Goal: Task Accomplishment & Management: Manage account settings

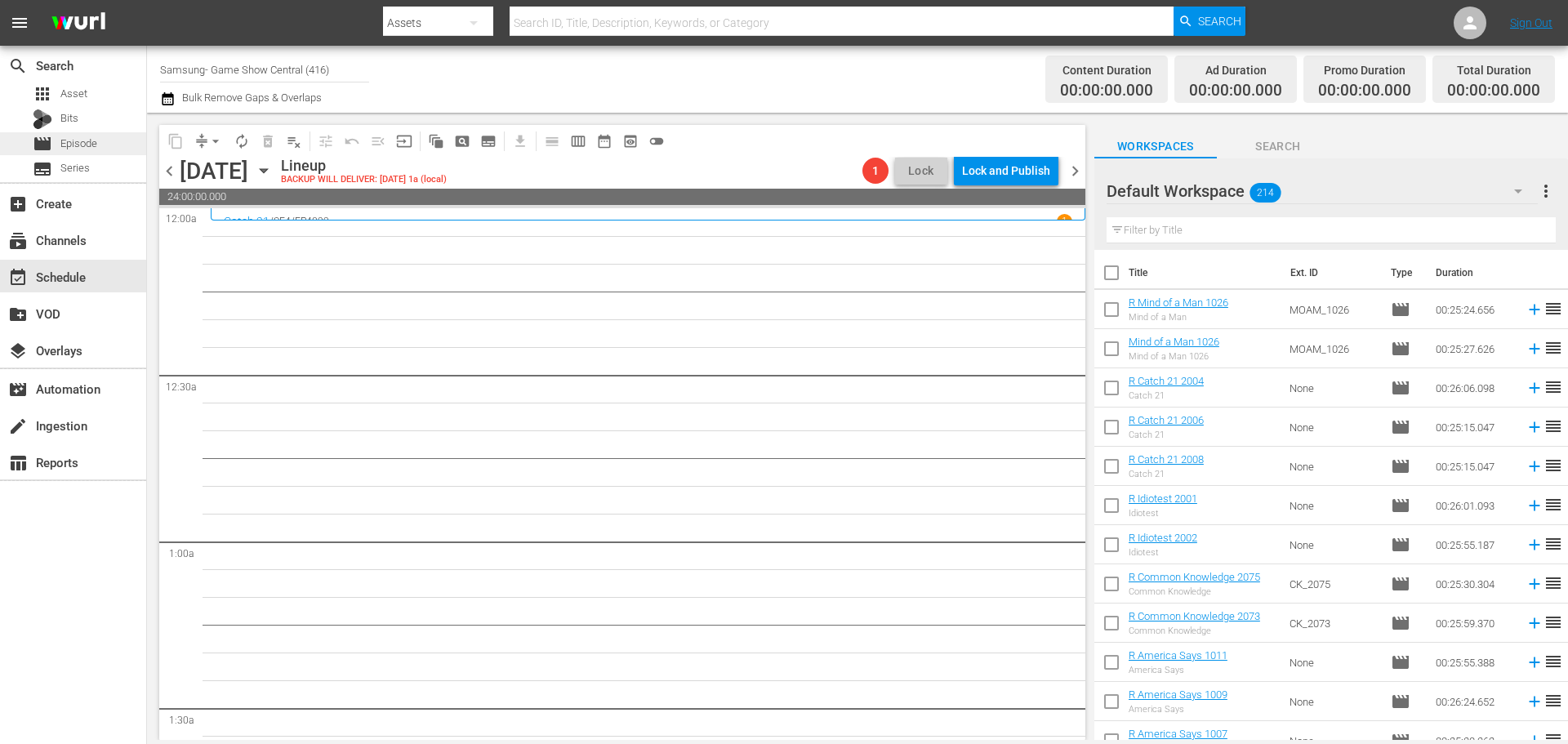
click at [100, 143] on div "movie Episode" at bounding box center [72, 144] width 146 height 23
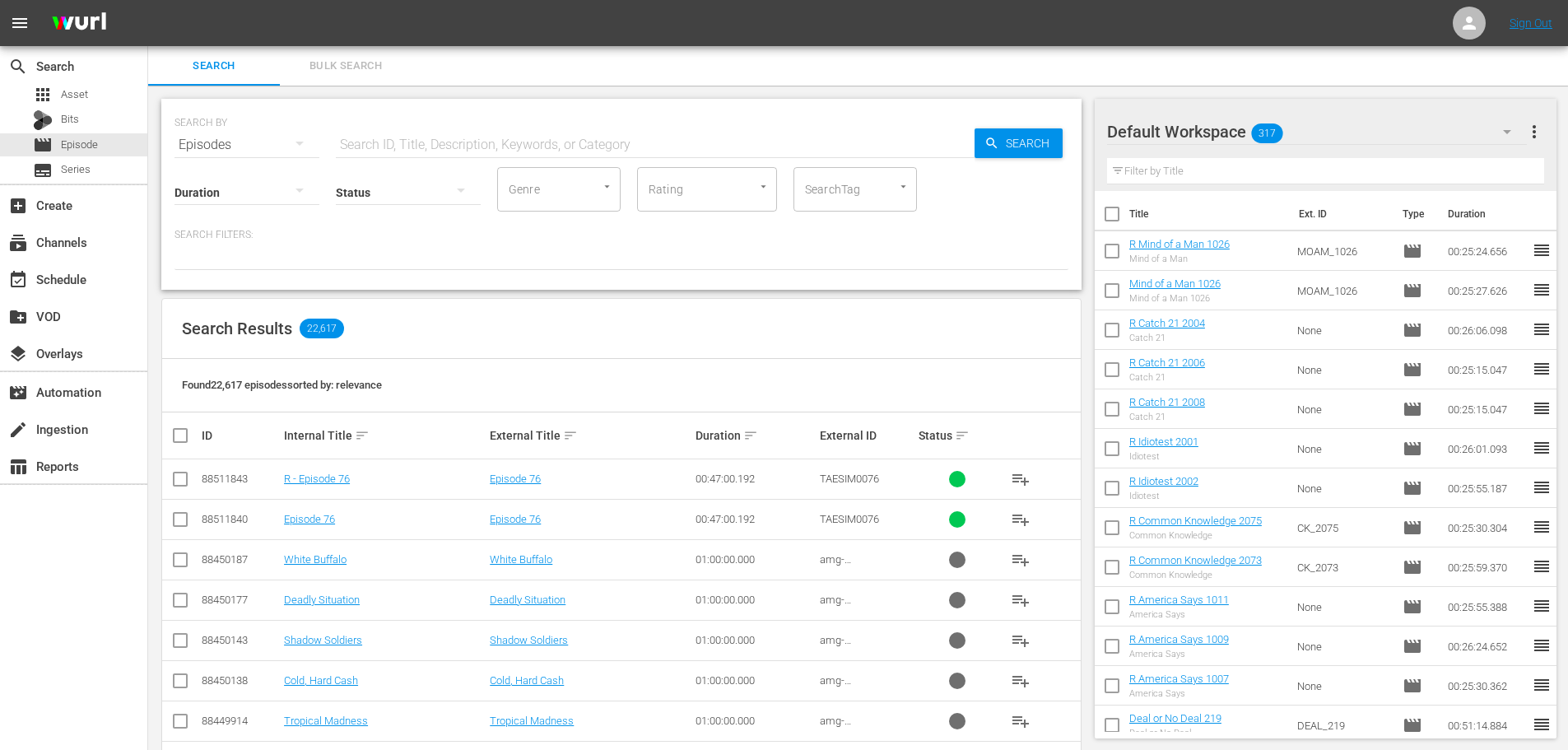
click at [499, 143] on input "text" at bounding box center [654, 144] width 638 height 39
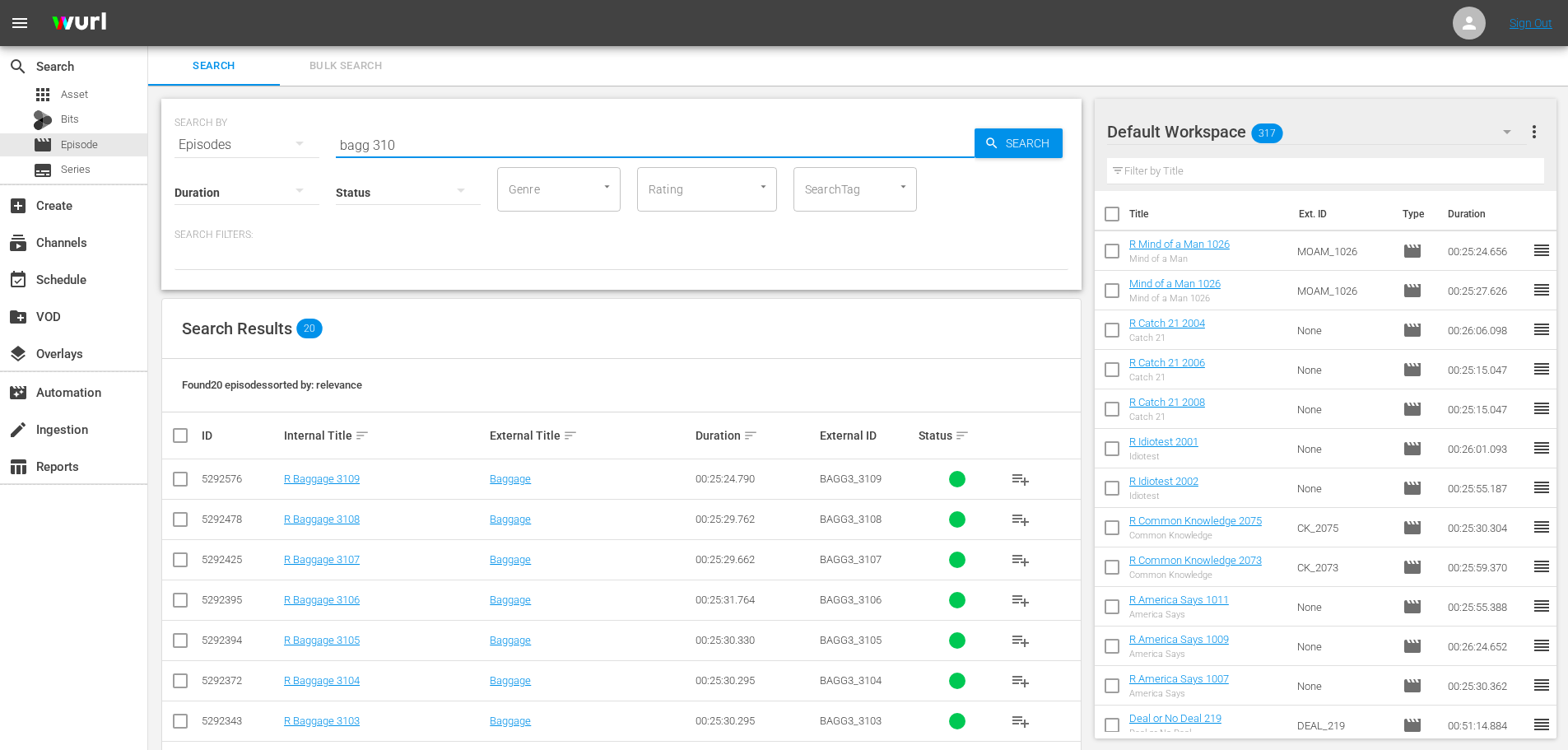
scroll to position [547, 0]
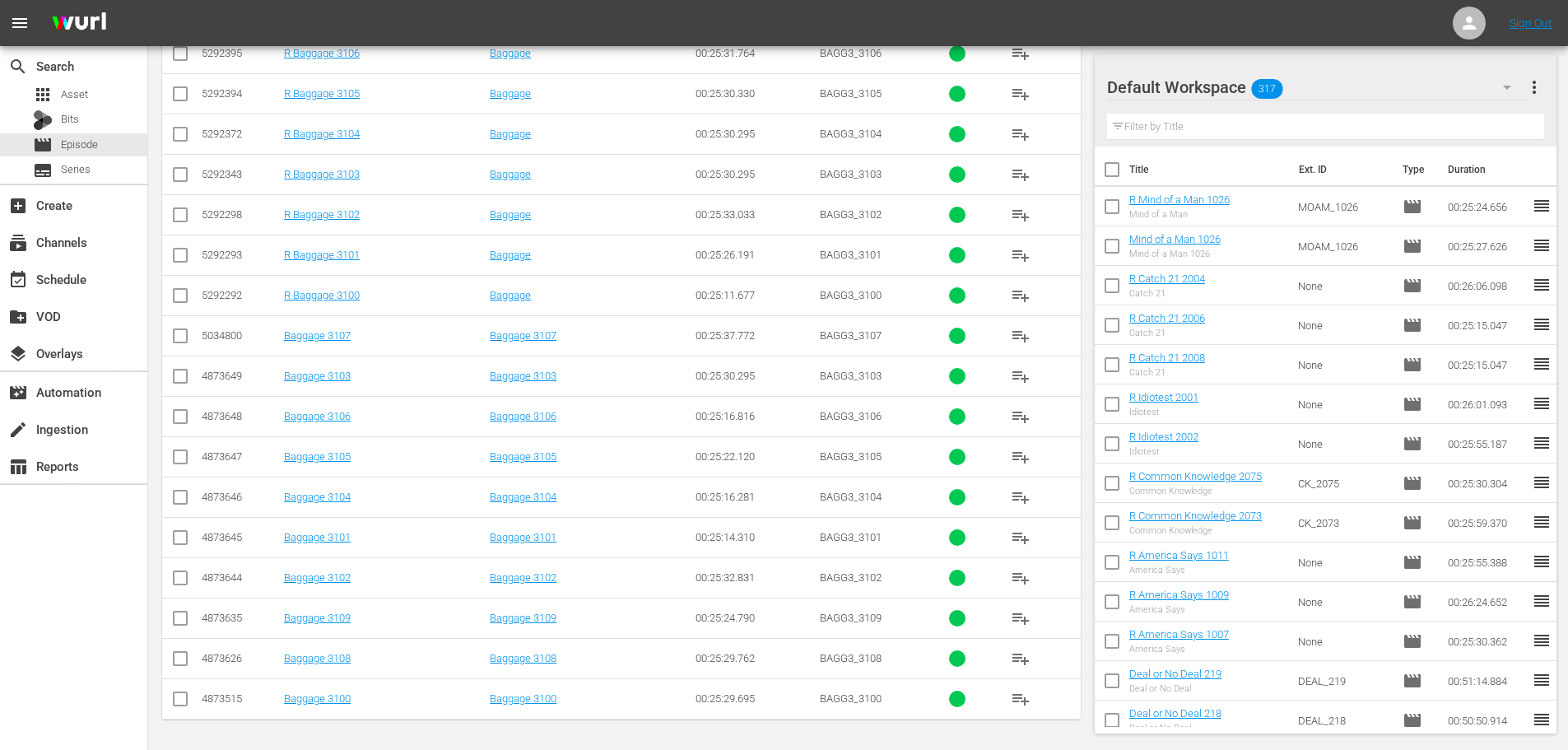
type input "bagg 310"
drag, startPoint x: 186, startPoint y: 661, endPoint x: 171, endPoint y: 628, distance: 36.2
click at [185, 661] on input "checkbox" at bounding box center [180, 662] width 20 height 20
checkbox input "true"
click at [169, 621] on td at bounding box center [181, 617] width 37 height 40
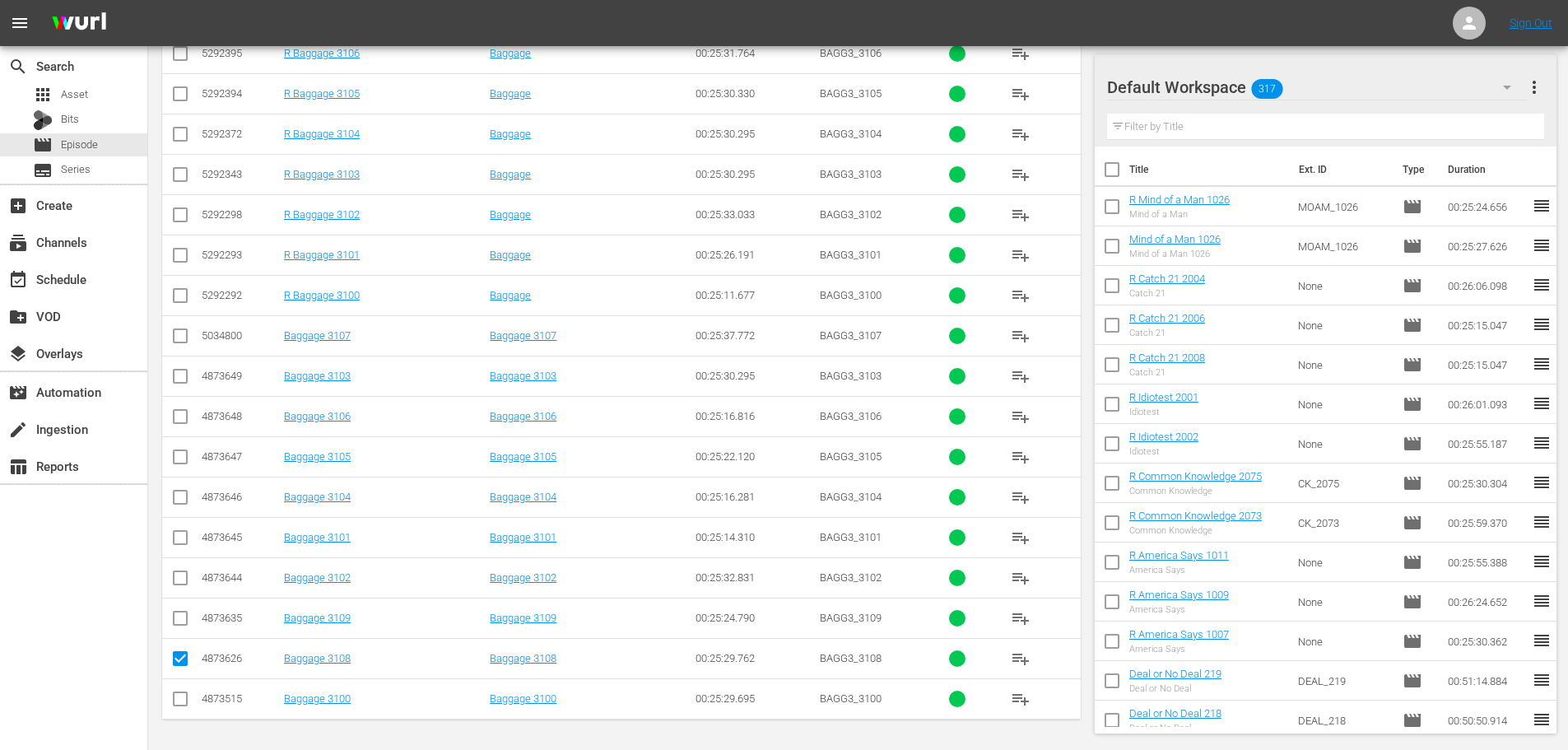
click at [175, 624] on input "checkbox" at bounding box center [180, 622] width 20 height 20
checkbox input "true"
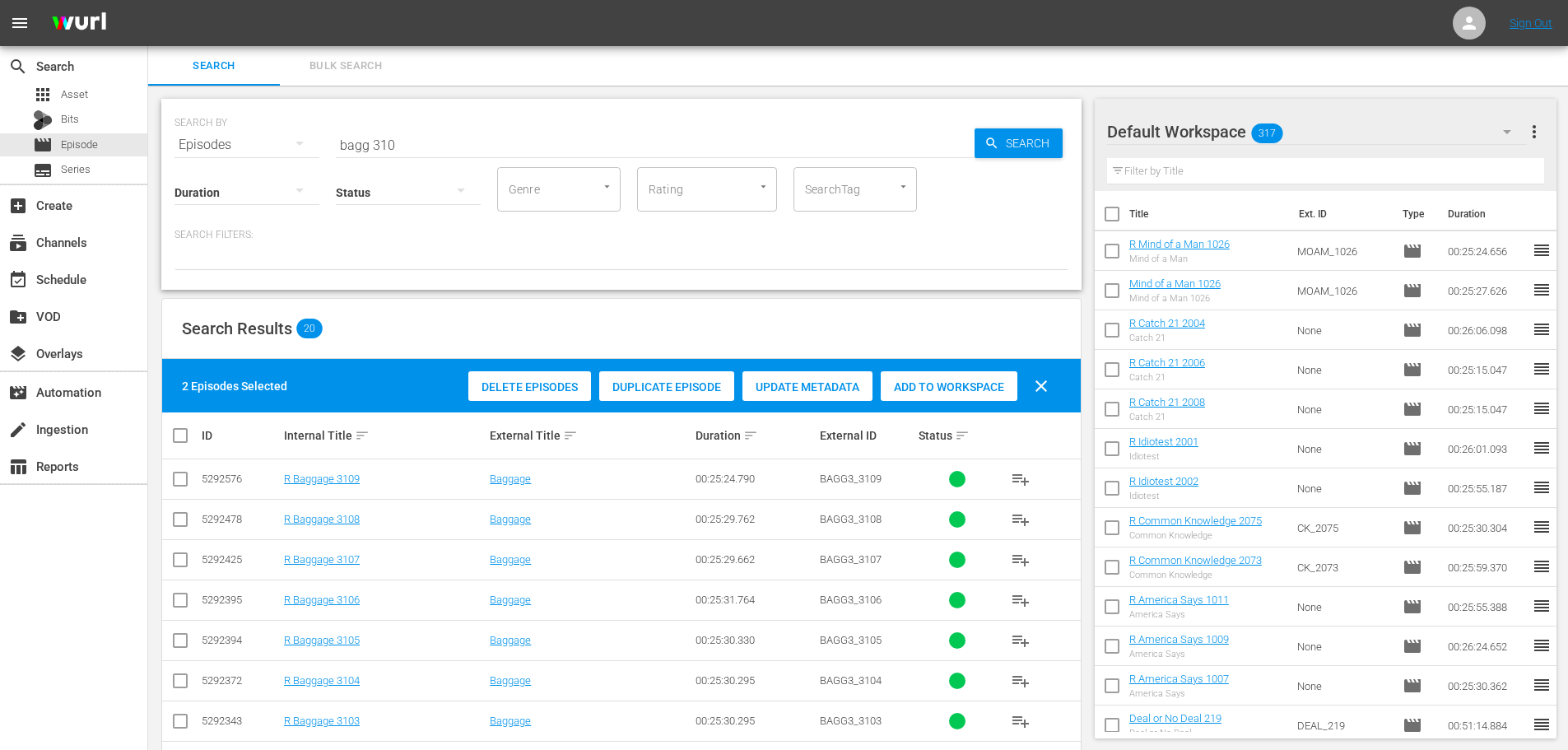
click at [874, 391] on div "Delete Episodes Duplicate Episode Update Metadata Add to Workspace clear" at bounding box center [762, 386] width 597 height 39
click at [913, 396] on div "Add to Workspace" at bounding box center [948, 387] width 136 height 31
click at [474, 139] on input "bagg 310" at bounding box center [654, 144] width 638 height 39
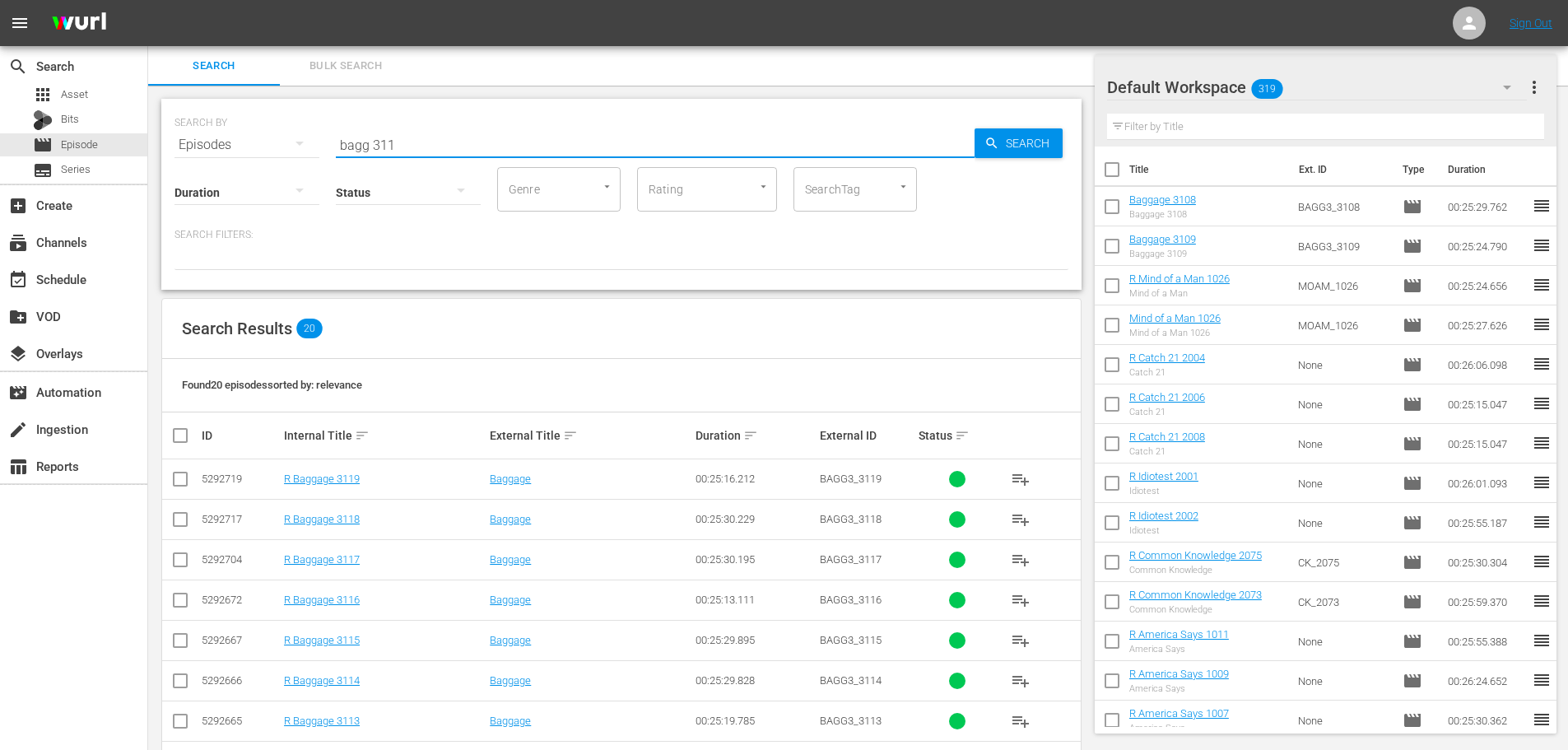
scroll to position [547, 0]
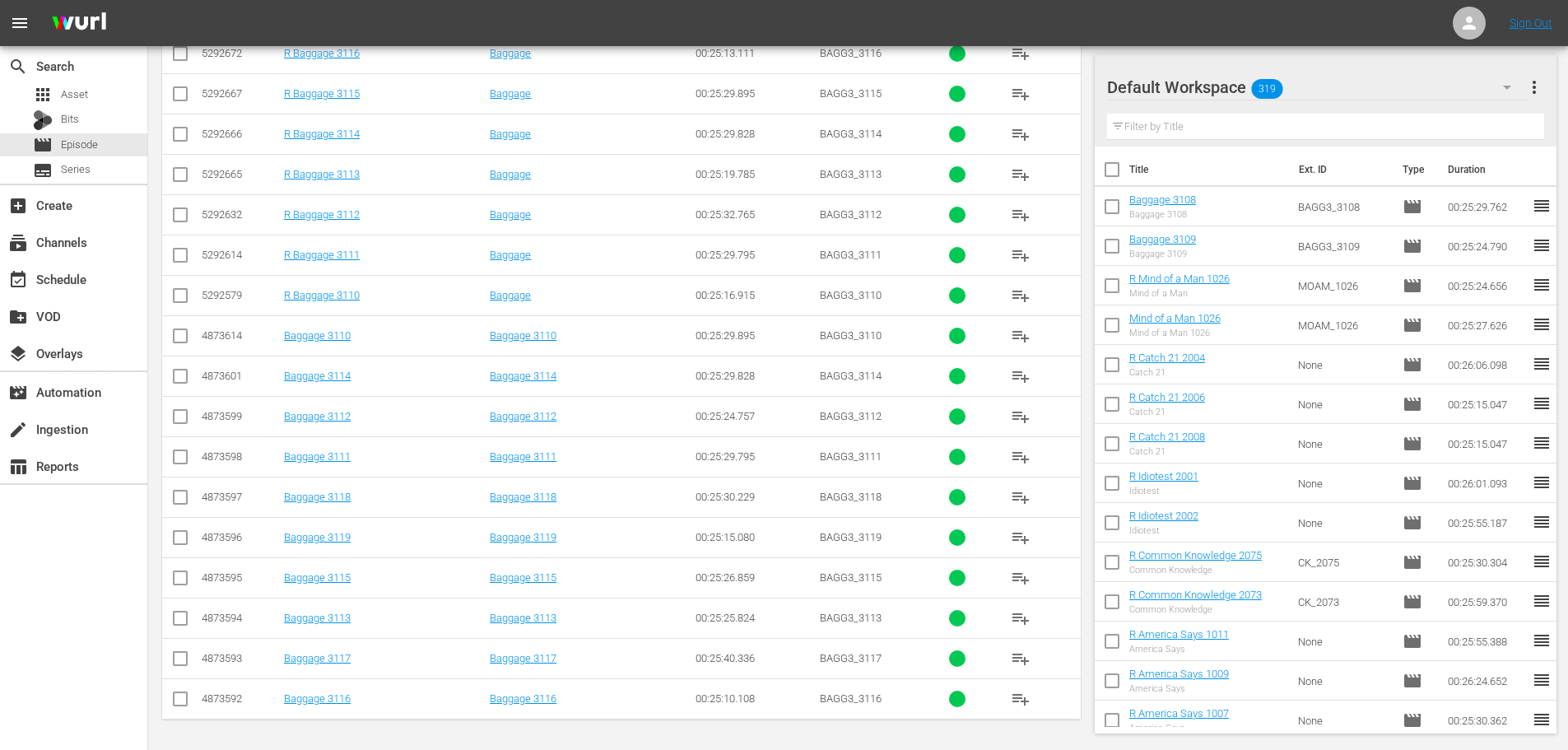
type input "bagg 311"
click at [184, 459] on input "checkbox" at bounding box center [180, 461] width 20 height 20
checkbox input "true"
drag, startPoint x: 185, startPoint y: 342, endPoint x: 440, endPoint y: 314, distance: 256.5
click at [186, 342] on input "checkbox" at bounding box center [180, 339] width 20 height 20
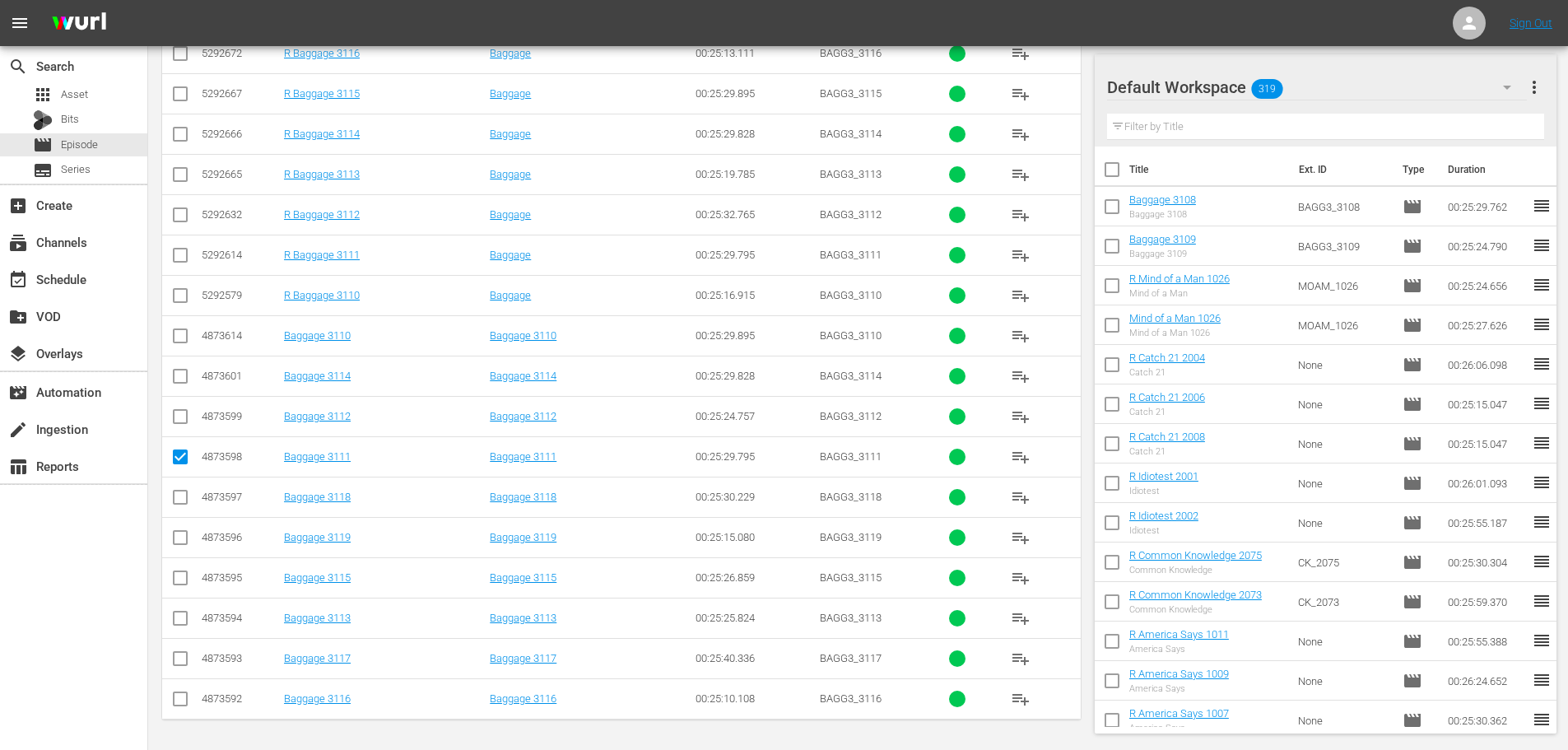
checkbox input "true"
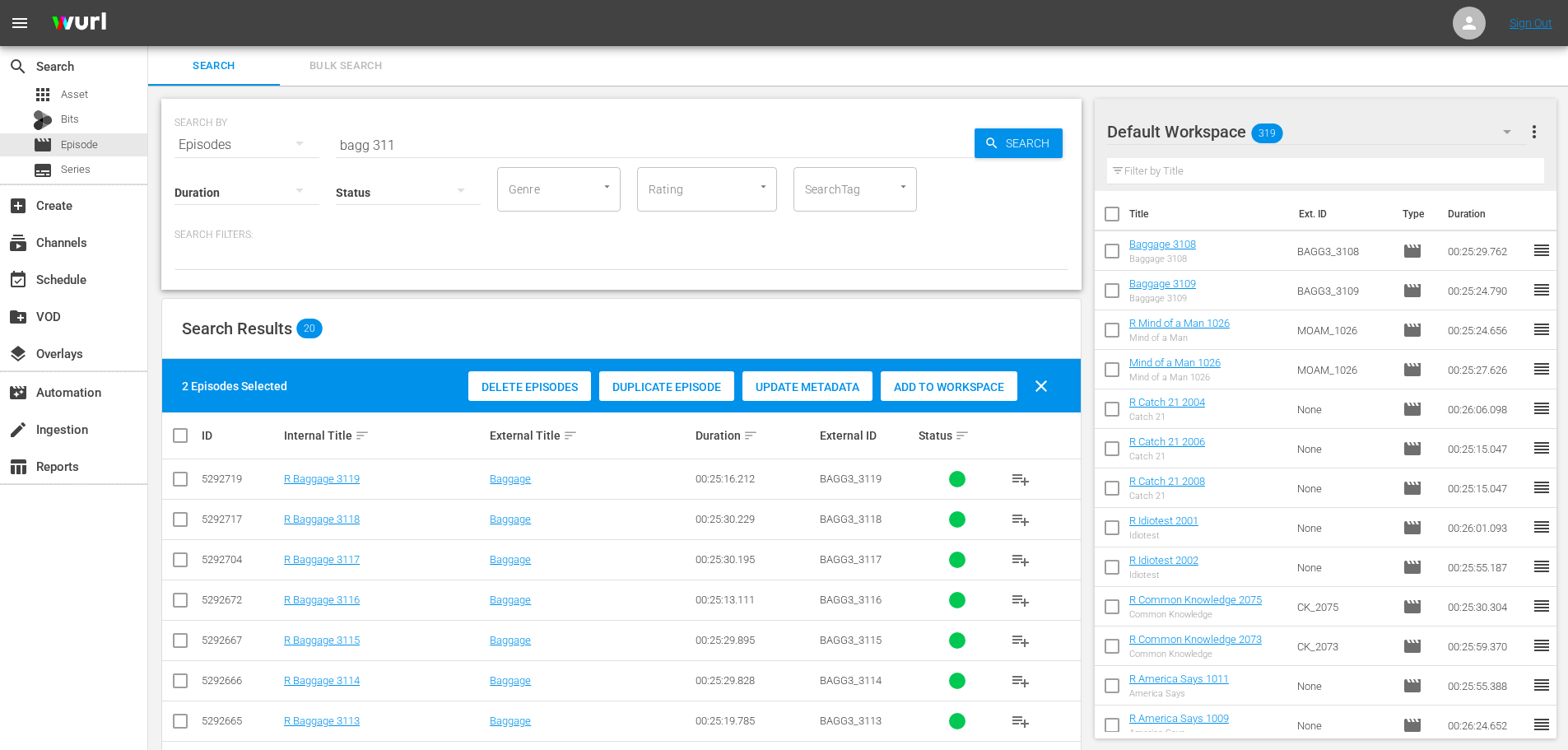
click at [933, 377] on div "Add to Workspace" at bounding box center [948, 387] width 136 height 31
drag, startPoint x: 476, startPoint y: 149, endPoint x: 370, endPoint y: 154, distance: 106.1
click at [372, 154] on div "SEARCH BY Search By Episodes Search ID, Title, Description, Keywords, or Catego…" at bounding box center [621, 194] width 920 height 191
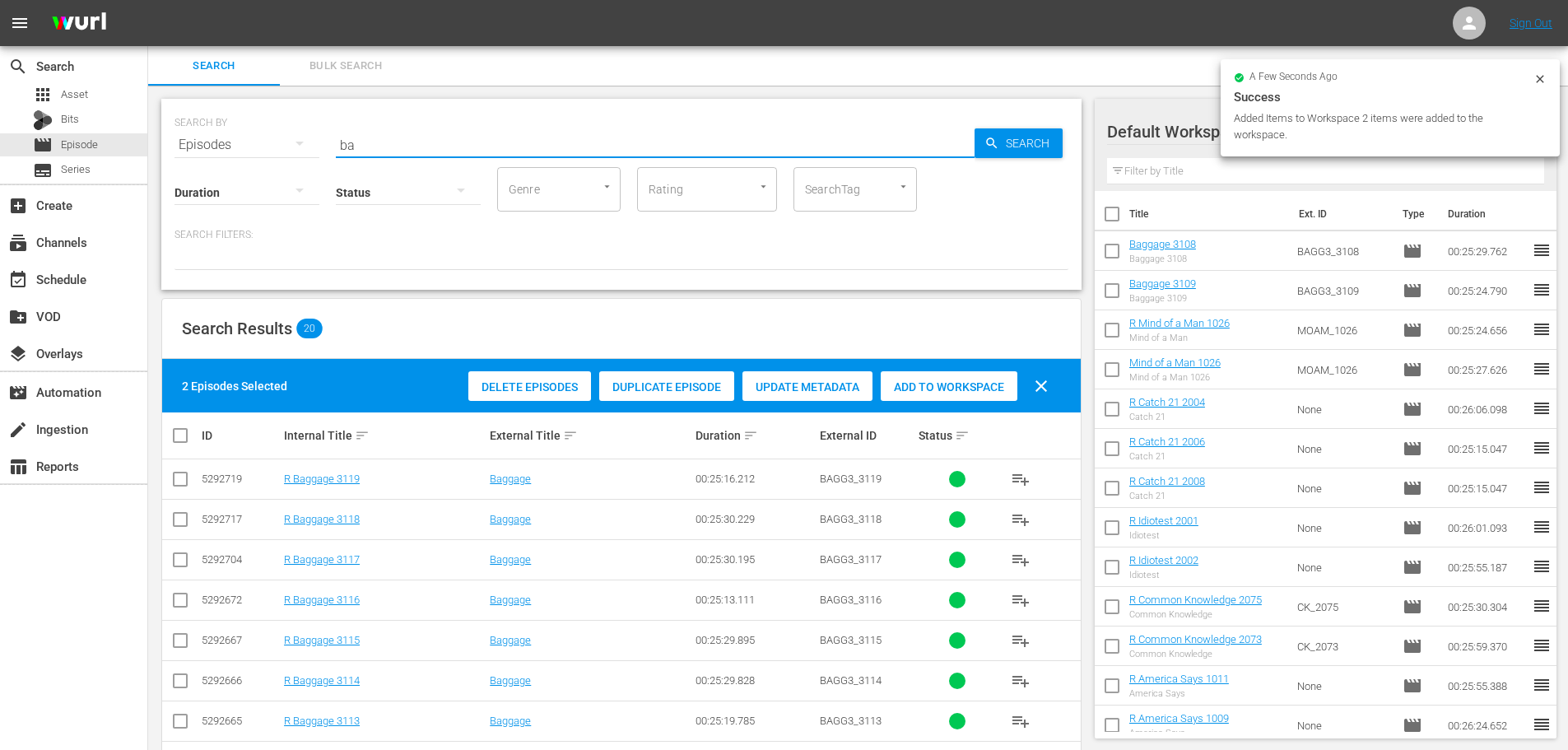
type input "b"
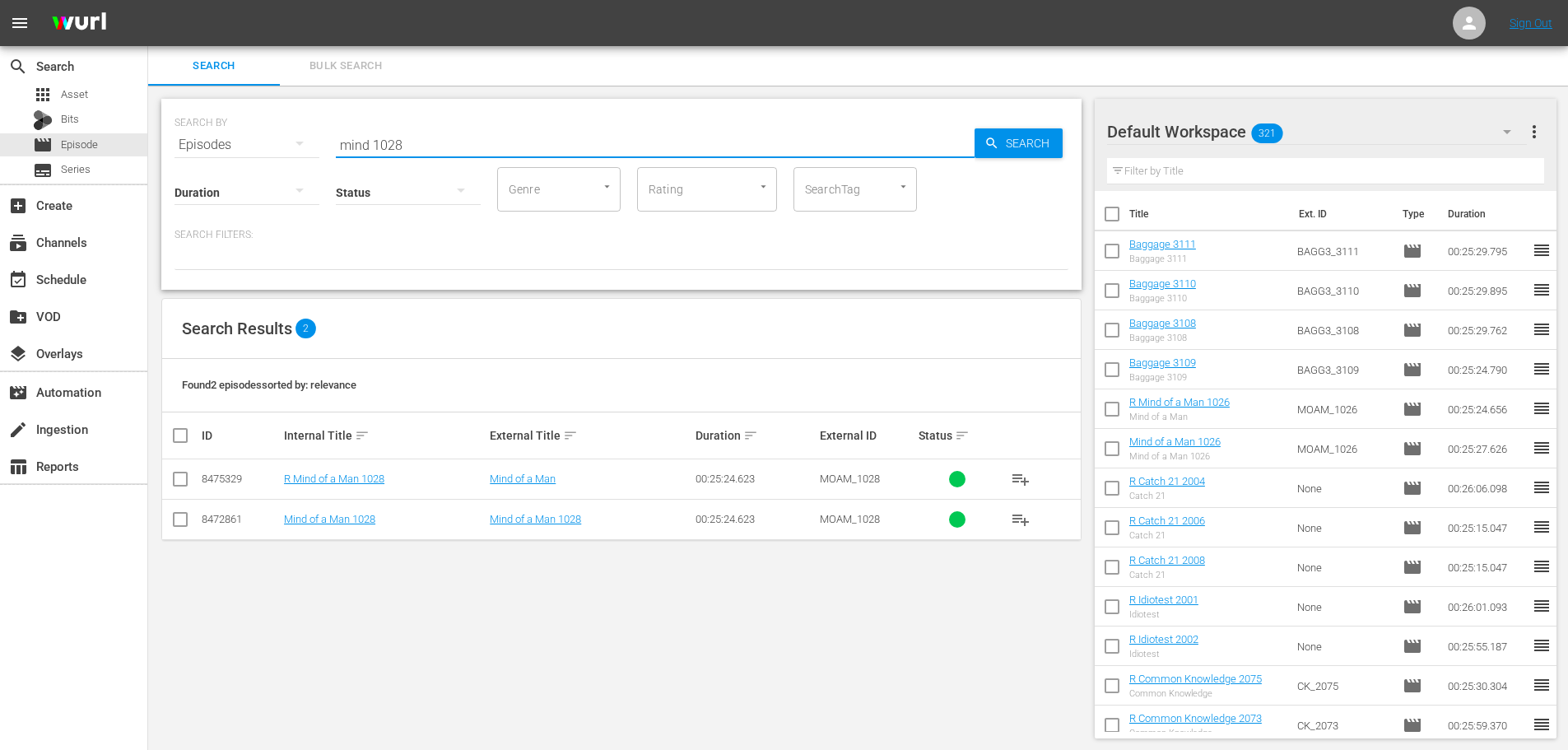
type input "mind 1028"
click at [175, 525] on input "checkbox" at bounding box center [180, 523] width 20 height 20
checkbox input "true"
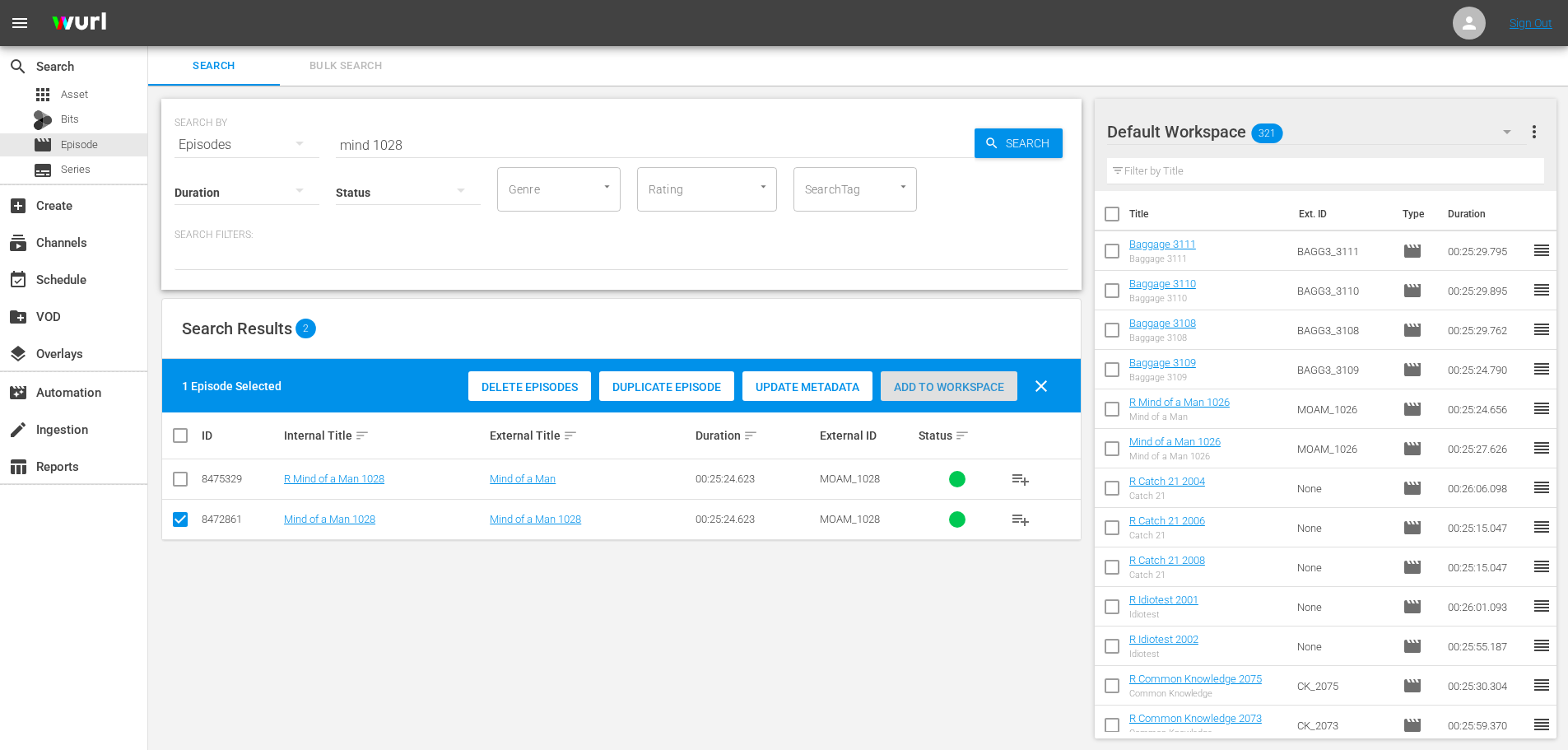
drag, startPoint x: 896, startPoint y: 387, endPoint x: 413, endPoint y: 93, distance: 565.4
click at [895, 387] on span "Add to Workspace" at bounding box center [948, 387] width 136 height 13
drag, startPoint x: 408, startPoint y: 143, endPoint x: 304, endPoint y: 145, distance: 104.0
click at [315, 147] on div "SEARCH BY Search By Episodes Search ID, Title, Description, Keywords, or Catego…" at bounding box center [622, 135] width 894 height 60
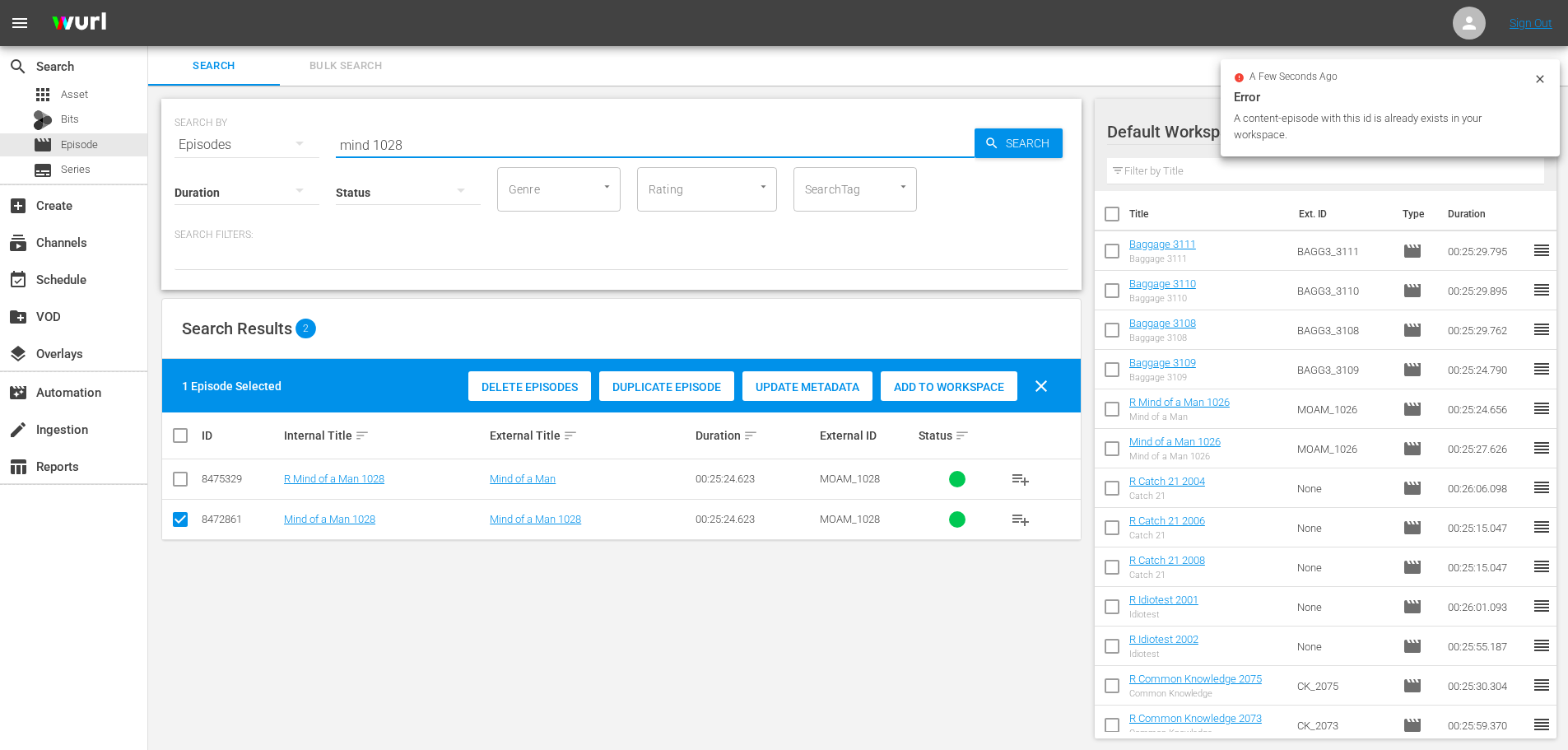
type input "d"
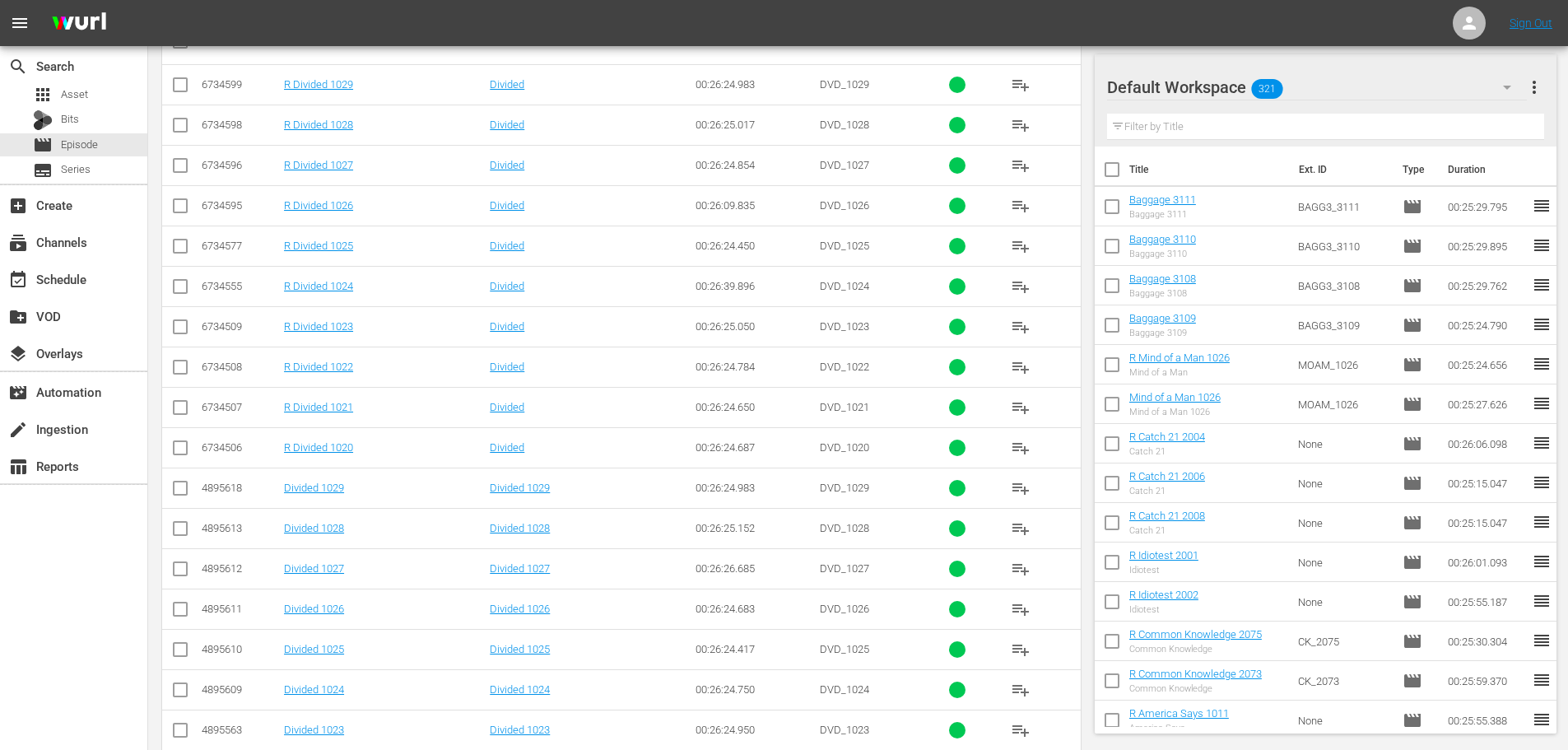
scroll to position [413, 0]
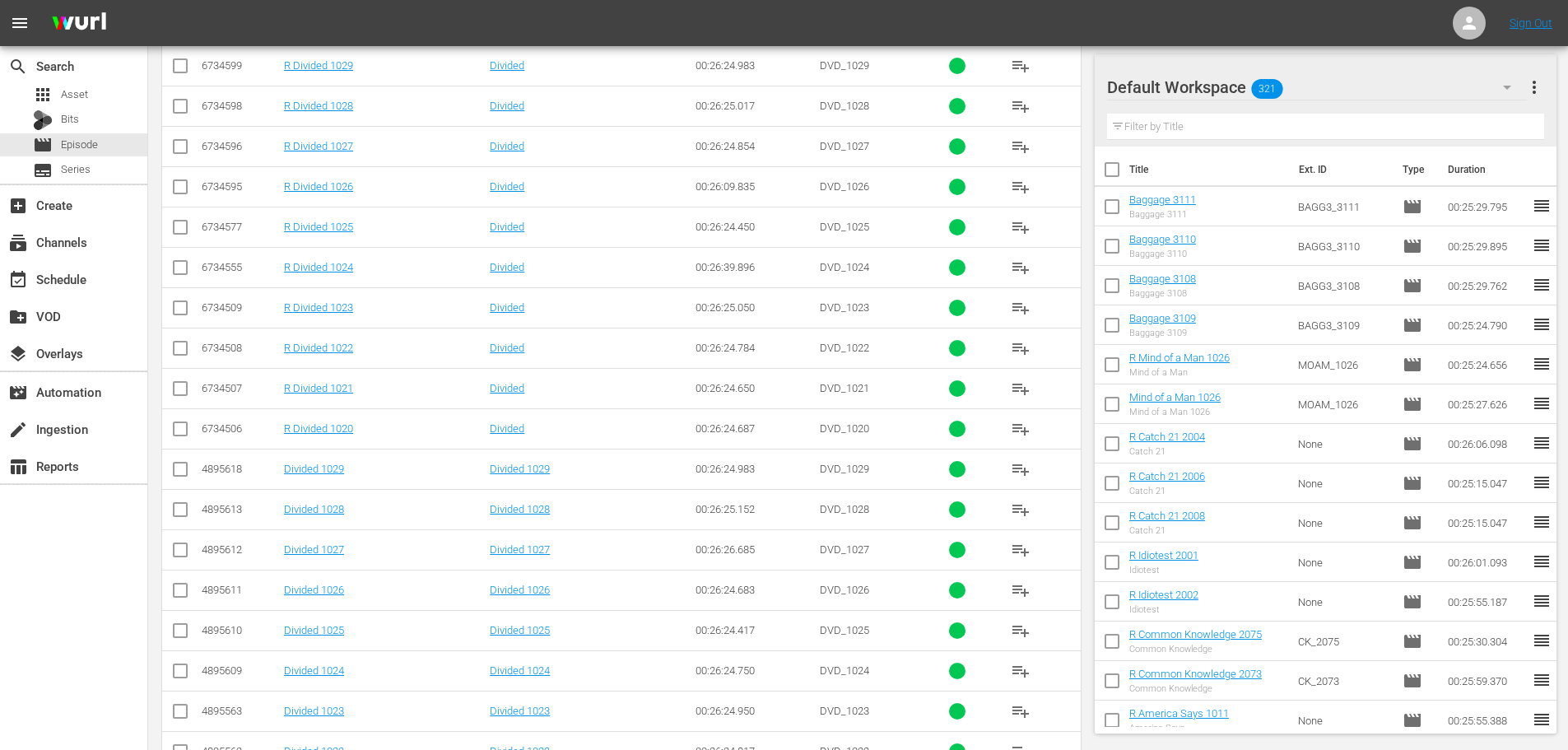
type input "divided 102"
click at [188, 707] on input "checkbox" at bounding box center [180, 714] width 20 height 20
checkbox input "true"
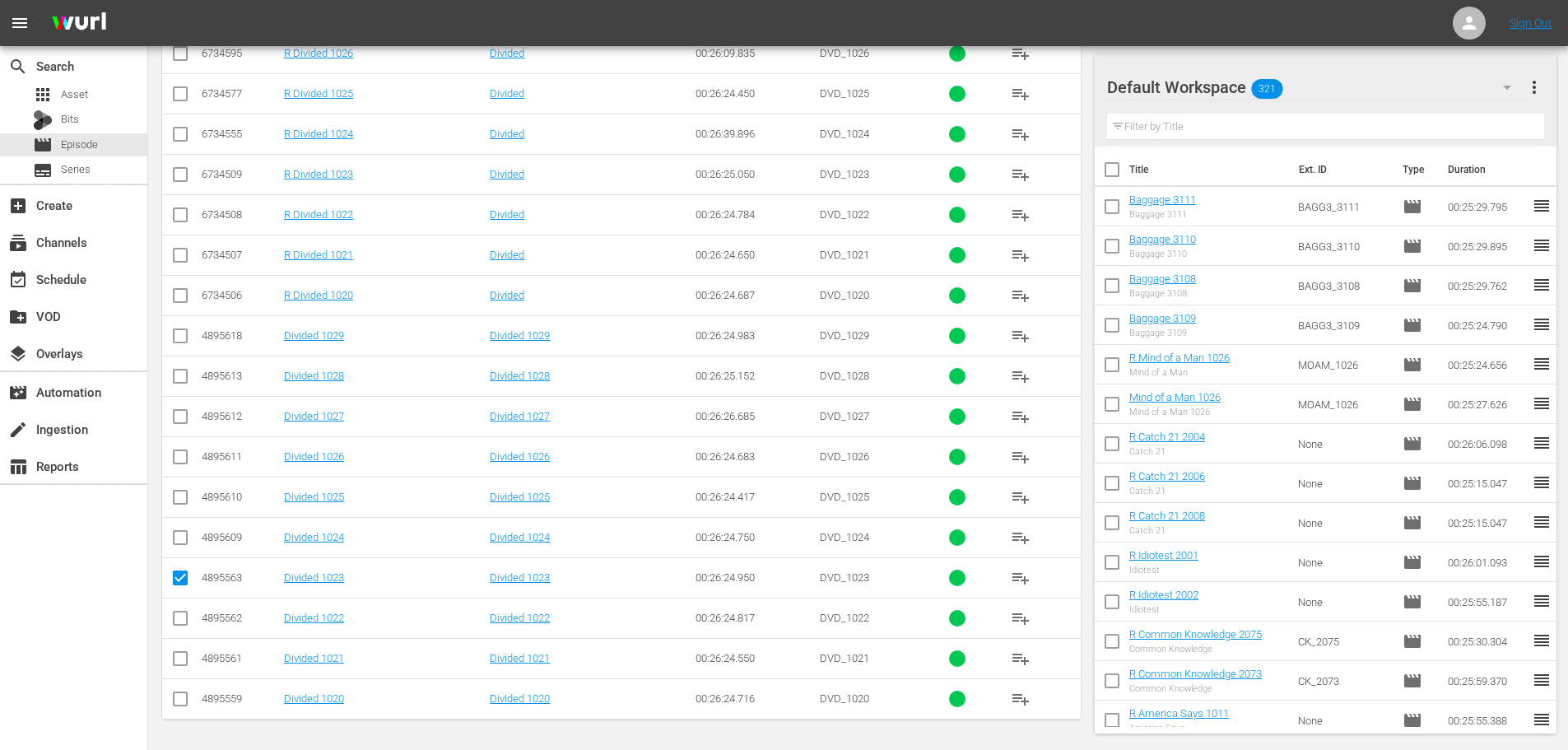
click at [169, 668] on td at bounding box center [181, 657] width 37 height 40
click at [177, 664] on input "checkbox" at bounding box center [180, 662] width 20 height 20
checkbox input "true"
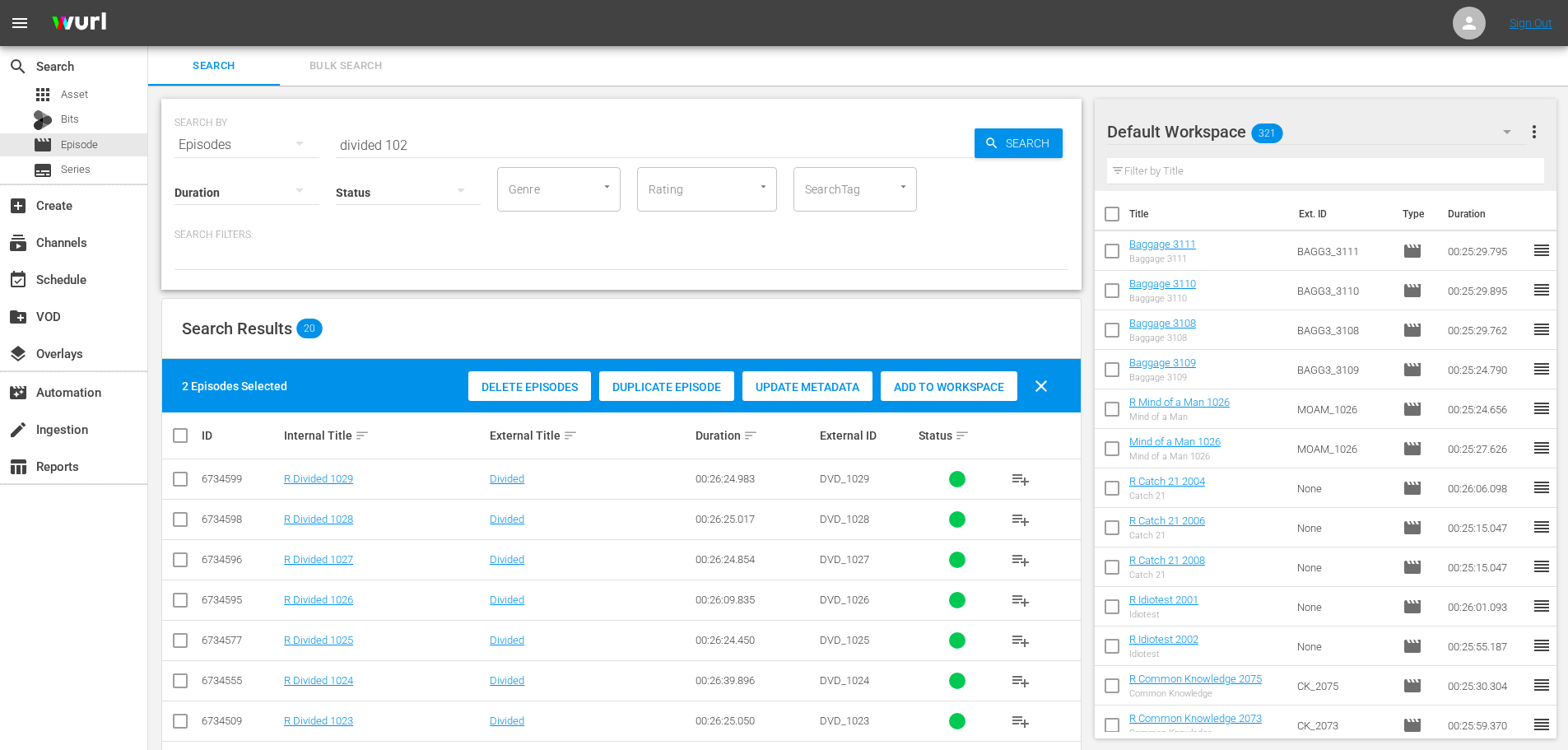
click at [918, 405] on div "Delete Episodes Duplicate Episode Update Metadata Add to Workspace clear" at bounding box center [762, 386] width 597 height 39
click at [917, 390] on span "Add to Workspace" at bounding box center [948, 387] width 136 height 13
drag, startPoint x: 446, startPoint y: 158, endPoint x: 409, endPoint y: 146, distance: 38.9
click at [413, 147] on div "SEARCH BY Search By Episodes Search ID, Title, Description, Keywords, or Catego…" at bounding box center [621, 194] width 920 height 191
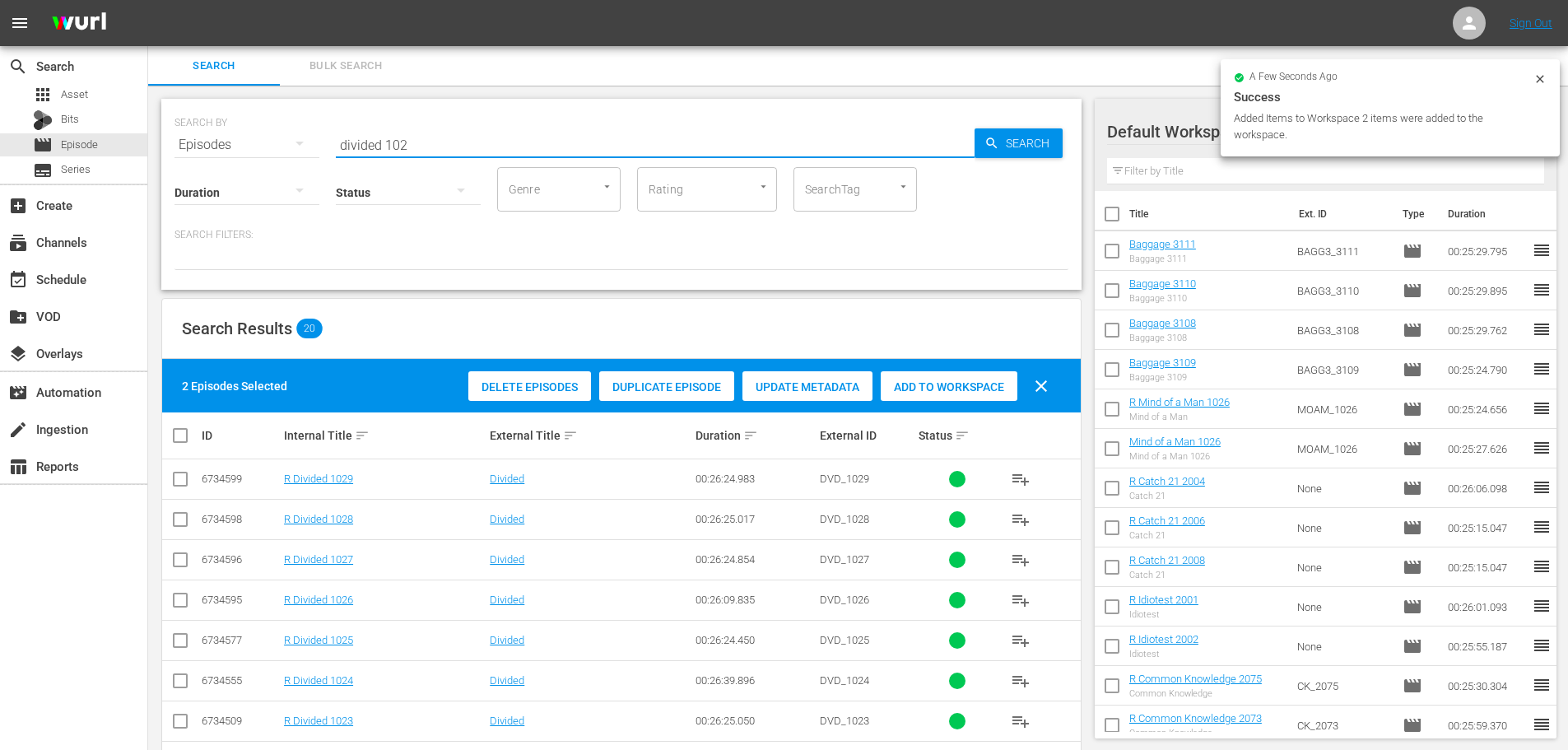
drag, startPoint x: 409, startPoint y: 146, endPoint x: 290, endPoint y: 140, distance: 119.2
click at [290, 140] on div "SEARCH BY Search By Episodes Search ID, Title, Description, Keywords, or Catego…" at bounding box center [622, 135] width 894 height 60
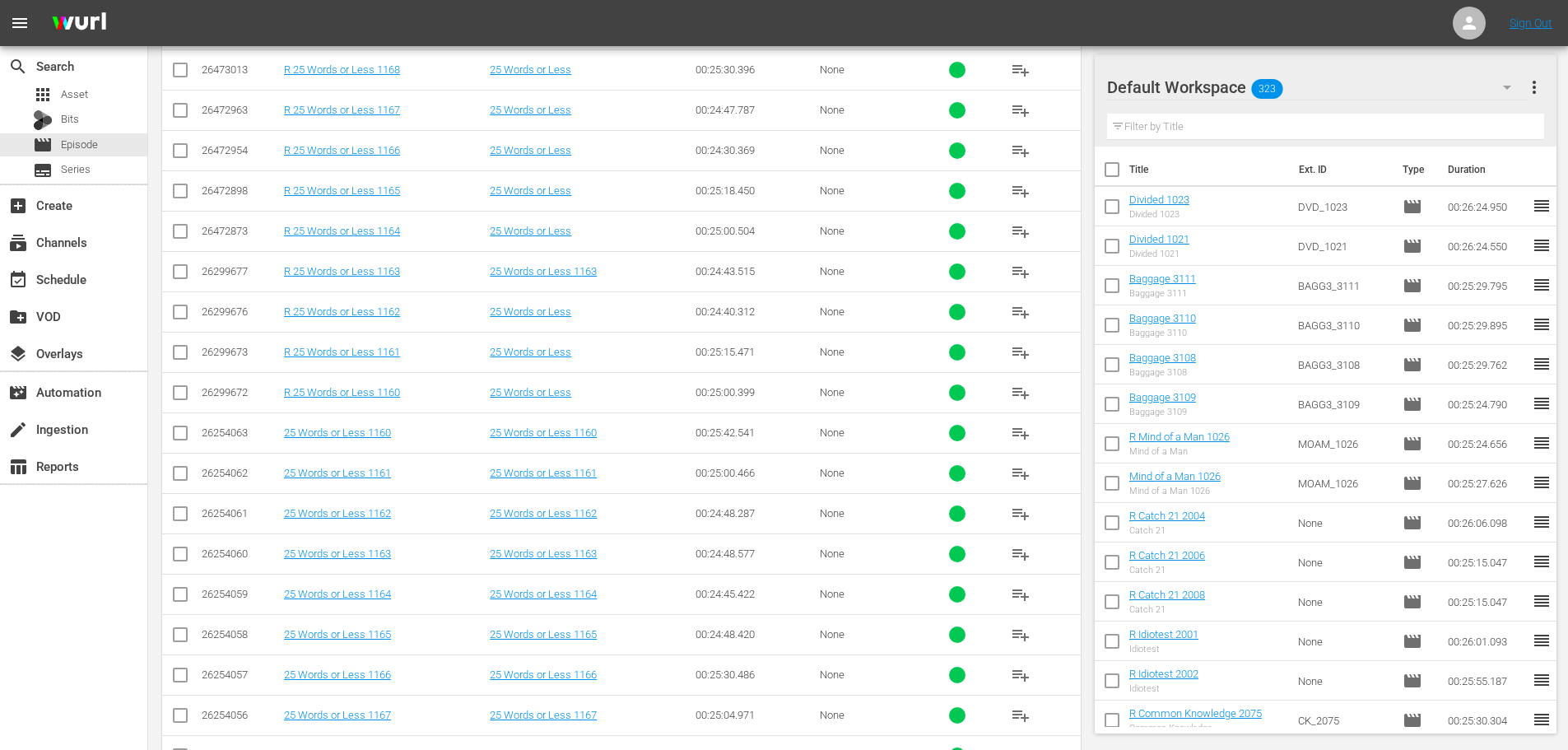
scroll to position [547, 0]
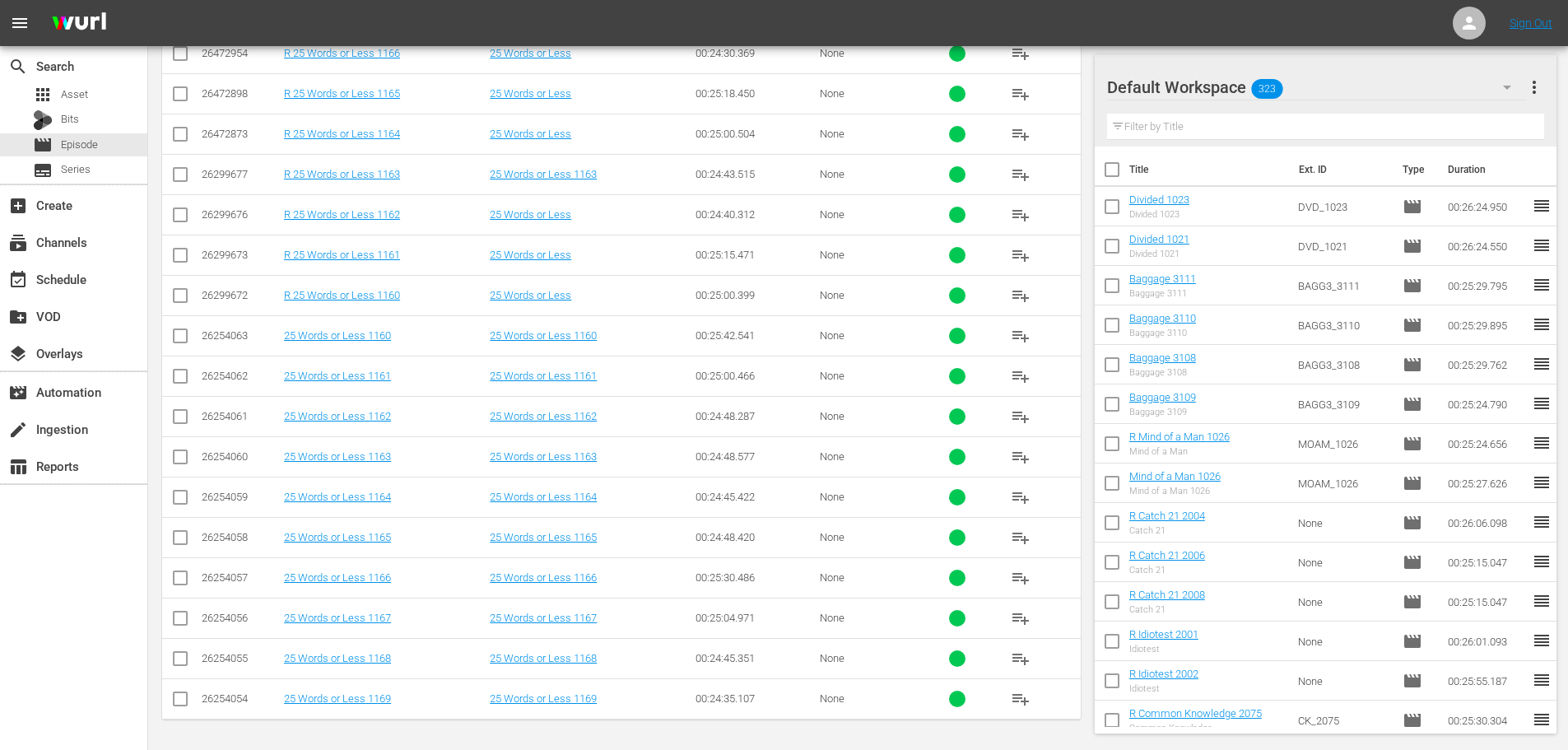
type input "25 words 116"
click at [176, 331] on input "checkbox" at bounding box center [180, 339] width 20 height 20
checkbox input "true"
click at [179, 373] on input "checkbox" at bounding box center [180, 379] width 20 height 20
checkbox input "true"
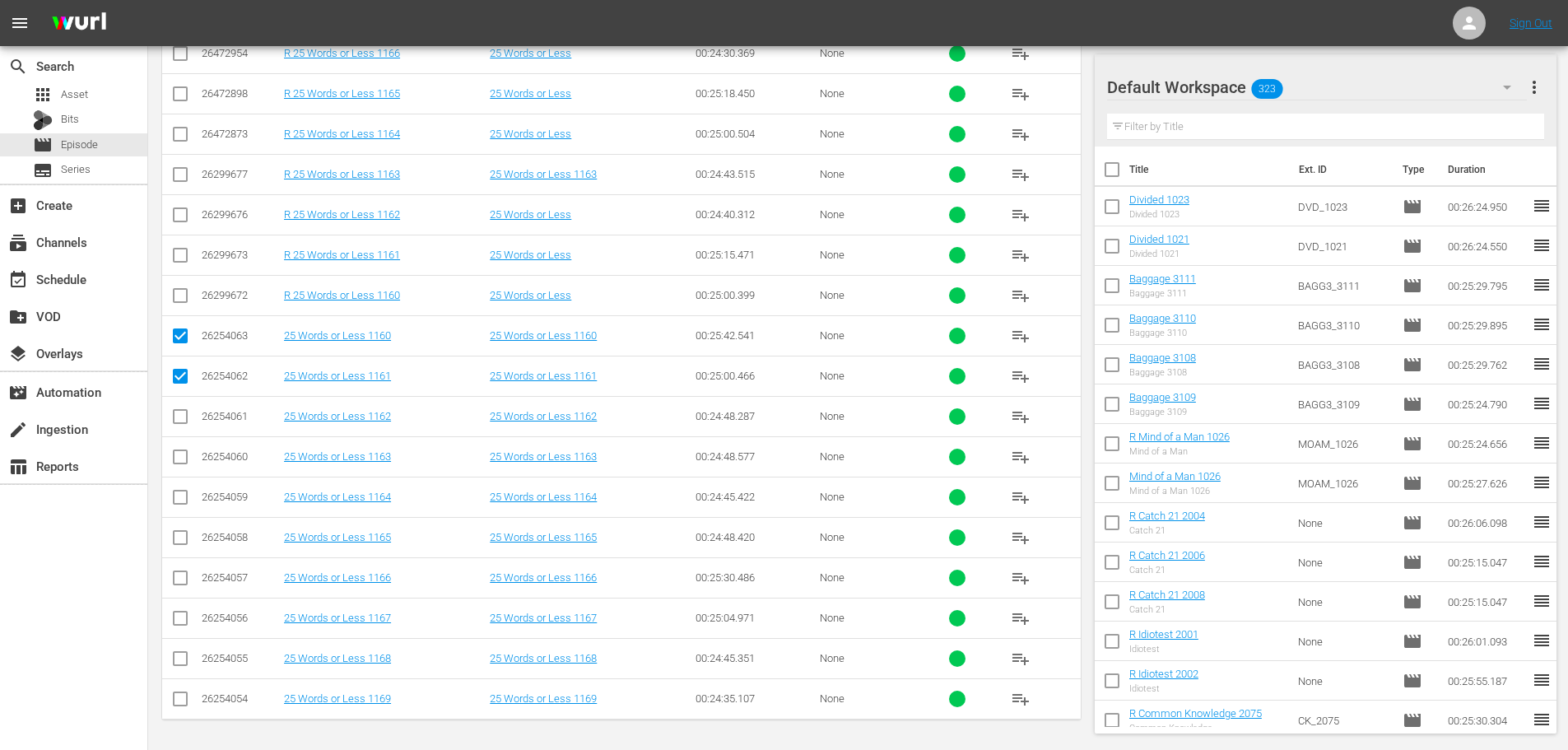
scroll to position [0, 0]
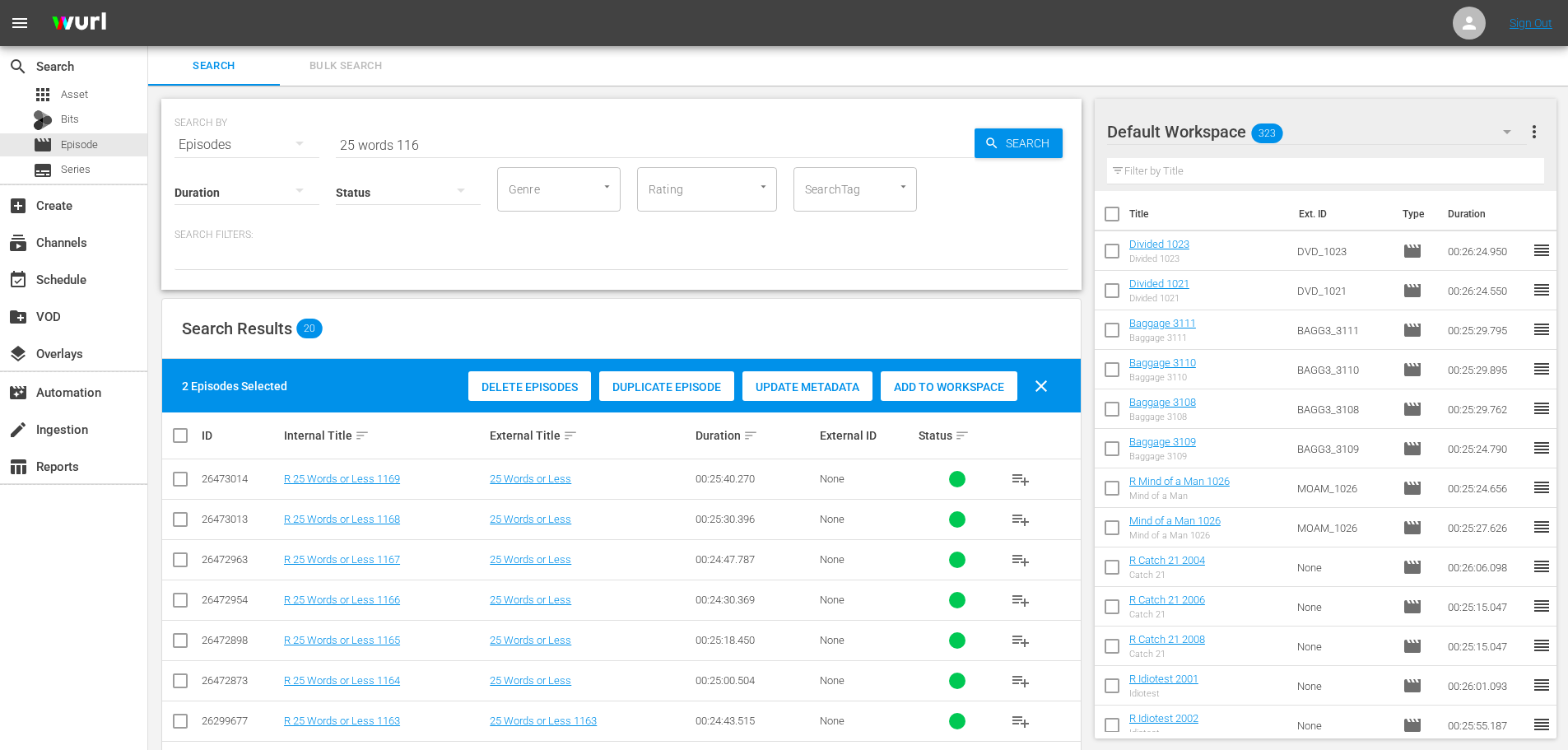
click at [954, 397] on div "Add to Workspace" at bounding box center [948, 387] width 136 height 31
drag, startPoint x: 485, startPoint y: 132, endPoint x: 284, endPoint y: 146, distance: 201.5
click at [284, 146] on div "SEARCH BY Search By Episodes Search ID, Title, Description, Keywords, or Catego…" at bounding box center [622, 135] width 894 height 60
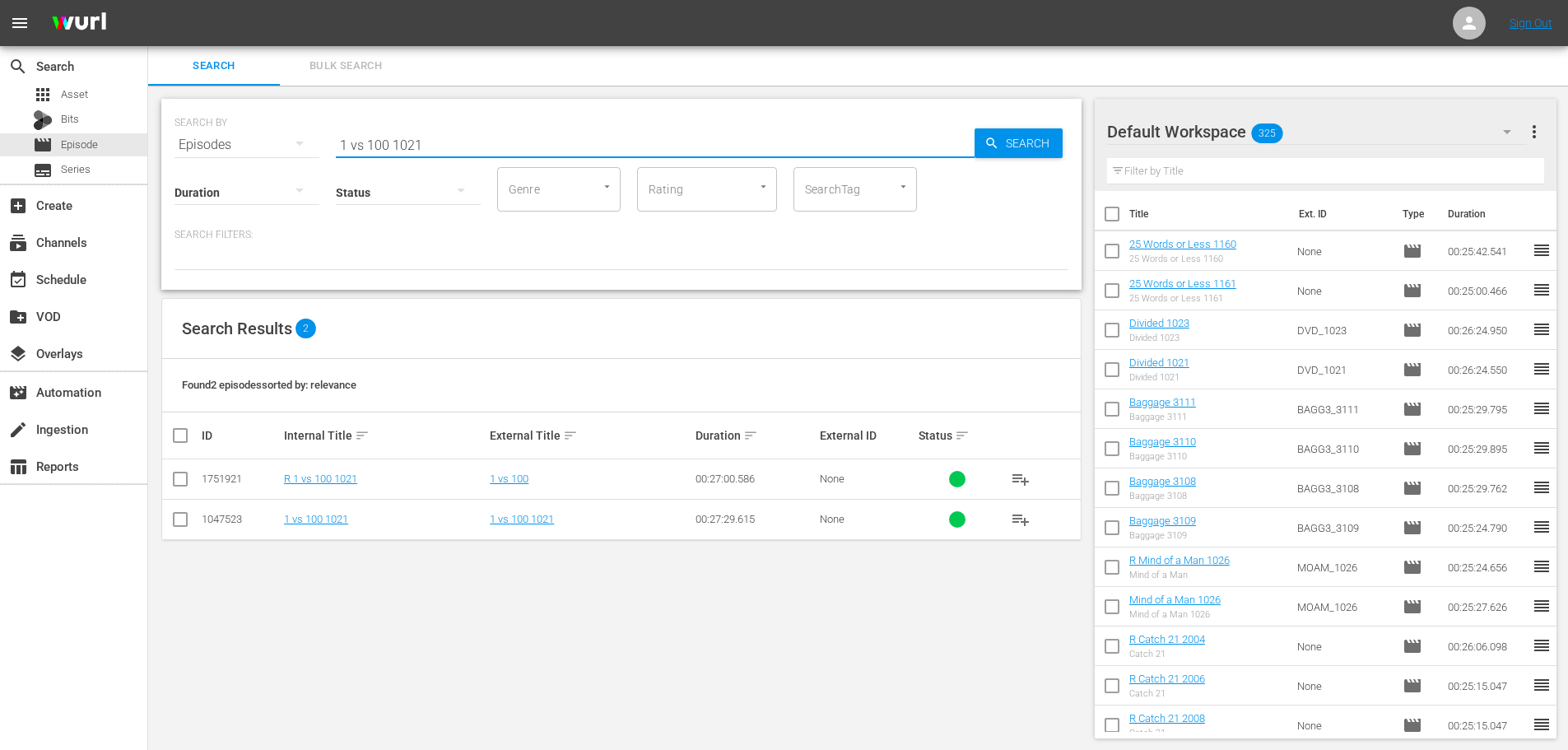
type input "1 vs 100 1021"
click at [178, 514] on input "checkbox" at bounding box center [180, 523] width 20 height 20
checkbox input "true"
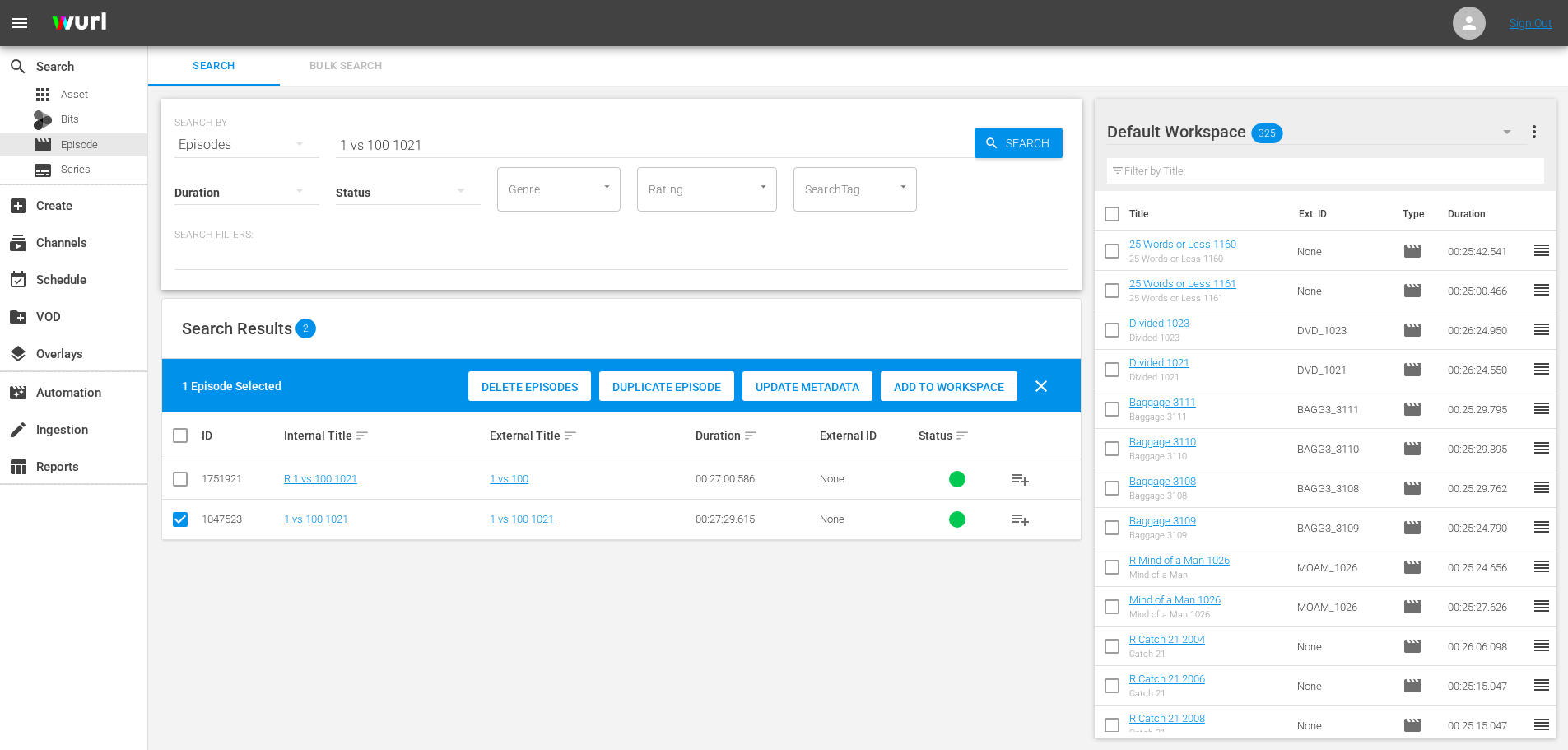
click at [958, 379] on div "Add to Workspace" at bounding box center [948, 387] width 136 height 31
drag, startPoint x: 451, startPoint y: 147, endPoint x: 329, endPoint y: 158, distance: 122.5
click at [351, 155] on div "SEARCH BY Search By Episodes Search ID, Title, Description, Keywords, or Catego…" at bounding box center [621, 194] width 920 height 191
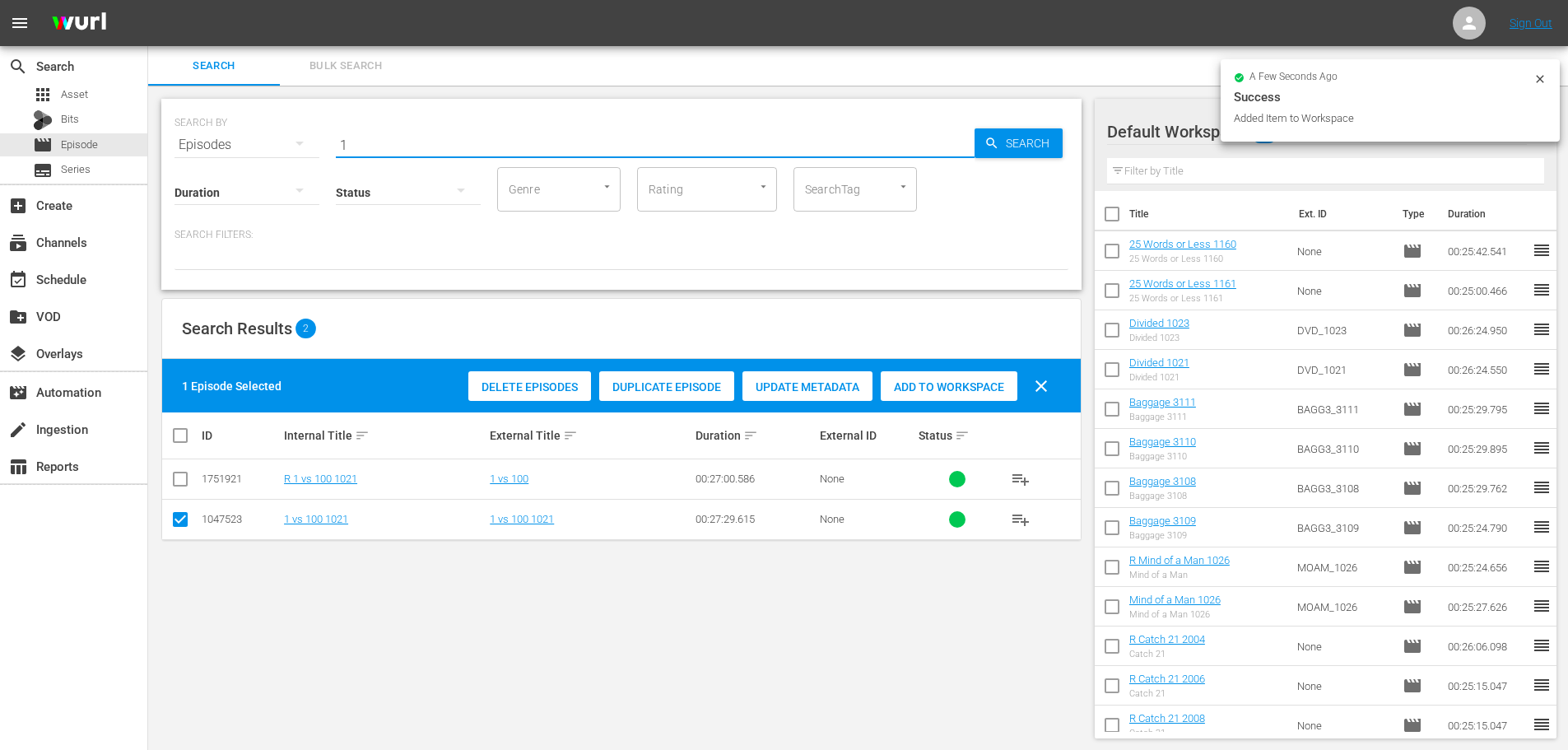
type input "1"
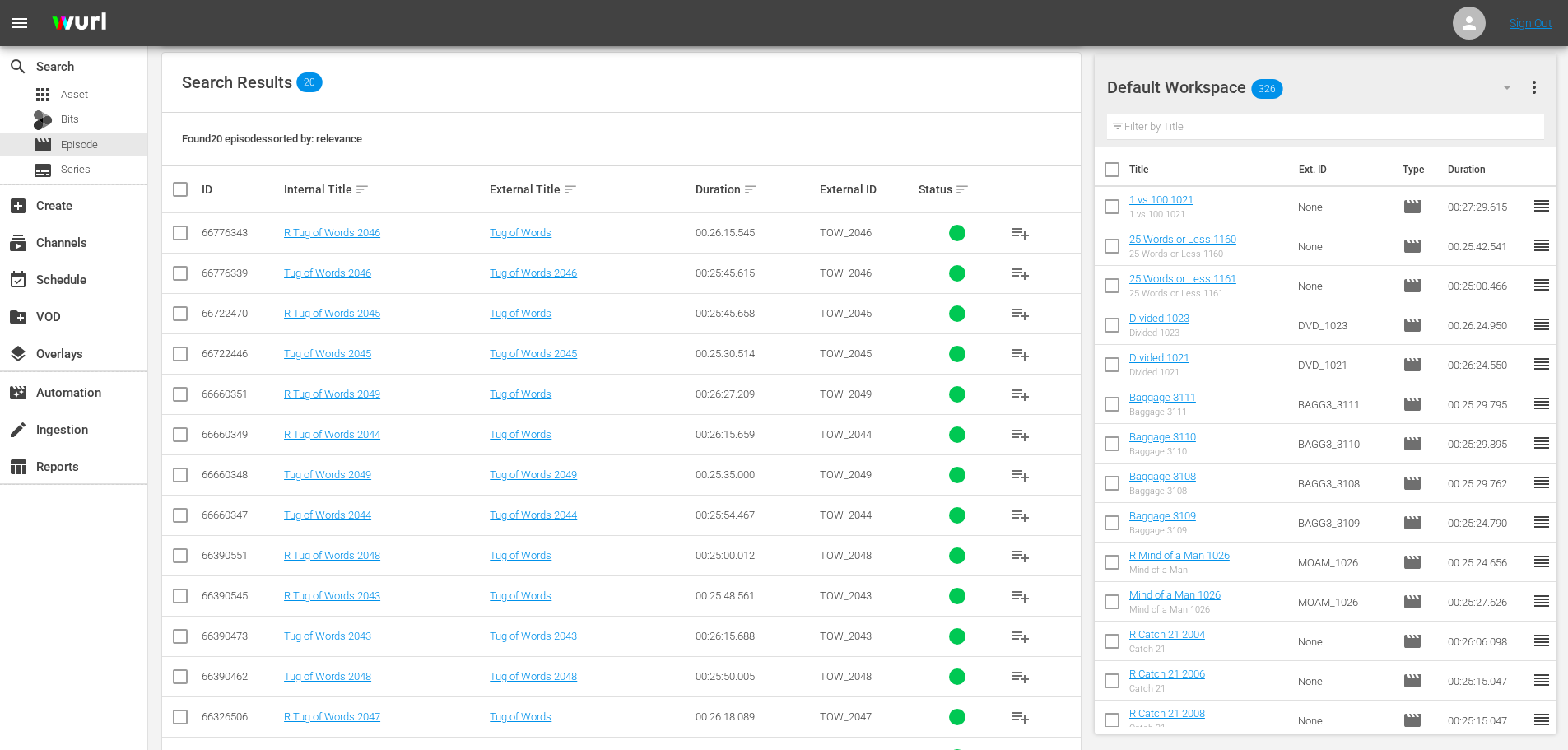
scroll to position [330, 0]
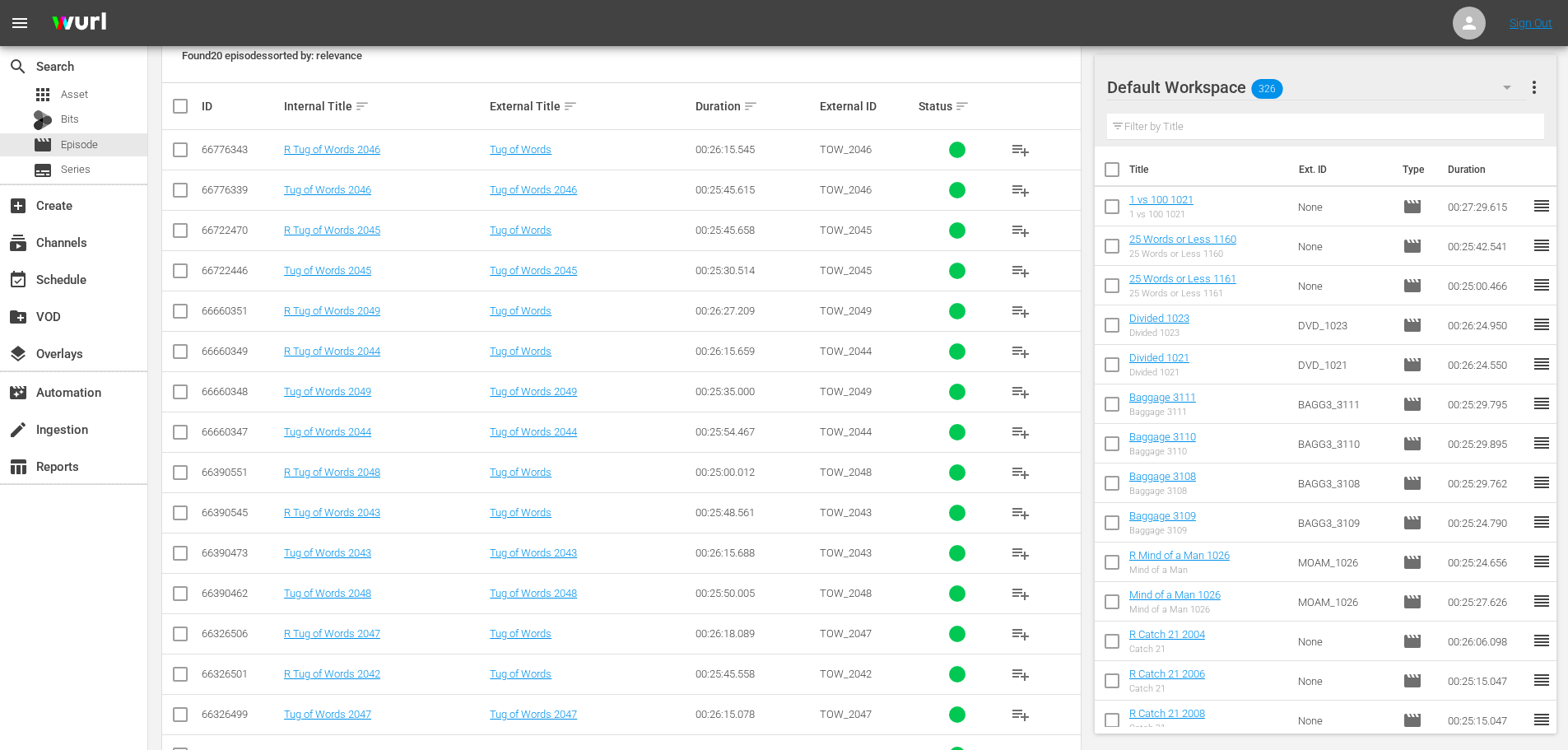
type input "tug 204"
click at [188, 272] on input "checkbox" at bounding box center [180, 274] width 20 height 20
checkbox input "true"
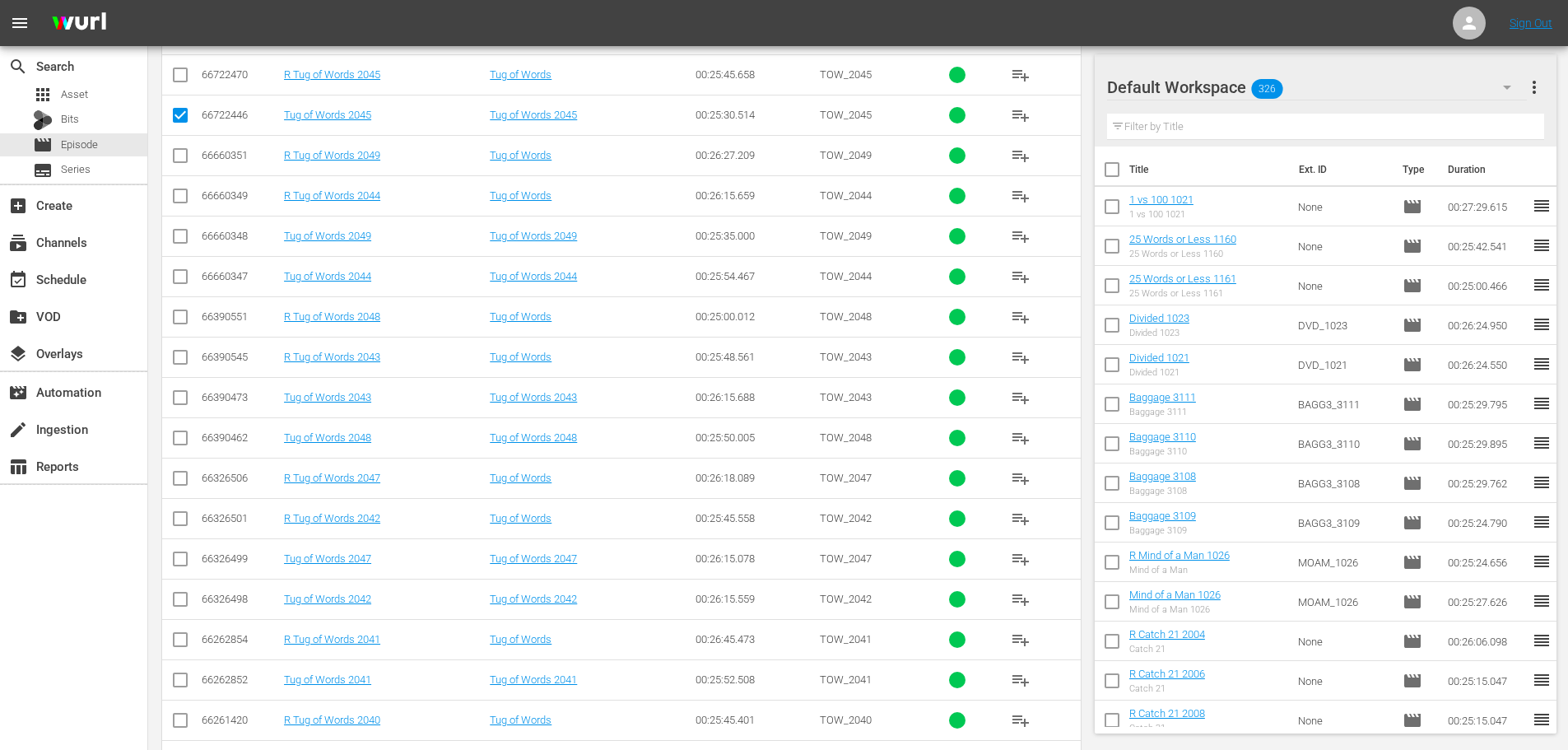
scroll to position [547, 0]
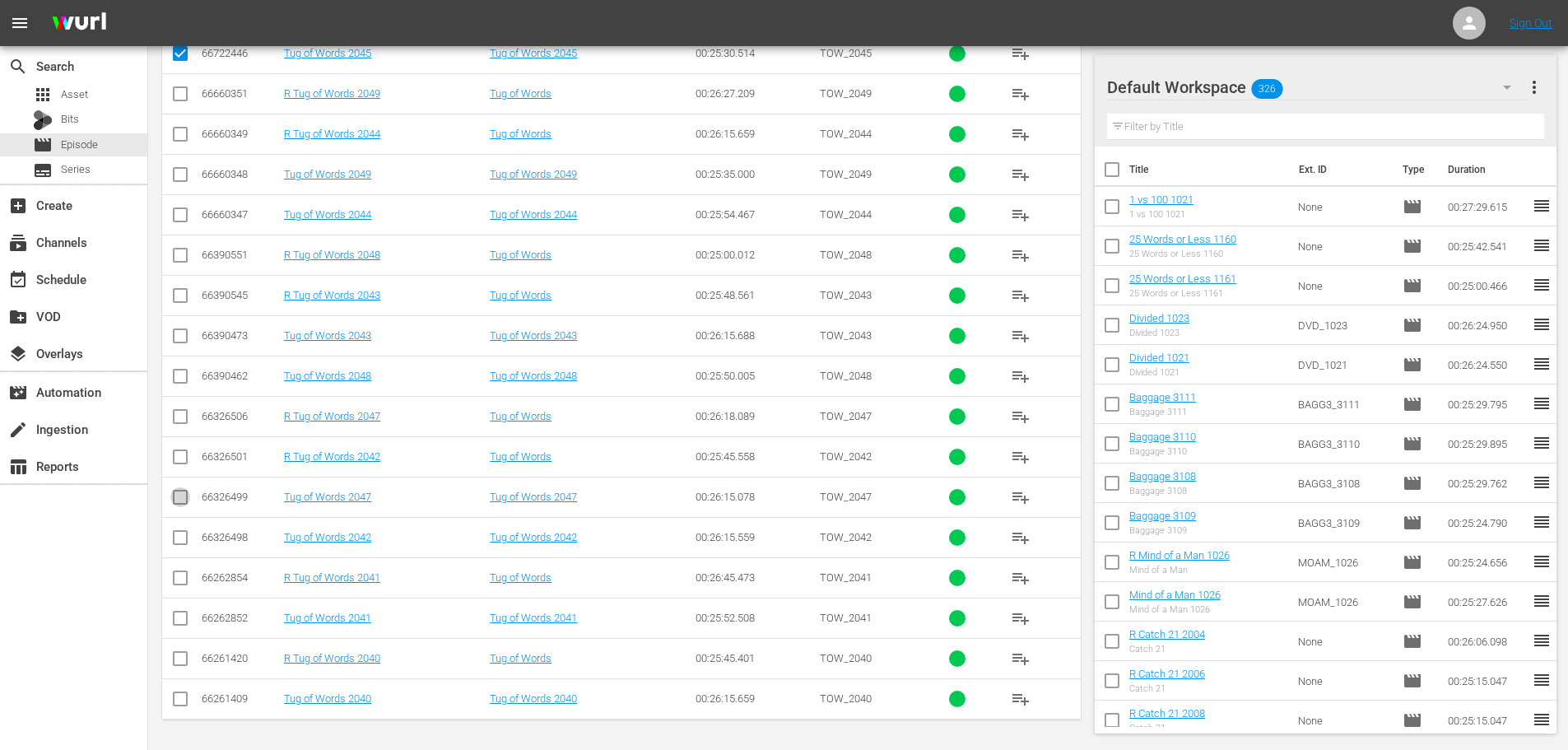
click at [183, 502] on input "checkbox" at bounding box center [180, 501] width 20 height 20
checkbox input "true"
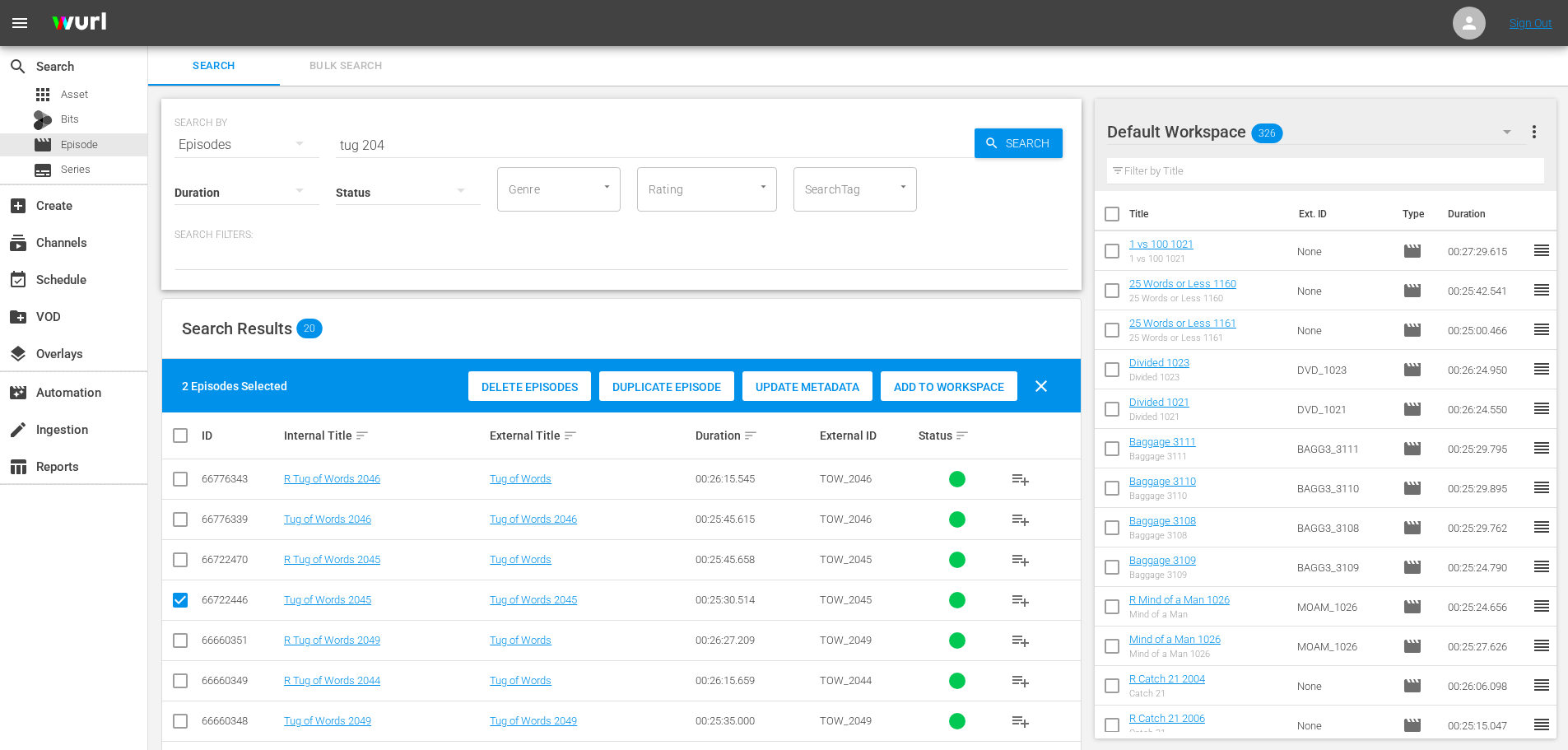
drag, startPoint x: 918, startPoint y: 386, endPoint x: 741, endPoint y: 254, distance: 220.8
click at [917, 386] on span "Add to Workspace" at bounding box center [948, 387] width 136 height 13
drag, startPoint x: 448, startPoint y: 143, endPoint x: 249, endPoint y: 128, distance: 199.6
click at [288, 149] on div "SEARCH BY Search By Episodes Search ID, Title, Description, Keywords, or Catego…" at bounding box center [622, 135] width 894 height 60
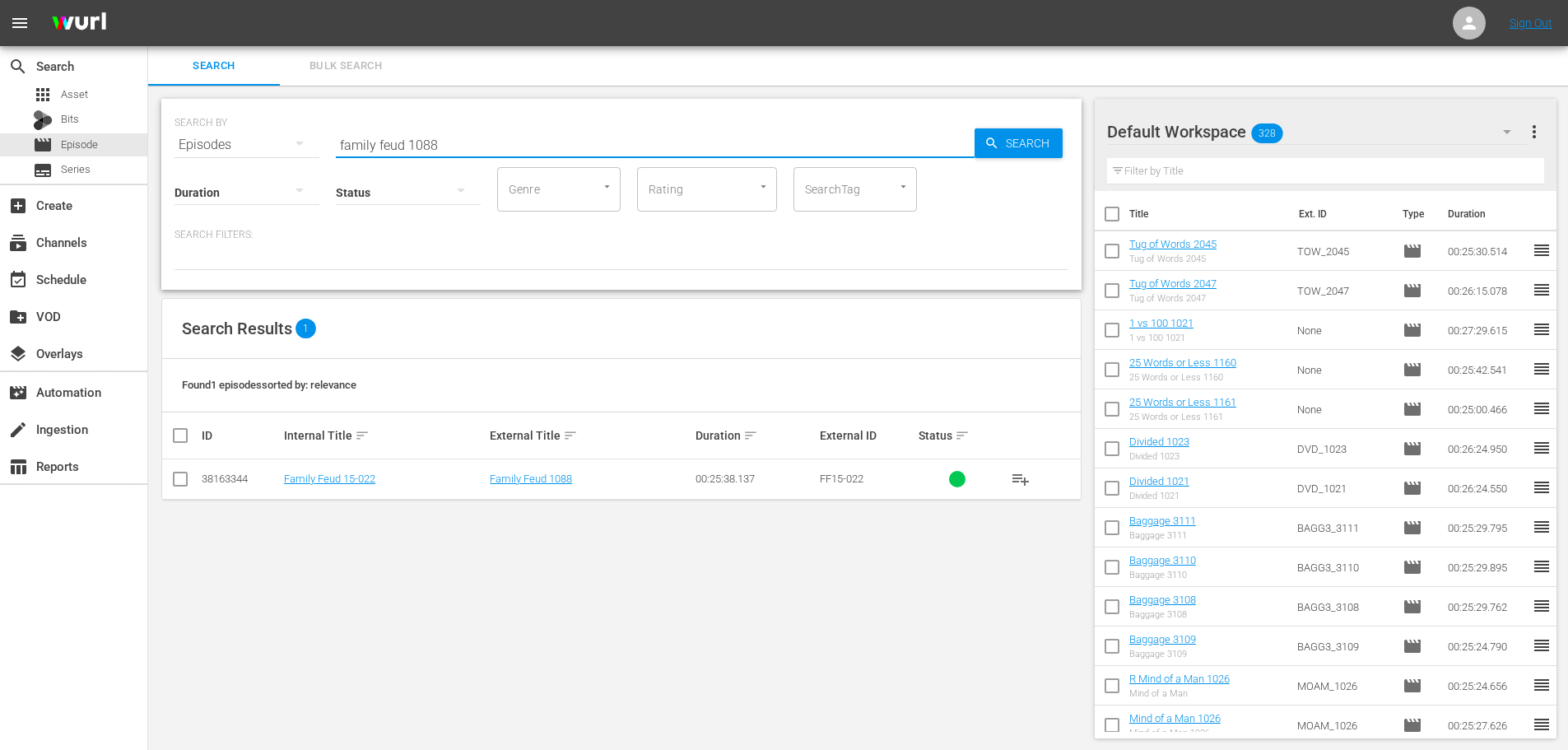
type input "family feud 1088"
click at [179, 473] on input "checkbox" at bounding box center [180, 483] width 20 height 20
checkbox input "true"
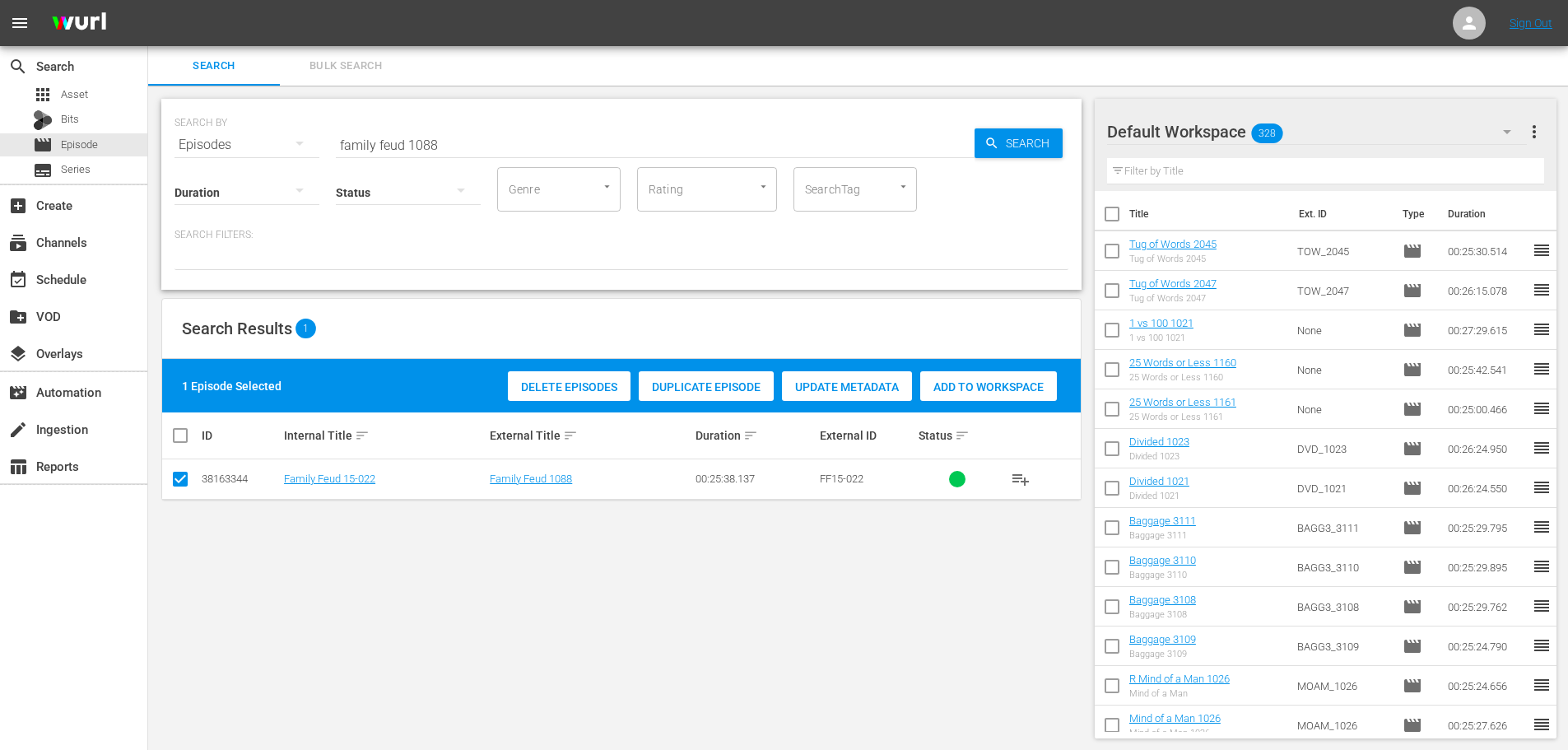
click at [936, 393] on div "Add to Workspace" at bounding box center [987, 387] width 136 height 31
click at [508, 142] on input "family feud 1088" at bounding box center [654, 144] width 638 height 39
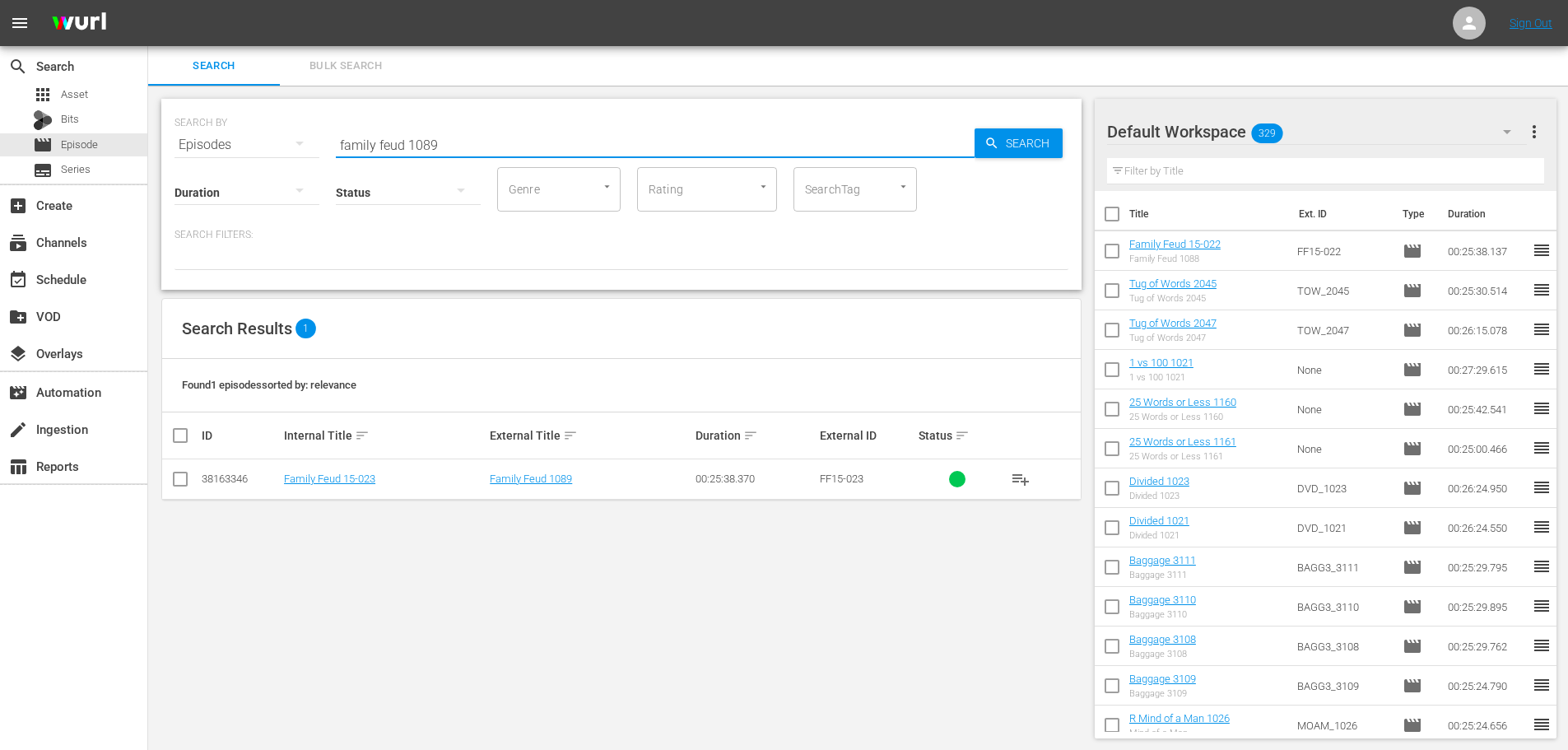
type input "family feud 1089"
click at [175, 482] on input "checkbox" at bounding box center [180, 483] width 20 height 20
checkbox input "true"
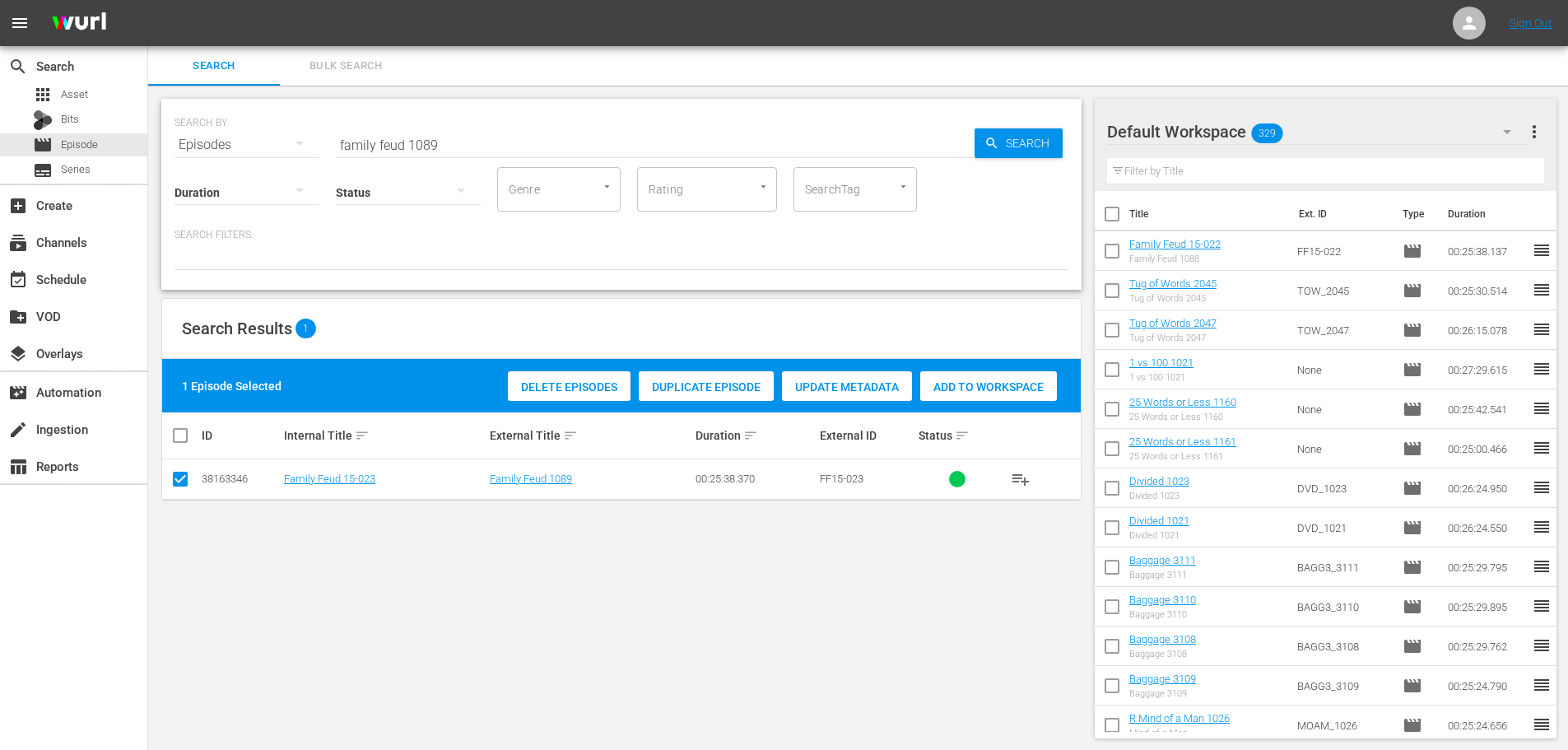
click at [945, 388] on span "Add to Workspace" at bounding box center [987, 387] width 136 height 13
drag, startPoint x: 472, startPoint y: 148, endPoint x: 277, endPoint y: 134, distance: 195.5
click at [277, 134] on div "SEARCH BY Search By Episodes Search ID, Title, Description, Keywords, or Catego…" at bounding box center [622, 135] width 894 height 60
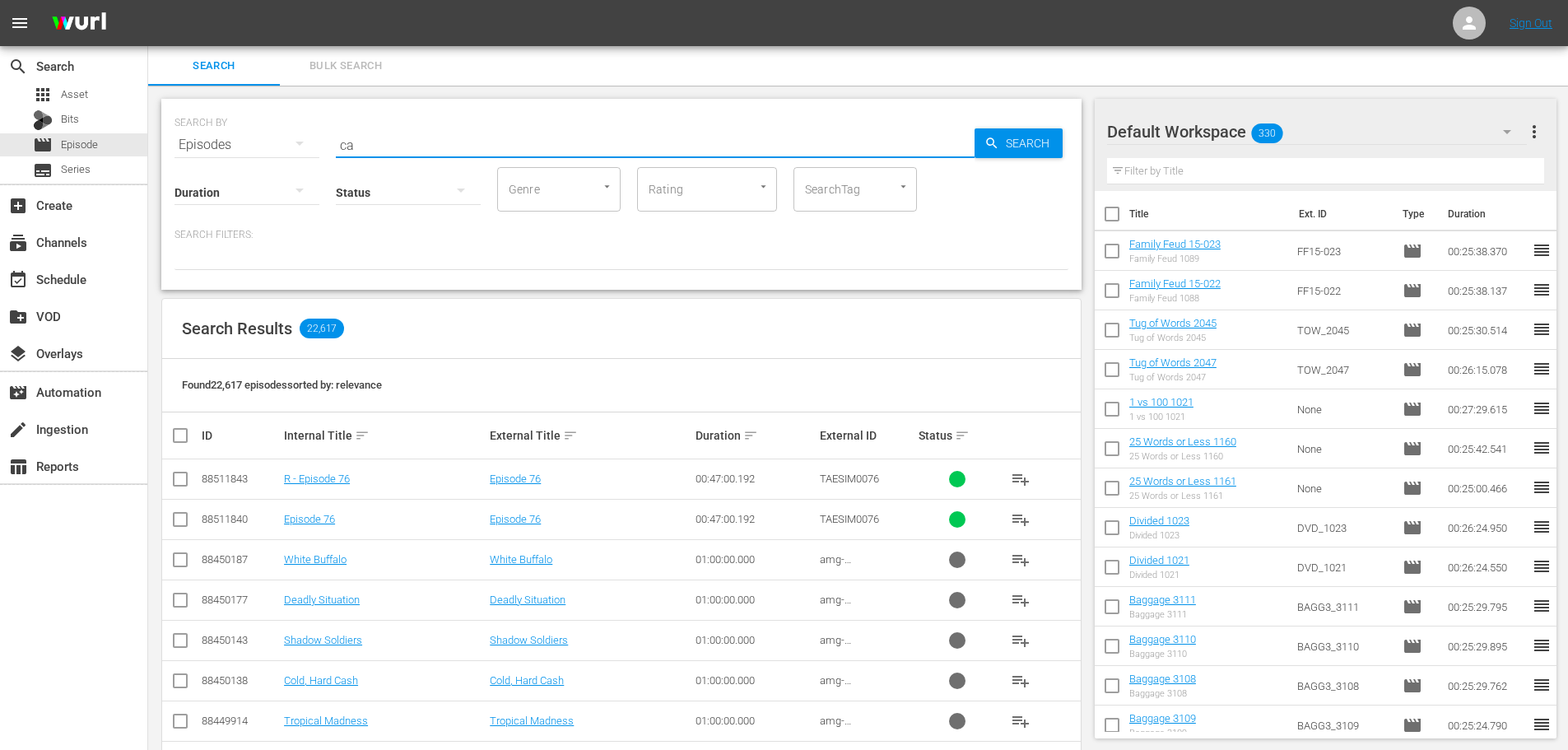
type input "c"
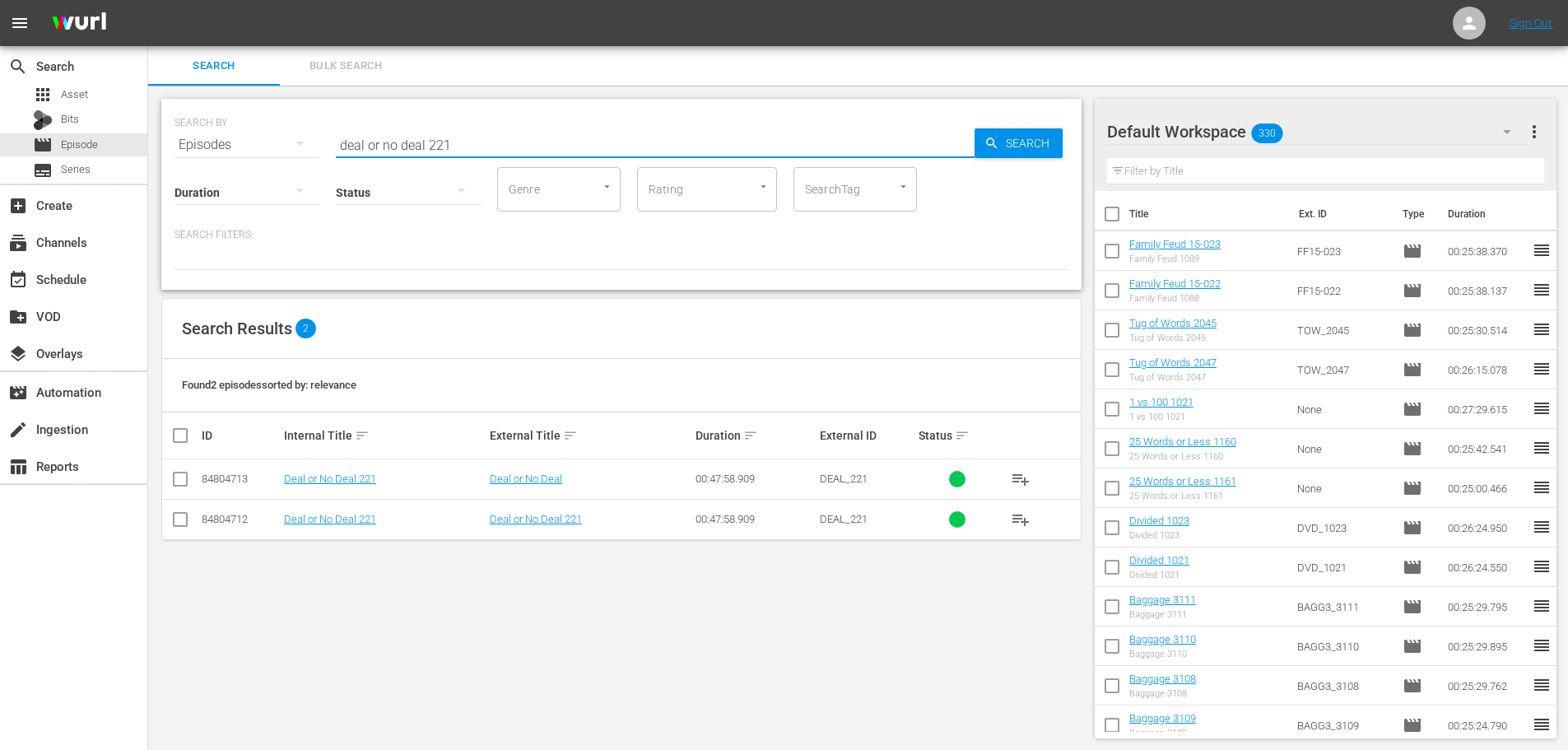
type input "deal or no deal 221"
click at [178, 516] on input "checkbox" at bounding box center [180, 523] width 20 height 20
checkbox input "true"
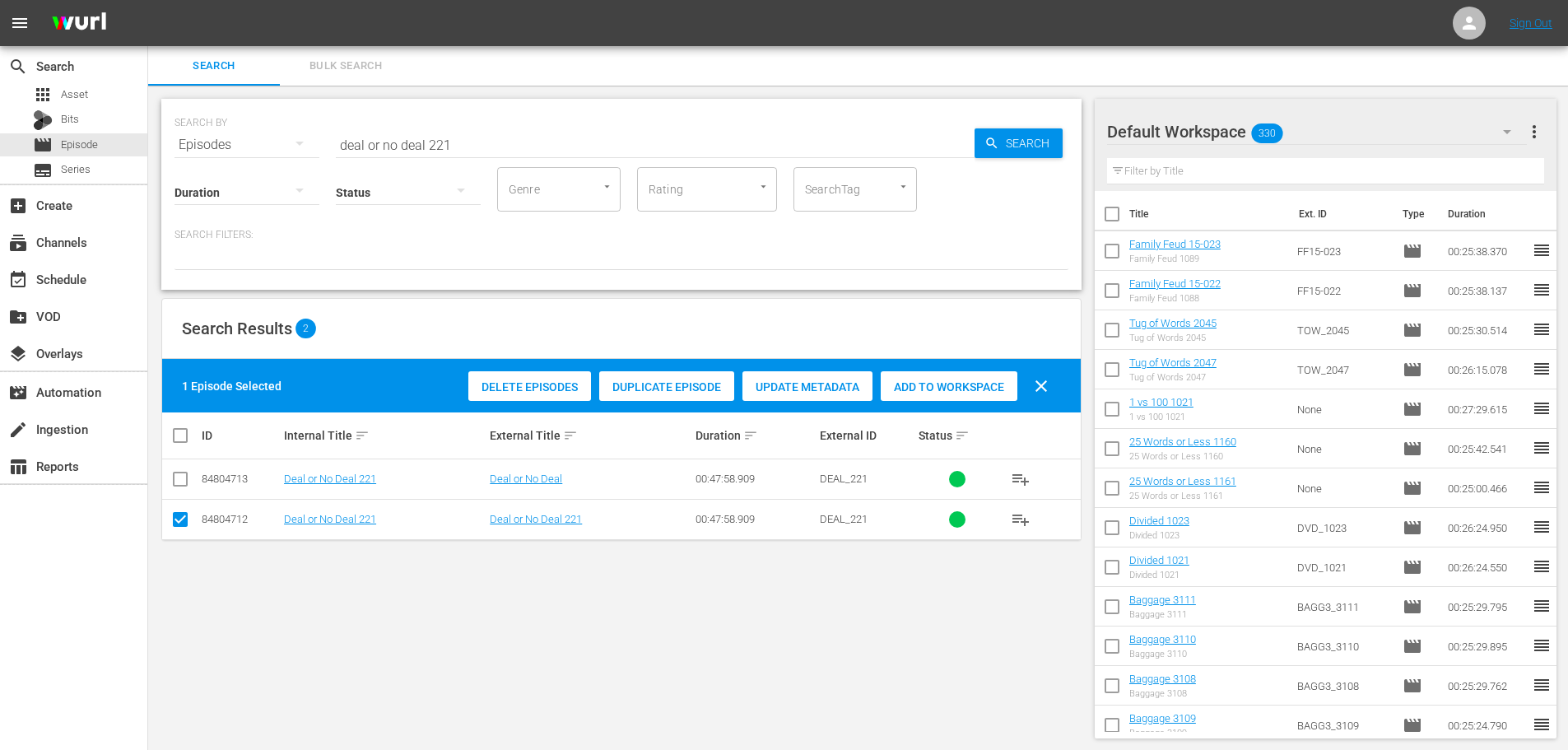
click at [922, 386] on span "Add to Workspace" at bounding box center [948, 387] width 136 height 13
click at [532, 155] on input "deal or no deal 221" at bounding box center [654, 144] width 638 height 39
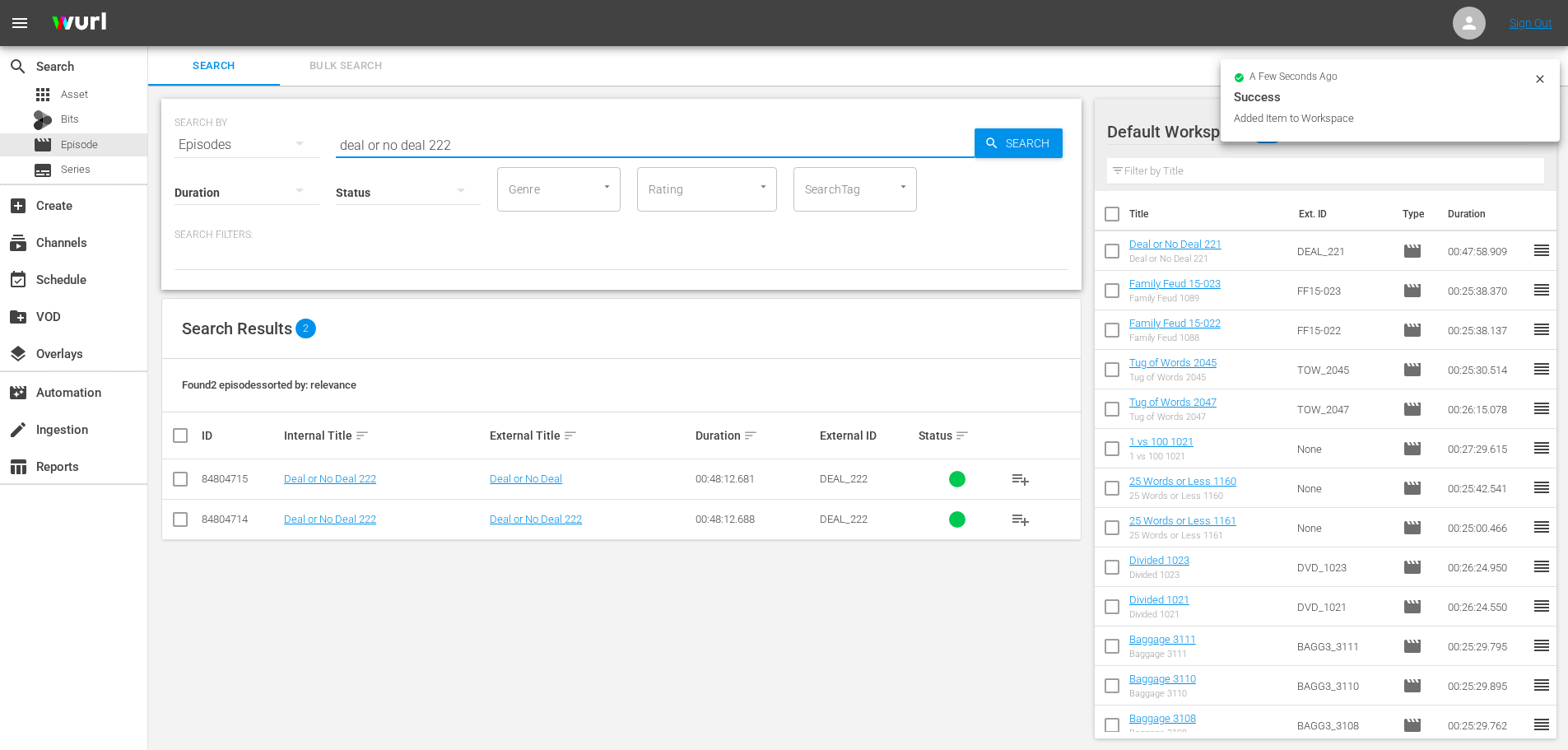
type input "deal or no deal 222"
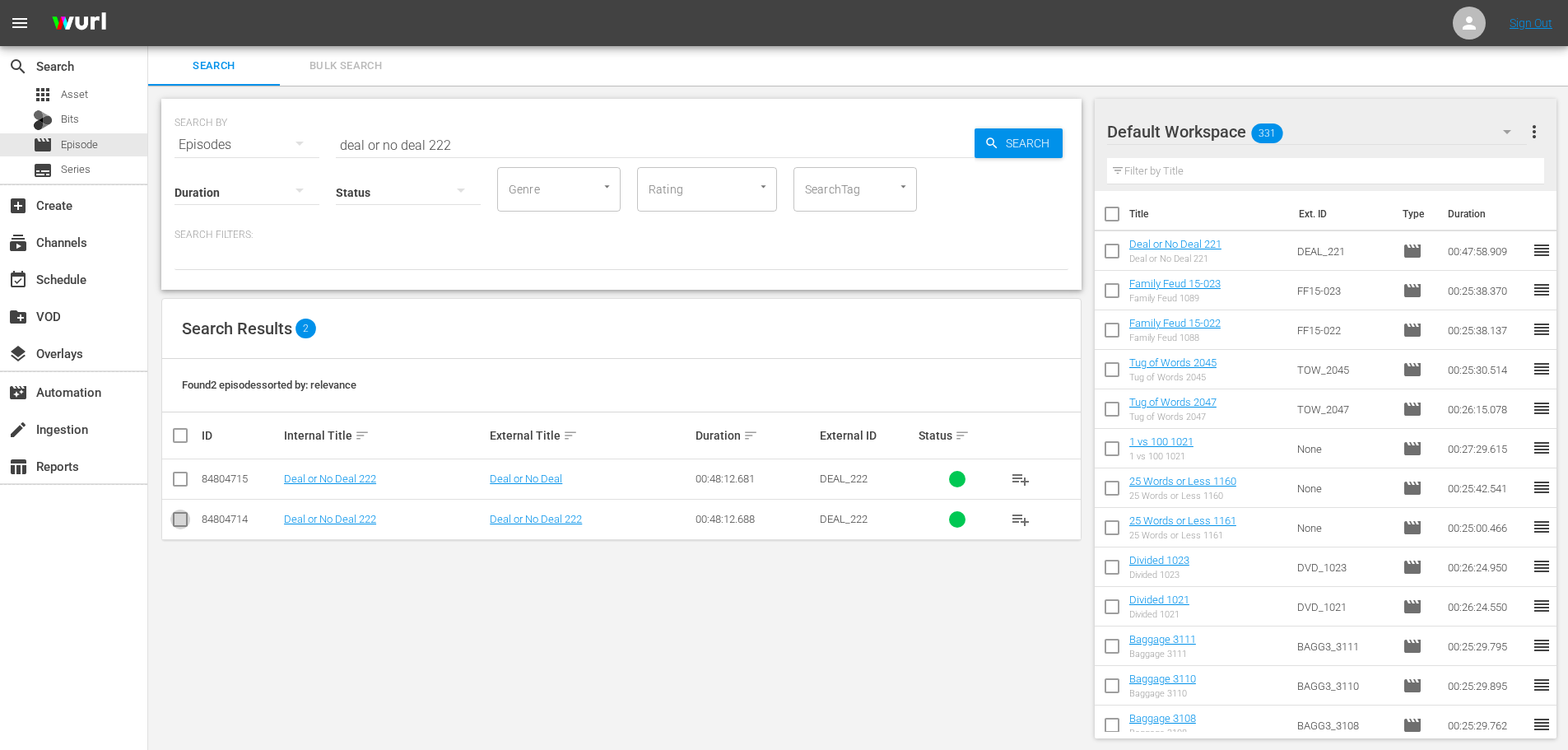
click at [177, 520] on input "checkbox" at bounding box center [180, 523] width 20 height 20
checkbox input "true"
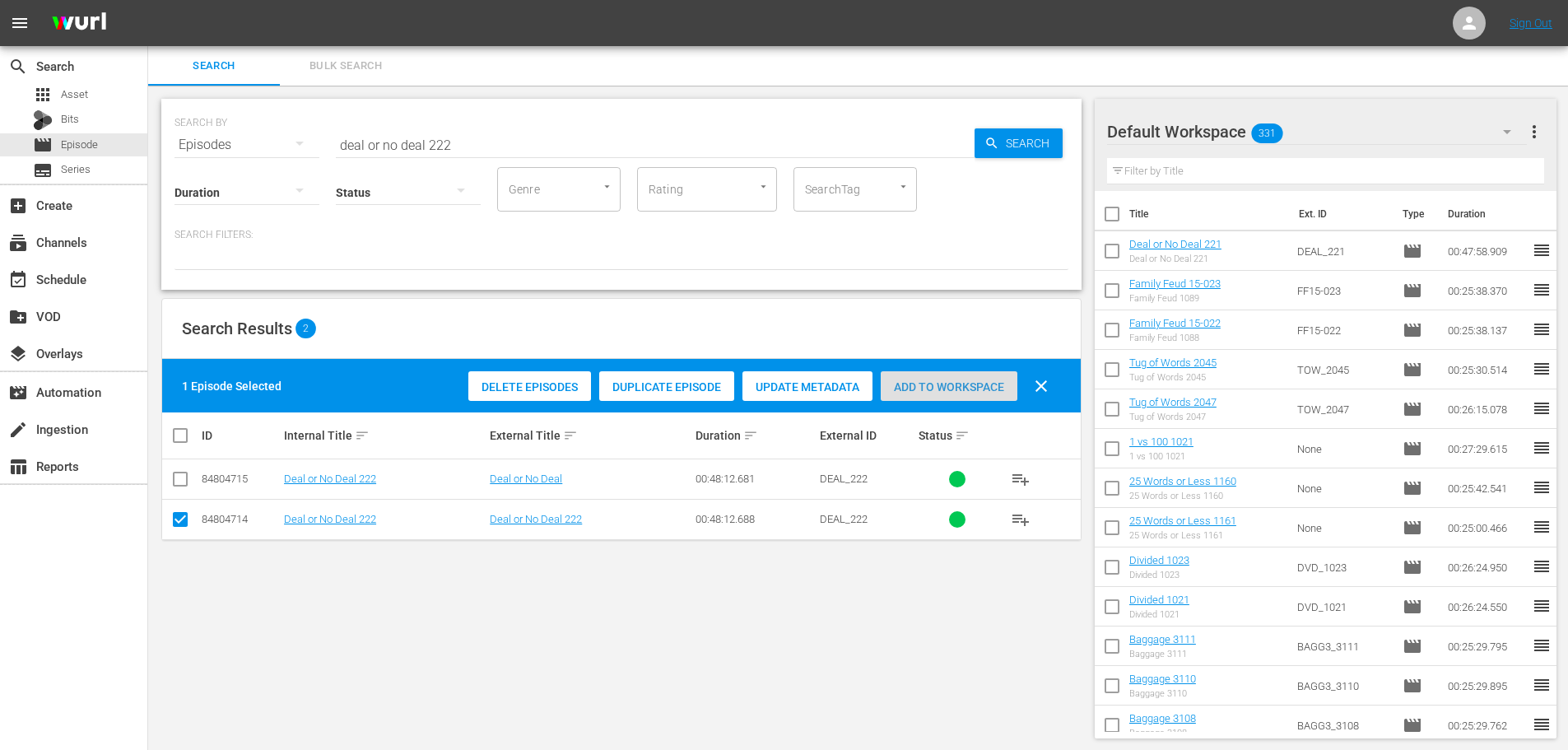
click at [970, 380] on span "Add to Workspace" at bounding box center [948, 387] width 136 height 13
drag, startPoint x: 451, startPoint y: 116, endPoint x: 467, endPoint y: 127, distance: 19.4
click at [451, 125] on div "SEARCH BY Search By Episodes Search ID, Title, Description, Keywords, or Catego…" at bounding box center [622, 135] width 894 height 60
drag, startPoint x: 467, startPoint y: 127, endPoint x: 231, endPoint y: 121, distance: 236.1
click at [231, 121] on div "SEARCH BY Search By Episodes Search ID, Title, Description, Keywords, or Catego…" at bounding box center [622, 135] width 894 height 60
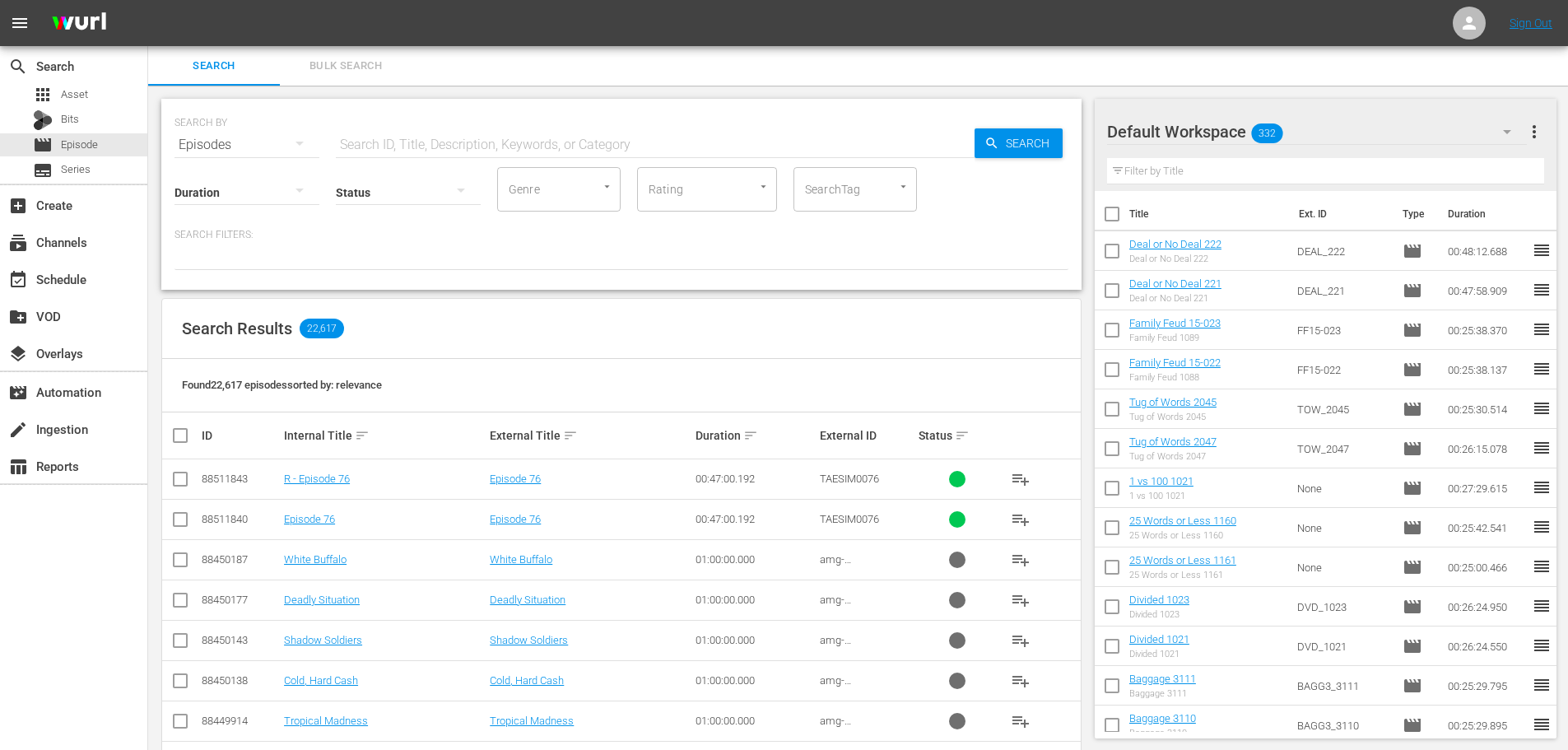
click at [483, 147] on input "text" at bounding box center [654, 144] width 638 height 39
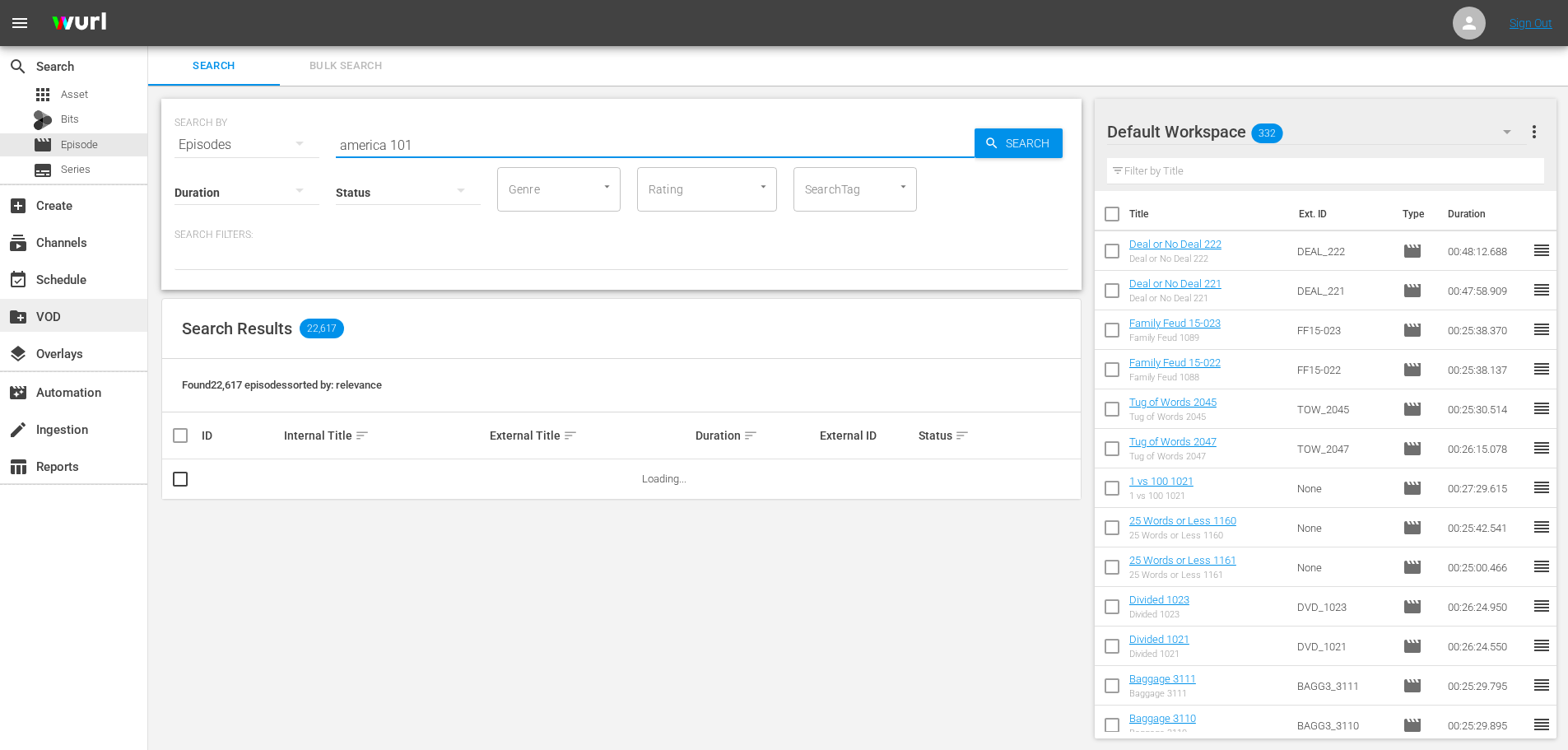
type input "america 101"
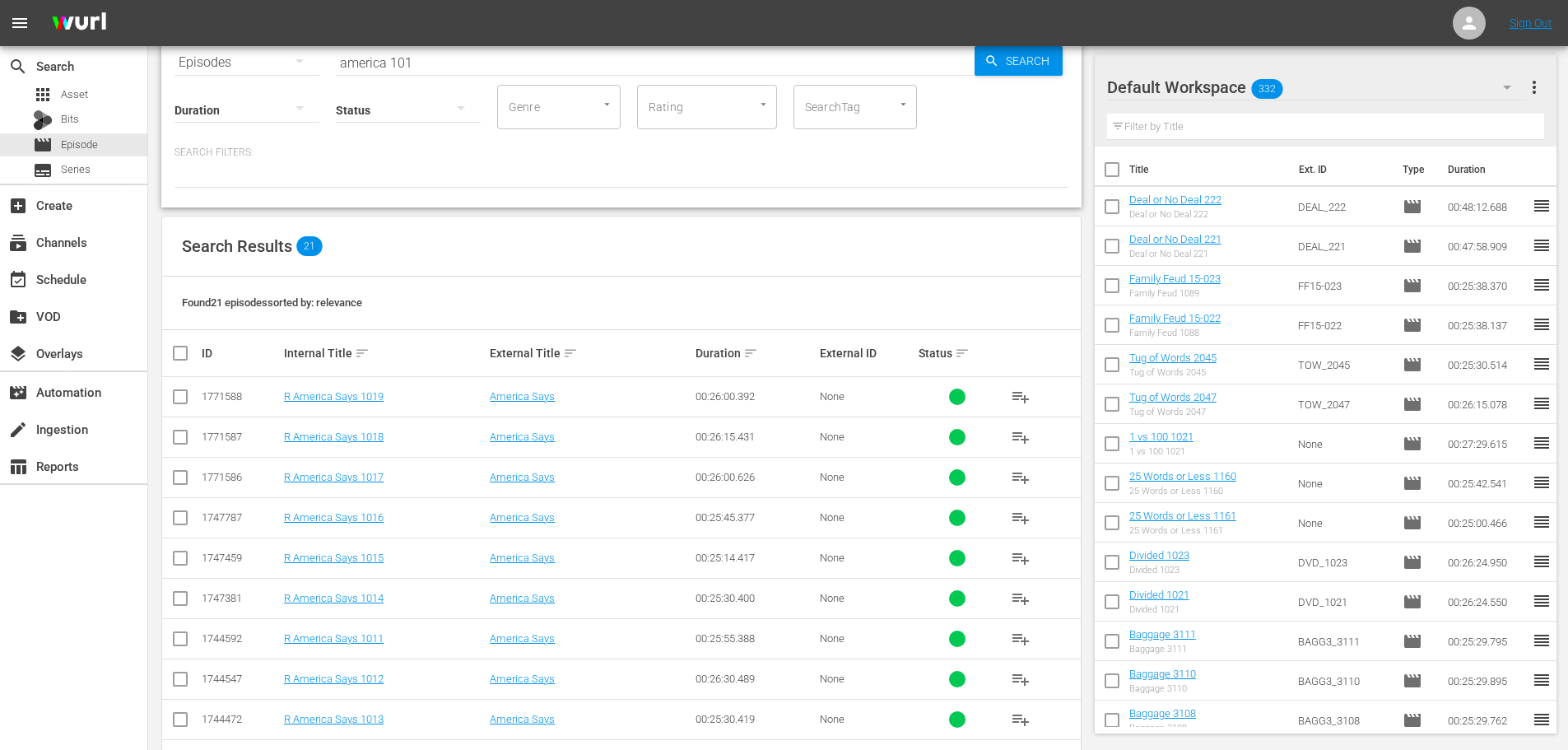
scroll to position [586, 0]
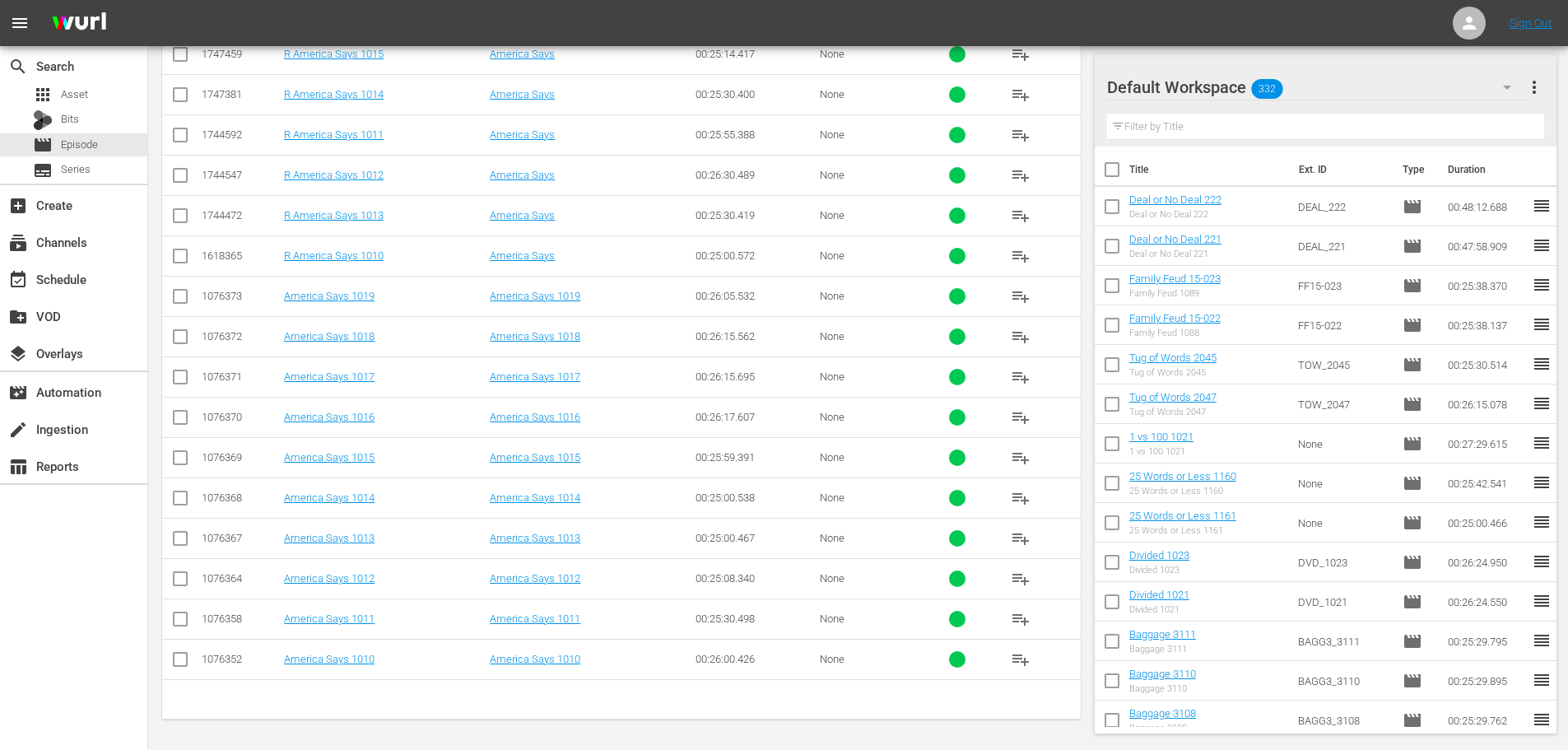
drag, startPoint x: 178, startPoint y: 538, endPoint x: 182, endPoint y: 451, distance: 87.1
click at [178, 538] on input "checkbox" at bounding box center [180, 542] width 20 height 20
checkbox input "true"
click at [180, 460] on input "checkbox" at bounding box center [180, 461] width 20 height 20
checkbox input "true"
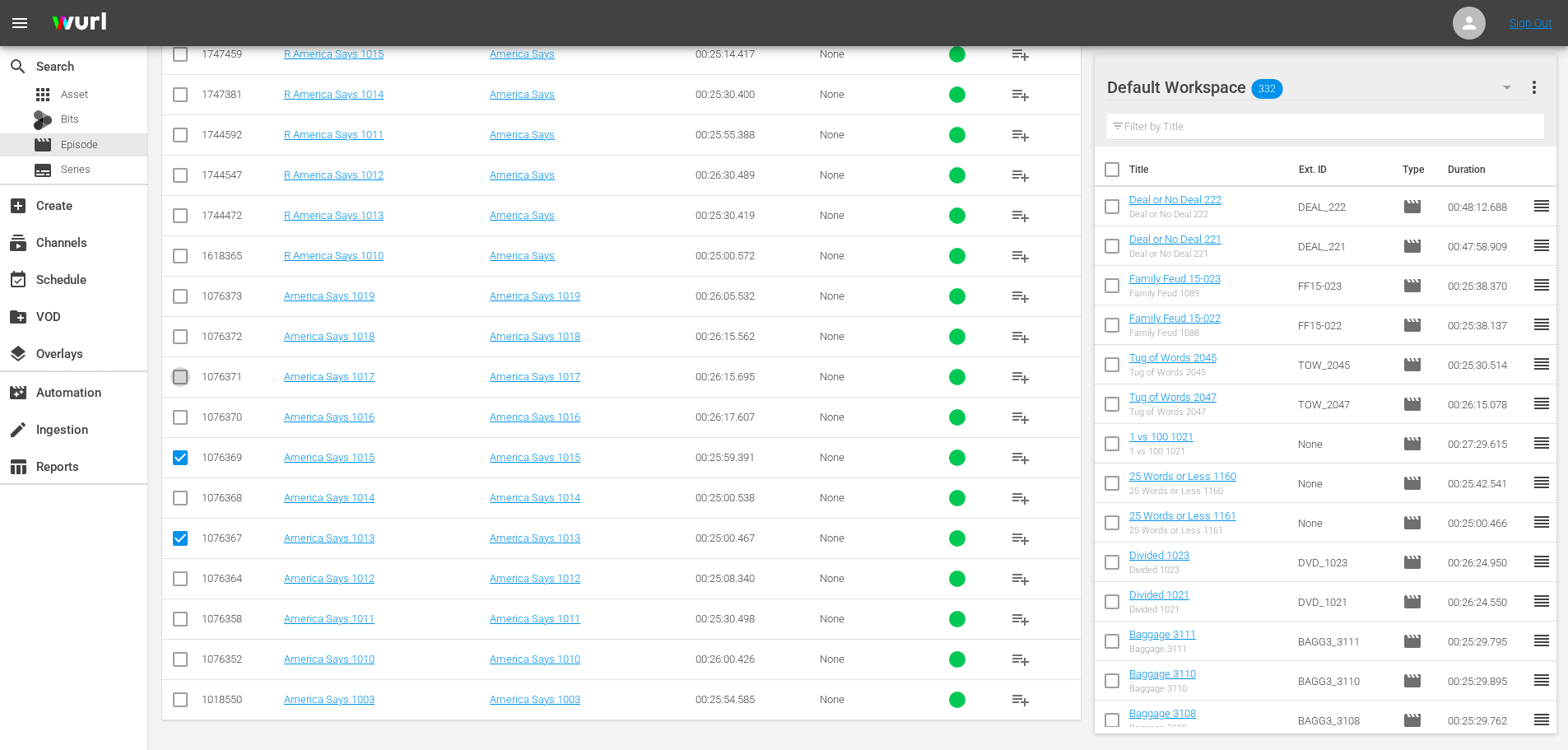
click at [181, 387] on input "checkbox" at bounding box center [180, 380] width 20 height 20
checkbox input "true"
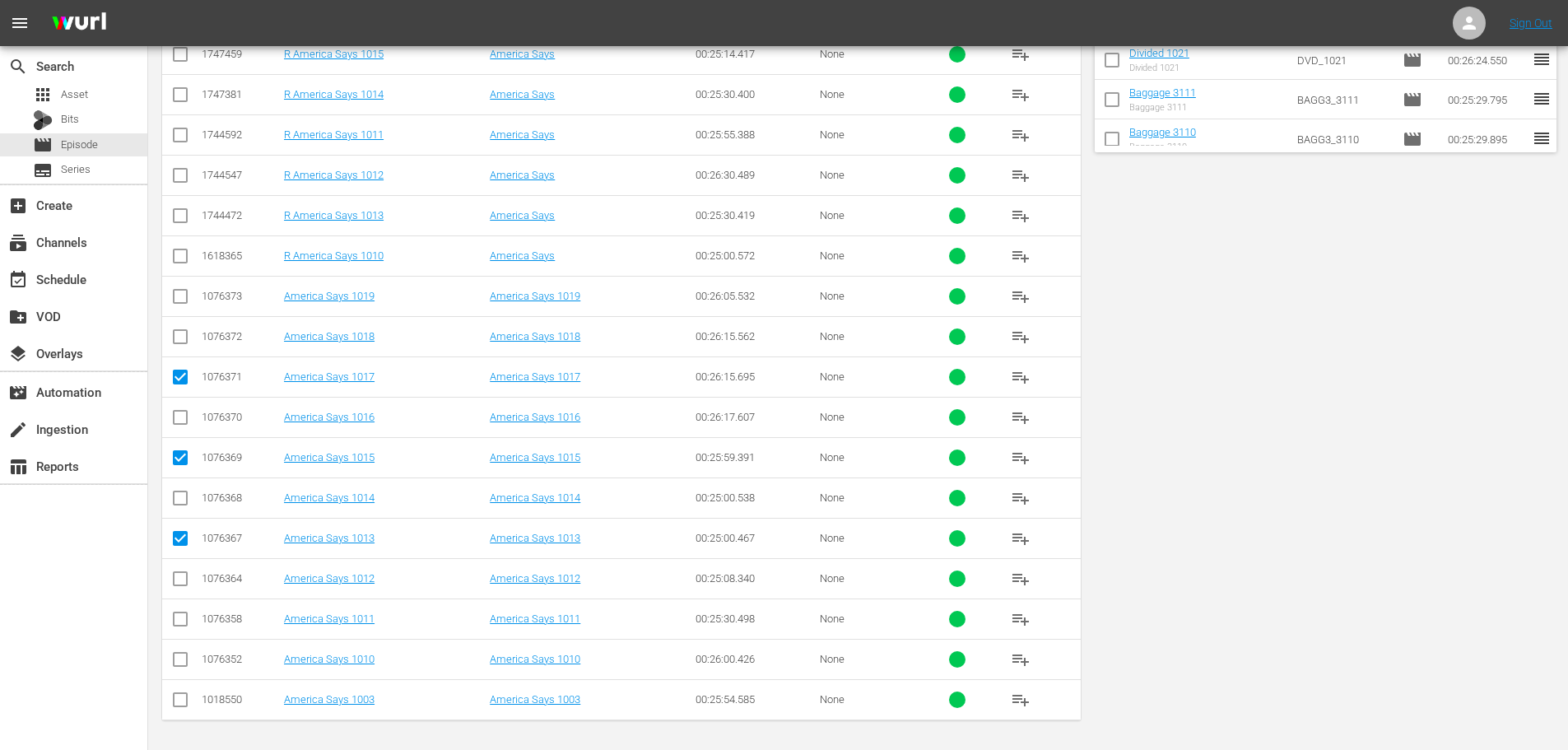
scroll to position [0, 0]
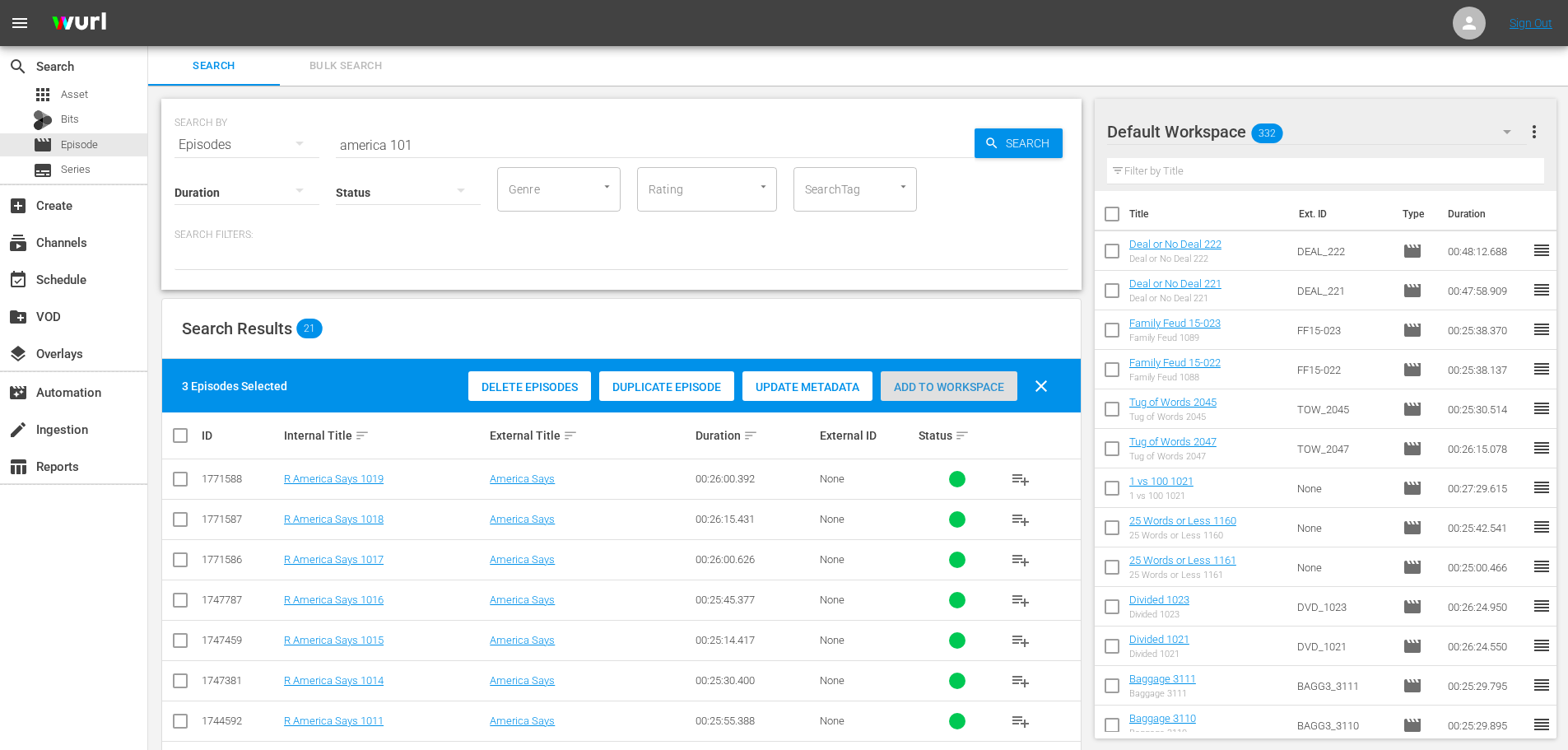
drag, startPoint x: 620, startPoint y: 380, endPoint x: 903, endPoint y: 392, distance: 283.3
click at [894, 392] on span "Add to Workspace" at bounding box center [948, 387] width 136 height 13
click at [903, 392] on span "Add to Workspace" at bounding box center [948, 387] width 136 height 13
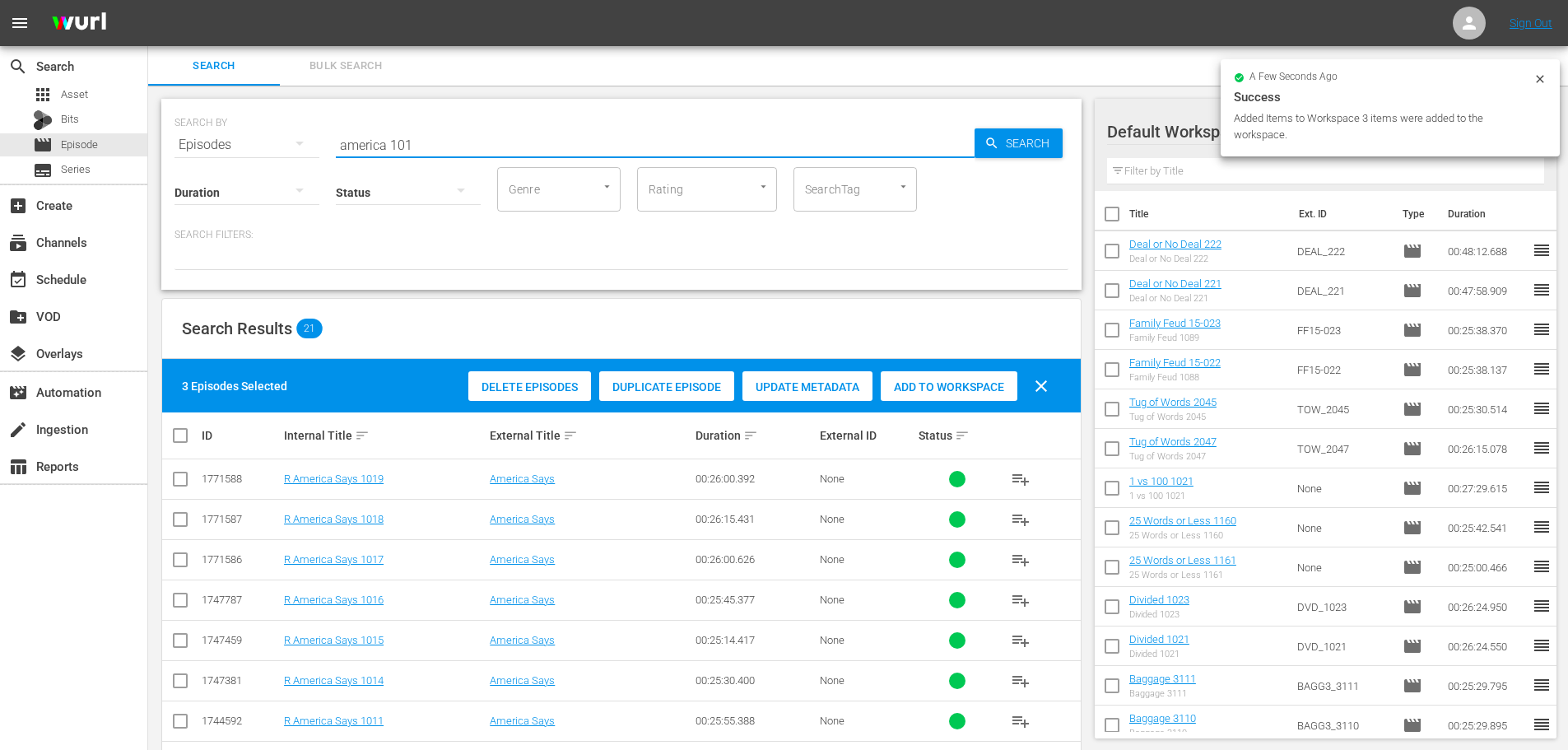
drag, startPoint x: 428, startPoint y: 141, endPoint x: 254, endPoint y: 143, distance: 174.0
click at [272, 153] on div "SEARCH BY Search By Episodes Search ID, Title, Description, Keywords, or Catego…" at bounding box center [621, 194] width 920 height 191
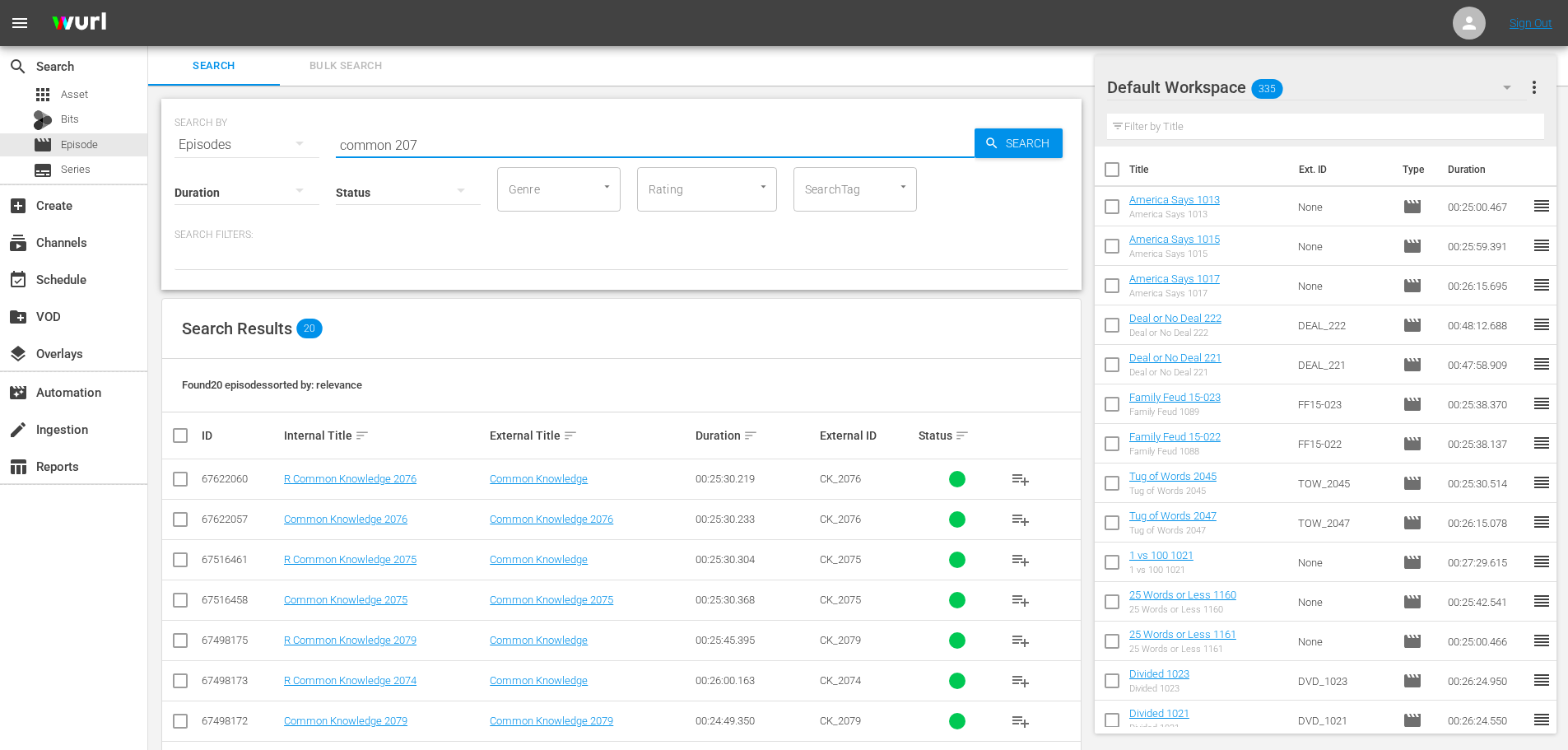
scroll to position [547, 0]
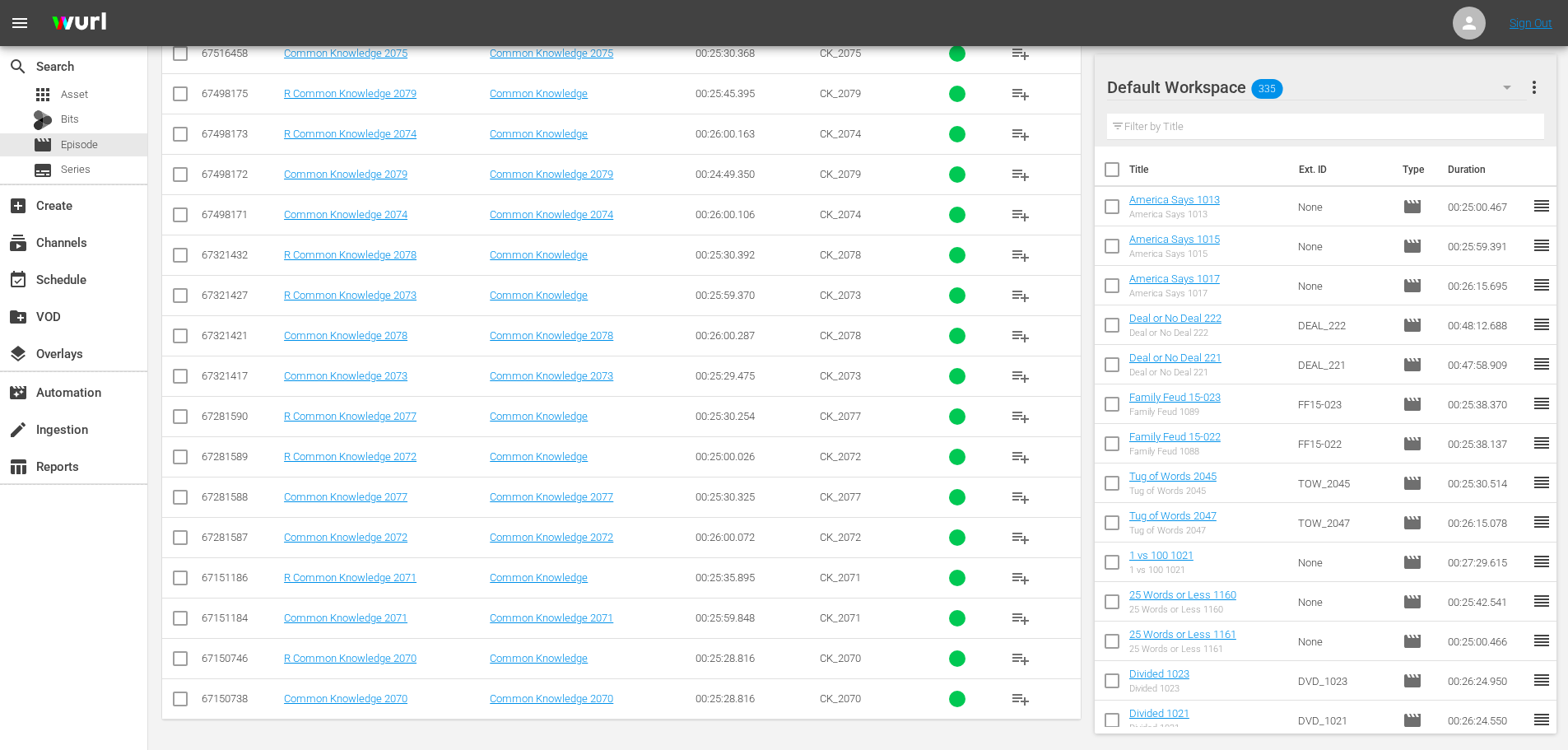
type input "common 207"
click at [176, 501] on input "checkbox" at bounding box center [180, 501] width 20 height 20
checkbox input "true"
click at [171, 179] on input "checkbox" at bounding box center [180, 178] width 20 height 20
checkbox input "true"
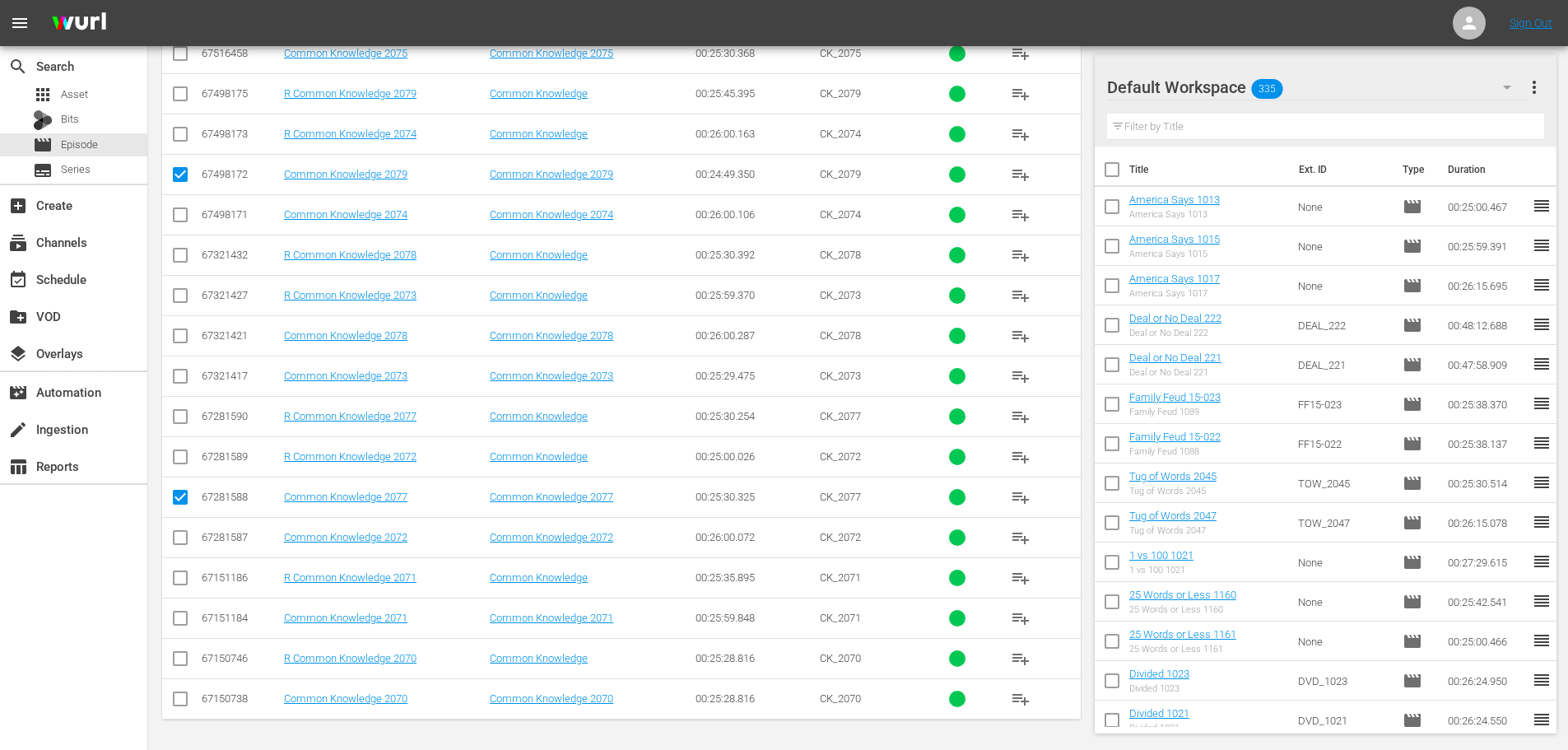
scroll to position [49, 0]
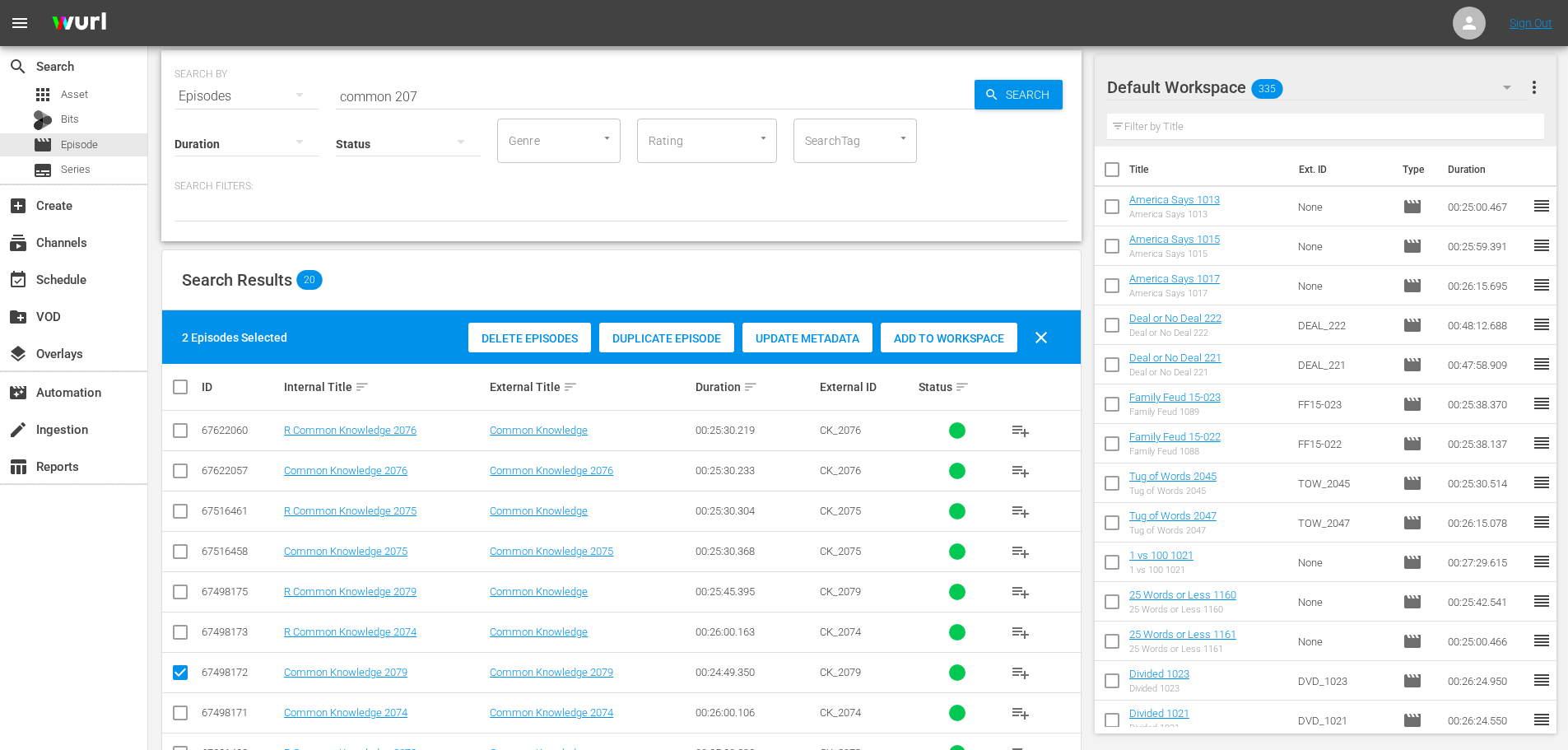
drag, startPoint x: 630, startPoint y: 257, endPoint x: 646, endPoint y: 257, distance: 16.0
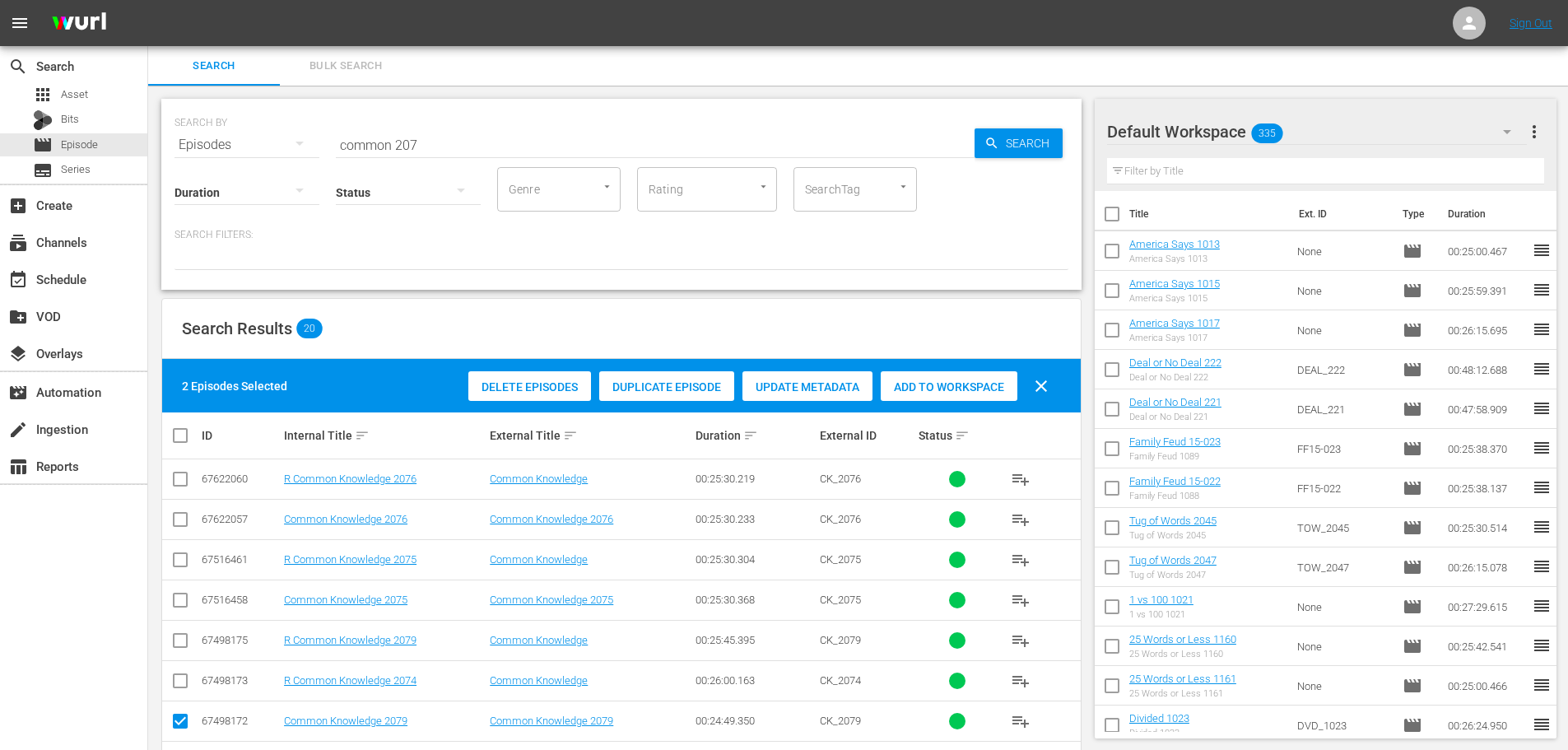
drag, startPoint x: 646, startPoint y: 257, endPoint x: 922, endPoint y: 387, distance: 305.1
click at [922, 389] on span "Add to Workspace" at bounding box center [948, 387] width 136 height 13
click at [922, 386] on span "Add to Workspace" at bounding box center [948, 387] width 136 height 13
drag, startPoint x: 479, startPoint y: 142, endPoint x: 232, endPoint y: 159, distance: 247.6
click at [232, 159] on div "SEARCH BY Search By Episodes Search ID, Title, Description, Keywords, or Catego…" at bounding box center [621, 194] width 920 height 191
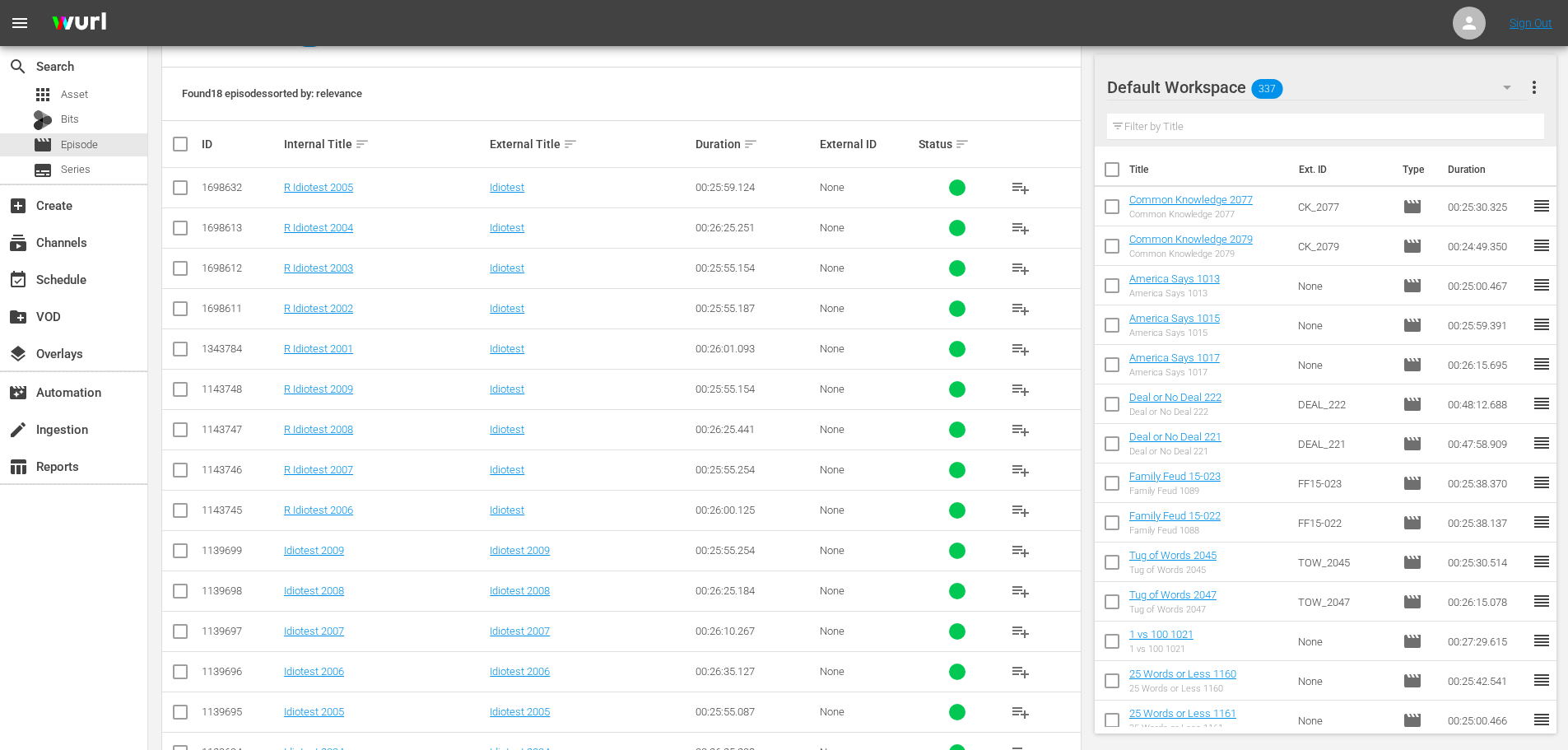
scroll to position [330, 0]
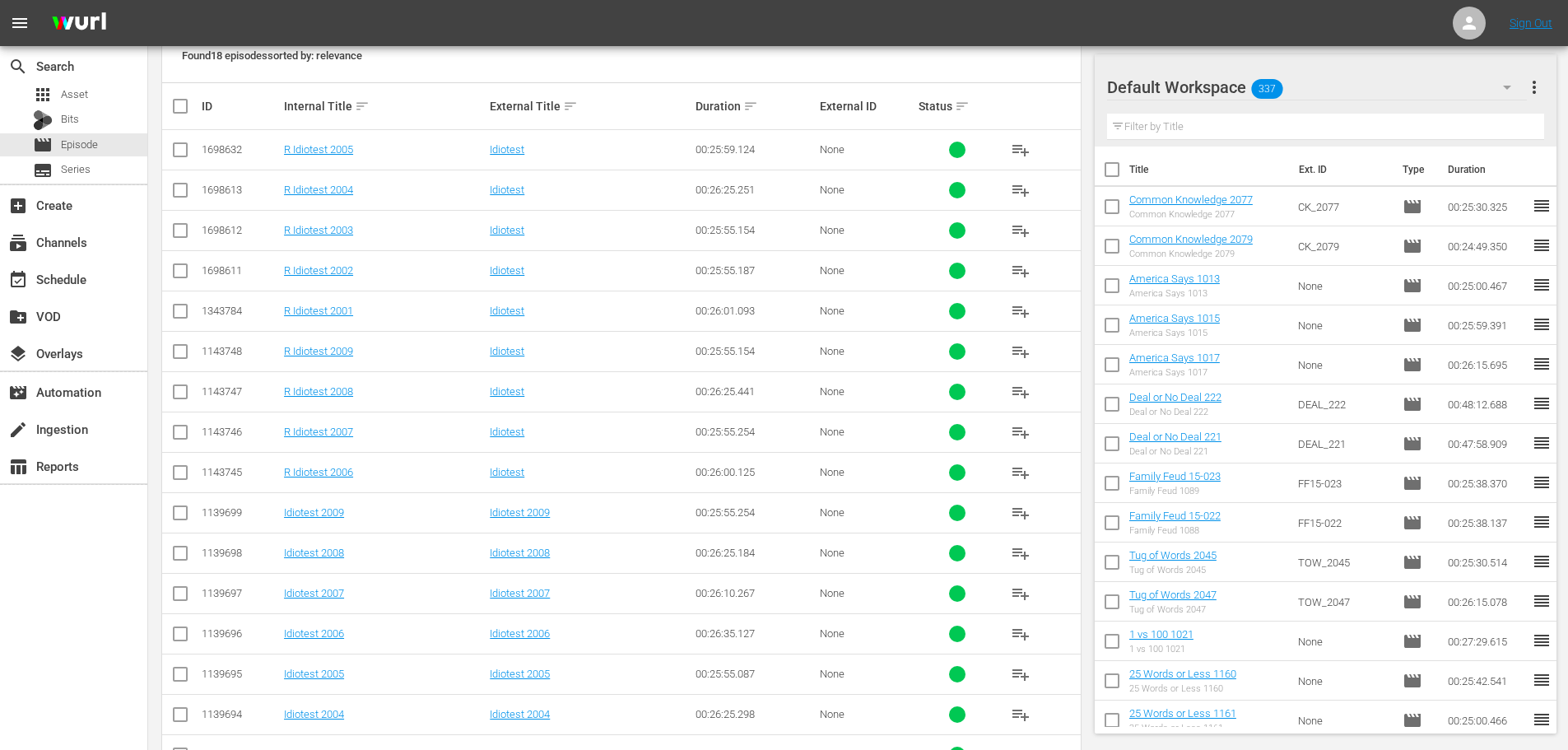
type input "idiotest 200"
click at [179, 720] on input "checkbox" at bounding box center [180, 718] width 20 height 20
checkbox input "true"
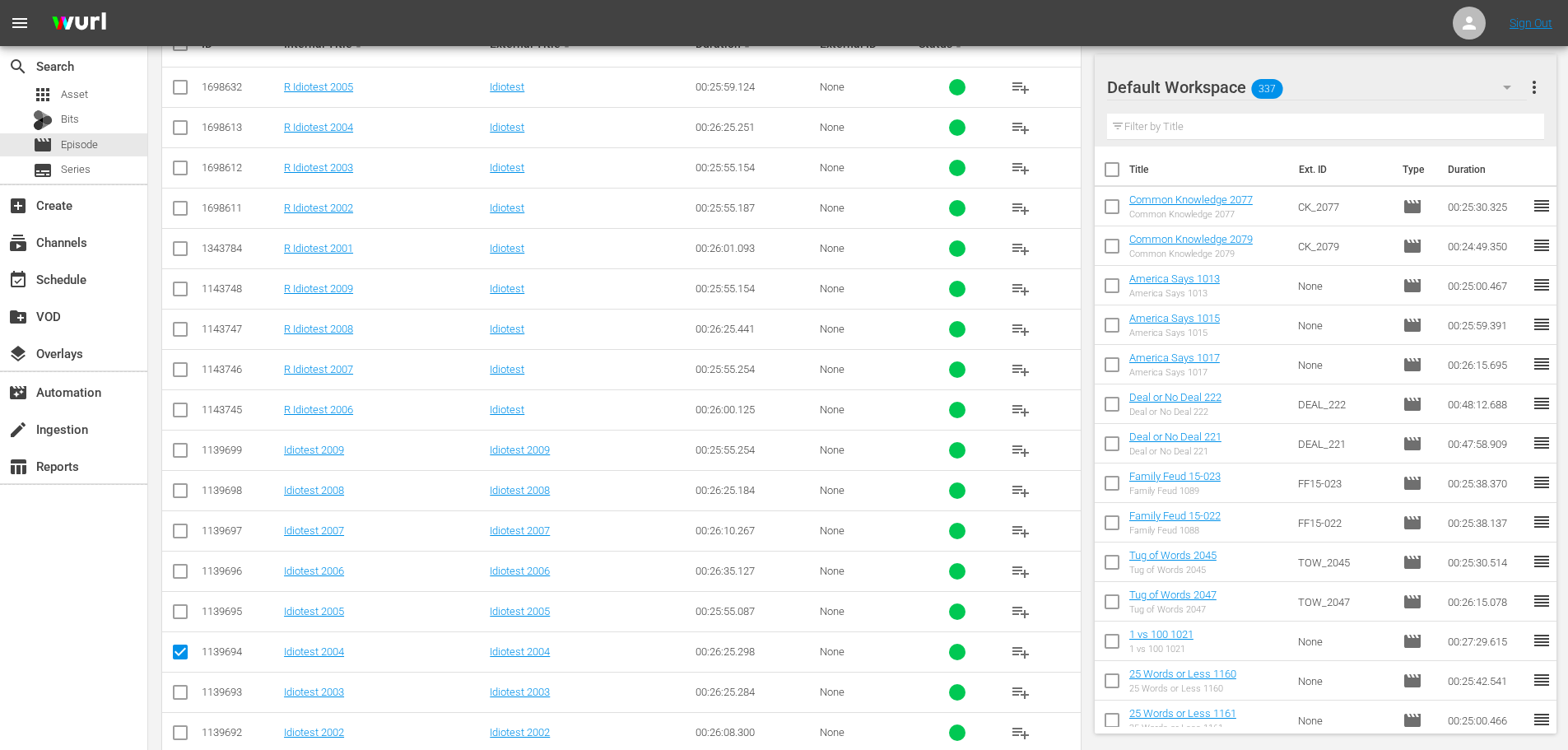
scroll to position [466, 0]
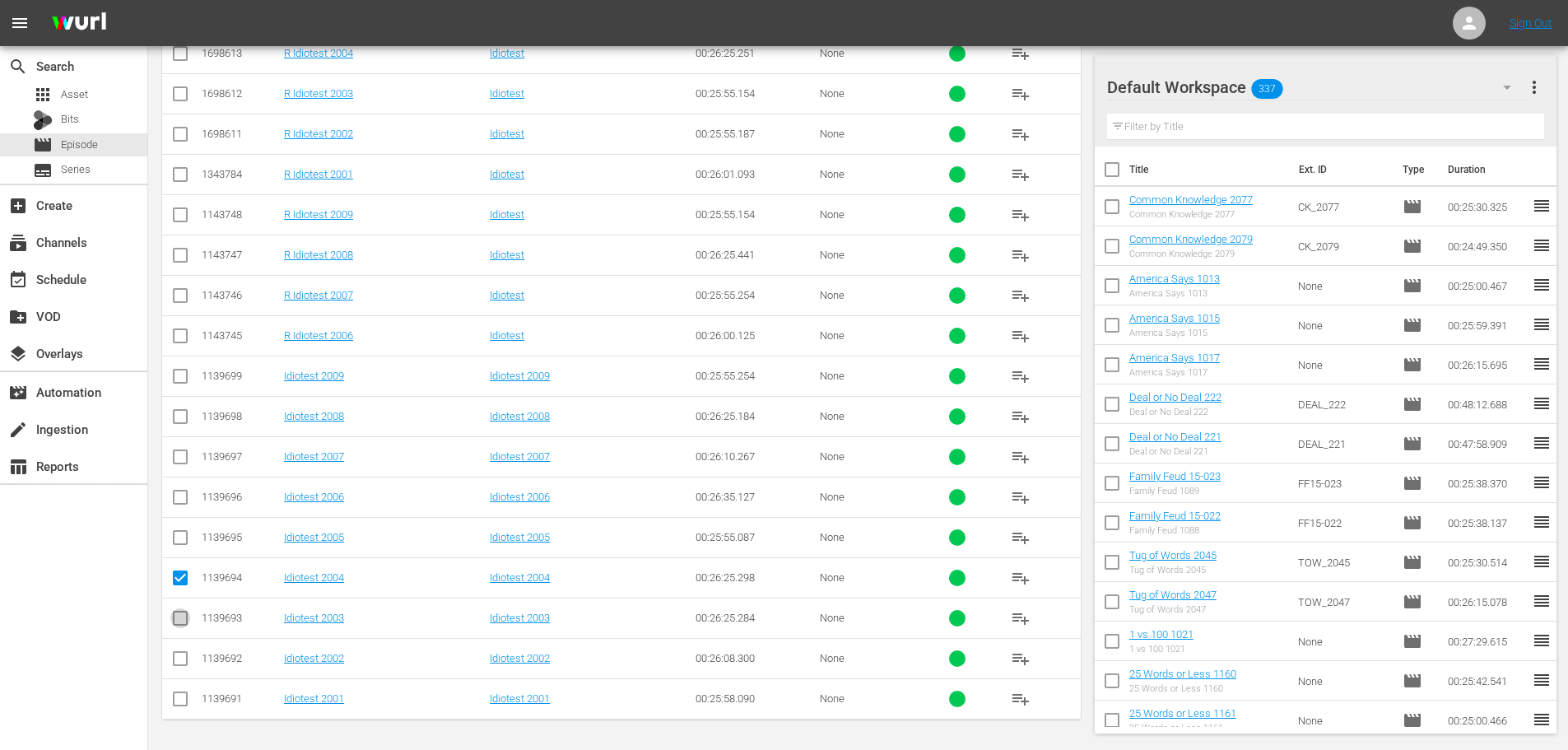
click at [178, 629] on input "checkbox" at bounding box center [180, 622] width 20 height 20
checkbox input "true"
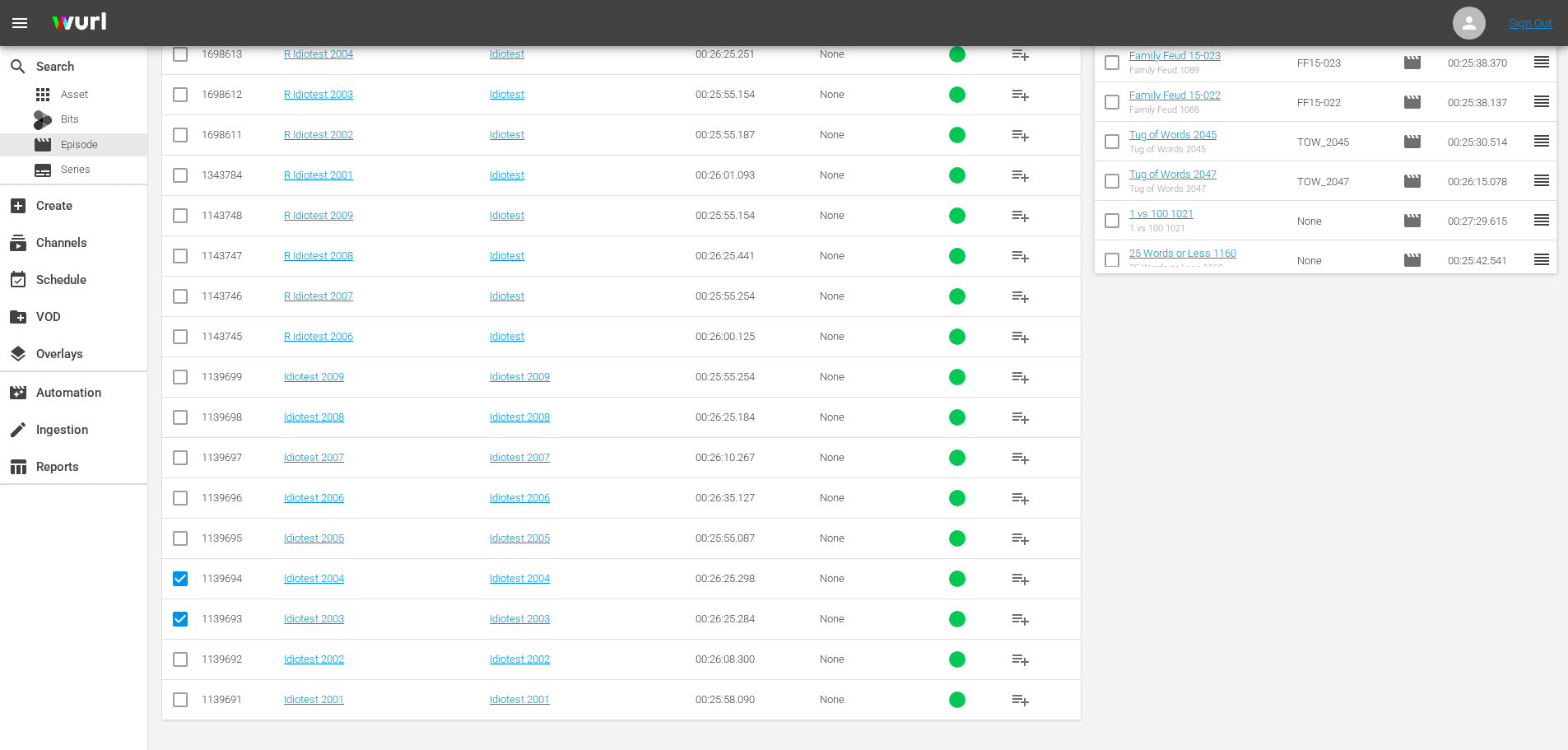
scroll to position [0, 0]
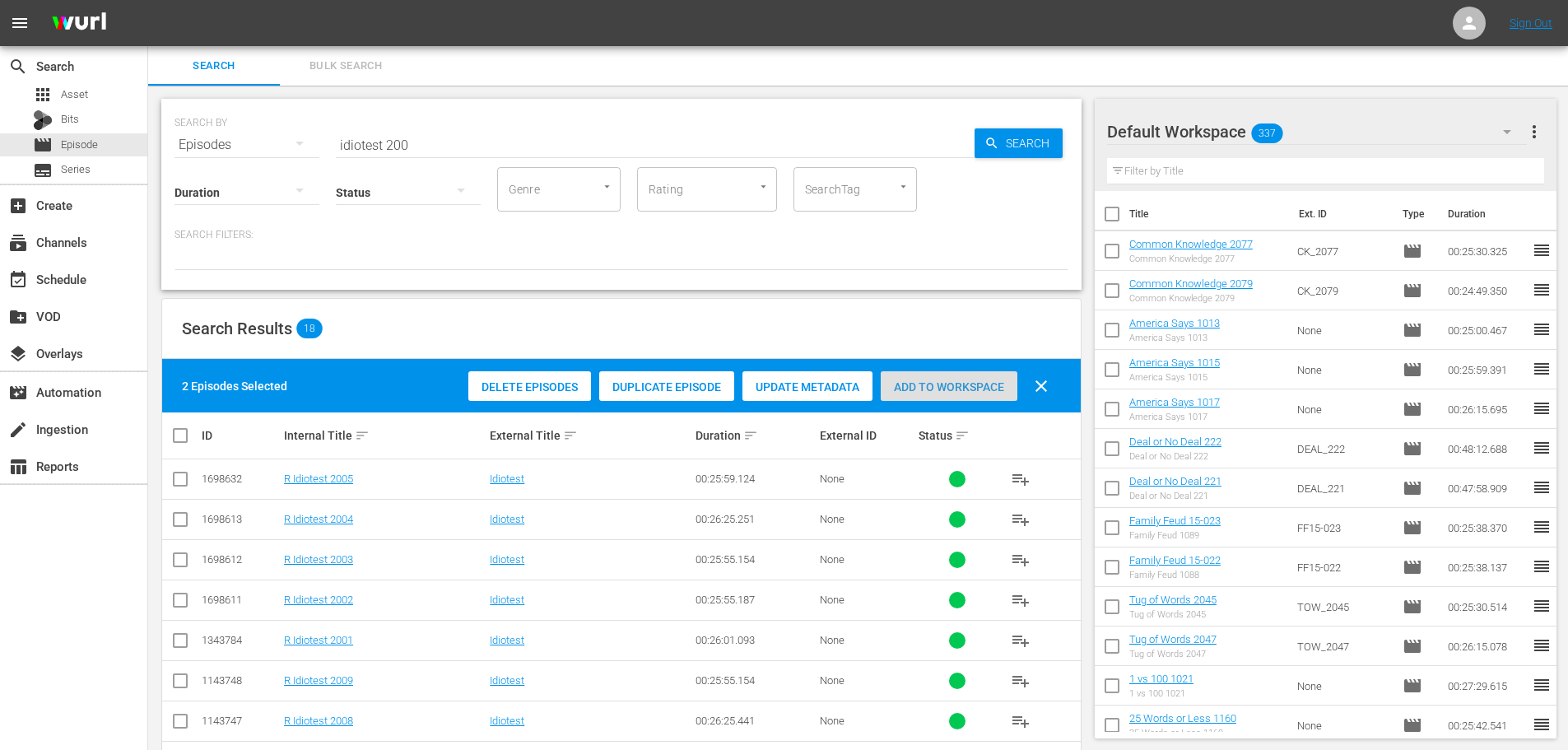
click at [919, 386] on span "Add to Workspace" at bounding box center [948, 387] width 136 height 13
drag, startPoint x: 430, startPoint y: 123, endPoint x: 436, endPoint y: 132, distance: 10.8
click at [428, 125] on div "SEARCH BY Search By Episodes Search ID, Title, Description, Keywords, or Catego…" at bounding box center [622, 135] width 894 height 60
drag, startPoint x: 429, startPoint y: 136, endPoint x: 296, endPoint y: 140, distance: 133.1
click at [296, 140] on div "SEARCH BY Search By Episodes Search ID, Title, Description, Keywords, or Catego…" at bounding box center [622, 135] width 894 height 60
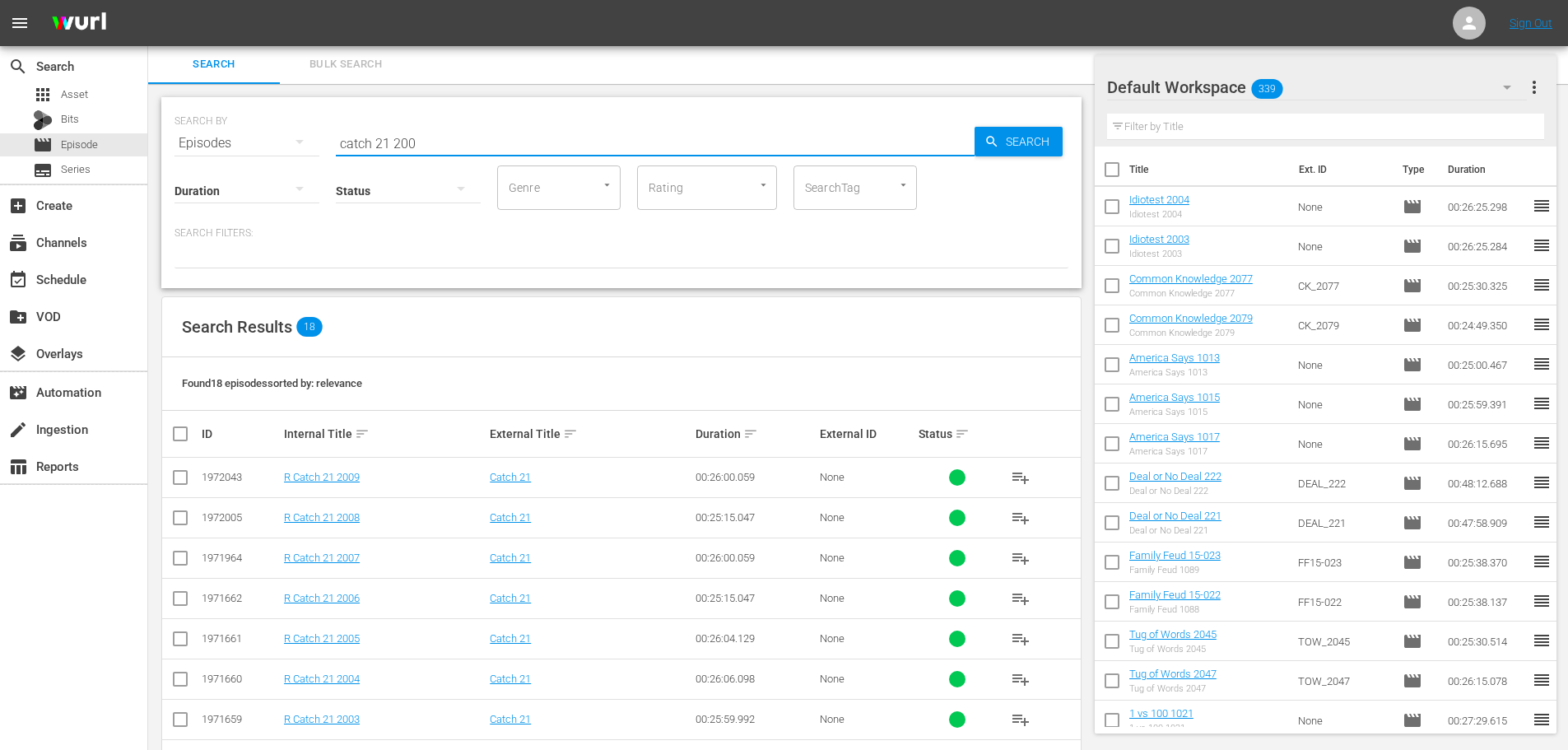
scroll to position [466, 0]
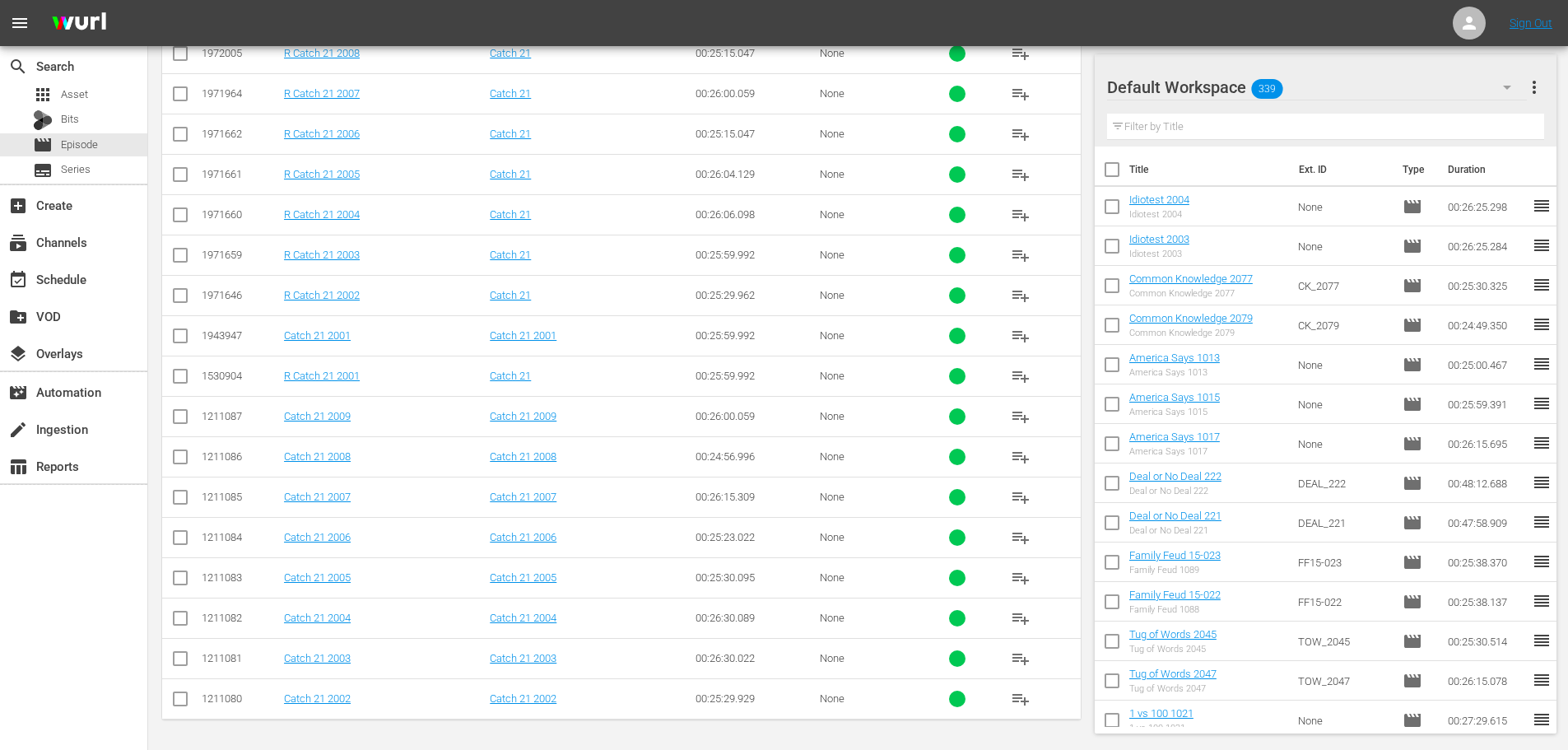
type input "catch 21 200"
click at [182, 428] on td at bounding box center [181, 416] width 37 height 40
click at [178, 458] on input "checkbox" at bounding box center [180, 461] width 20 height 20
checkbox input "true"
drag, startPoint x: 181, startPoint y: 420, endPoint x: 223, endPoint y: 415, distance: 42.3
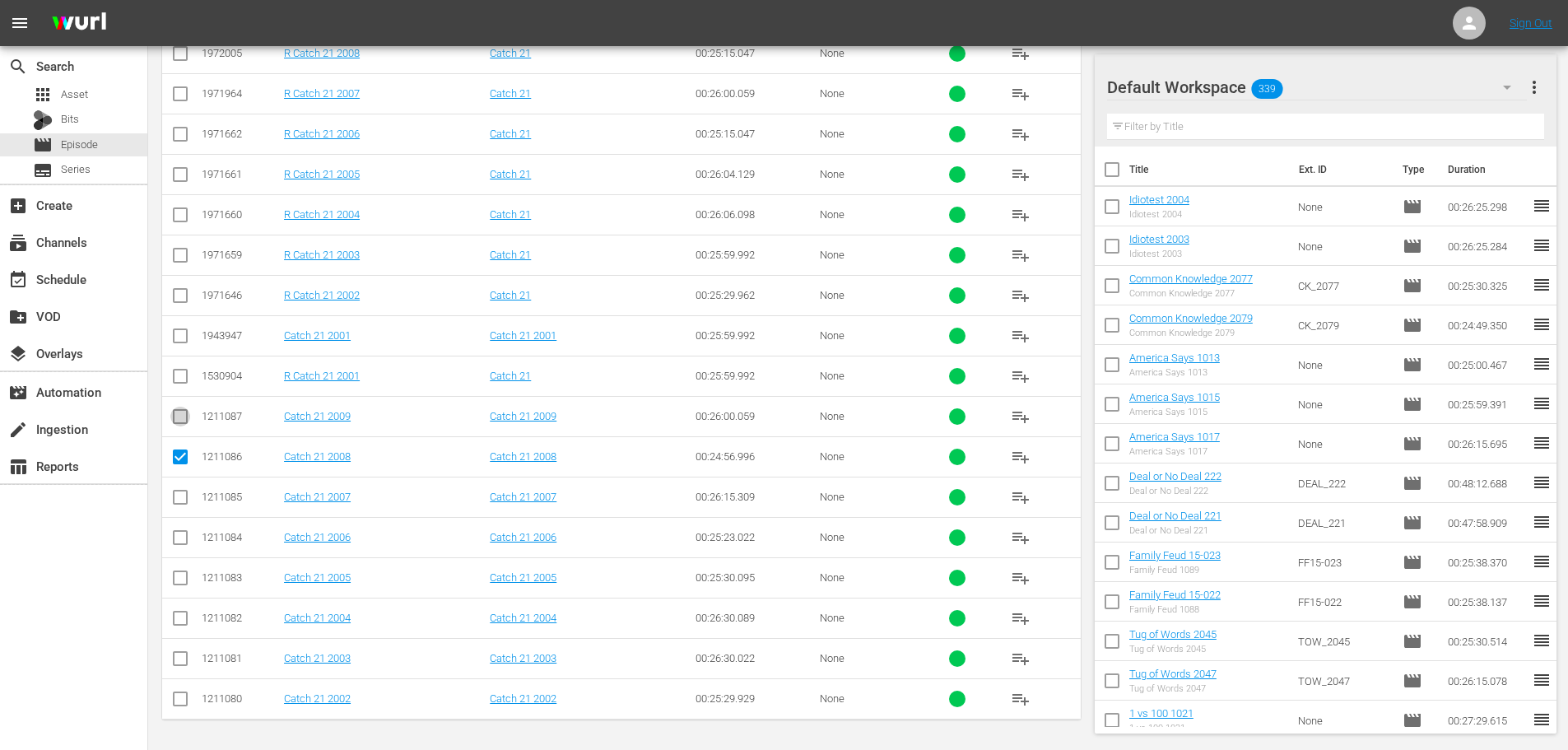
click at [181, 420] on input "checkbox" at bounding box center [180, 420] width 20 height 20
checkbox input "true"
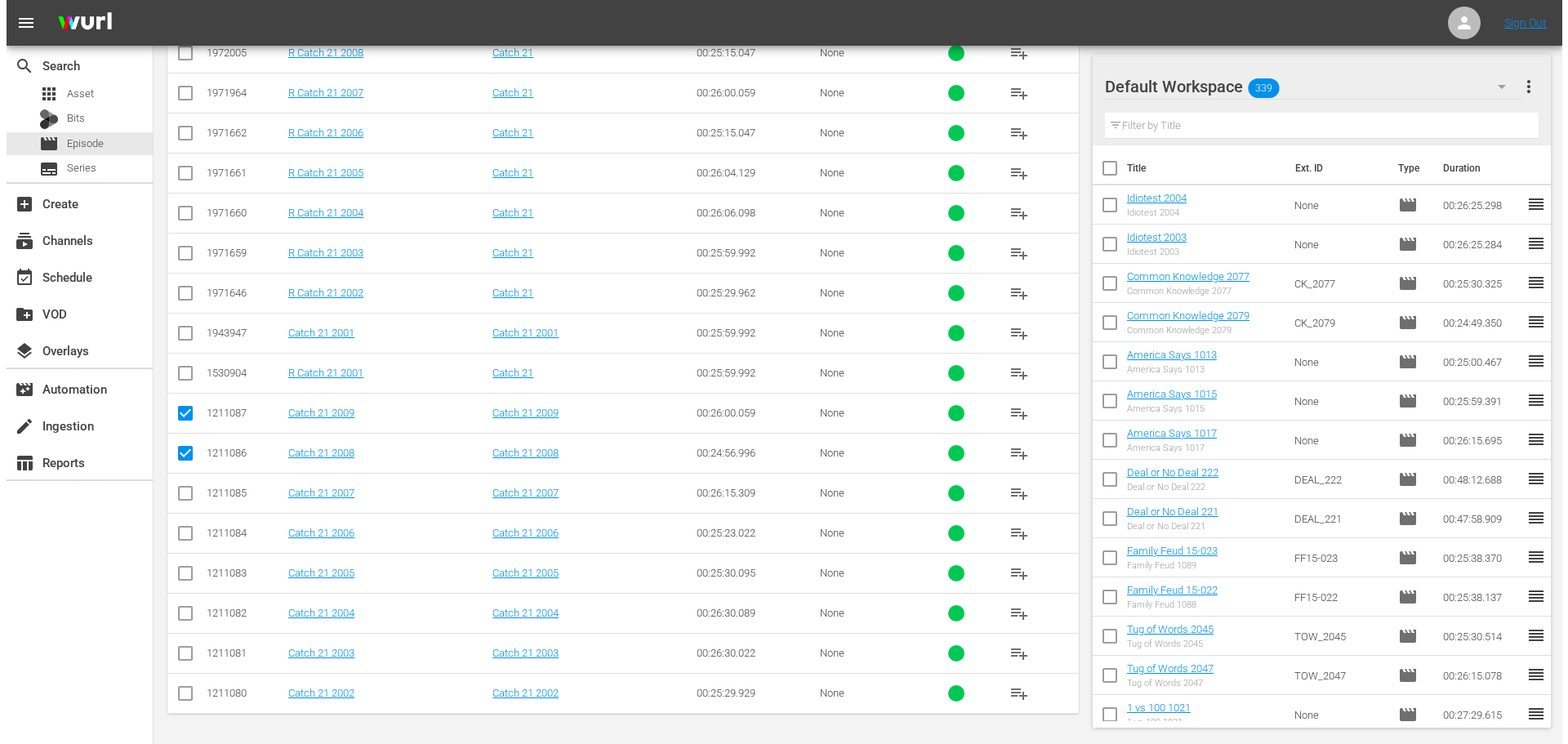
scroll to position [0, 0]
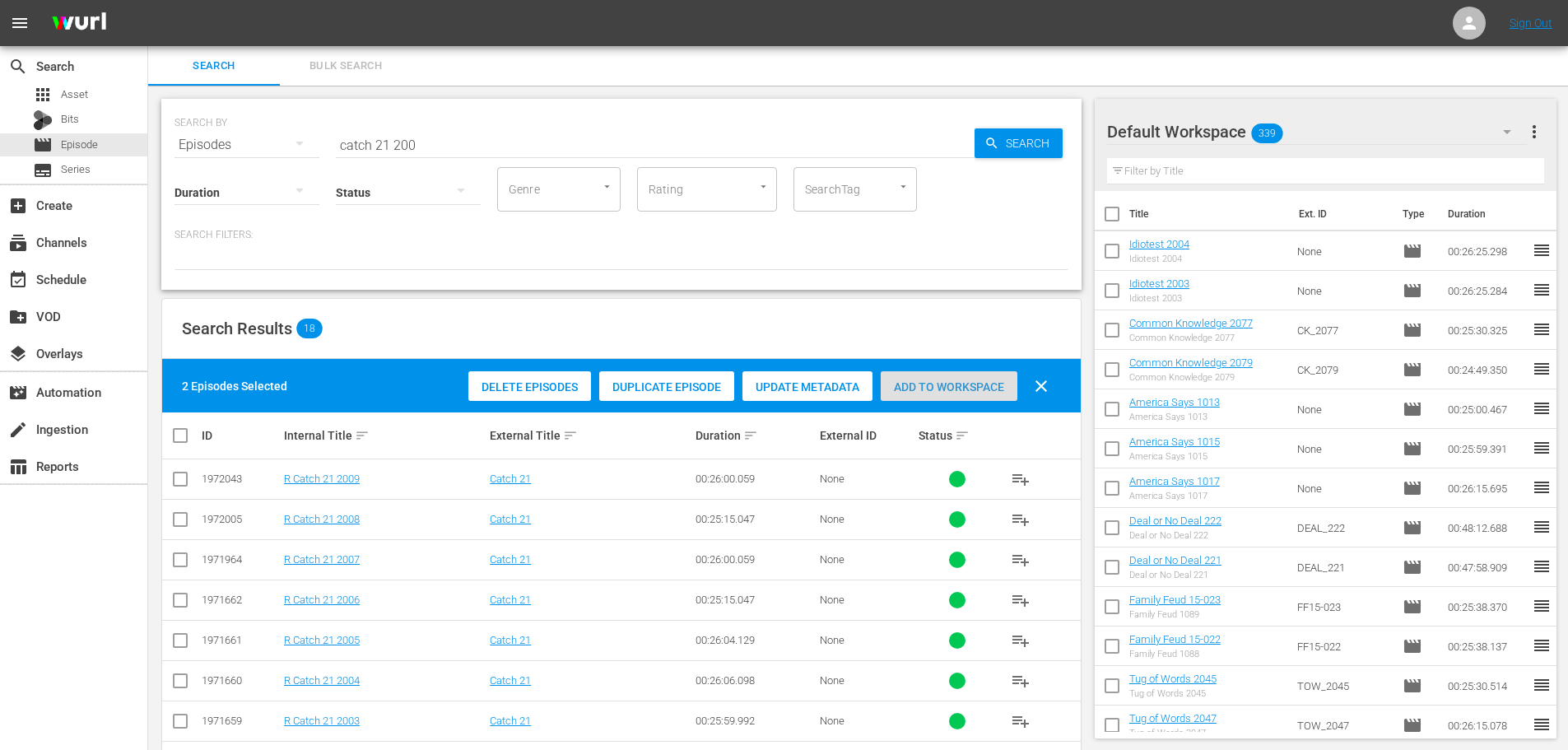
drag, startPoint x: 921, startPoint y: 374, endPoint x: 546, endPoint y: 150, distance: 436.8
click at [919, 378] on div "Add to Workspace" at bounding box center [948, 387] width 136 height 31
click at [450, 134] on input "catch 21 200" at bounding box center [654, 144] width 638 height 39
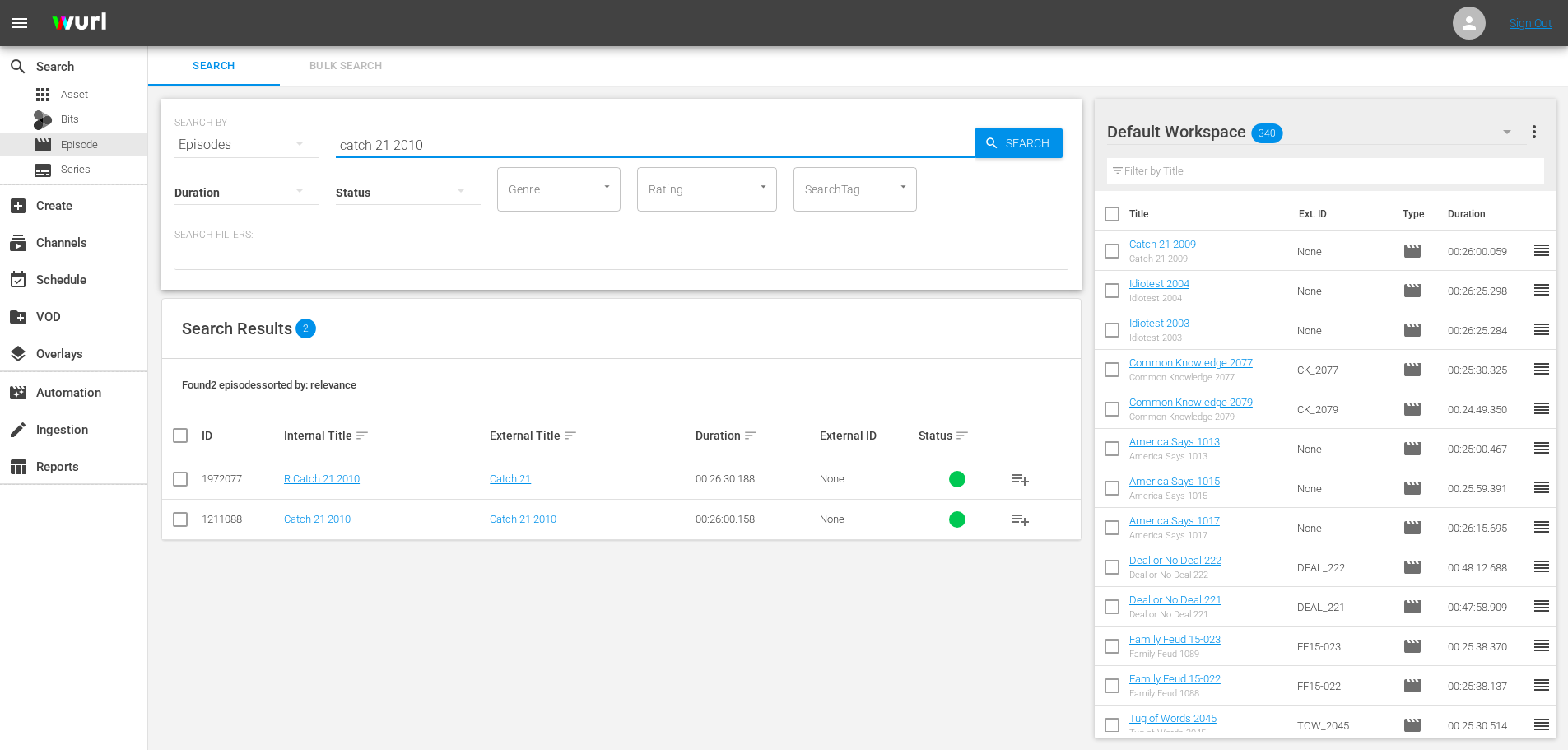
type input "catch 21 2010"
click at [182, 515] on input "checkbox" at bounding box center [180, 523] width 20 height 20
checkbox input "true"
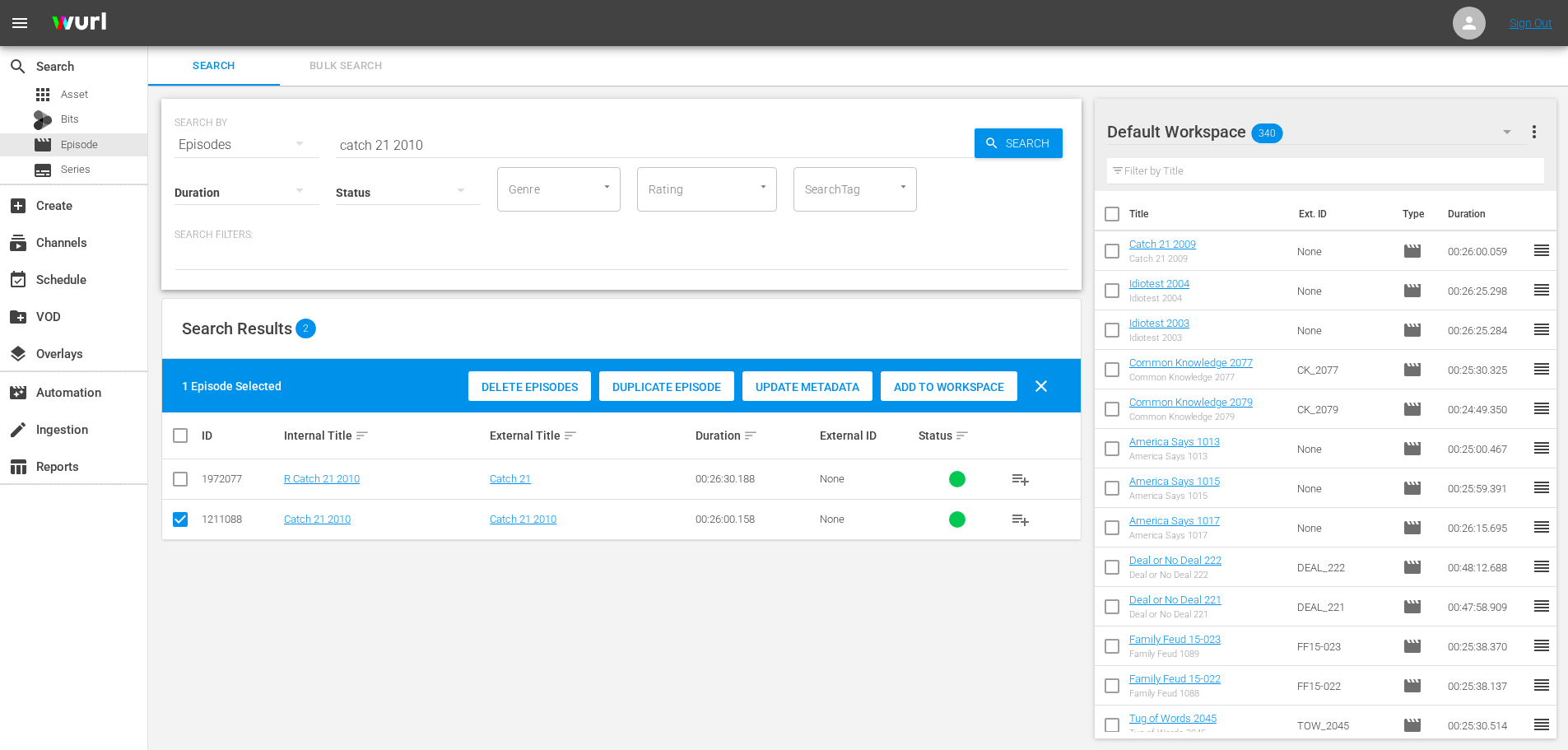
click at [939, 379] on div "Add to Workspace" at bounding box center [948, 387] width 136 height 31
click at [124, 273] on div "event_available Schedule" at bounding box center [73, 278] width 147 height 33
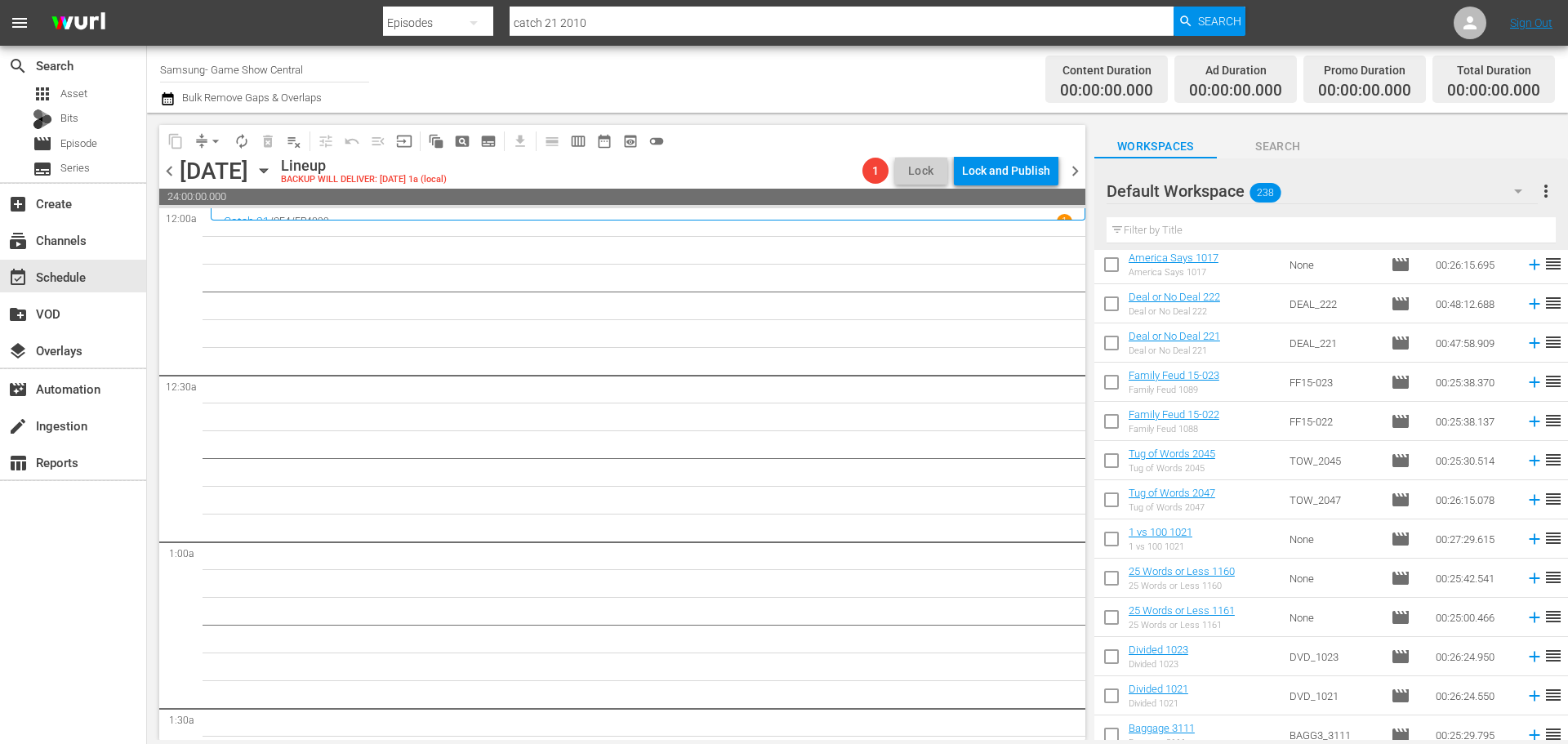
scroll to position [763, 0]
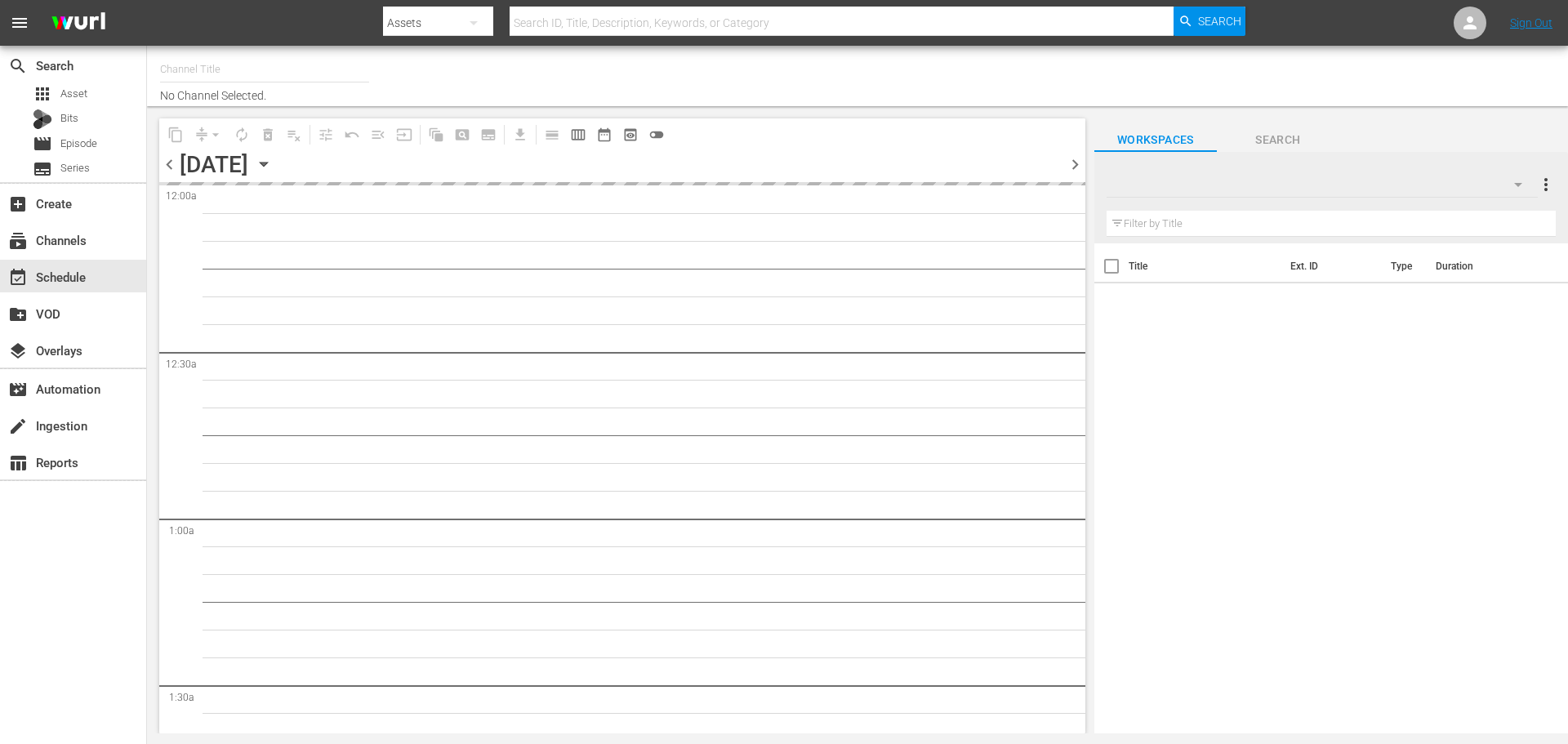
type input "Samsung- Game Show Central (416)"
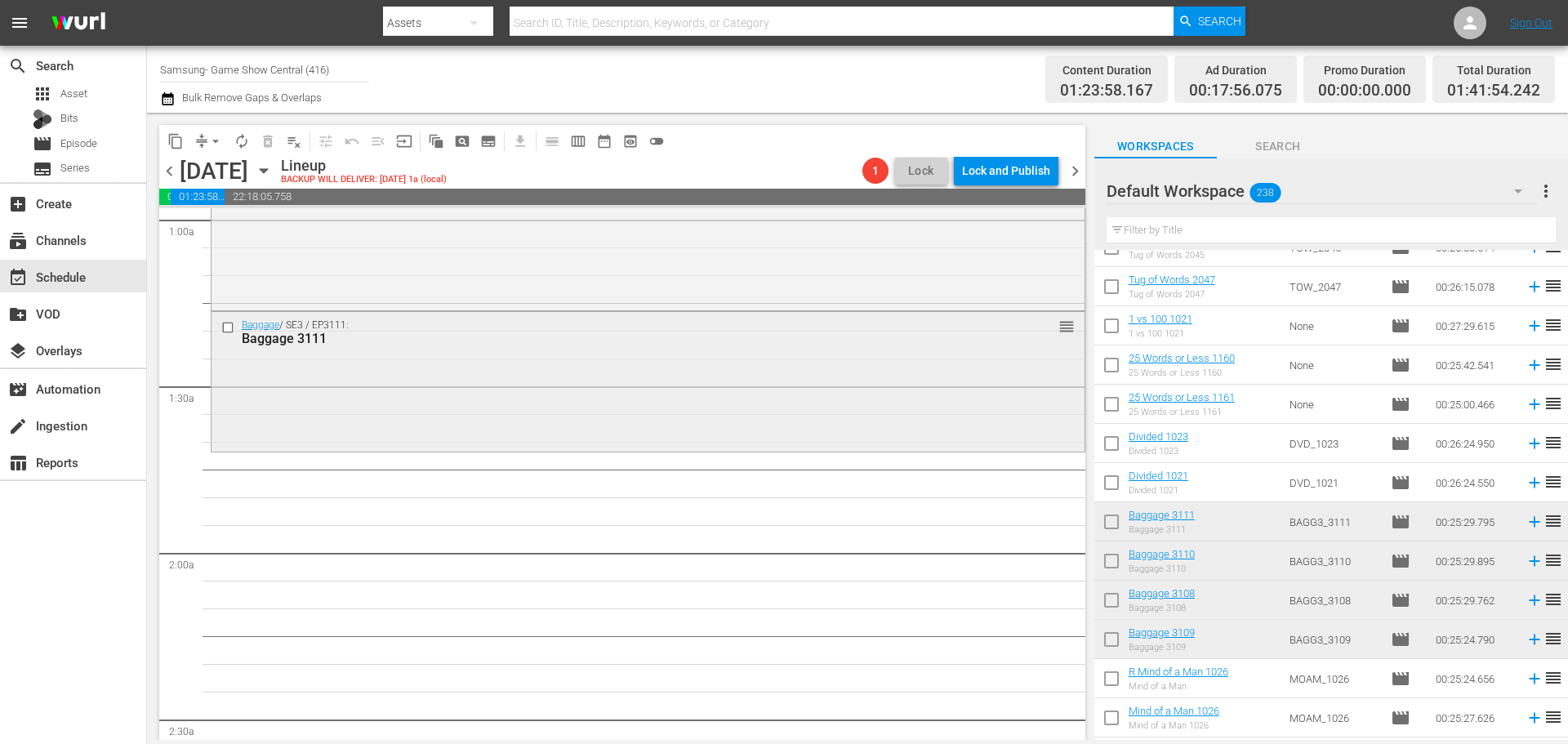
scroll to position [163, 0]
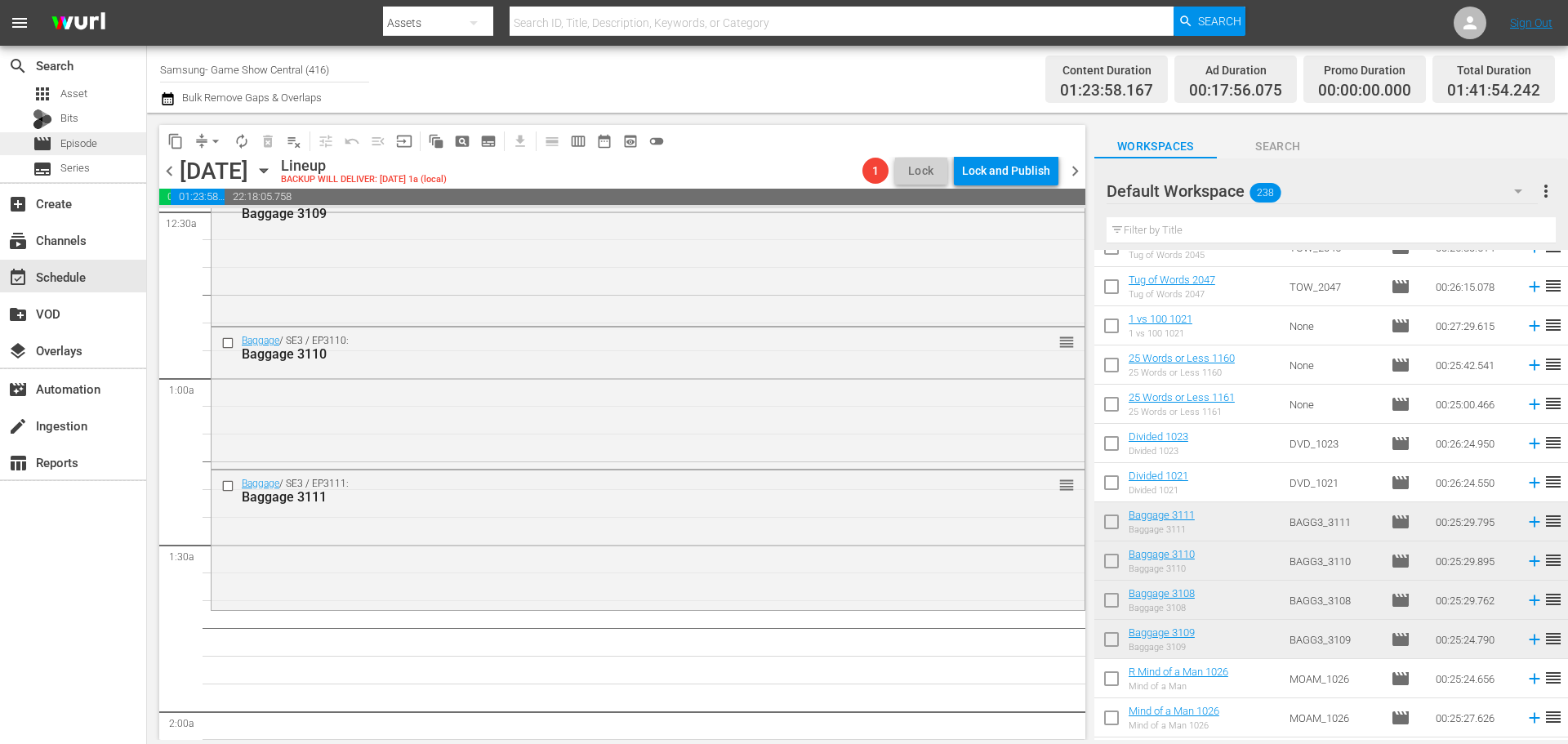
click at [118, 141] on div "movie Episode" at bounding box center [72, 144] width 146 height 23
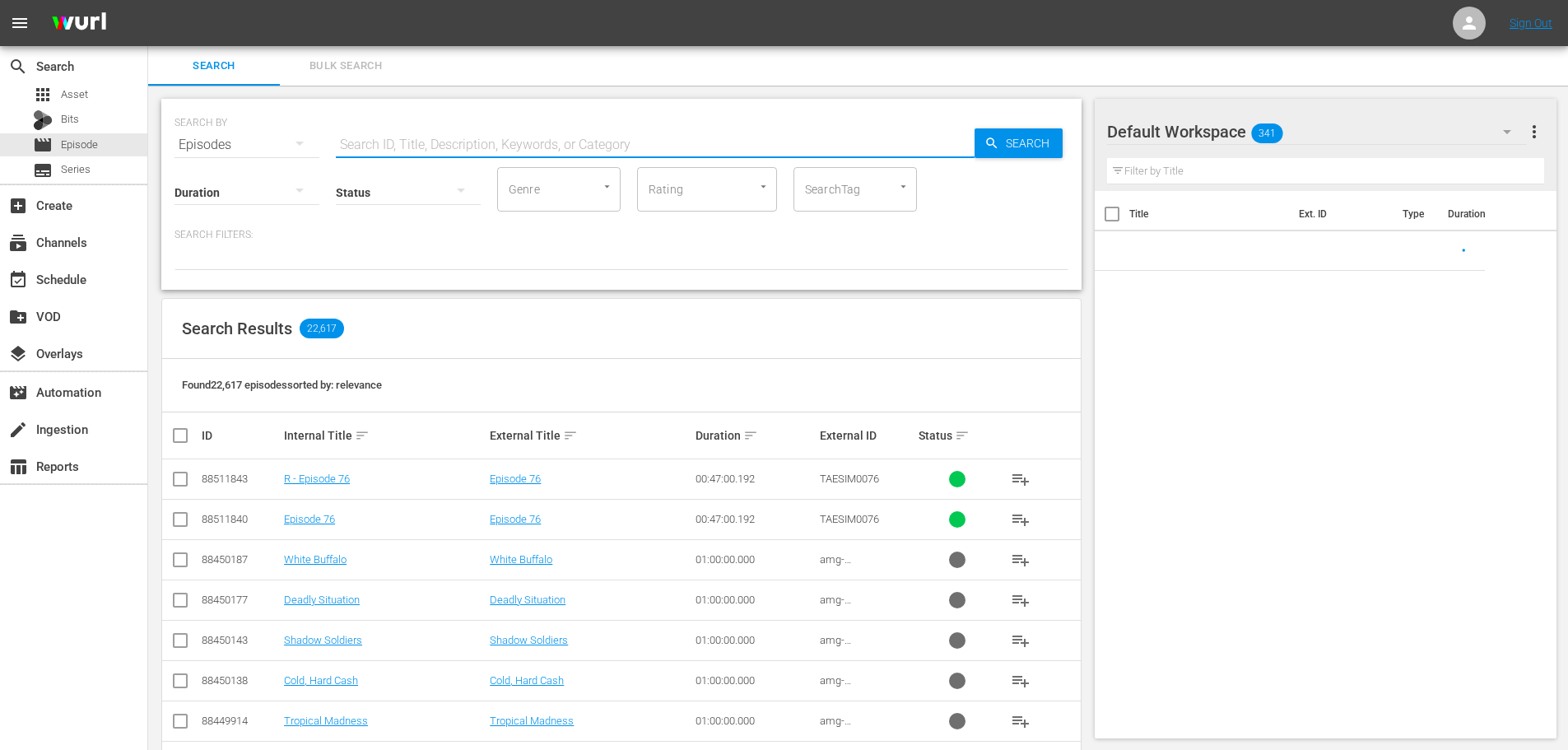
click at [370, 138] on input "text" at bounding box center [654, 144] width 638 height 39
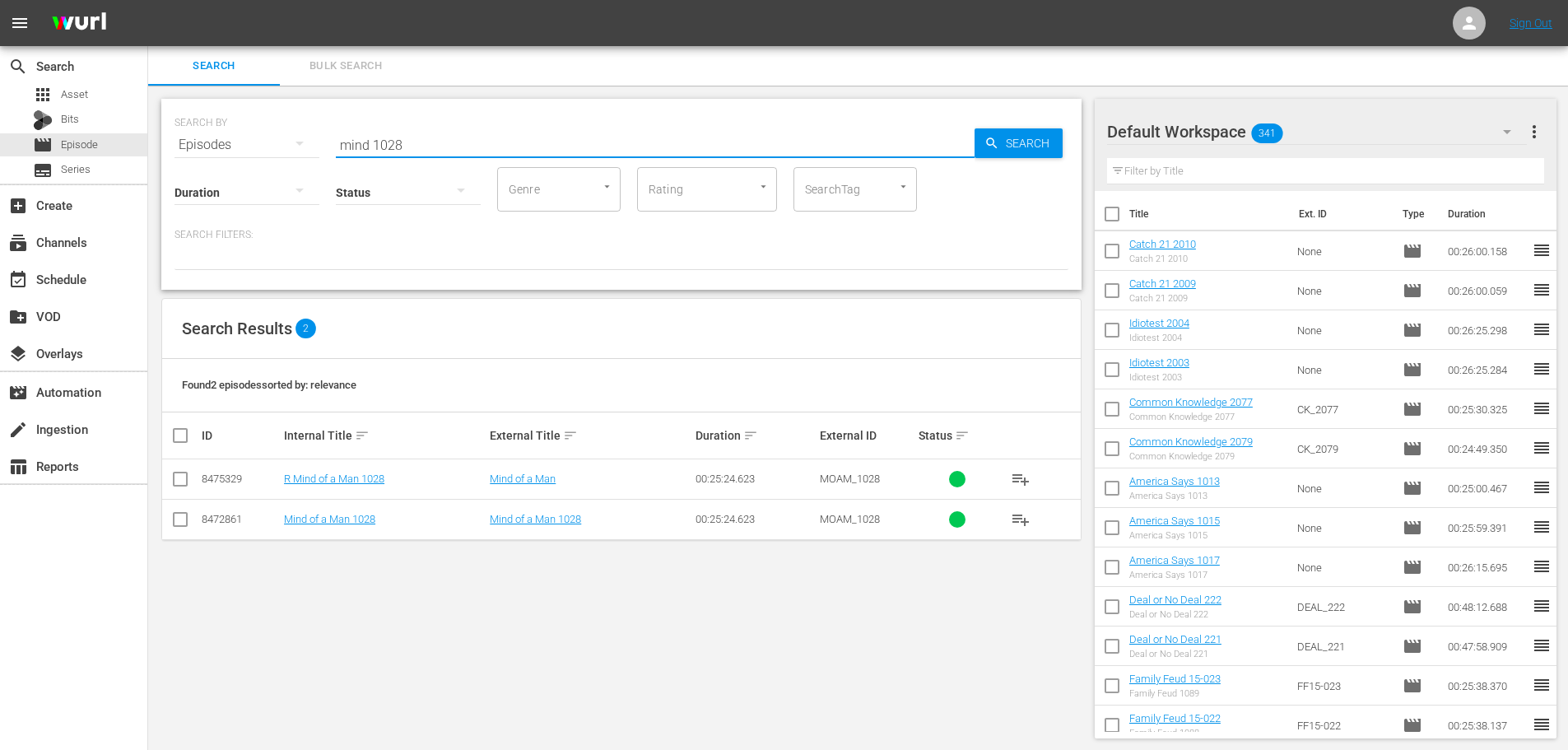
type input "mind 1028"
click at [180, 525] on input "checkbox" at bounding box center [180, 523] width 20 height 20
checkbox input "true"
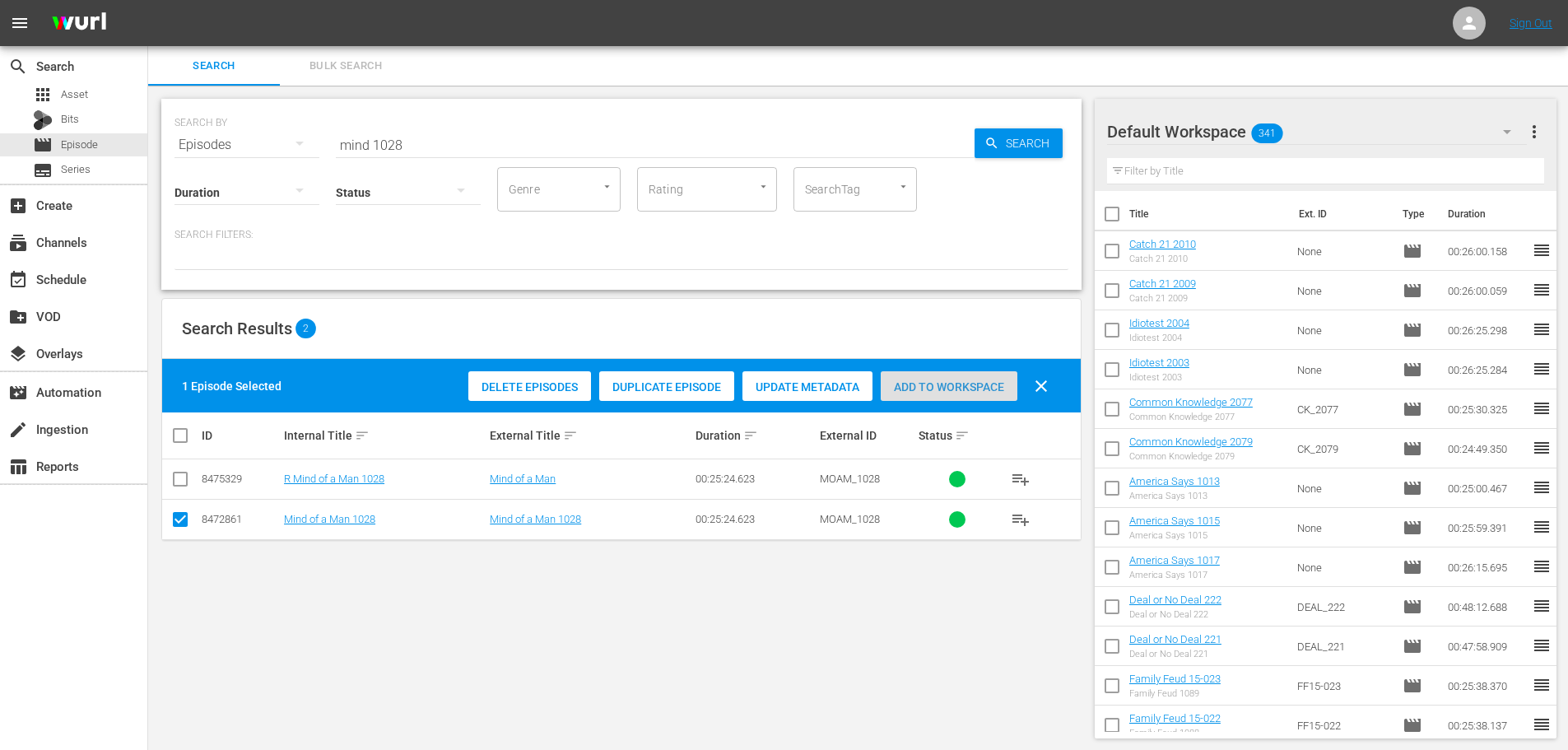
click at [995, 380] on span "Add to Workspace" at bounding box center [948, 387] width 136 height 13
click at [427, 129] on input "mind 1028" at bounding box center [654, 144] width 638 height 39
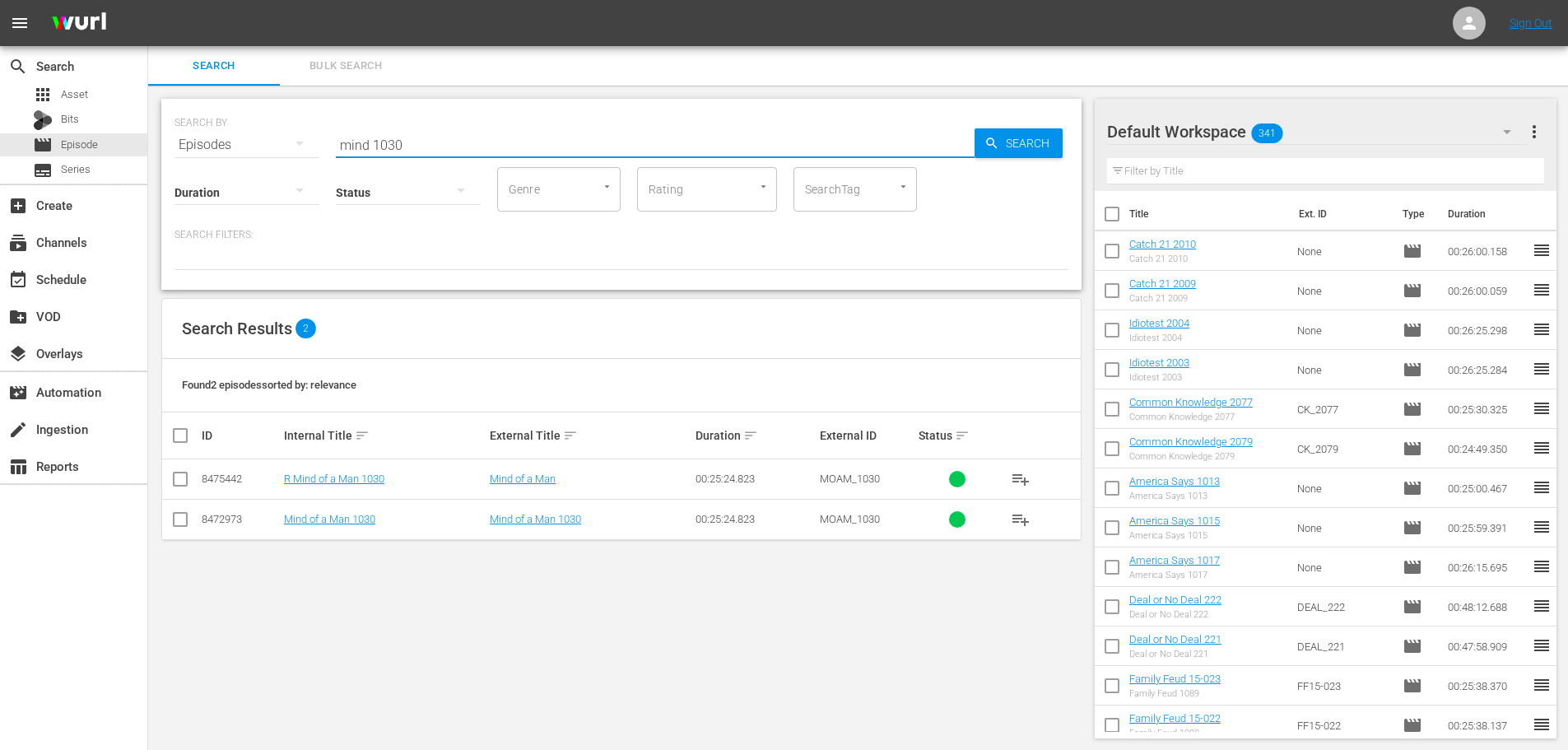
type input "mind 1030"
drag, startPoint x: 183, startPoint y: 527, endPoint x: 212, endPoint y: 497, distance: 41.7
click at [183, 527] on input "checkbox" at bounding box center [180, 523] width 20 height 20
checkbox input "true"
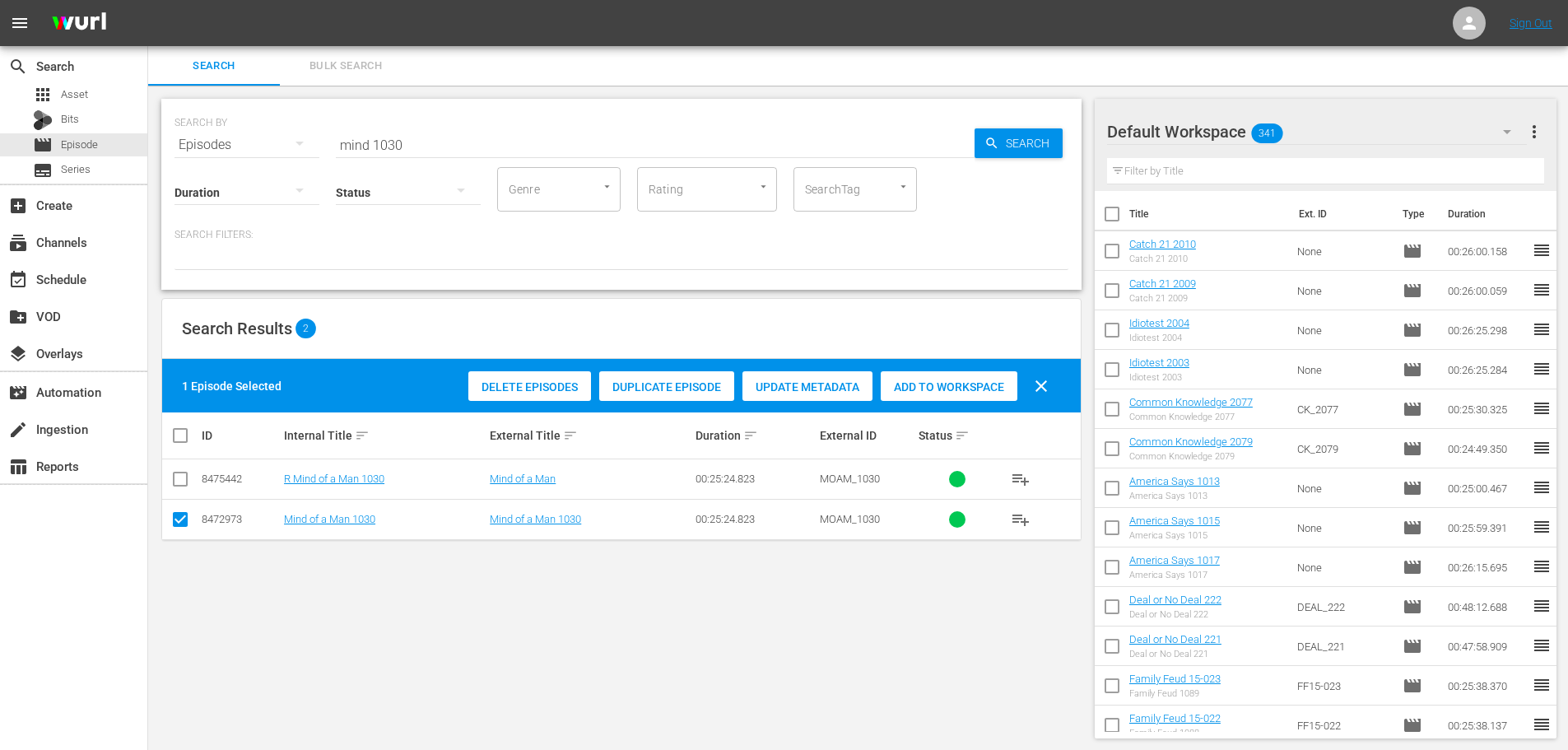
click at [949, 394] on div "Add to Workspace" at bounding box center [948, 387] width 136 height 31
click at [122, 271] on div "event_available Schedule" at bounding box center [73, 278] width 147 height 33
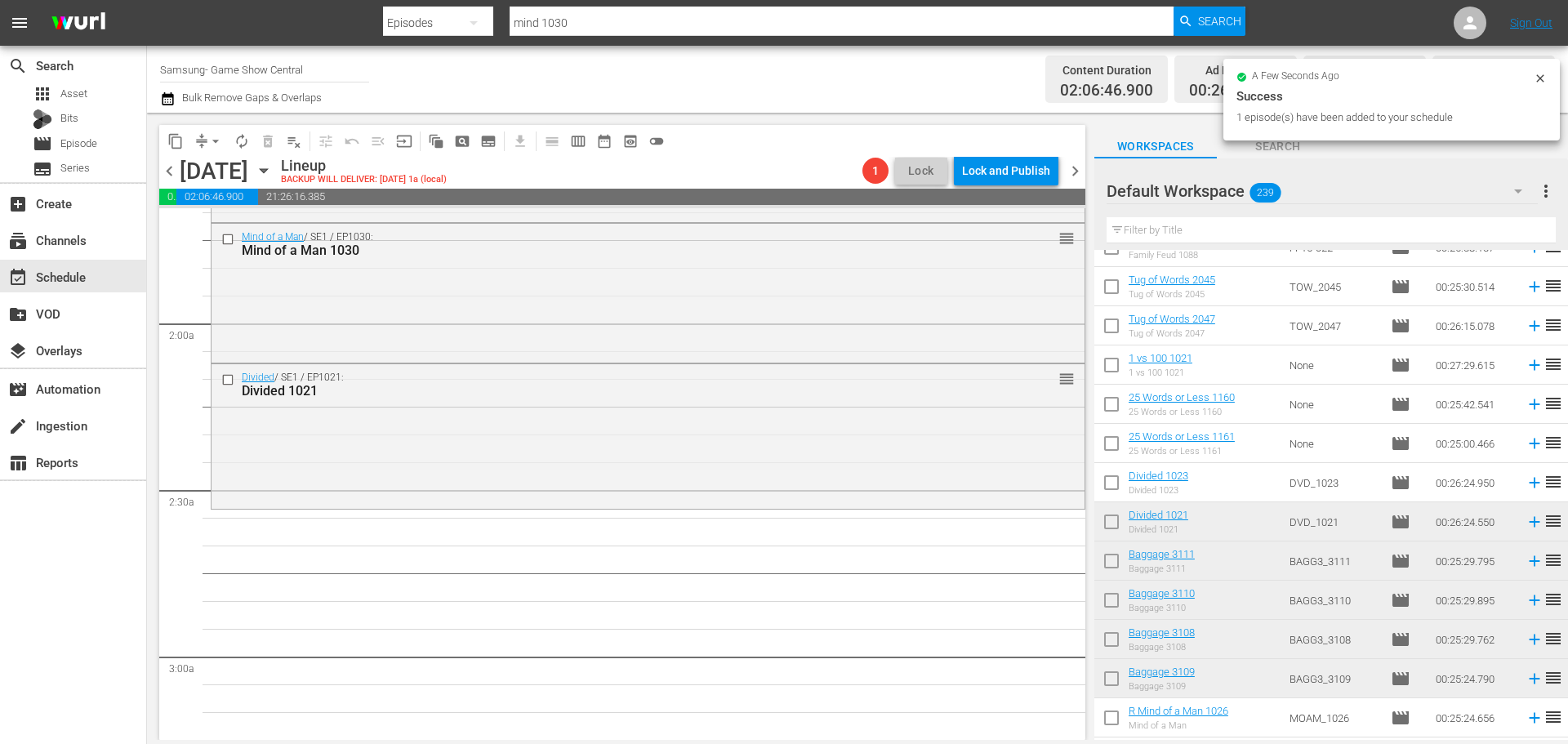
scroll to position [572, 0]
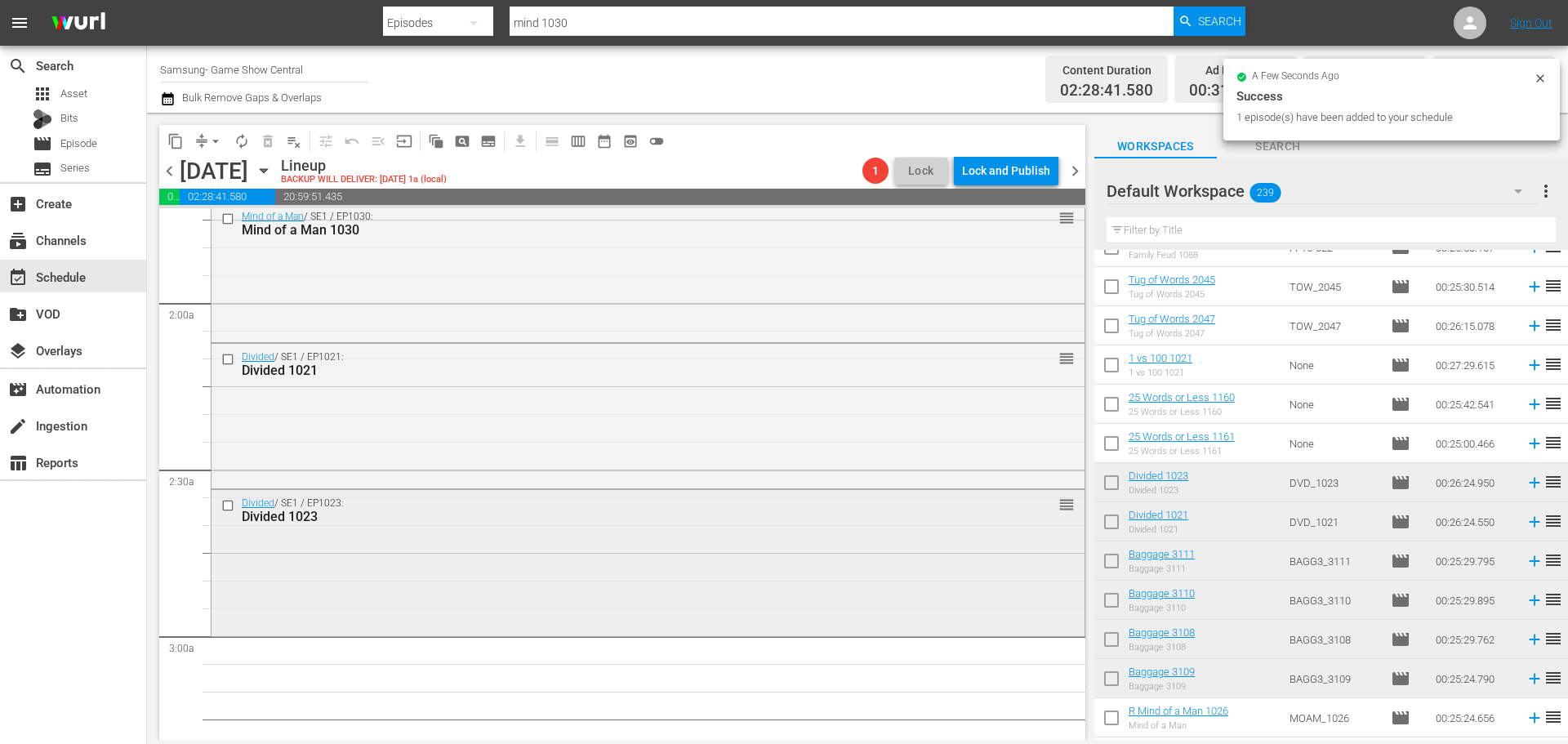
click at [693, 611] on div "Divided / SE1 / EP1023: Divided 1023 reorder" at bounding box center [648, 561] width 873 height 142
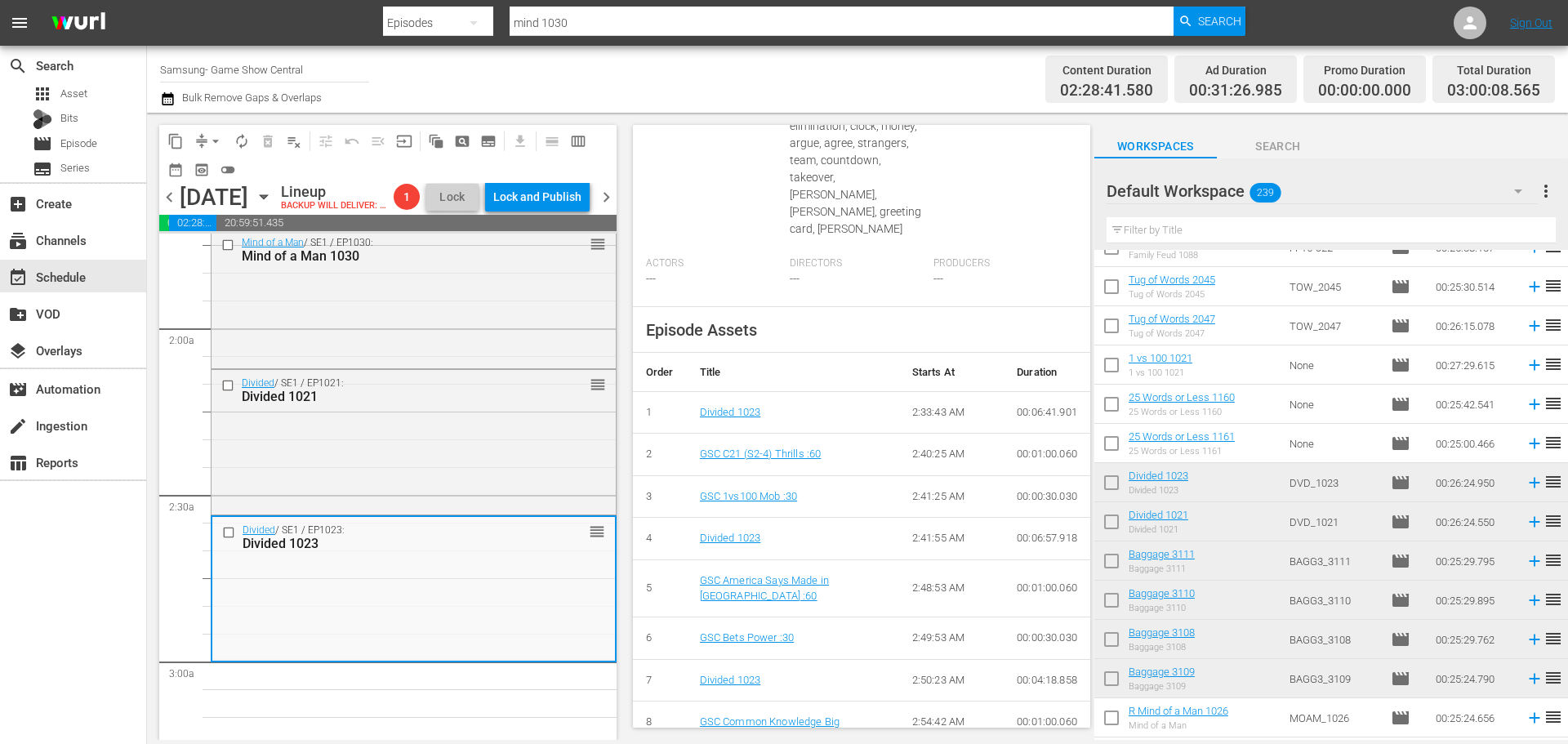
scroll to position [602, 0]
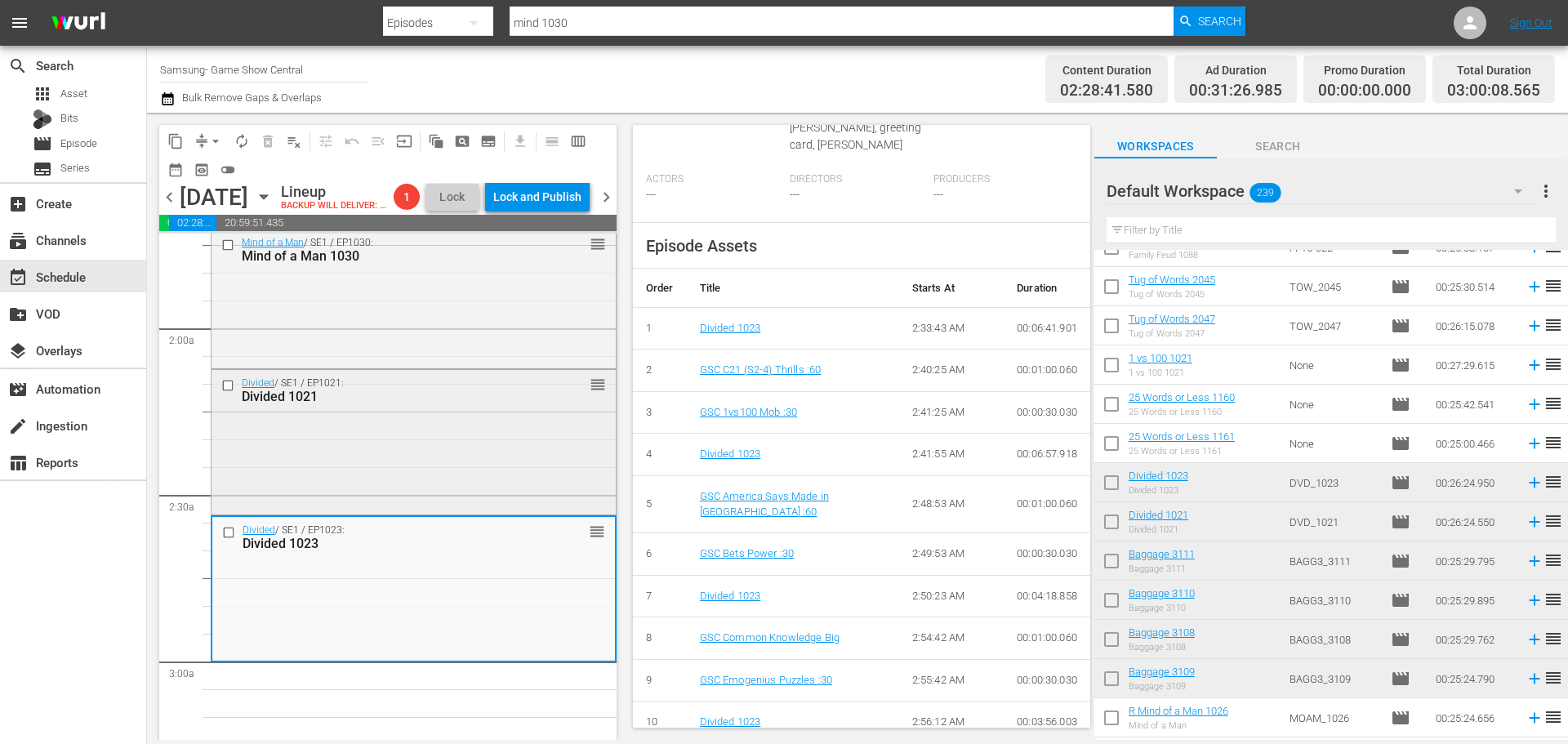
click at [453, 501] on div "Divided / SE1 / EP1021: Divided 1021 reorder" at bounding box center [413, 441] width 405 height 142
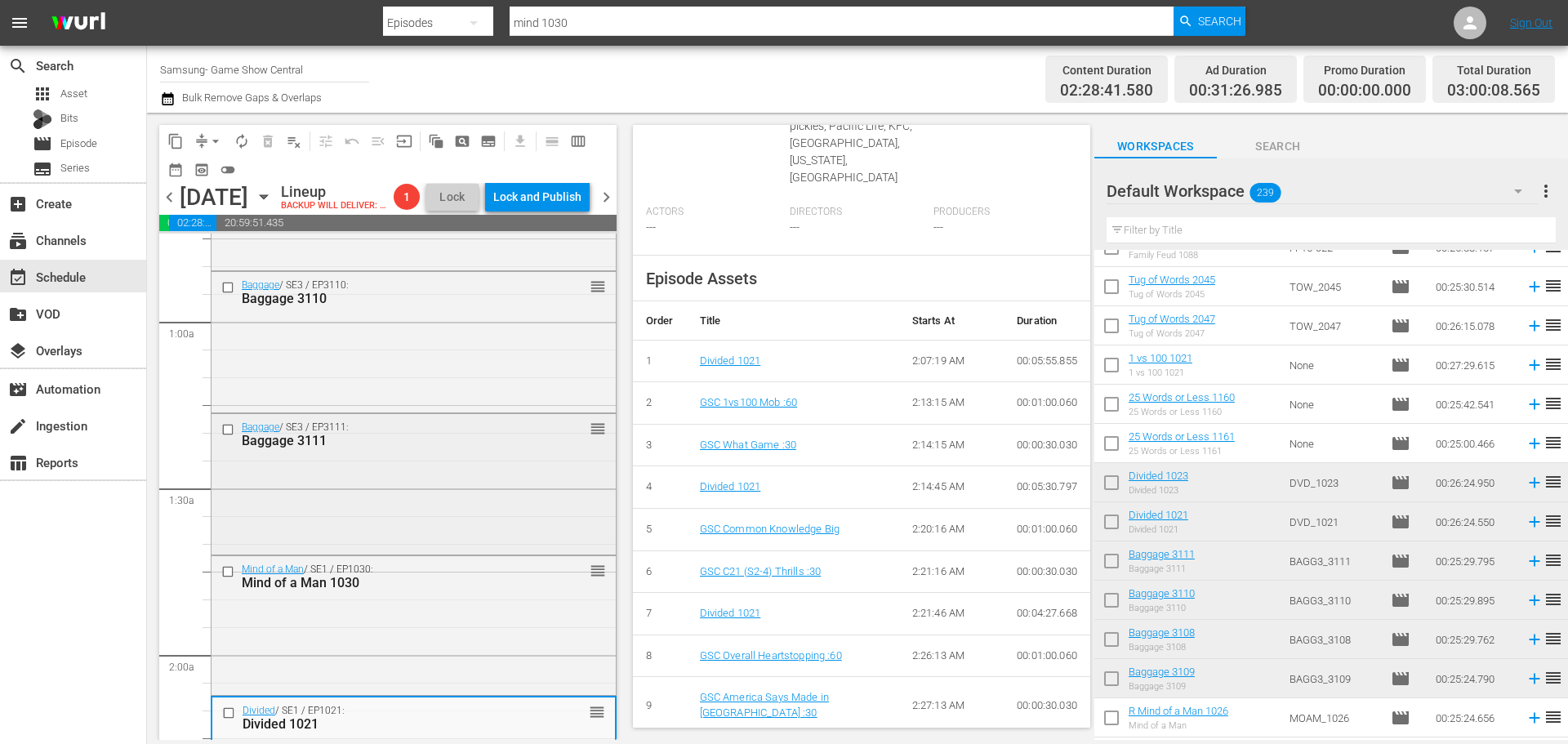
scroll to position [408, 0]
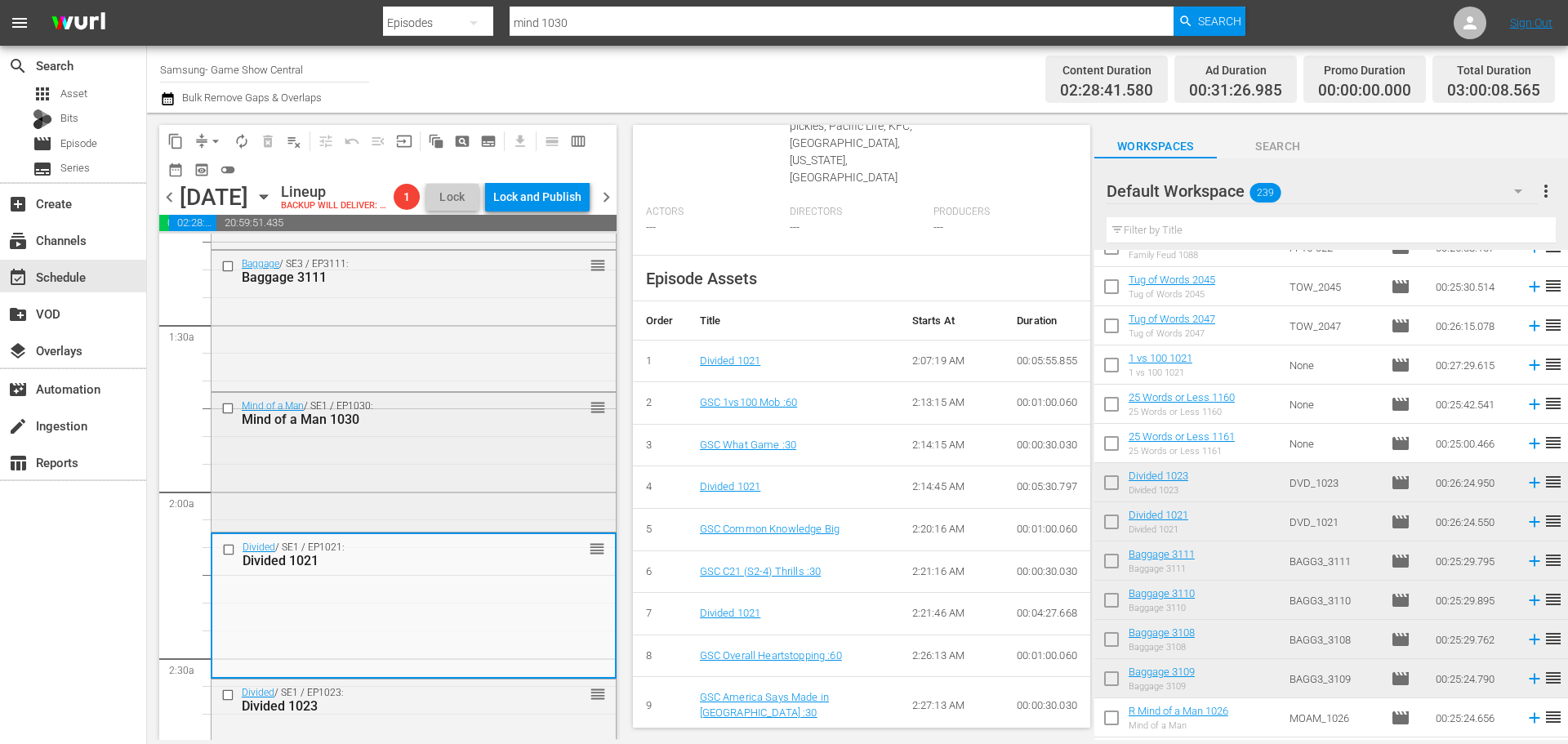
click at [436, 529] on div "Mind of a Man / SE1 / EP1030: Mind of a Man 1030 reorder" at bounding box center [413, 461] width 405 height 136
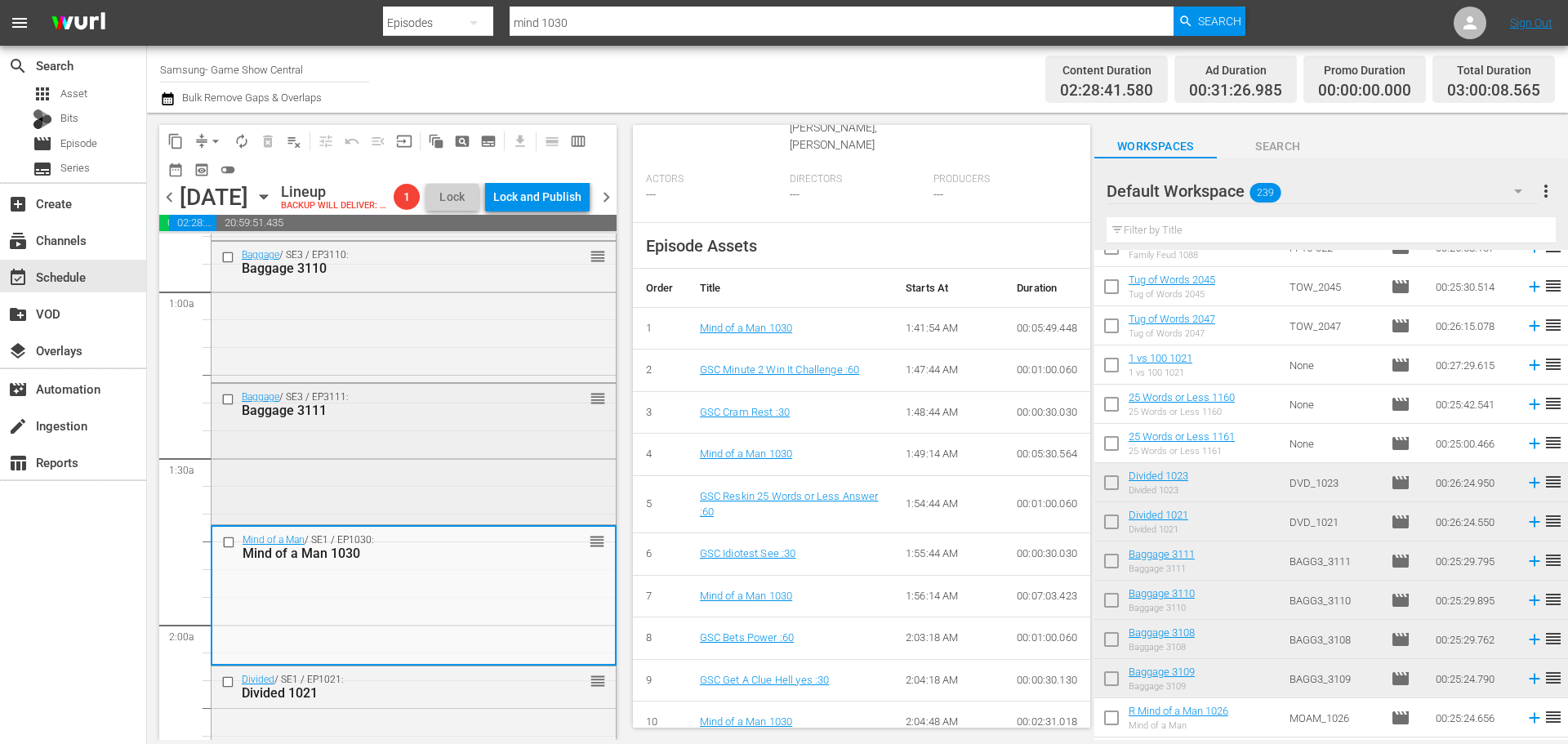
scroll to position [245, 0]
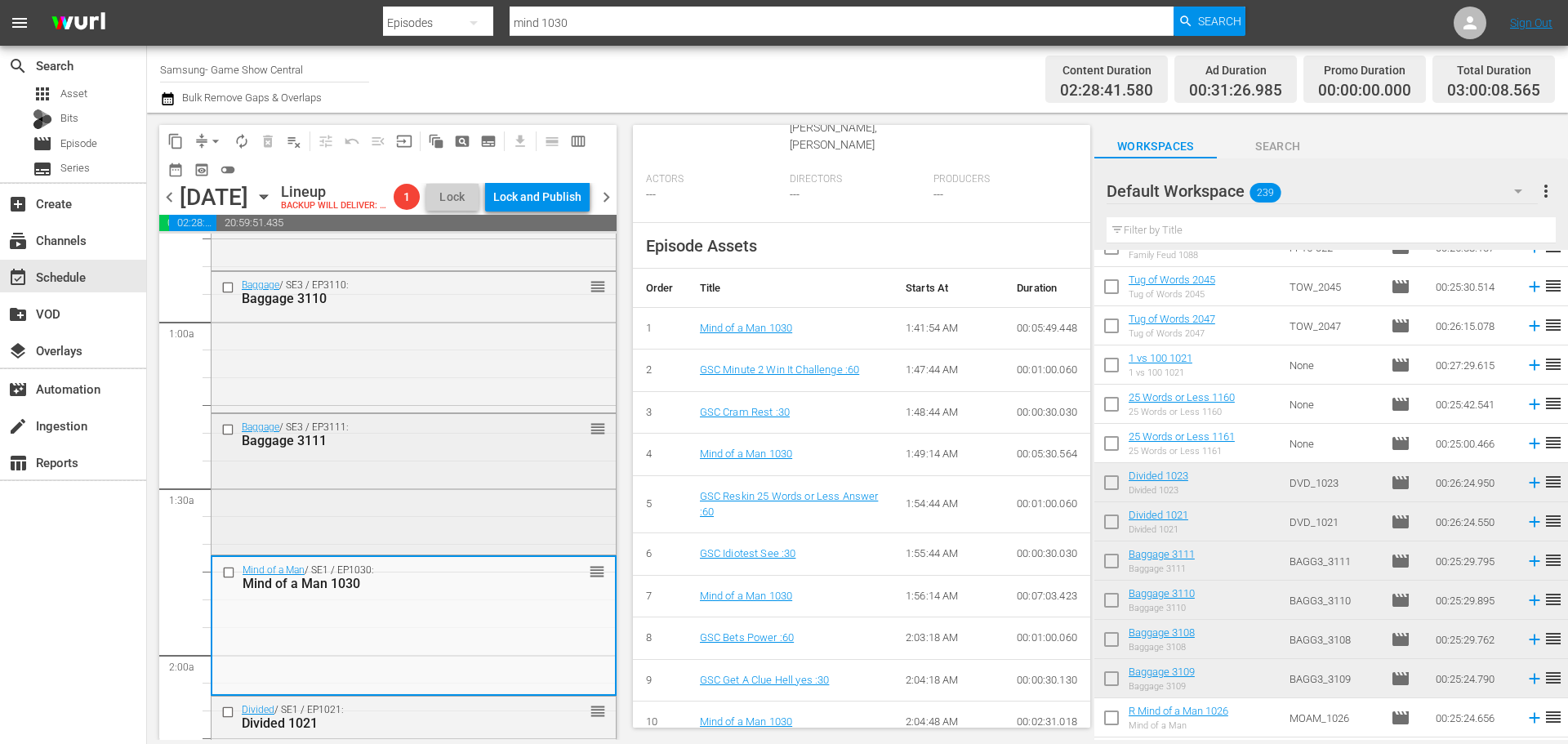
click at [439, 448] on div "Baggage / SE3 / EP3111: Baggage 3111" at bounding box center [388, 435] width 292 height 27
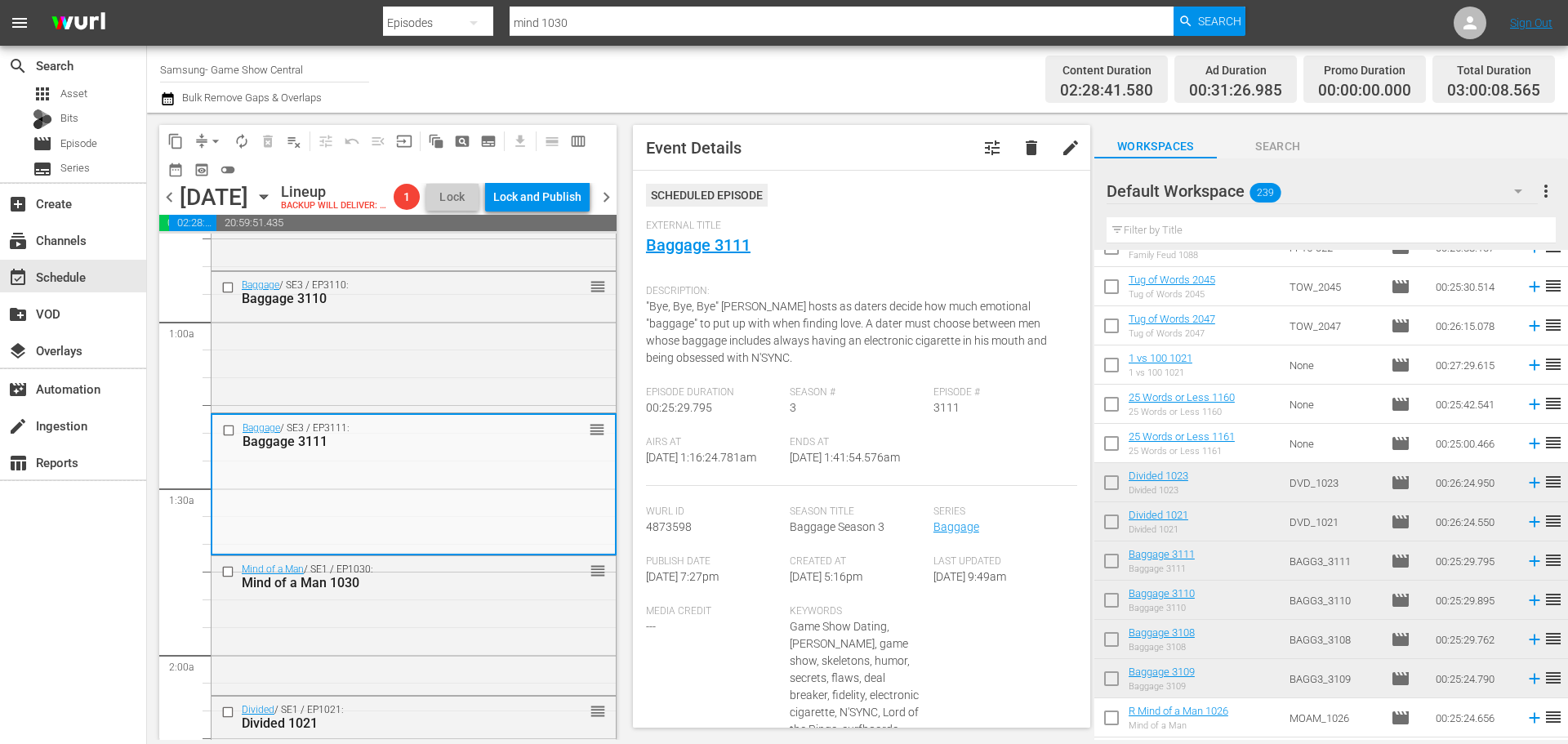
scroll to position [587, 0]
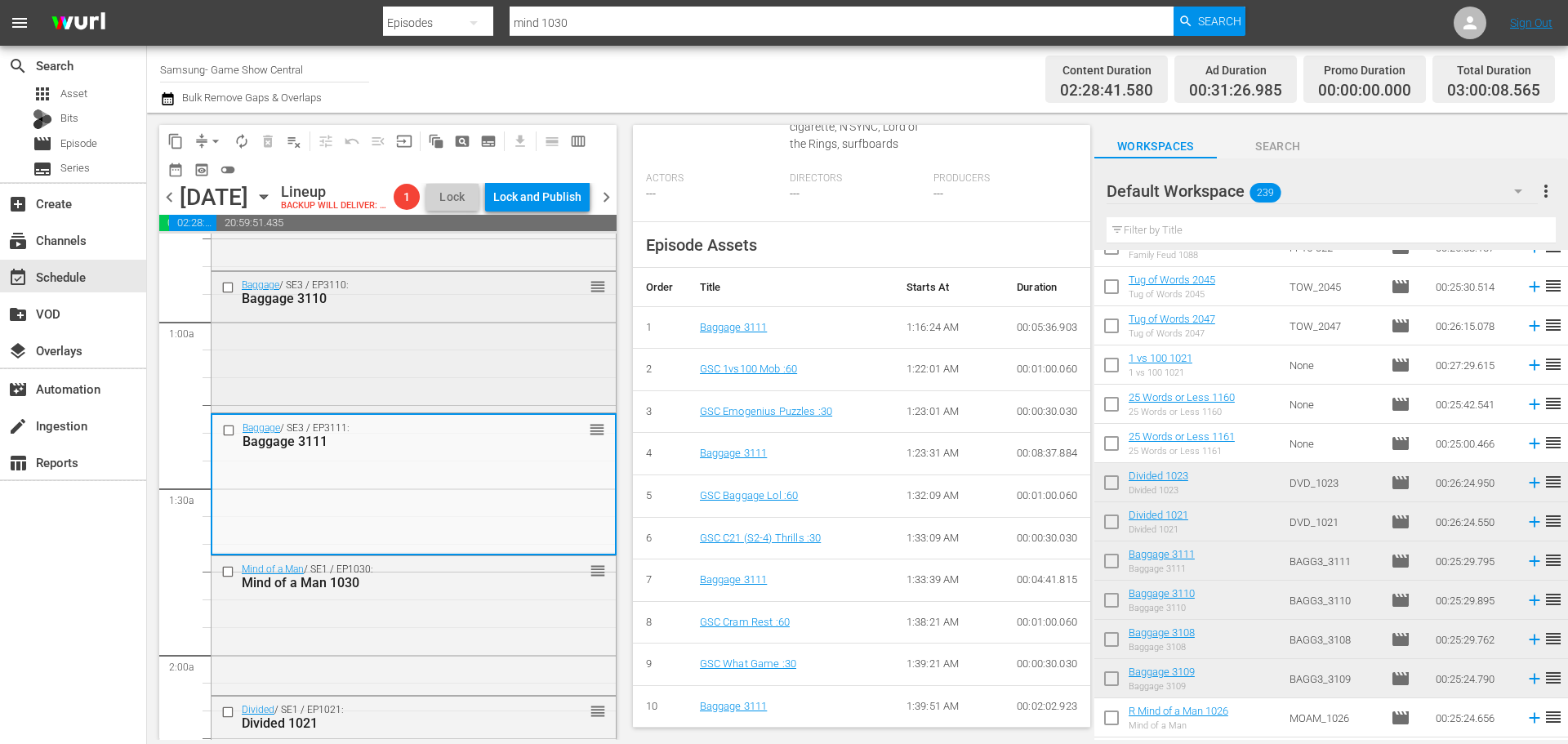
click at [446, 348] on div "Baggage / SE3 / EP3110: Baggage 3110 reorder" at bounding box center [413, 340] width 405 height 136
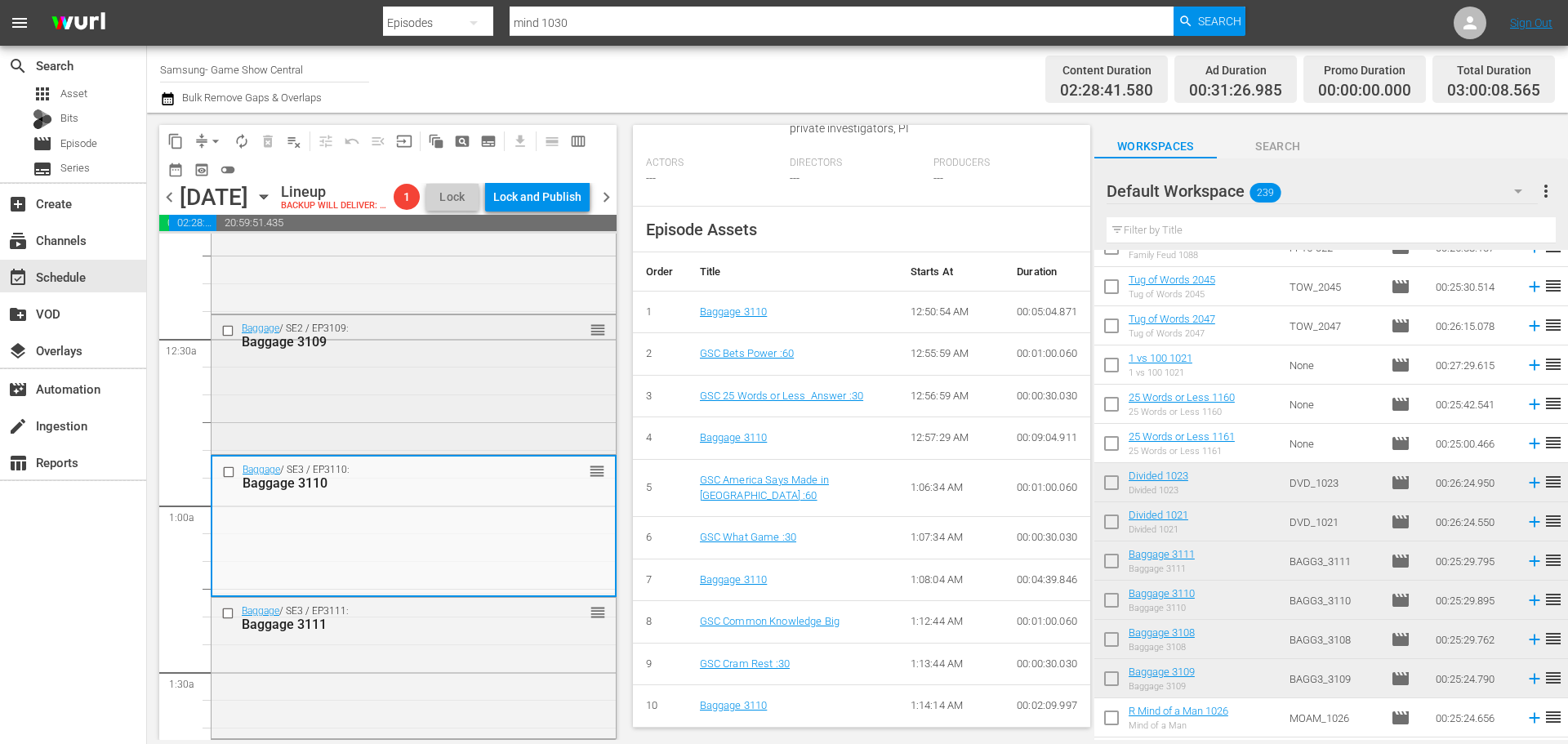
scroll to position [0, 0]
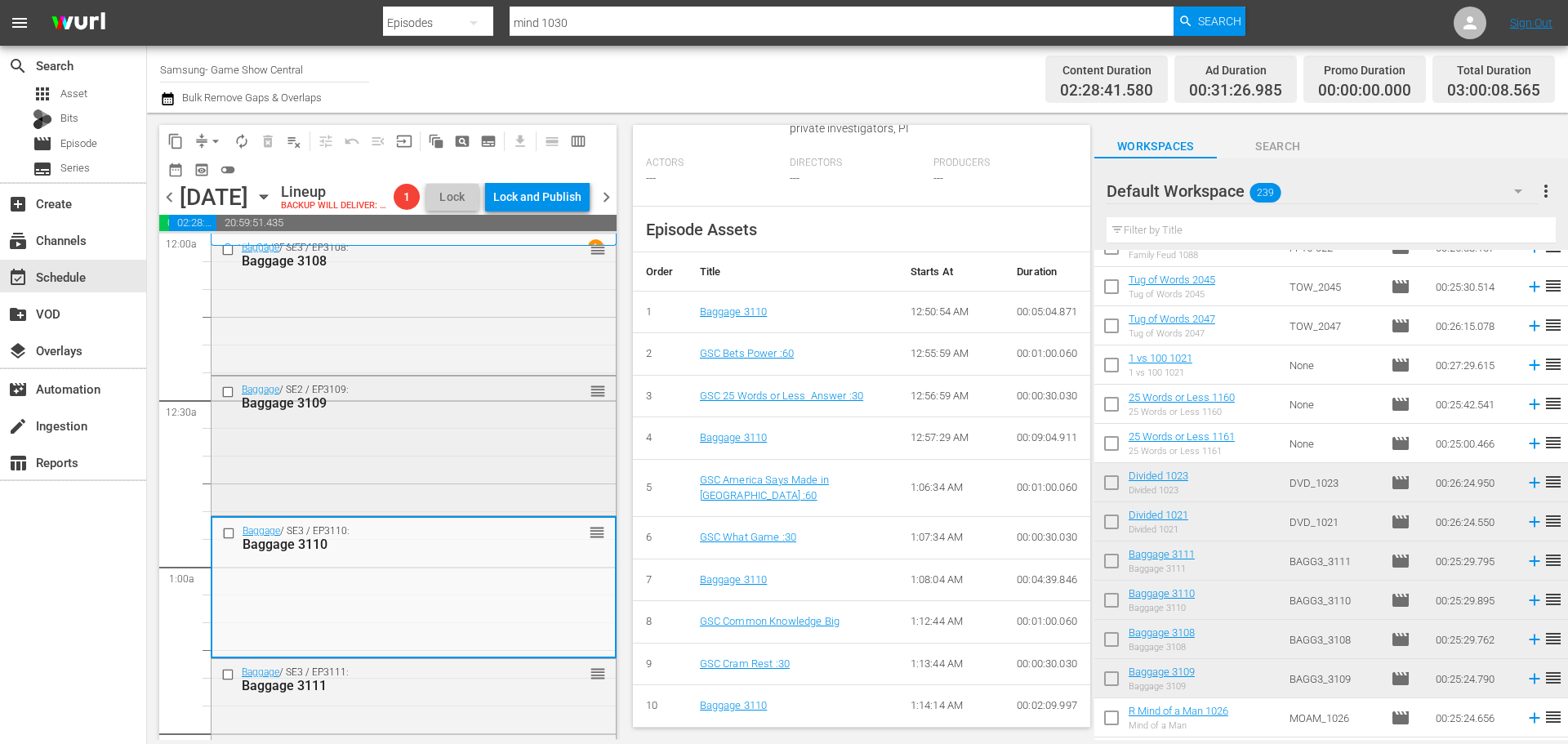
click at [534, 486] on div "Baggage / SE2 / EP3109: Baggage 3109 reorder" at bounding box center [413, 444] width 405 height 136
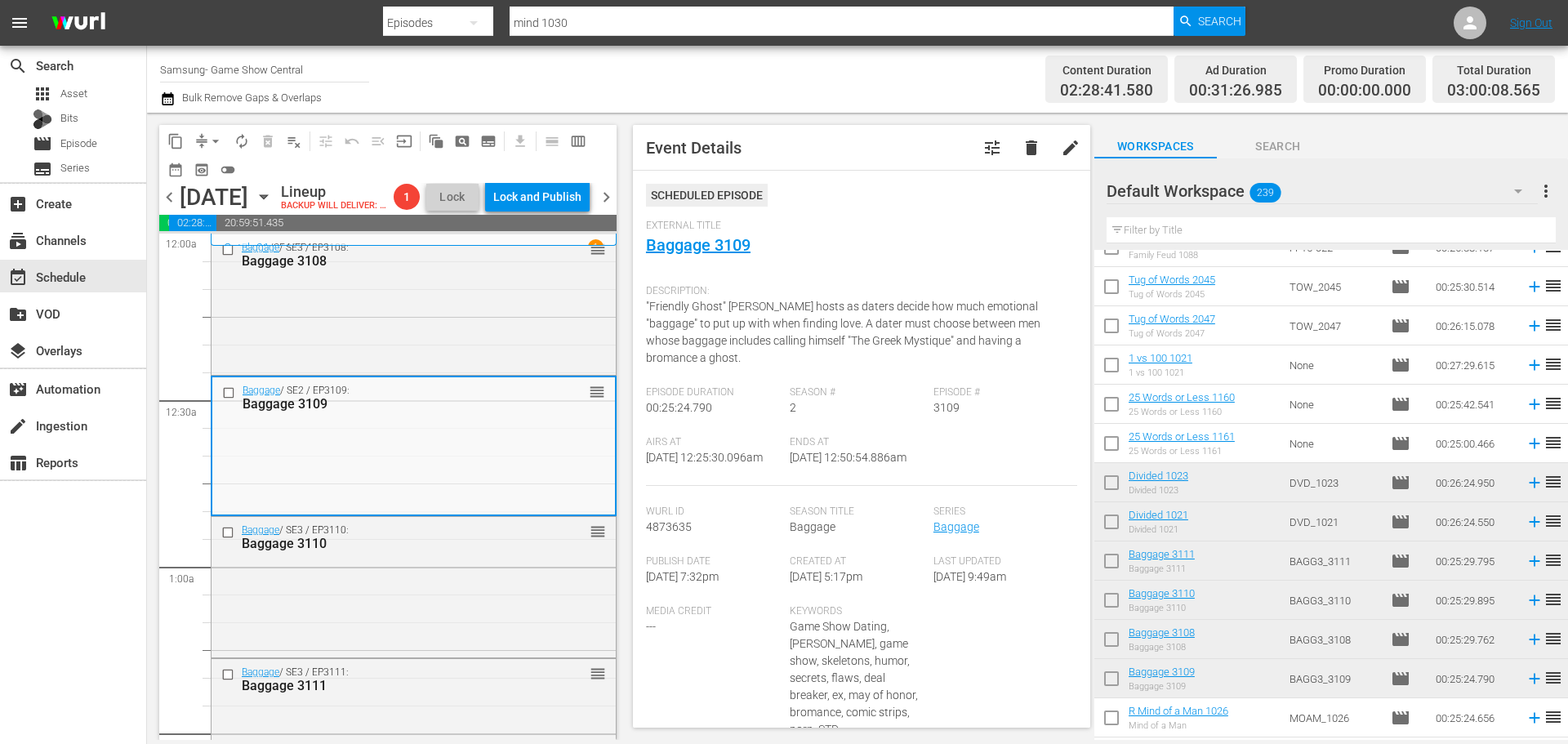
scroll to position [587, 0]
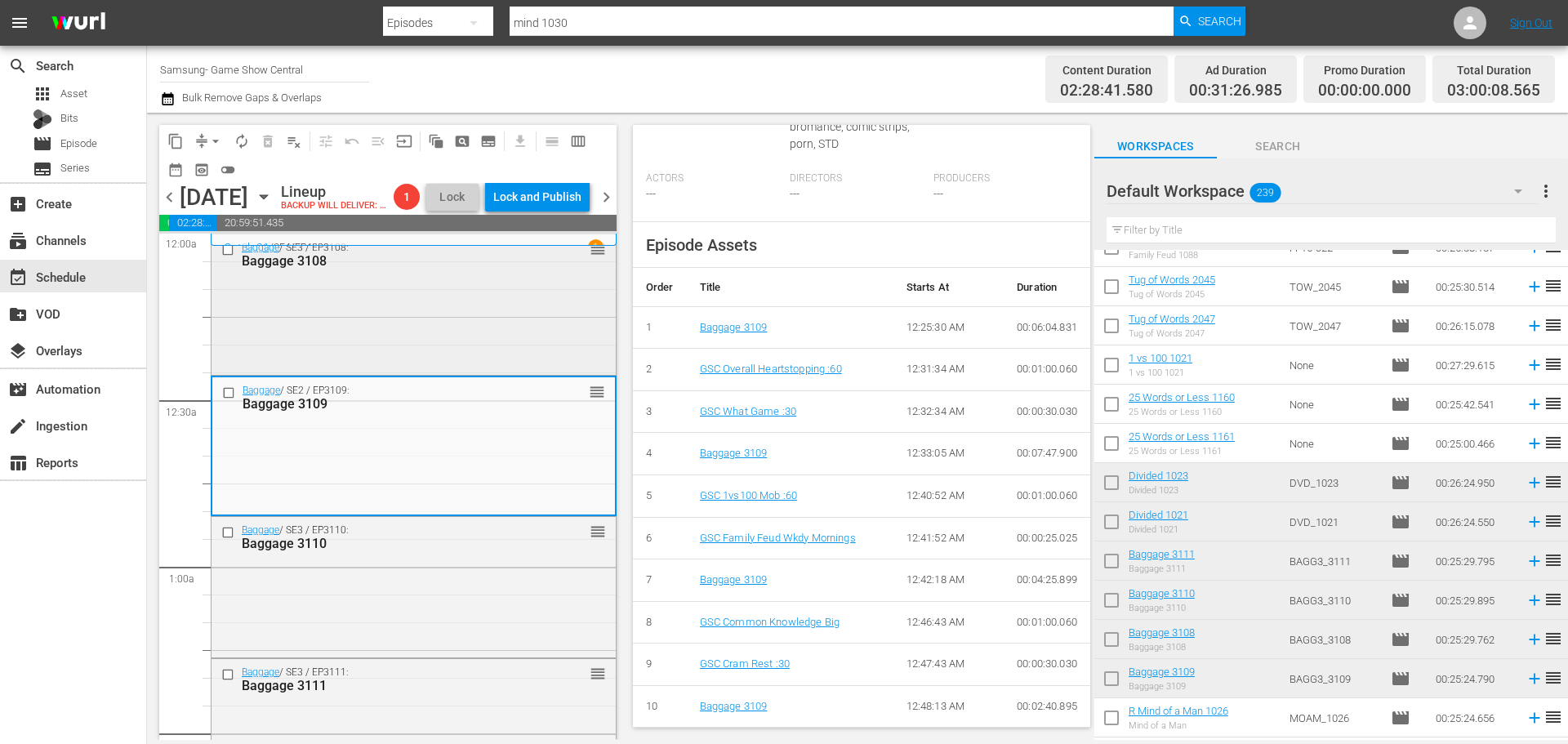
click at [424, 328] on div "Baggage / SE3 / EP3108: Baggage 3108 reorder" at bounding box center [413, 302] width 405 height 136
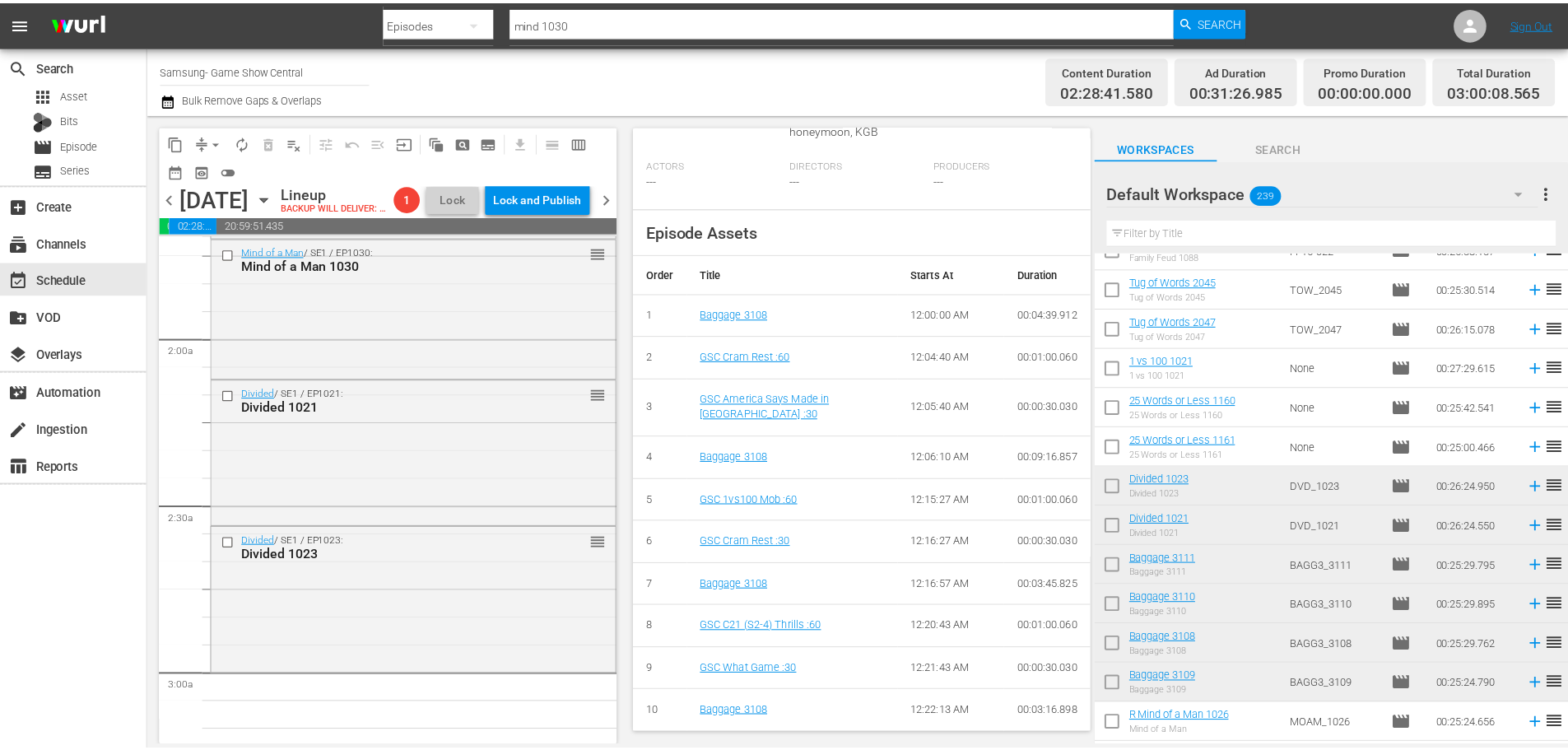
scroll to position [576, 0]
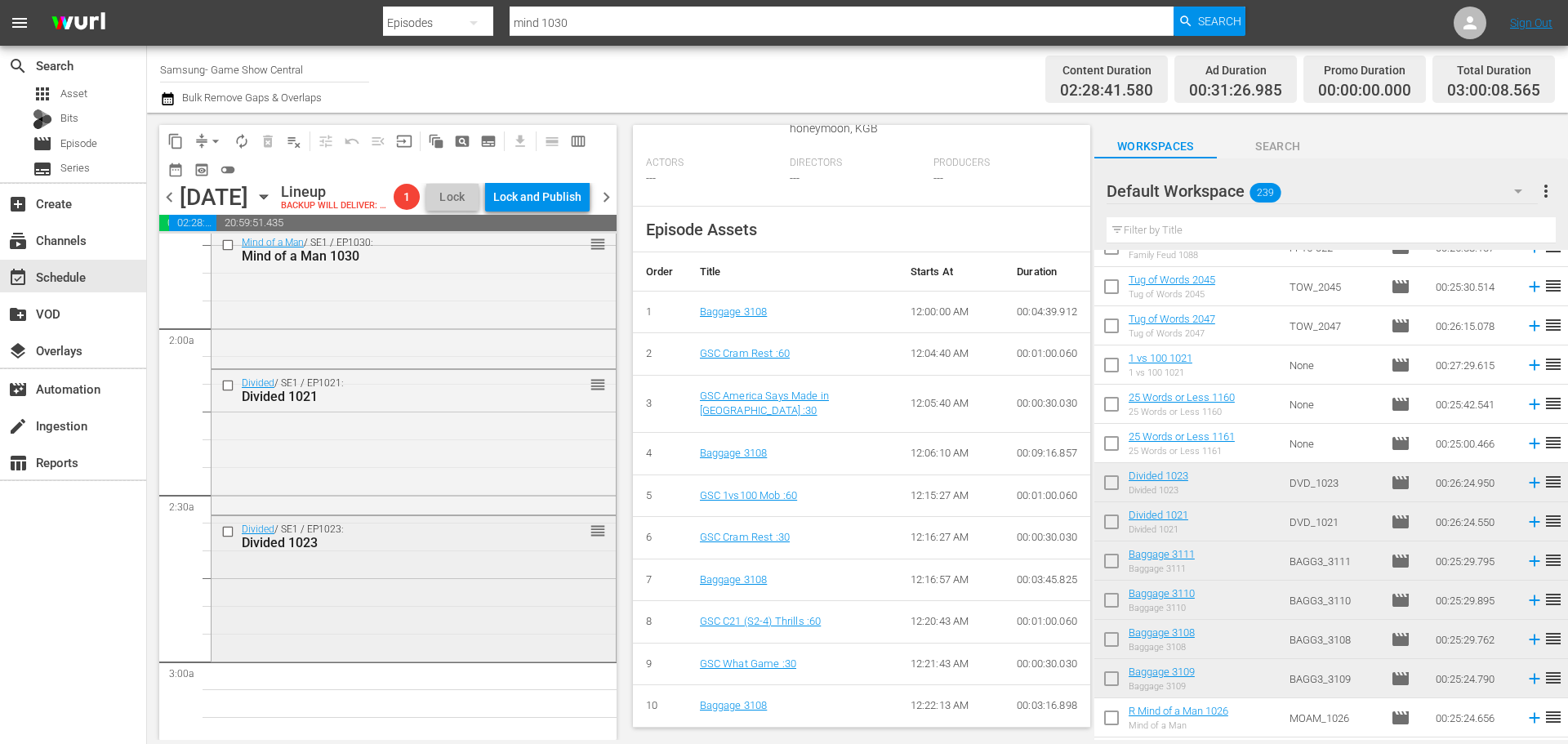
click at [479, 550] on div "Divided 1023" at bounding box center [388, 543] width 292 height 16
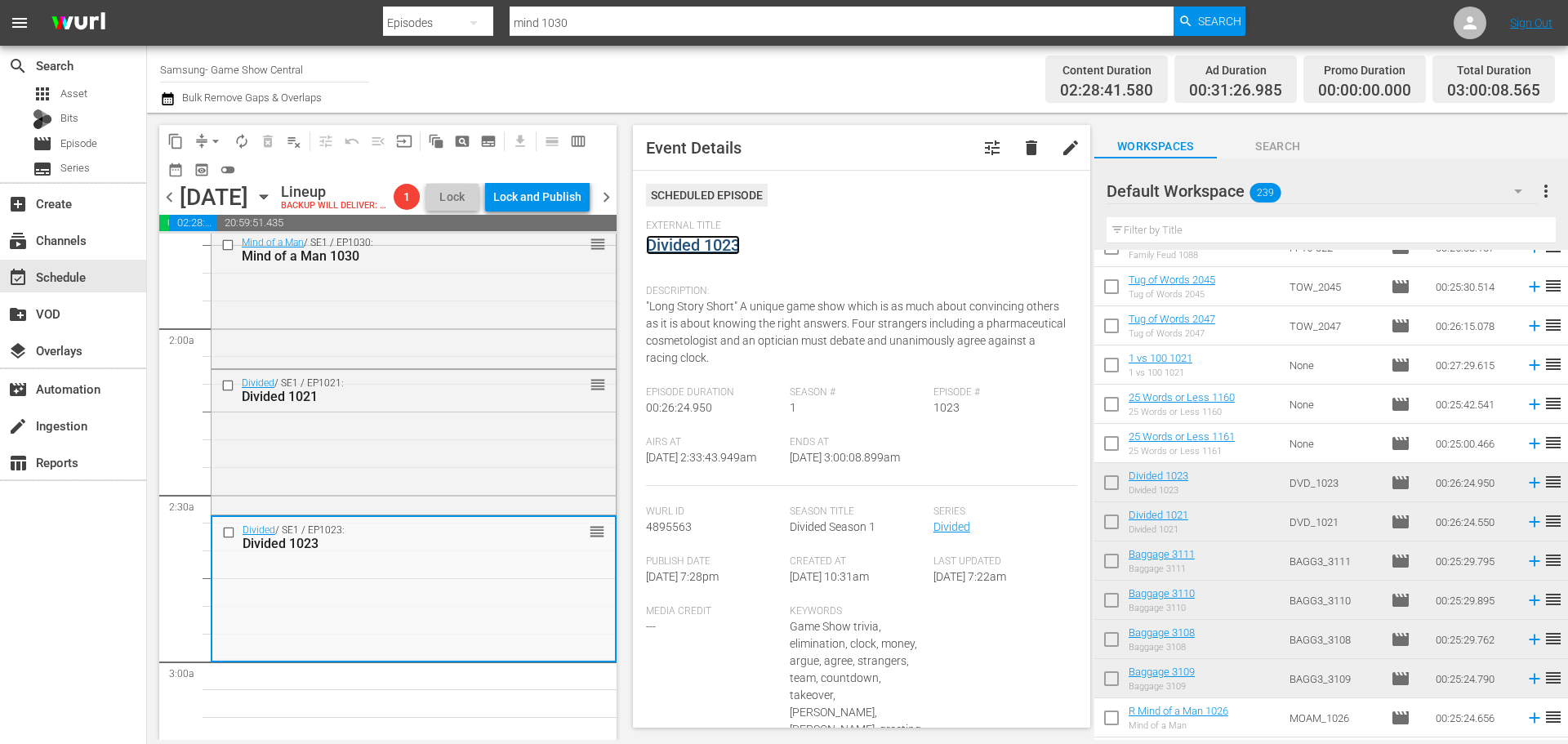
click at [714, 248] on link "Divided 1023" at bounding box center [693, 245] width 94 height 19
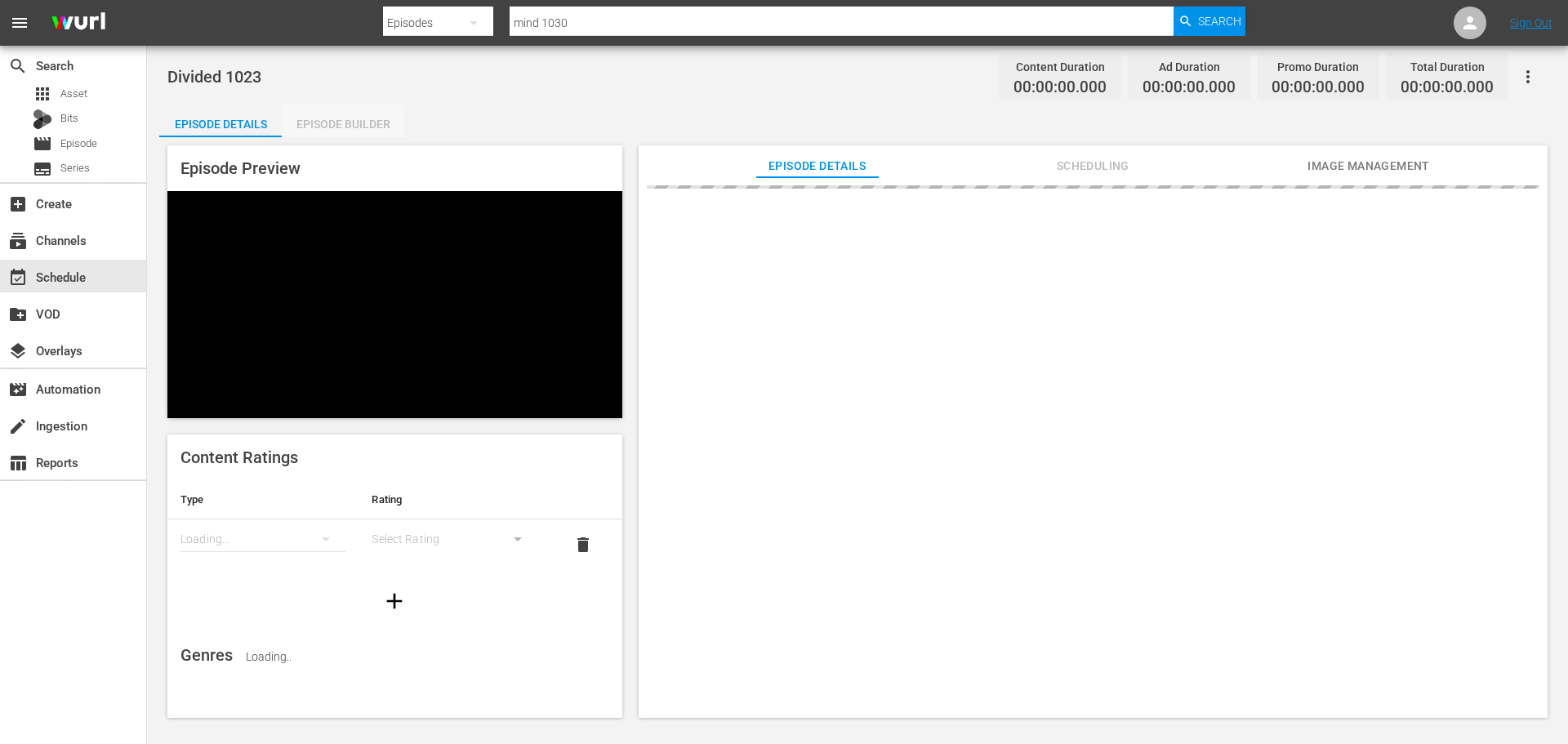
click at [361, 125] on div "Episode Builder" at bounding box center [343, 124] width 123 height 39
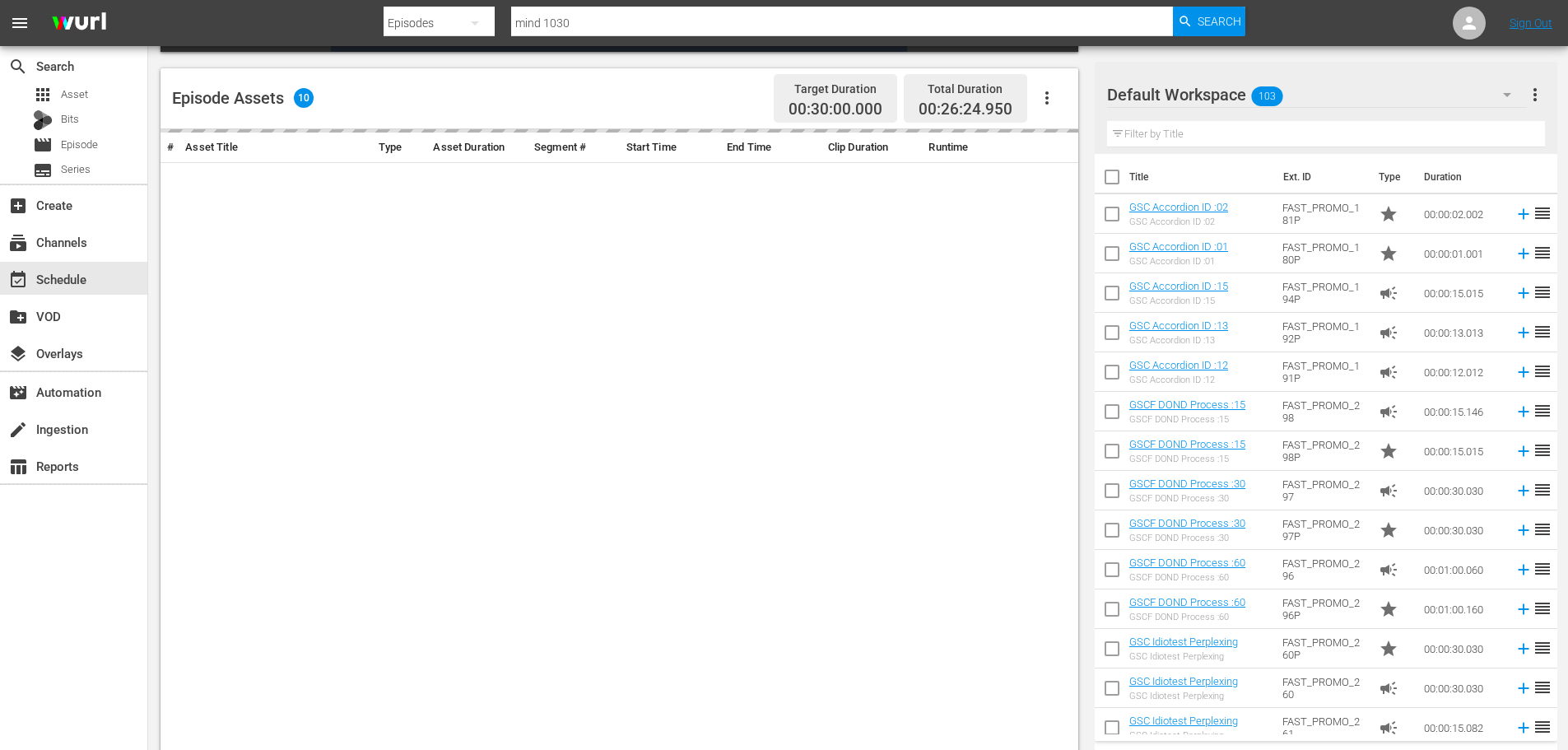
scroll to position [429, 0]
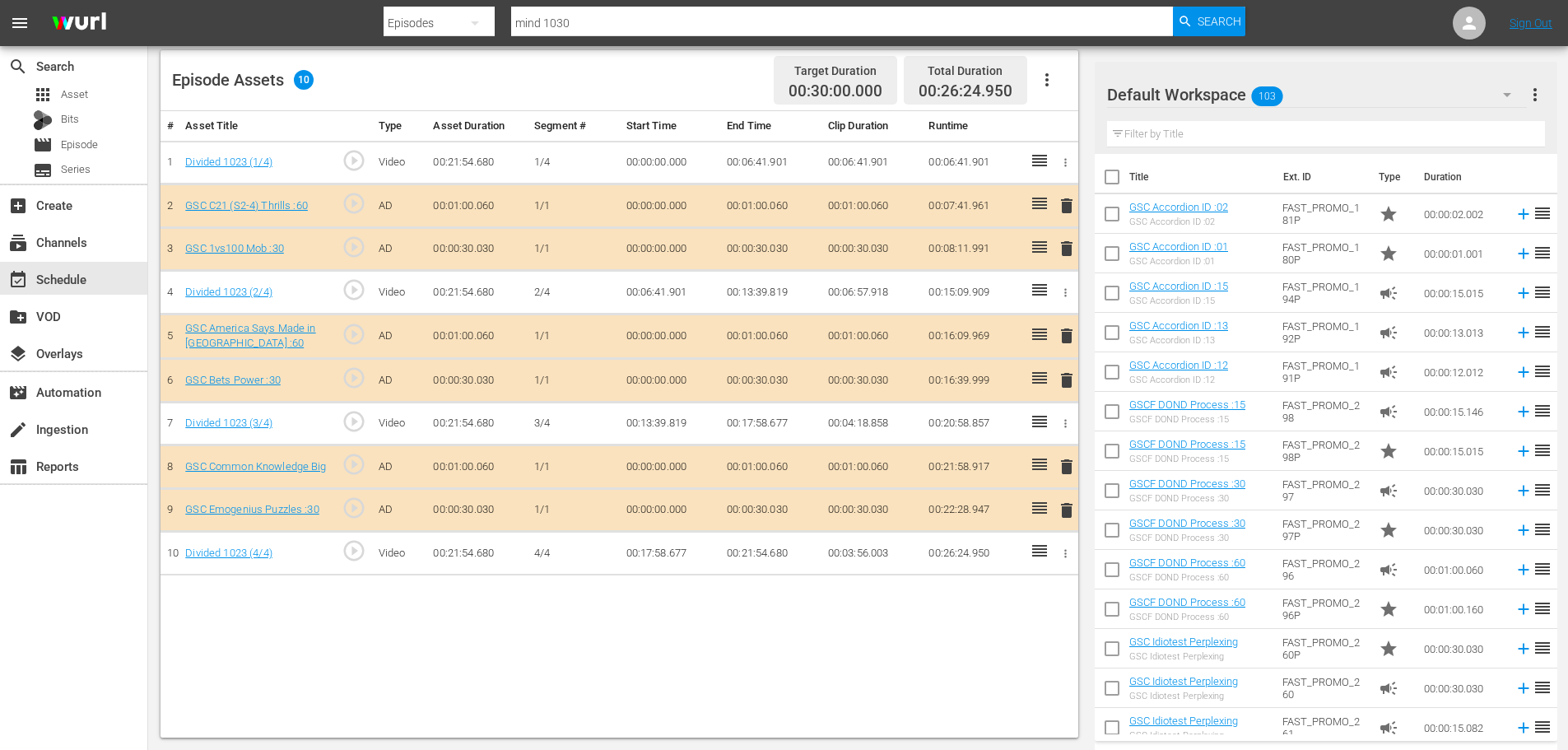
click at [1063, 510] on span "delete" at bounding box center [1067, 510] width 20 height 20
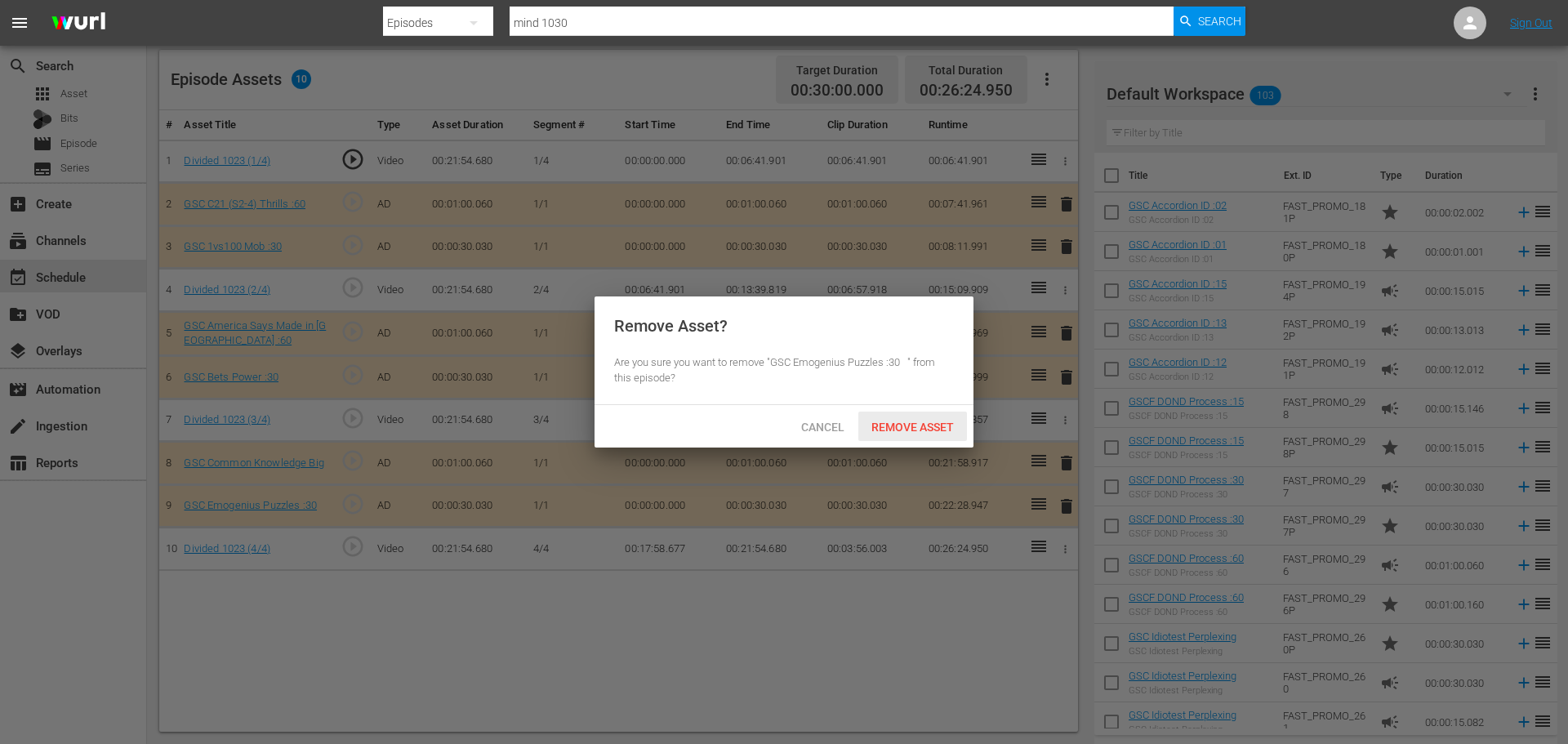
click at [920, 421] on span "Remove Asset" at bounding box center [912, 427] width 109 height 13
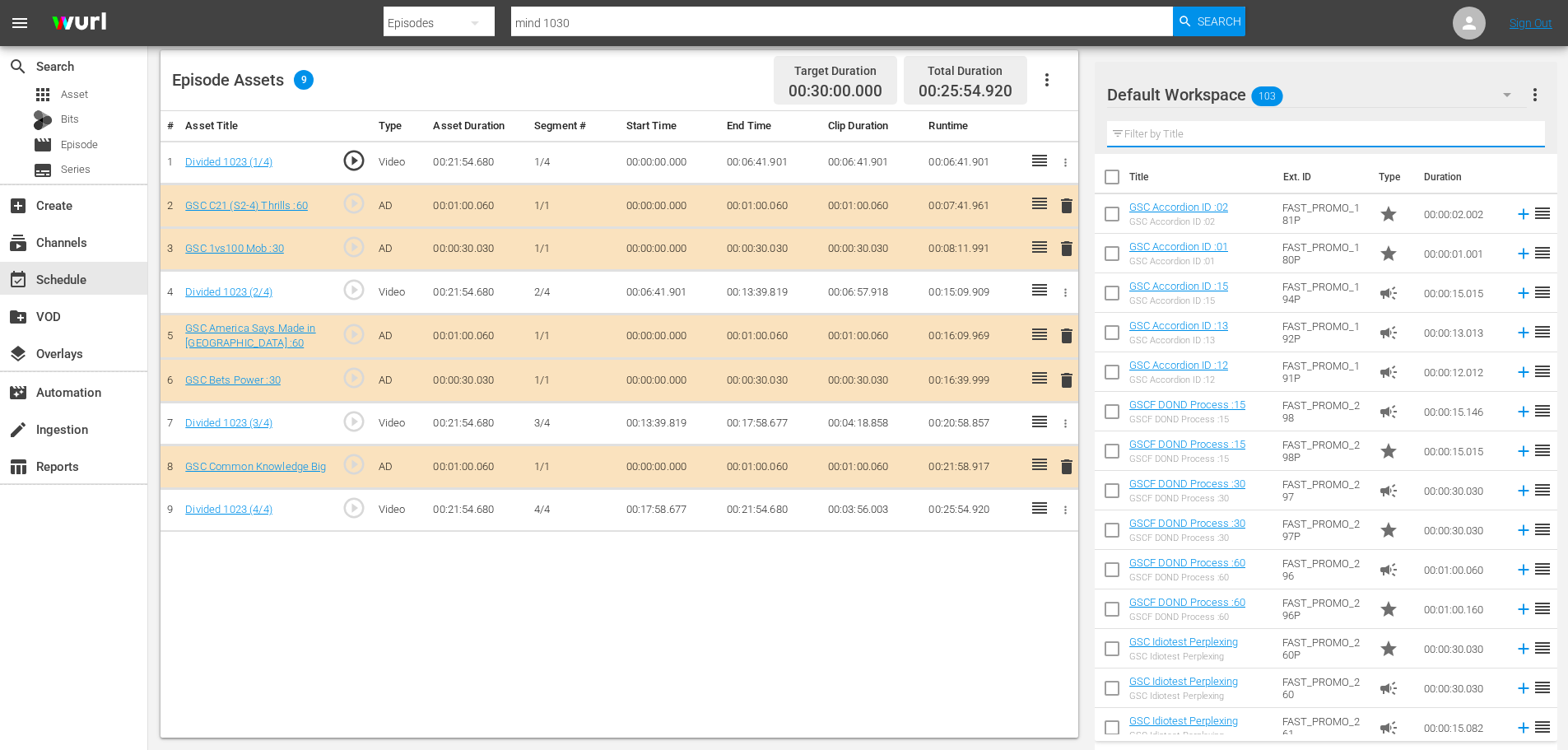
click at [1212, 123] on input "text" at bounding box center [1326, 135] width 438 height 27
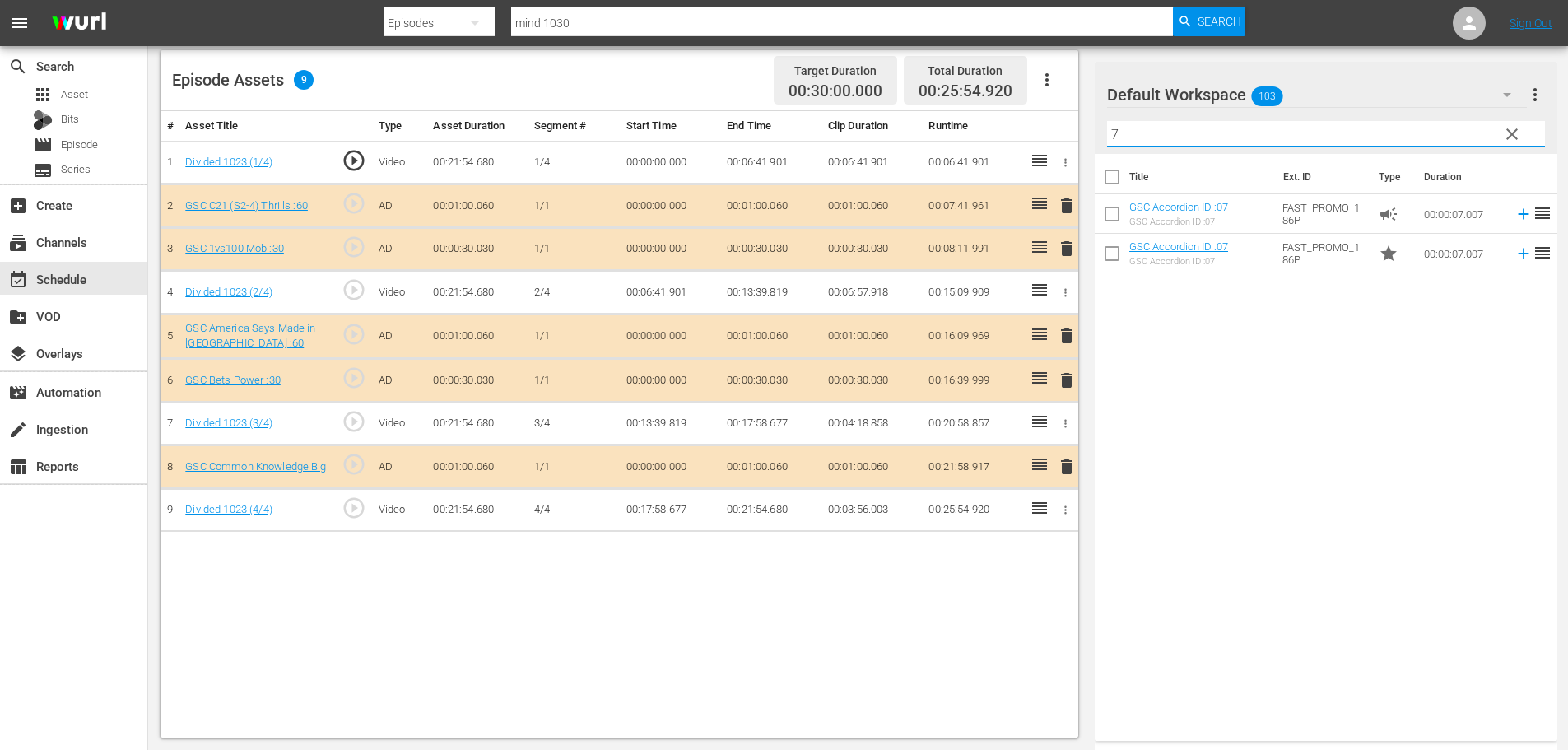
type input "7"
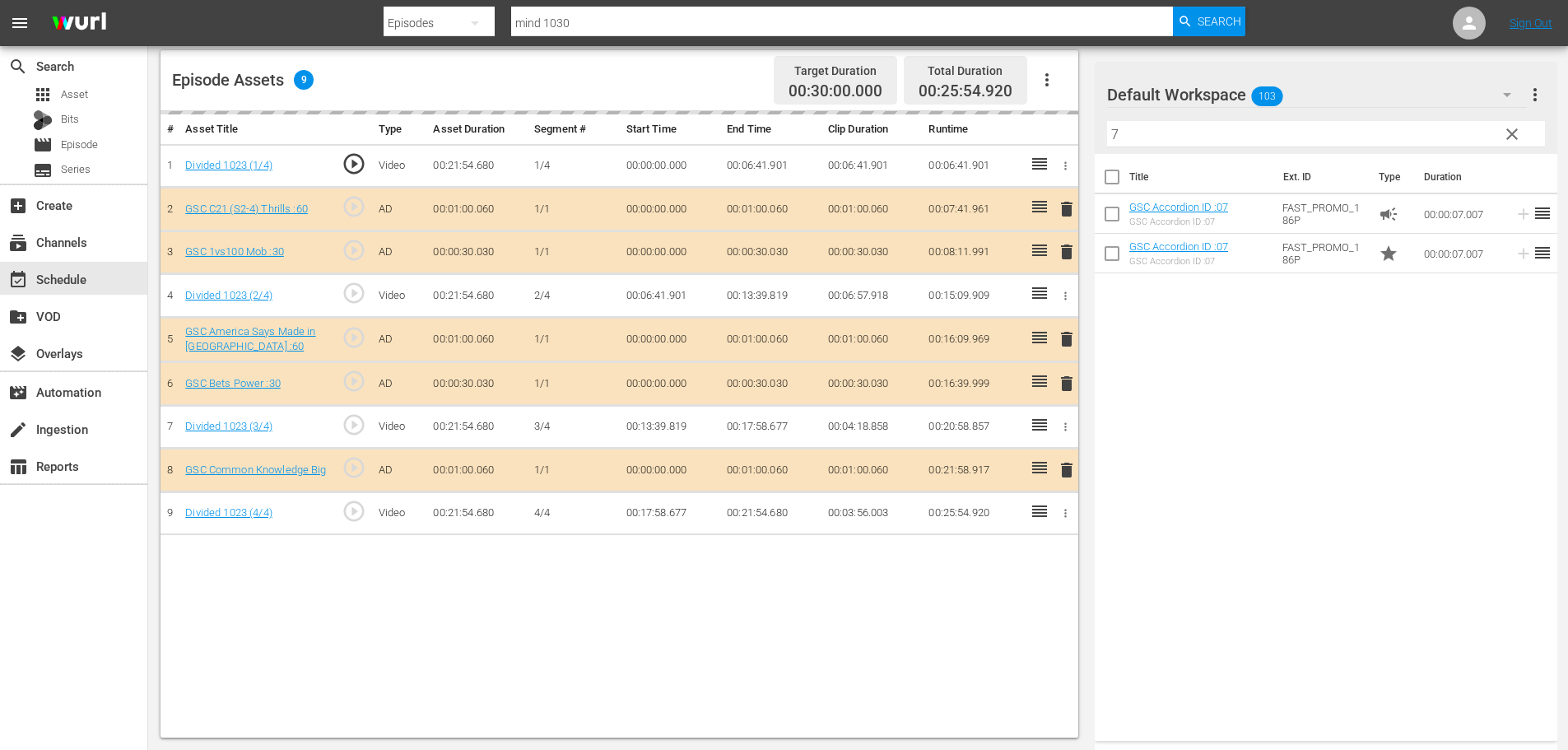
click at [1142, 136] on input "7" at bounding box center [1326, 135] width 438 height 27
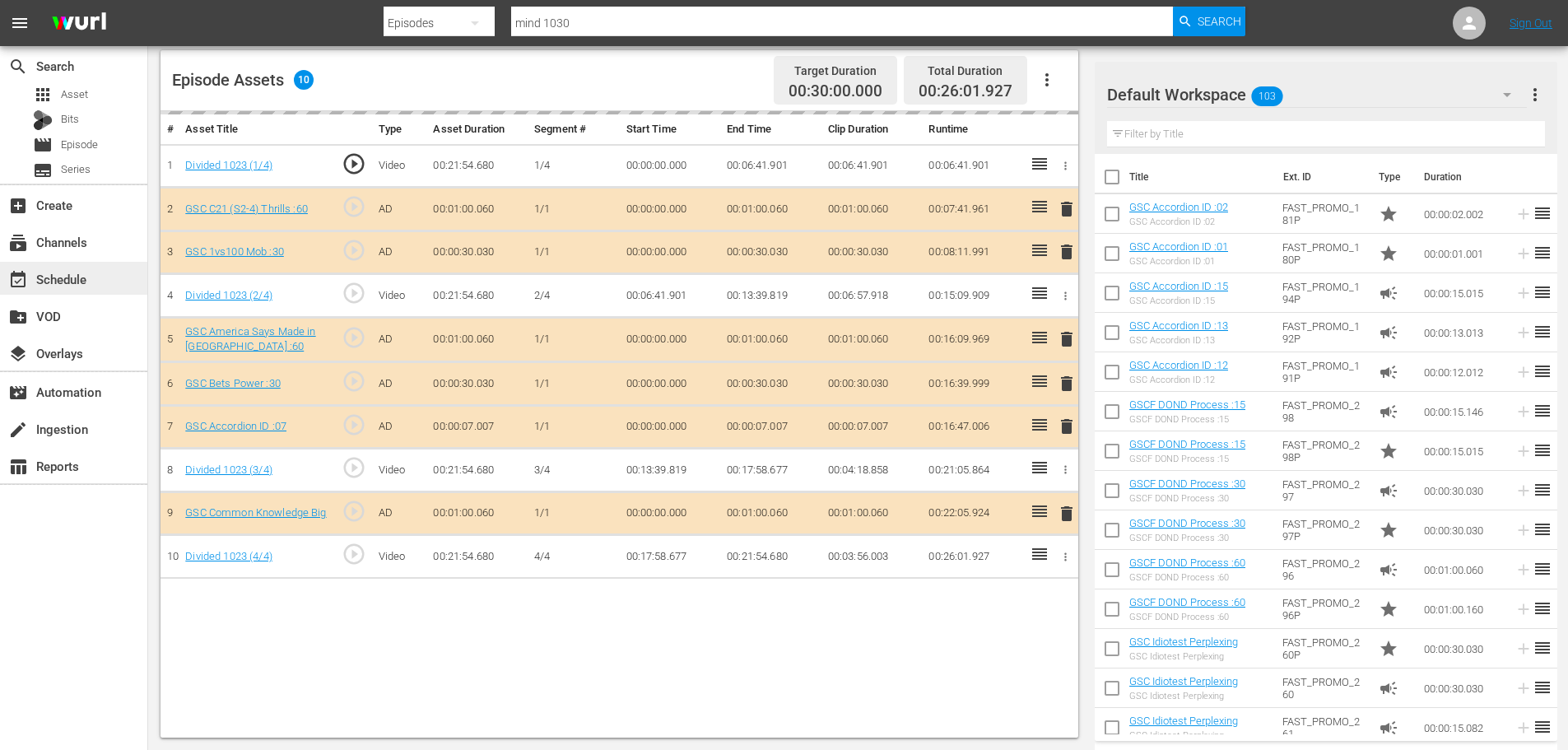
click at [111, 264] on div "event_available Schedule" at bounding box center [73, 278] width 147 height 33
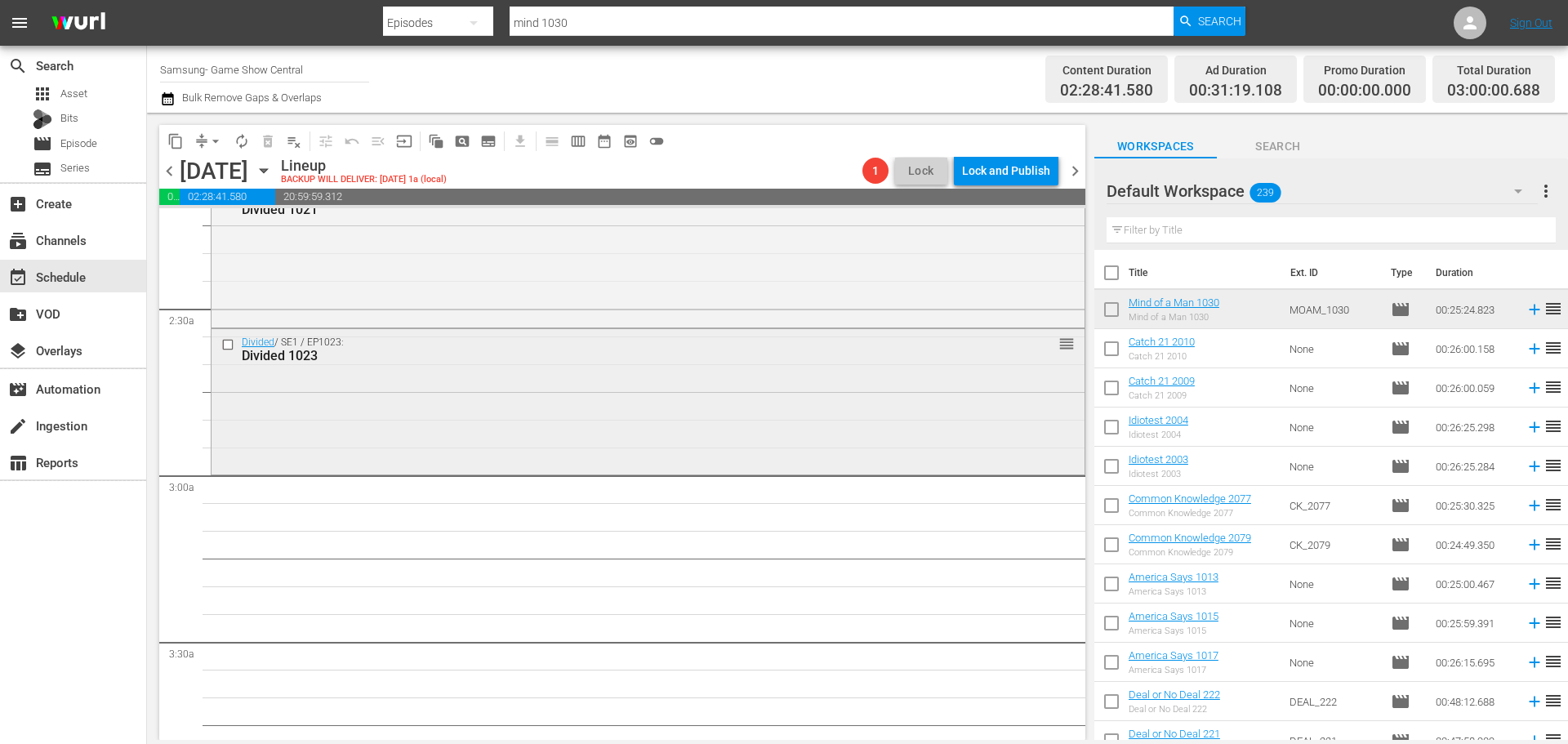
scroll to position [735, 0]
click at [273, 167] on icon "button" at bounding box center [263, 171] width 18 height 18
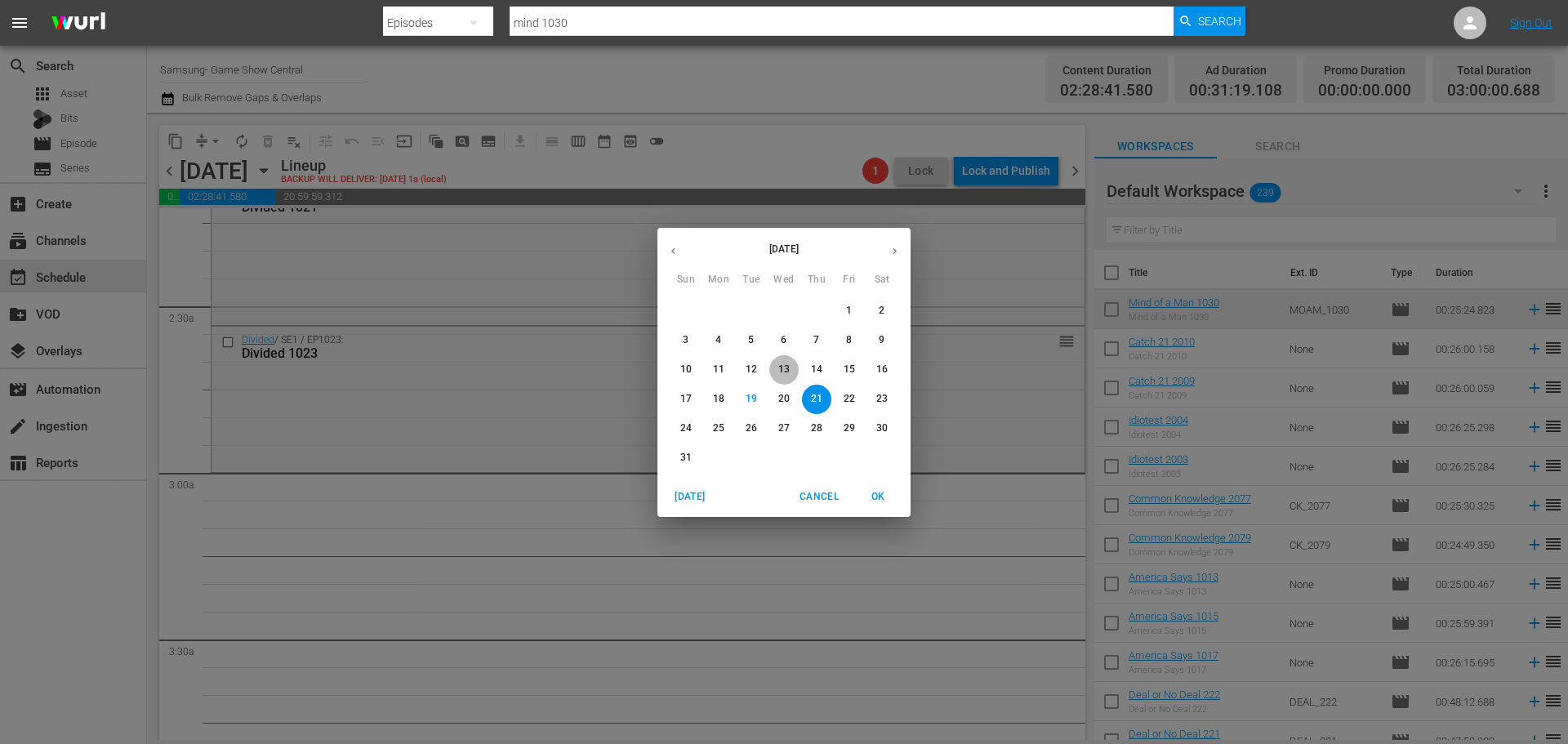
click at [790, 371] on span "13" at bounding box center [784, 369] width 29 height 14
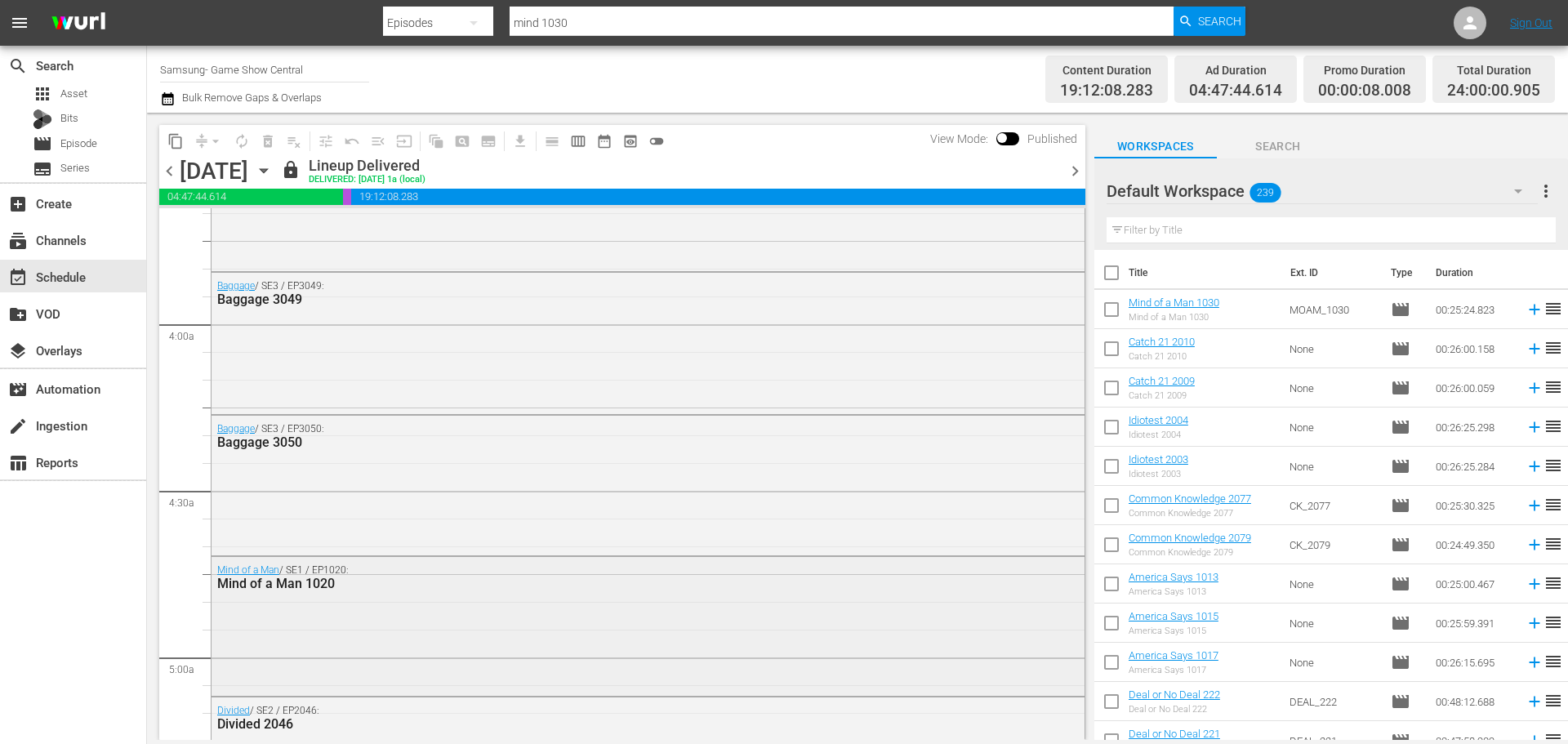
scroll to position [1418, 0]
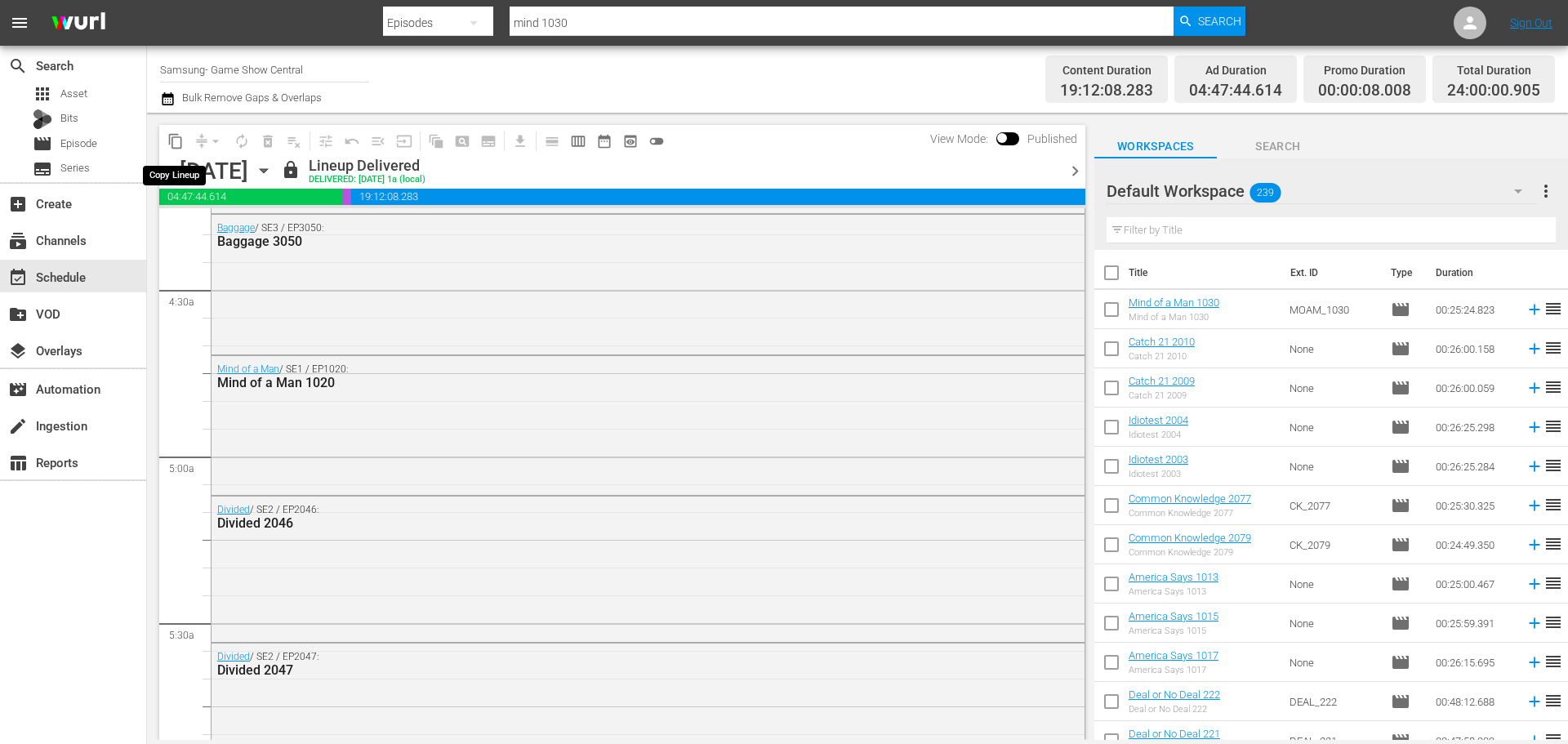
click at [178, 138] on span "content_copy" at bounding box center [175, 141] width 16 height 16
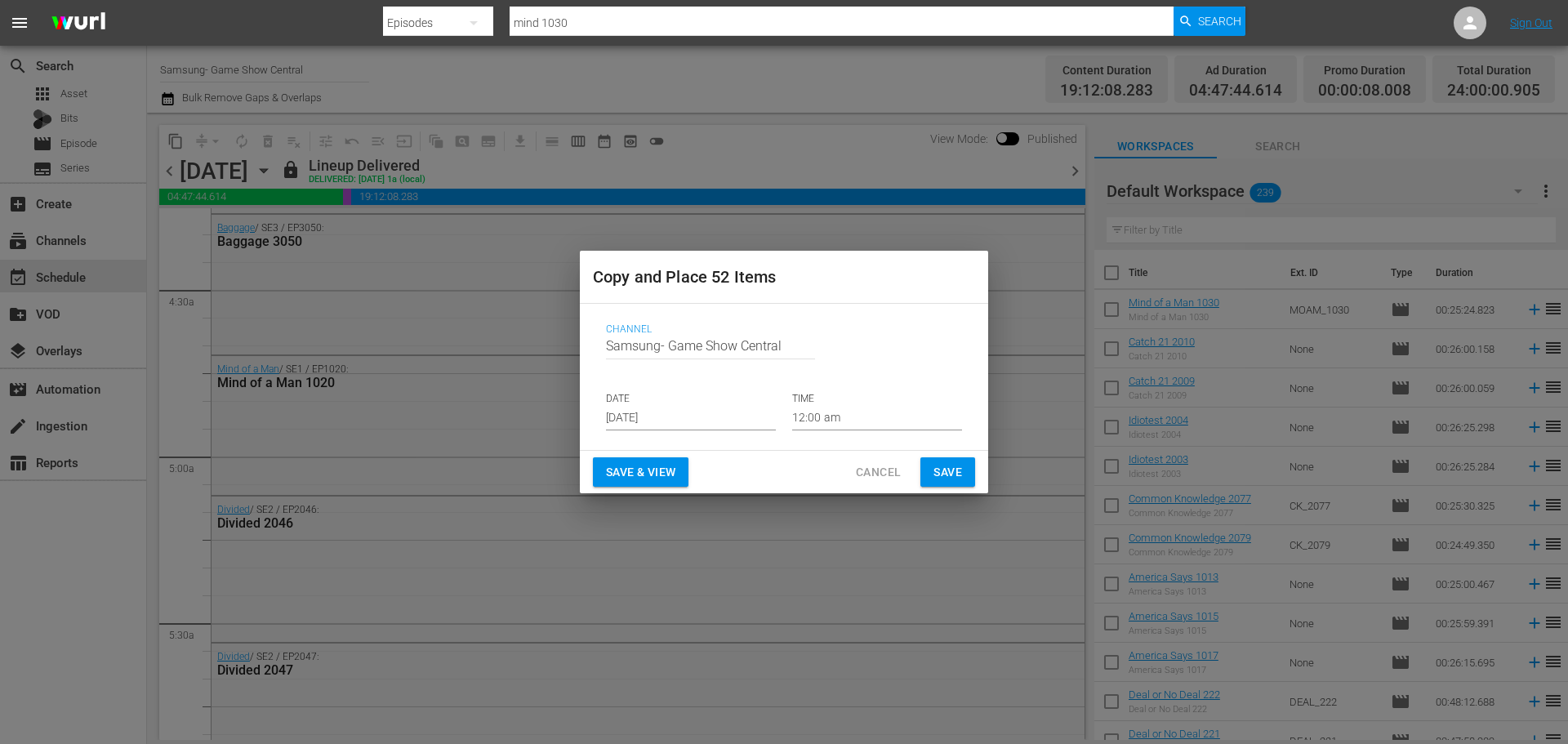
click at [652, 396] on p "DATE" at bounding box center [691, 399] width 170 height 14
click at [665, 416] on input "Aug 21st 2025" at bounding box center [691, 418] width 170 height 25
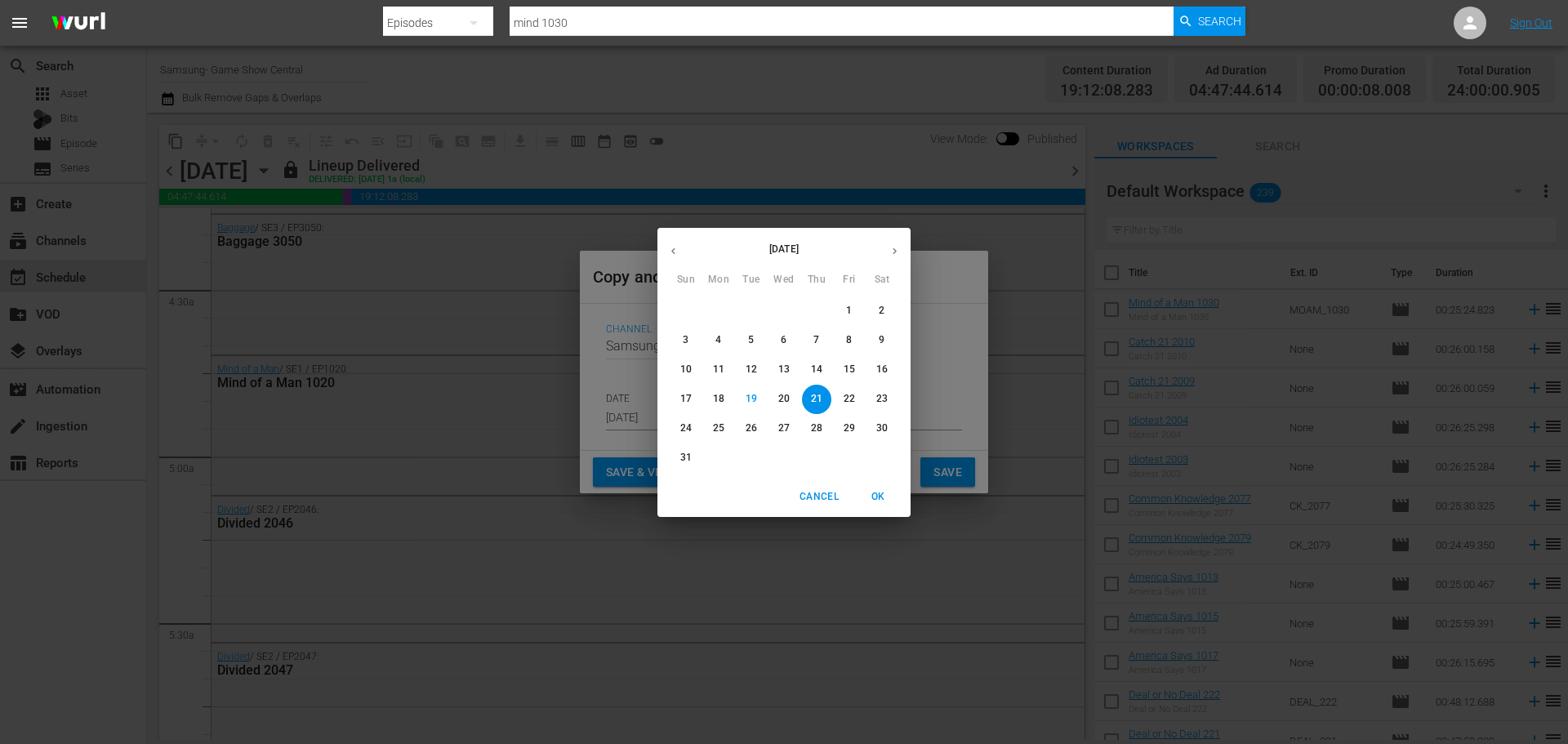
click at [785, 430] on p "27" at bounding box center [784, 429] width 11 height 14
type input "Aug 27th 2025"
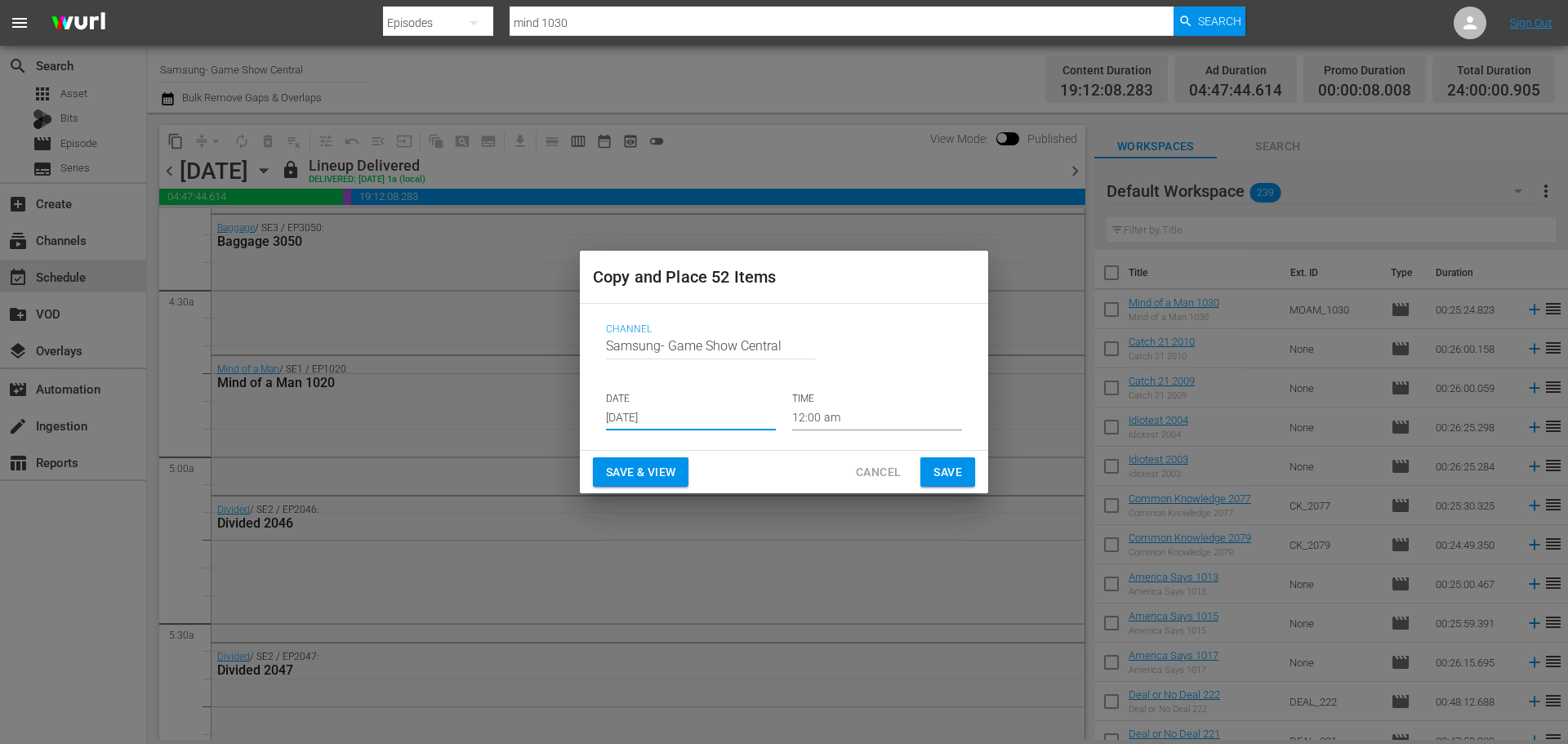
click at [942, 472] on span "Save" at bounding box center [947, 472] width 28 height 20
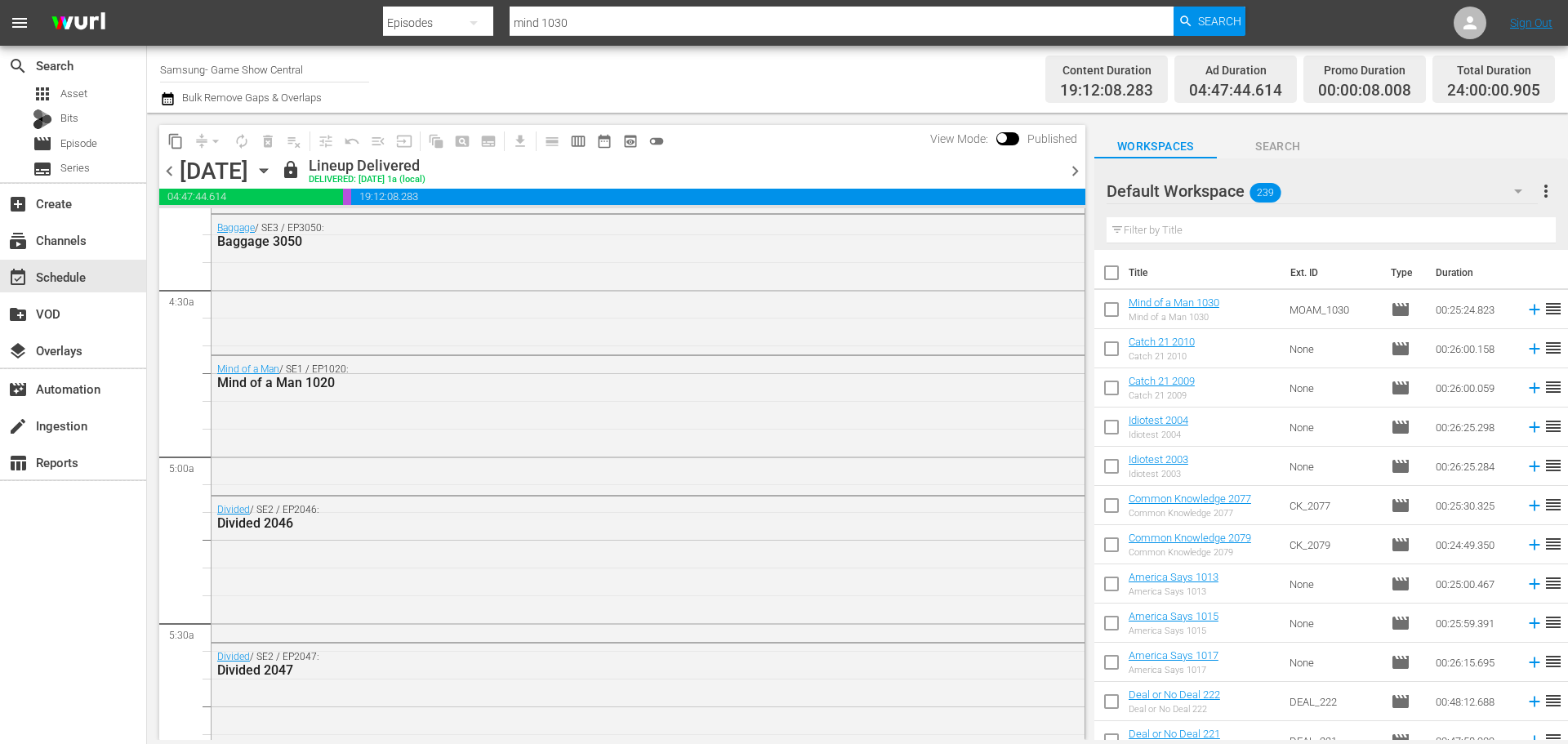
click at [267, 171] on icon "button" at bounding box center [263, 171] width 7 height 4
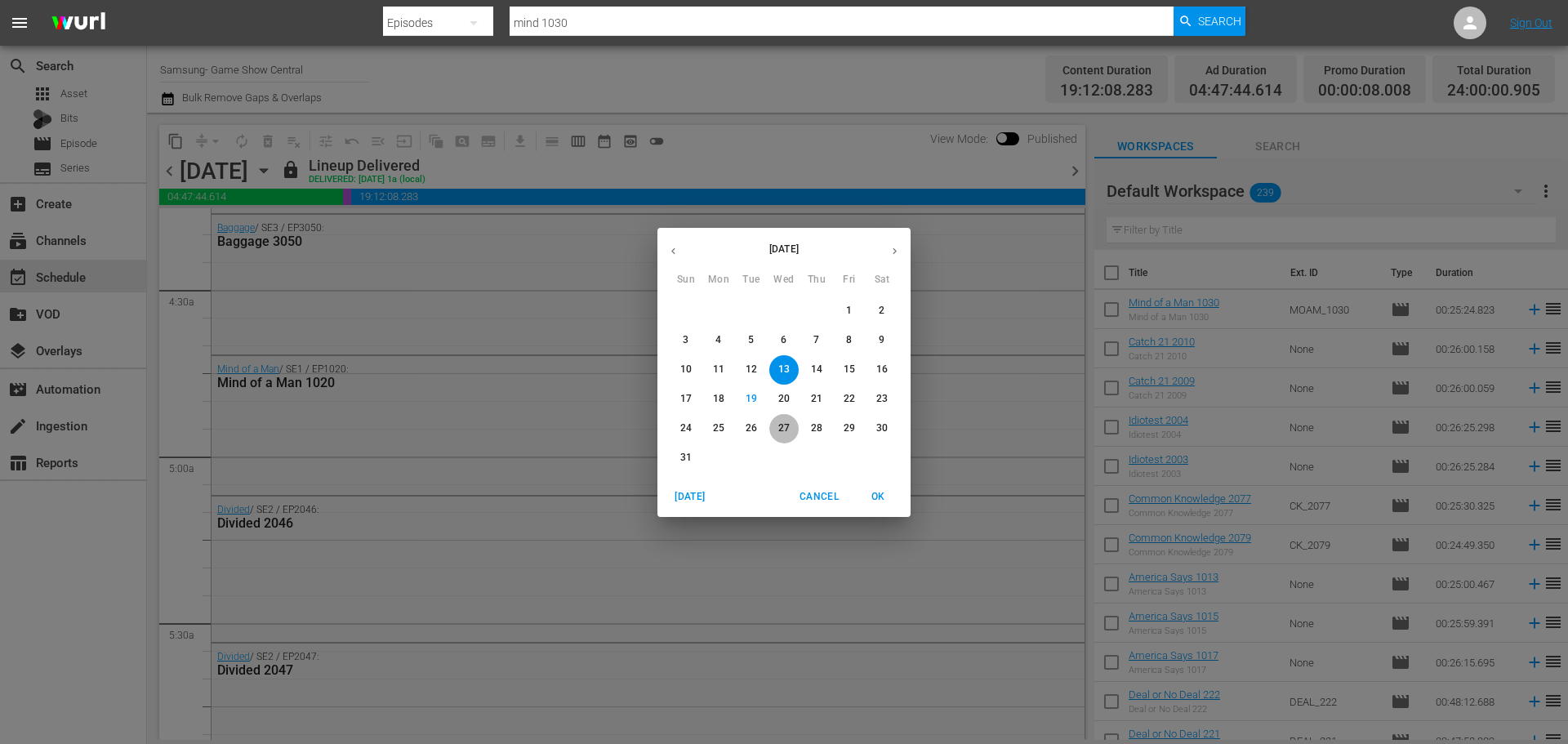
click at [774, 425] on span "27" at bounding box center [784, 429] width 29 height 14
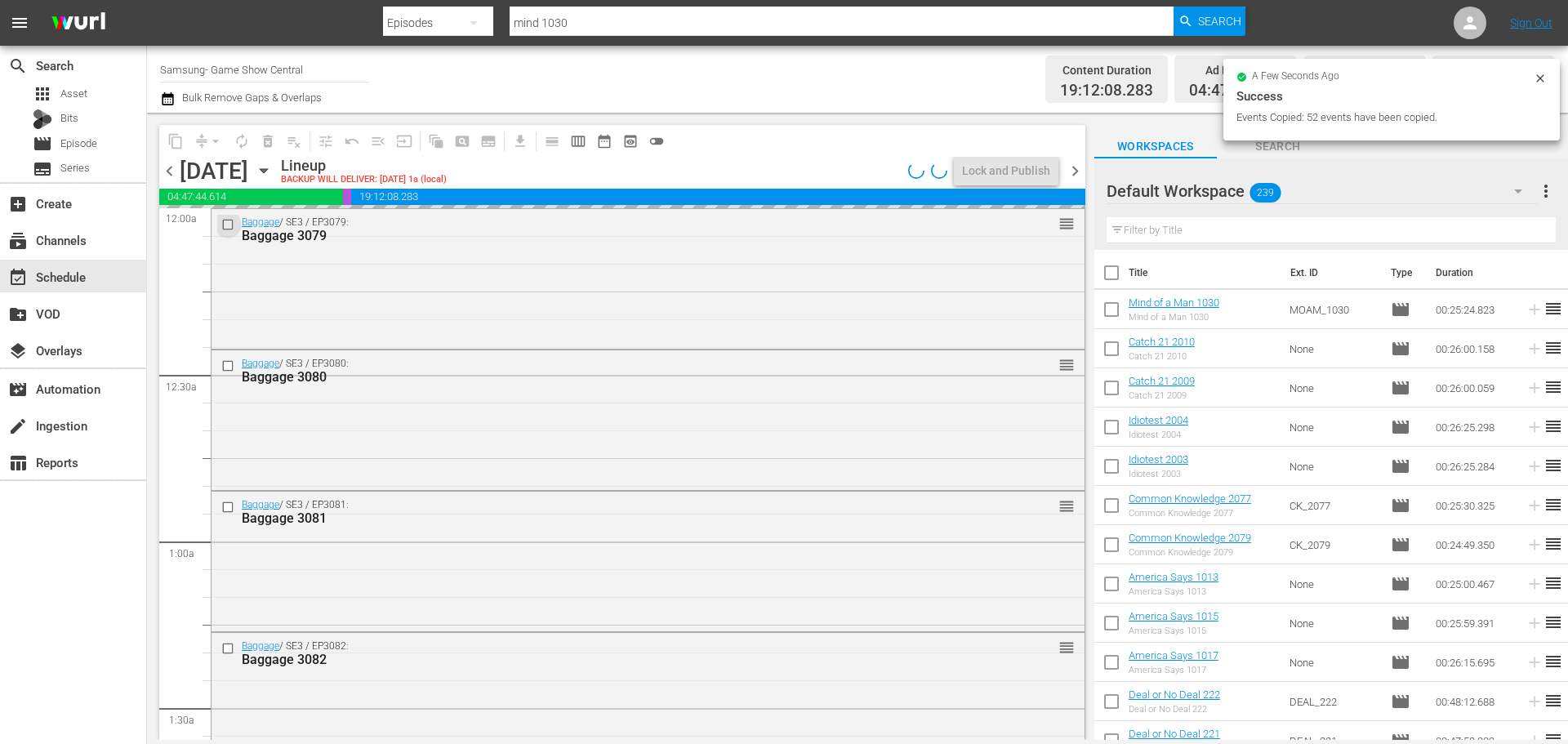
click at [231, 222] on input "checkbox" at bounding box center [229, 224] width 17 height 14
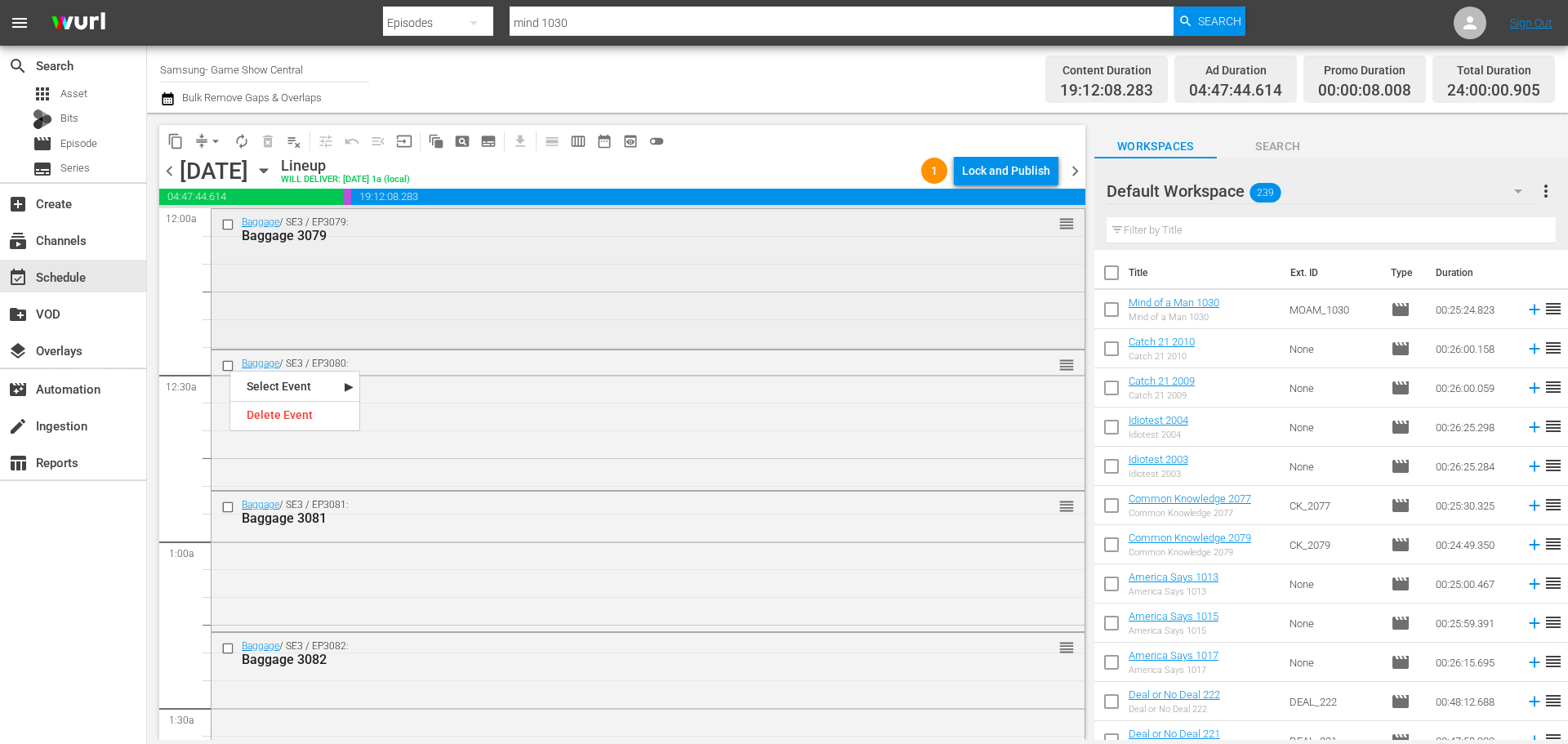
click at [225, 225] on input "checkbox" at bounding box center [229, 224] width 17 height 14
click at [229, 365] on input "checkbox" at bounding box center [229, 366] width 17 height 14
click at [220, 506] on div at bounding box center [230, 507] width 25 height 19
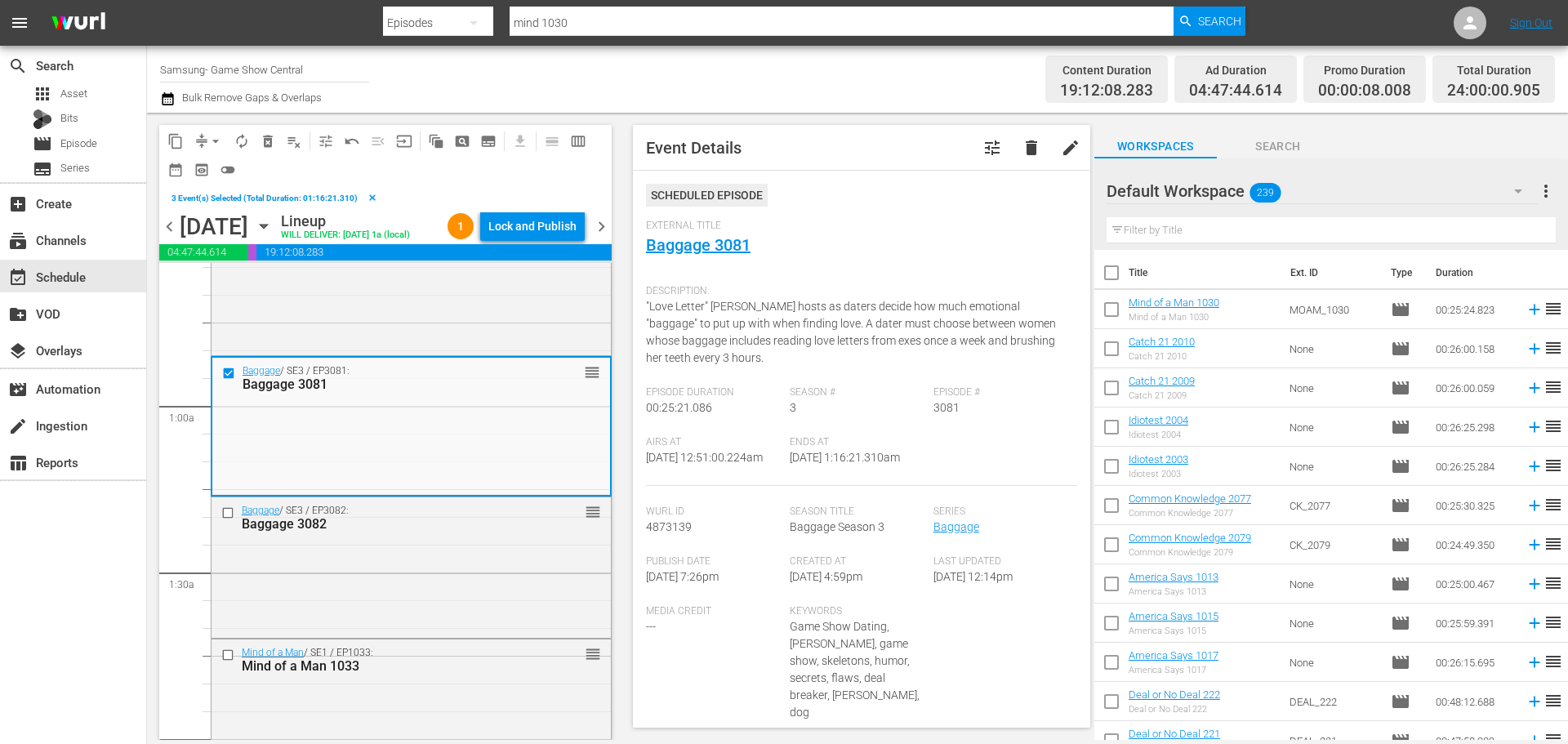
scroll to position [245, 0]
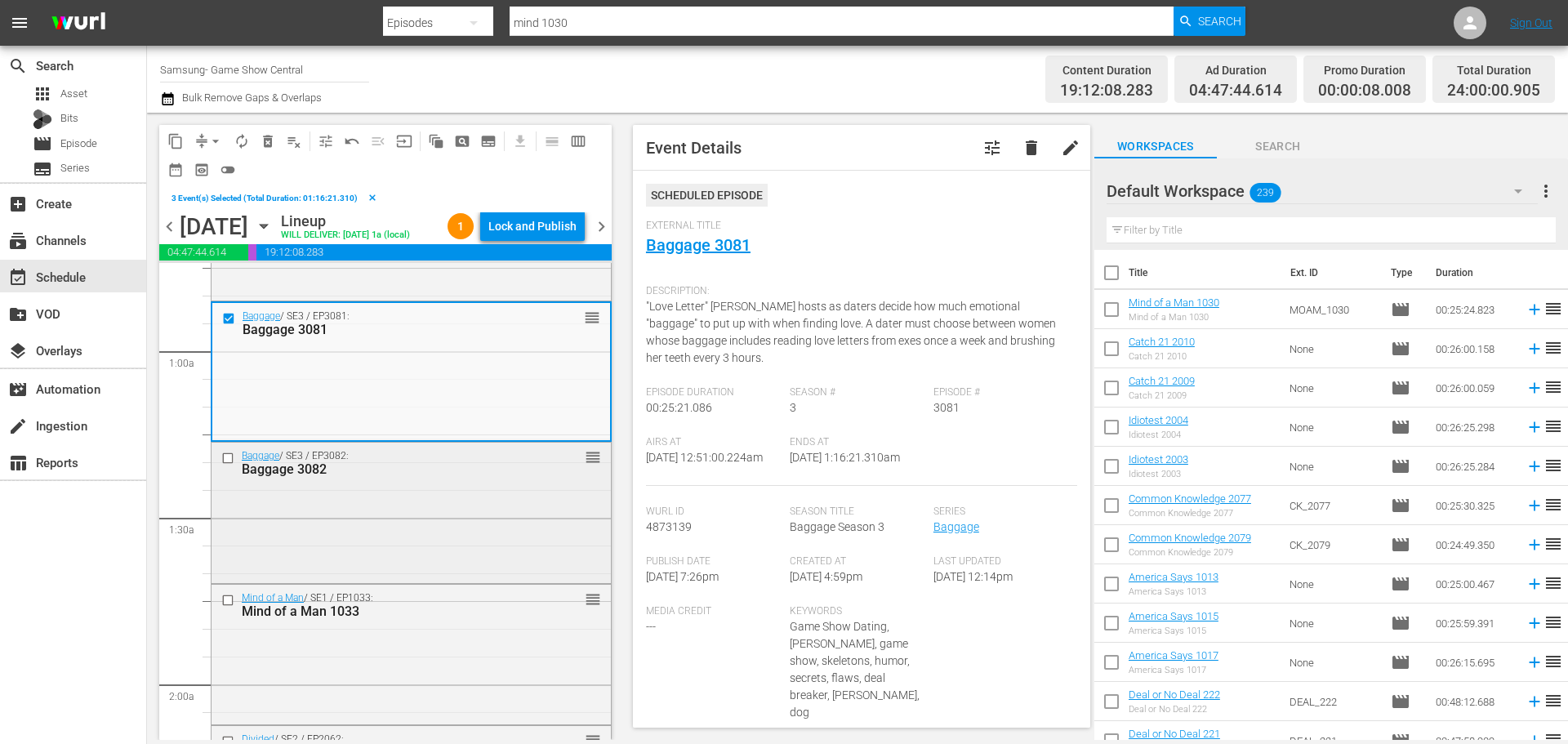
click at [228, 466] on input "checkbox" at bounding box center [229, 459] width 17 height 14
click at [227, 607] on input "checkbox" at bounding box center [229, 600] width 17 height 14
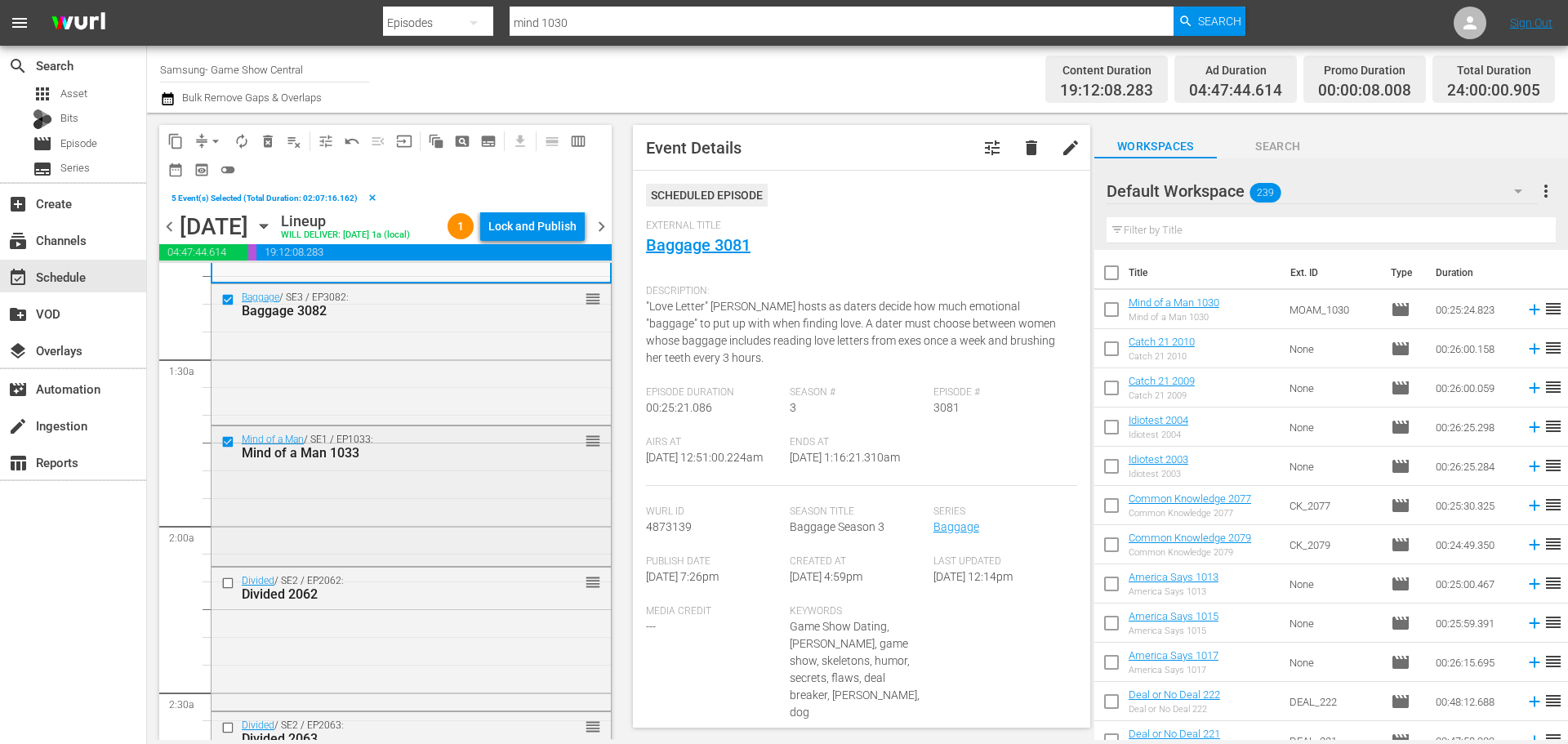
scroll to position [408, 0]
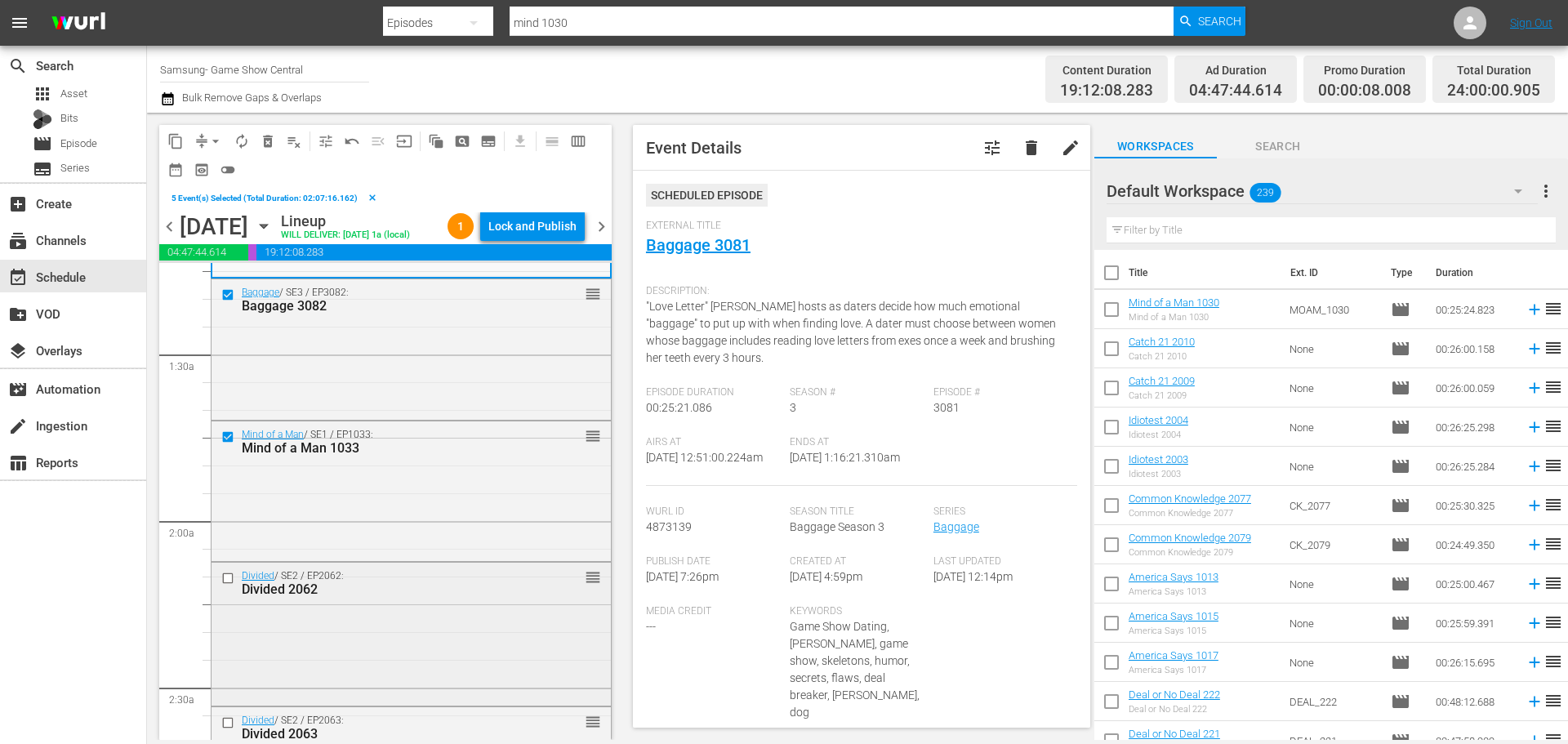
click at [225, 585] on input "checkbox" at bounding box center [229, 578] width 17 height 14
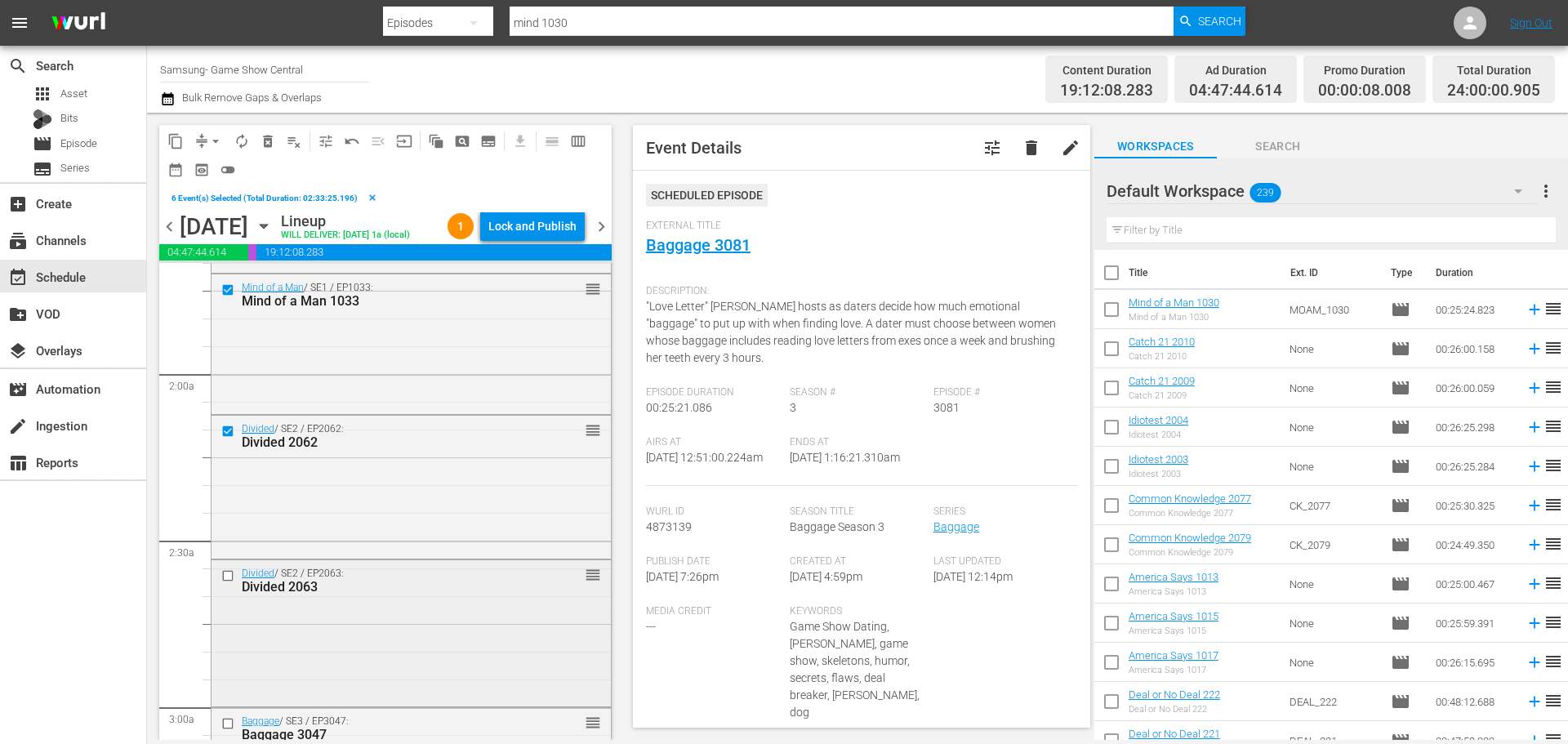
scroll to position [653, 0]
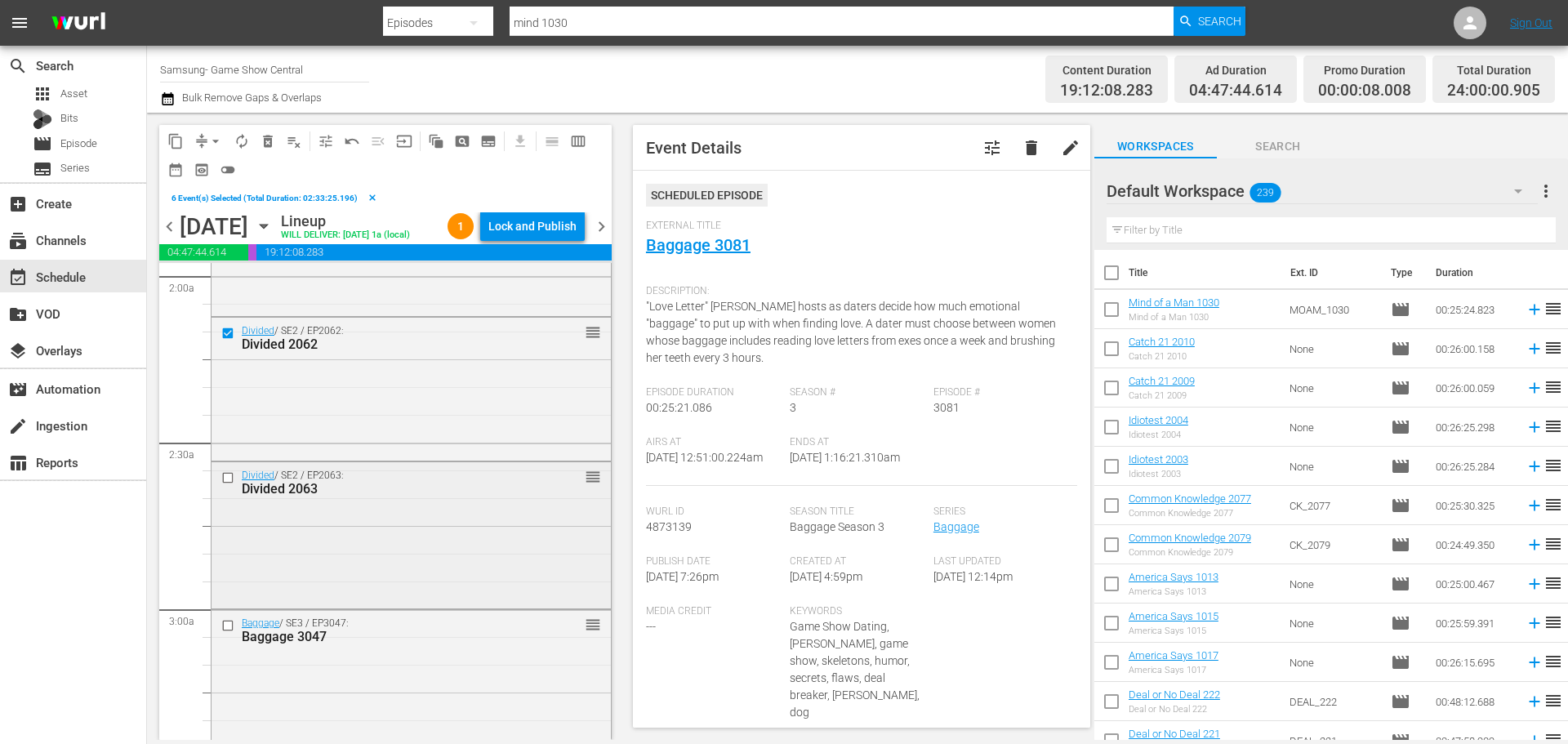
click at [228, 485] on input "checkbox" at bounding box center [229, 478] width 17 height 14
click at [173, 141] on span "content_copy" at bounding box center [175, 141] width 16 height 16
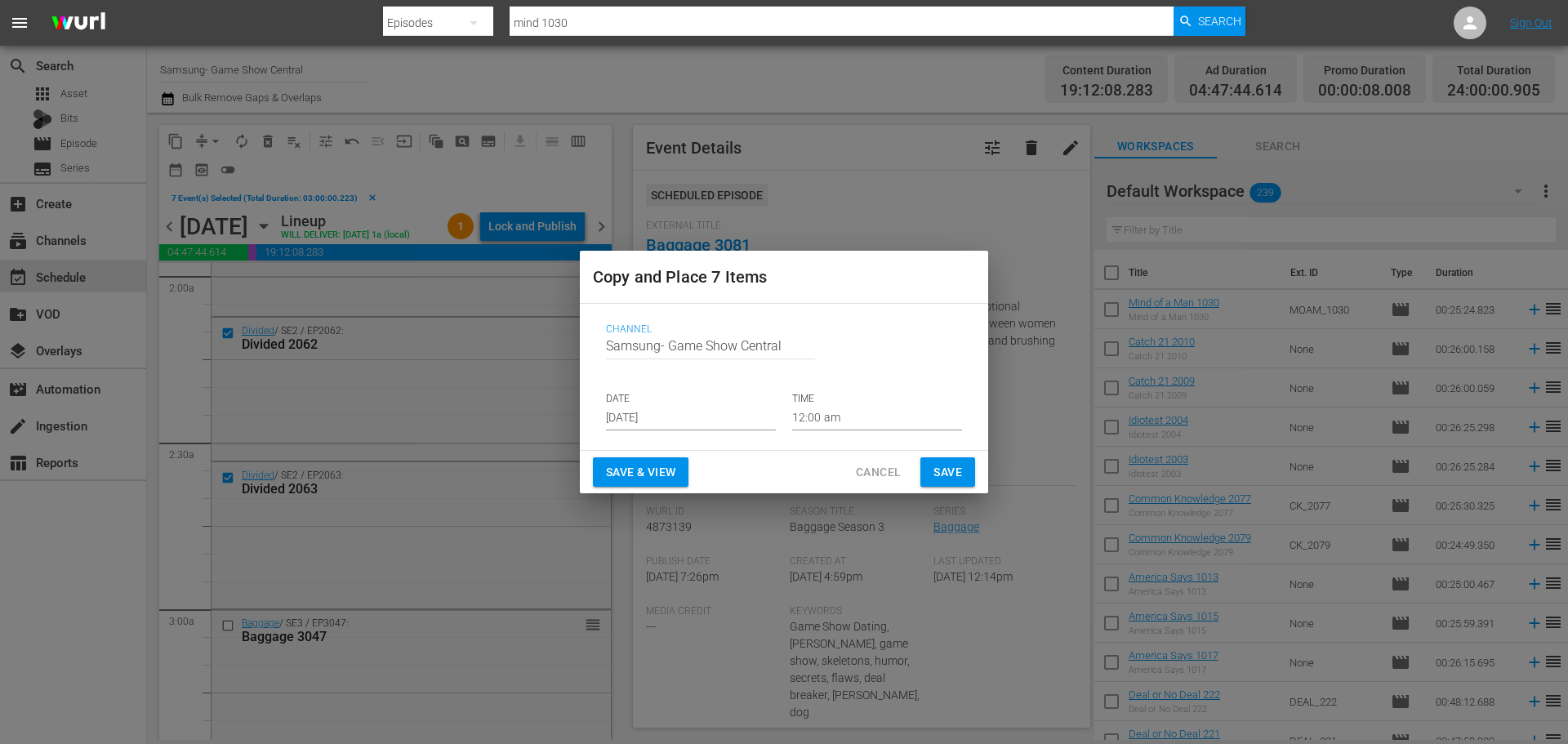
click at [639, 418] on input "Aug 21st 2025" at bounding box center [691, 418] width 170 height 25
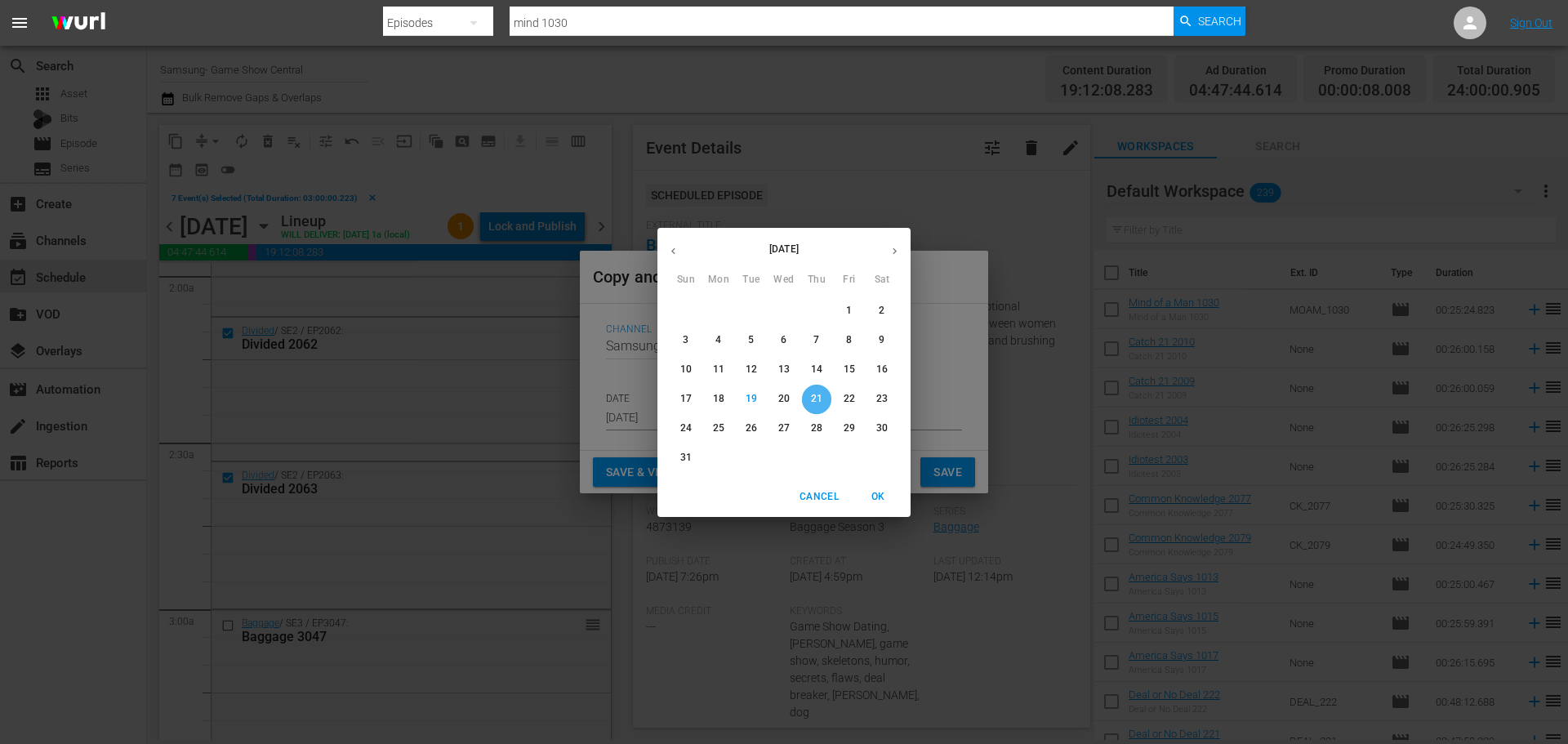
click at [815, 405] on p "21" at bounding box center [816, 399] width 11 height 14
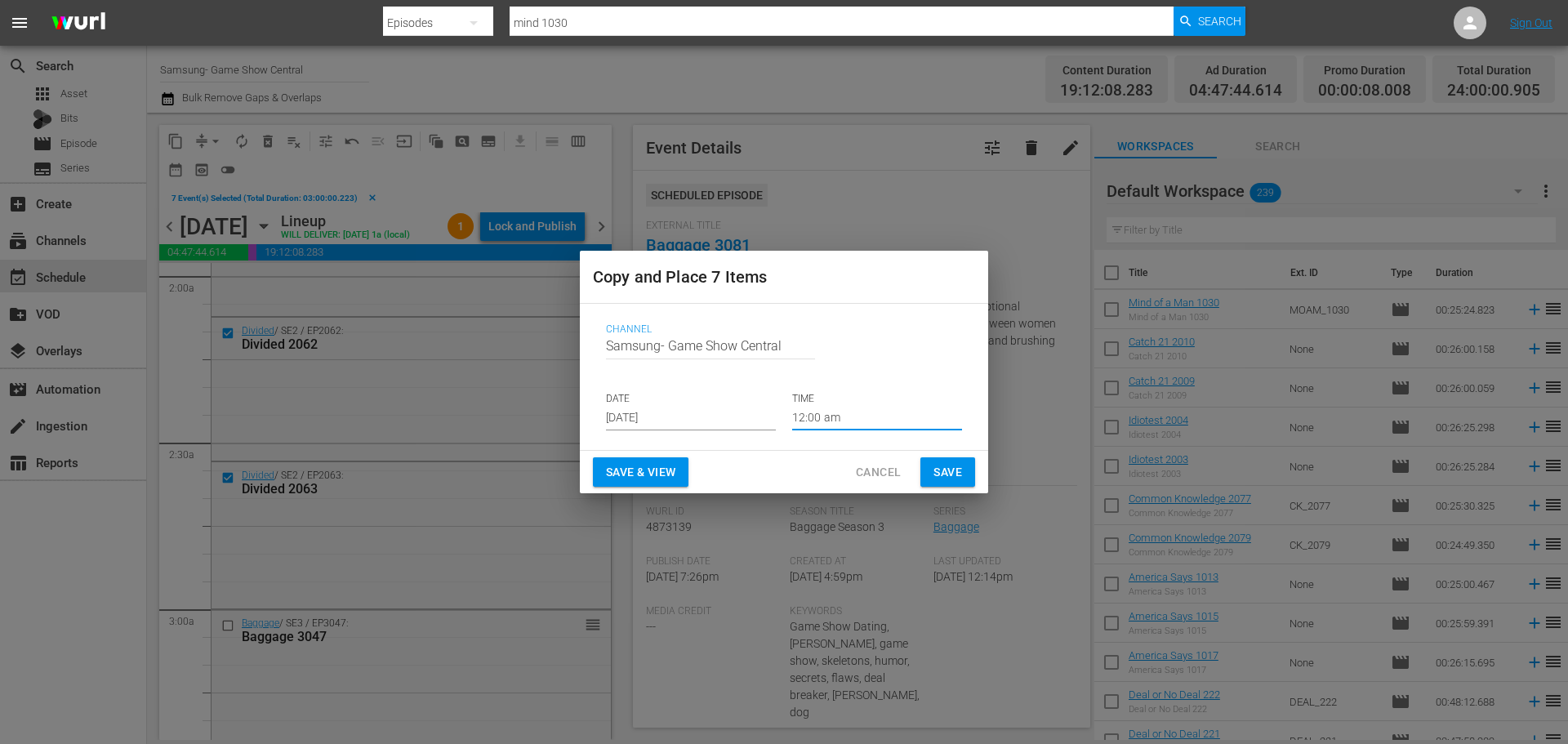
click at [860, 423] on input "12:00 am" at bounding box center [877, 418] width 170 height 25
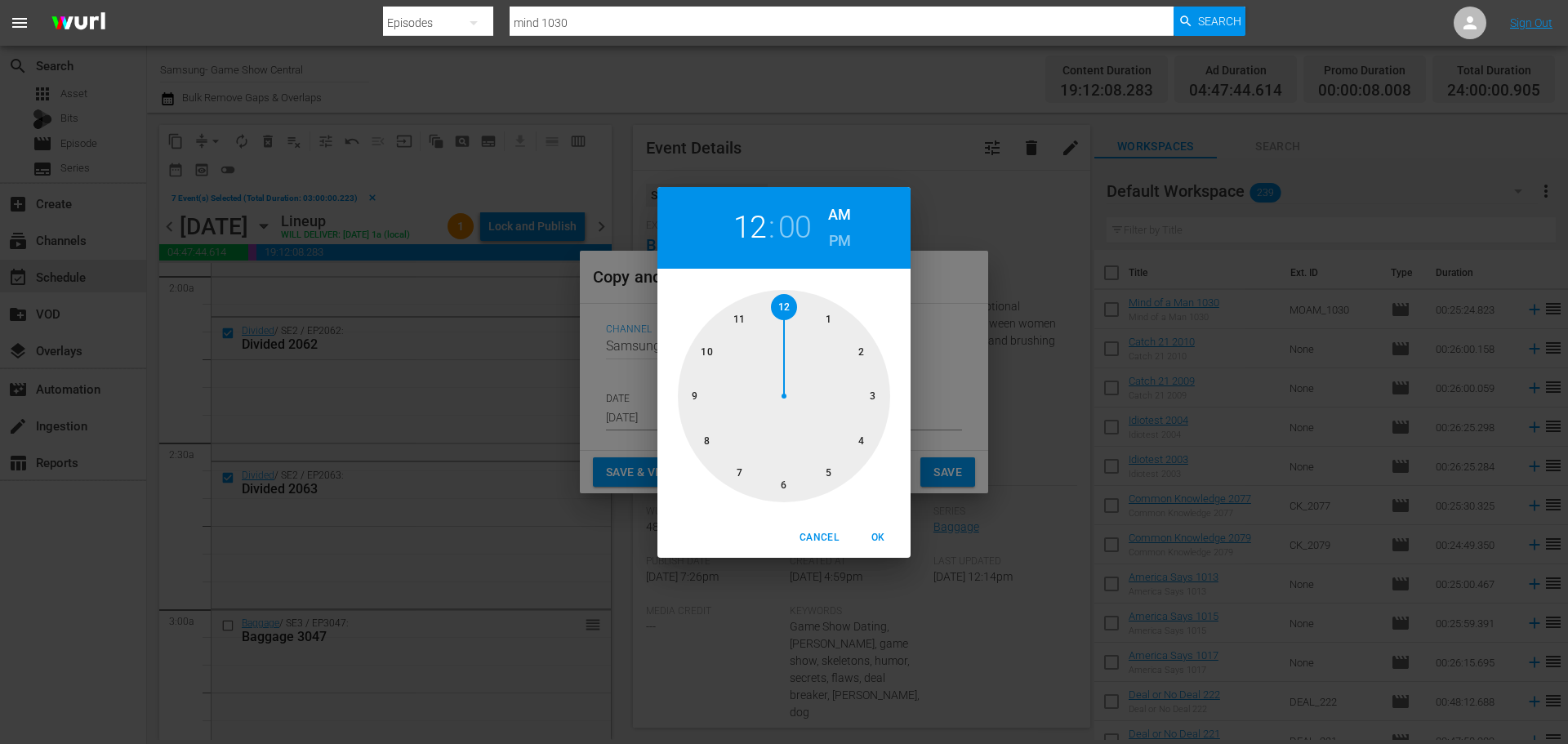
drag, startPoint x: 860, startPoint y: 423, endPoint x: 882, endPoint y: 429, distance: 22.8
click at [849, 396] on div at bounding box center [784, 396] width 212 height 212
click at [893, 529] on button "OK" at bounding box center [877, 537] width 52 height 27
type input "03:00 am"
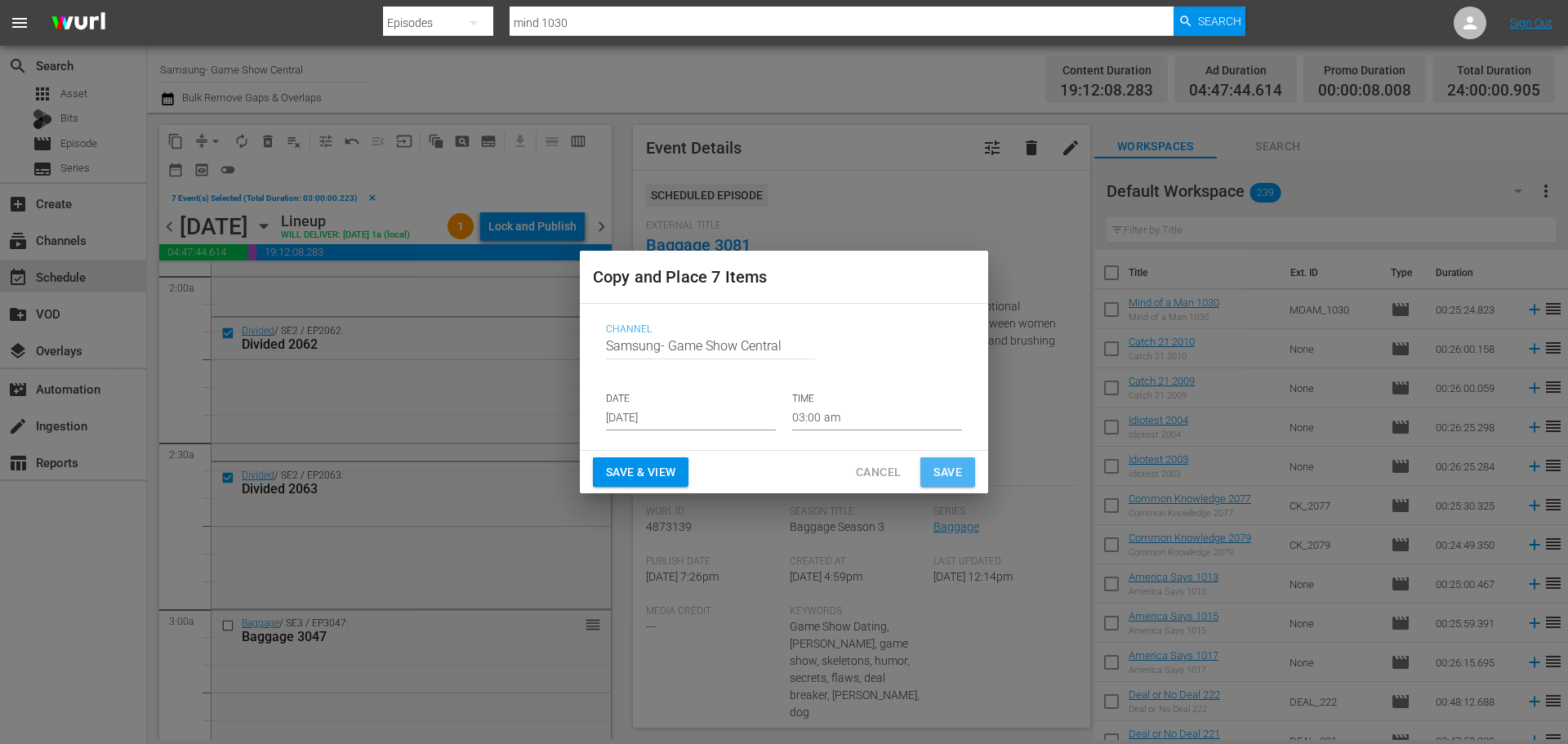
click at [966, 474] on button "Save" at bounding box center [948, 473] width 55 height 30
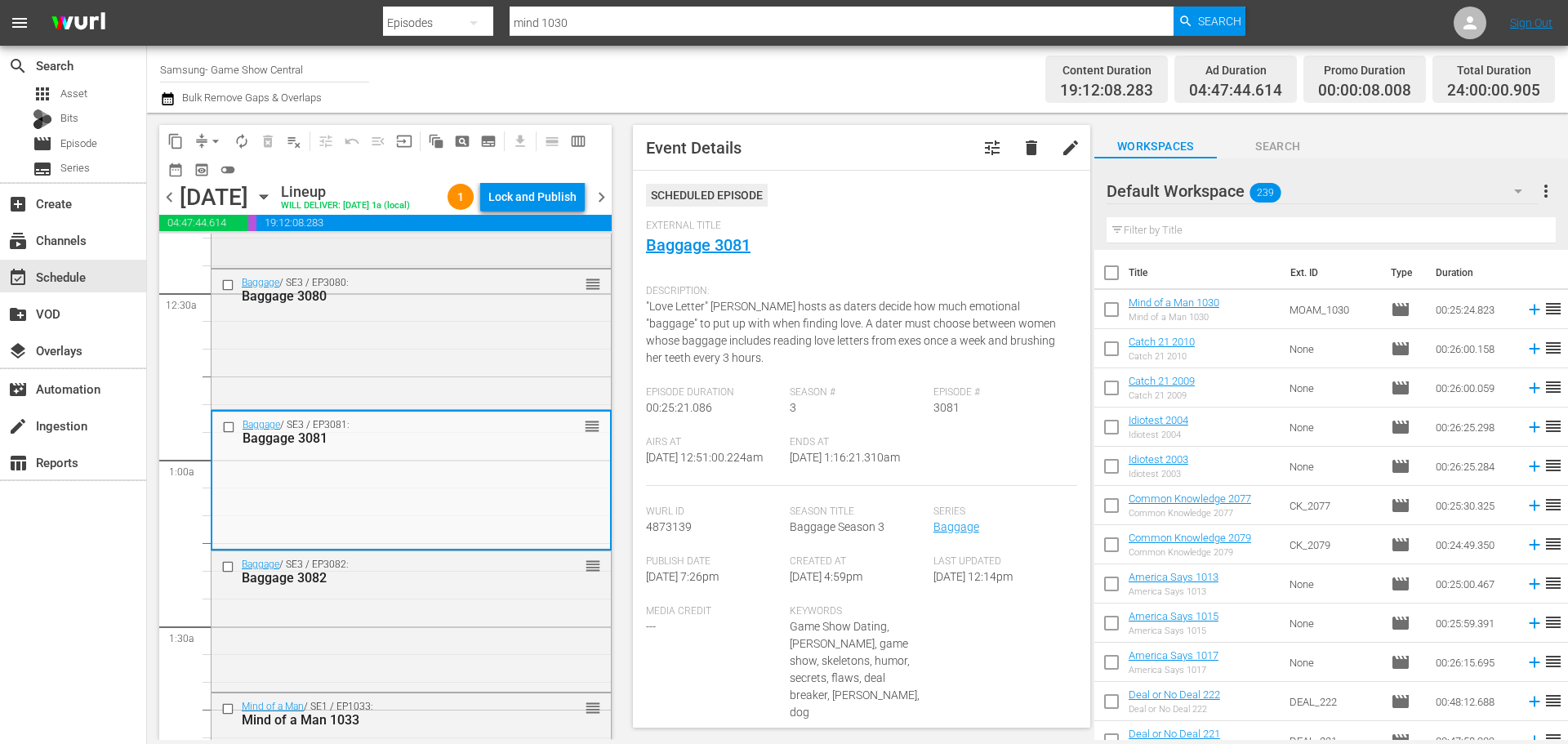
scroll to position [0, 0]
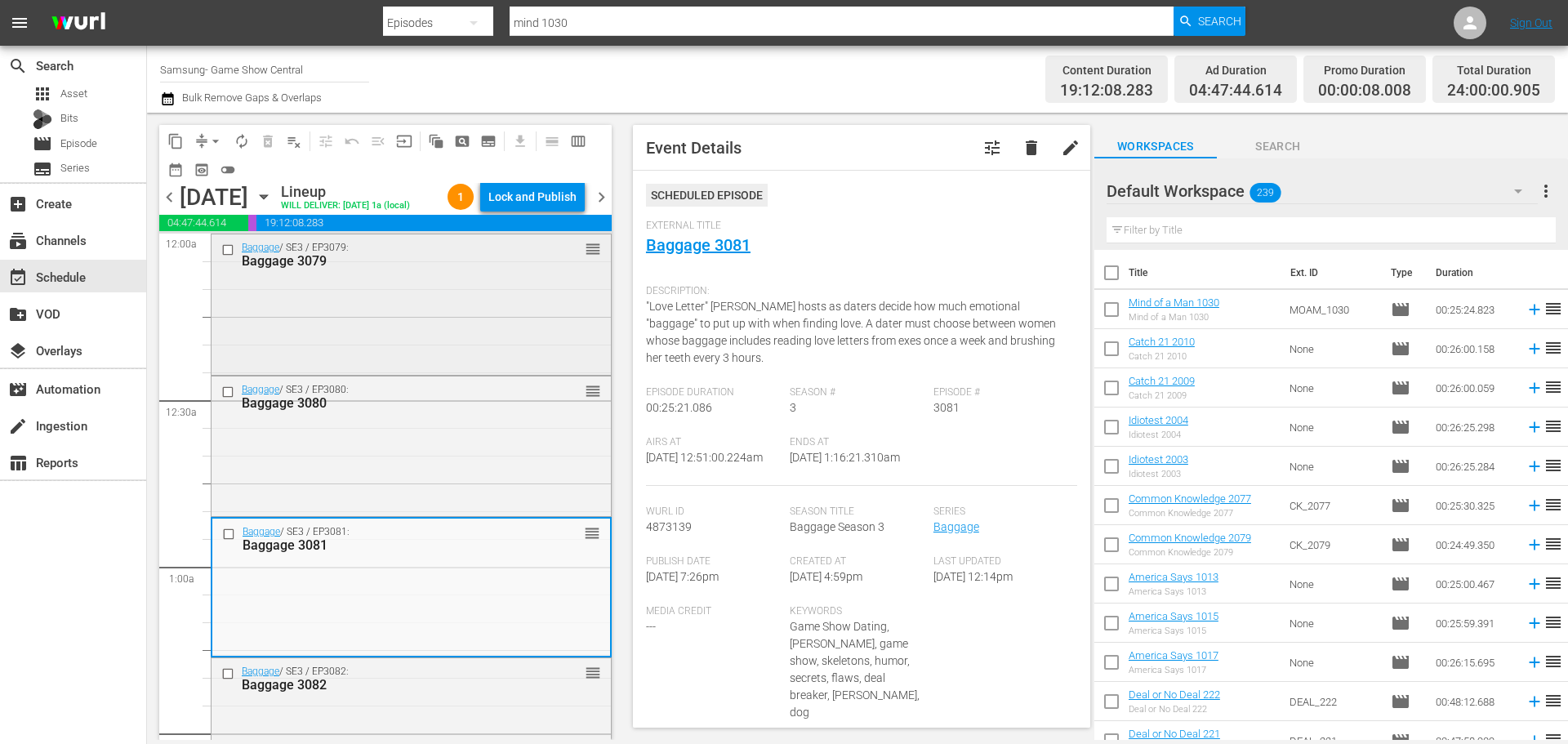
click at [228, 257] on input "checkbox" at bounding box center [229, 250] width 17 height 14
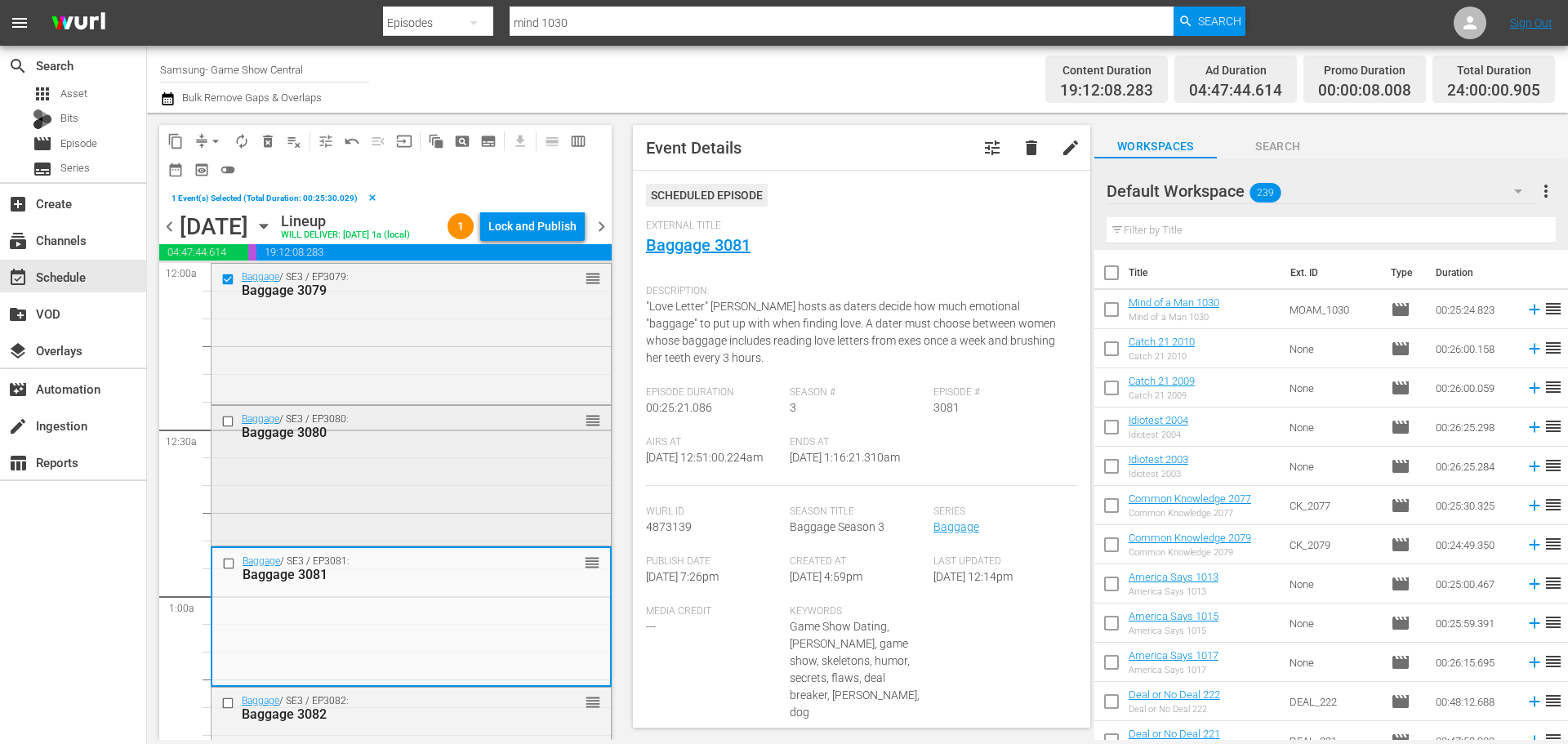
click at [232, 428] on input "checkbox" at bounding box center [229, 421] width 17 height 14
click at [226, 570] on input "checkbox" at bounding box center [230, 563] width 17 height 14
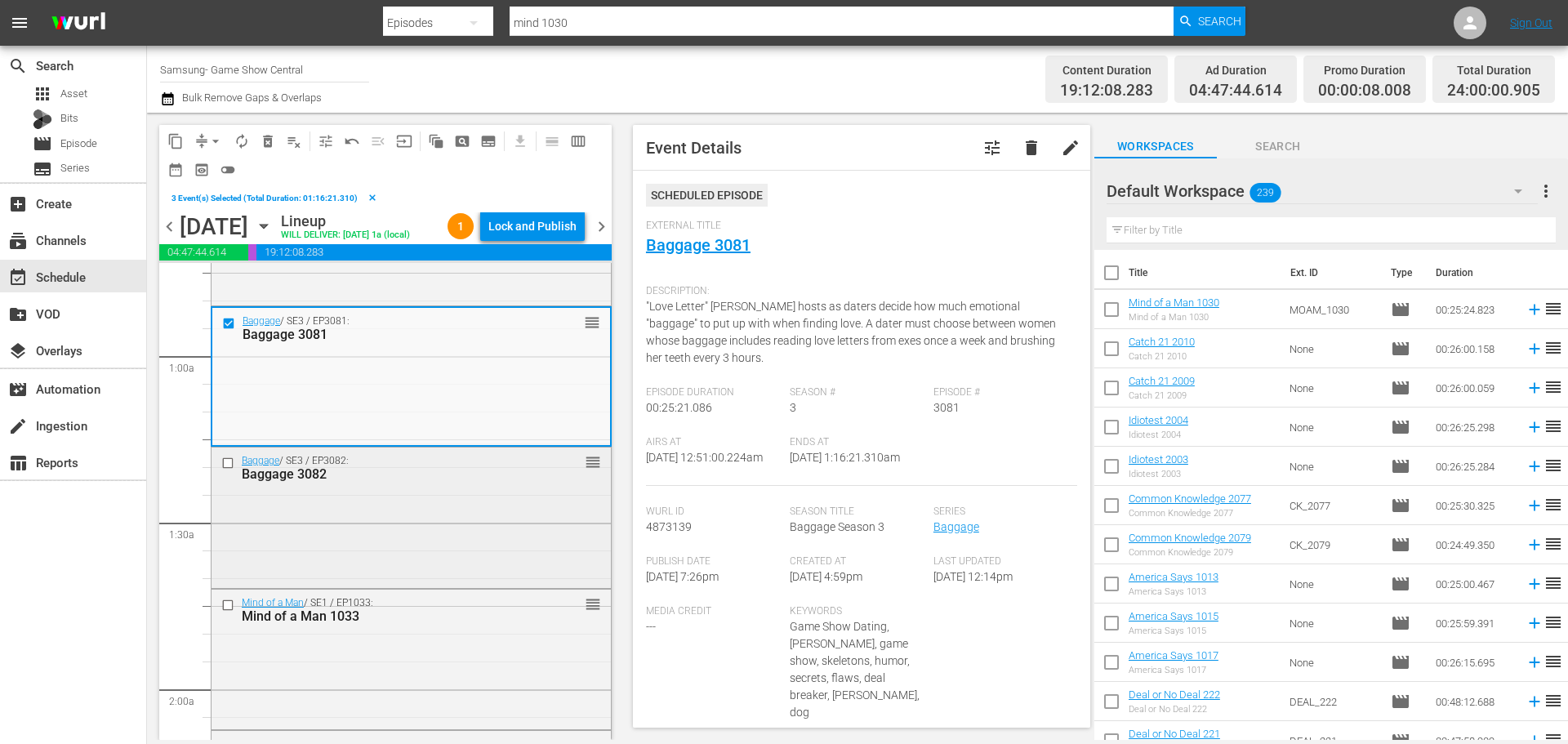
scroll to position [245, 0]
click at [223, 466] on input "checkbox" at bounding box center [229, 459] width 17 height 14
click at [226, 607] on input "checkbox" at bounding box center [229, 600] width 17 height 14
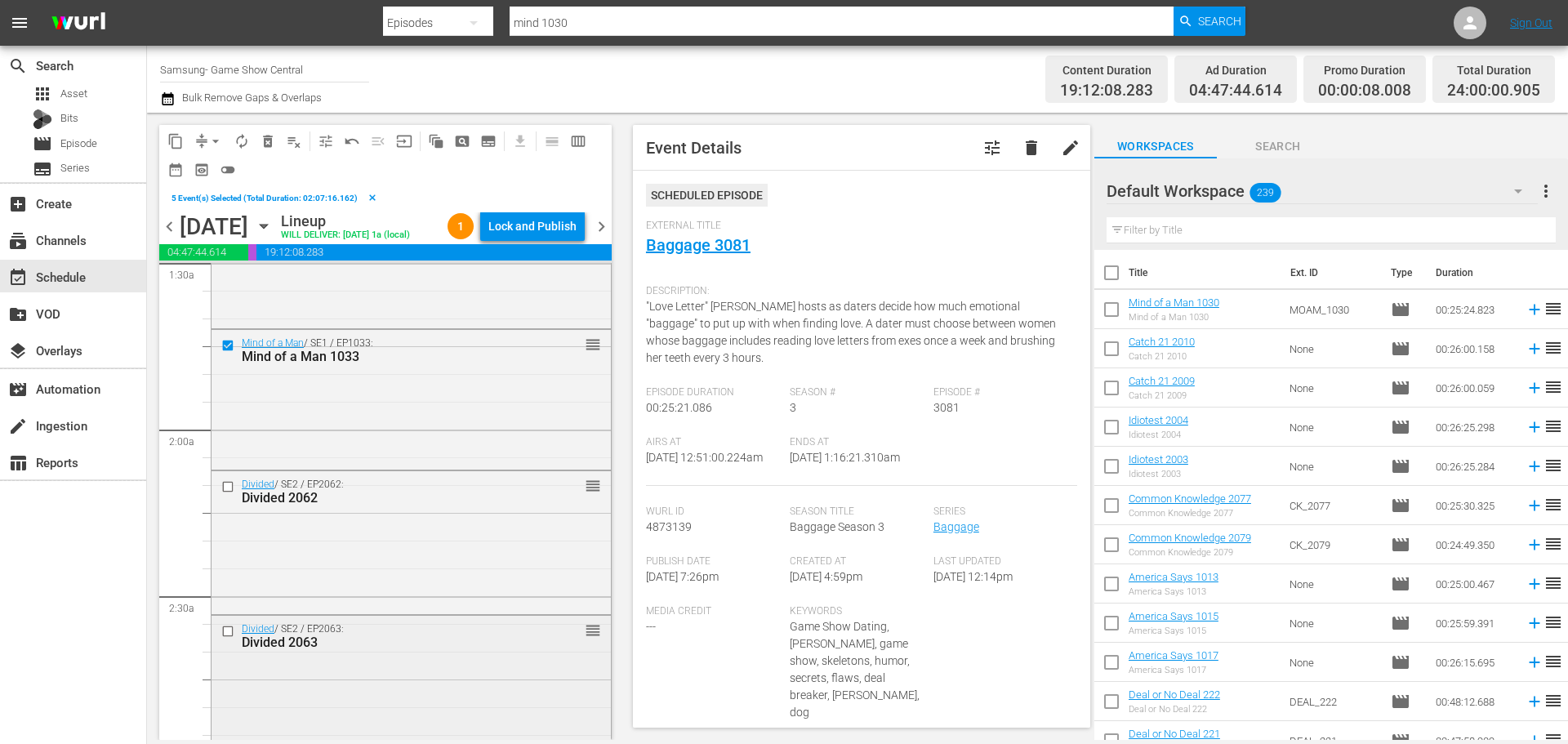
scroll to position [572, 0]
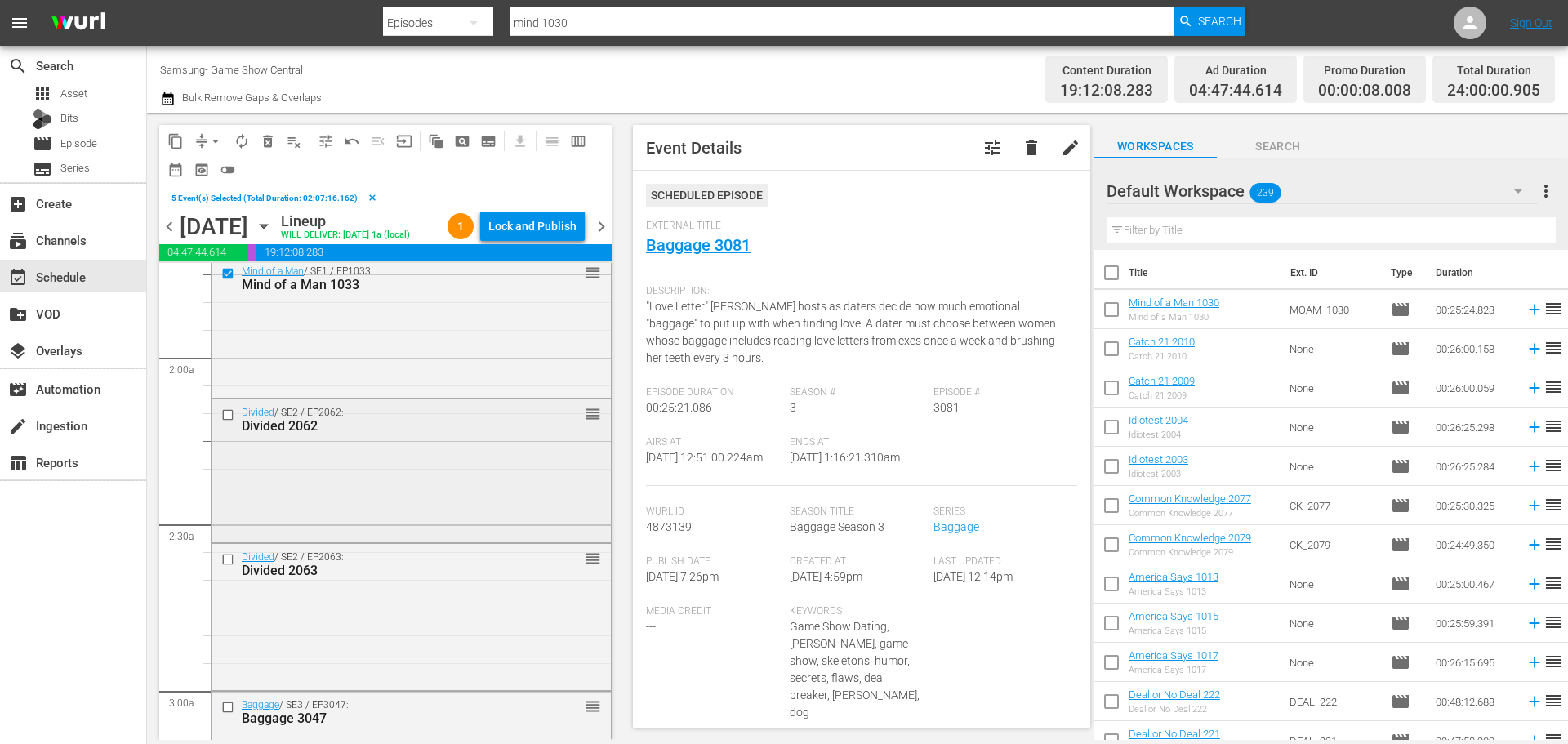
click at [222, 421] on input "checkbox" at bounding box center [229, 414] width 17 height 14
click at [229, 566] on input "checkbox" at bounding box center [229, 560] width 17 height 14
click at [172, 147] on span "content_copy" at bounding box center [175, 141] width 16 height 16
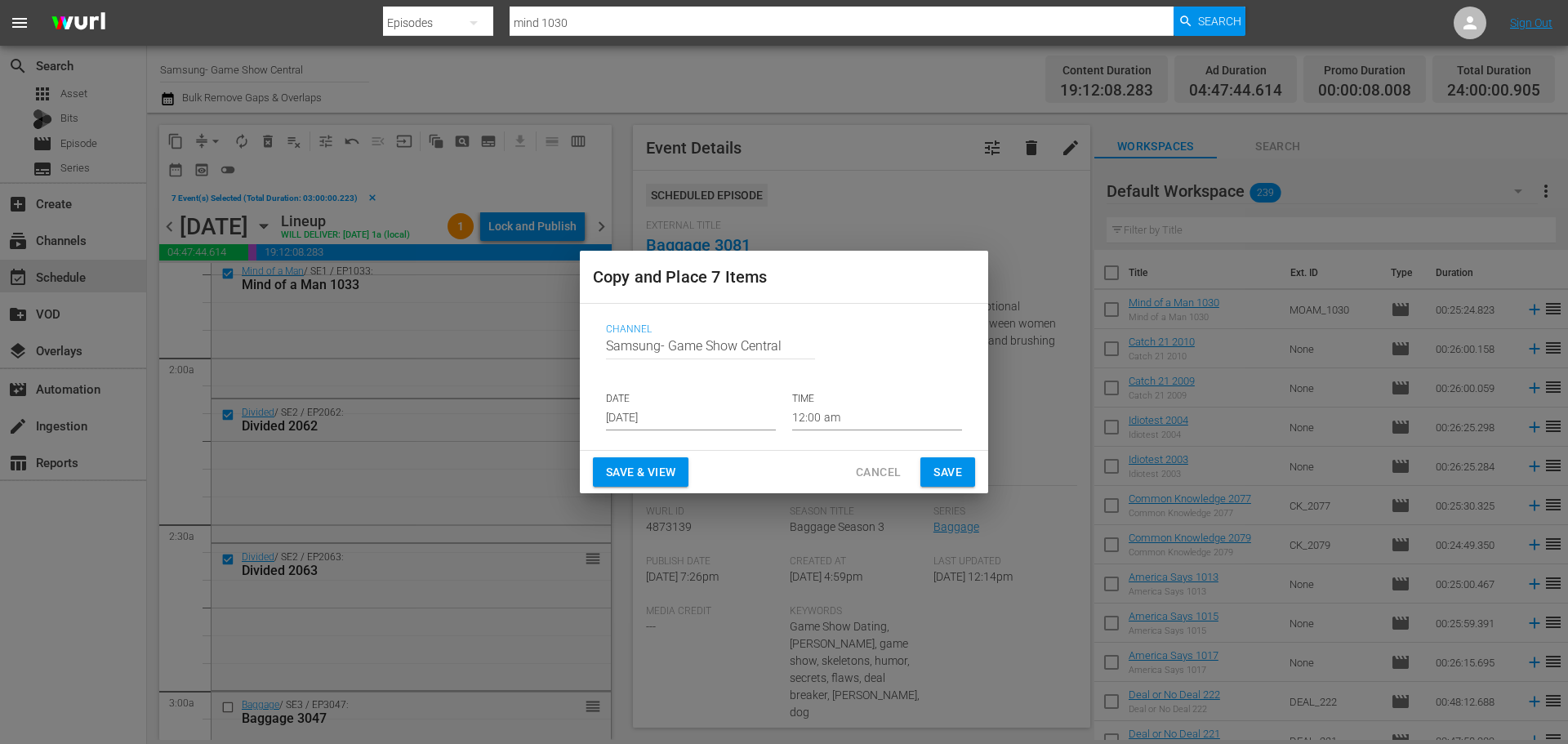
drag, startPoint x: 737, startPoint y: 433, endPoint x: 710, endPoint y: 405, distance: 38.9
click at [737, 432] on div "Channel Channel Title Samsung- Game Show Central DATE Aug 21st 2025 TIME 12:00 …" at bounding box center [784, 376] width 383 height 133
click at [709, 405] on p "DATE" at bounding box center [691, 399] width 170 height 14
click at [702, 415] on input "Aug 21st 2025" at bounding box center [691, 418] width 170 height 25
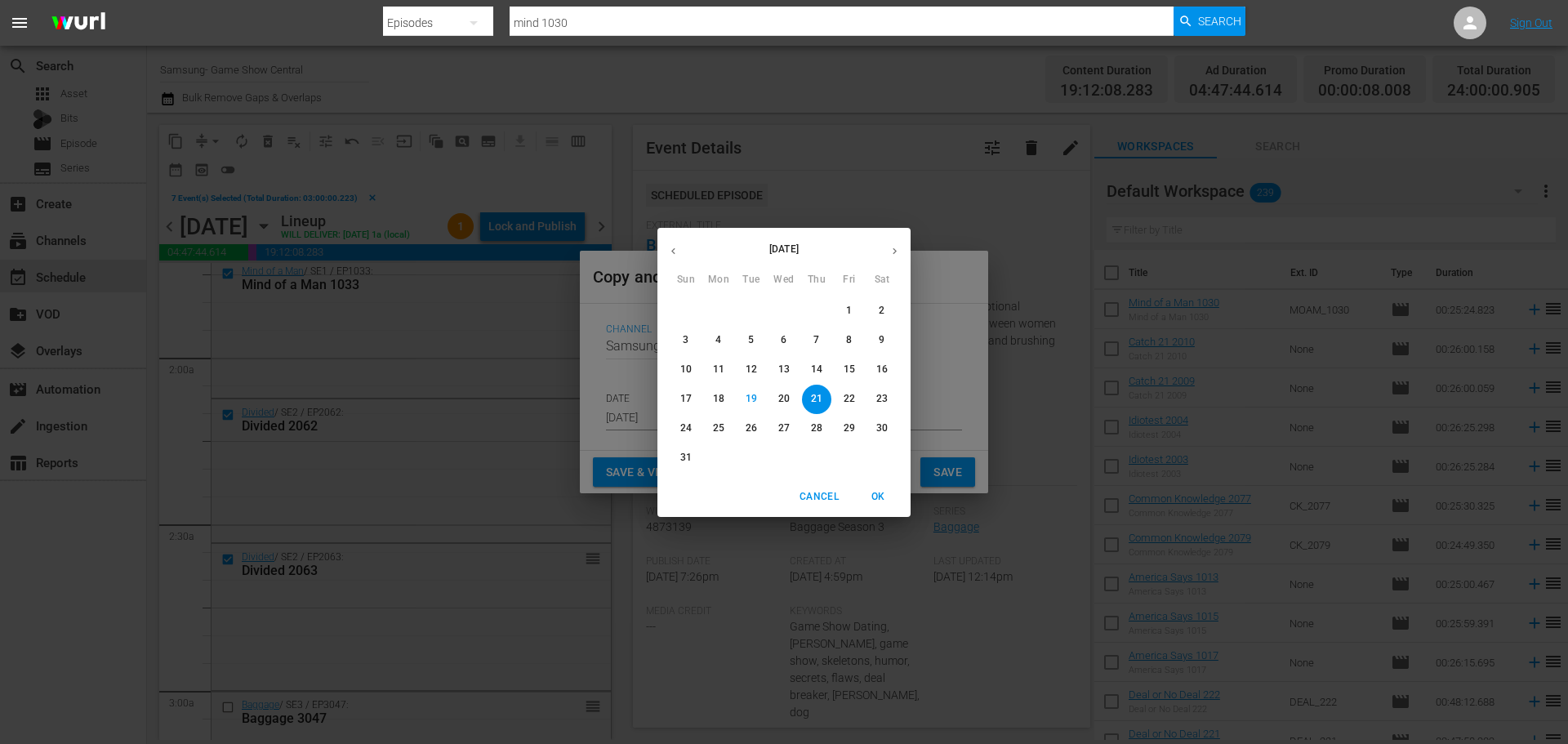
click at [815, 399] on p "21" at bounding box center [816, 399] width 11 height 14
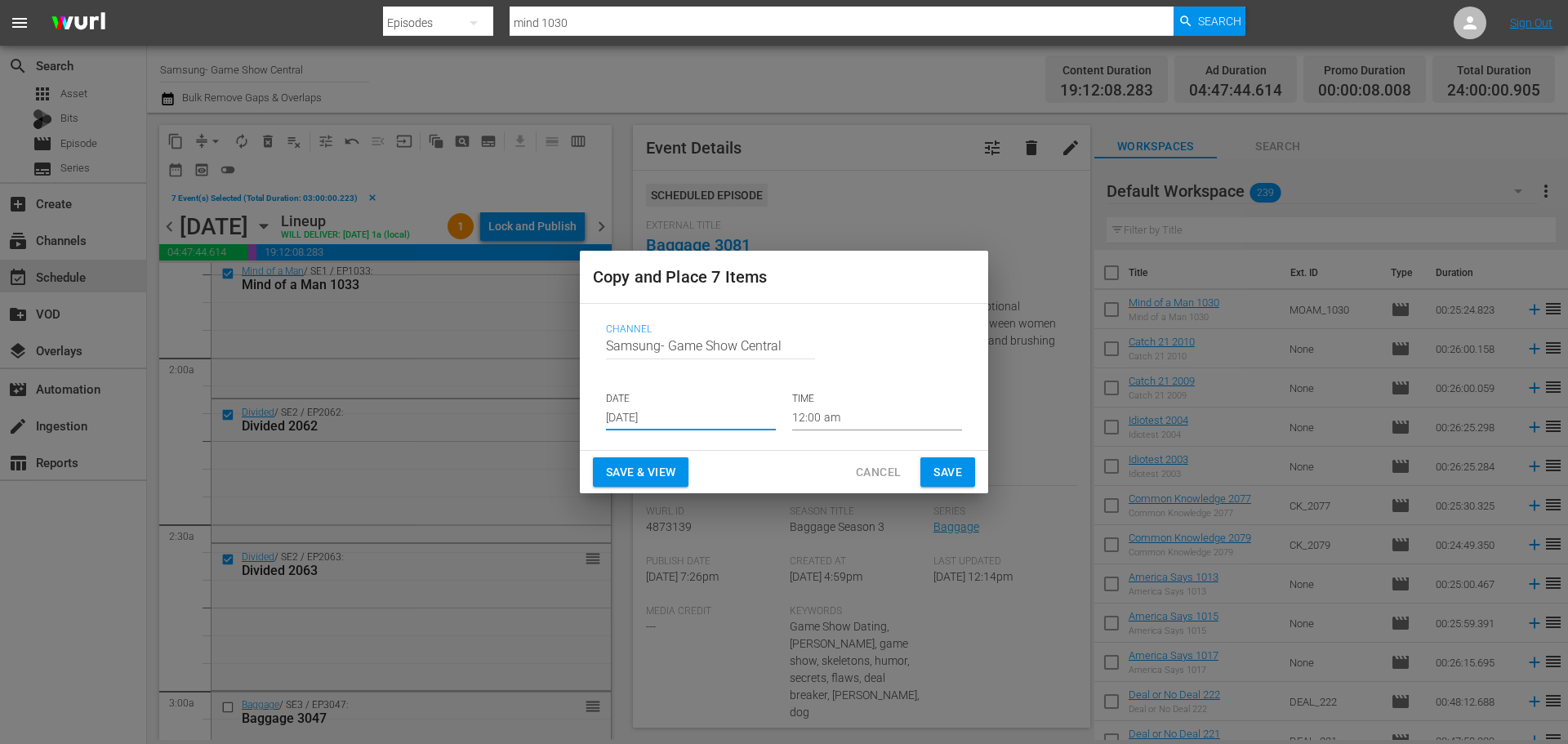
click at [876, 409] on input "12:00 am" at bounding box center [877, 418] width 170 height 25
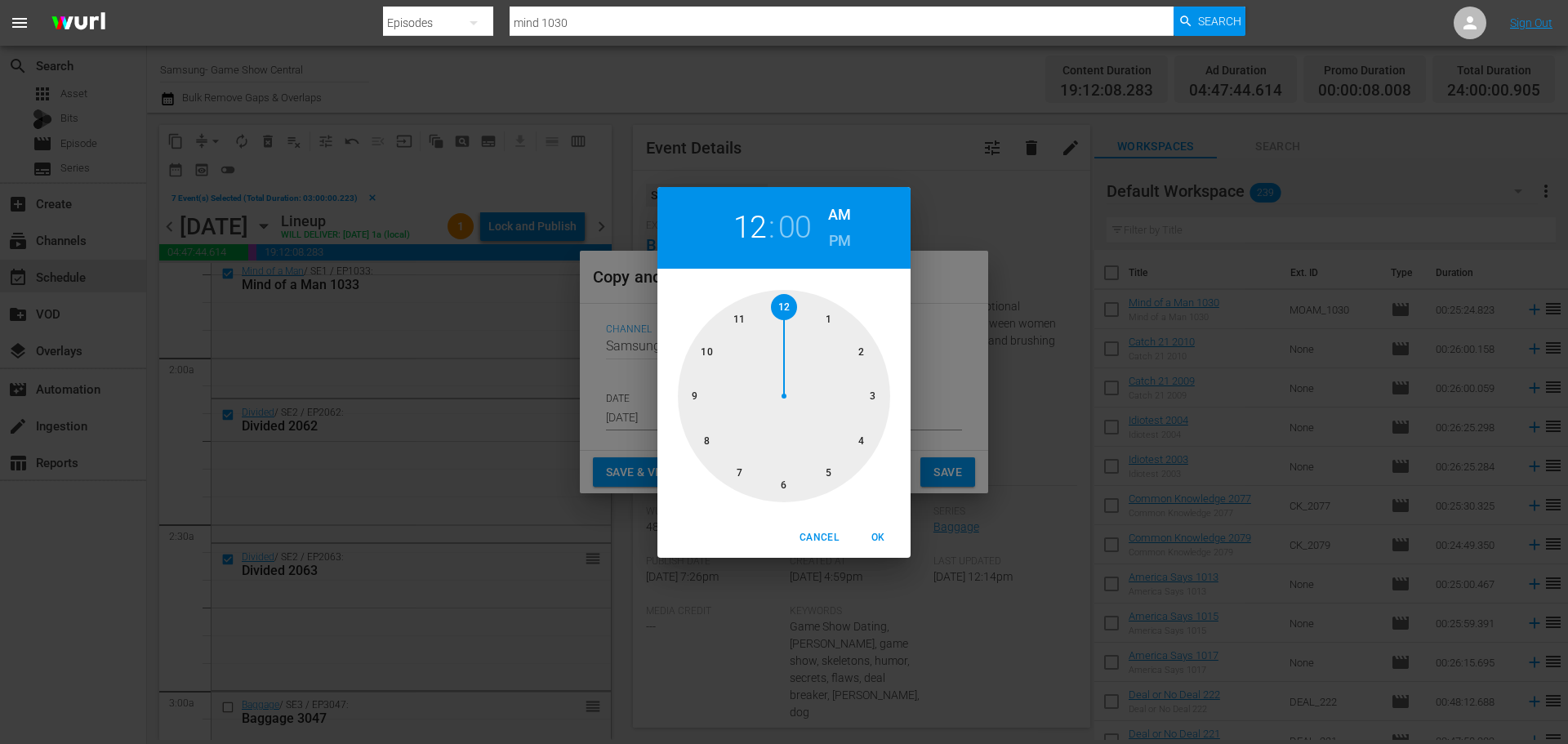
click at [874, 406] on div at bounding box center [784, 396] width 212 height 212
click at [879, 540] on span "OK" at bounding box center [877, 537] width 39 height 17
type input "03:00 am"
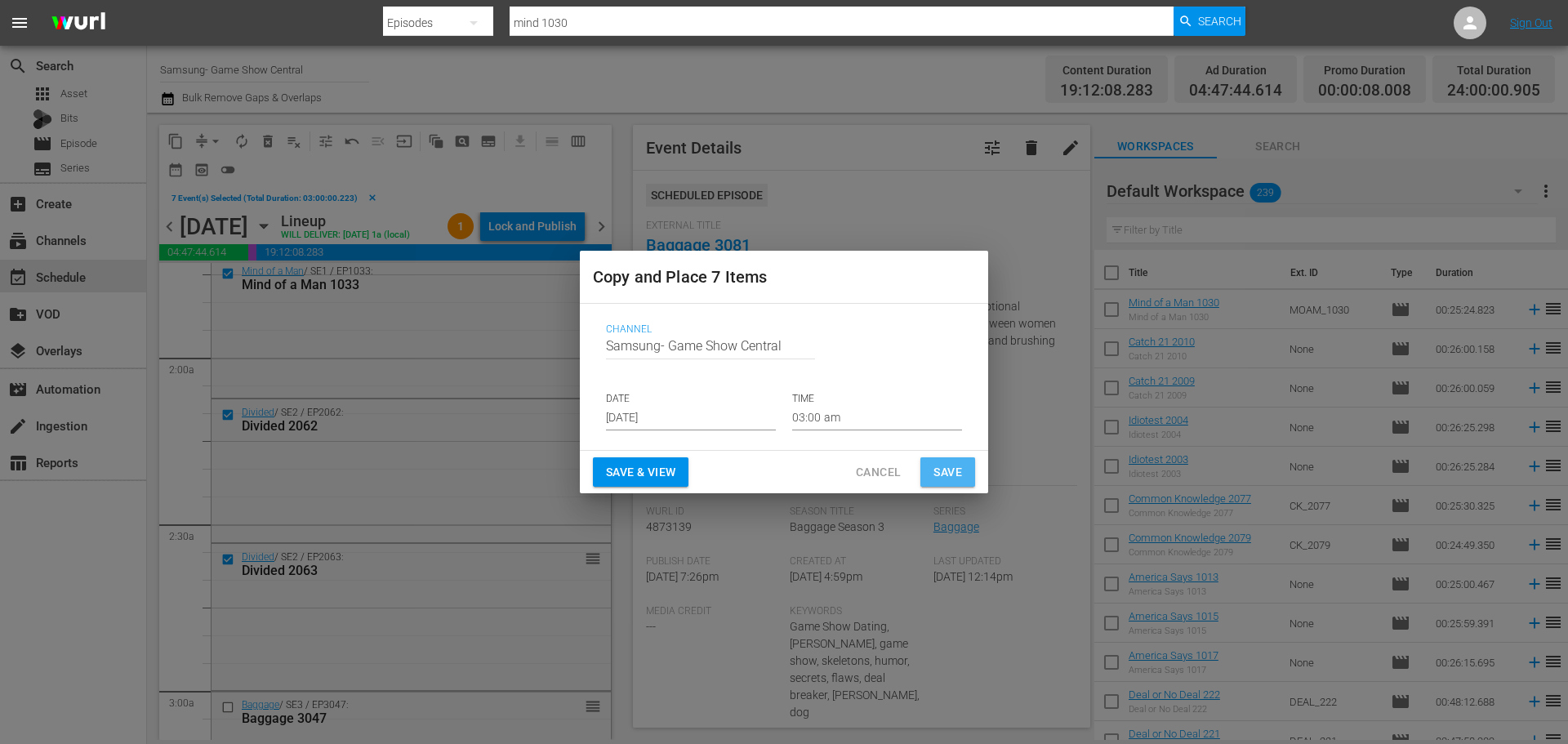
click at [933, 474] on span "Save" at bounding box center [947, 472] width 28 height 20
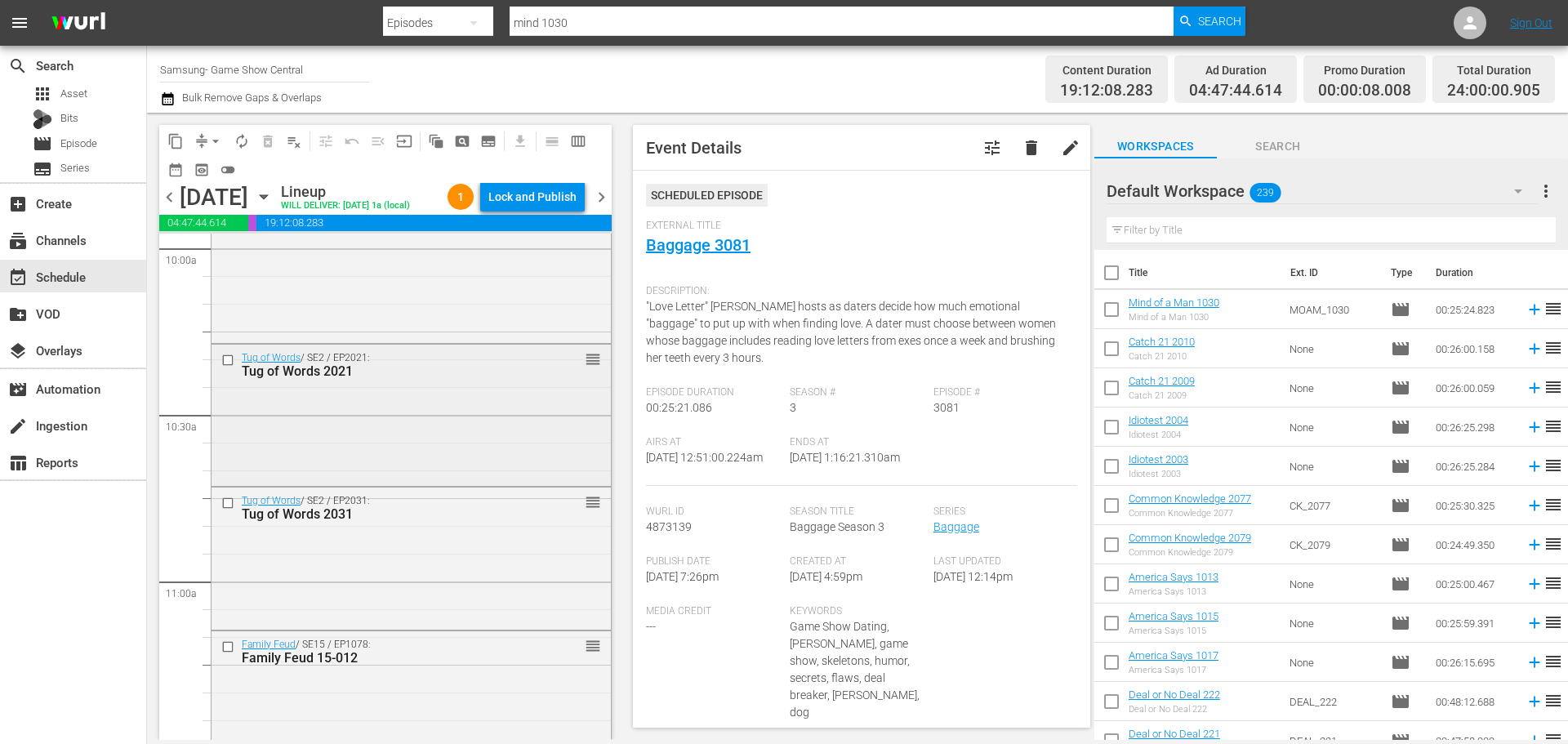
scroll to position [3511, 0]
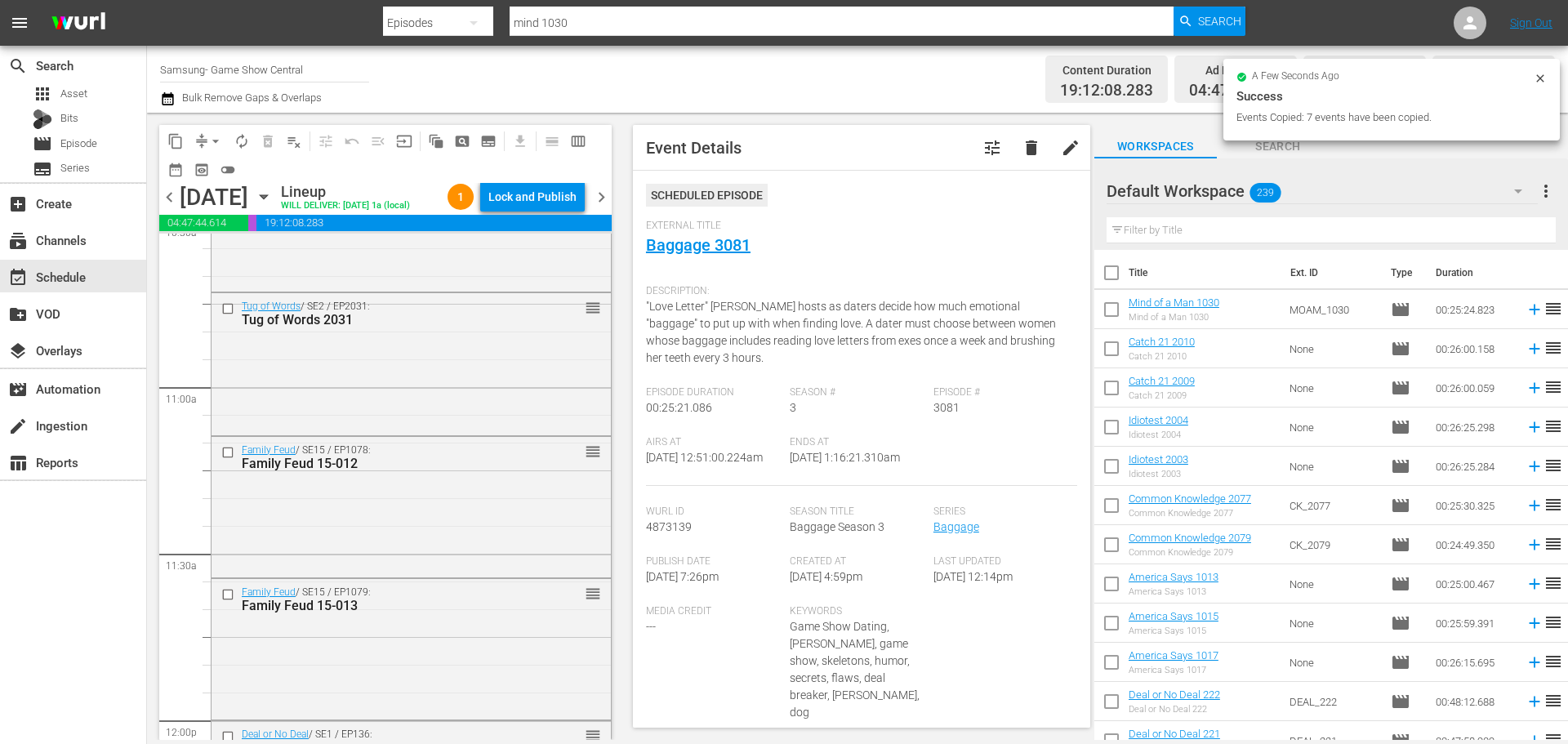
click at [227, 602] on input "checkbox" at bounding box center [229, 595] width 17 height 14
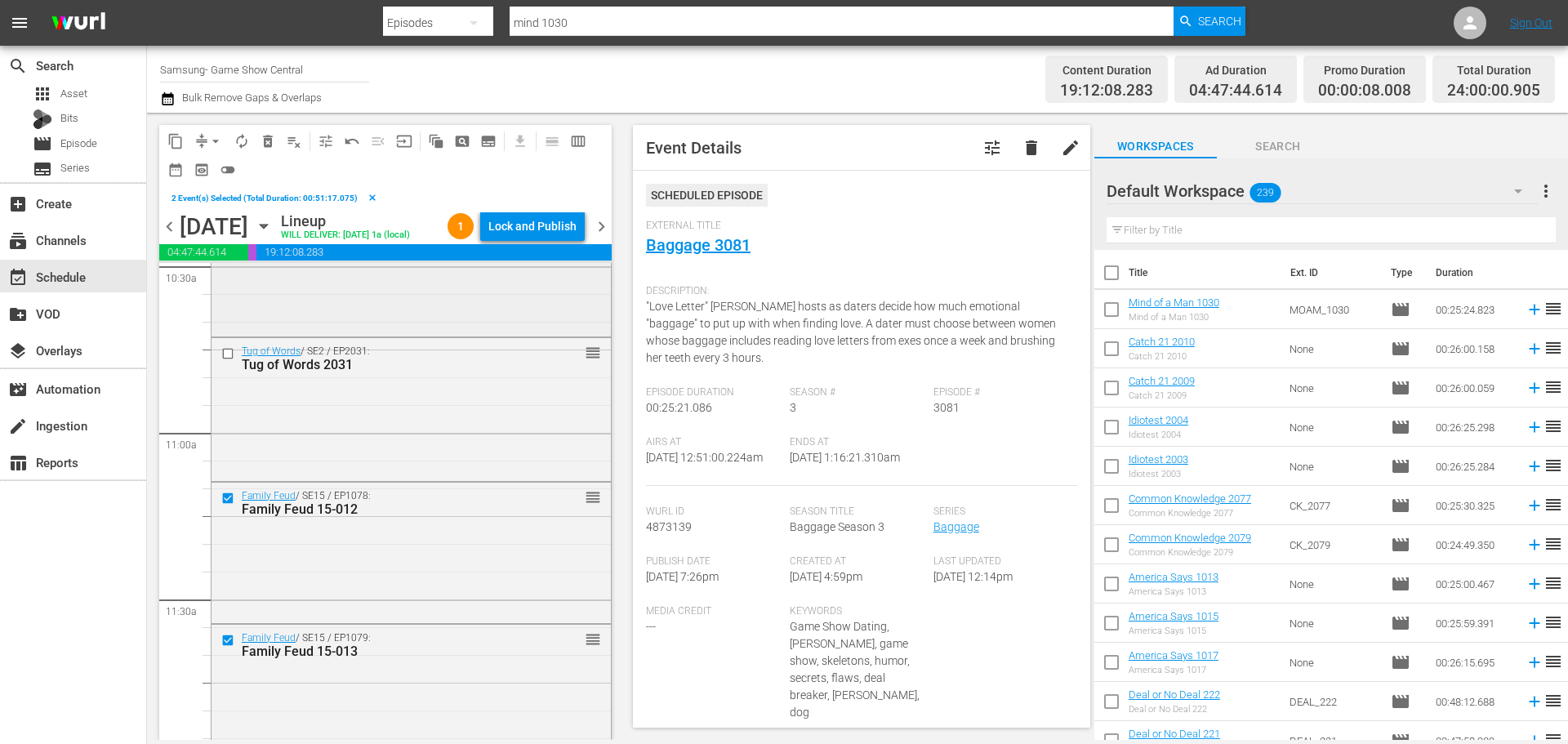
scroll to position [3348, 0]
click at [229, 508] on input "checkbox" at bounding box center [229, 501] width 17 height 14
click at [232, 366] on input "checkbox" at bounding box center [229, 359] width 17 height 14
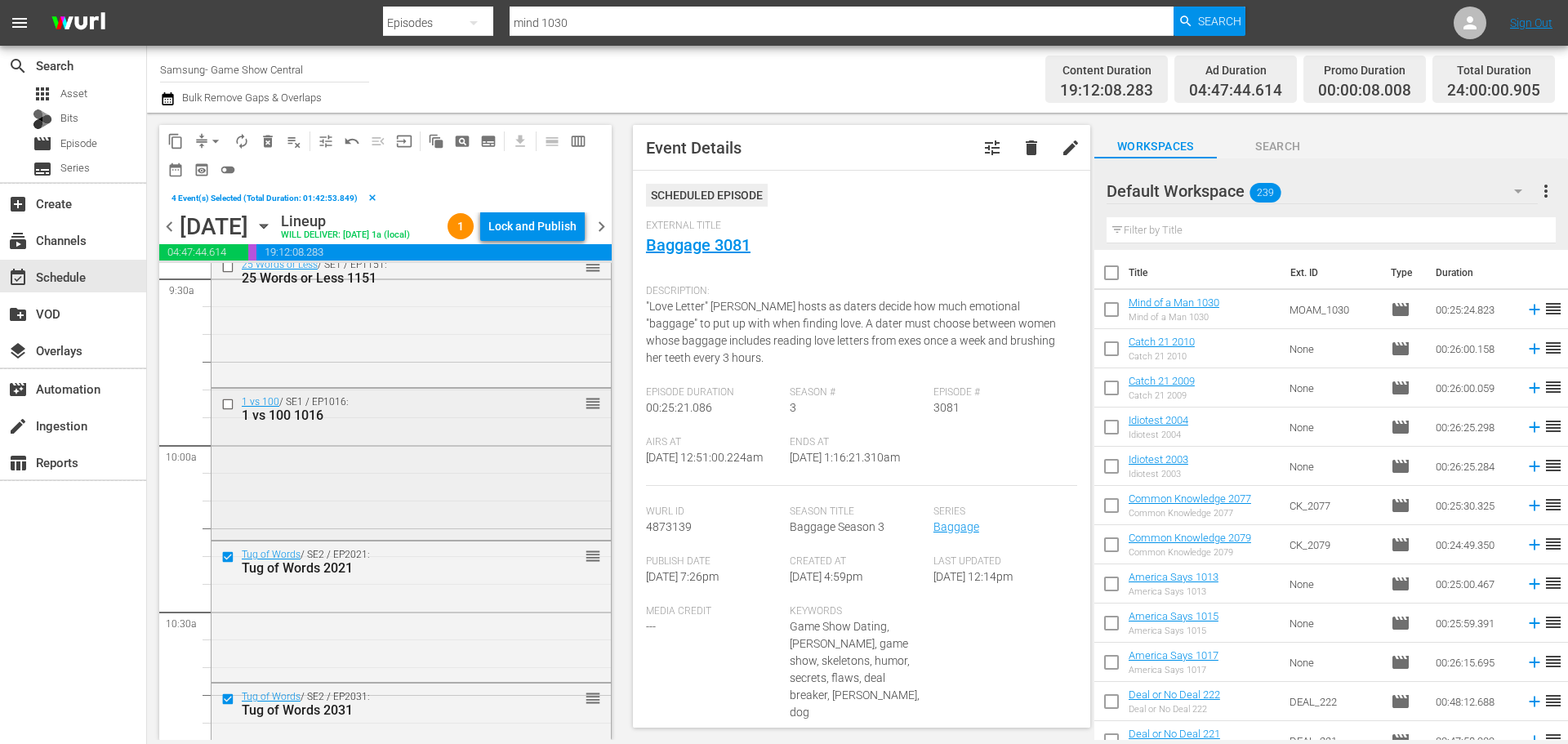
scroll to position [3103, 0]
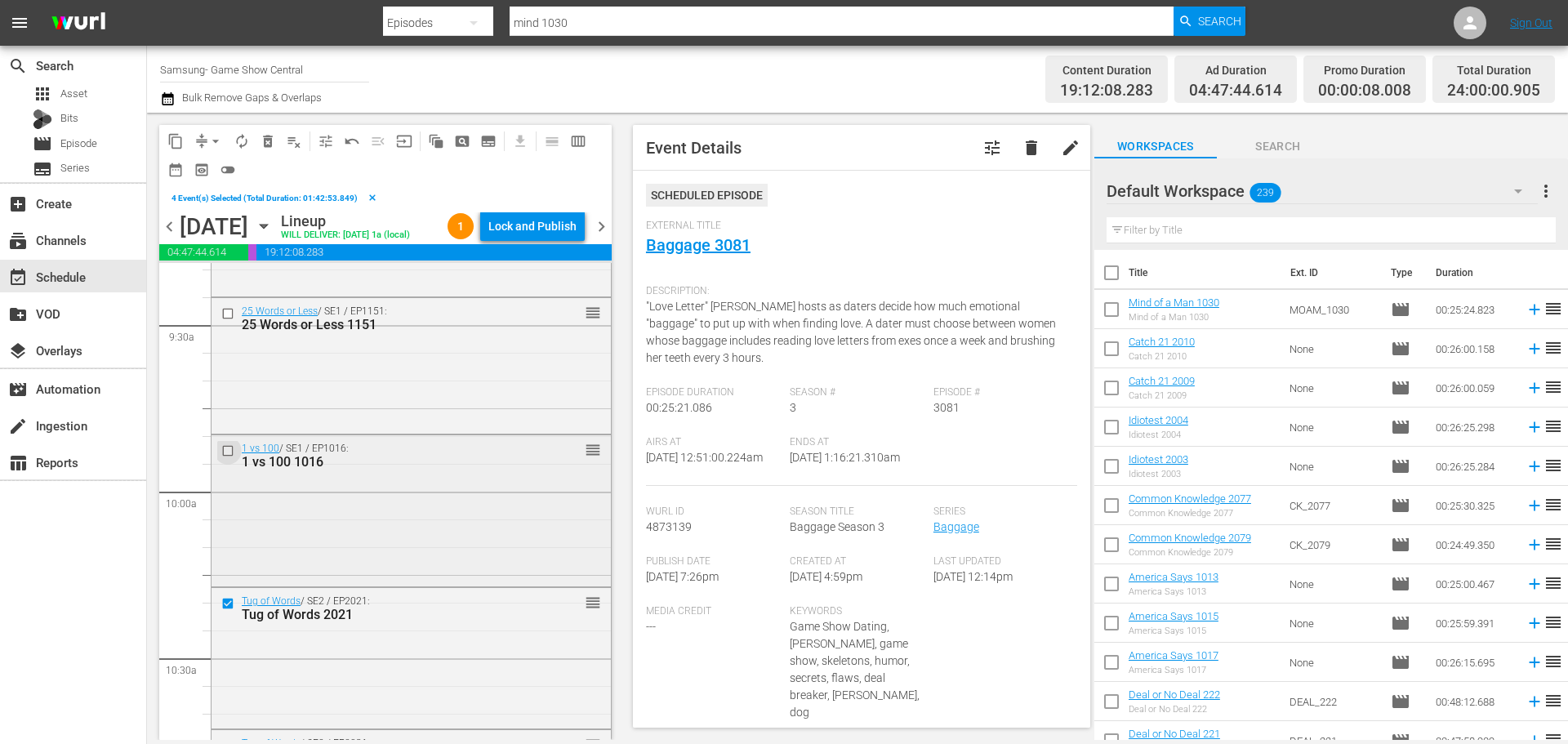
click at [226, 459] on input "checkbox" at bounding box center [229, 452] width 17 height 14
click at [230, 320] on input "checkbox" at bounding box center [229, 314] width 17 height 14
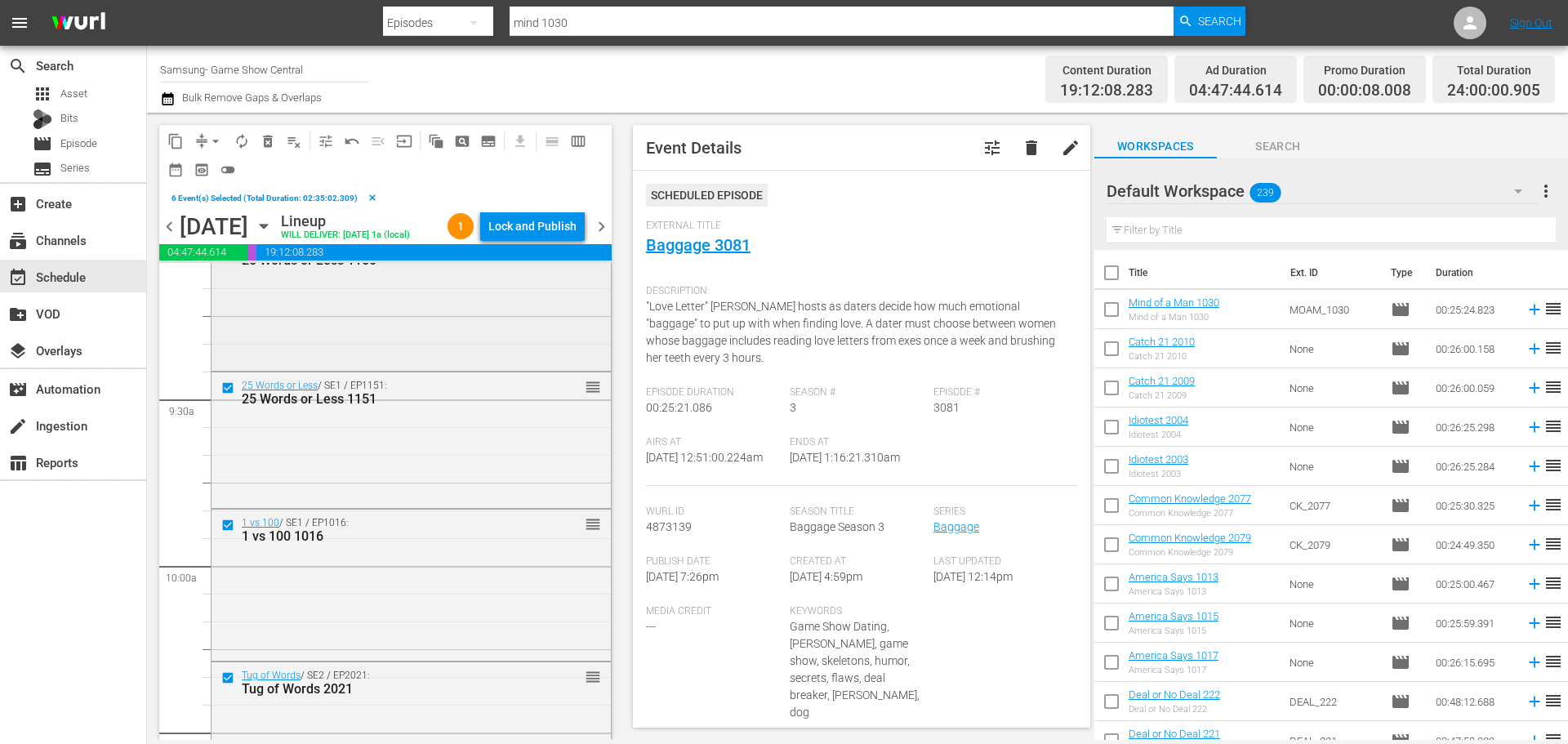
scroll to position [2940, 0]
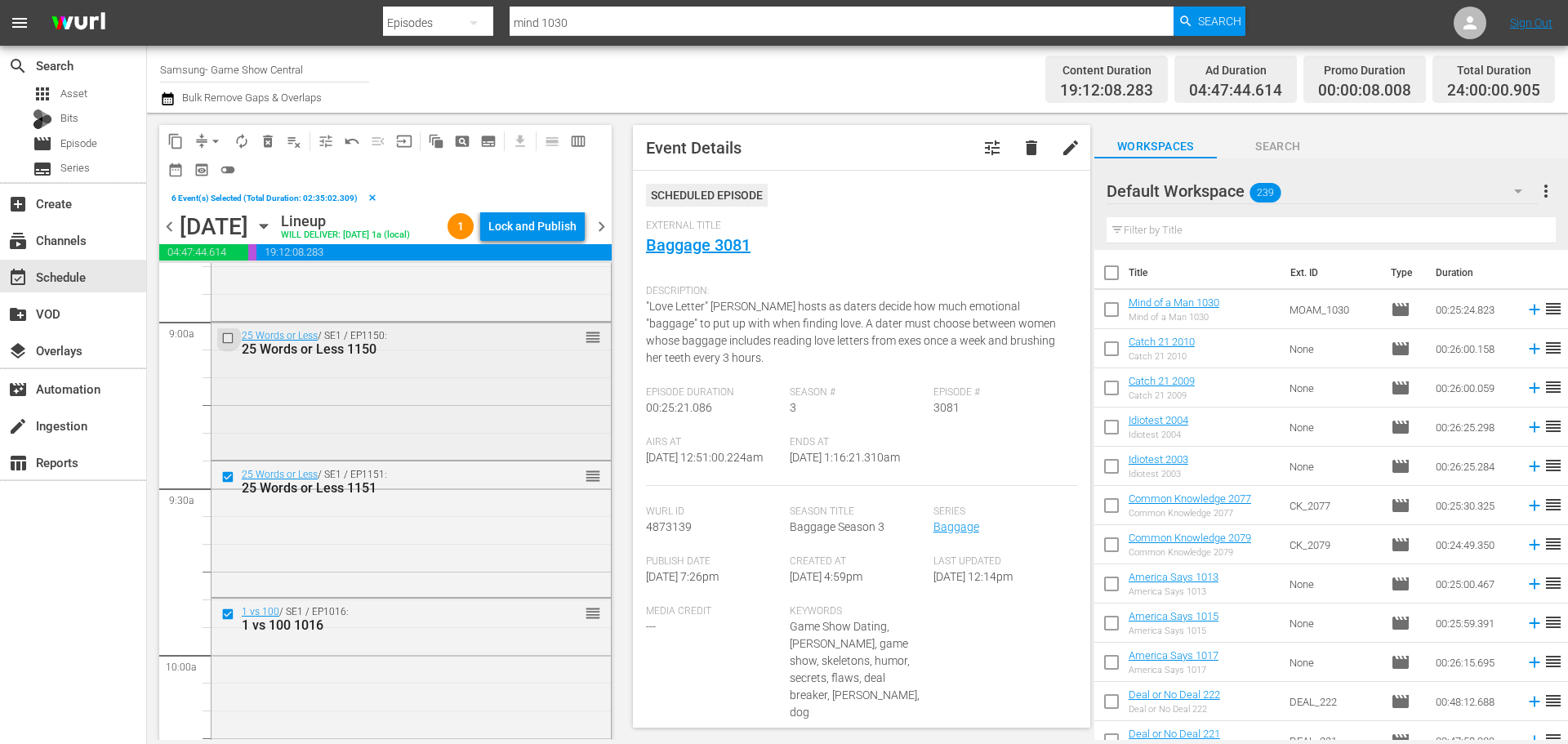
click at [225, 345] on input "checkbox" at bounding box center [229, 338] width 17 height 14
click at [181, 136] on span "content_copy" at bounding box center [175, 141] width 16 height 16
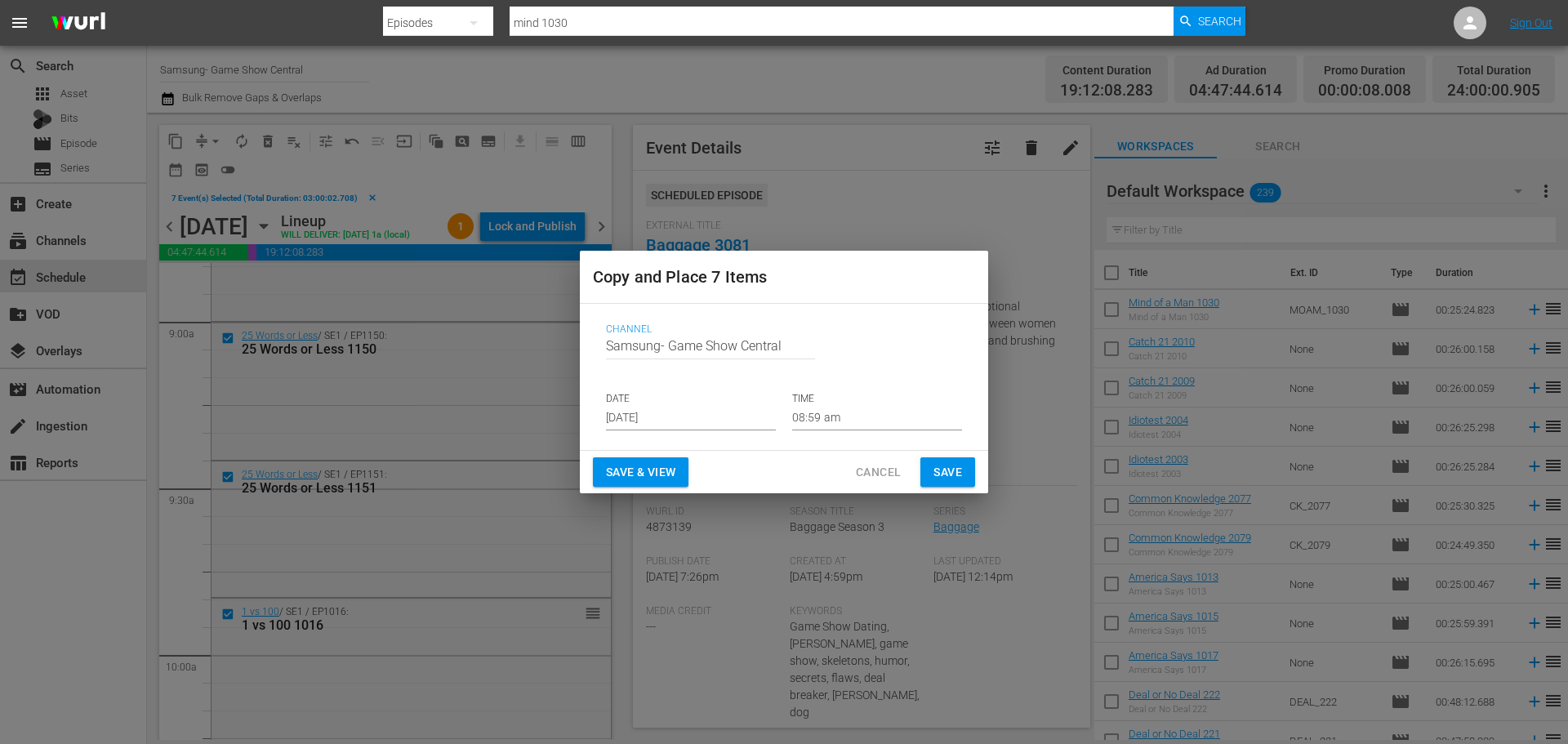
click at [652, 416] on input "Aug 21st 2025" at bounding box center [691, 418] width 170 height 25
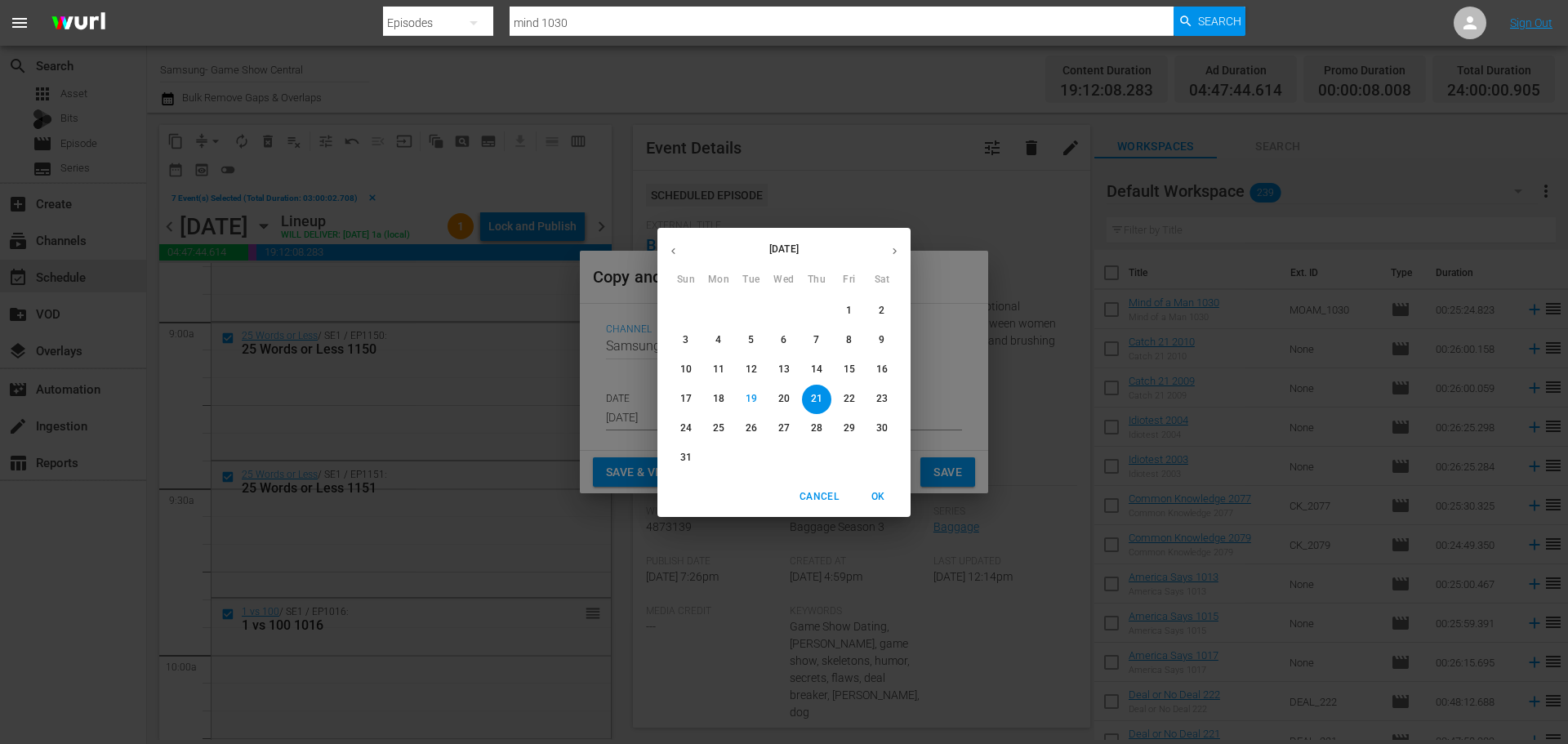
click at [815, 397] on p "21" at bounding box center [816, 399] width 11 height 14
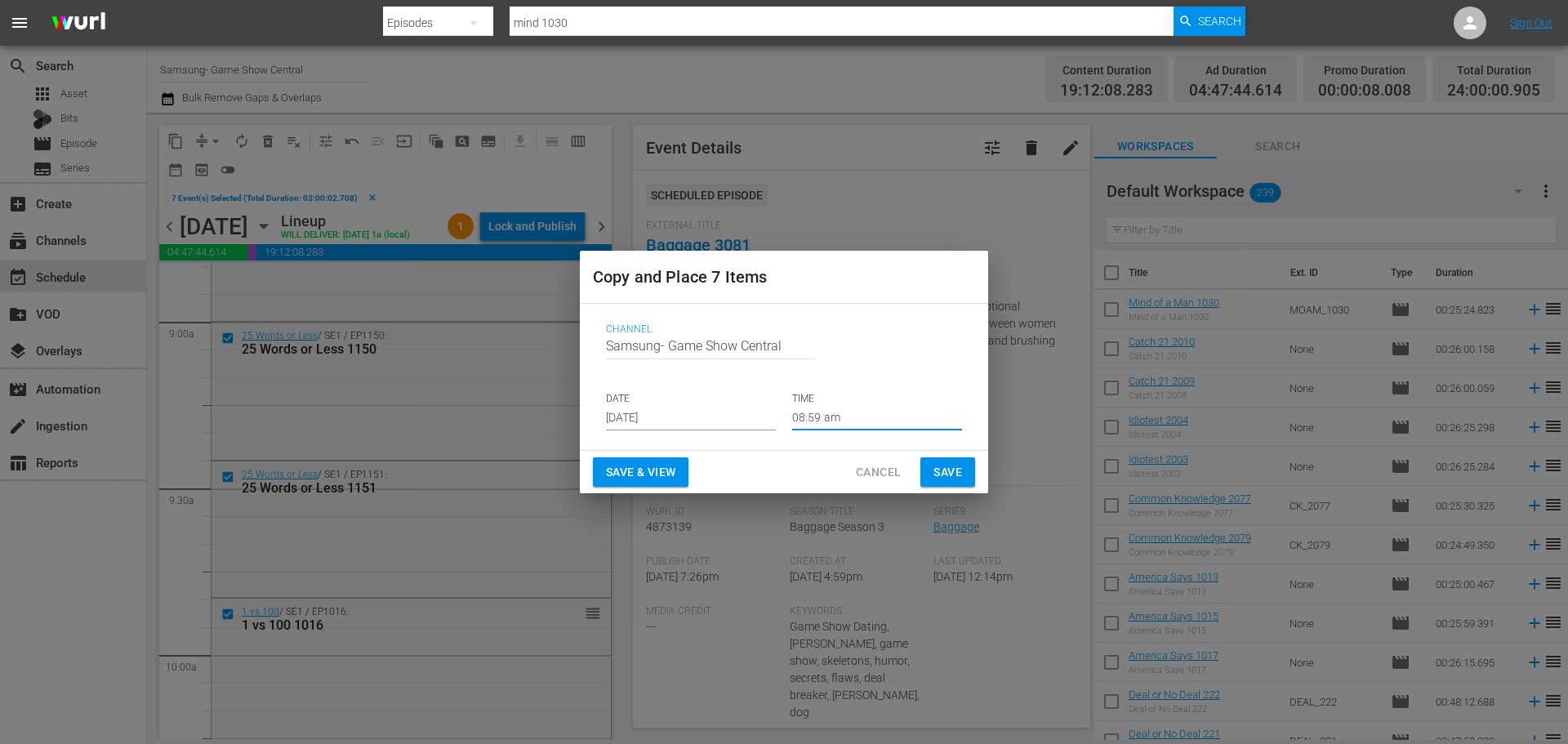
click at [841, 424] on input "08:59 am" at bounding box center [877, 418] width 170 height 25
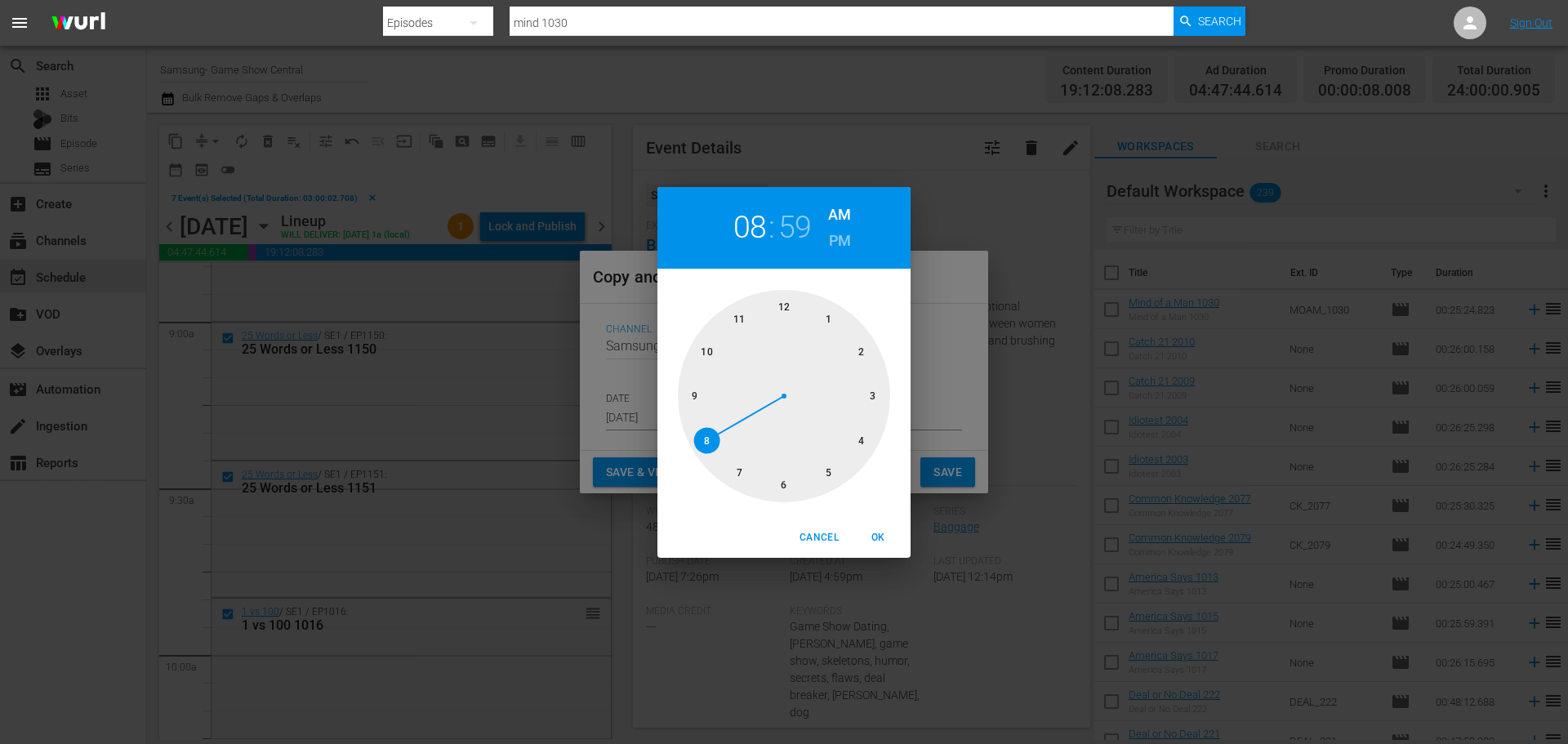
click at [786, 490] on div at bounding box center [784, 396] width 212 height 212
click at [784, 315] on div at bounding box center [784, 396] width 212 height 212
click at [881, 534] on span "OK" at bounding box center [877, 537] width 39 height 17
type input "06:00 am"
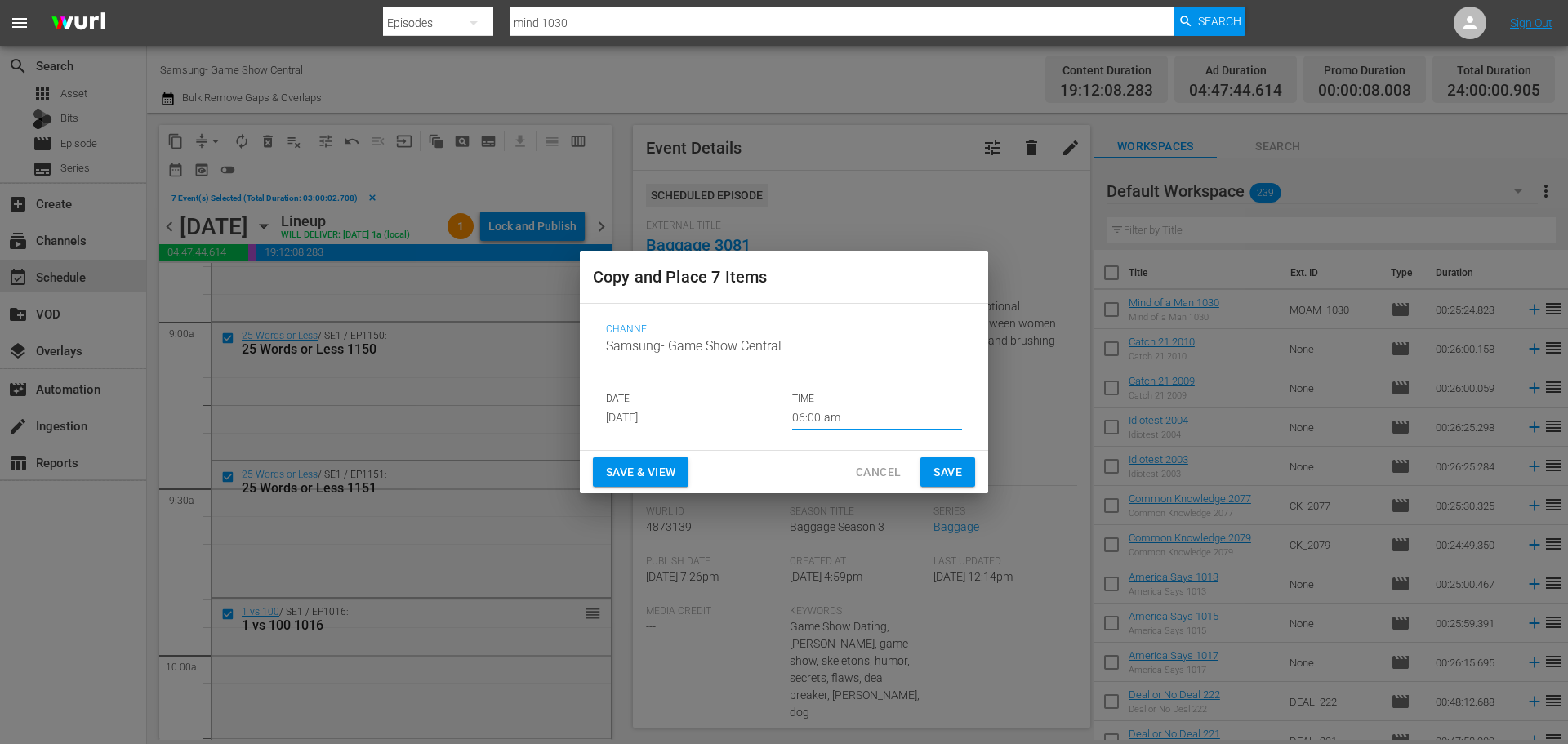
click at [943, 475] on span "Save" at bounding box center [947, 472] width 28 height 20
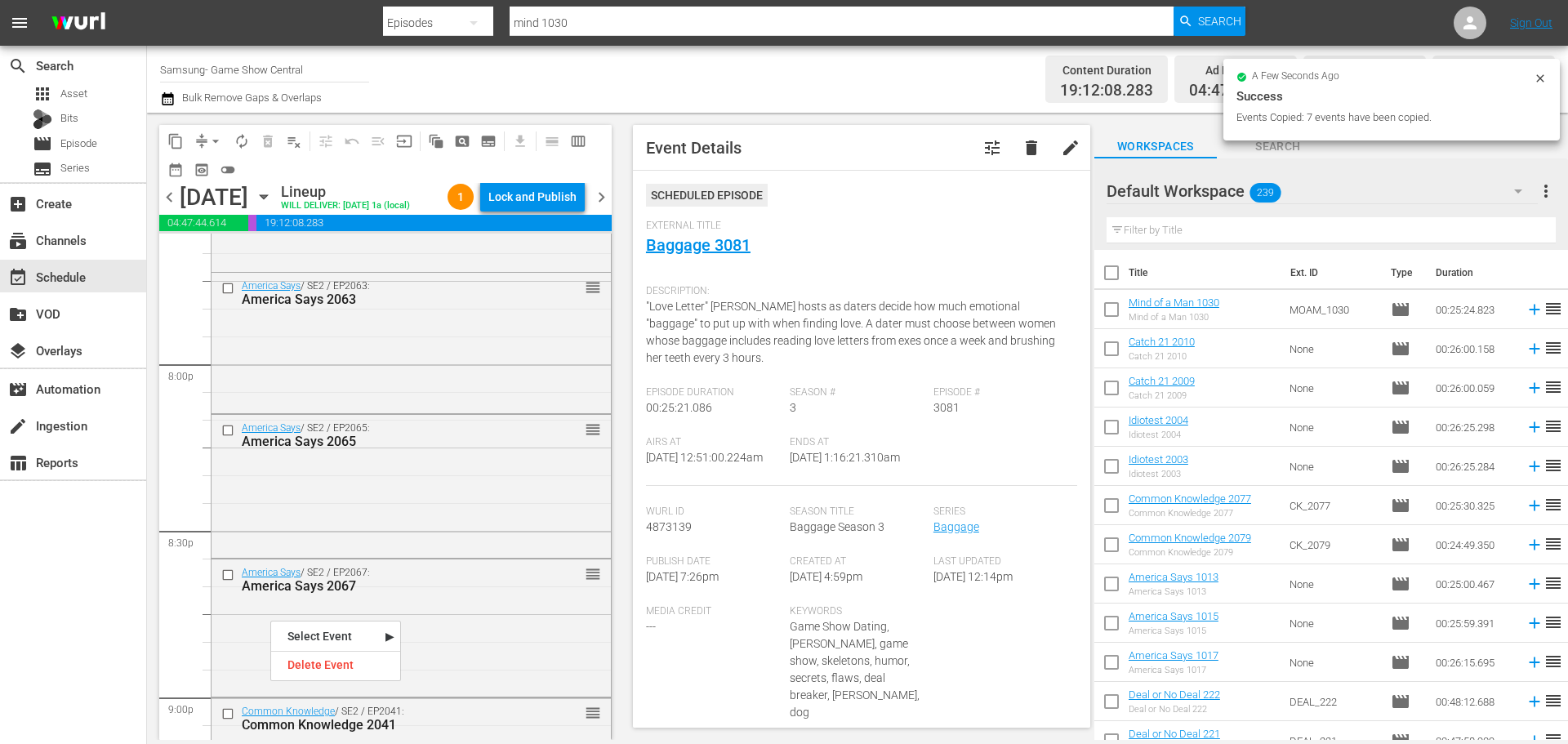
click at [117, 626] on div "search Search apps Asset Bits movie Episode subtitles Series add_box Create sub…" at bounding box center [73, 418] width 147 height 744
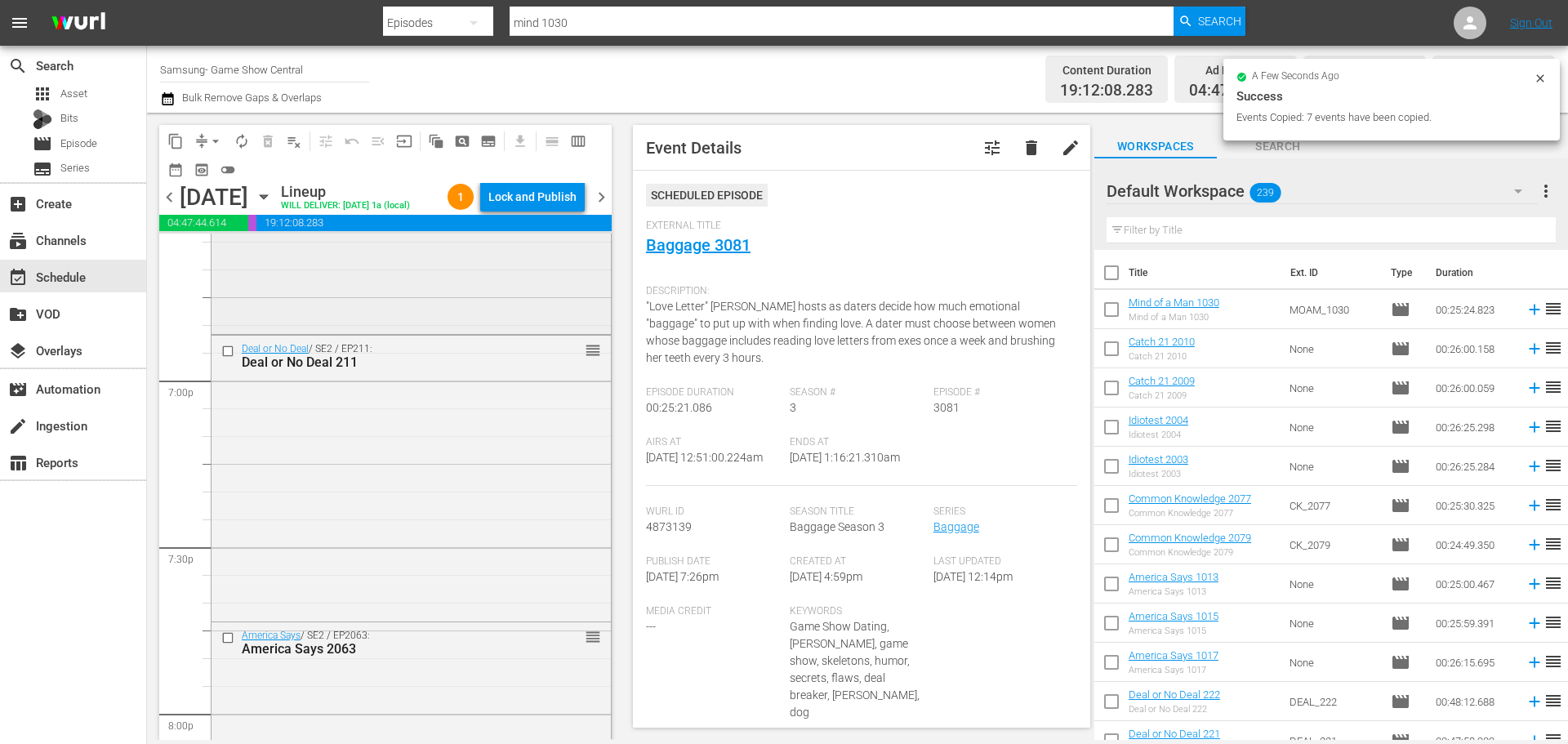
scroll to position [5962, 0]
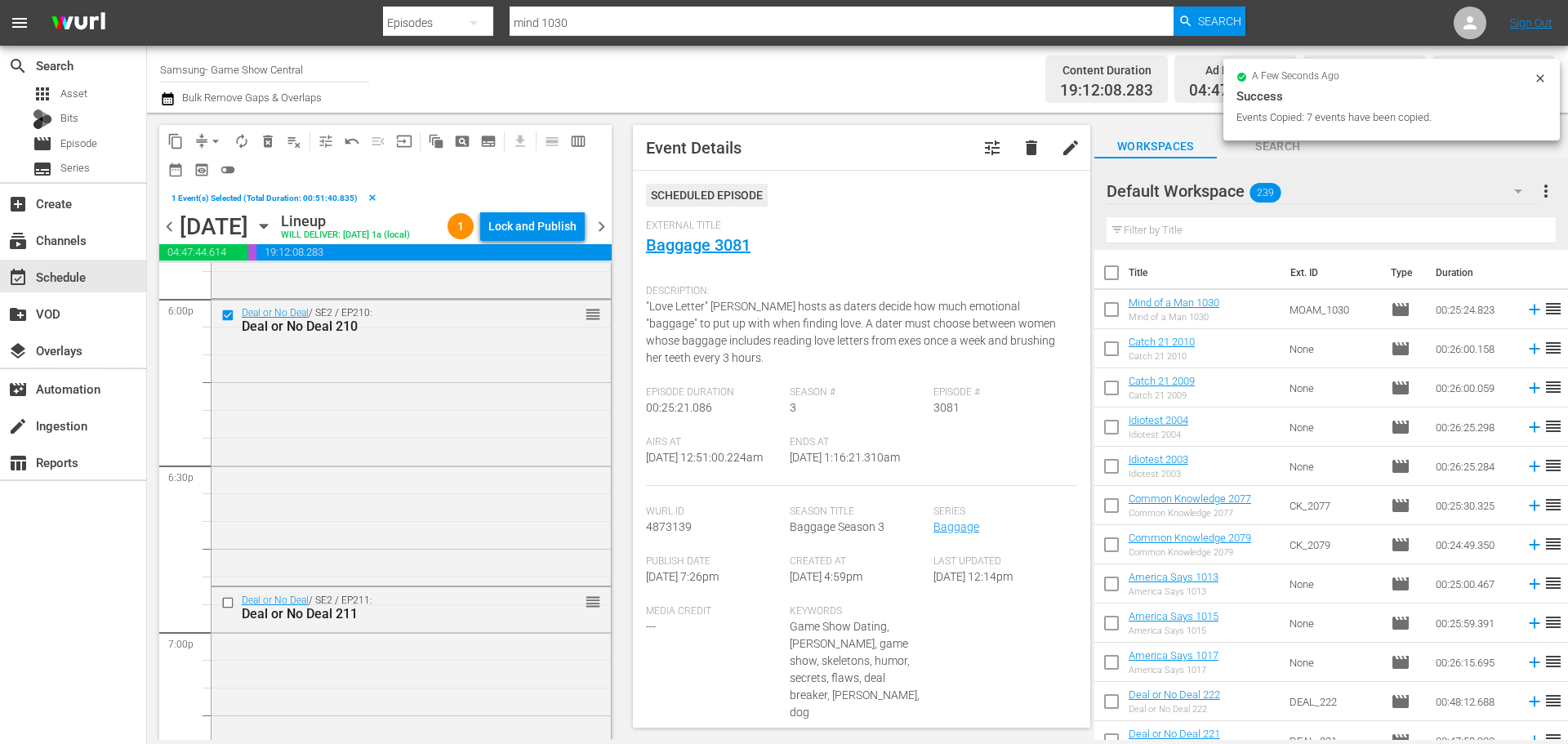
click at [228, 610] on input "checkbox" at bounding box center [229, 603] width 17 height 14
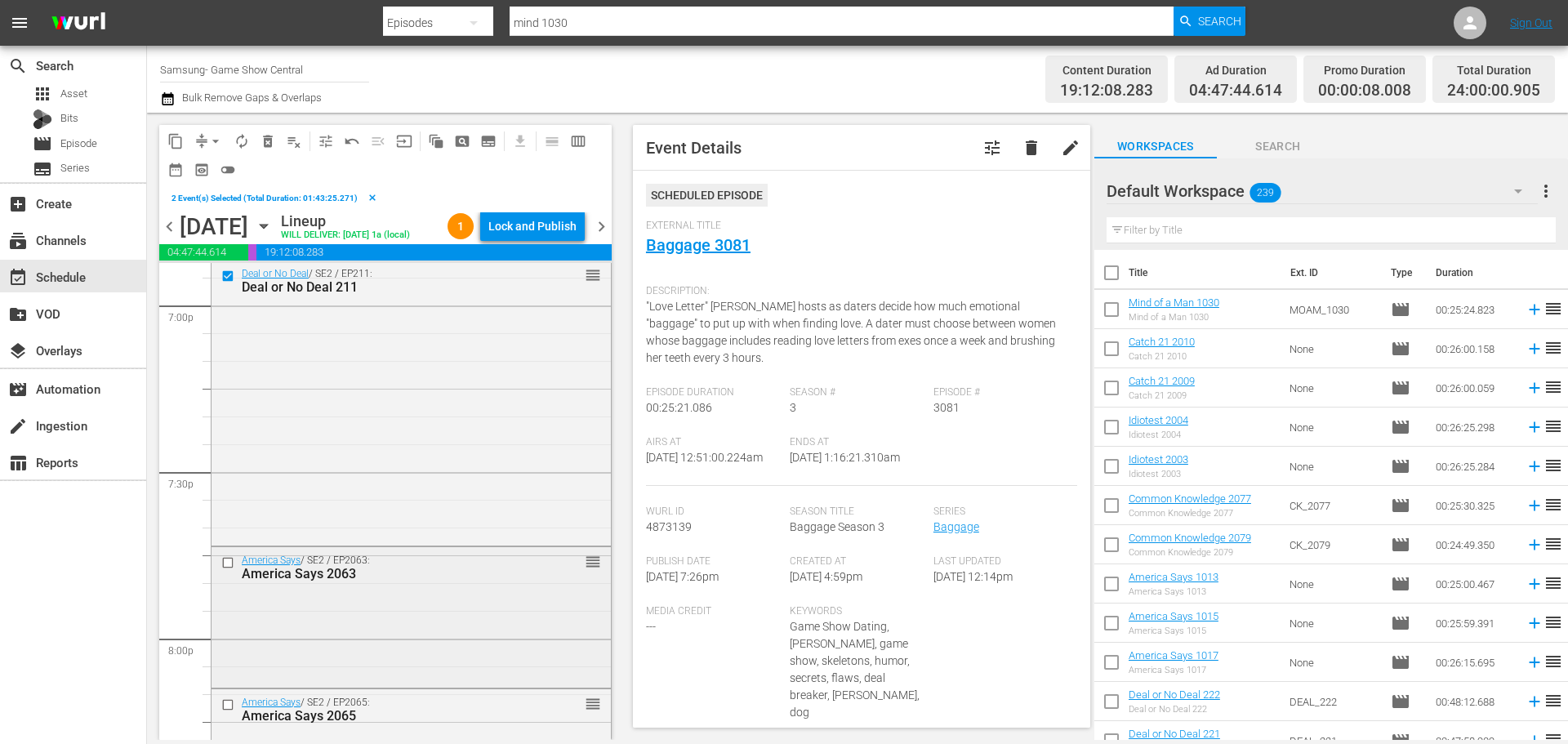
click at [231, 570] on input "checkbox" at bounding box center [229, 563] width 17 height 14
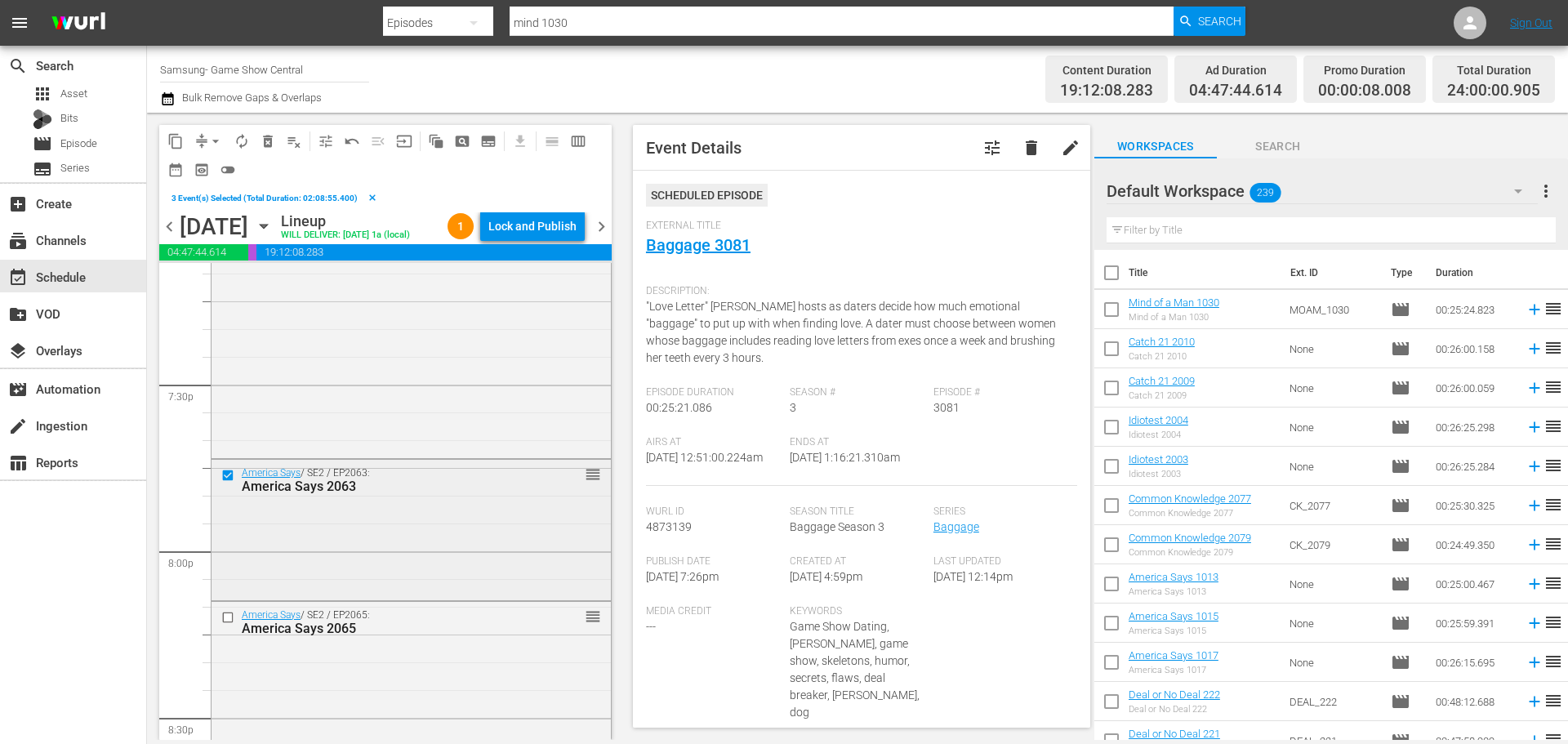
scroll to position [6452, 0]
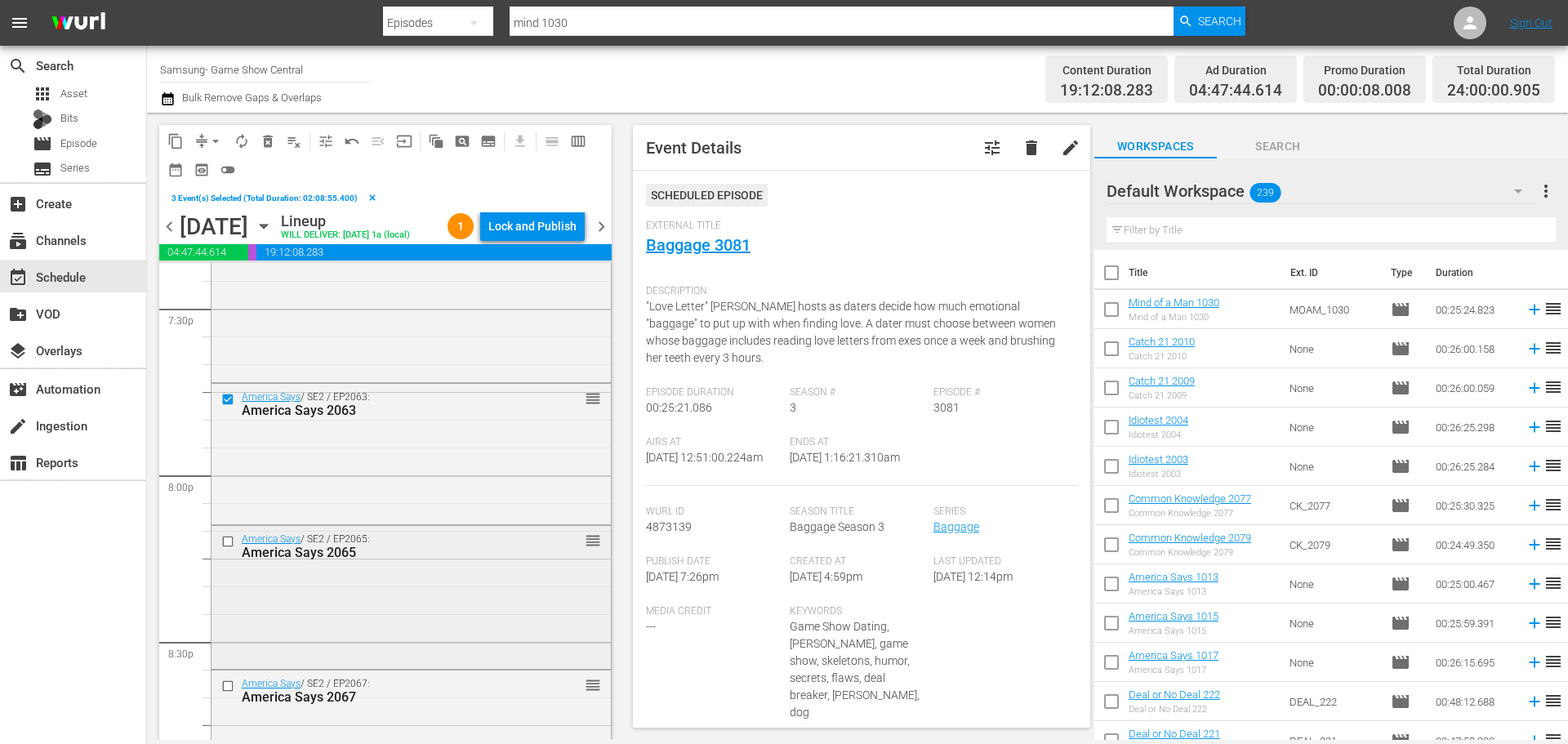
click at [228, 551] on div at bounding box center [230, 542] width 25 height 19
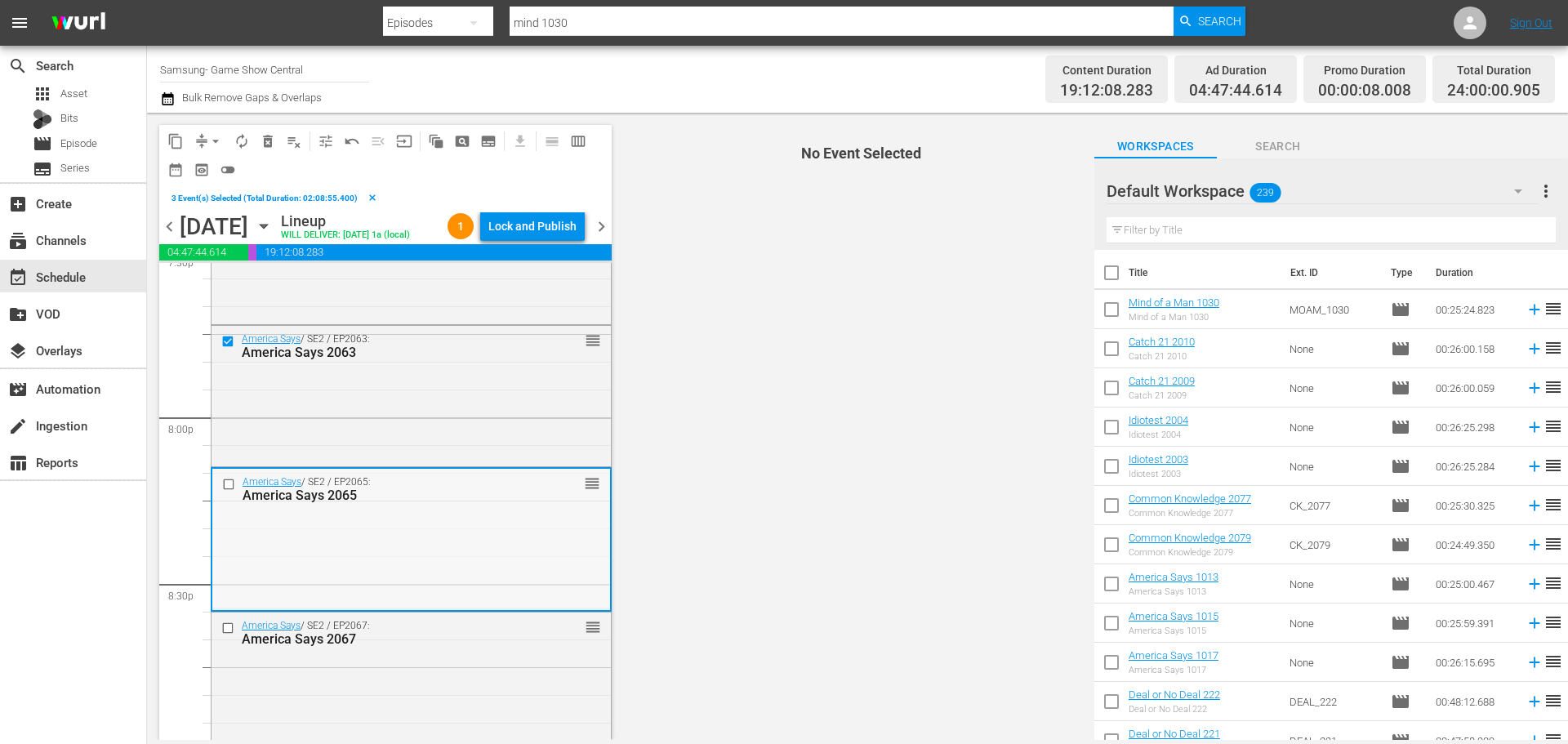
scroll to position [6533, 0]
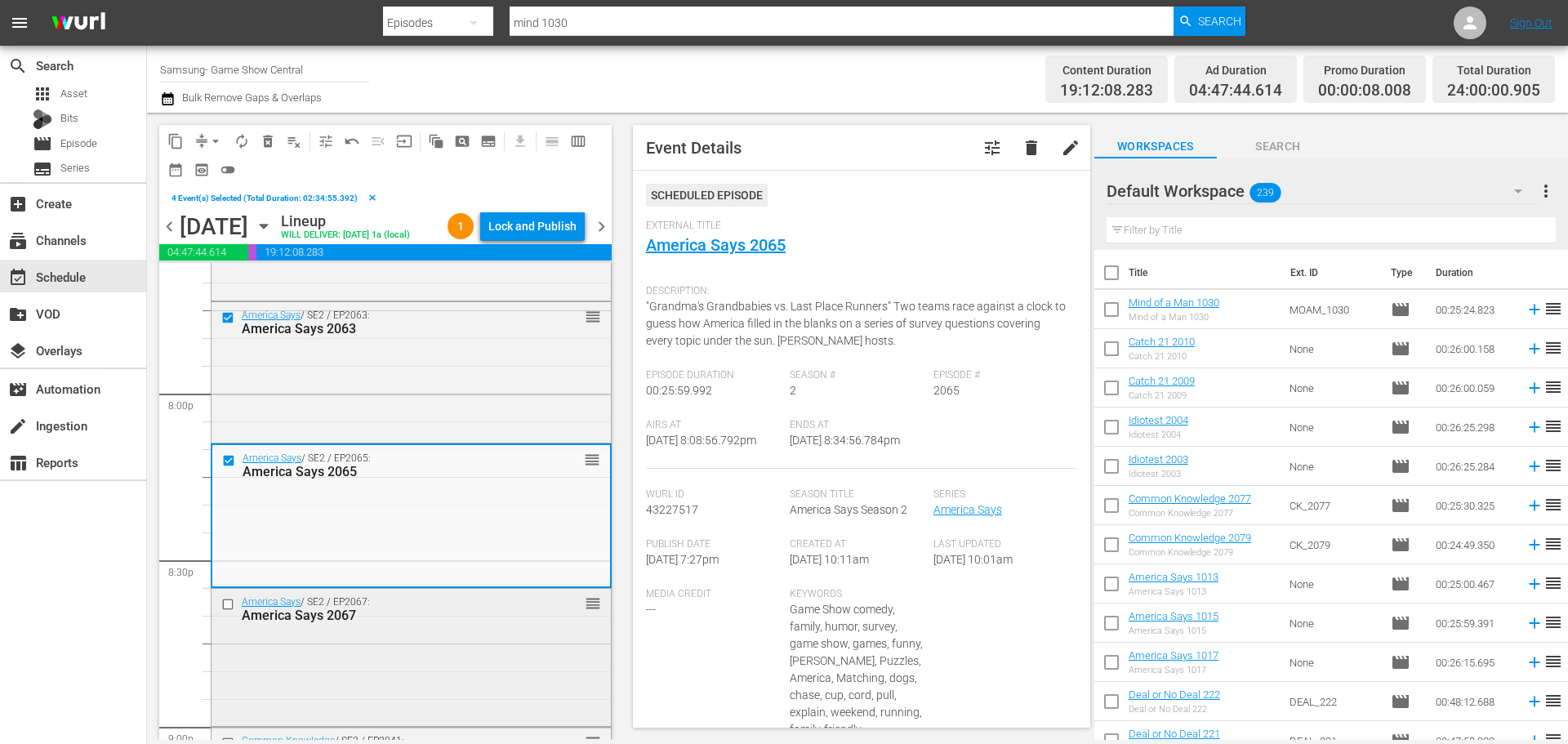
click at [227, 611] on input "checkbox" at bounding box center [229, 604] width 17 height 14
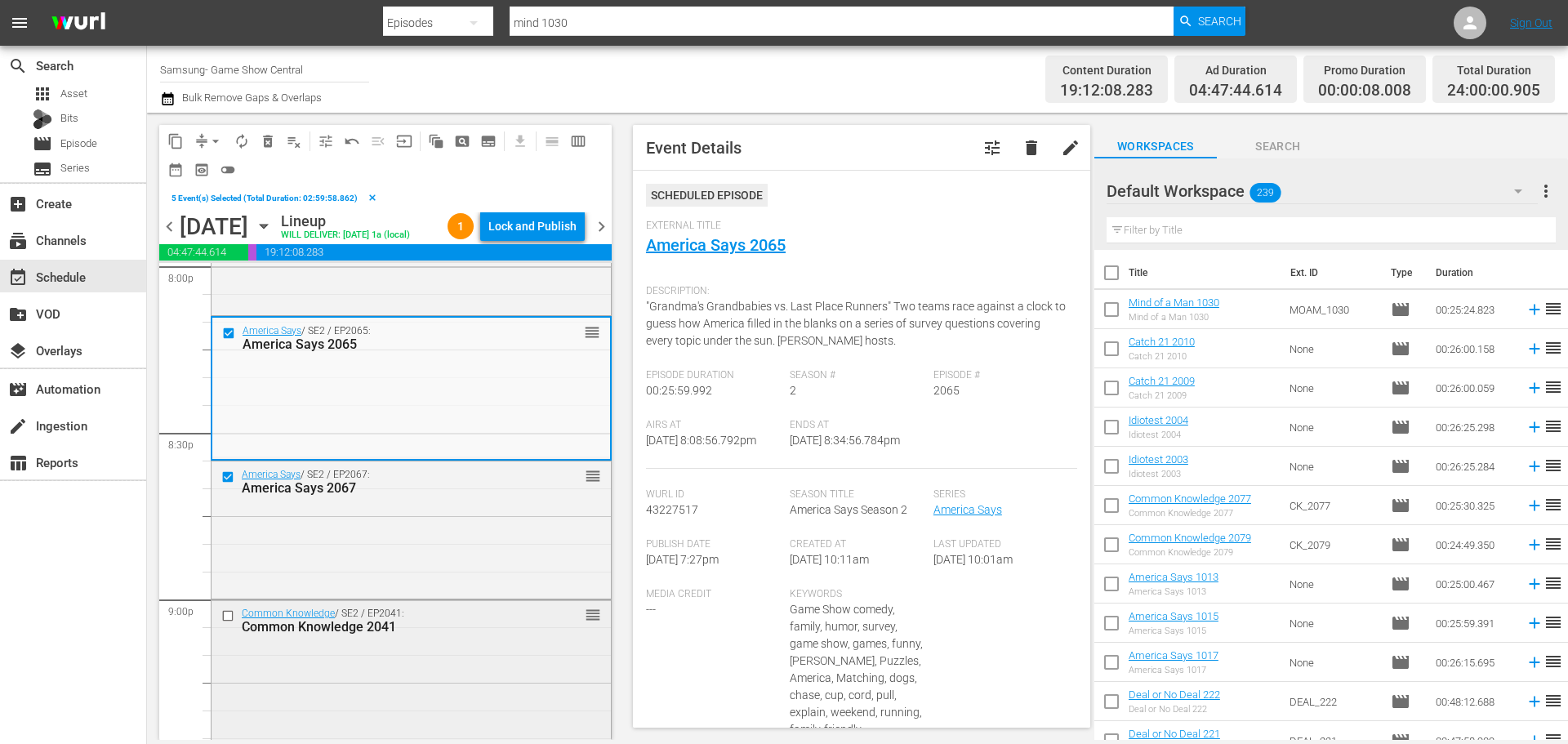
scroll to position [6697, 0]
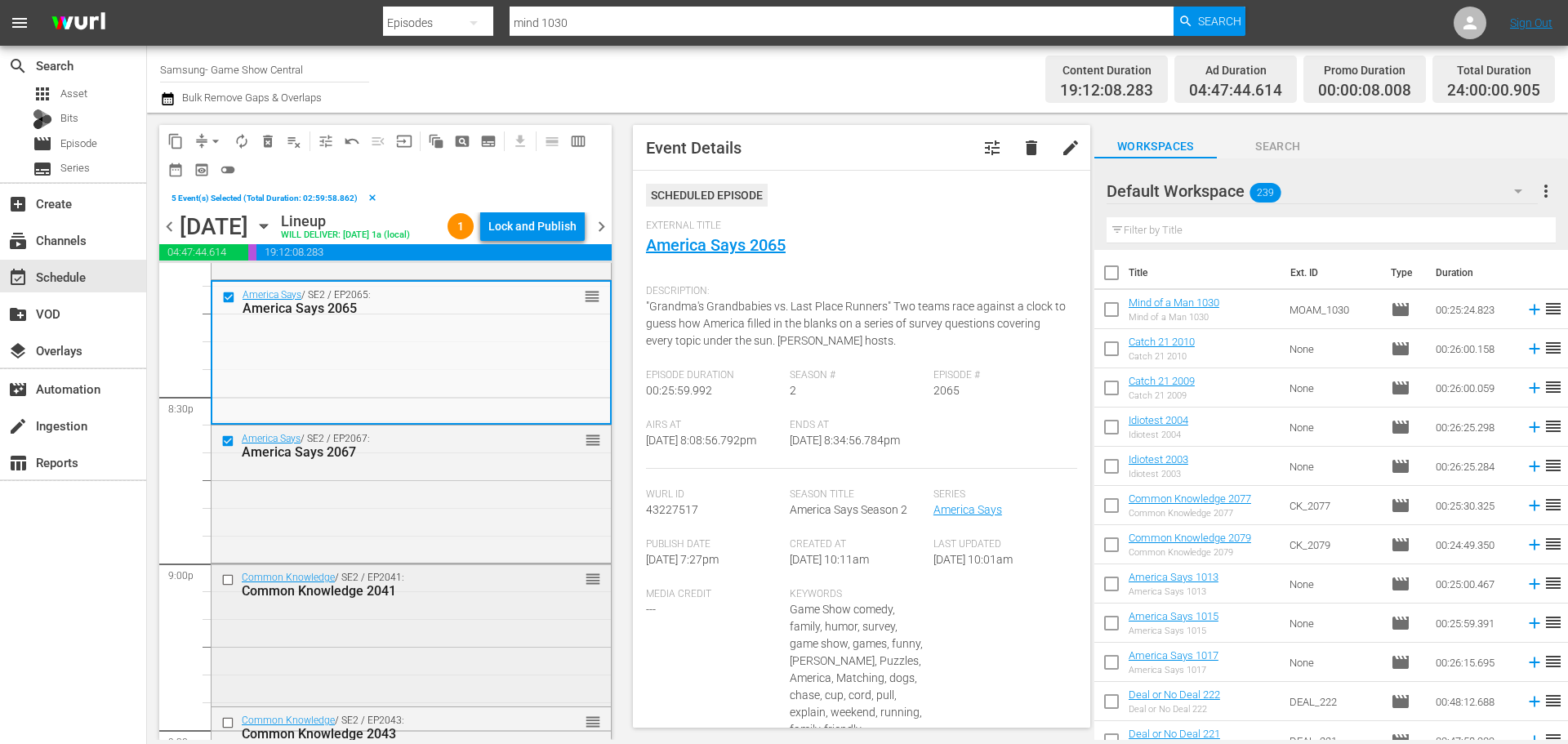
click at [227, 588] on input "checkbox" at bounding box center [229, 581] width 17 height 14
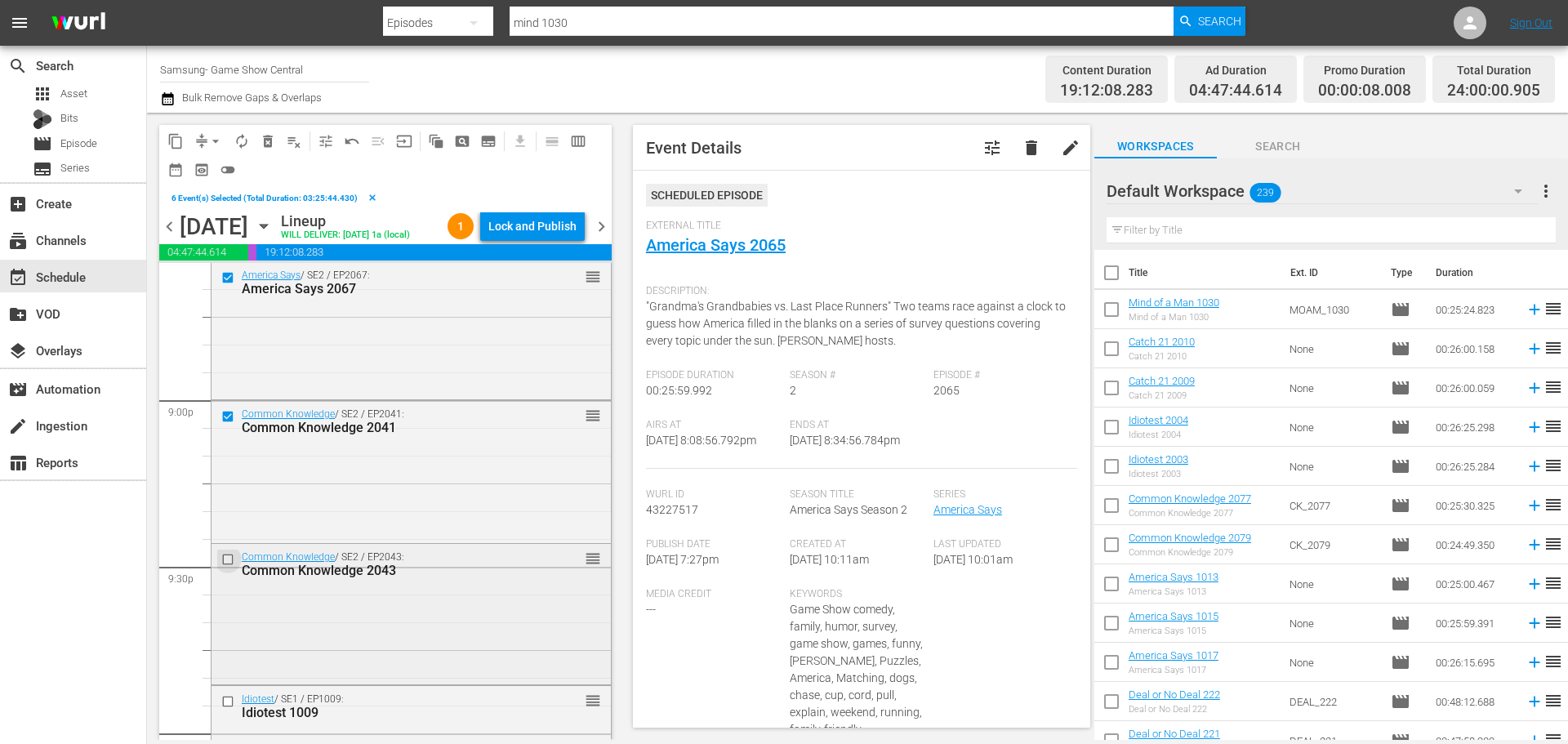
click at [230, 566] on input "checkbox" at bounding box center [229, 560] width 17 height 14
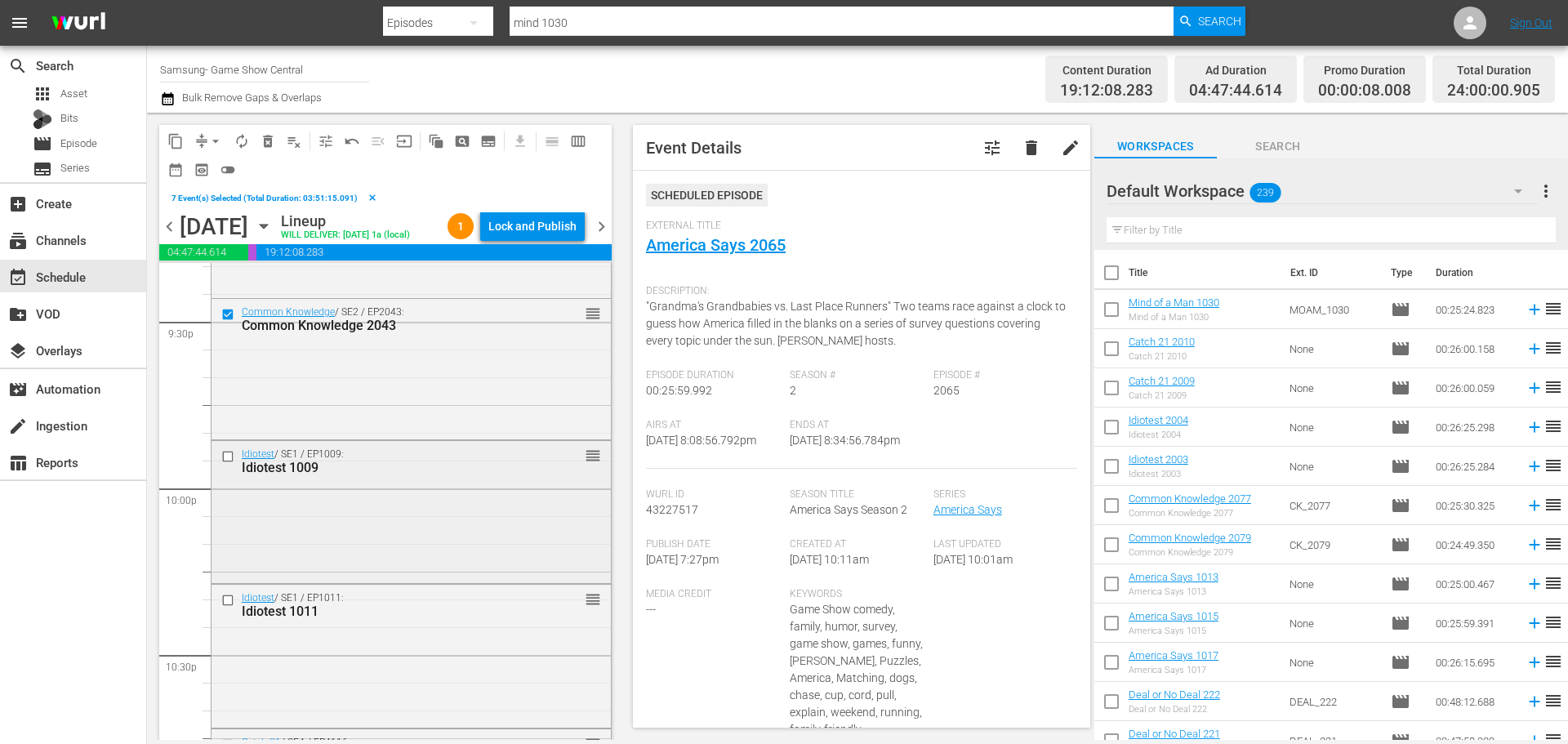
click at [230, 463] on input "checkbox" at bounding box center [229, 456] width 17 height 14
click at [227, 608] on input "checkbox" at bounding box center [229, 601] width 17 height 14
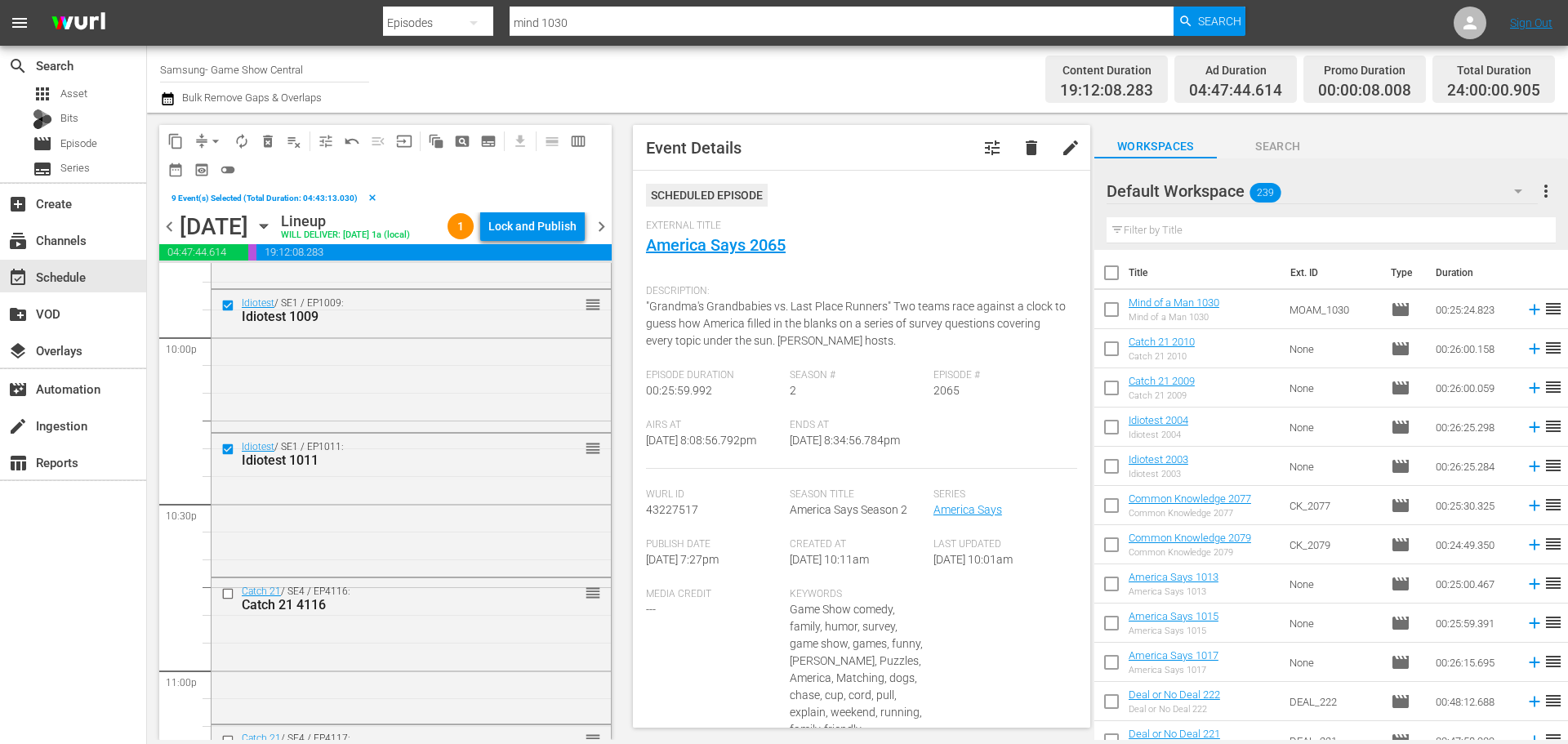
scroll to position [7269, 0]
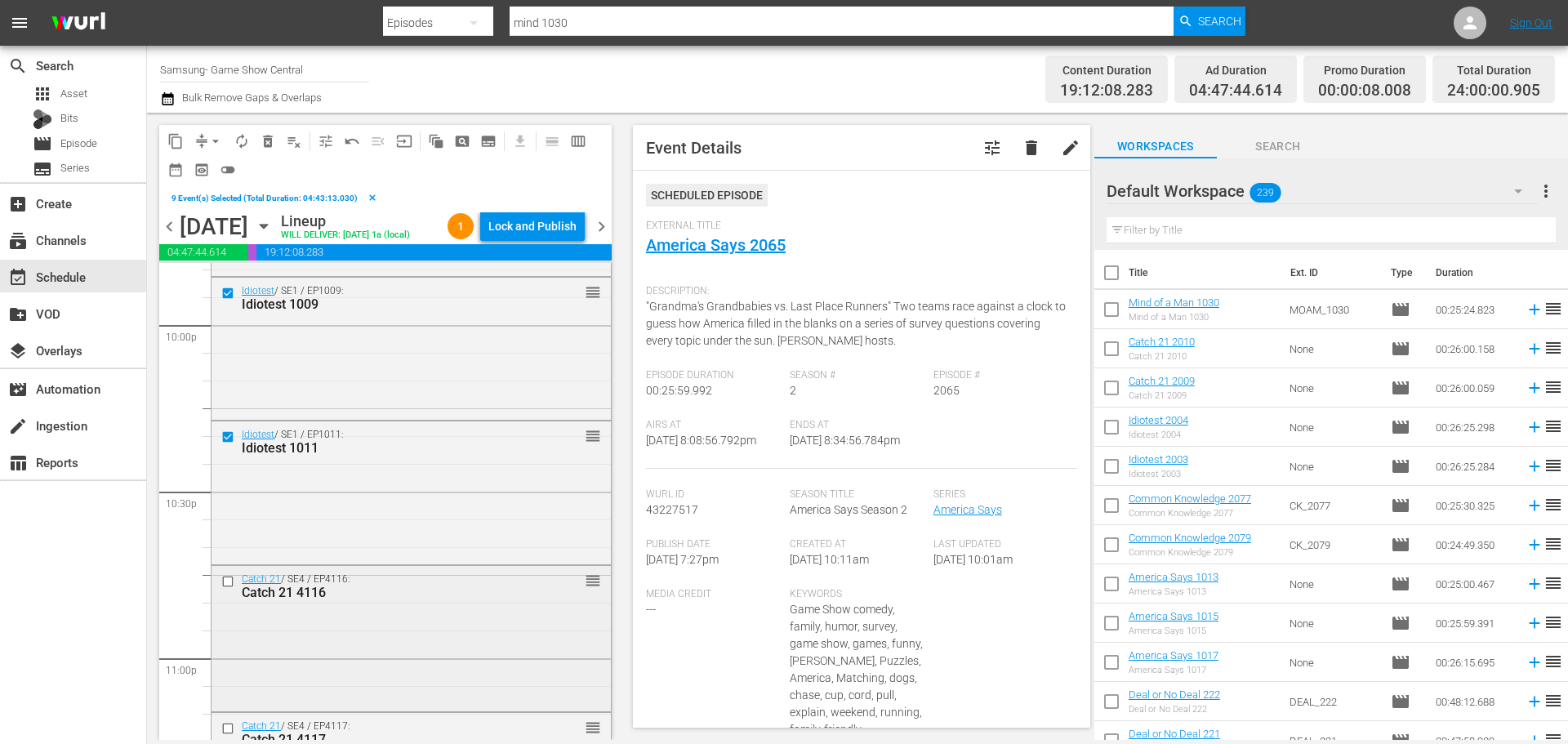
click at [224, 588] on input "checkbox" at bounding box center [229, 582] width 17 height 14
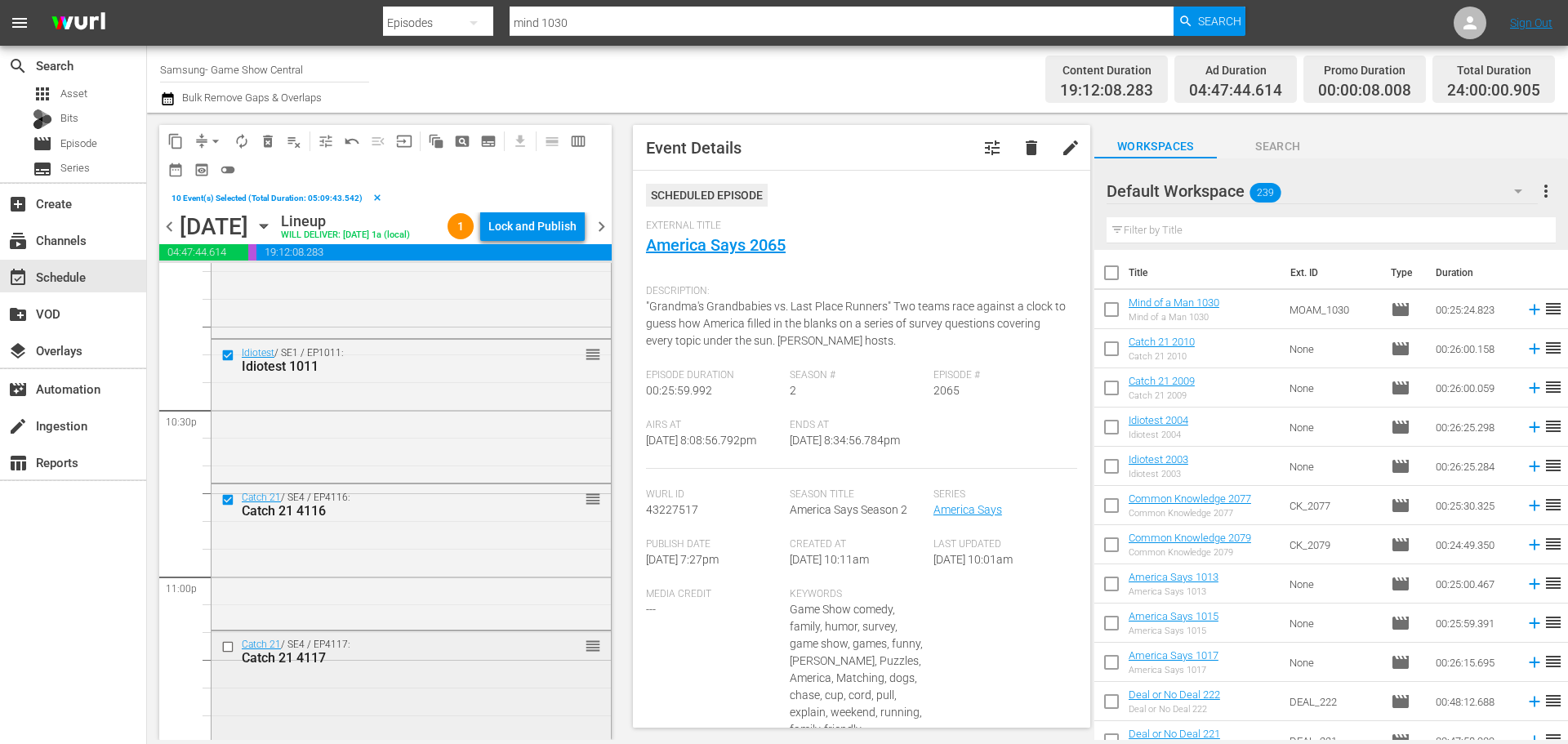
click at [227, 654] on input "checkbox" at bounding box center [229, 648] width 17 height 14
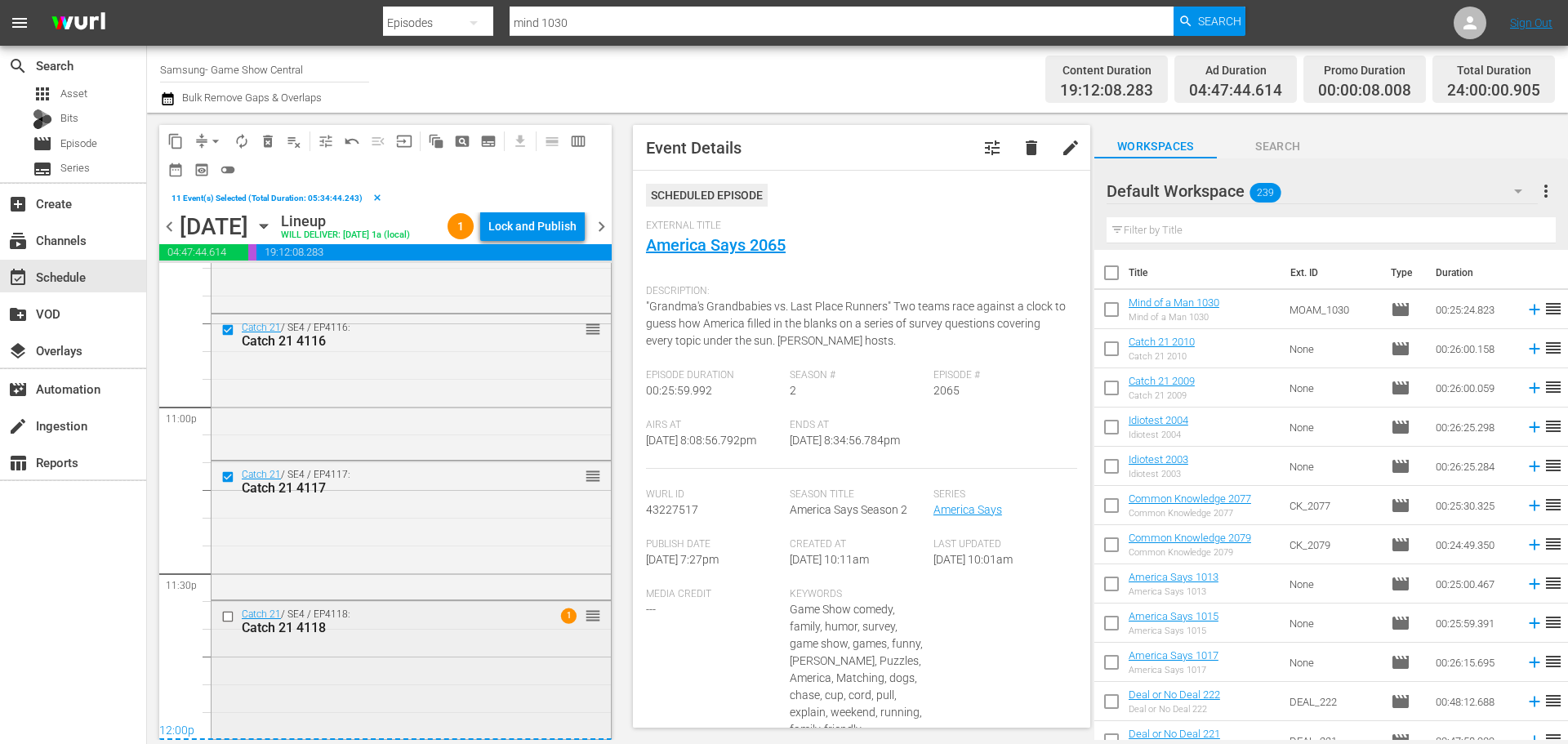
click at [224, 615] on input "checkbox" at bounding box center [229, 617] width 17 height 14
click at [178, 138] on span "content_copy" at bounding box center [175, 141] width 16 height 16
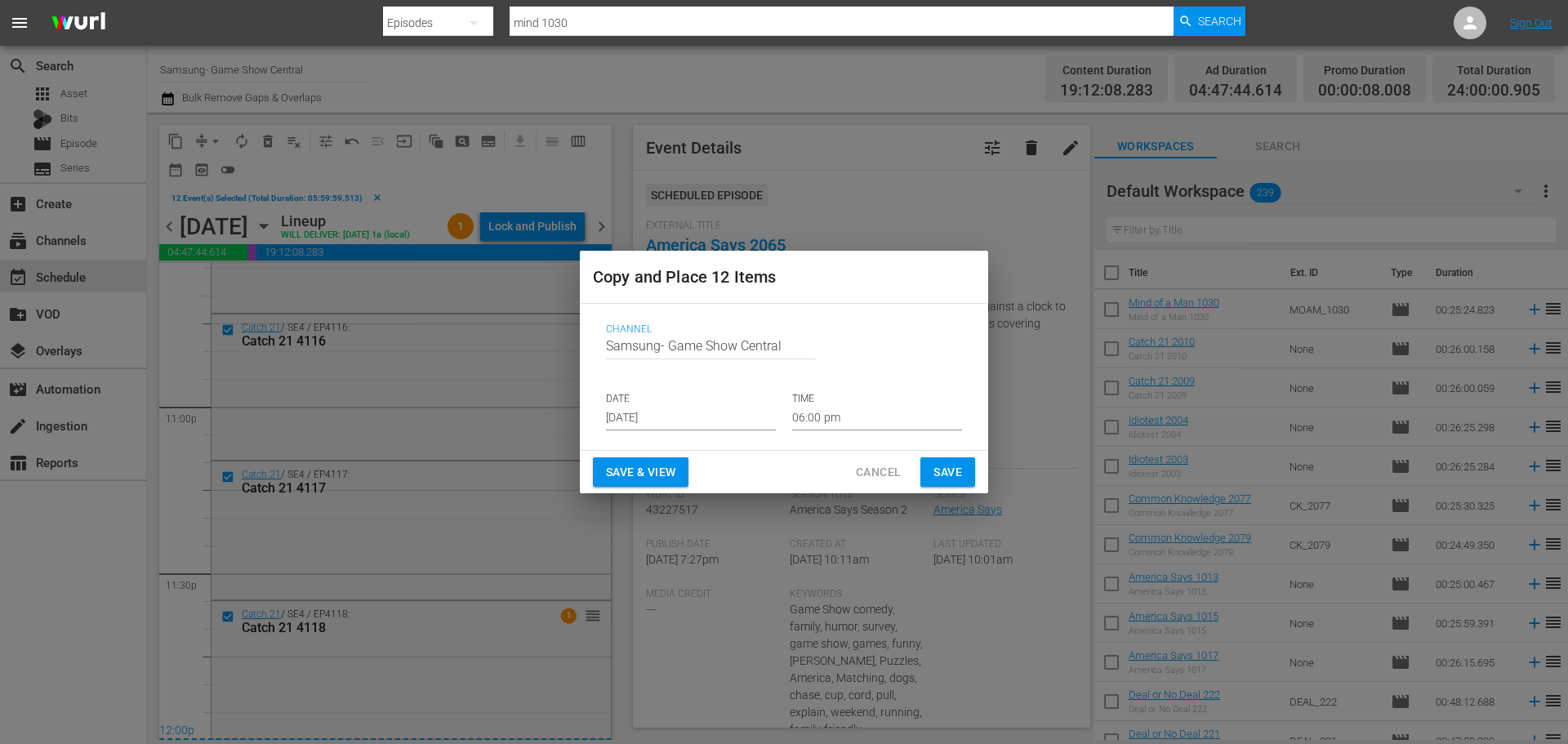
click at [641, 410] on input "Aug 21st 2025" at bounding box center [691, 418] width 170 height 25
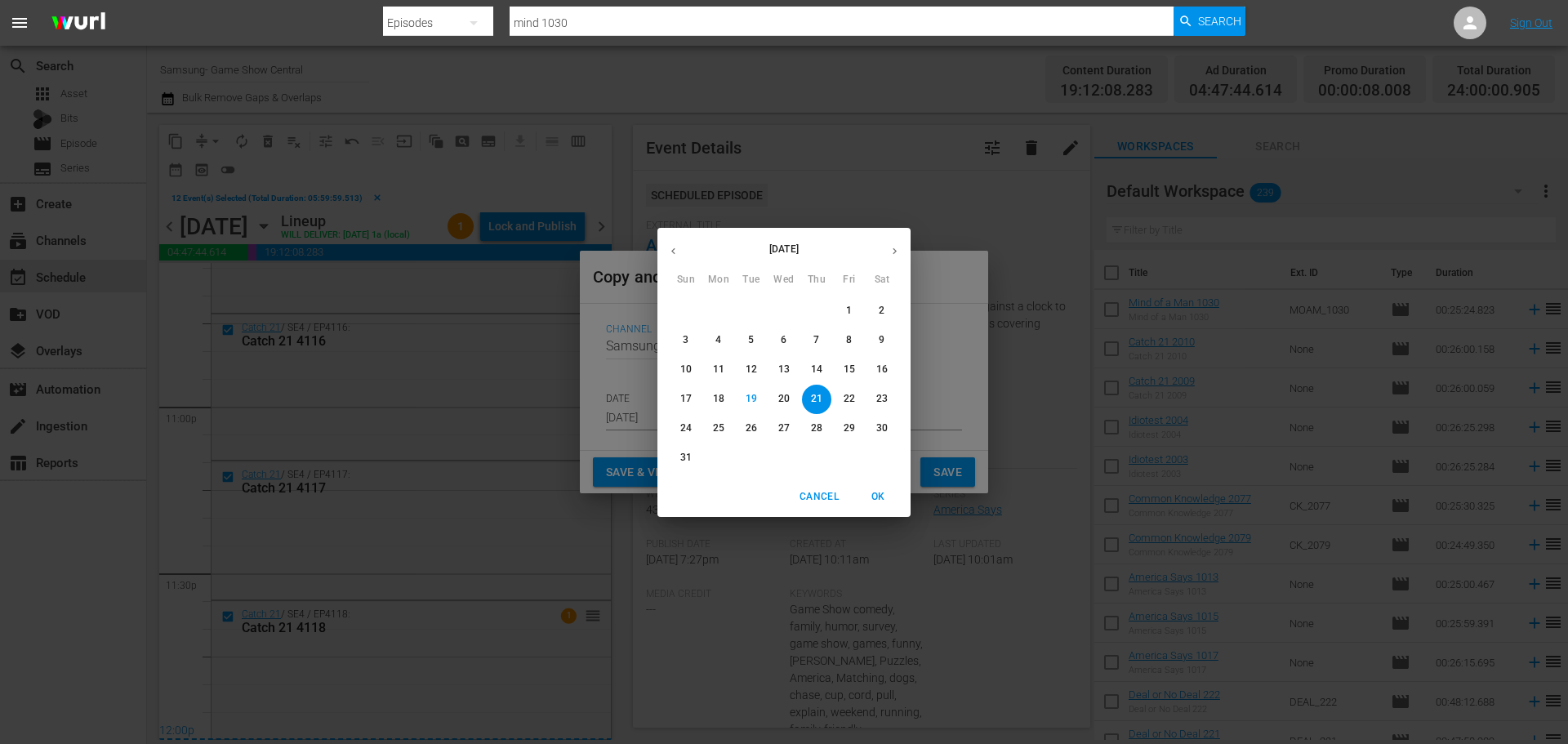
click at [825, 403] on span "21" at bounding box center [816, 399] width 29 height 14
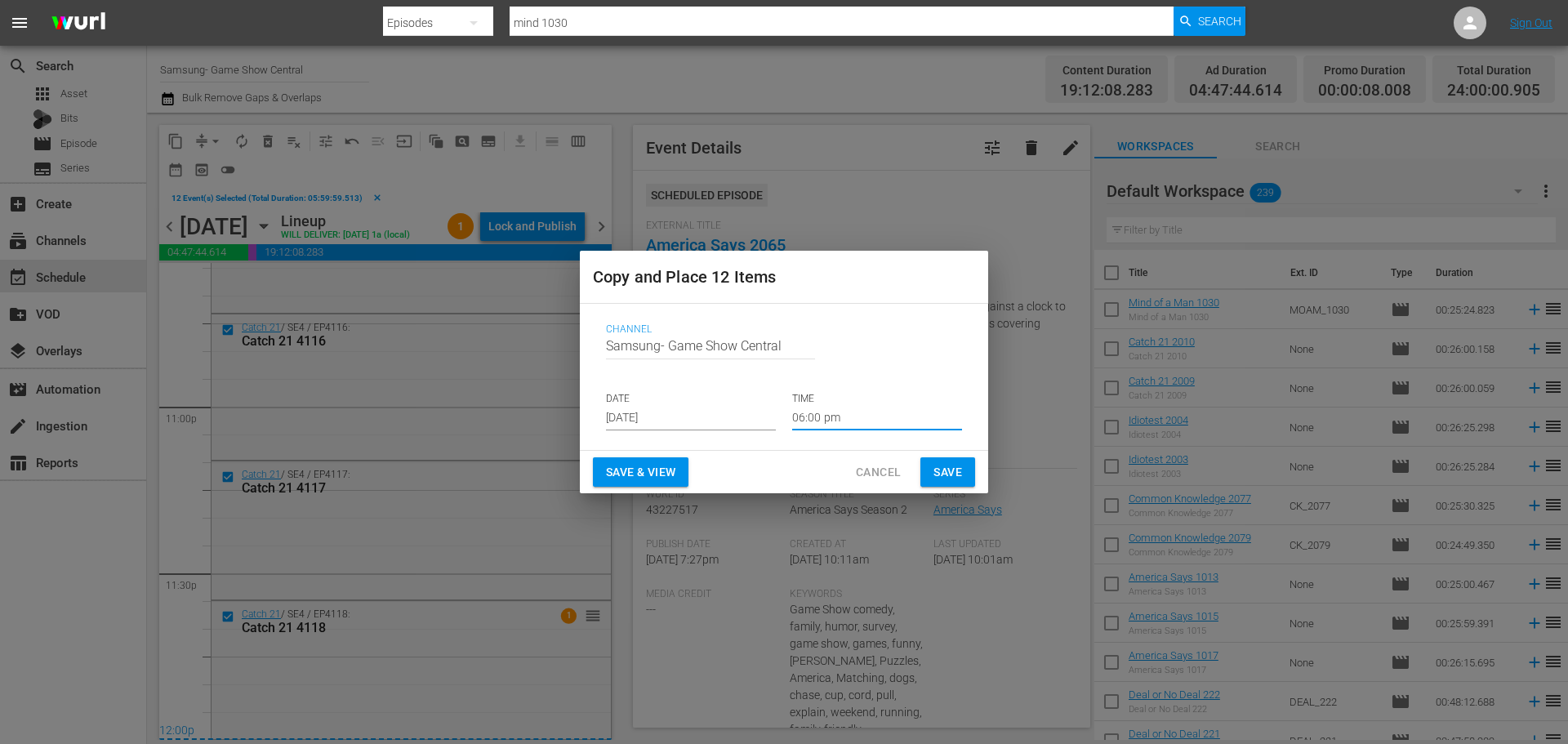
click at [831, 415] on input "06:00 pm" at bounding box center [877, 418] width 170 height 25
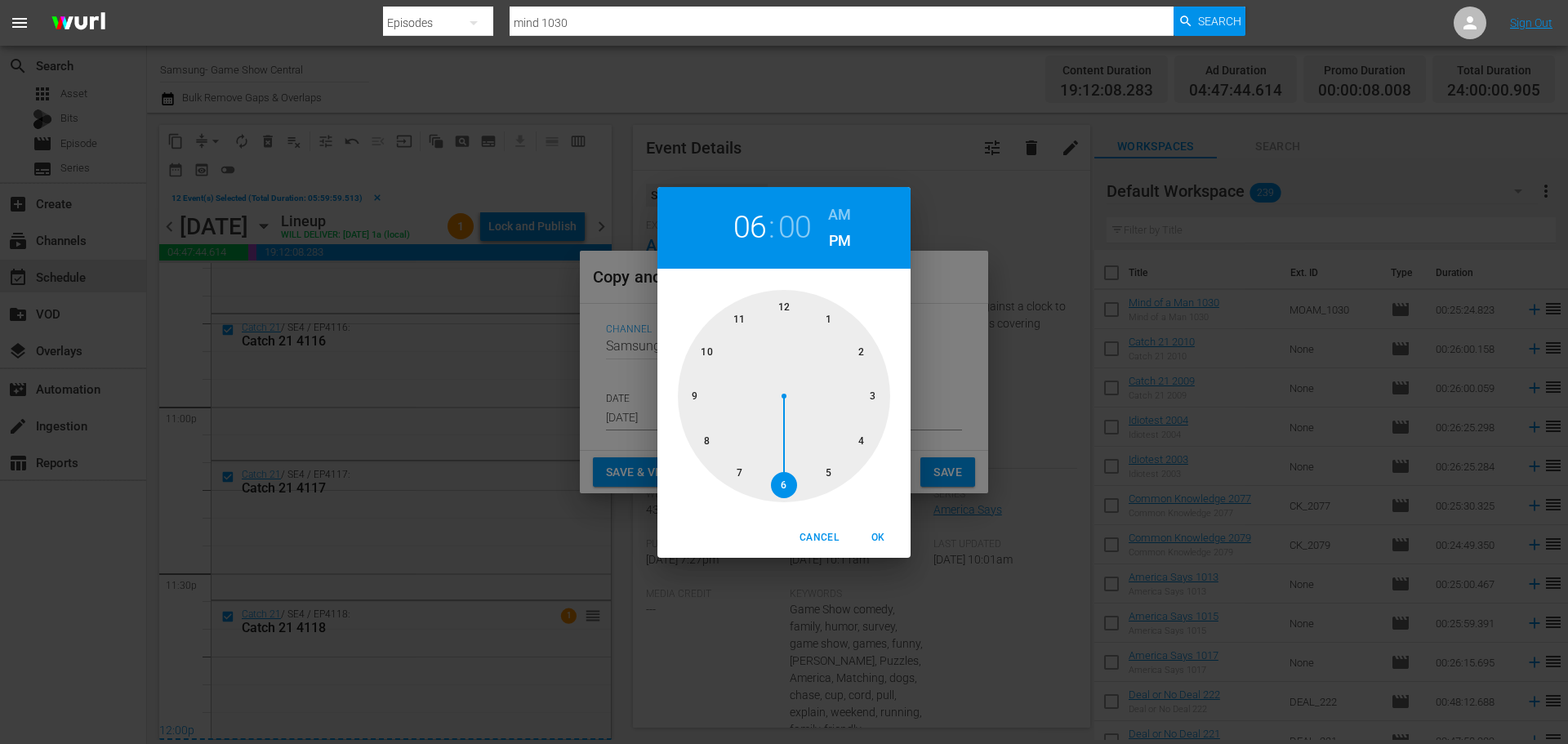
click at [793, 307] on div at bounding box center [784, 396] width 212 height 212
drag, startPoint x: 868, startPoint y: 528, endPoint x: 905, endPoint y: 508, distance: 42.1
click at [869, 529] on span "OK" at bounding box center [877, 537] width 39 height 17
type input "12:00 pm"
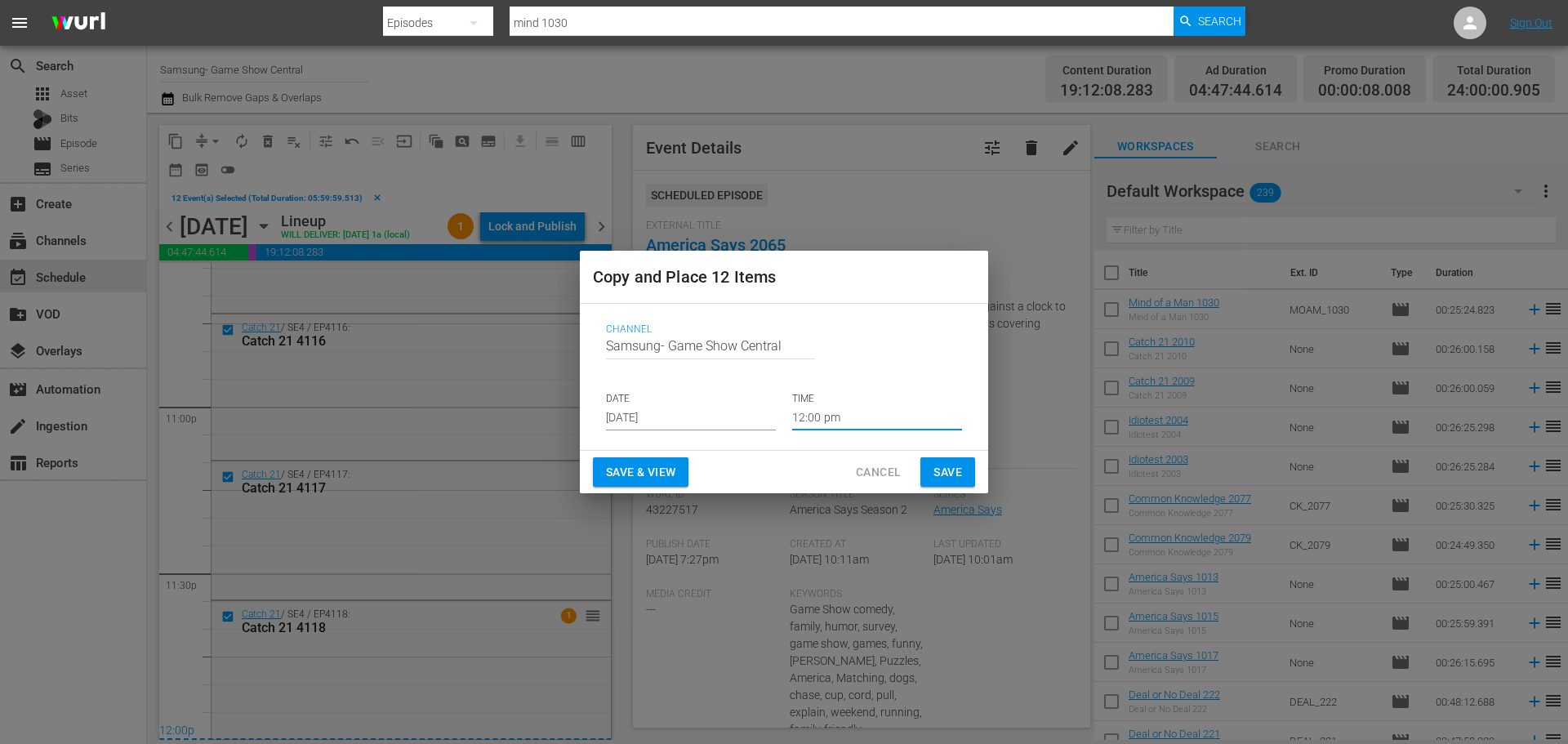
click at [935, 476] on span "Save" at bounding box center [947, 472] width 28 height 20
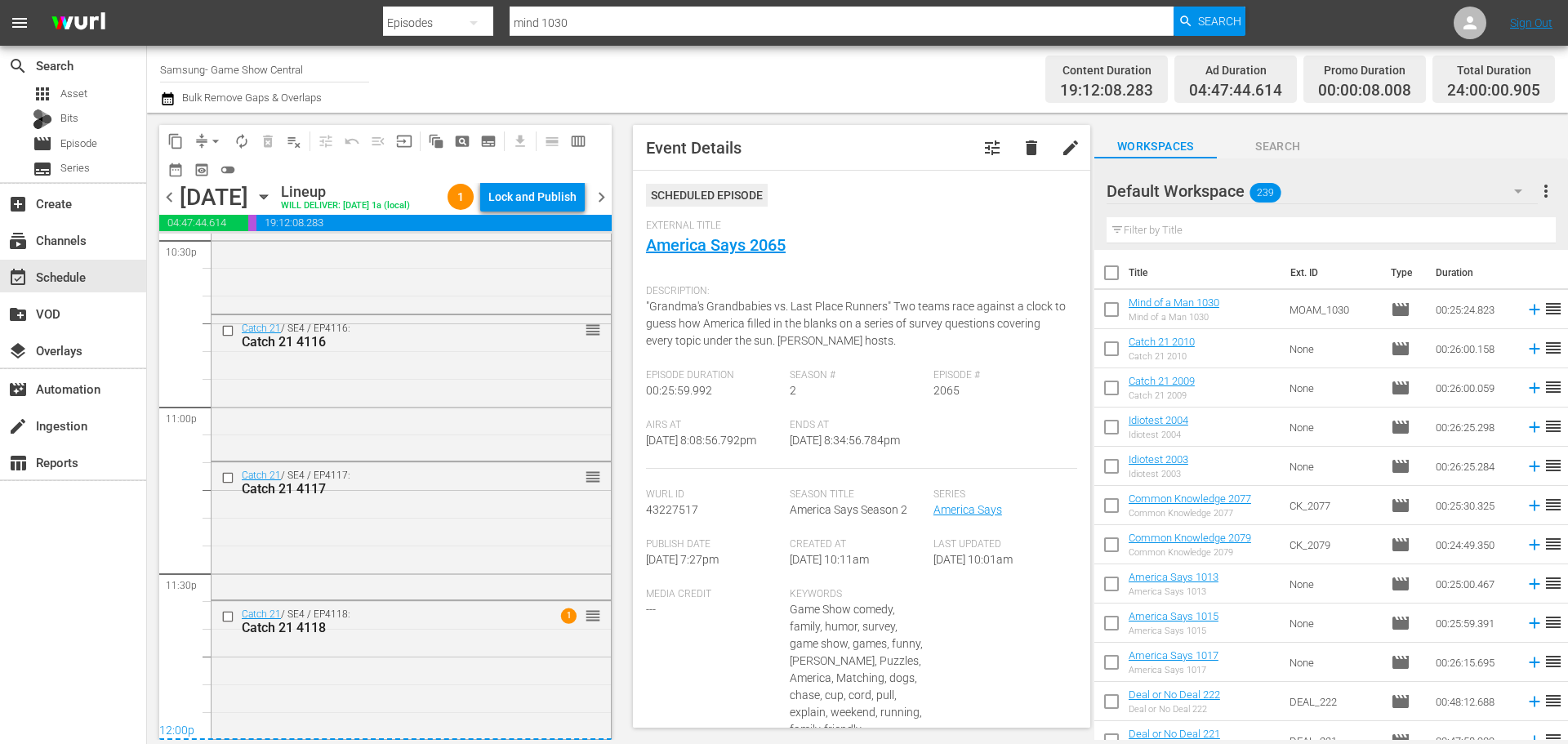
scroll to position [7519, 0]
click at [273, 206] on icon "button" at bounding box center [263, 197] width 18 height 18
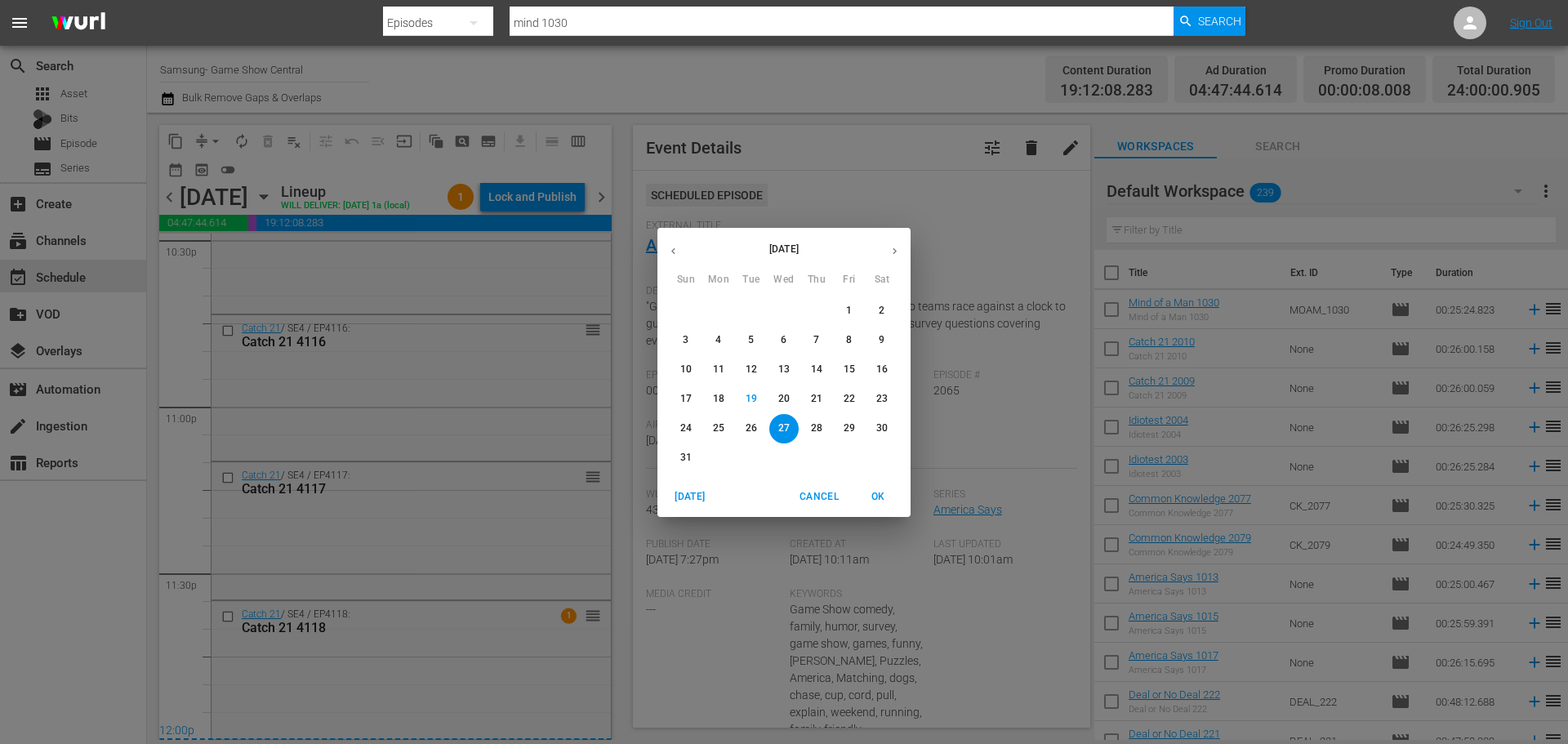
click at [810, 401] on span "21" at bounding box center [816, 399] width 29 height 14
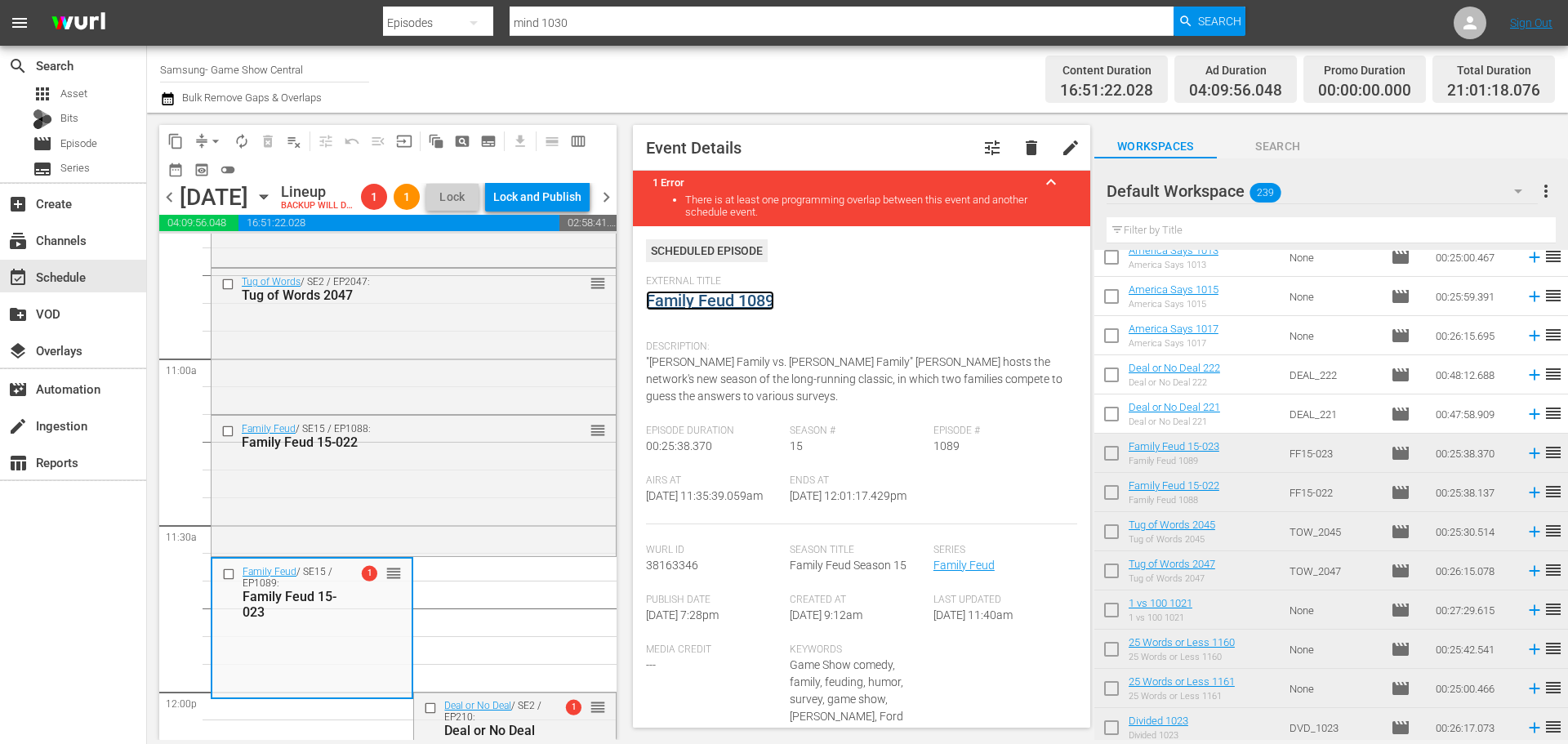
click at [707, 300] on link "Family Feud 1089" at bounding box center [709, 300] width 128 height 19
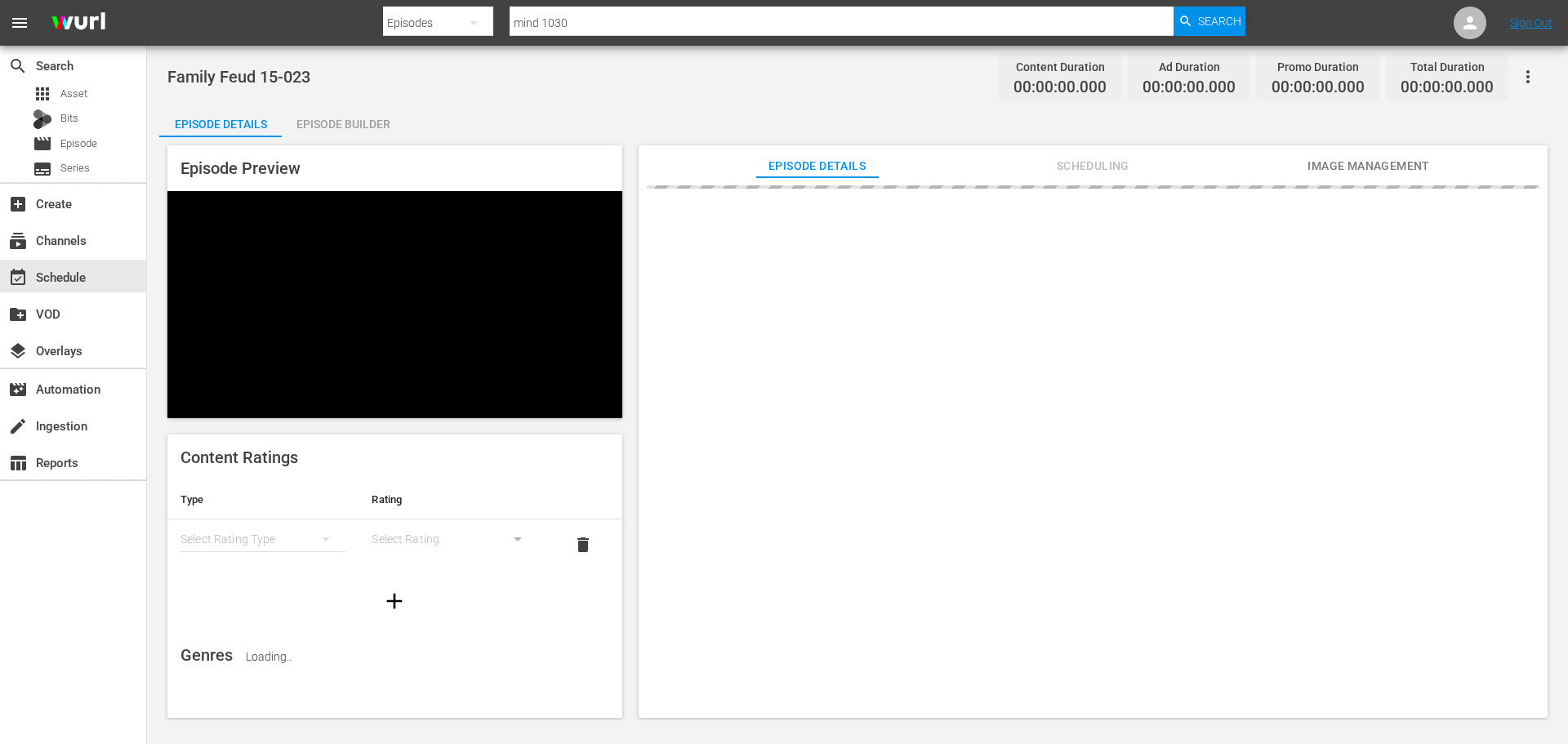
click at [343, 130] on div "Episode Builder" at bounding box center [343, 124] width 123 height 39
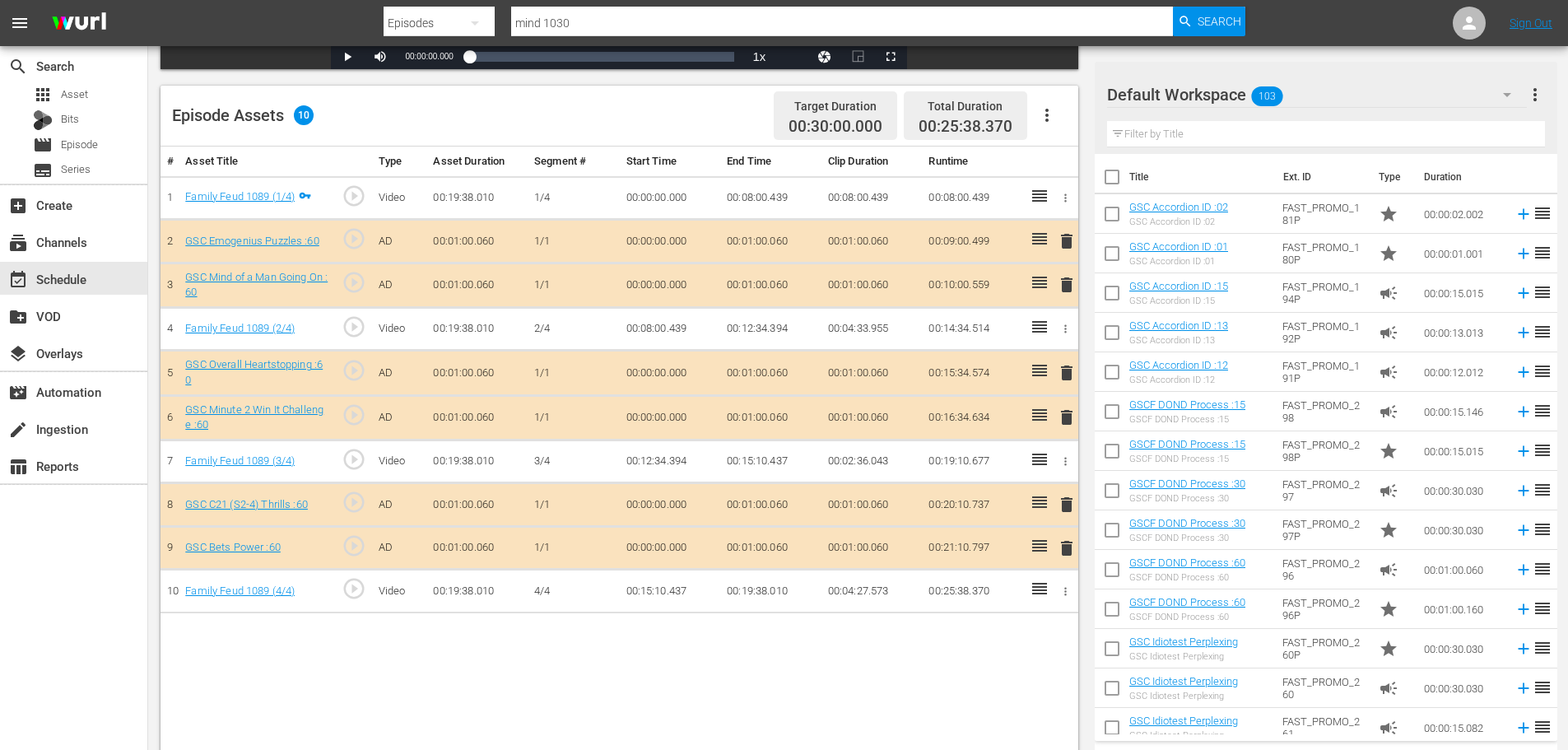
scroll to position [429, 0]
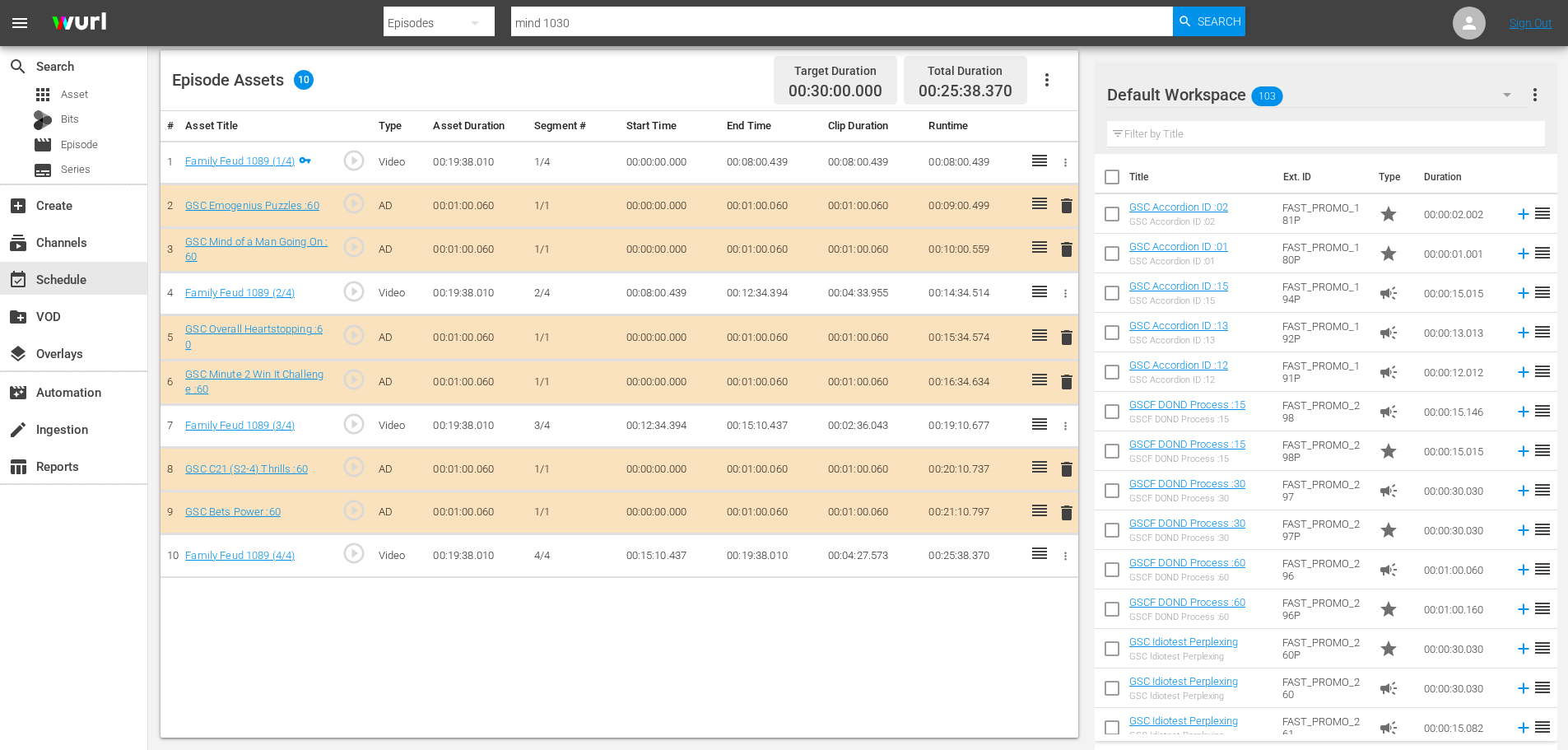
click at [1057, 514] on td "delete" at bounding box center [1063, 512] width 28 height 44
click at [1060, 514] on span "delete" at bounding box center [1067, 513] width 20 height 20
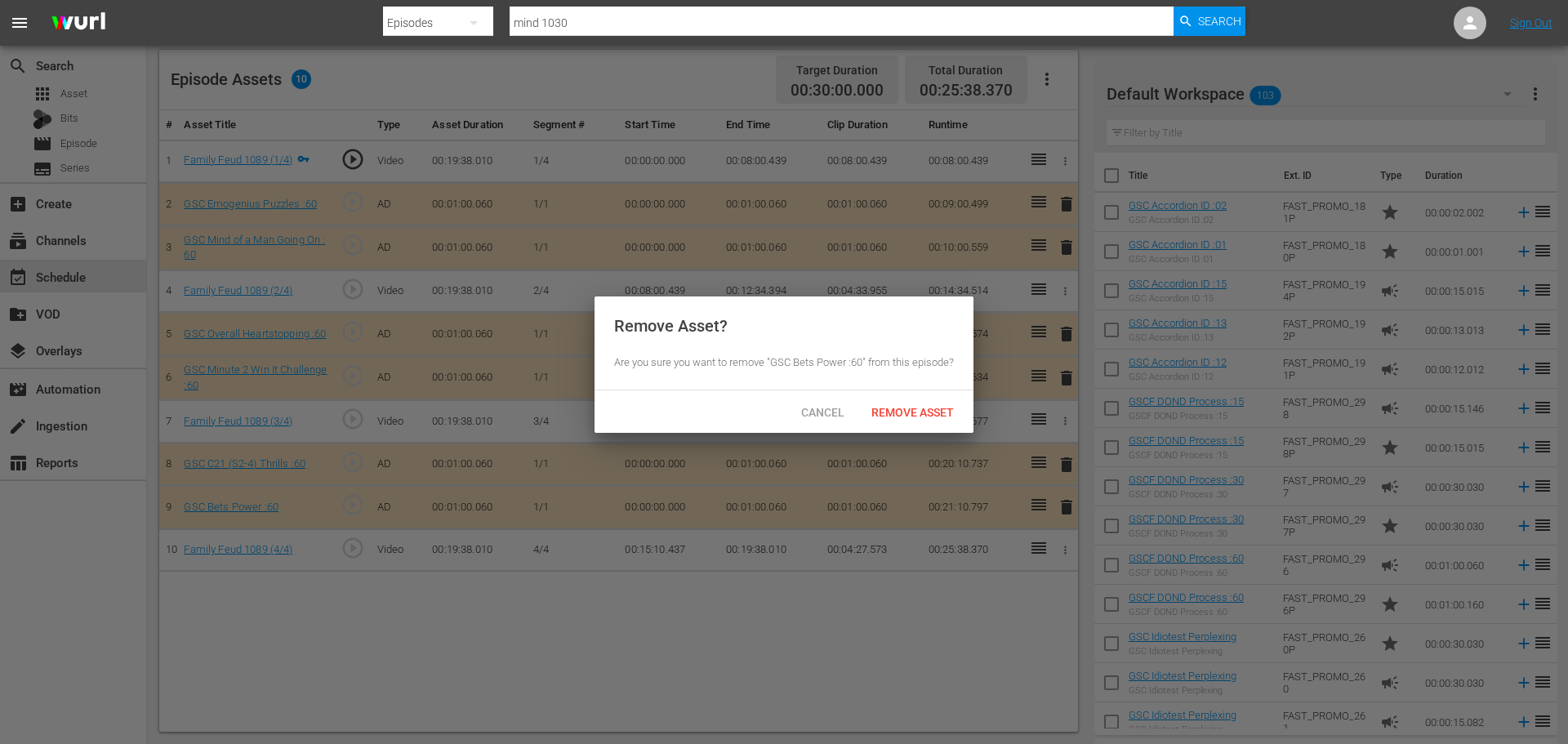
drag, startPoint x: 935, startPoint y: 437, endPoint x: 940, endPoint y: 426, distance: 12.1
click at [935, 427] on div "Remove Asset" at bounding box center [912, 412] width 109 height 30
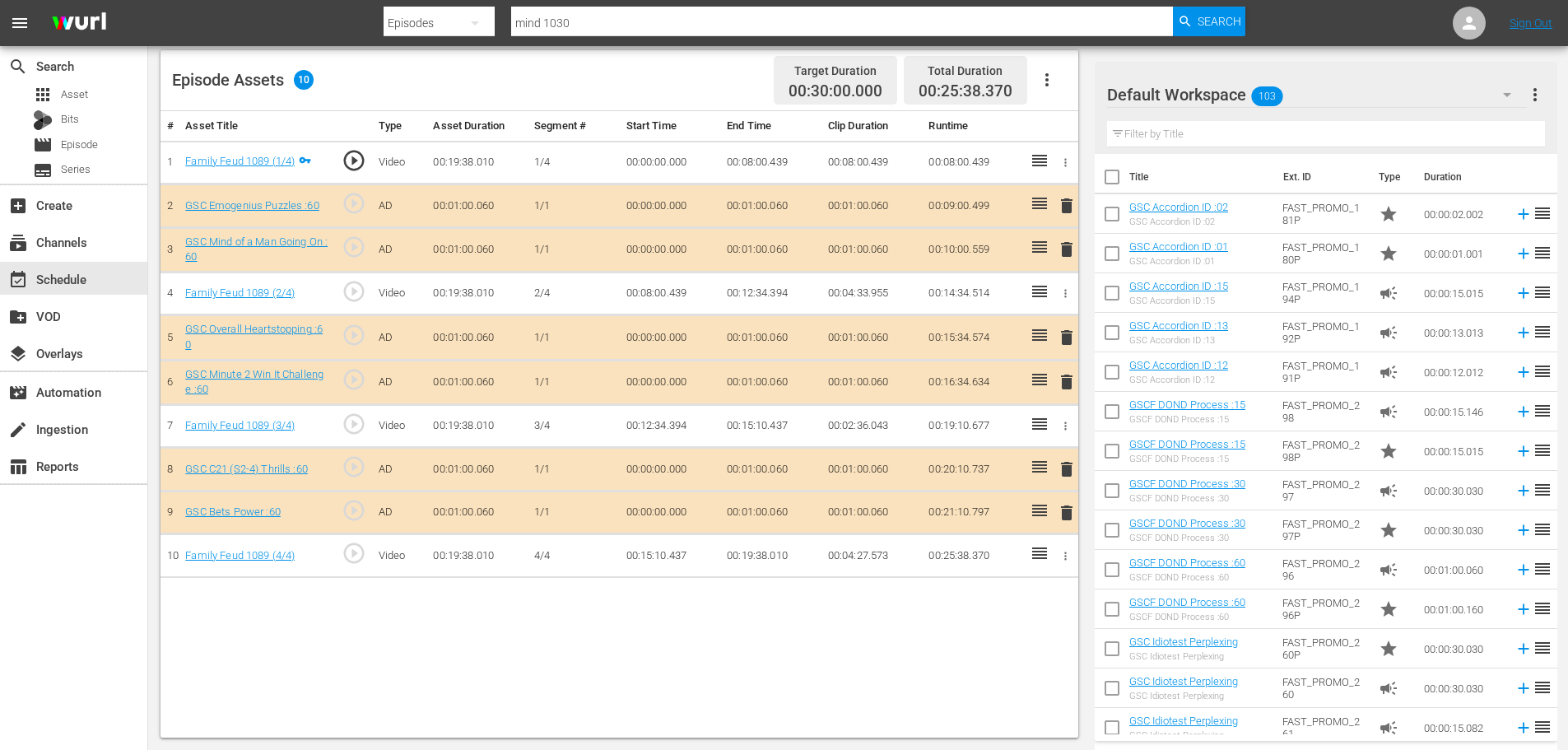
click at [1065, 382] on span "delete" at bounding box center [1067, 382] width 20 height 20
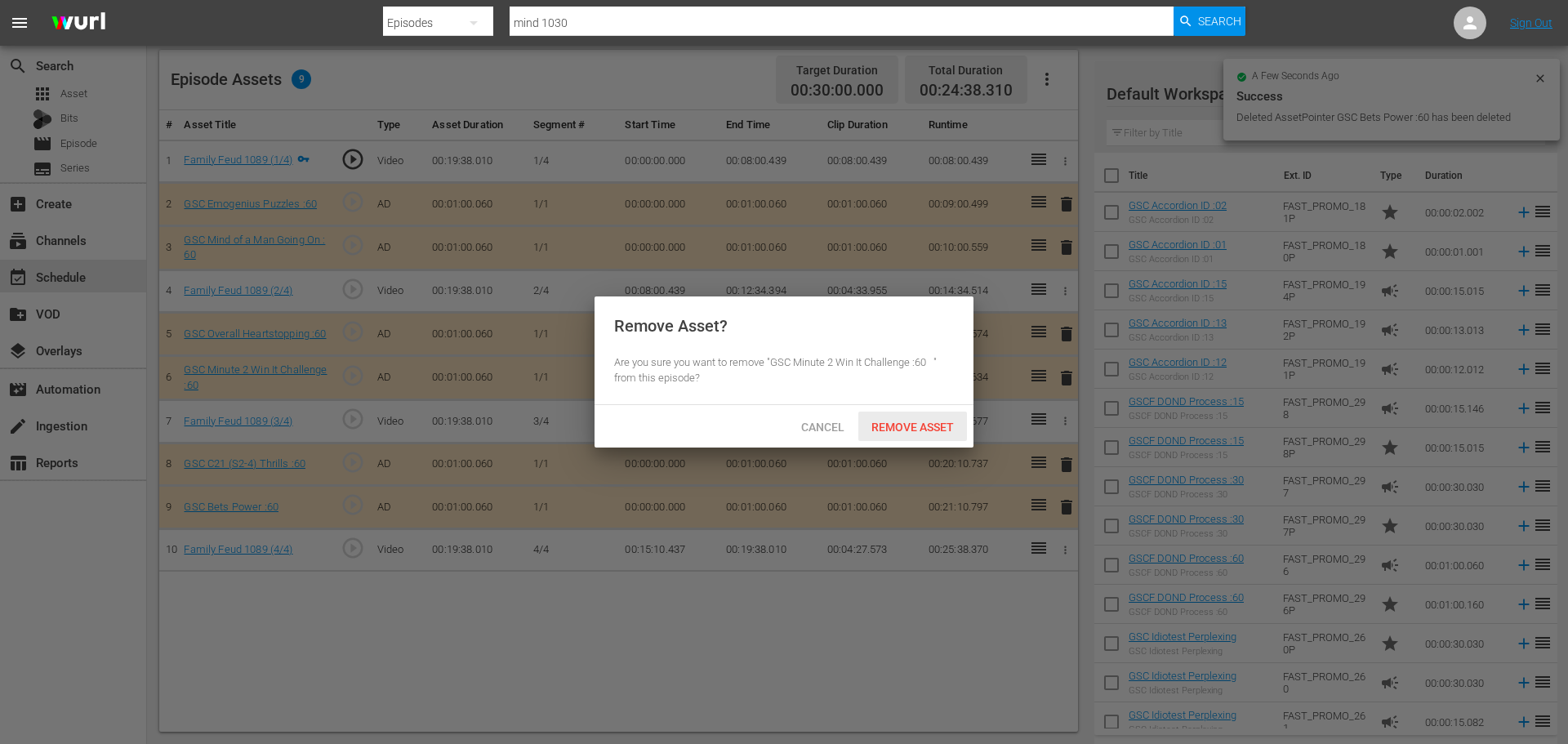
click at [943, 424] on span "Remove Asset" at bounding box center [912, 427] width 109 height 13
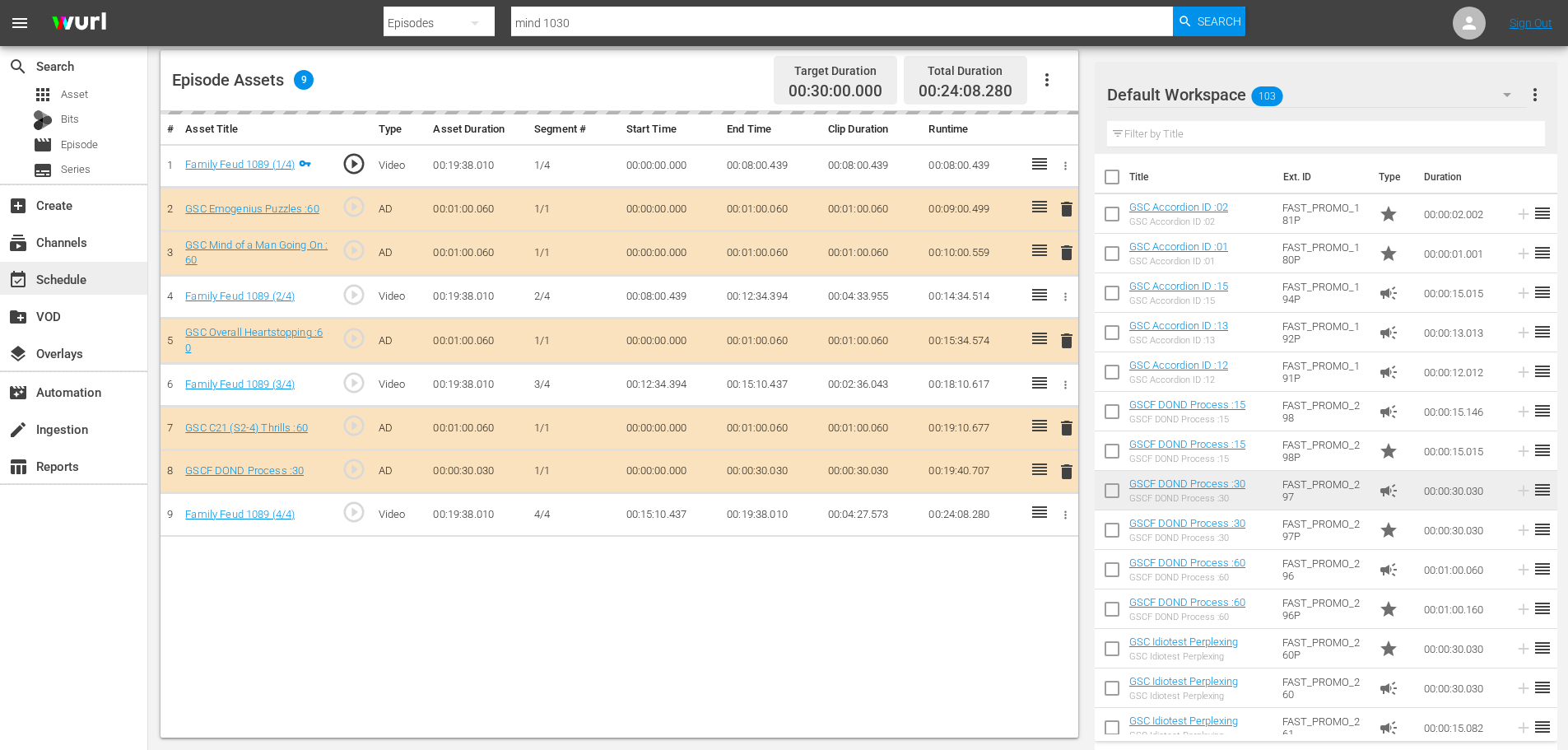
click at [126, 277] on div "event_available Schedule" at bounding box center [73, 278] width 147 height 33
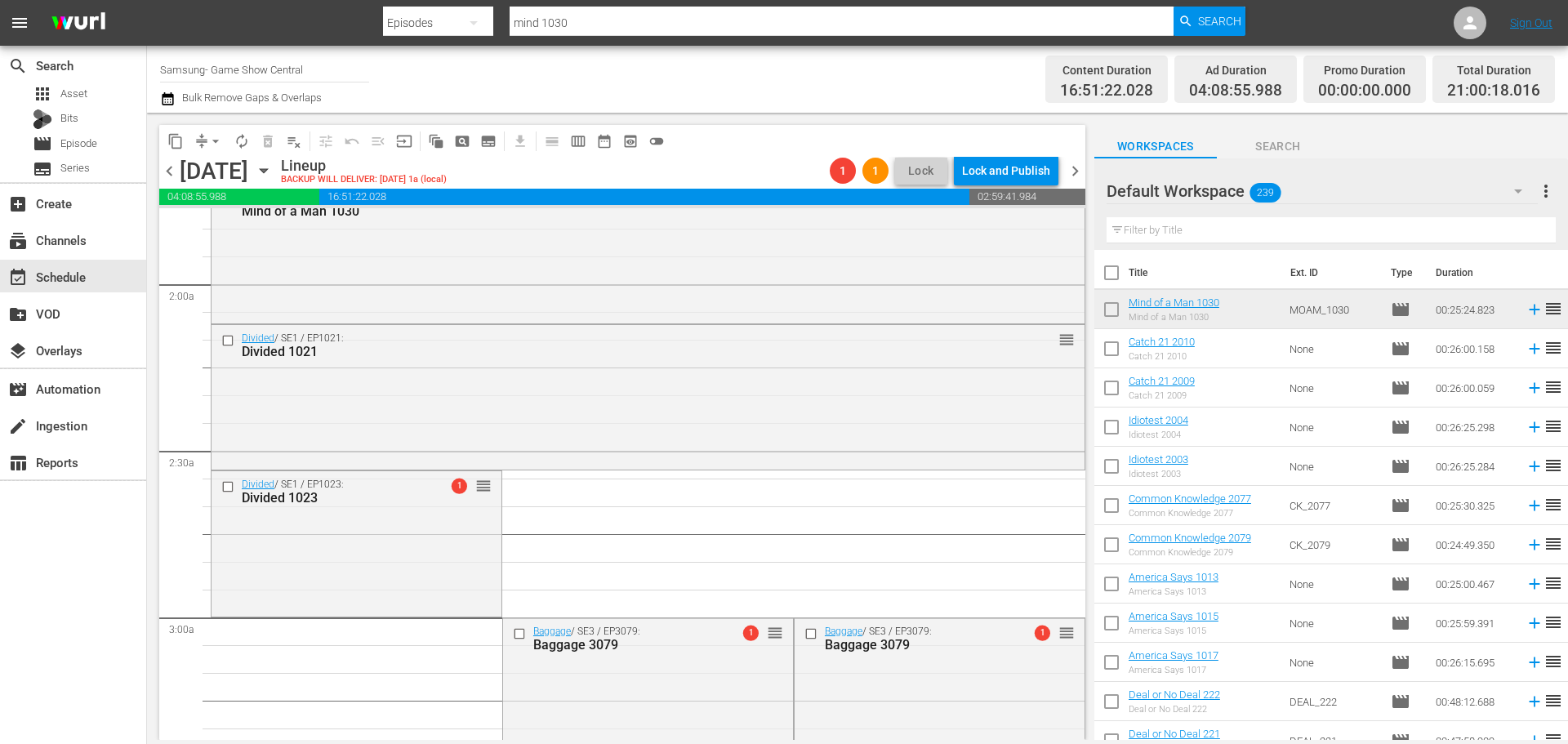
scroll to position [899, 0]
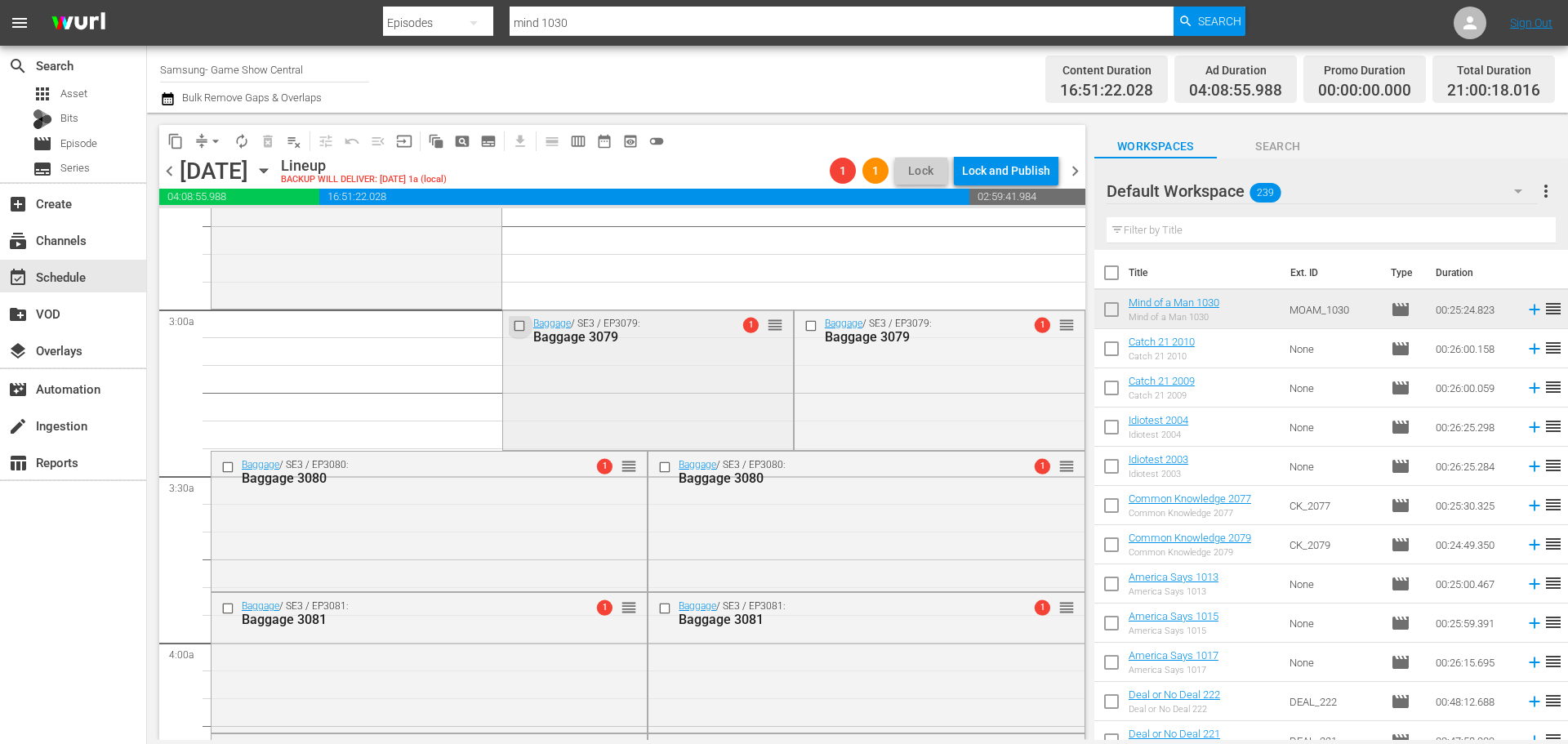
click at [517, 326] on input "checkbox" at bounding box center [520, 325] width 17 height 14
click at [227, 467] on input "checkbox" at bounding box center [229, 467] width 17 height 14
click at [228, 610] on input "checkbox" at bounding box center [229, 609] width 17 height 14
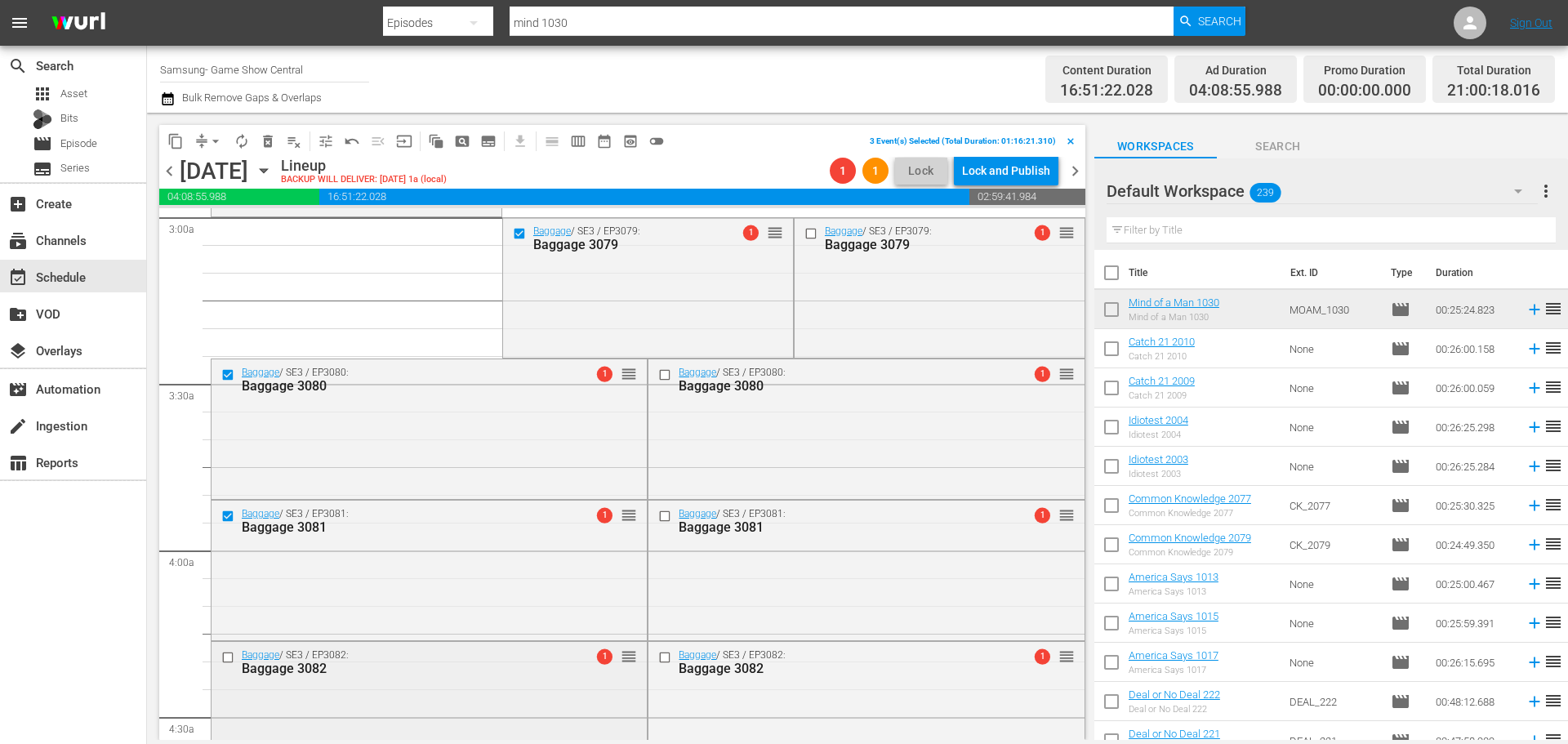
scroll to position [1143, 0]
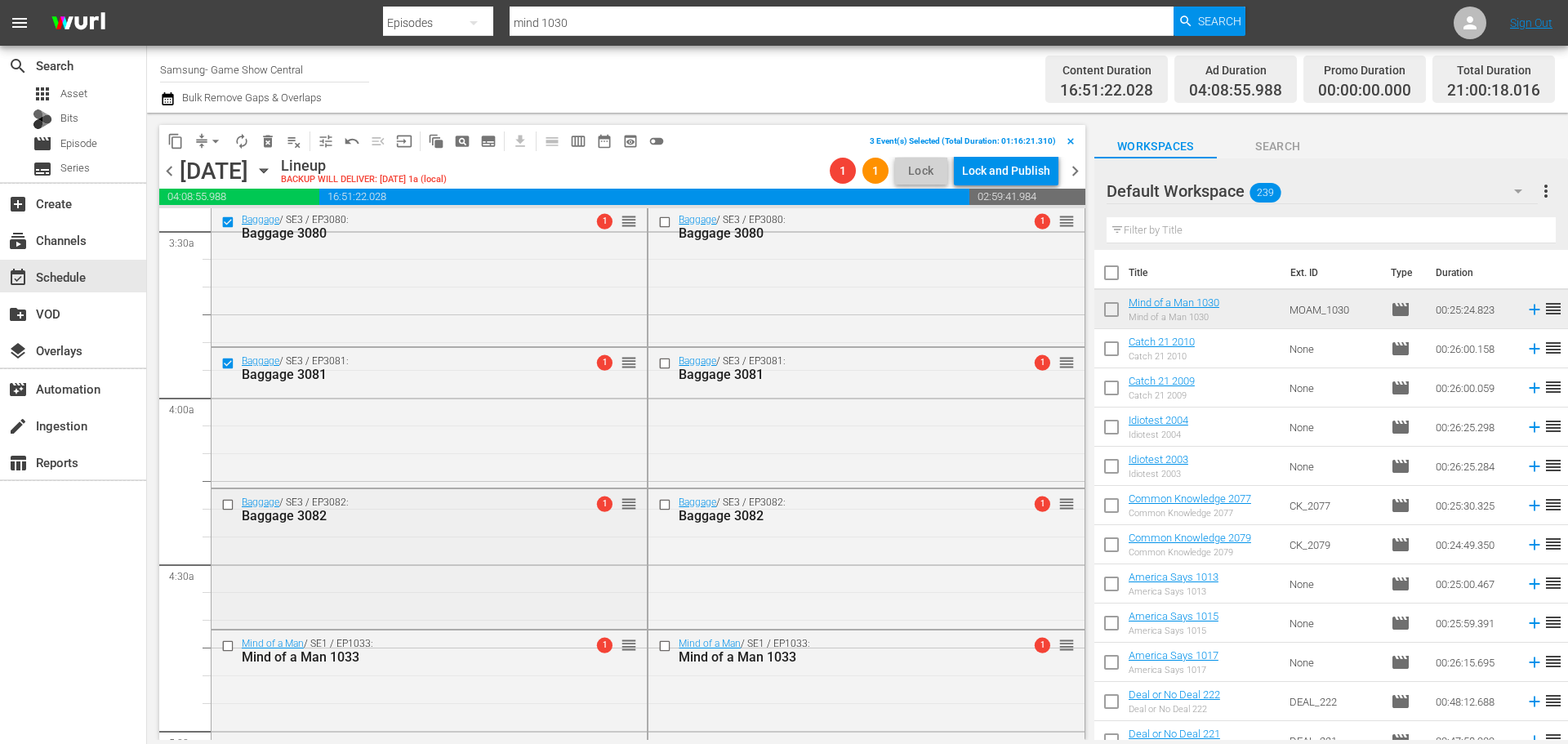
click at [222, 505] on input "checkbox" at bounding box center [229, 505] width 17 height 14
click at [228, 643] on input "checkbox" at bounding box center [229, 646] width 17 height 14
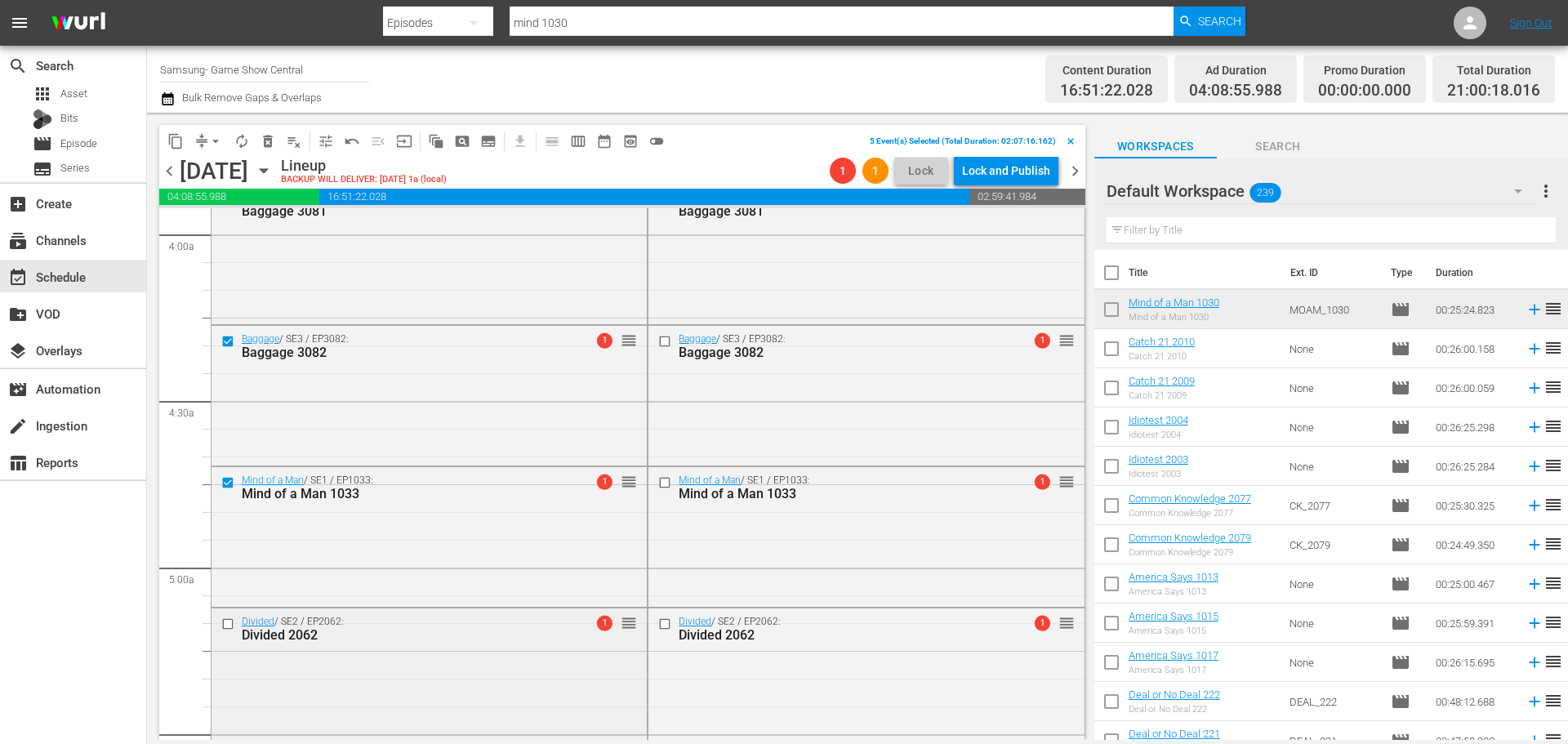
click at [226, 627] on input "checkbox" at bounding box center [229, 625] width 17 height 14
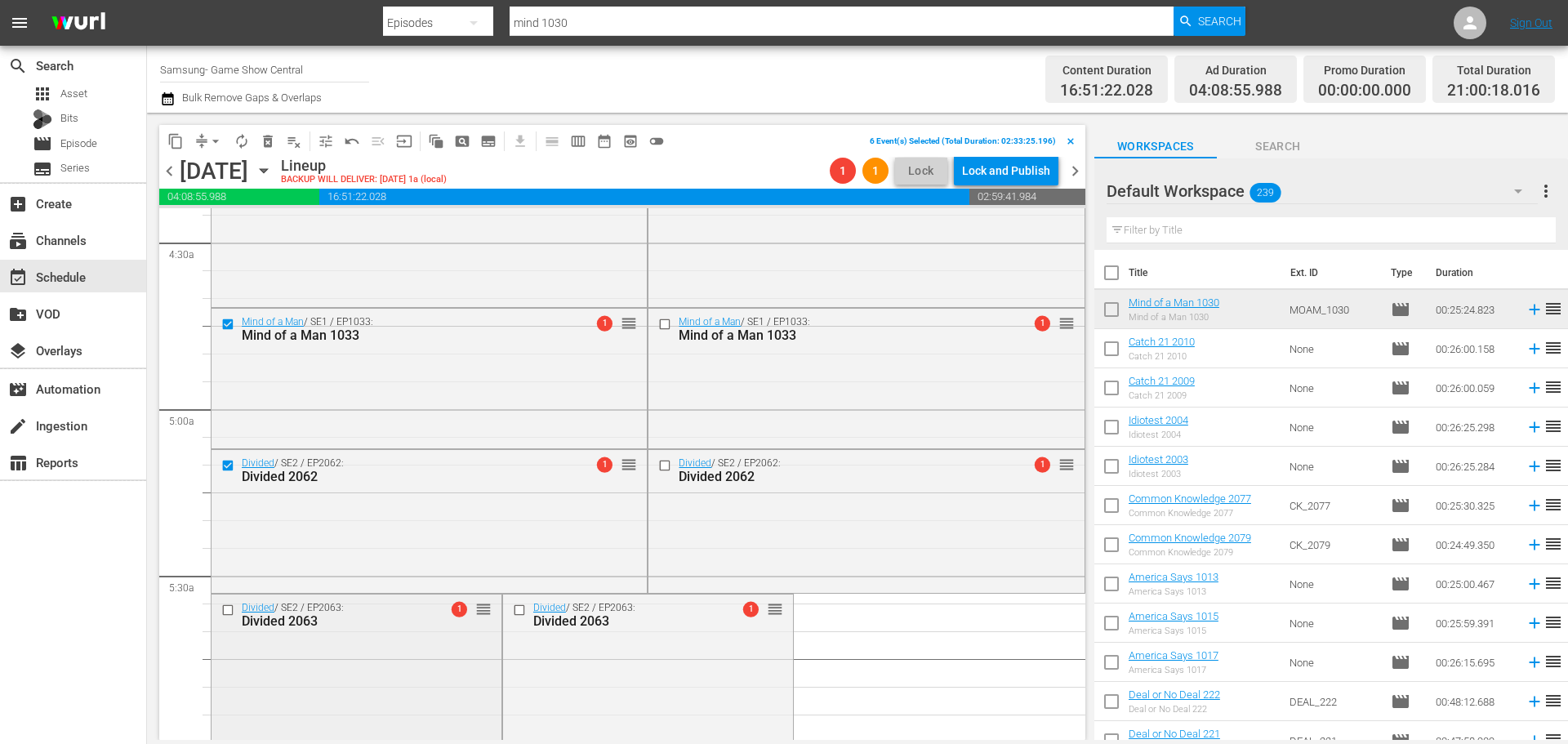
scroll to position [1470, 0]
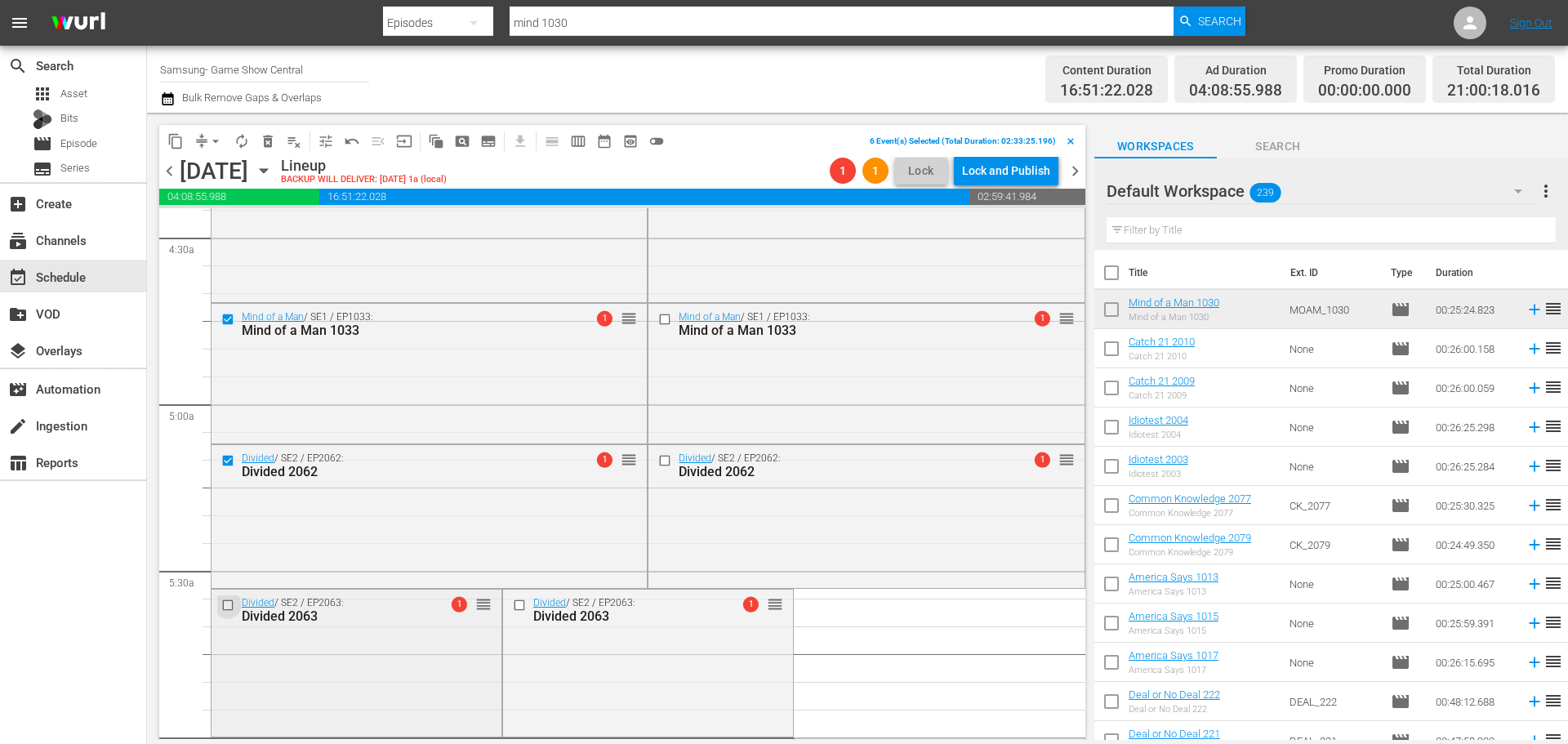
click at [231, 606] on input "checkbox" at bounding box center [229, 605] width 17 height 14
click at [271, 148] on span "delete_forever_outlined" at bounding box center [268, 141] width 16 height 16
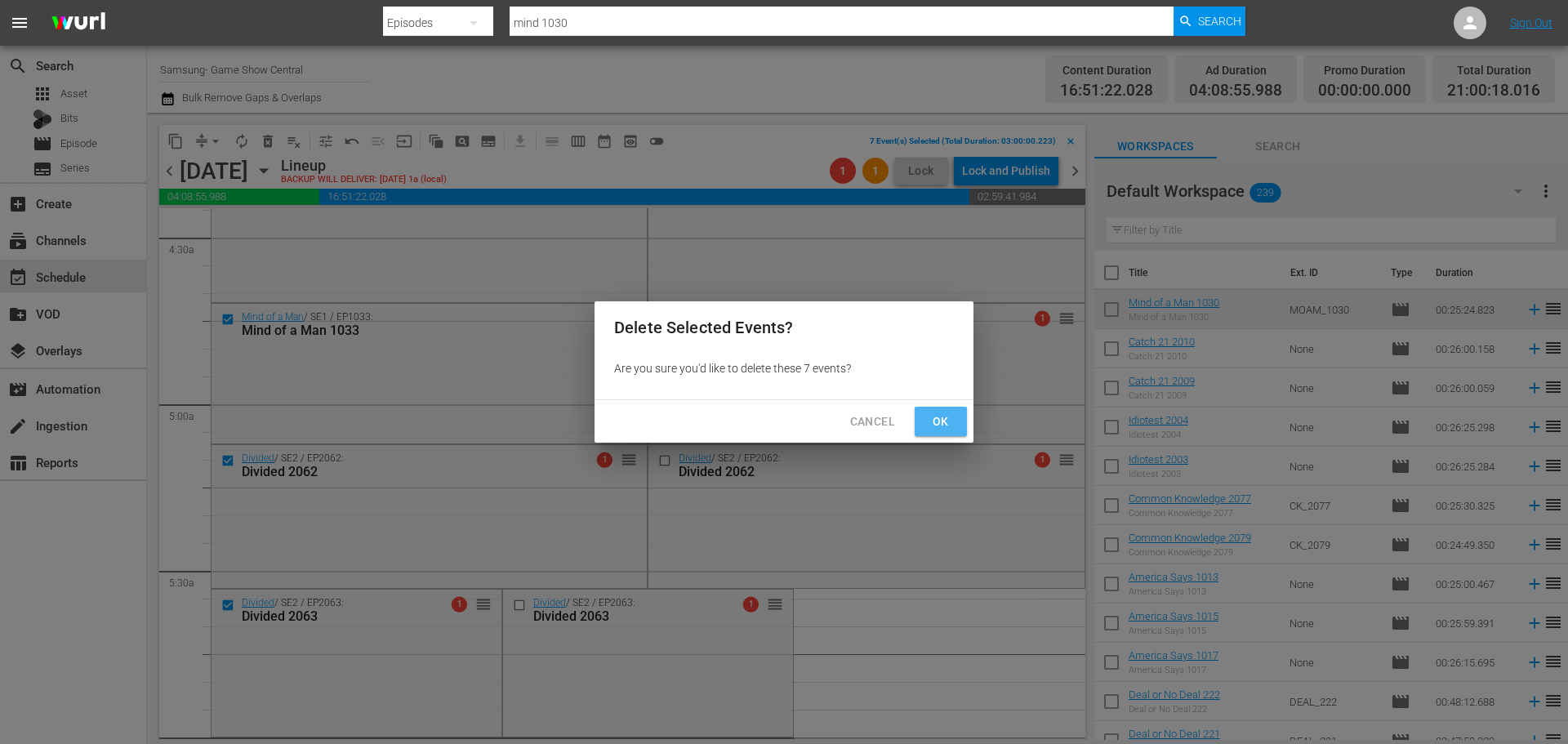
click at [947, 416] on span "Ok" at bounding box center [941, 421] width 27 height 20
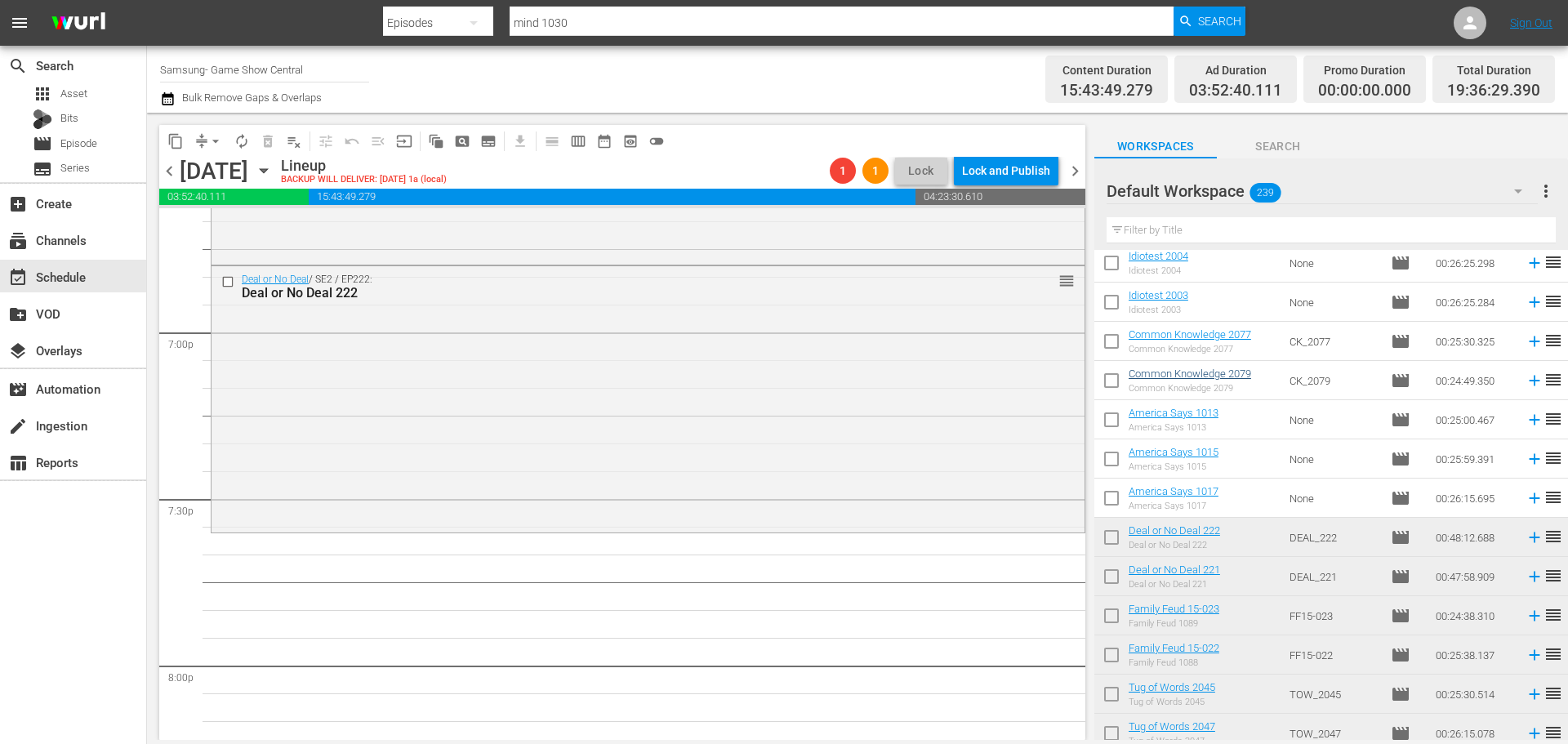
scroll to position [163, 0]
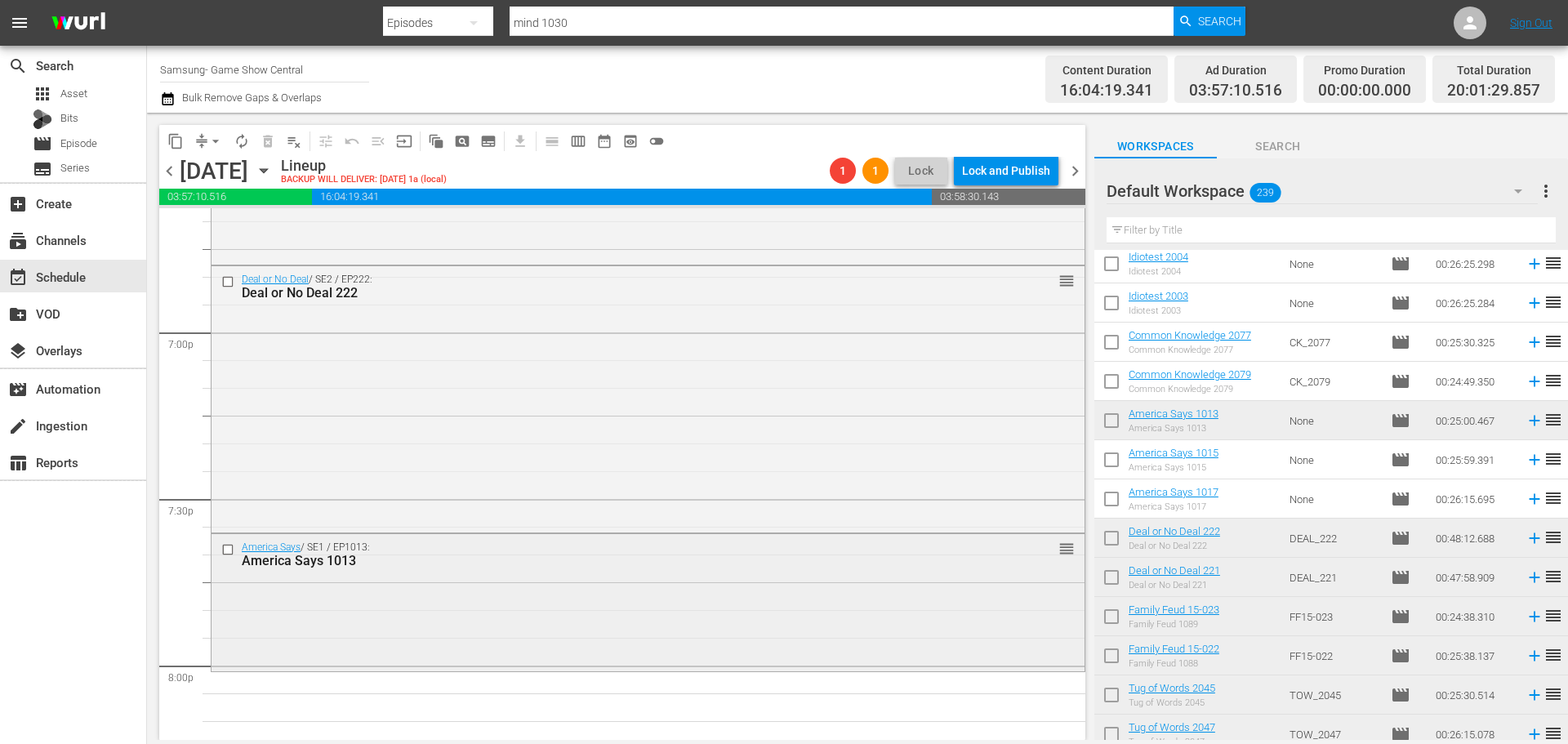
click at [730, 582] on div "America Says / SE1 / EP1013: America Says 1013 reorder" at bounding box center [648, 601] width 873 height 134
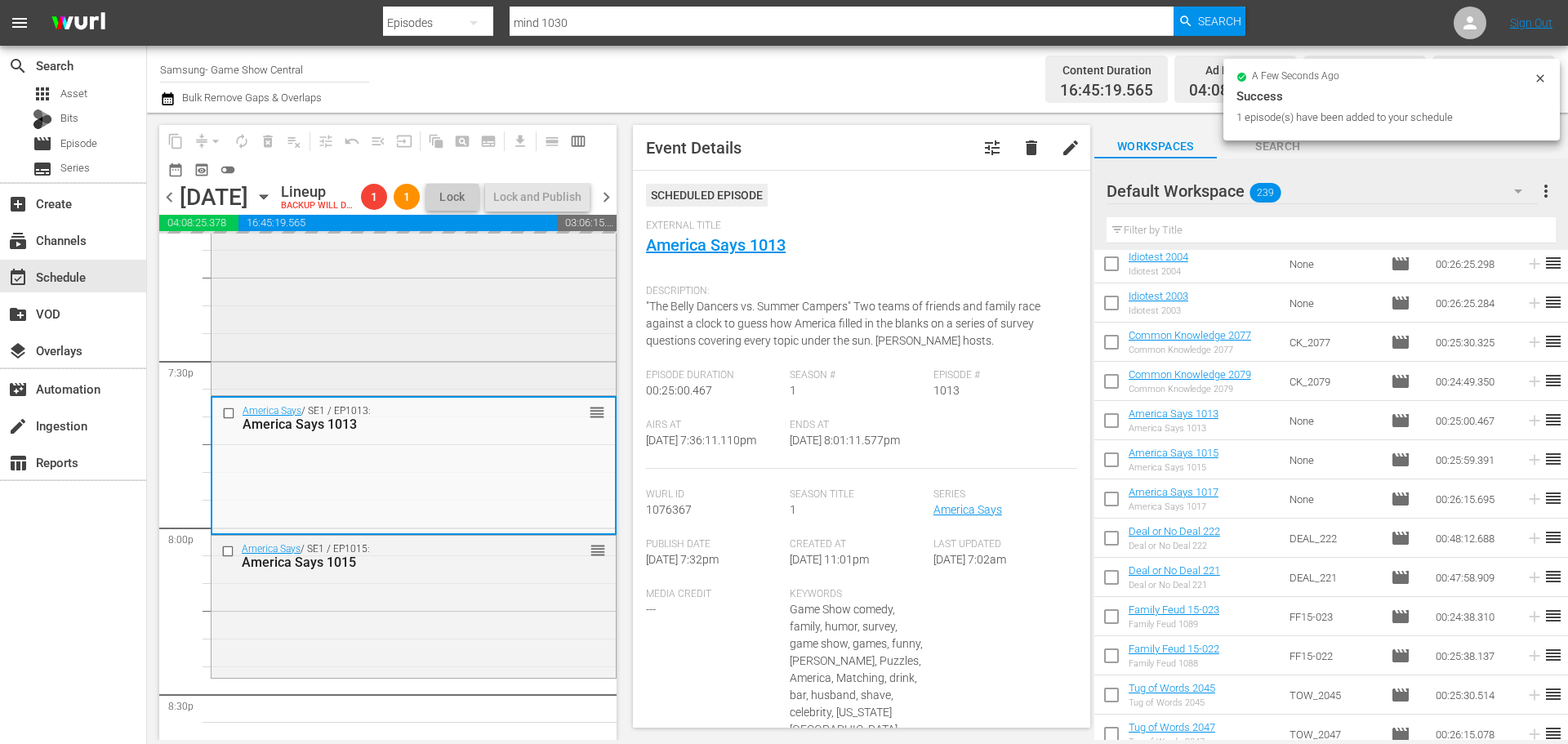
scroll to position [6125, 0]
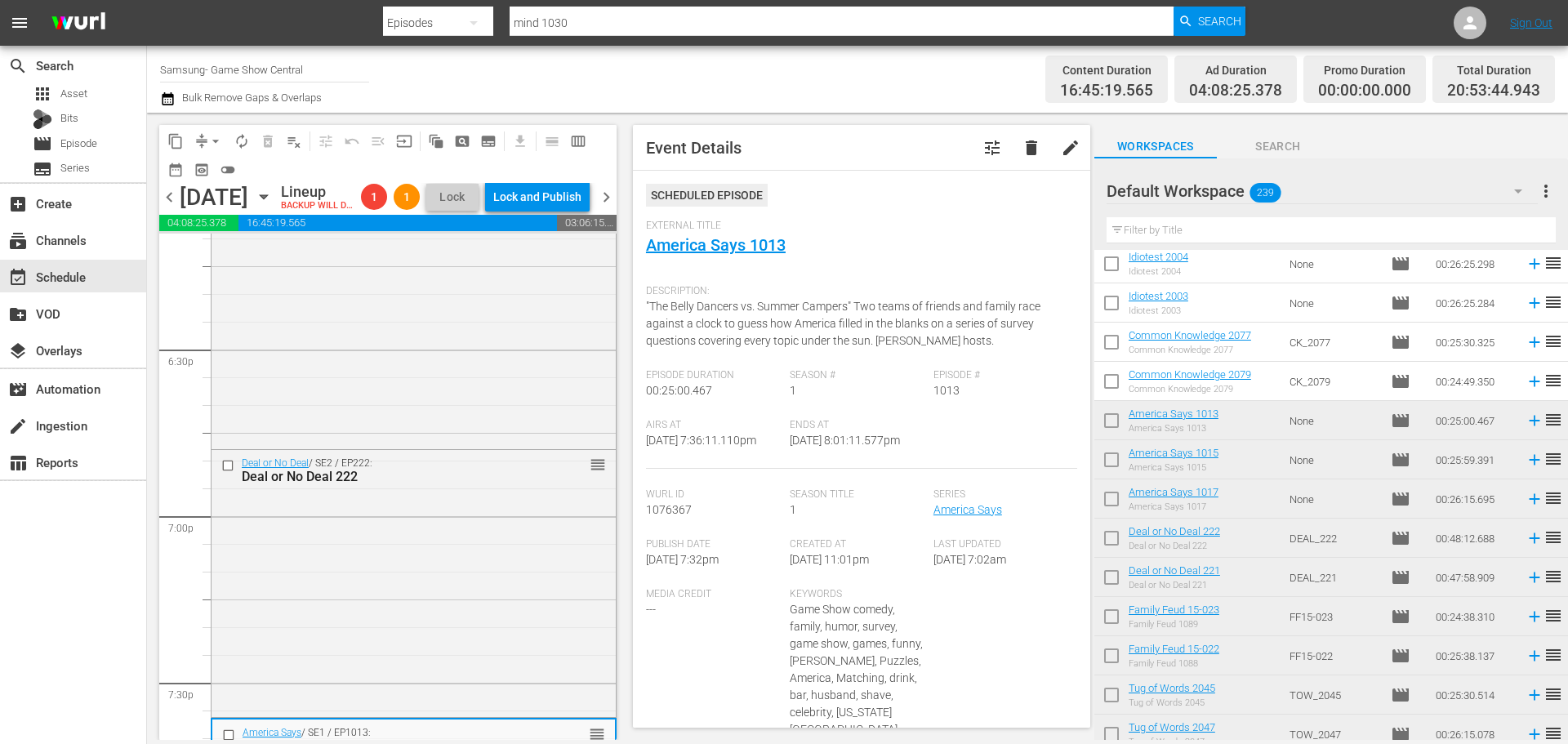
drag, startPoint x: 1040, startPoint y: 470, endPoint x: 339, endPoint y: 476, distance: 701.0
click at [340, 445] on div "Deal or No Deal / SE2 / EP221: Deal or No Deal 221 reorder" at bounding box center [413, 315] width 405 height 262
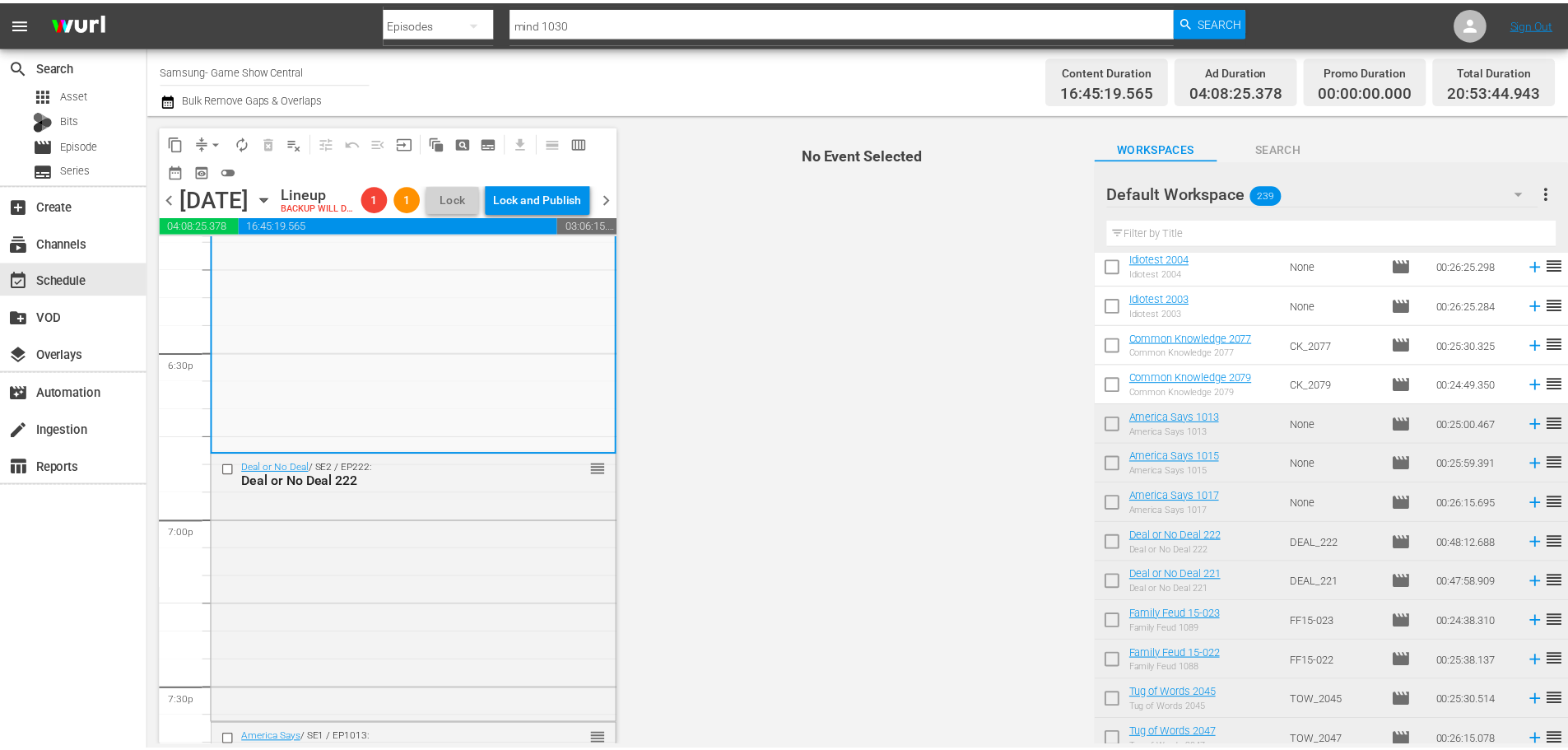
scroll to position [6010, 0]
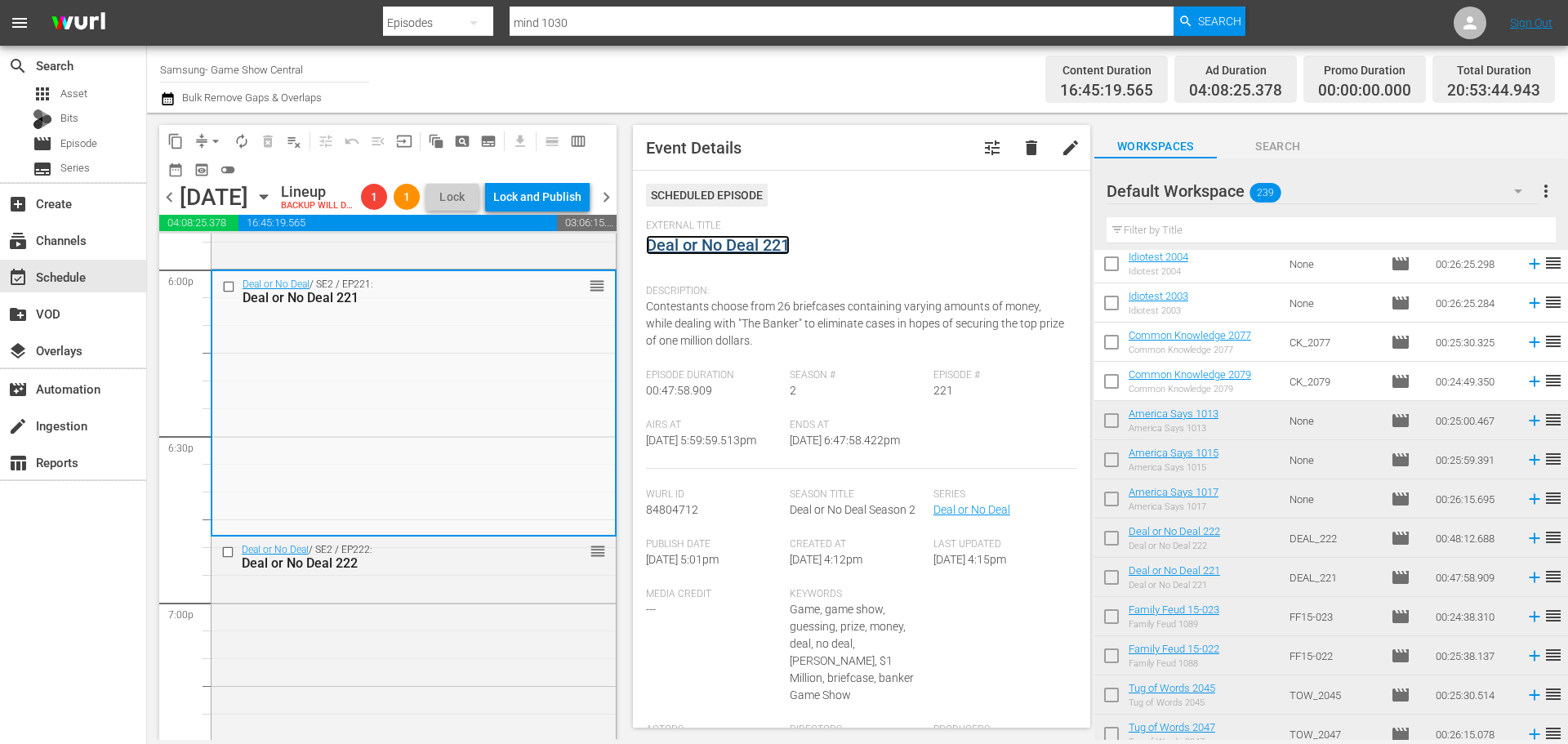
click at [710, 254] on link "Deal or No Deal 221" at bounding box center [717, 245] width 144 height 19
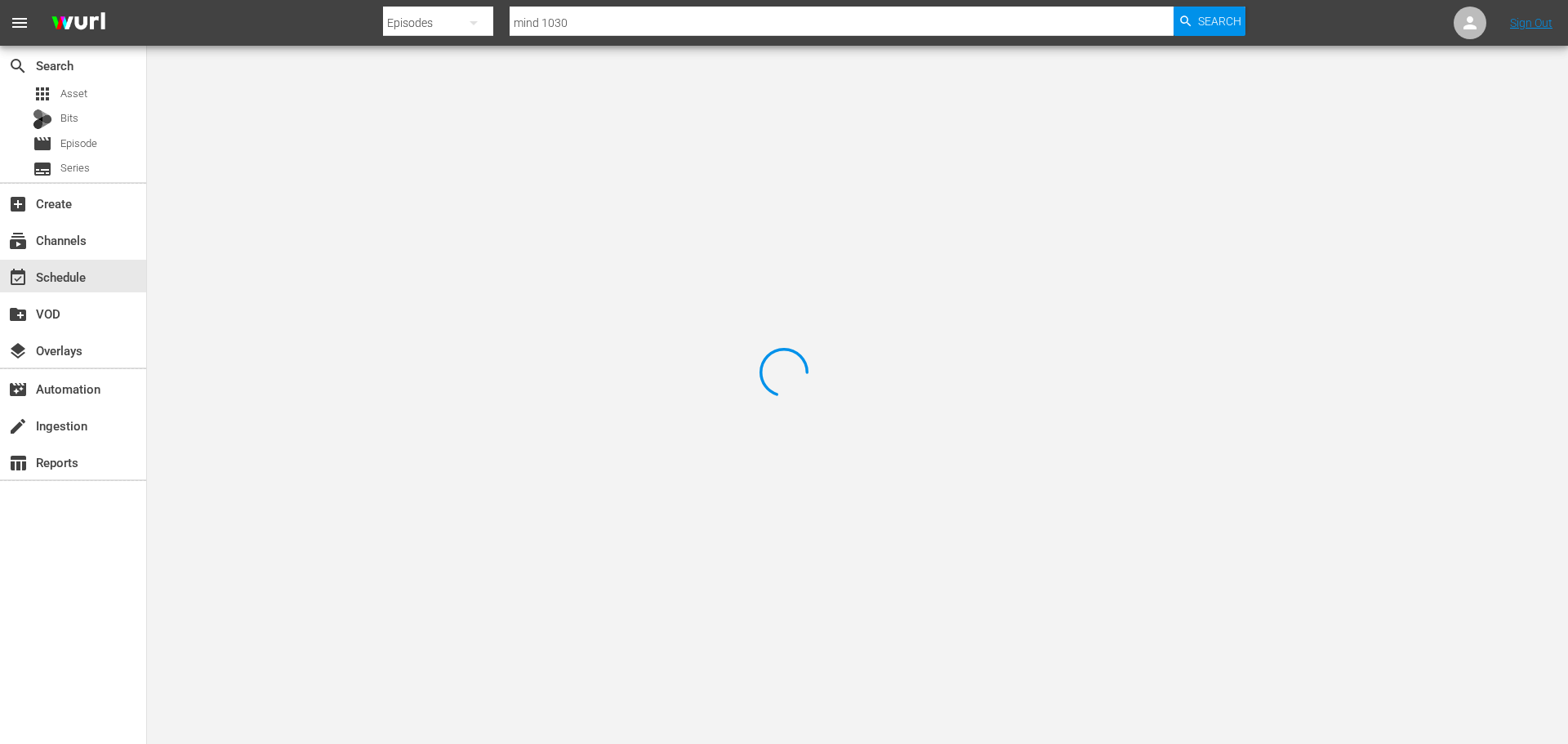
click at [439, 141] on div at bounding box center [784, 372] width 1568 height 744
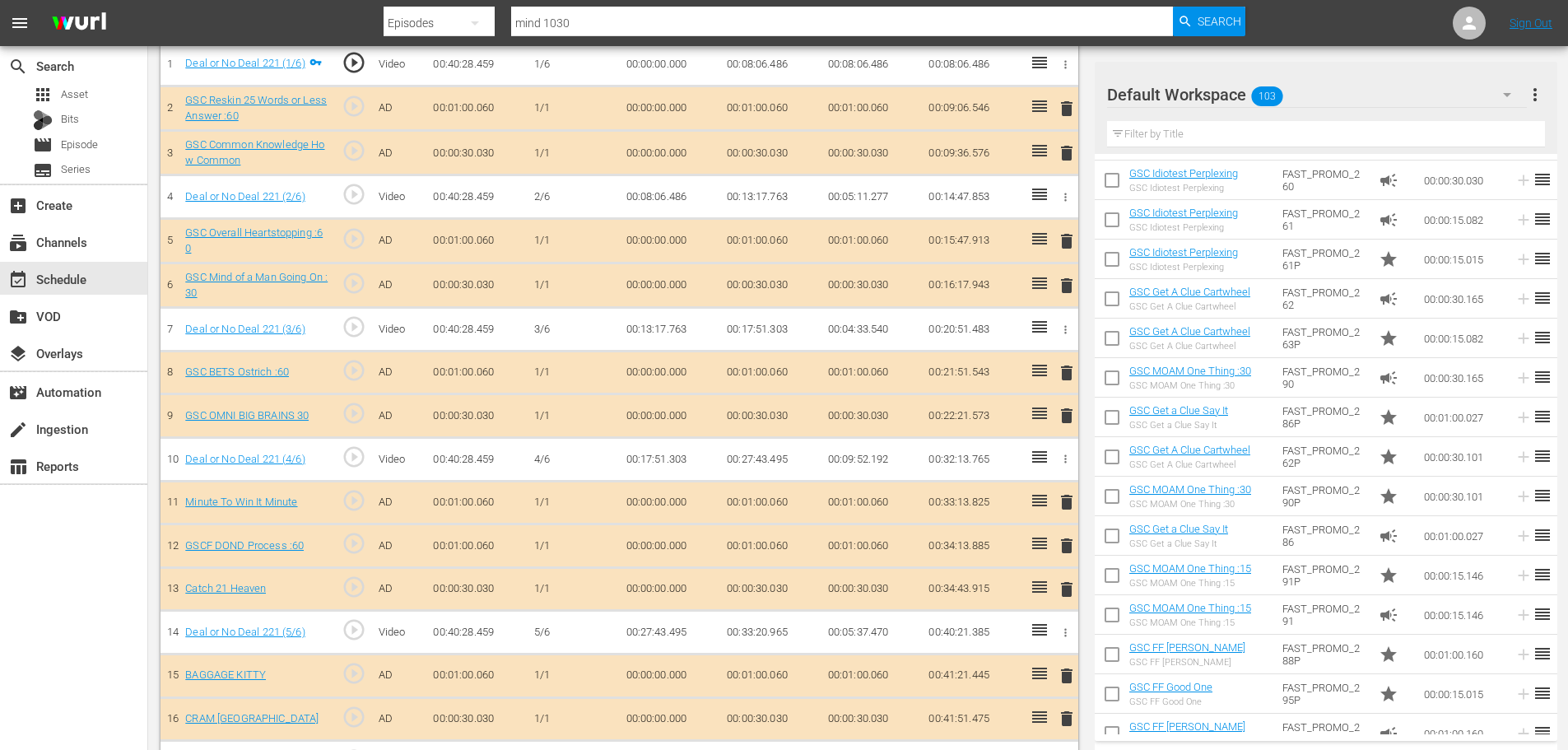
scroll to position [685, 0]
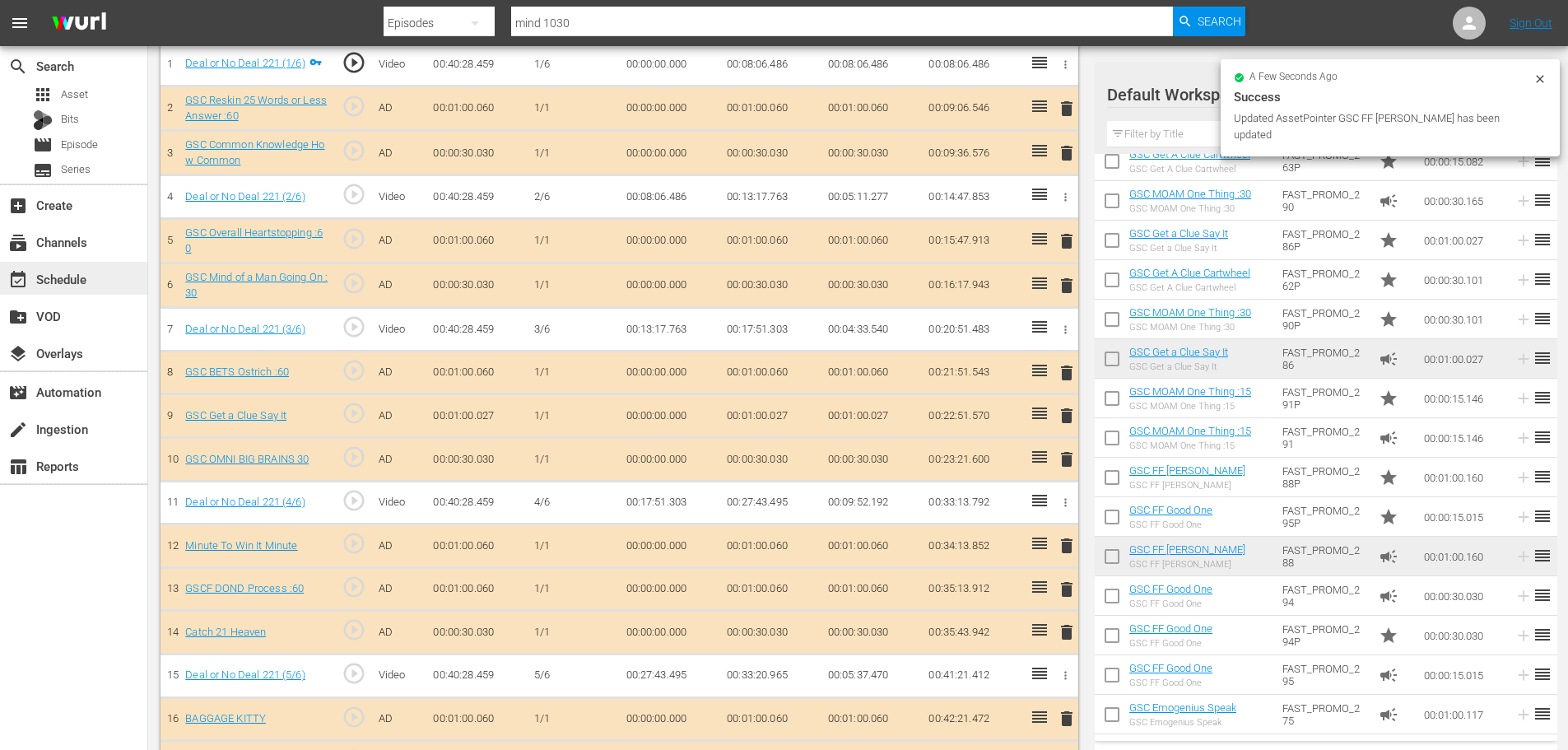
click at [99, 285] on div "event_available Schedule" at bounding box center [73, 278] width 147 height 33
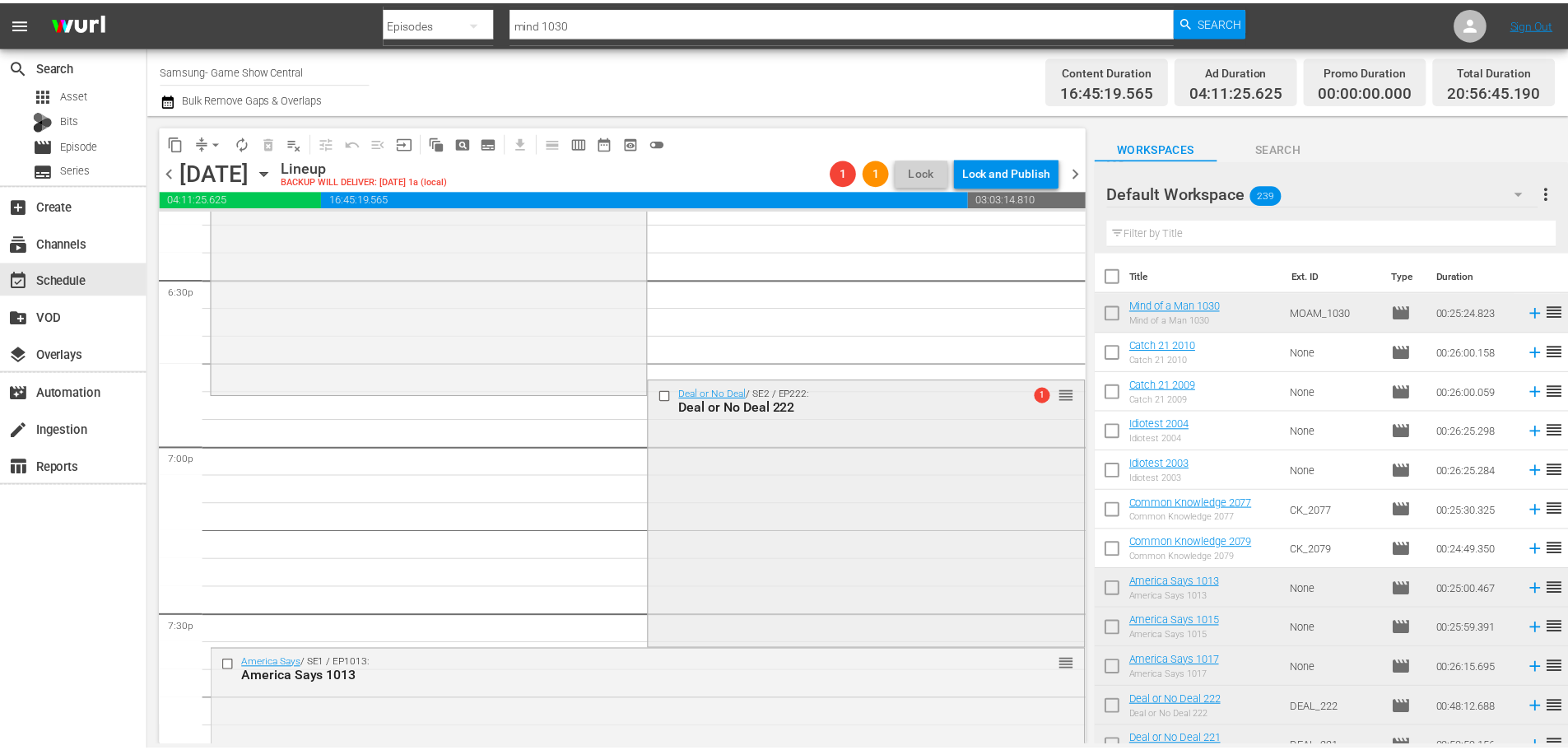
scroll to position [6173, 0]
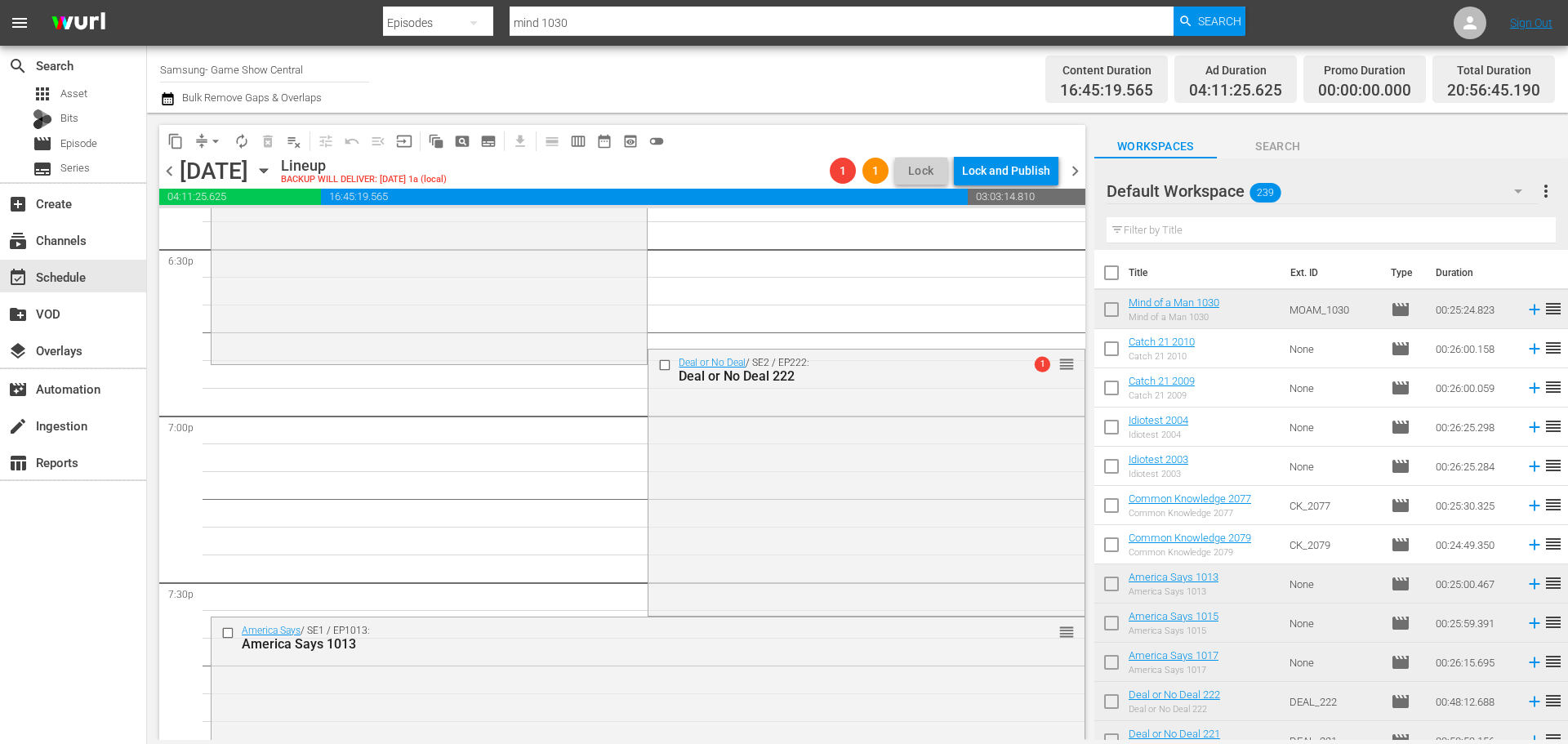
click at [686, 560] on div "Deal or No Deal / SE2 / EP222: Deal or No Deal 222 1 reorder" at bounding box center [866, 482] width 436 height 263
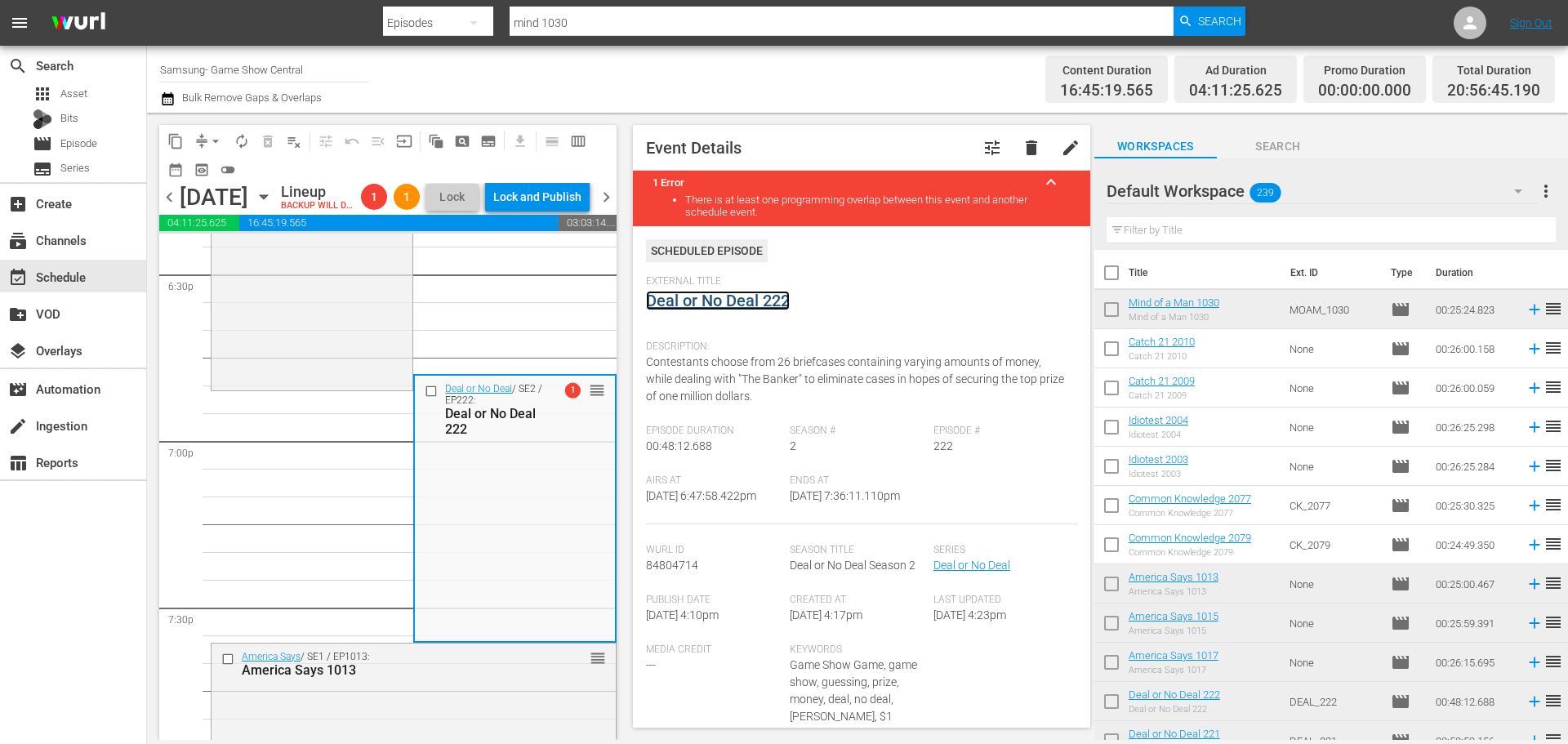
click at [743, 306] on link "Deal or No Deal 222" at bounding box center [717, 300] width 144 height 19
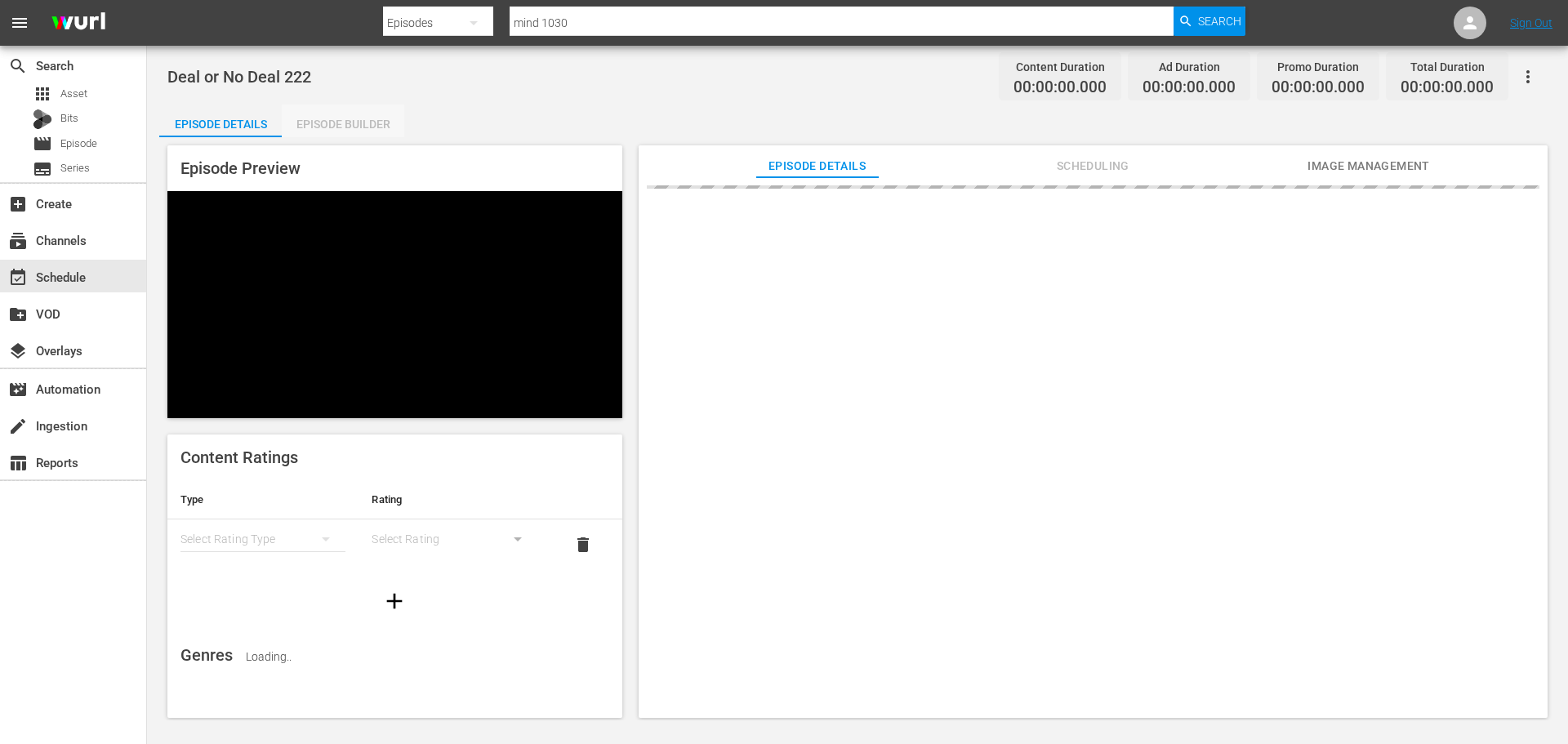
click at [364, 116] on div "Episode Builder" at bounding box center [343, 124] width 123 height 39
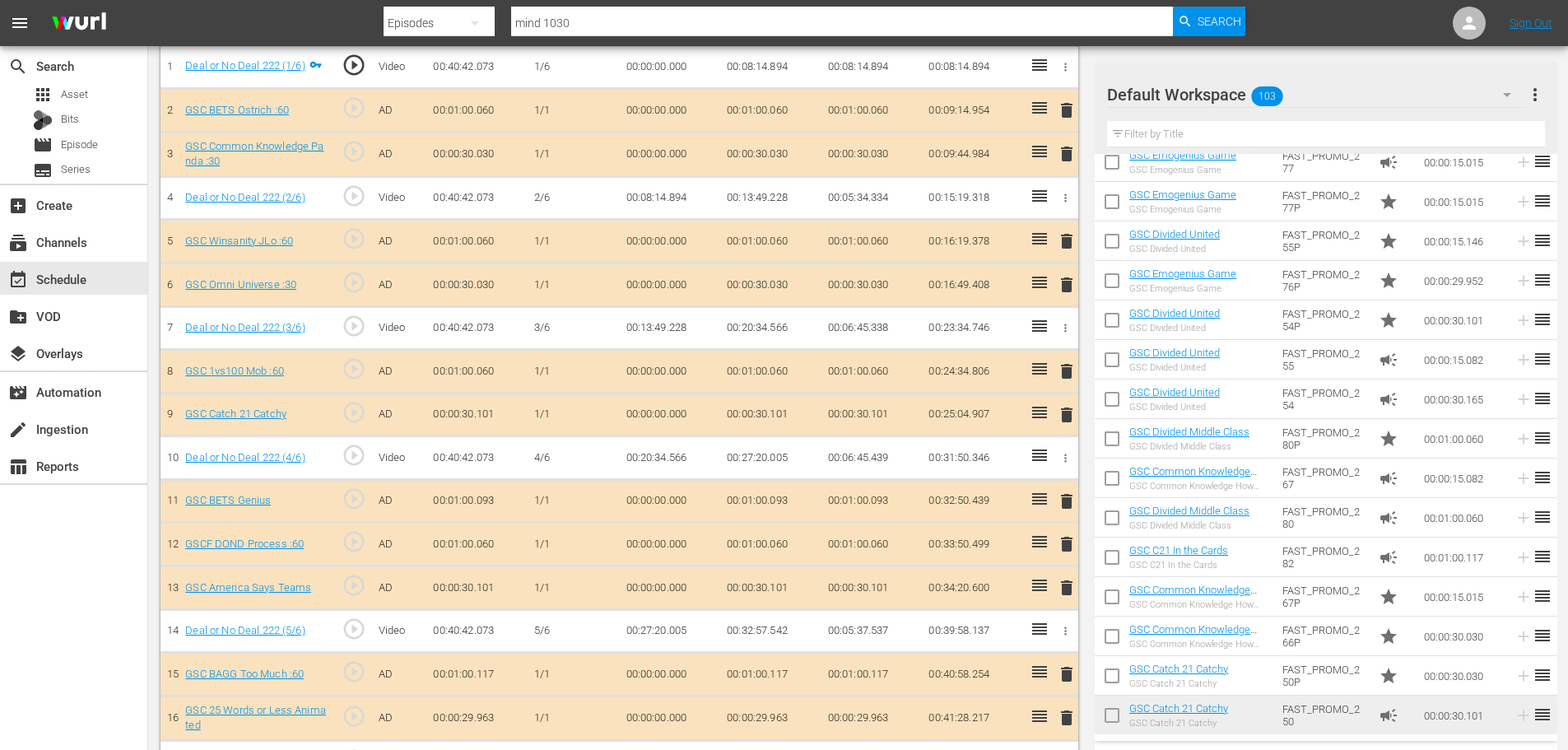
scroll to position [1508, 0]
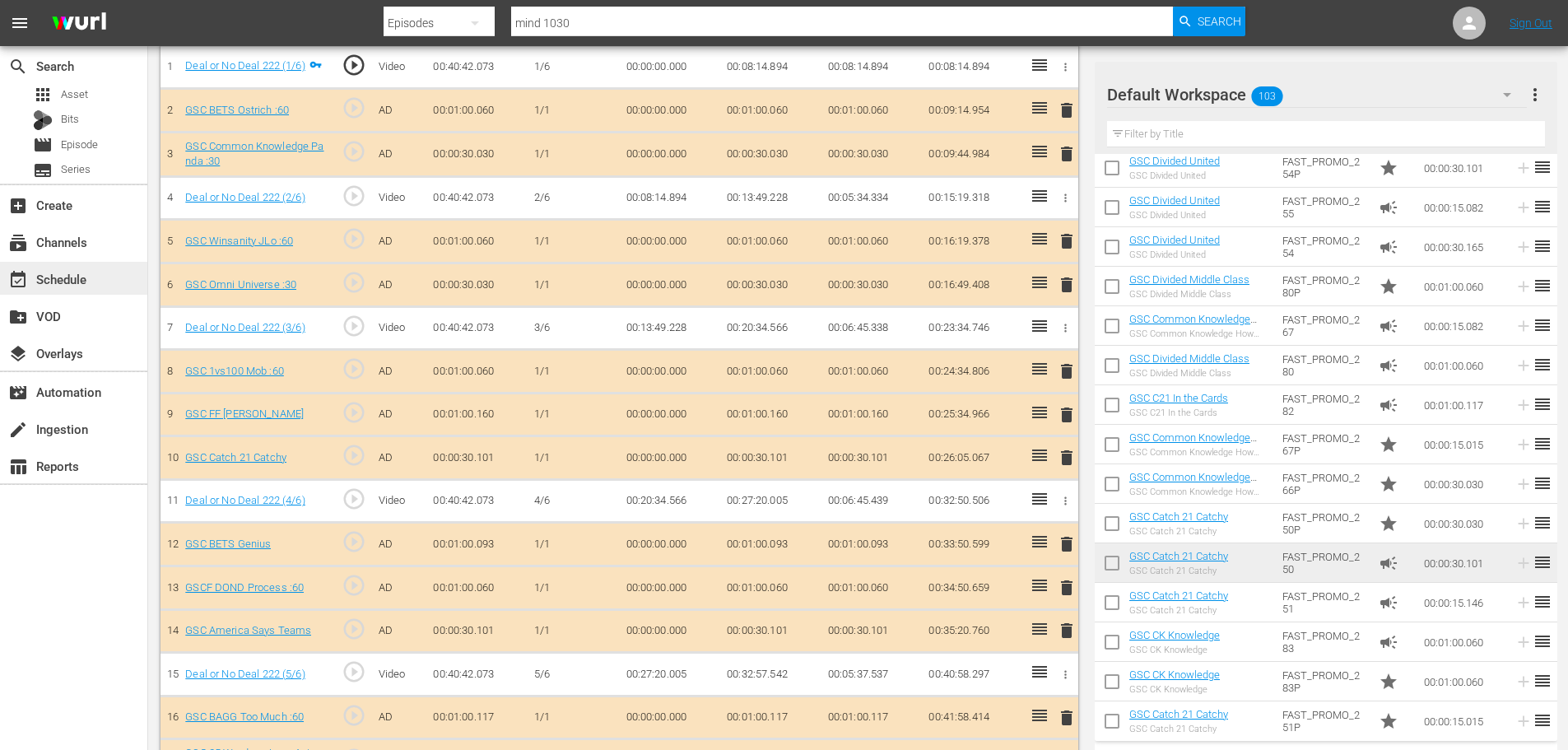
click at [91, 282] on div "event_available Schedule" at bounding box center [46, 276] width 93 height 15
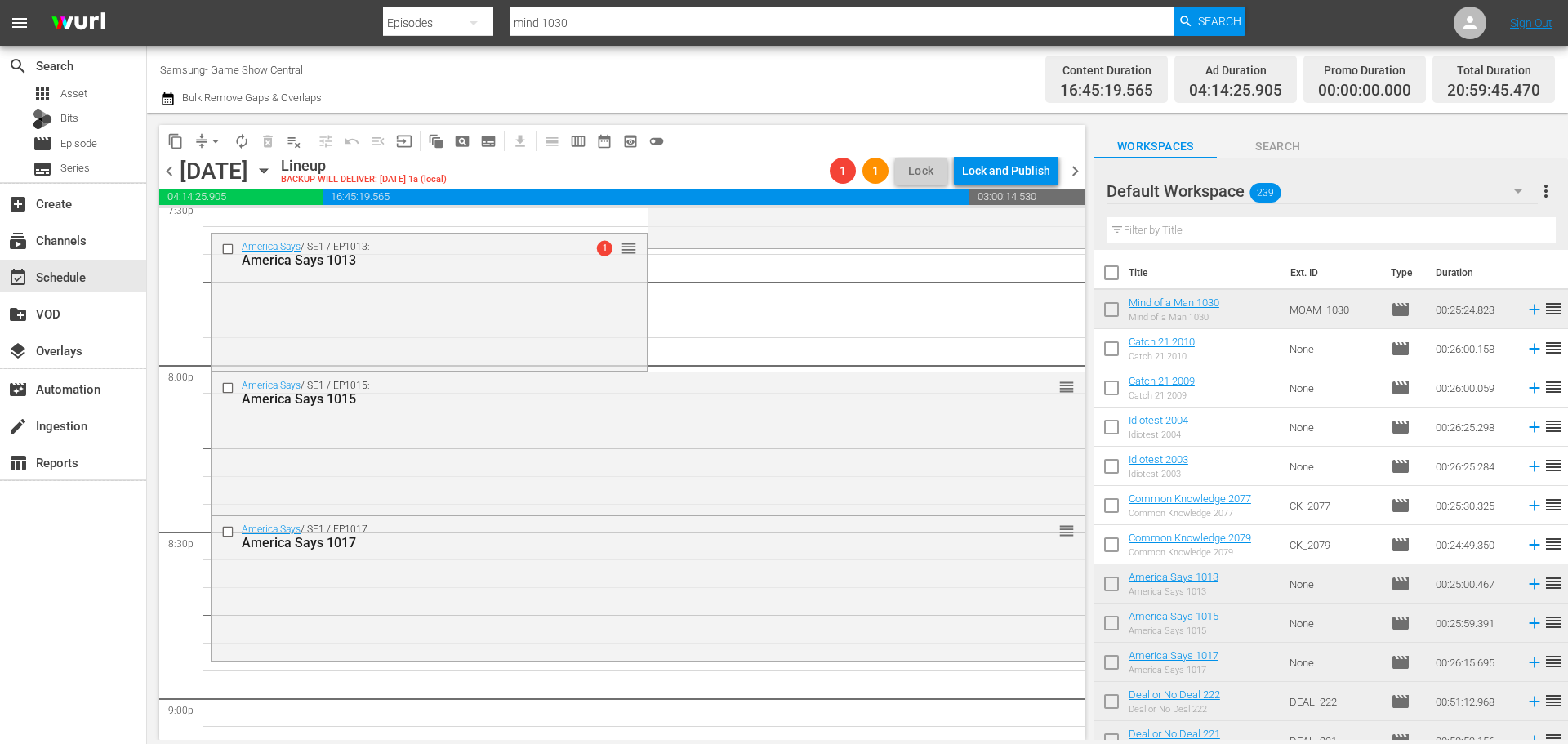
scroll to position [6637, 0]
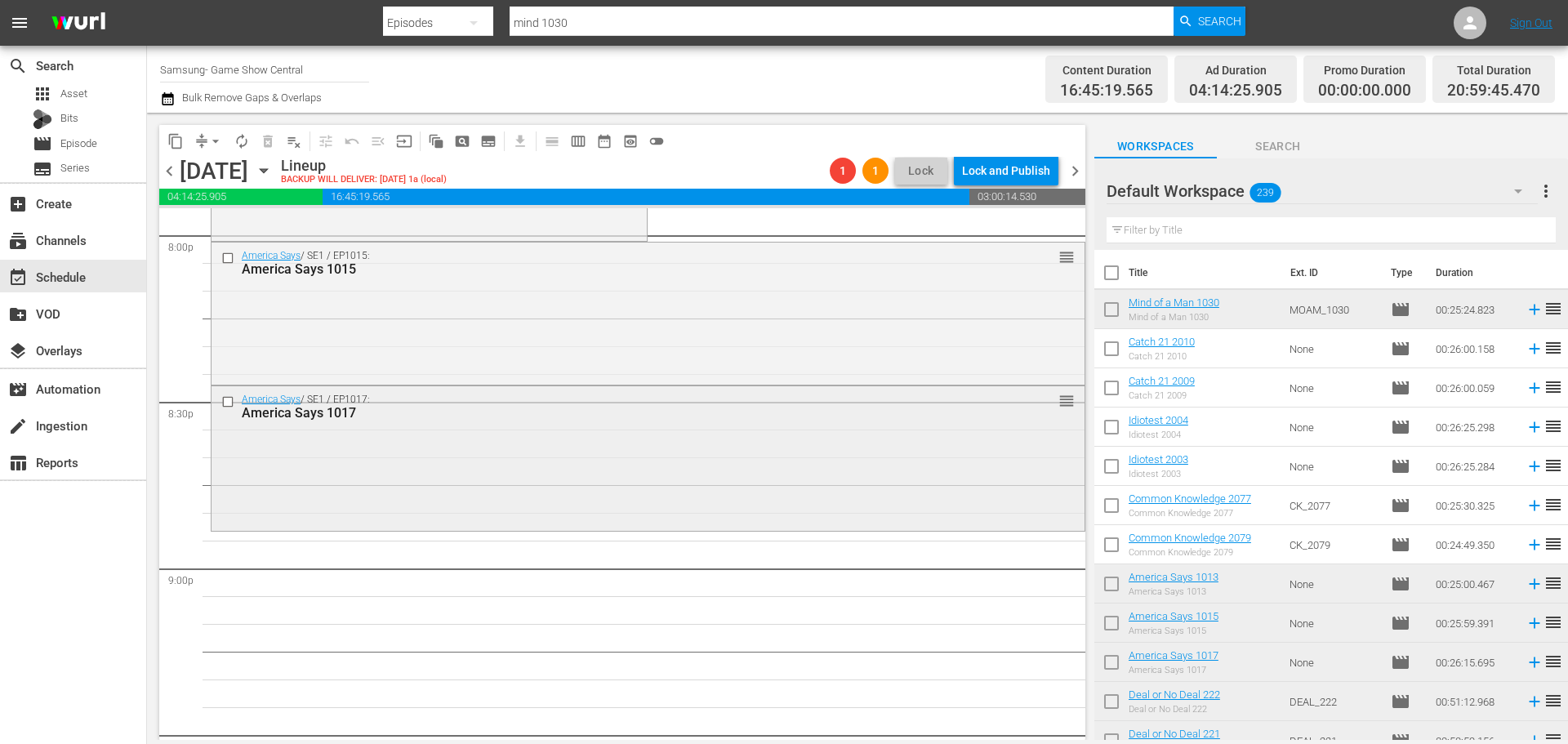
click at [584, 497] on div "America Says / SE1 / EP1017: America Says 1017 reorder" at bounding box center [648, 457] width 873 height 141
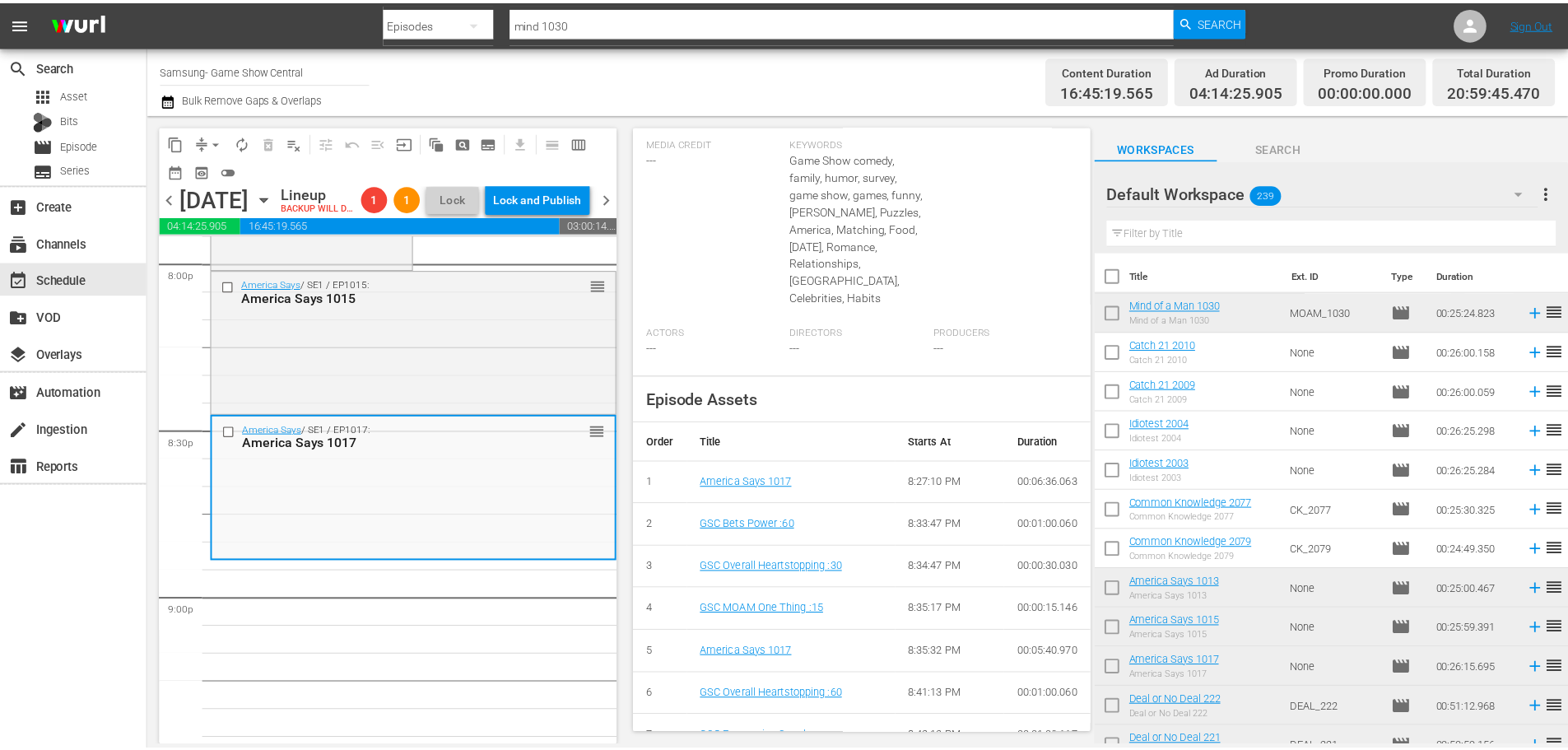
scroll to position [0, 0]
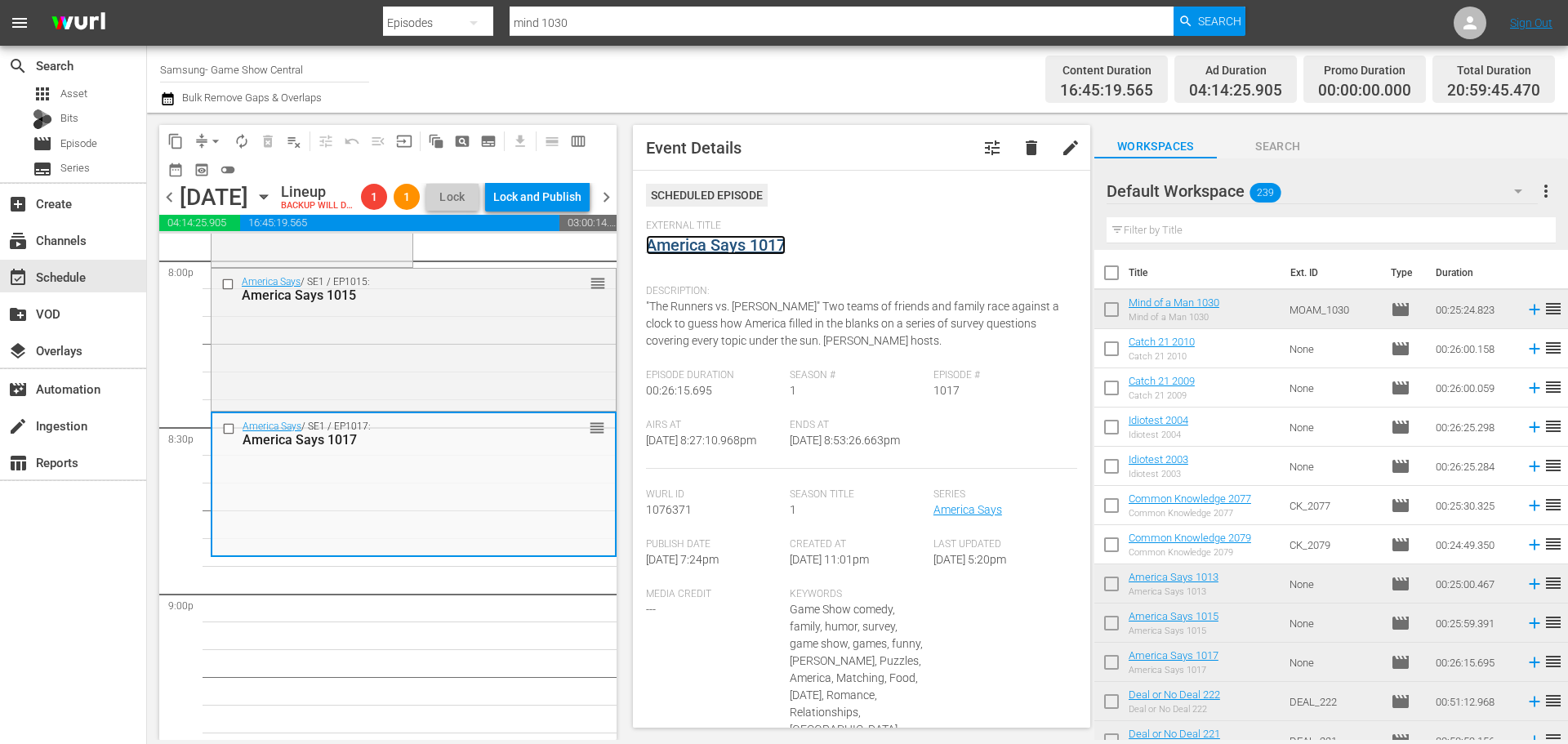
click at [719, 254] on link "America Says 1017" at bounding box center [716, 245] width 140 height 19
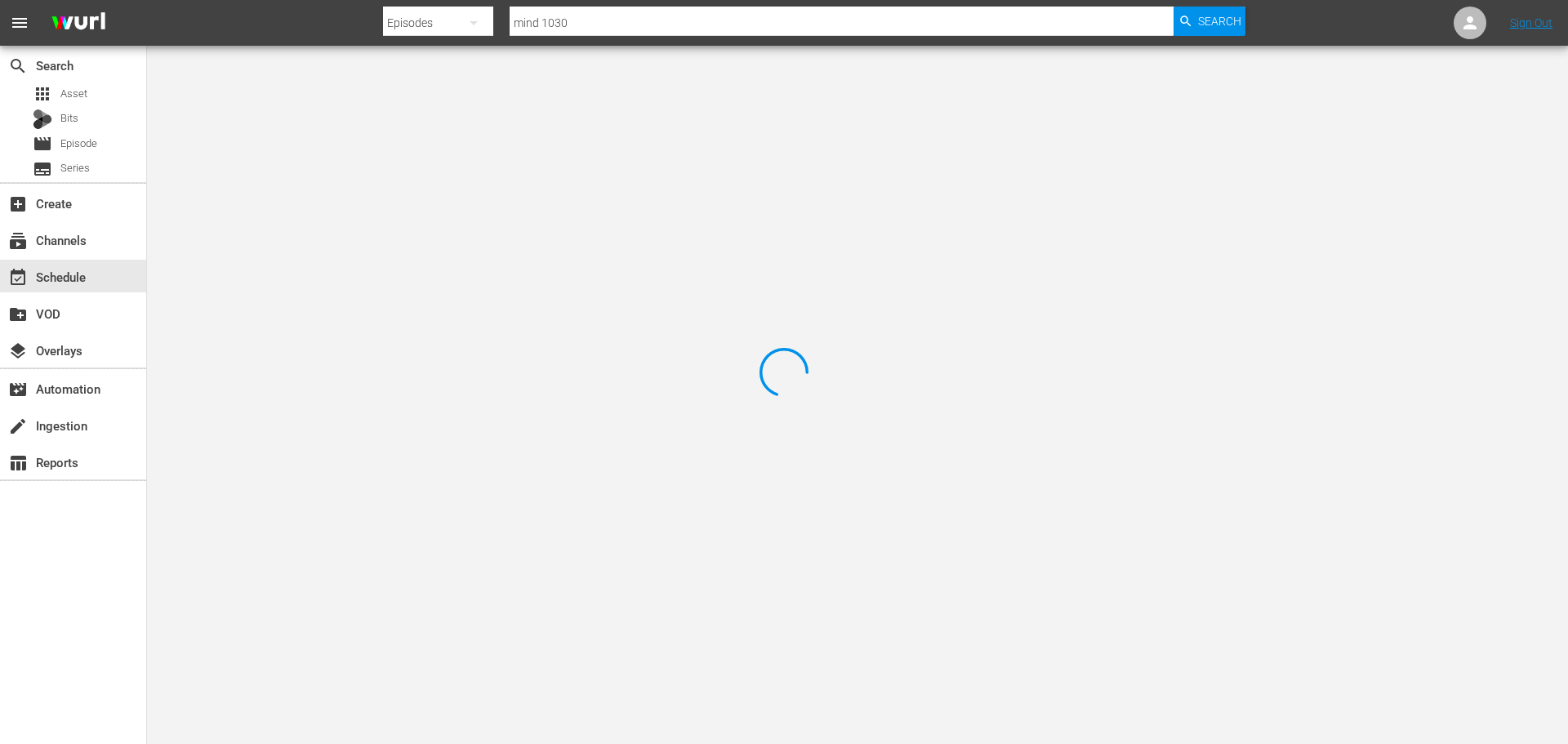
drag, startPoint x: 420, startPoint y: 139, endPoint x: 401, endPoint y: 118, distance: 28.3
click at [420, 137] on div at bounding box center [784, 372] width 1568 height 744
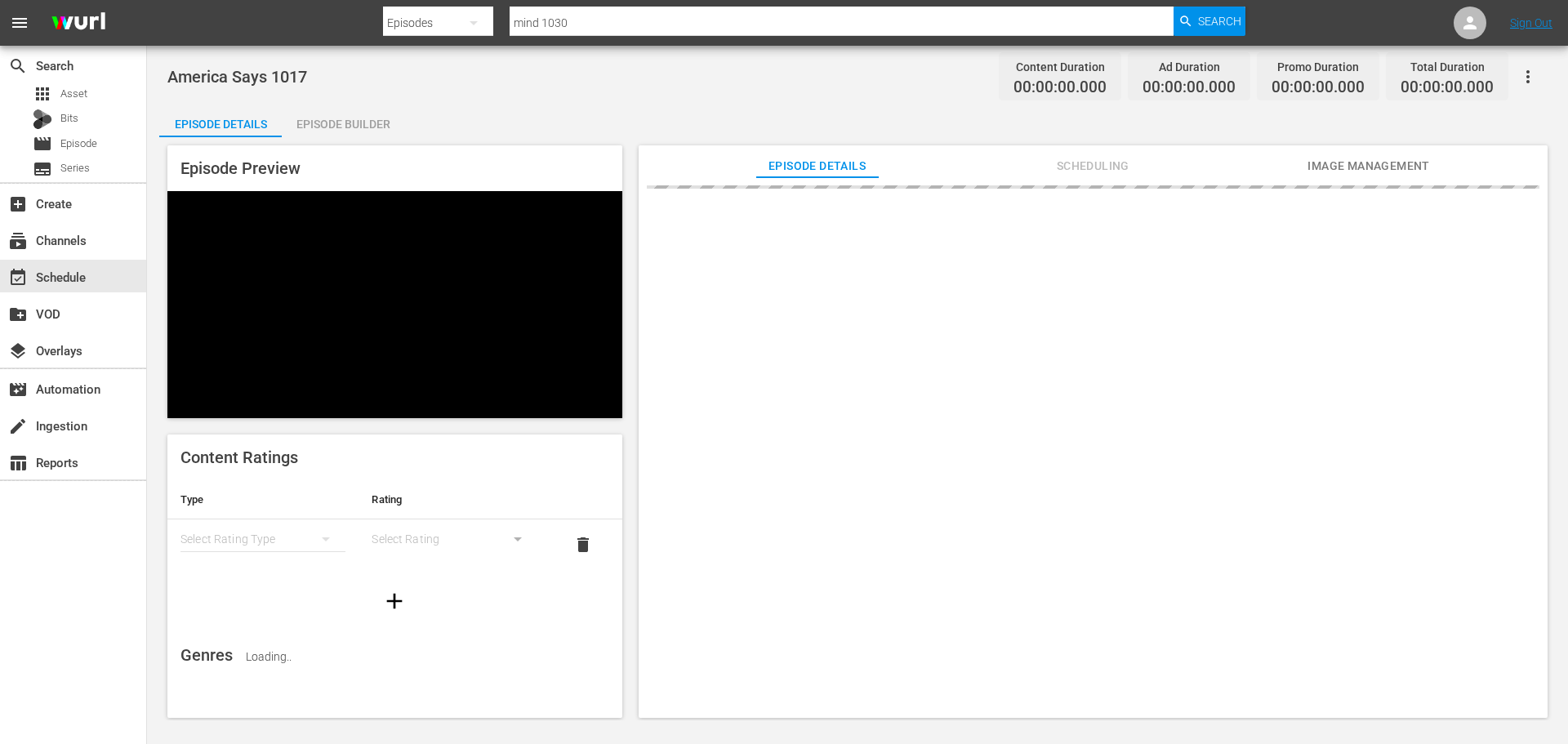
click at [399, 118] on div "Episode Builder" at bounding box center [343, 124] width 123 height 39
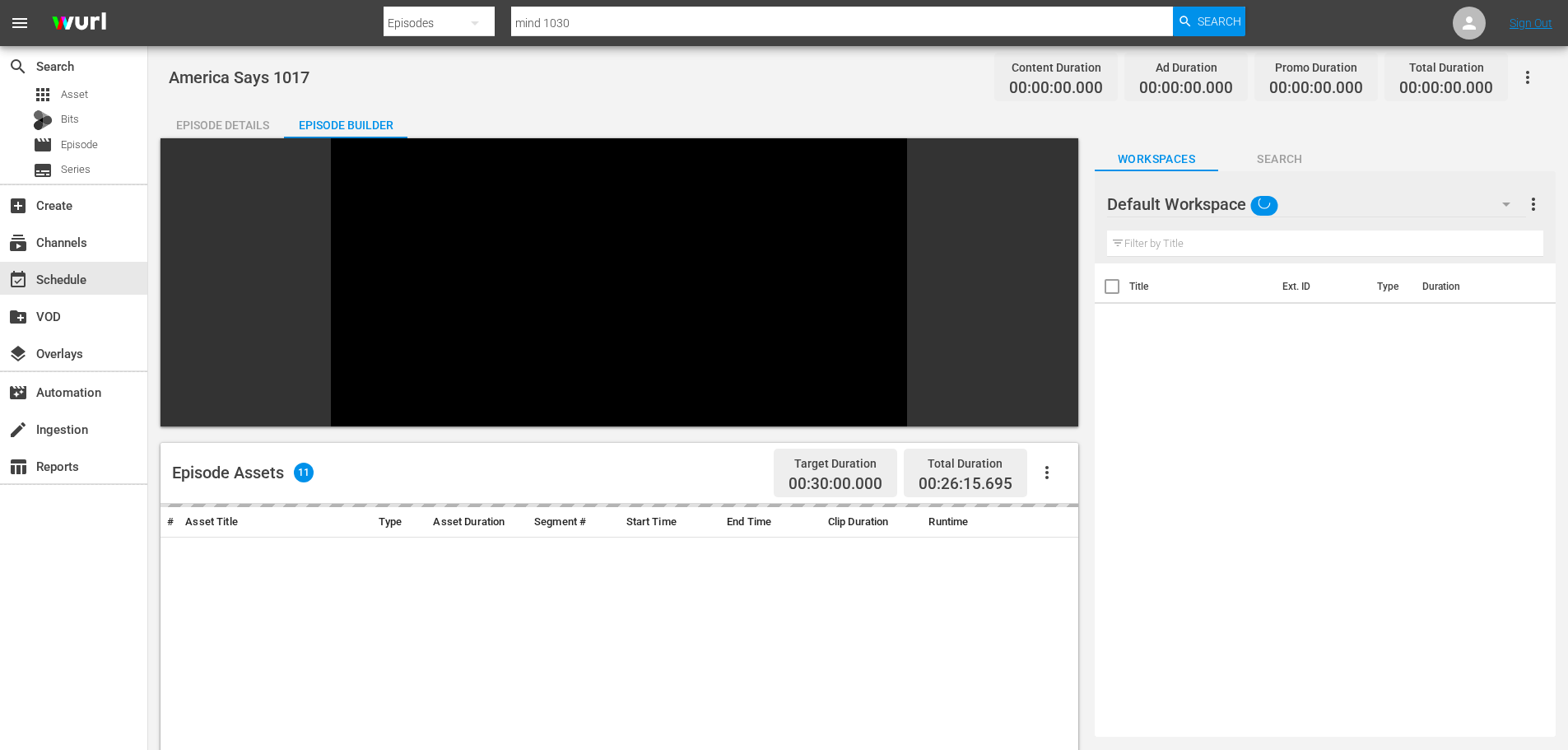
scroll to position [228, 0]
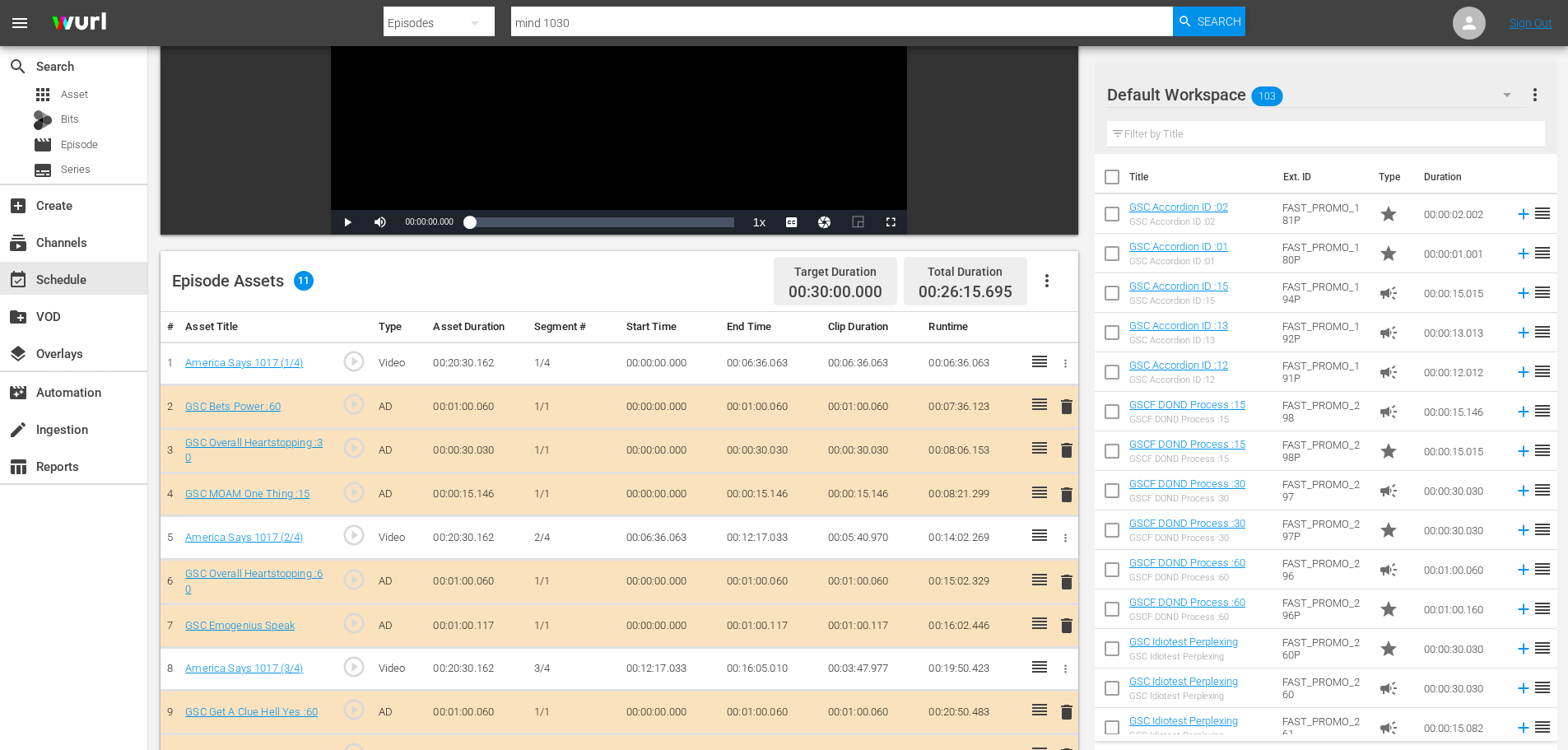
click at [1070, 495] on span "delete" at bounding box center [1067, 494] width 20 height 20
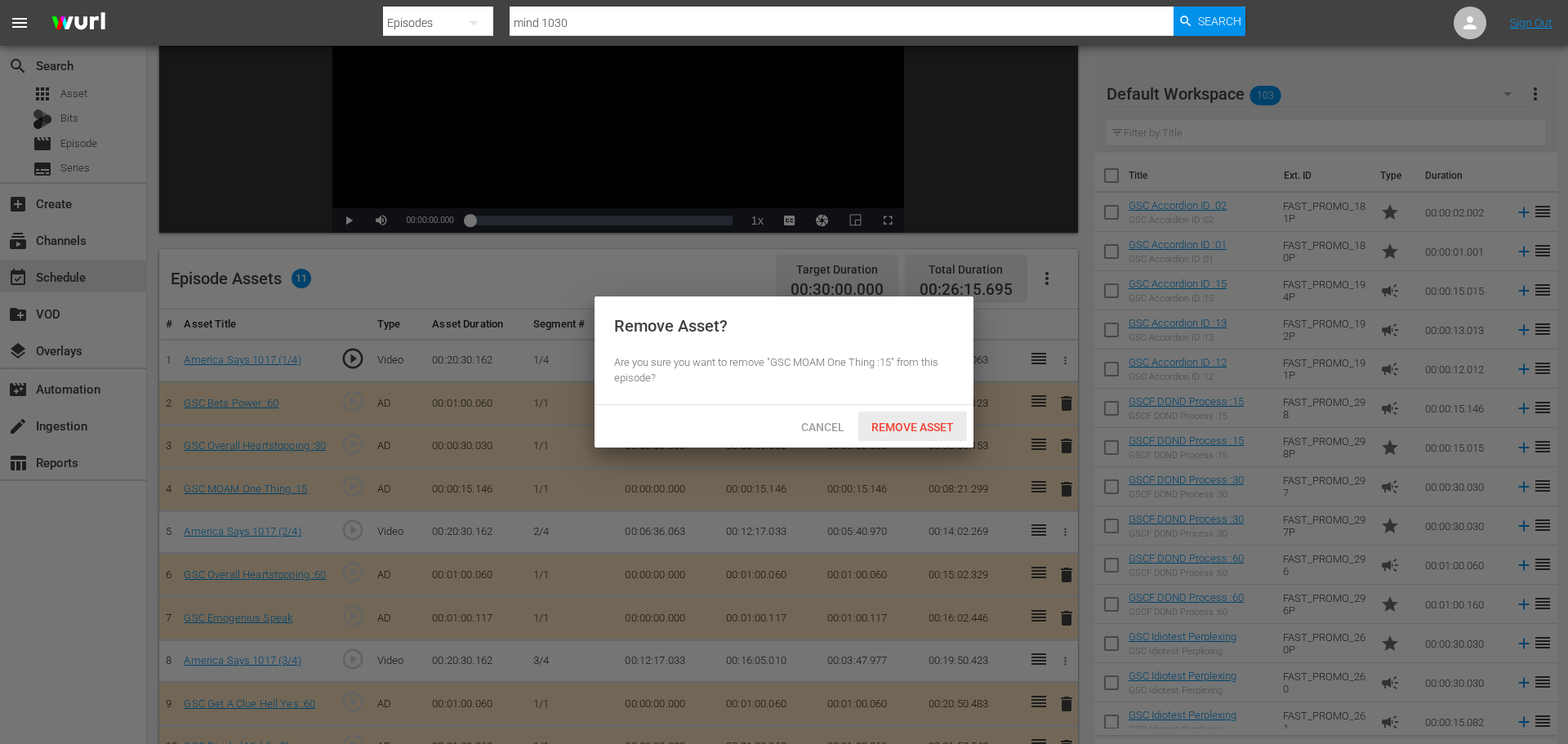
click at [925, 421] on span "Remove Asset" at bounding box center [912, 427] width 109 height 13
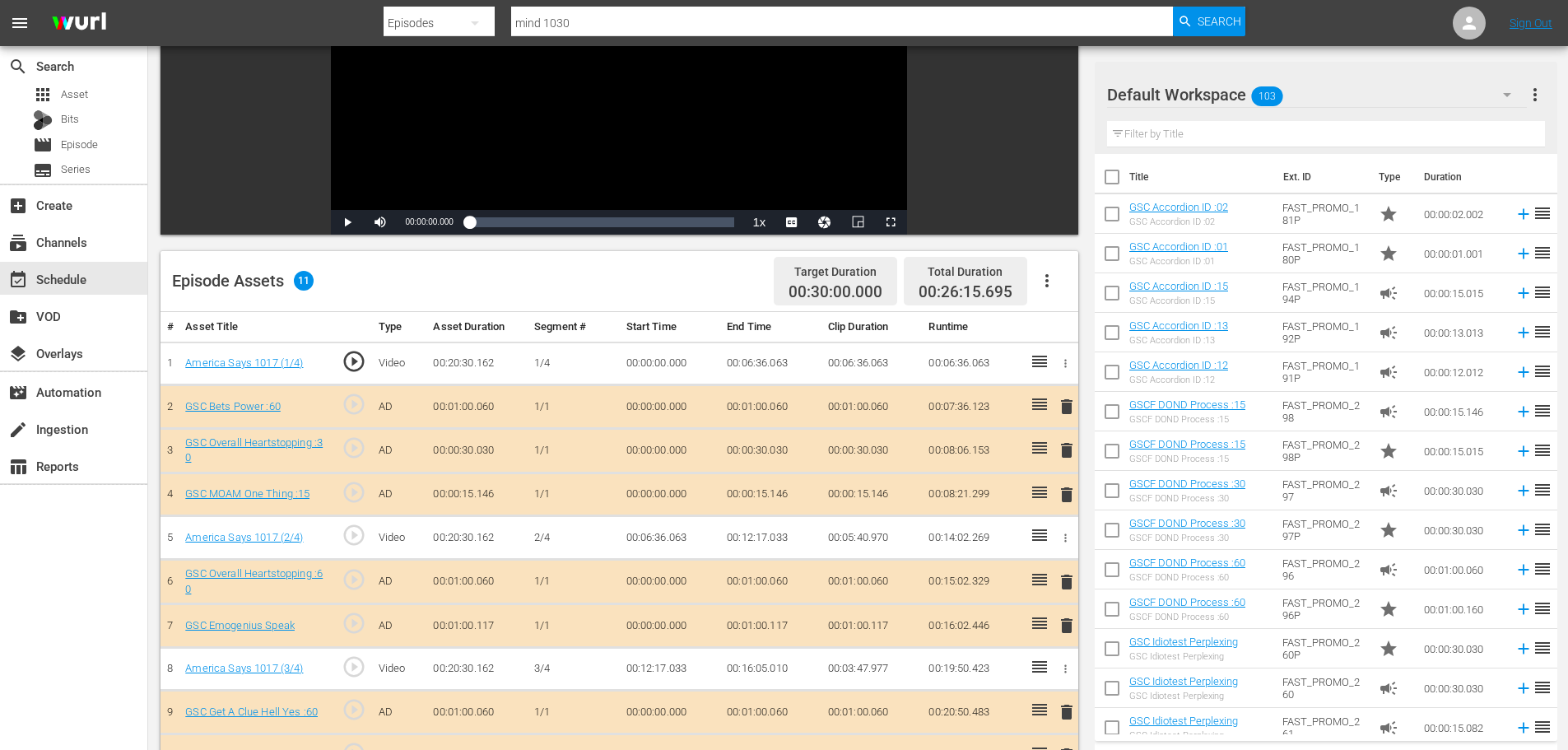
click at [1063, 444] on span "delete" at bounding box center [1067, 450] width 20 height 20
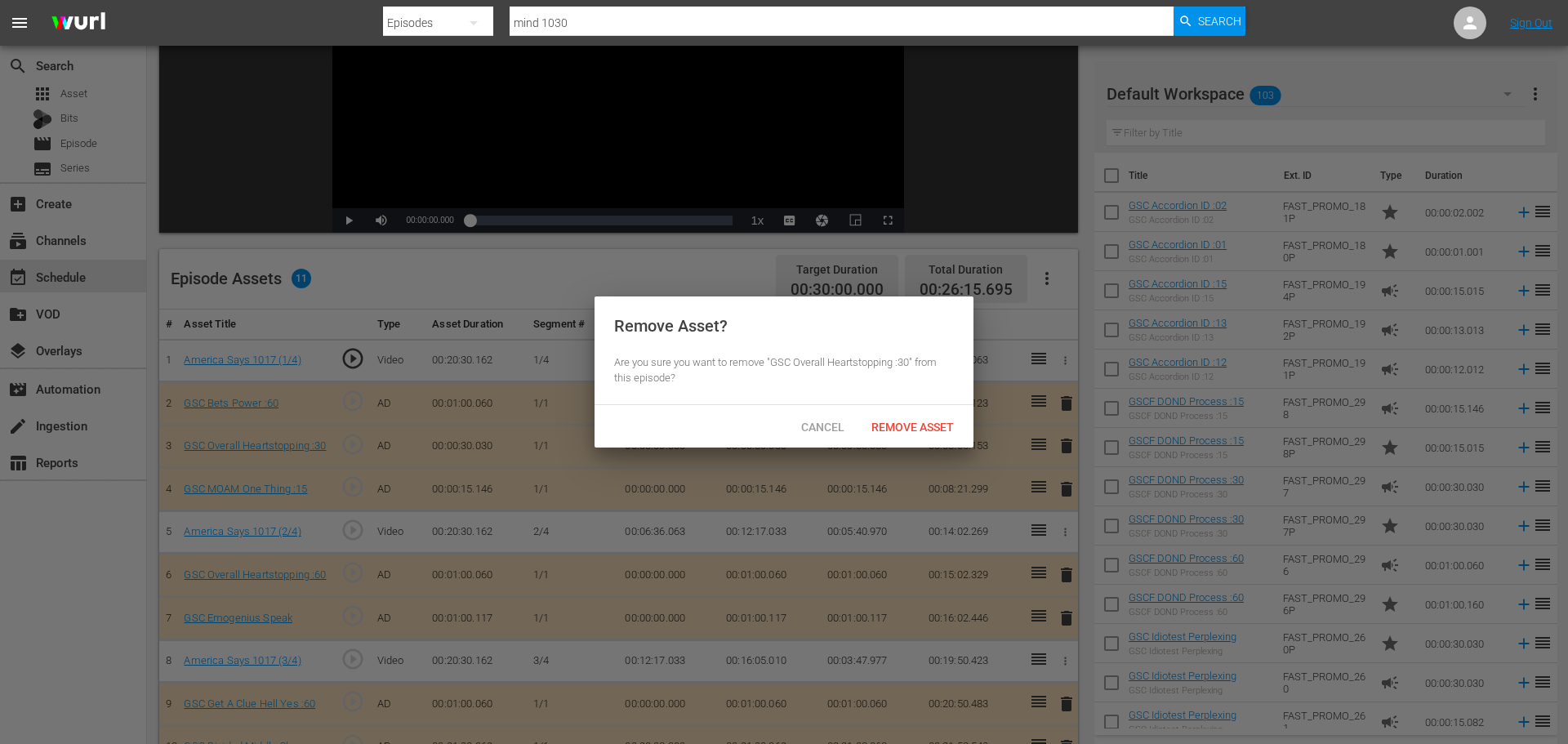
click at [925, 430] on span "Remove Asset" at bounding box center [912, 427] width 109 height 13
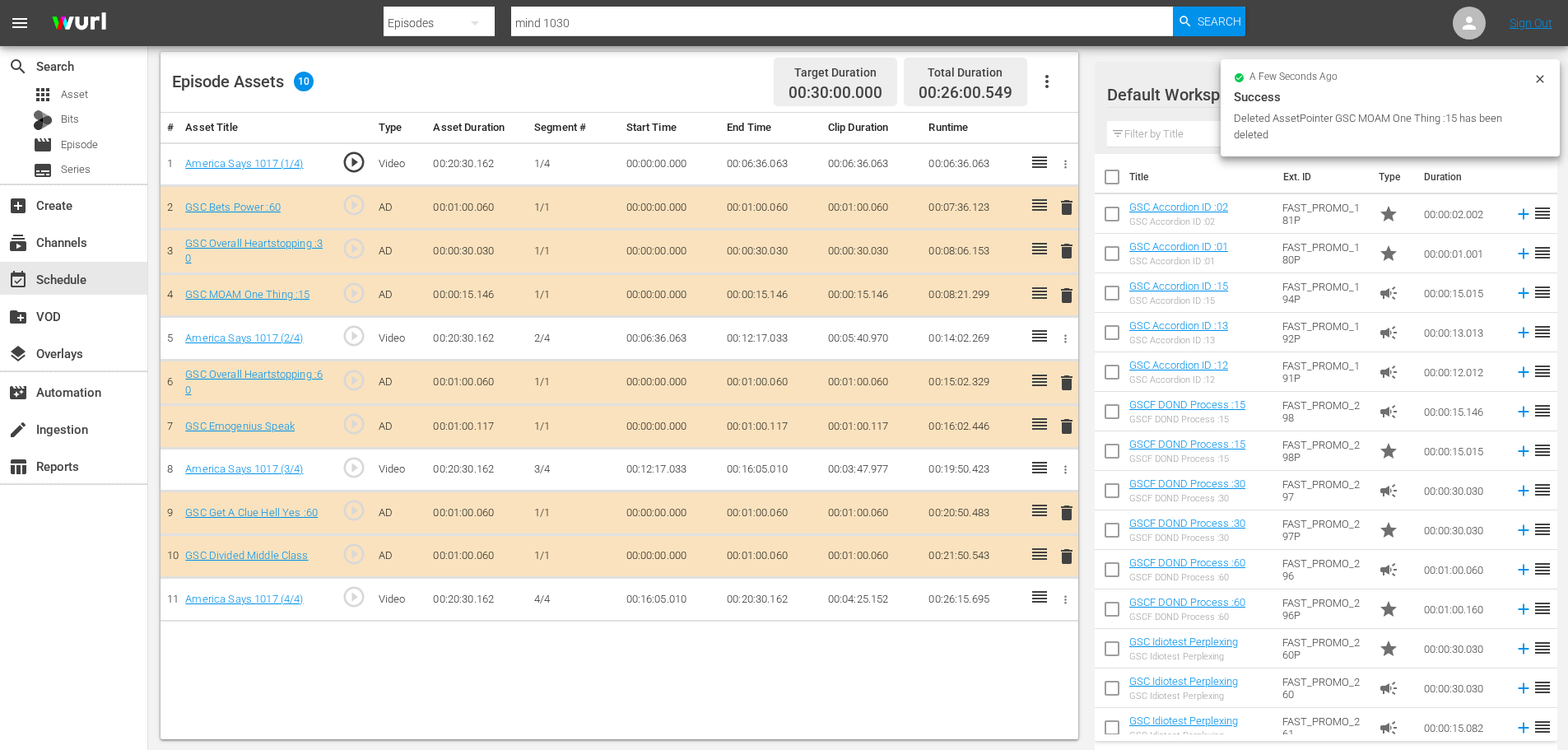
scroll to position [429, 0]
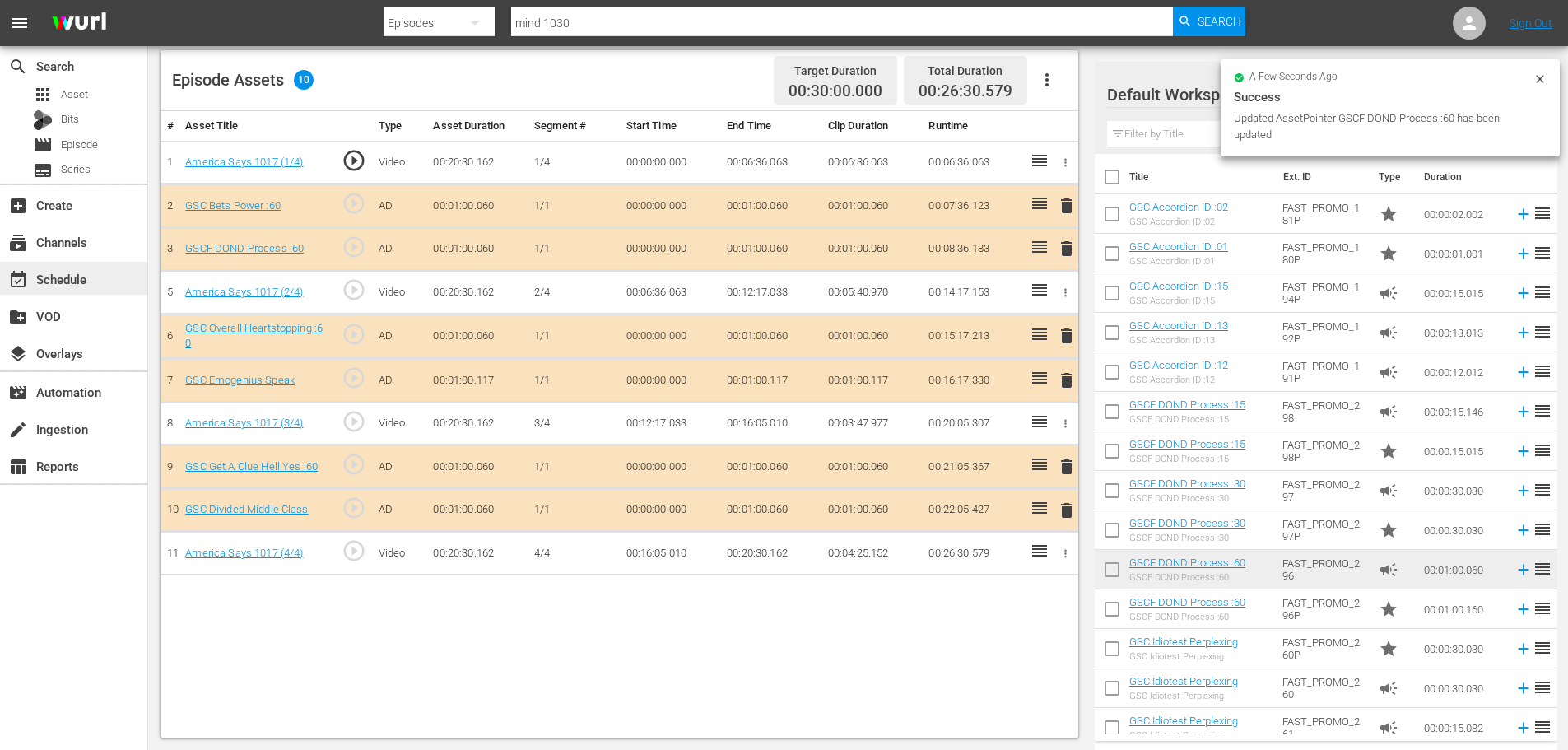
click at [89, 279] on div "event_available Schedule" at bounding box center [46, 276] width 93 height 15
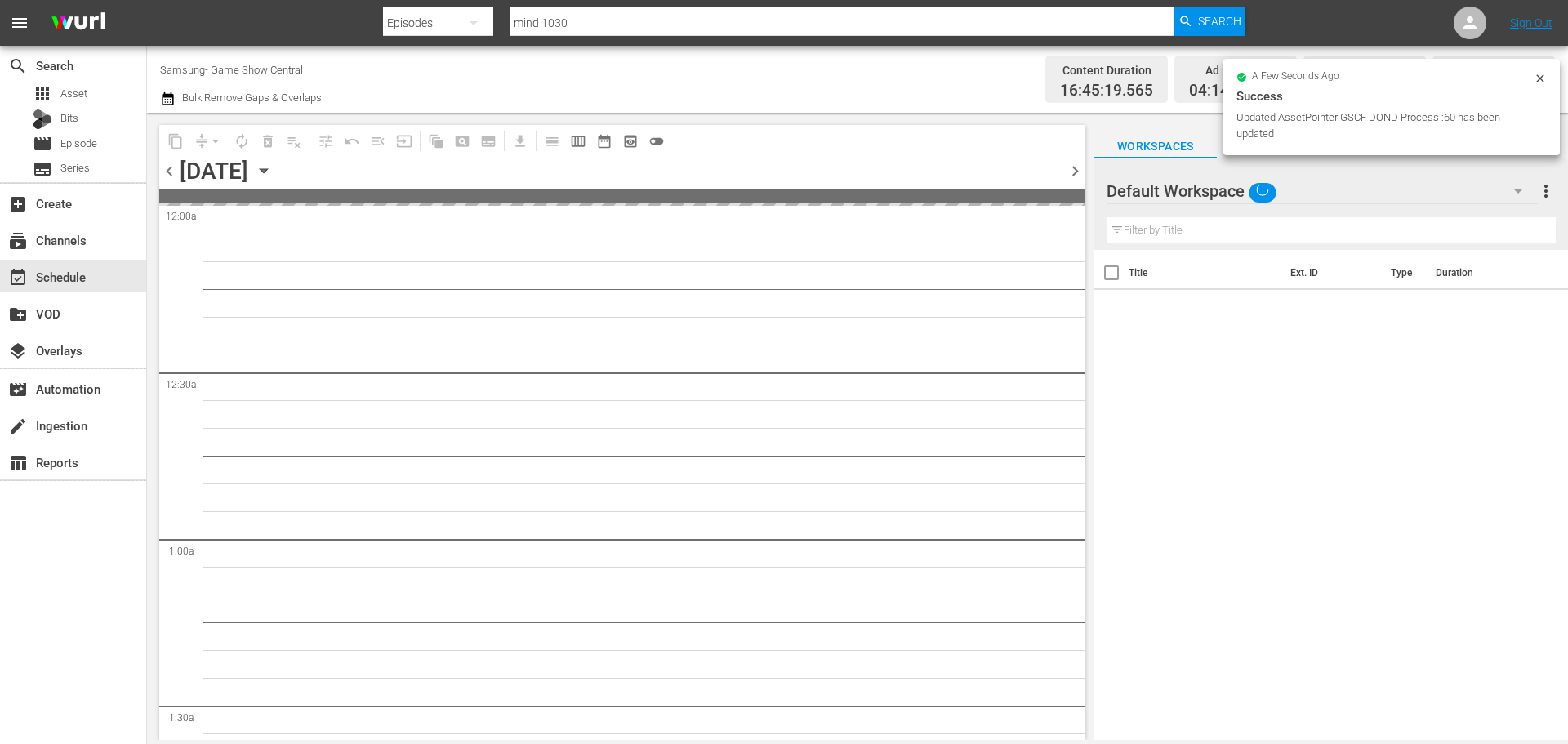
scroll to position [653, 0]
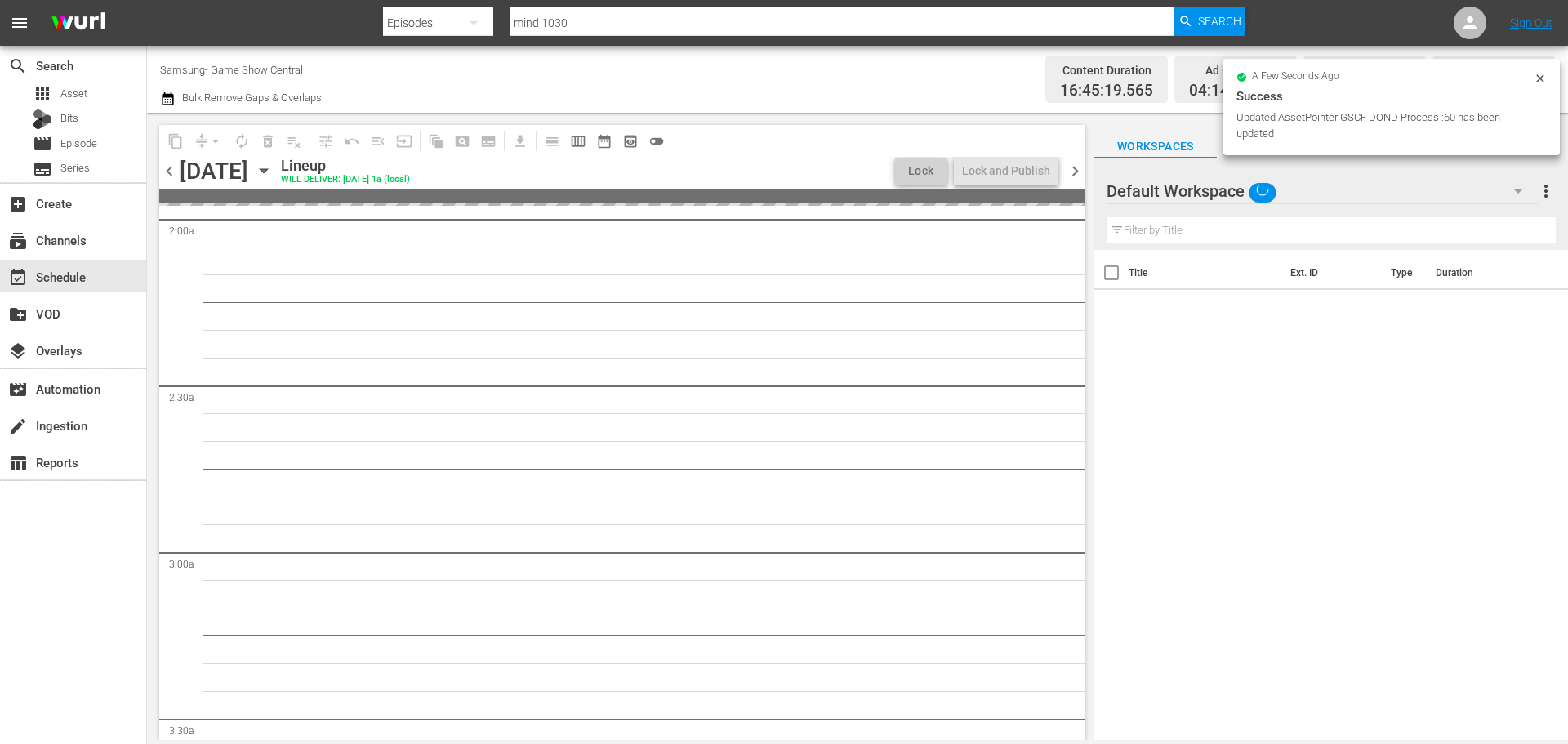
drag, startPoint x: 1071, startPoint y: 285, endPoint x: 1081, endPoint y: 527, distance: 242.2
click at [1082, 535] on div "S N A P S N A P S N A P S N A P S N A P S N A P S N A P S N A P S N A P S N A P…" at bounding box center [622, 473] width 926 height 534
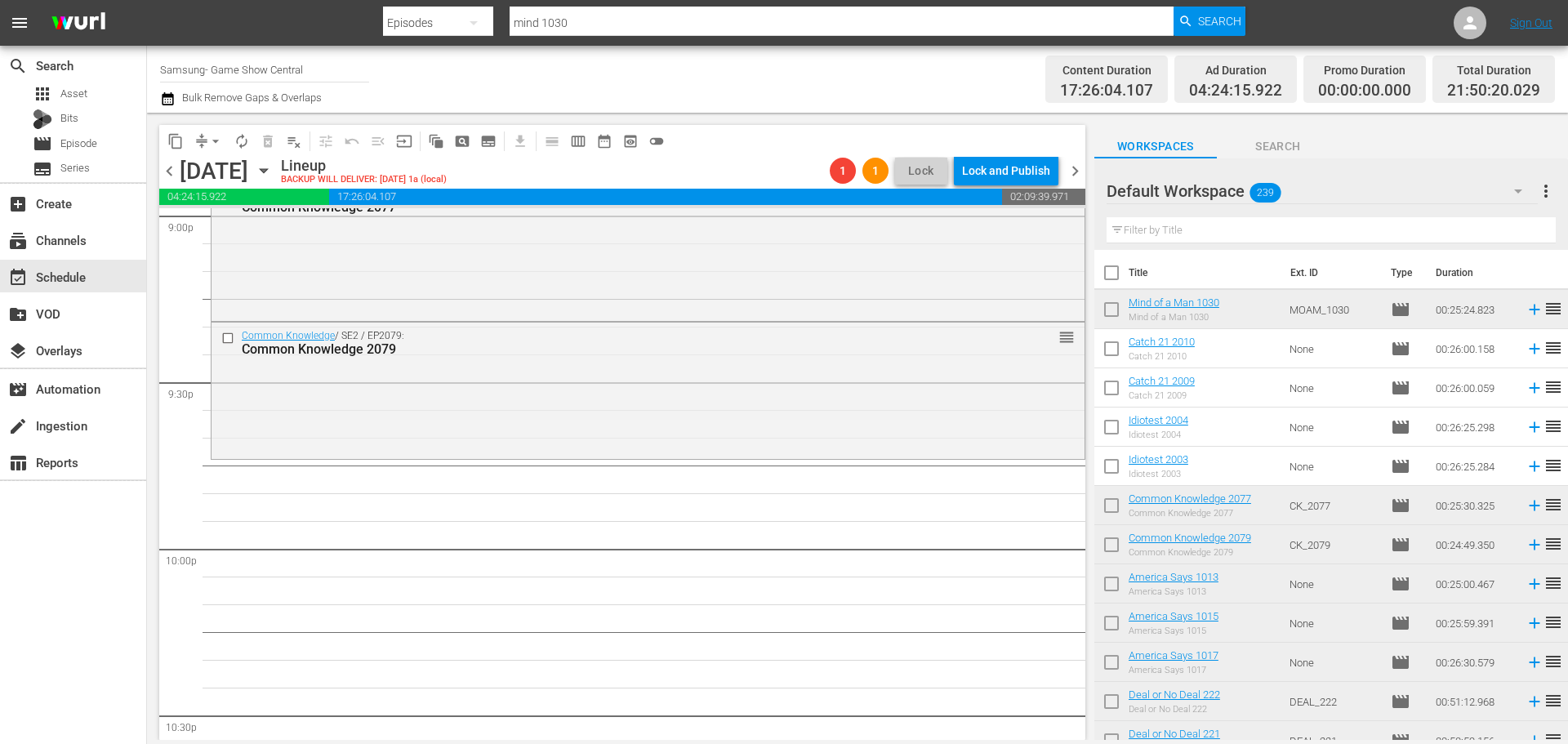
scroll to position [7034, 0]
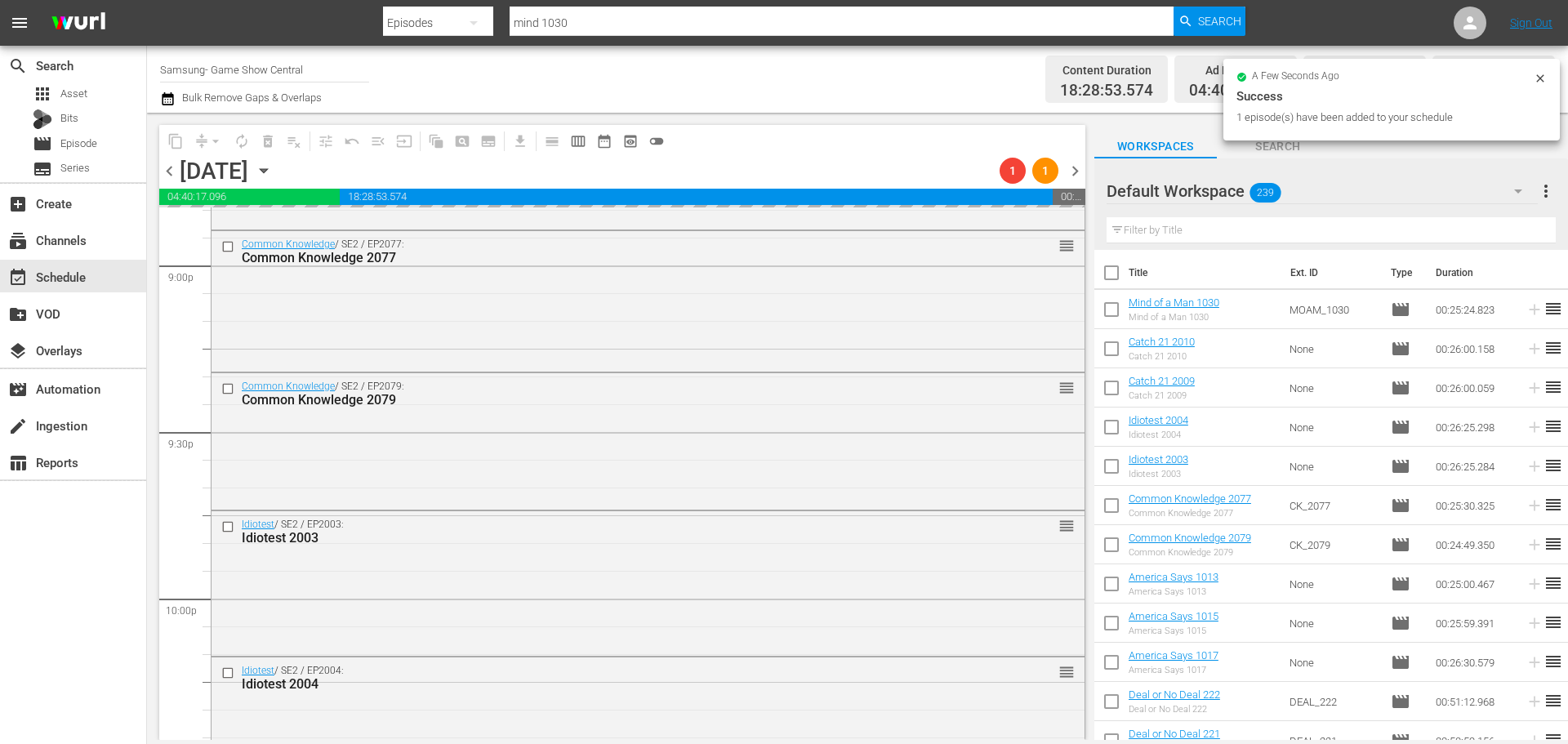
scroll to position [6788, 0]
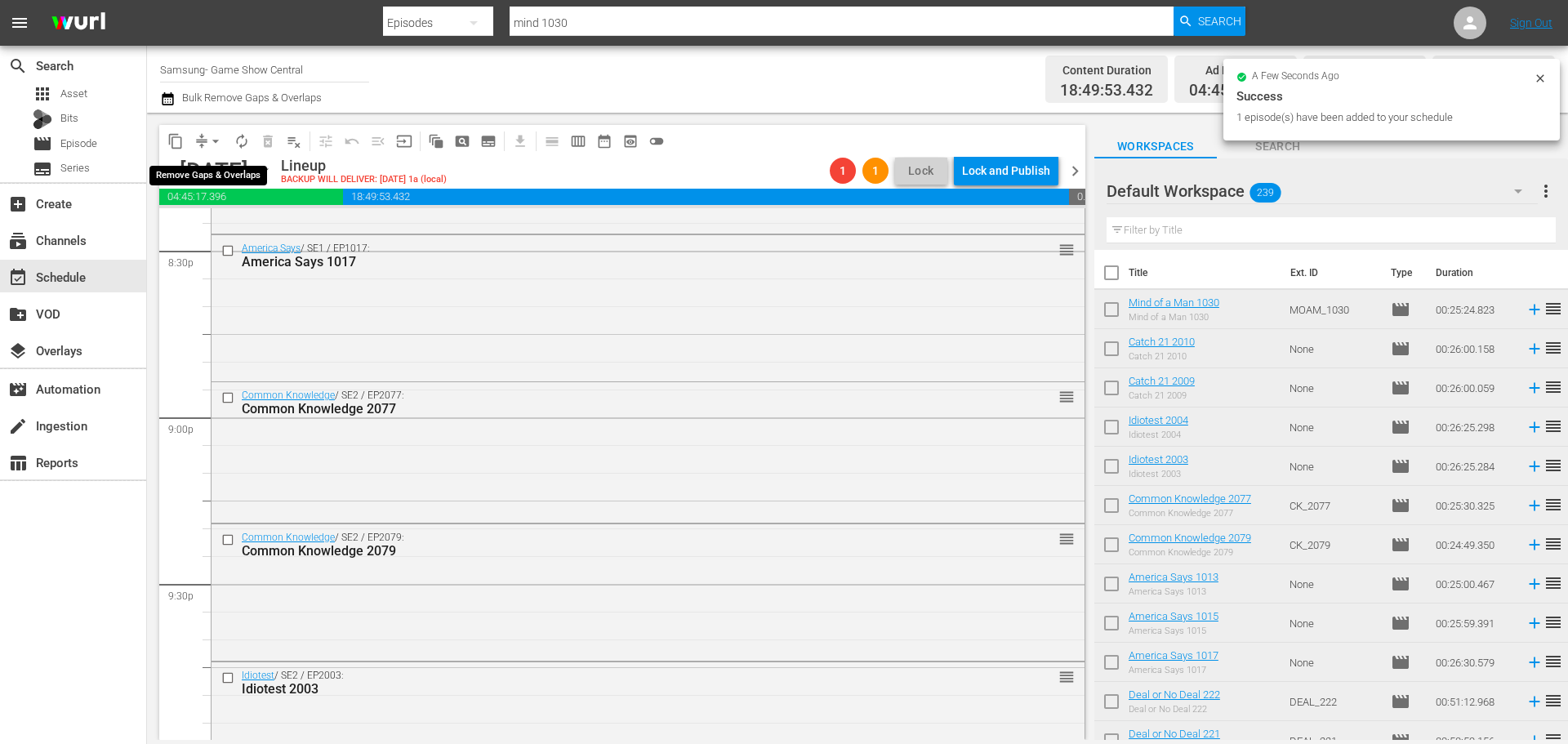
click at [212, 145] on span "arrow_drop_down" at bounding box center [216, 141] width 16 height 16
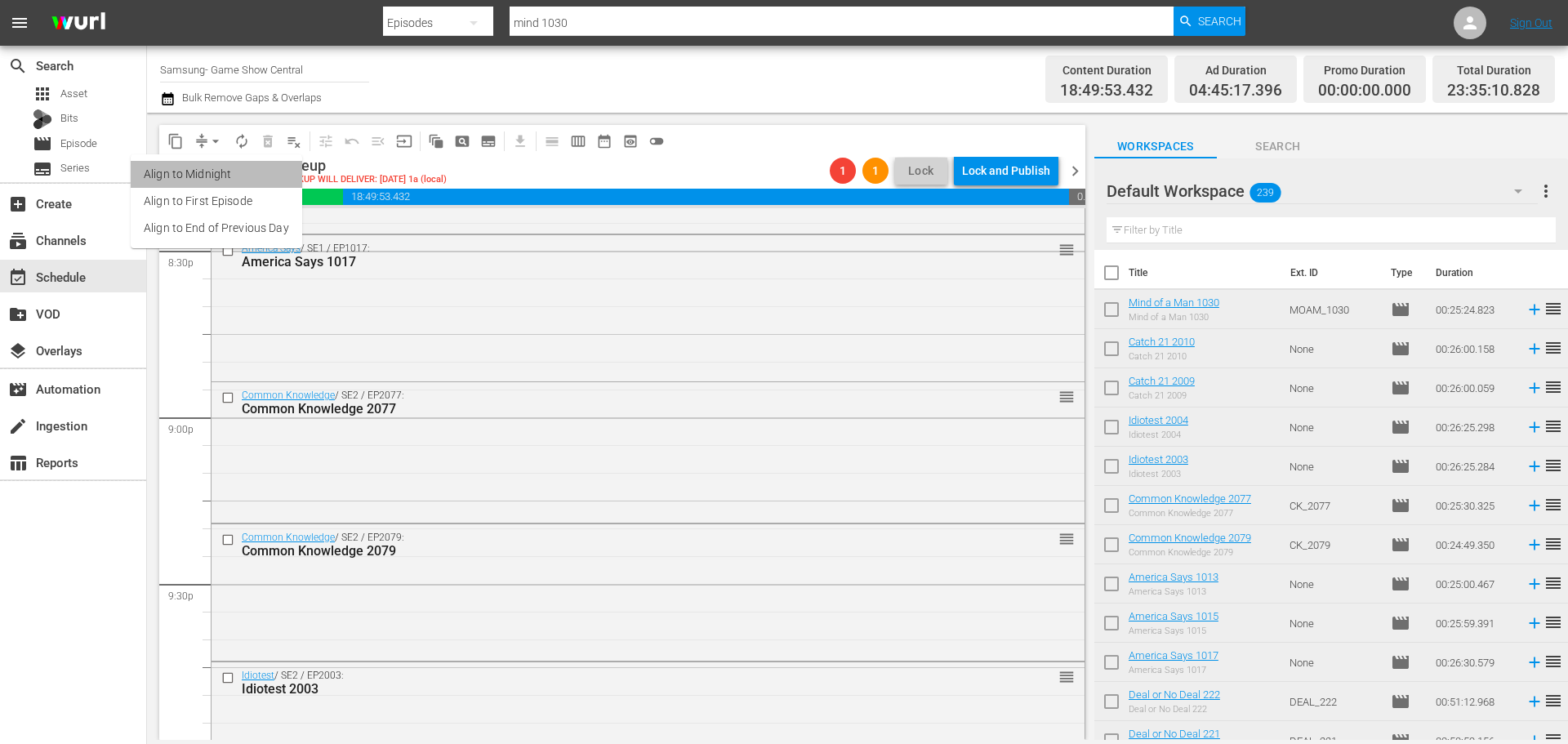
click at [227, 167] on li "Align to Midnight" at bounding box center [216, 174] width 171 height 27
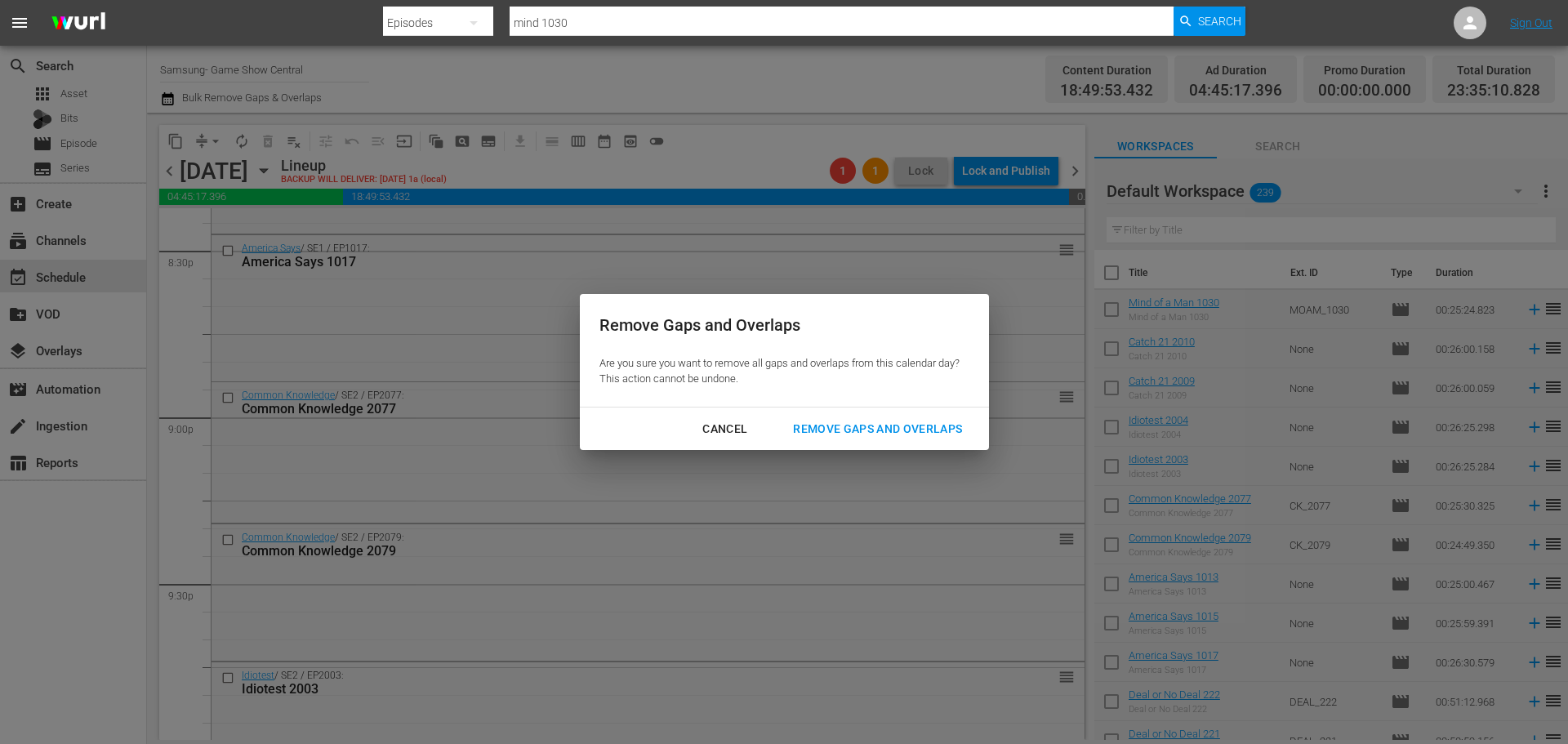
click at [814, 435] on div "Remove Gaps and Overlaps" at bounding box center [877, 429] width 195 height 20
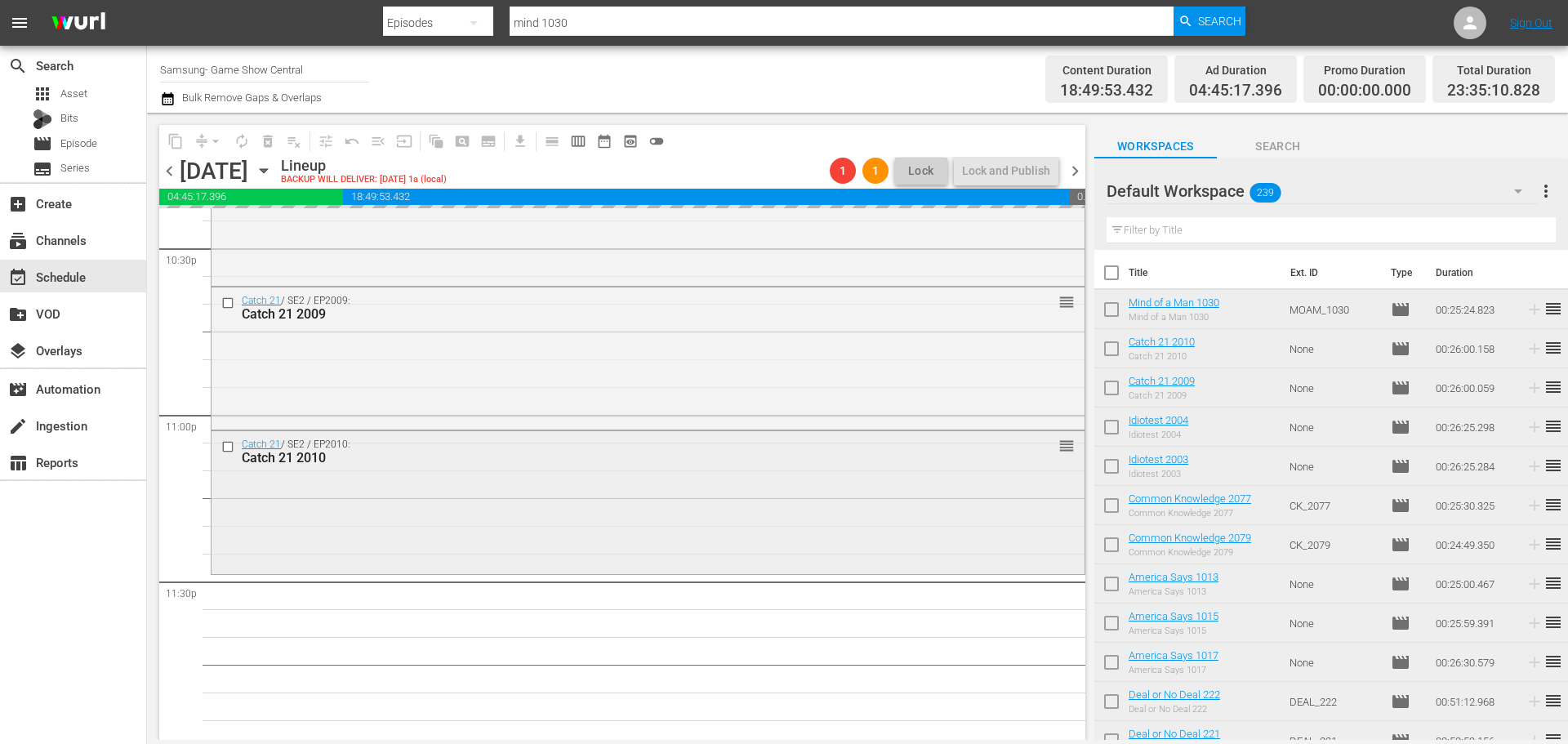
scroll to position [7466, 0]
click at [102, 141] on div "movie Episode" at bounding box center [72, 144] width 146 height 23
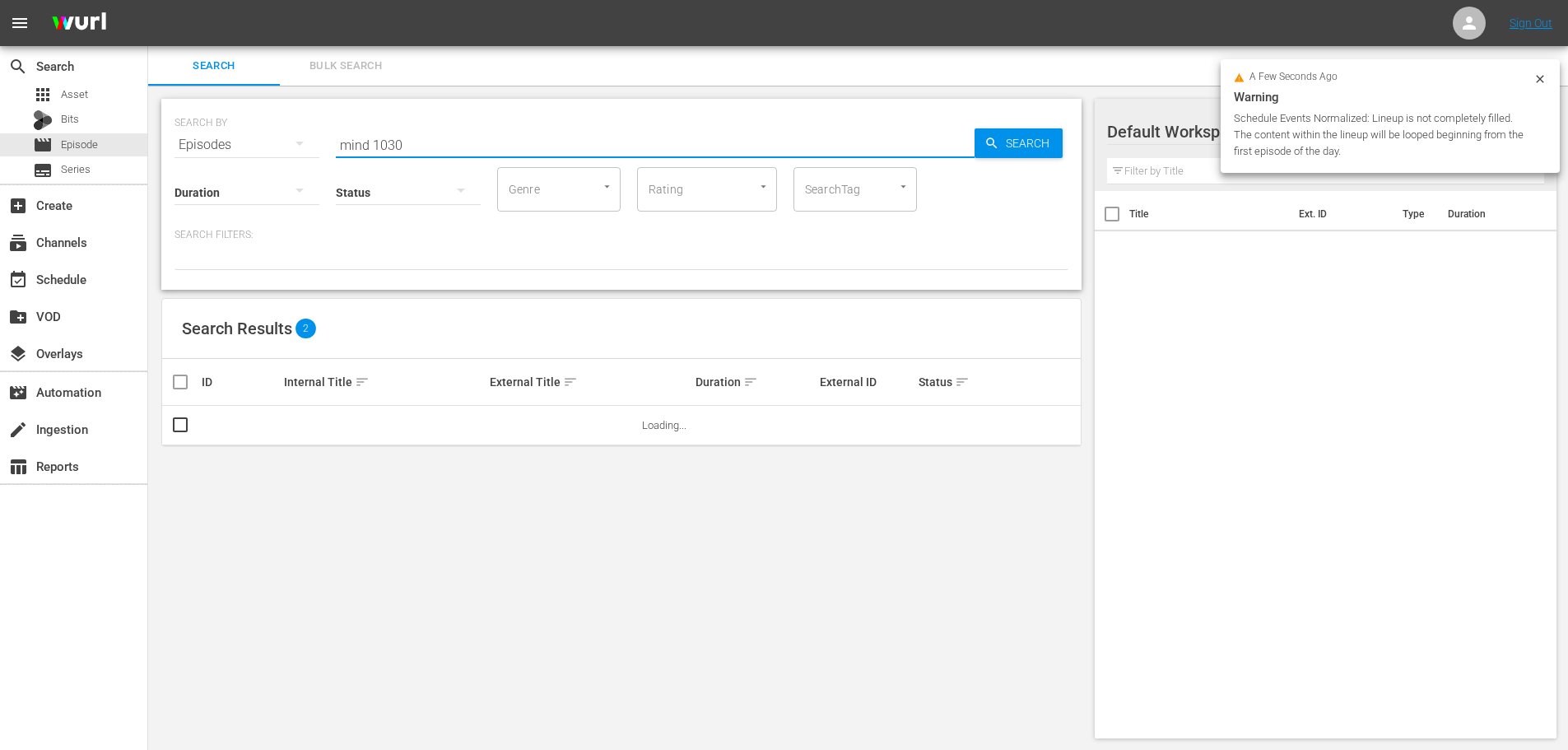
drag, startPoint x: 483, startPoint y: 139, endPoint x: 352, endPoint y: 143, distance: 131.1
click at [352, 143] on input "mind 1030" at bounding box center [654, 144] width 638 height 39
type input "m"
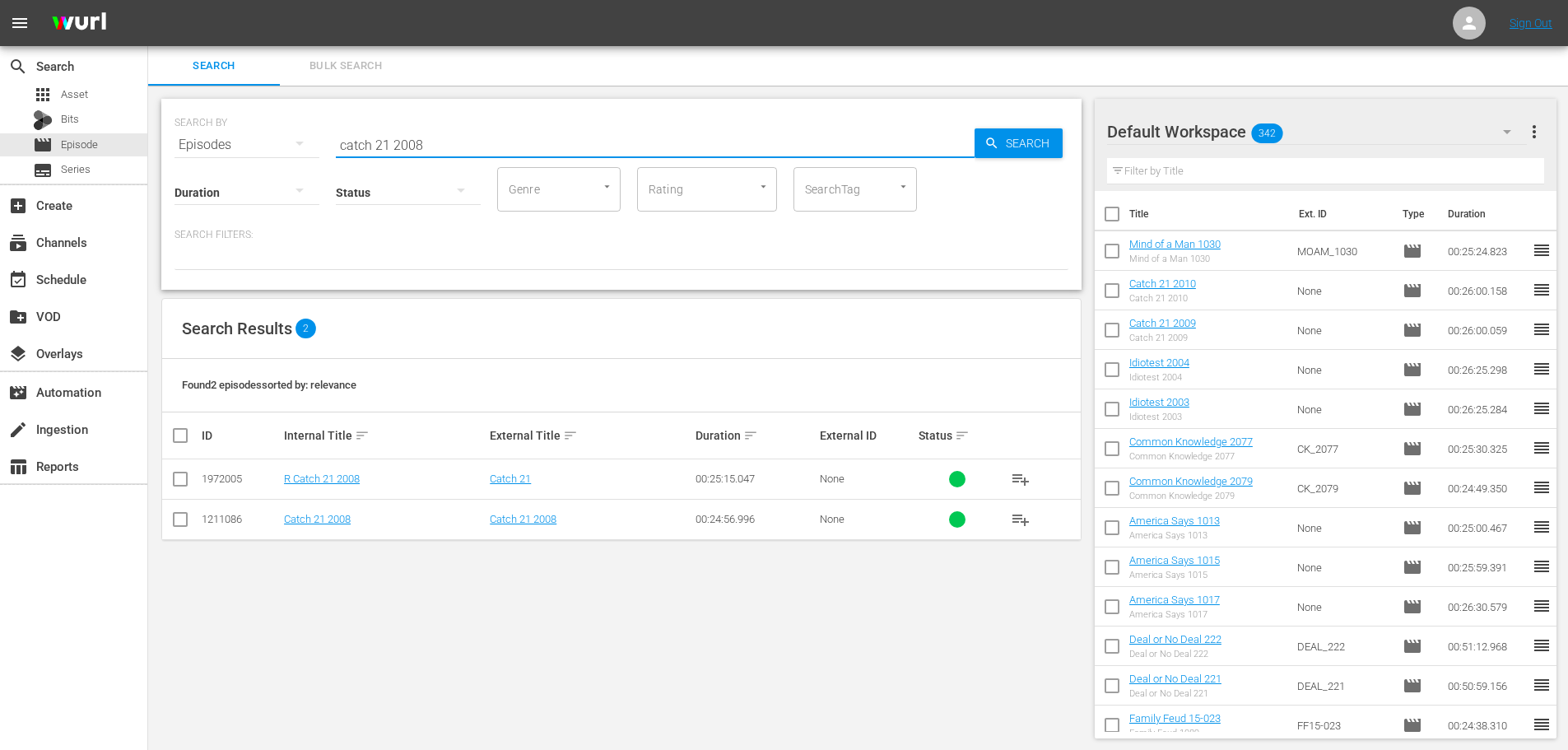
type input "catch 21 2008"
drag, startPoint x: 185, startPoint y: 518, endPoint x: 256, endPoint y: 506, distance: 72.0
click at [185, 518] on input "checkbox" at bounding box center [180, 523] width 20 height 20
checkbox input "true"
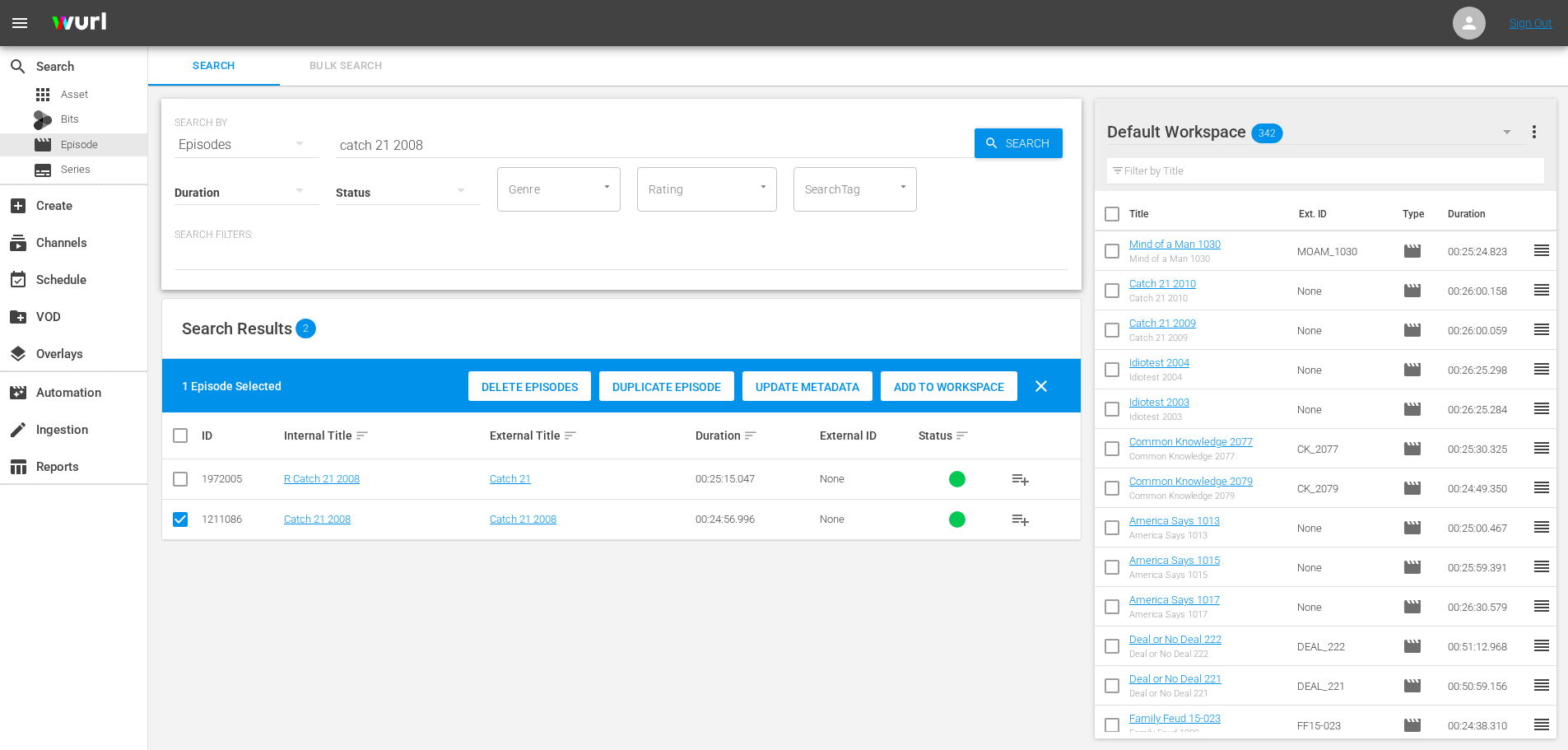
click at [984, 387] on span "Add to Workspace" at bounding box center [948, 387] width 136 height 13
click at [95, 287] on div "event_available Schedule" at bounding box center [73, 278] width 147 height 33
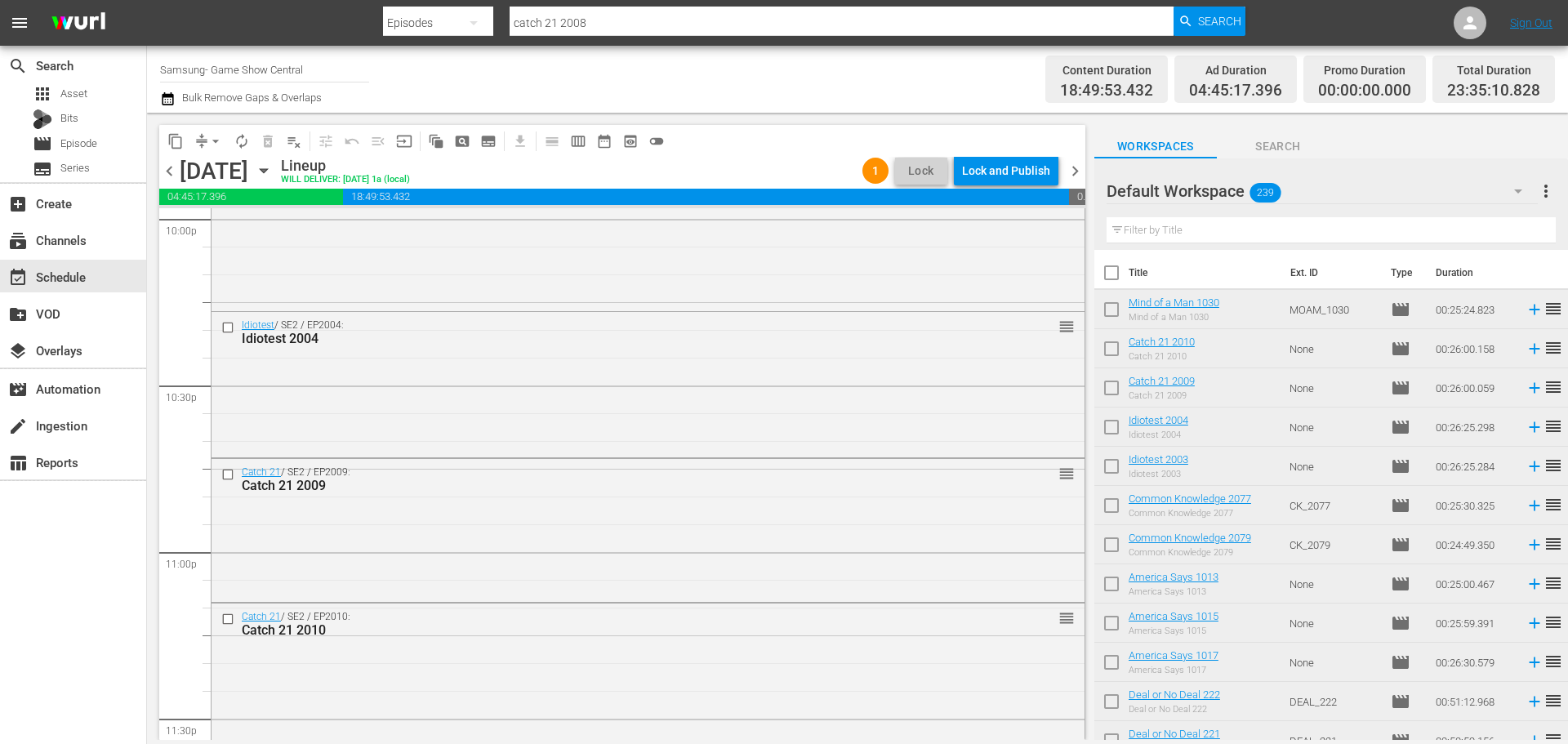
scroll to position [7302, 0]
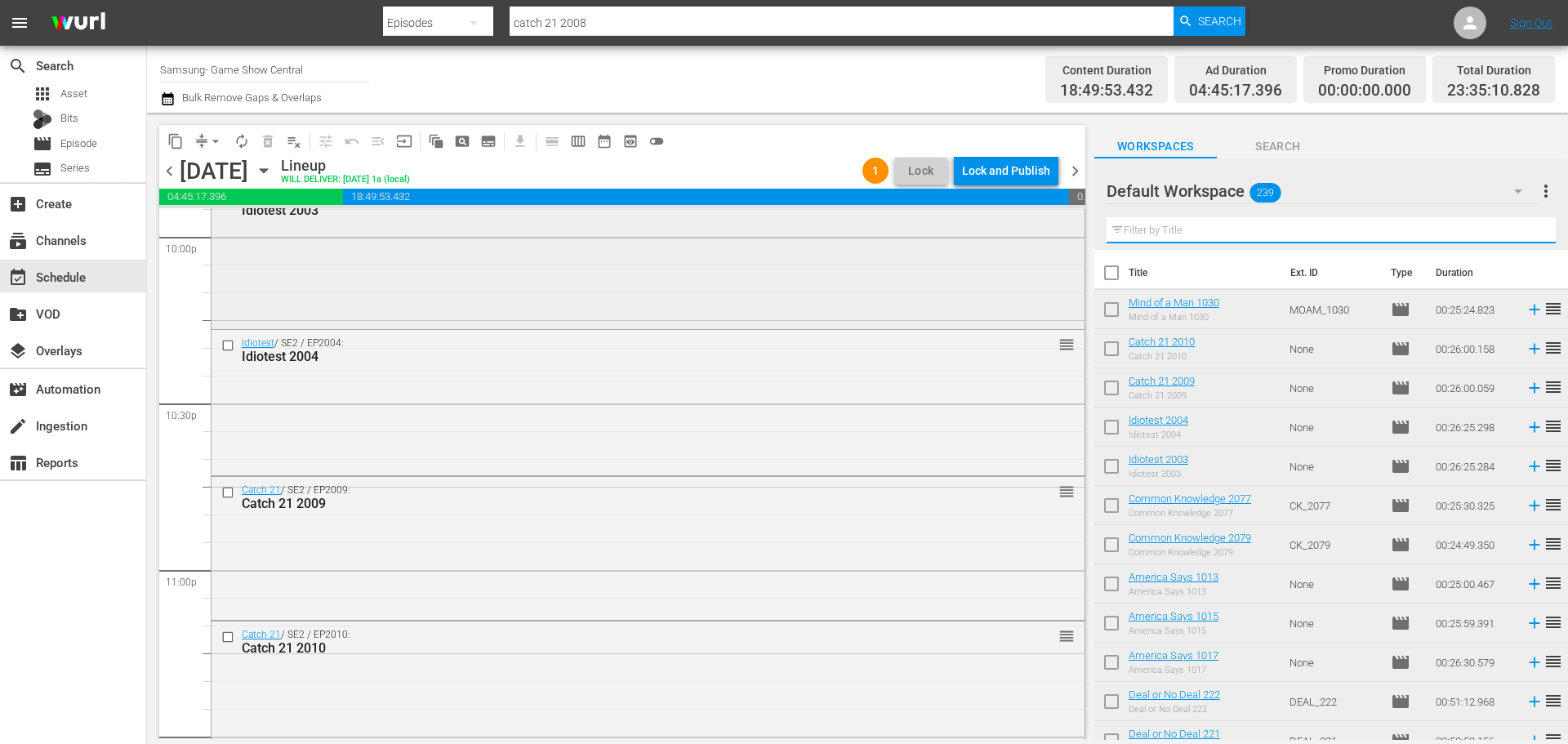
drag, startPoint x: 1155, startPoint y: 234, endPoint x: 916, endPoint y: 296, distance: 246.9
click at [1155, 234] on input "text" at bounding box center [1330, 231] width 449 height 27
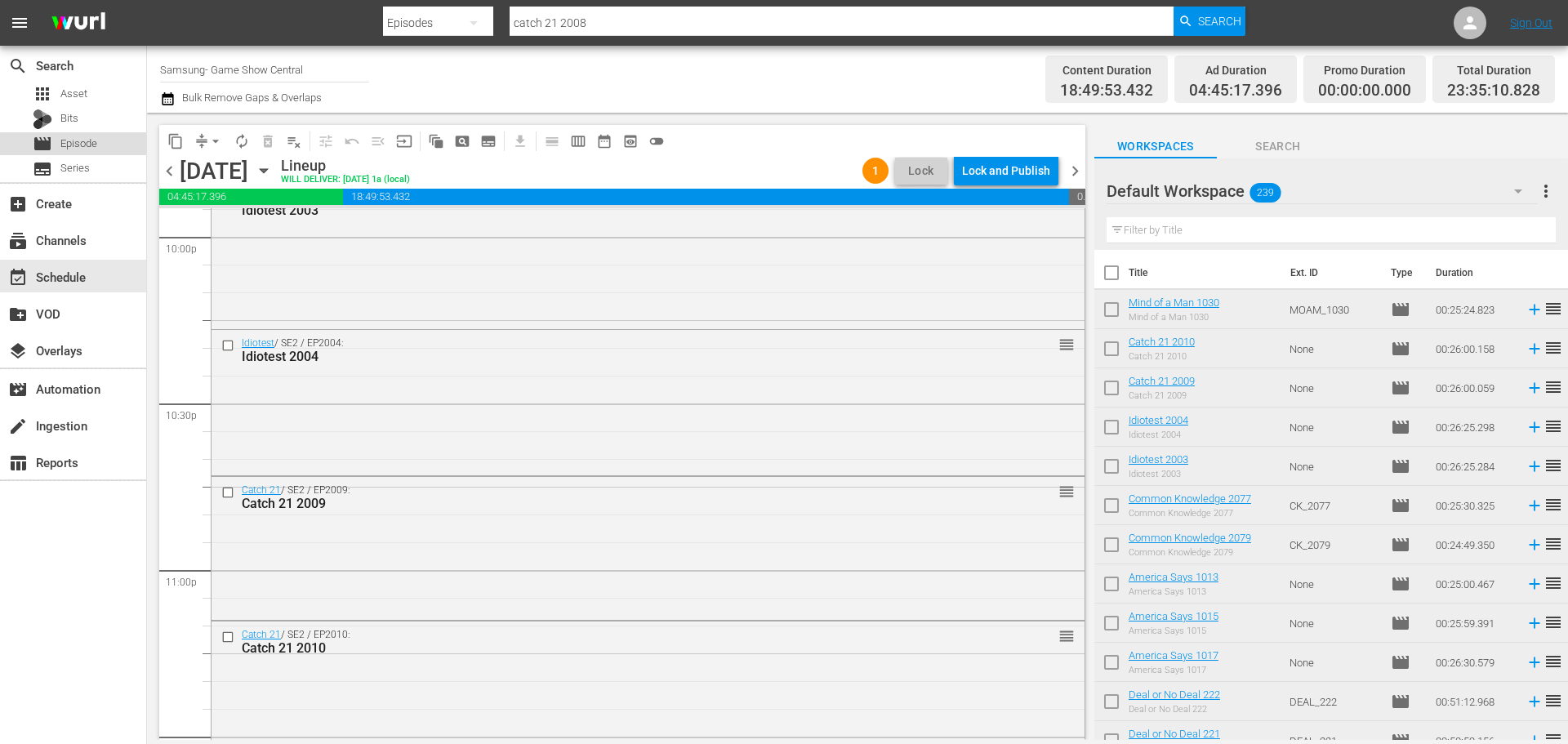
click at [72, 147] on span "Episode" at bounding box center [79, 143] width 37 height 16
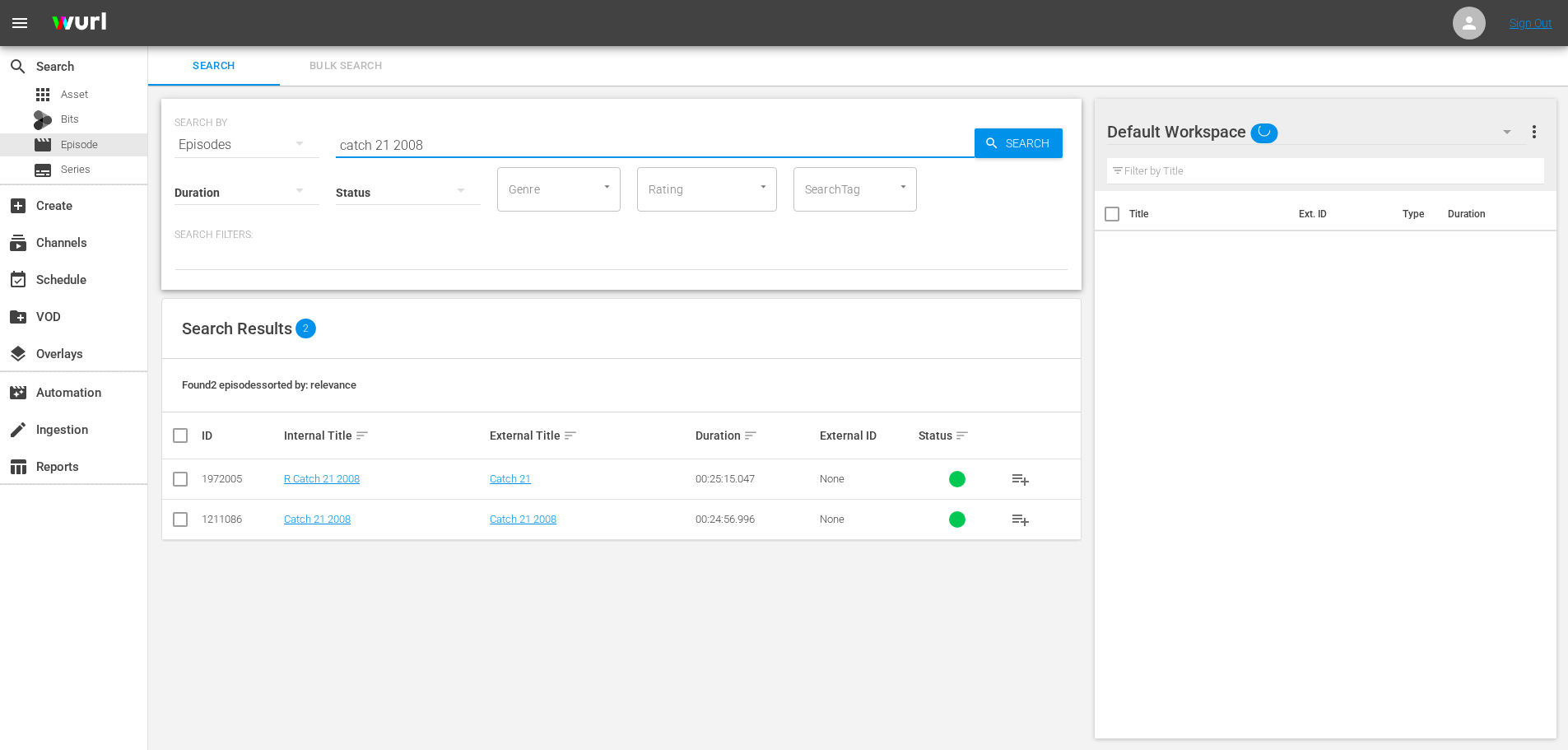
click at [429, 145] on input "catch 21 2008" at bounding box center [654, 144] width 638 height 39
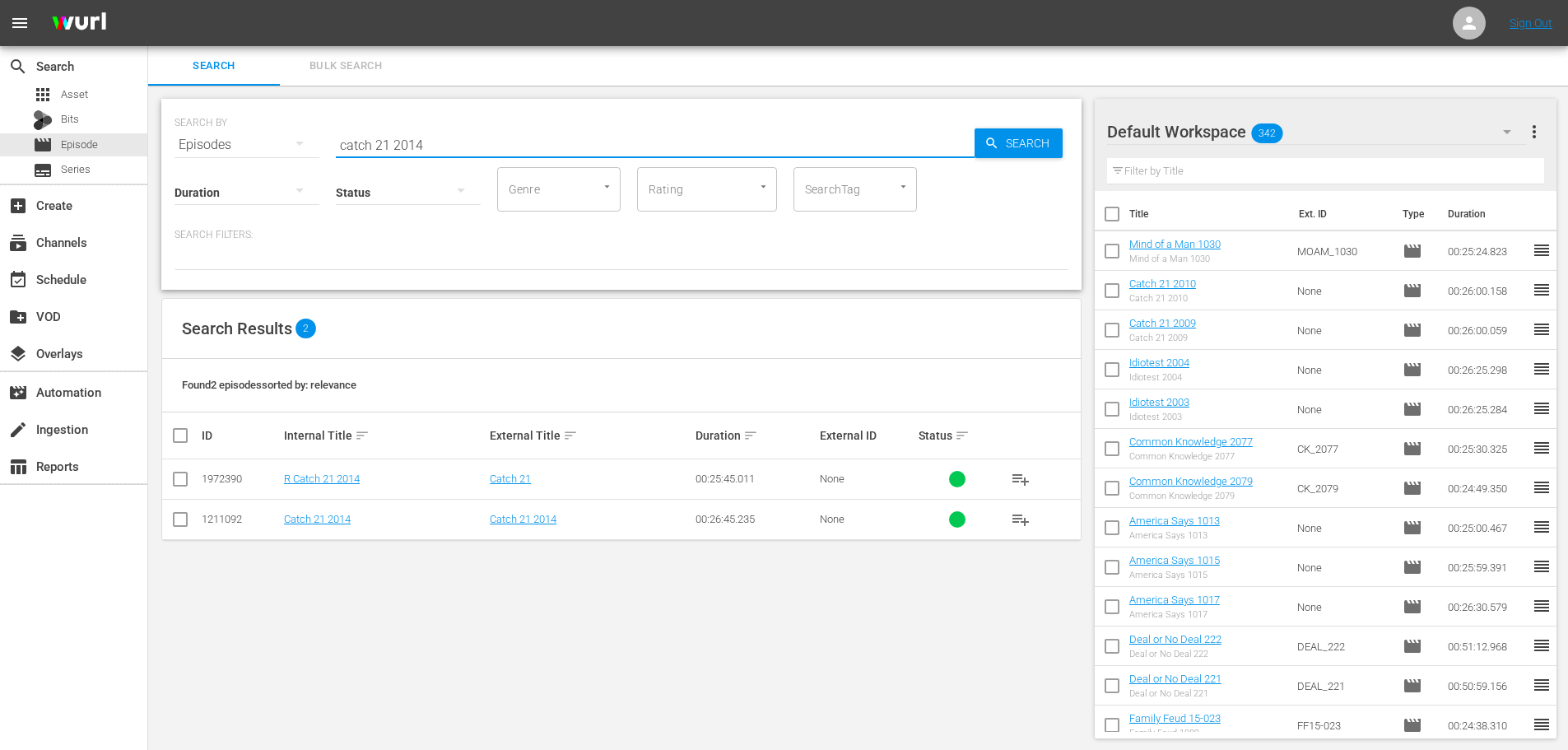
type input "catch 21 2014"
click at [199, 518] on td at bounding box center [181, 518] width 37 height 40
click at [186, 526] on input "checkbox" at bounding box center [180, 523] width 20 height 20
checkbox input "true"
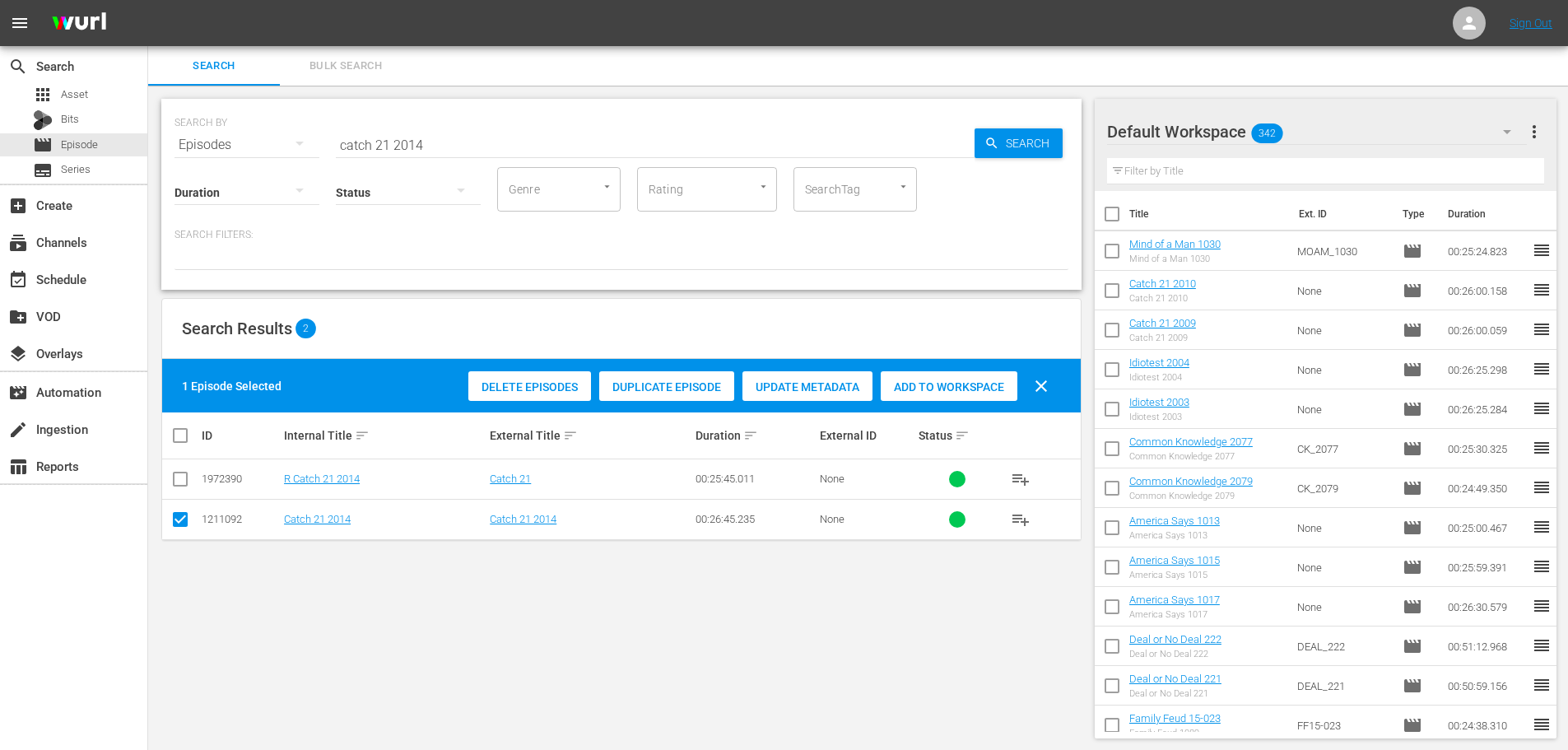
click at [884, 359] on div "1 Episode Selected Delete Episodes Duplicate Episode Update Metadata Add to Wor…" at bounding box center [621, 386] width 918 height 53
drag, startPoint x: 911, startPoint y: 375, endPoint x: 762, endPoint y: 310, distance: 162.6
click at [911, 375] on div "Add to Workspace" at bounding box center [948, 387] width 136 height 31
click at [83, 273] on div "event_available Schedule" at bounding box center [46, 276] width 93 height 15
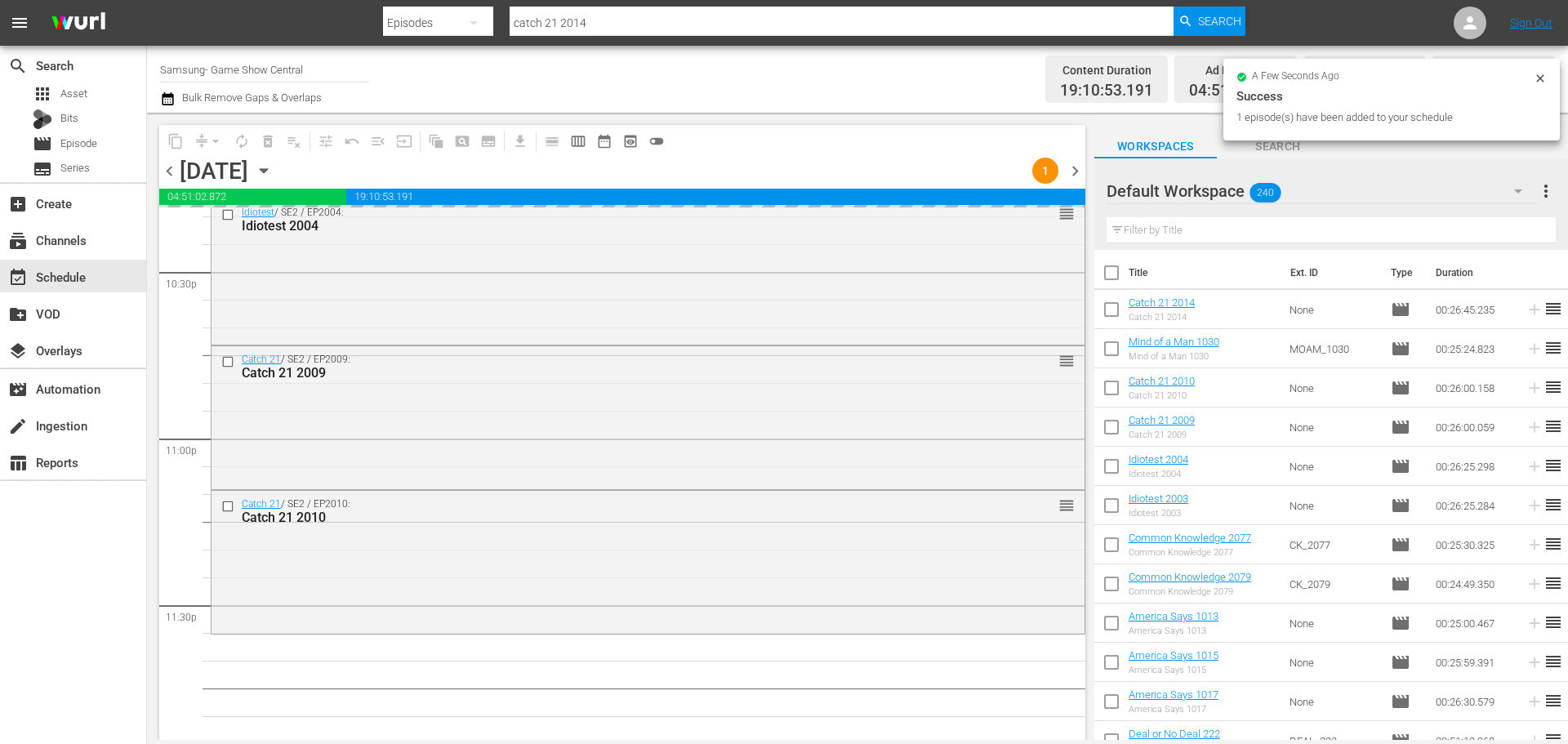
scroll to position [7138, 0]
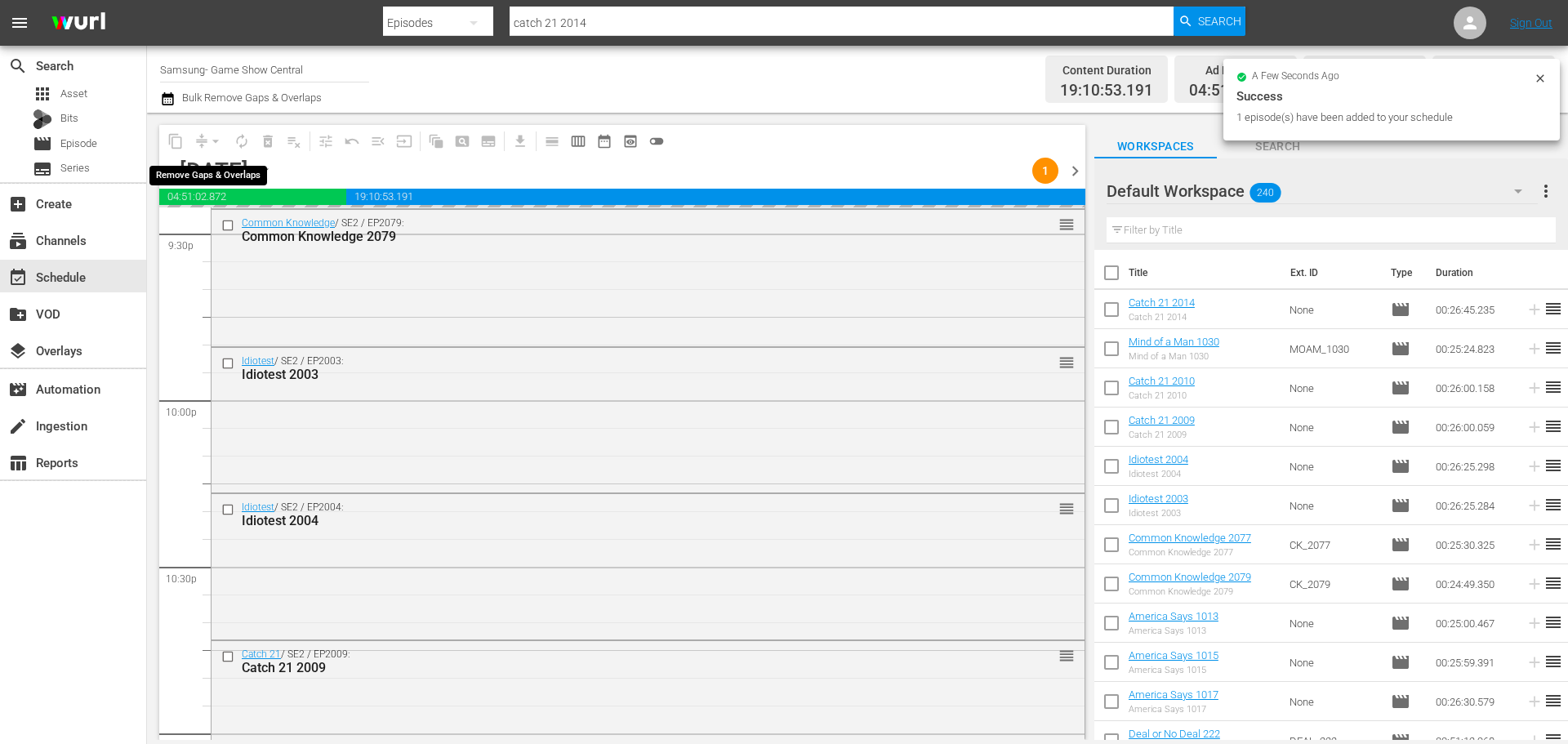
click at [204, 140] on button "arrow_drop_down" at bounding box center [216, 141] width 27 height 27
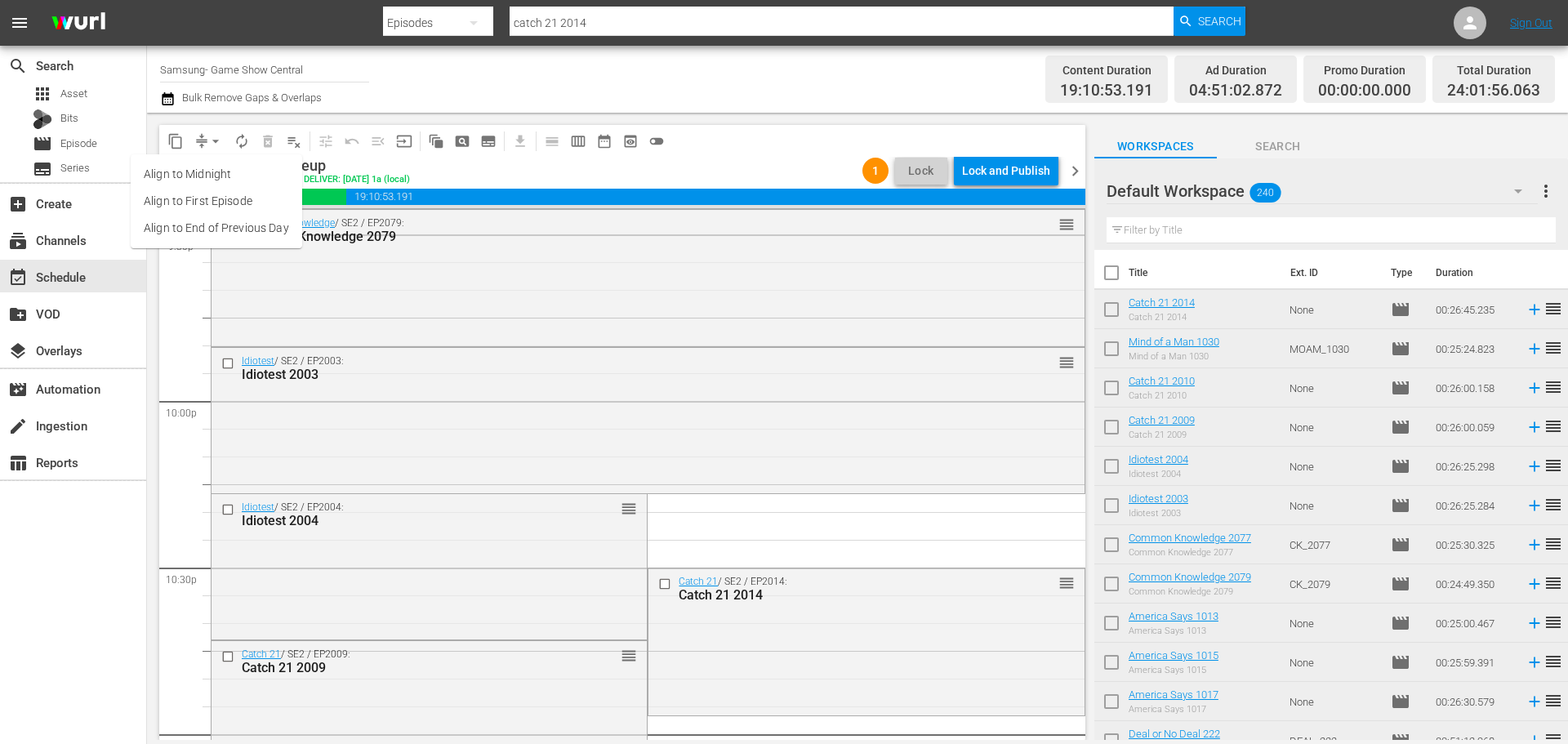
click at [205, 140] on button "arrow_drop_down" at bounding box center [216, 141] width 27 height 27
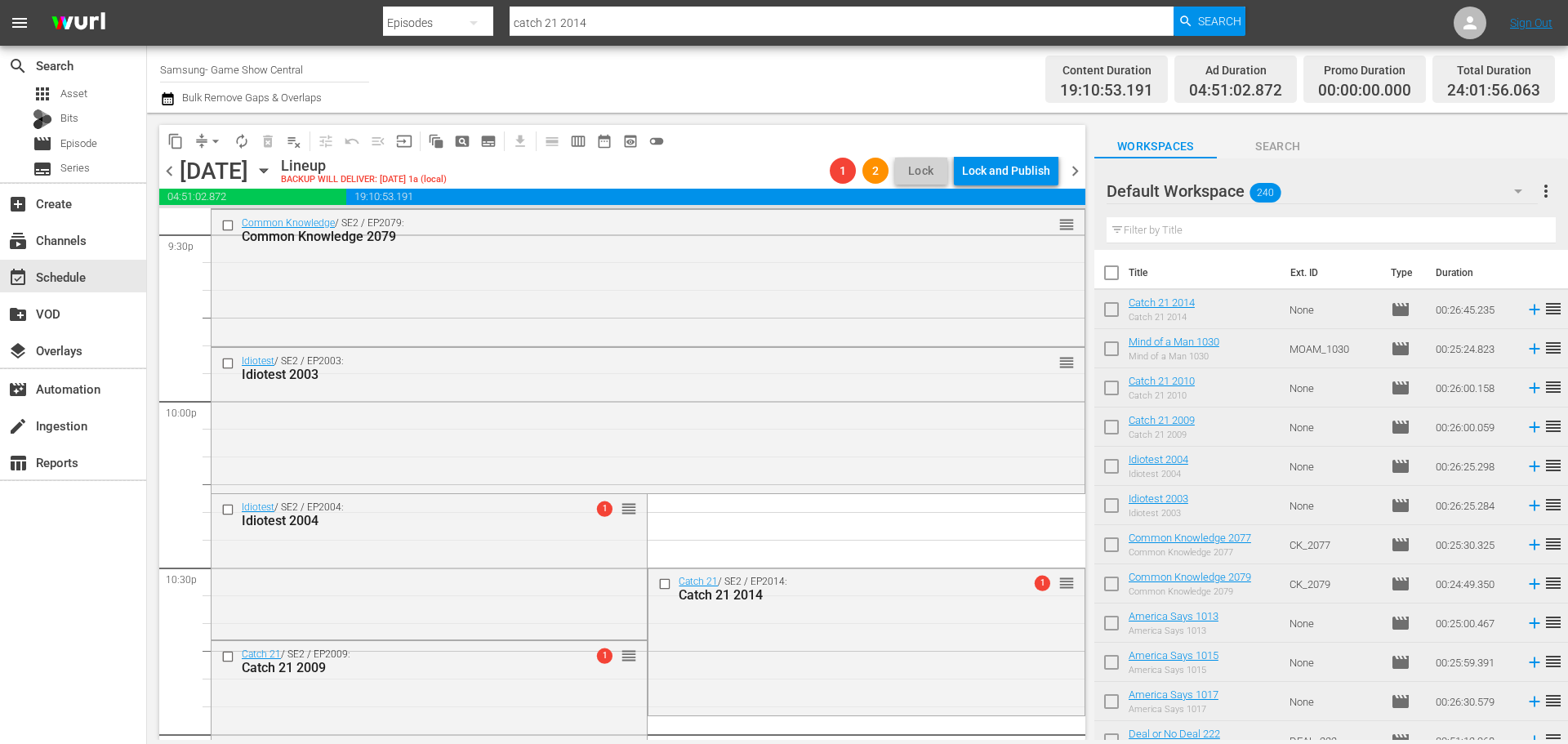
click at [210, 140] on span "arrow_drop_down" at bounding box center [216, 141] width 16 height 16
click at [230, 169] on li "Align to Midnight" at bounding box center [216, 174] width 171 height 27
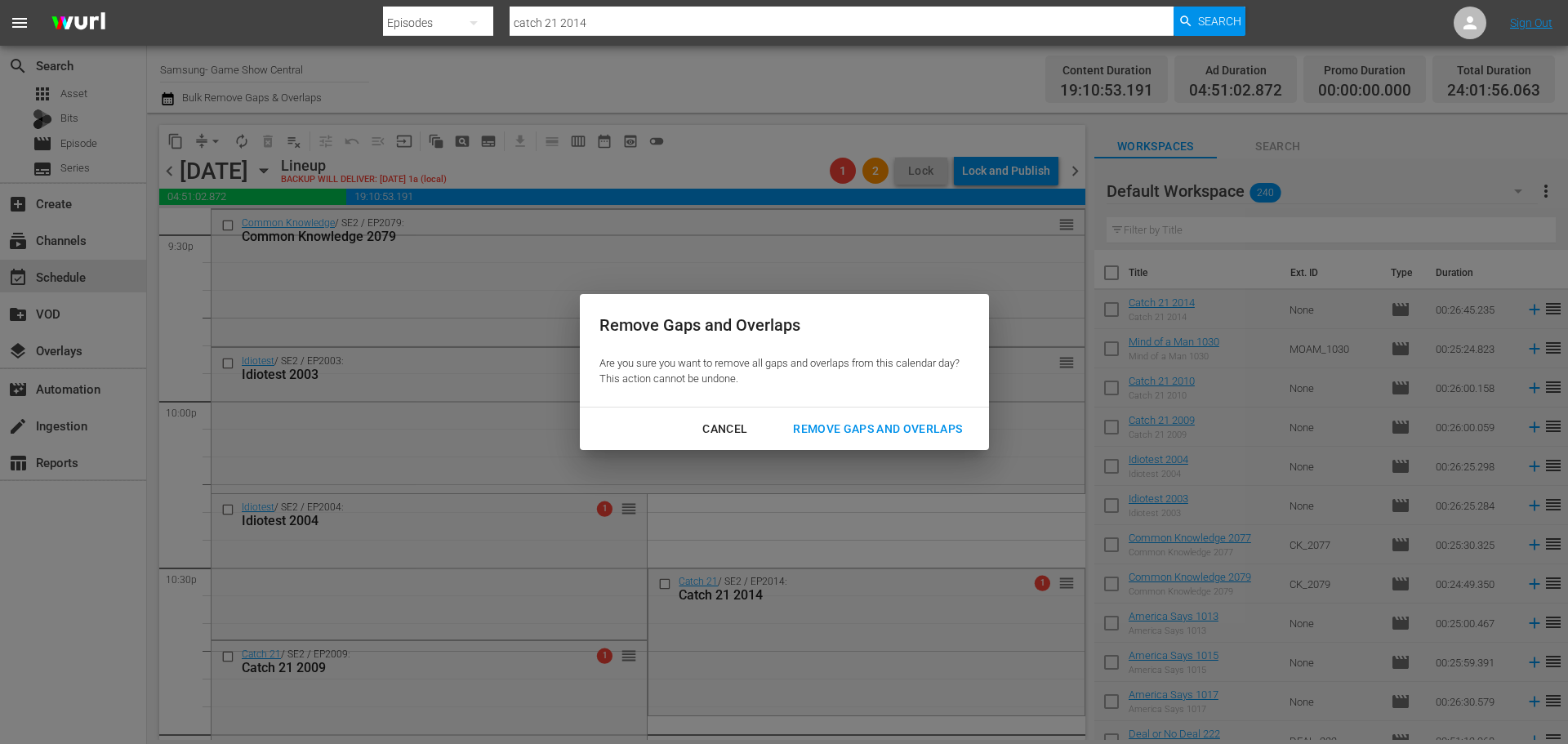
click at [828, 438] on button "Remove Gaps and Overlaps" at bounding box center [877, 429] width 208 height 30
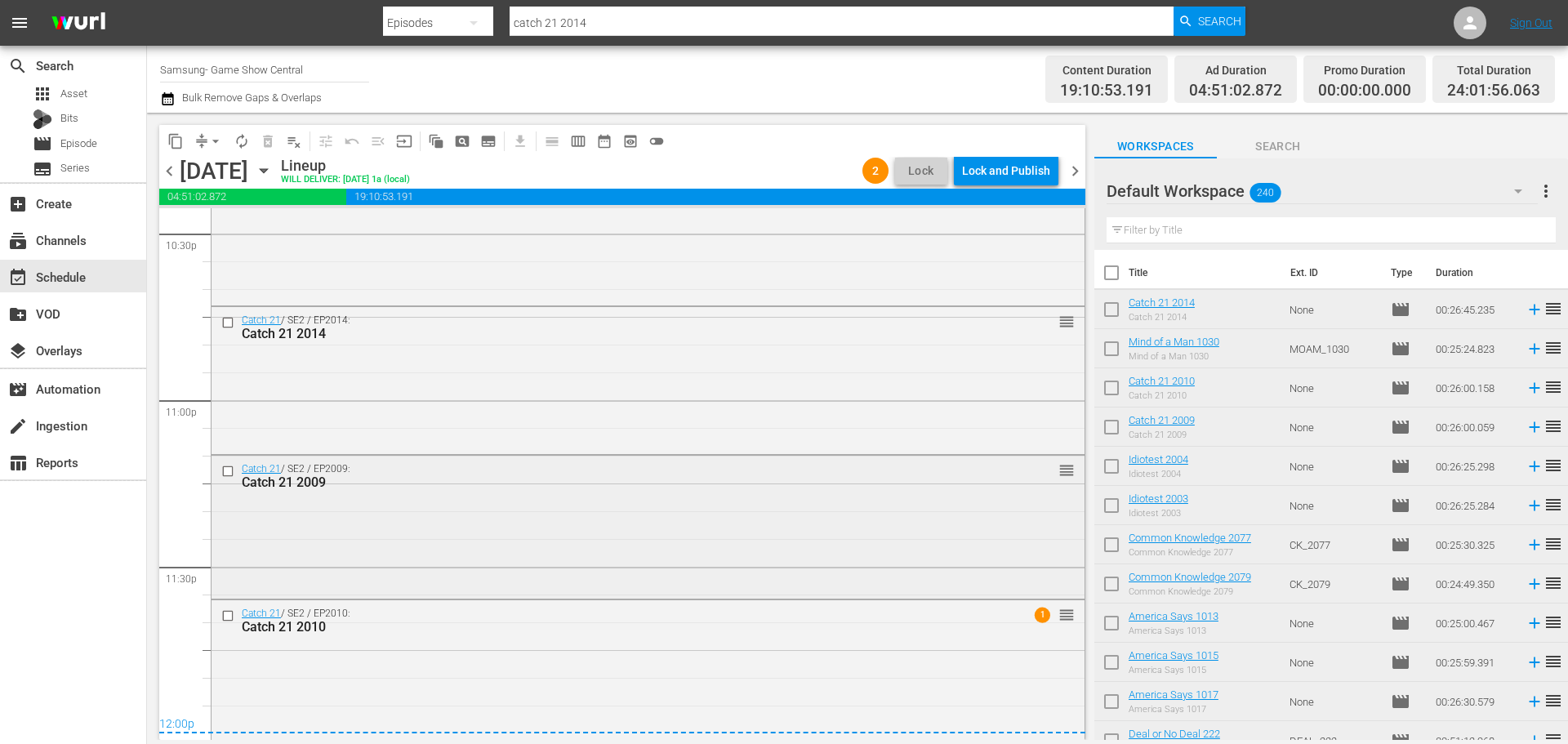
scroll to position [7475, 0]
click at [591, 679] on div "Catch 21 / SE2 / EP2010: Catch 21 2010 1 reorder" at bounding box center [648, 667] width 873 height 140
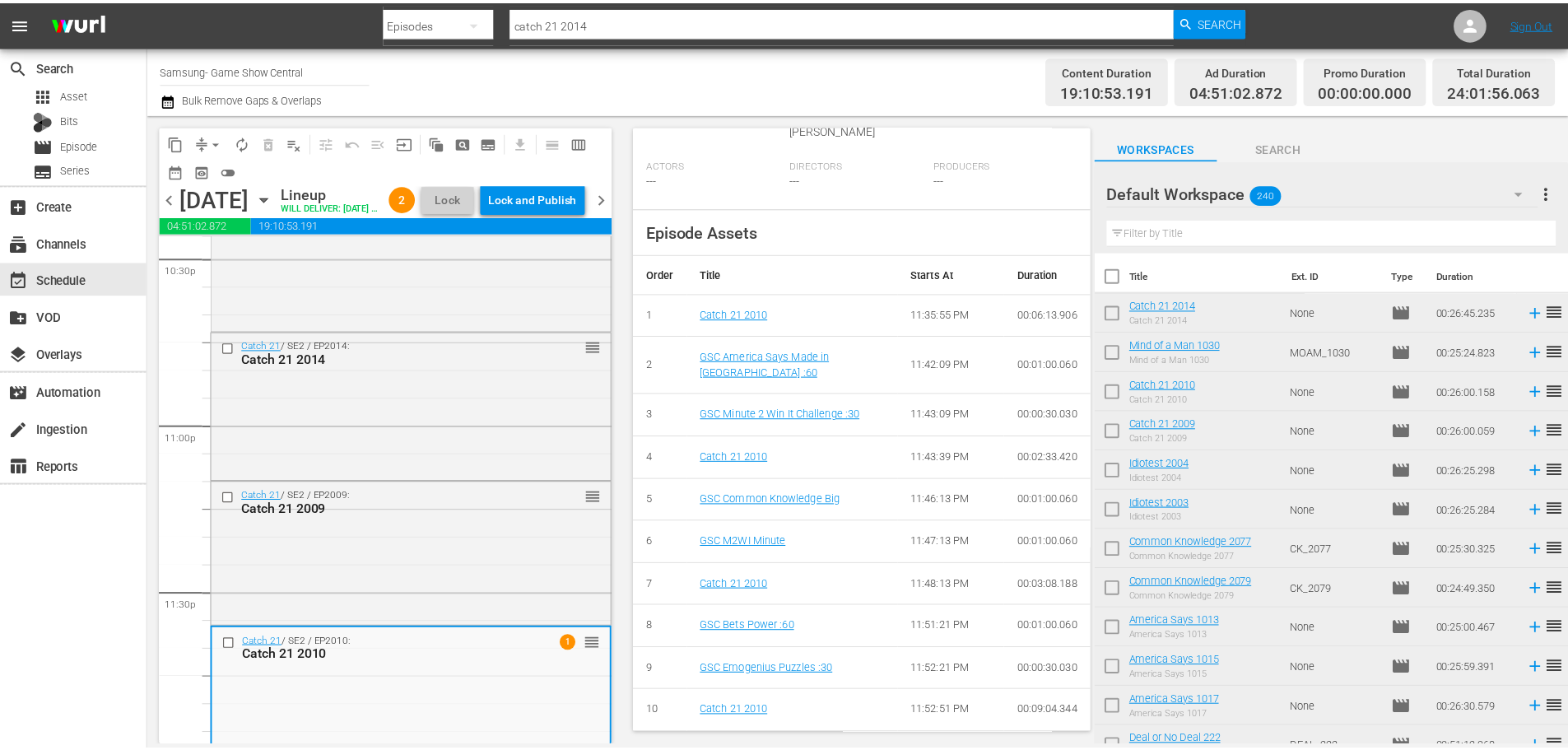
scroll to position [0, 0]
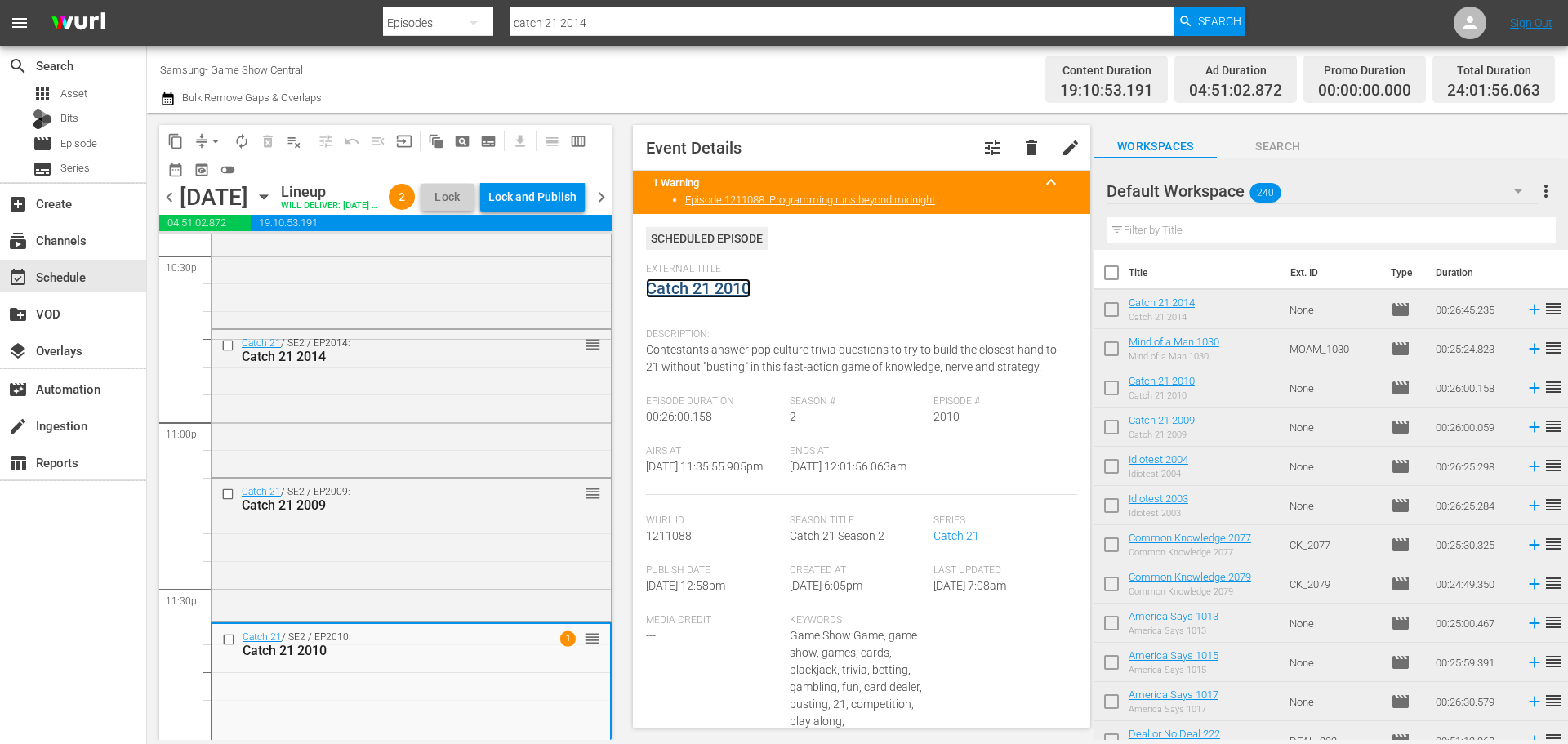
click at [712, 285] on link "Catch 21 2010" at bounding box center [698, 288] width 104 height 19
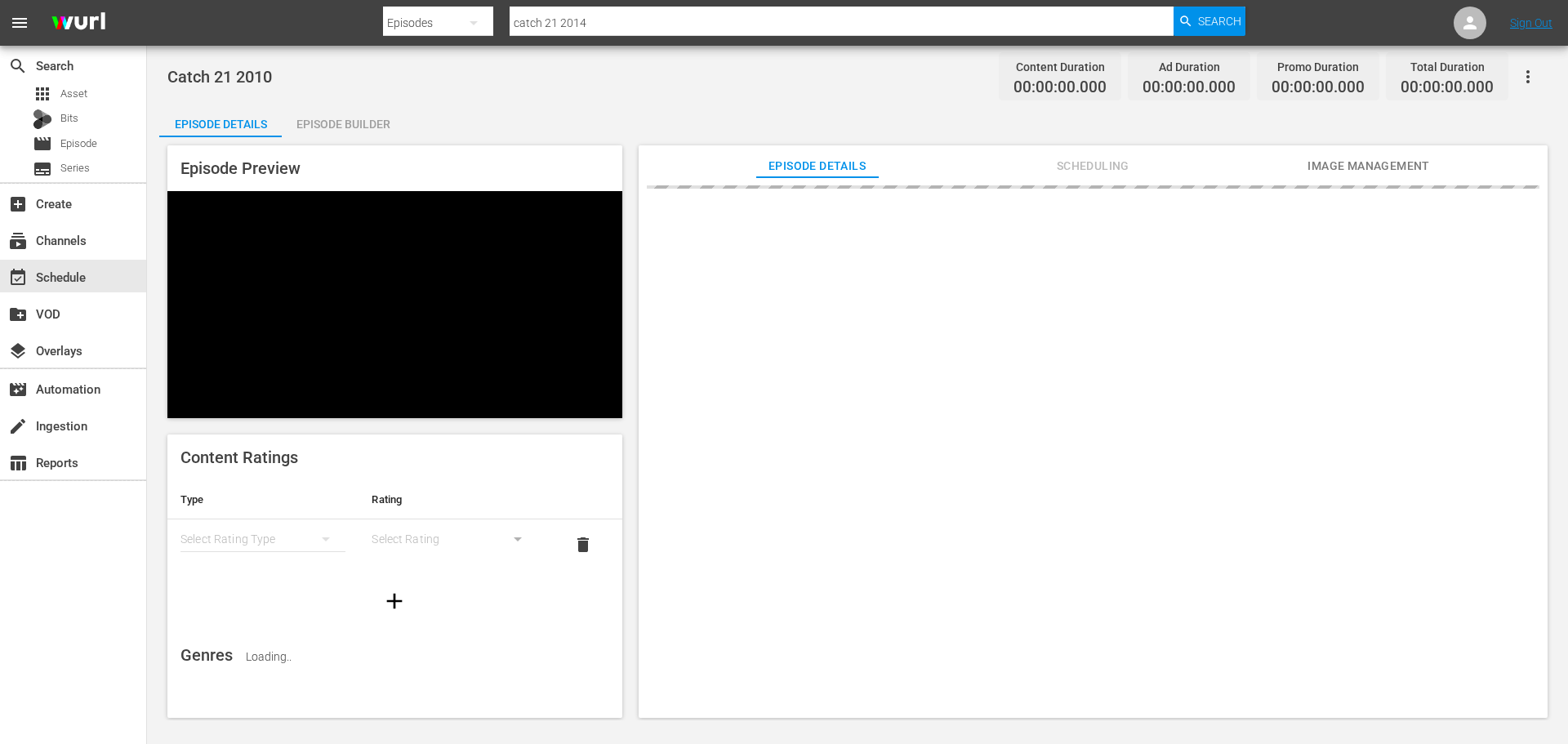
click at [337, 122] on div "Episode Builder" at bounding box center [343, 124] width 123 height 39
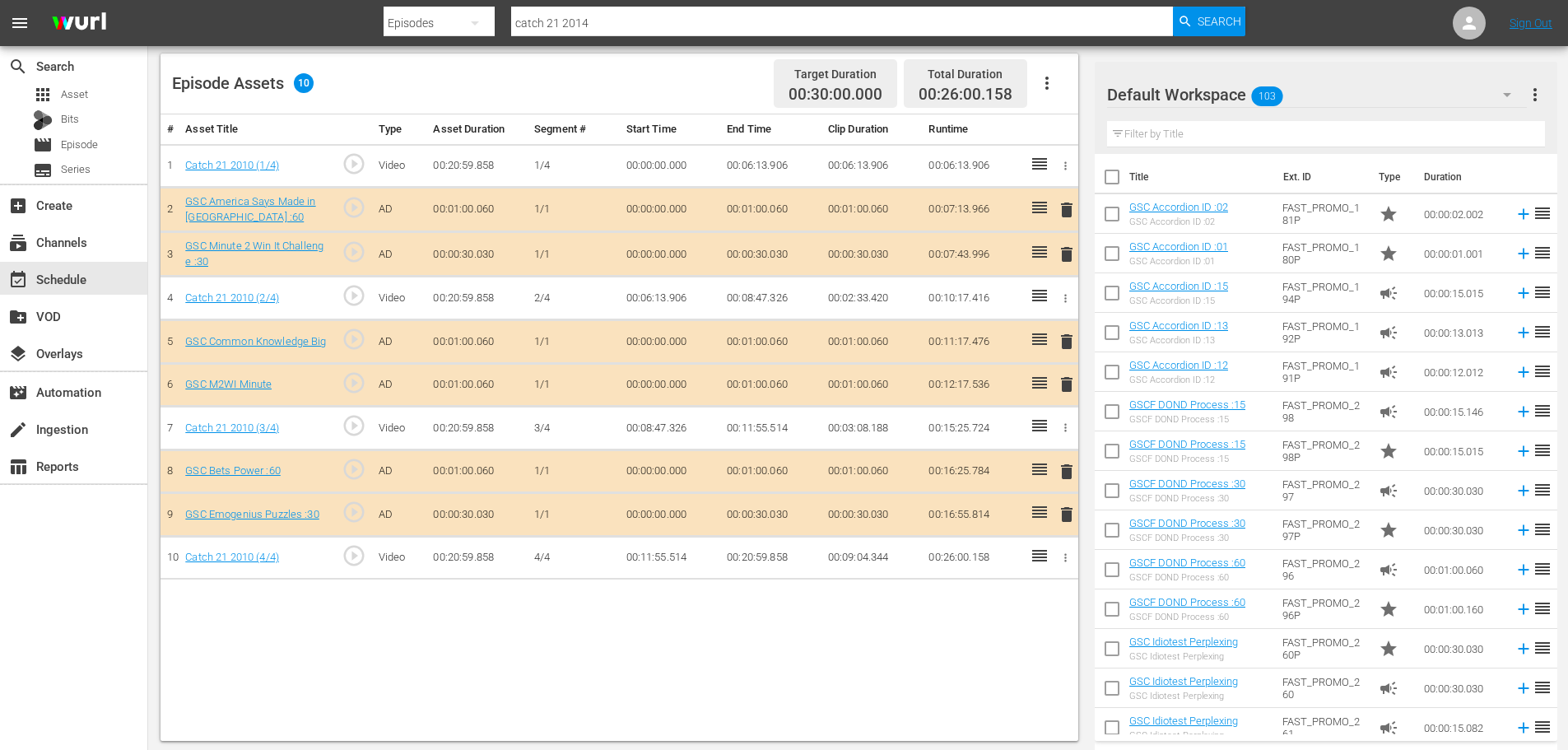
scroll to position [429, 0]
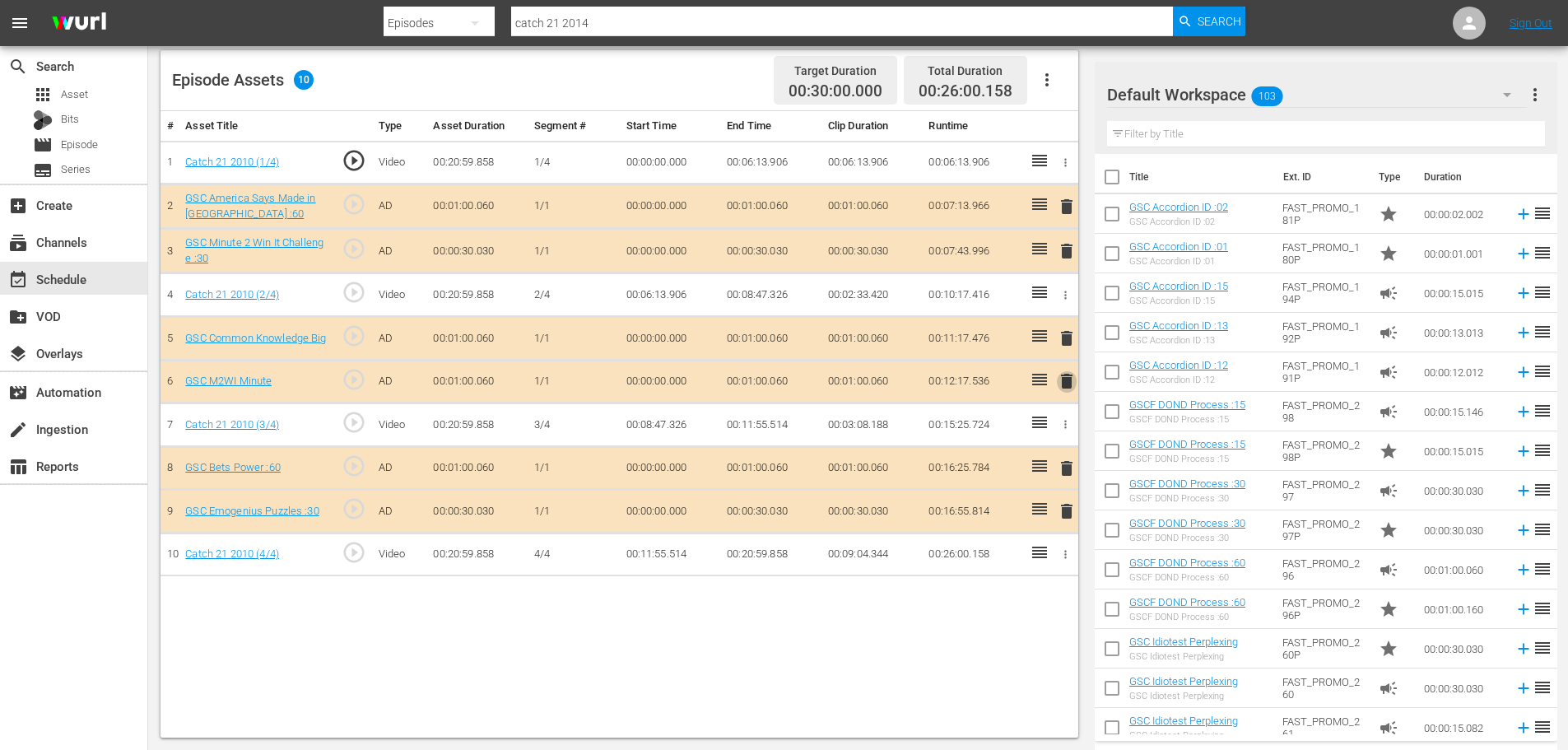
click at [1068, 386] on span "delete" at bounding box center [1067, 381] width 20 height 20
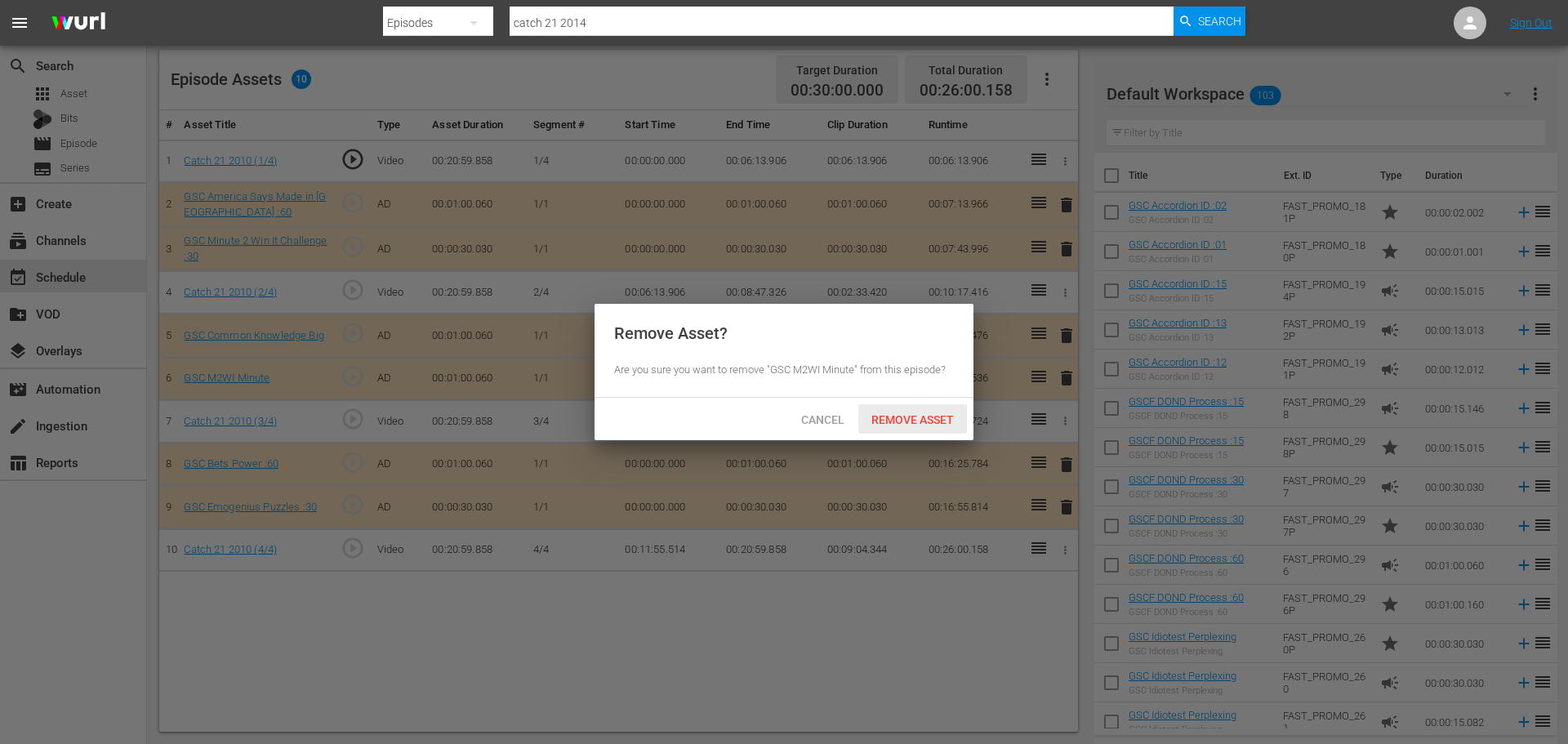
click at [907, 415] on span "Remove Asset" at bounding box center [912, 420] width 109 height 13
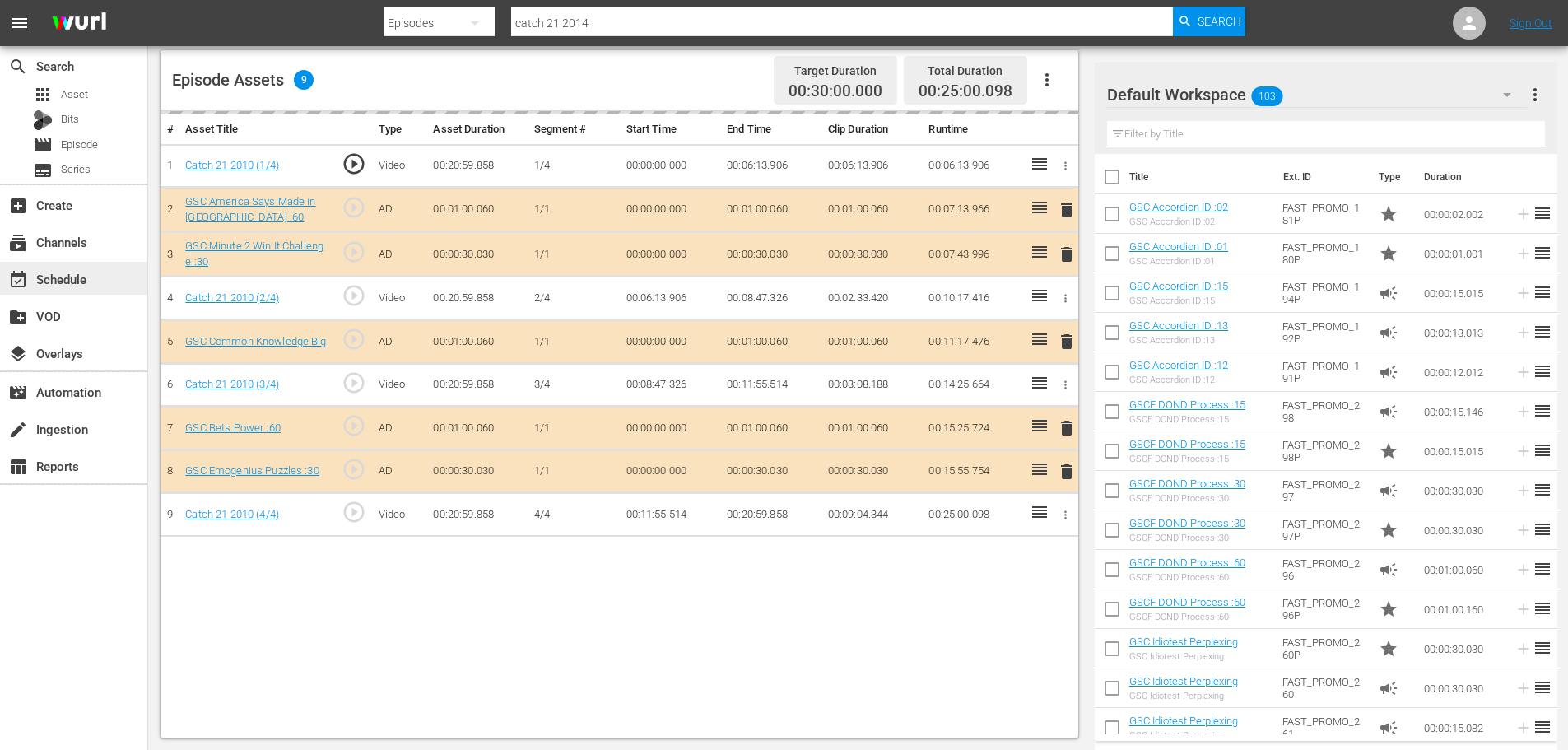
click at [120, 291] on div "event_available Schedule" at bounding box center [73, 278] width 147 height 33
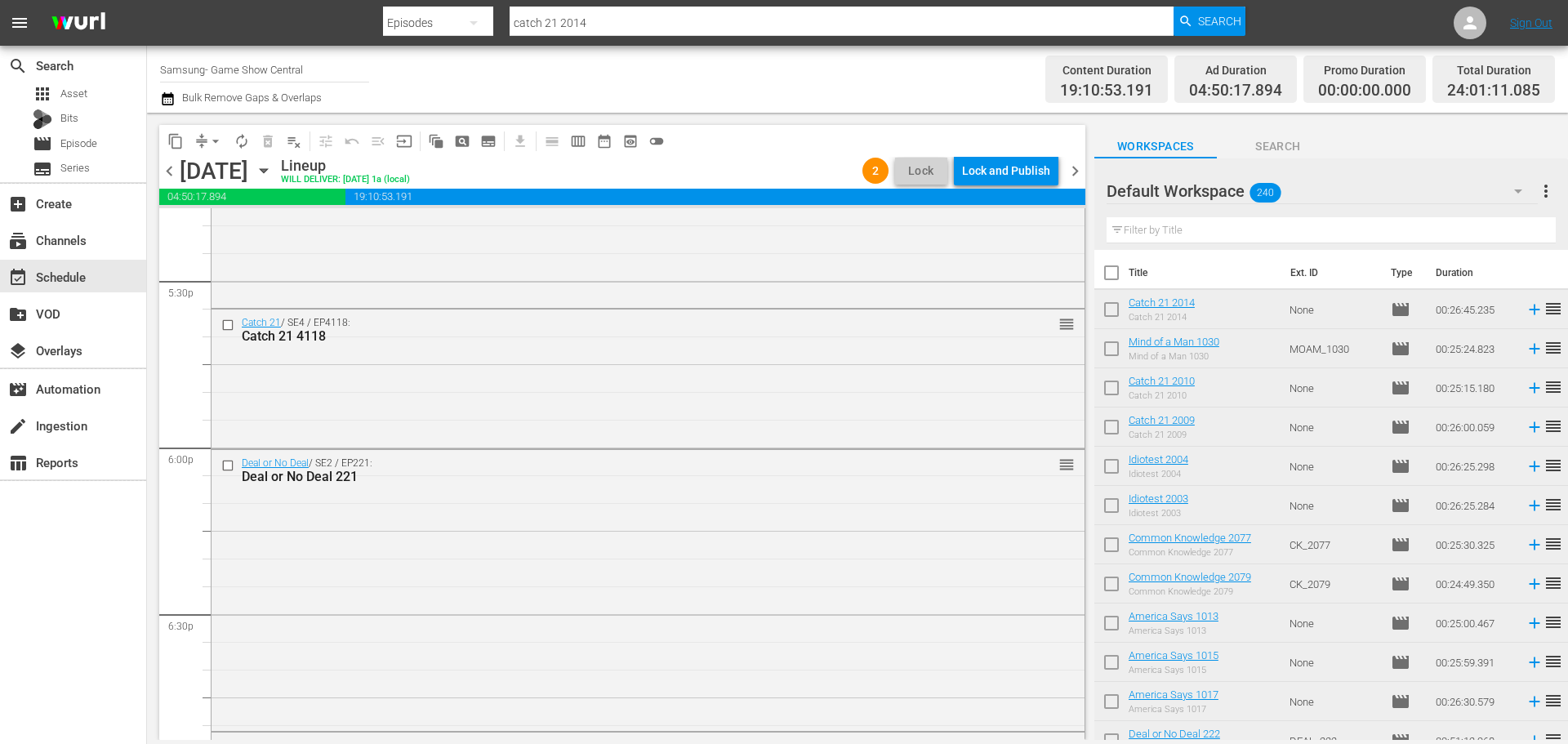
scroll to position [7471, 0]
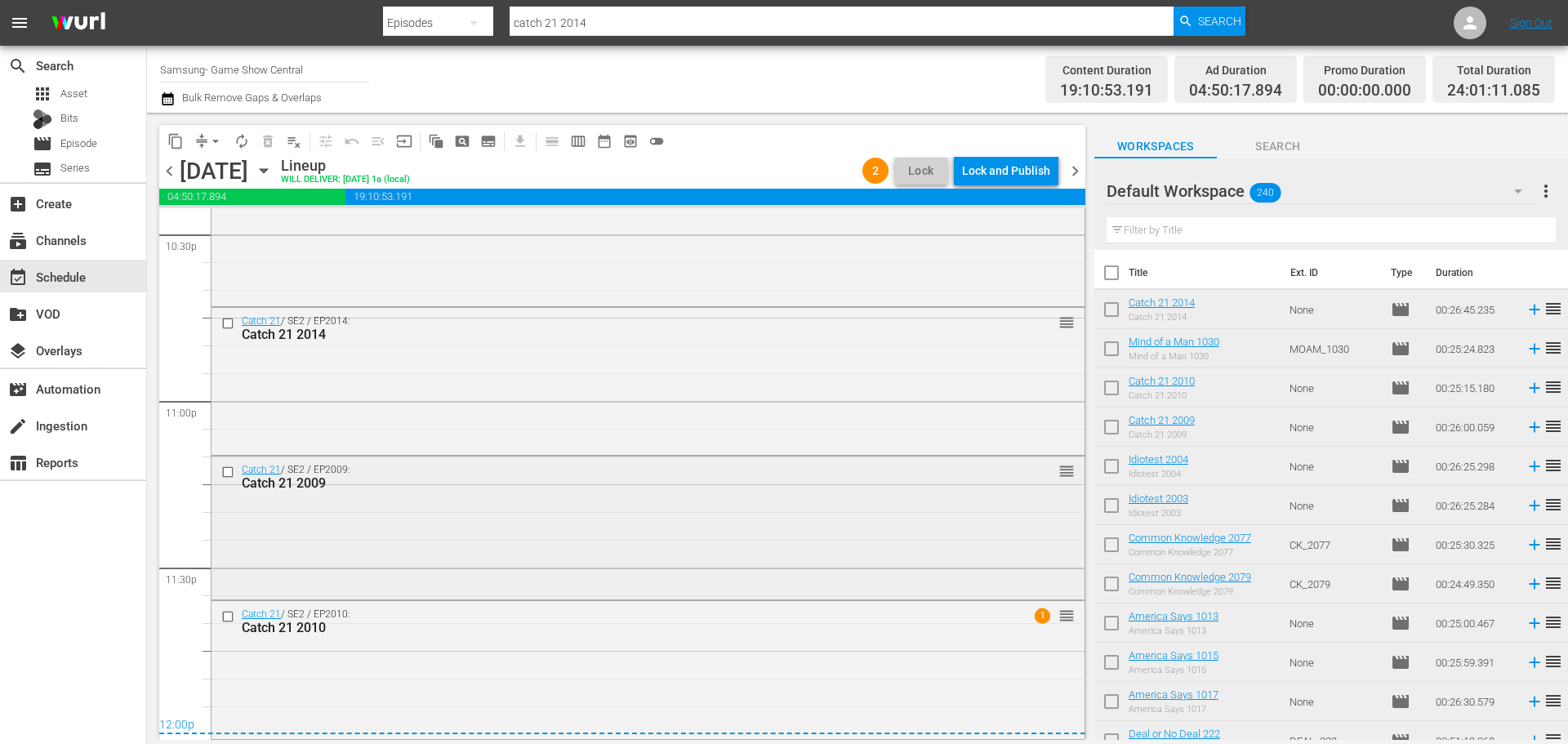
click at [584, 525] on div "Catch 21 / SE2 / EP2009: Catch 21 2009 reorder" at bounding box center [648, 527] width 873 height 140
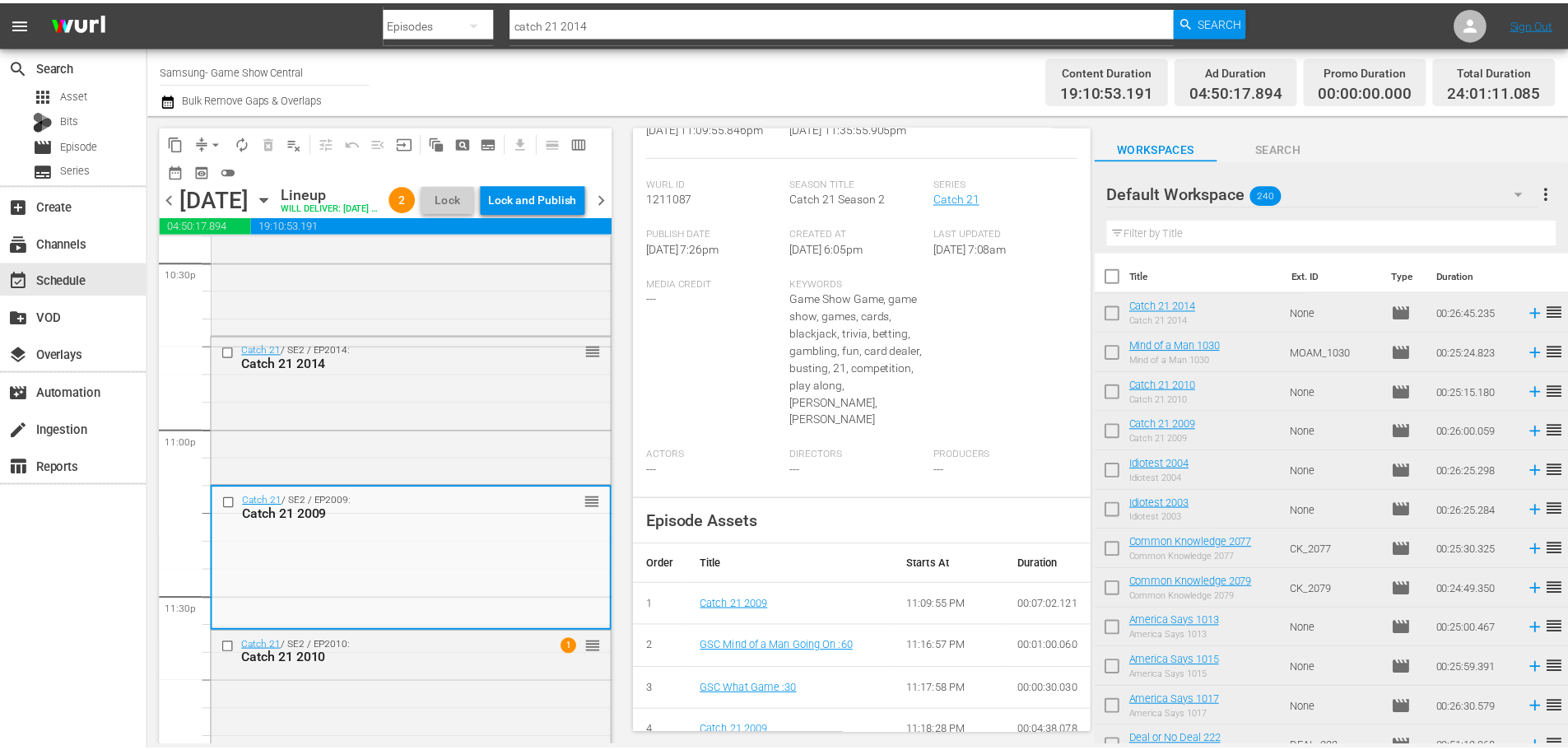
scroll to position [0, 0]
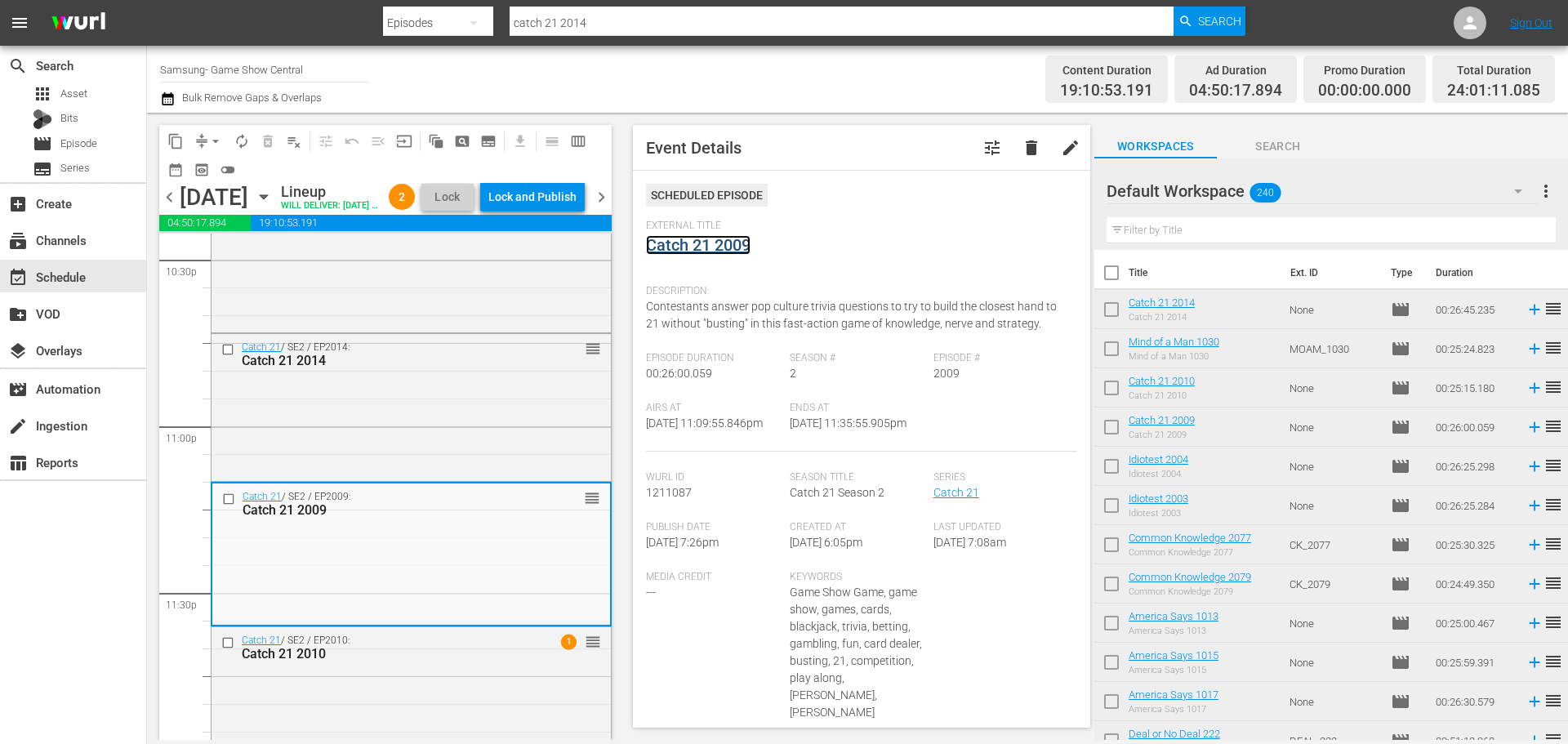
click at [683, 244] on link "Catch 21 2009" at bounding box center [698, 245] width 104 height 19
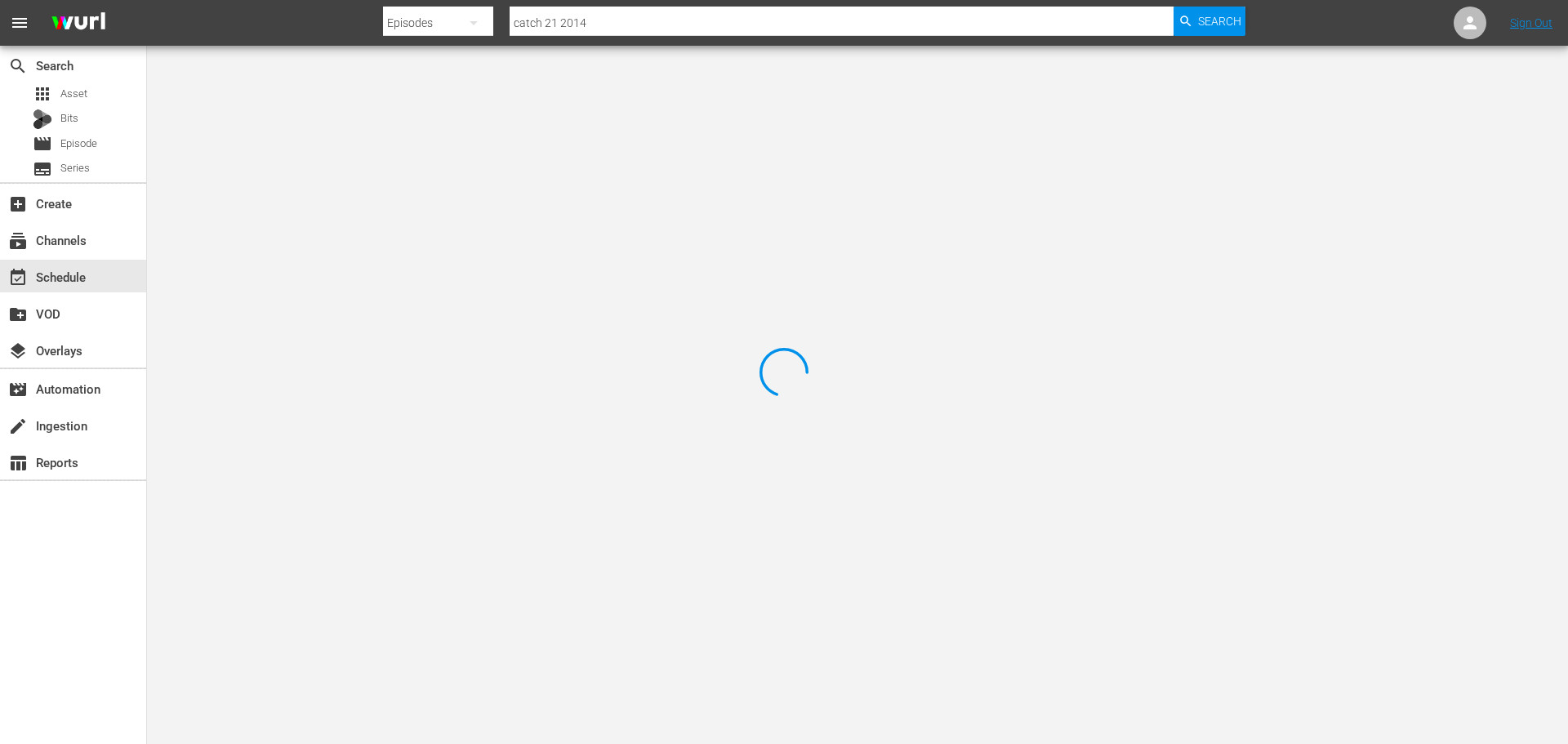
click at [314, 107] on div at bounding box center [784, 372] width 1568 height 744
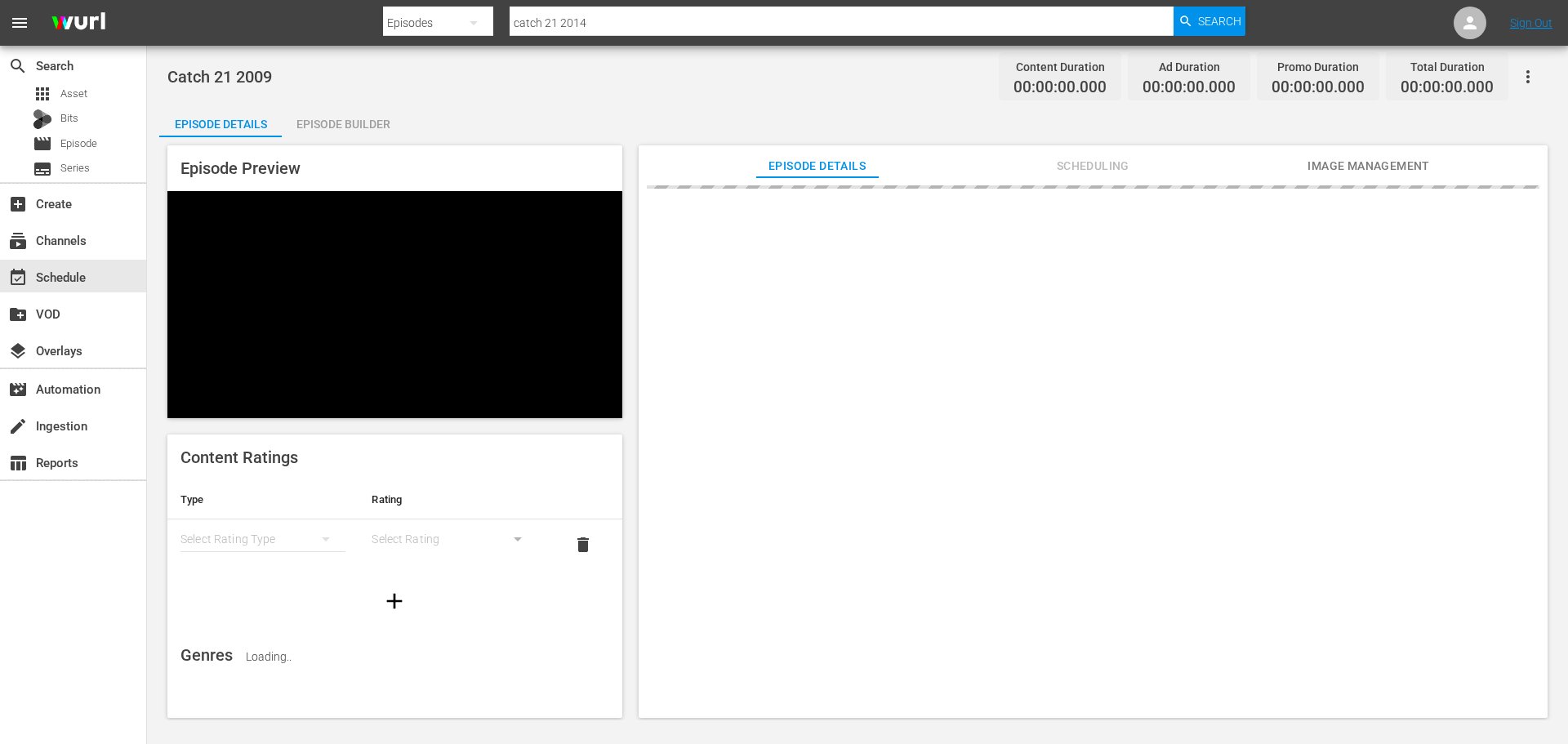
click at [322, 107] on div "Episode Builder" at bounding box center [343, 124] width 123 height 39
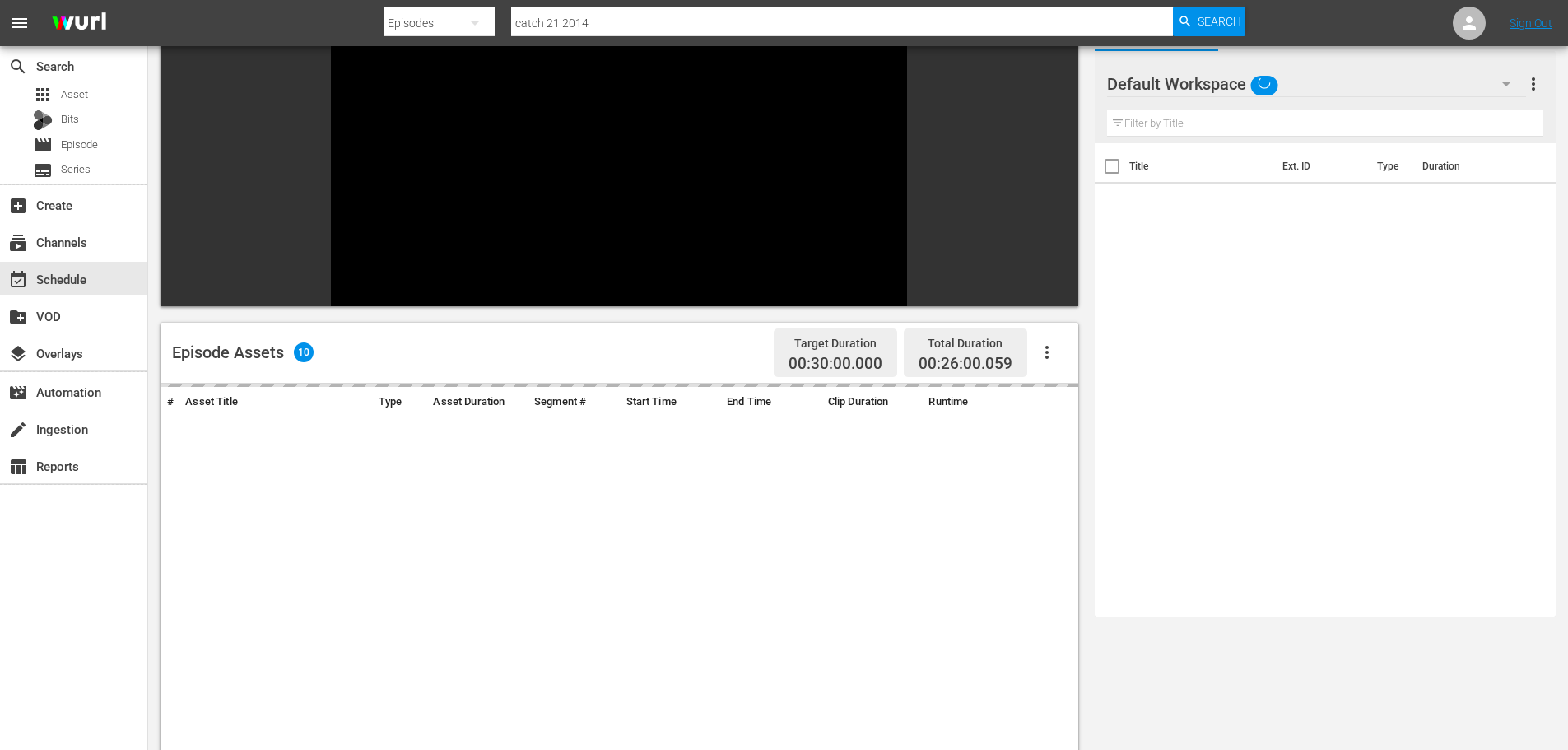
scroll to position [228, 0]
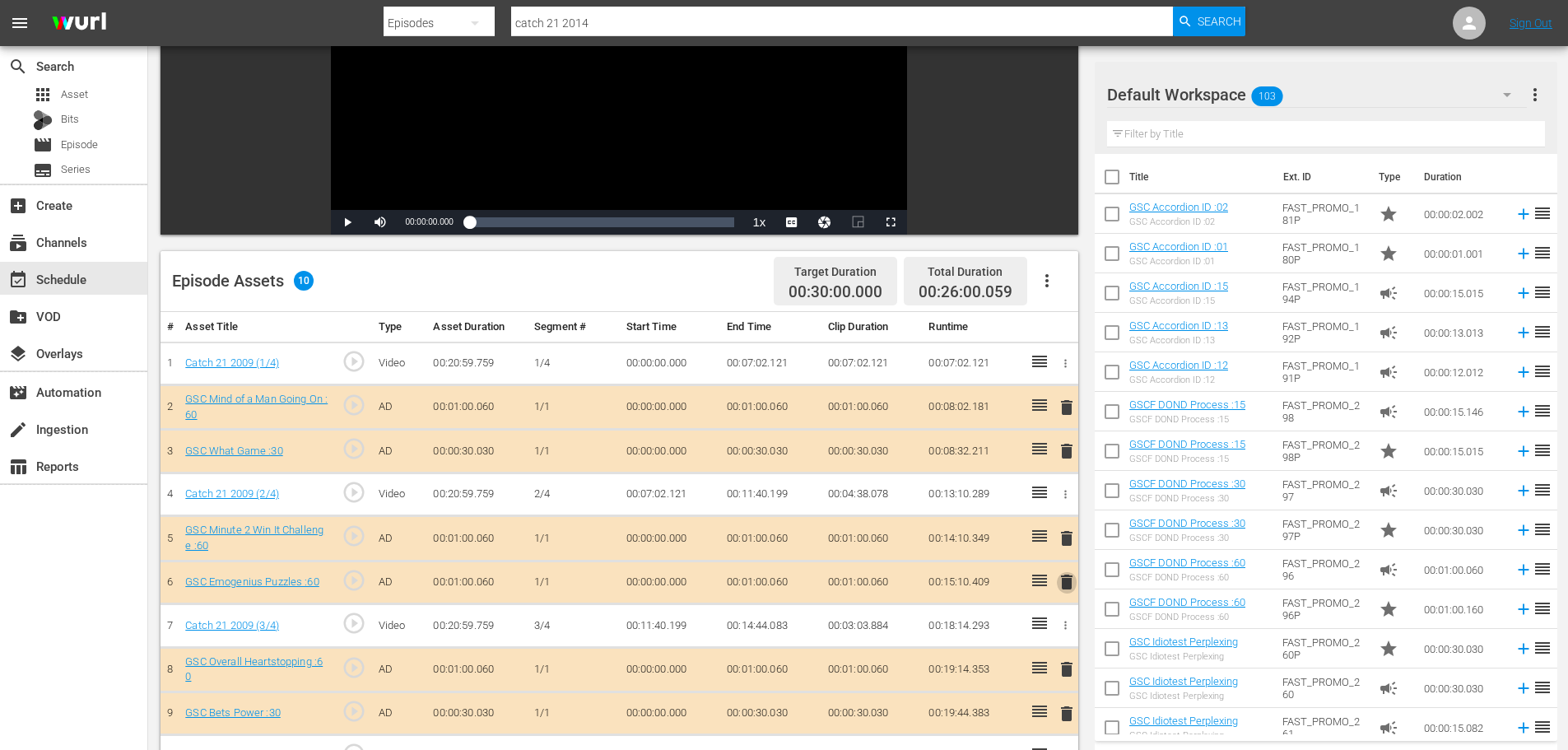
drag, startPoint x: 1065, startPoint y: 590, endPoint x: 1026, endPoint y: 493, distance: 104.5
click at [1066, 590] on span "delete" at bounding box center [1067, 582] width 20 height 20
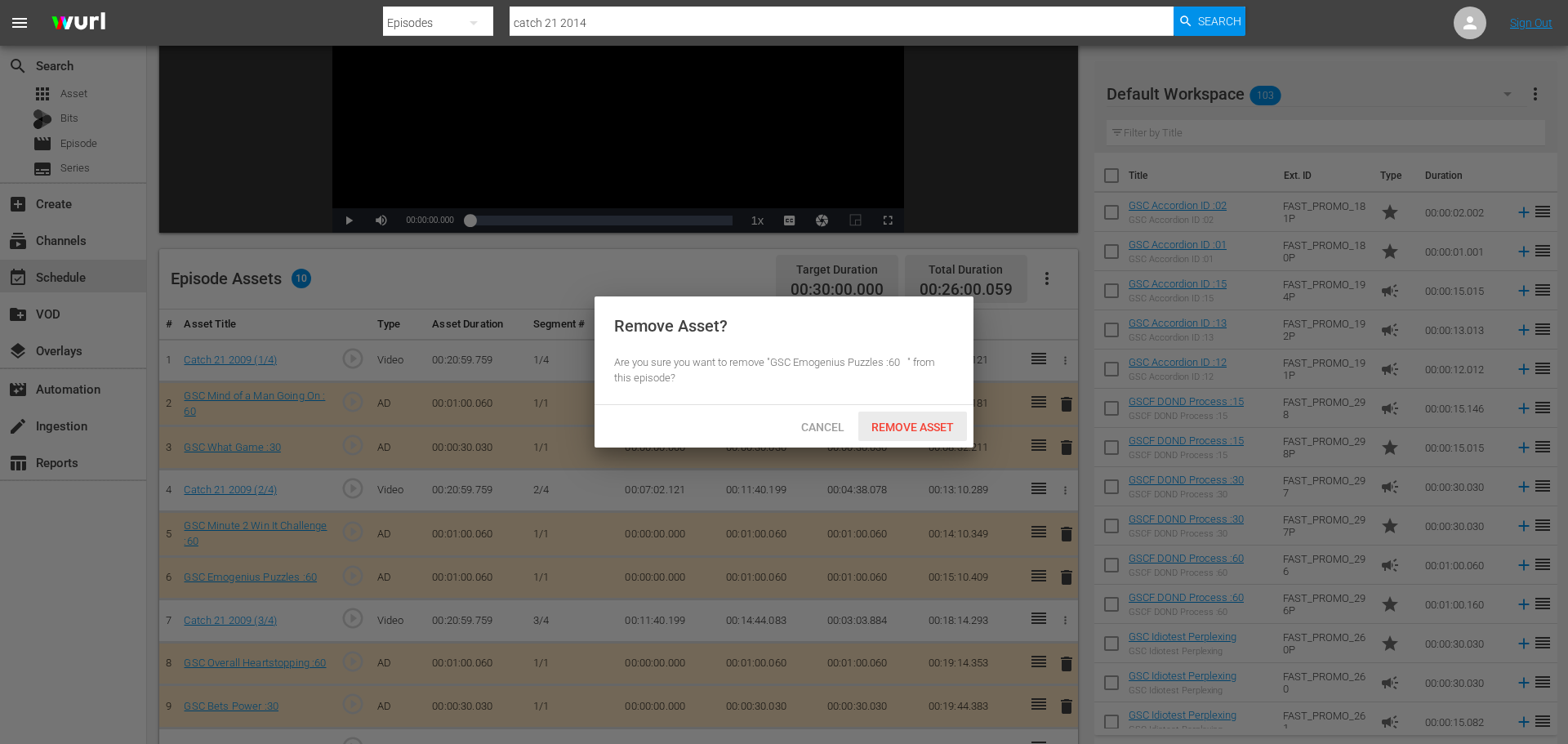
click at [901, 428] on span "Remove Asset" at bounding box center [912, 427] width 109 height 13
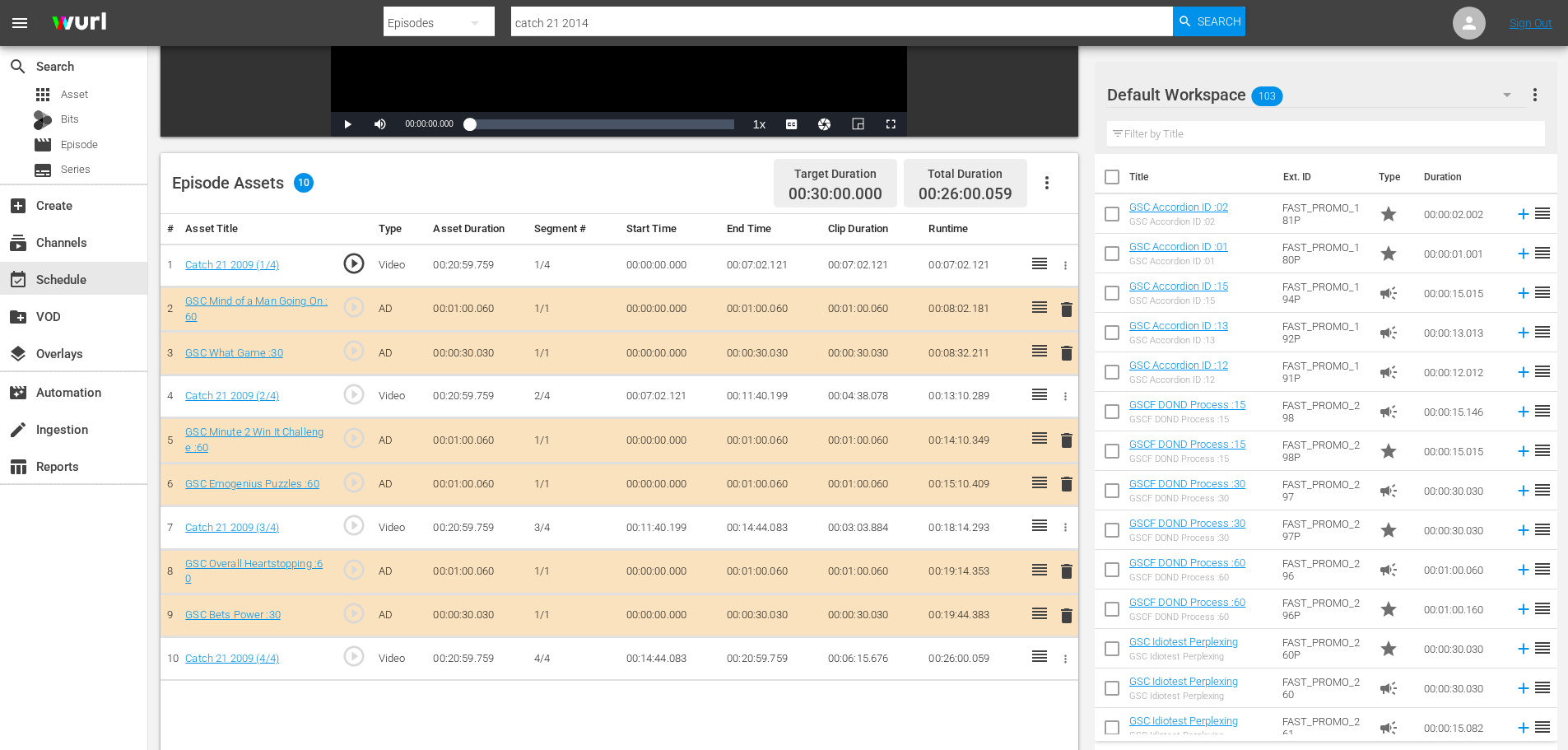
scroll to position [429, 0]
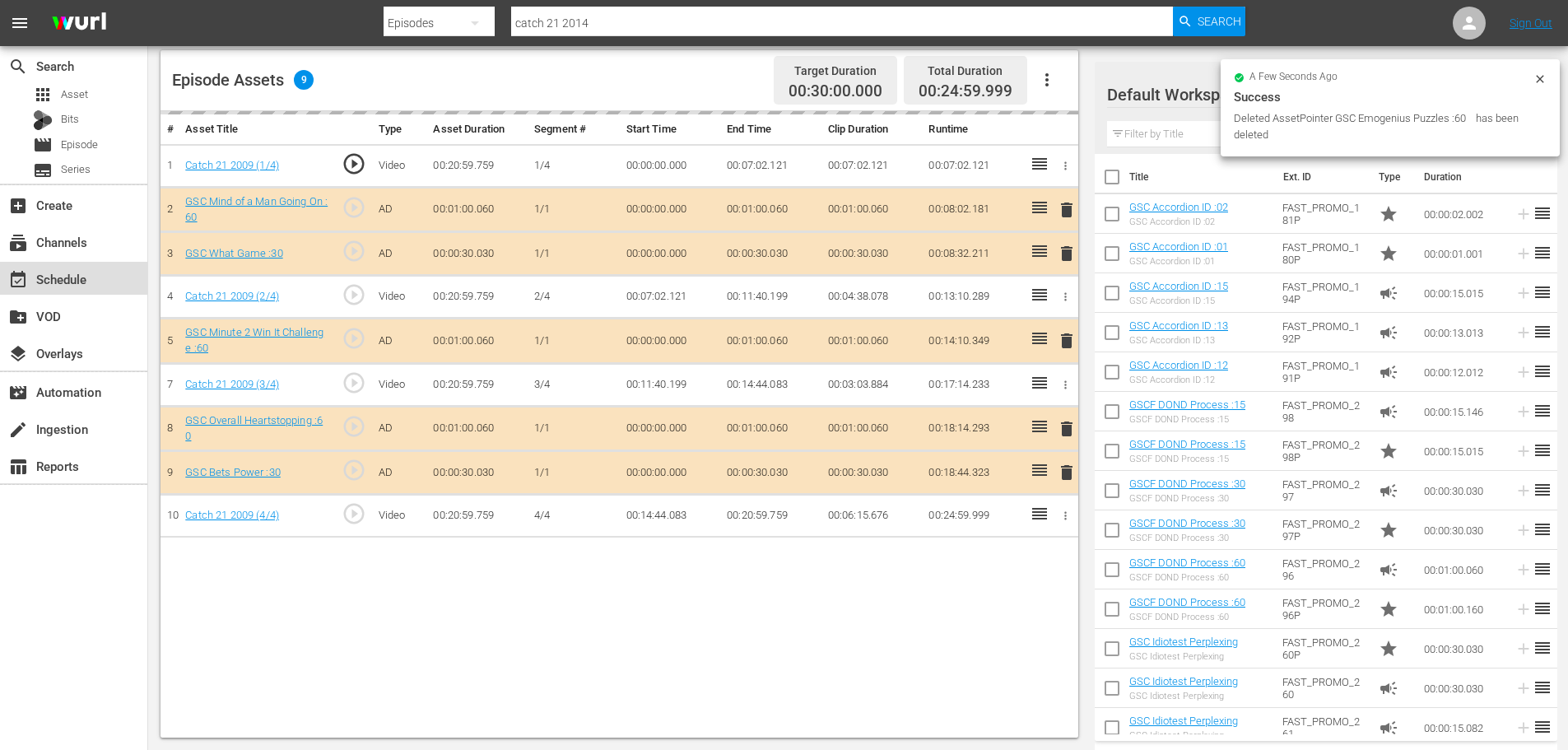
click at [107, 289] on div "event_available Schedule" at bounding box center [73, 278] width 147 height 33
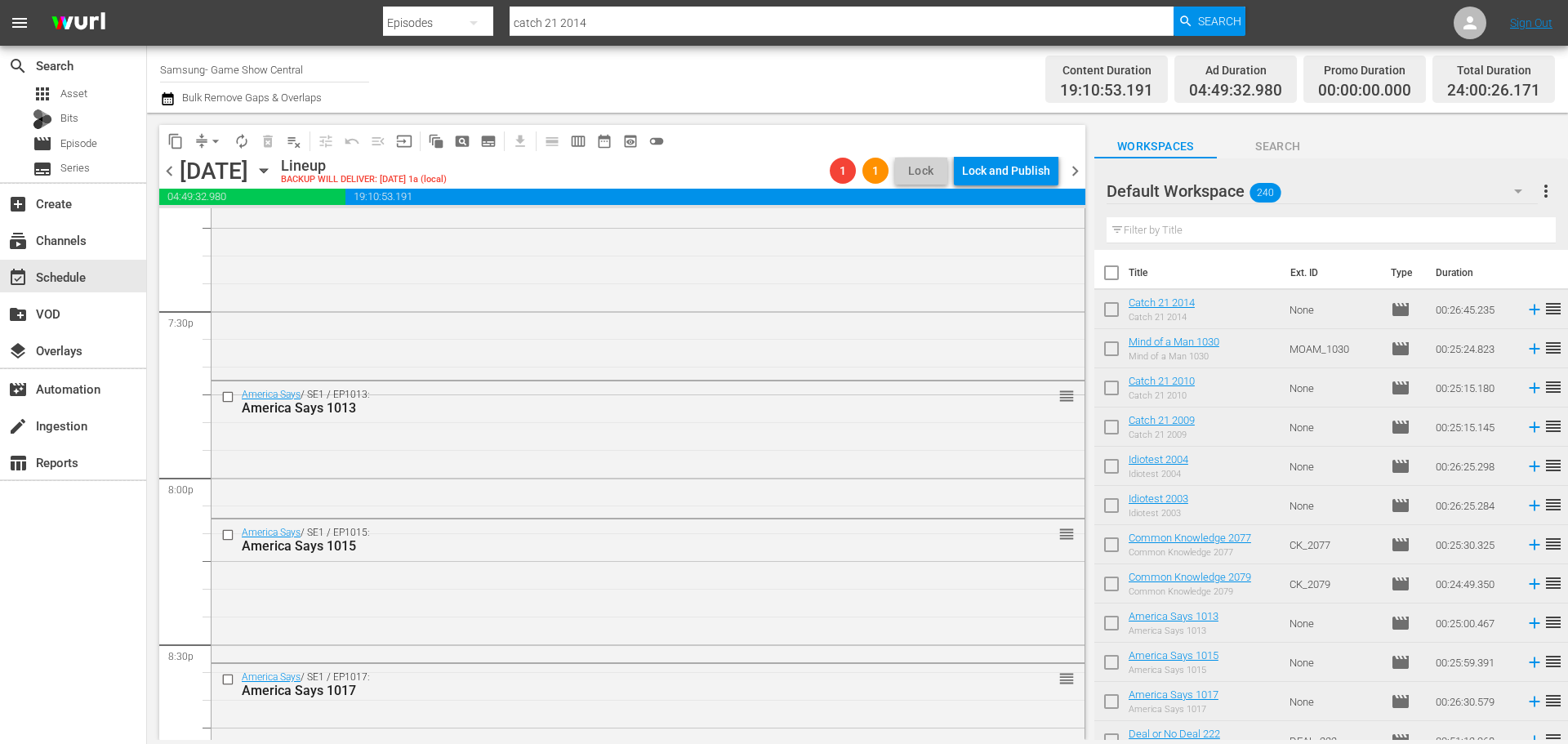
scroll to position [7471, 0]
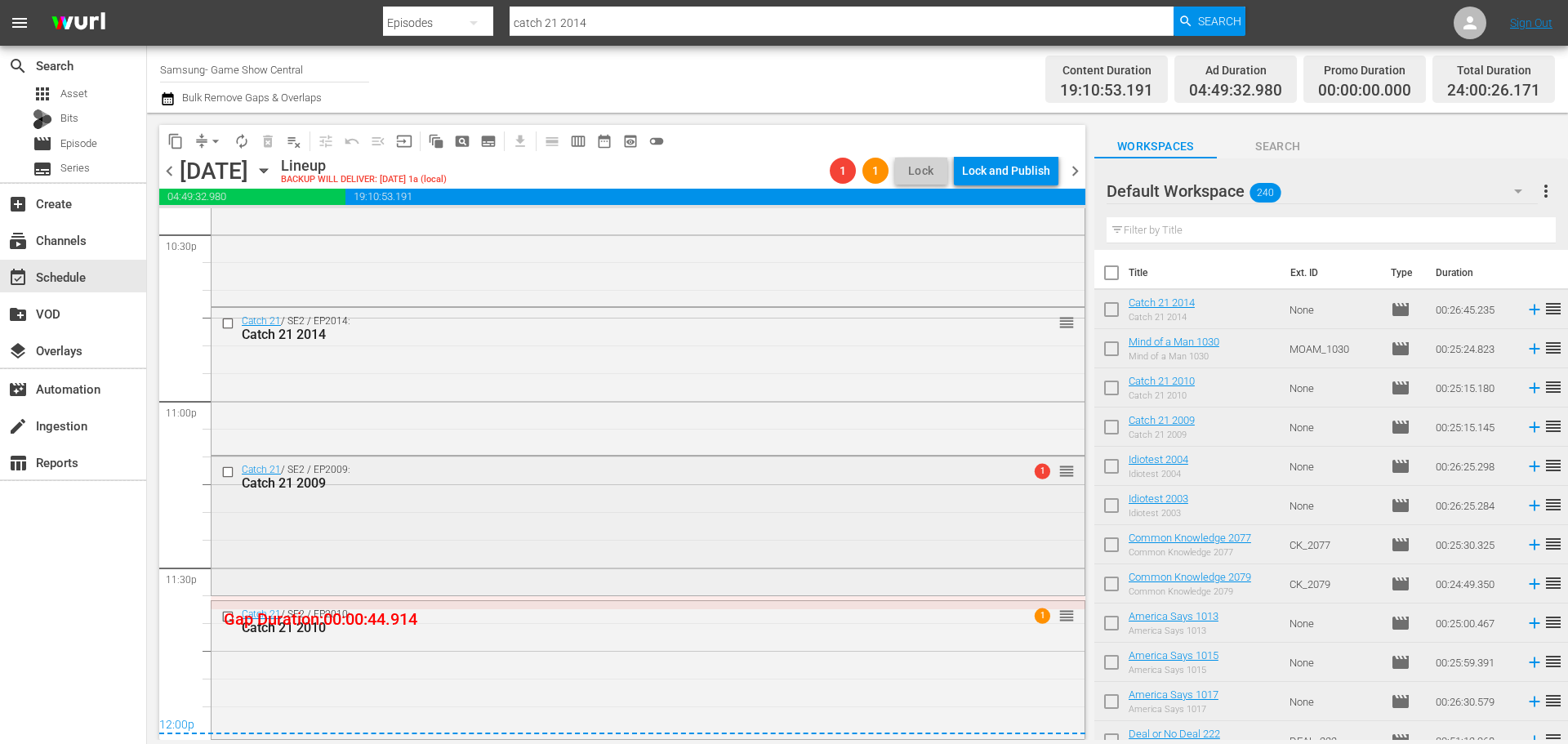
click at [550, 556] on div "Catch 21 / SE2 / EP2009: Catch 21 2009 1 reorder" at bounding box center [648, 524] width 873 height 135
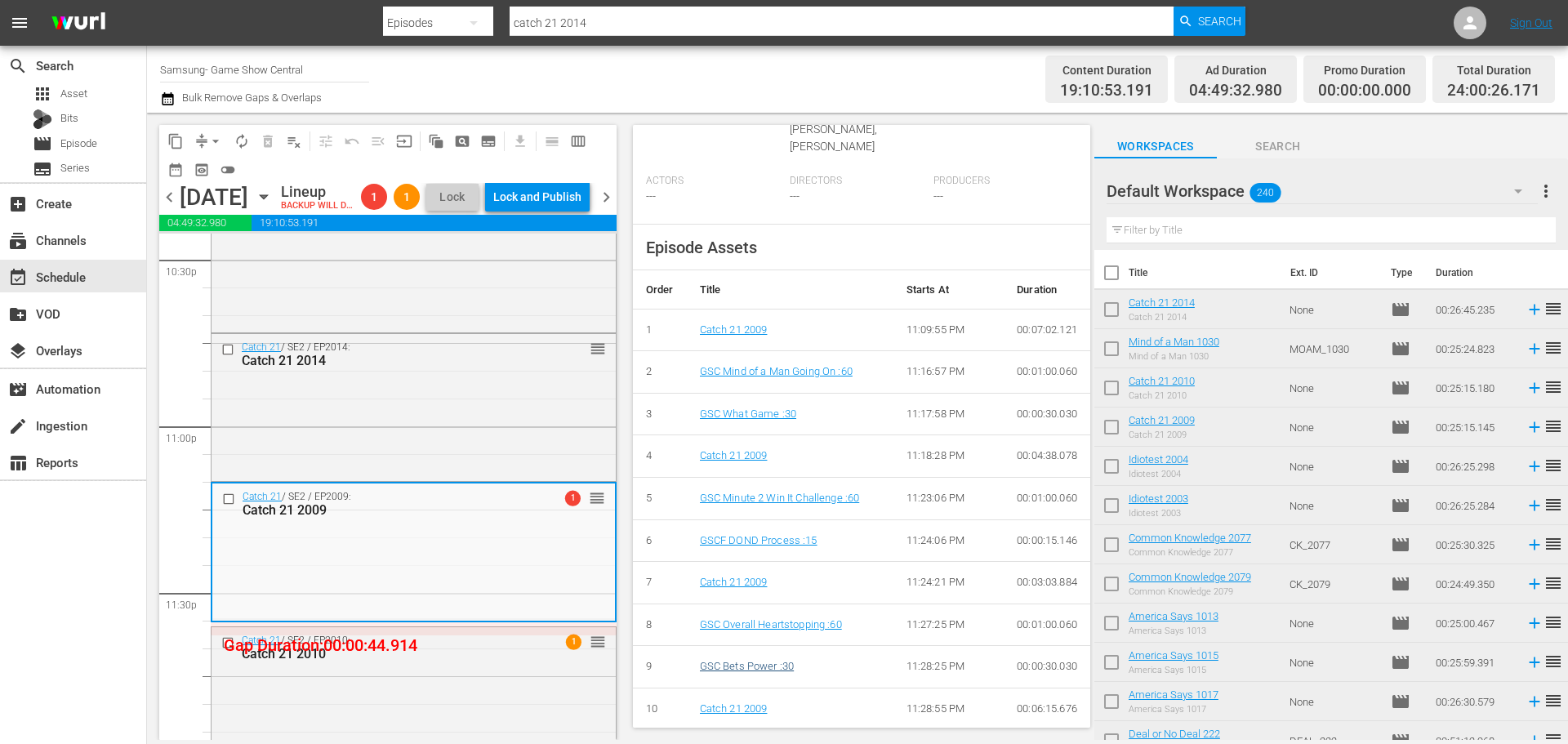
scroll to position [612, 0]
click at [499, 368] on div "Catch 21 2014" at bounding box center [388, 361] width 292 height 16
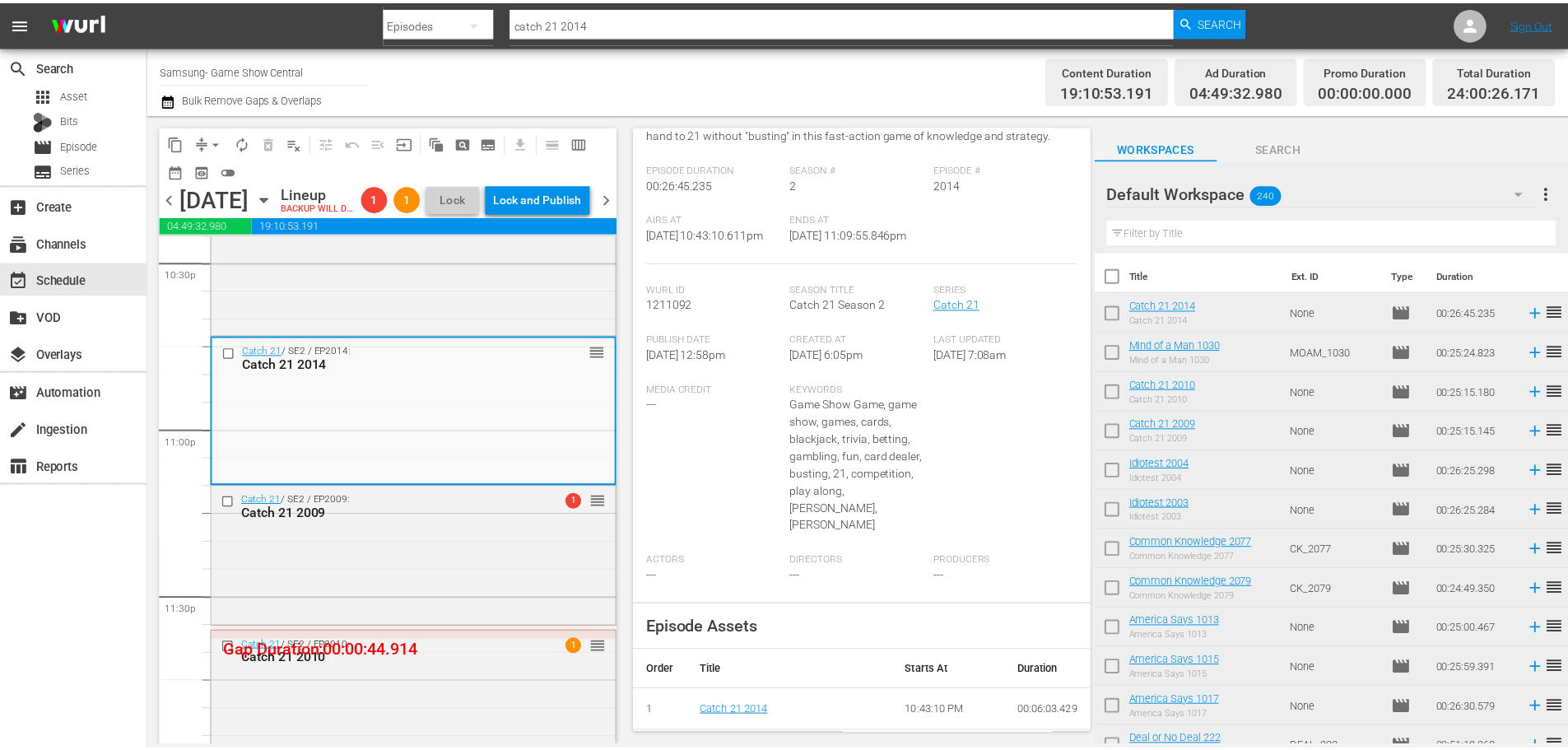
scroll to position [0, 0]
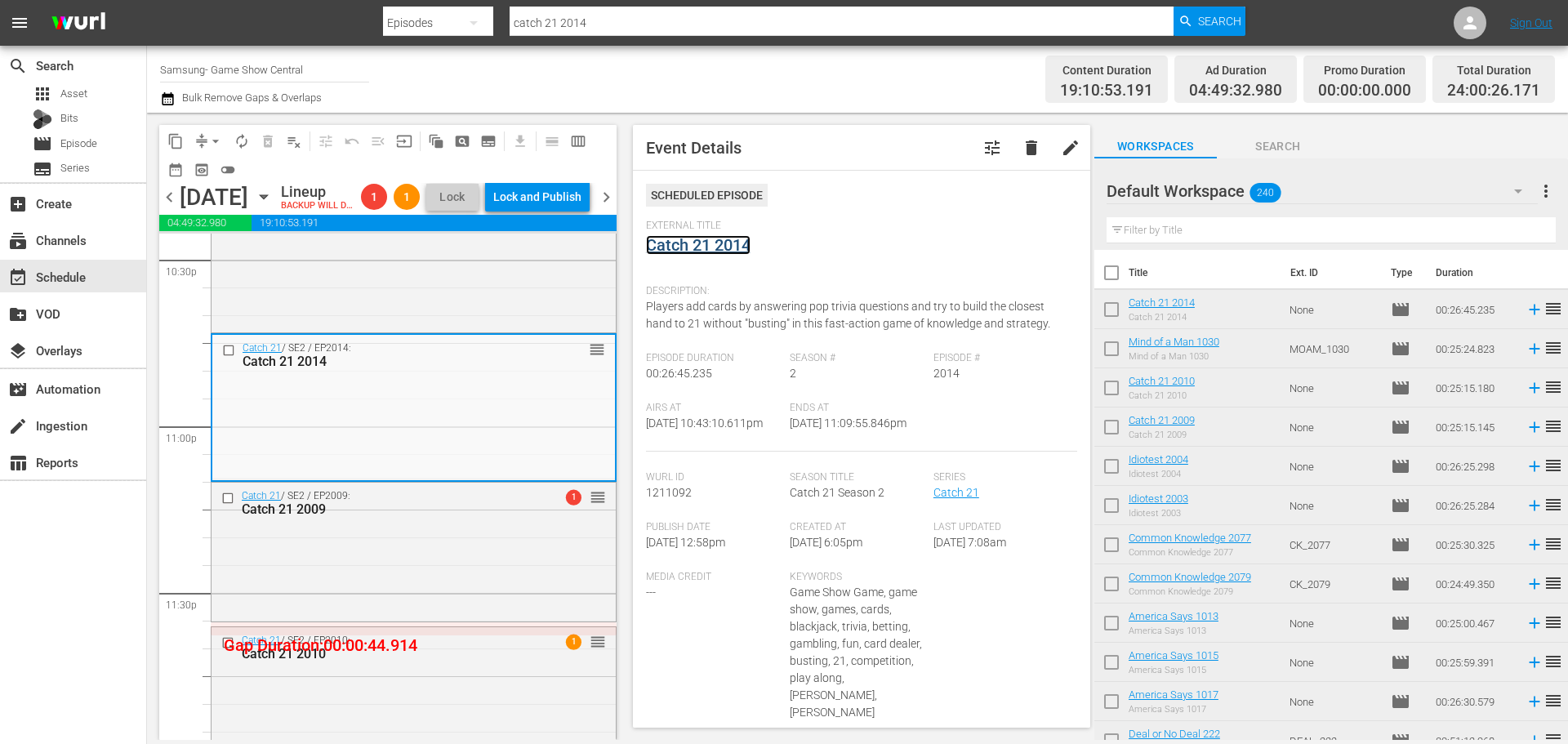
click at [716, 237] on link "Catch 21 2014" at bounding box center [698, 245] width 104 height 19
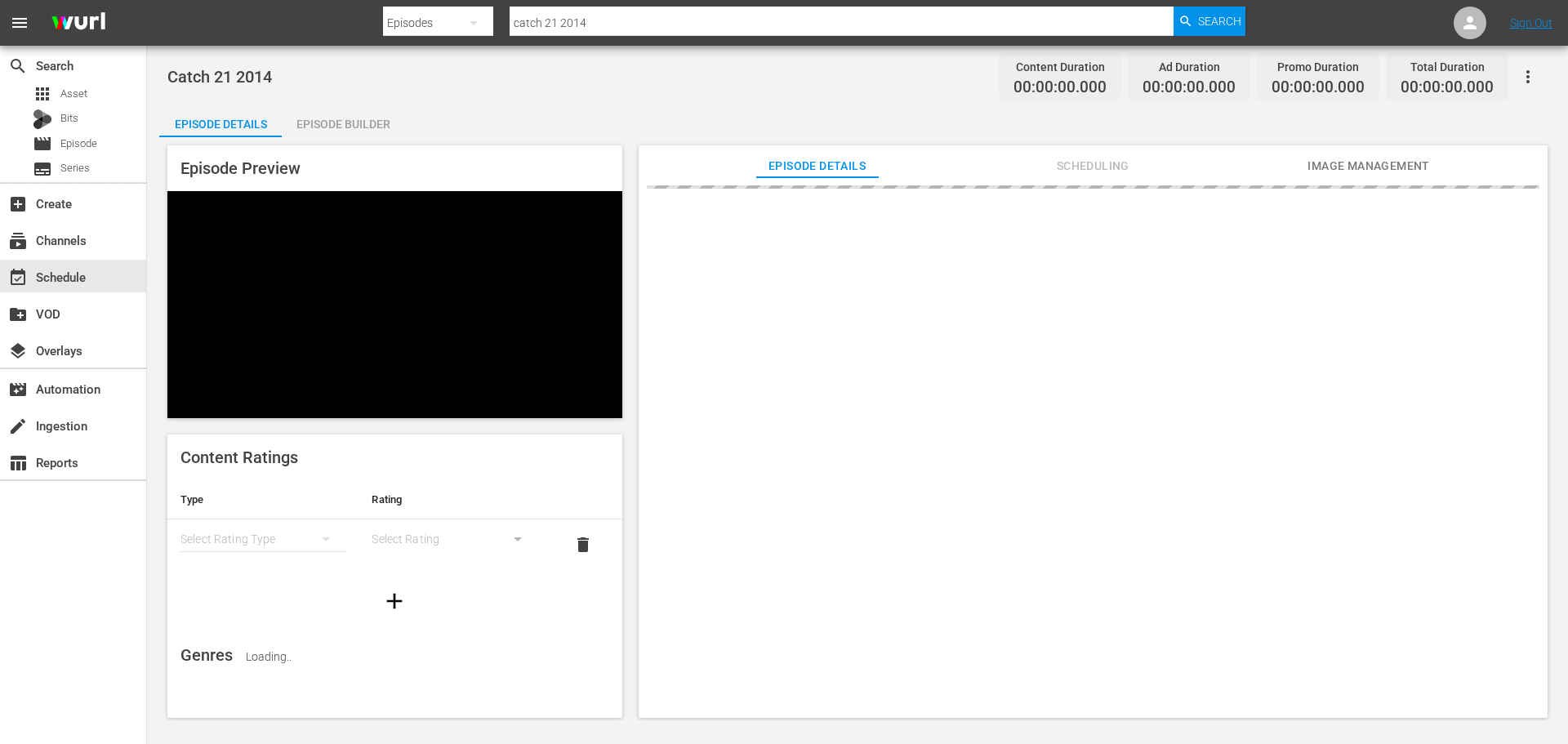
click at [341, 111] on div "Catch 21 2014 Content Duration 00:00:00.000 Ad Duration 00:00:00.000 Promo Dura…" at bounding box center [857, 383] width 1420 height 674
click at [356, 118] on div "Episode Builder" at bounding box center [343, 124] width 123 height 39
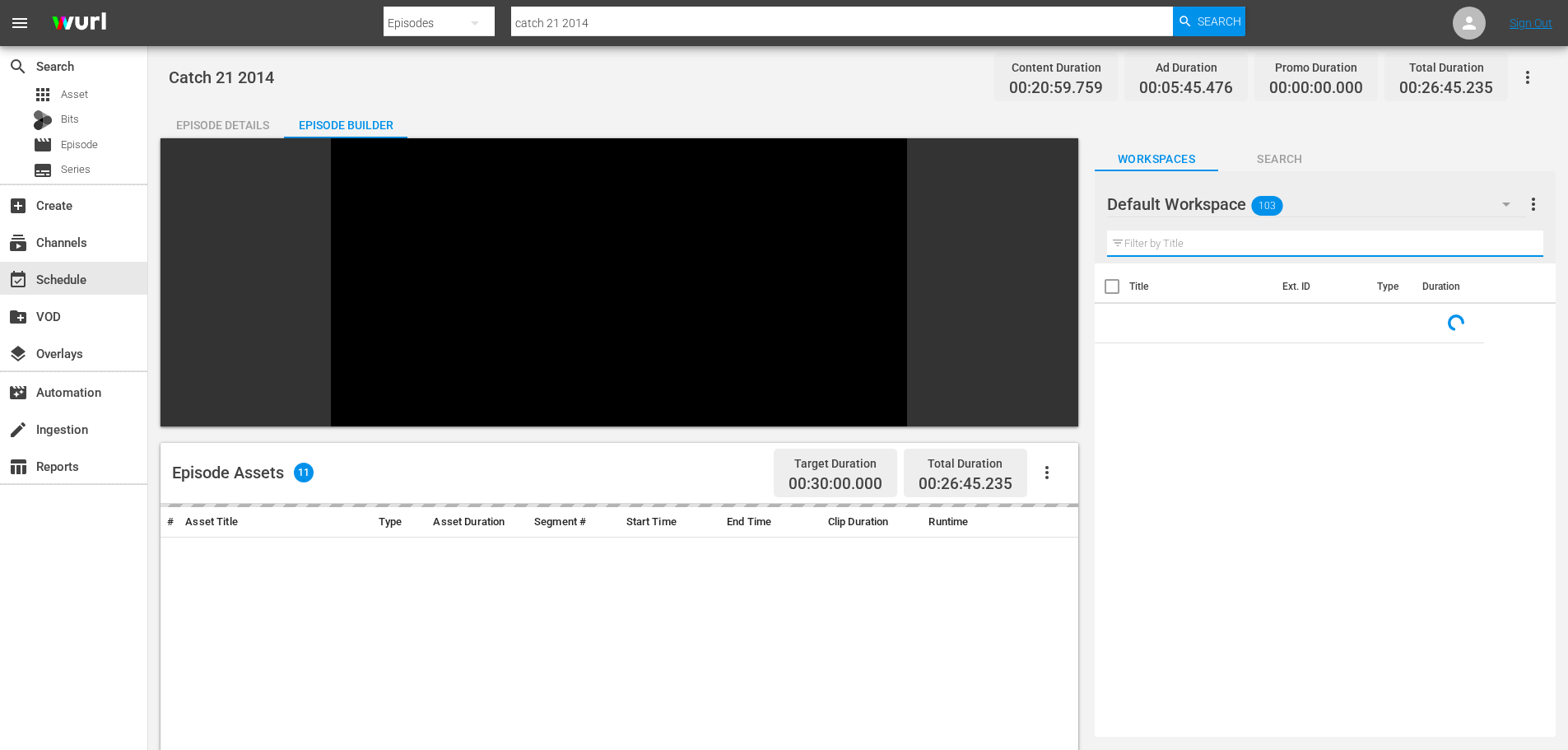
click at [1196, 241] on input "text" at bounding box center [1325, 244] width 436 height 27
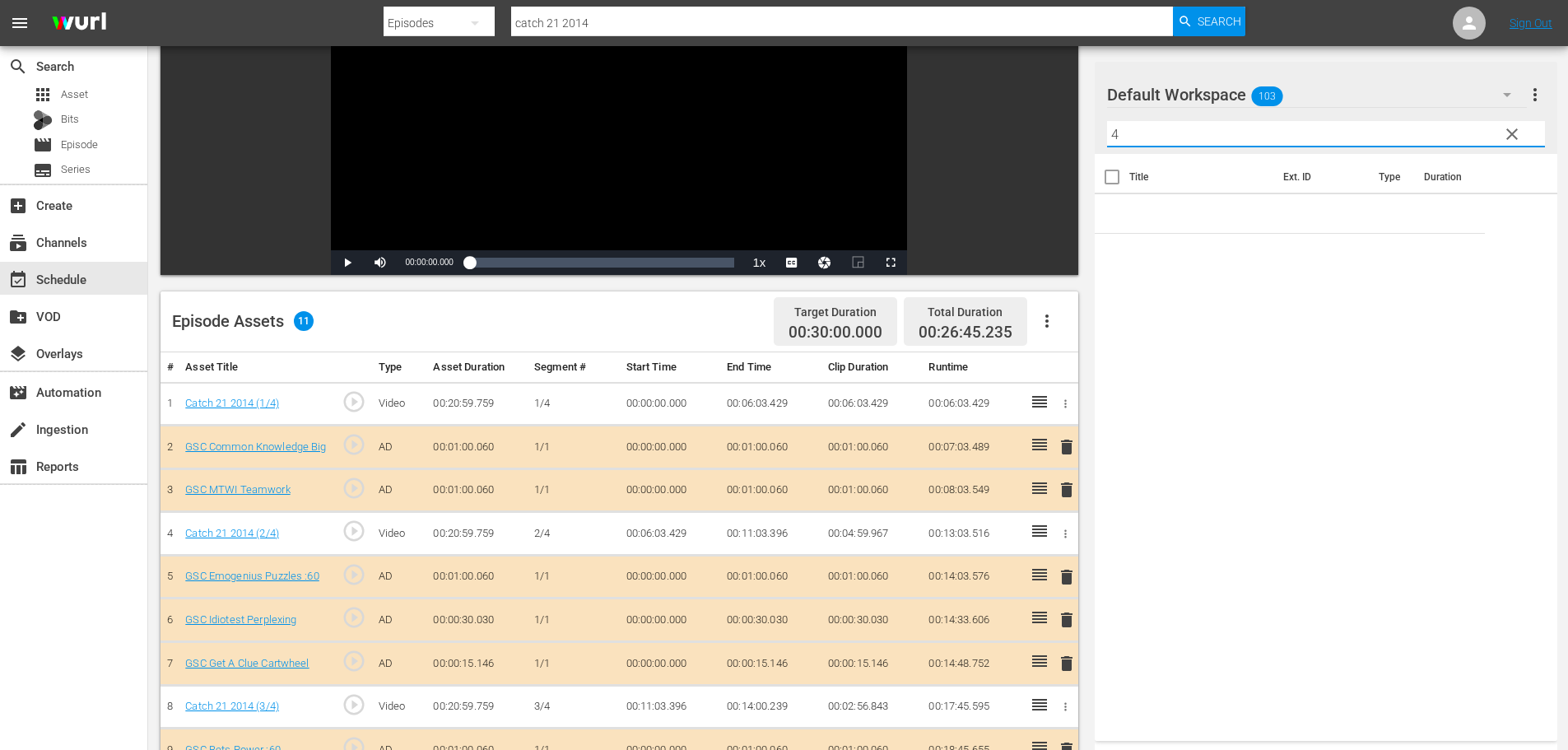
scroll to position [429, 0]
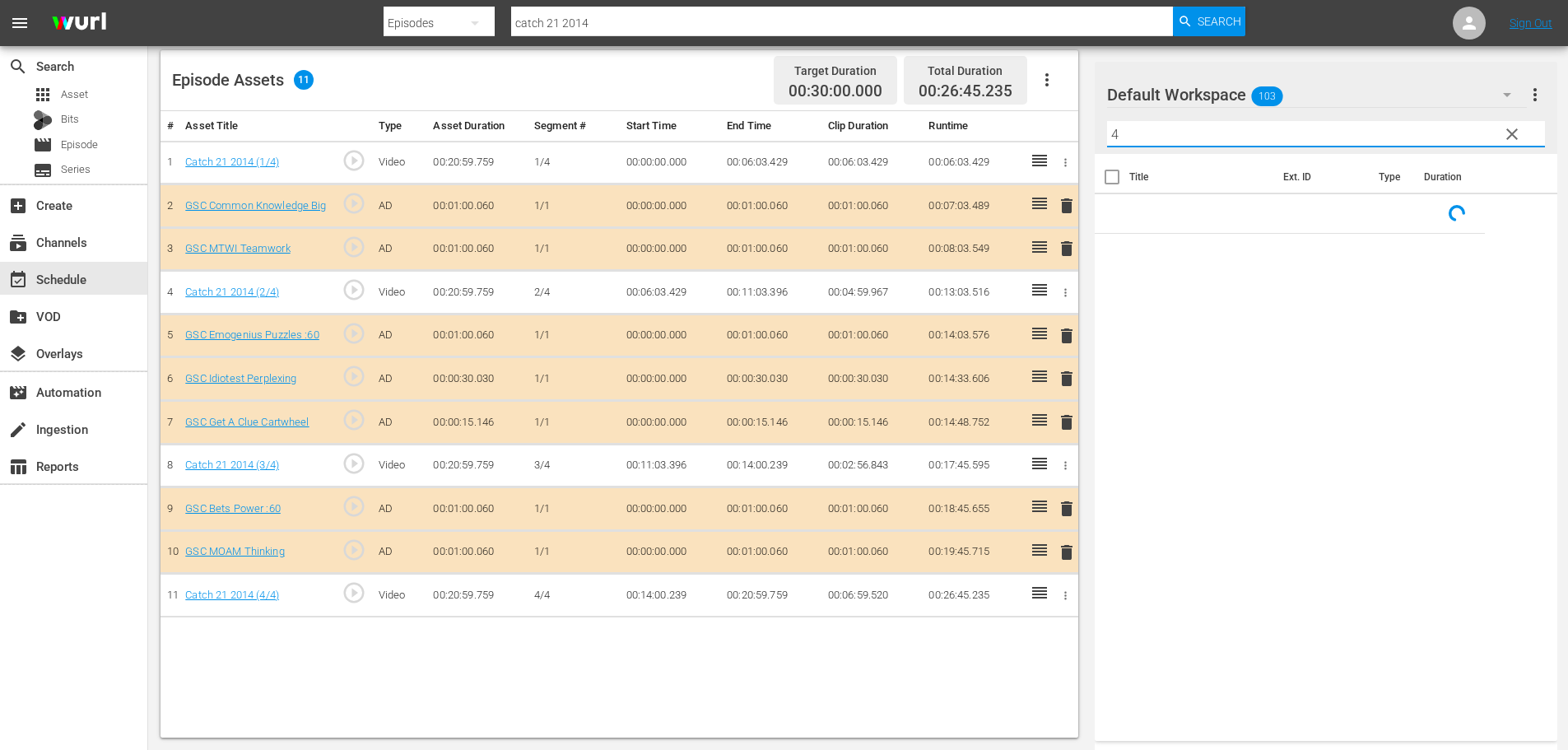
type input "4"
click at [1070, 385] on span "delete" at bounding box center [1067, 379] width 20 height 20
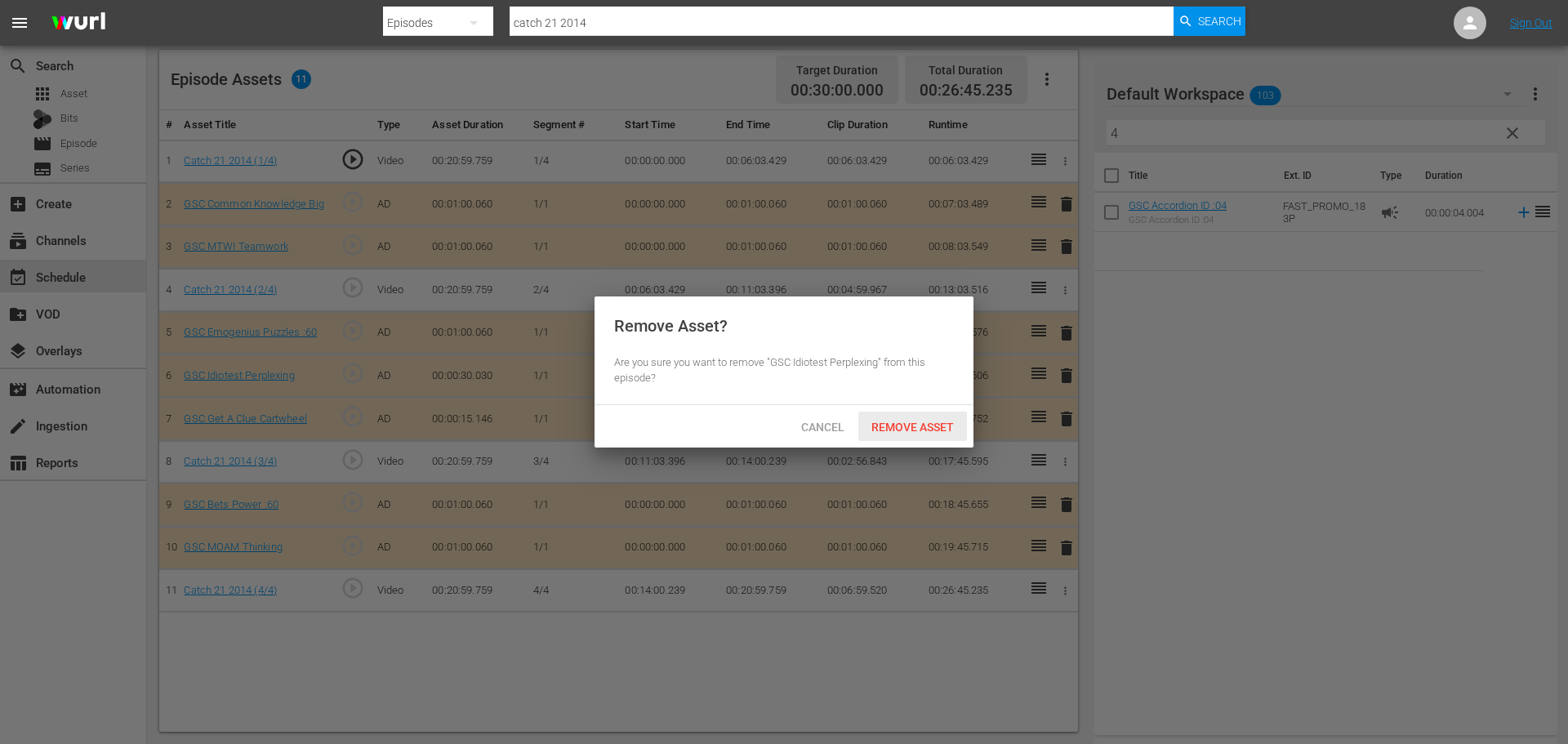
click at [953, 421] on span "Remove Asset" at bounding box center [912, 427] width 109 height 13
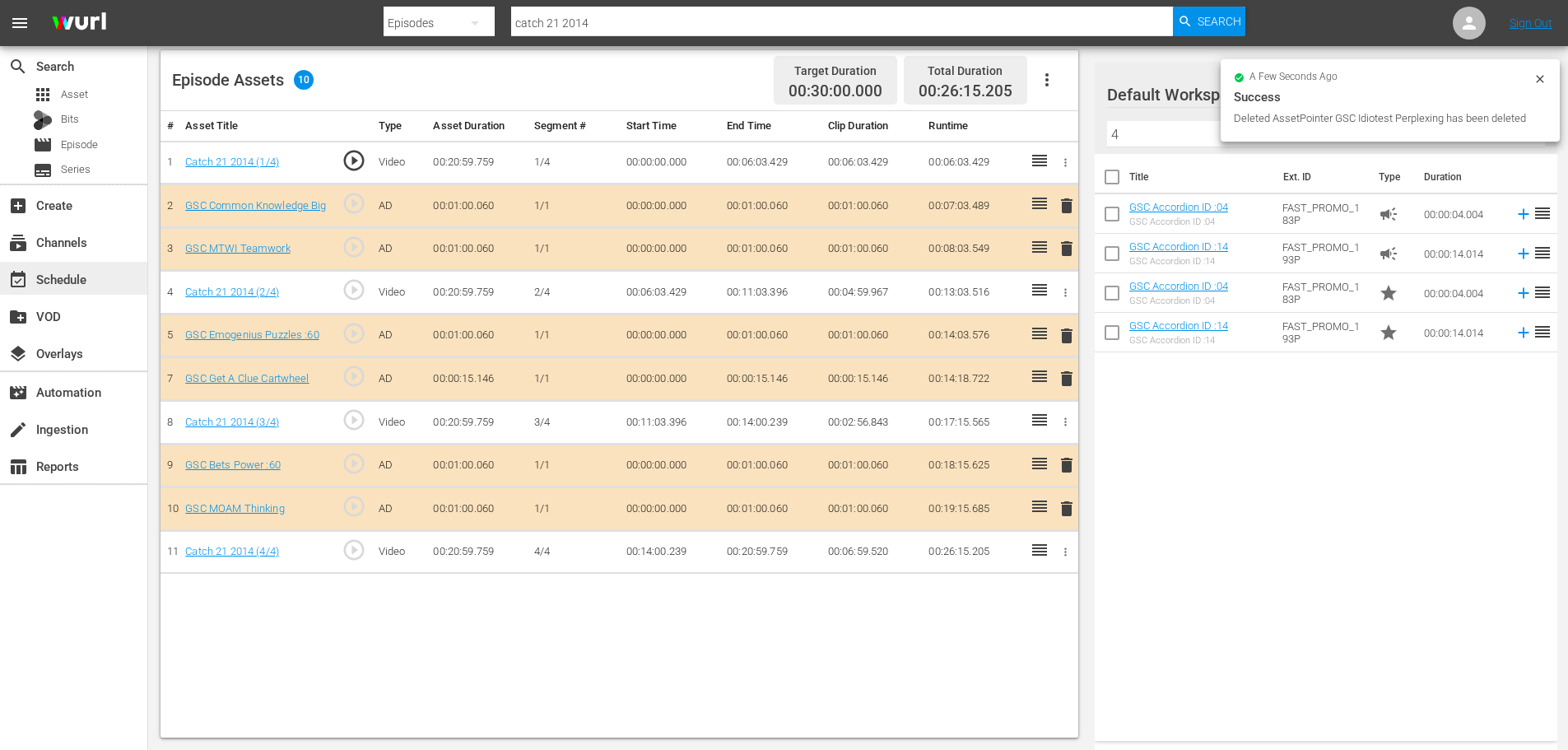
click at [86, 273] on div "event_available Schedule" at bounding box center [46, 276] width 93 height 15
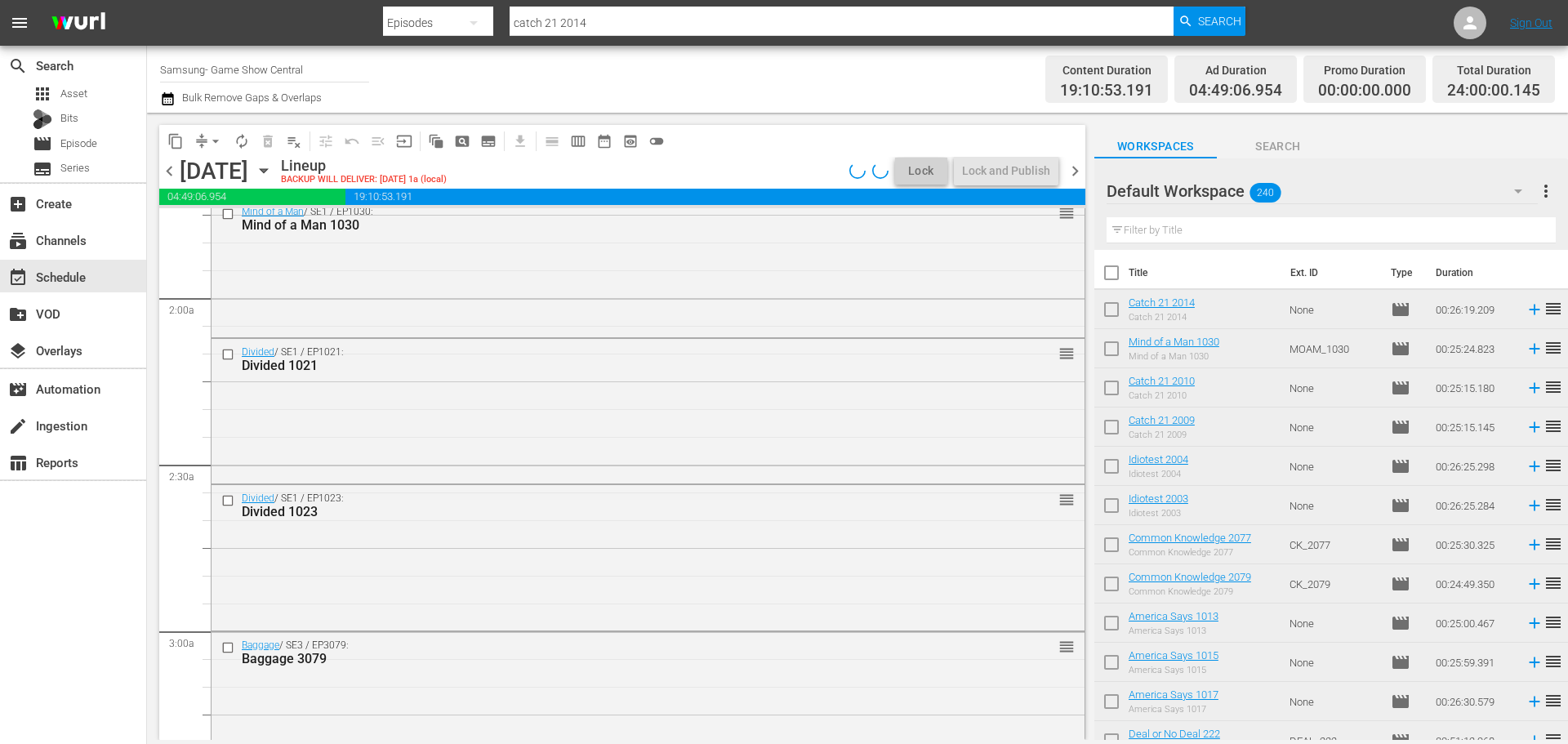
scroll to position [980, 0]
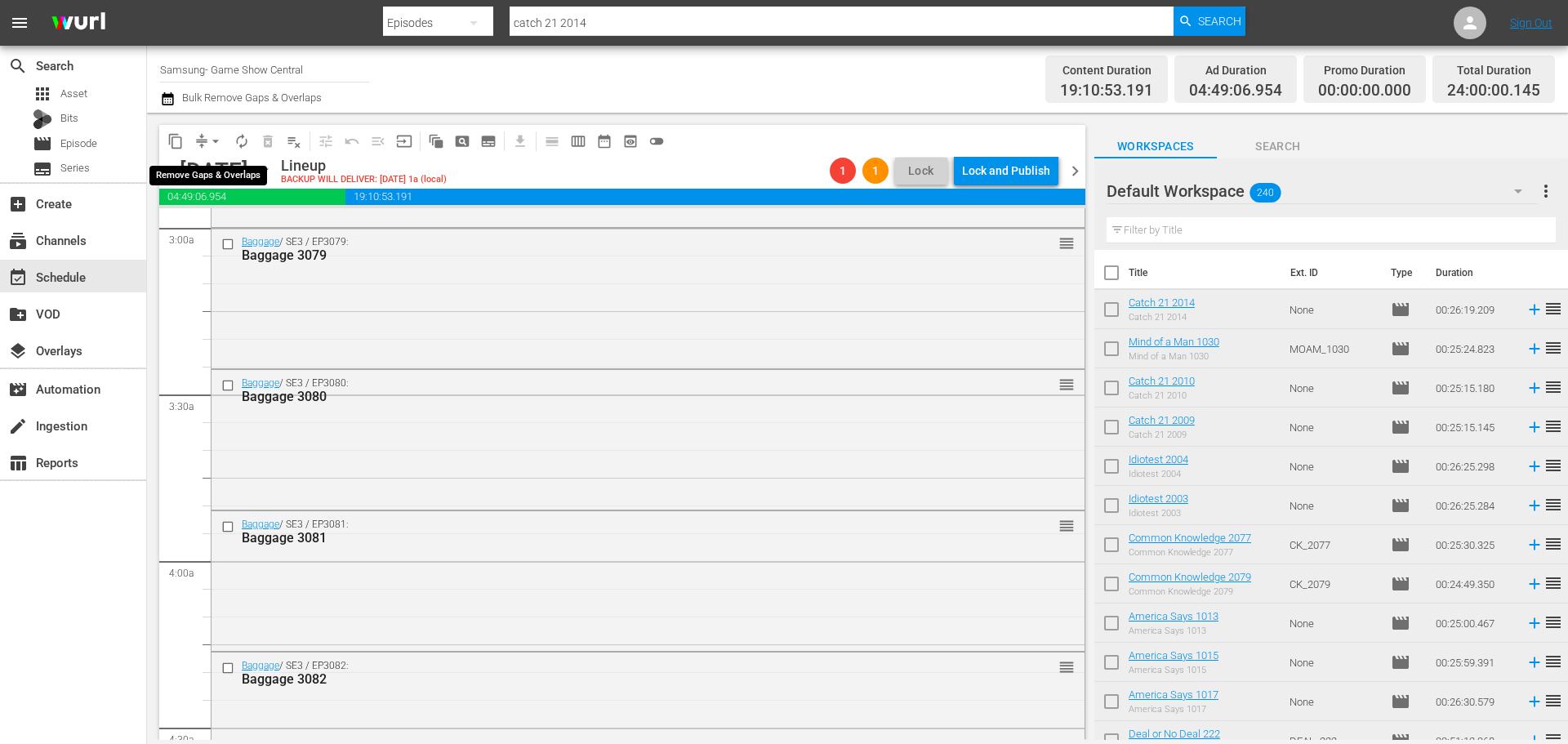
click at [216, 143] on span "arrow_drop_down" at bounding box center [216, 141] width 16 height 16
click at [240, 170] on li "Align to Midnight" at bounding box center [216, 174] width 171 height 27
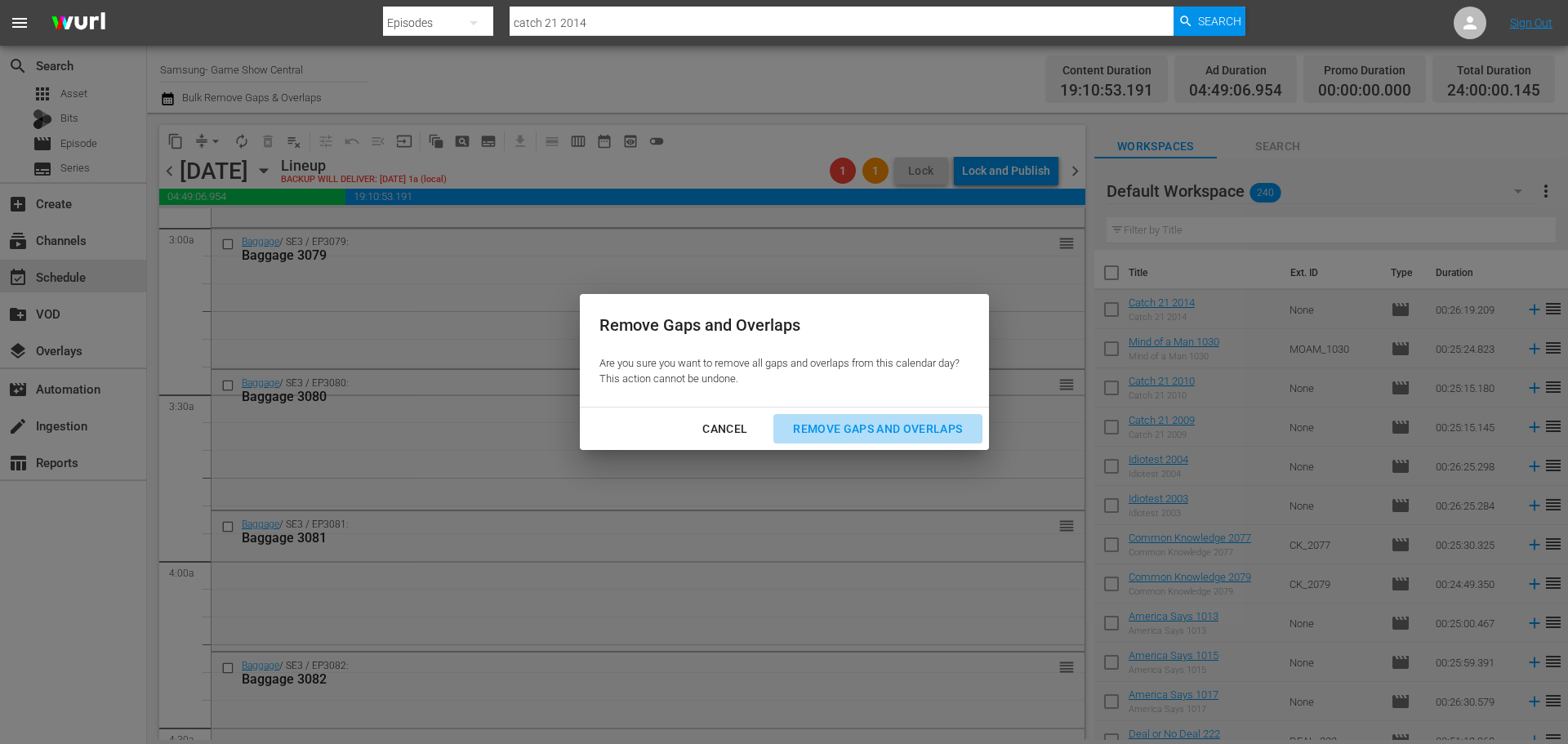
click at [867, 432] on div "Remove Gaps and Overlaps" at bounding box center [877, 429] width 195 height 20
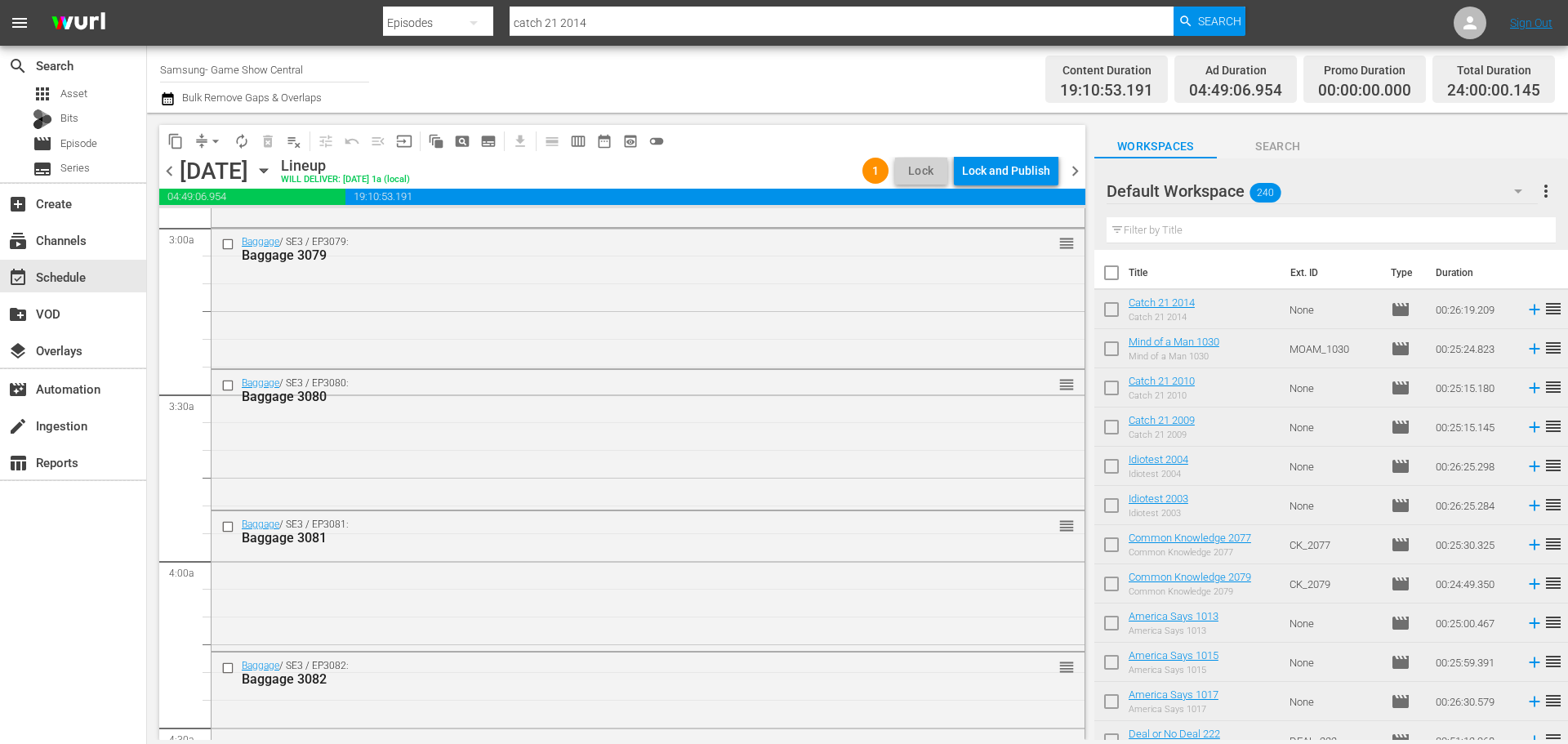
click at [996, 162] on div "Lock and Publish" at bounding box center [1006, 171] width 88 height 29
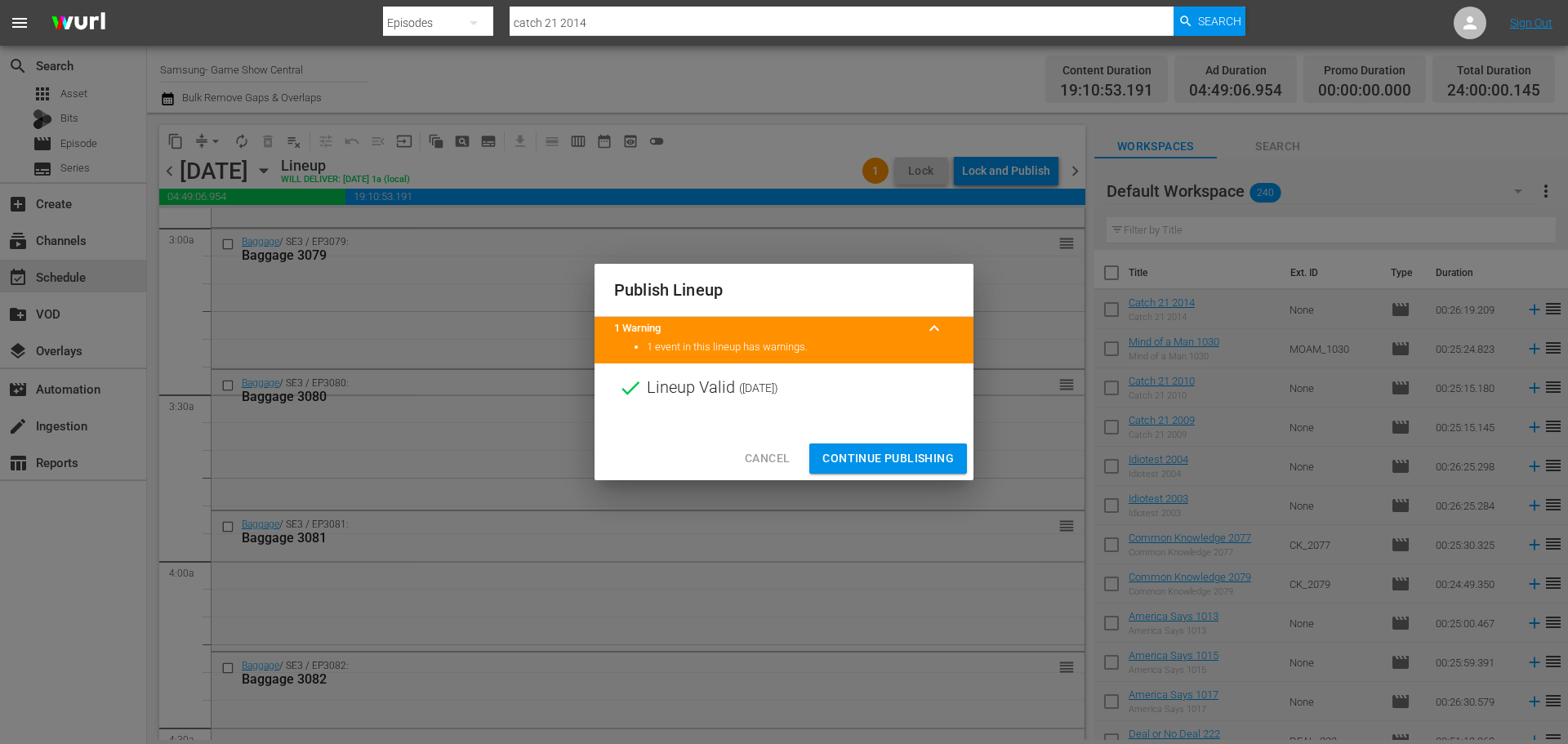
click at [853, 470] on button "Continue Publishing" at bounding box center [888, 459] width 157 height 30
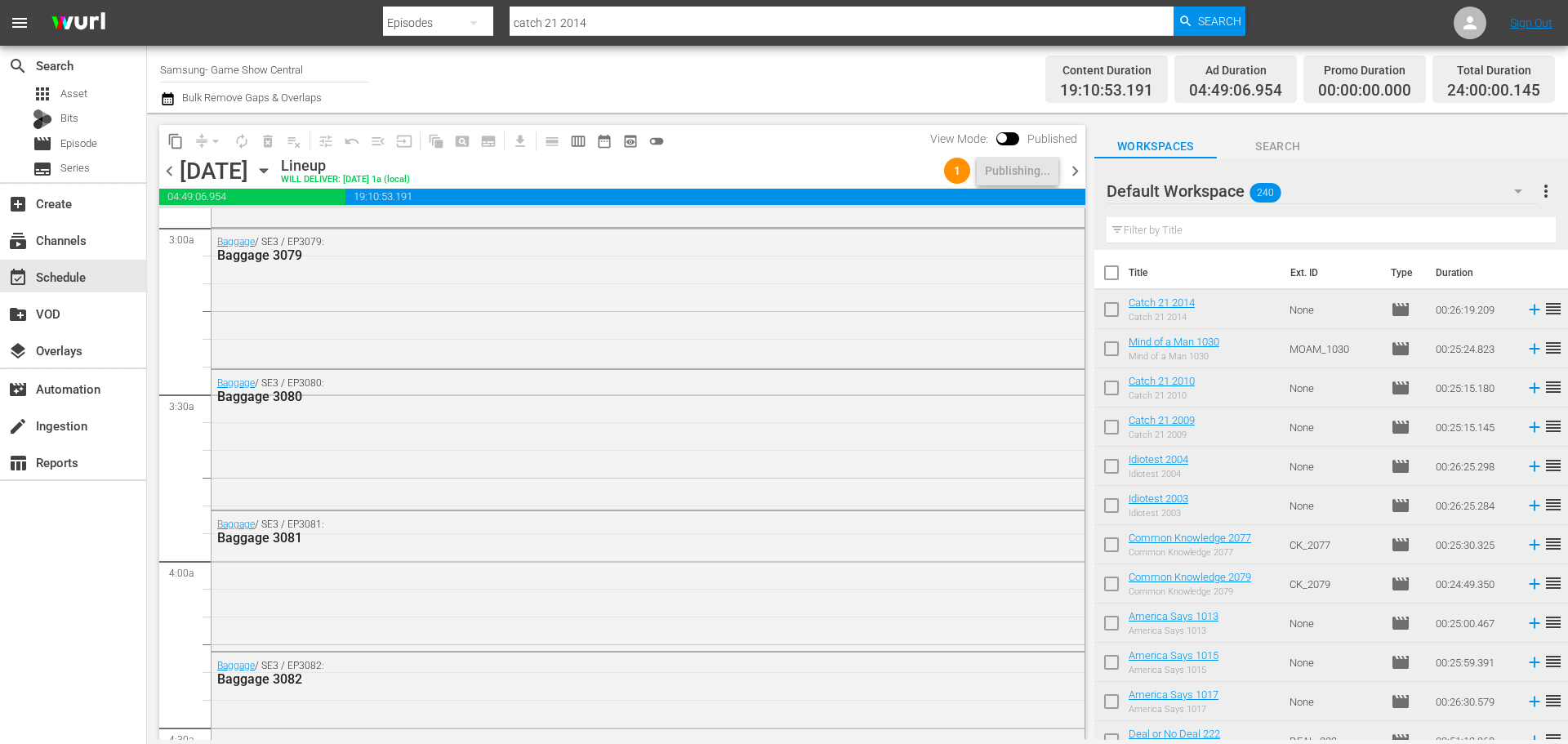
click at [273, 171] on div "[DATE]" at bounding box center [261, 171] width 25 height 0
click at [273, 163] on icon "button" at bounding box center [263, 171] width 18 height 18
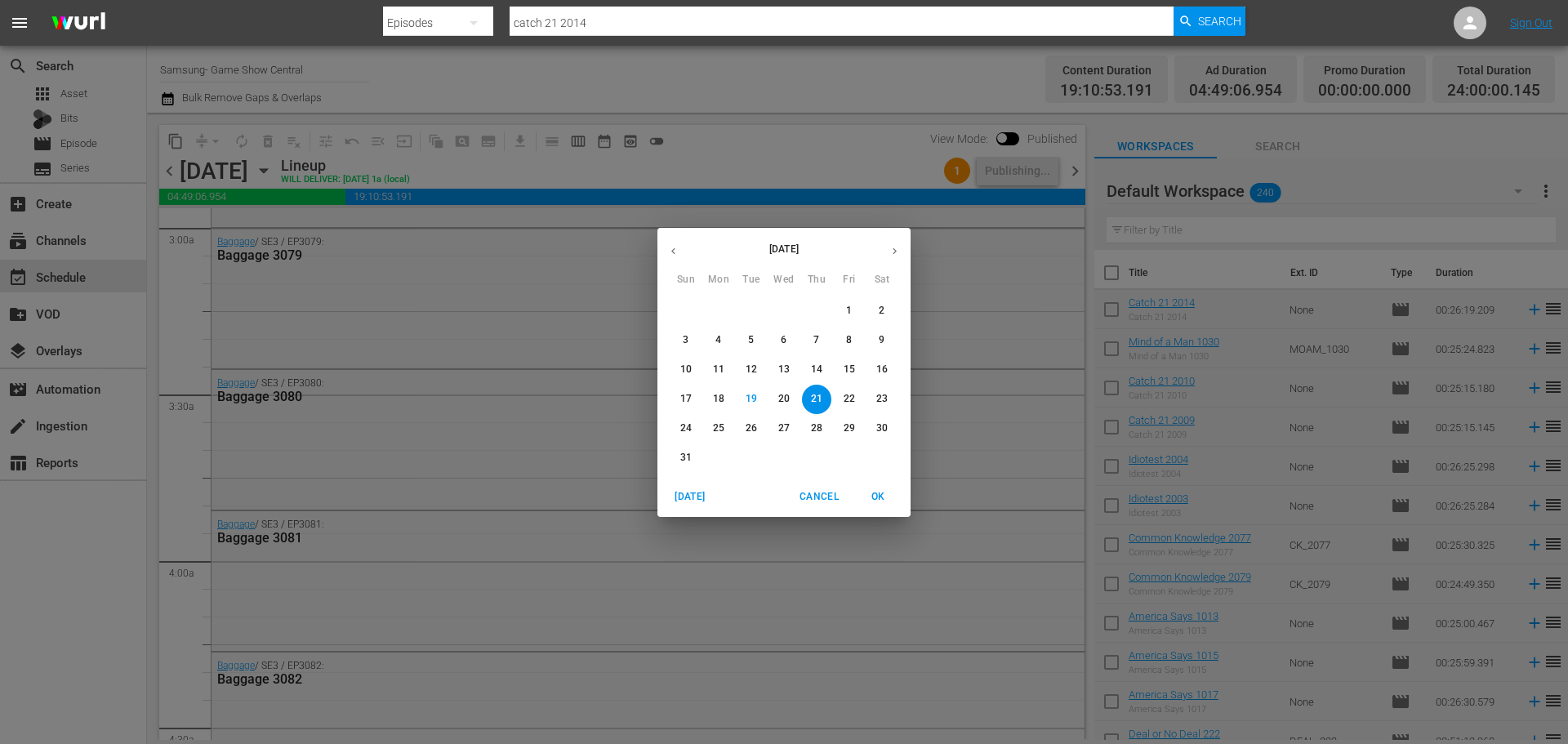
click at [779, 428] on p "27" at bounding box center [784, 429] width 11 height 14
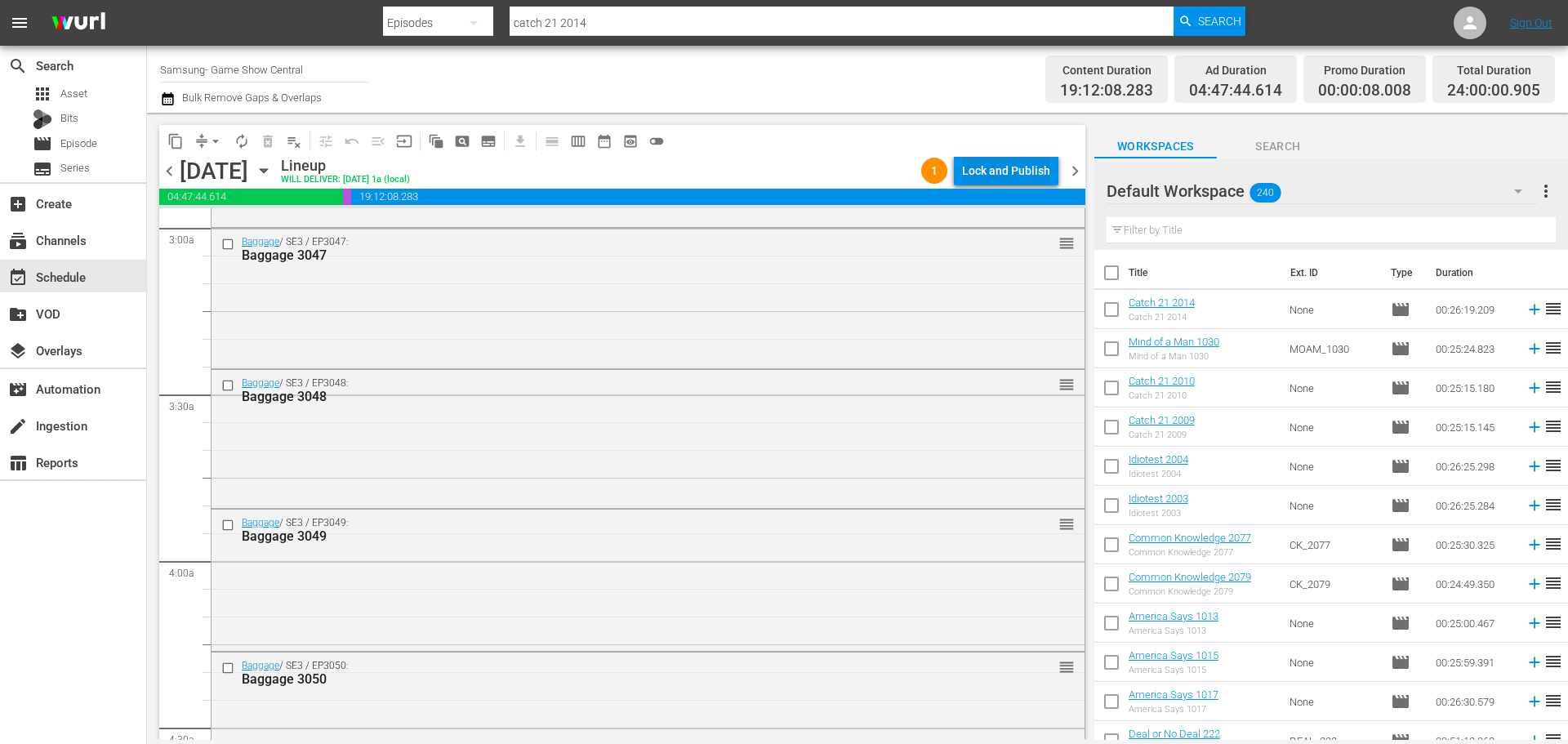
click at [966, 177] on div "Lock and Publish" at bounding box center [1006, 171] width 88 height 29
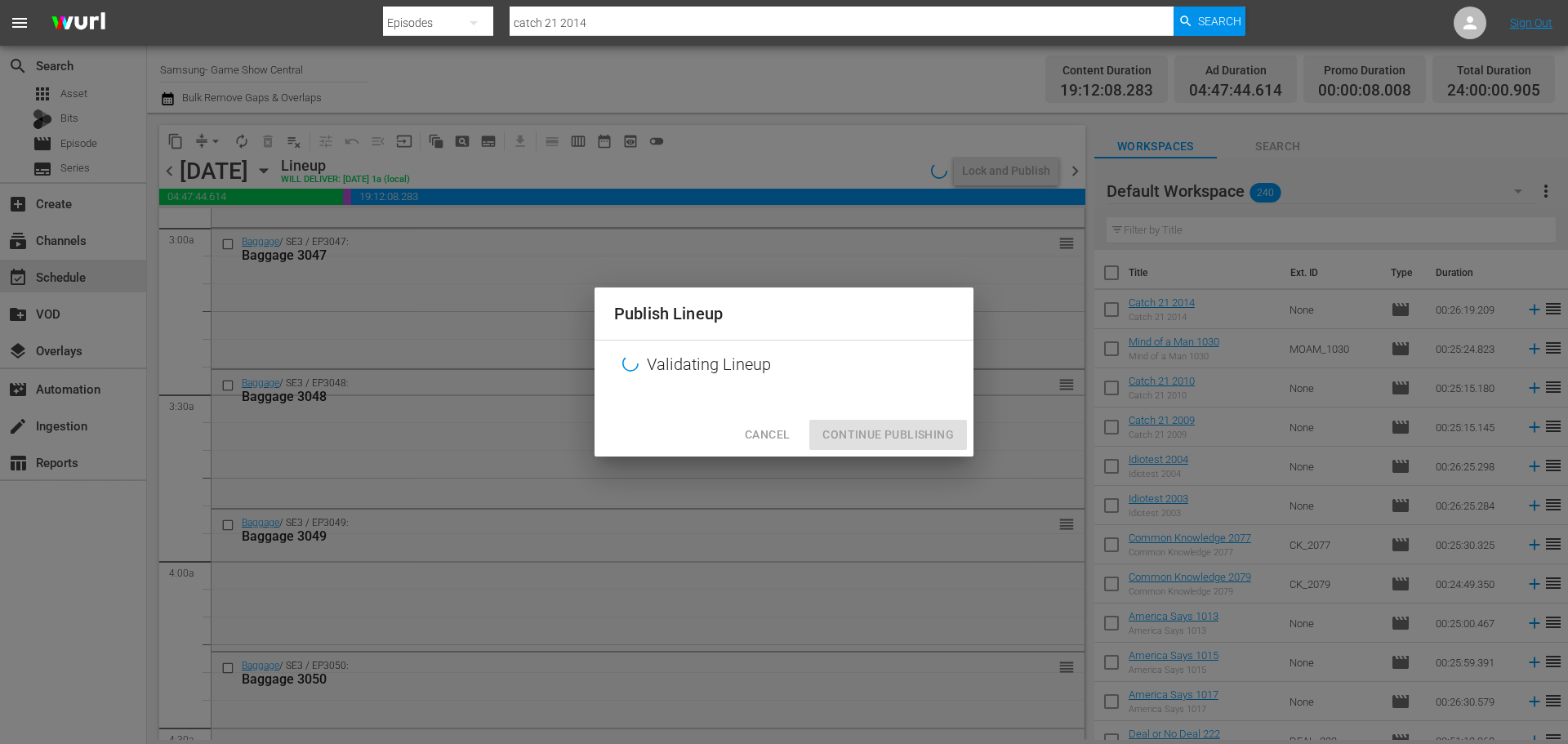
click at [882, 467] on div "Publish Lineup Validating Lineup Cancel Continue Publishing" at bounding box center [784, 372] width 1568 height 744
click at [870, 440] on div "Cancel Continue Publishing" at bounding box center [784, 435] width 379 height 43
click at [865, 463] on div "Publish Lineup Validating Lineup Cancel Continue Publishing" at bounding box center [784, 372] width 1568 height 744
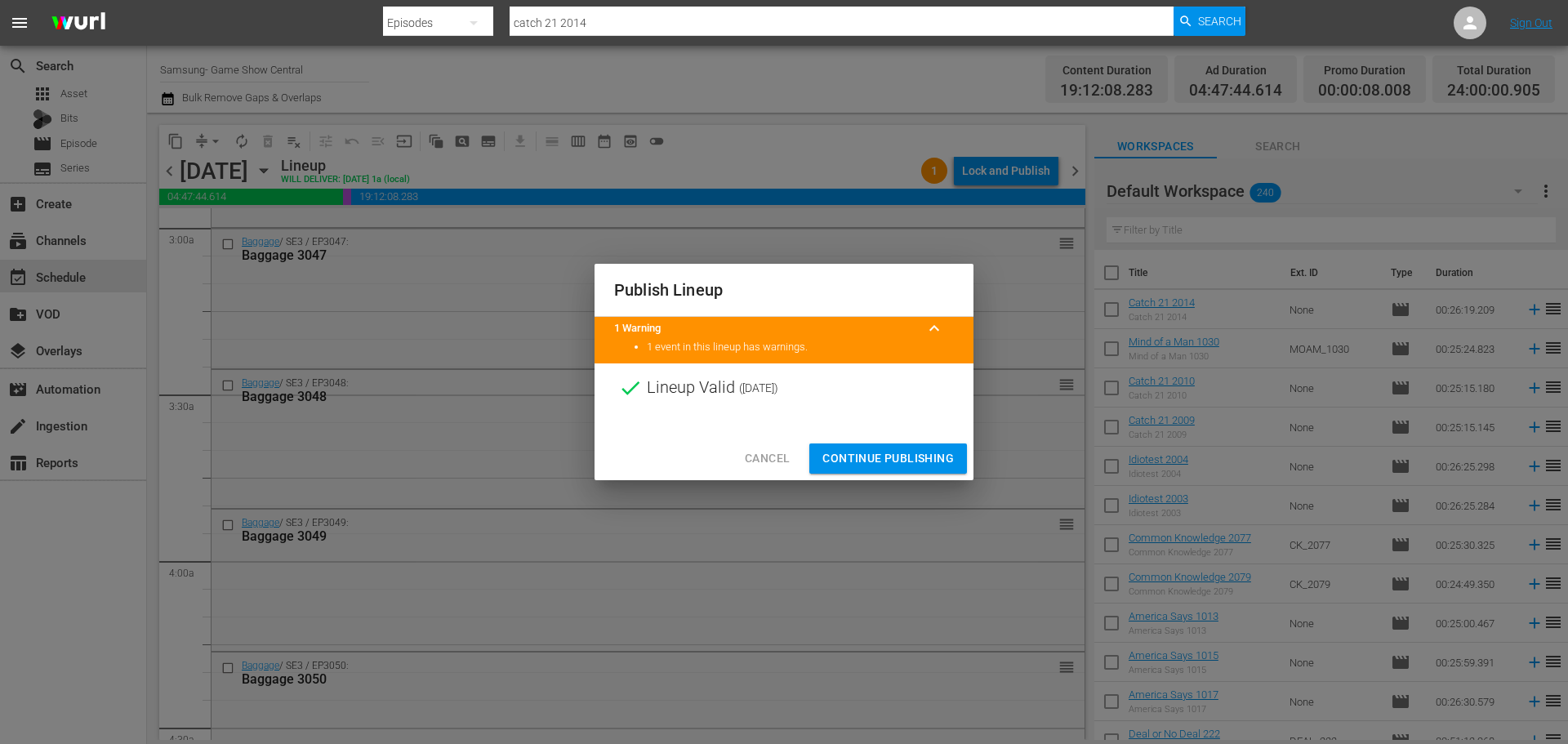
drag, startPoint x: 917, startPoint y: 448, endPoint x: 472, endPoint y: 163, distance: 528.4
click at [917, 448] on span "Continue Publishing" at bounding box center [888, 458] width 132 height 20
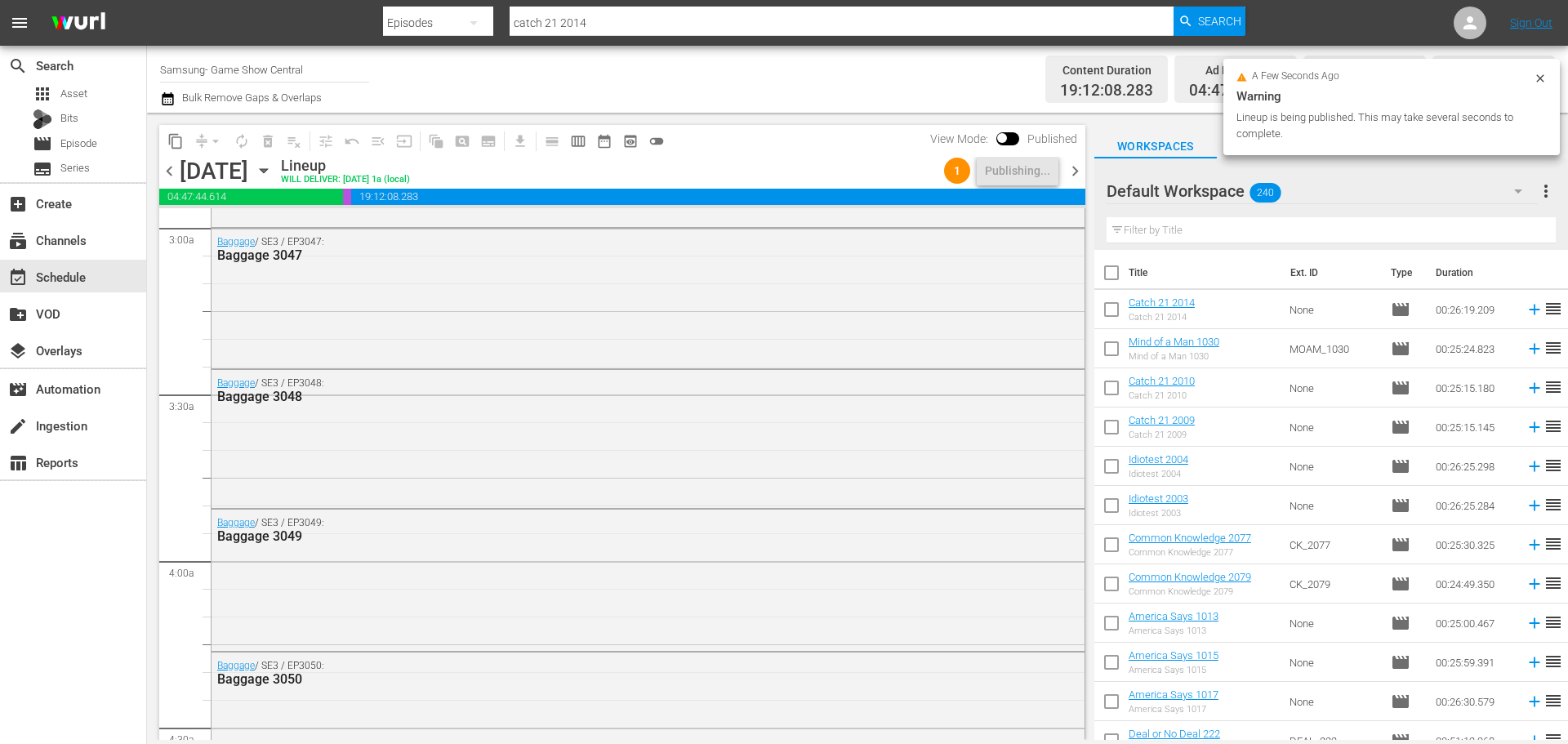
click at [273, 167] on icon "button" at bounding box center [263, 171] width 18 height 18
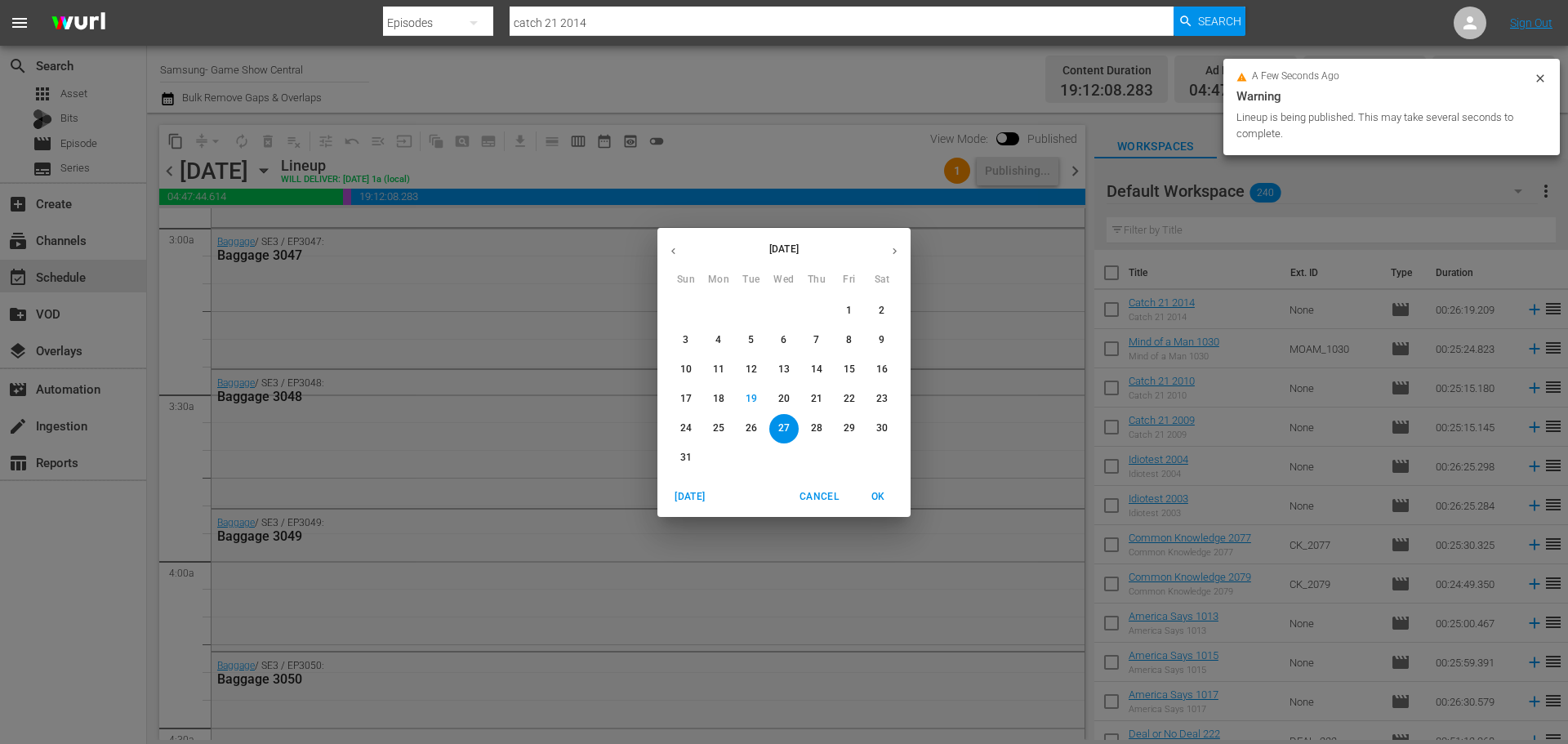
click at [750, 433] on p "26" at bounding box center [751, 429] width 11 height 14
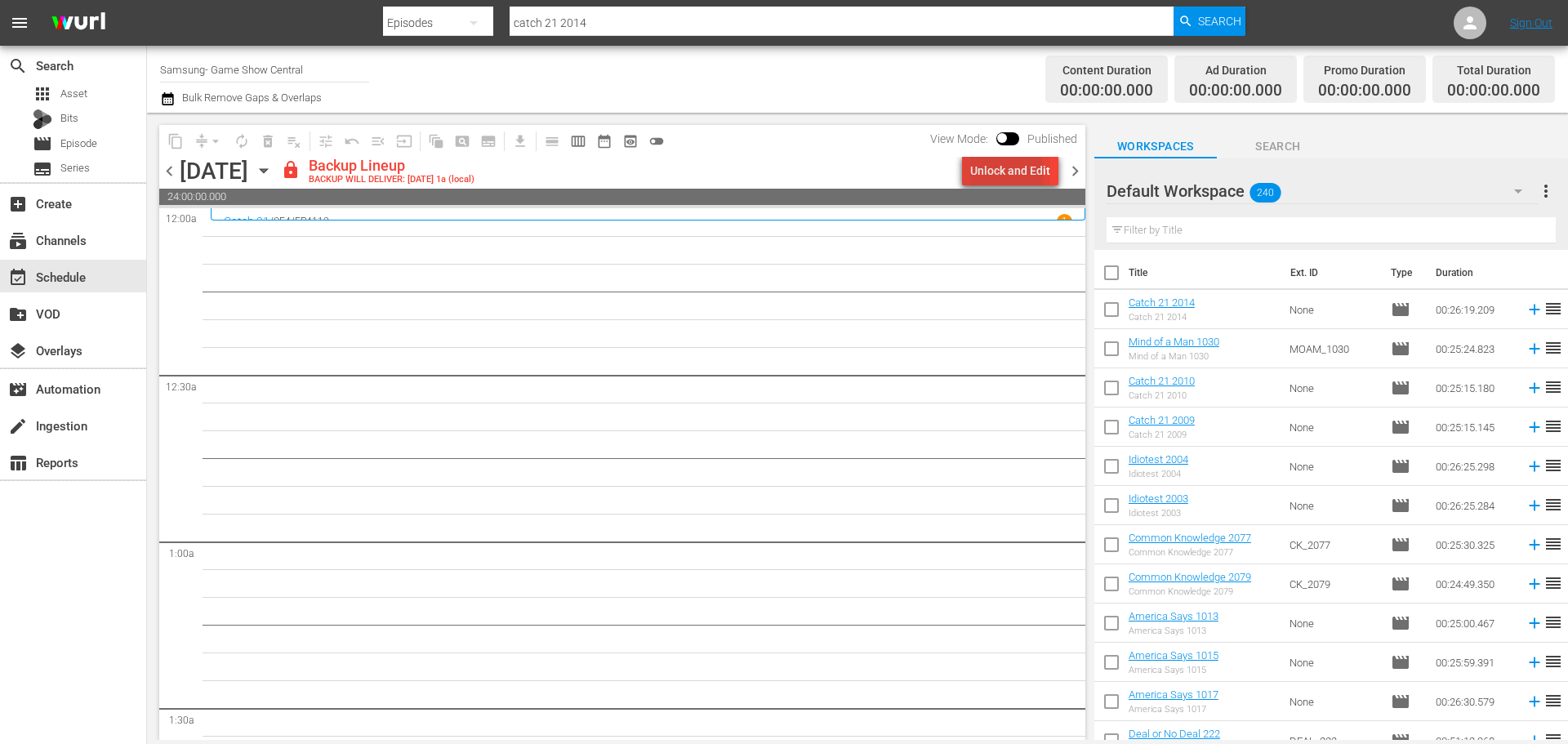
click at [1006, 174] on div "Unlock and Edit" at bounding box center [1010, 171] width 80 height 29
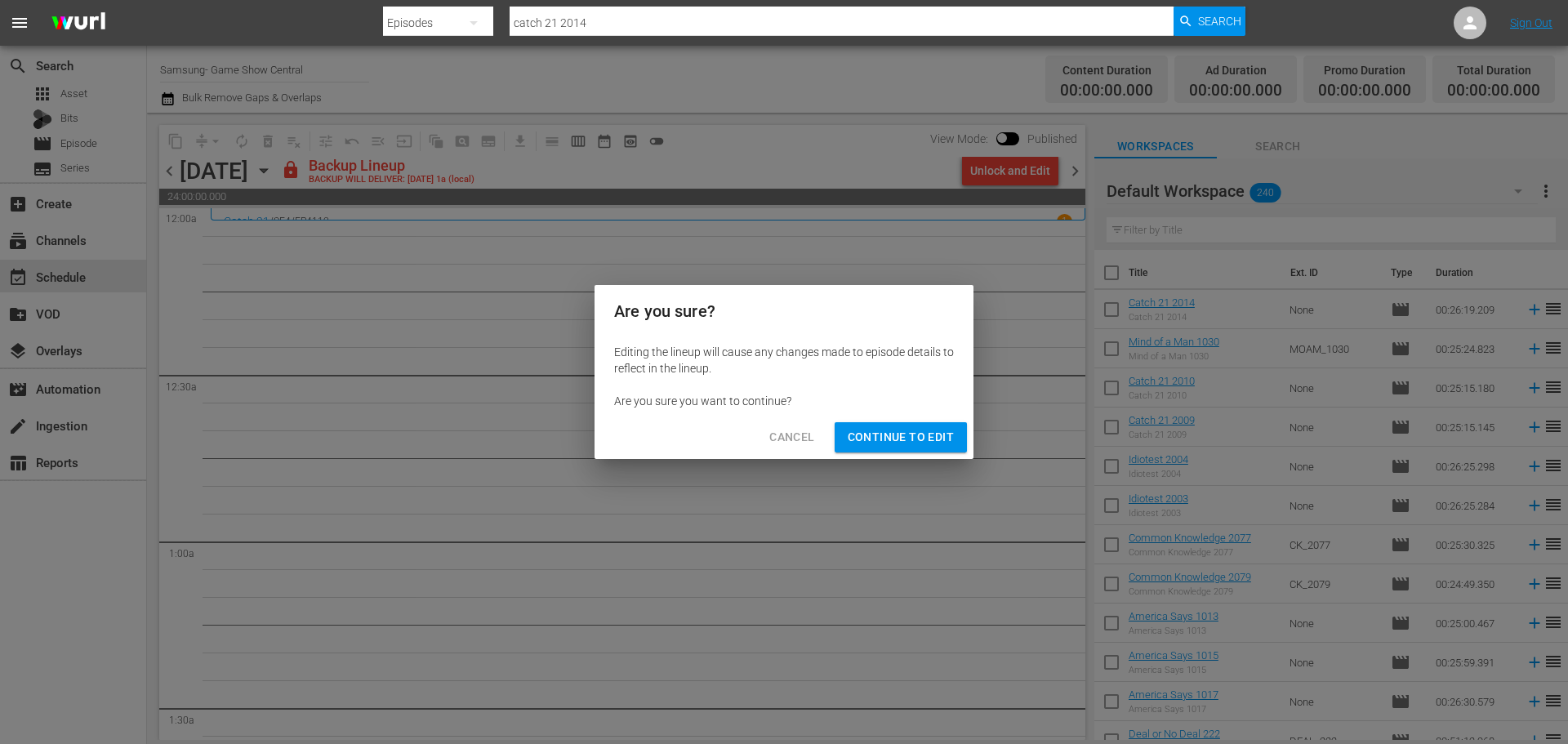
click at [945, 467] on div "Are you sure? Editing the lineup will cause any changes made to episode details…" at bounding box center [784, 372] width 1568 height 744
click at [932, 436] on span "Continue to Edit" at bounding box center [900, 437] width 106 height 20
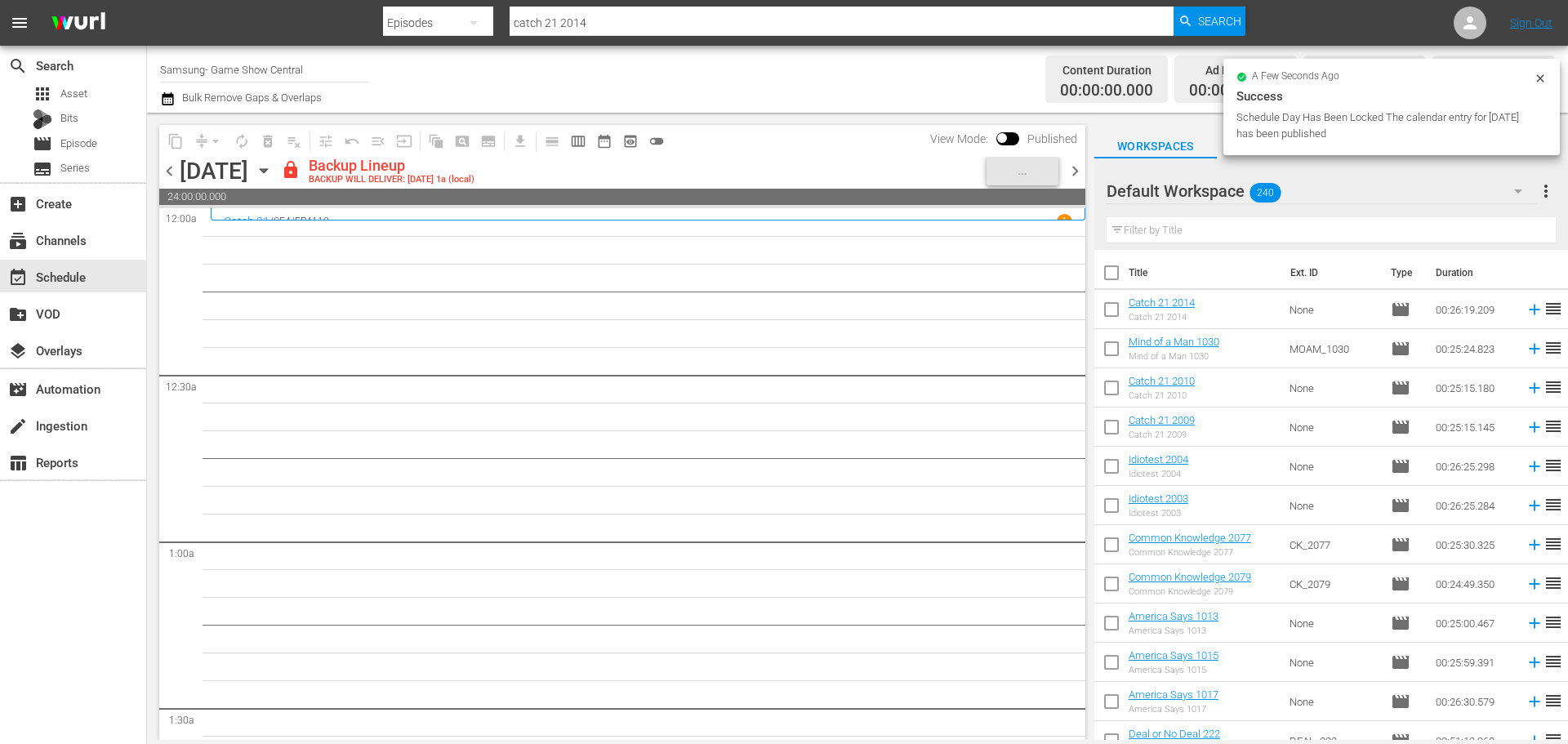
click at [273, 173] on icon "button" at bounding box center [263, 171] width 18 height 18
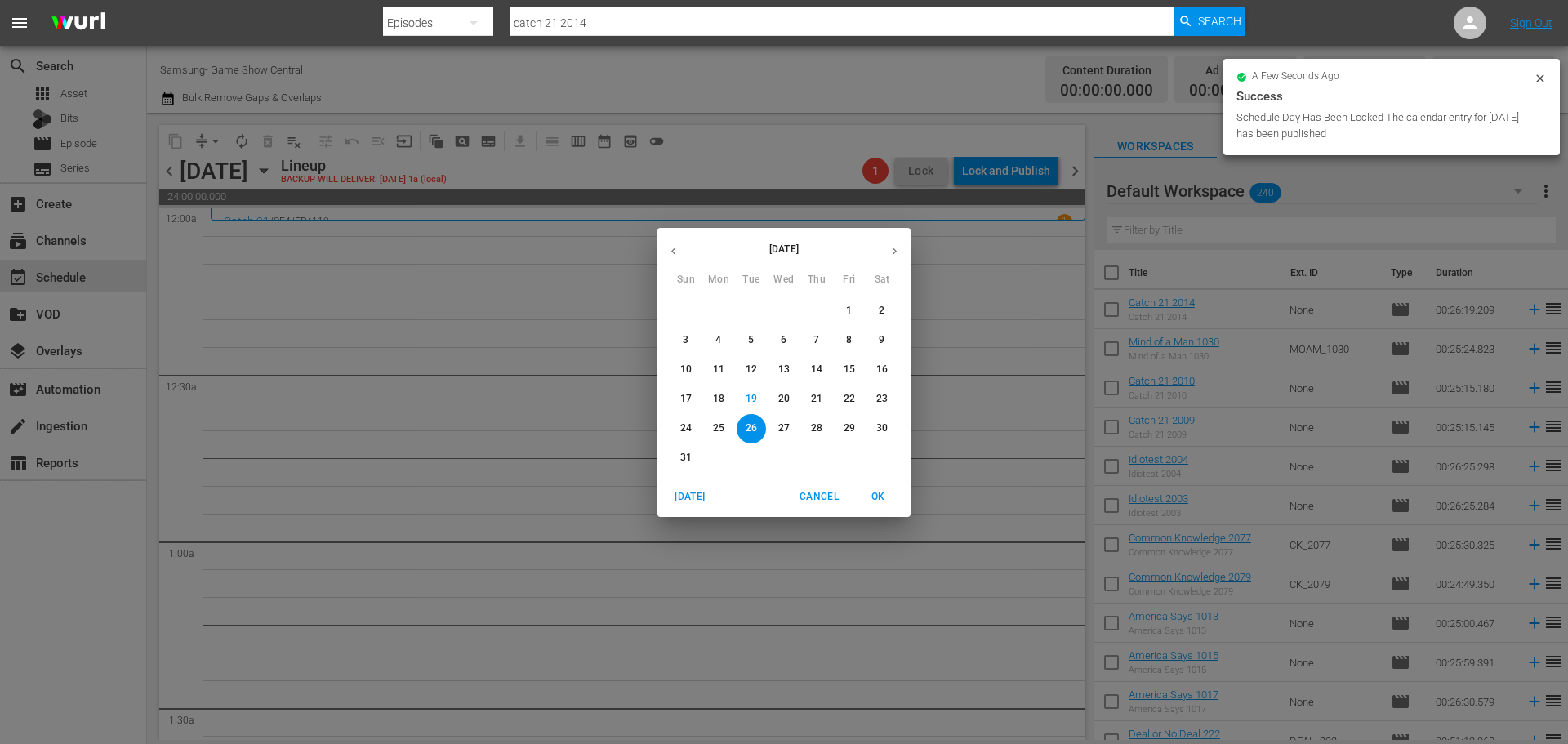
click at [754, 367] on p "12" at bounding box center [751, 369] width 11 height 14
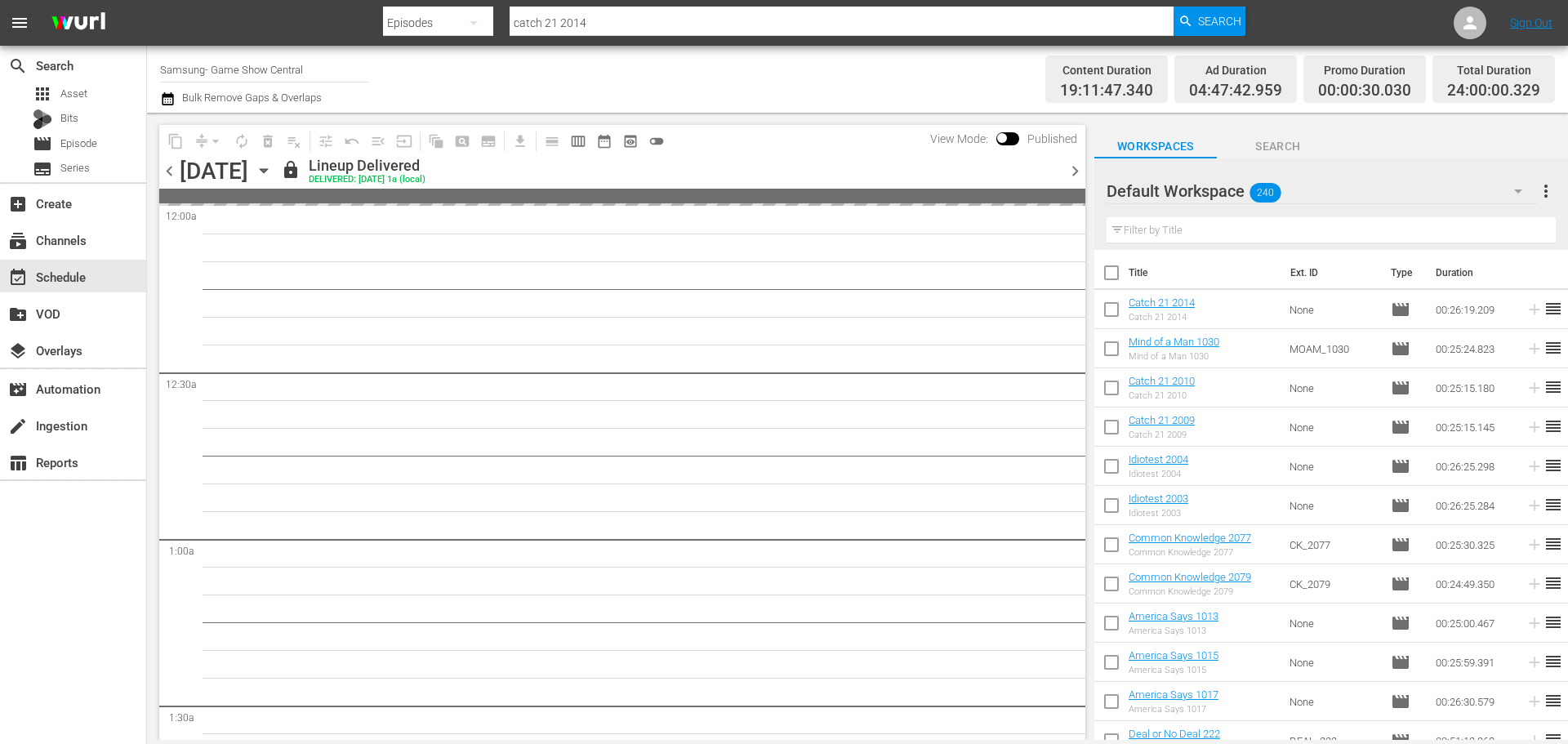
click at [158, 140] on div "content_copy compress arrow_drop_down autorenew_outlined delete_forever_outline…" at bounding box center [617, 427] width 943 height 627
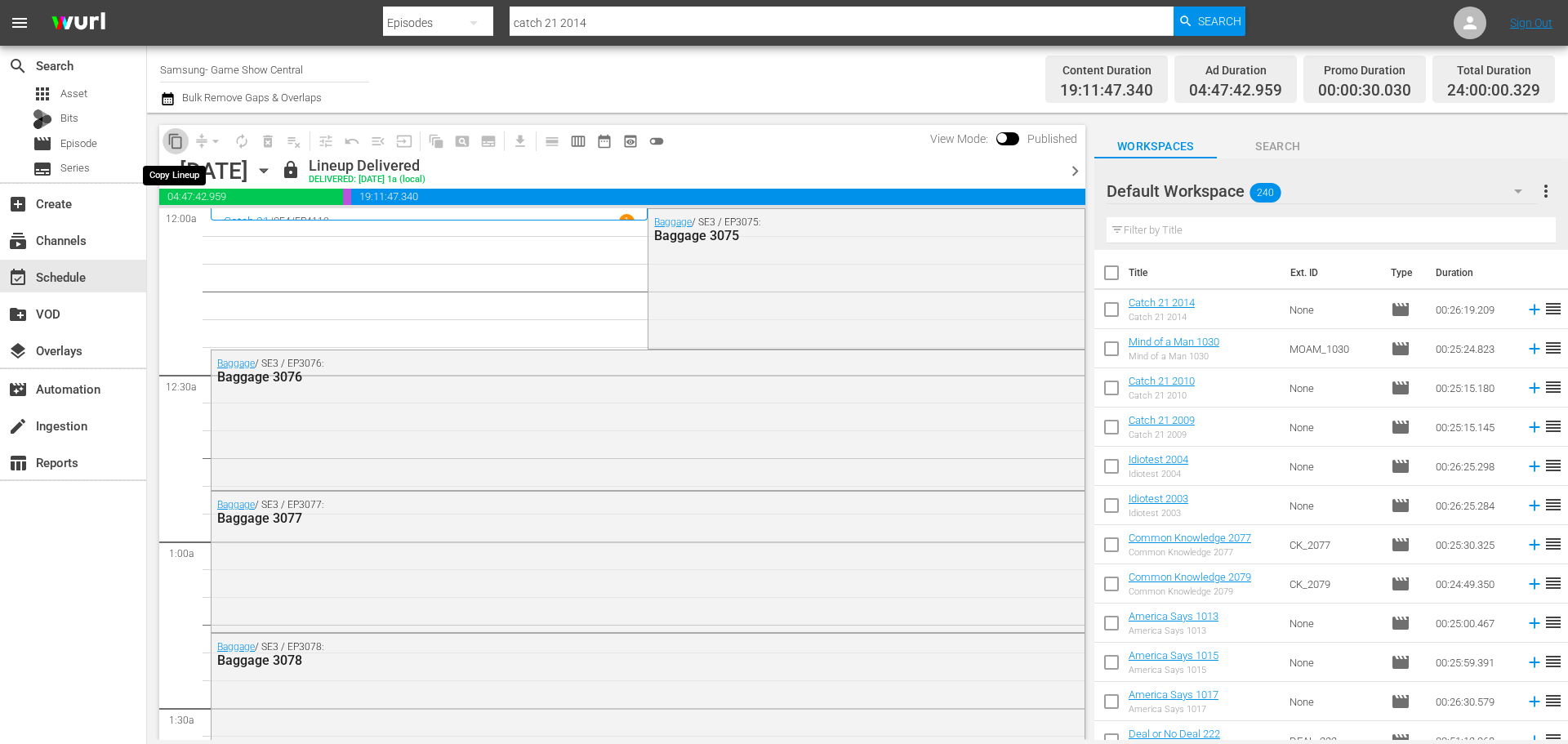
click at [177, 139] on span "content_copy" at bounding box center [175, 141] width 16 height 16
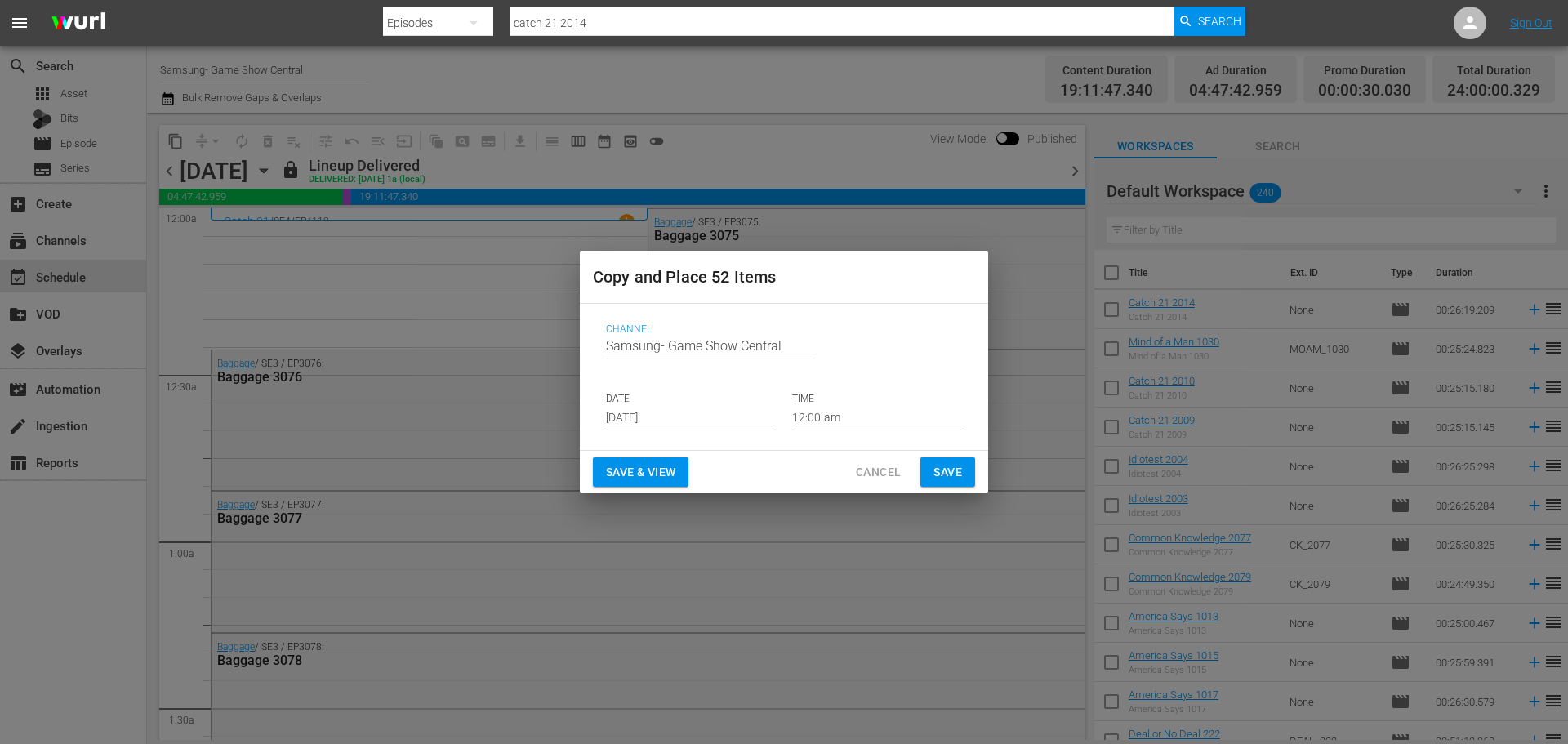
click at [669, 423] on input "Aug 21st 2025" at bounding box center [691, 418] width 170 height 25
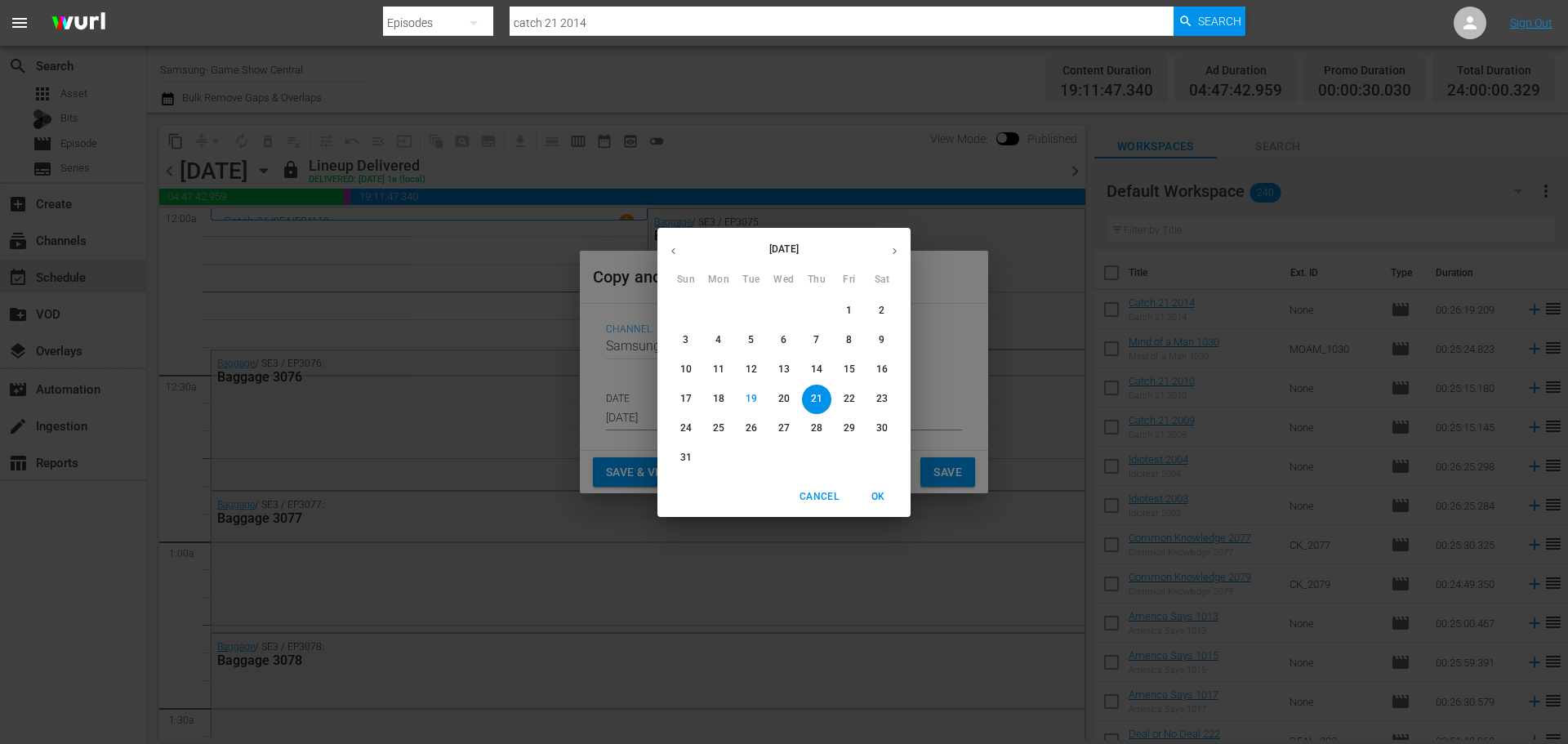
click at [756, 424] on p "26" at bounding box center [751, 429] width 11 height 14
type input "Aug 26th 2025"
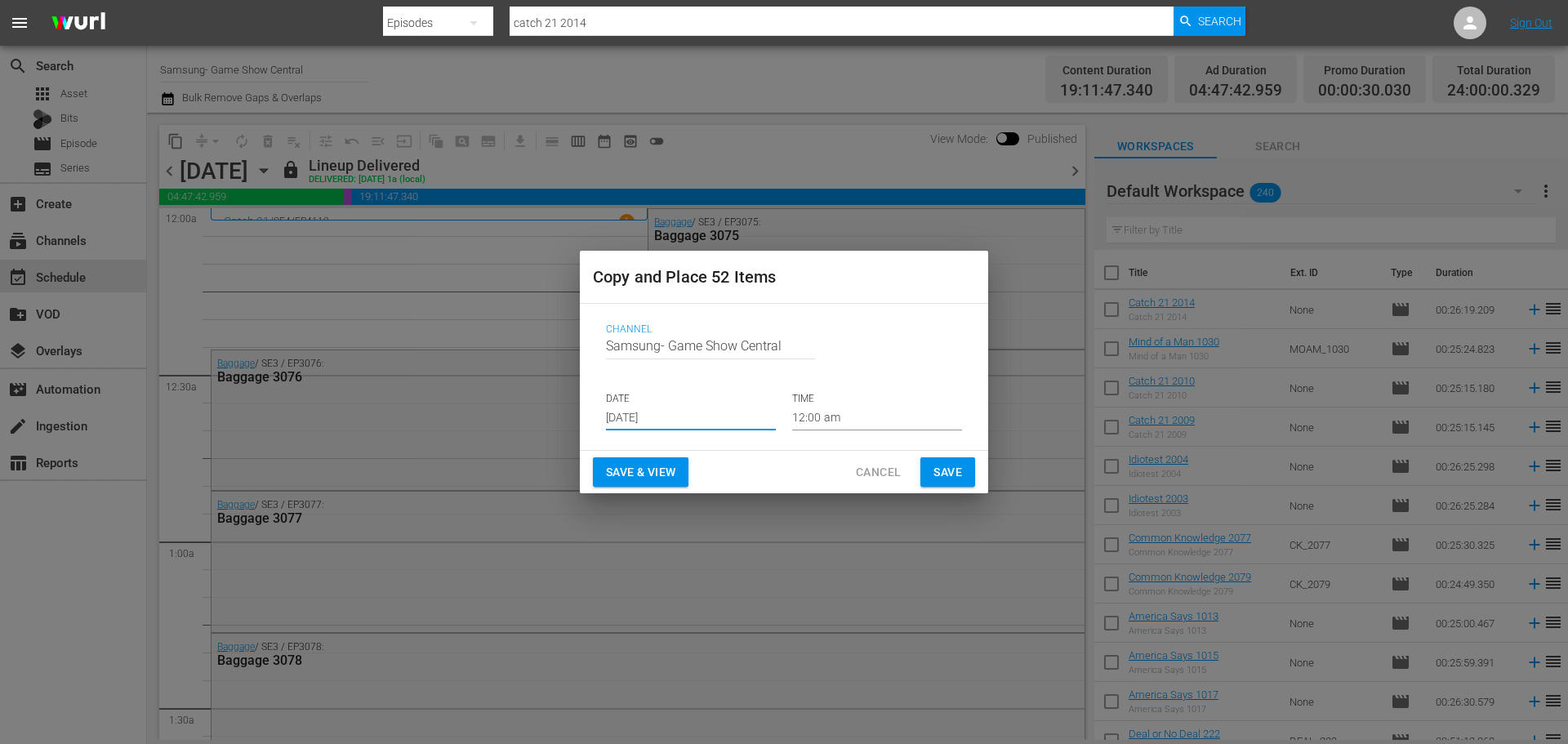
click at [960, 476] on span "Save" at bounding box center [947, 472] width 28 height 20
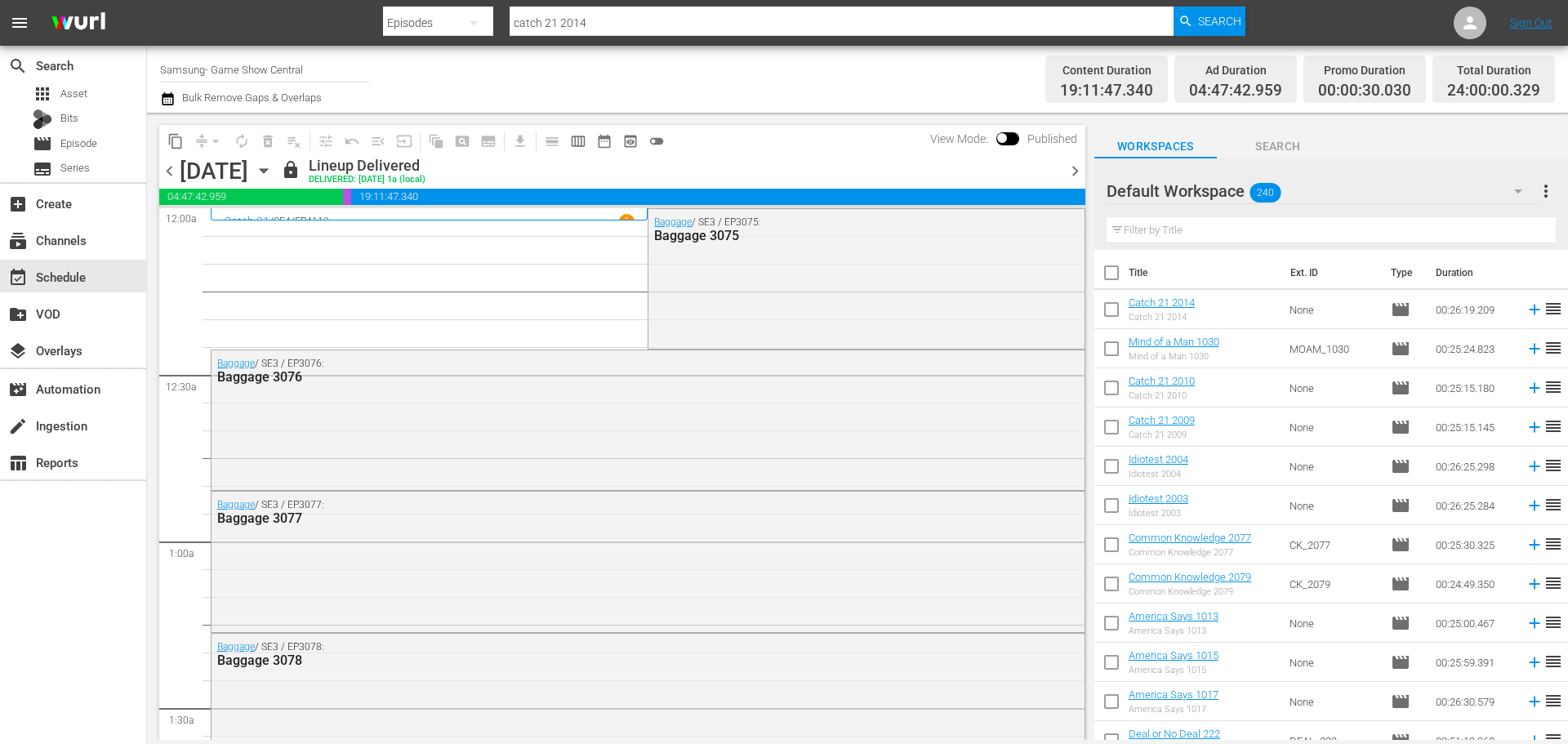
drag, startPoint x: 405, startPoint y: 165, endPoint x: 424, endPoint y: 173, distance: 20.6
click at [276, 168] on div "Tuesday, August 12th August 12th" at bounding box center [228, 171] width 97 height 27
click at [276, 175] on div "Tuesday, August 12th August 12th" at bounding box center [228, 171] width 97 height 27
click at [273, 172] on icon "button" at bounding box center [263, 171] width 18 height 18
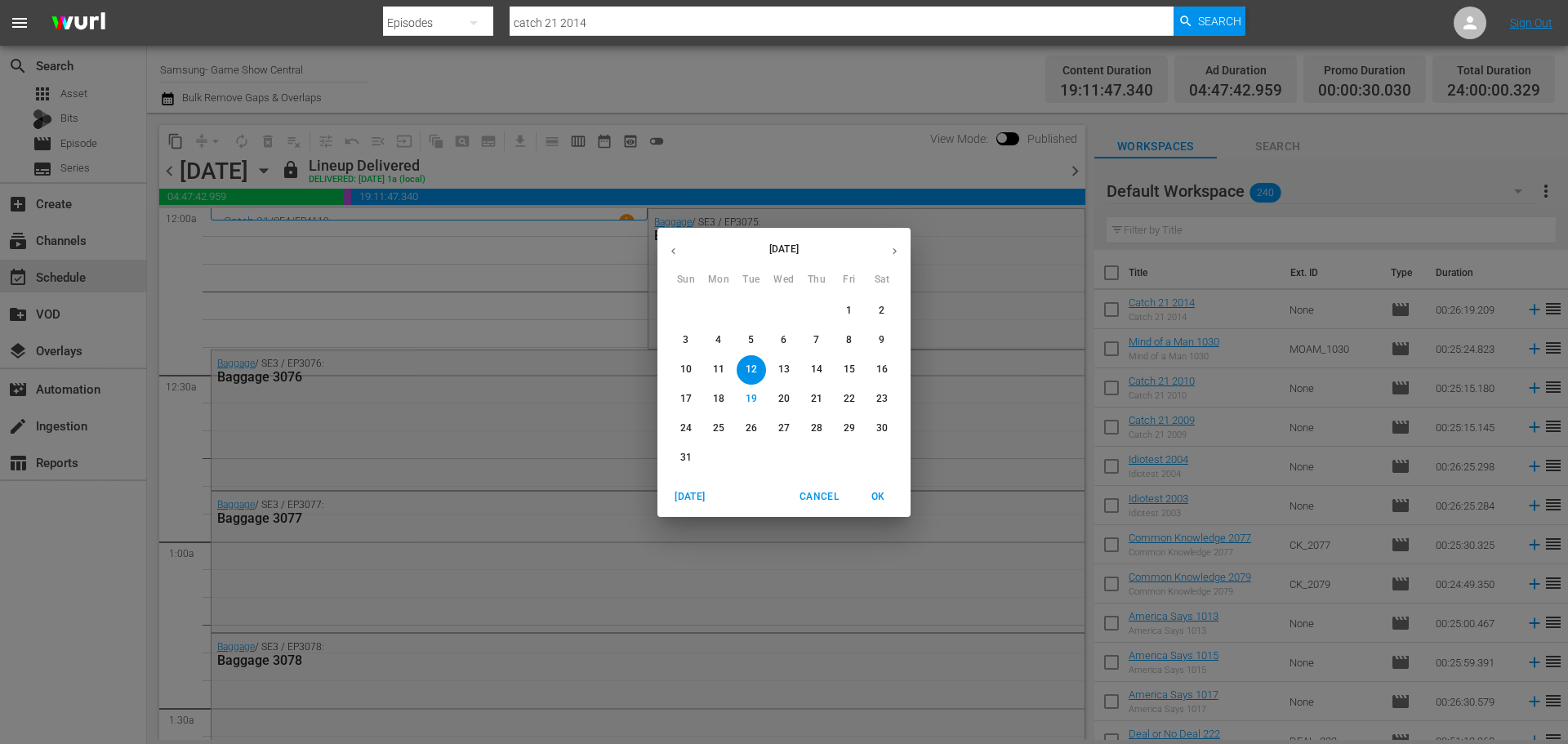
click at [754, 428] on p "26" at bounding box center [751, 429] width 11 height 14
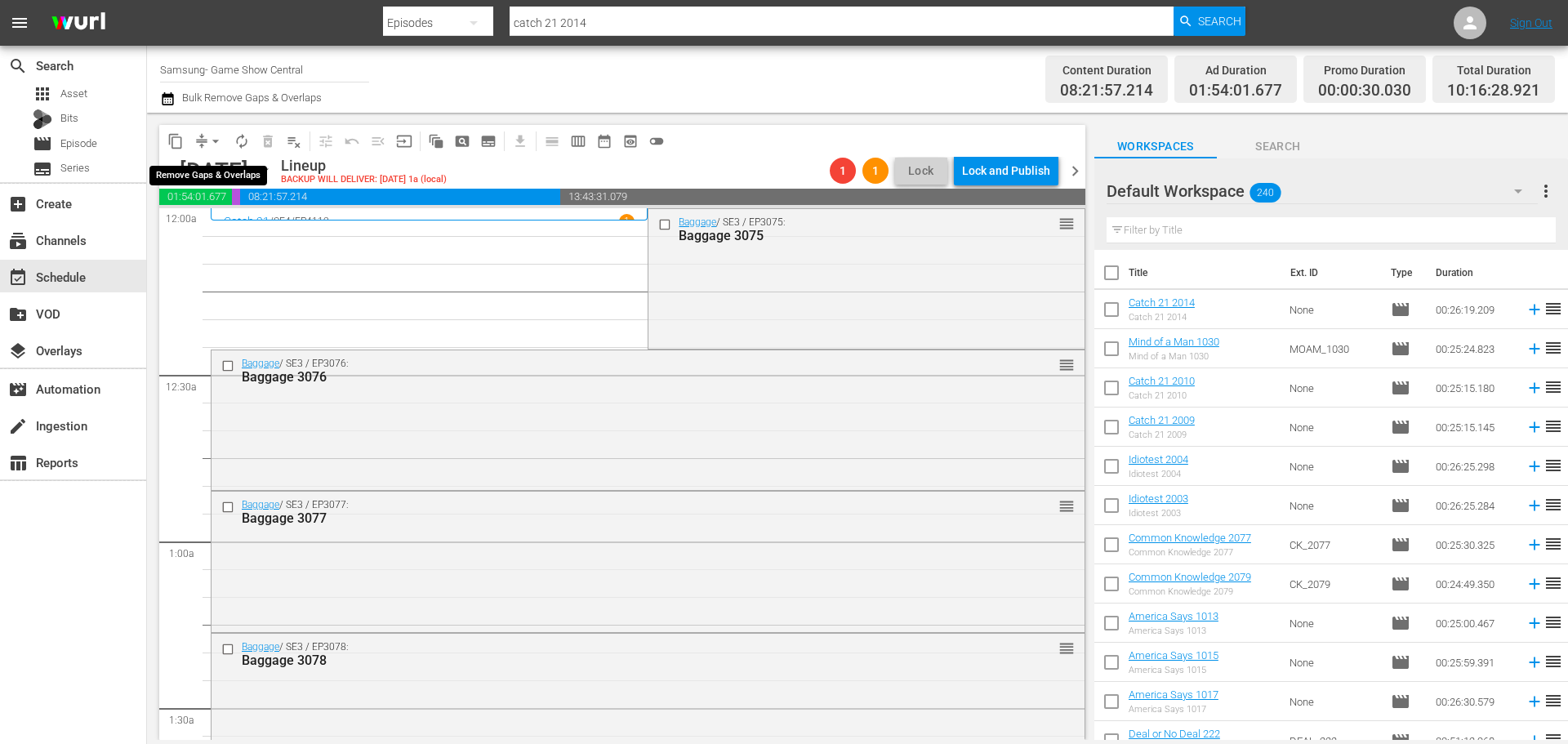
click at [210, 143] on span "arrow_drop_down" at bounding box center [216, 141] width 16 height 16
click at [216, 158] on ul "Align to Midnight Align to First Episode Align to End of Previous Day" at bounding box center [216, 201] width 171 height 94
click at [216, 163] on li "Align to Midnight" at bounding box center [216, 174] width 171 height 27
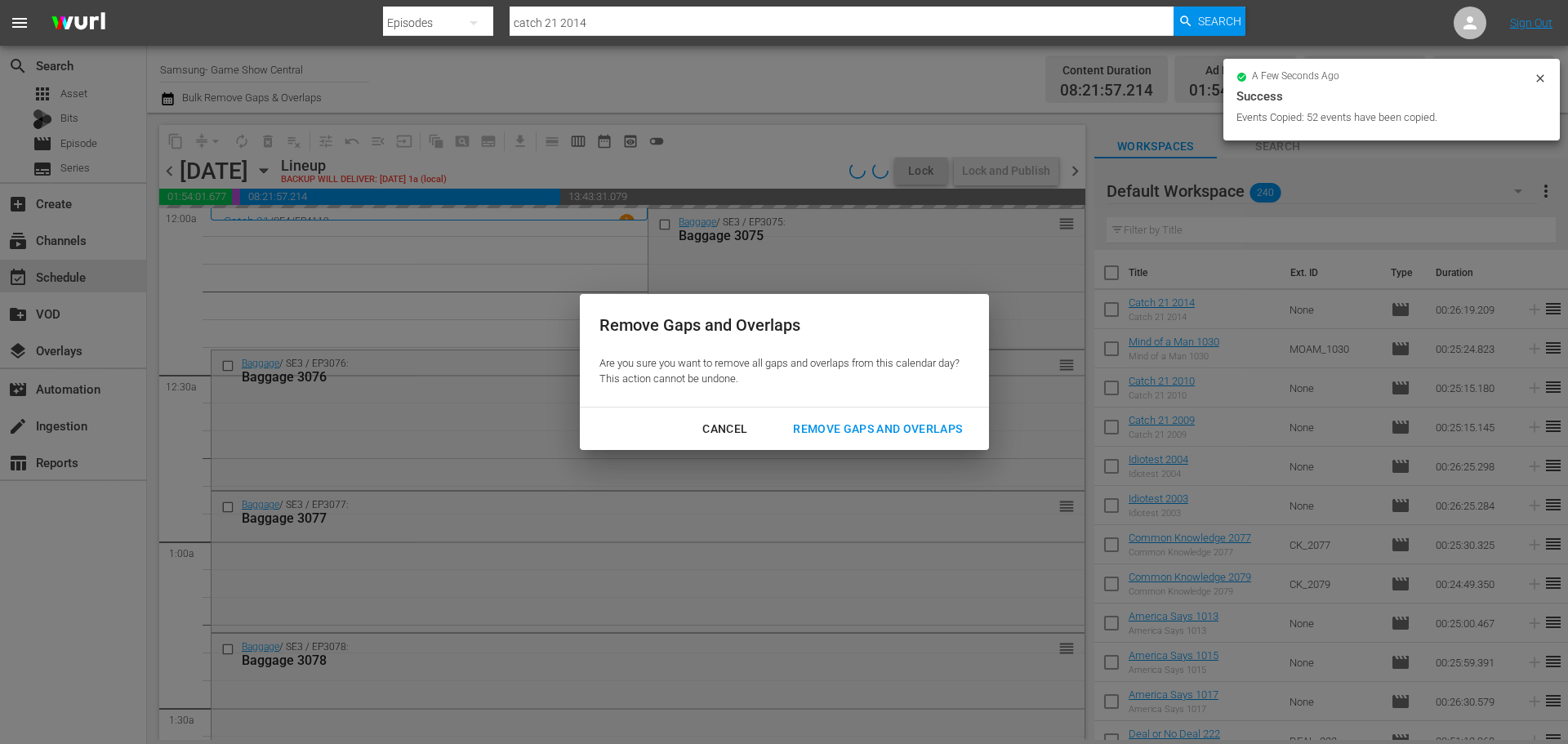
click at [829, 429] on div "Remove Gaps and Overlaps" at bounding box center [877, 429] width 195 height 20
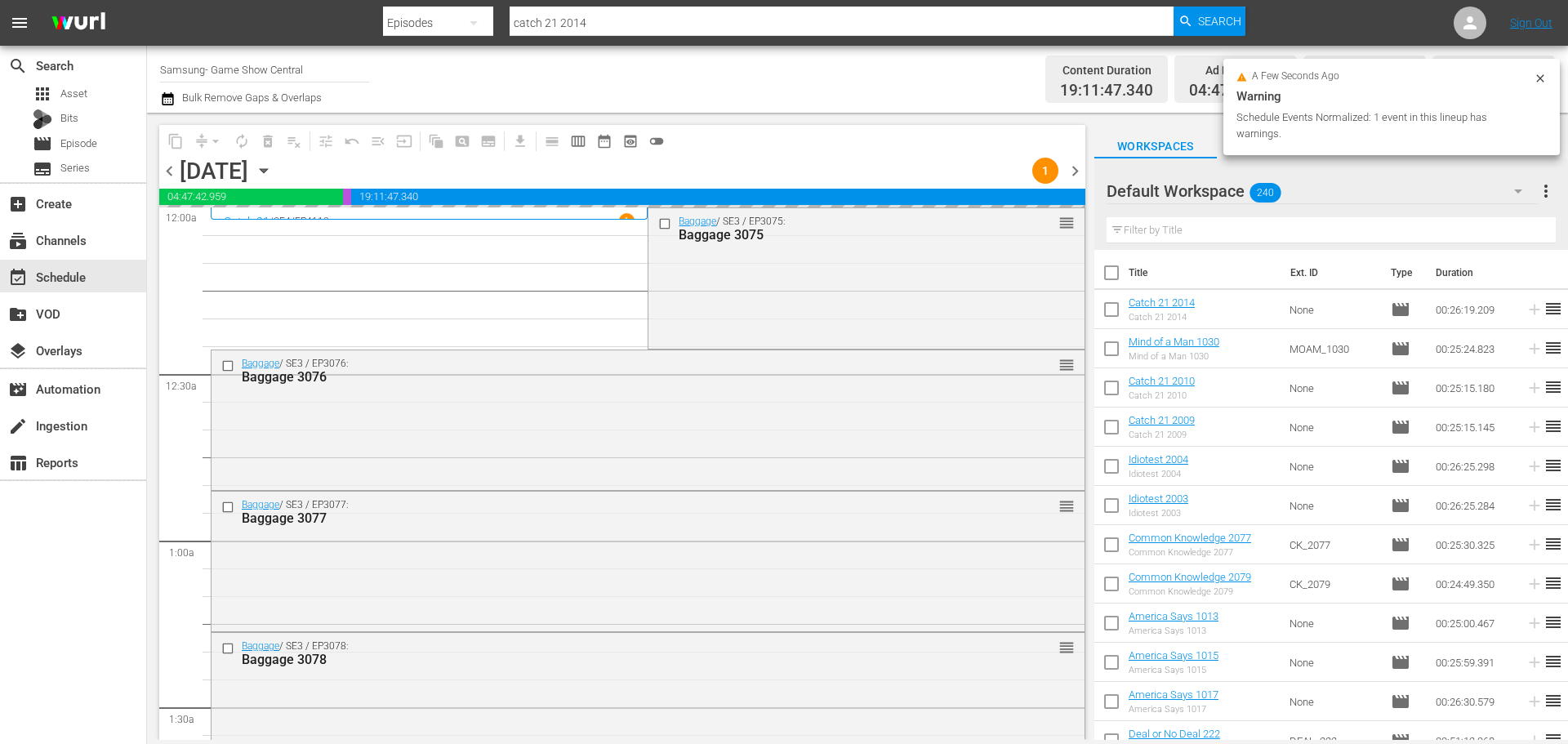
click at [1004, 178] on div "chevron_left Tuesday, August 26th August 26th 1 chevron_right" at bounding box center [622, 172] width 926 height 32
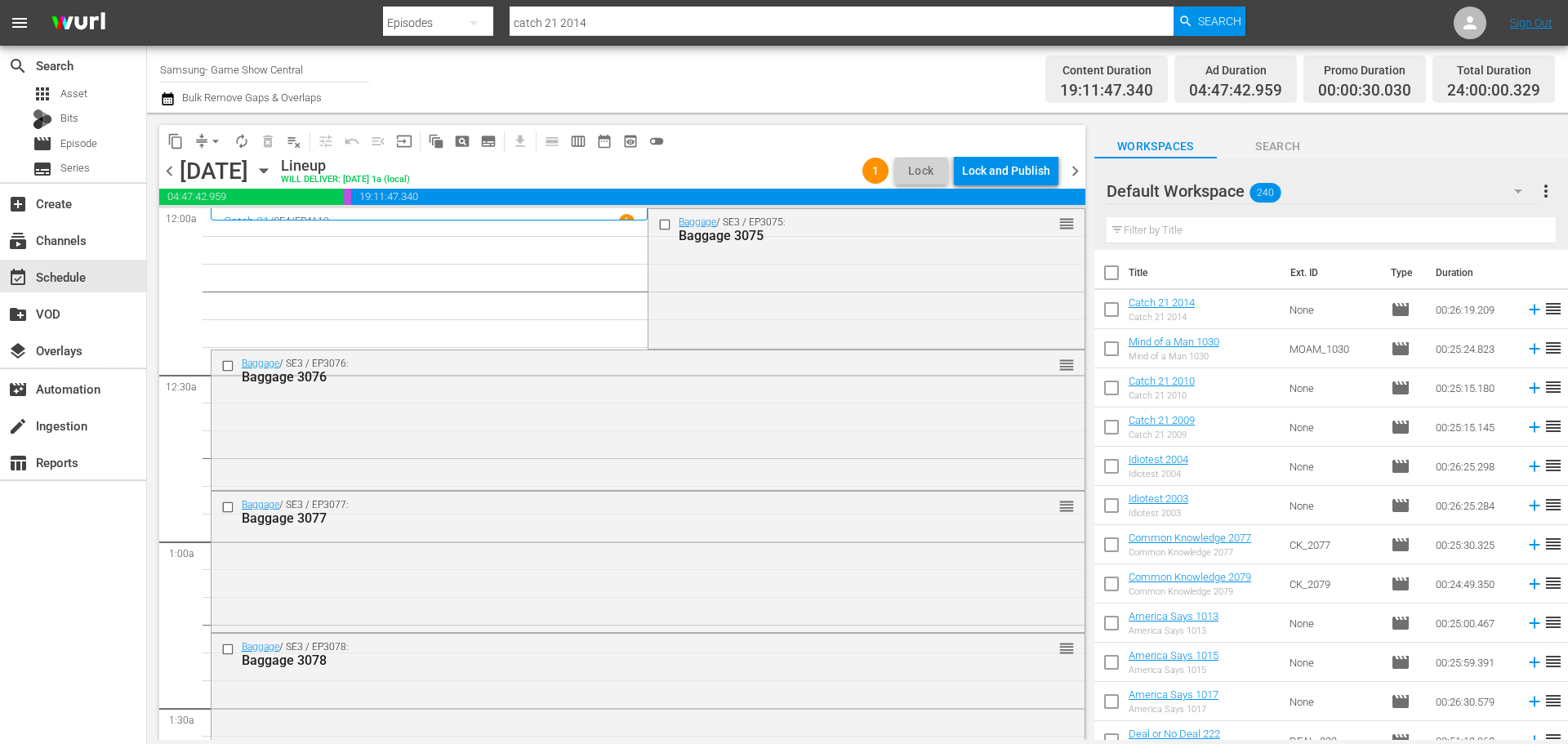
click at [1000, 179] on div "Lock and Publish" at bounding box center [1006, 171] width 88 height 29
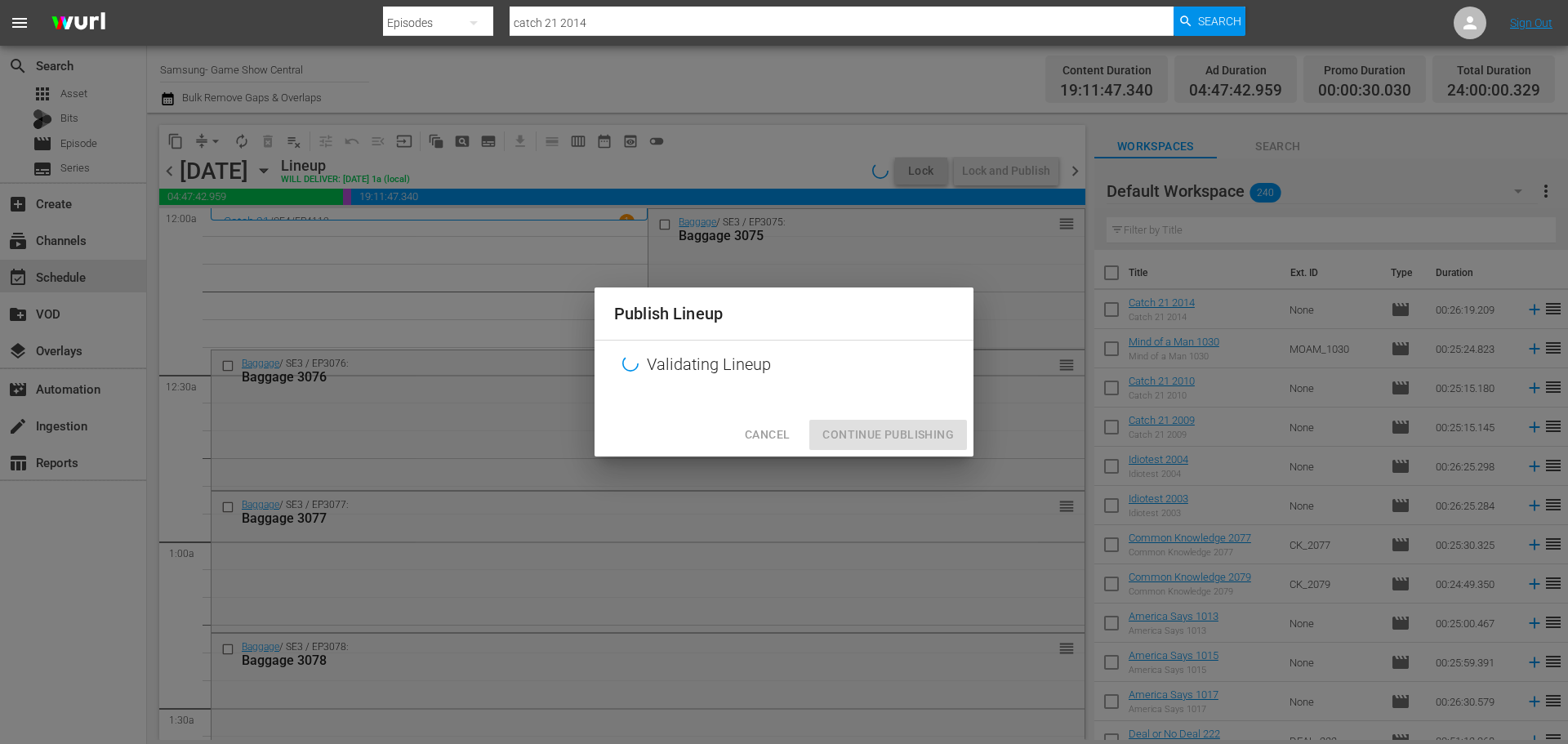
click at [890, 467] on div "Publish Lineup Validating Lineup Cancel Continue Publishing" at bounding box center [784, 372] width 1568 height 744
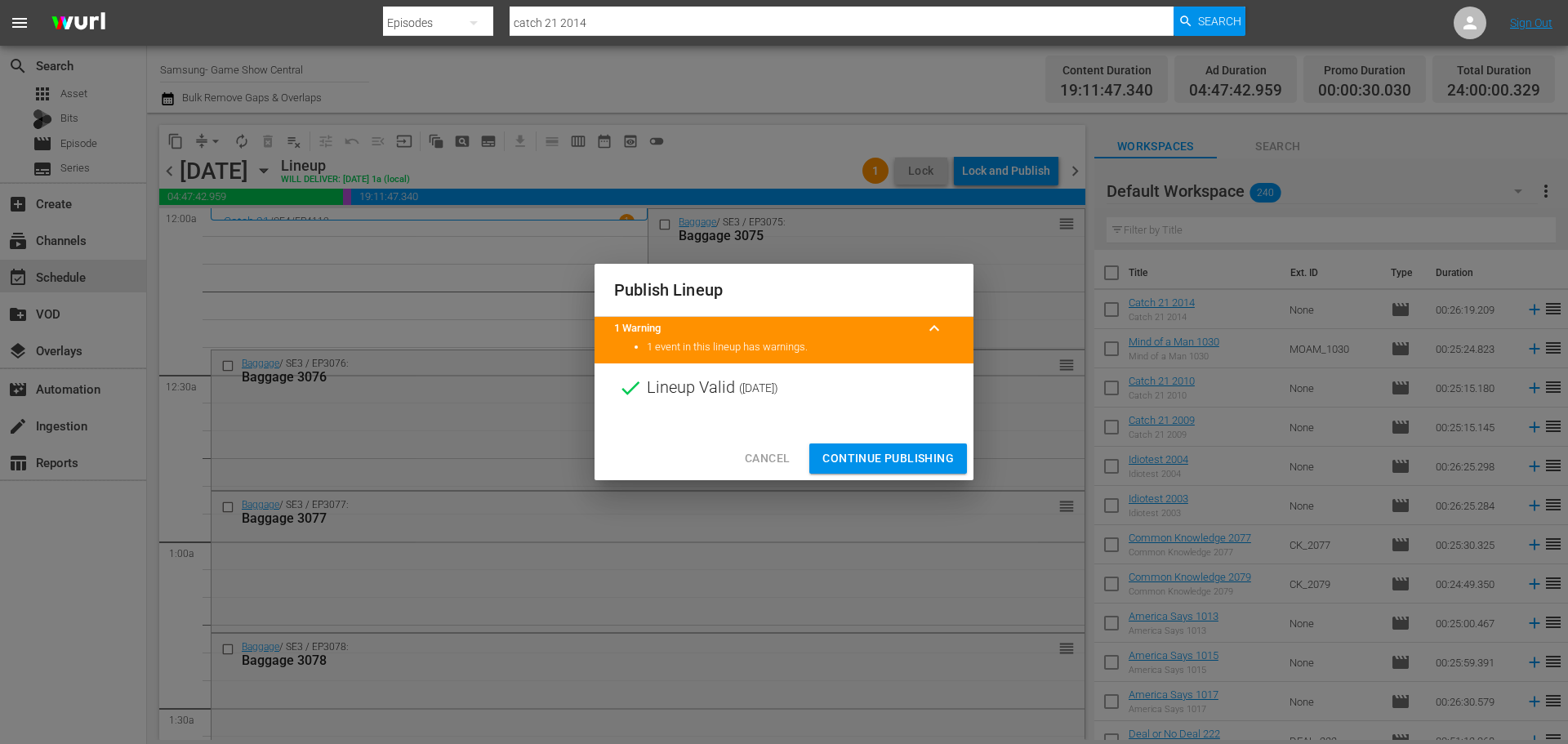
click at [908, 467] on span "Continue Publishing" at bounding box center [888, 458] width 132 height 20
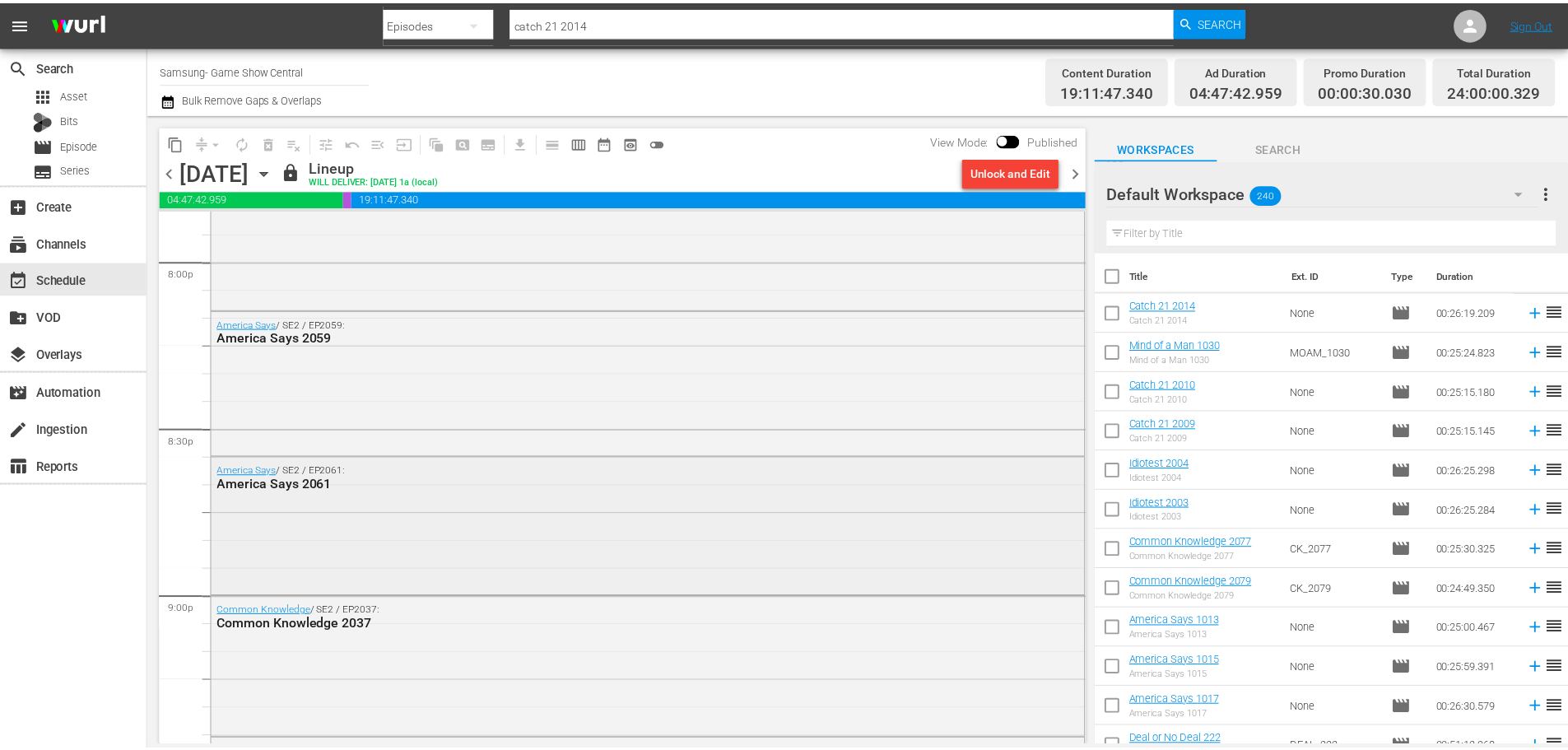
scroll to position [6851, 0]
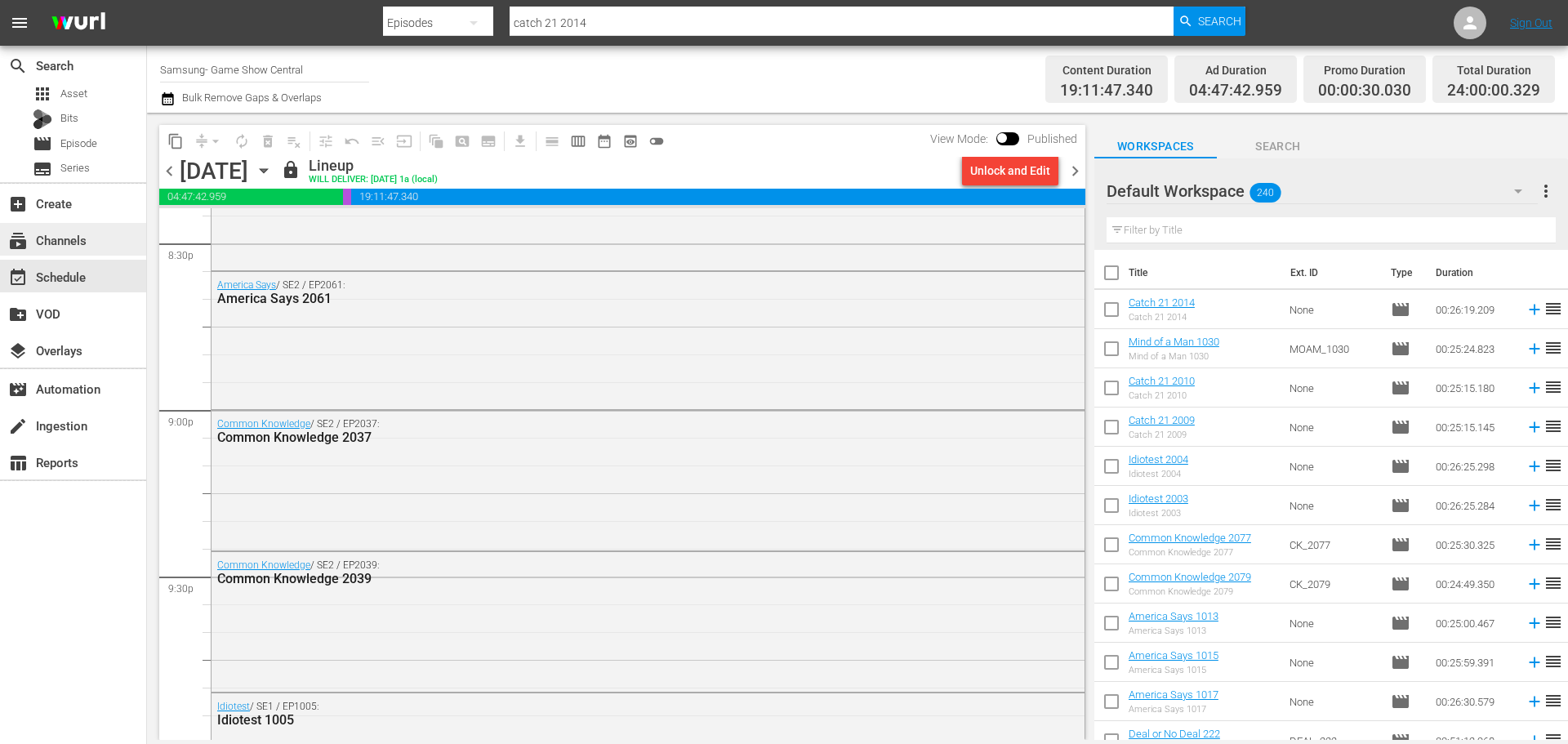
click at [100, 241] on div "subscriptions Channels" at bounding box center [72, 239] width 146 height 33
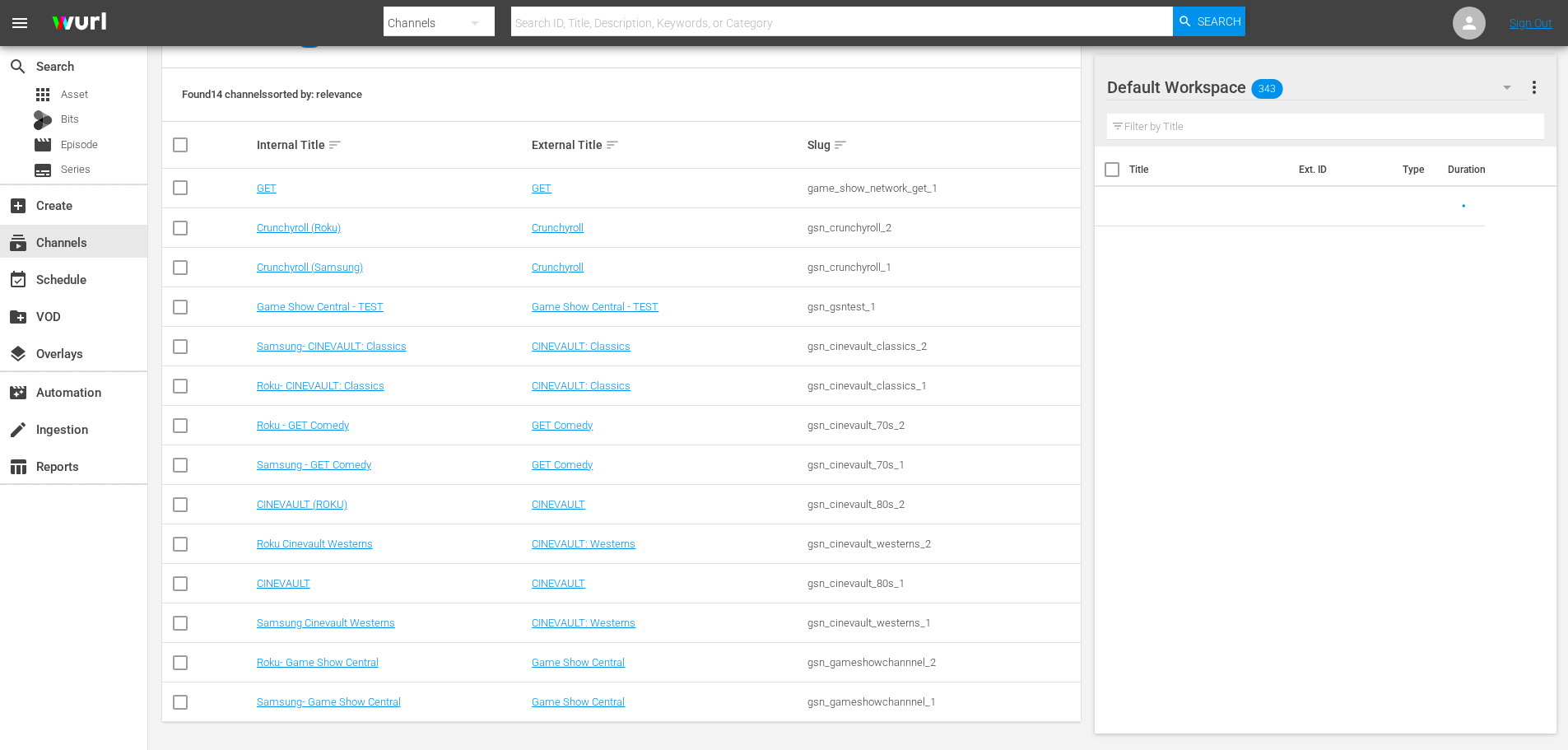
scroll to position [207, 0]
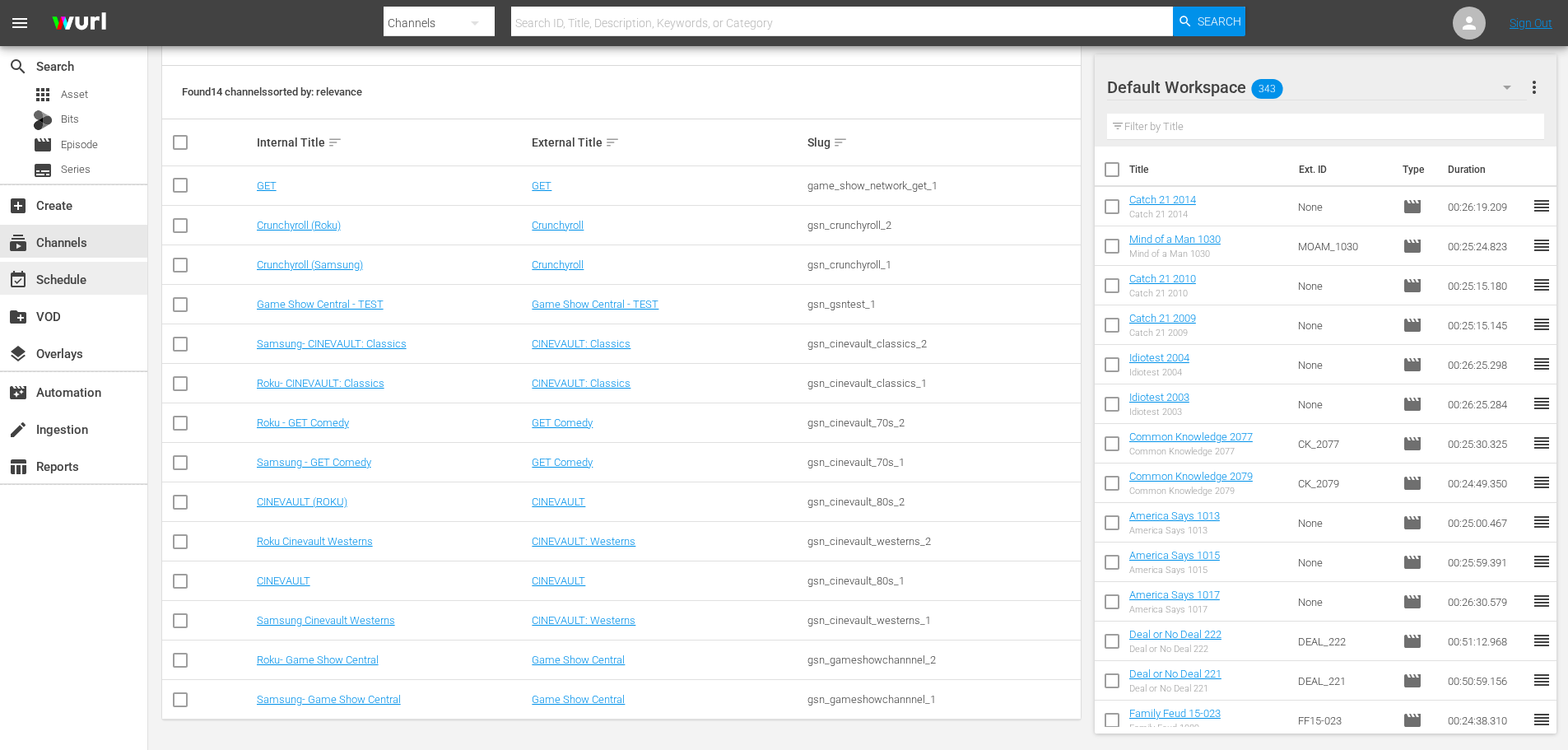
click at [114, 281] on div "event_available Schedule" at bounding box center [73, 278] width 147 height 33
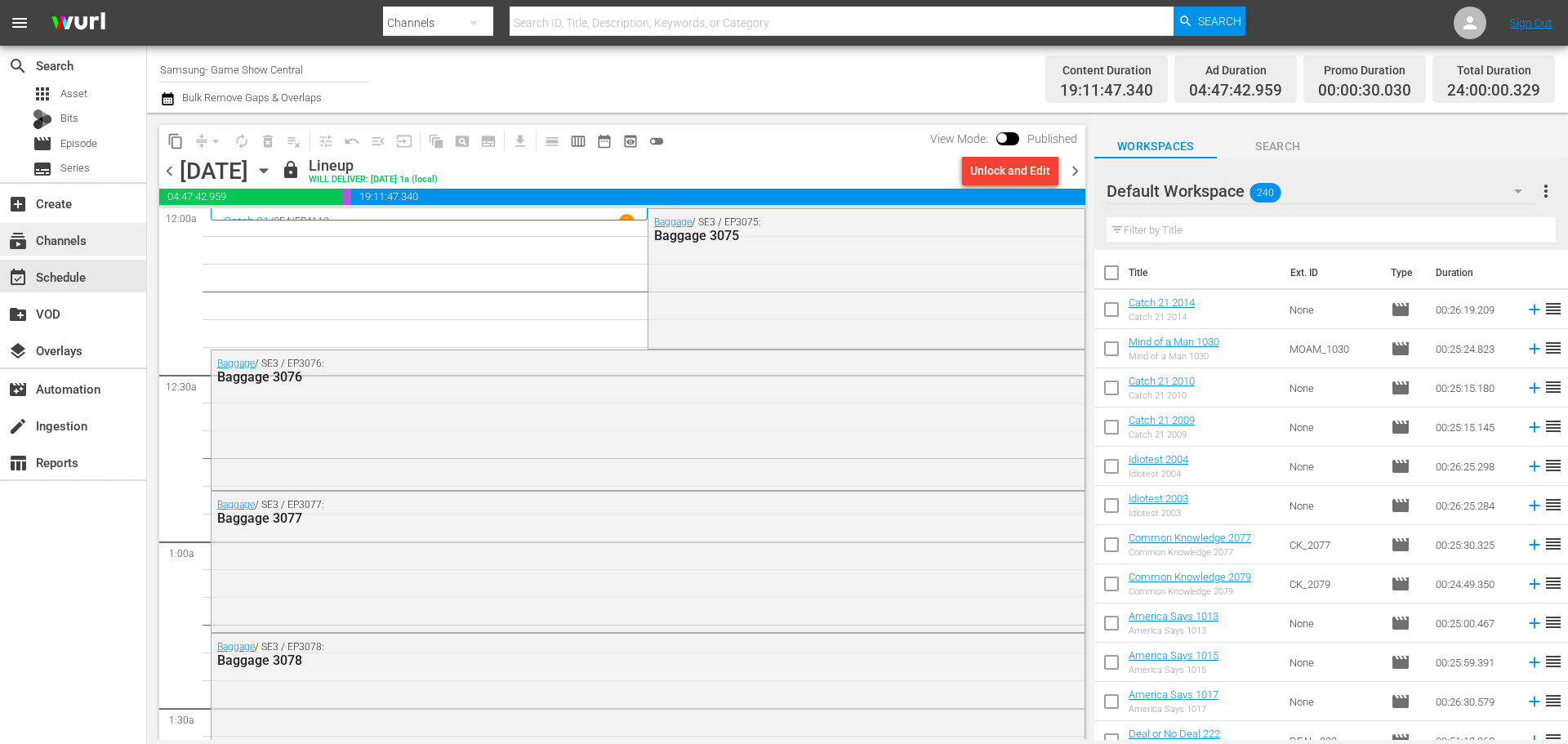
click at [66, 245] on div "subscriptions Channels" at bounding box center [46, 238] width 92 height 15
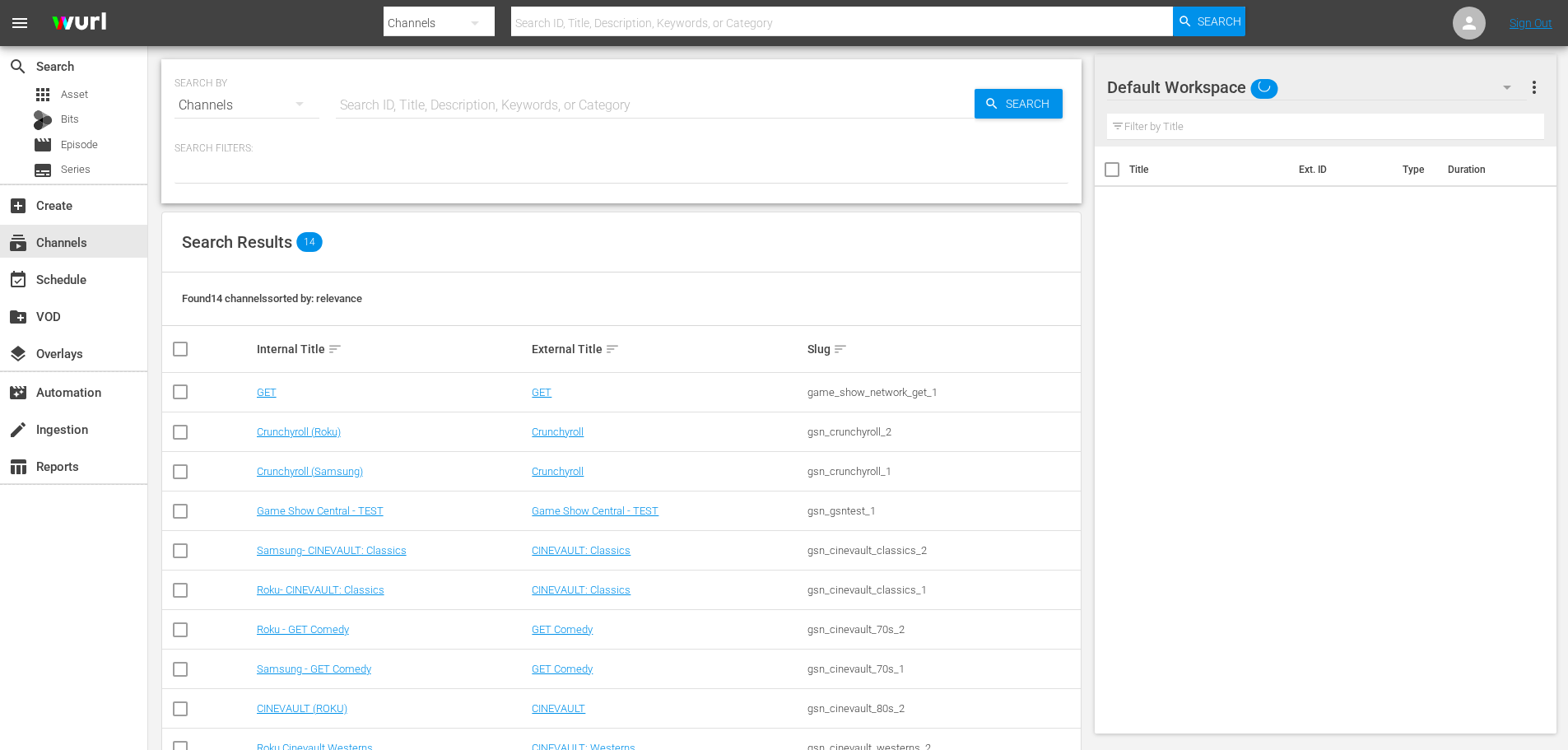
scroll to position [207, 0]
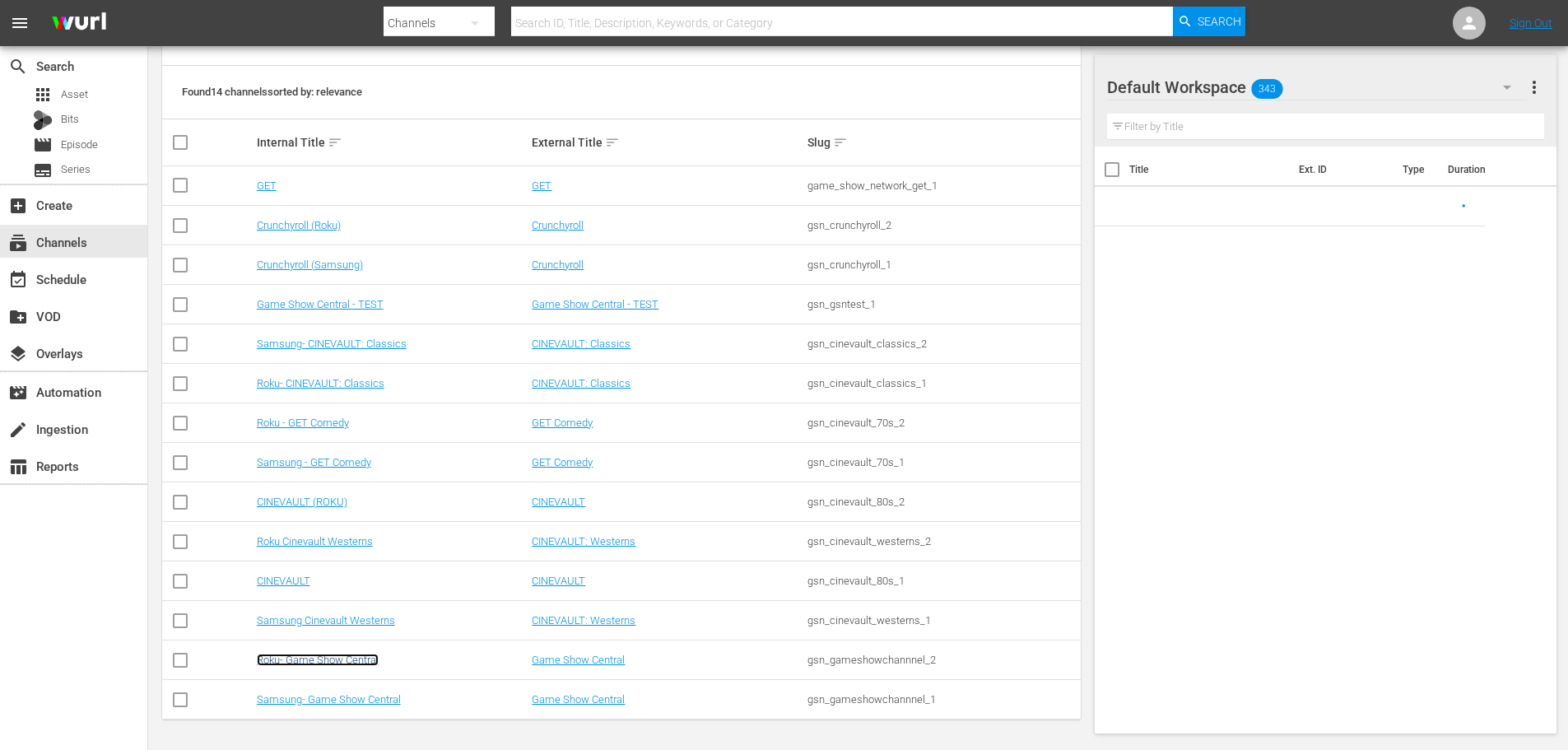
click at [303, 656] on link "Roku- Game Show Central" at bounding box center [317, 660] width 122 height 12
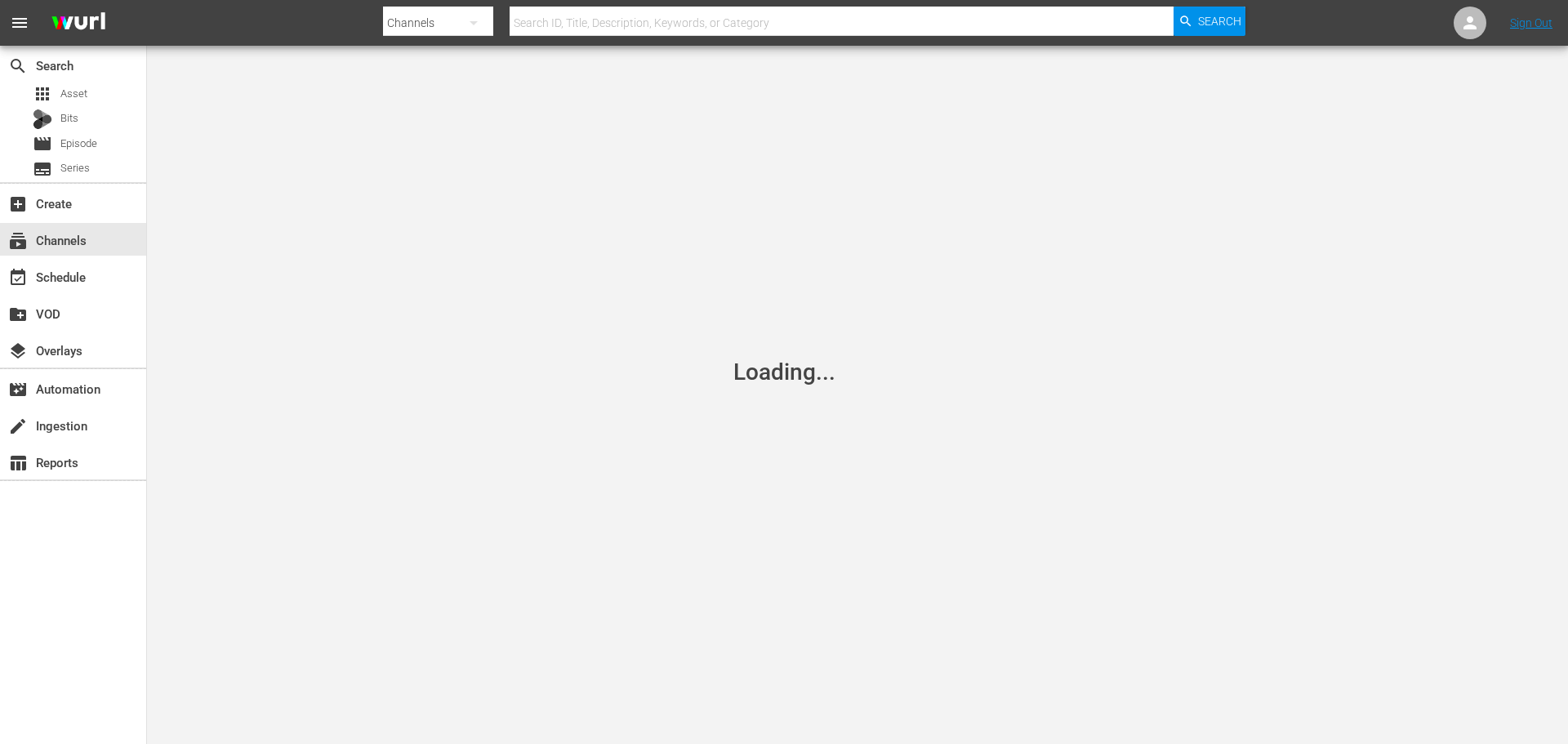
click at [305, 656] on div "Loading..." at bounding box center [784, 372] width 1568 height 744
click at [113, 278] on div "event_available Schedule" at bounding box center [72, 276] width 146 height 33
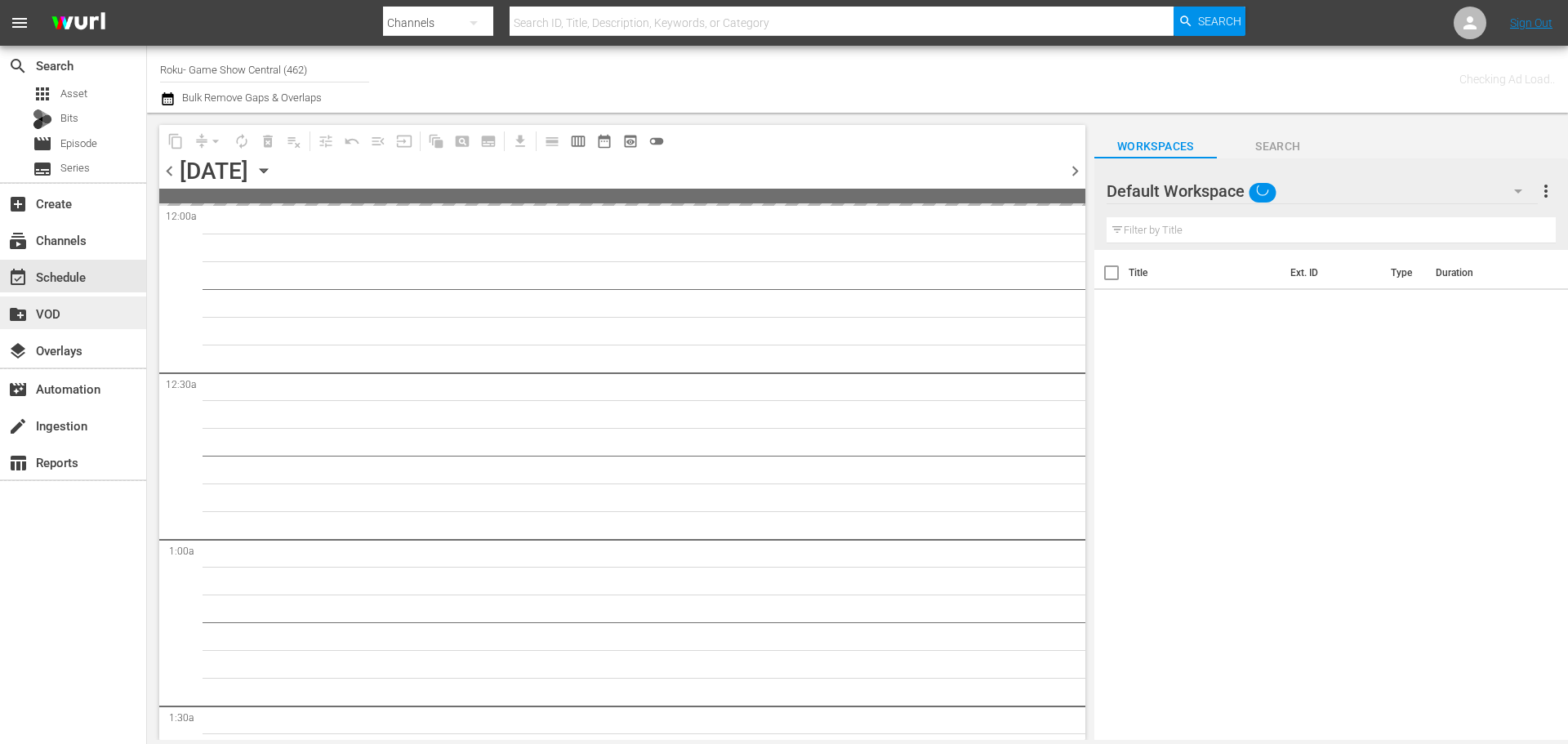
type input "Roku- Game Show Central (462)"
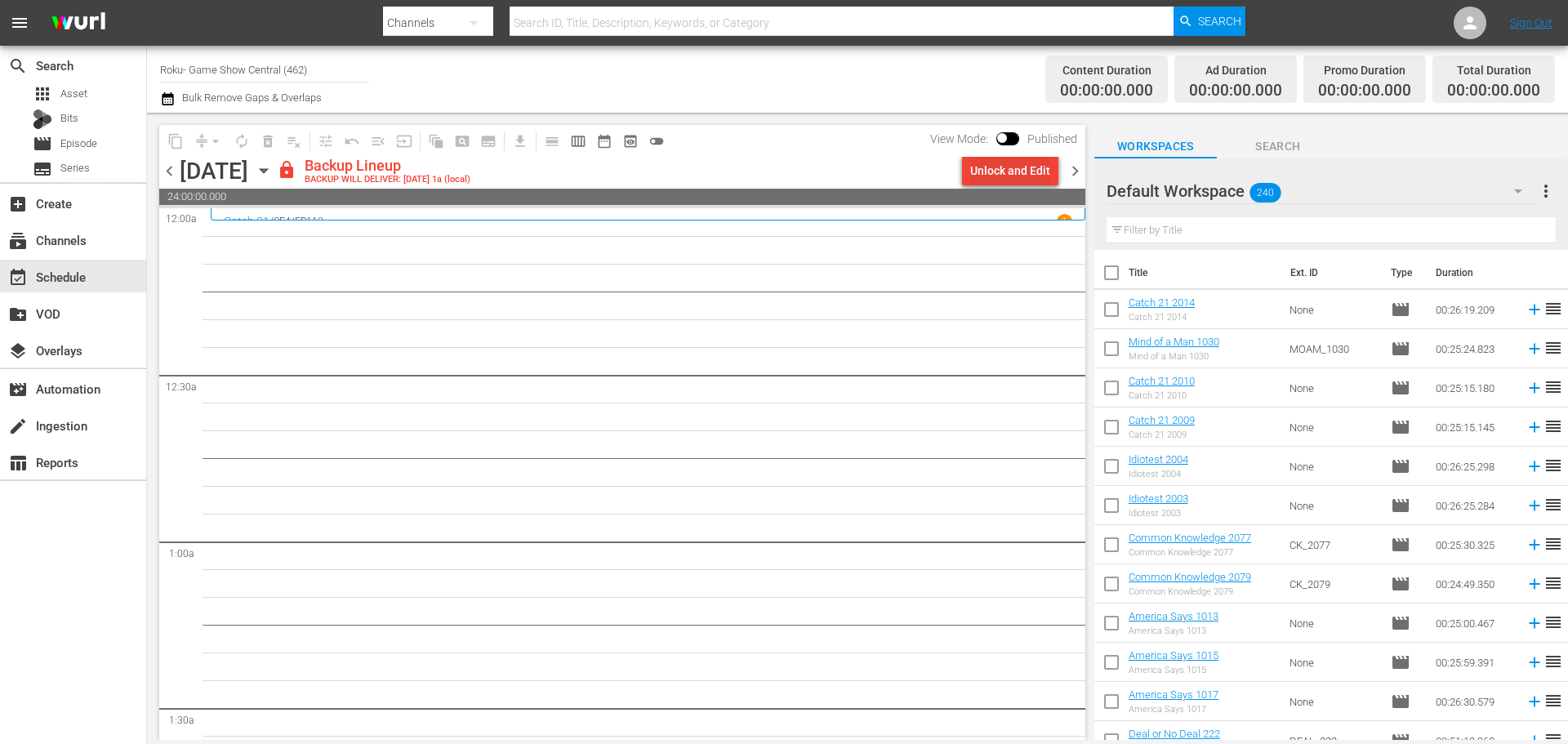
click at [1038, 177] on div "Unlock and Edit" at bounding box center [1010, 171] width 80 height 29
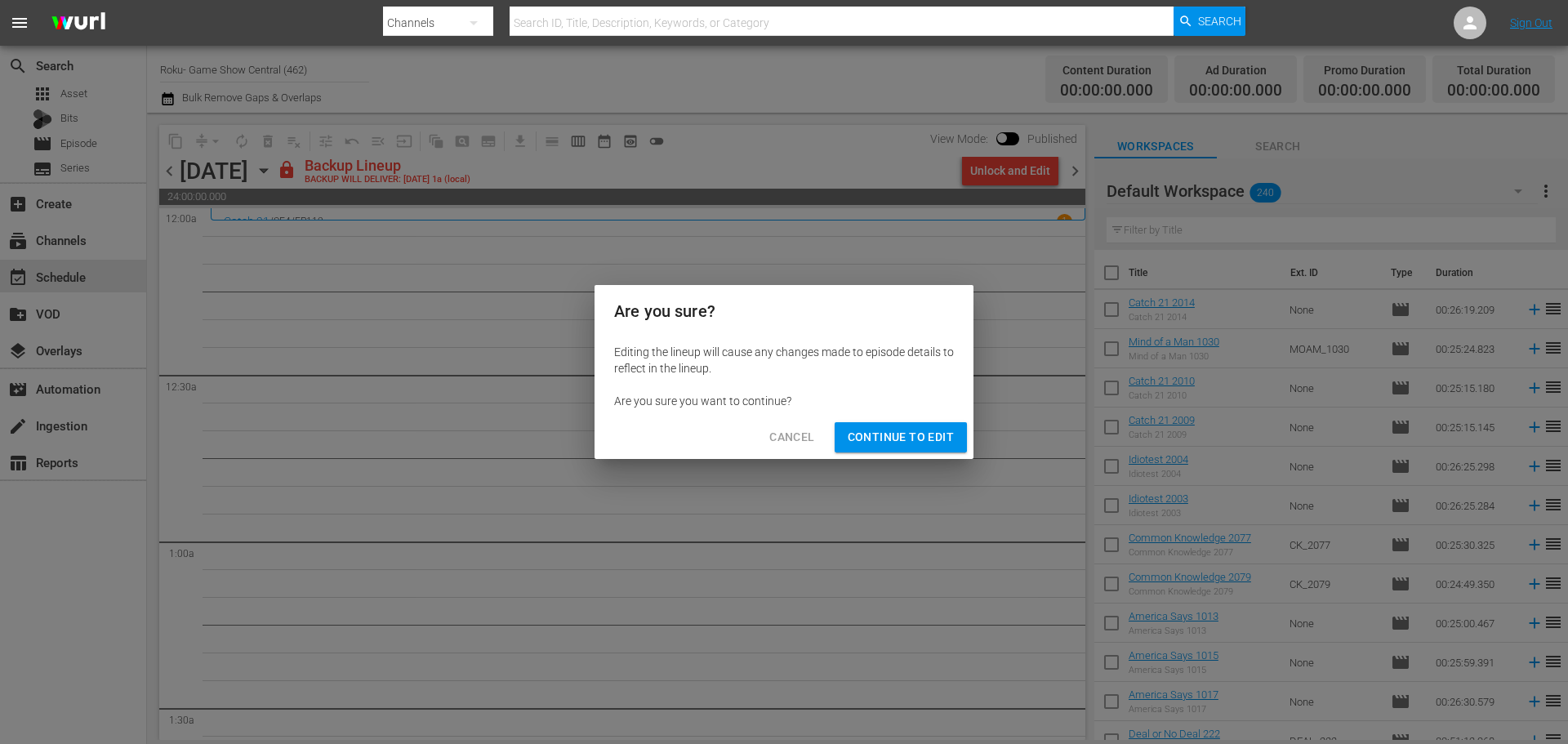
click at [918, 424] on button "Continue to Edit" at bounding box center [901, 437] width 133 height 30
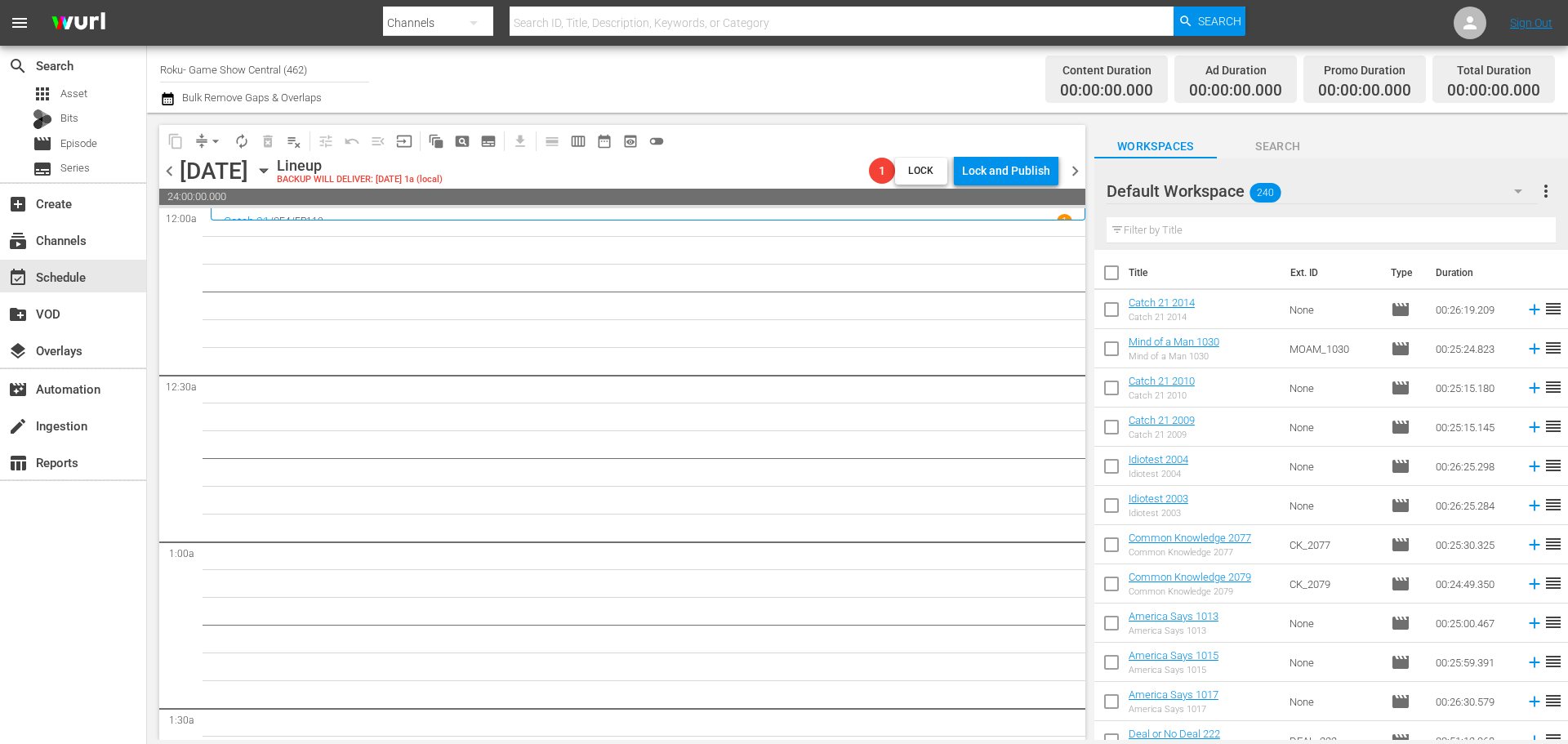
click at [273, 167] on icon "button" at bounding box center [263, 171] width 18 height 18
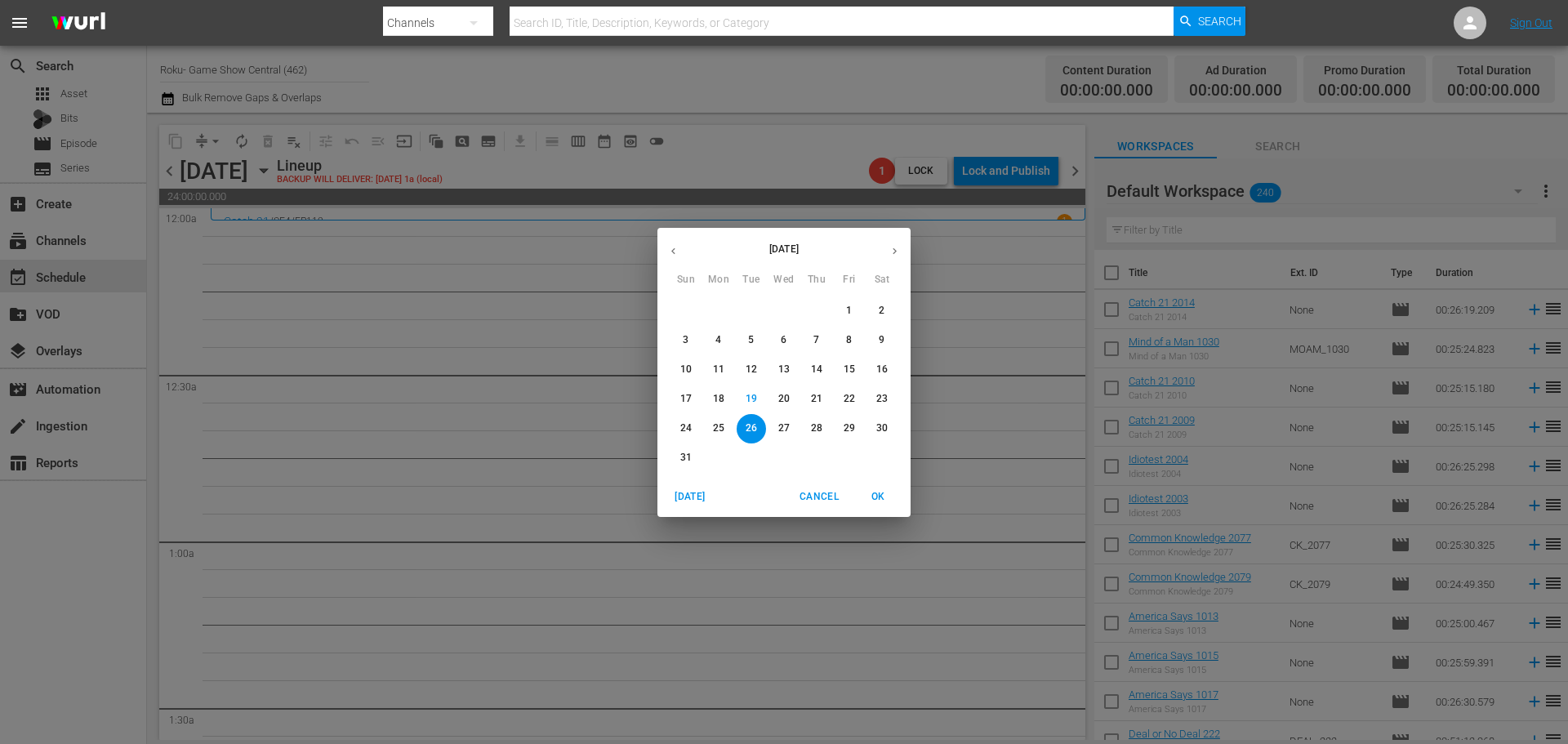
click at [750, 373] on p "12" at bounding box center [751, 369] width 11 height 14
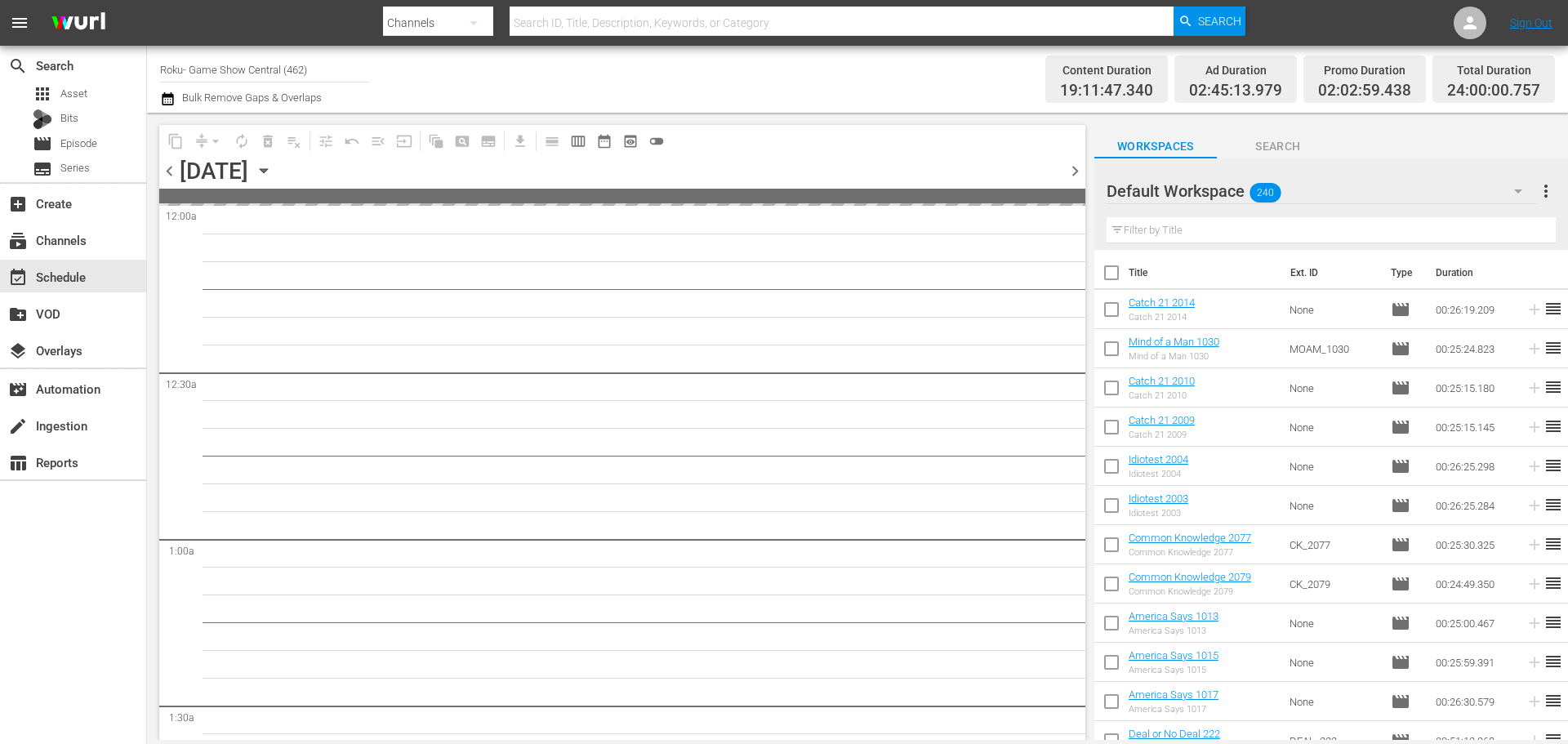
click at [178, 142] on span "content_copy" at bounding box center [175, 141] width 16 height 16
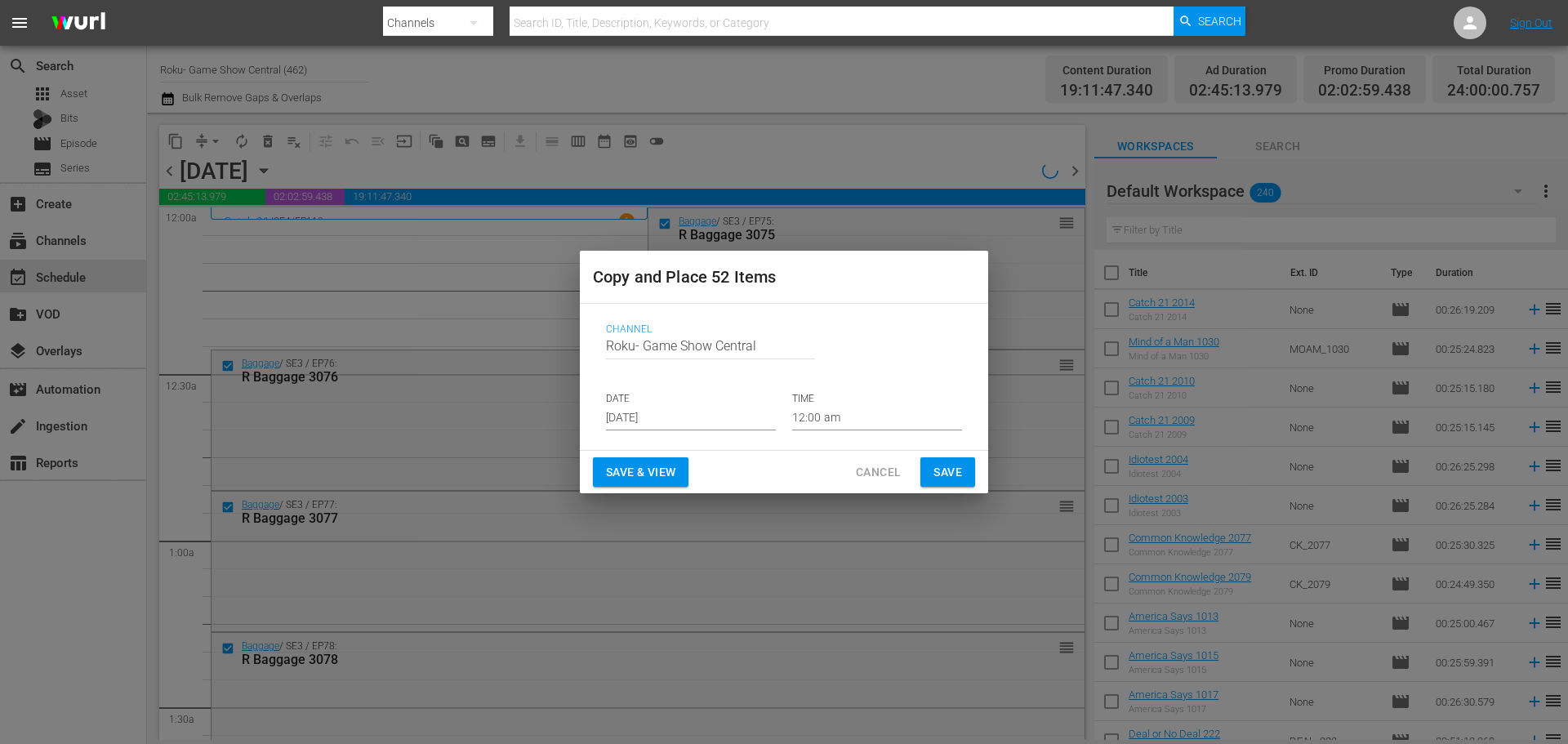
click at [170, 144] on div "Copy and Place 52 Items Channel Channel Title Roku- Game Show Central DATE Aug …" at bounding box center [784, 372] width 1568 height 744
click at [669, 415] on input "Aug 21st 2025" at bounding box center [691, 418] width 170 height 25
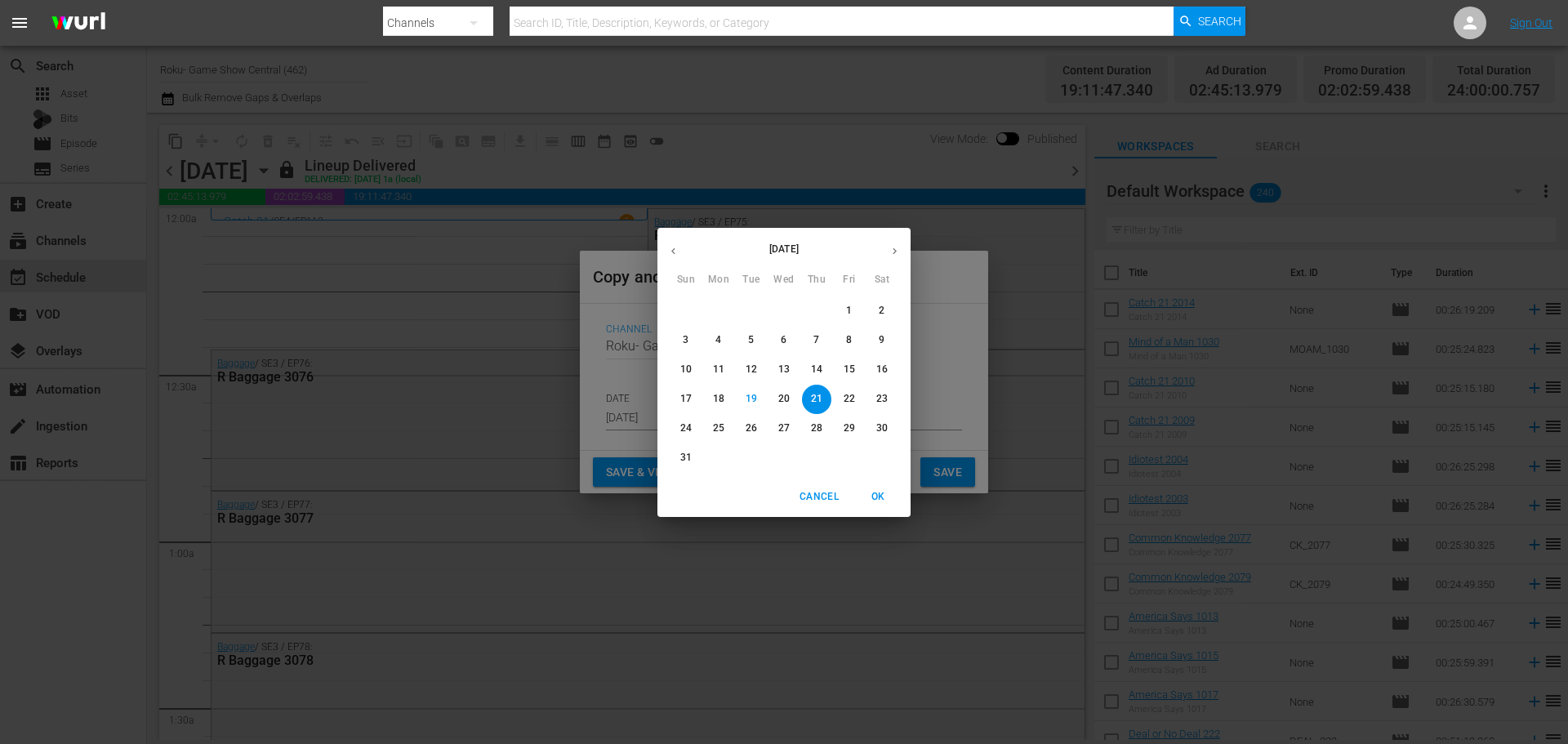
click at [746, 430] on p "26" at bounding box center [751, 429] width 11 height 14
type input "Aug 26th 2025"
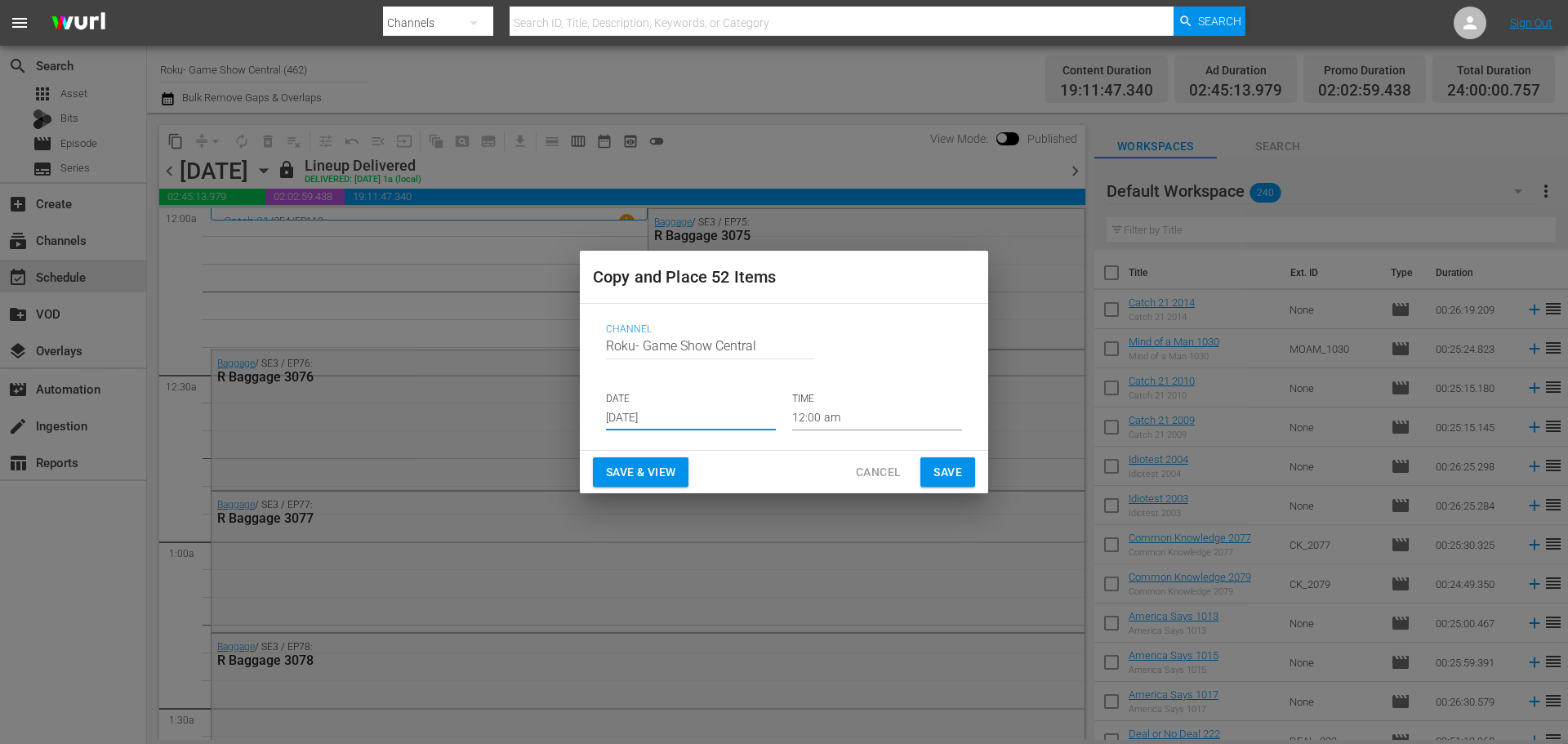
click at [952, 474] on span "Save" at bounding box center [947, 472] width 28 height 20
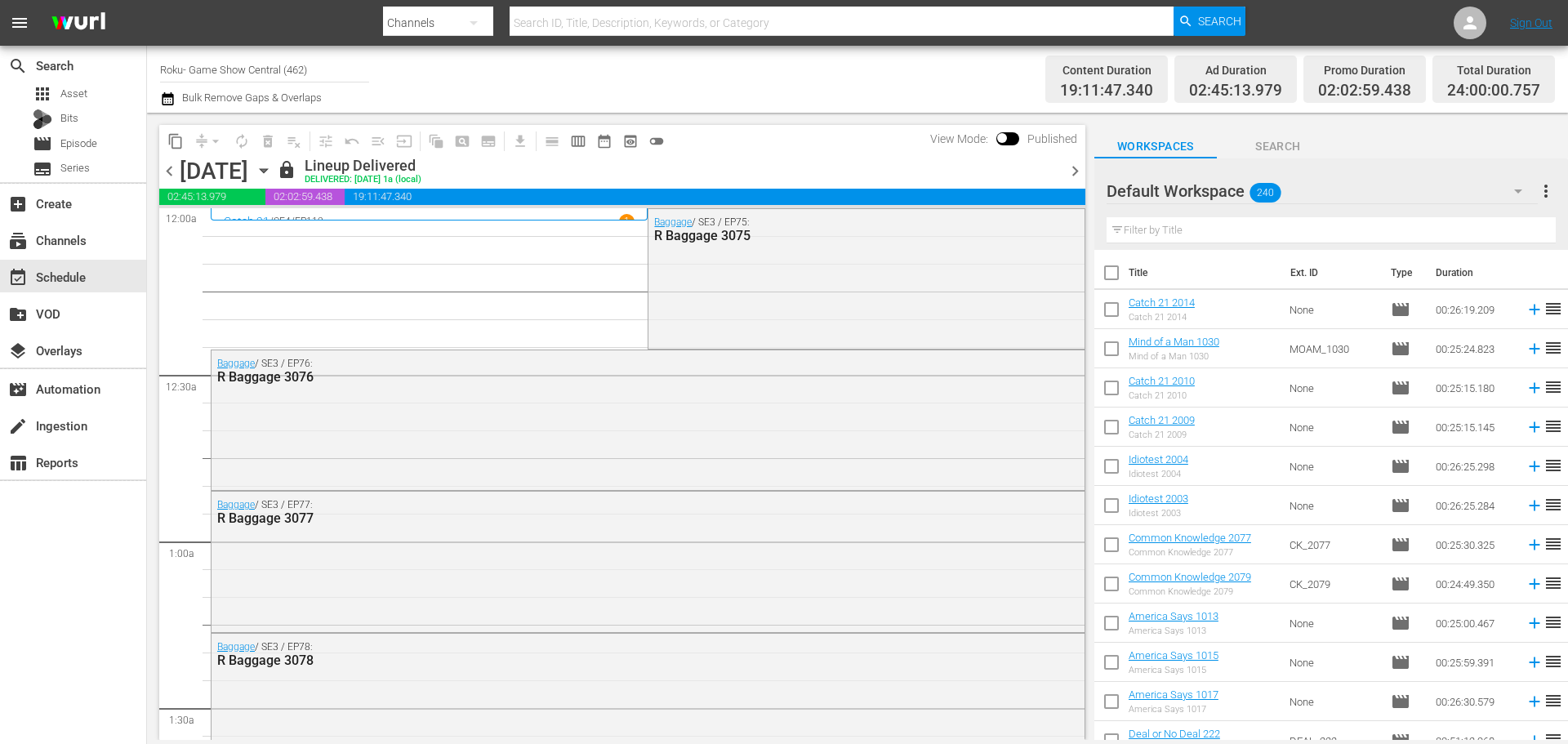
click at [1075, 178] on span "chevron_right" at bounding box center [1074, 171] width 20 height 20
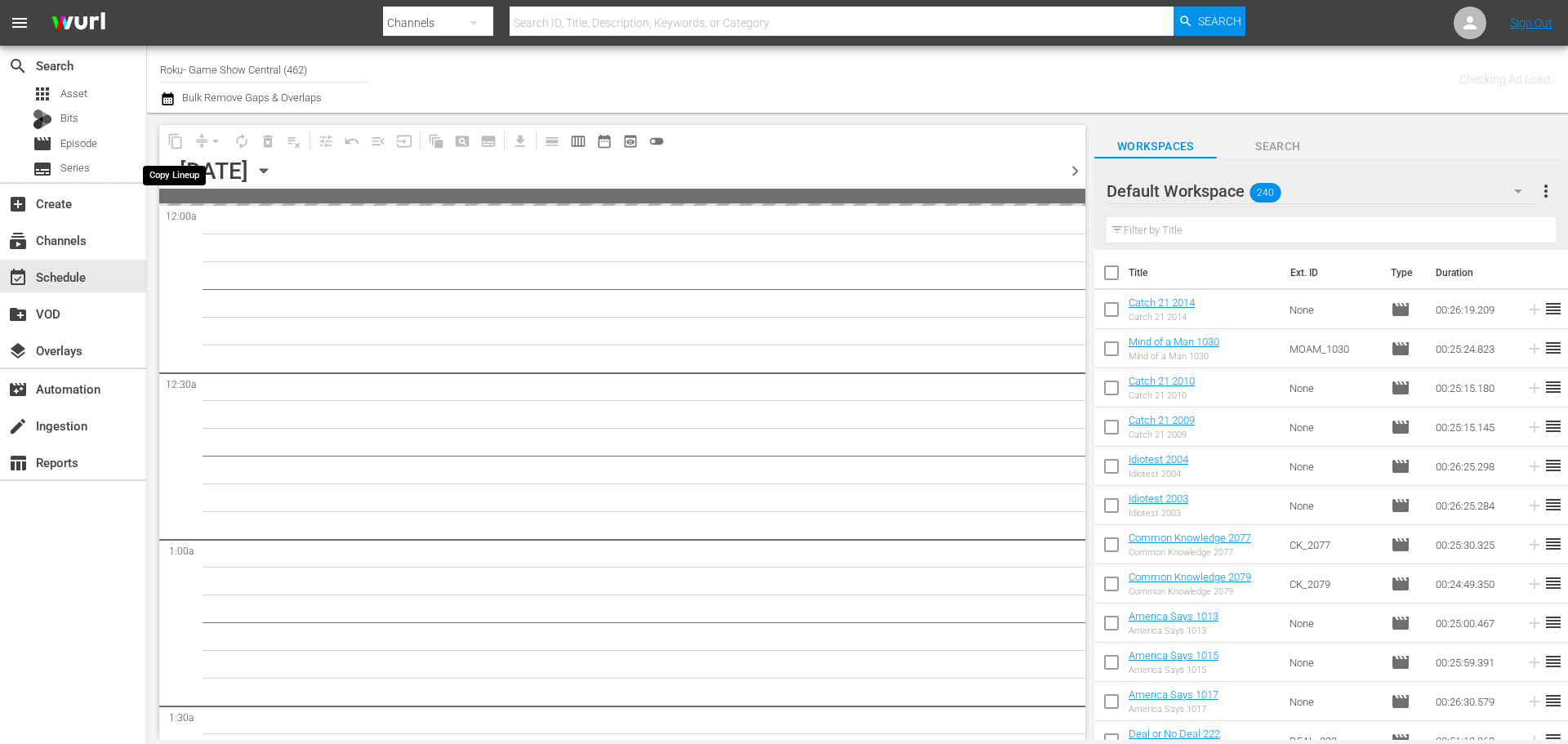
click at [183, 138] on span "content_copy" at bounding box center [176, 141] width 27 height 27
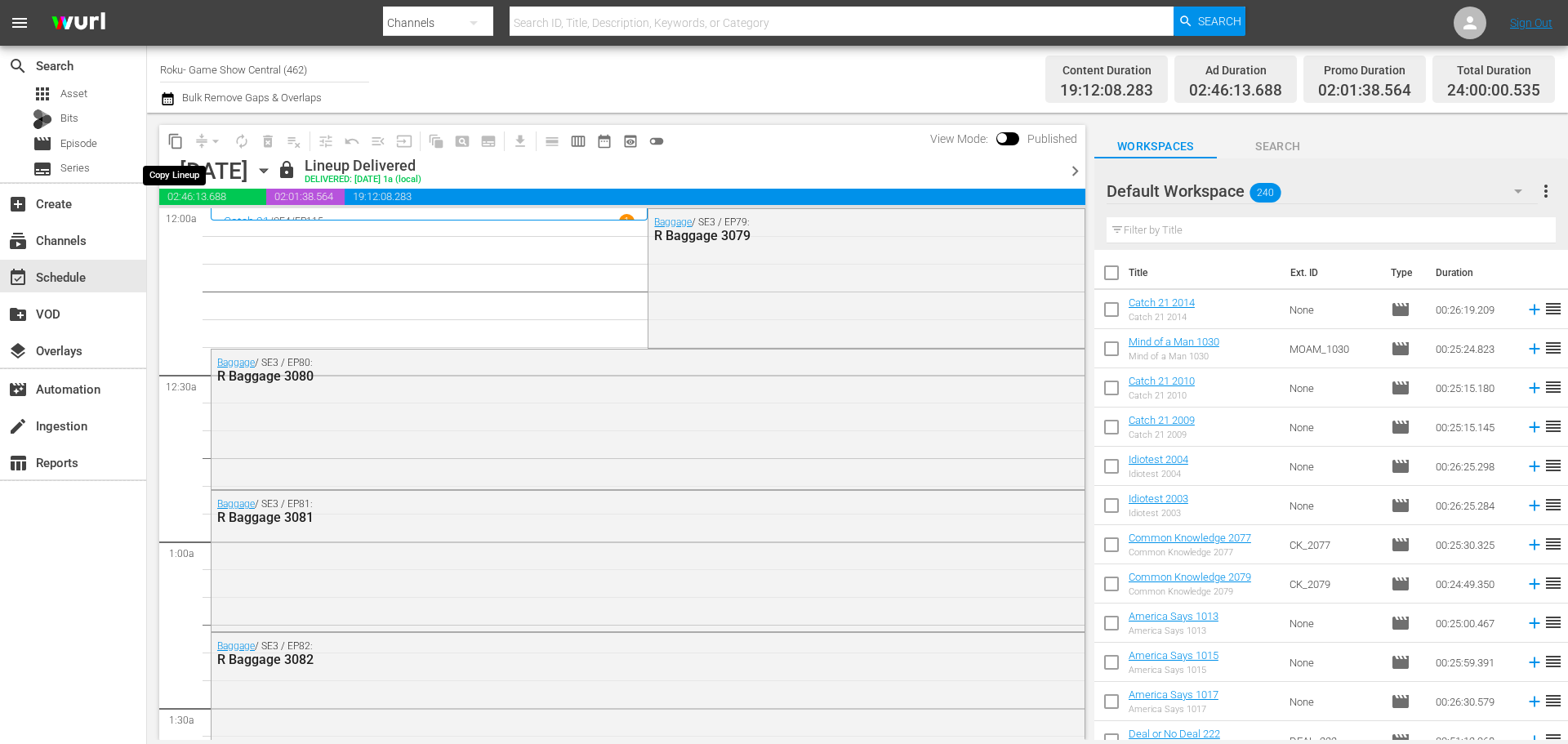
click at [181, 138] on span "content_copy" at bounding box center [175, 141] width 16 height 16
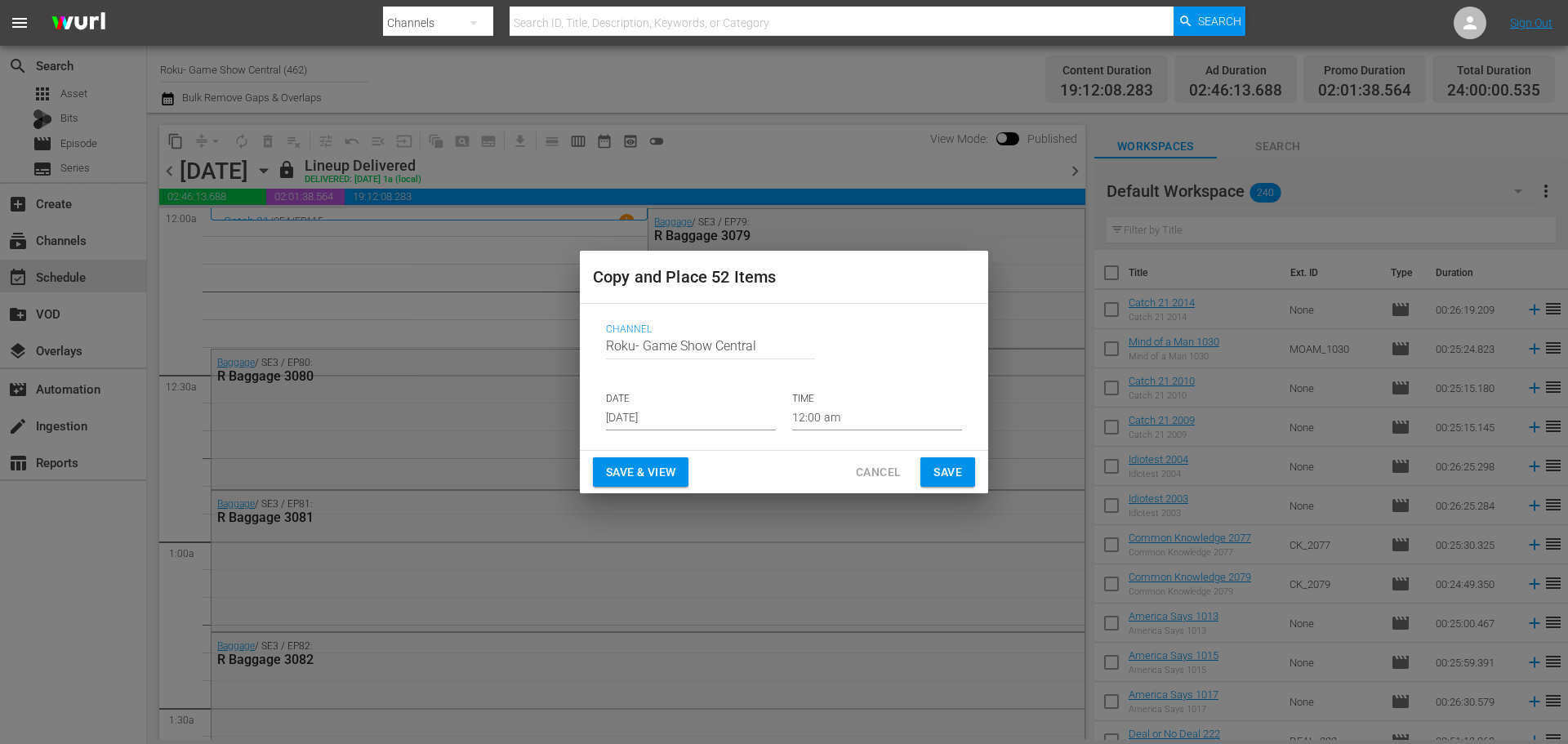
click at [686, 437] on div "Channel Channel Title Roku- Game Show Central DATE Aug 21st 2025 TIME 12:00 am" at bounding box center [784, 376] width 383 height 133
click at [701, 426] on input "Aug 21st 2025" at bounding box center [691, 418] width 170 height 25
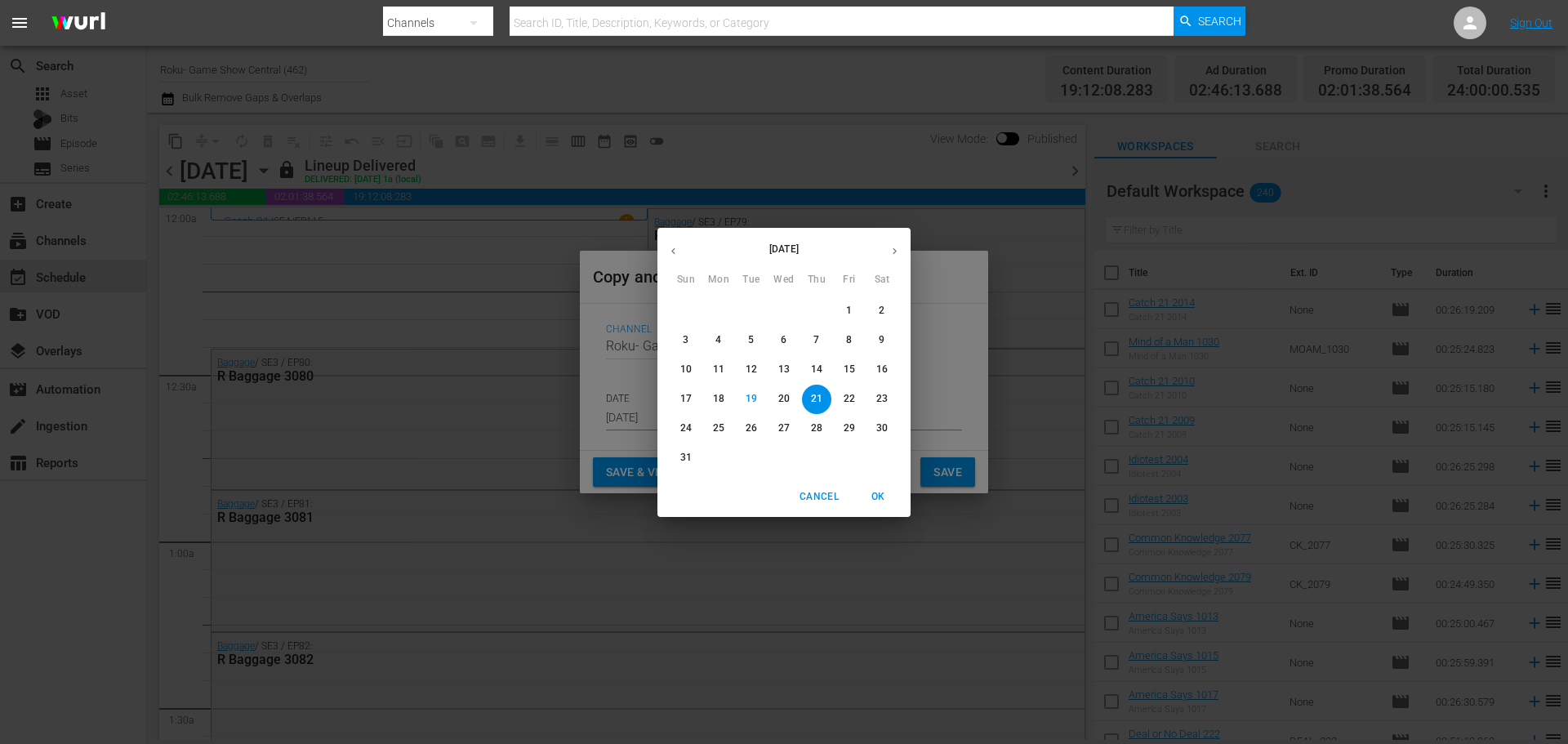
click at [778, 425] on p "27" at bounding box center [784, 429] width 11 height 14
type input "Aug 27th 2025"
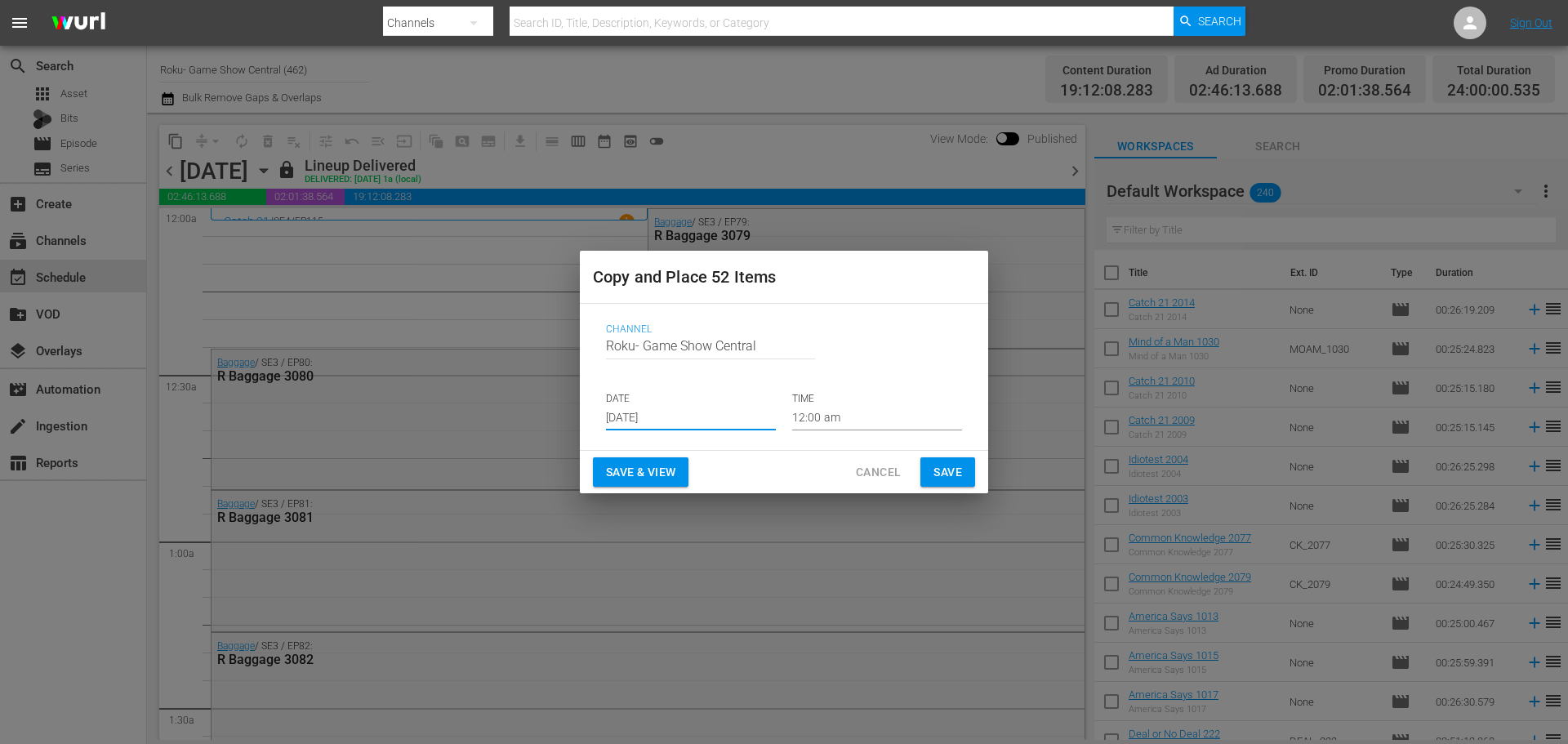
click at [964, 470] on button "Save" at bounding box center [948, 473] width 55 height 30
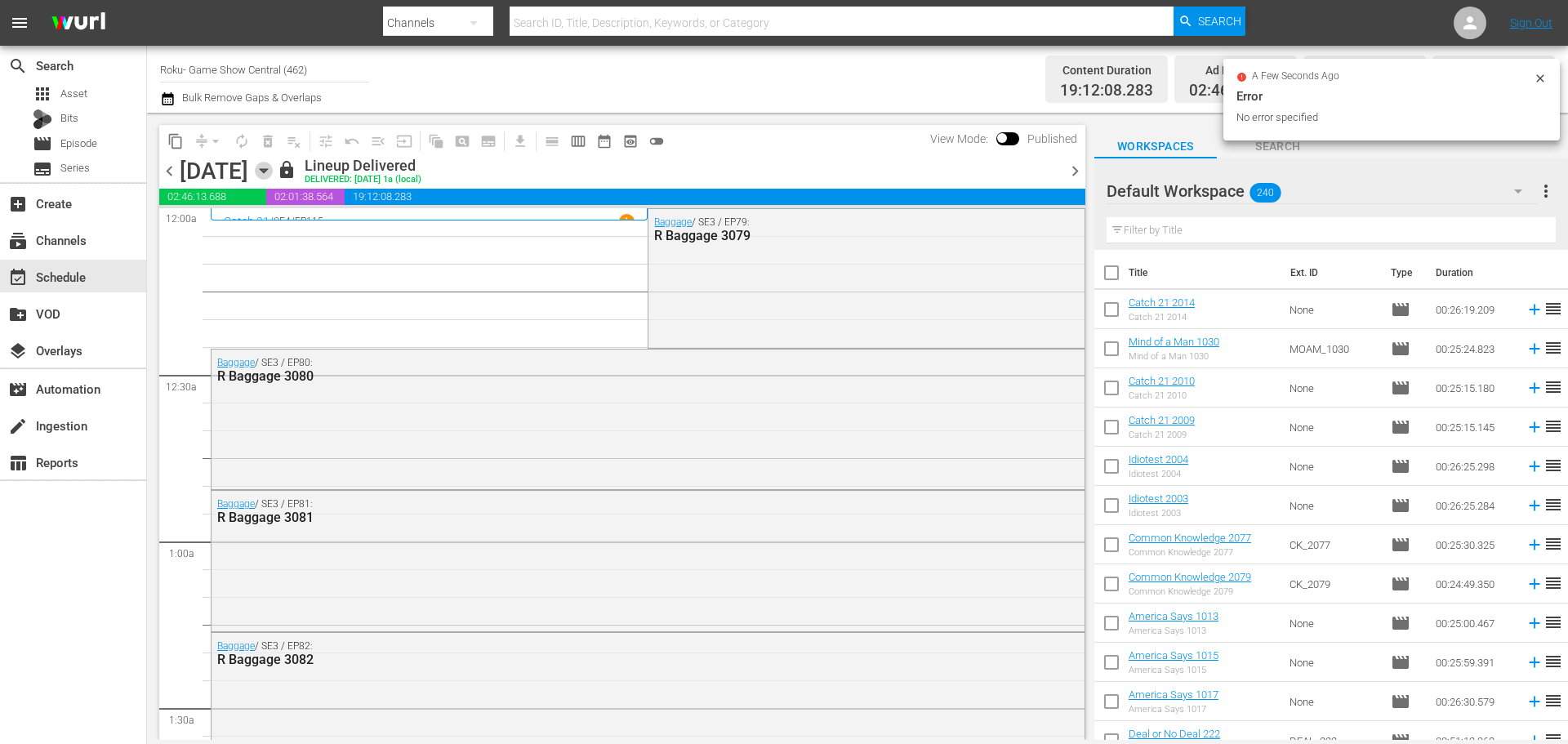
click at [273, 170] on icon "button" at bounding box center [263, 171] width 18 height 18
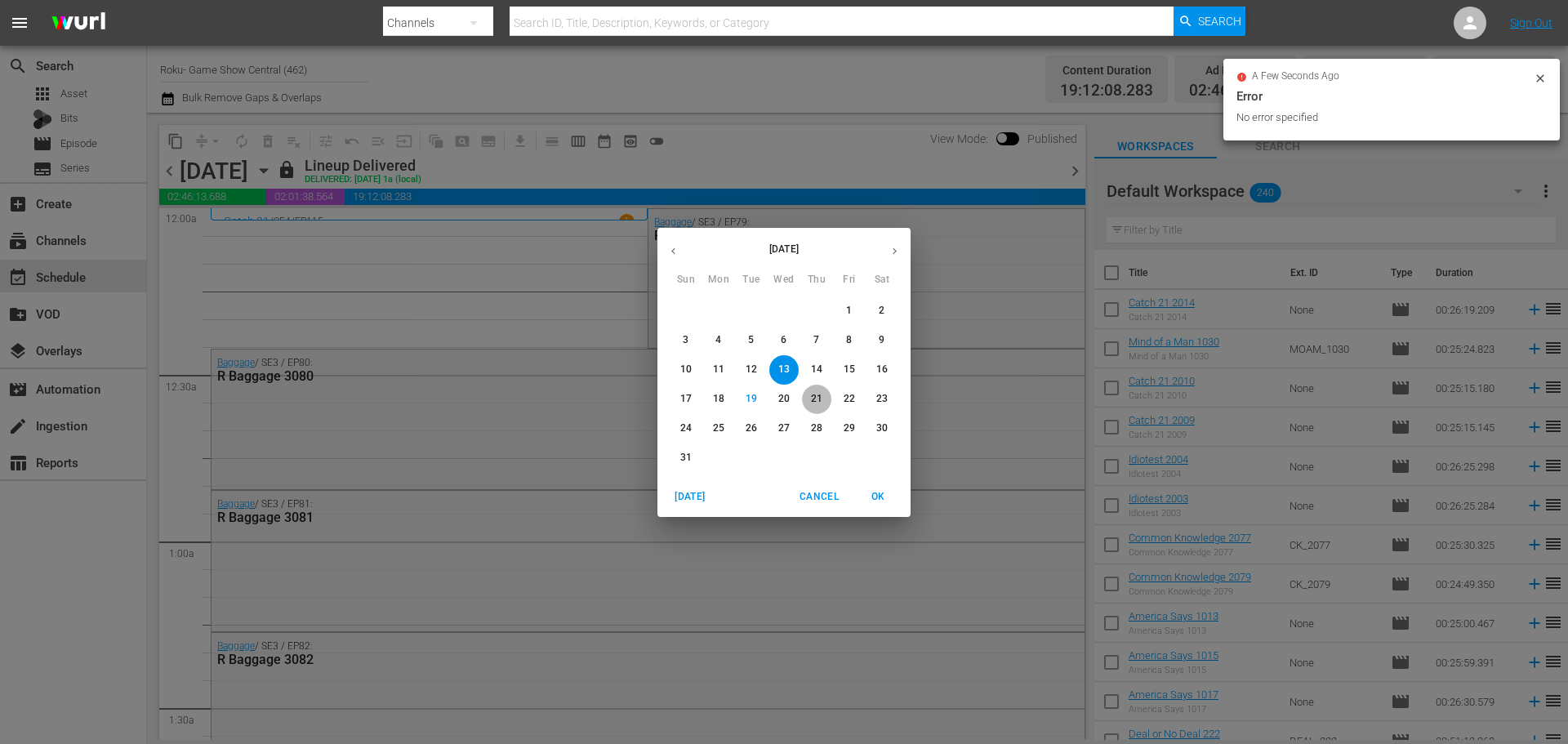
click at [807, 400] on span "21" at bounding box center [816, 399] width 29 height 14
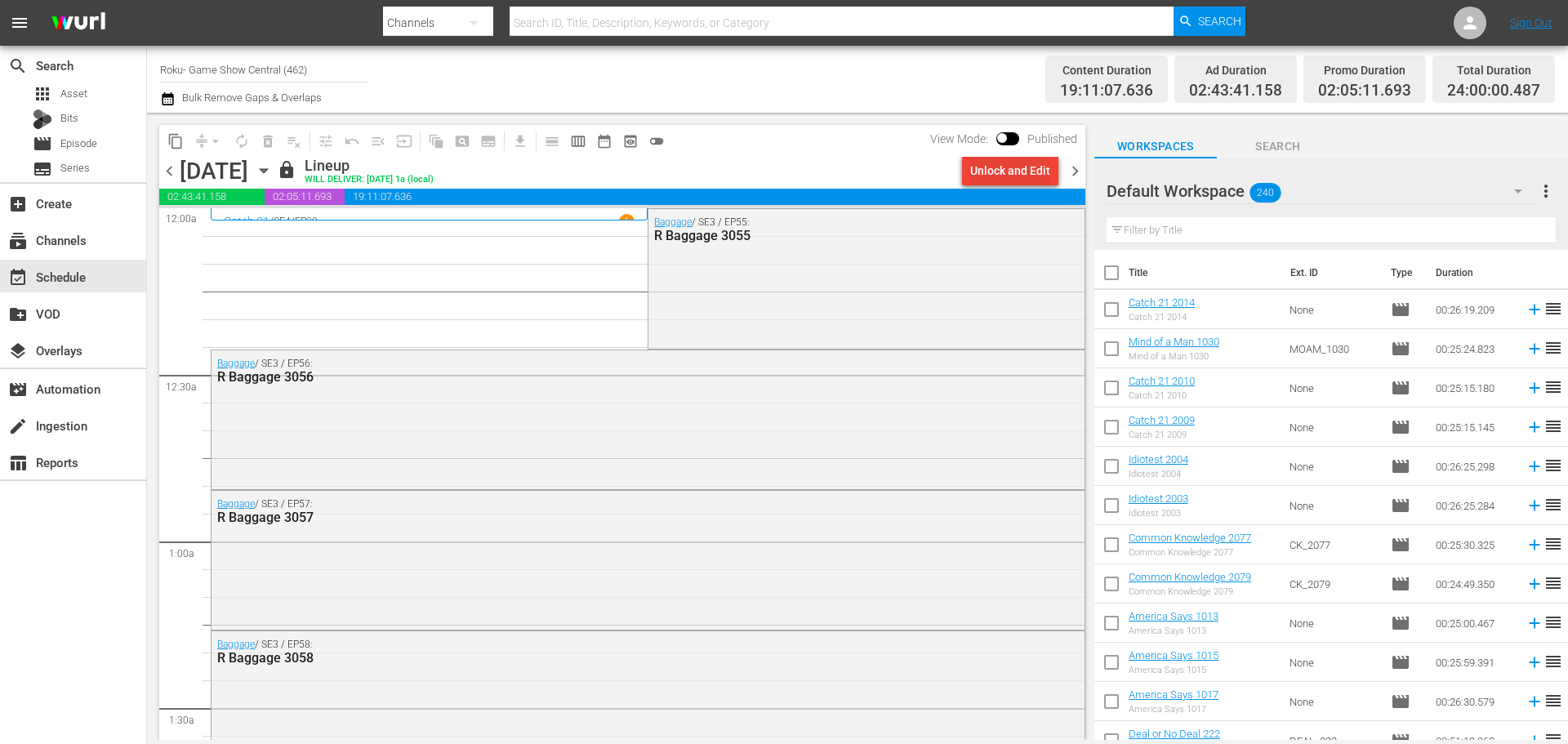
click at [1021, 171] on div "Unlock and Edit" at bounding box center [1010, 171] width 80 height 29
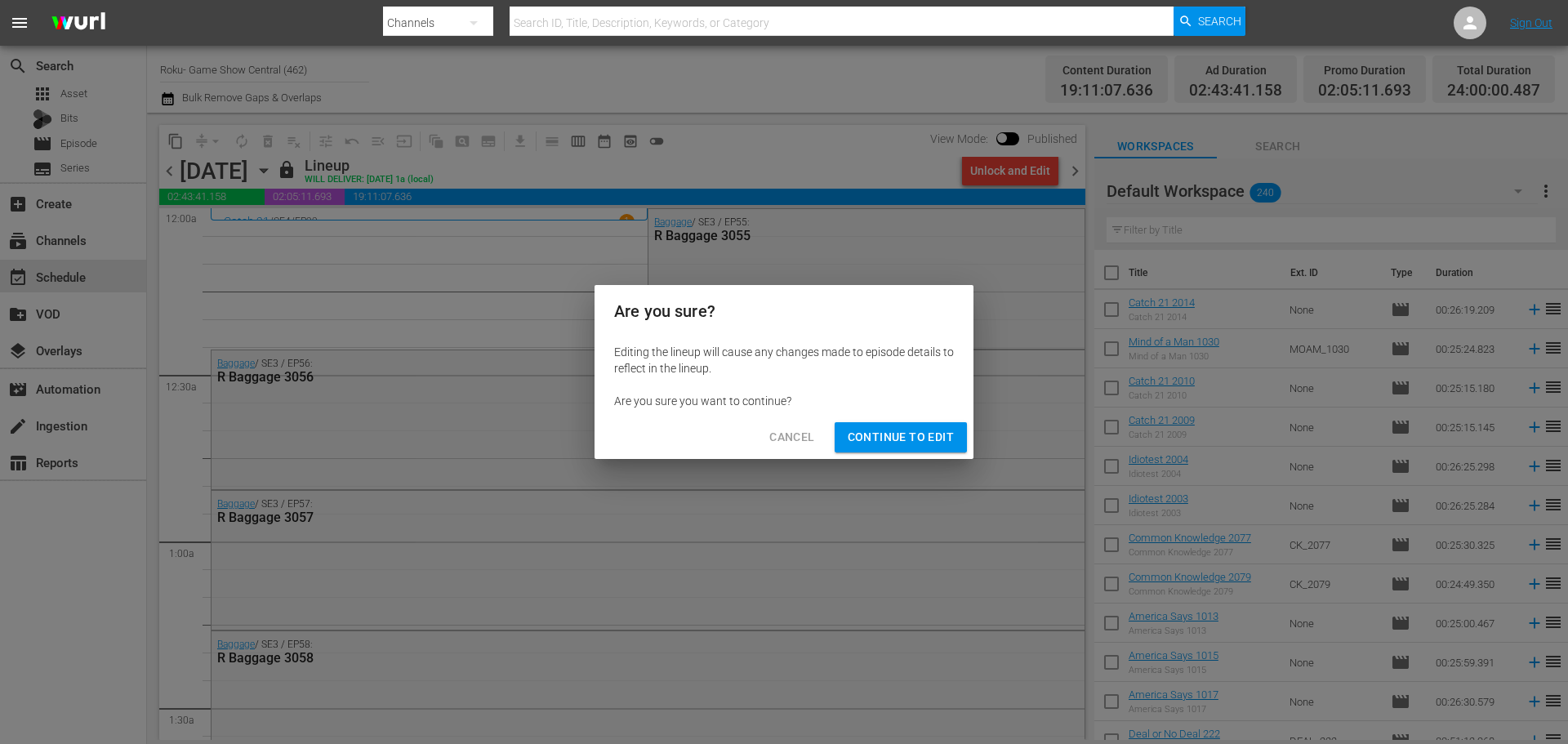
click at [933, 440] on span "Continue to Edit" at bounding box center [900, 437] width 106 height 20
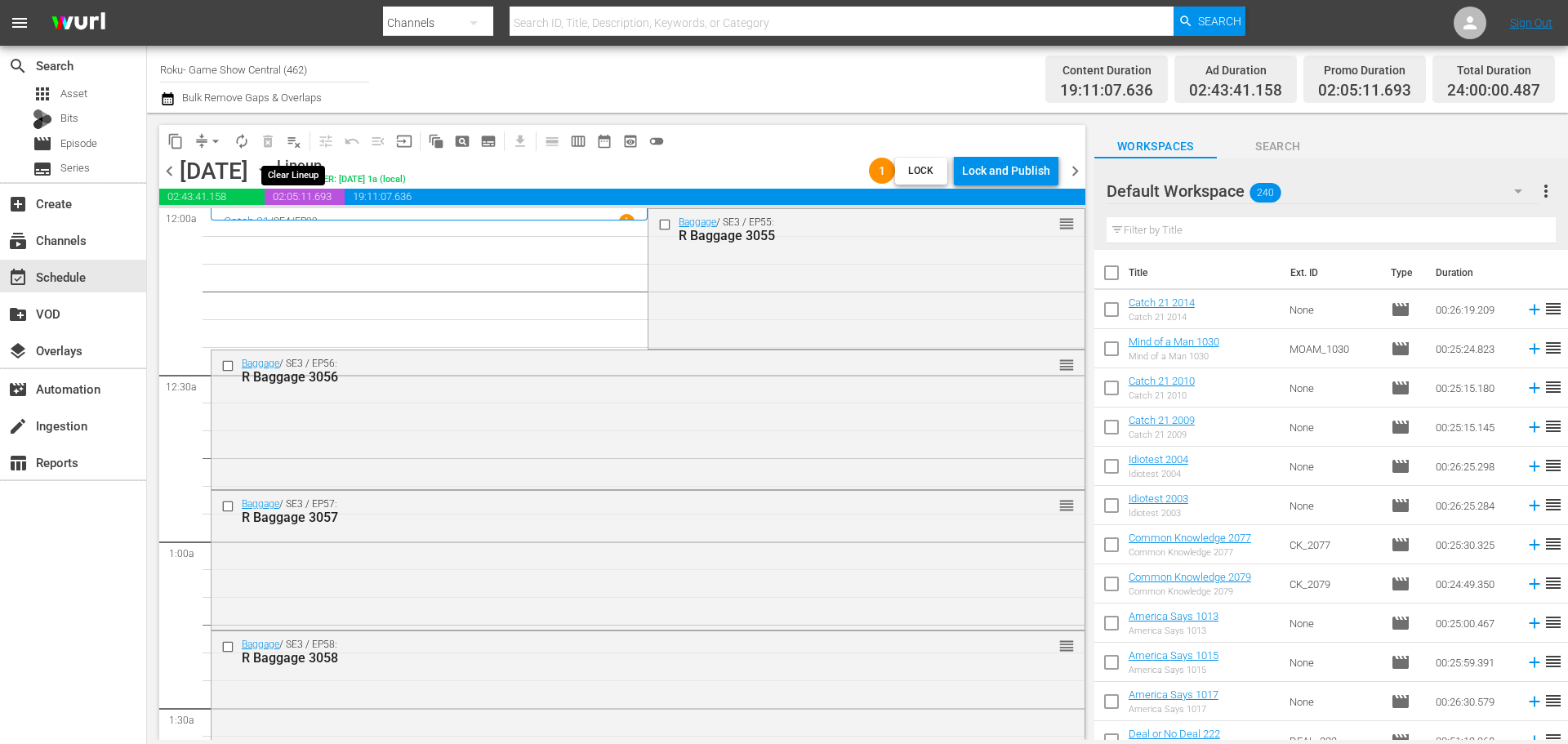
click at [287, 140] on span "playlist_remove_outlined" at bounding box center [293, 141] width 16 height 16
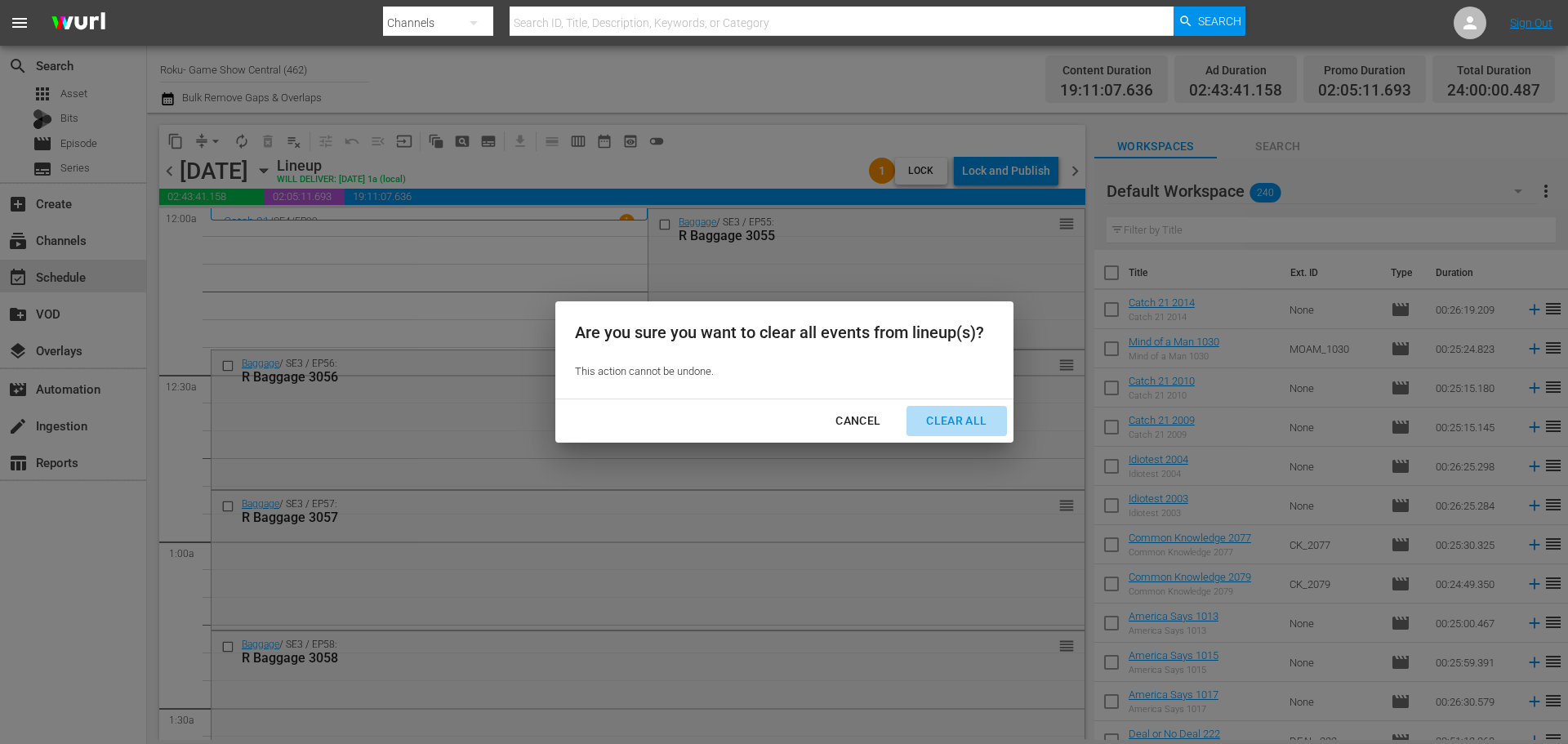
click at [933, 429] on div "Clear All" at bounding box center [956, 421] width 87 height 20
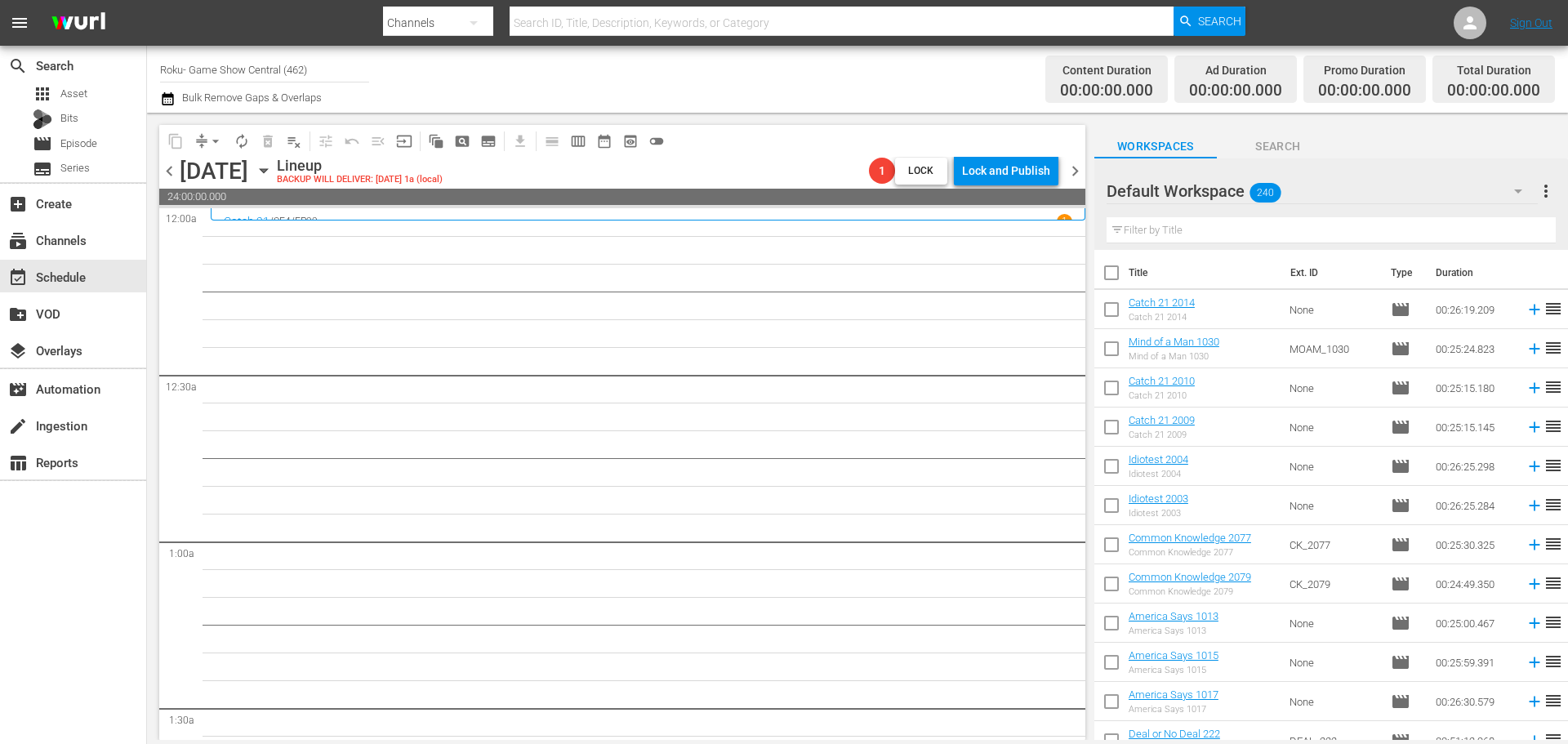
click at [273, 168] on icon "button" at bounding box center [263, 171] width 18 height 18
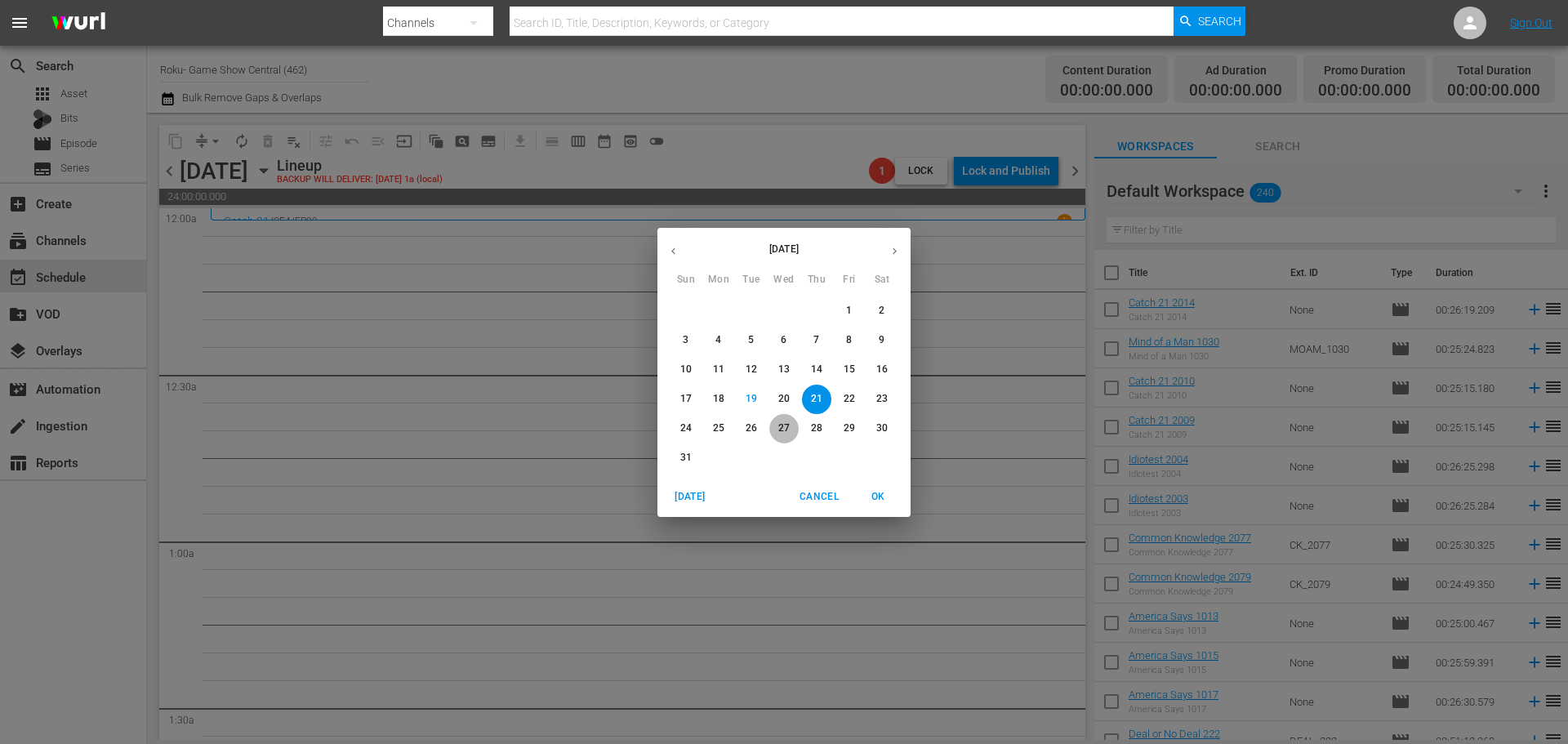
click at [789, 427] on p "27" at bounding box center [784, 429] width 11 height 14
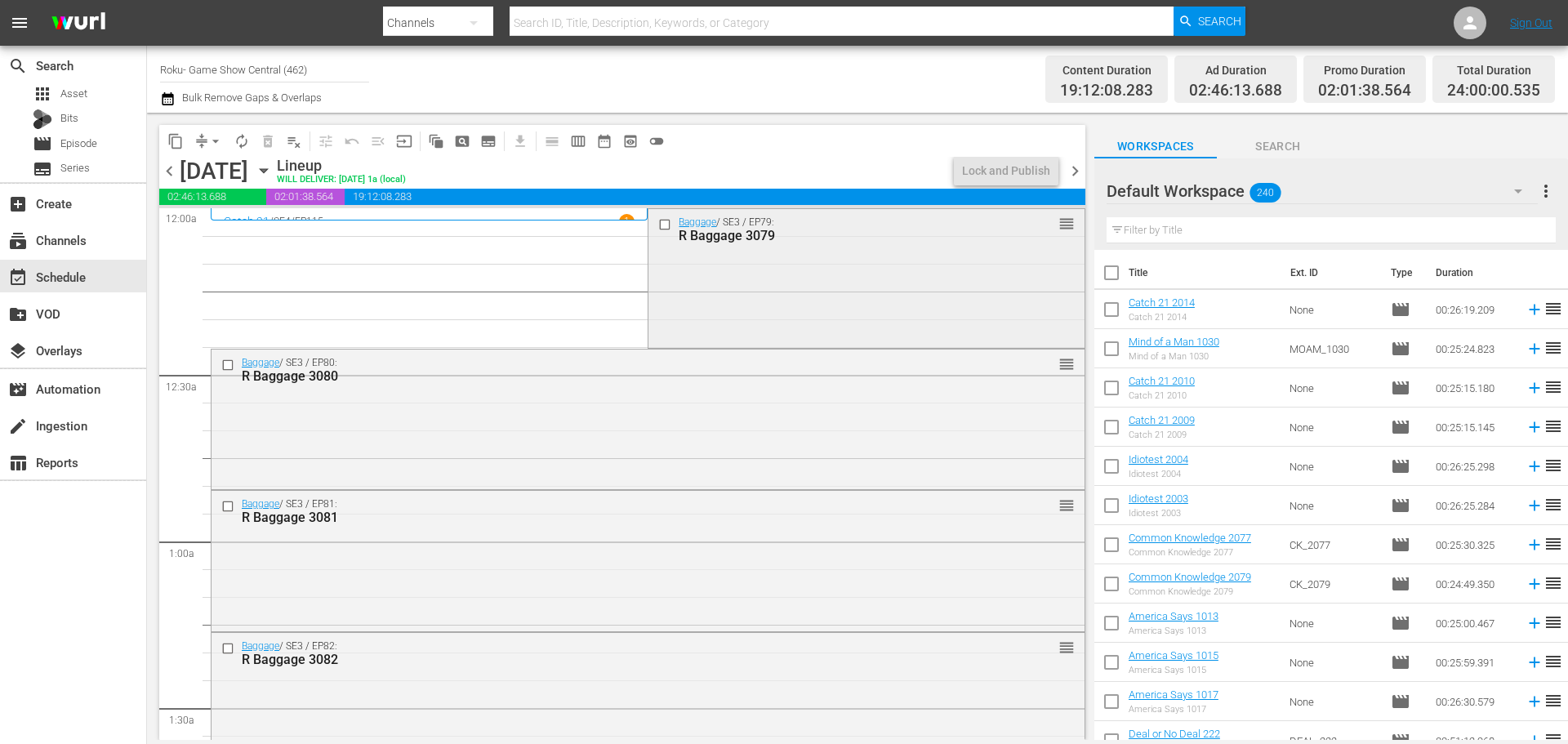
click at [663, 221] on input "checkbox" at bounding box center [666, 224] width 17 height 14
click at [223, 367] on input "checkbox" at bounding box center [229, 366] width 17 height 14
click at [228, 650] on input "checkbox" at bounding box center [229, 649] width 17 height 14
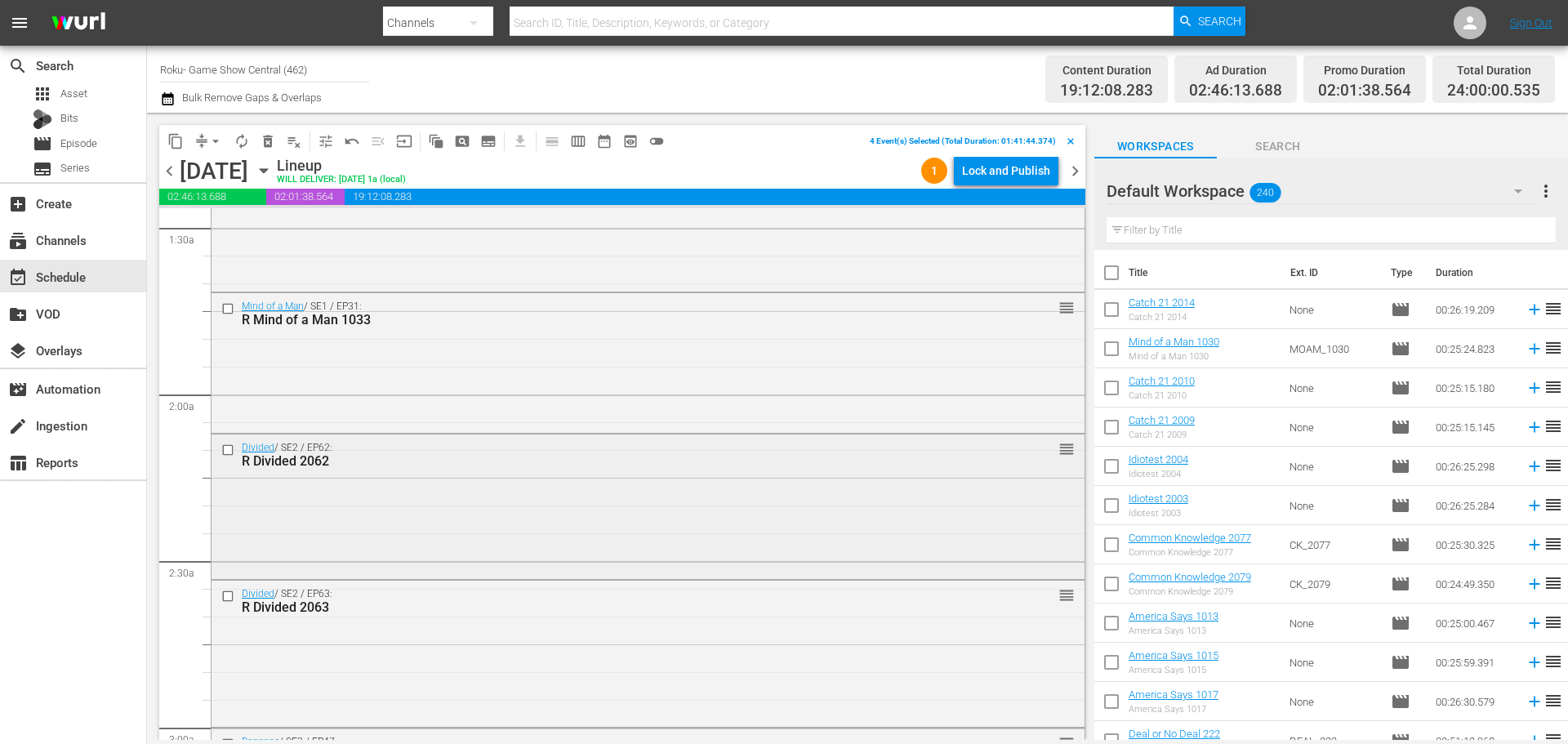
scroll to position [490, 0]
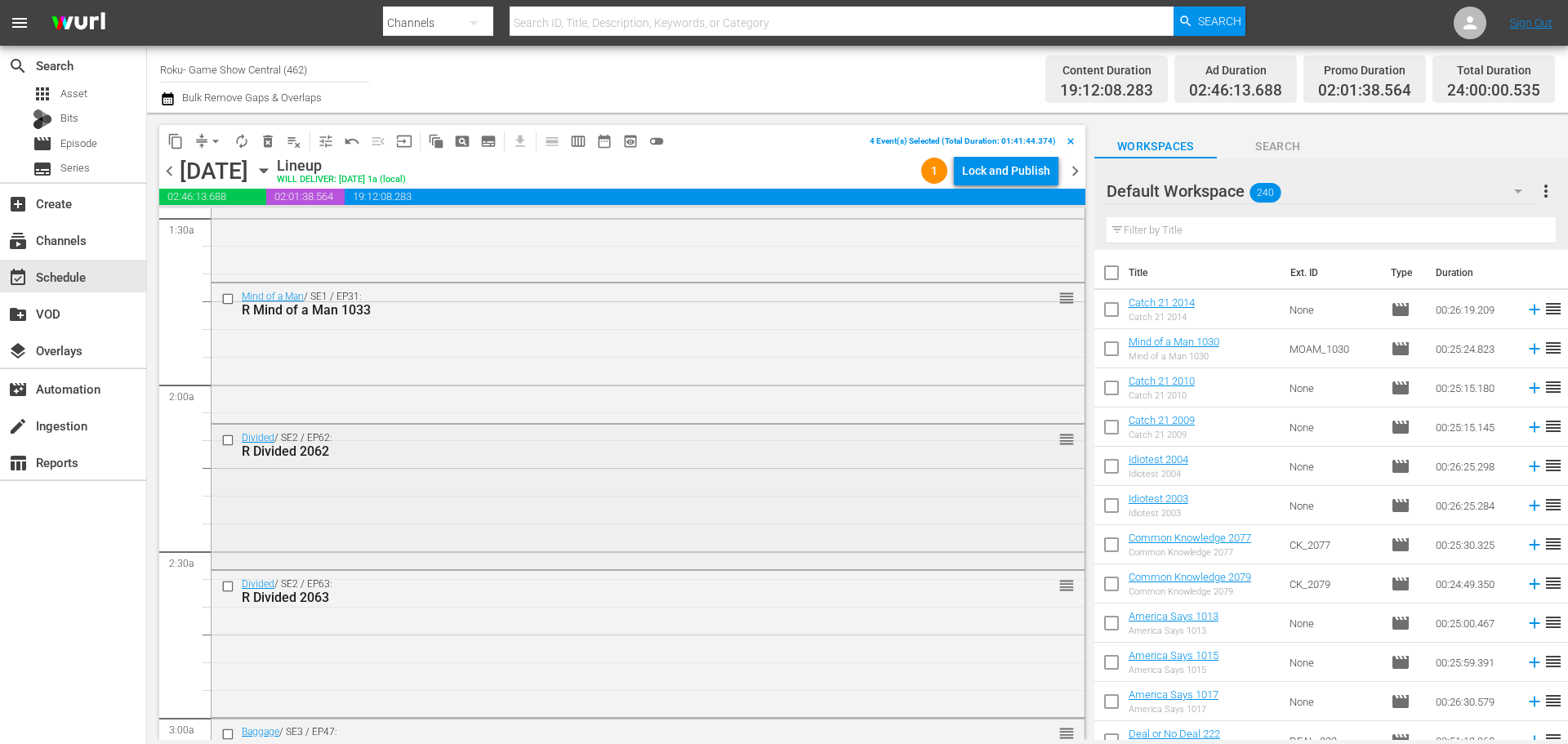
click at [229, 444] on input "checkbox" at bounding box center [229, 441] width 17 height 14
click at [226, 589] on input "checkbox" at bounding box center [229, 587] width 17 height 14
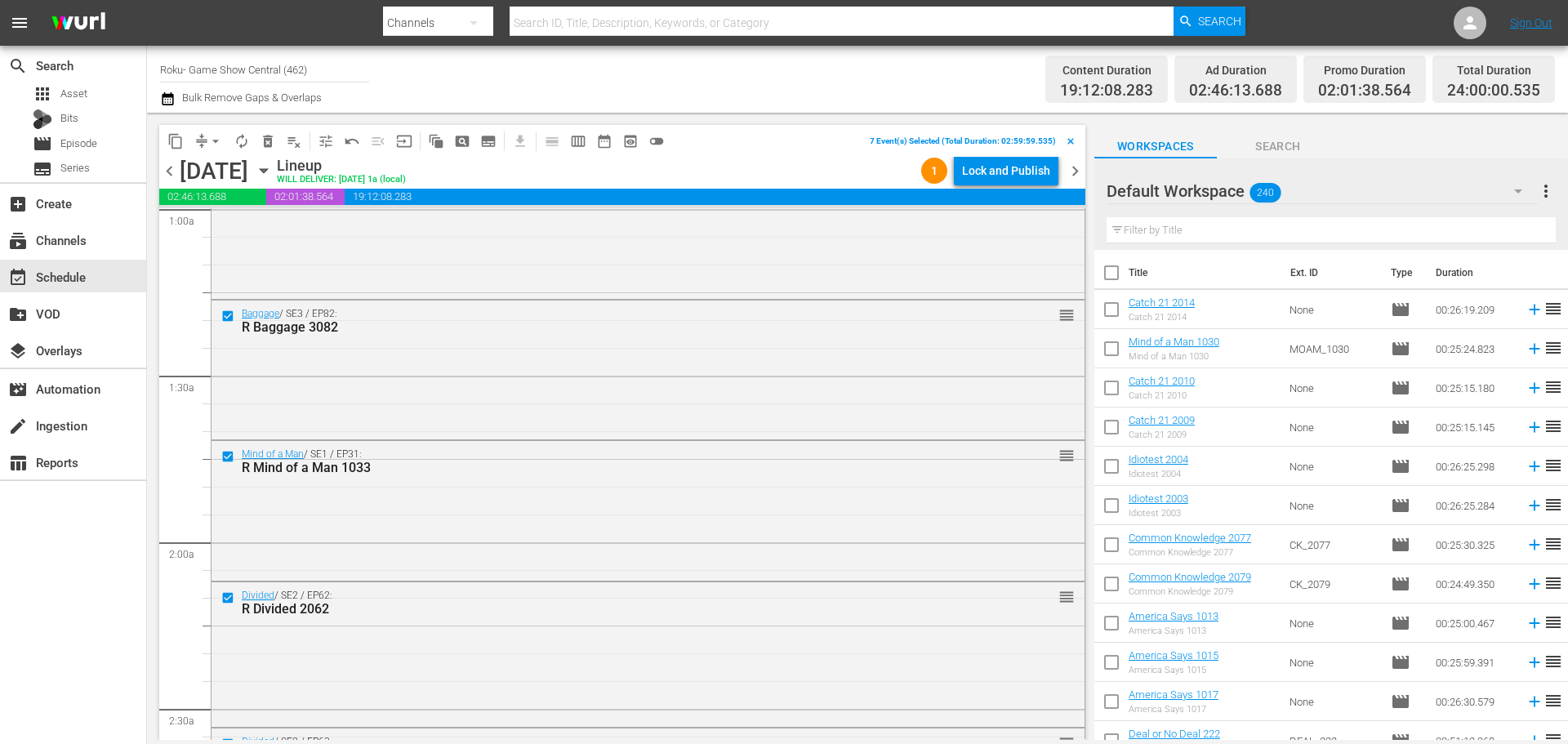
scroll to position [0, 0]
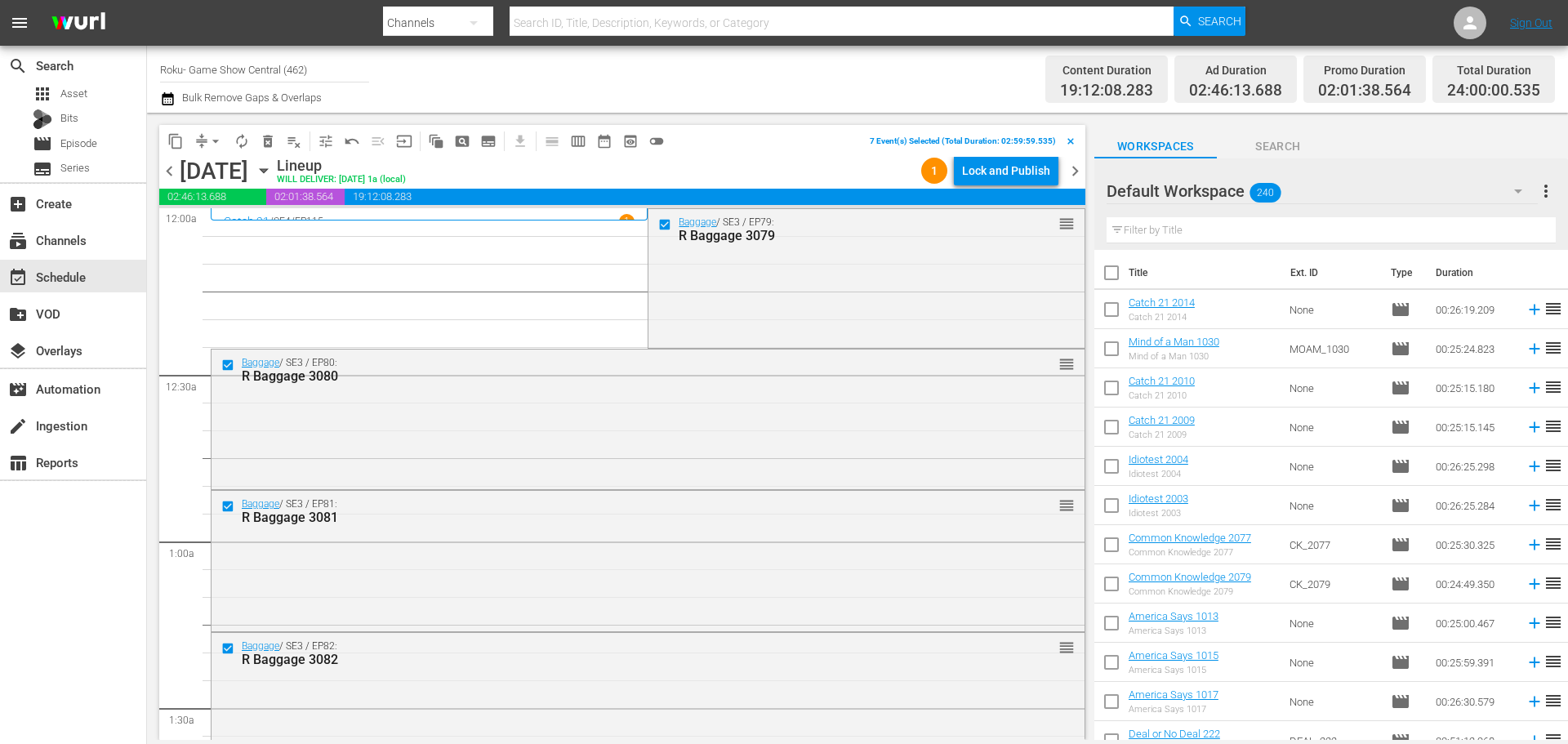
click at [178, 138] on span "content_copy" at bounding box center [175, 141] width 16 height 16
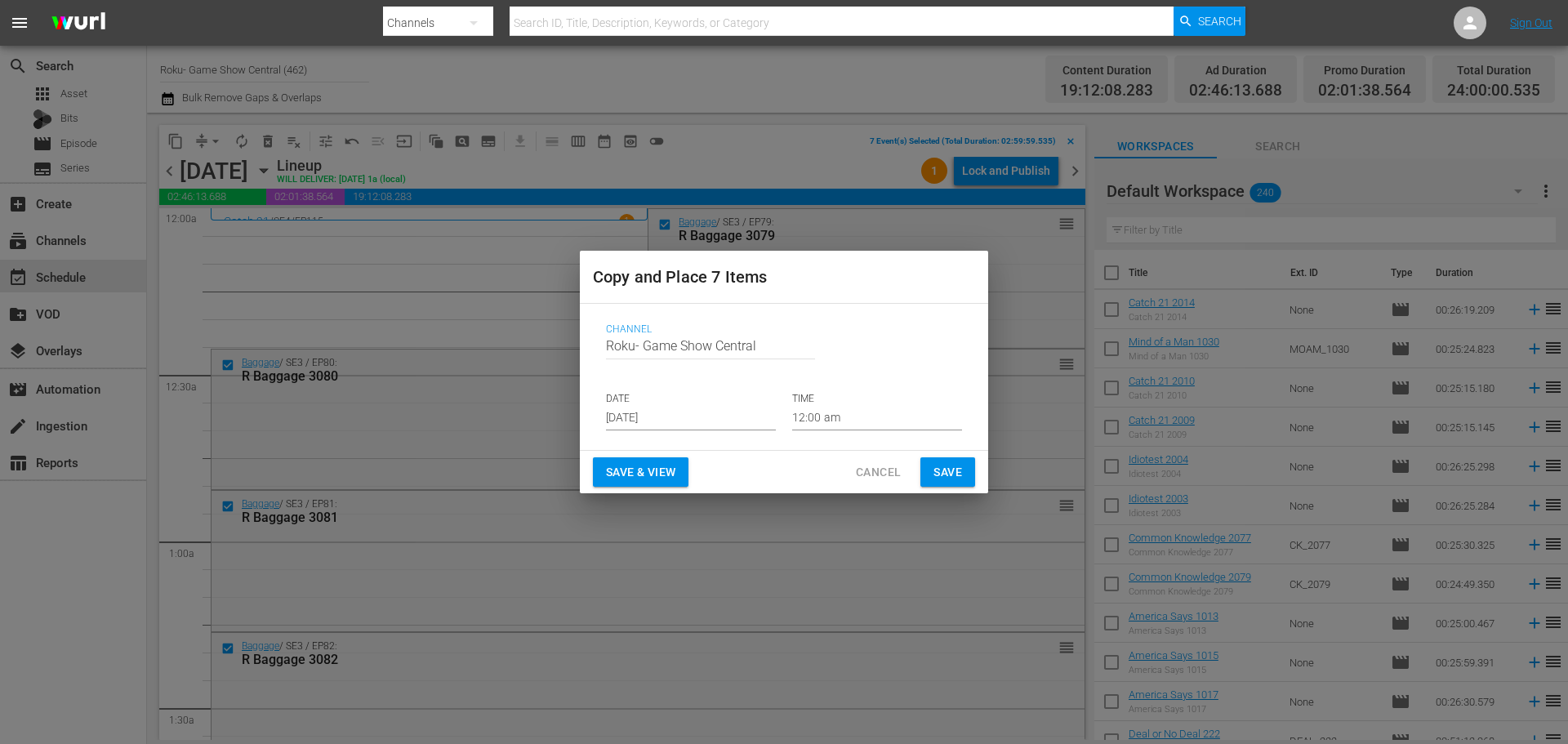
click at [685, 416] on input "Aug 21st 2025" at bounding box center [691, 418] width 170 height 25
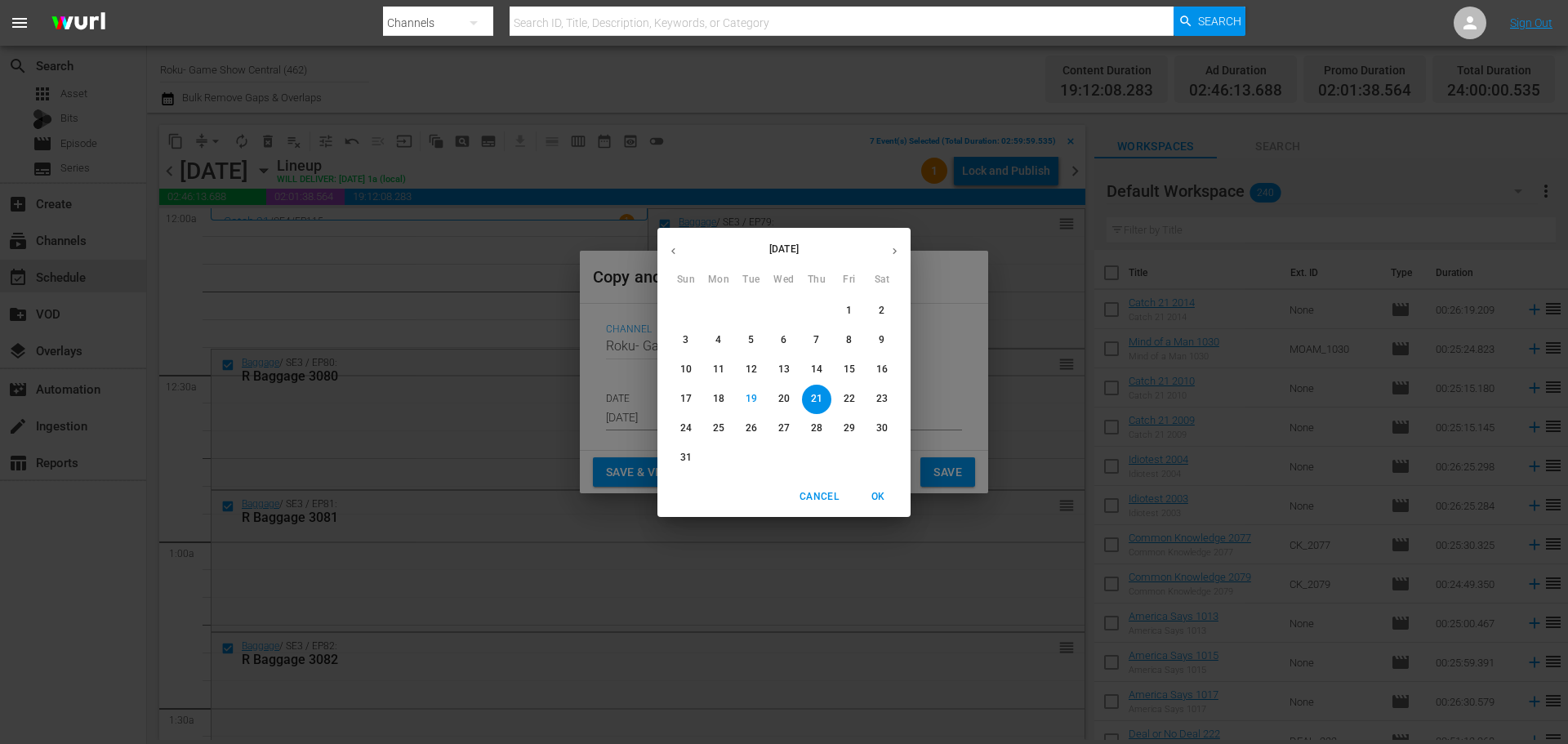
click at [811, 401] on p "21" at bounding box center [816, 399] width 11 height 14
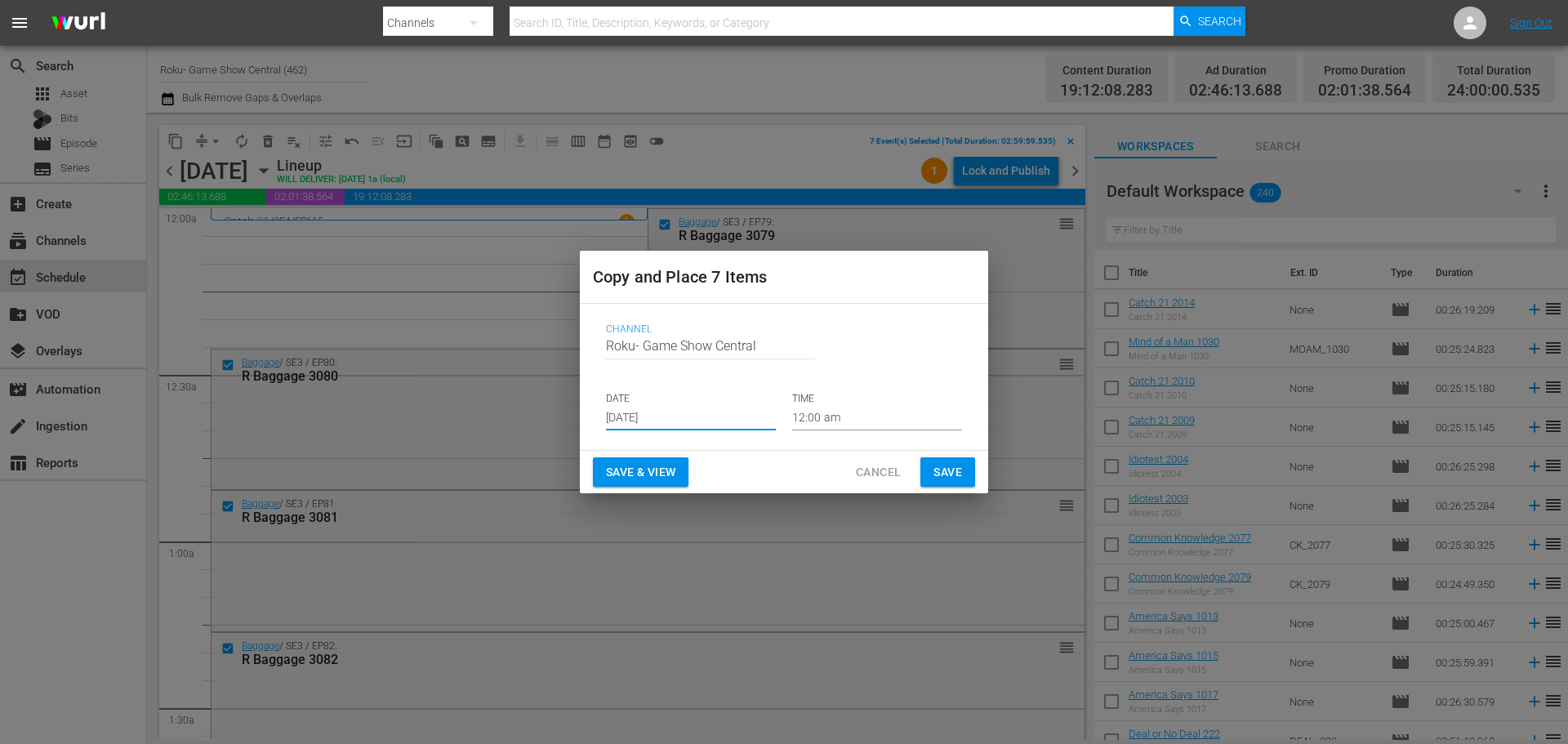
click at [837, 417] on input "12:00 am" at bounding box center [877, 418] width 170 height 25
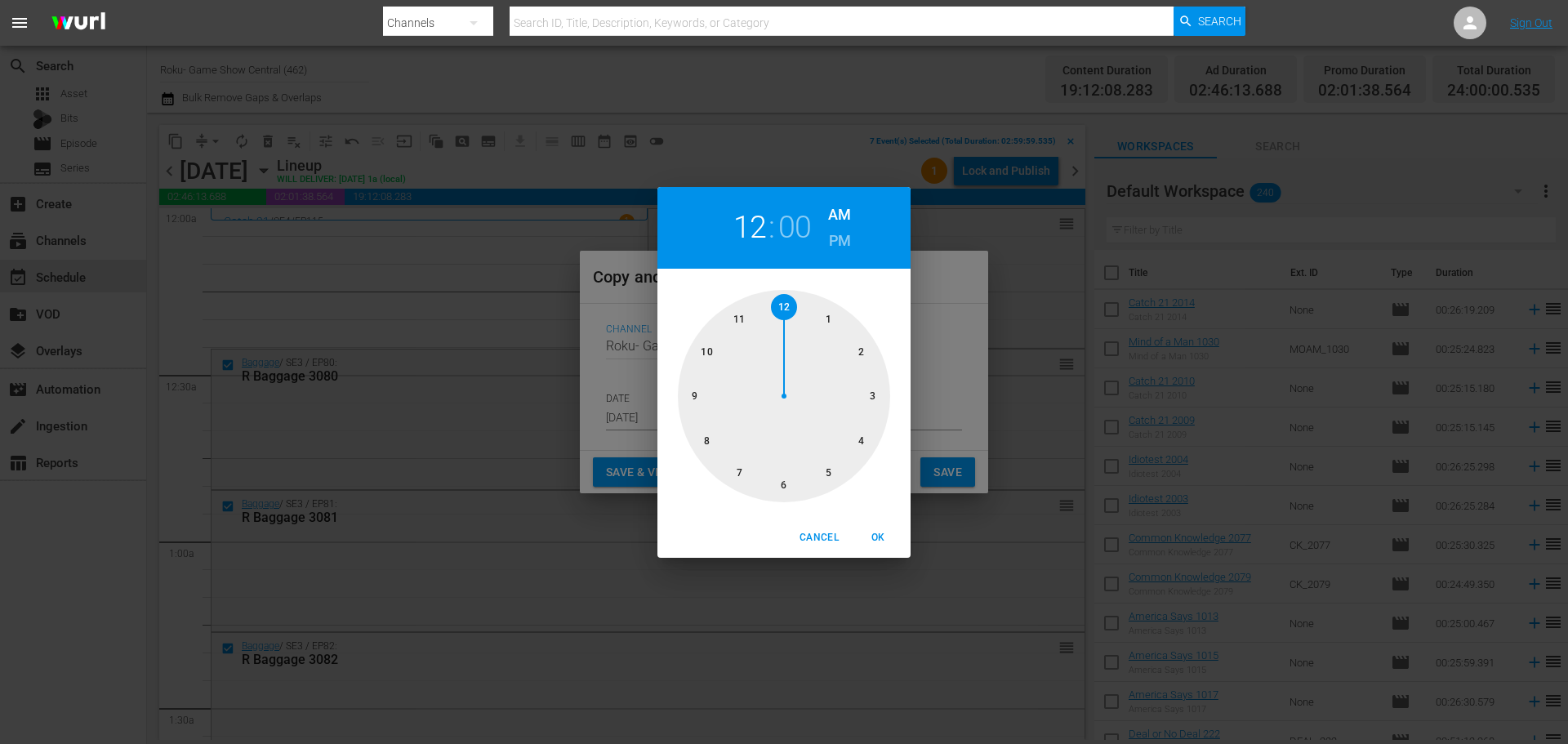
click at [856, 385] on div at bounding box center [784, 396] width 212 height 212
click at [890, 538] on span "OK" at bounding box center [877, 537] width 39 height 17
type input "03:00 am"
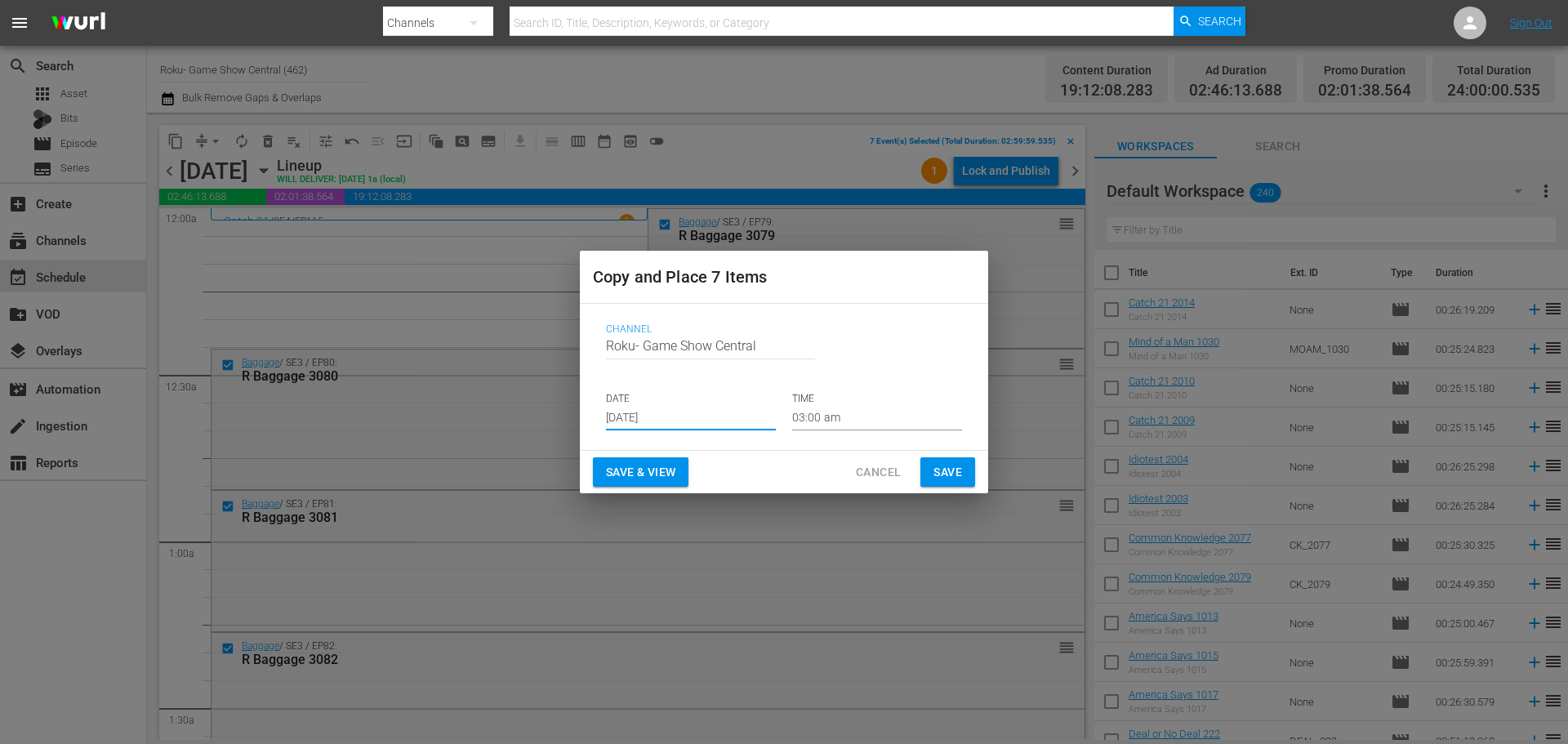
click at [646, 416] on input "Aug 21st 2025" at bounding box center [691, 418] width 170 height 25
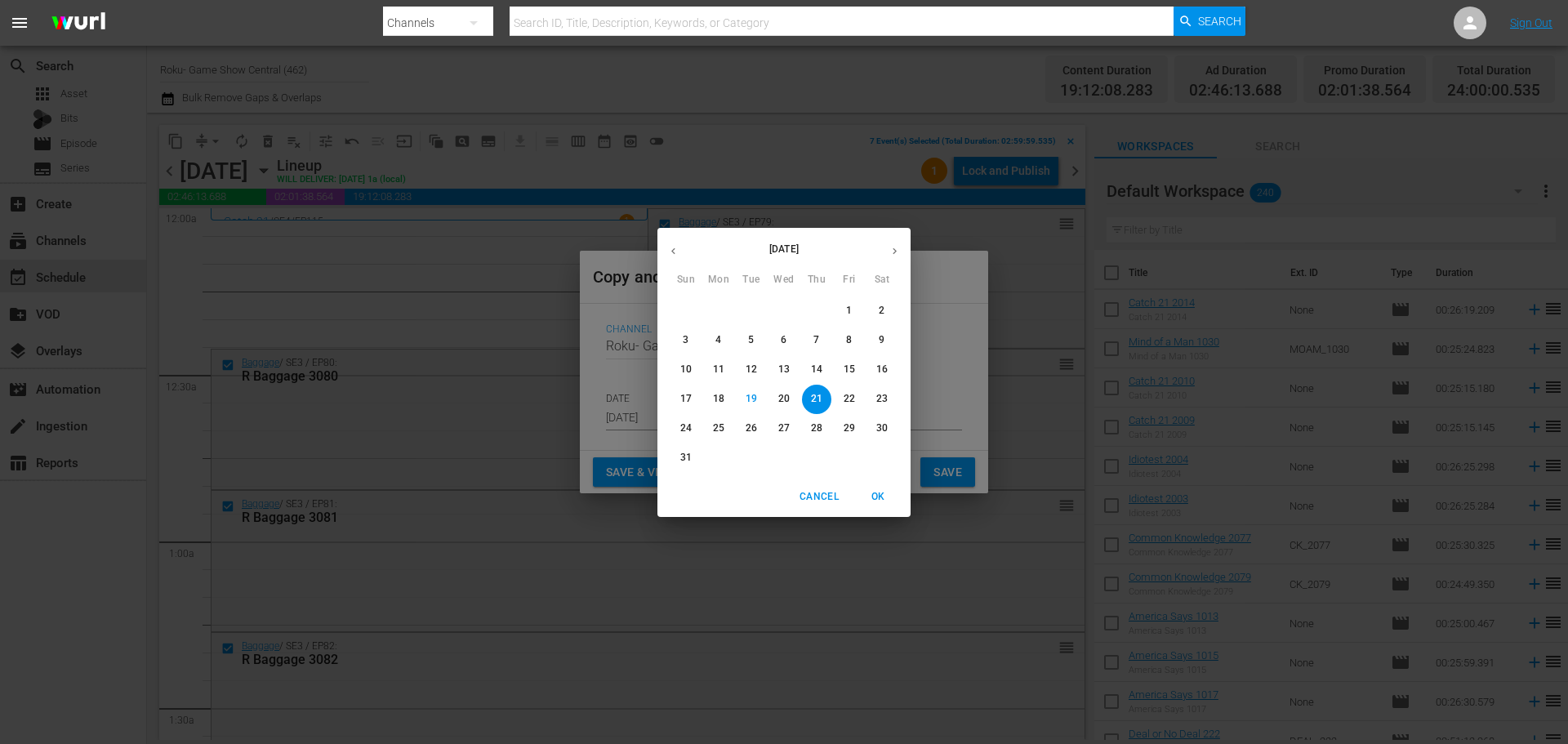
click at [819, 396] on p "21" at bounding box center [816, 399] width 11 height 14
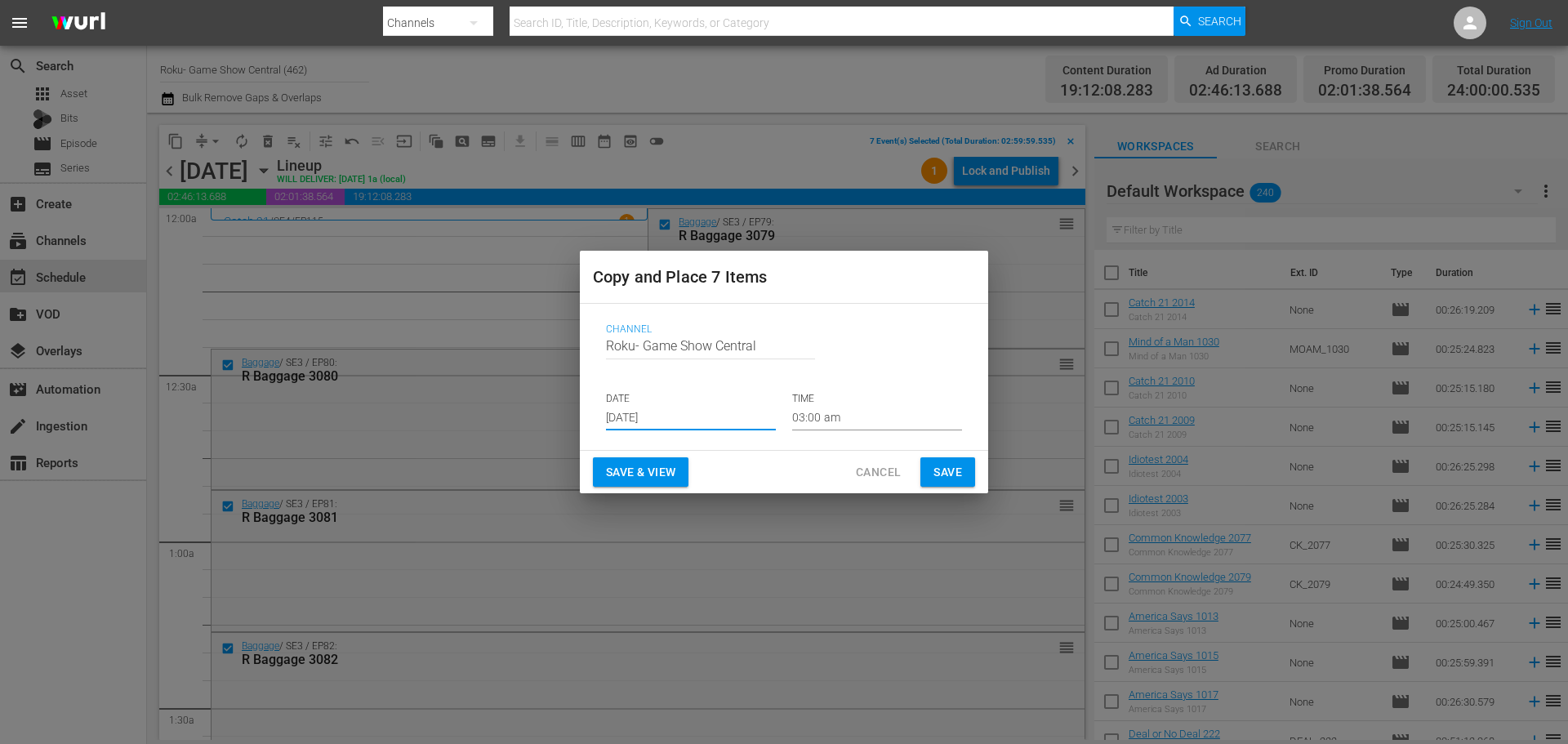
click at [946, 473] on span "Save" at bounding box center [947, 472] width 28 height 20
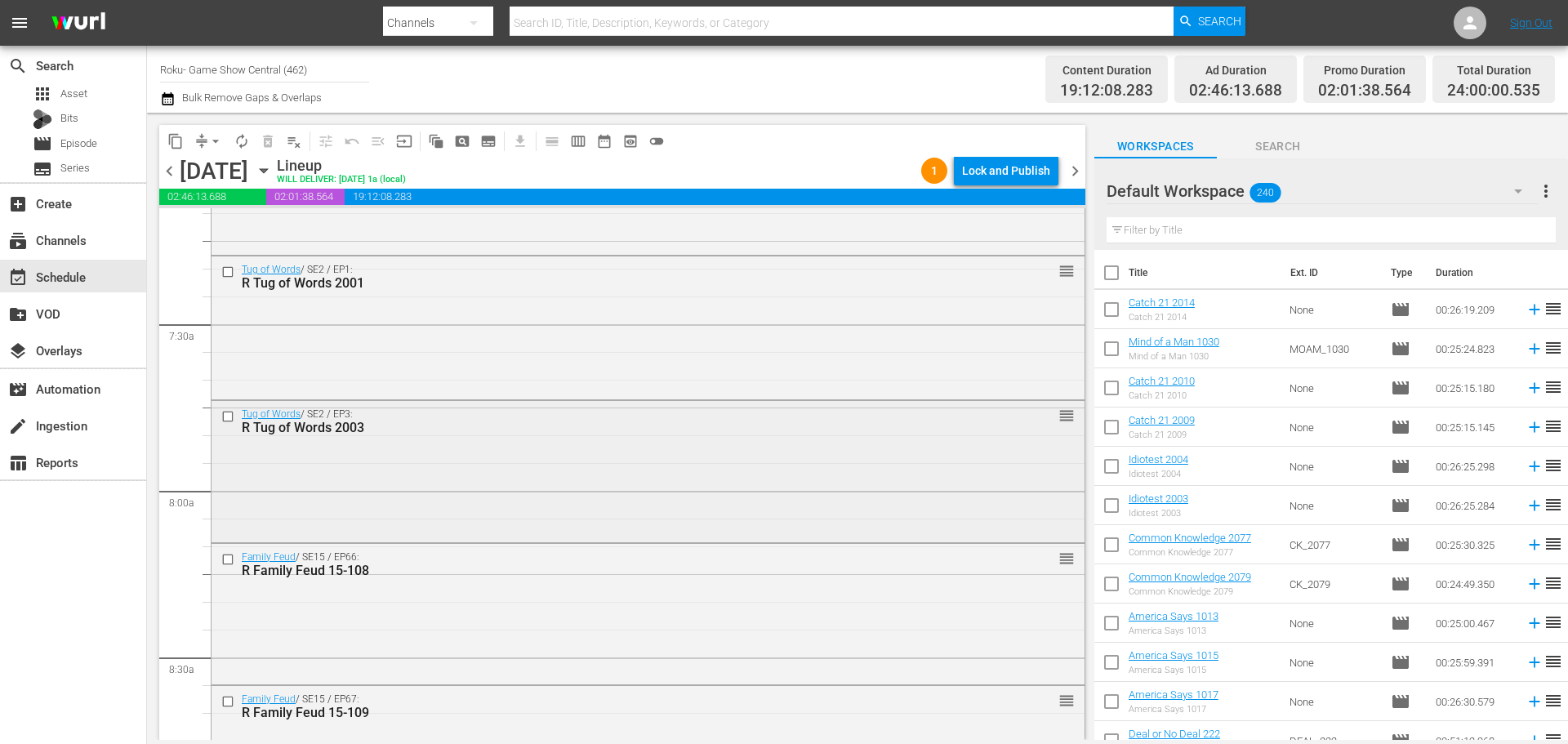
scroll to position [2614, 0]
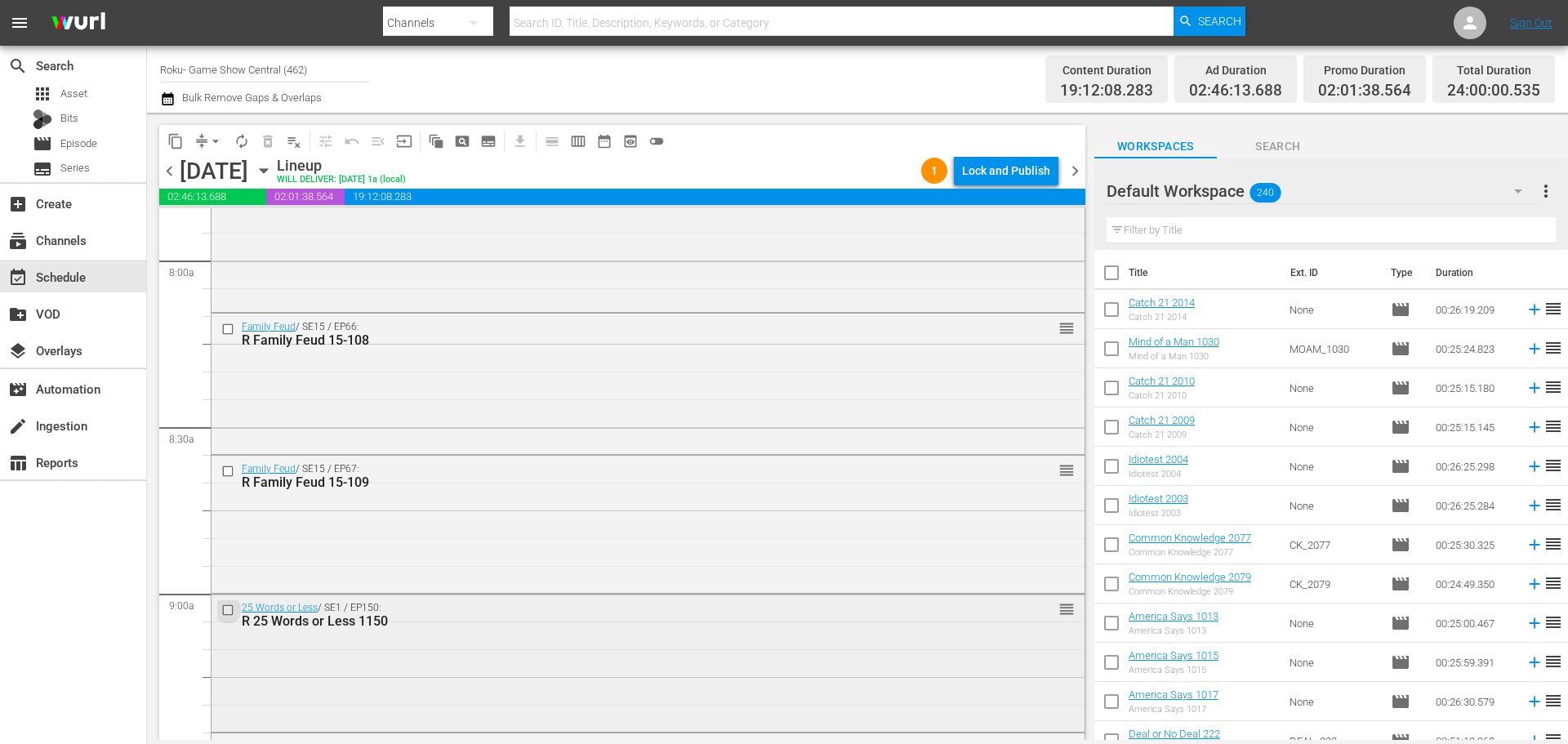
click at [229, 612] on input "checkbox" at bounding box center [229, 610] width 17 height 14
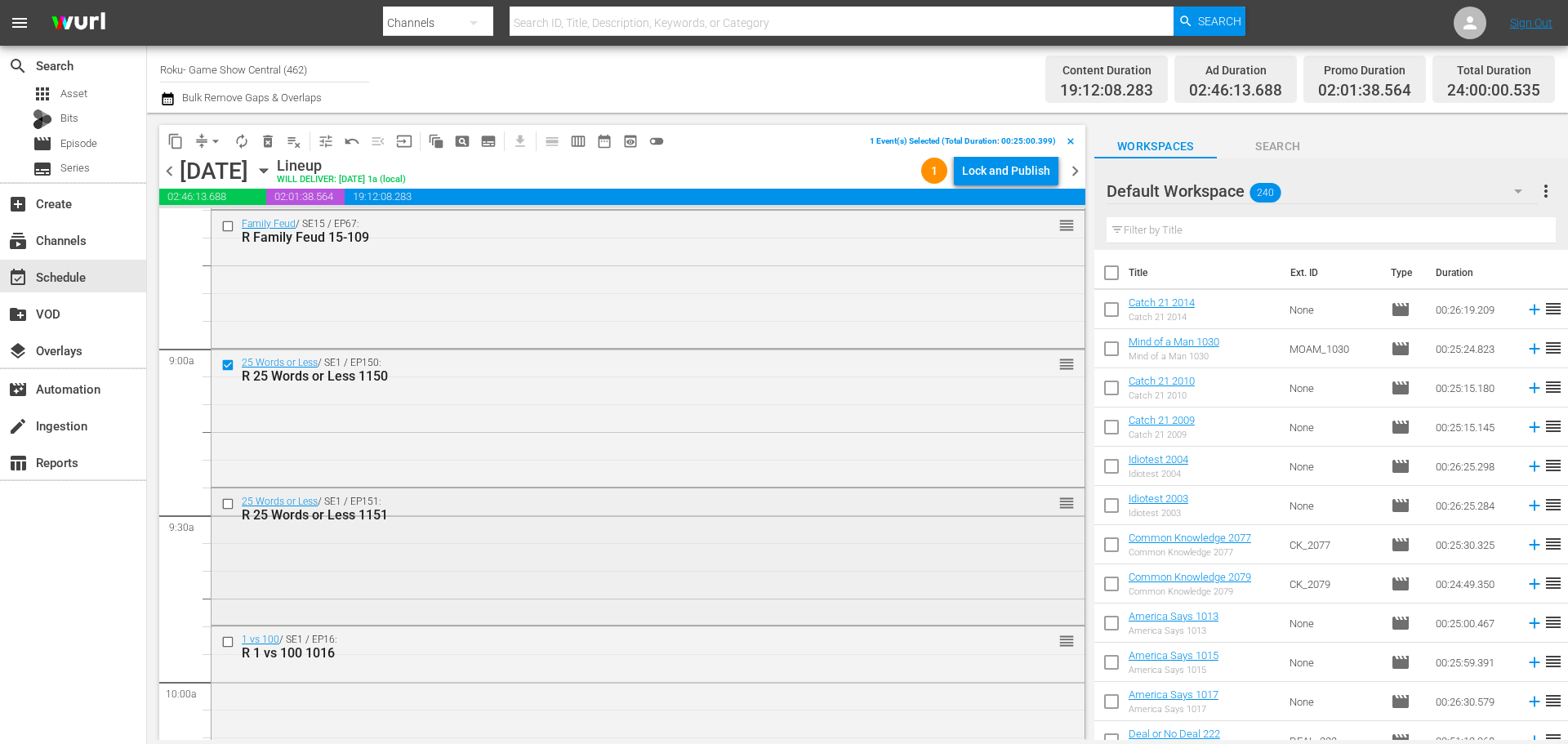
click at [226, 503] on input "checkbox" at bounding box center [229, 505] width 17 height 14
click at [229, 642] on input "checkbox" at bounding box center [229, 642] width 17 height 14
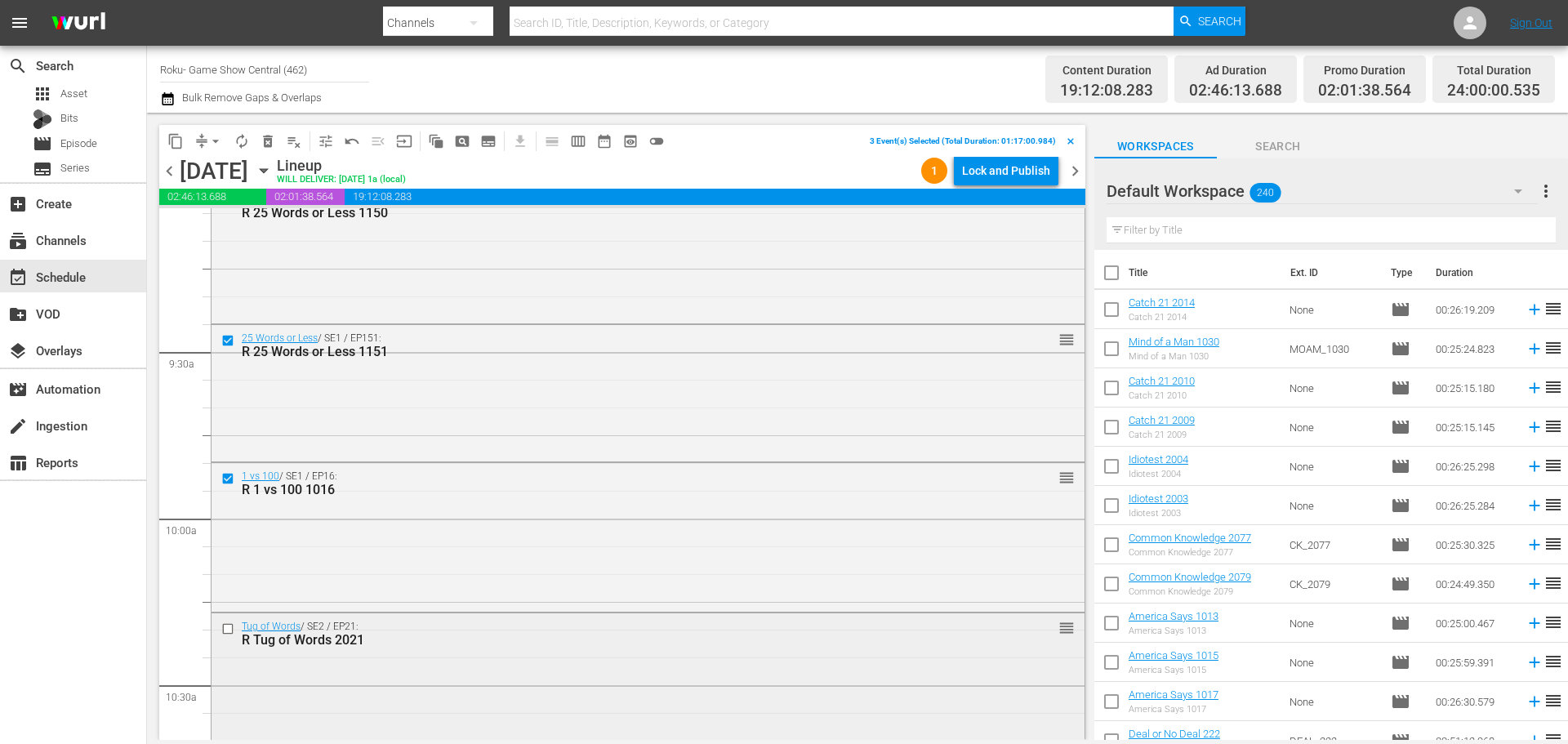
click at [228, 631] on input "checkbox" at bounding box center [229, 629] width 17 height 14
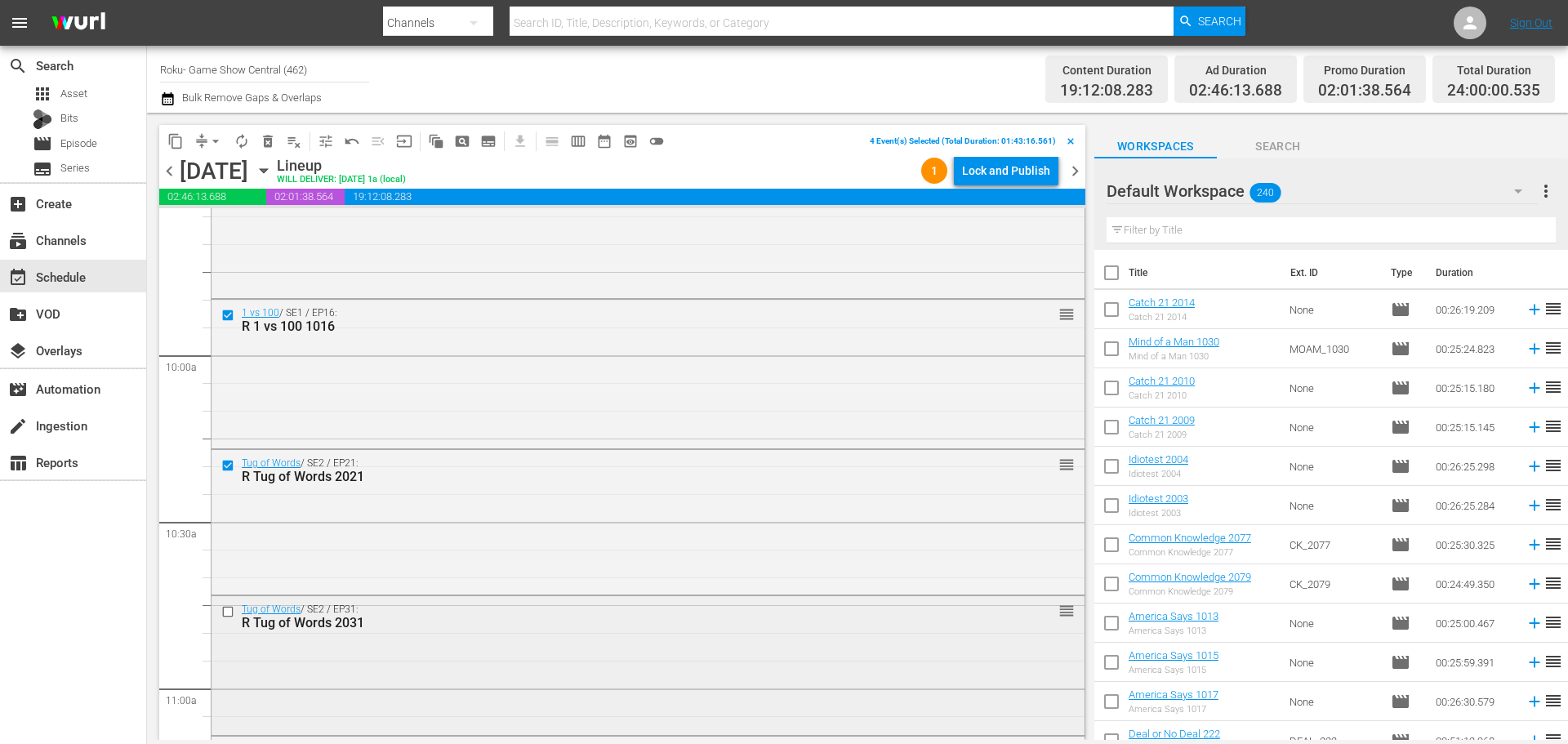
click at [230, 611] on input "checkbox" at bounding box center [229, 611] width 17 height 14
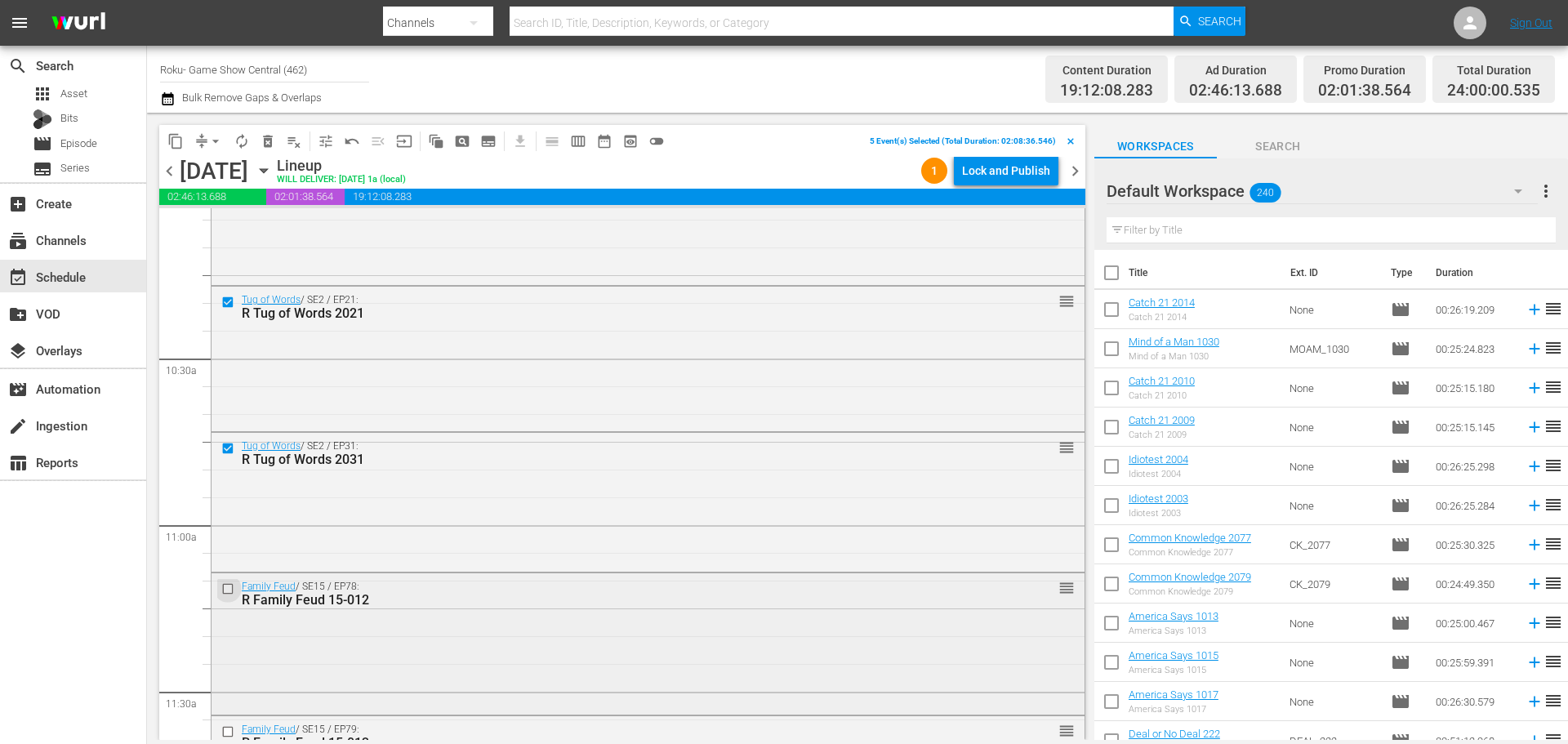
click at [226, 587] on input "checkbox" at bounding box center [229, 589] width 17 height 14
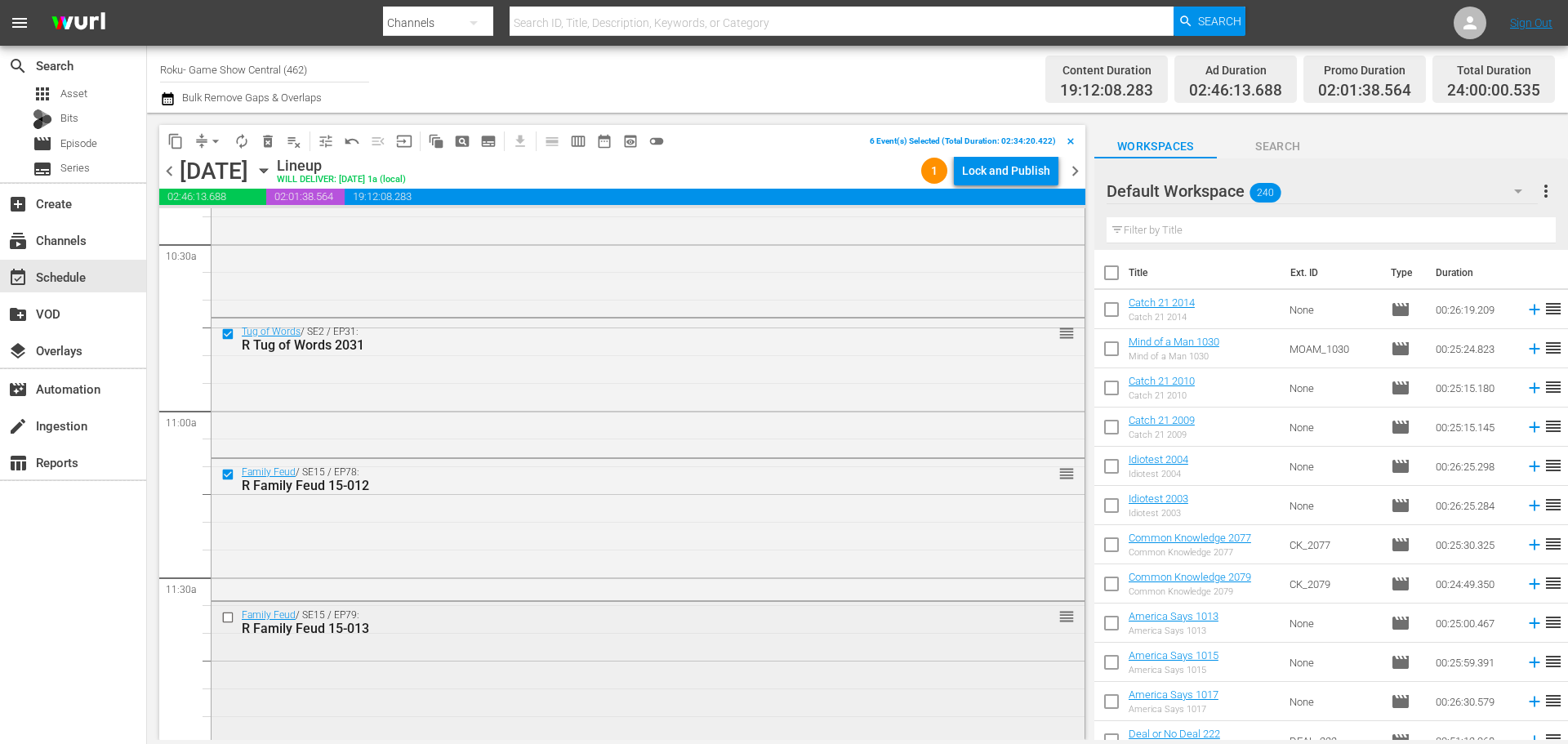
scroll to position [3511, 0]
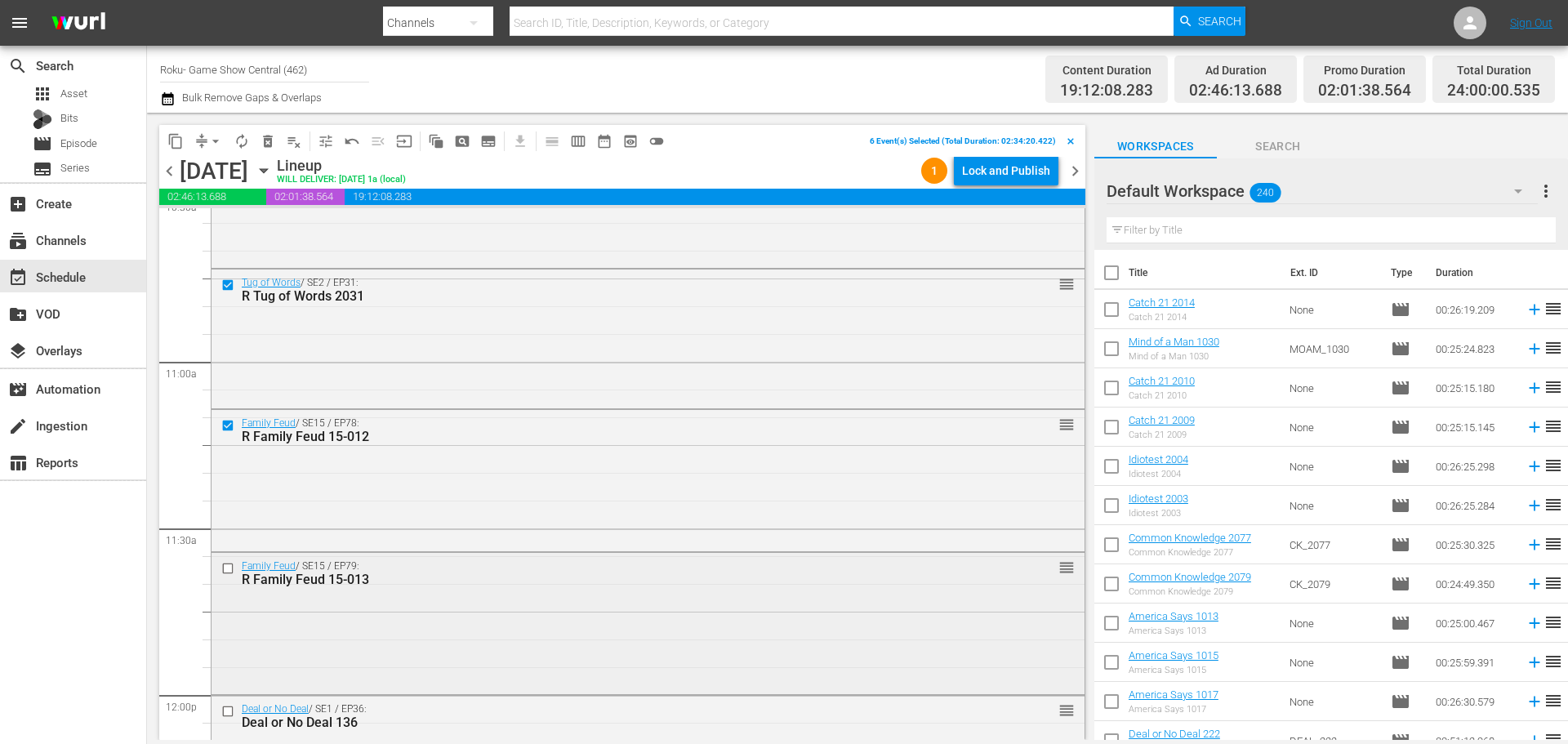
click at [229, 567] on input "checkbox" at bounding box center [229, 569] width 17 height 14
click at [178, 146] on span "content_copy" at bounding box center [175, 141] width 16 height 16
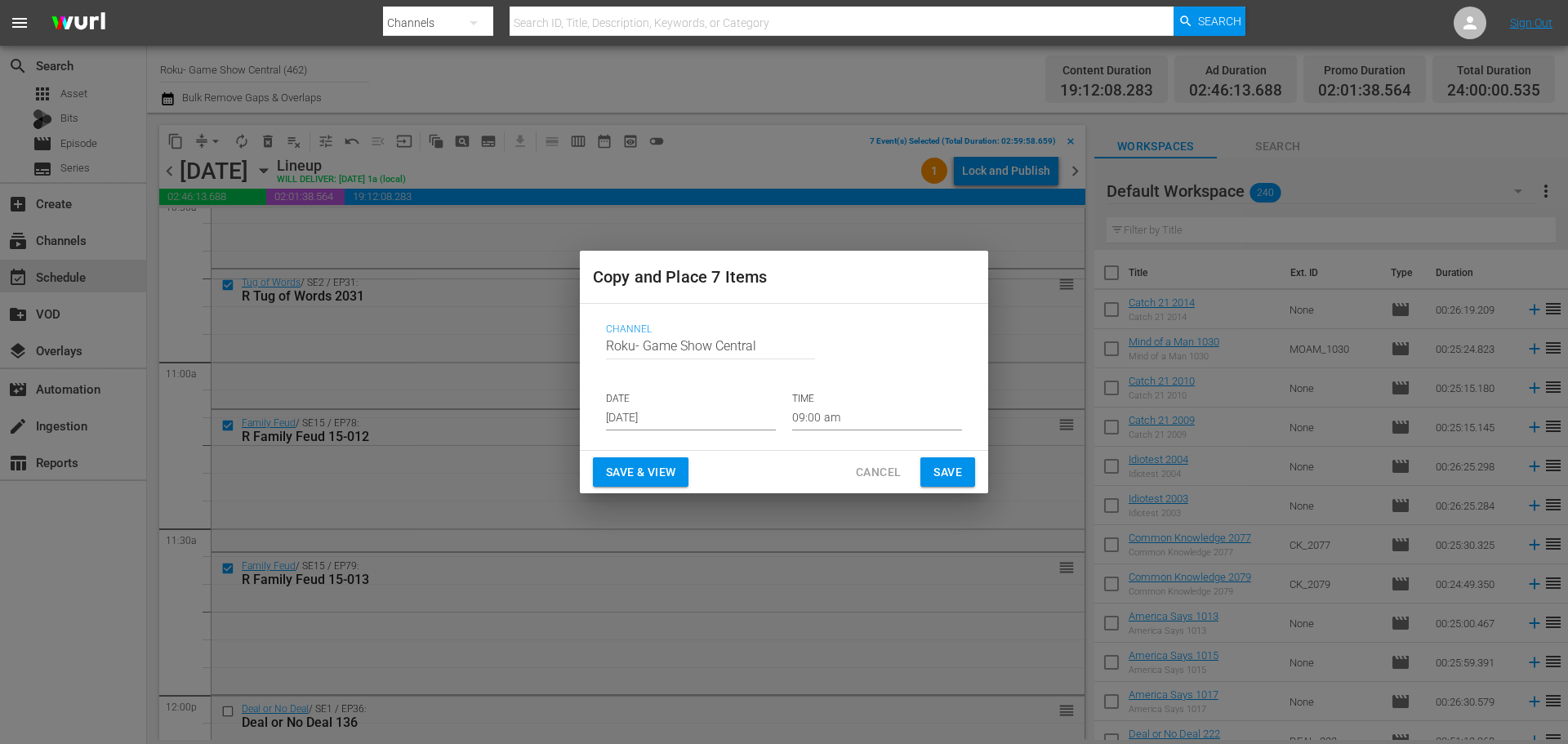
click at [633, 429] on div "Channel Channel Title Roku- Game Show Central DATE Aug 21st 2025 TIME 09:00 am" at bounding box center [784, 376] width 383 height 133
click at [652, 415] on input "Aug 21st 2025" at bounding box center [691, 418] width 170 height 25
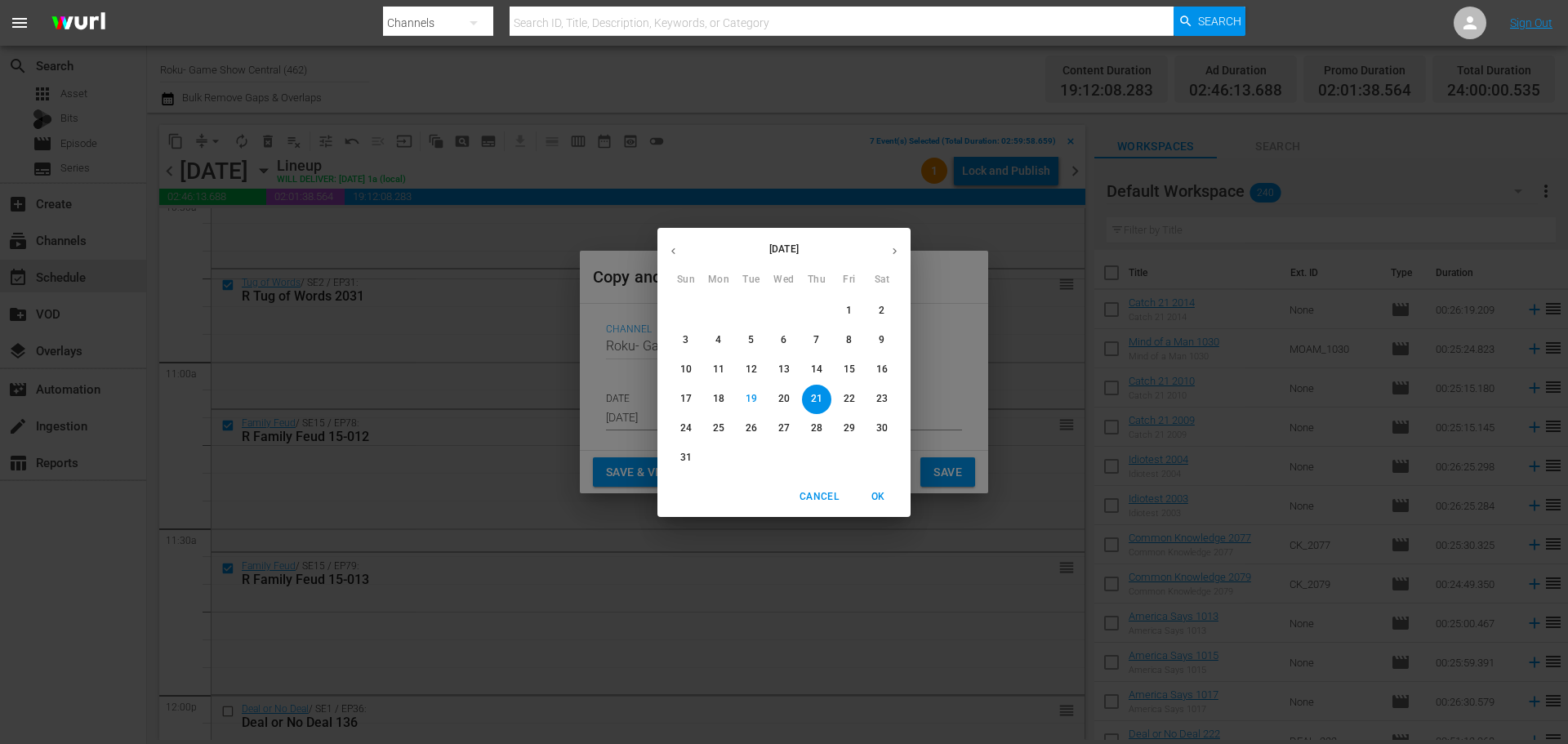
drag, startPoint x: 816, startPoint y: 398, endPoint x: 807, endPoint y: 393, distance: 10.3
click at [814, 394] on p "21" at bounding box center [816, 399] width 11 height 14
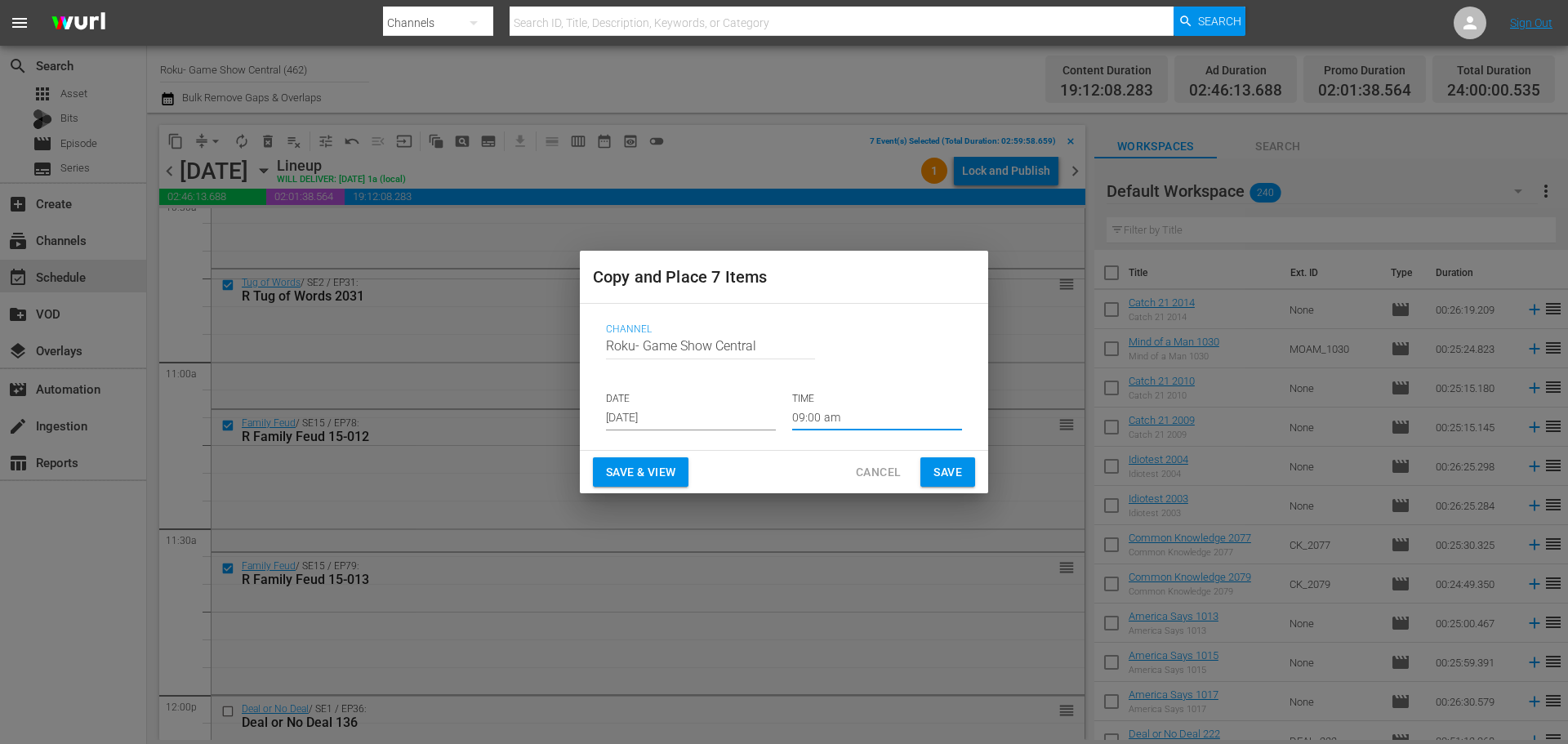
click at [852, 410] on input "09:00 am" at bounding box center [877, 418] width 170 height 25
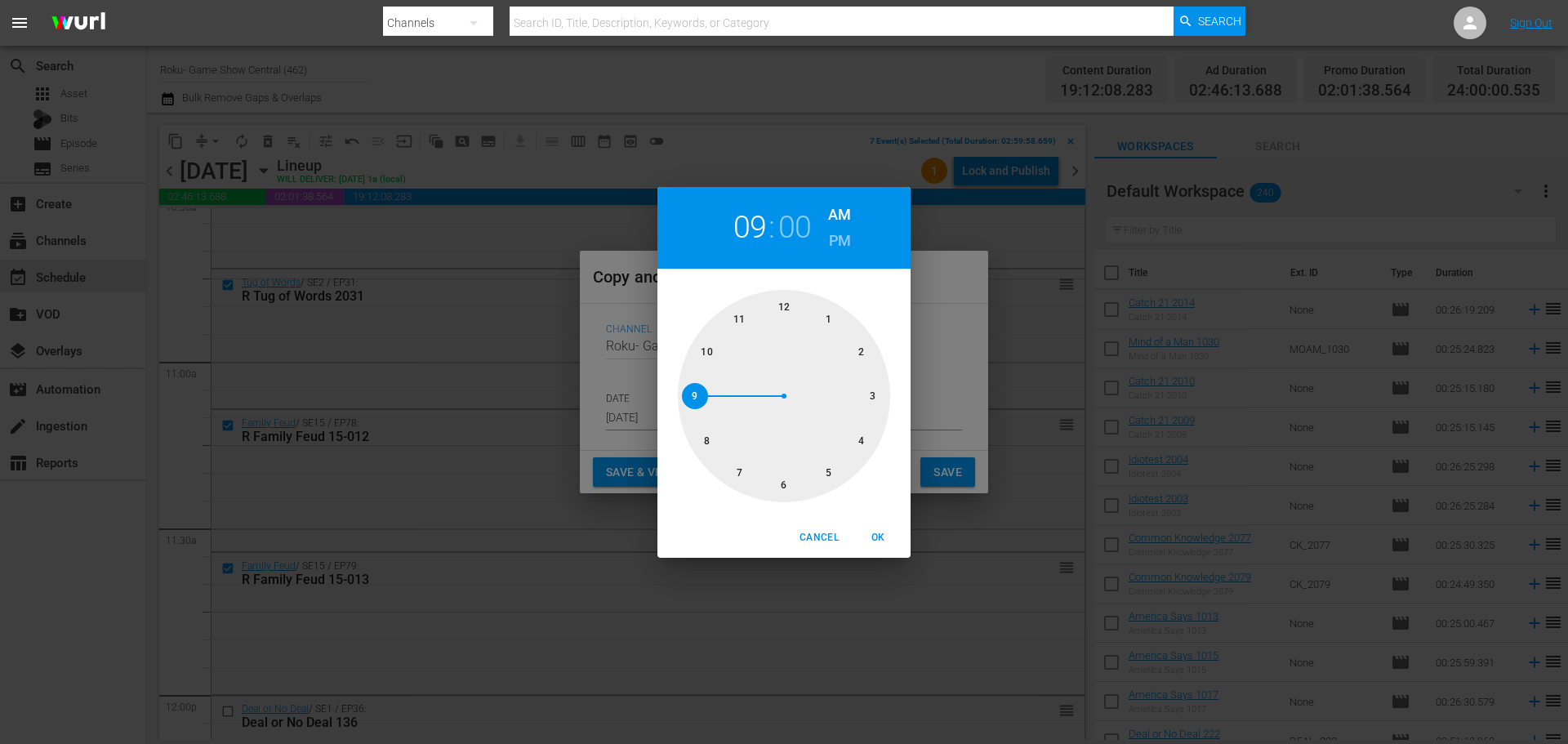
click at [777, 486] on div at bounding box center [784, 396] width 212 height 212
click at [875, 532] on span "OK" at bounding box center [877, 537] width 39 height 17
type input "06:00 am"
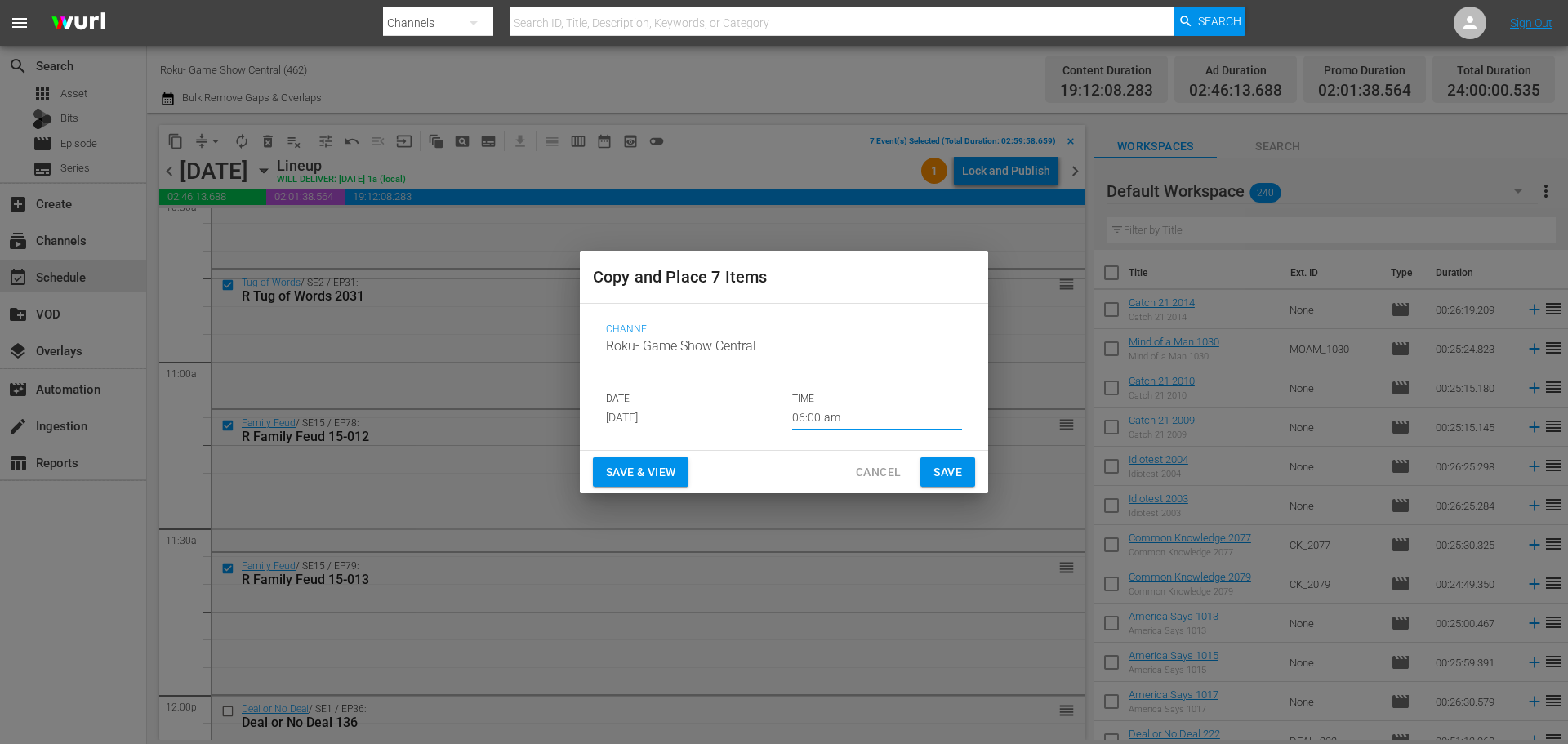
click at [948, 479] on span "Save" at bounding box center [947, 472] width 28 height 20
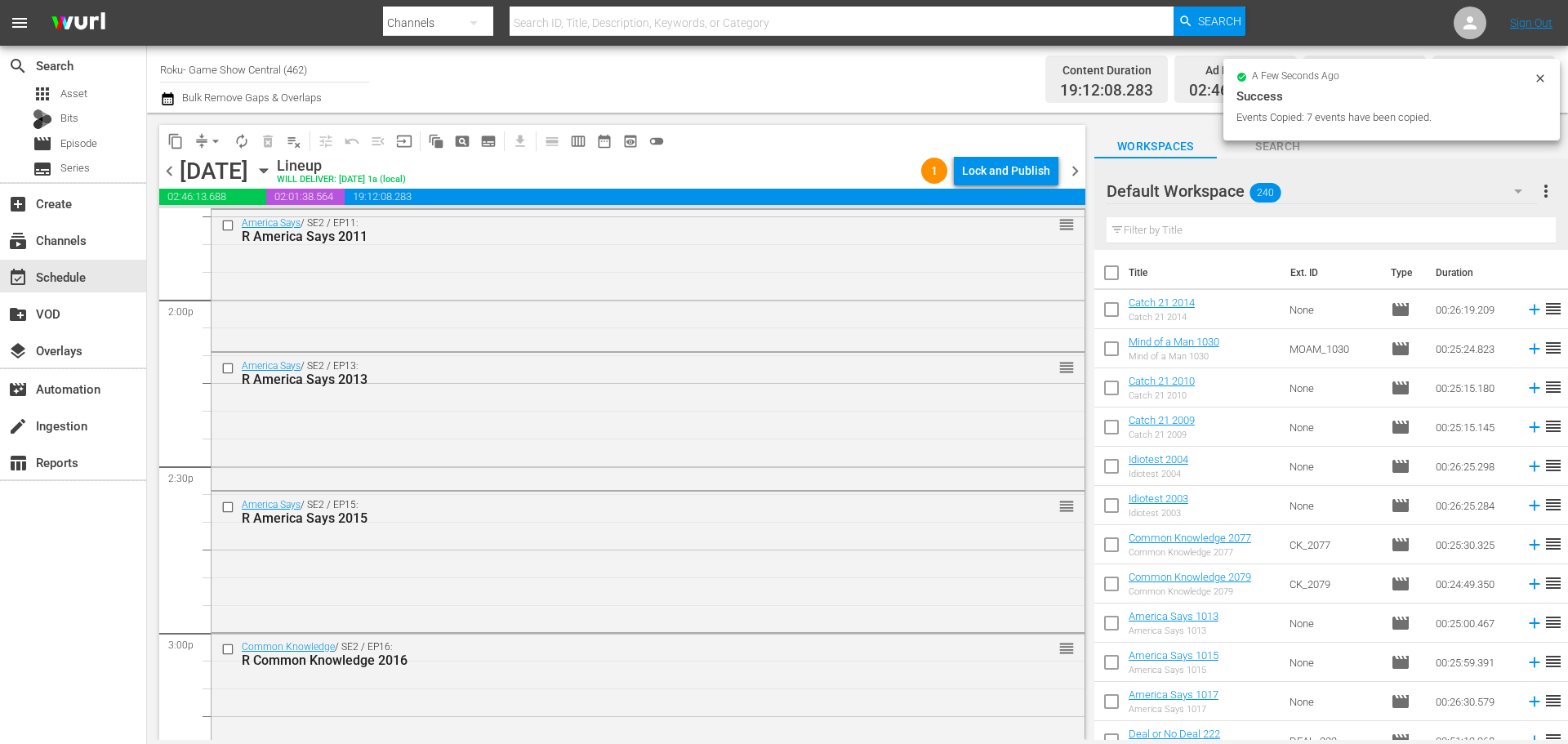
scroll to position [5880, 0]
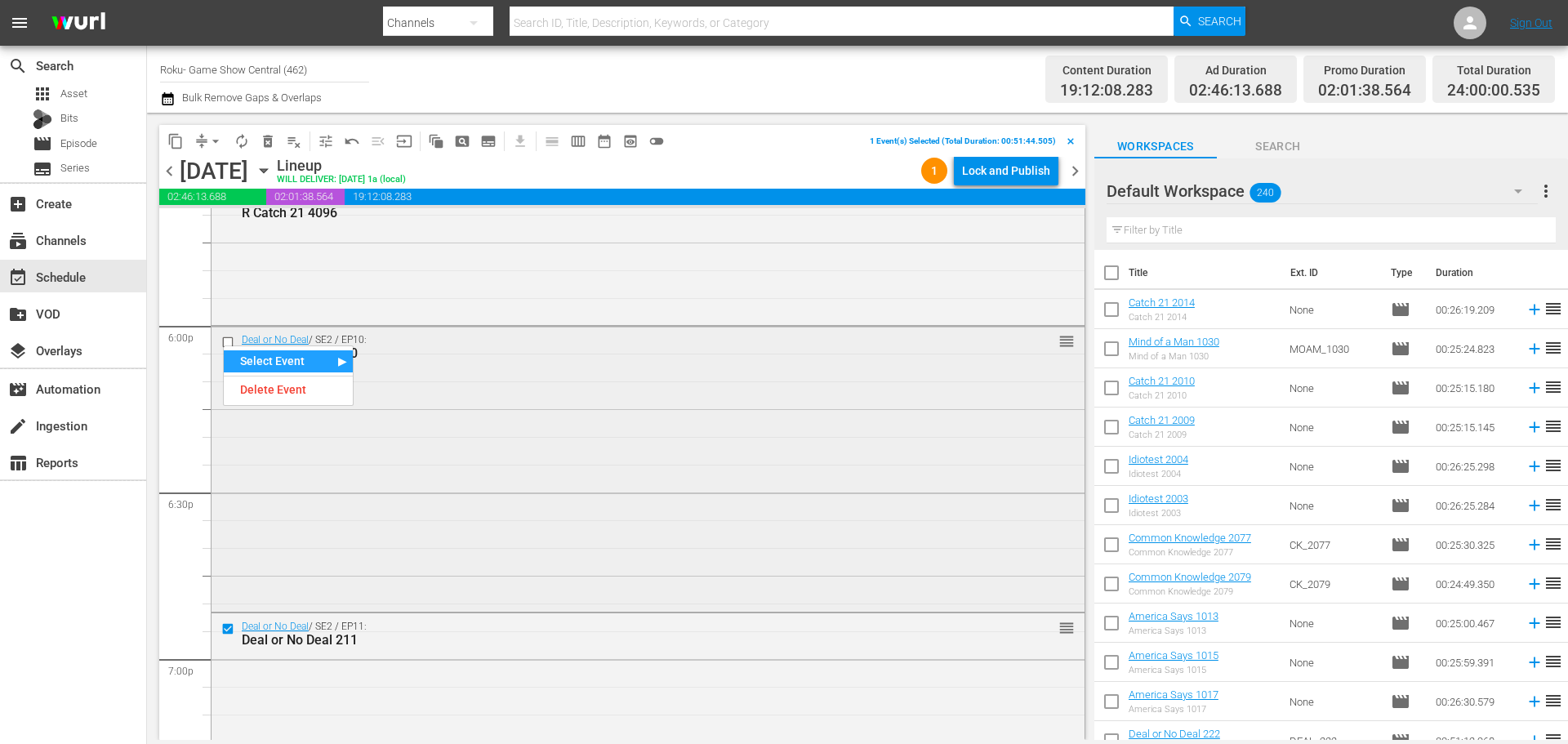
click at [221, 337] on input "checkbox" at bounding box center [229, 342] width 17 height 14
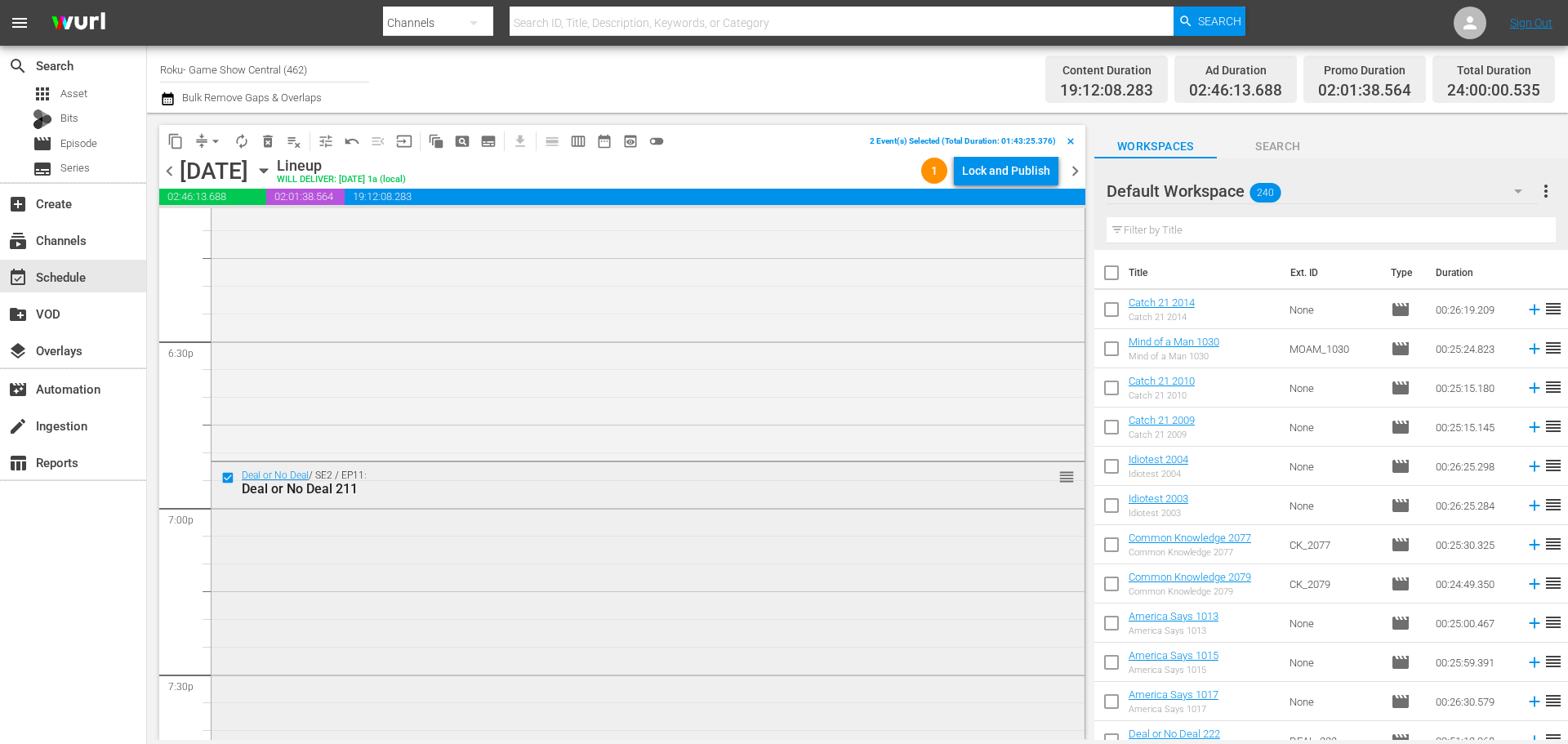
scroll to position [6125, 0]
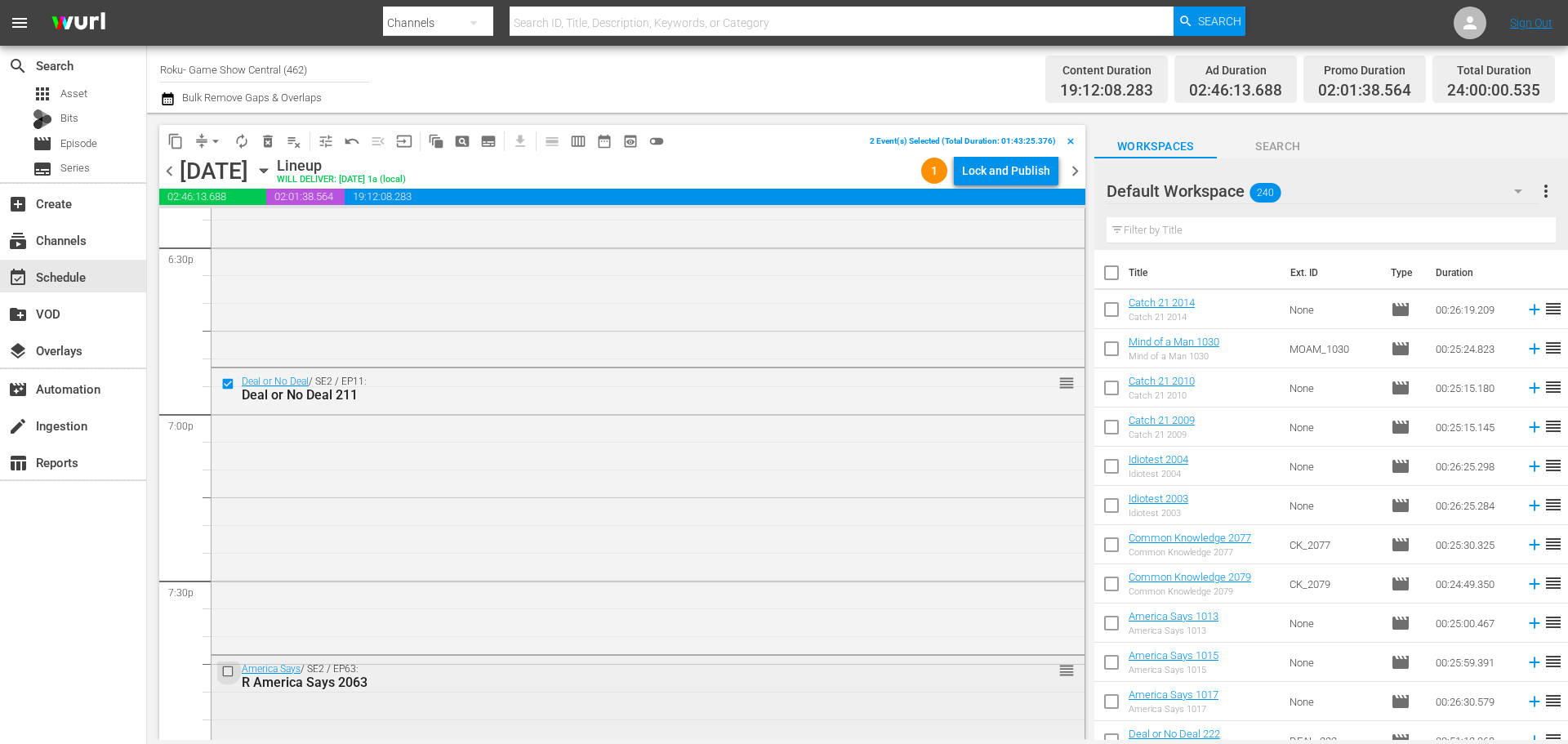
click at [224, 668] on input "checkbox" at bounding box center [229, 671] width 17 height 14
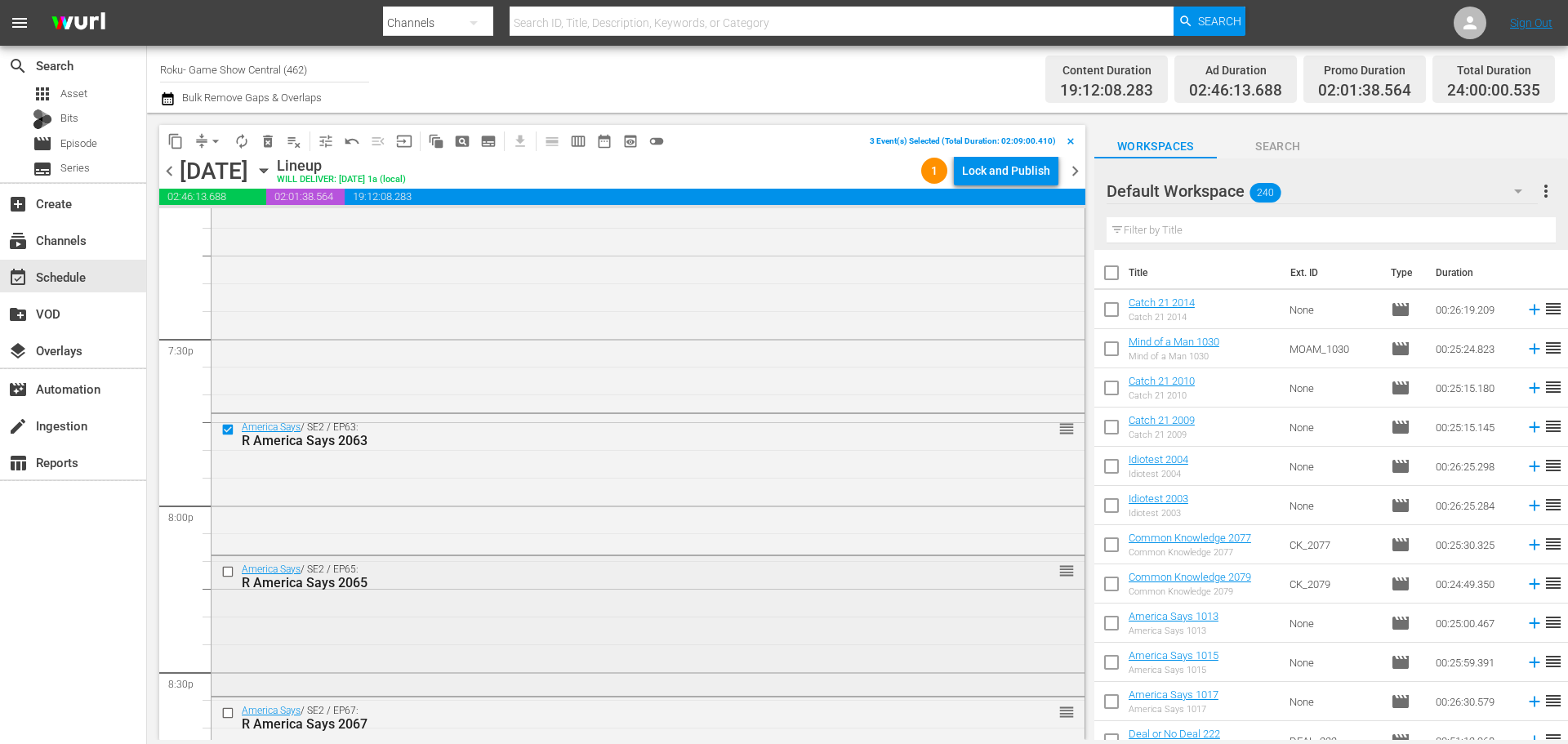
scroll to position [6370, 0]
click at [222, 566] on input "checkbox" at bounding box center [229, 569] width 17 height 14
click at [227, 711] on input "checkbox" at bounding box center [229, 710] width 17 height 14
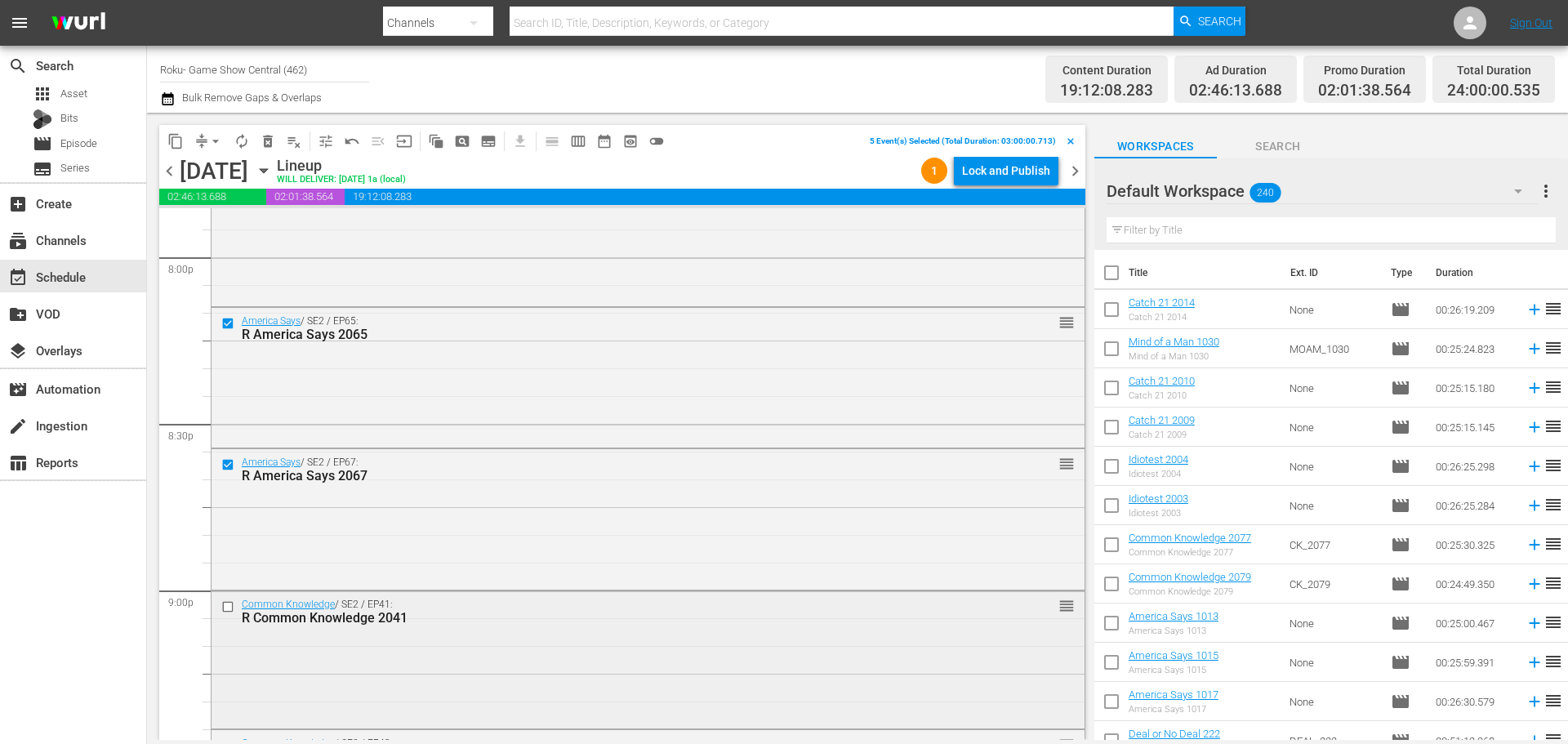
click at [227, 609] on input "checkbox" at bounding box center [229, 606] width 17 height 14
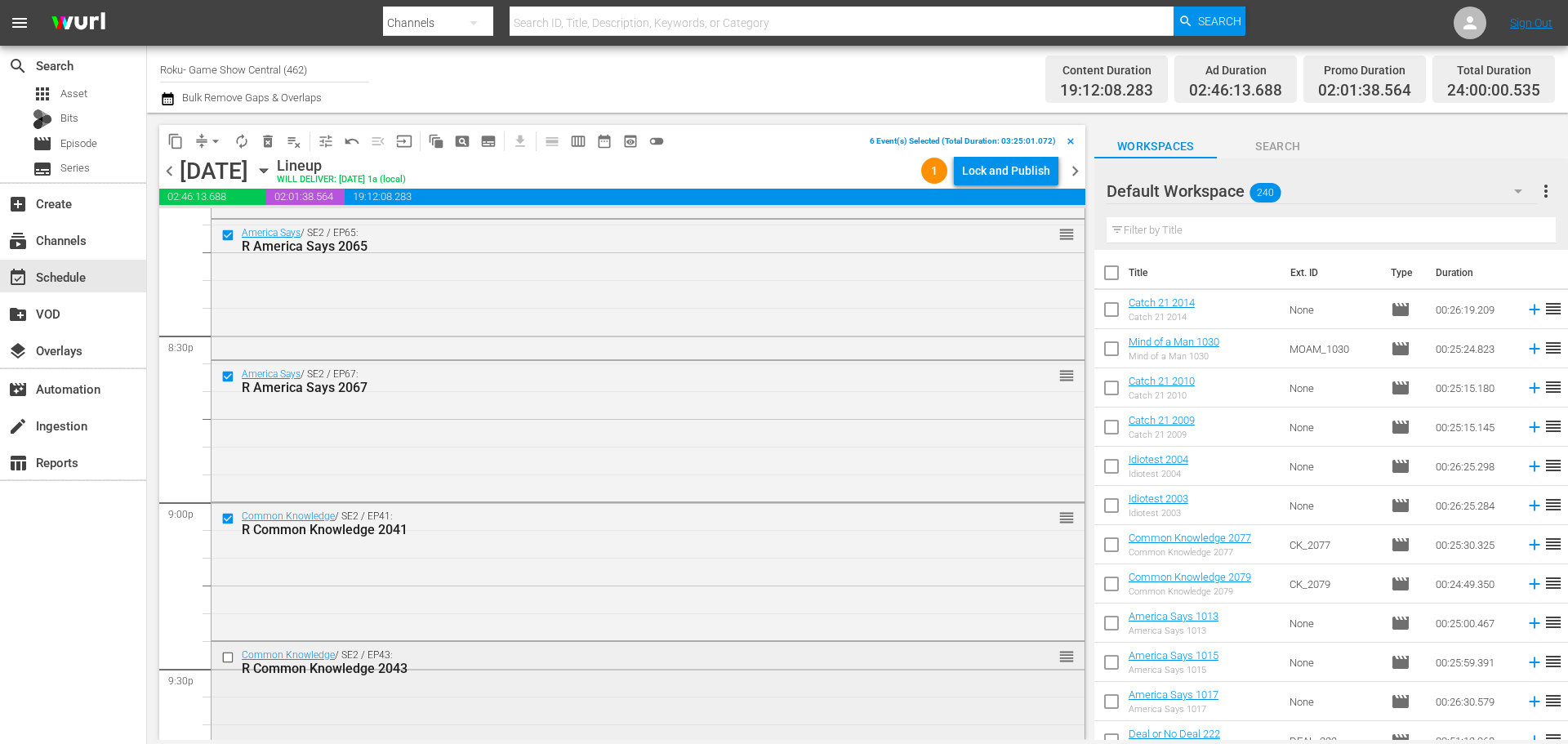
scroll to position [6778, 0]
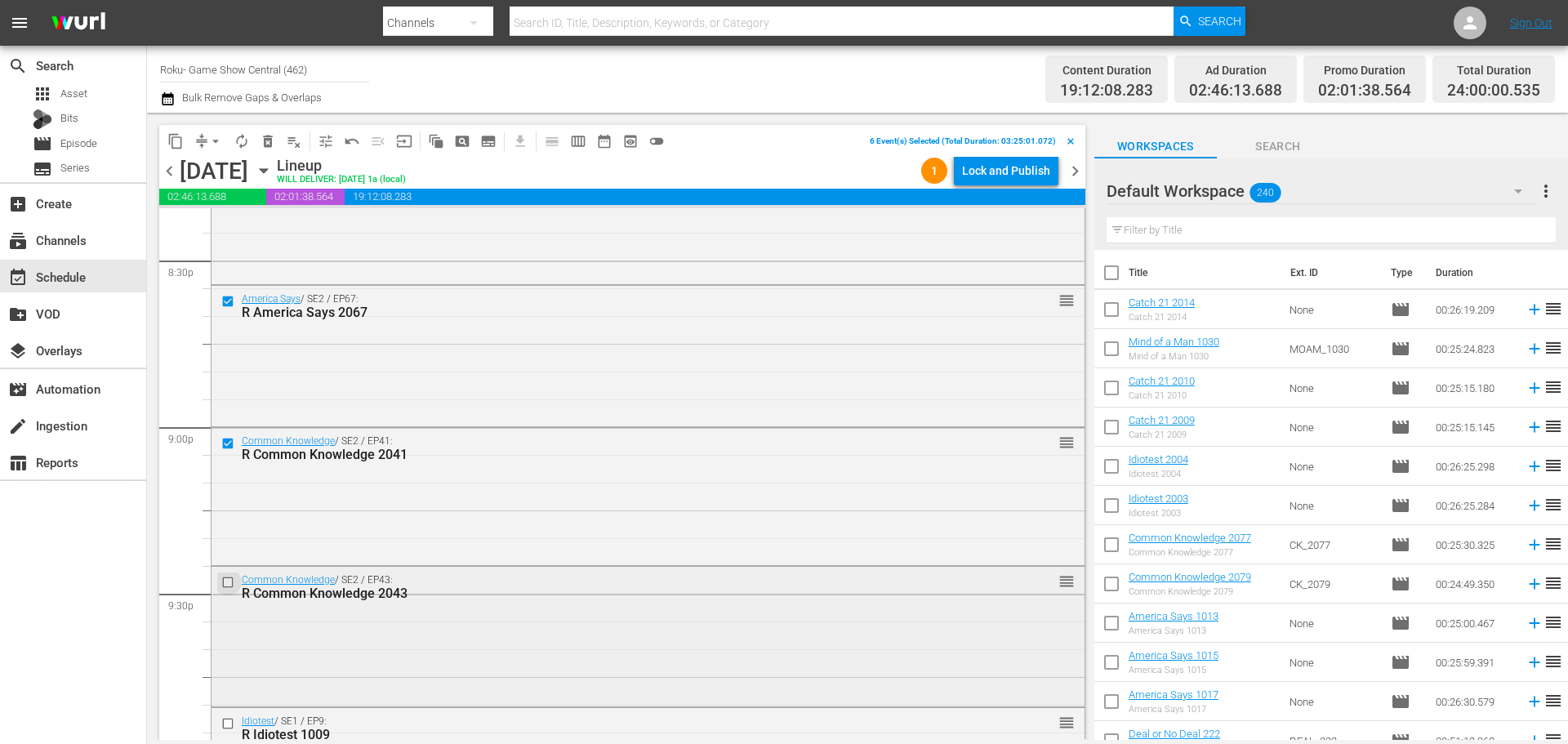
click at [225, 585] on input "checkbox" at bounding box center [229, 583] width 17 height 14
click at [231, 725] on input "checkbox" at bounding box center [229, 725] width 17 height 14
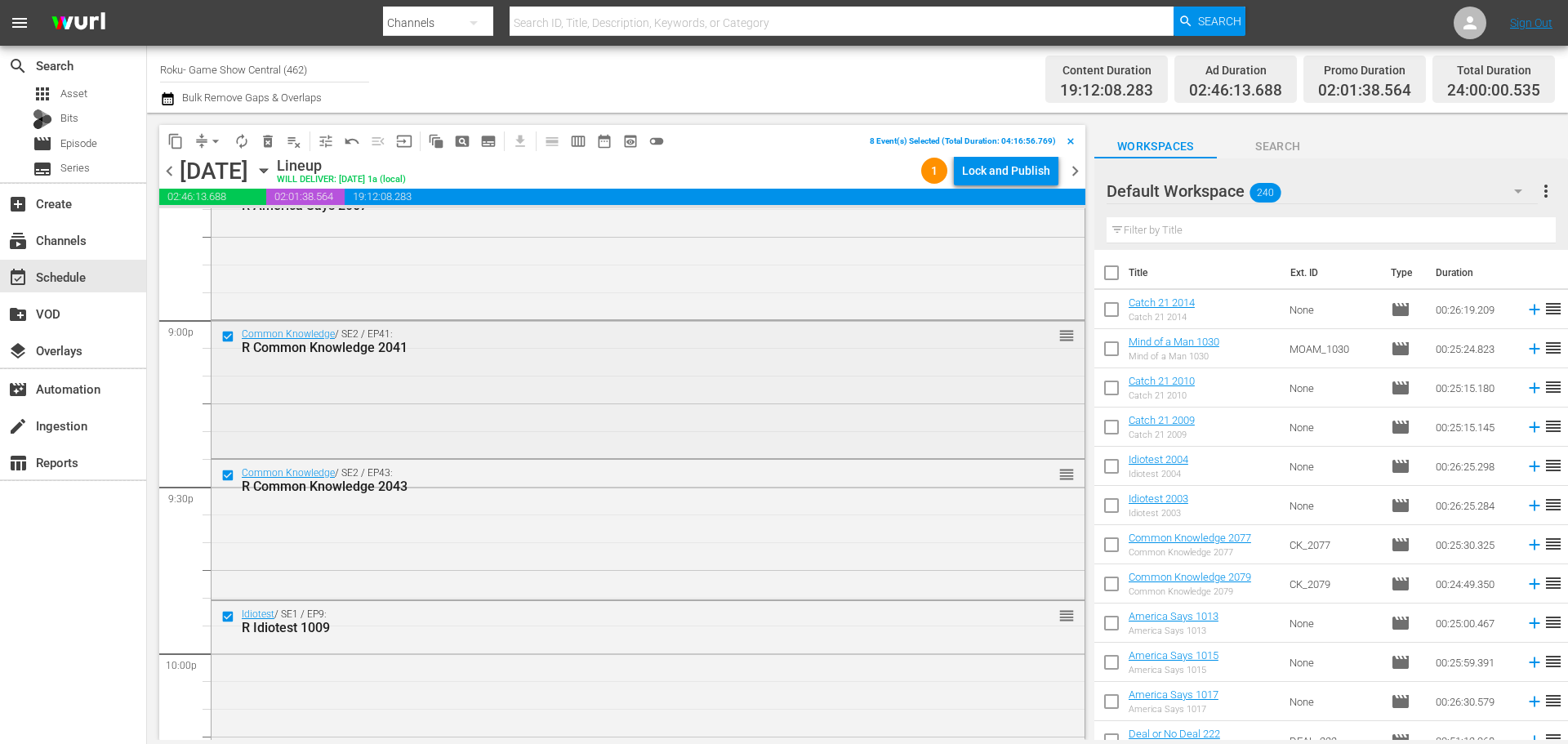
scroll to position [7024, 0]
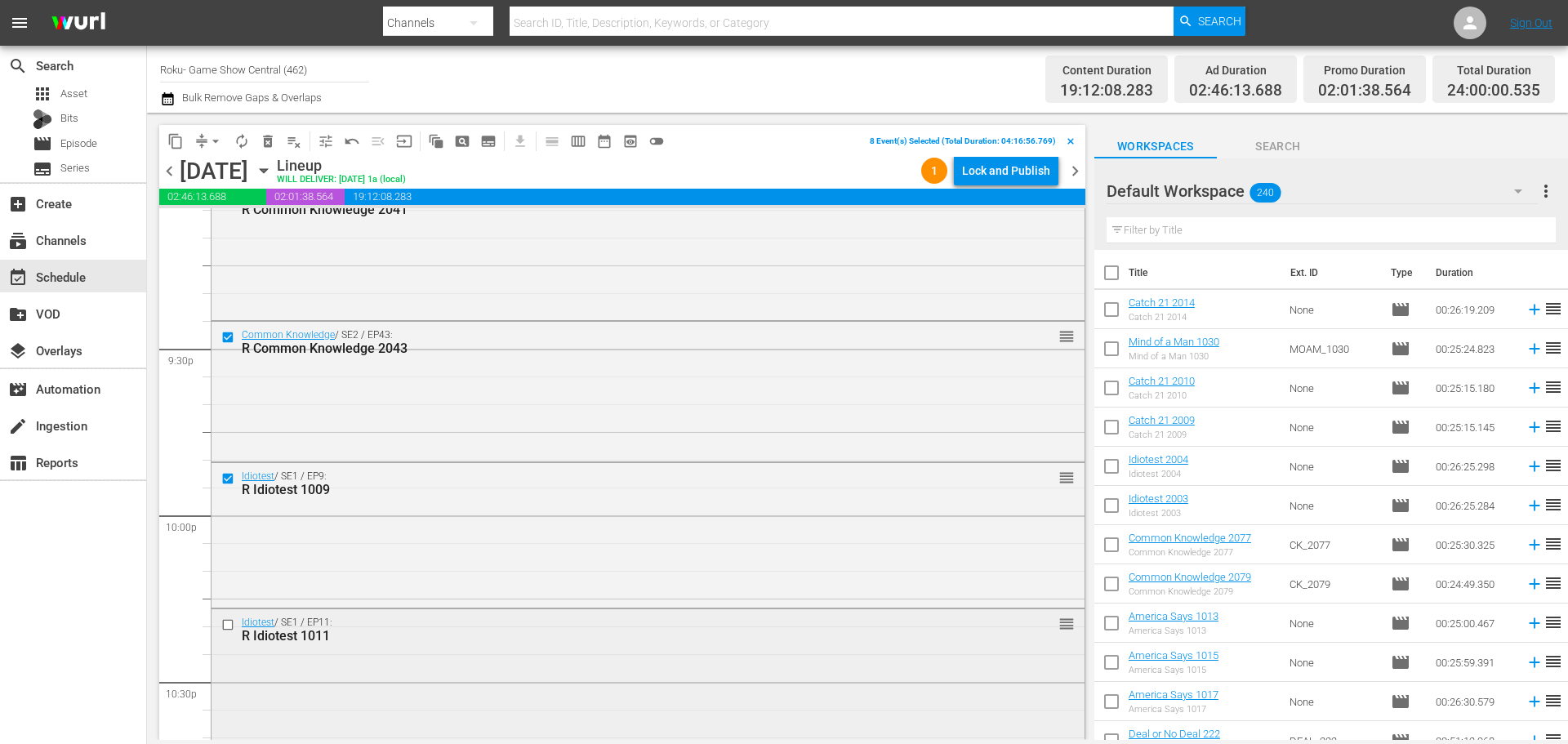
click at [229, 624] on input "checkbox" at bounding box center [229, 626] width 17 height 14
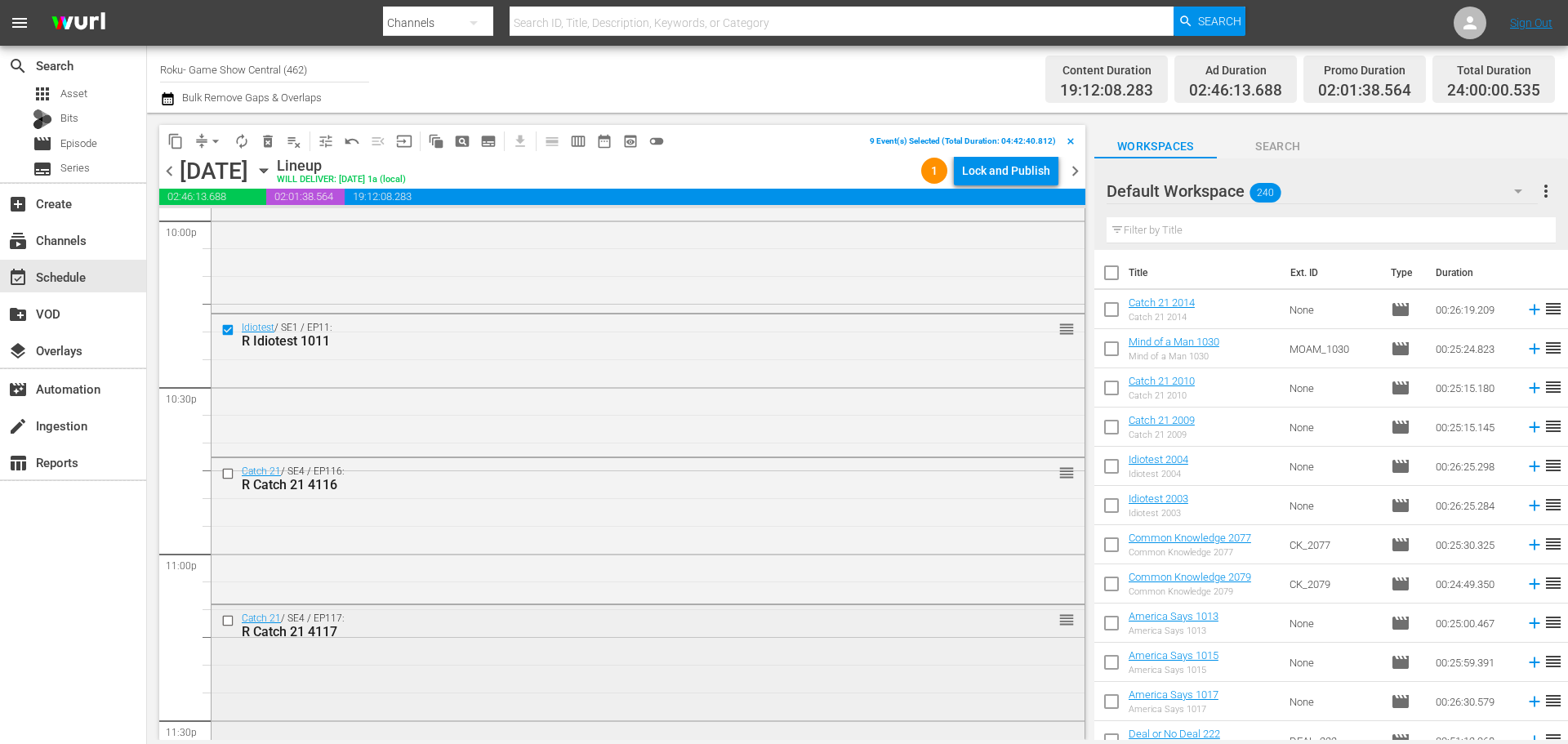
scroll to position [7350, 0]
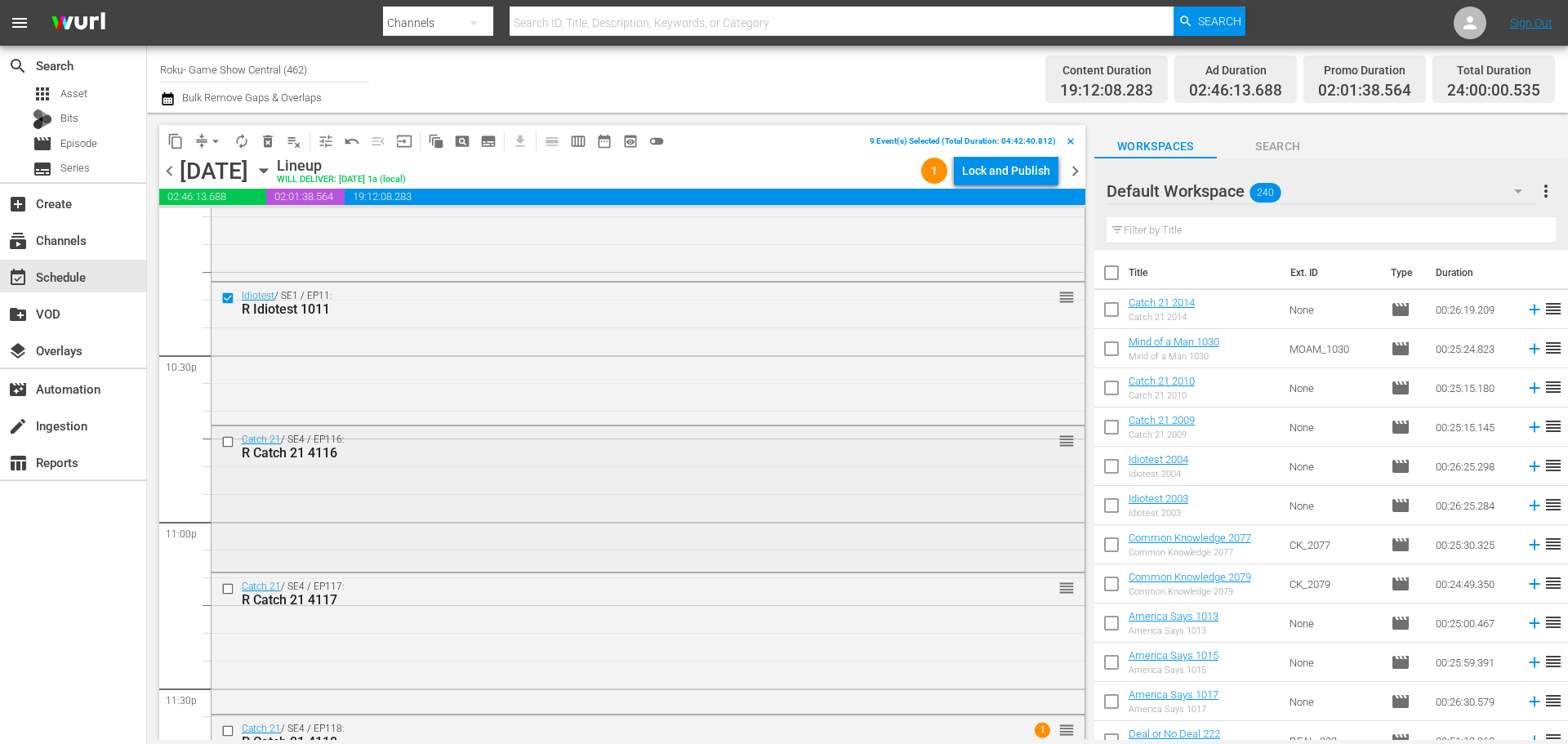
click at [226, 437] on input "checkbox" at bounding box center [229, 442] width 17 height 14
click at [230, 588] on input "checkbox" at bounding box center [229, 589] width 17 height 14
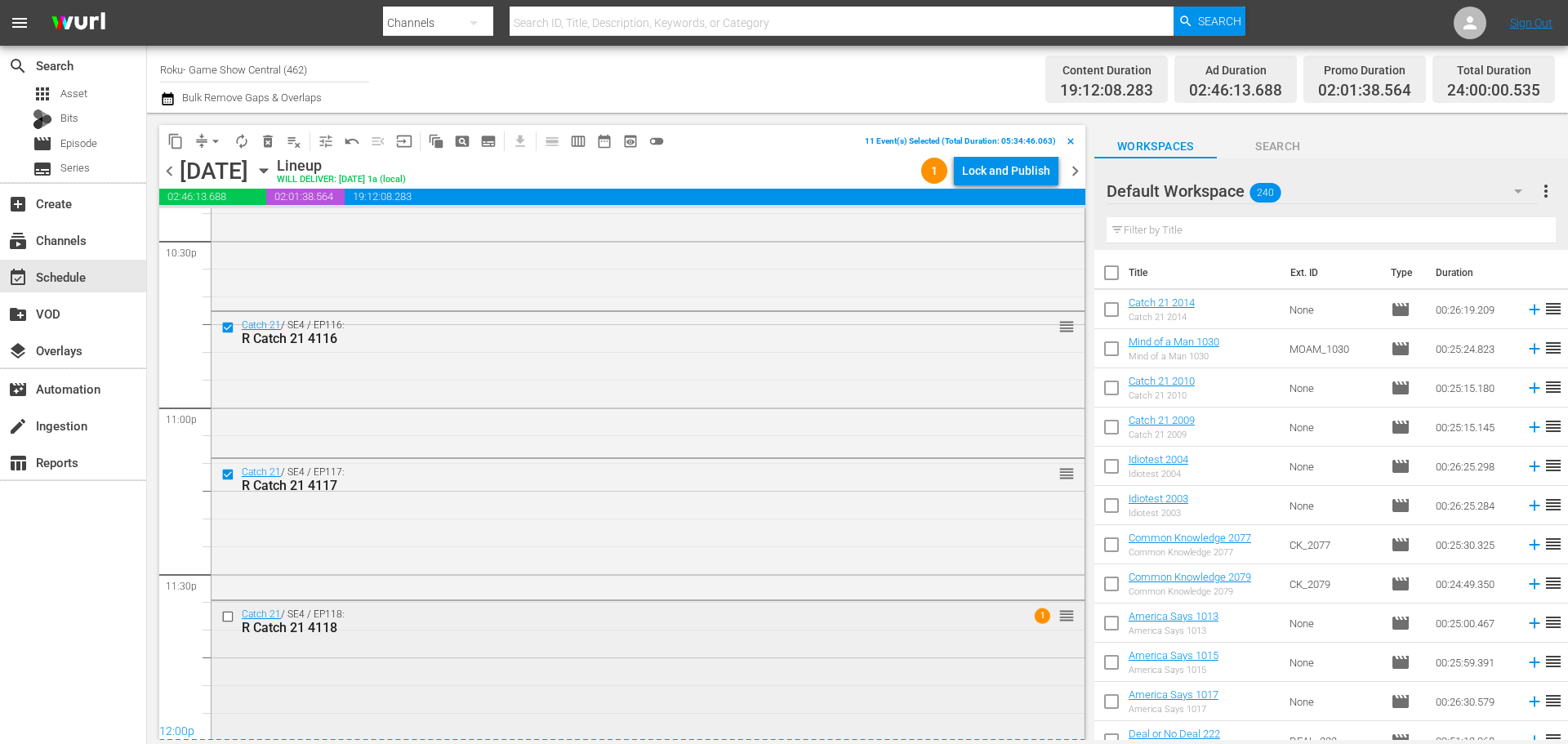
scroll to position [7466, 0]
click at [230, 612] on input "checkbox" at bounding box center [229, 617] width 17 height 14
click at [178, 139] on span "content_copy" at bounding box center [175, 141] width 16 height 16
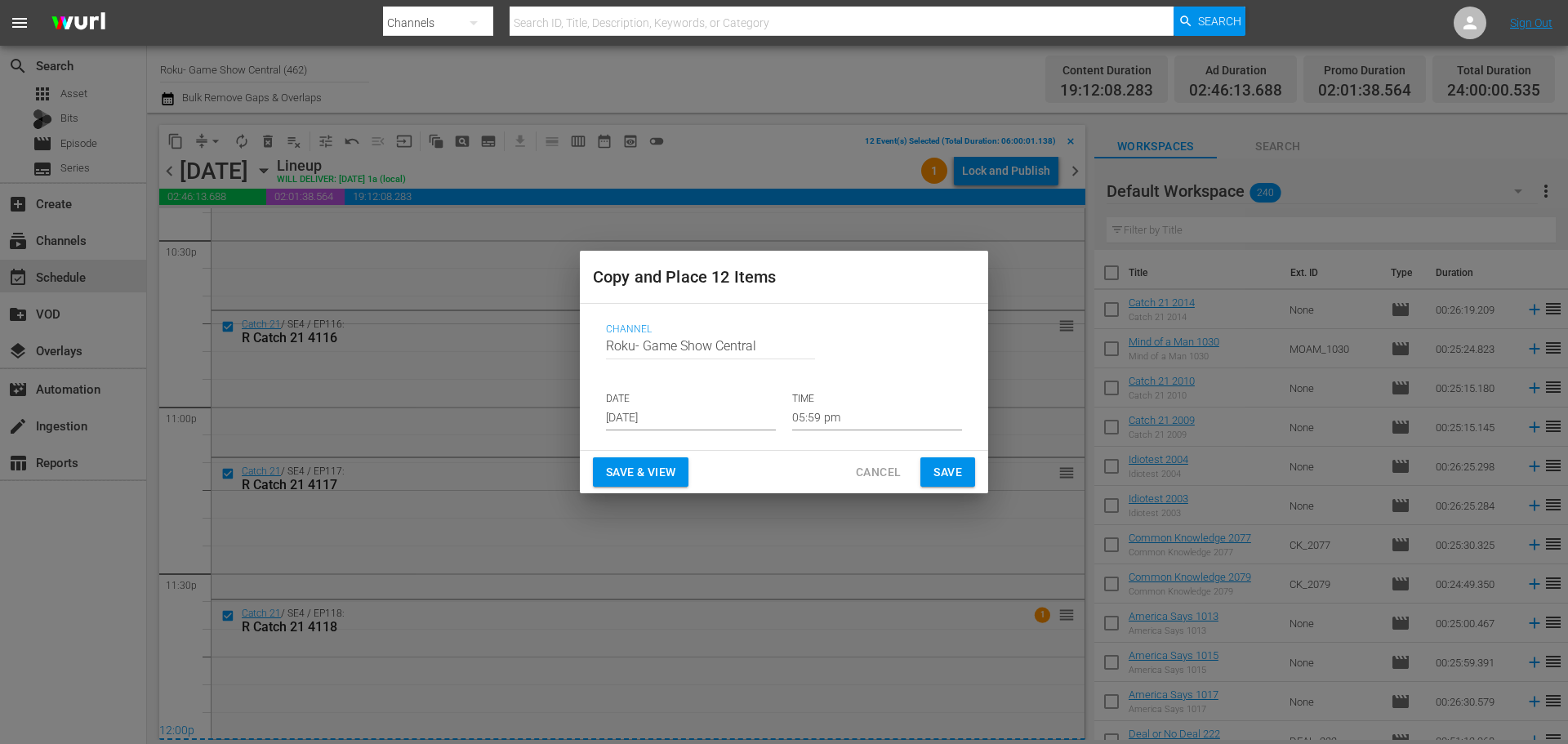
click at [650, 431] on div "Channel Channel Title Roku- Game Show Central DATE Aug 21st 2025 TIME 05:59 pm" at bounding box center [784, 376] width 383 height 133
click at [663, 414] on input "Aug 21st 2025" at bounding box center [691, 418] width 170 height 25
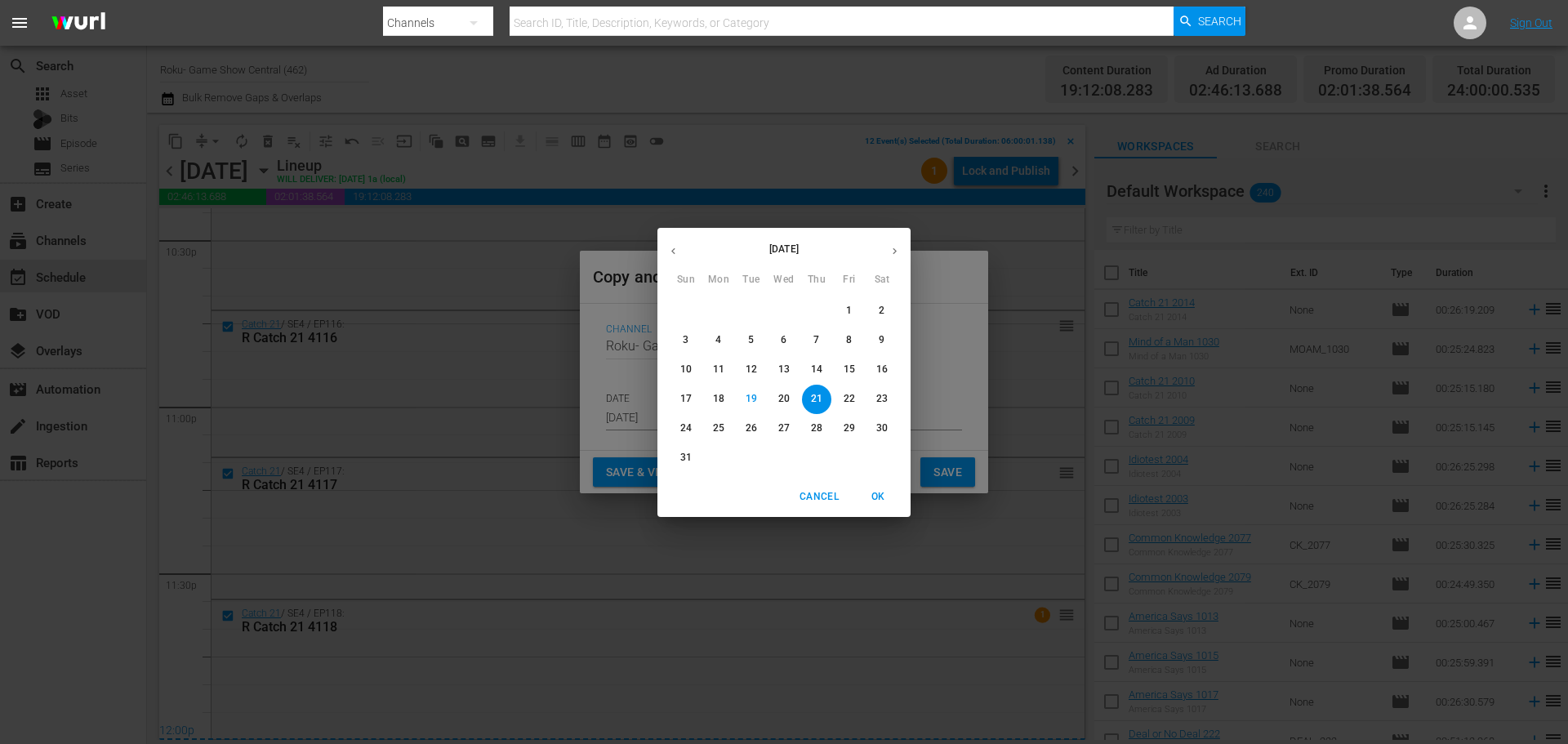
click at [814, 395] on p "21" at bounding box center [816, 399] width 11 height 14
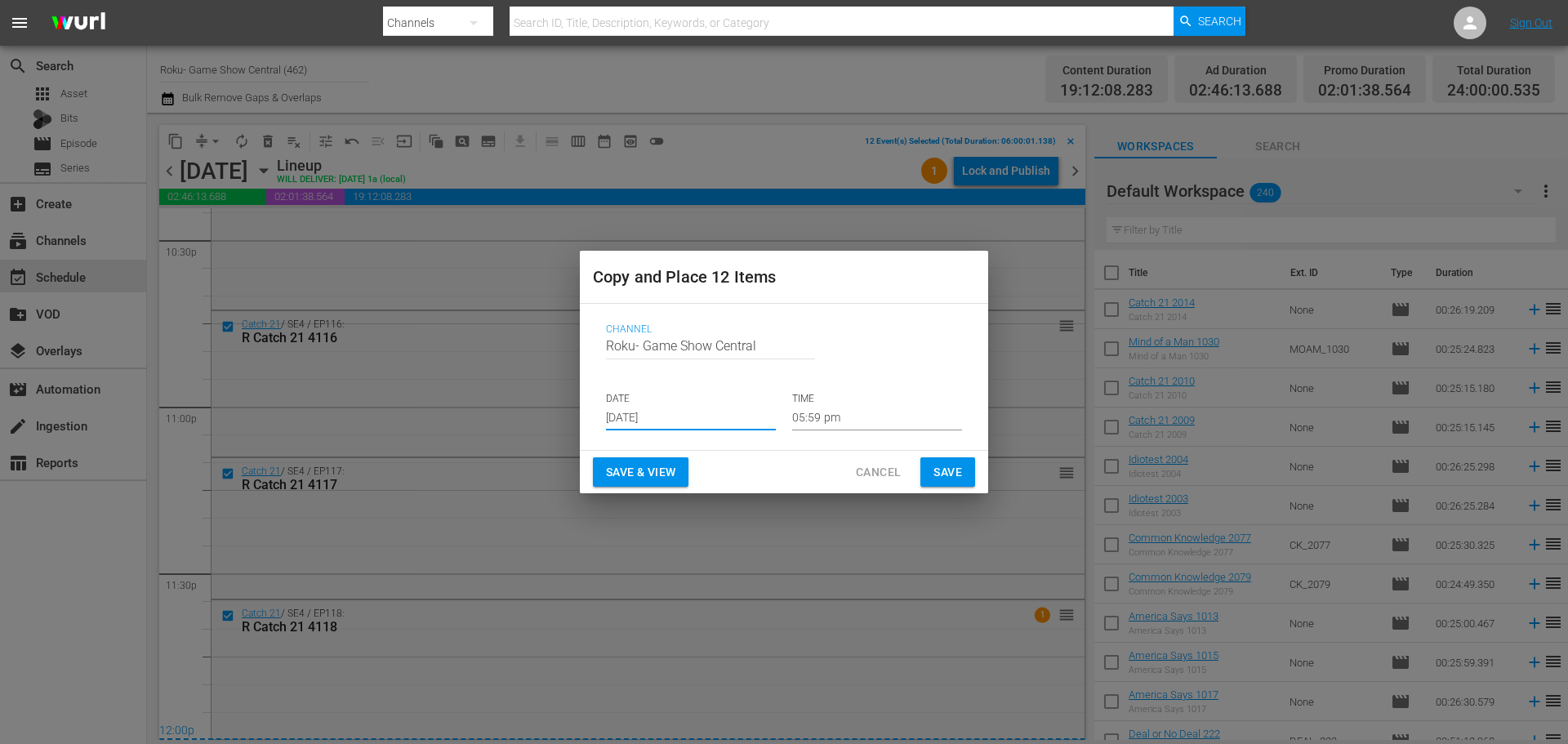
click at [849, 420] on input "05:59 pm" at bounding box center [877, 418] width 170 height 25
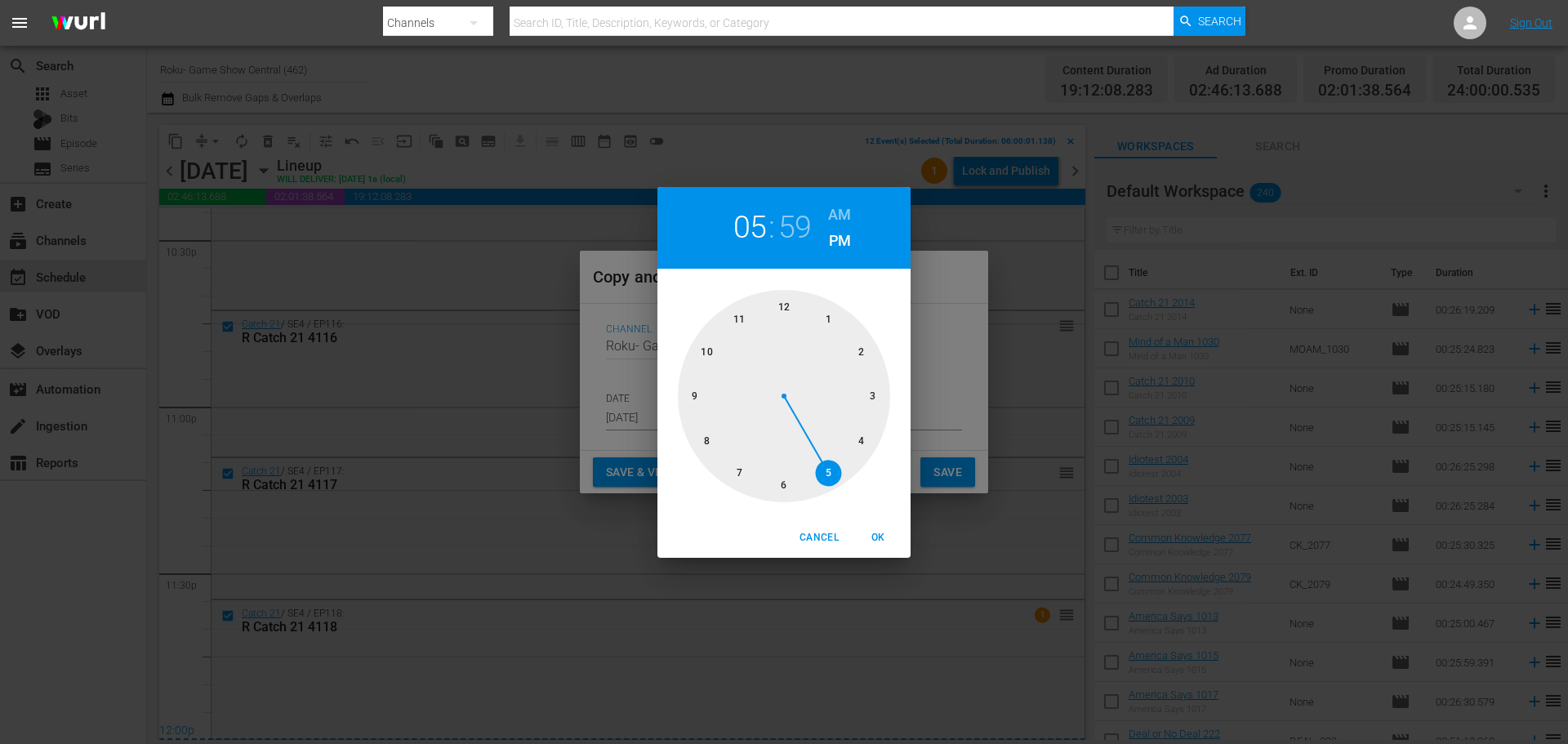
click at [792, 308] on div at bounding box center [784, 396] width 212 height 212
click at [784, 307] on div at bounding box center [784, 396] width 212 height 212
click at [872, 534] on span "OK" at bounding box center [877, 537] width 39 height 17
type input "12:00 pm"
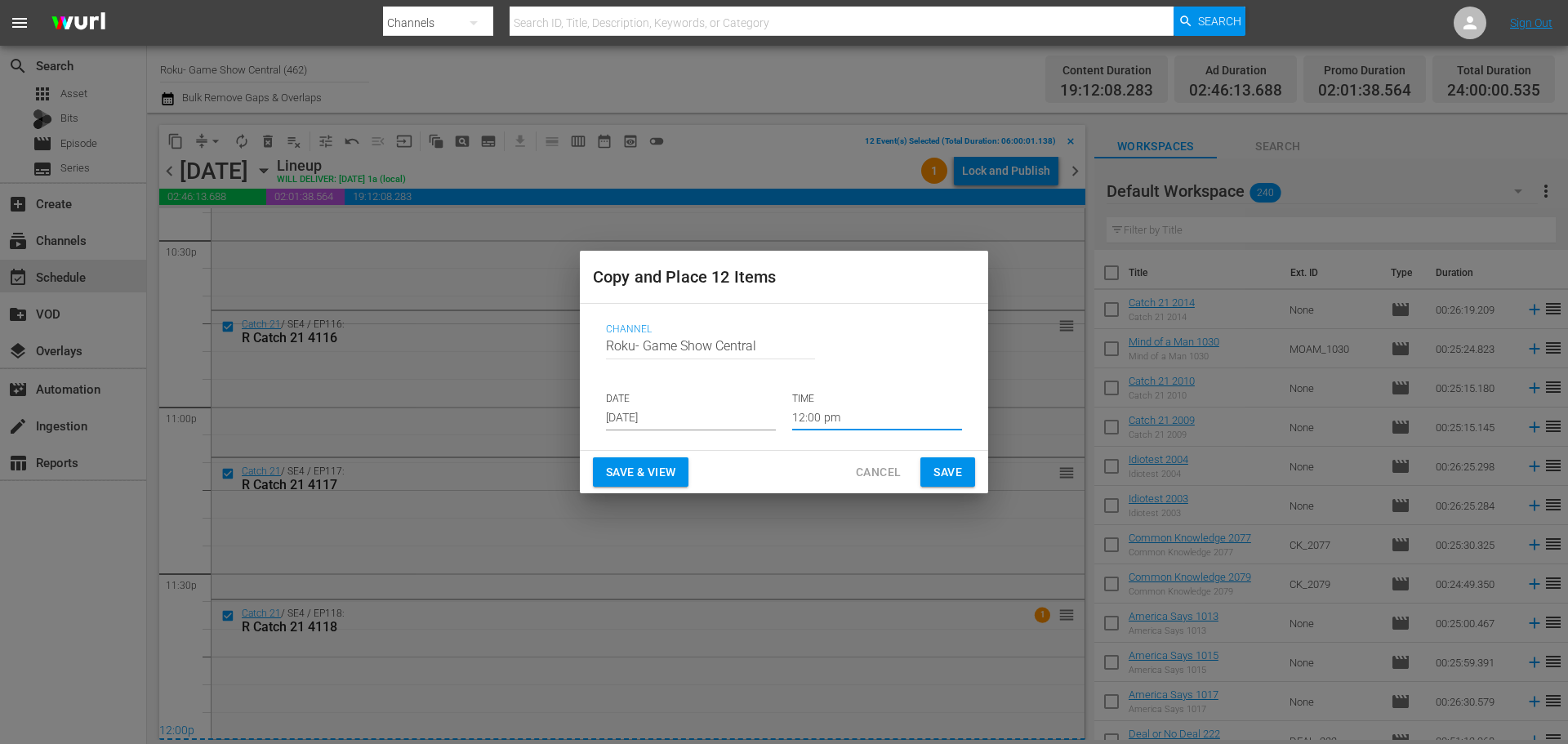
click at [952, 468] on span "Save" at bounding box center [947, 472] width 28 height 20
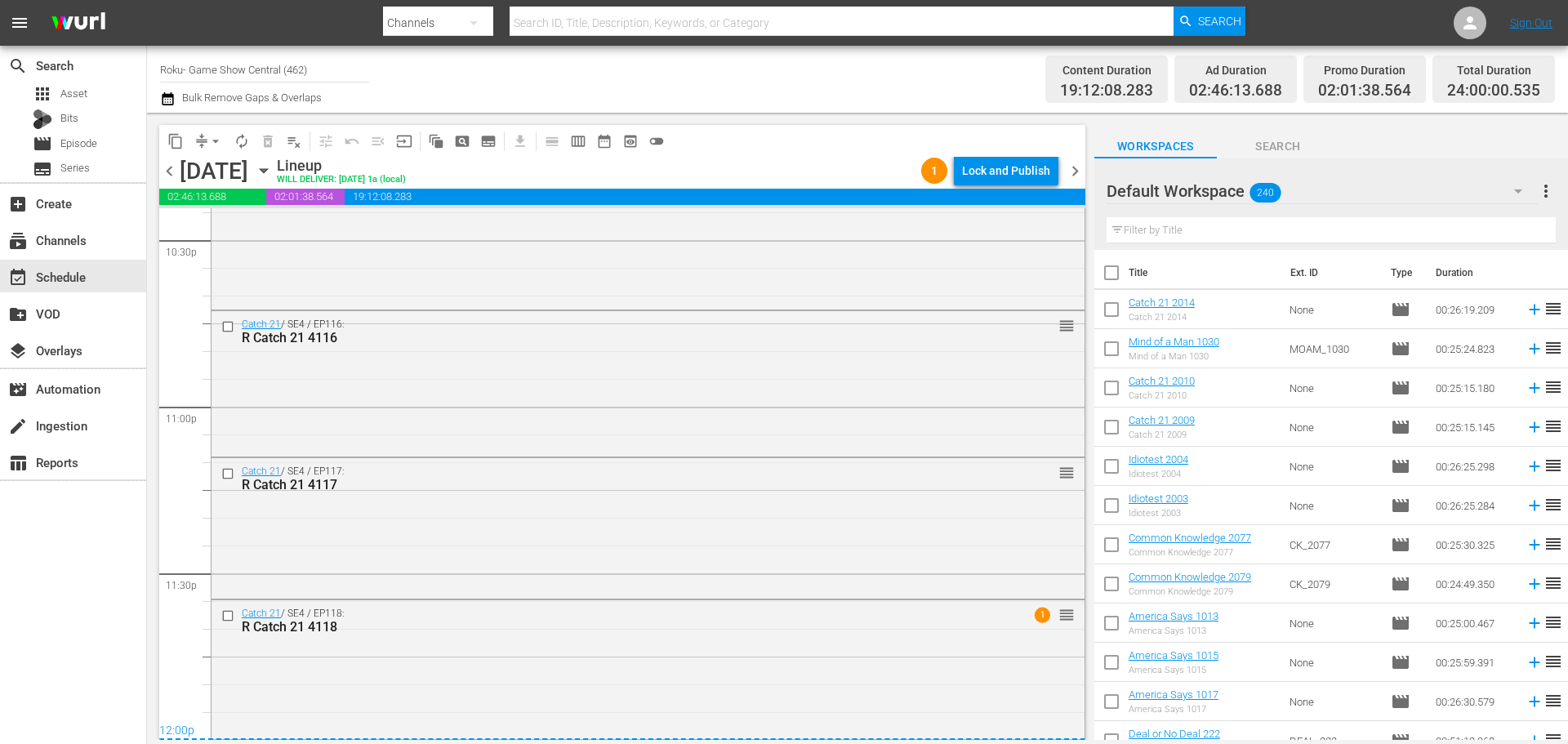
click at [267, 171] on icon "button" at bounding box center [263, 171] width 7 height 4
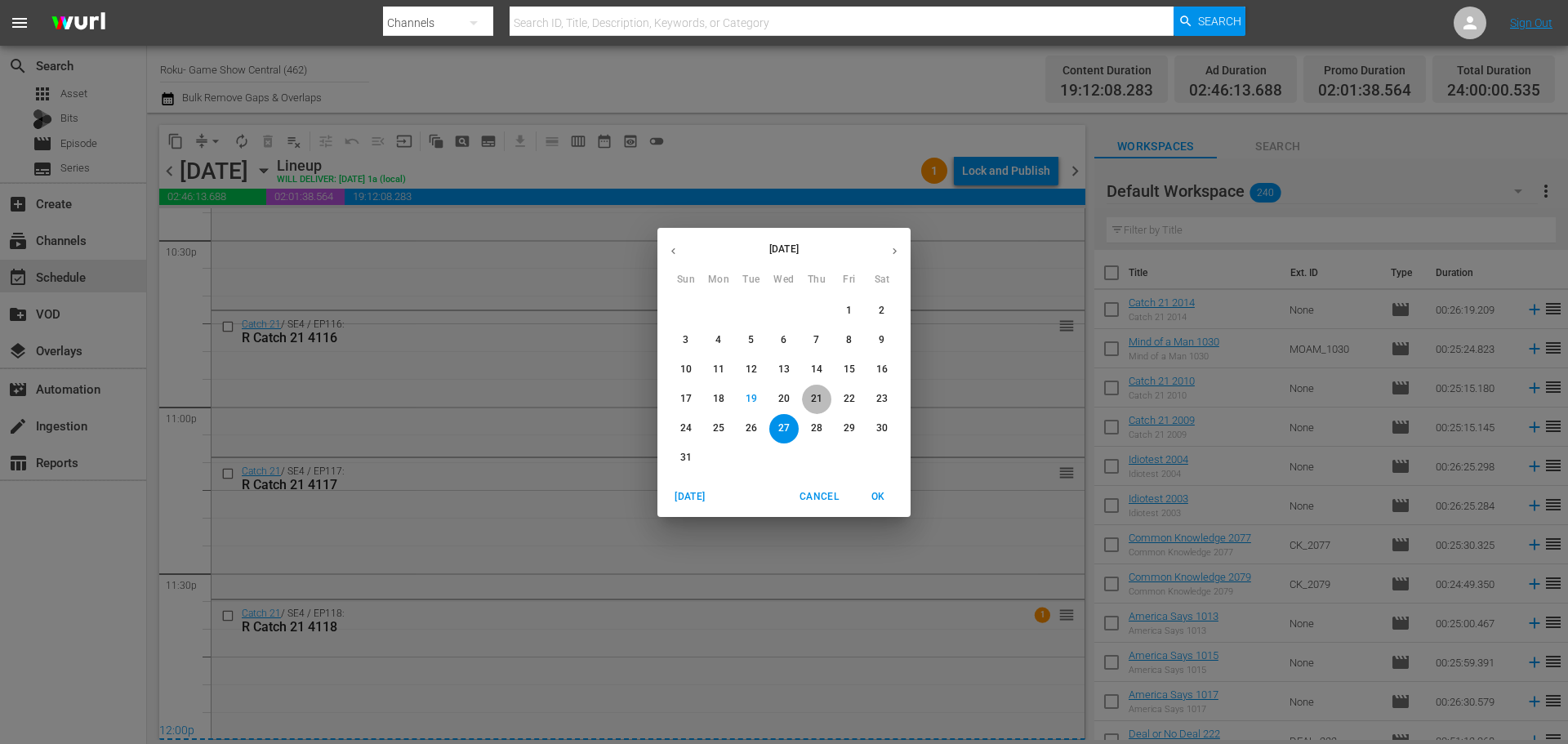
click at [820, 401] on p "21" at bounding box center [816, 399] width 11 height 14
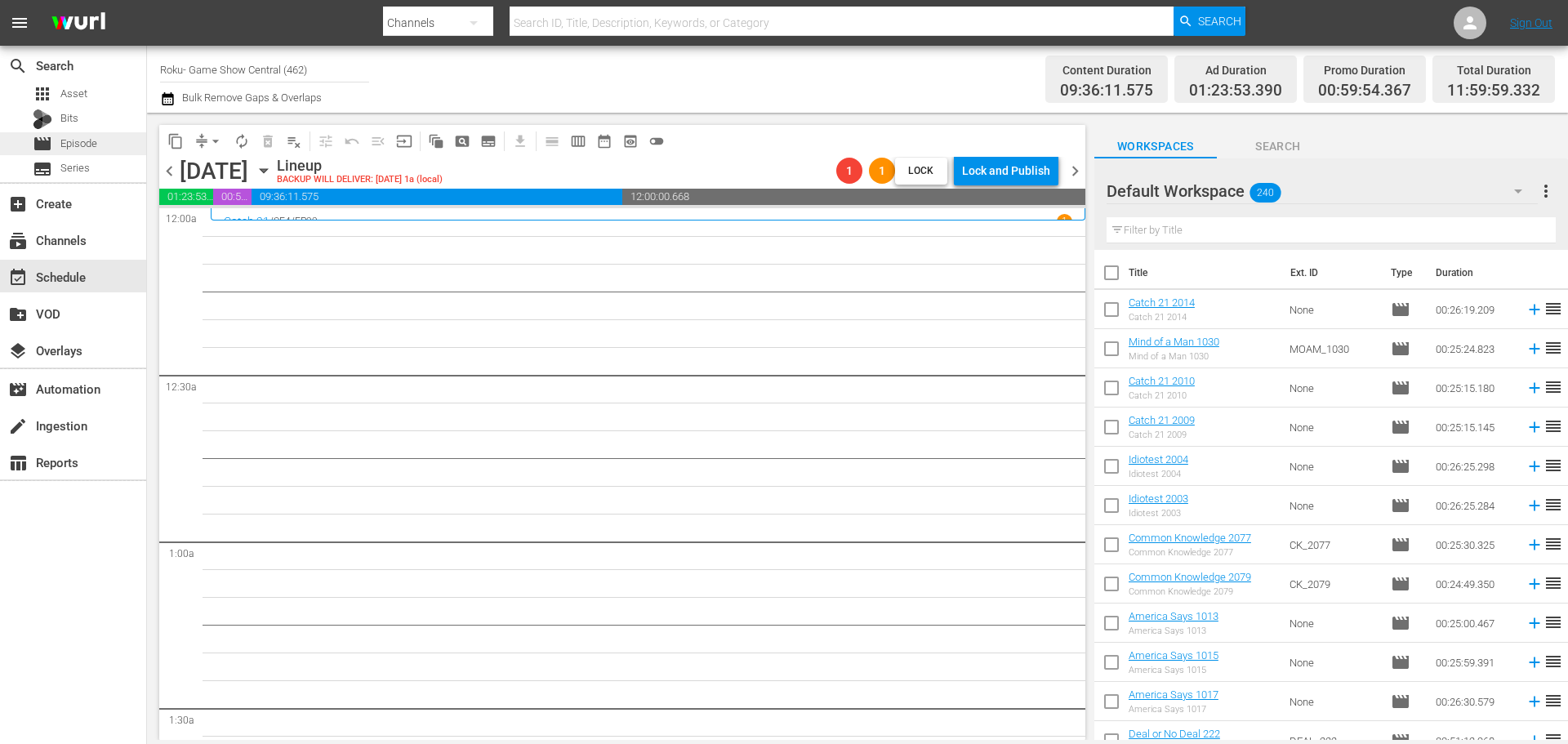
click at [117, 146] on div "movie Episode" at bounding box center [72, 144] width 146 height 23
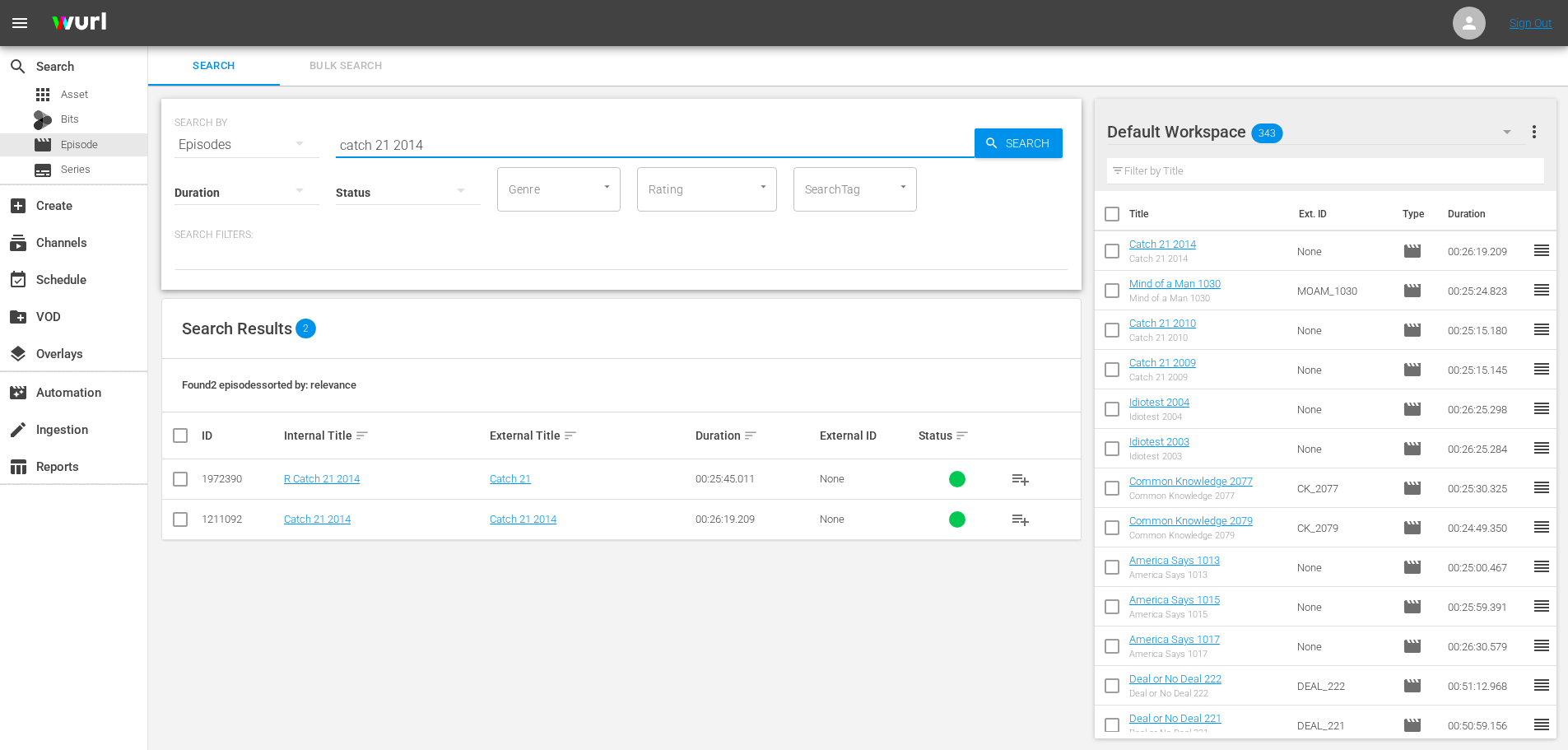
drag, startPoint x: 459, startPoint y: 136, endPoint x: 193, endPoint y: 133, distance: 266.0
click at [193, 133] on div "SEARCH BY Search By Episodes Search ID, Title, Description, Keywords, or Catego…" at bounding box center [622, 135] width 894 height 60
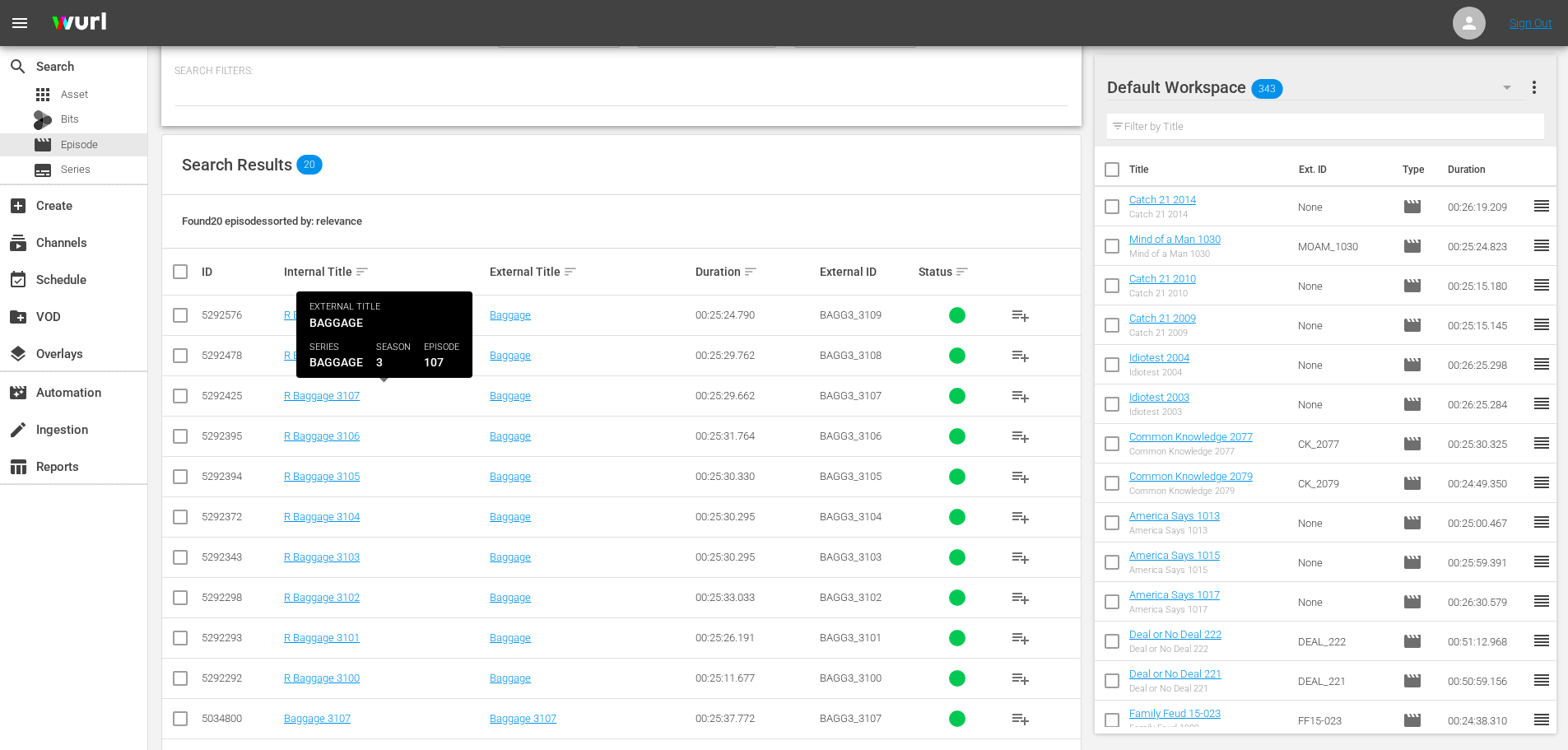
scroll to position [330, 0]
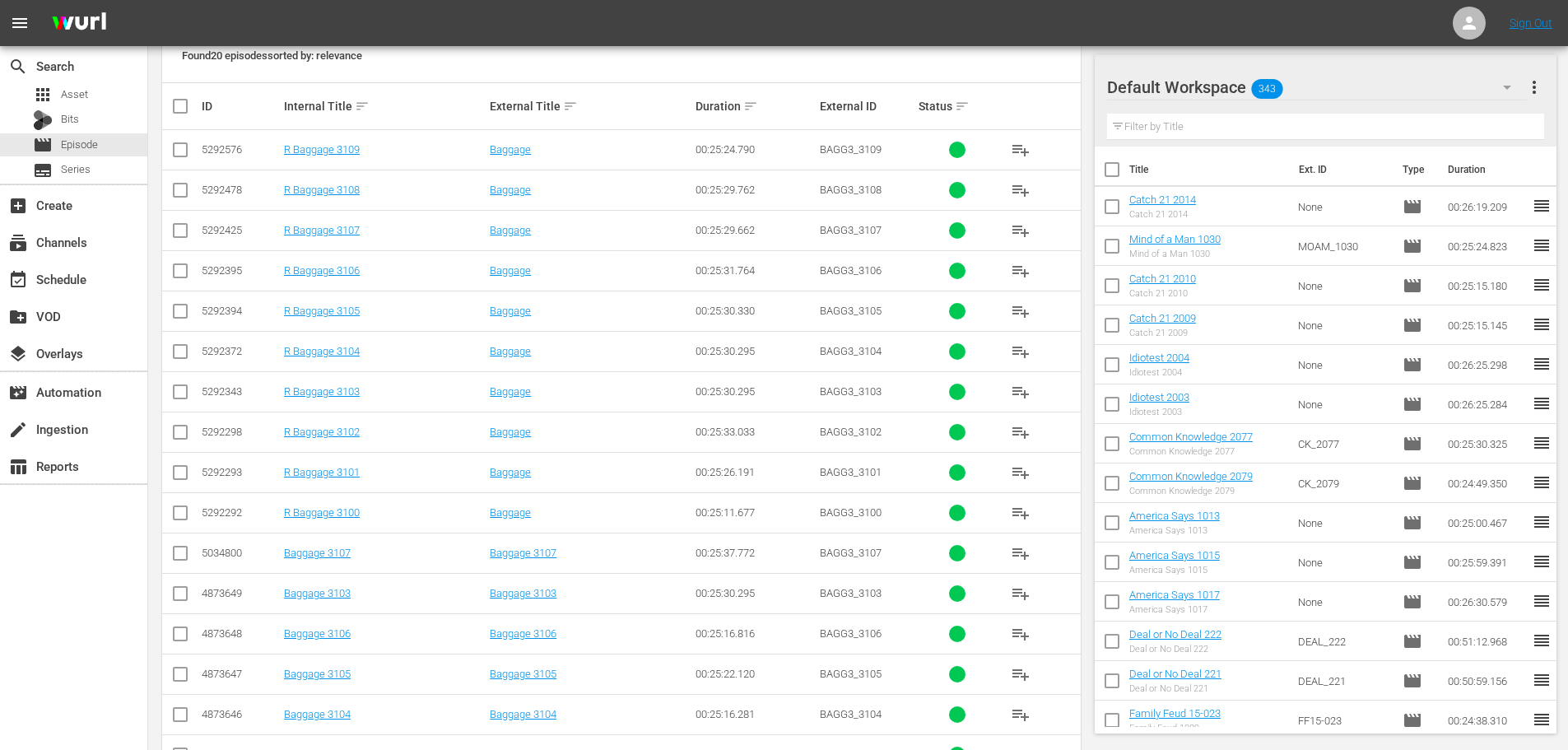
type input "bagg 310"
drag, startPoint x: 173, startPoint y: 197, endPoint x: 176, endPoint y: 168, distance: 29.2
click at [174, 196] on input "checkbox" at bounding box center [180, 193] width 20 height 20
checkbox input "true"
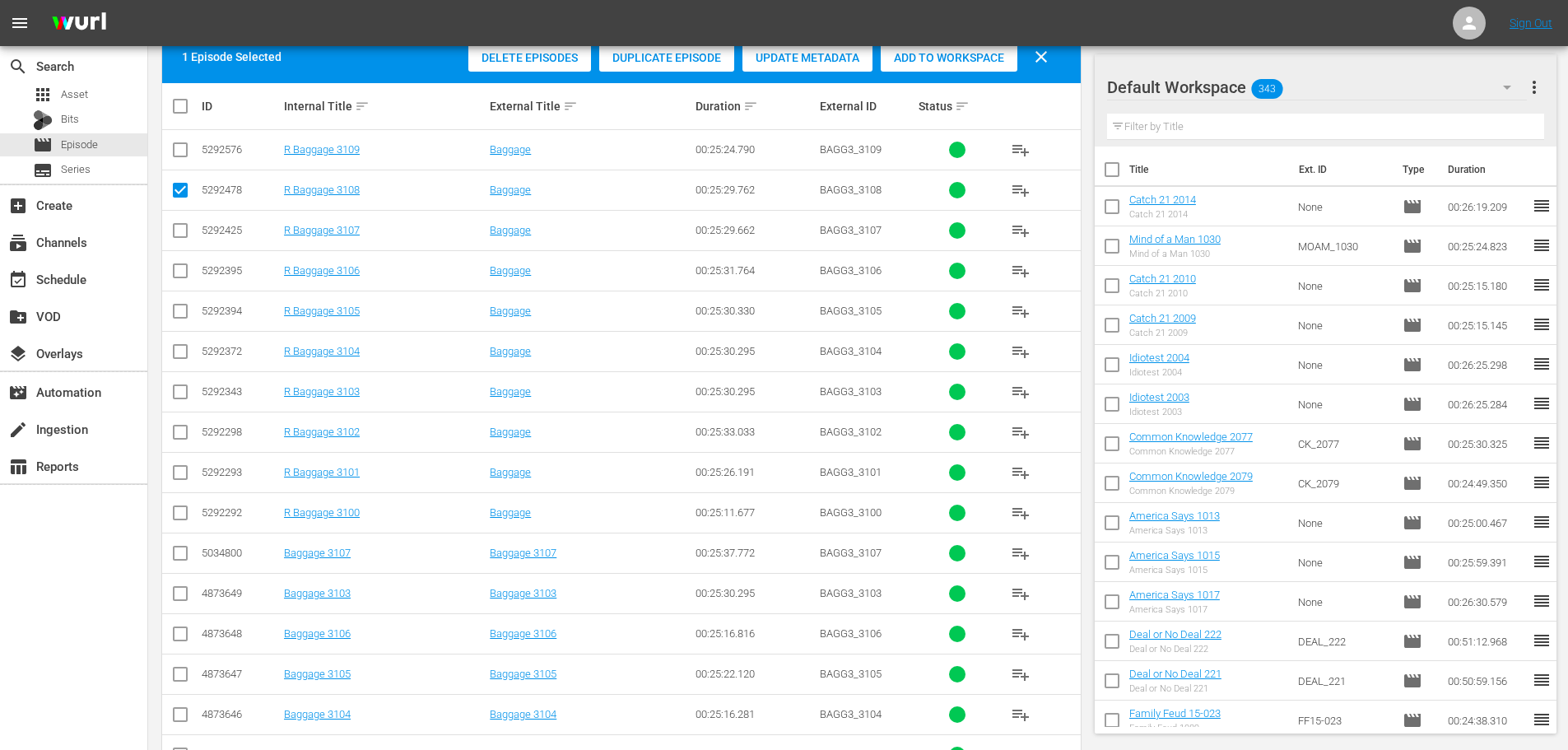
click at [175, 159] on input "checkbox" at bounding box center [180, 153] width 20 height 20
checkbox input "true"
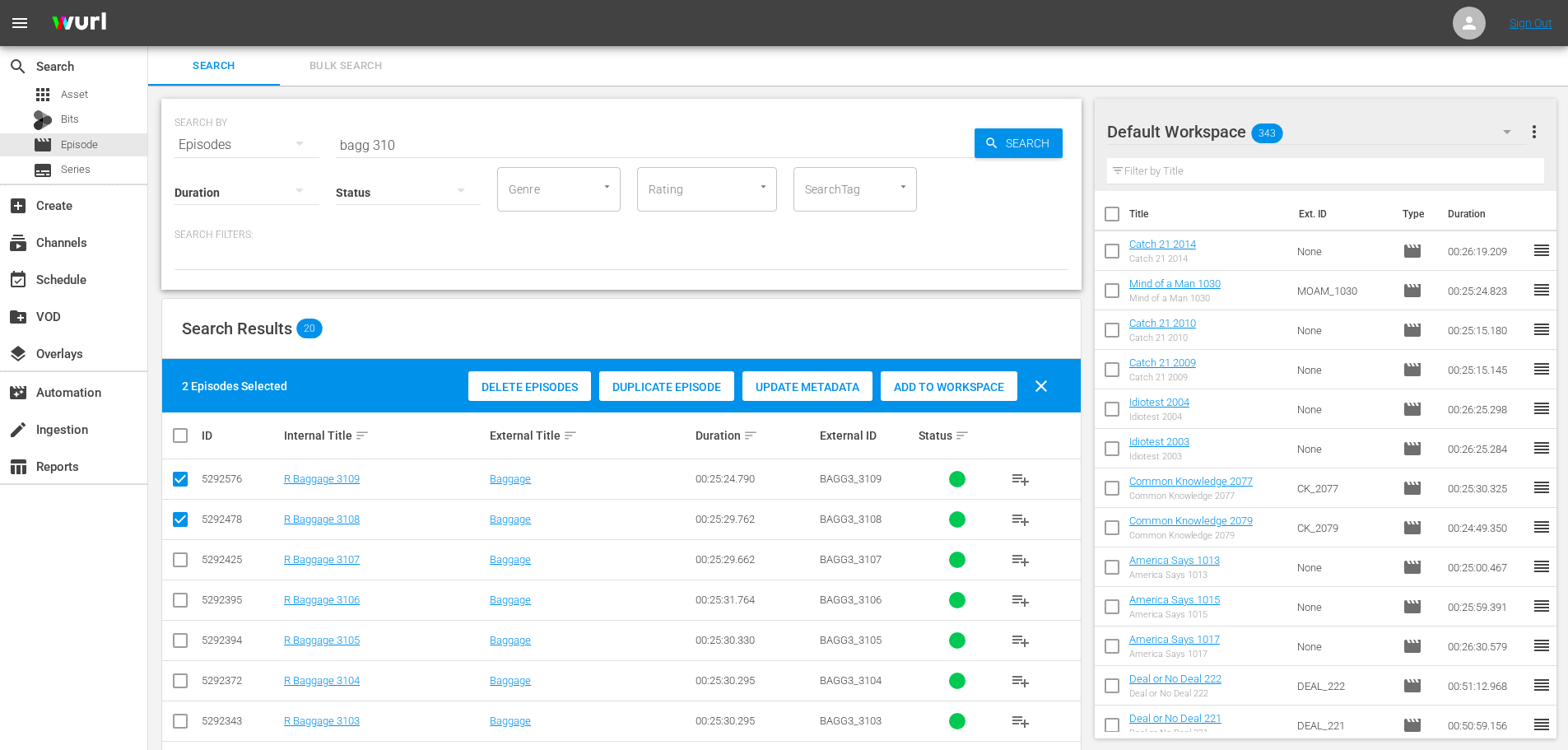
drag, startPoint x: 932, startPoint y: 384, endPoint x: 780, endPoint y: 278, distance: 185.3
click at [931, 384] on span "Add to Workspace" at bounding box center [948, 387] width 136 height 13
click at [436, 149] on input "bagg 310" at bounding box center [654, 144] width 638 height 39
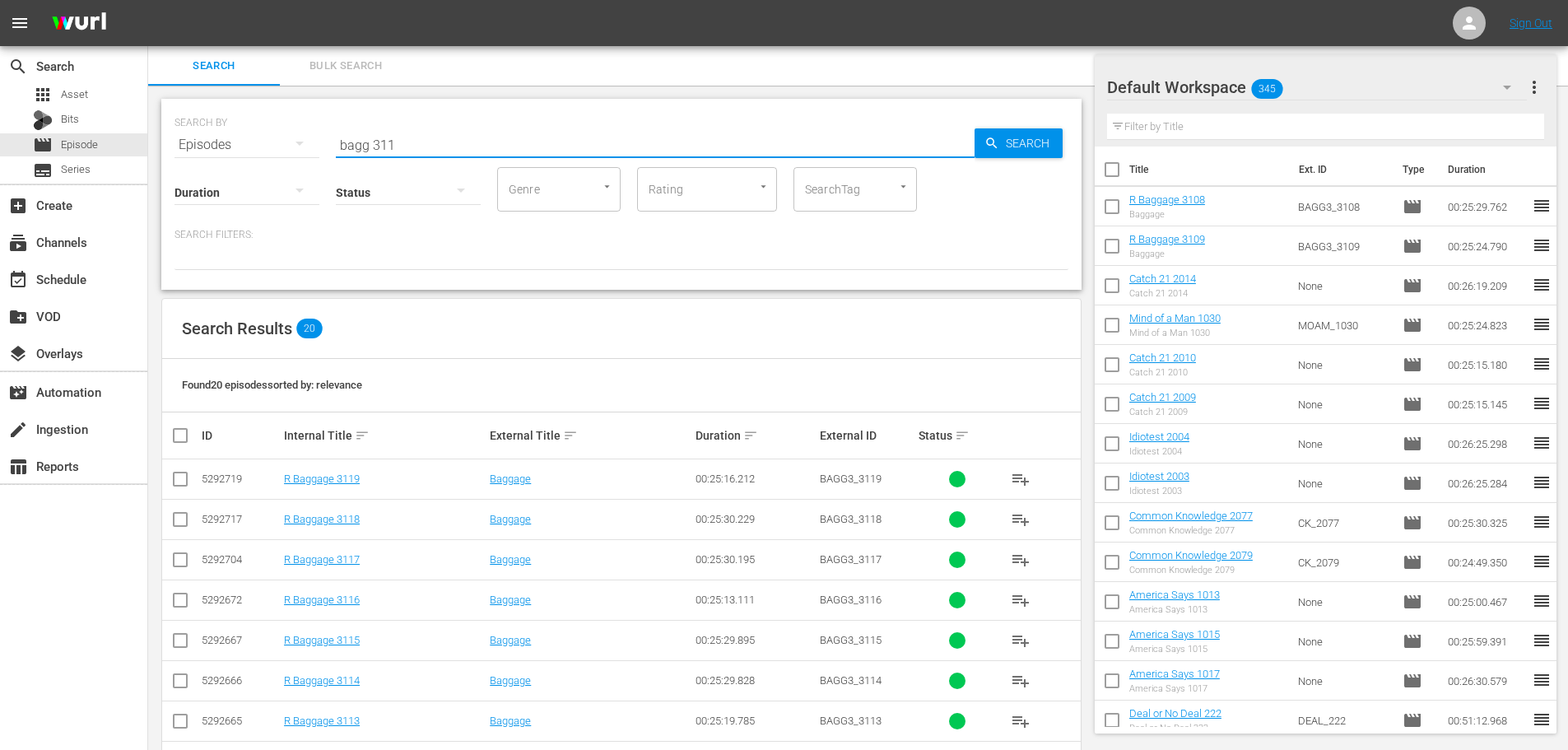
scroll to position [412, 0]
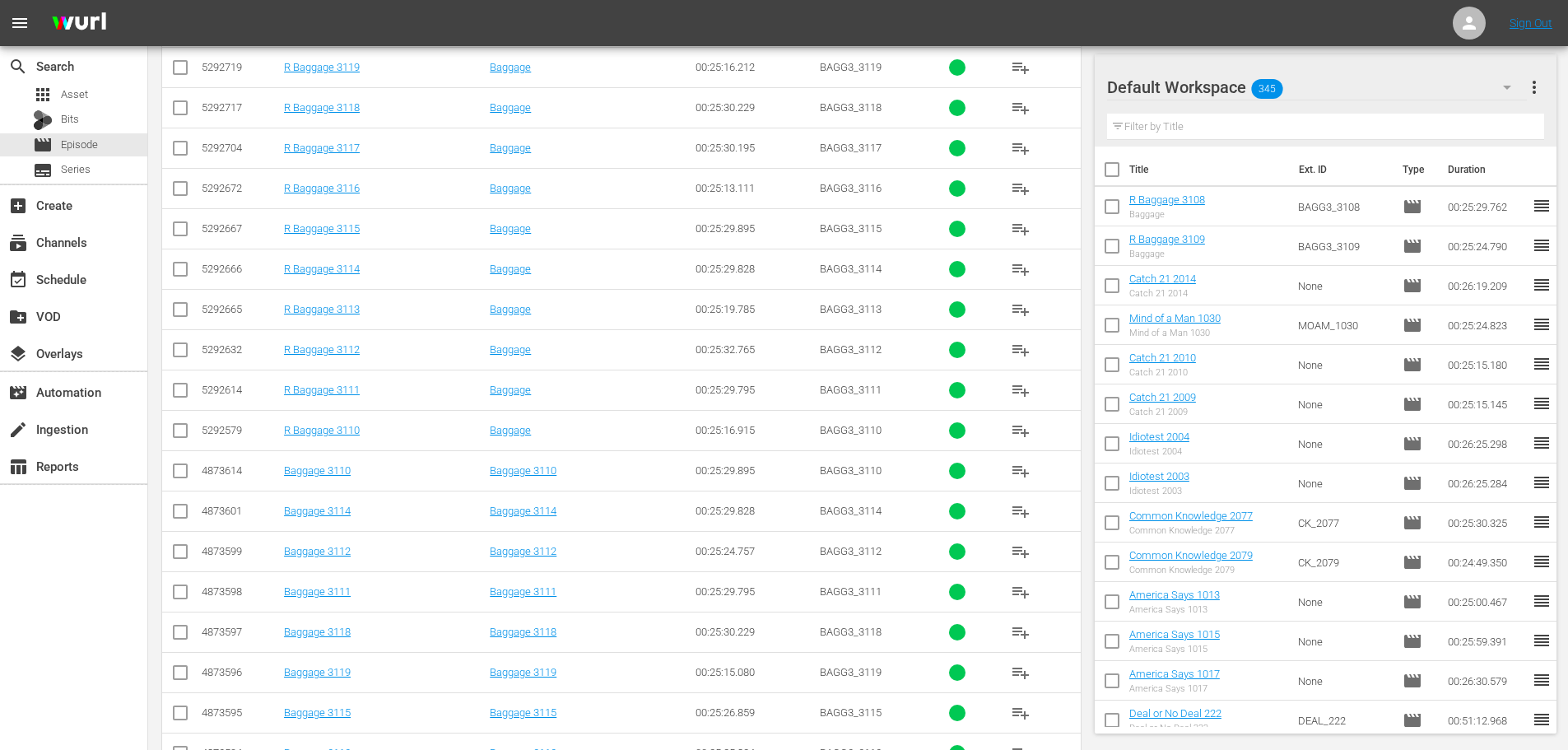
type input "bagg 311"
drag, startPoint x: 175, startPoint y: 442, endPoint x: 176, endPoint y: 405, distance: 37.0
click at [175, 441] on input "checkbox" at bounding box center [180, 434] width 20 height 20
checkbox input "true"
click at [180, 395] on input "checkbox" at bounding box center [180, 394] width 20 height 20
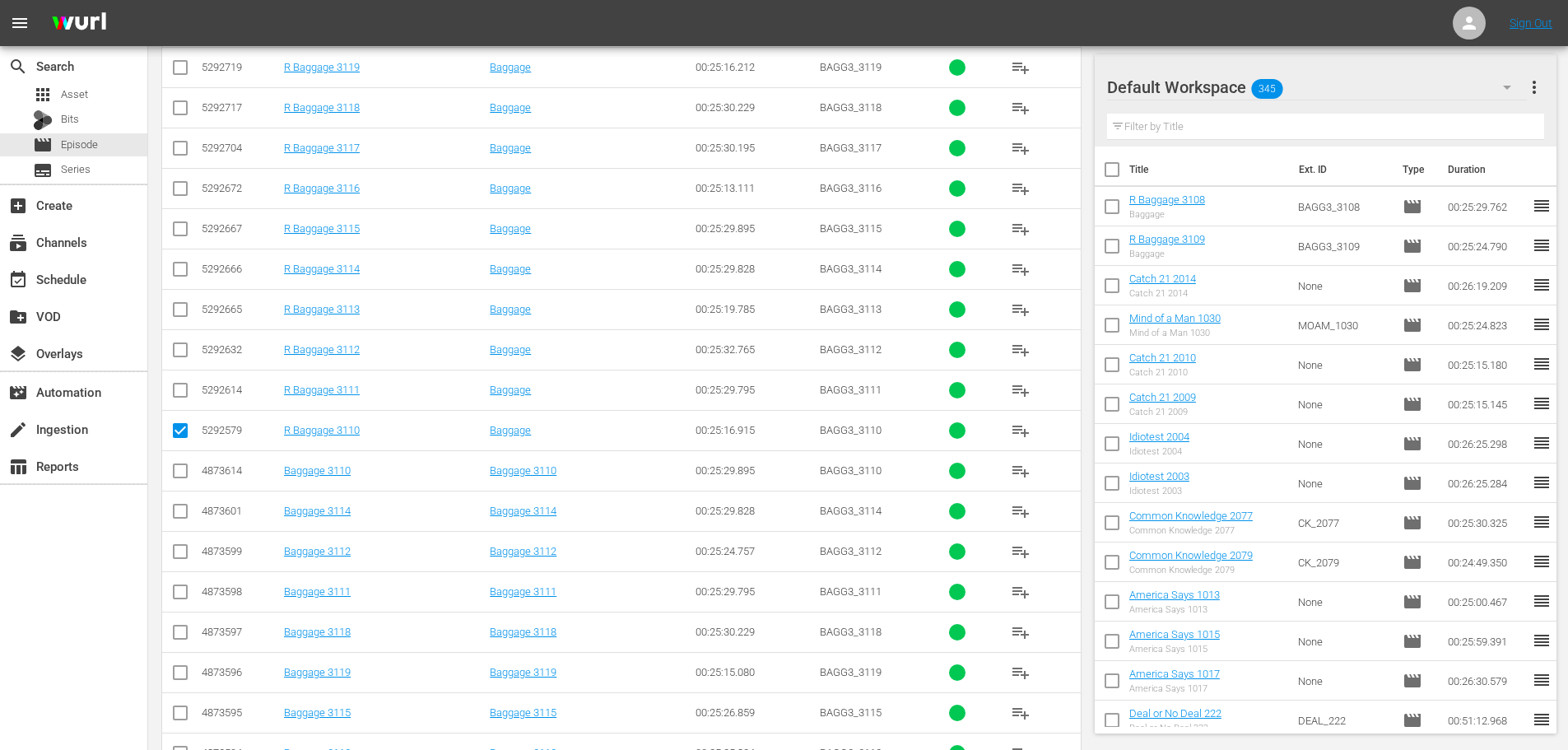
checkbox input "true"
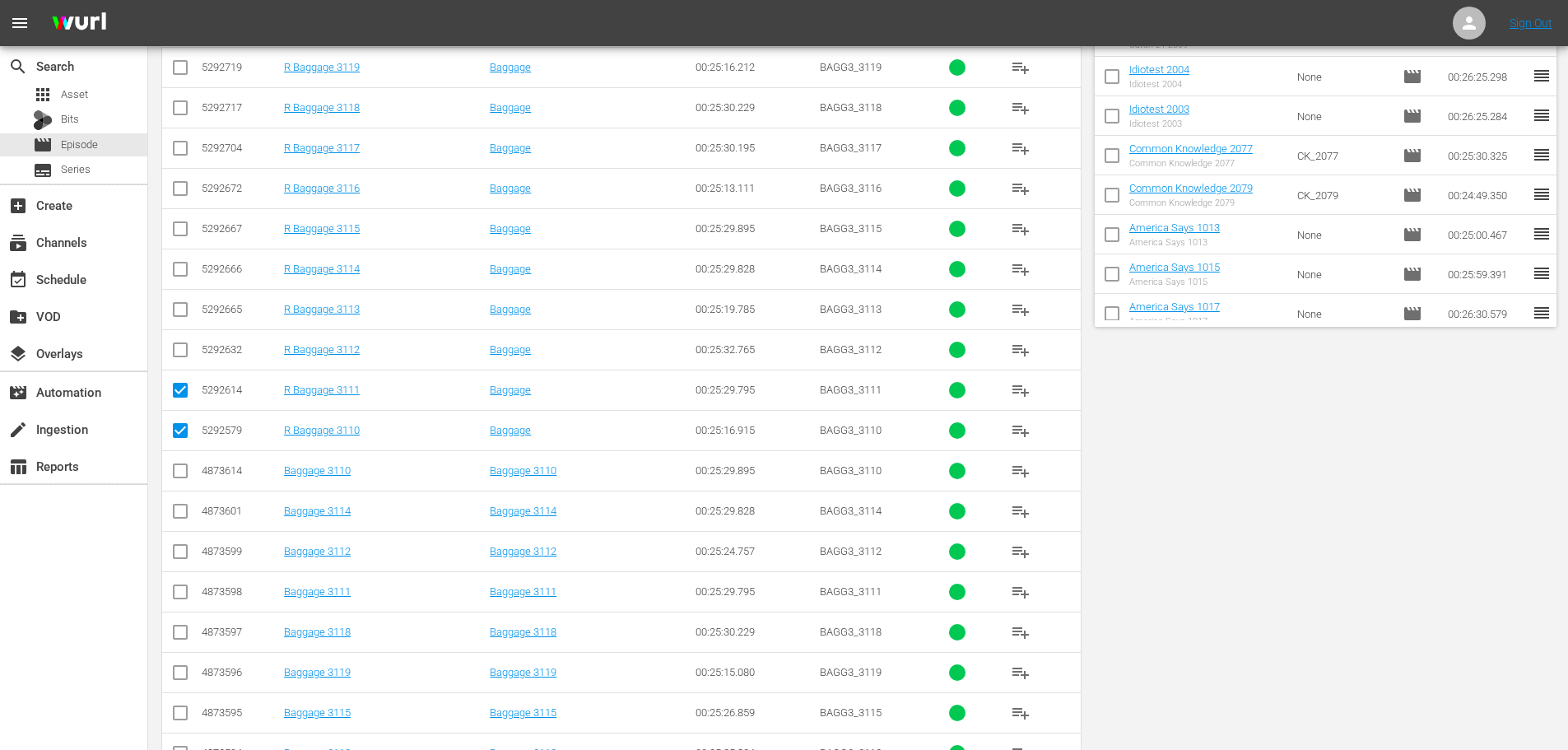
scroll to position [0, 0]
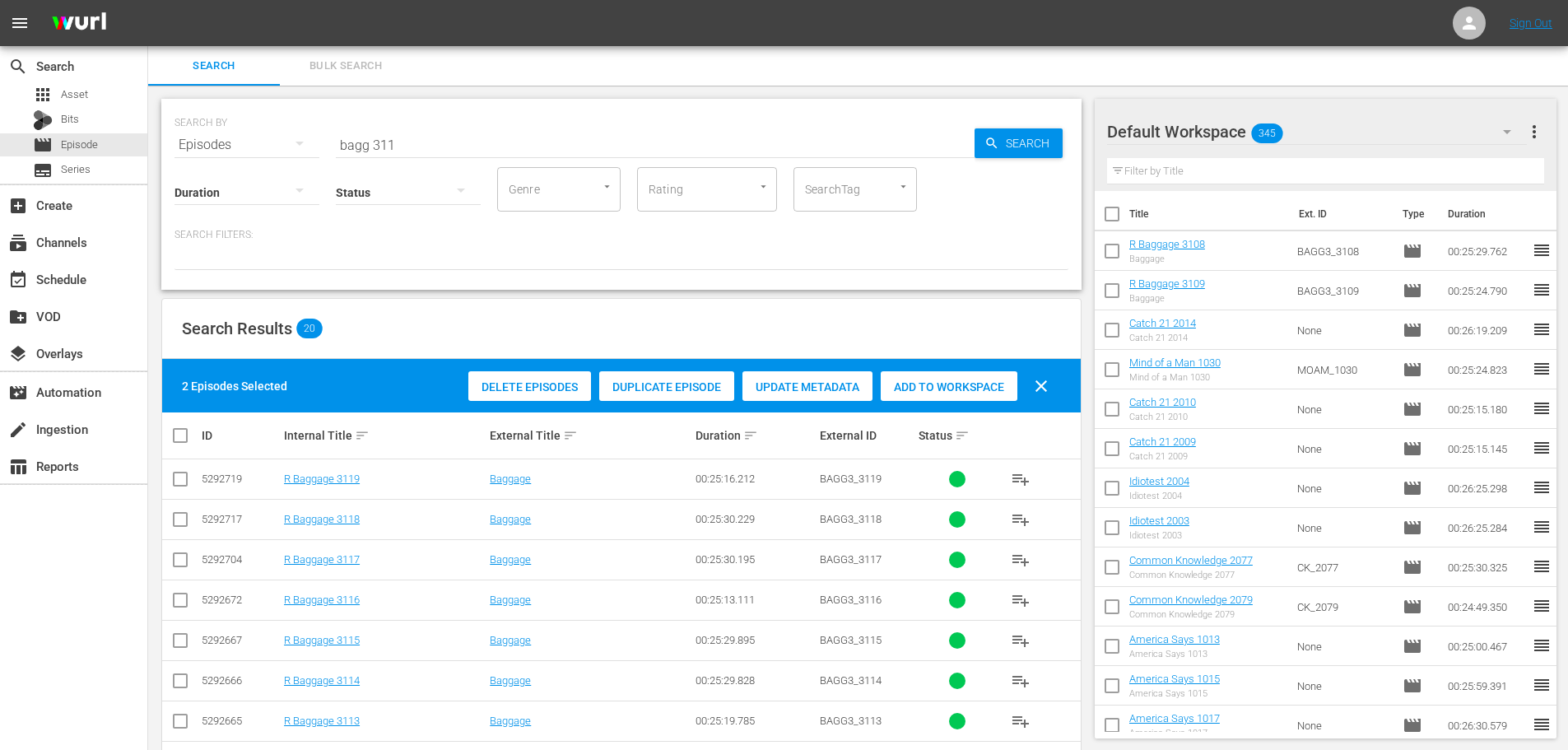
click at [907, 396] on div "Add to Workspace" at bounding box center [948, 387] width 136 height 31
drag, startPoint x: 402, startPoint y: 148, endPoint x: 258, endPoint y: 143, distance: 144.1
click at [259, 143] on div "SEARCH BY Search By Episodes Search ID, Title, Description, Keywords, or Catego…" at bounding box center [622, 135] width 894 height 60
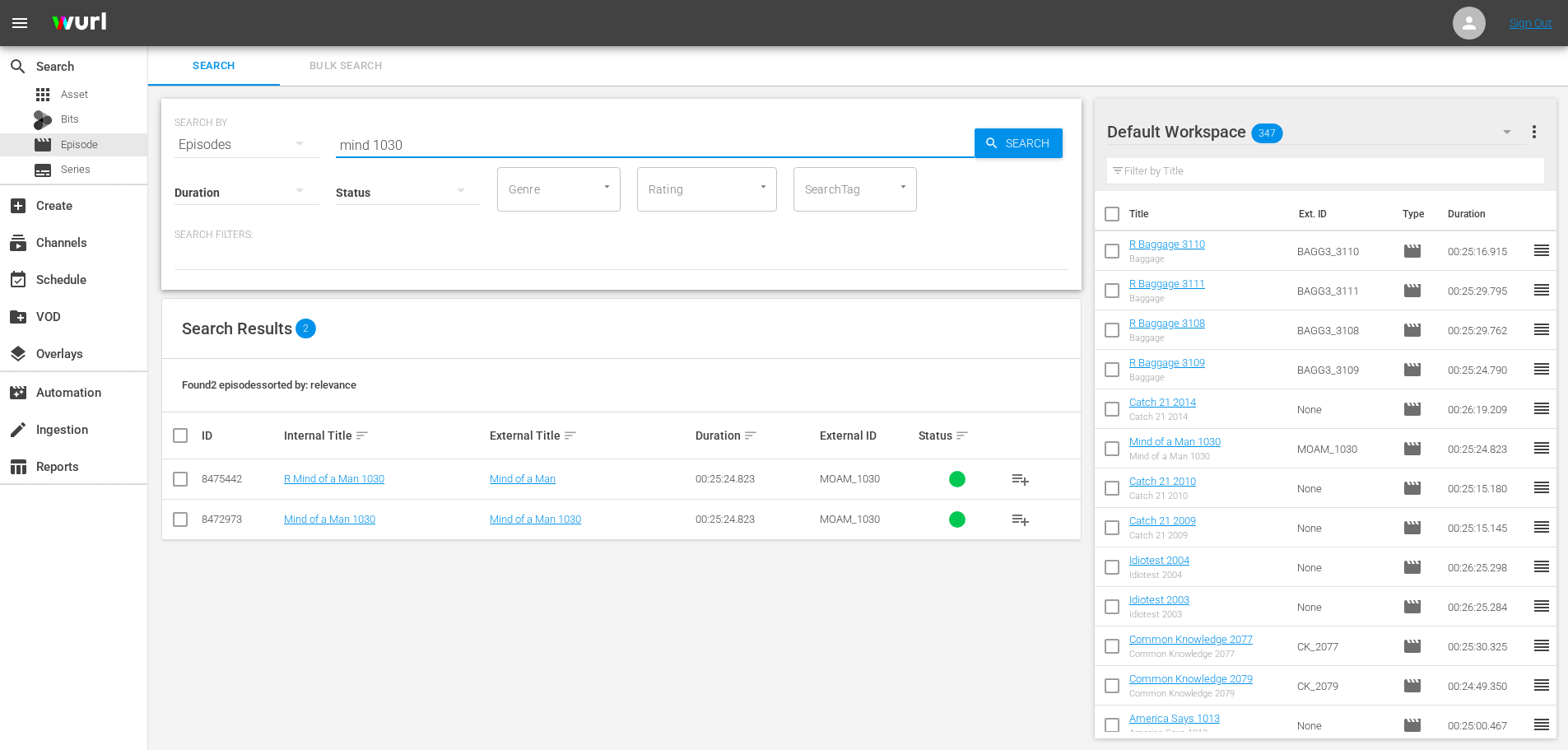
type input "mind 1030"
click at [174, 483] on input "checkbox" at bounding box center [180, 483] width 20 height 20
checkbox input "true"
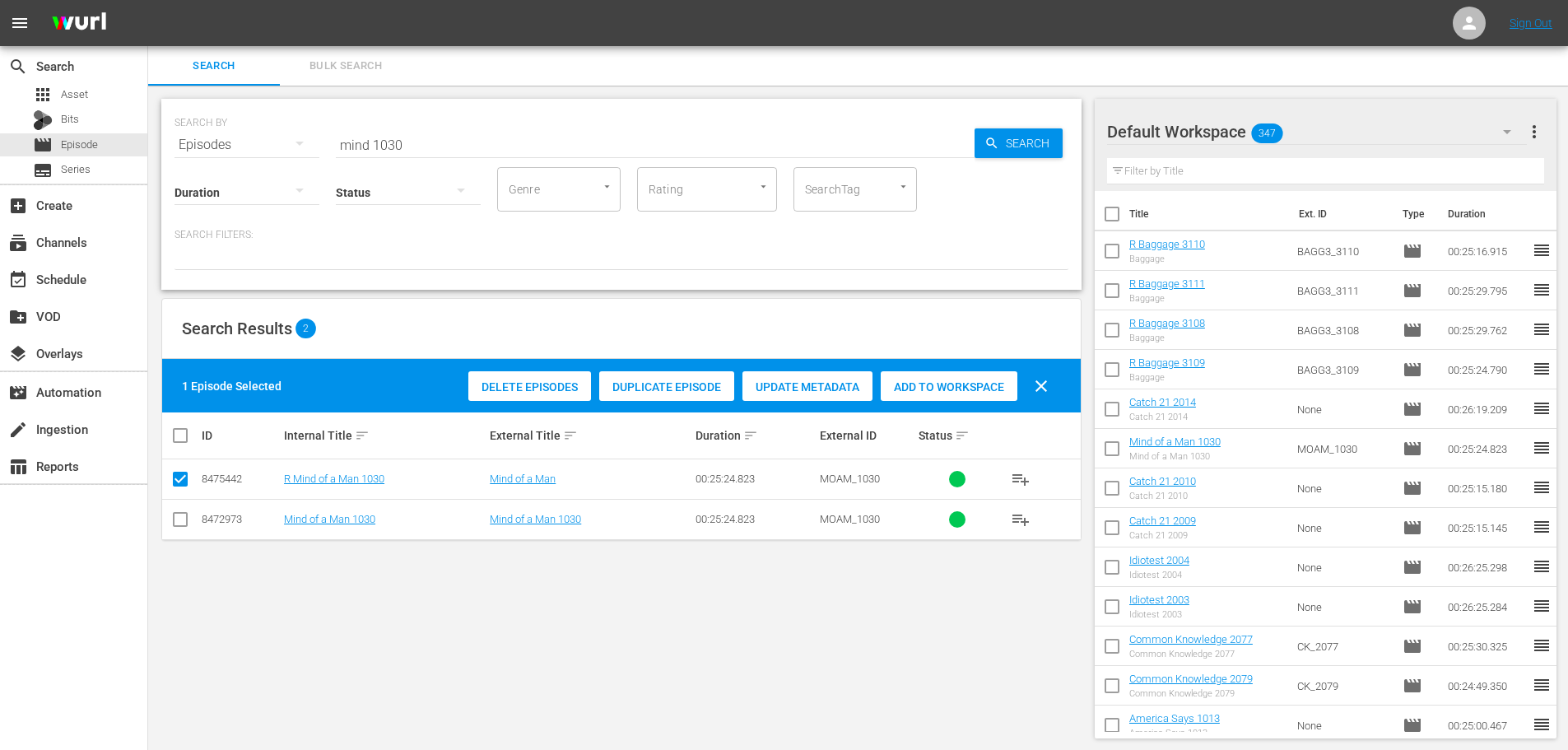
click at [894, 398] on div "Add to Workspace" at bounding box center [948, 387] width 136 height 31
drag, startPoint x: 477, startPoint y: 135, endPoint x: 269, endPoint y: 133, distance: 208.0
click at [272, 134] on div "SEARCH BY Search By Episodes Search ID, Title, Description, Keywords, or Catego…" at bounding box center [622, 135] width 894 height 60
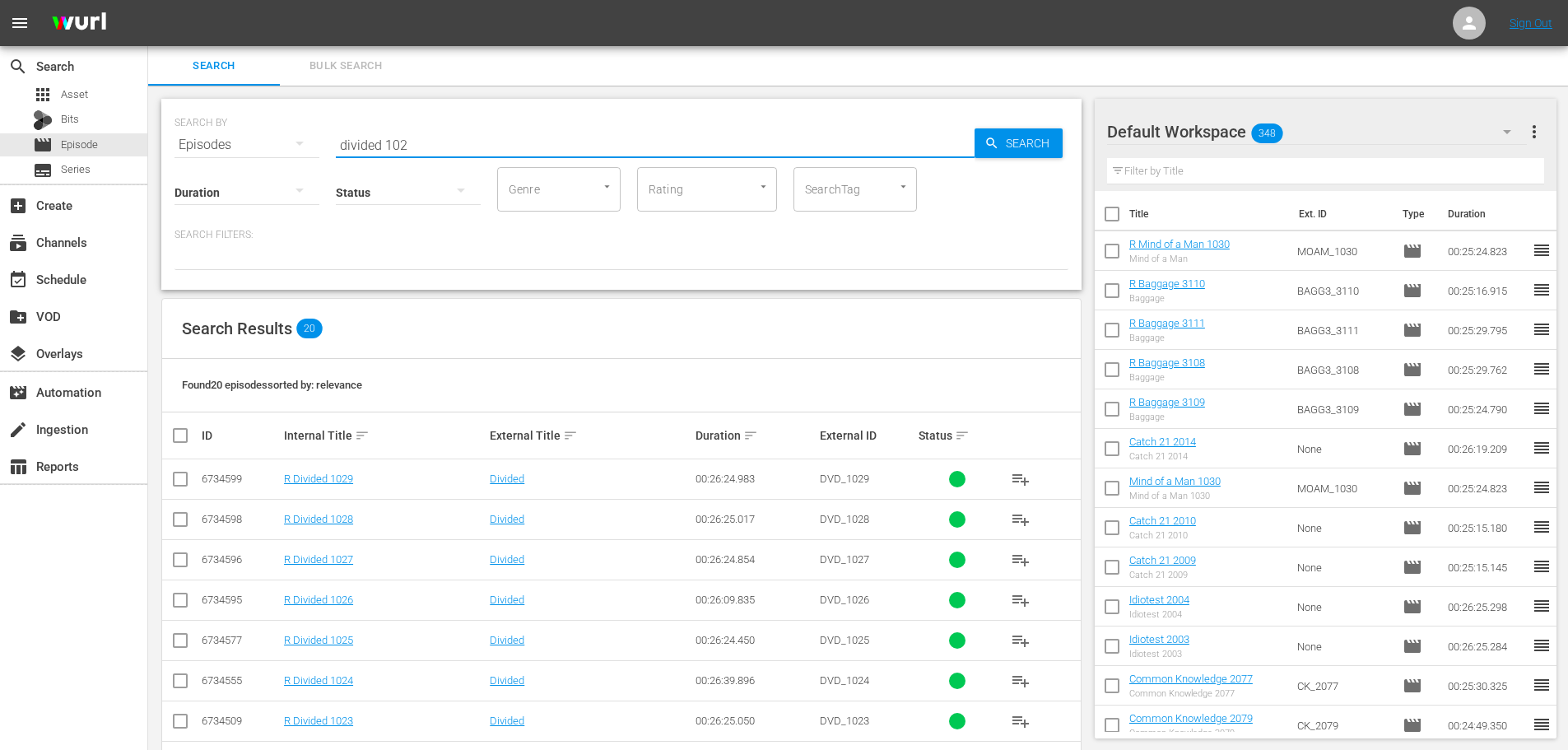
scroll to position [494, 0]
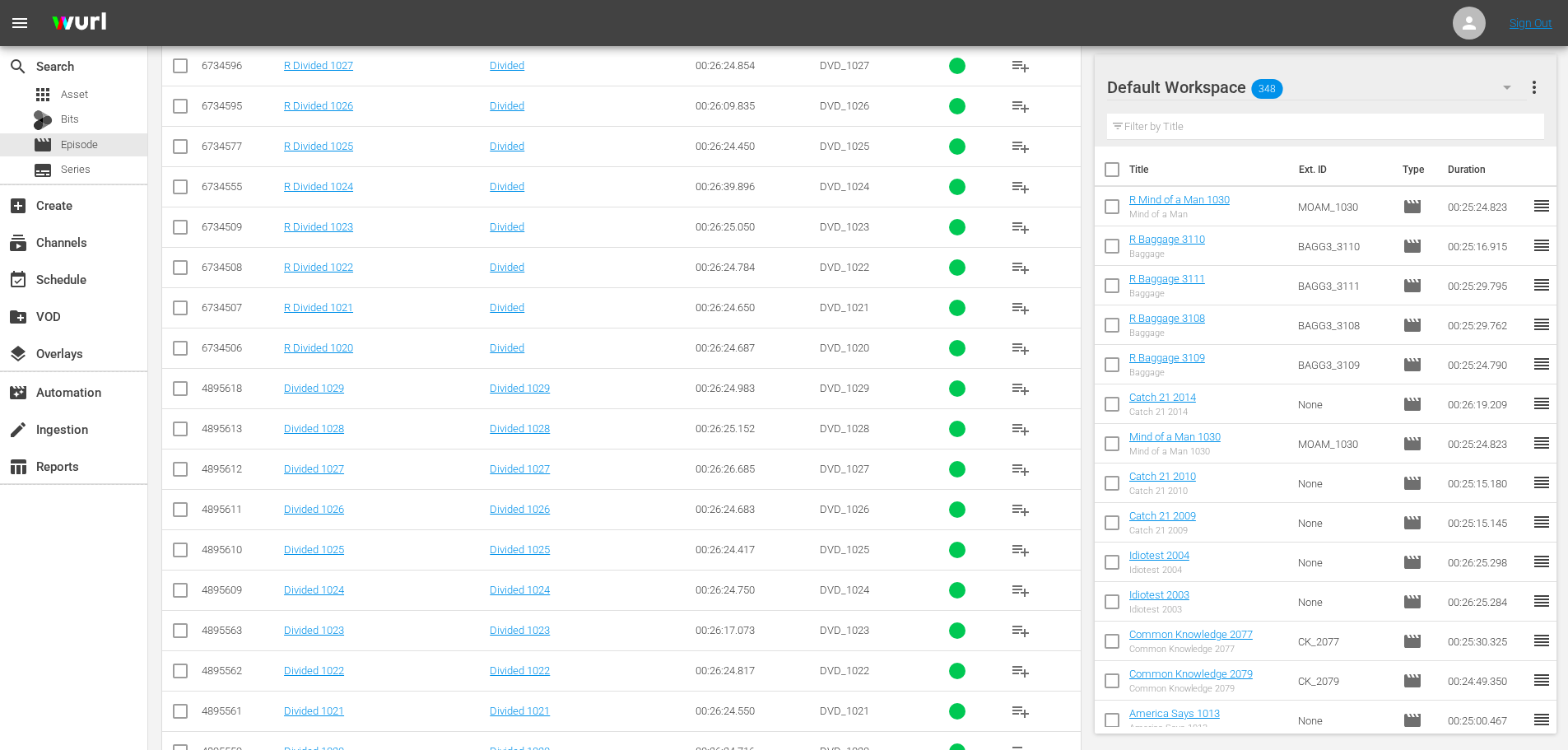
type input "divided 102"
drag, startPoint x: 175, startPoint y: 308, endPoint x: 178, endPoint y: 254, distance: 54.1
click at [176, 307] on input "checkbox" at bounding box center [180, 311] width 20 height 20
checkbox input "true"
click at [188, 233] on input "checkbox" at bounding box center [180, 231] width 20 height 20
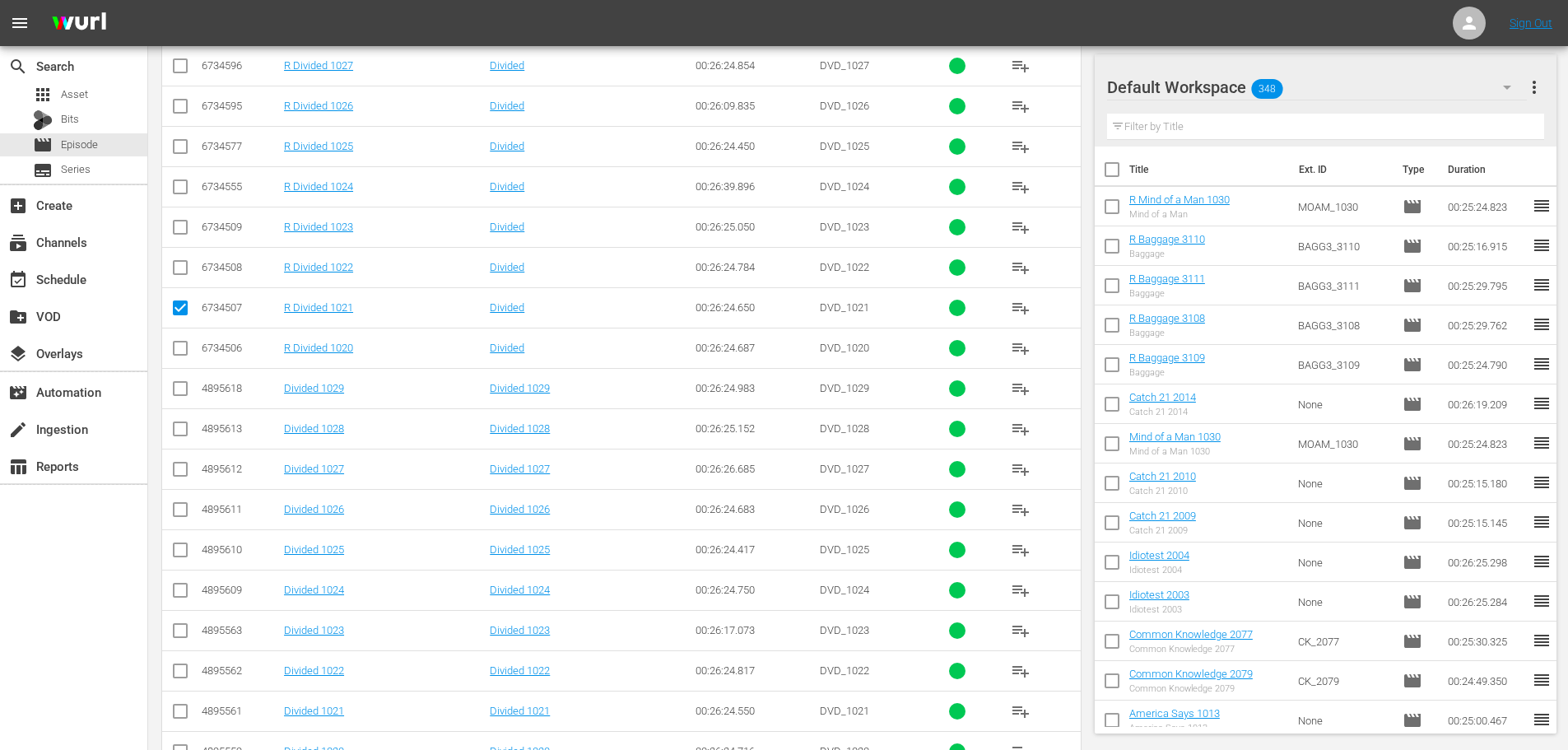
checkbox input "true"
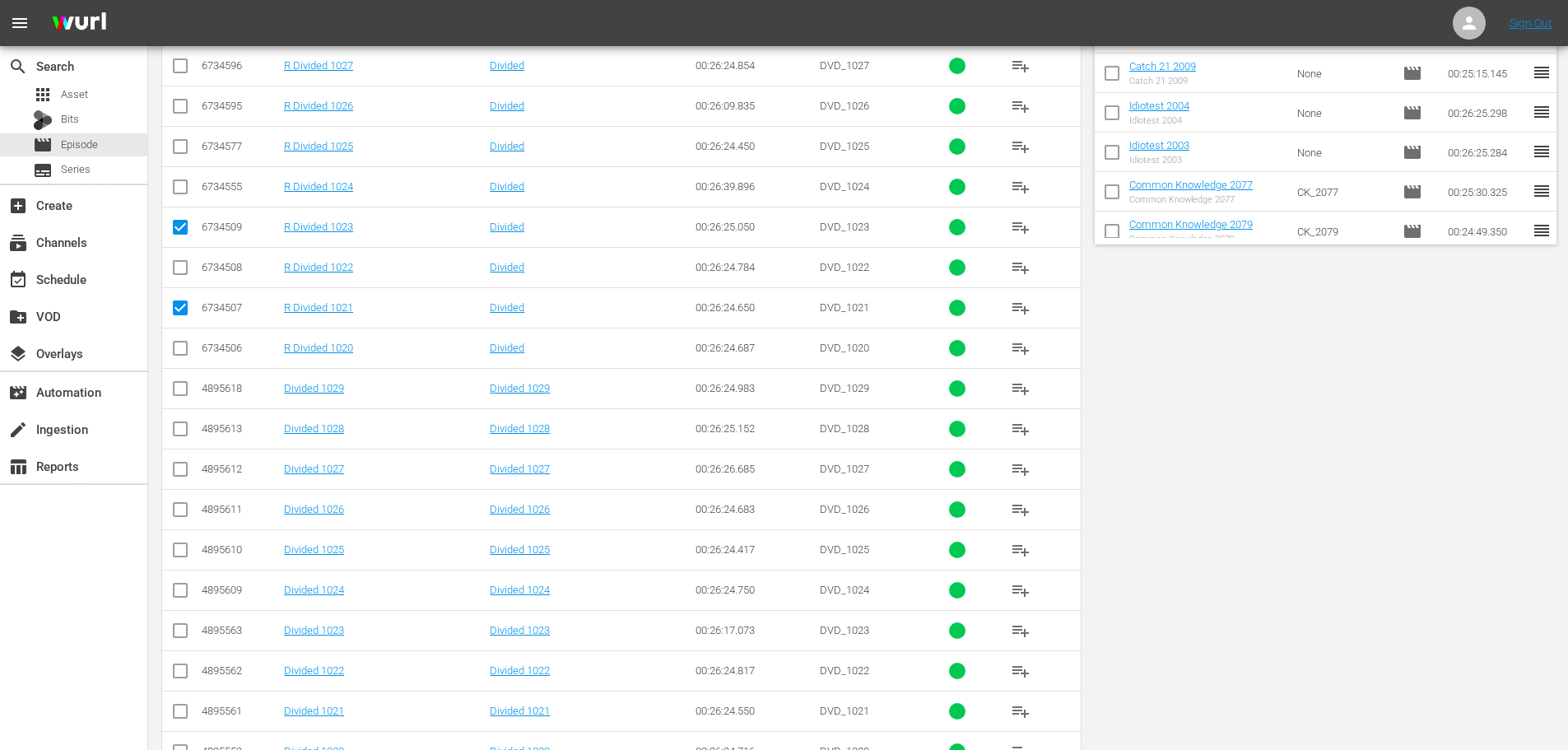
scroll to position [0, 0]
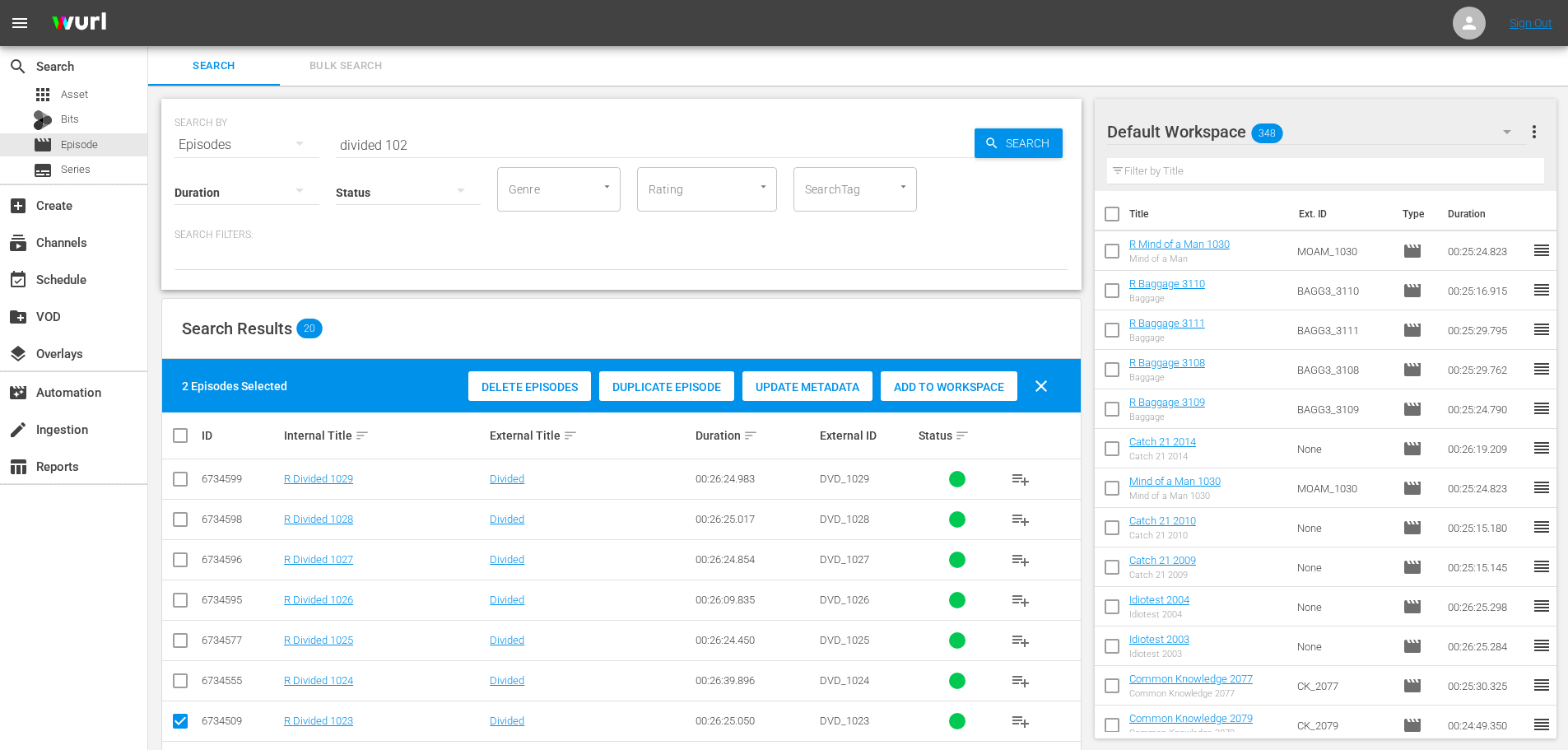
click at [944, 387] on span "Add to Workspace" at bounding box center [948, 387] width 136 height 13
drag, startPoint x: 475, startPoint y: 147, endPoint x: 241, endPoint y: 142, distance: 234.1
click at [241, 142] on div "SEARCH BY Search By Episodes Search ID, Title, Description, Keywords, or Catego…" at bounding box center [622, 135] width 894 height 60
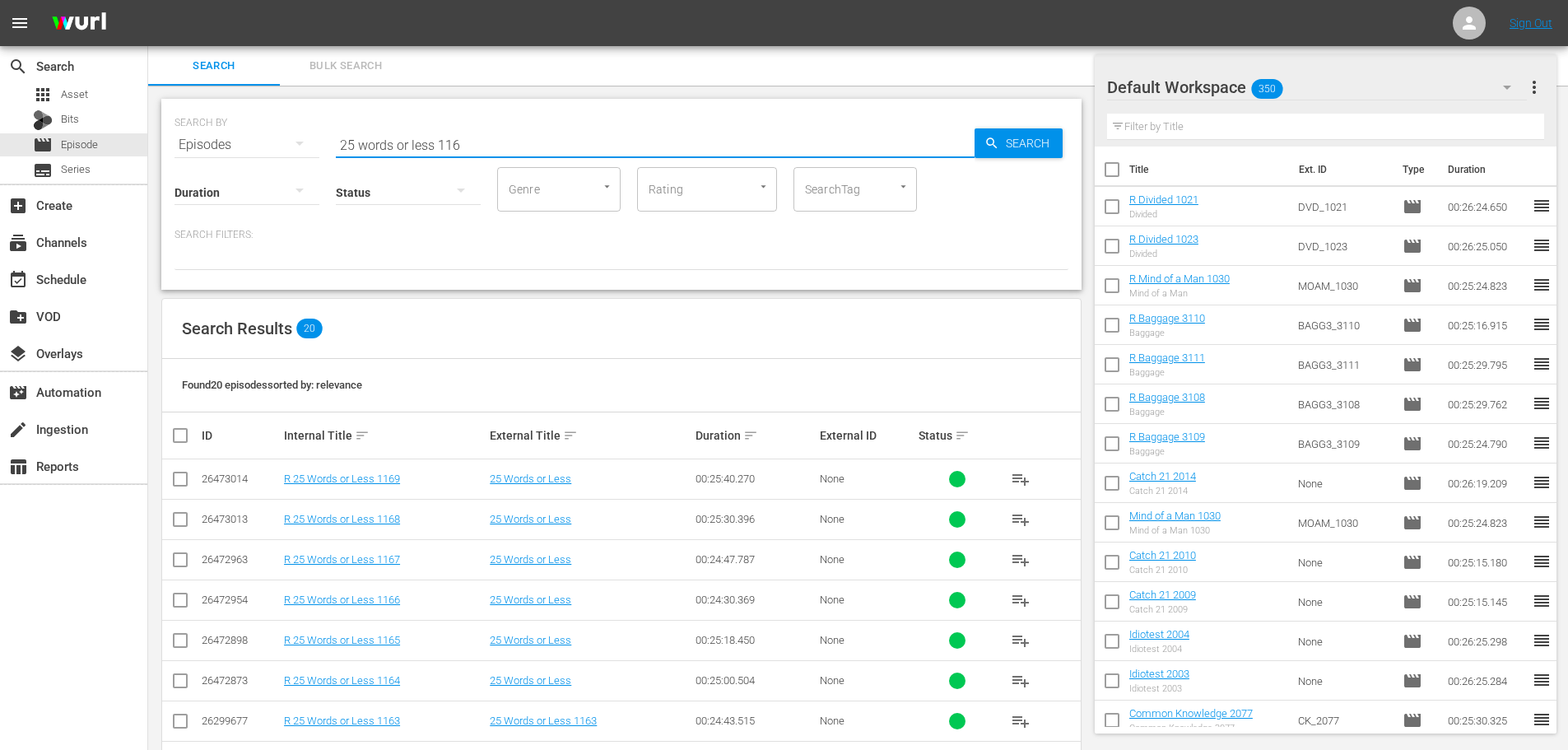
scroll to position [247, 0]
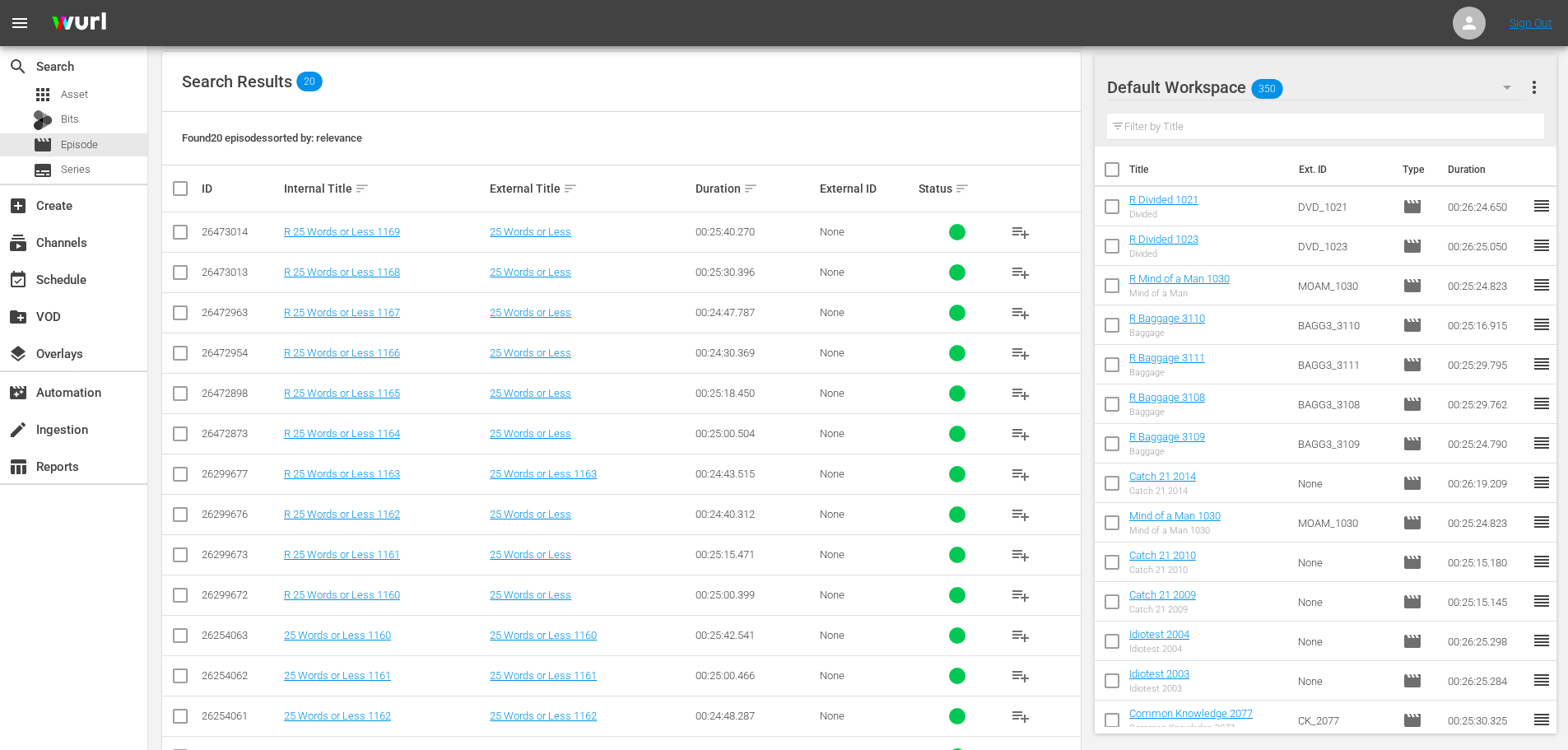
type input "25 words or less 116"
drag, startPoint x: 186, startPoint y: 601, endPoint x: 171, endPoint y: 570, distance: 34.4
click at [184, 602] on input "checkbox" at bounding box center [180, 599] width 20 height 20
checkbox input "true"
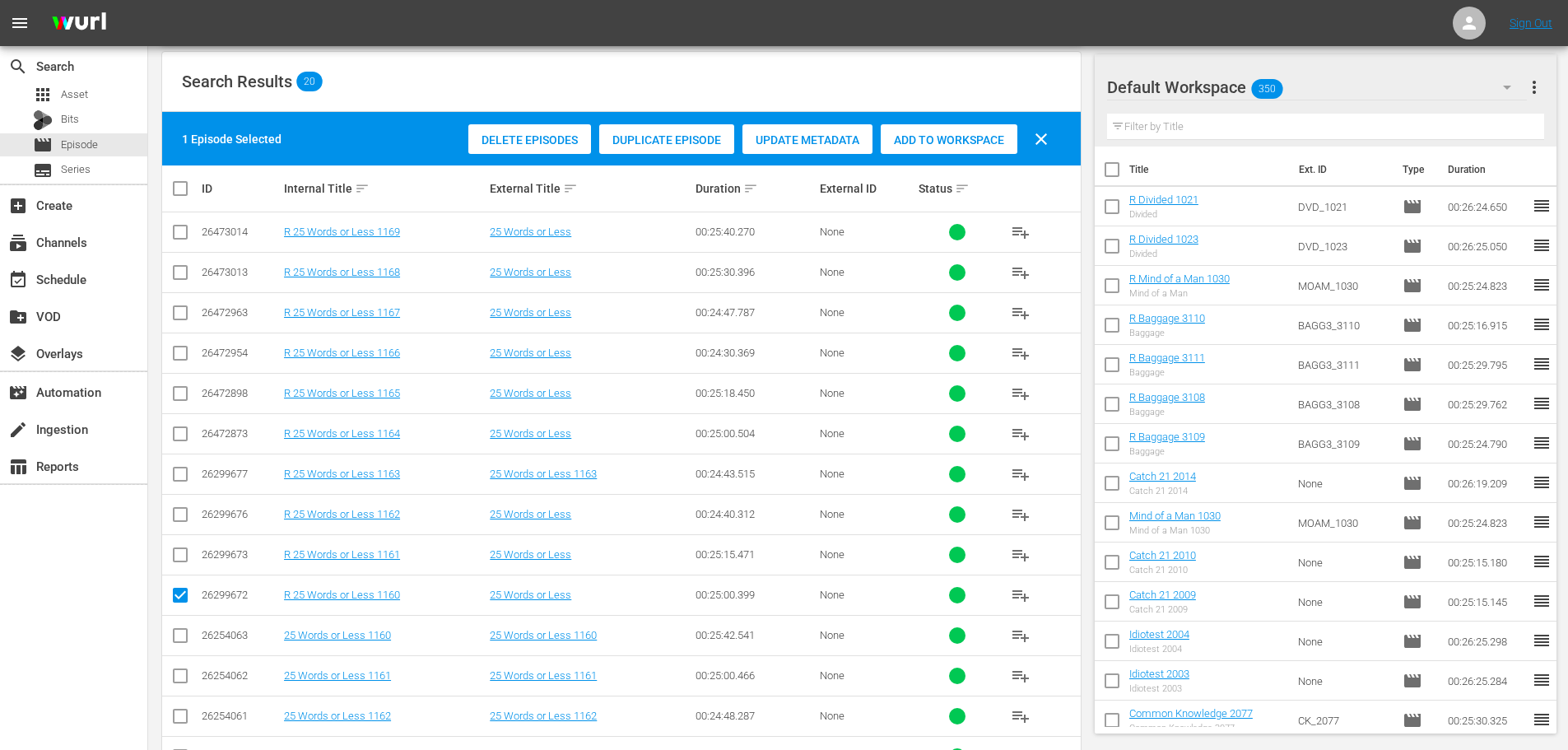
click at [173, 558] on input "checkbox" at bounding box center [180, 558] width 20 height 20
checkbox input "true"
click at [980, 145] on span "Add to Workspace" at bounding box center [948, 140] width 136 height 13
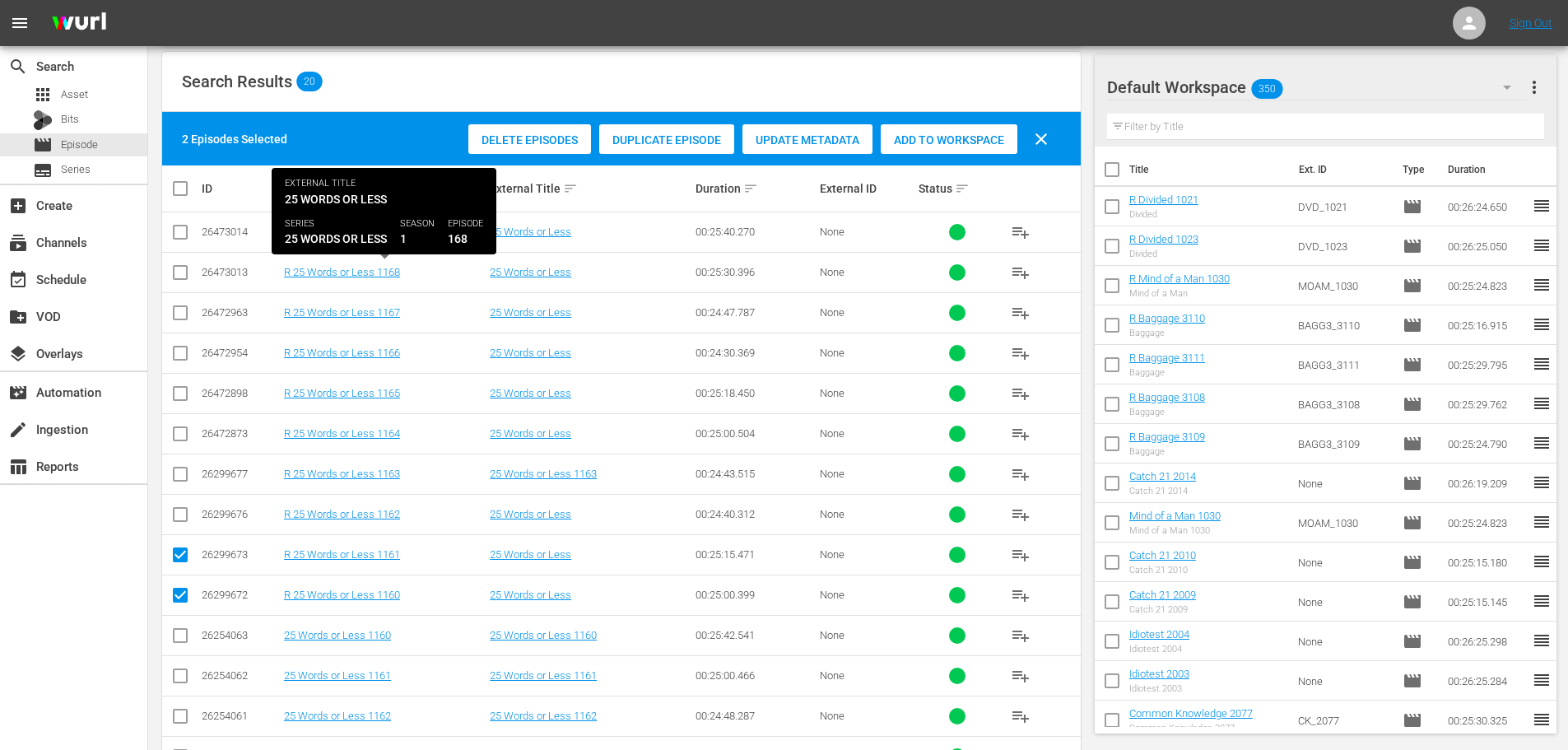
scroll to position [0, 0]
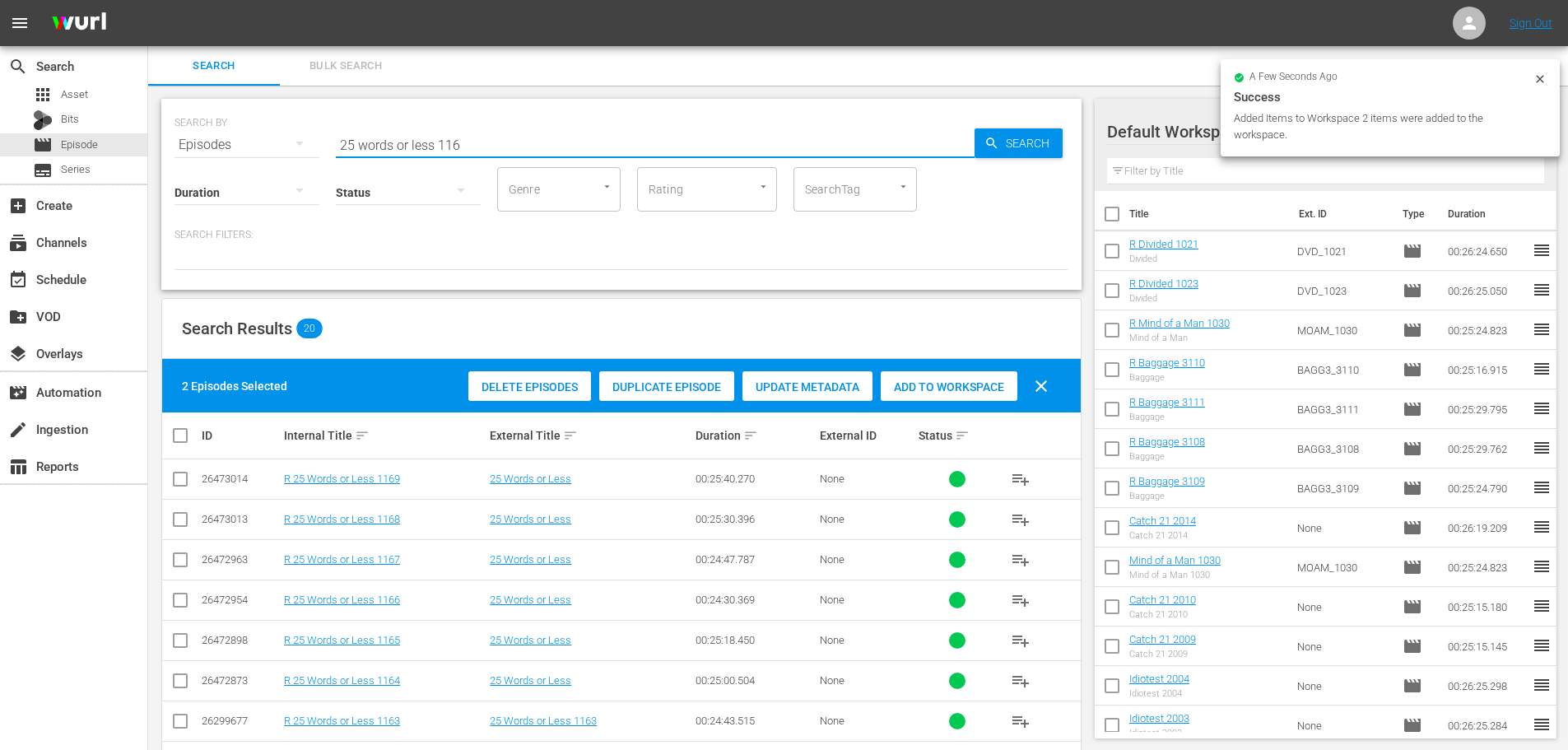
drag, startPoint x: 540, startPoint y: 140, endPoint x: 201, endPoint y: 139, distance: 339.0
click at [201, 139] on div "SEARCH BY Search By Episodes Search ID, Title, Description, Keywords, or Catego…" at bounding box center [622, 135] width 894 height 60
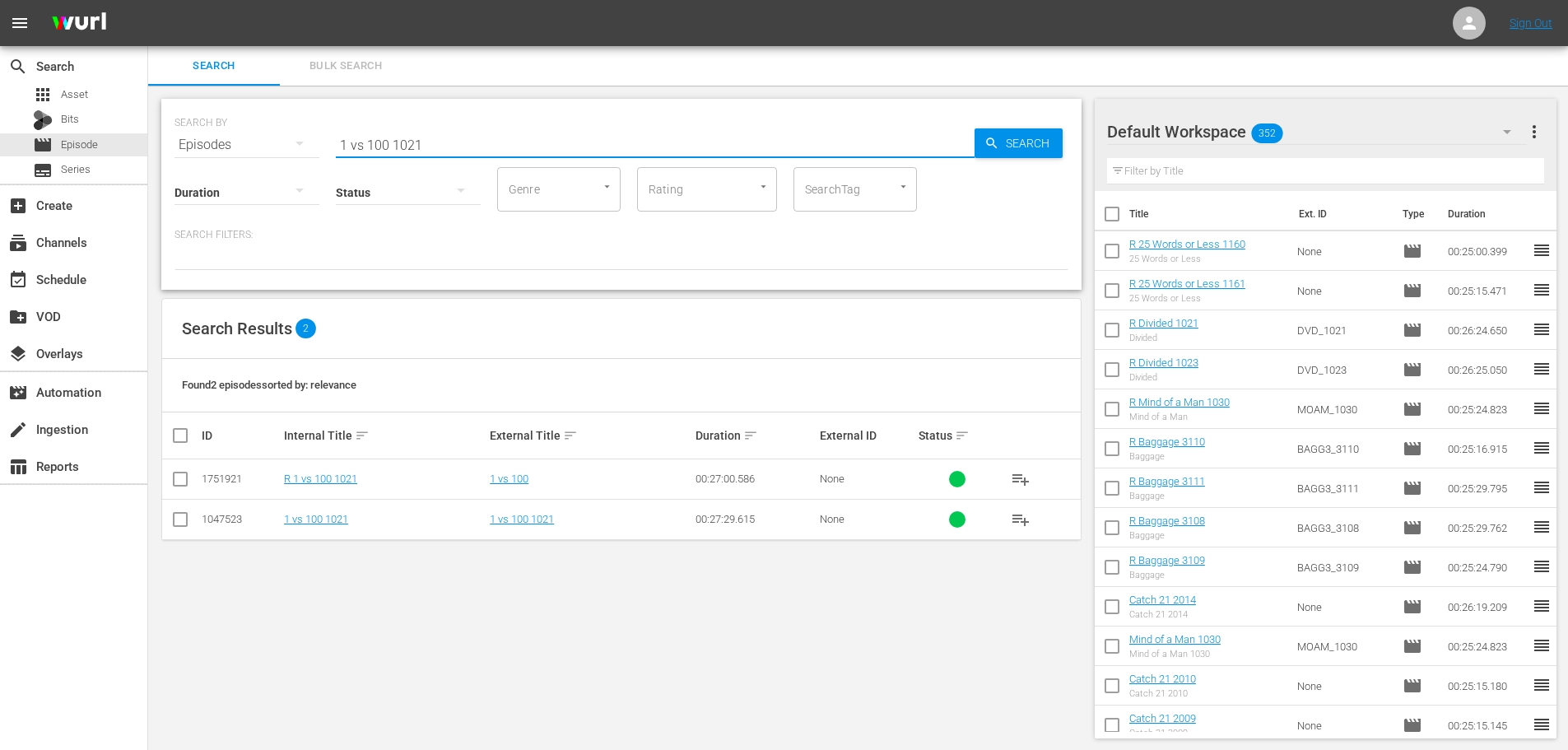
type input "1 vs 100 1021"
drag, startPoint x: 176, startPoint y: 490, endPoint x: 189, endPoint y: 491, distance: 13.0
click at [176, 490] on input "checkbox" at bounding box center [180, 483] width 20 height 20
checkbox input "true"
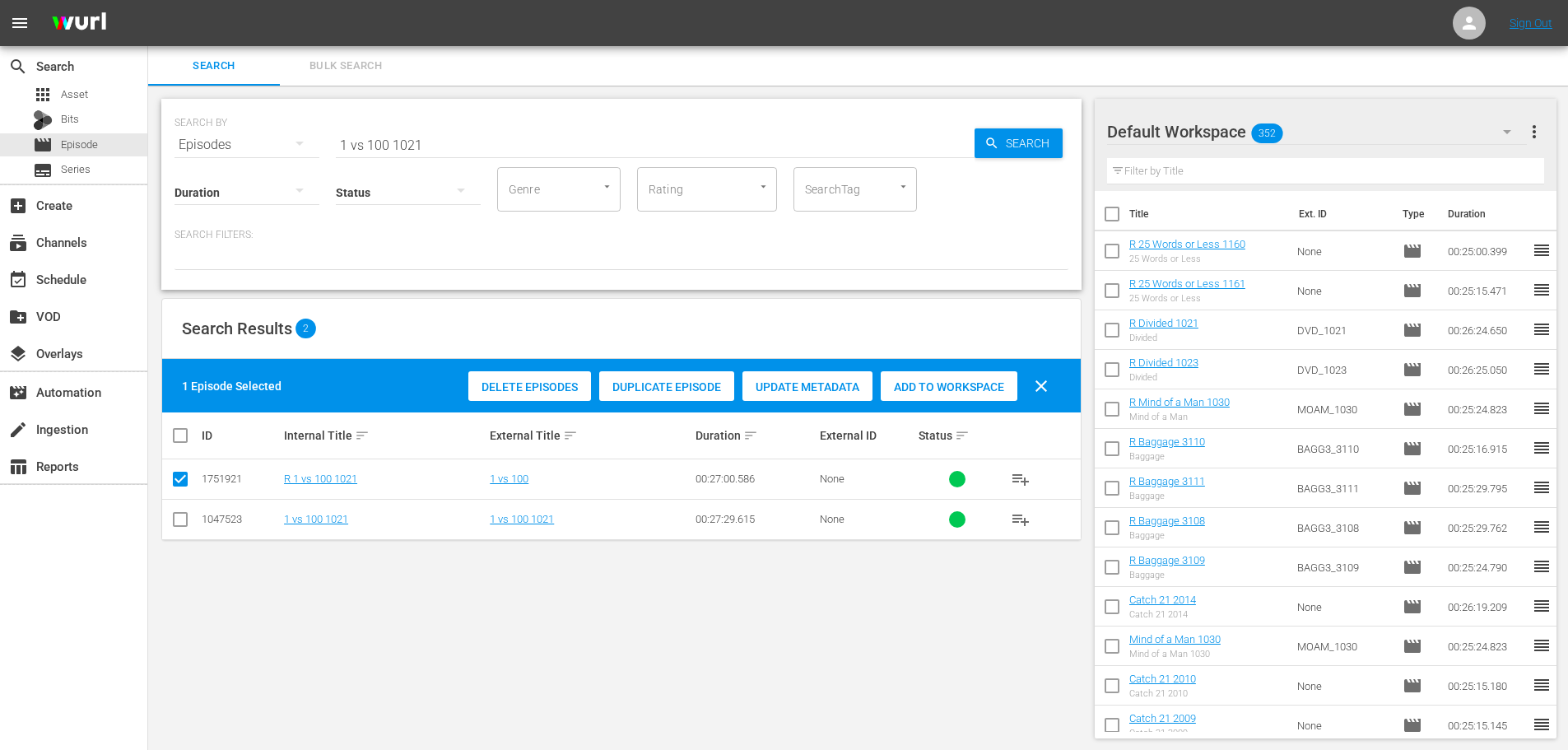
click at [963, 377] on div "Add to Workspace" at bounding box center [948, 387] width 136 height 31
drag, startPoint x: 482, startPoint y: 147, endPoint x: 232, endPoint y: 140, distance: 250.1
click at [232, 140] on div "SEARCH BY Search By Episodes Search ID, Title, Description, Keywords, or Catego…" at bounding box center [622, 135] width 894 height 60
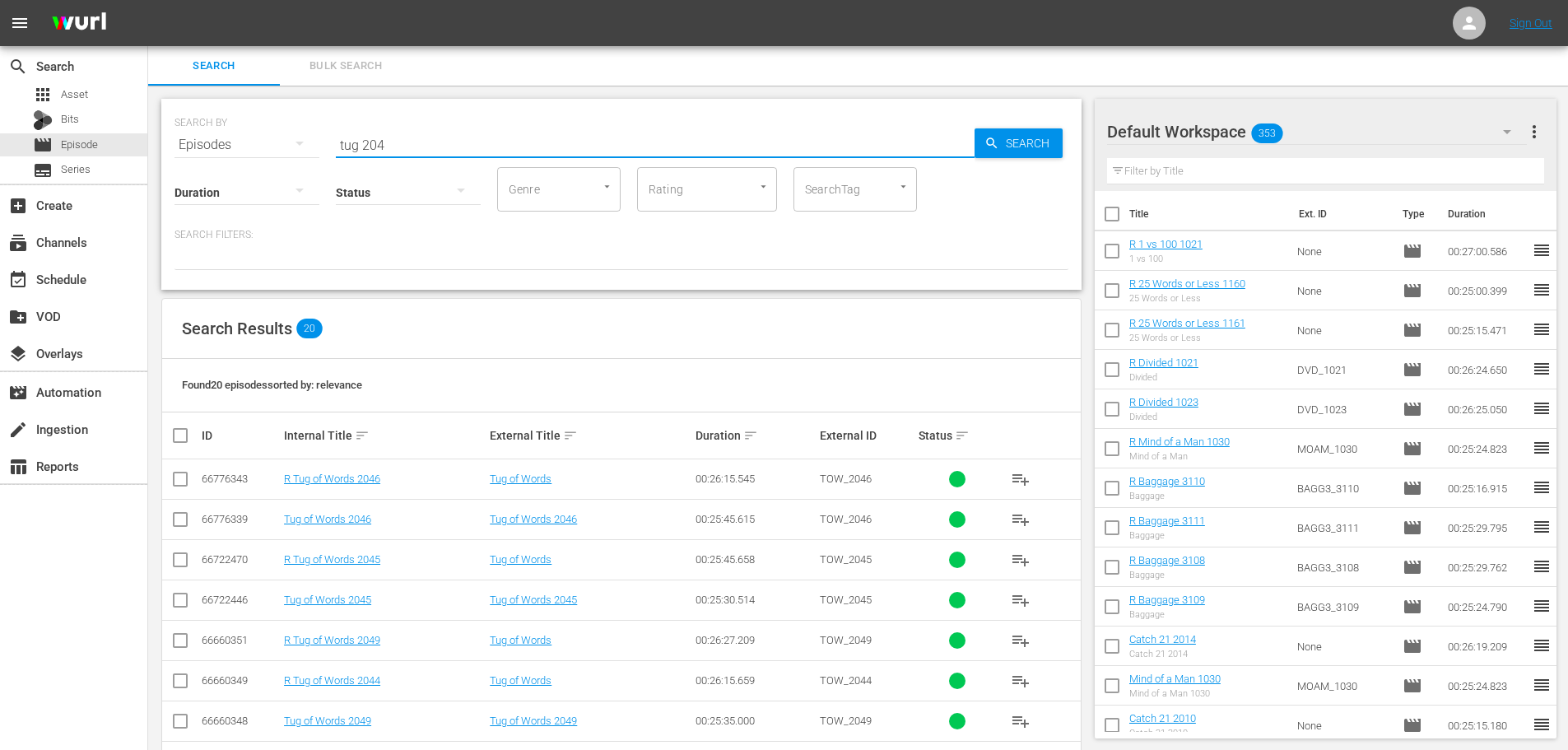
type input "tug 204"
click at [180, 567] on input "checkbox" at bounding box center [180, 563] width 20 height 20
checkbox input "true"
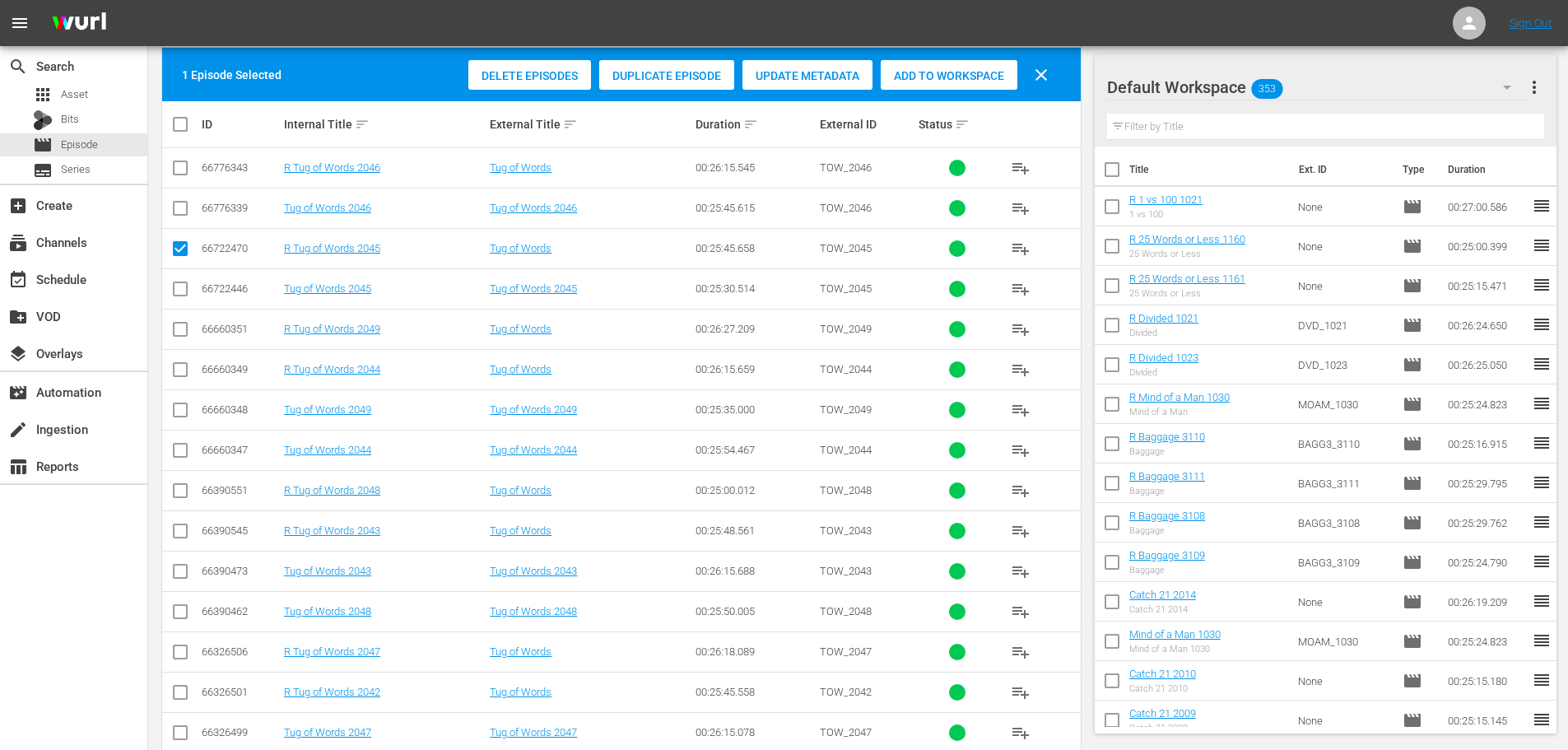
scroll to position [412, 0]
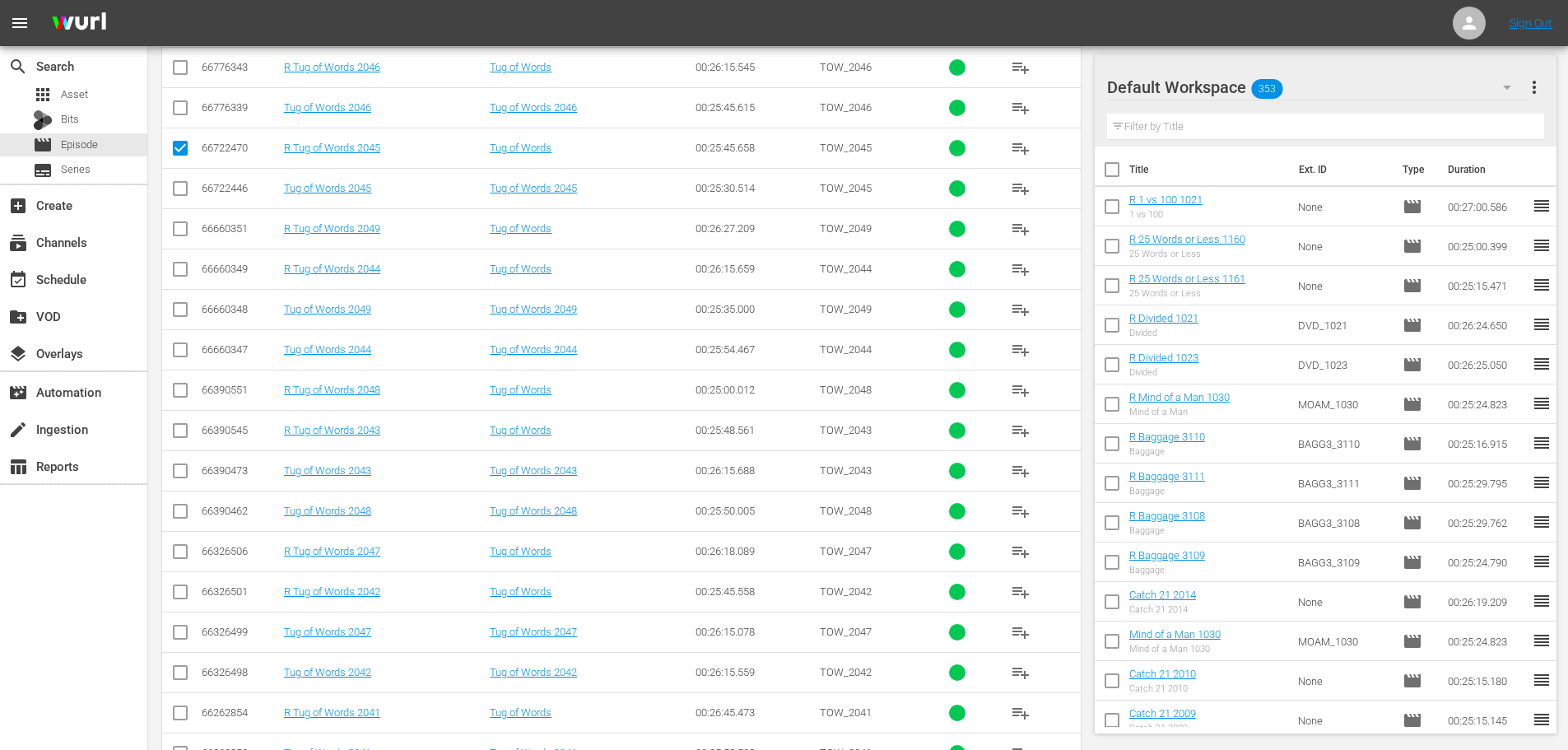
click at [186, 596] on input "checkbox" at bounding box center [180, 595] width 20 height 20
checkbox input "true"
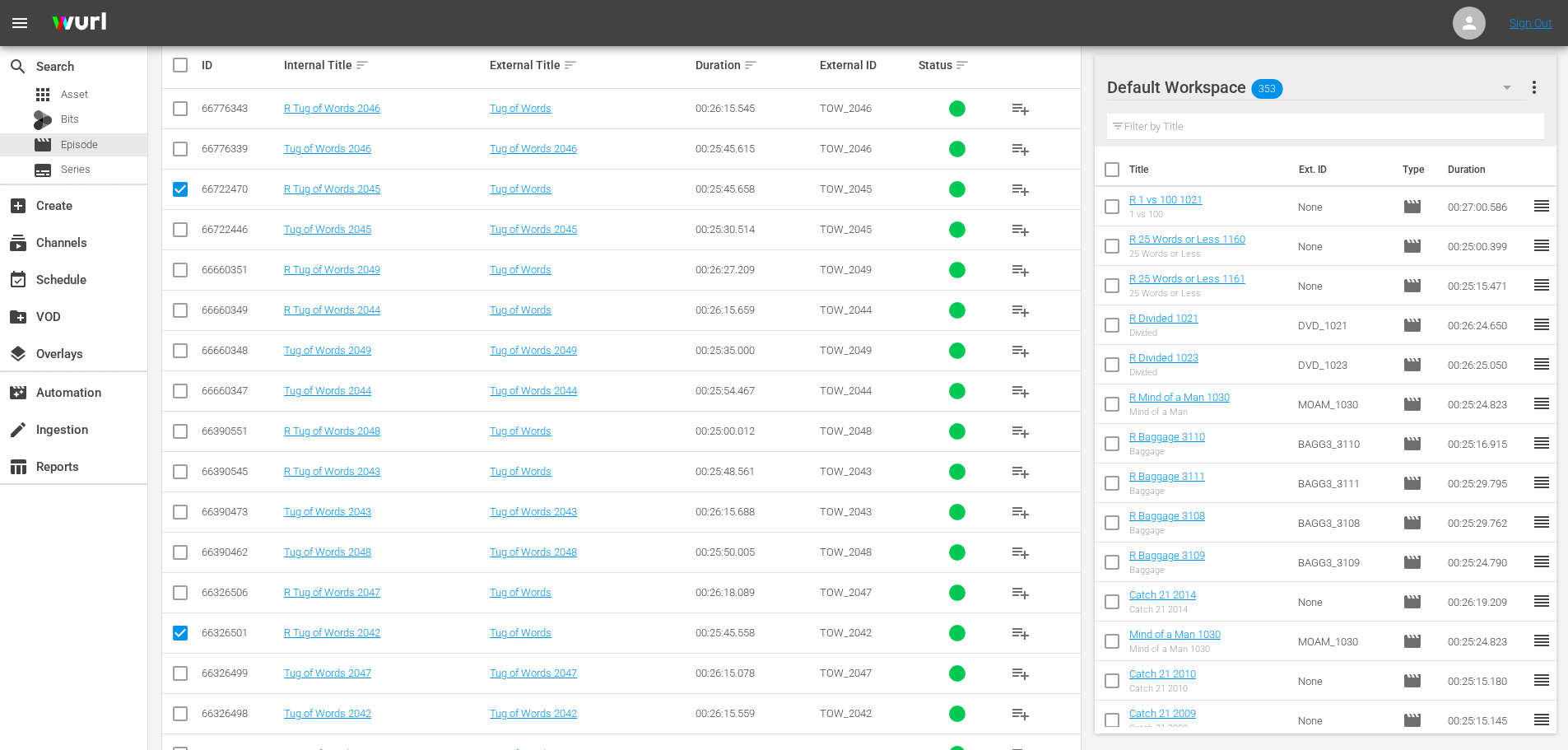
scroll to position [330, 0]
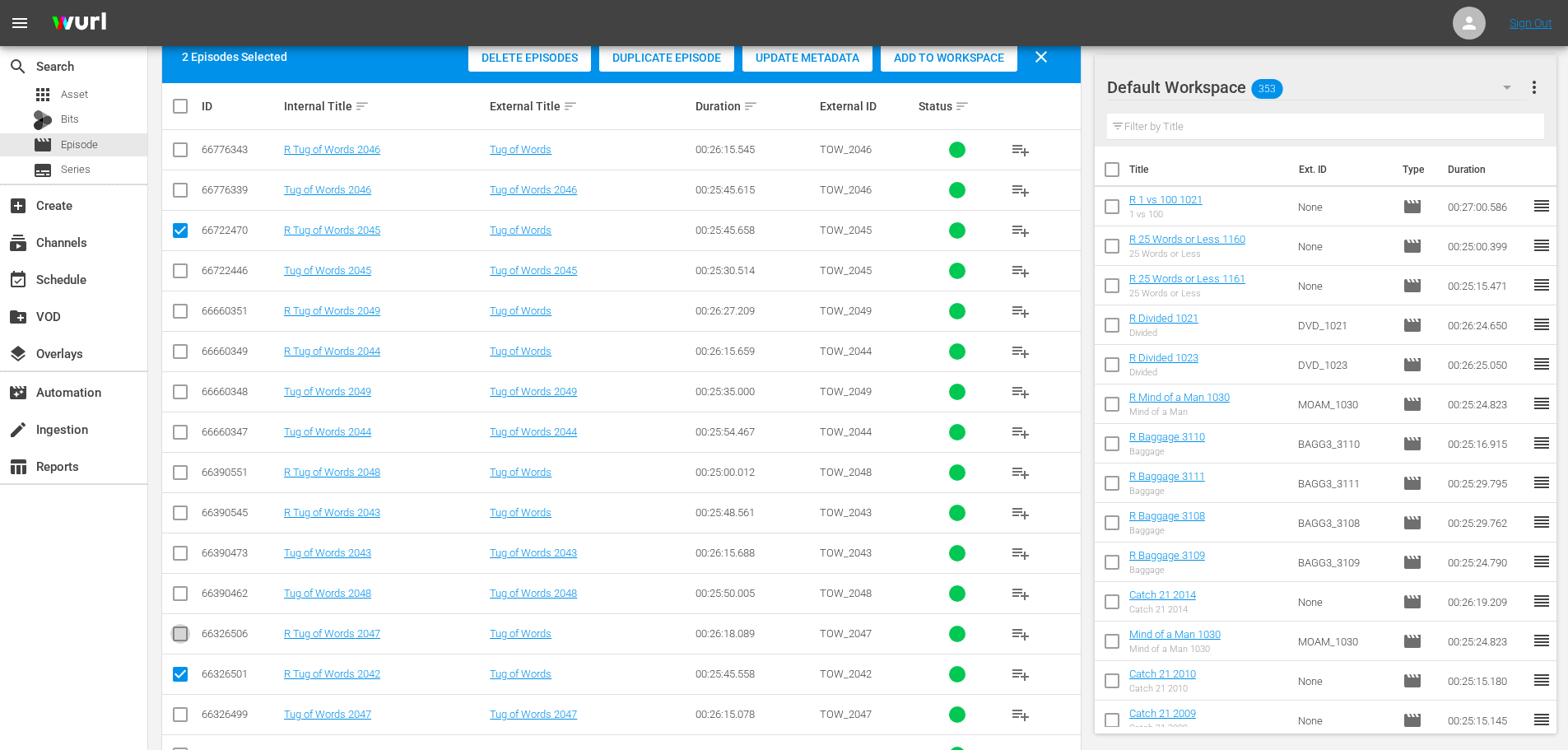
click at [178, 633] on input "checkbox" at bounding box center [180, 637] width 20 height 20
checkbox input "true"
click at [179, 674] on input "checkbox" at bounding box center [180, 678] width 20 height 20
checkbox input "false"
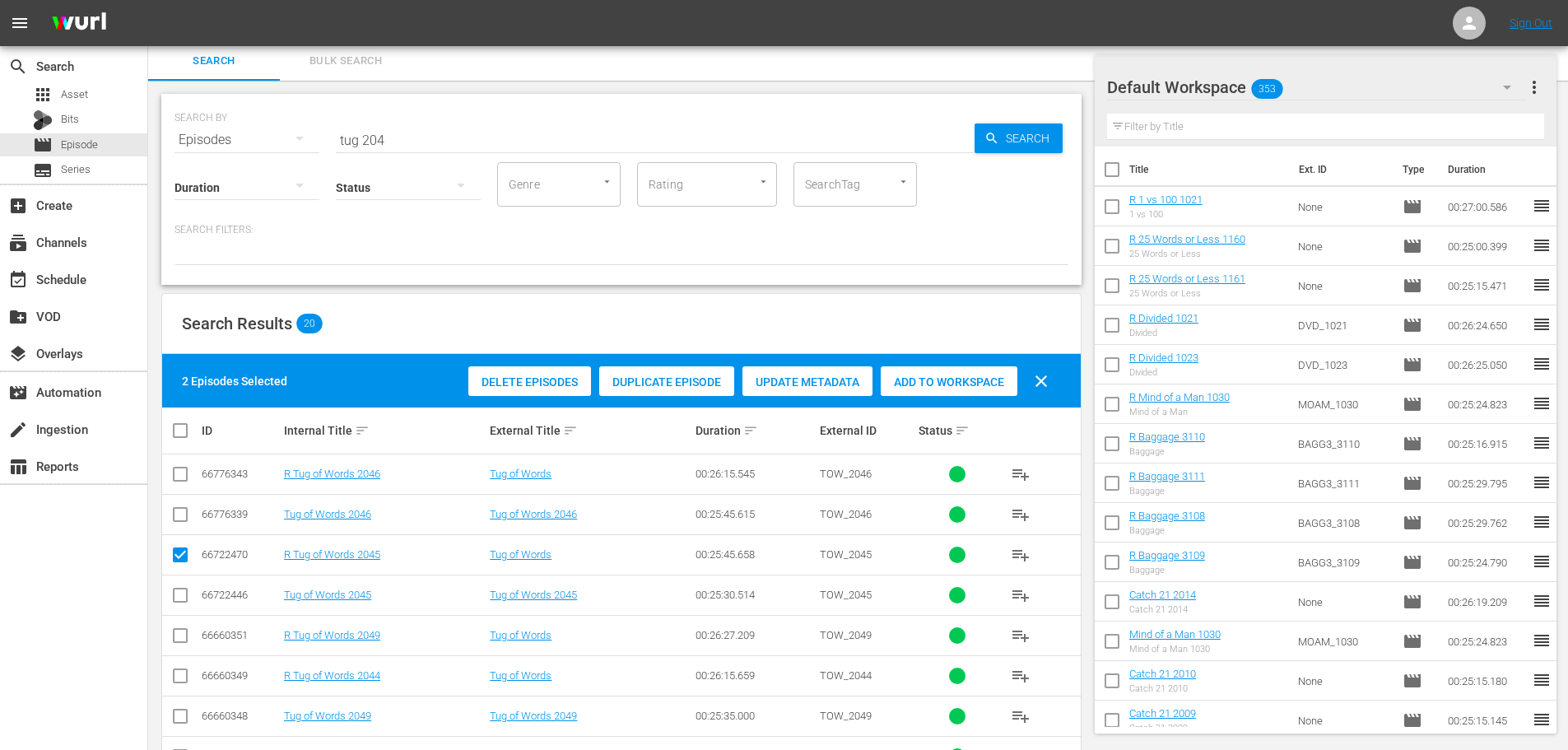
scroll to position [0, 0]
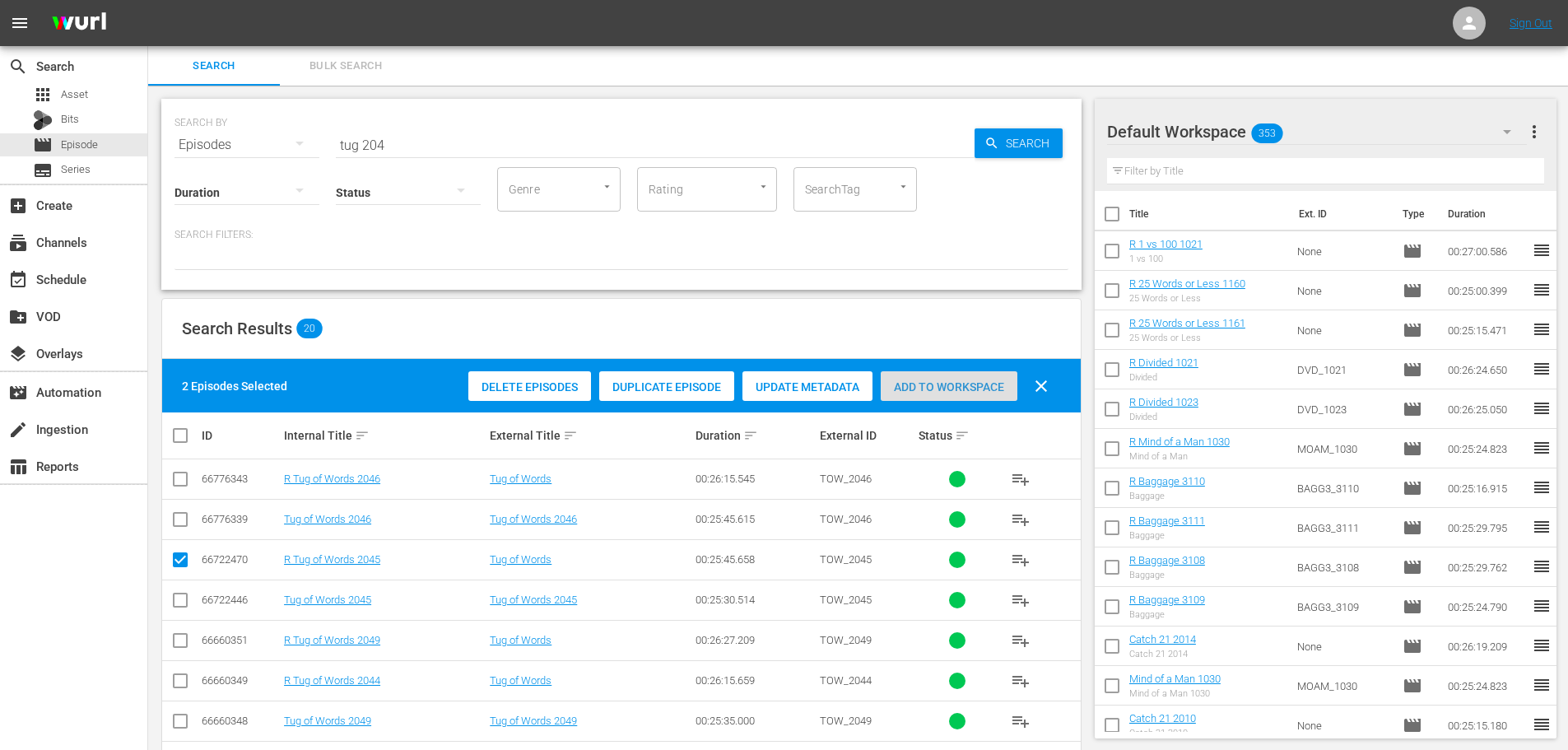
click at [942, 380] on span "Add to Workspace" at bounding box center [948, 387] width 136 height 13
drag, startPoint x: 402, startPoint y: 136, endPoint x: 227, endPoint y: 131, distance: 175.1
click at [227, 131] on div "SEARCH BY Search By Episodes Search ID, Title, Description, Keywords, or Catego…" at bounding box center [622, 135] width 894 height 60
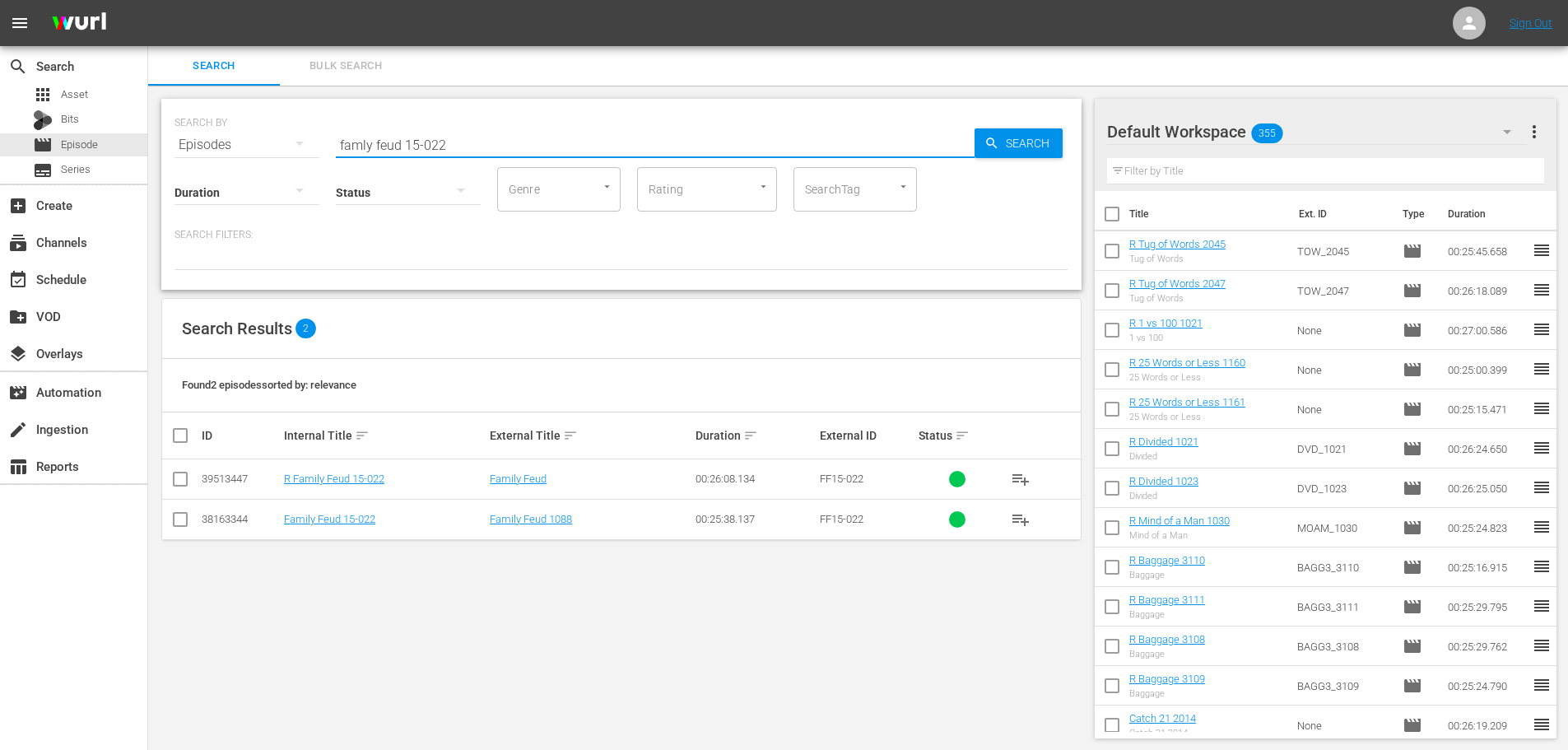
type input "famly feud 15-022"
click at [171, 484] on input "checkbox" at bounding box center [180, 483] width 20 height 20
checkbox input "true"
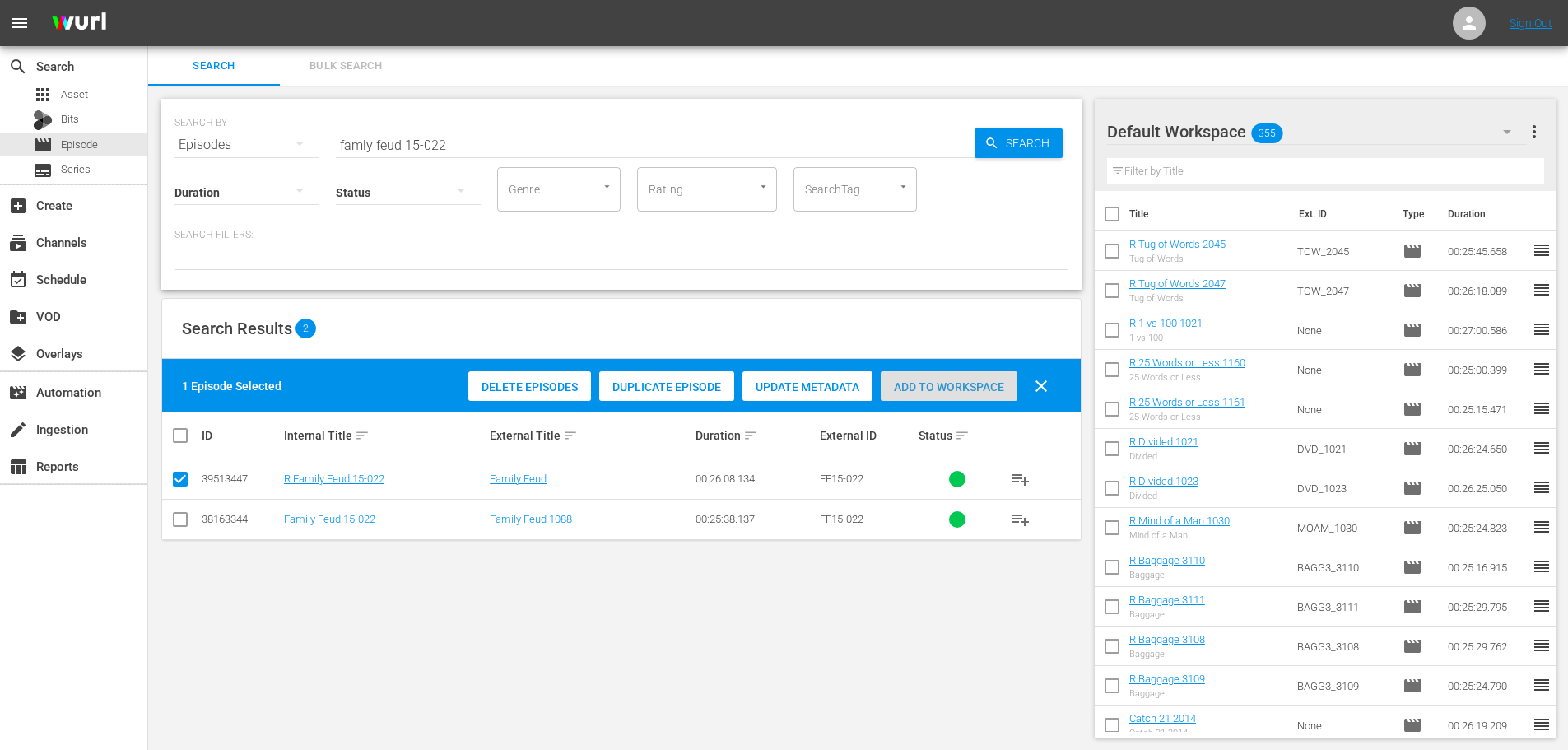
click at [935, 380] on span "Add to Workspace" at bounding box center [948, 387] width 136 height 13
click at [471, 147] on input "famly feud 15-022" at bounding box center [654, 144] width 638 height 39
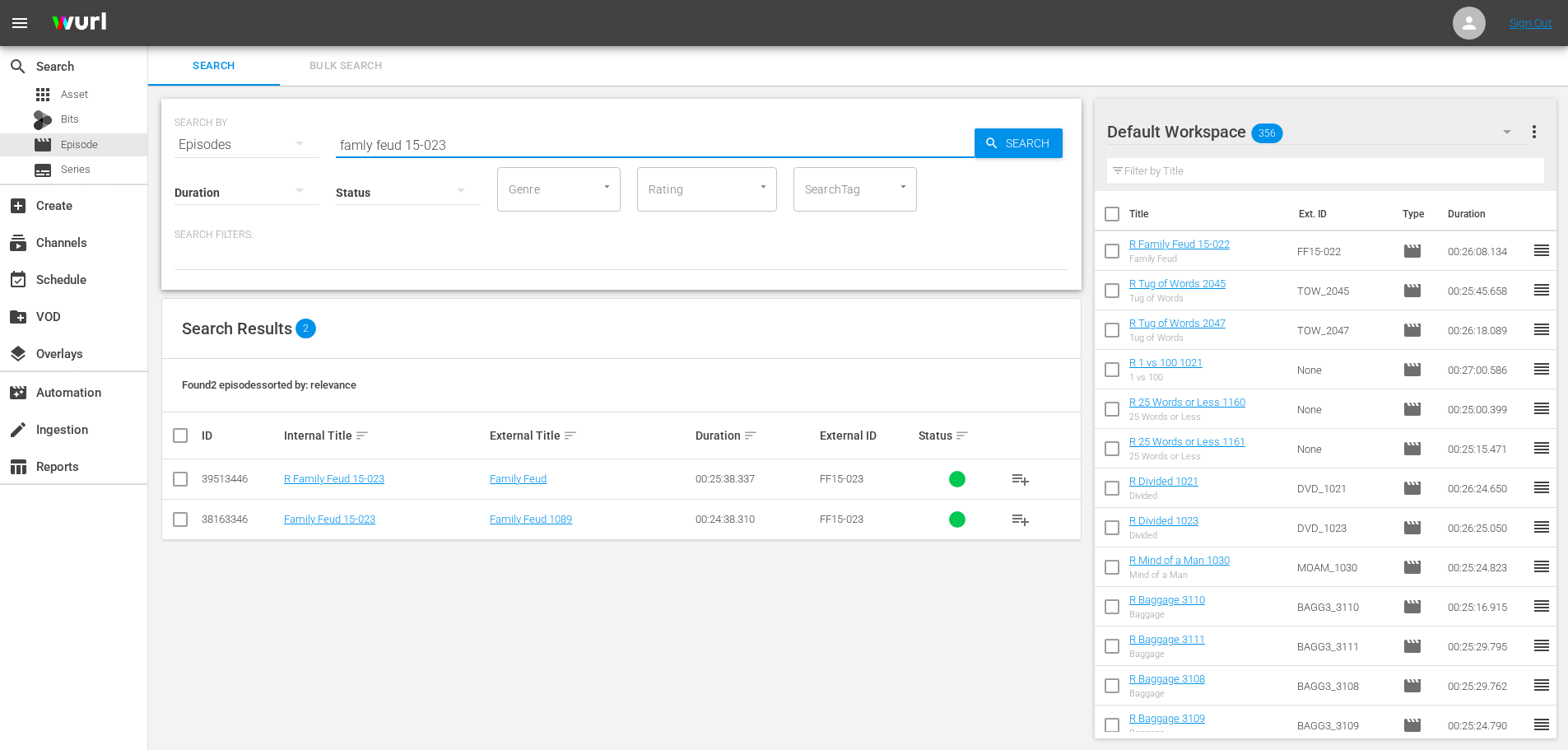
type input "famly feud 15-023"
click at [184, 477] on input "checkbox" at bounding box center [180, 483] width 20 height 20
checkbox input "true"
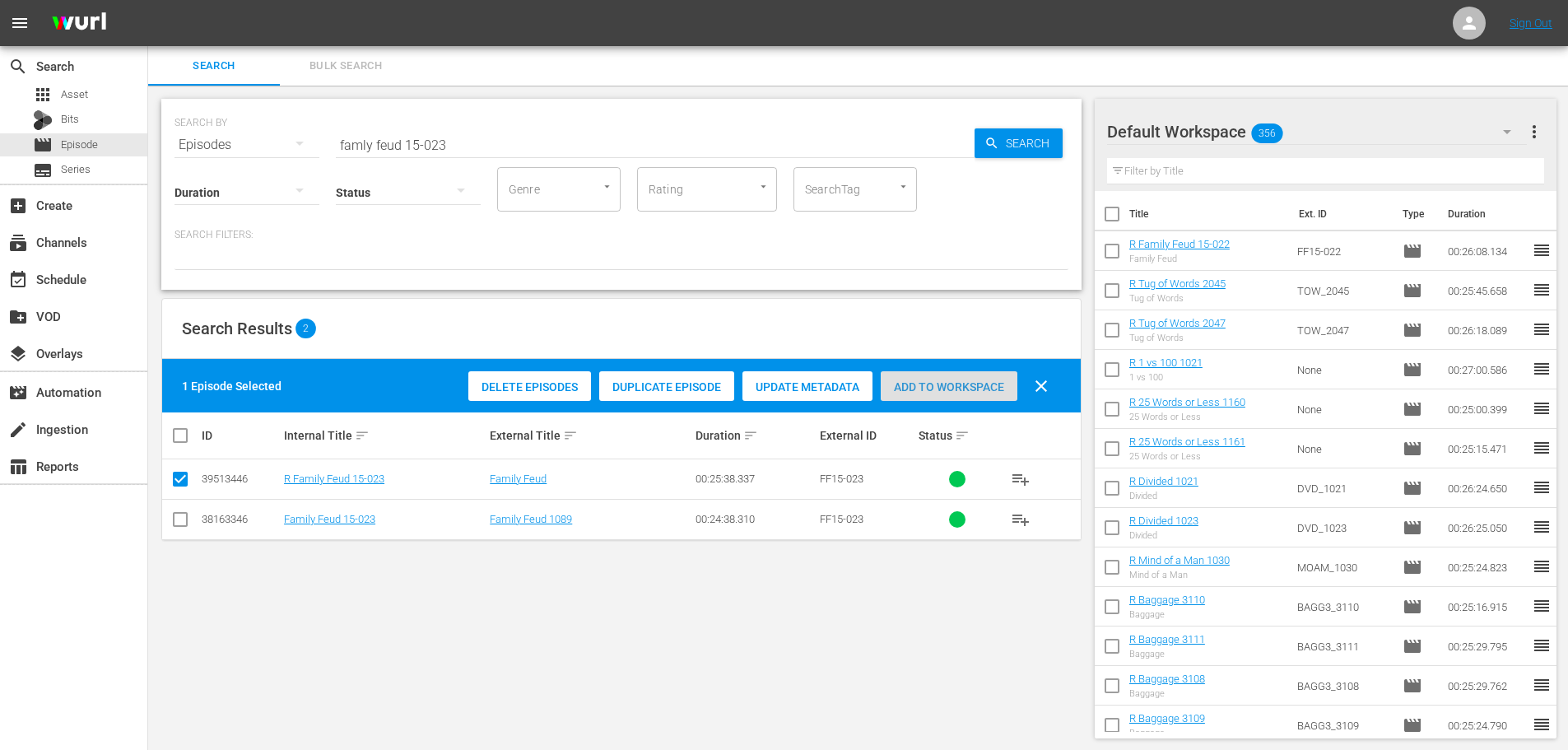
click at [979, 389] on span "Add to Workspace" at bounding box center [948, 387] width 136 height 13
drag, startPoint x: 492, startPoint y: 127, endPoint x: 292, endPoint y: 163, distance: 203.2
click at [292, 163] on div "SEARCH BY Search By Episodes Search ID, Title, Description, Keywords, or Catego…" at bounding box center [621, 194] width 920 height 191
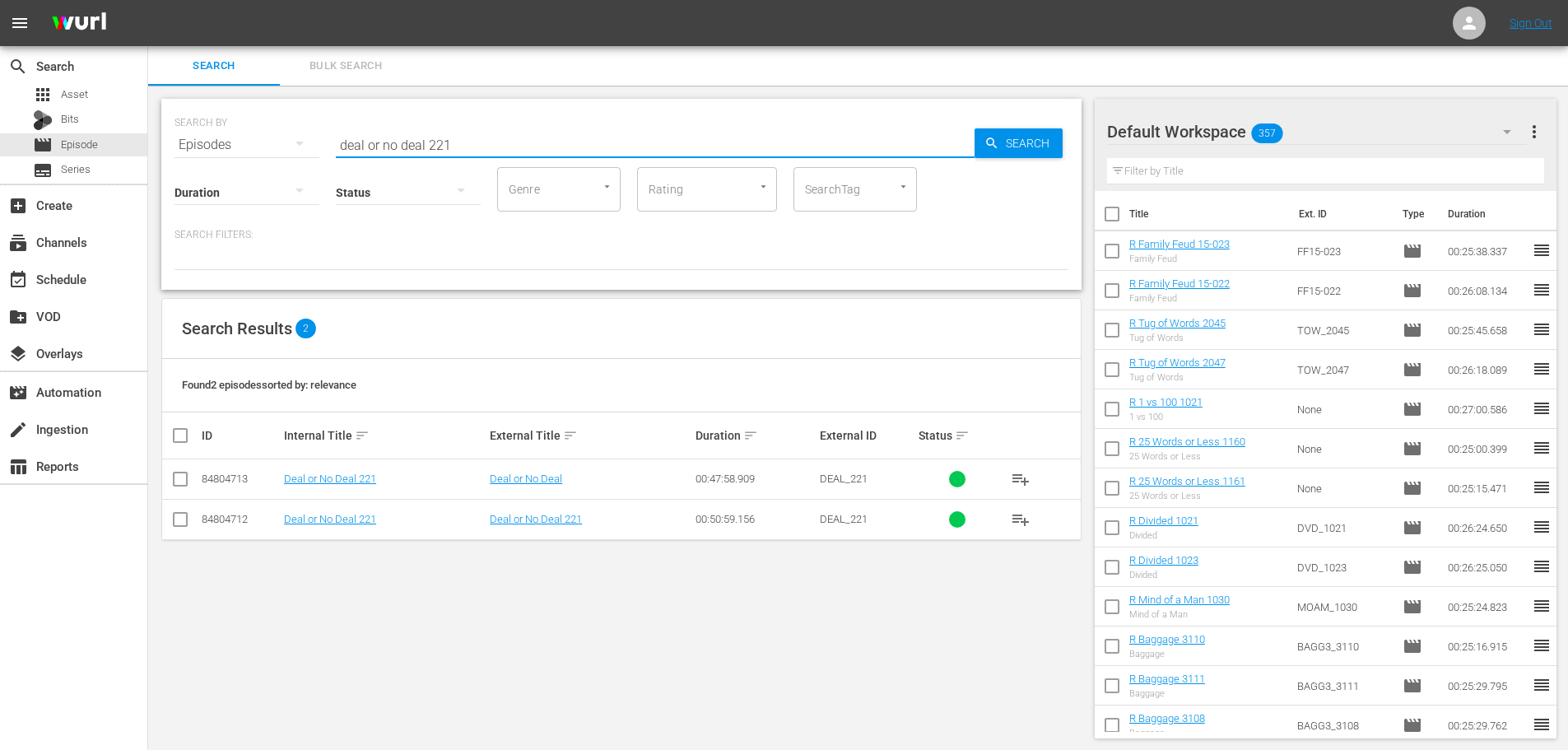
type input "deal or no deal 221"
click at [187, 482] on input "checkbox" at bounding box center [180, 483] width 20 height 20
checkbox input "true"
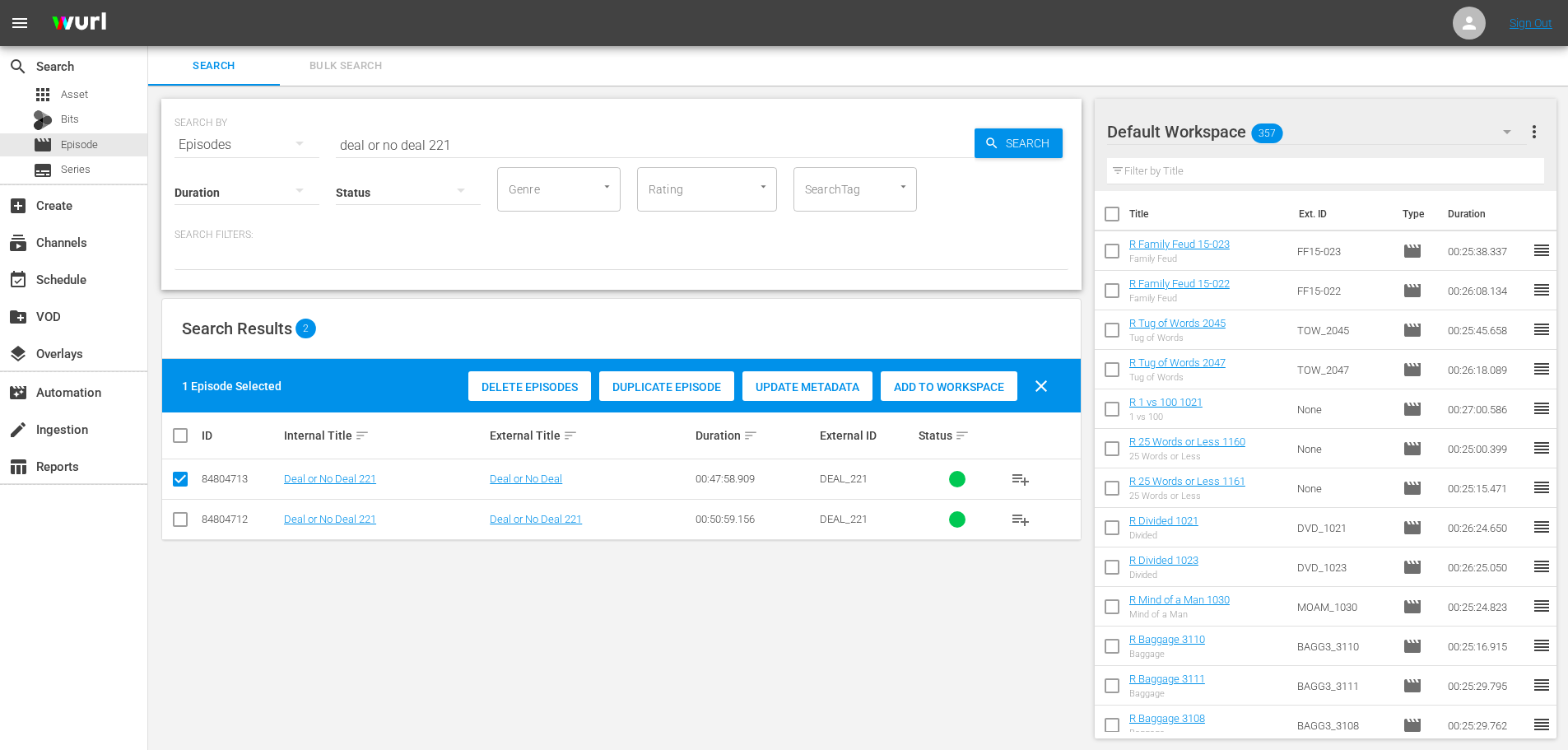
click at [972, 383] on span "Add to Workspace" at bounding box center [948, 387] width 136 height 13
click at [500, 149] on input "deal or no deal 221" at bounding box center [654, 144] width 638 height 39
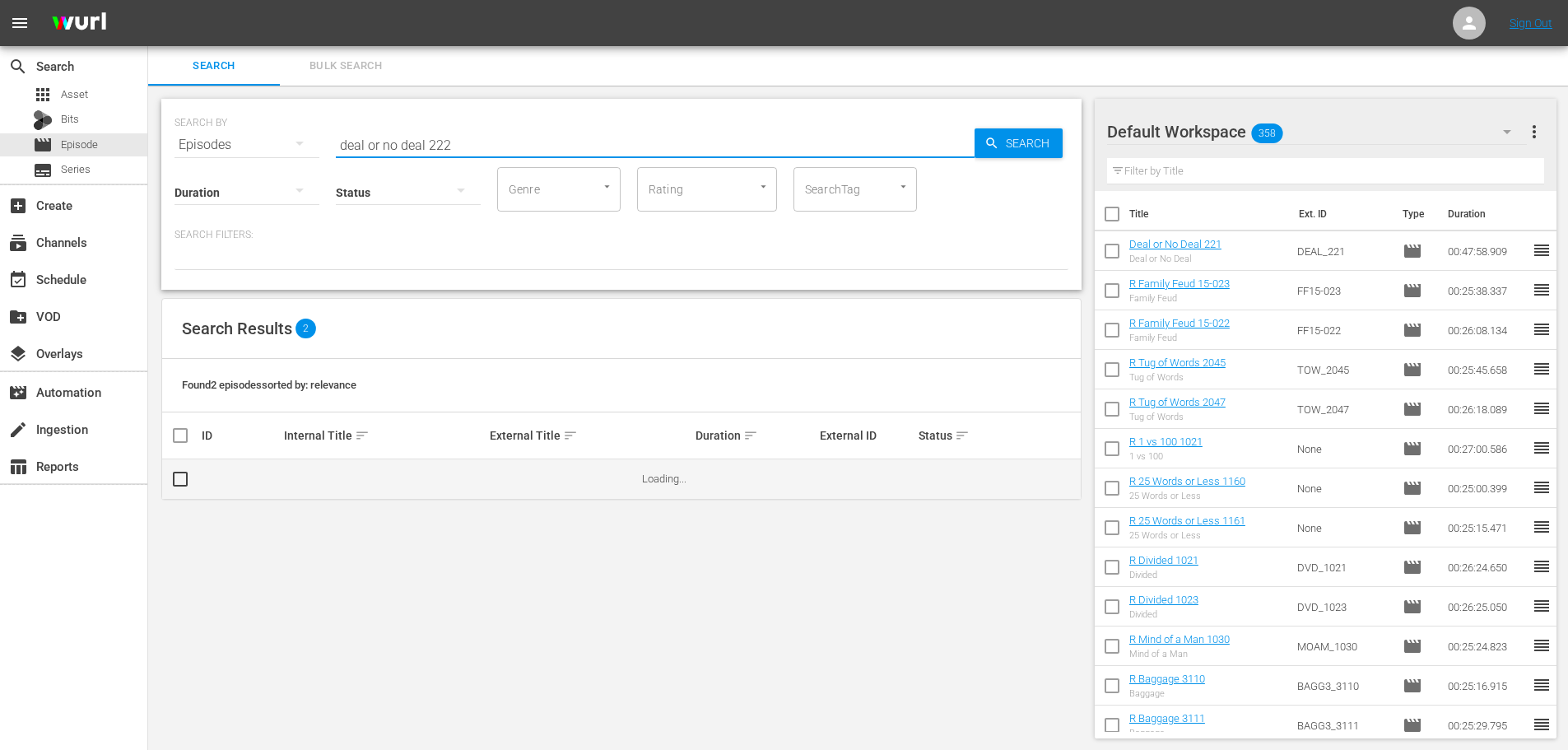
type input "deal or no deal 222"
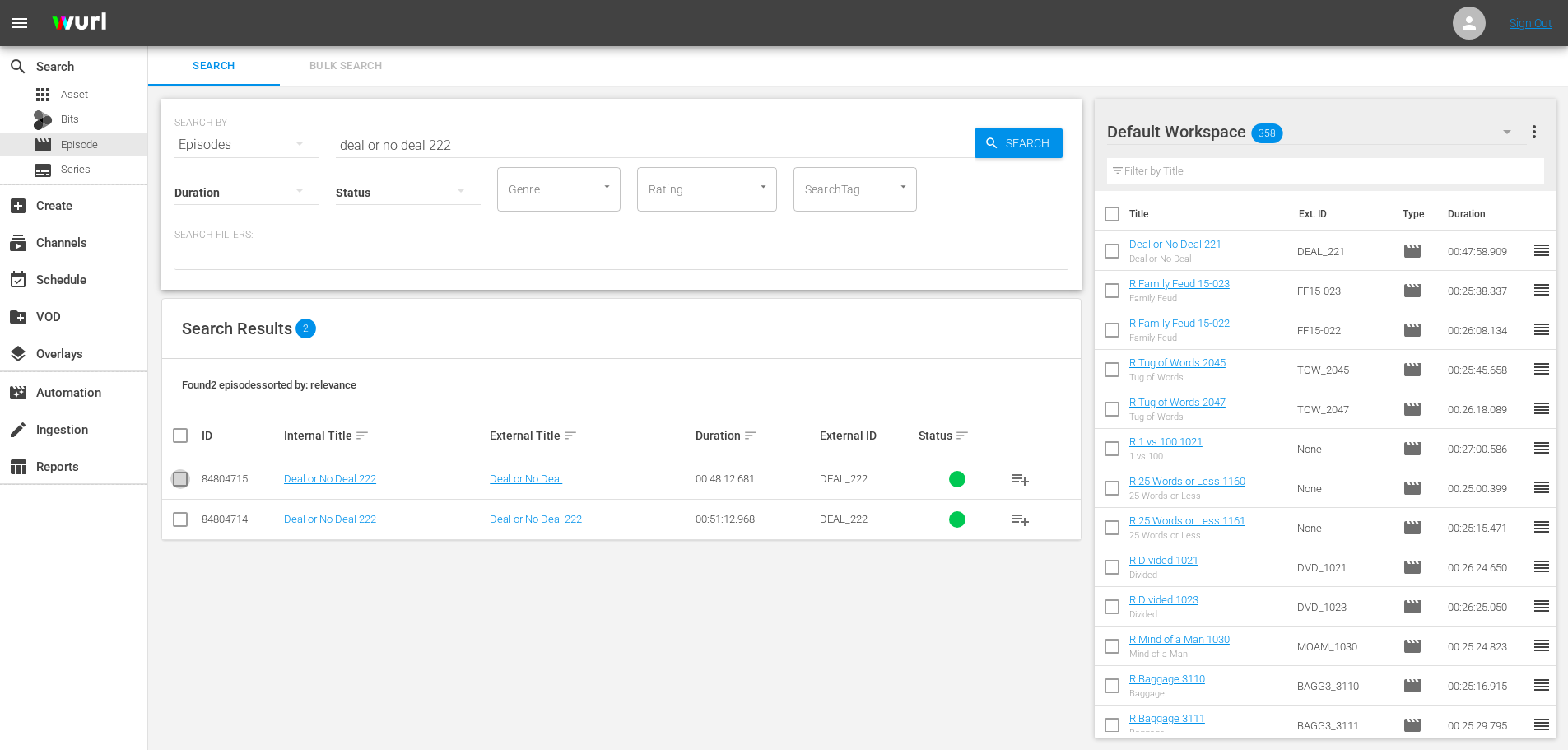
click at [181, 479] on input "checkbox" at bounding box center [180, 483] width 20 height 20
checkbox input "true"
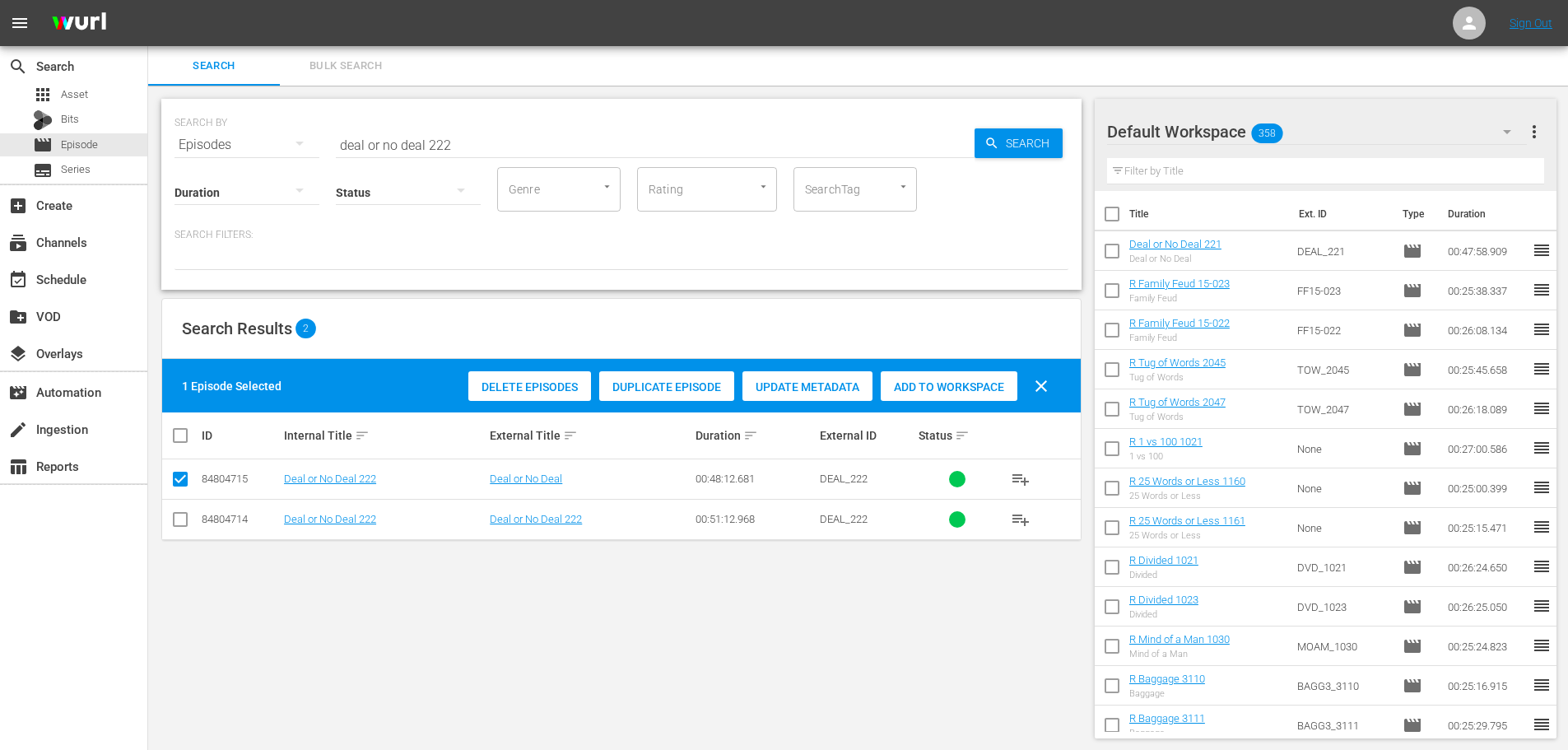
click at [951, 381] on span "Add to Workspace" at bounding box center [948, 387] width 136 height 13
drag, startPoint x: 414, startPoint y: 139, endPoint x: 178, endPoint y: 141, distance: 236.0
click at [179, 141] on div "SEARCH BY Search By Episodes Search ID, Title, Description, Keywords, or Catego…" at bounding box center [622, 135] width 894 height 60
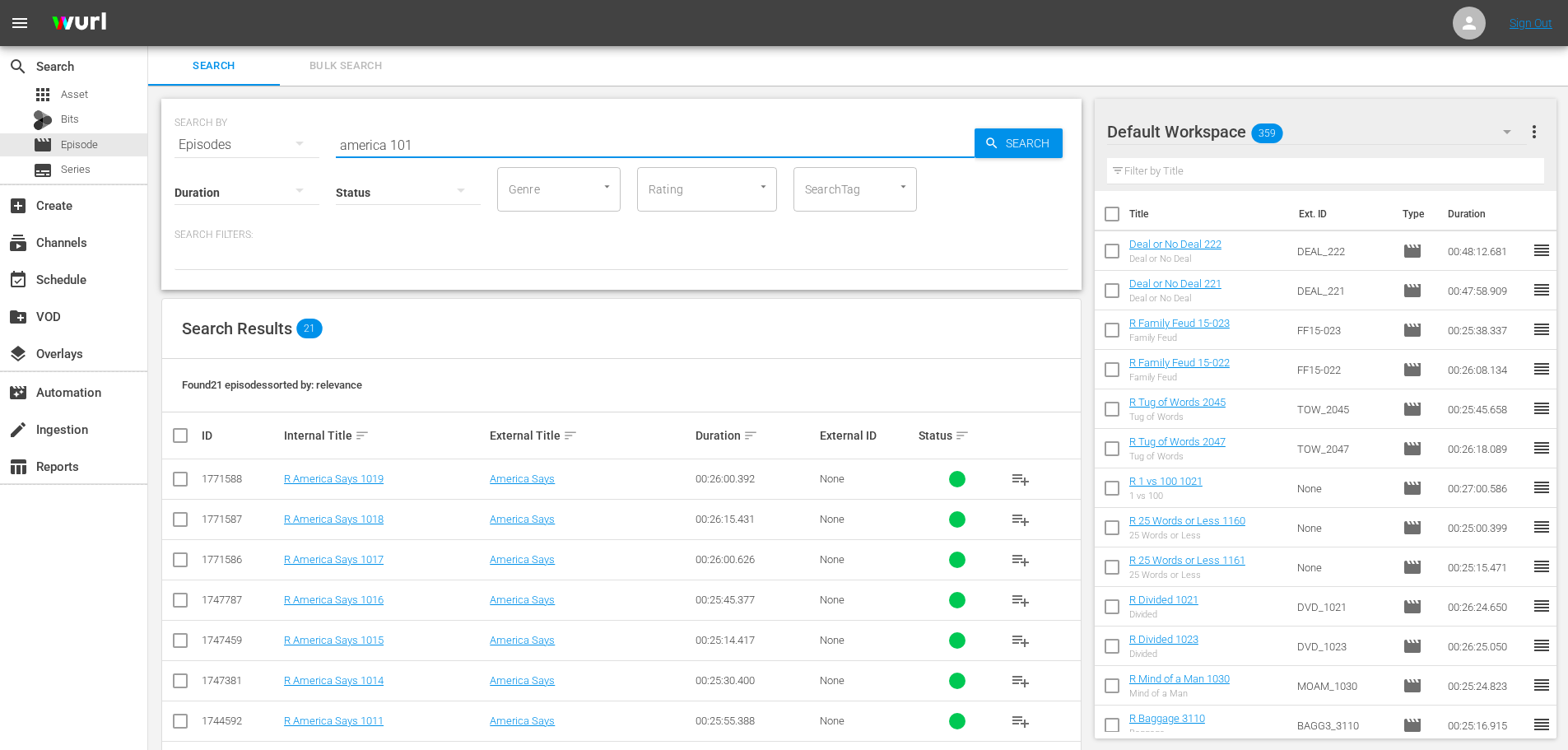
type input "america 101"
drag, startPoint x: 180, startPoint y: 562, endPoint x: 179, endPoint y: 598, distance: 36.0
click at [180, 562] on input "checkbox" at bounding box center [180, 563] width 20 height 20
checkbox input "true"
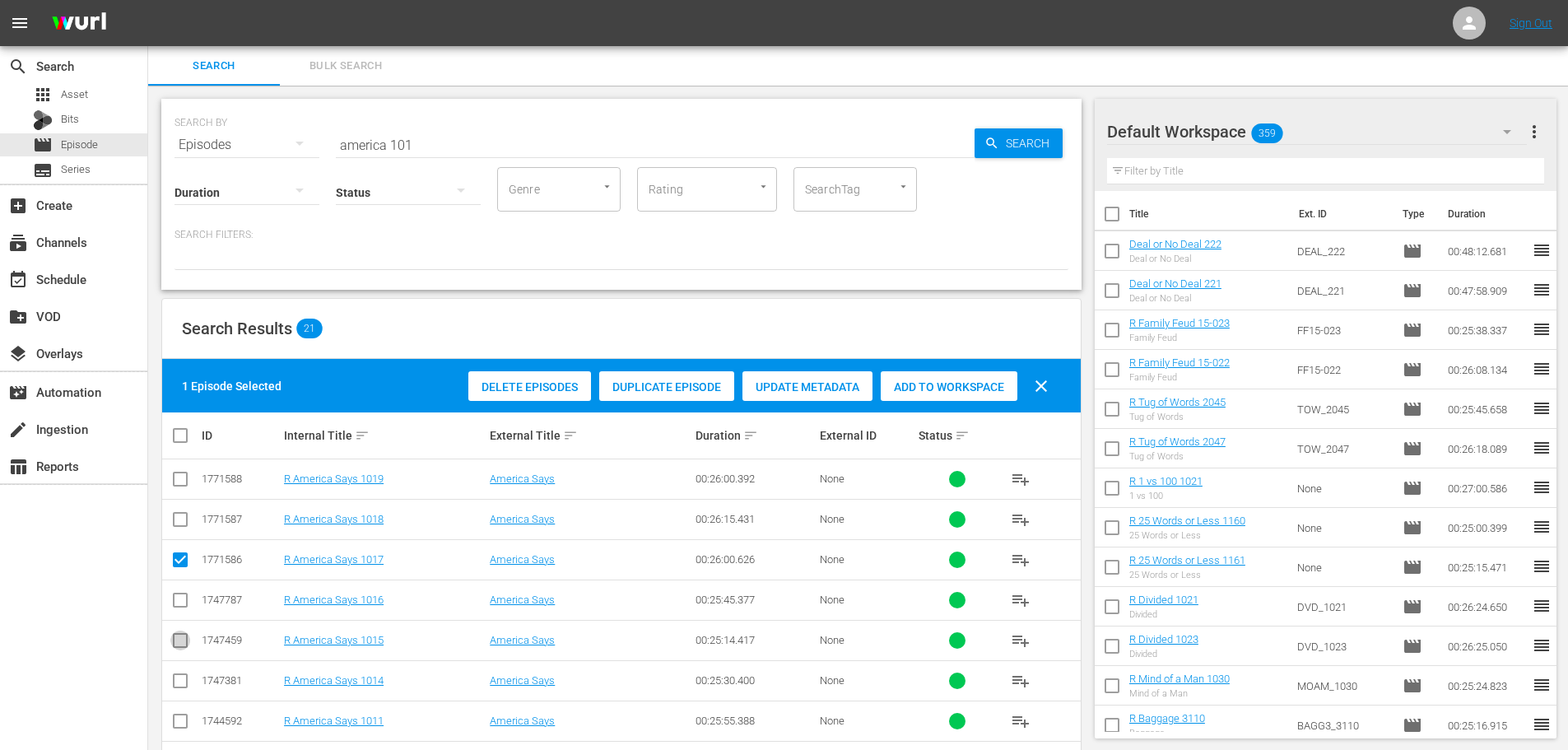
click at [175, 648] on input "checkbox" at bounding box center [180, 644] width 20 height 20
checkbox input "true"
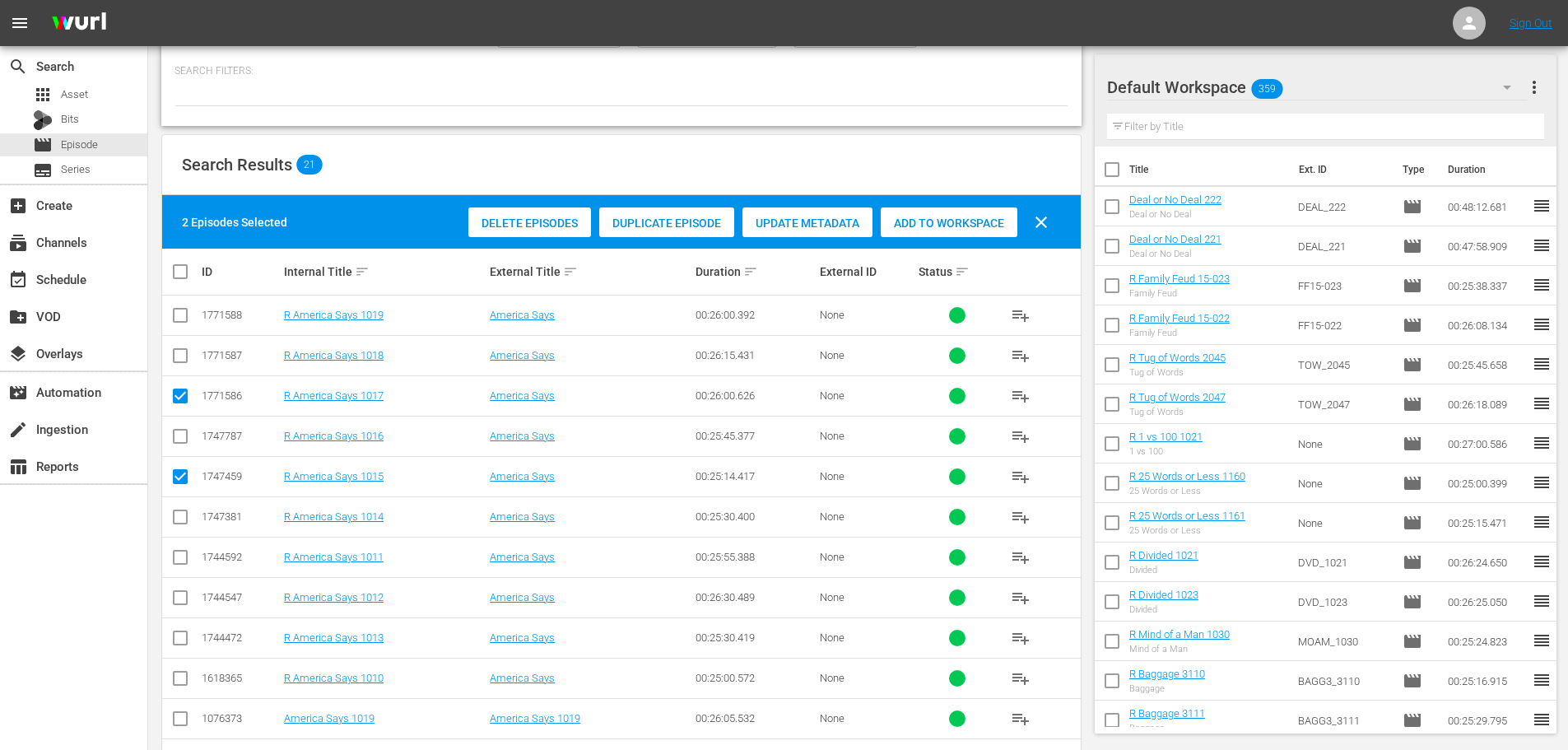
scroll to position [165, 0]
drag, startPoint x: 174, startPoint y: 643, endPoint x: 546, endPoint y: 379, distance: 456.2
click at [175, 642] on input "checkbox" at bounding box center [180, 640] width 20 height 20
checkbox input "true"
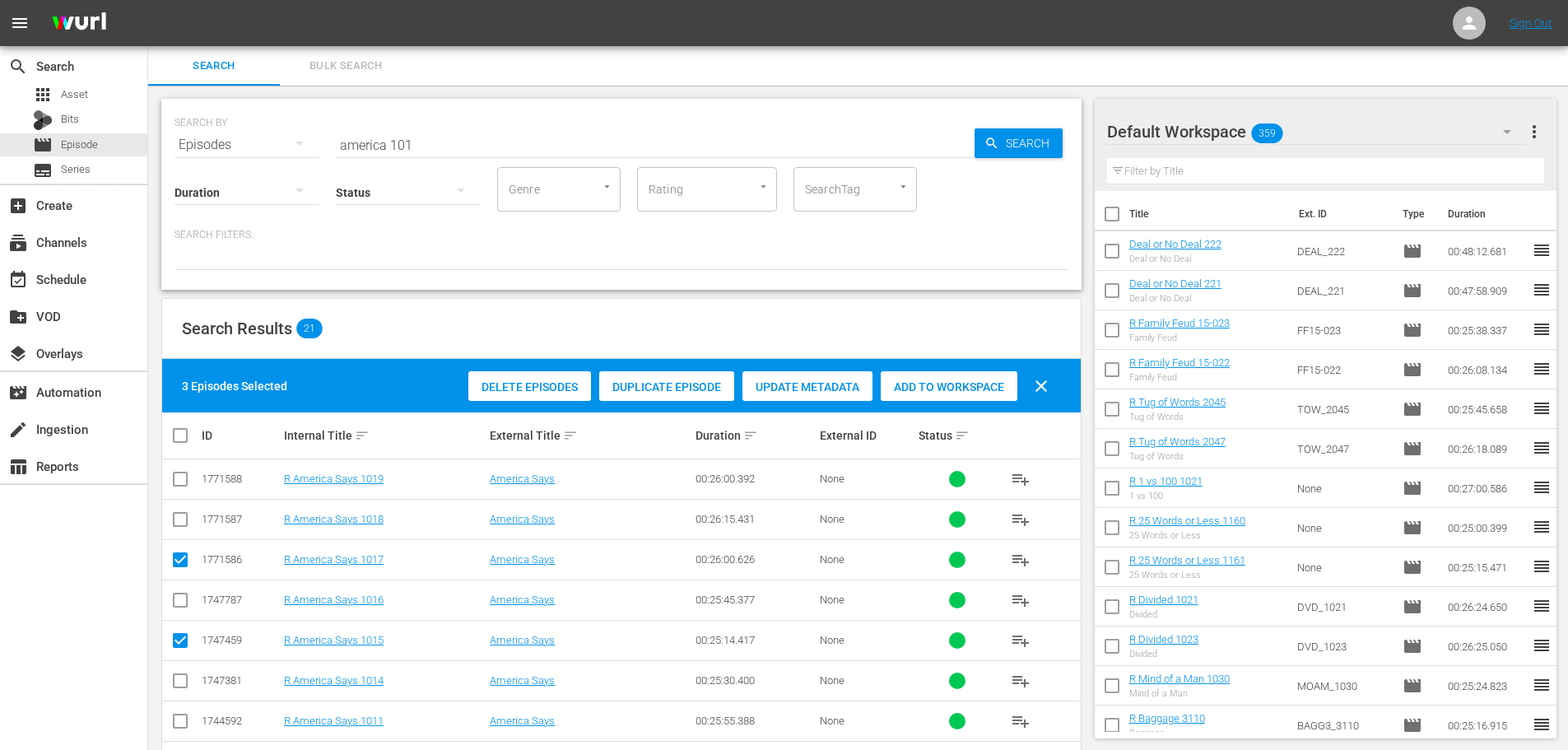
drag, startPoint x: 965, startPoint y: 387, endPoint x: 947, endPoint y: 369, distance: 25.5
click at [965, 387] on span "Add to Workspace" at bounding box center [948, 387] width 136 height 13
click at [433, 148] on input "america 101" at bounding box center [654, 144] width 638 height 39
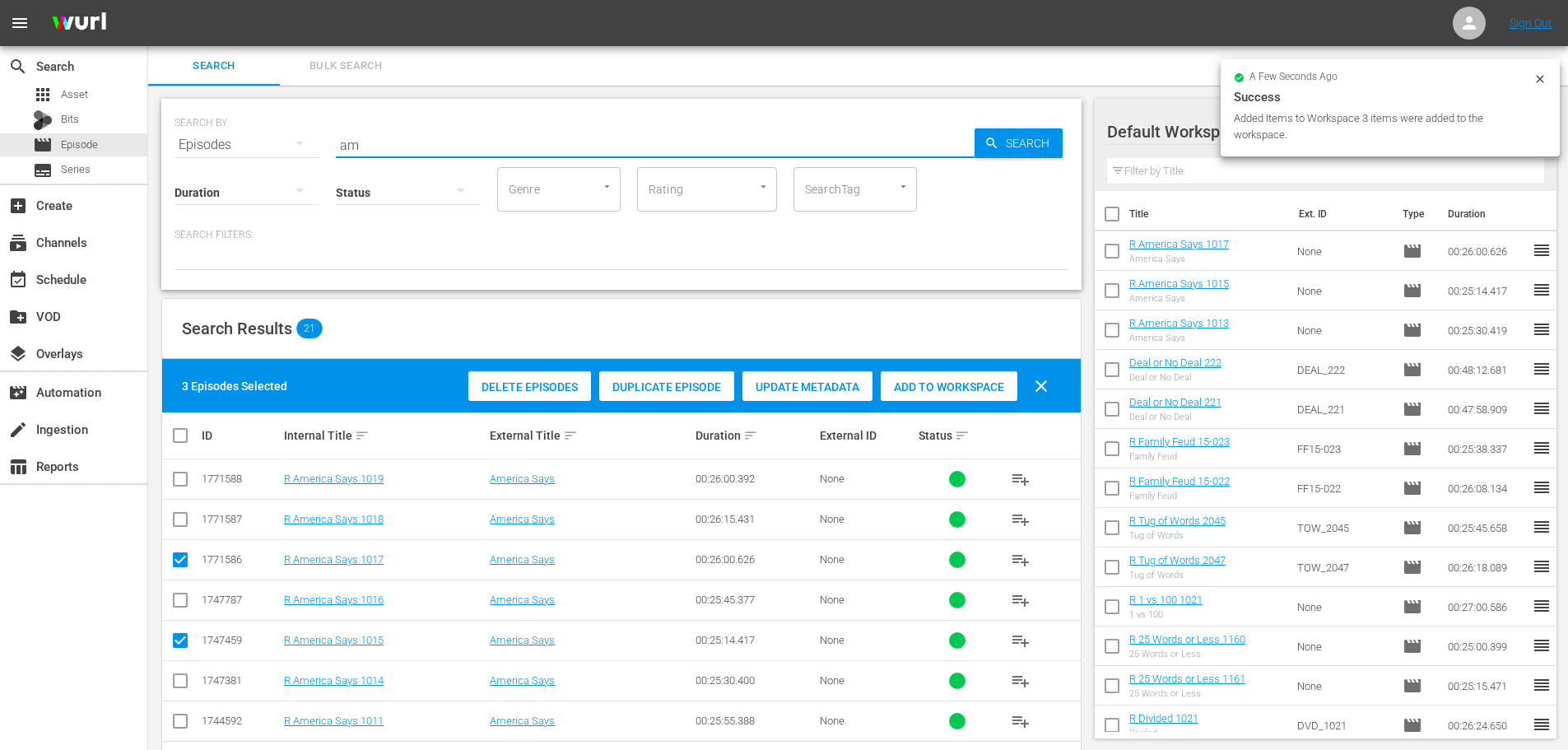
type input "a"
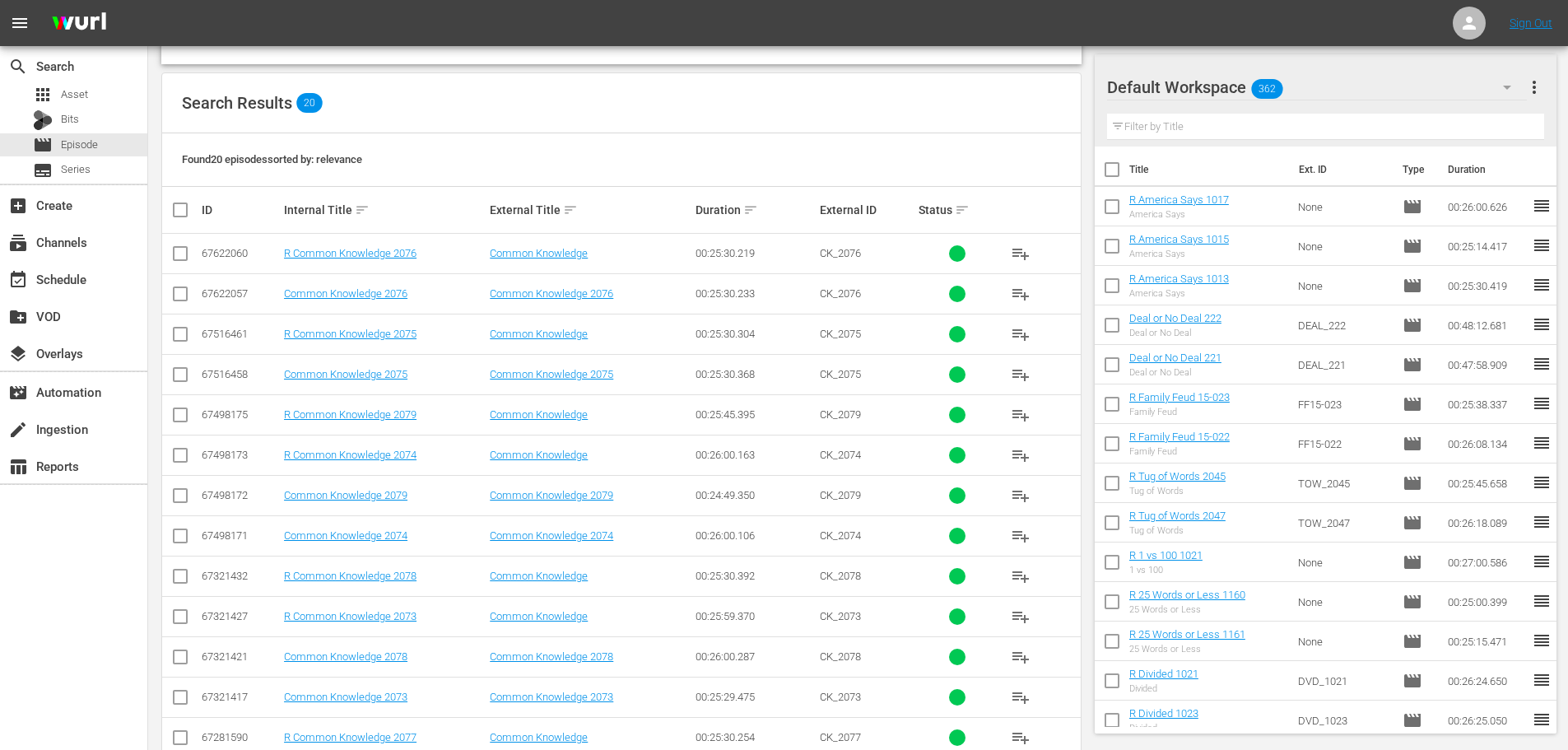
scroll to position [330, 0]
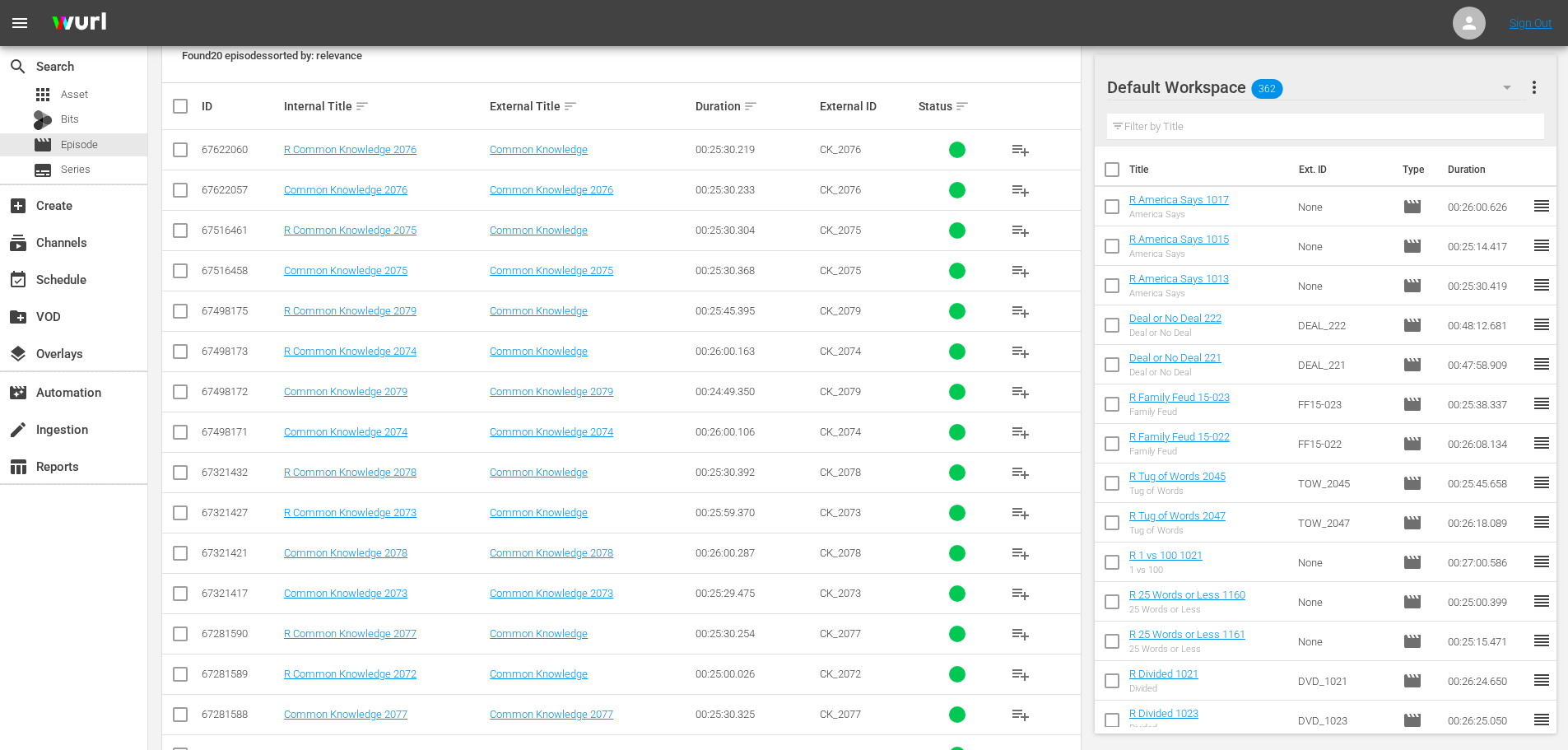
type input "common 207"
click at [175, 638] on input "checkbox" at bounding box center [180, 637] width 20 height 20
checkbox input "true"
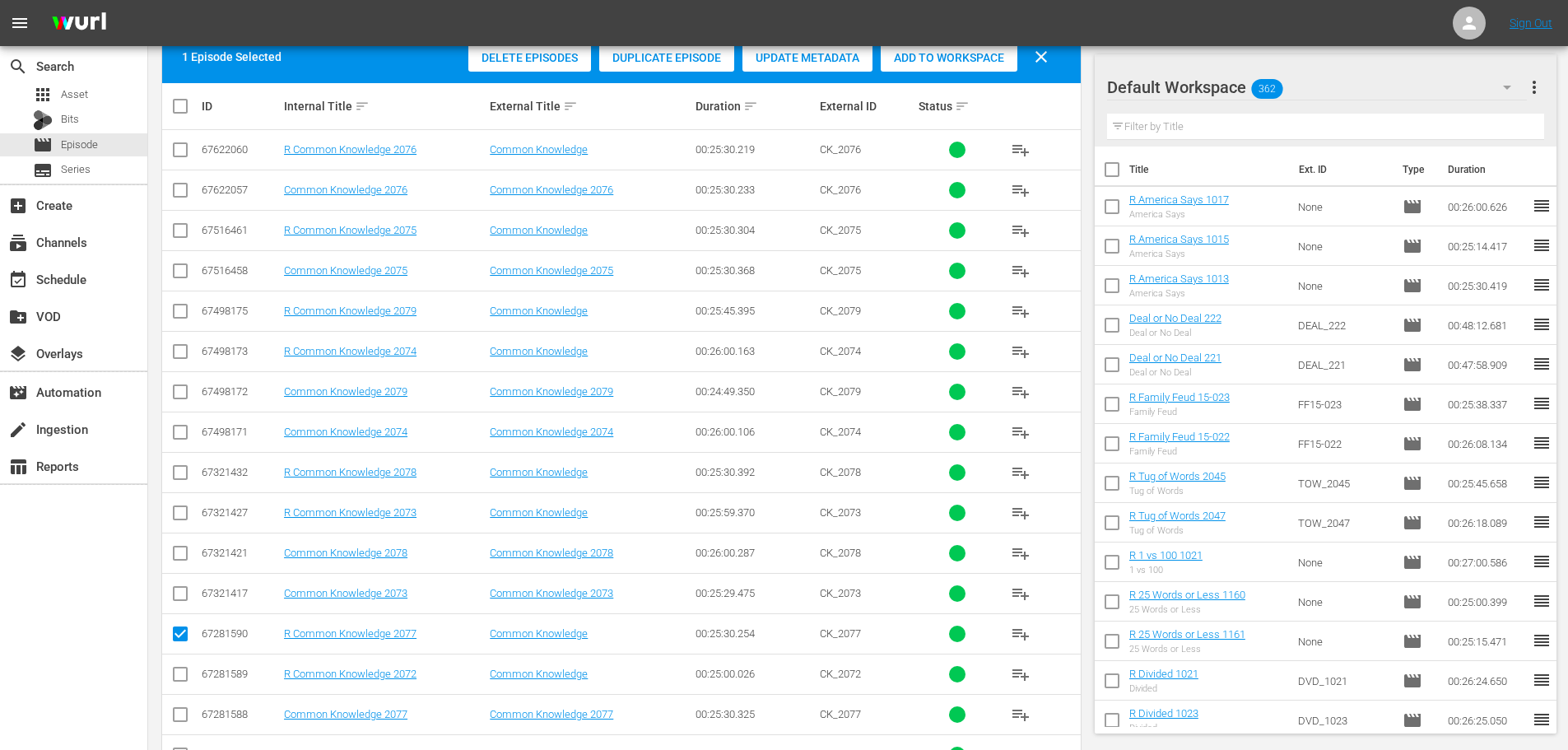
click at [189, 321] on input "checkbox" at bounding box center [180, 314] width 20 height 20
checkbox input "true"
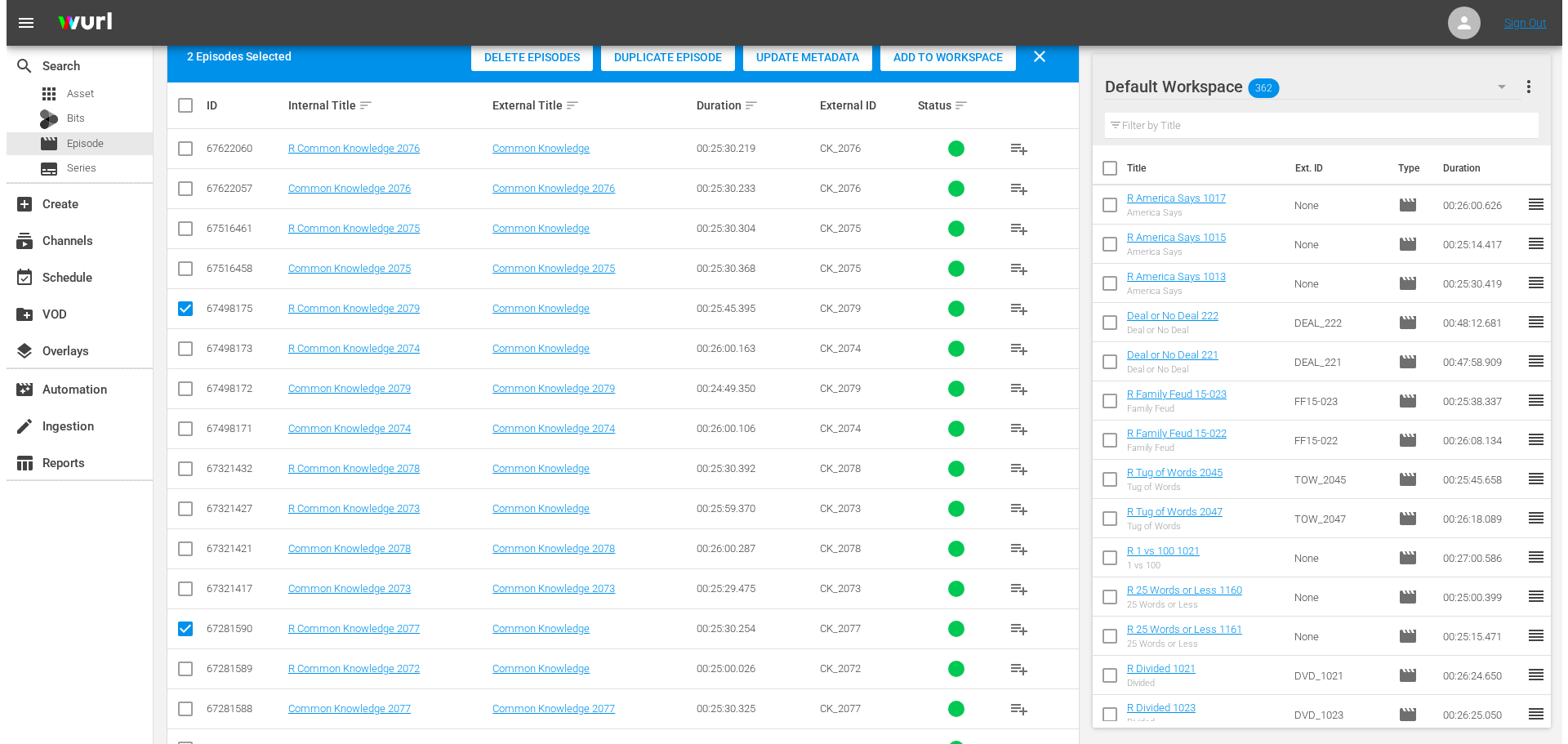
scroll to position [0, 0]
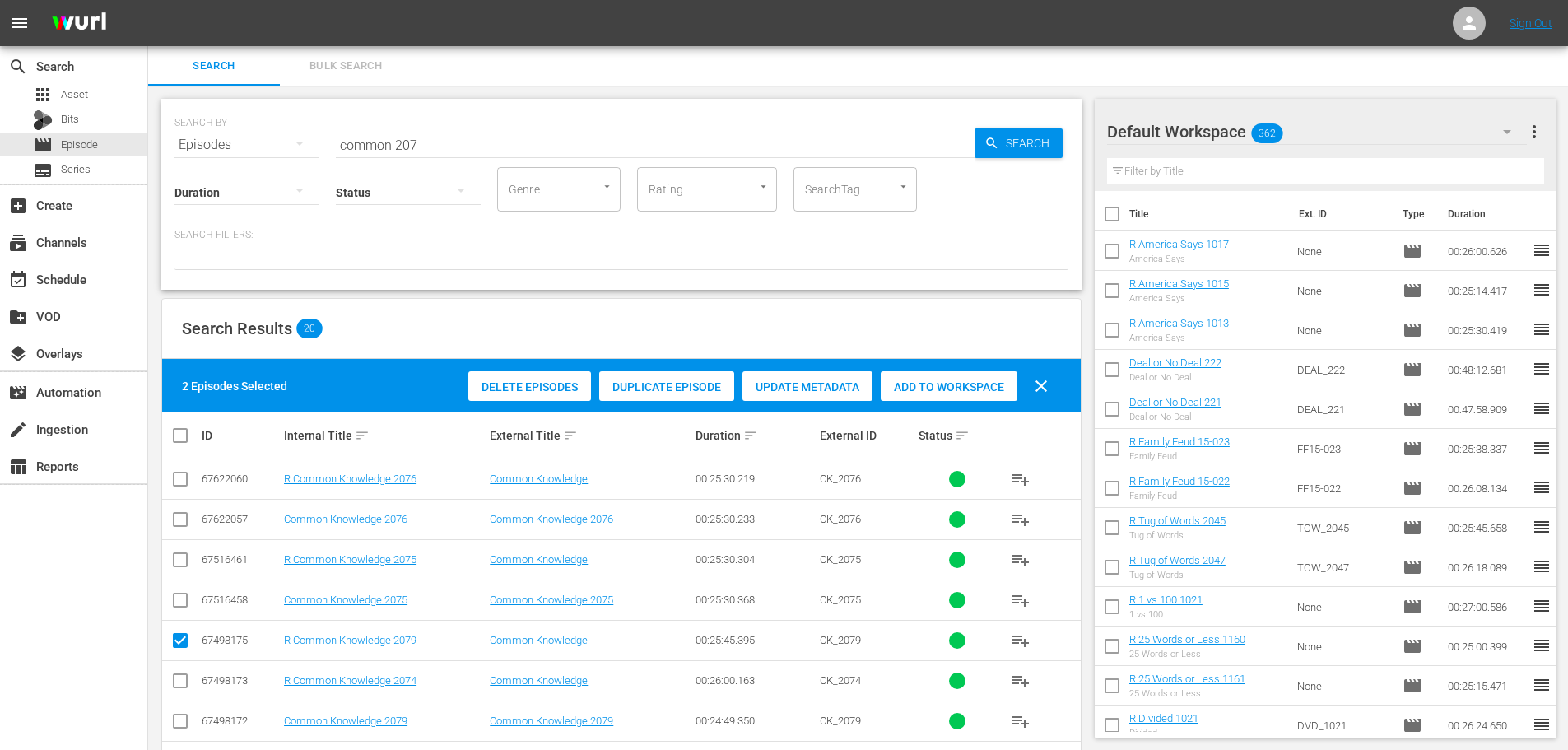
click at [963, 403] on div "Delete Episodes Duplicate Episode Update Metadata Add to Workspace clear" at bounding box center [762, 386] width 597 height 39
click at [957, 395] on div "Add to Workspace" at bounding box center [948, 387] width 136 height 31
drag, startPoint x: 499, startPoint y: 148, endPoint x: 59, endPoint y: 156, distance: 440.1
click at [148, 0] on div "search Search apps Asset Bits movie Episode subtitles Series add_box Create sub…" at bounding box center [857, 0] width 1419 height 0
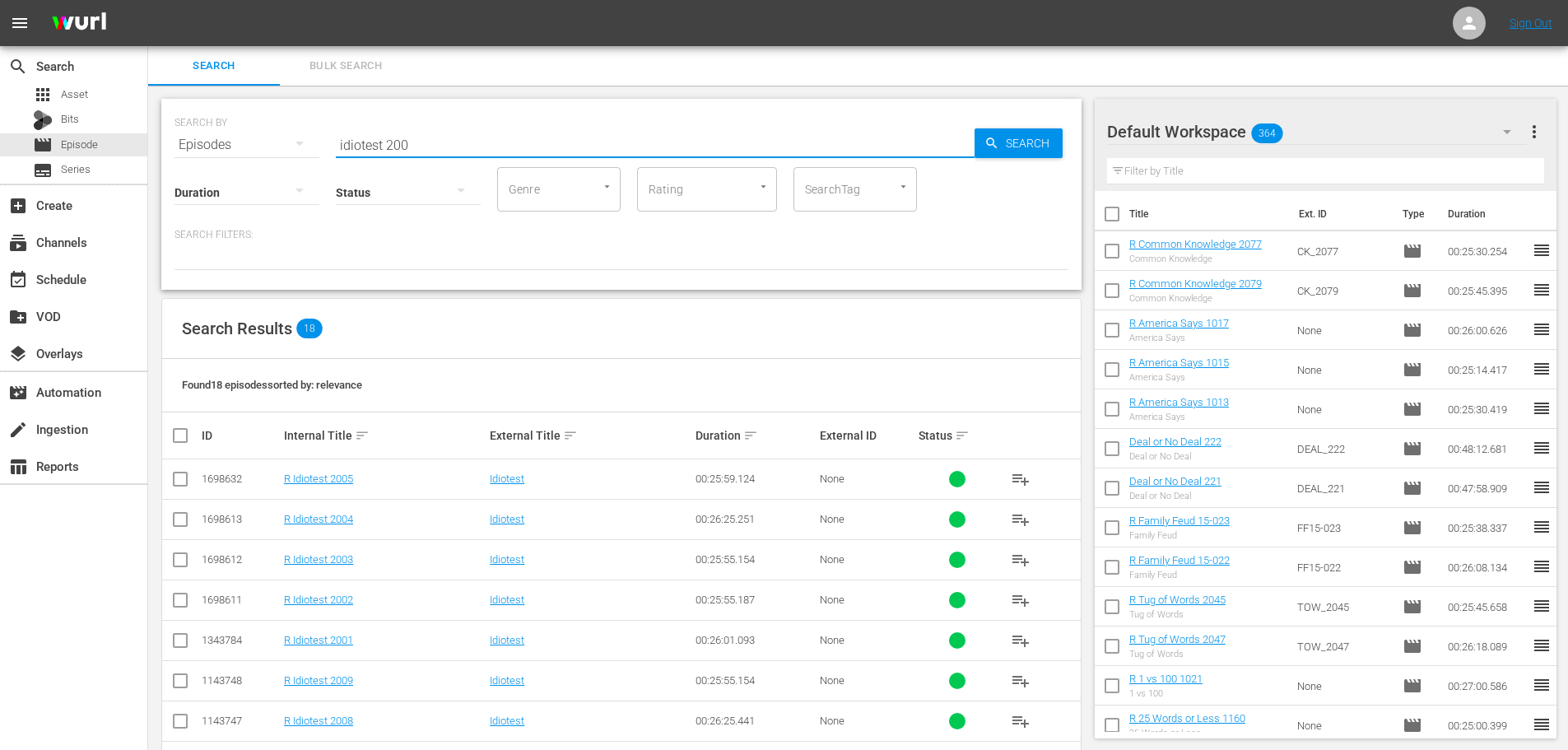
type input "idiotest 200"
click at [178, 557] on input "checkbox" at bounding box center [180, 563] width 20 height 20
checkbox input "true"
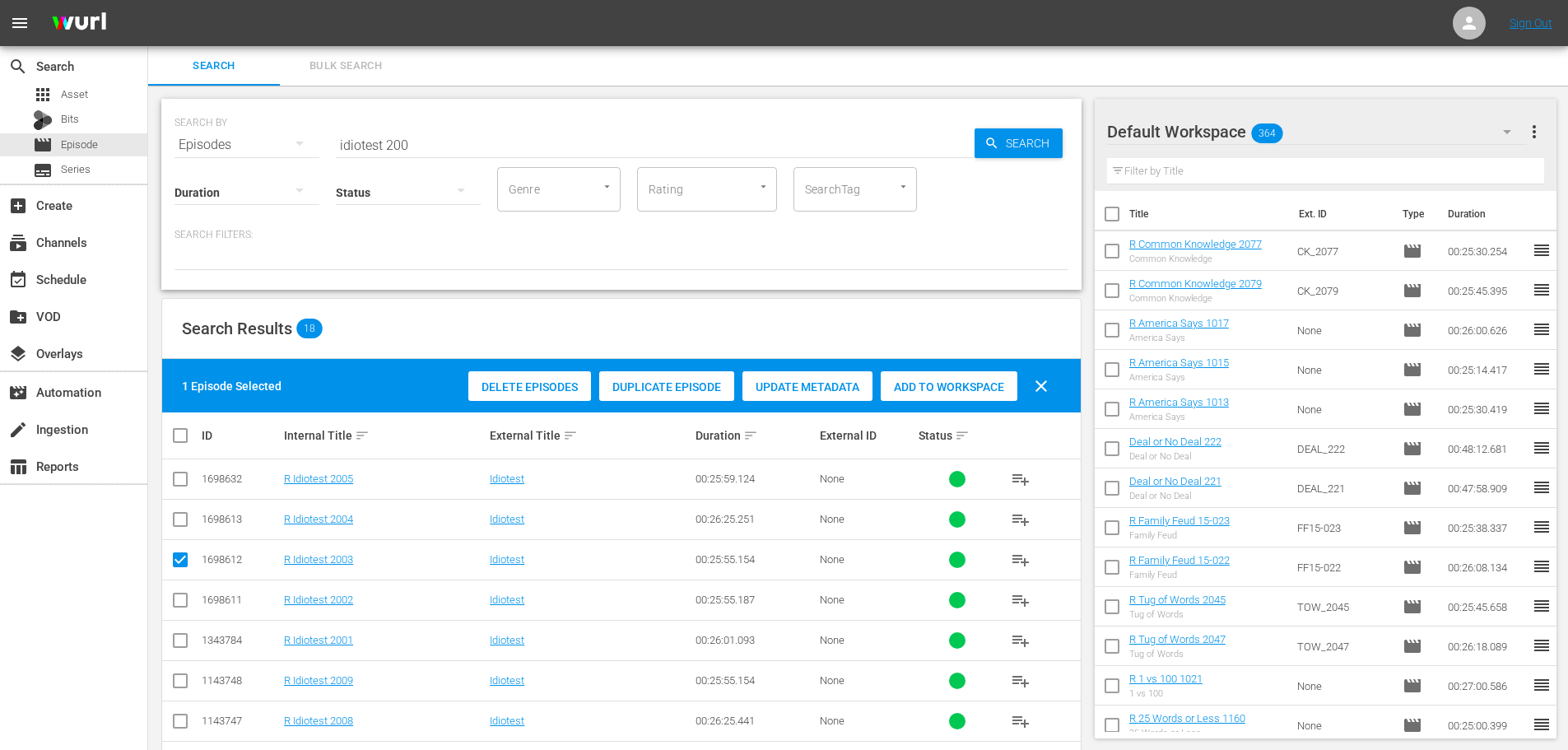
click at [174, 520] on input "checkbox" at bounding box center [180, 523] width 20 height 20
checkbox input "true"
click at [924, 384] on span "Add to Workspace" at bounding box center [948, 387] width 136 height 13
drag, startPoint x: 414, startPoint y: 143, endPoint x: 181, endPoint y: 108, distance: 235.6
click at [204, 126] on div "SEARCH BY Search By Episodes Search ID, Title, Description, Keywords, or Catego…" at bounding box center [622, 135] width 894 height 60
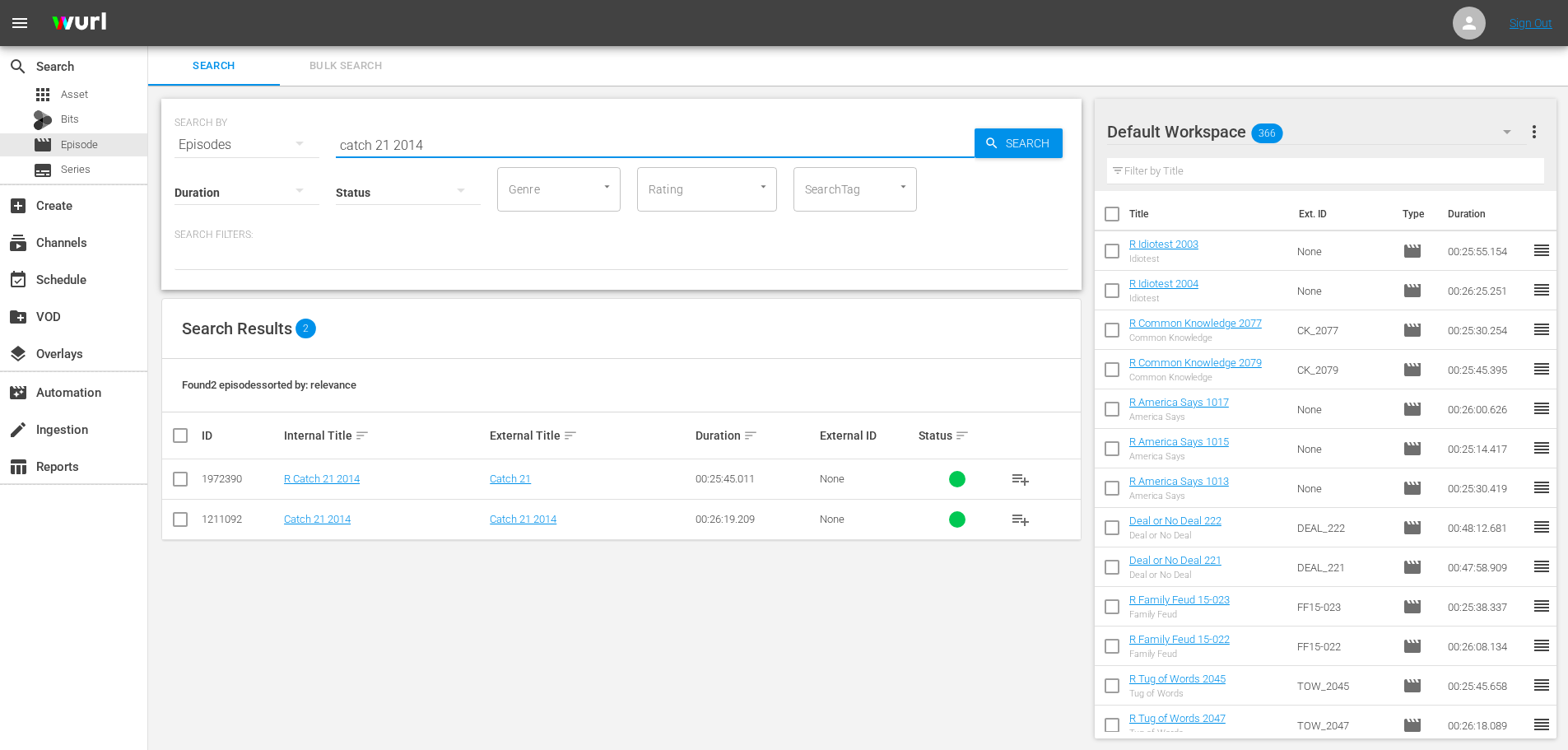
type input "catch 21 2014"
click at [190, 480] on input "checkbox" at bounding box center [180, 483] width 20 height 20
checkbox input "true"
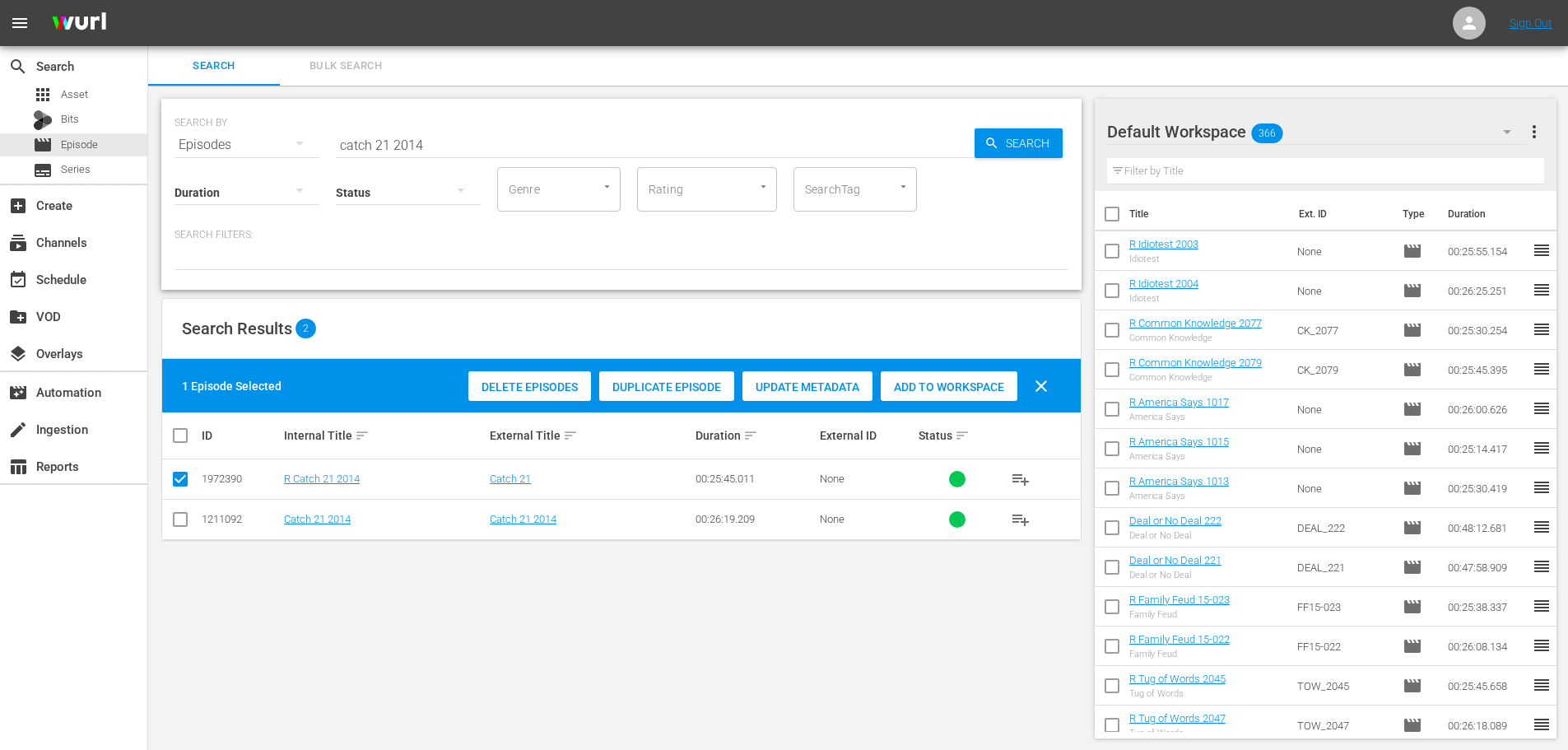
click at [1003, 388] on span "Add to Workspace" at bounding box center [948, 387] width 136 height 13
click at [507, 158] on input "catch 21 2014" at bounding box center [654, 144] width 638 height 39
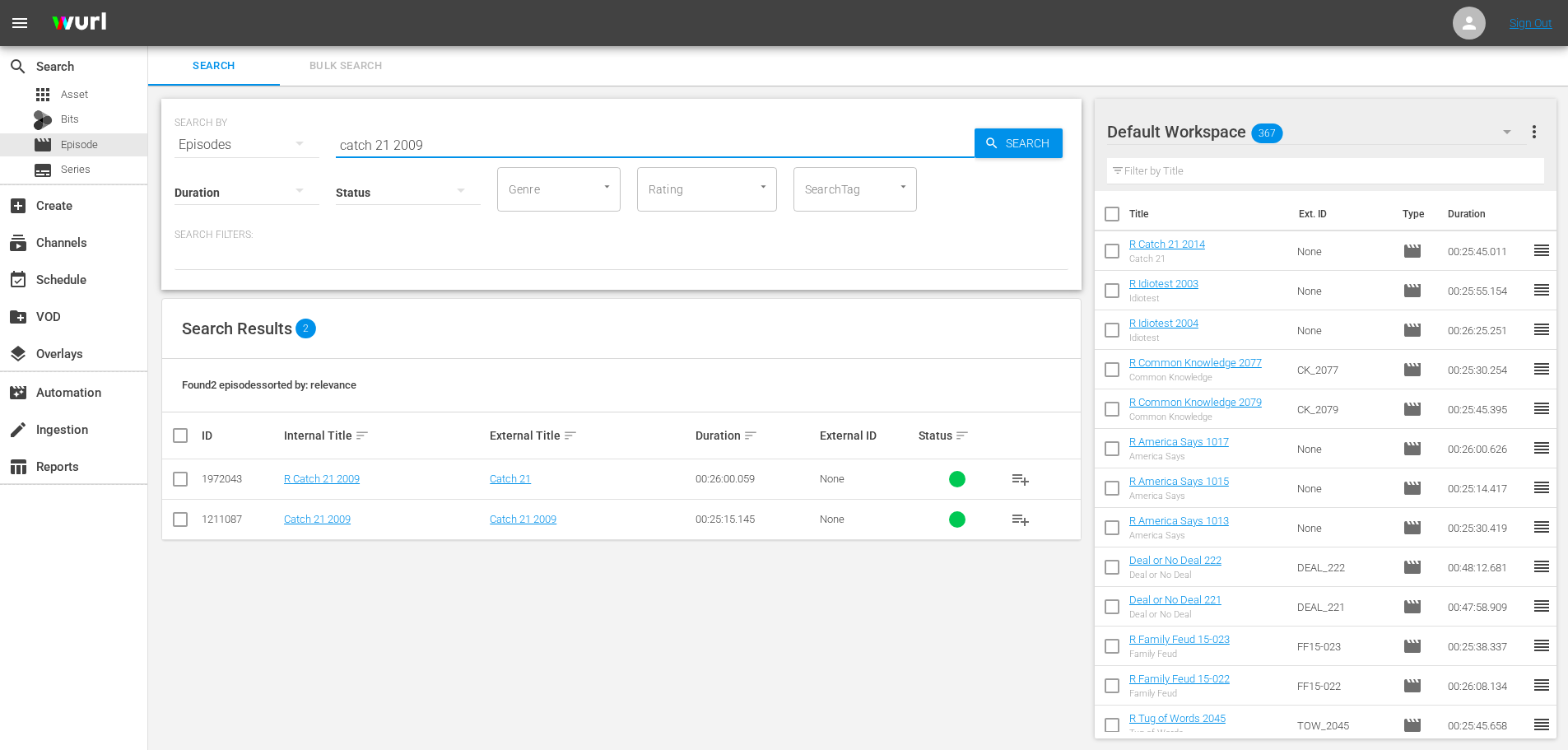
type input "catch 21 2009"
click at [184, 481] on input "checkbox" at bounding box center [180, 483] width 20 height 20
checkbox input "true"
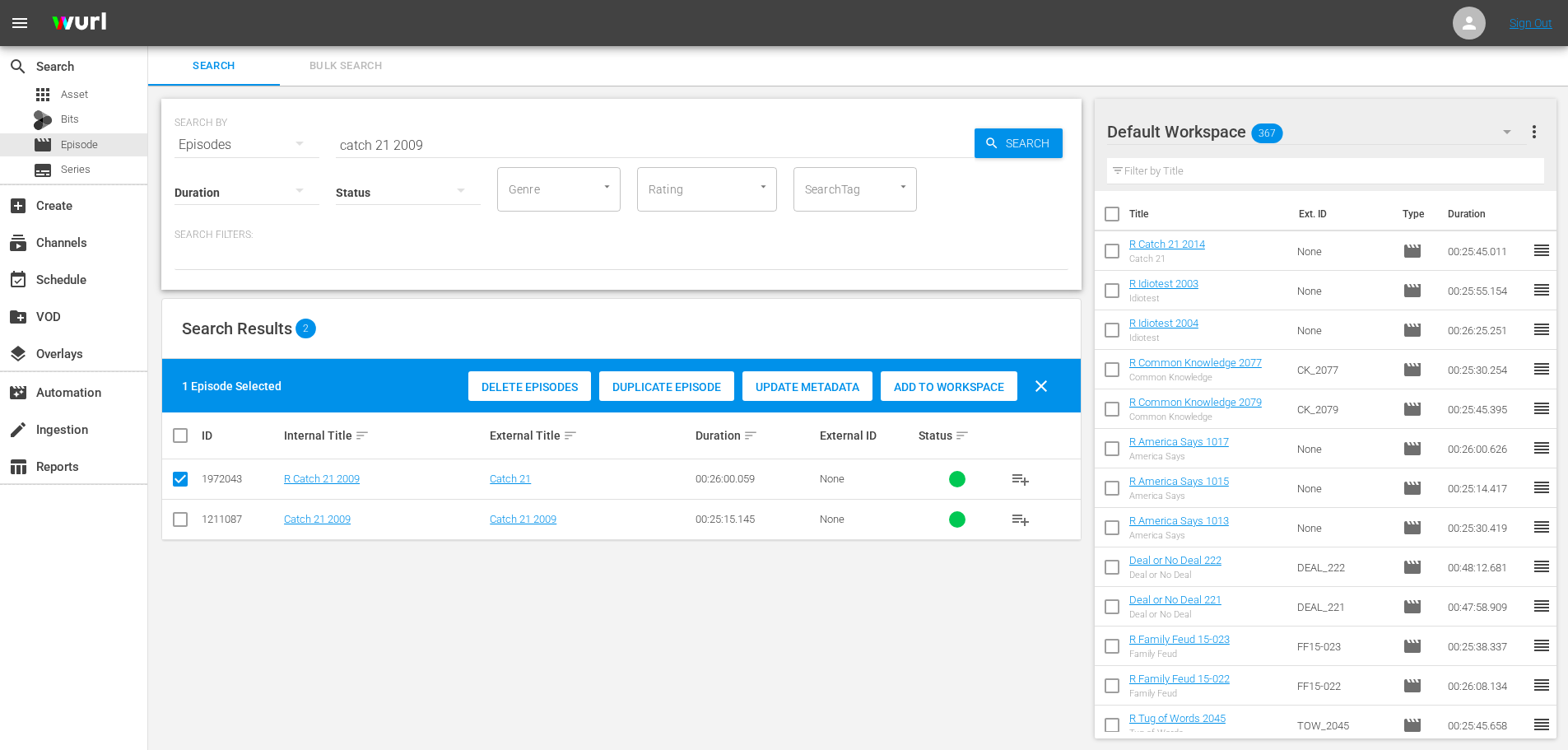
click at [995, 382] on span "Add to Workspace" at bounding box center [948, 387] width 136 height 13
click at [492, 143] on input "catch 21 2009" at bounding box center [654, 144] width 638 height 39
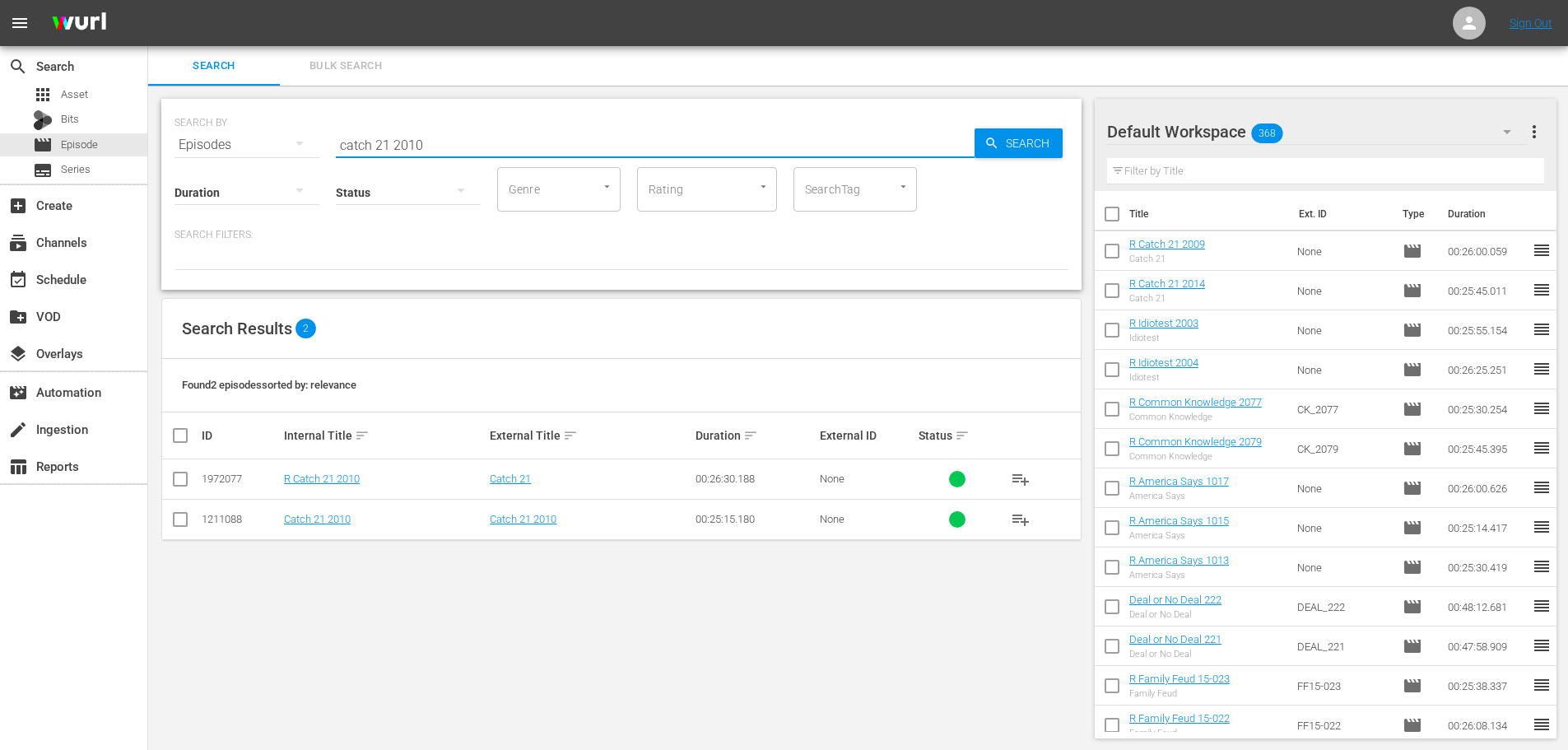
type input "catch 21 2010"
click at [179, 484] on input "checkbox" at bounding box center [180, 483] width 20 height 20
checkbox input "true"
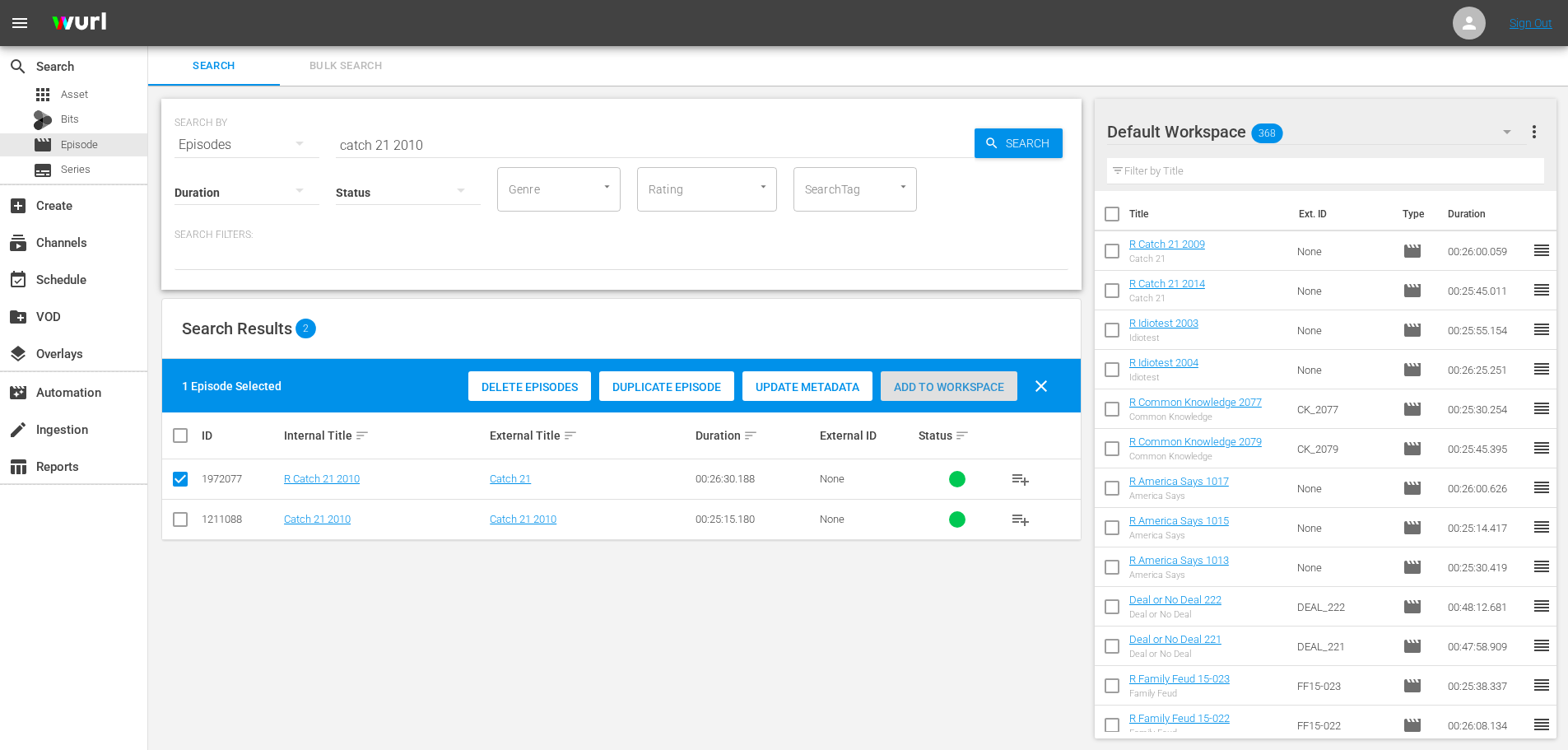
click at [929, 396] on div "Add to Workspace" at bounding box center [948, 387] width 136 height 31
click at [443, 138] on input "catch 21 2010" at bounding box center [654, 144] width 638 height 39
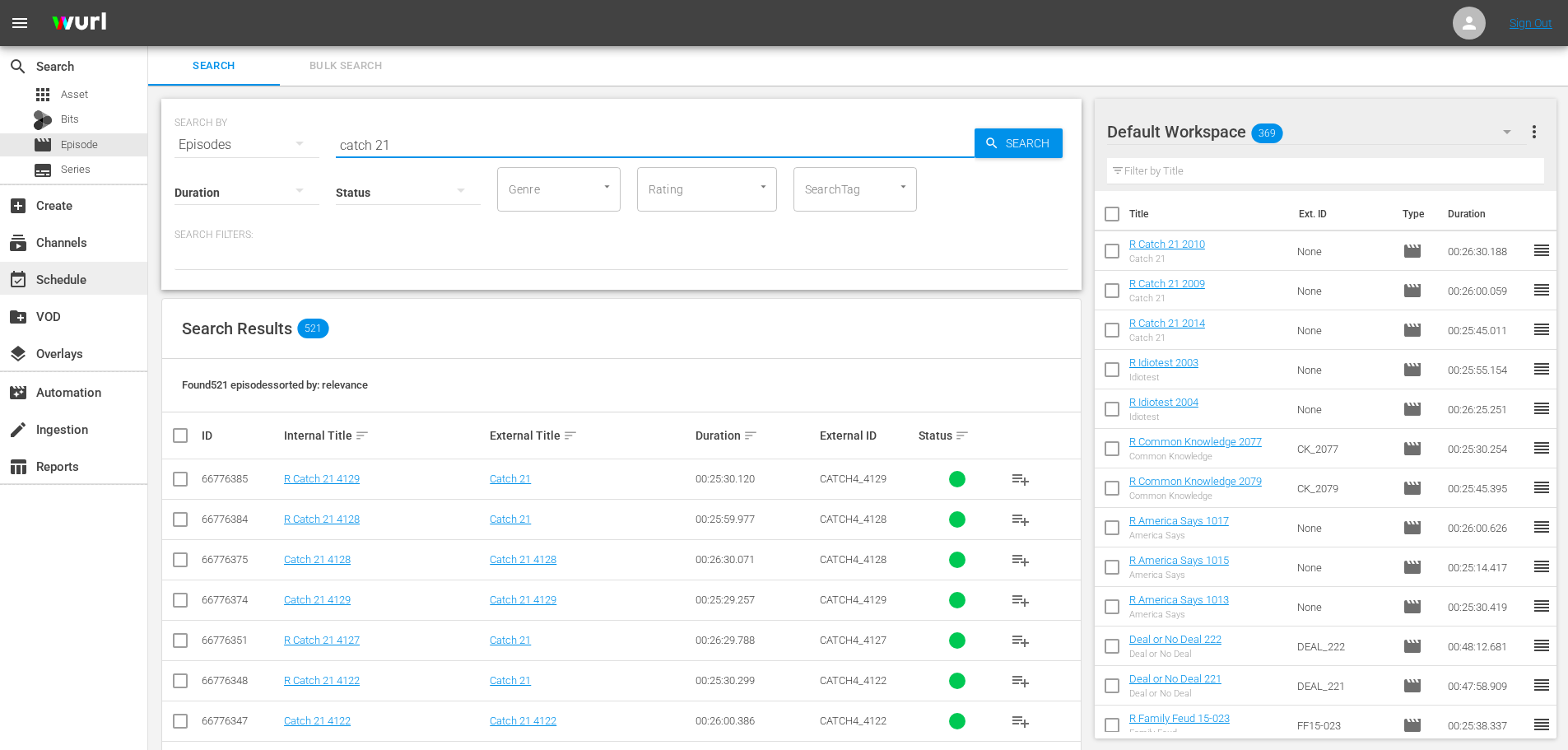
type input "catch 21"
click at [79, 280] on div "event_available Schedule" at bounding box center [46, 276] width 93 height 15
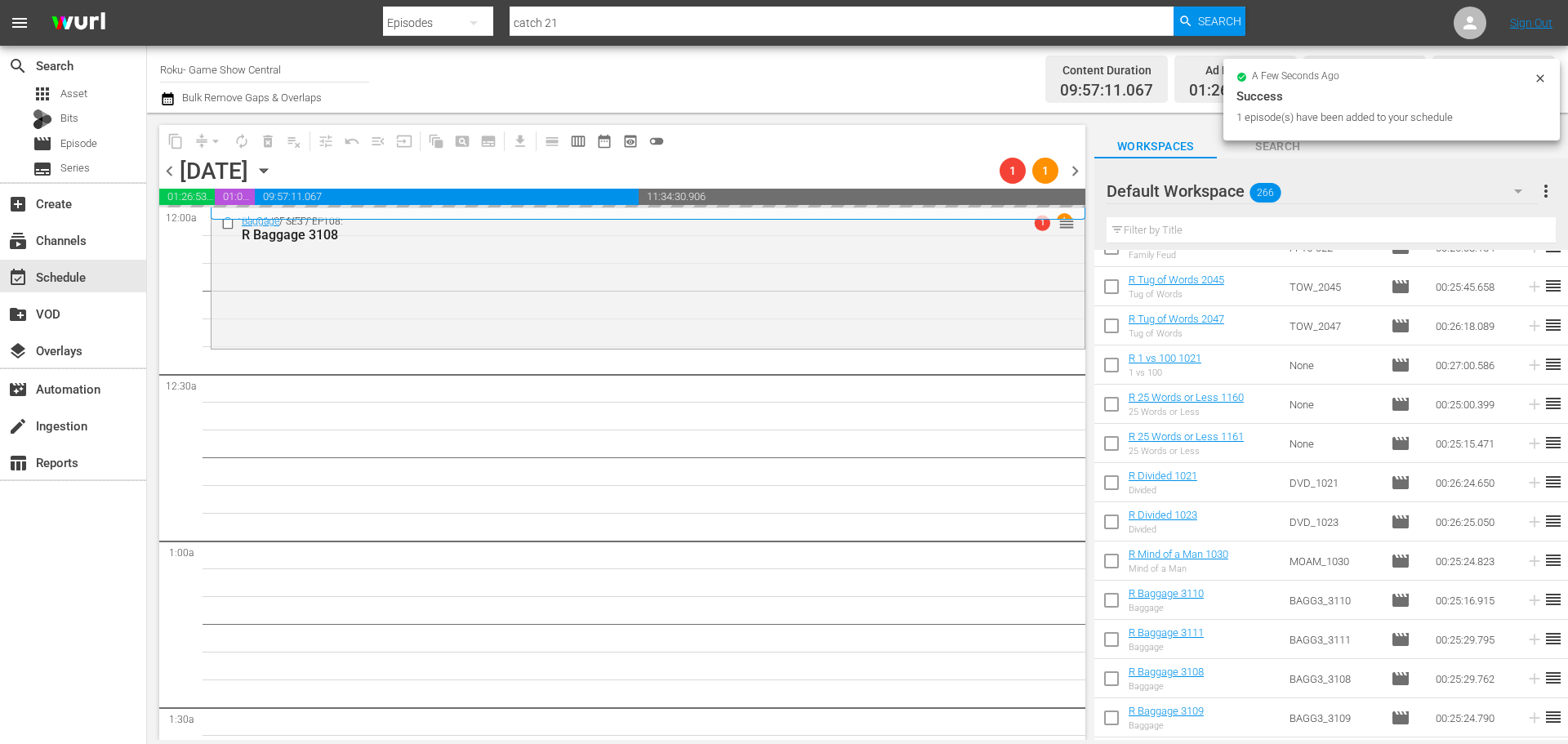
scroll to position [735, 0]
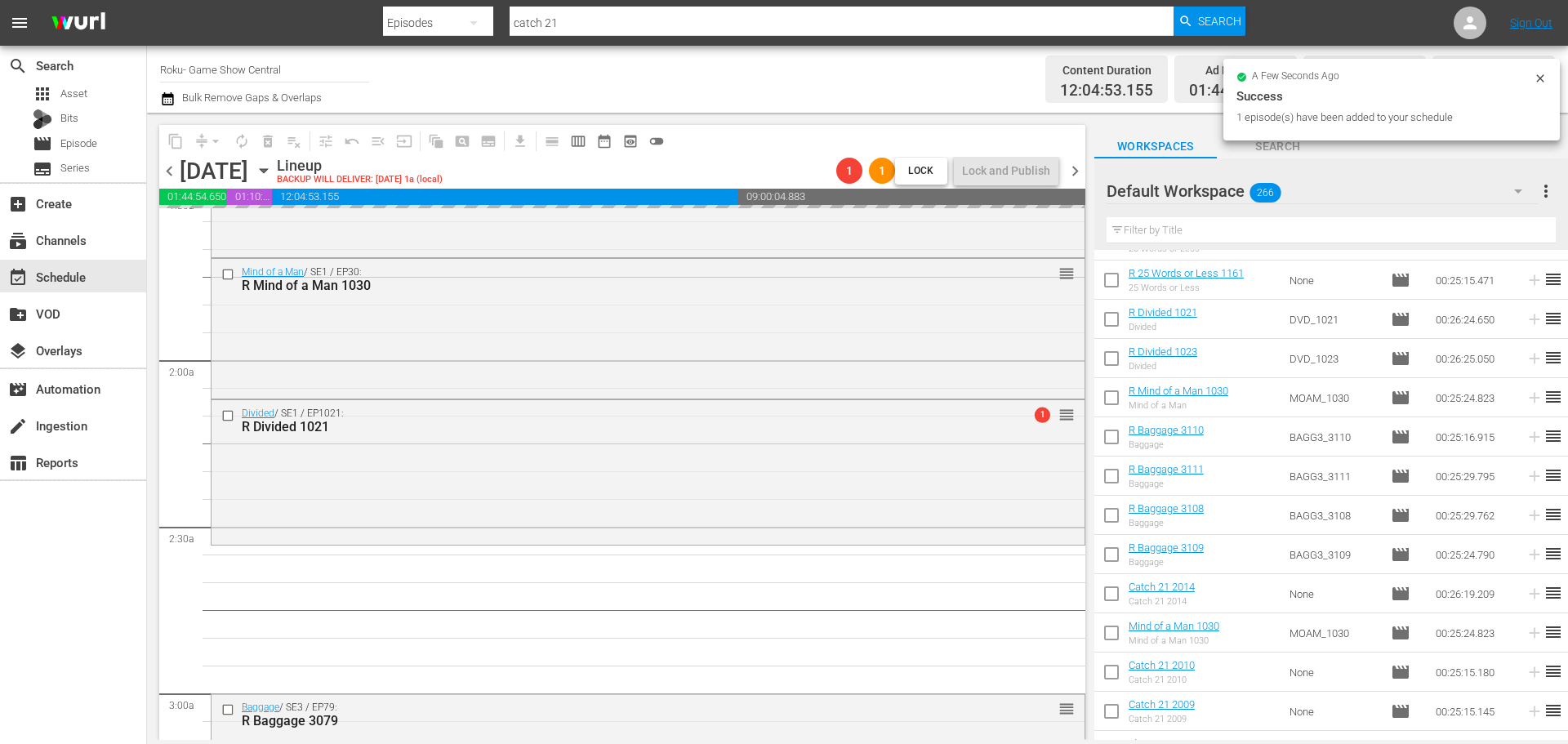
scroll to position [653, 0]
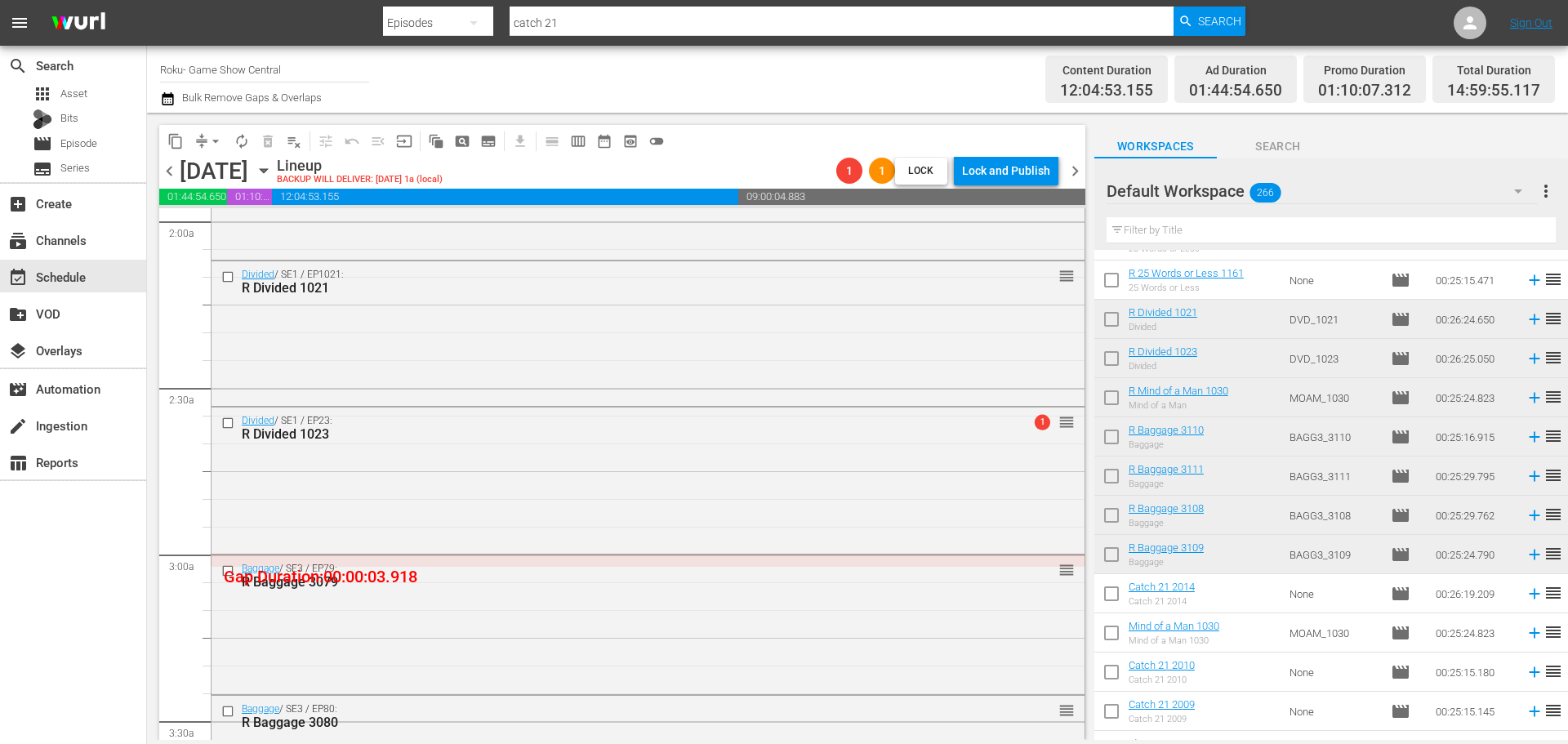
click at [640, 466] on div "Divided / SE1 / EP23: R Divided 1023 1 reorder" at bounding box center [648, 478] width 873 height 142
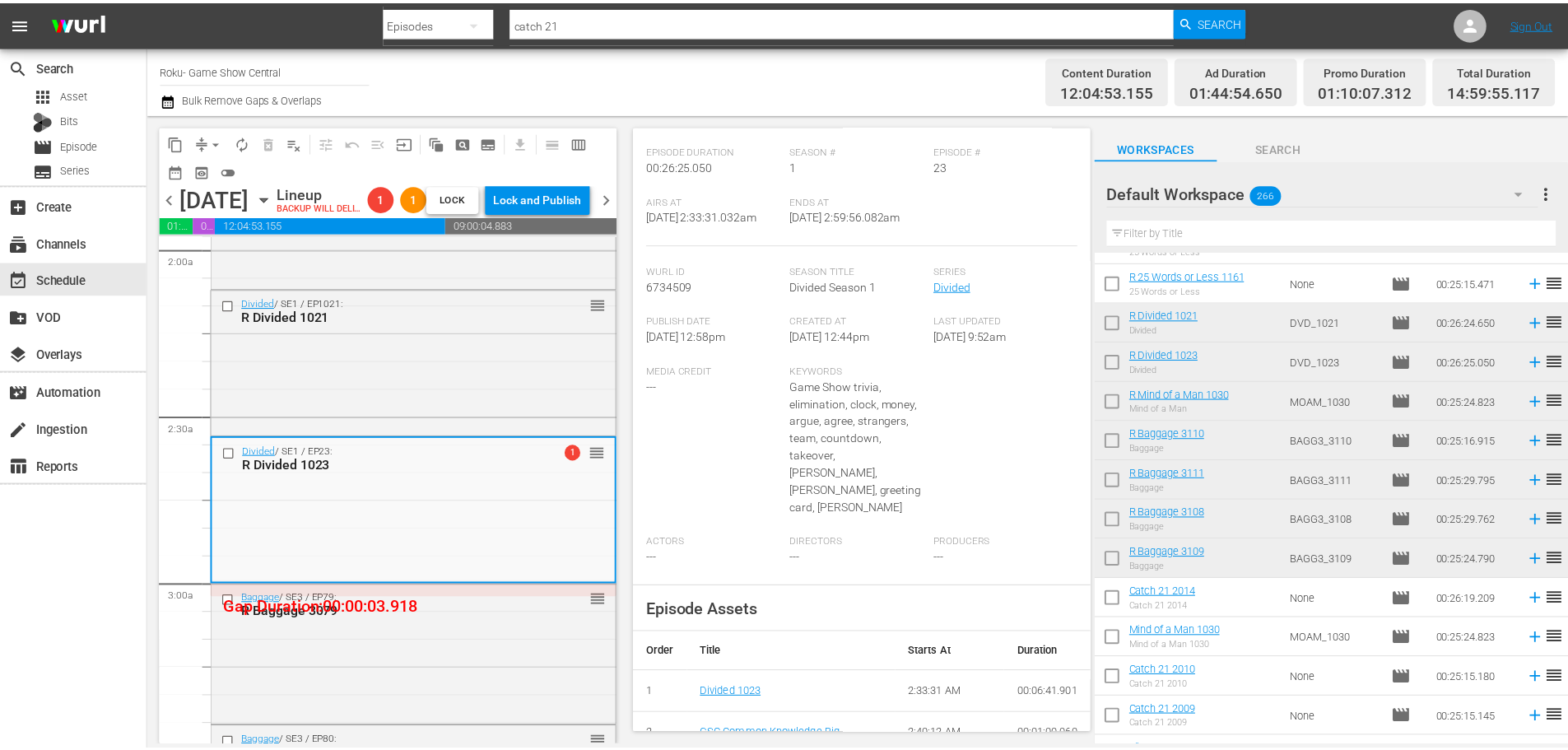
scroll to position [0, 0]
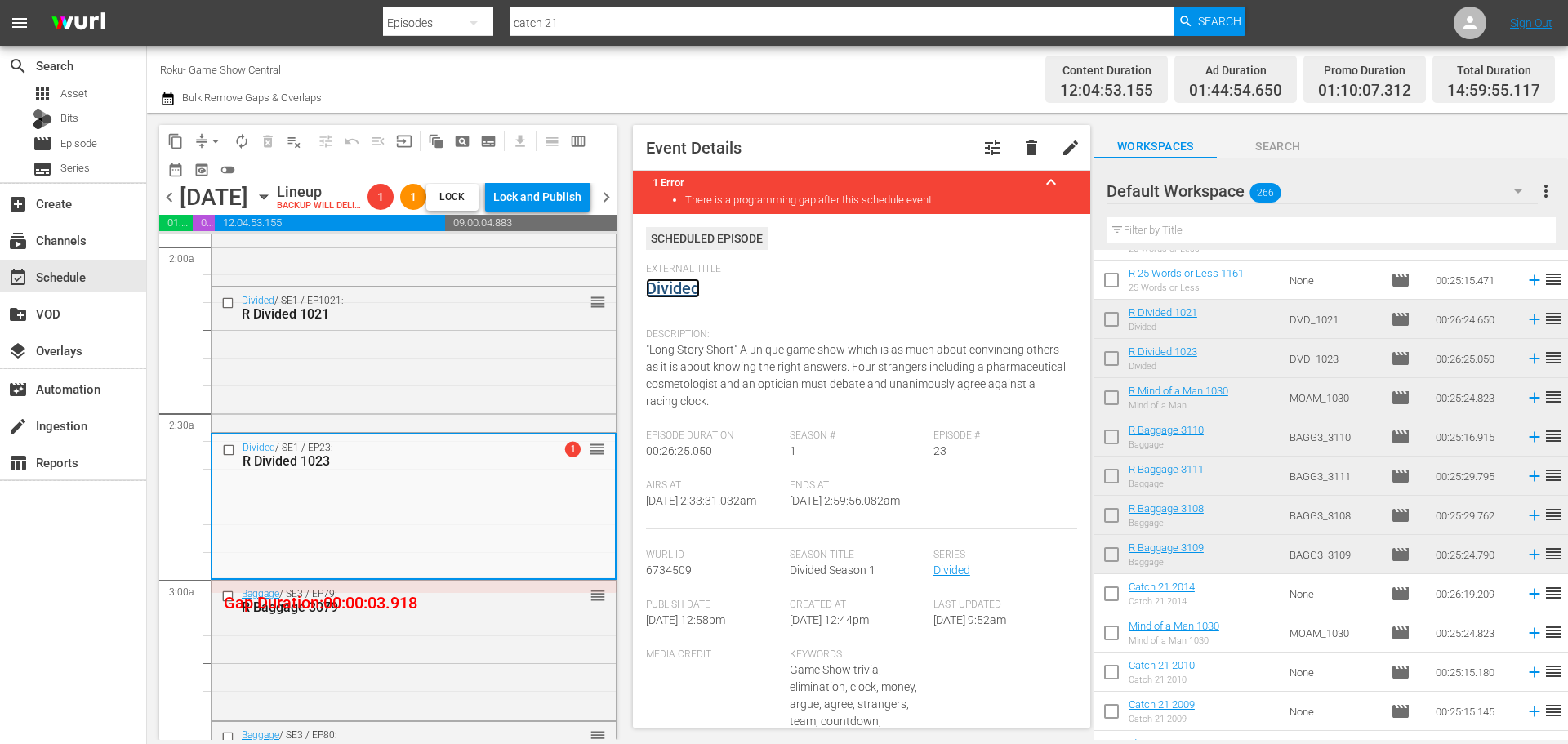
click at [677, 298] on link "Divided" at bounding box center [672, 288] width 54 height 19
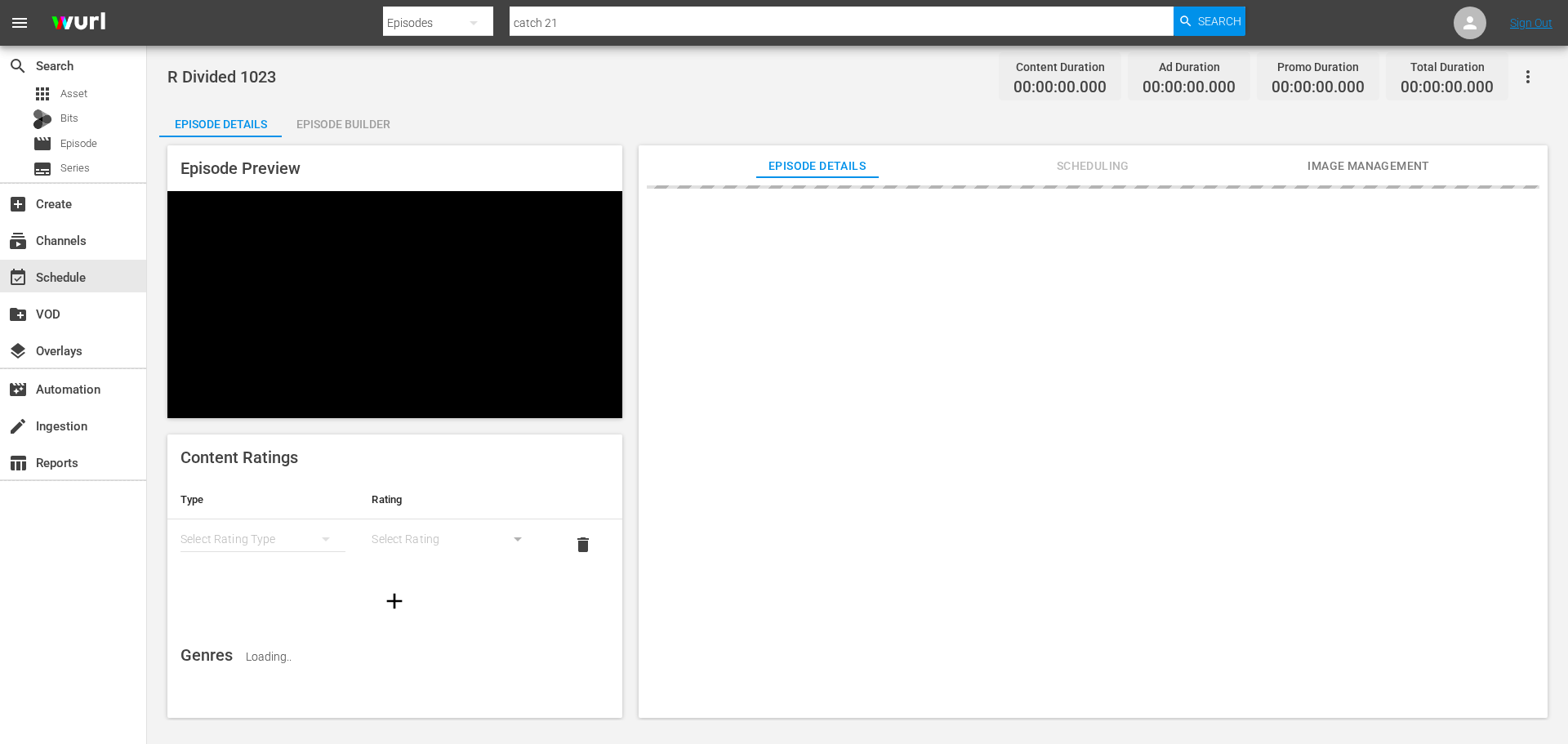
click at [364, 119] on div "Episode Builder" at bounding box center [343, 124] width 123 height 39
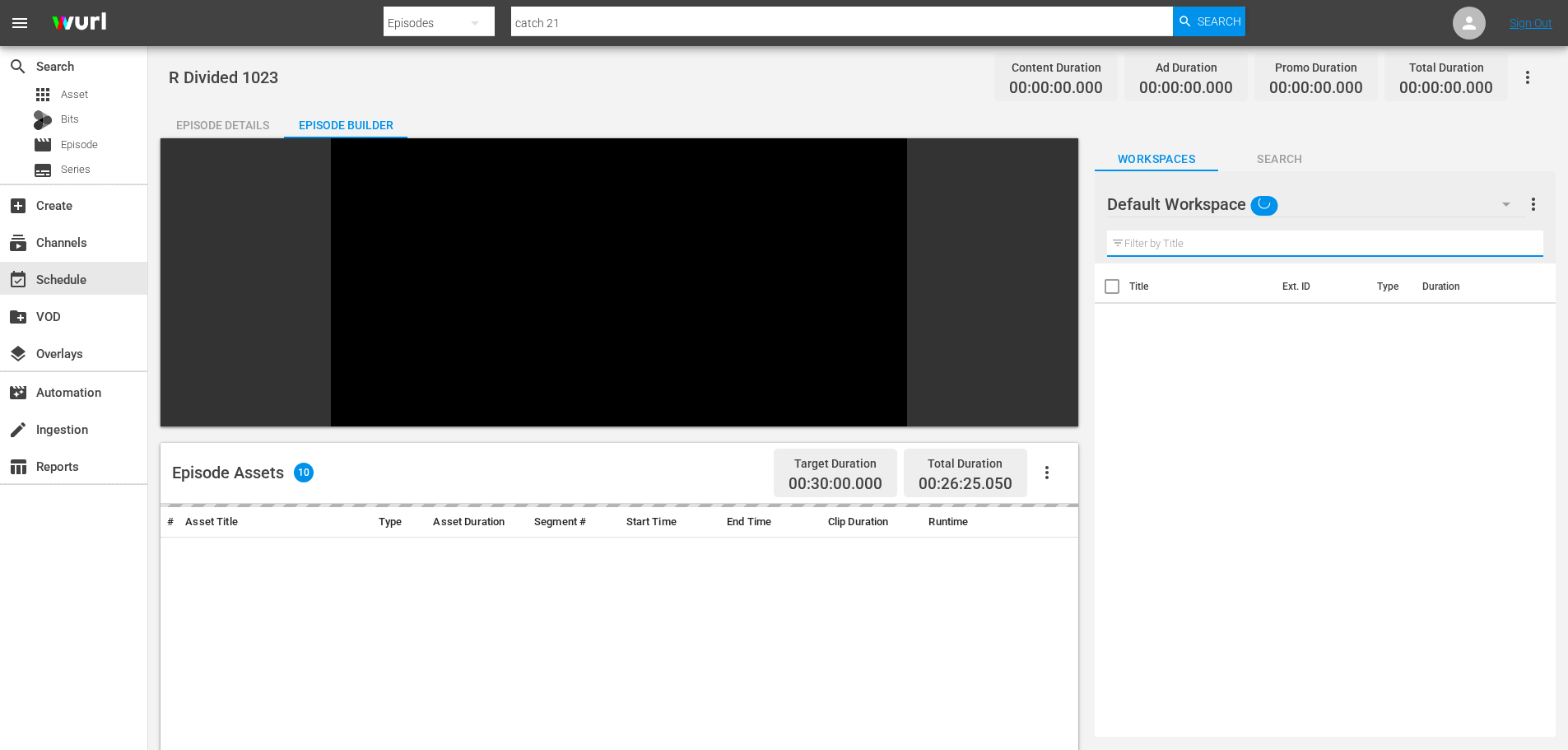
click at [1270, 235] on input "text" at bounding box center [1325, 244] width 436 height 27
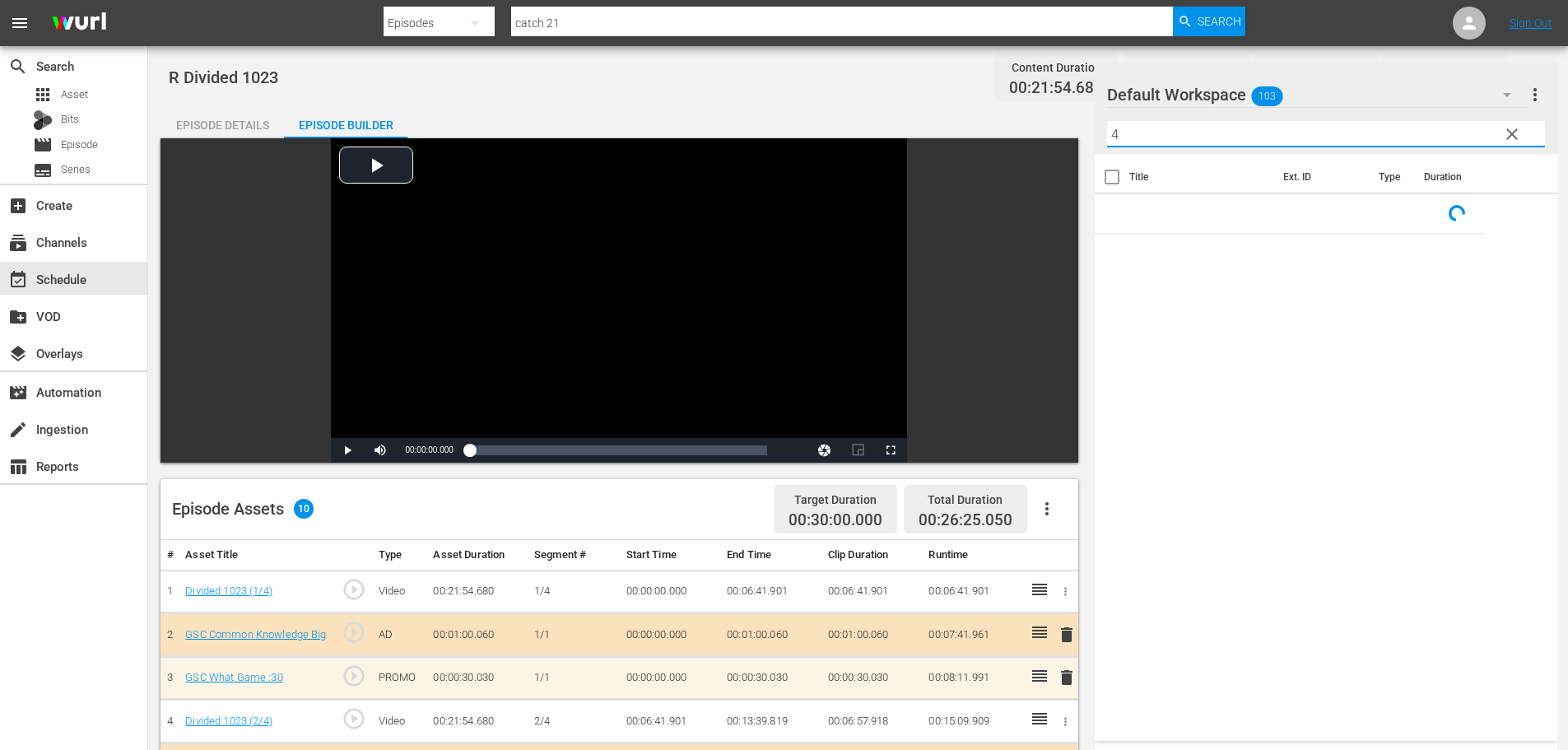
scroll to position [228, 0]
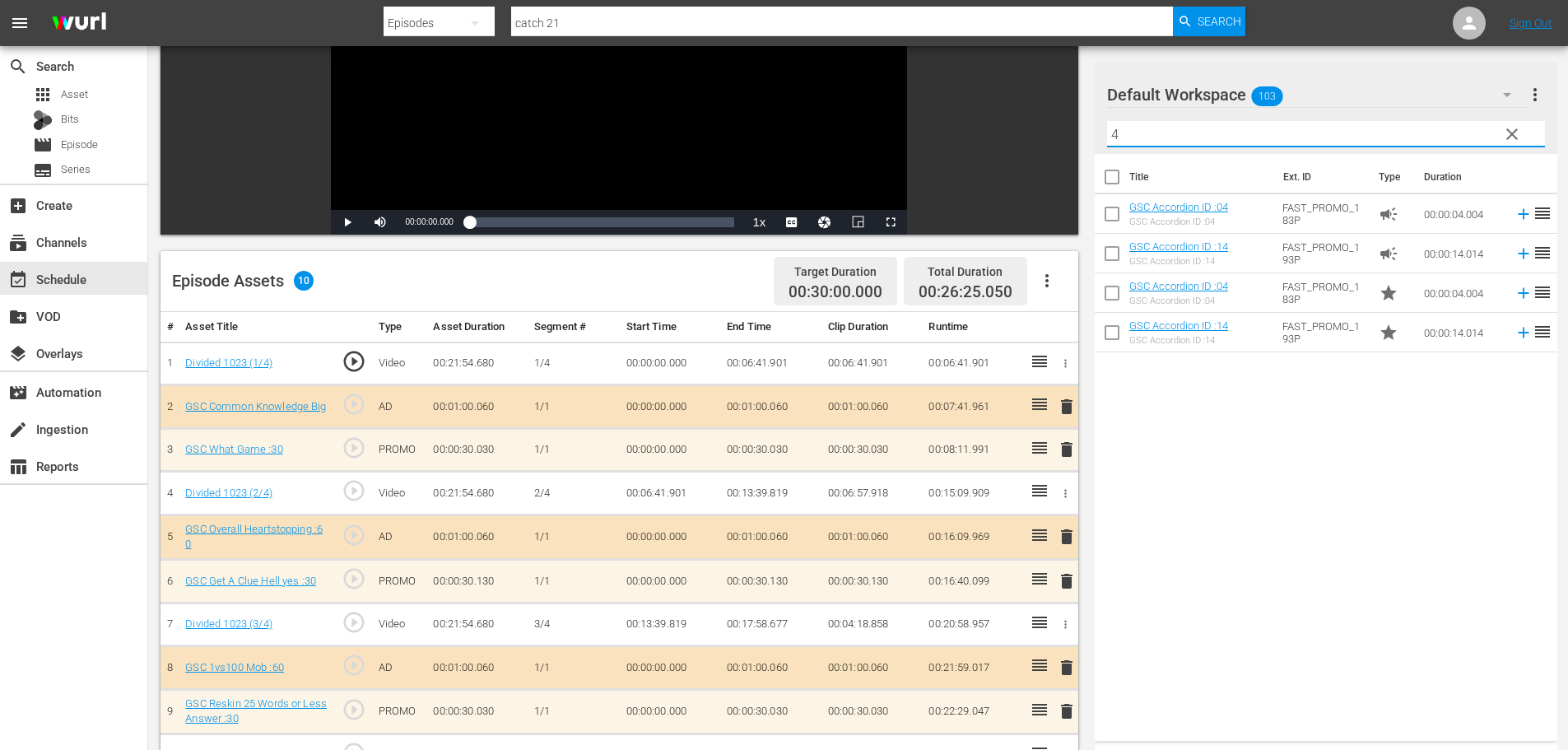
type input "4"
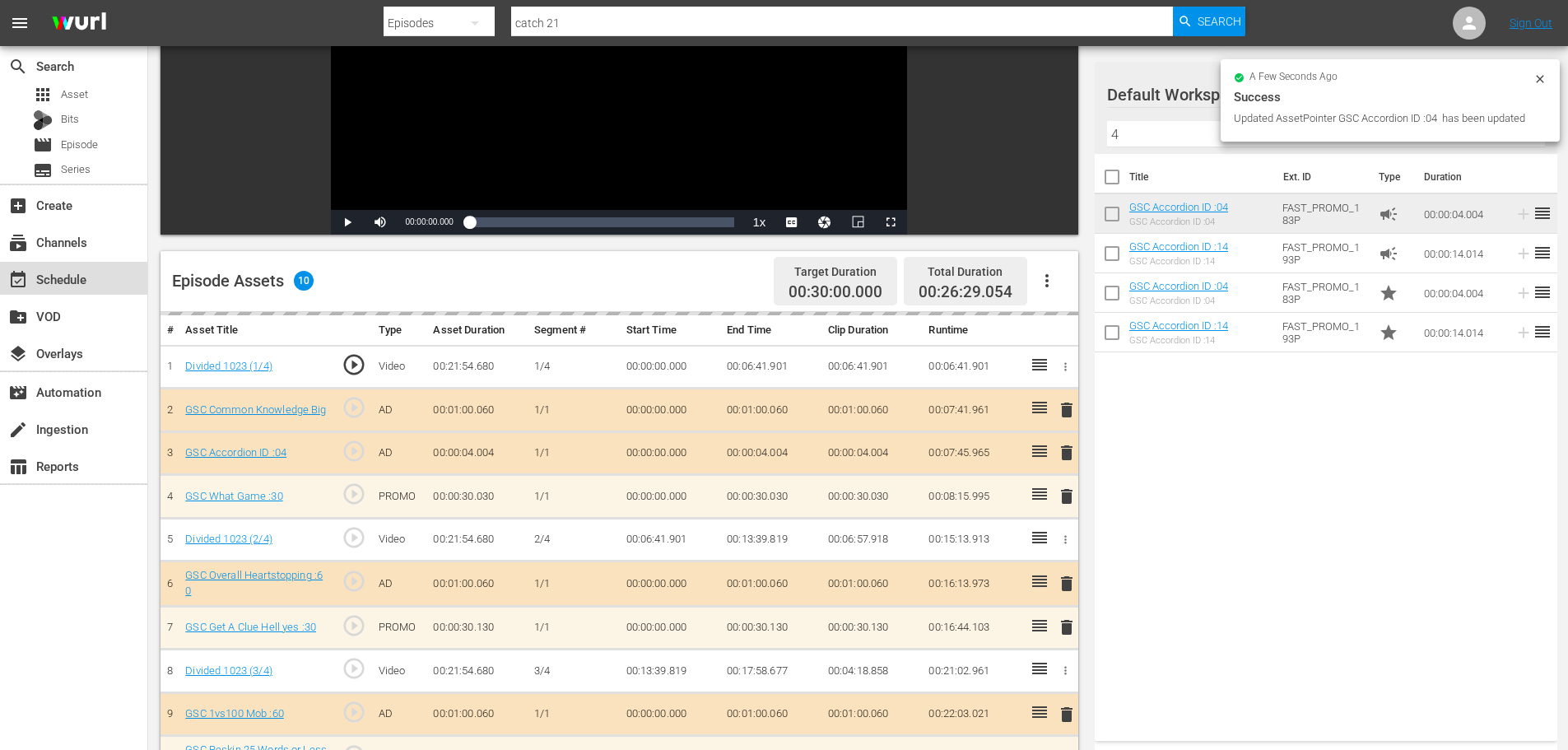
click at [102, 282] on div "event_available Schedule" at bounding box center [73, 278] width 147 height 33
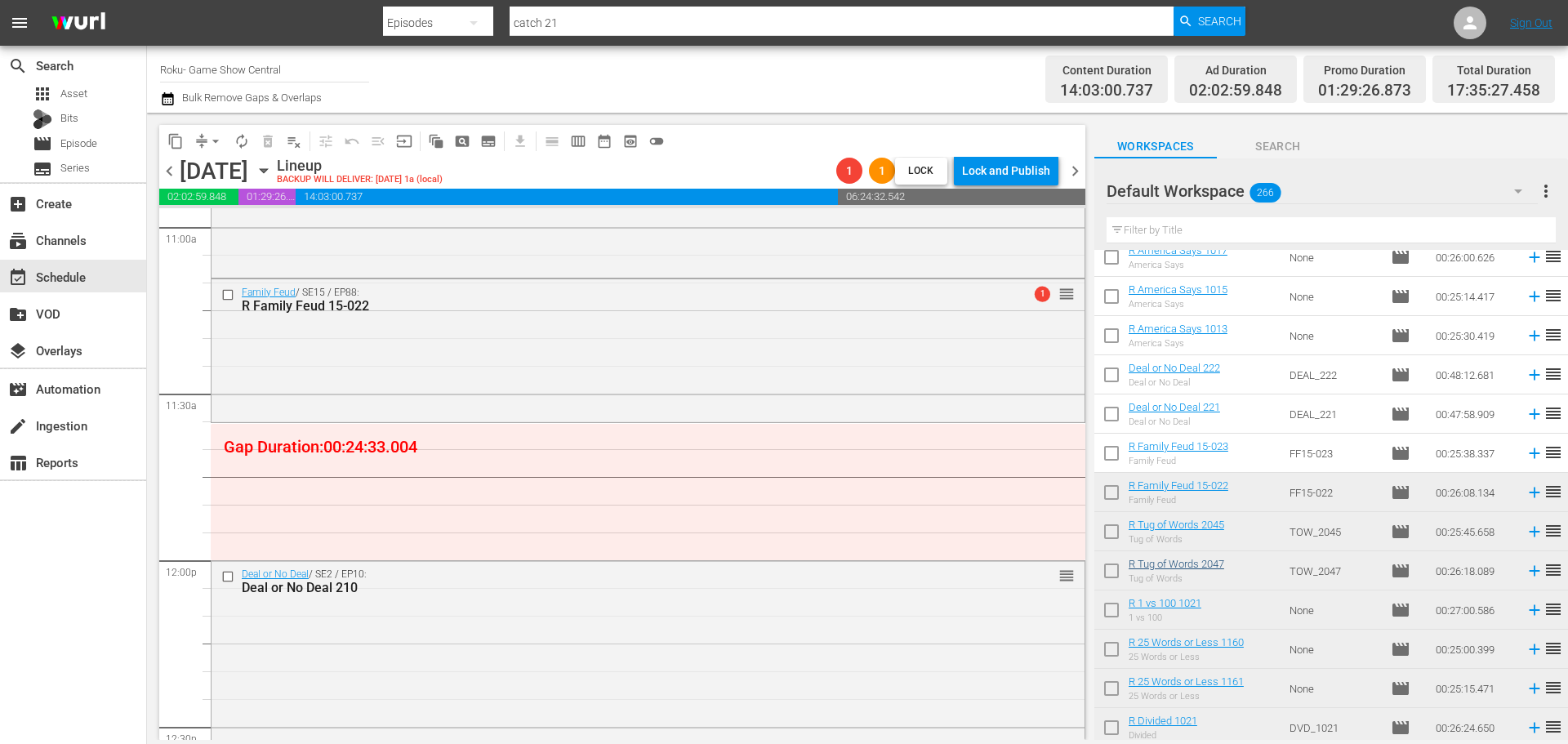
scroll to position [3655, 0]
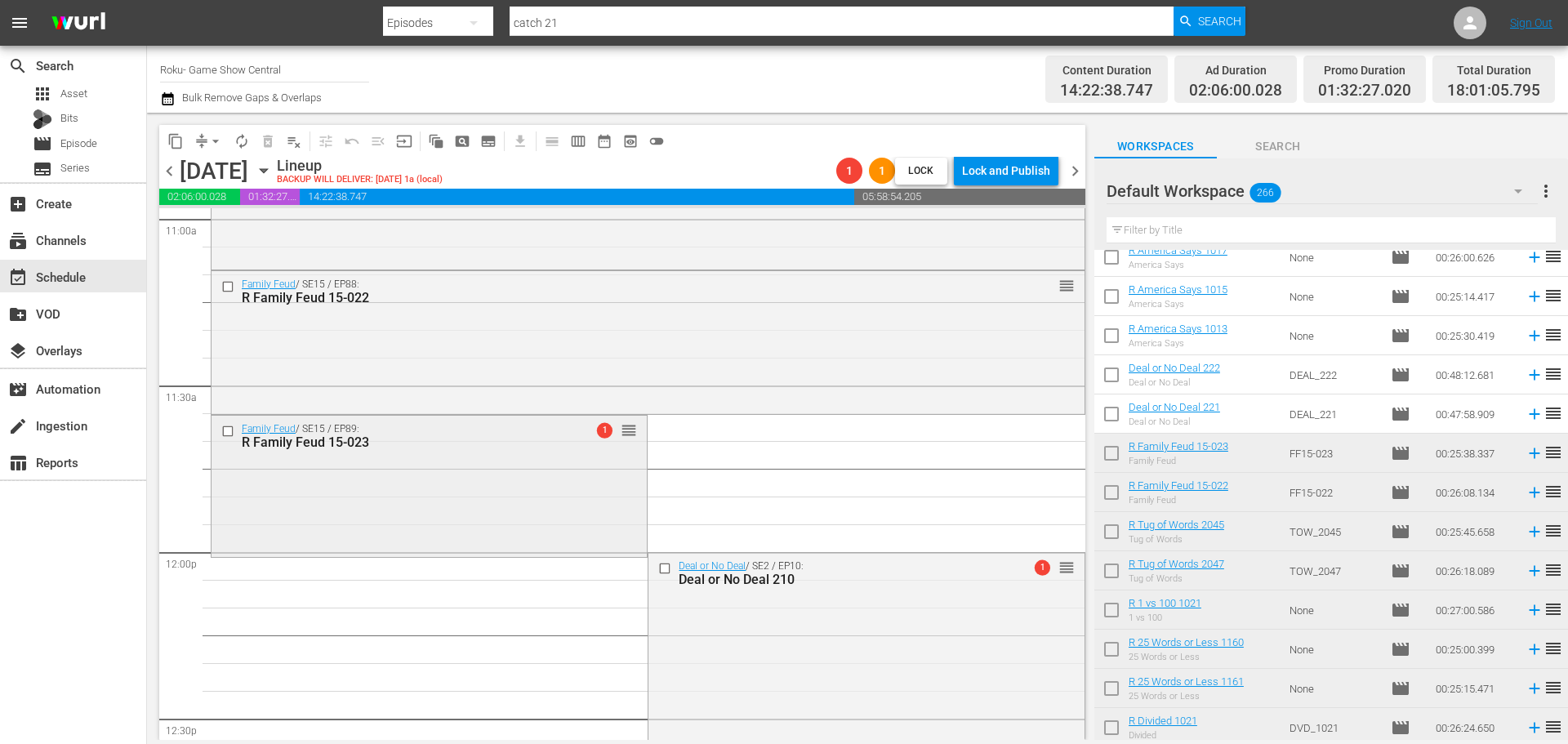
click at [391, 520] on div "Family Feud / SE15 / EP89: R Family Feud 15-023 1 reorder" at bounding box center [428, 483] width 436 height 137
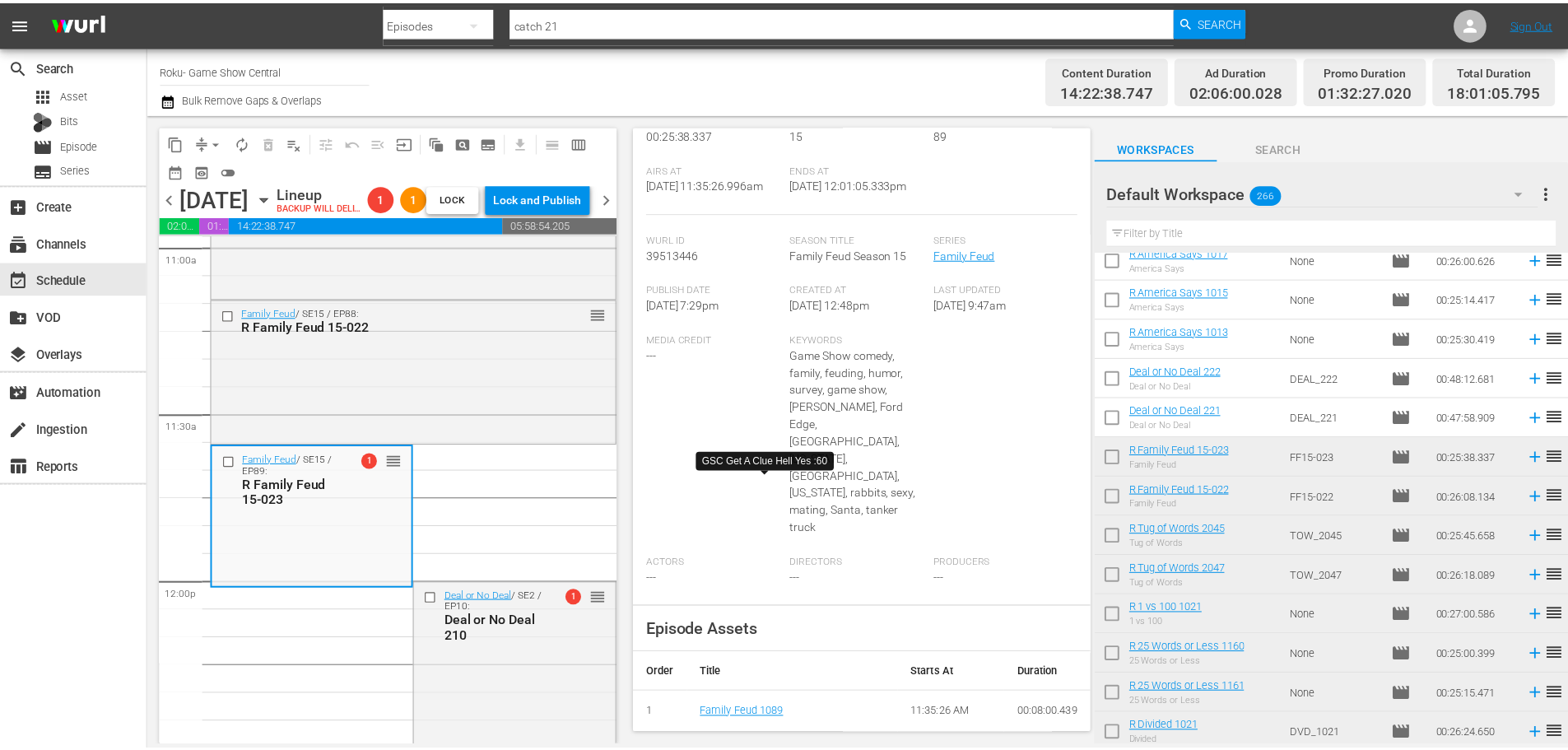
scroll to position [0, 0]
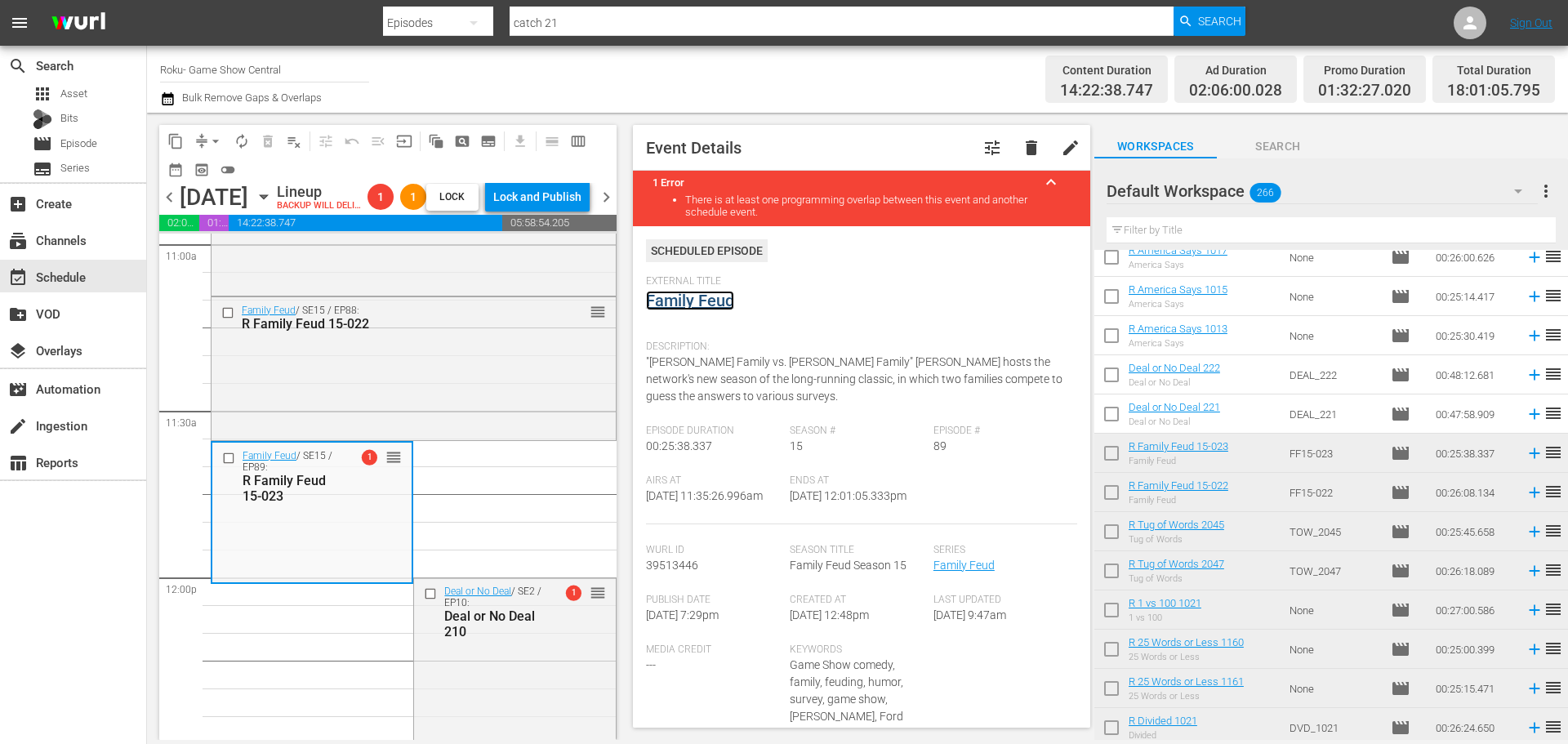
click at [700, 302] on link "Family Feud" at bounding box center [690, 300] width 88 height 19
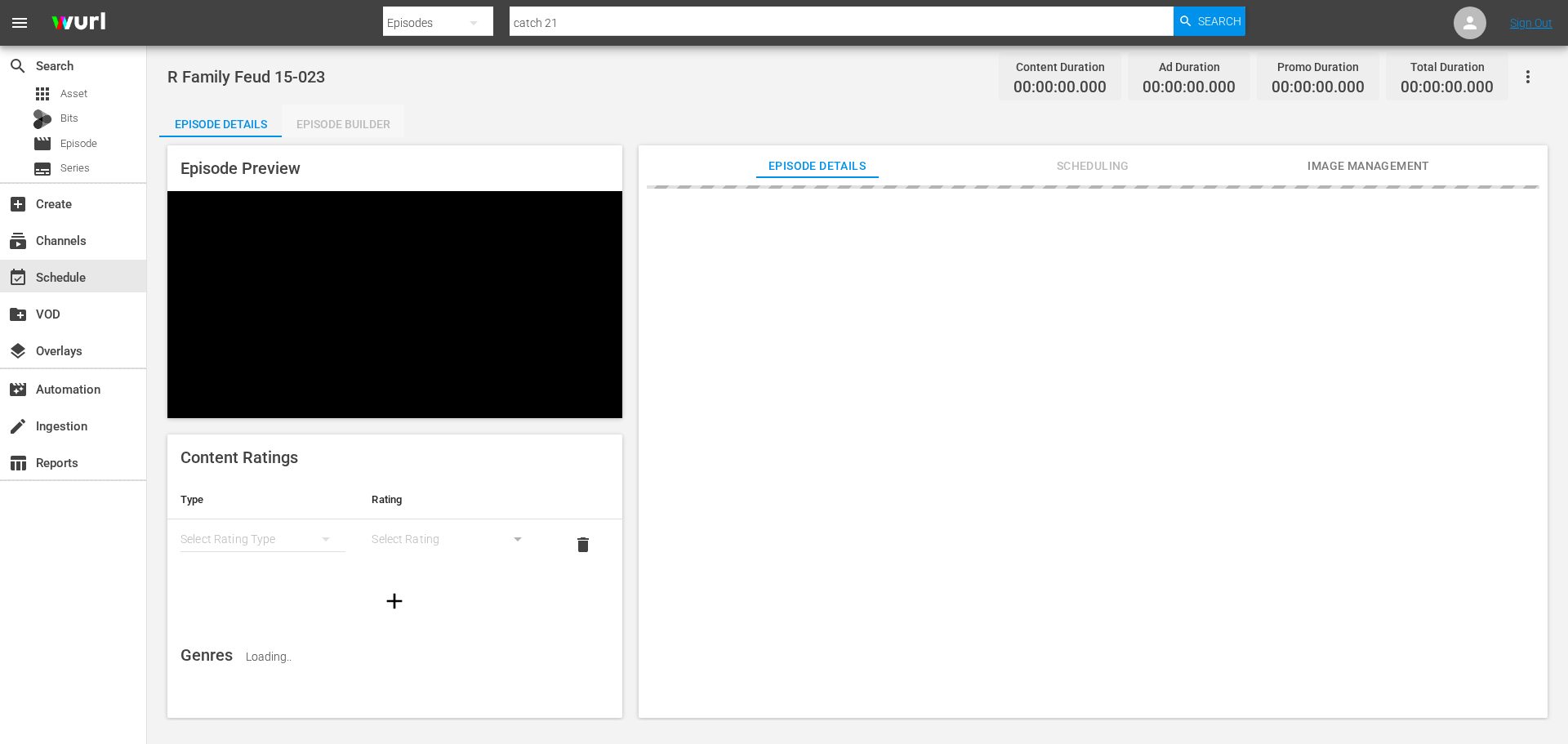
click at [393, 135] on div "Episode Builder" at bounding box center [343, 124] width 123 height 39
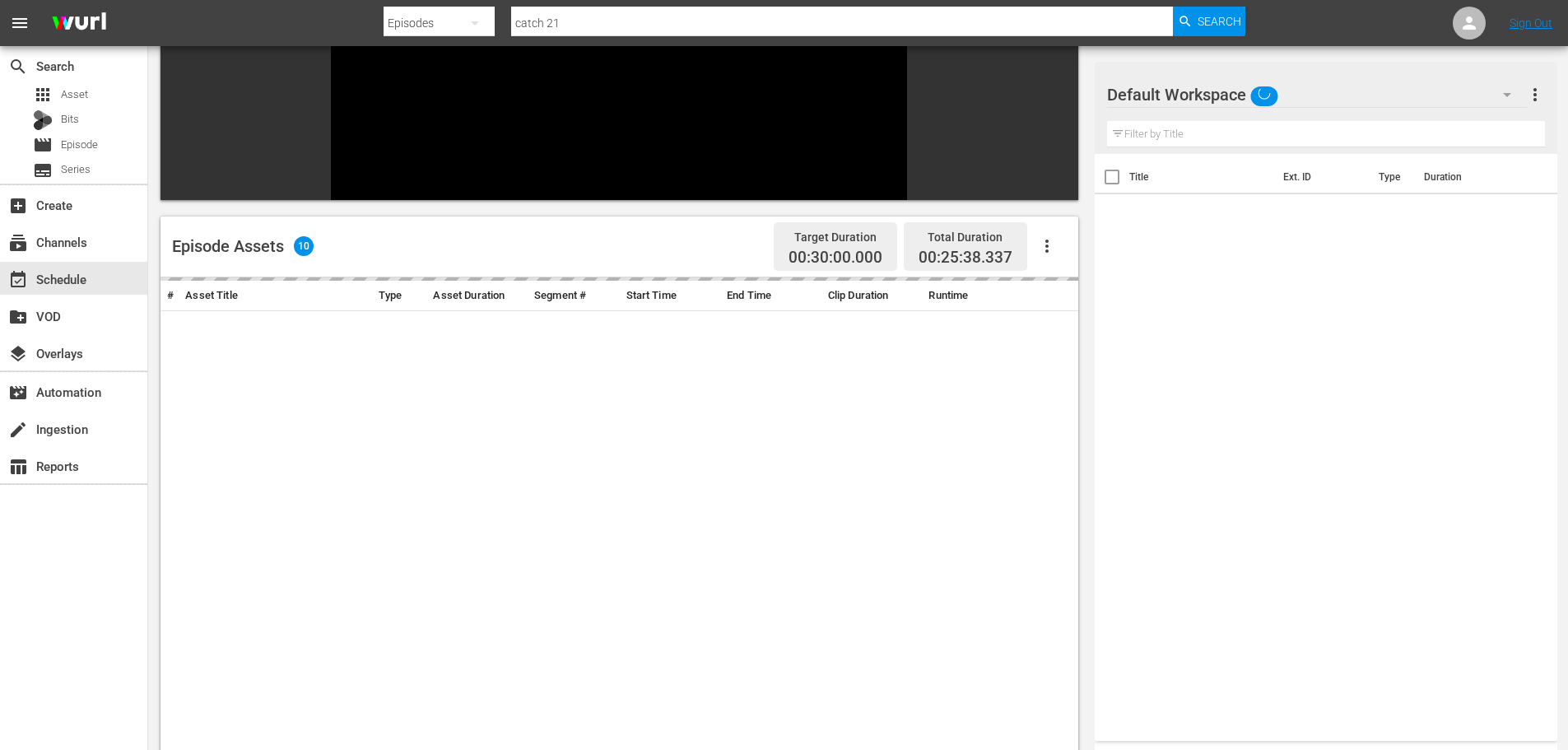
scroll to position [228, 0]
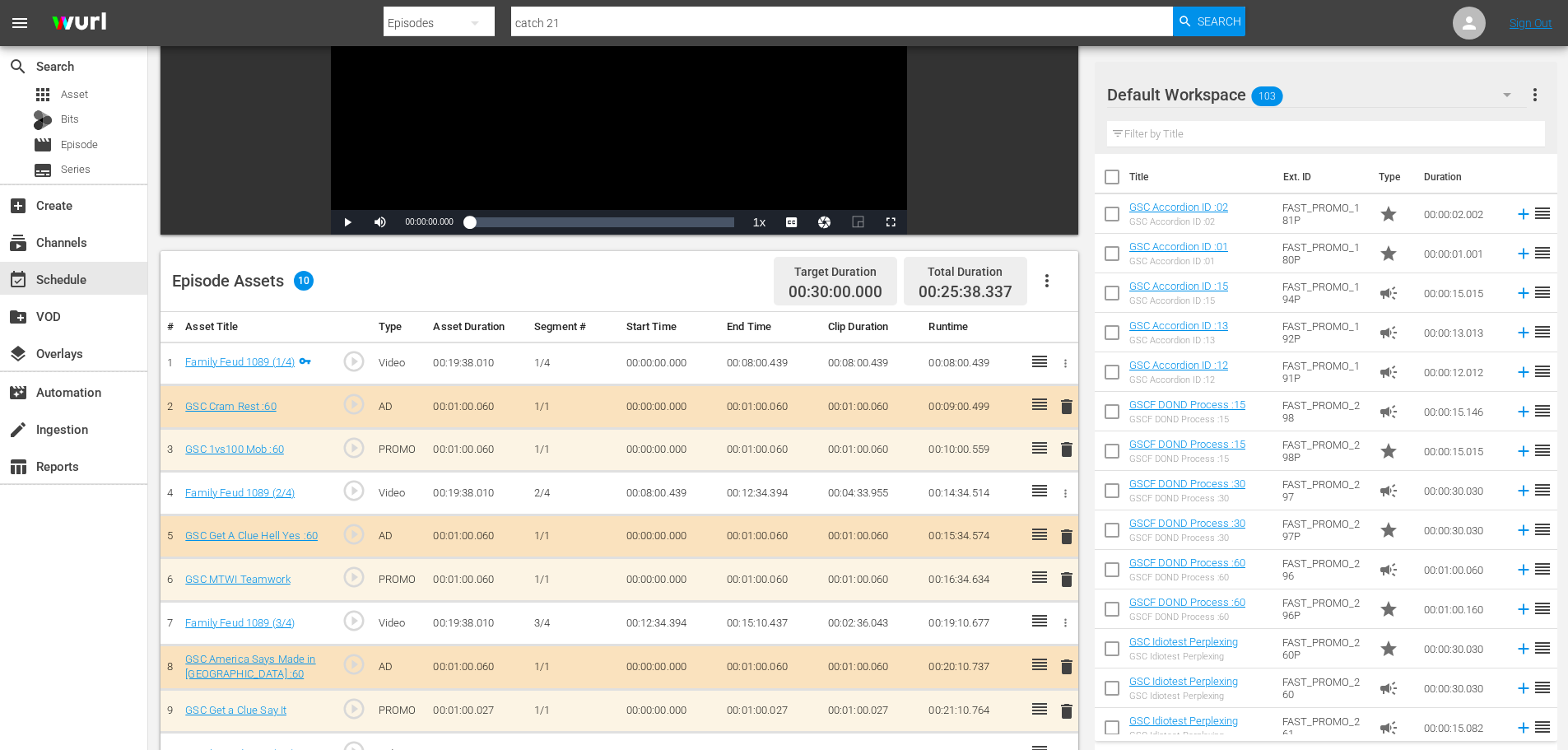
click at [1070, 712] on span "delete" at bounding box center [1067, 711] width 20 height 20
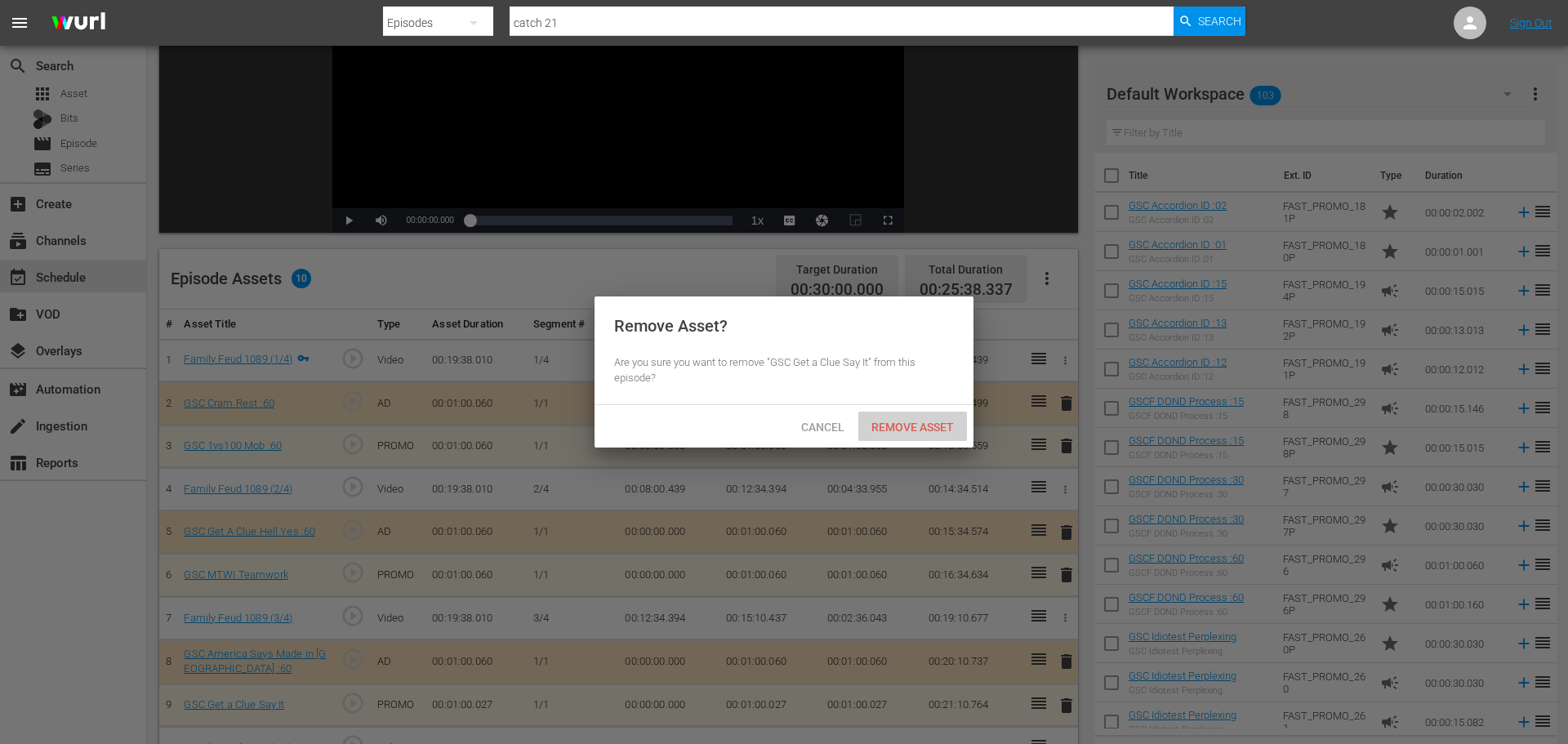
click at [919, 423] on span "Remove Asset" at bounding box center [912, 427] width 109 height 13
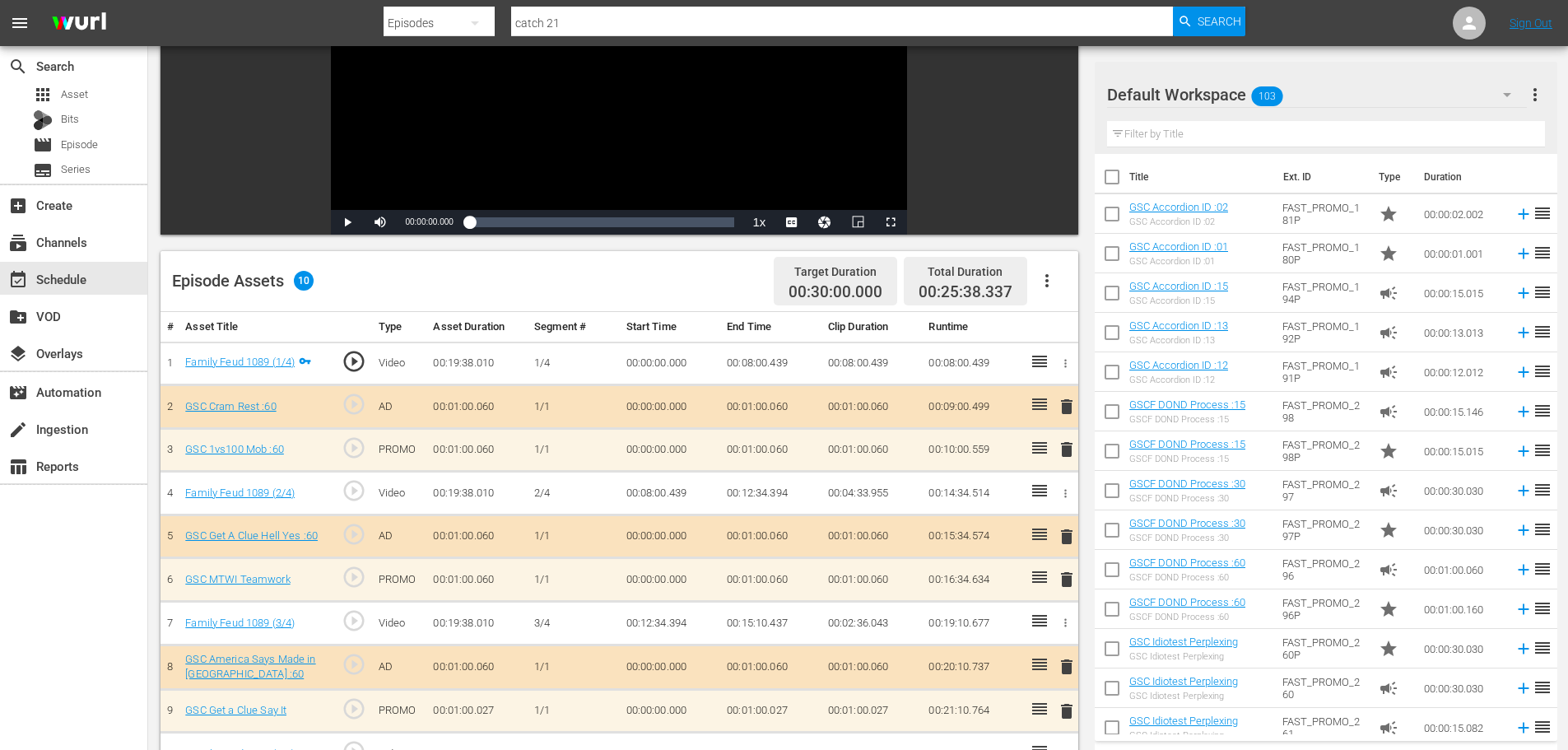
click at [1068, 583] on span "delete" at bounding box center [1067, 580] width 20 height 20
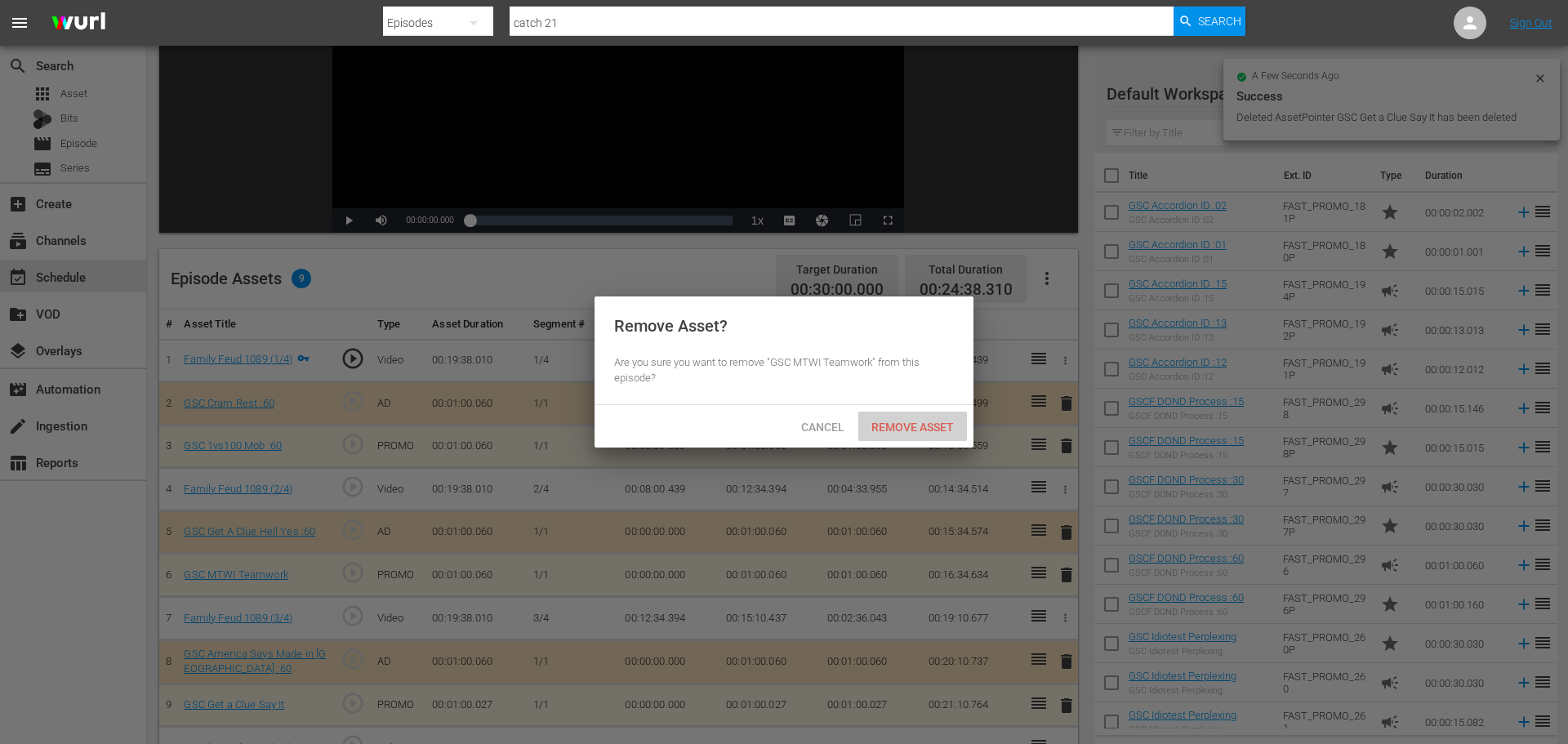
click at [929, 429] on span "Remove Asset" at bounding box center [912, 427] width 109 height 13
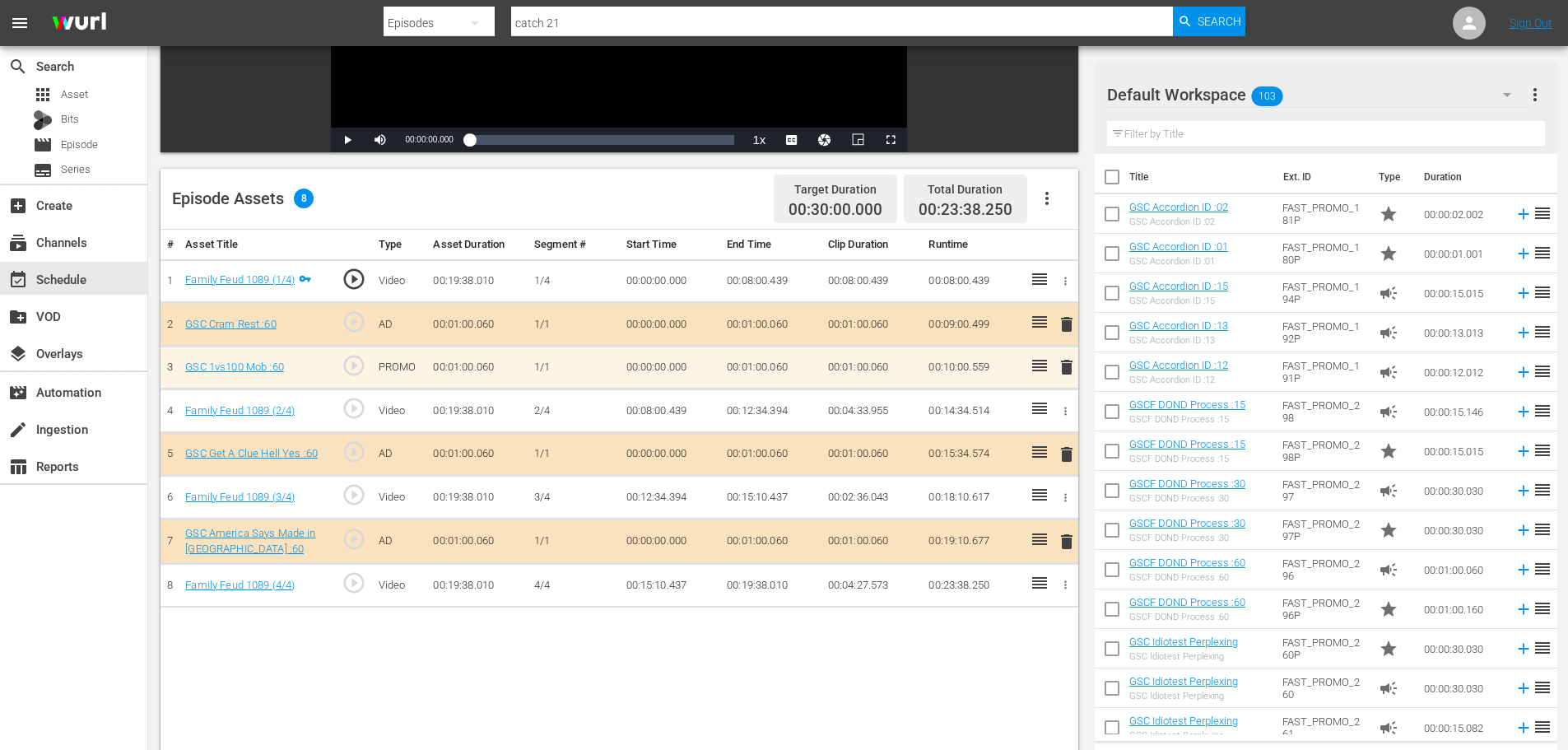
scroll to position [82, 0]
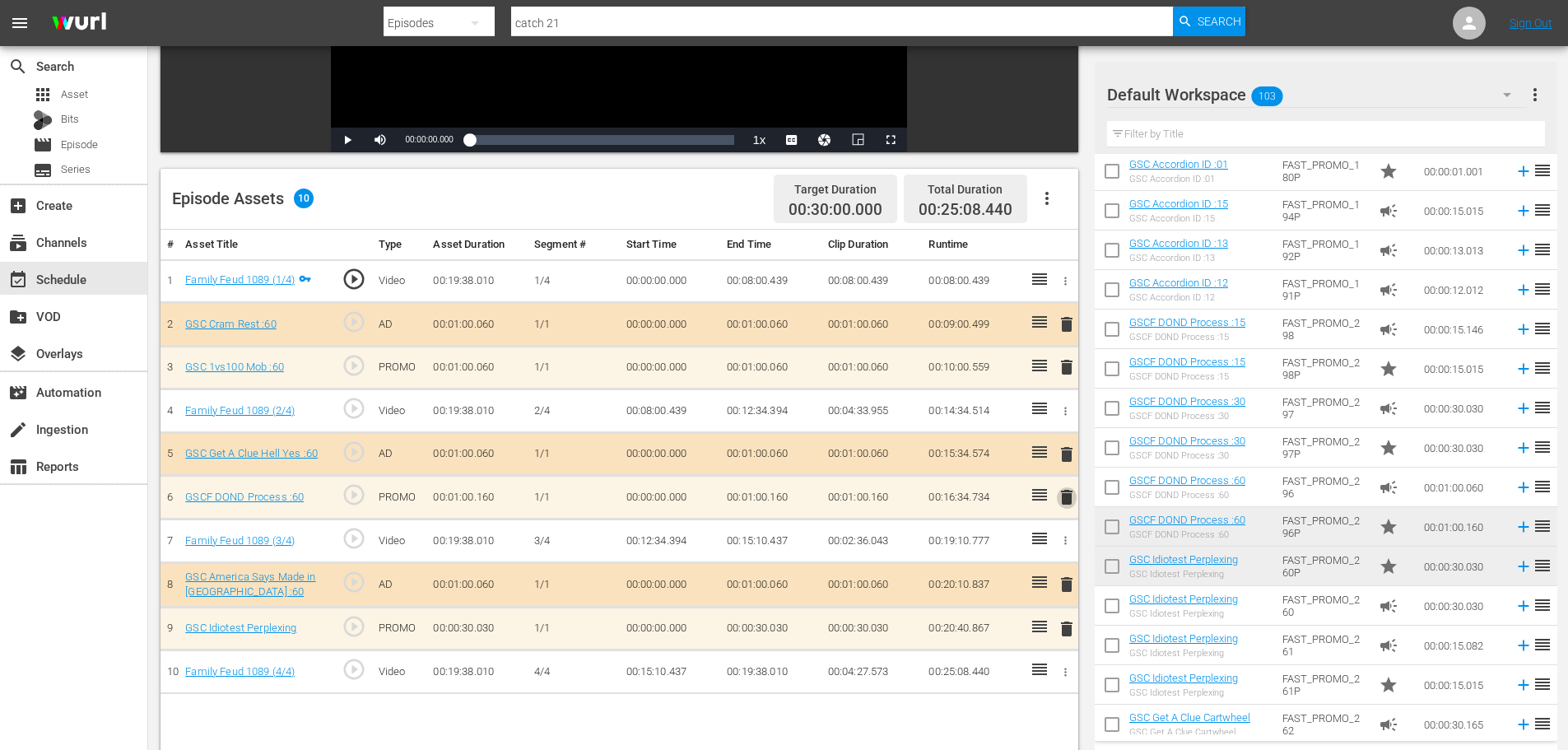
click at [1063, 500] on span "delete" at bounding box center [1067, 497] width 20 height 20
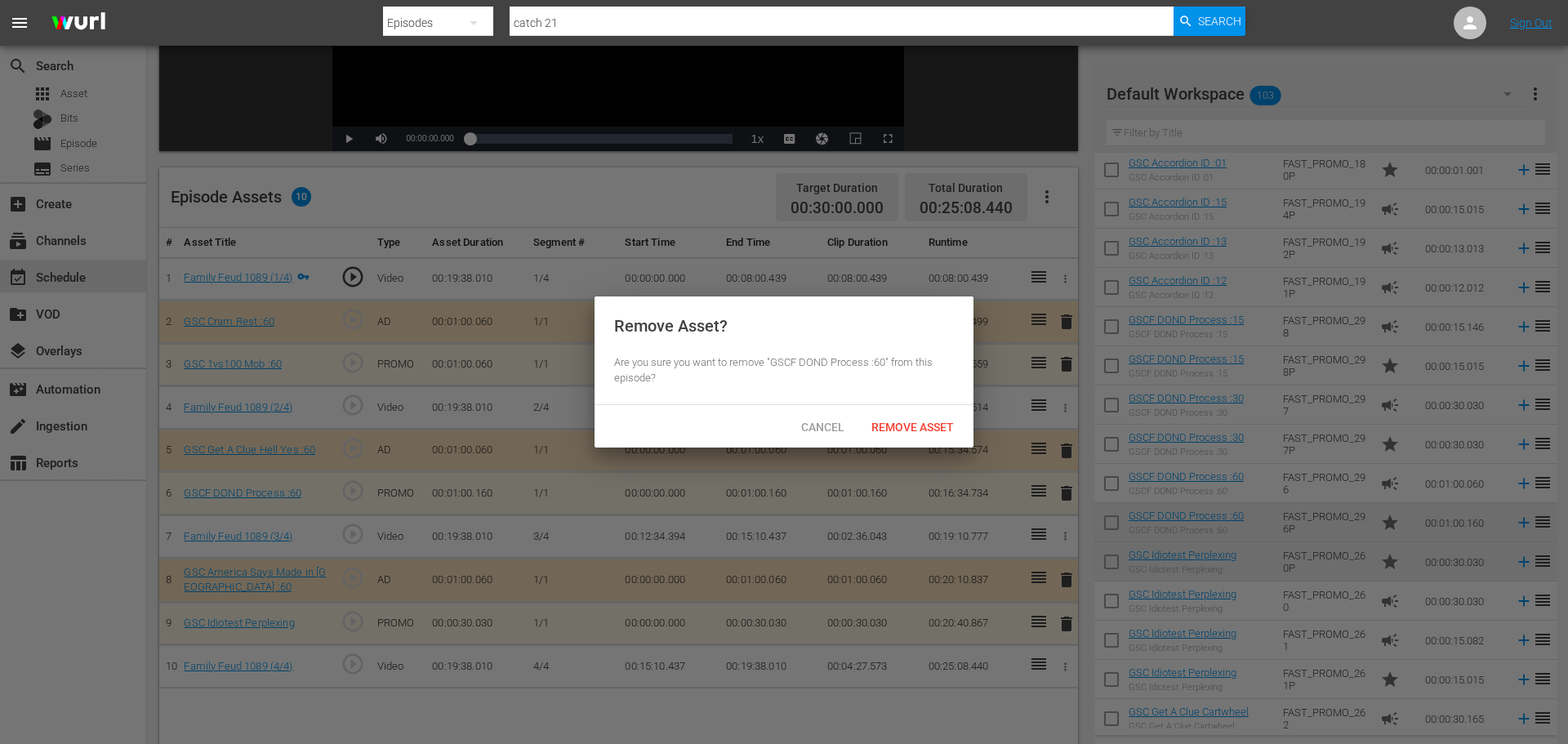
click at [923, 421] on span "Remove Asset" at bounding box center [912, 427] width 109 height 13
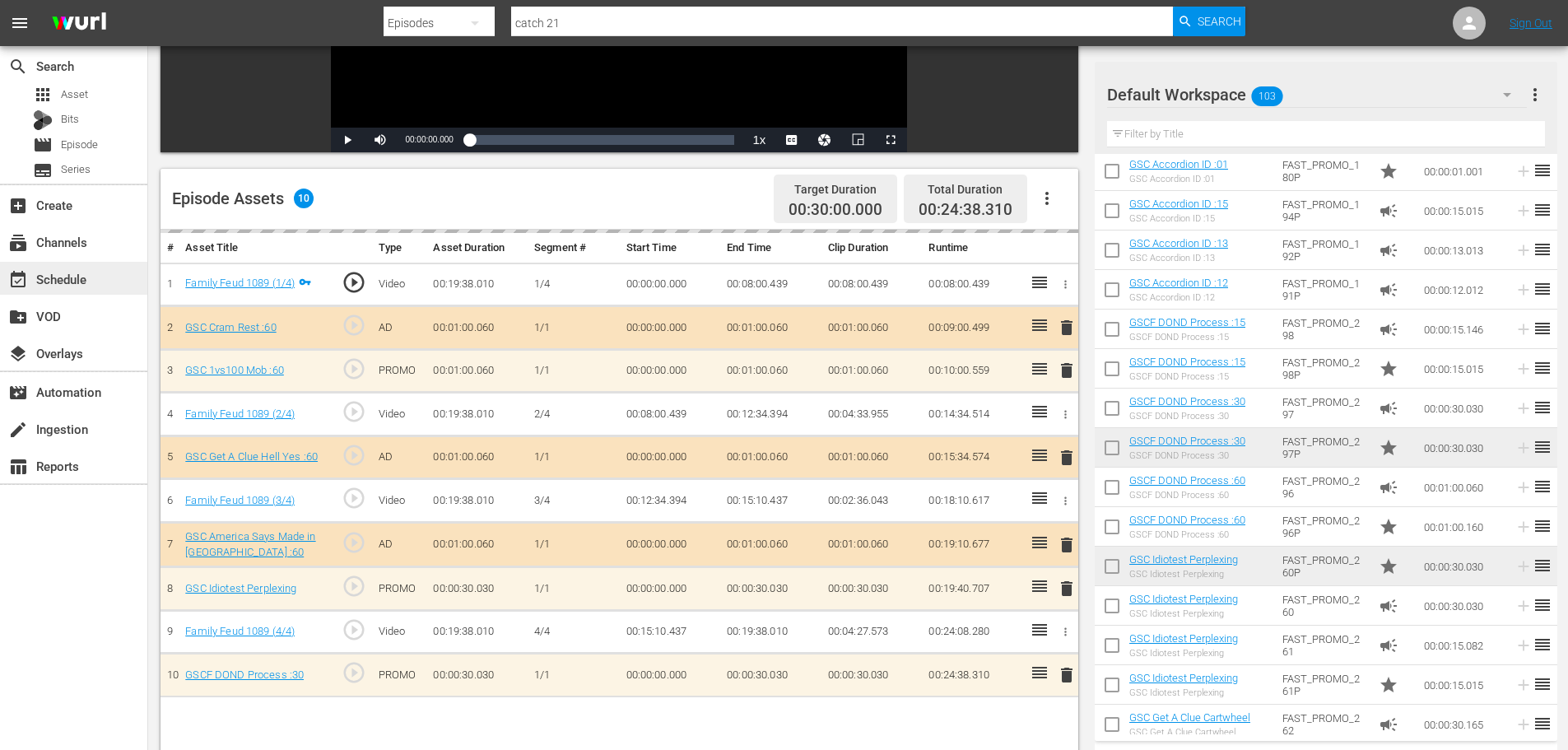
click at [97, 288] on div "event_available Schedule" at bounding box center [73, 278] width 147 height 33
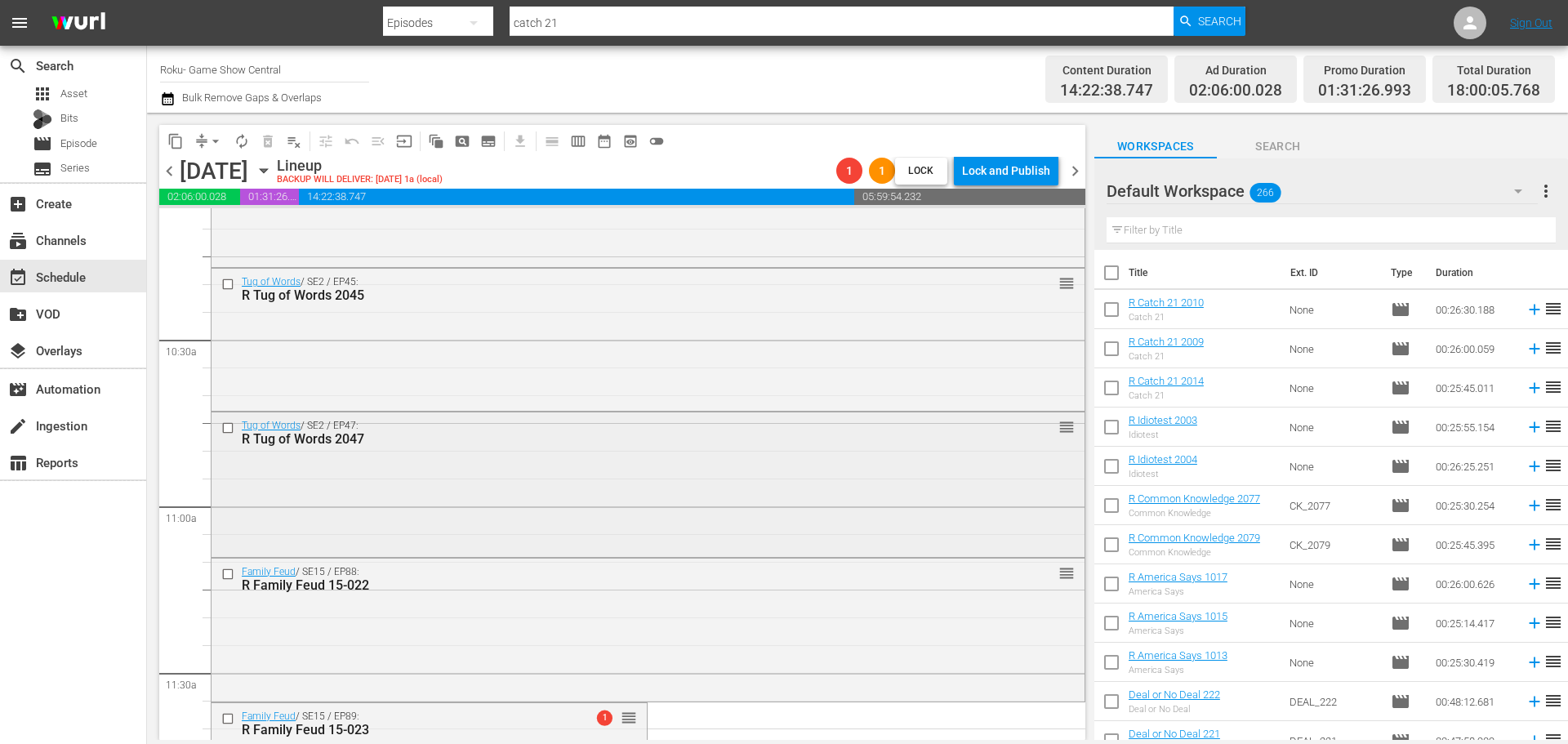
scroll to position [3511, 0]
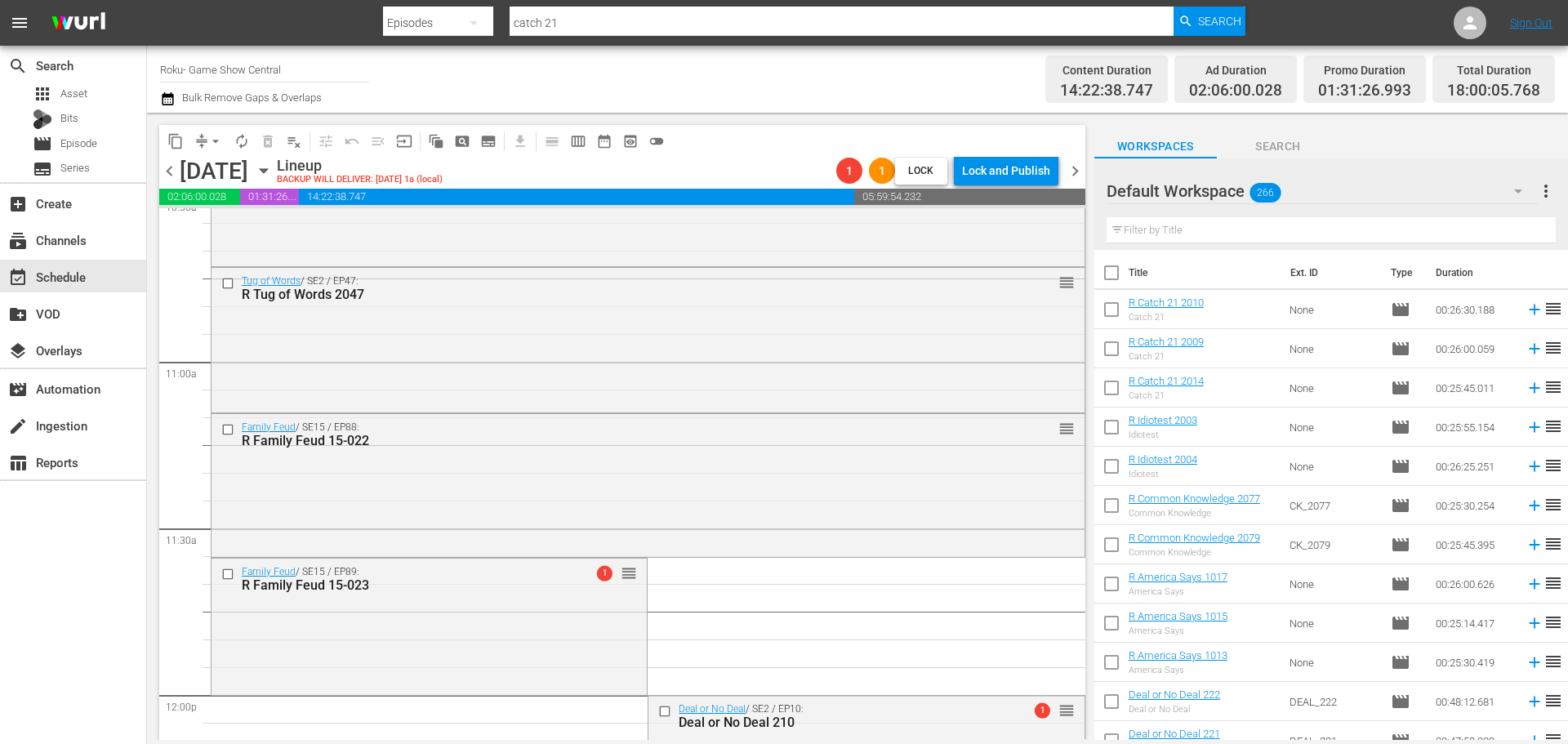
click at [441, 623] on div "Family Feud / SE15 / EP89: R Family Feud 15-023 1 reorder" at bounding box center [428, 625] width 436 height 133
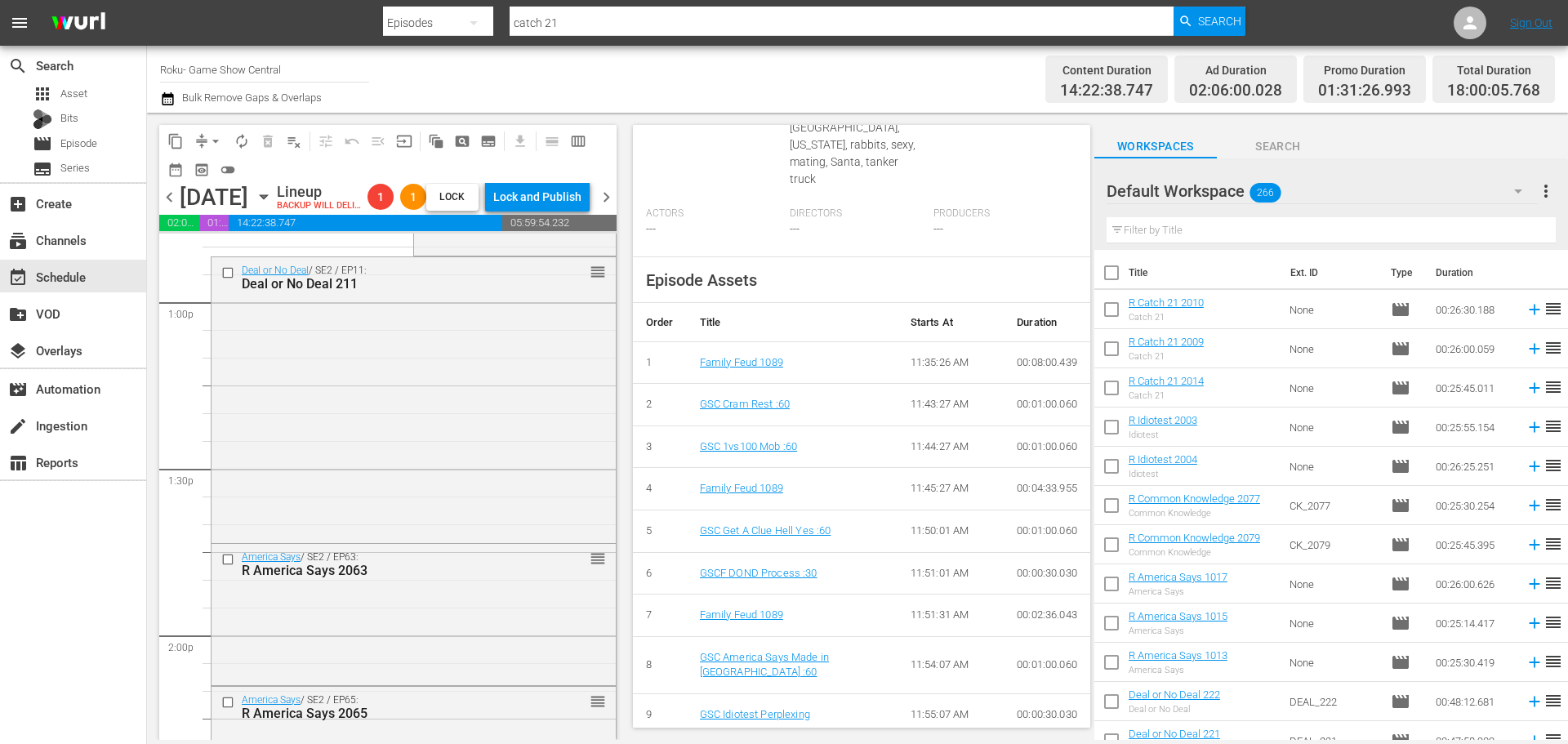
scroll to position [4247, 0]
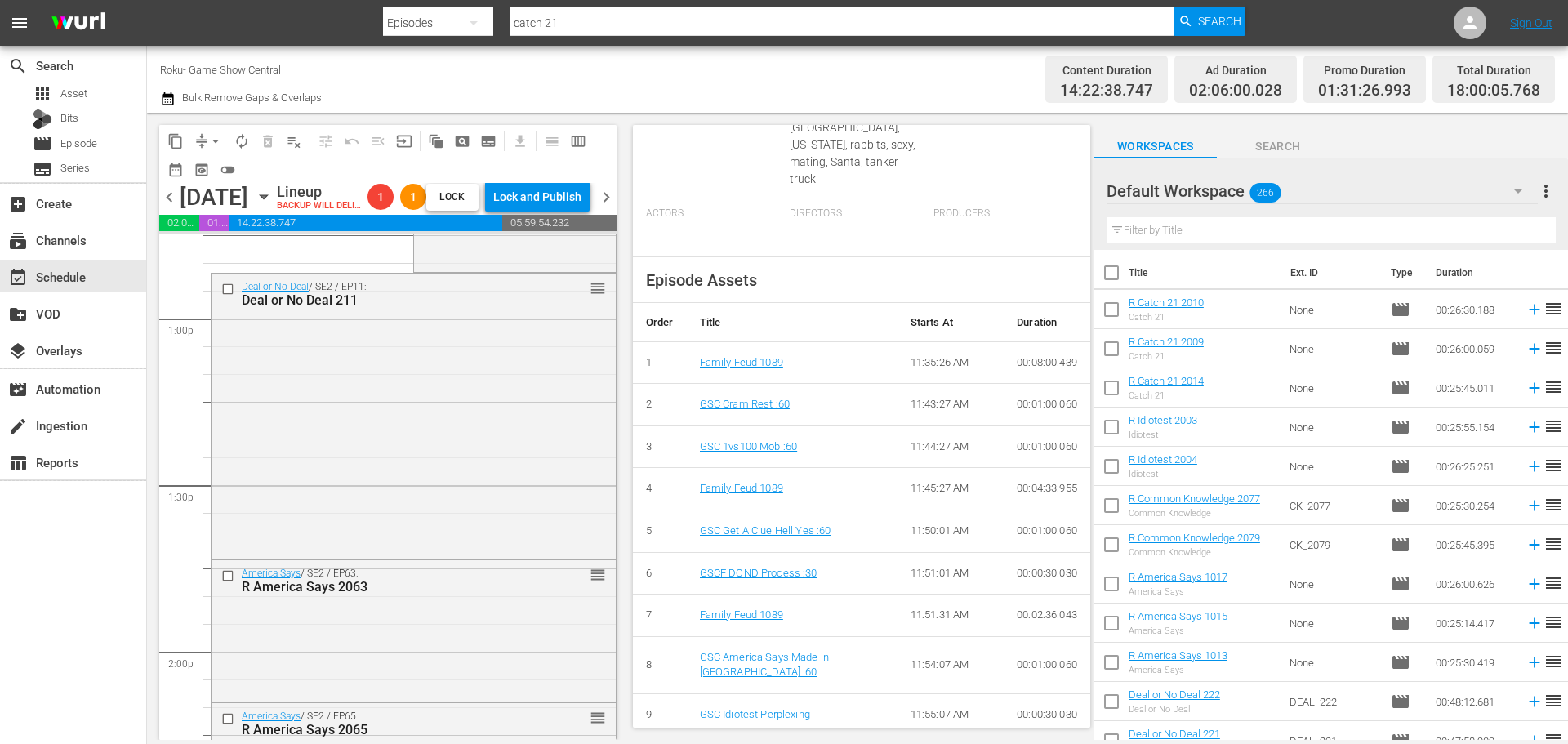
click at [273, 206] on icon "button" at bounding box center [263, 197] width 18 height 18
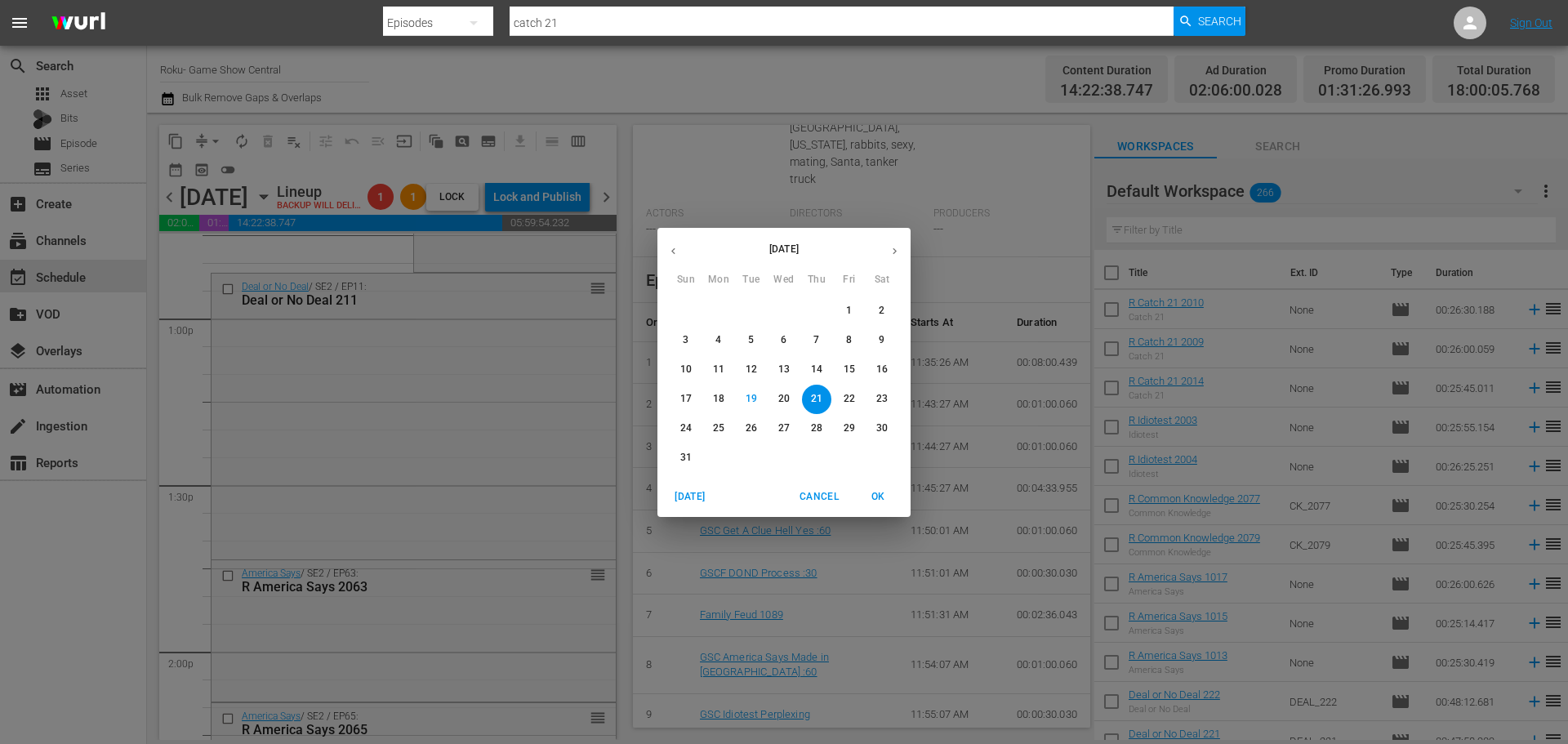
click at [725, 156] on div "August 2025 Sun Mon Tue Wed Thu Fri Sat 27 28 29 30 31 1 2 3 4 5 6 7 8 9 10 11 …" at bounding box center [784, 372] width 1568 height 744
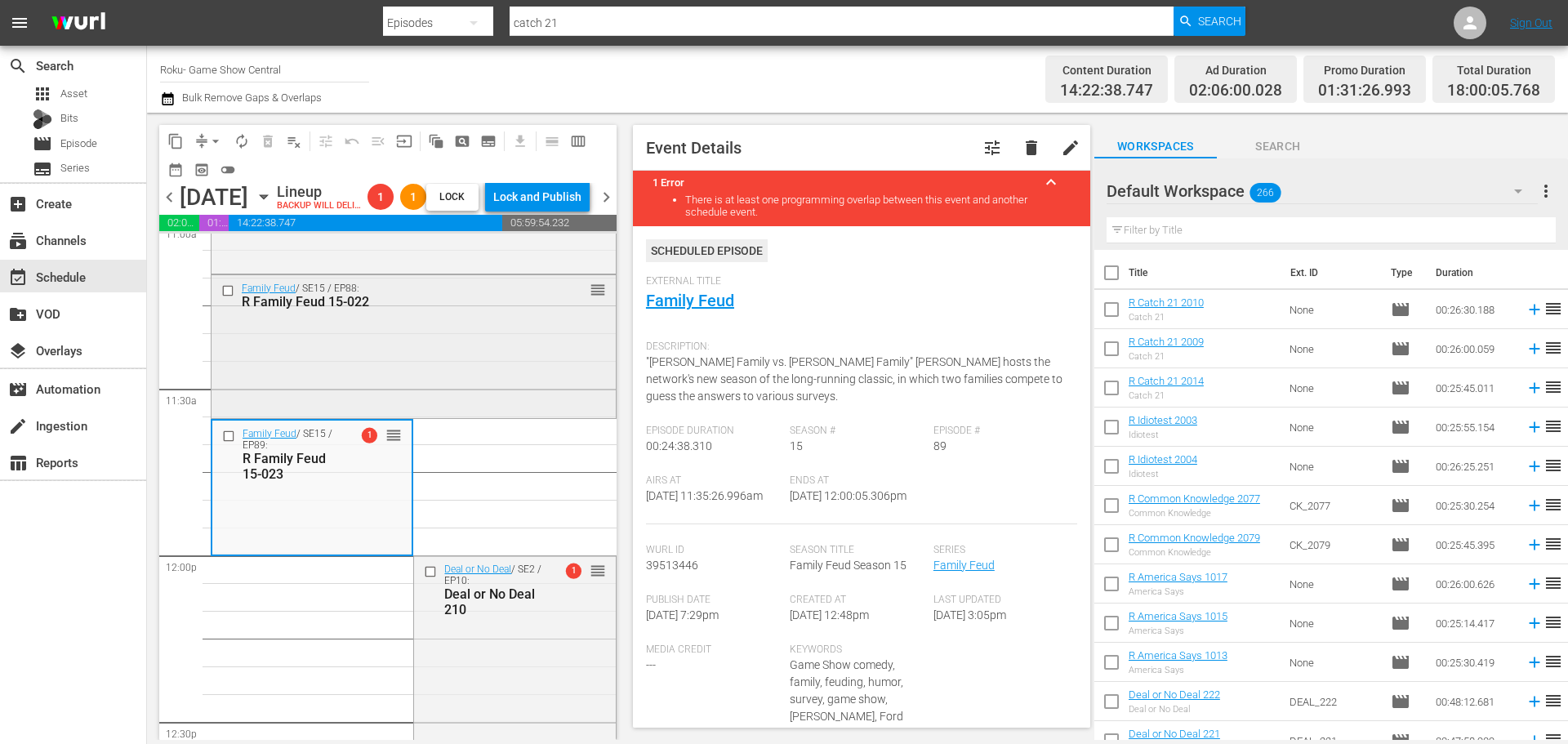
scroll to position [3511, 0]
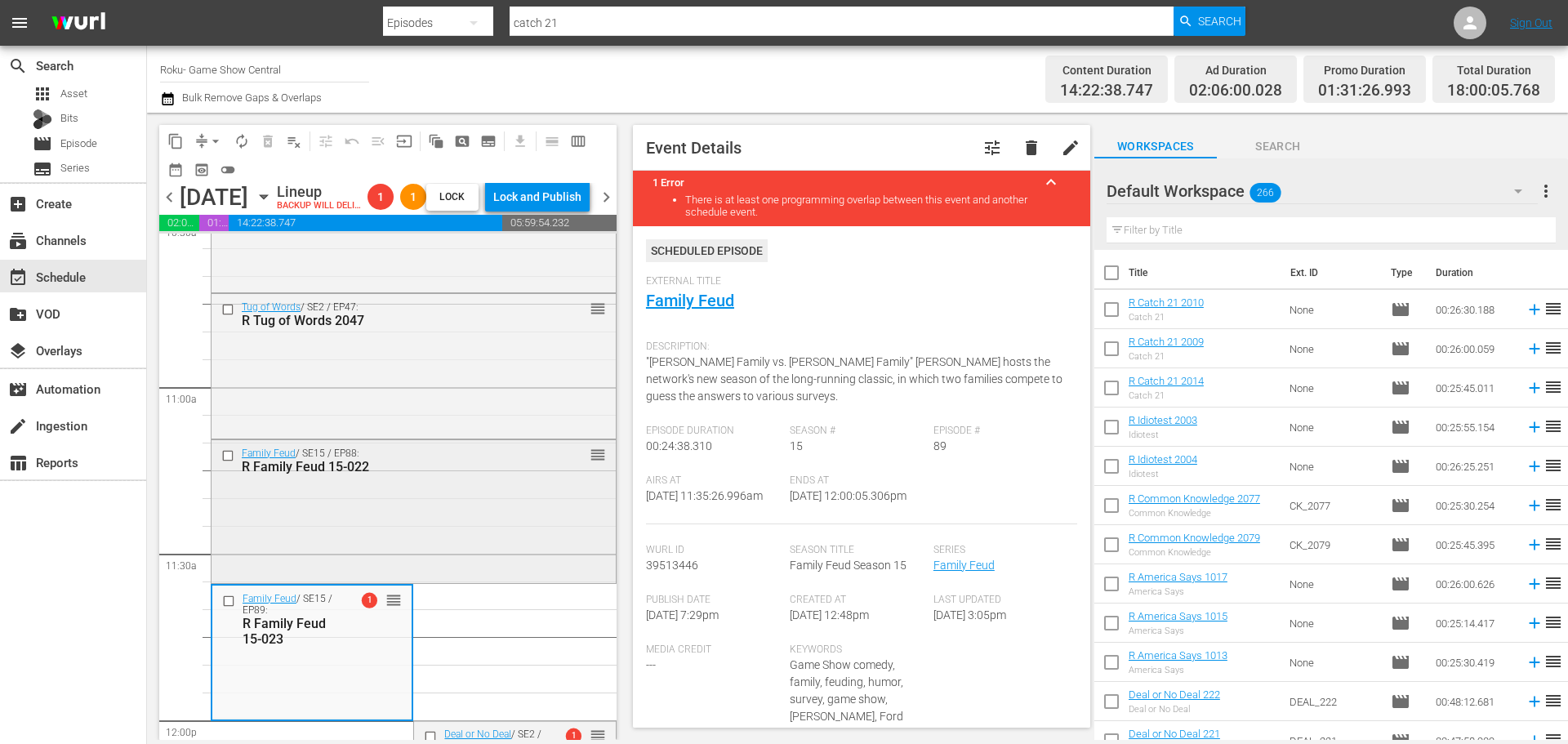
click at [380, 512] on div "Family Feud / SE15 / EP88: R Family Feud 15-022 reorder" at bounding box center [413, 510] width 405 height 140
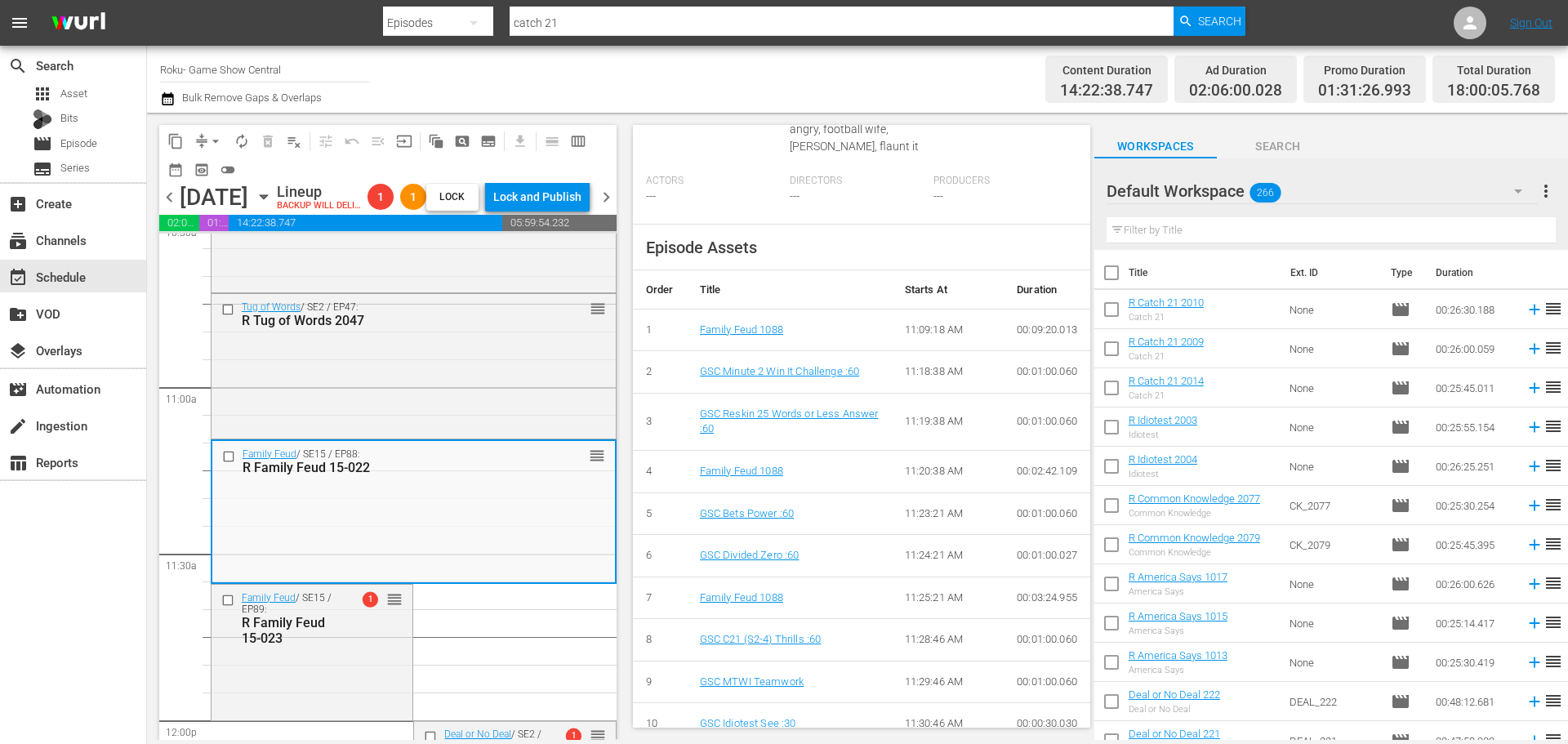
scroll to position [595, 0]
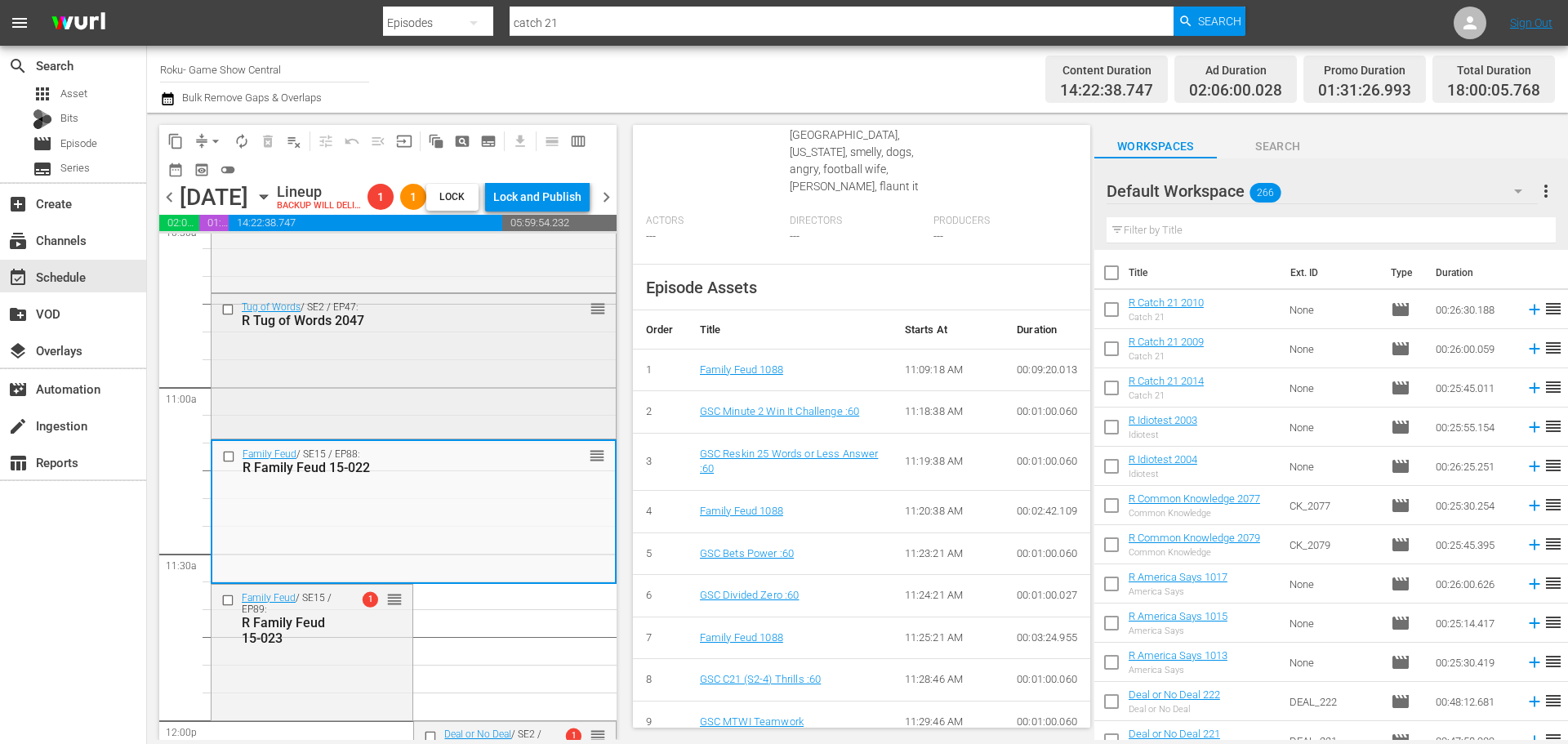
click at [470, 366] on div "Tug of Words / SE2 / EP47: R Tug of Words 2047 reorder" at bounding box center [413, 365] width 405 height 141
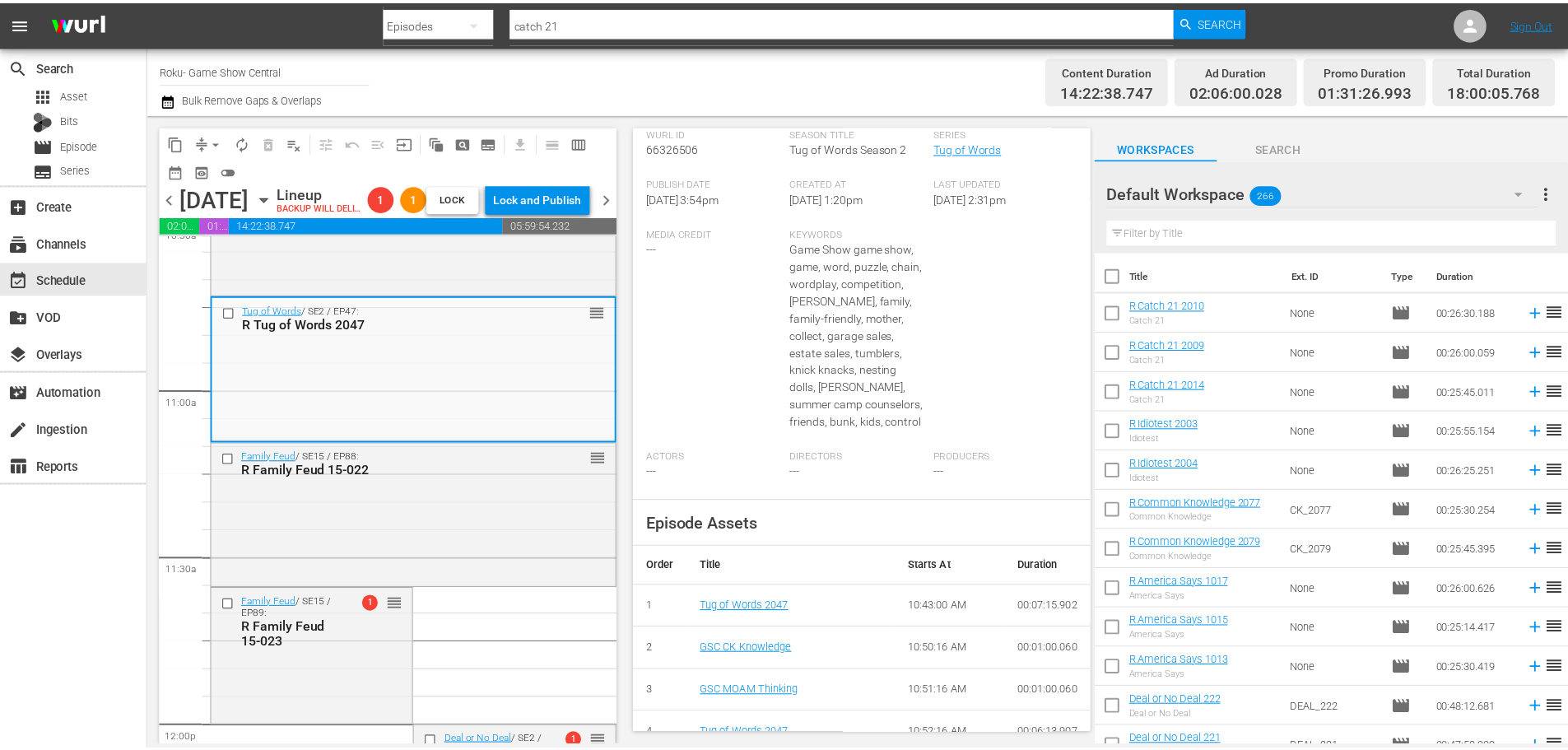
scroll to position [0, 0]
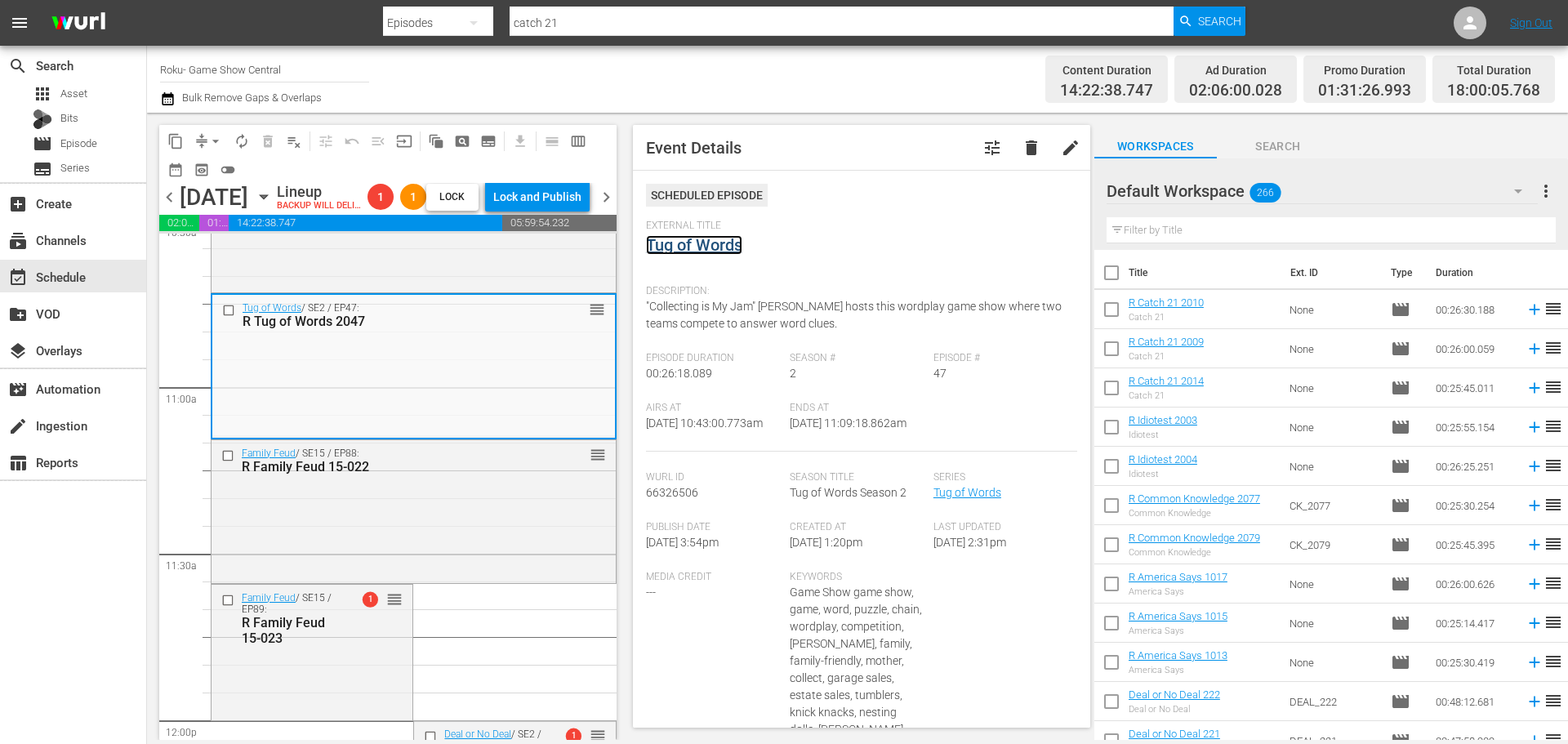
click at [718, 251] on link "Tug of Words" at bounding box center [693, 245] width 96 height 19
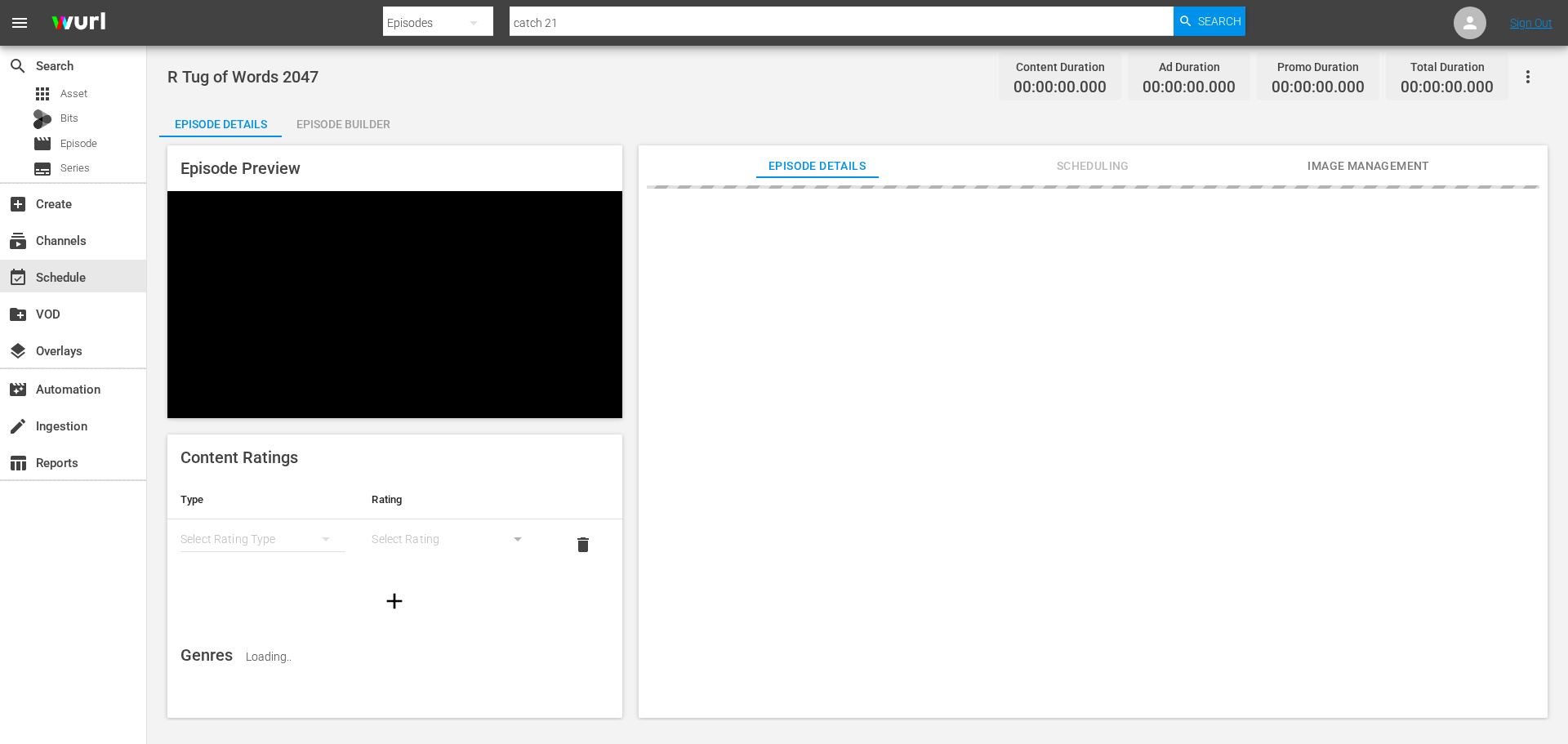
click at [322, 132] on div "Episode Builder" at bounding box center [343, 124] width 123 height 39
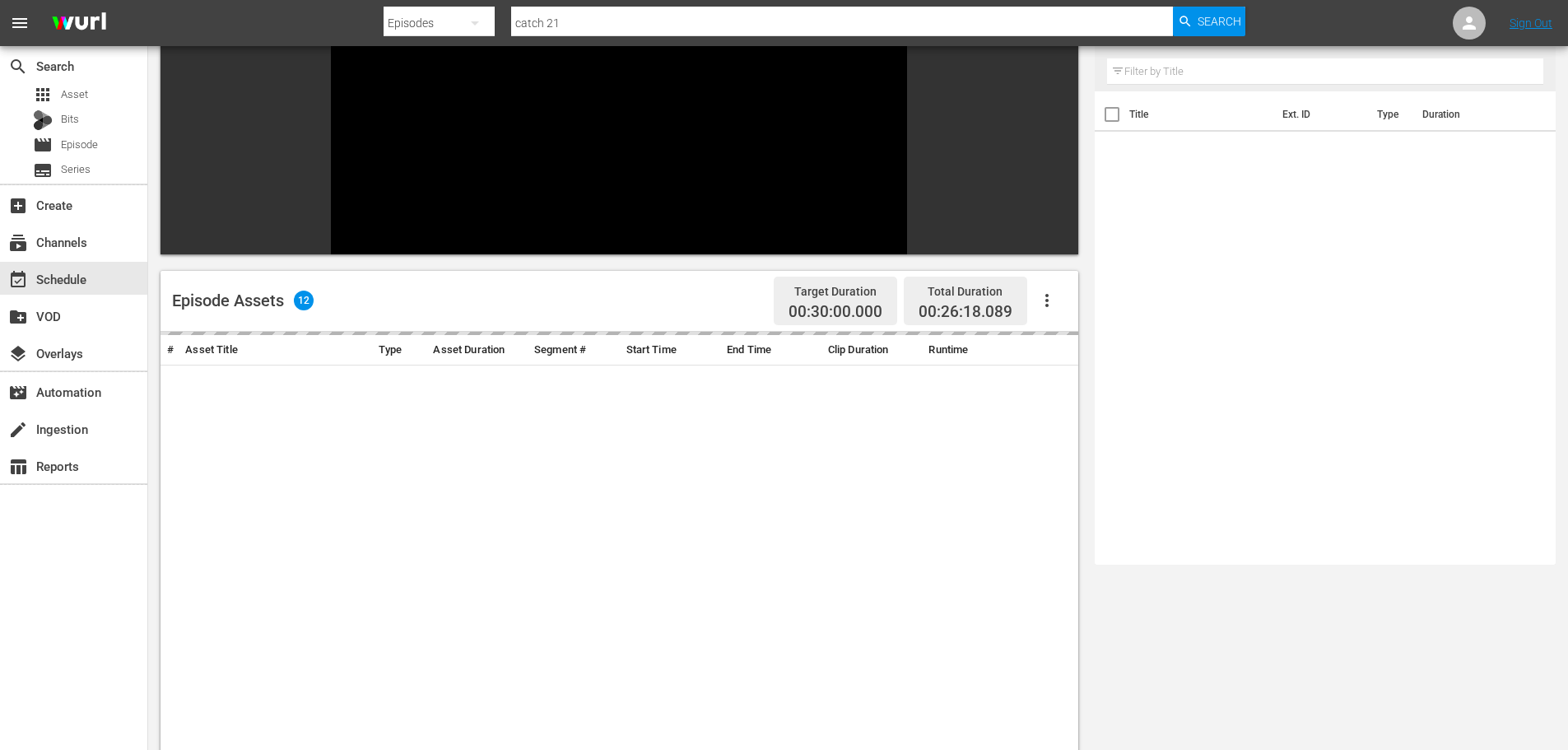
scroll to position [228, 0]
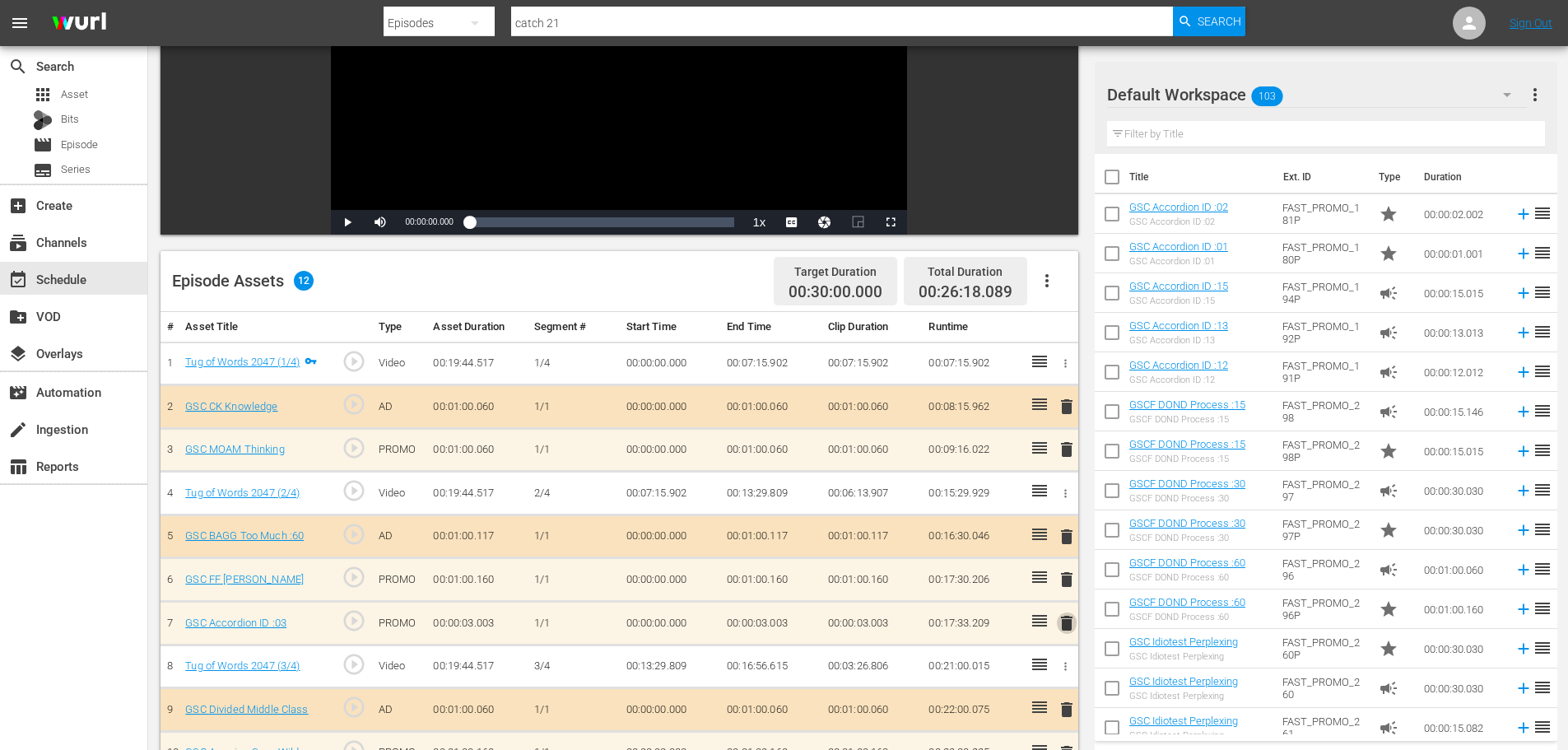
click at [1062, 627] on span "delete" at bounding box center [1067, 624] width 20 height 20
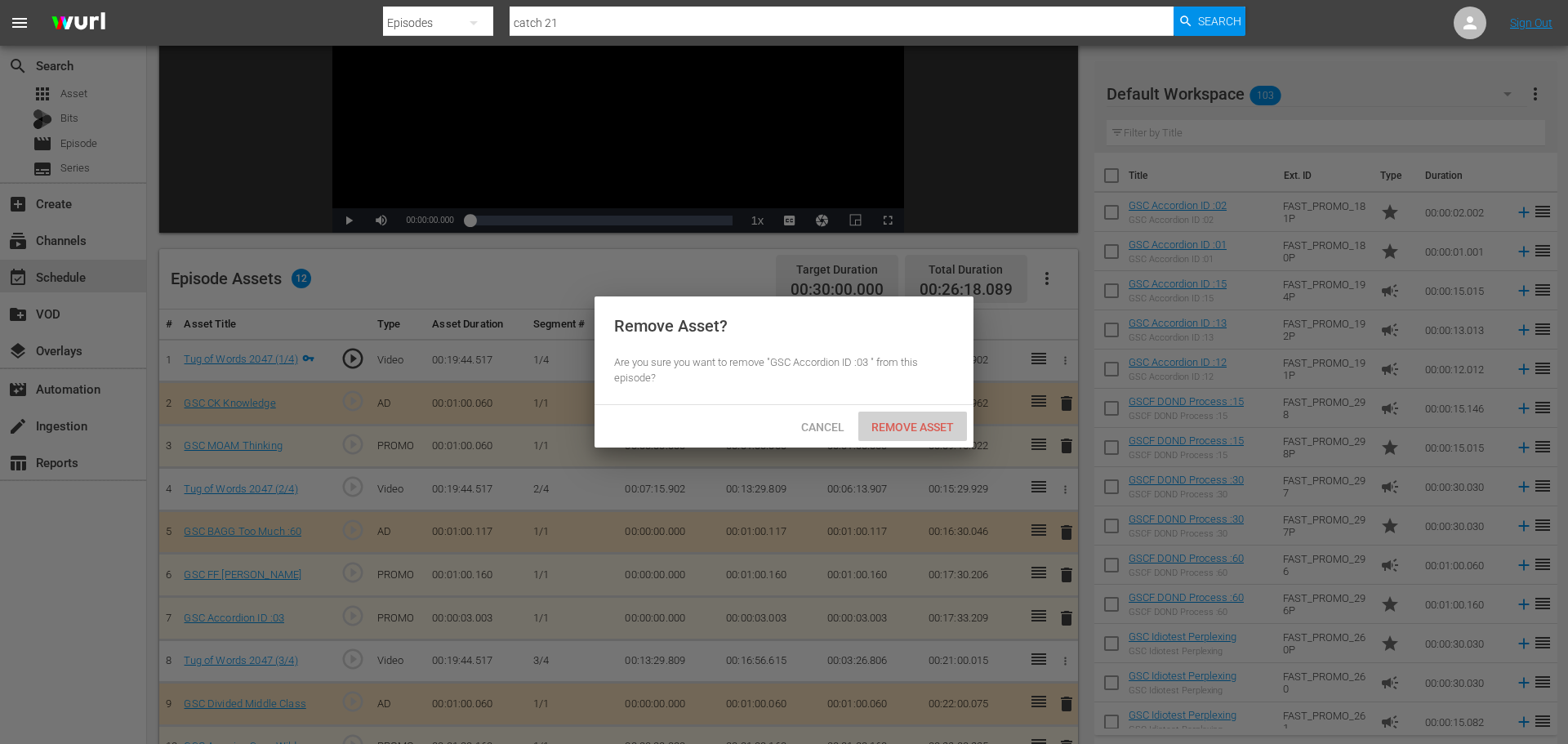
click at [924, 428] on span "Remove Asset" at bounding box center [912, 427] width 109 height 13
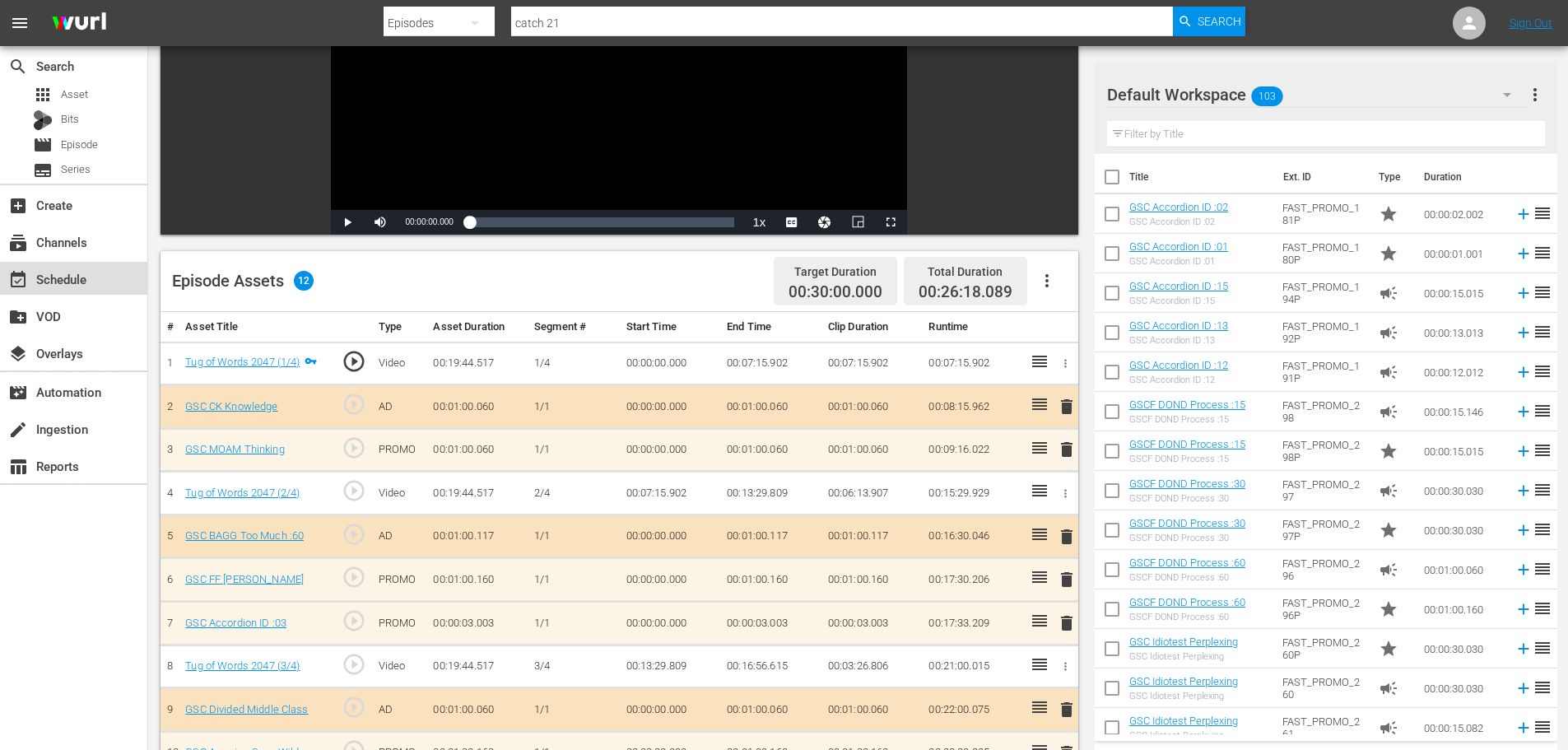
click at [77, 280] on div "event_available Schedule" at bounding box center [46, 276] width 93 height 15
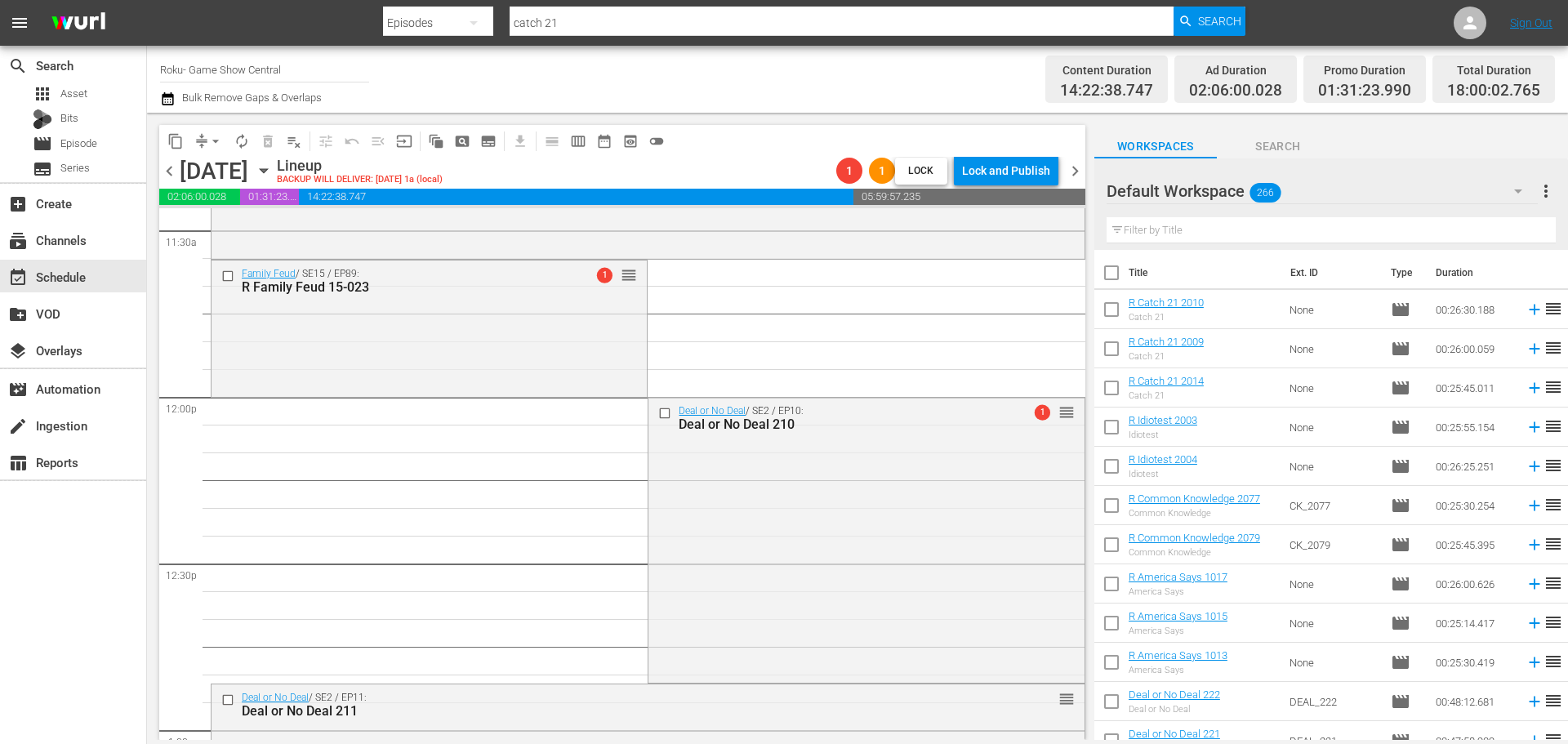
scroll to position [3864, 0]
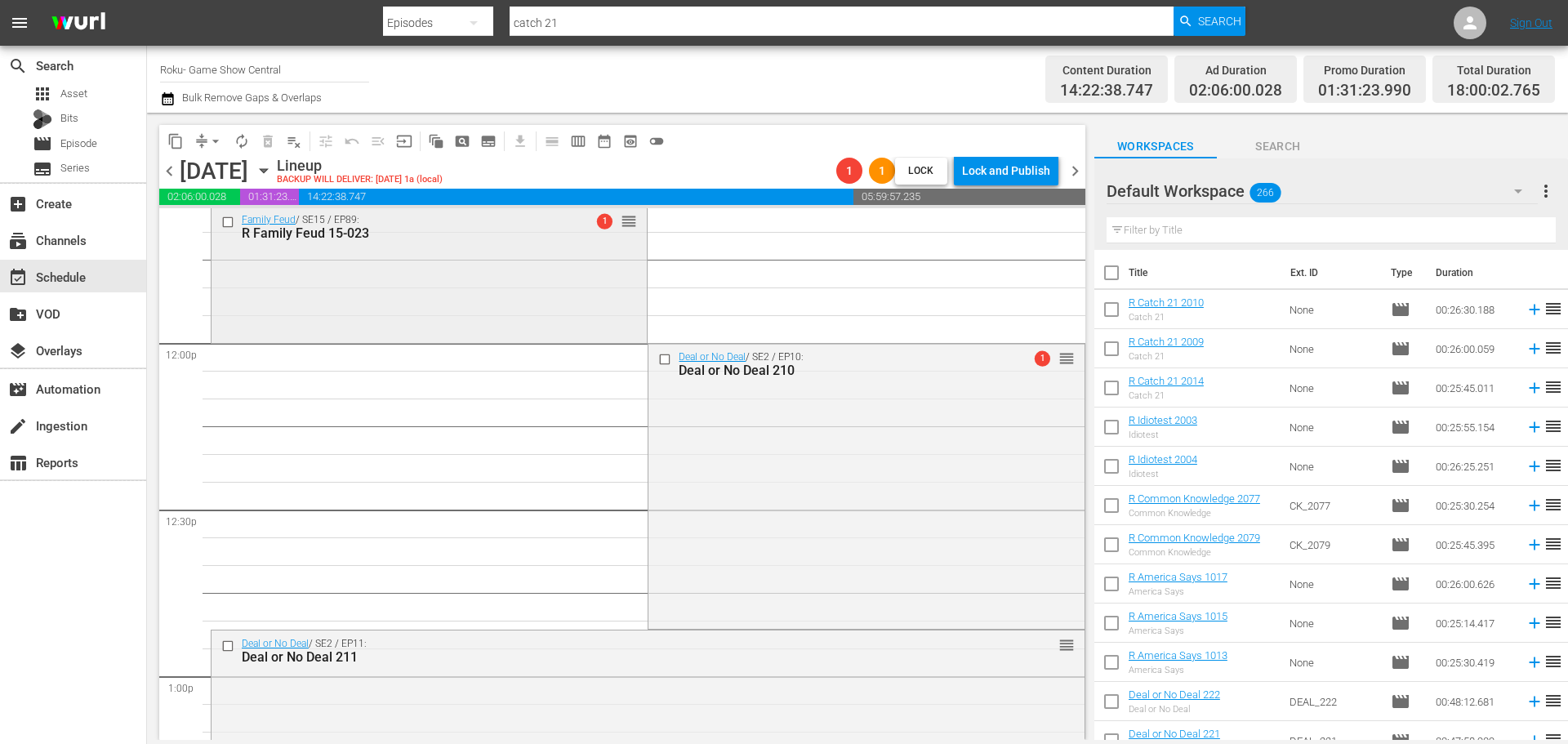
click at [413, 308] on div "Family Feud / SE15 / EP89: R Family Feud 15-023 1 reorder" at bounding box center [428, 273] width 436 height 133
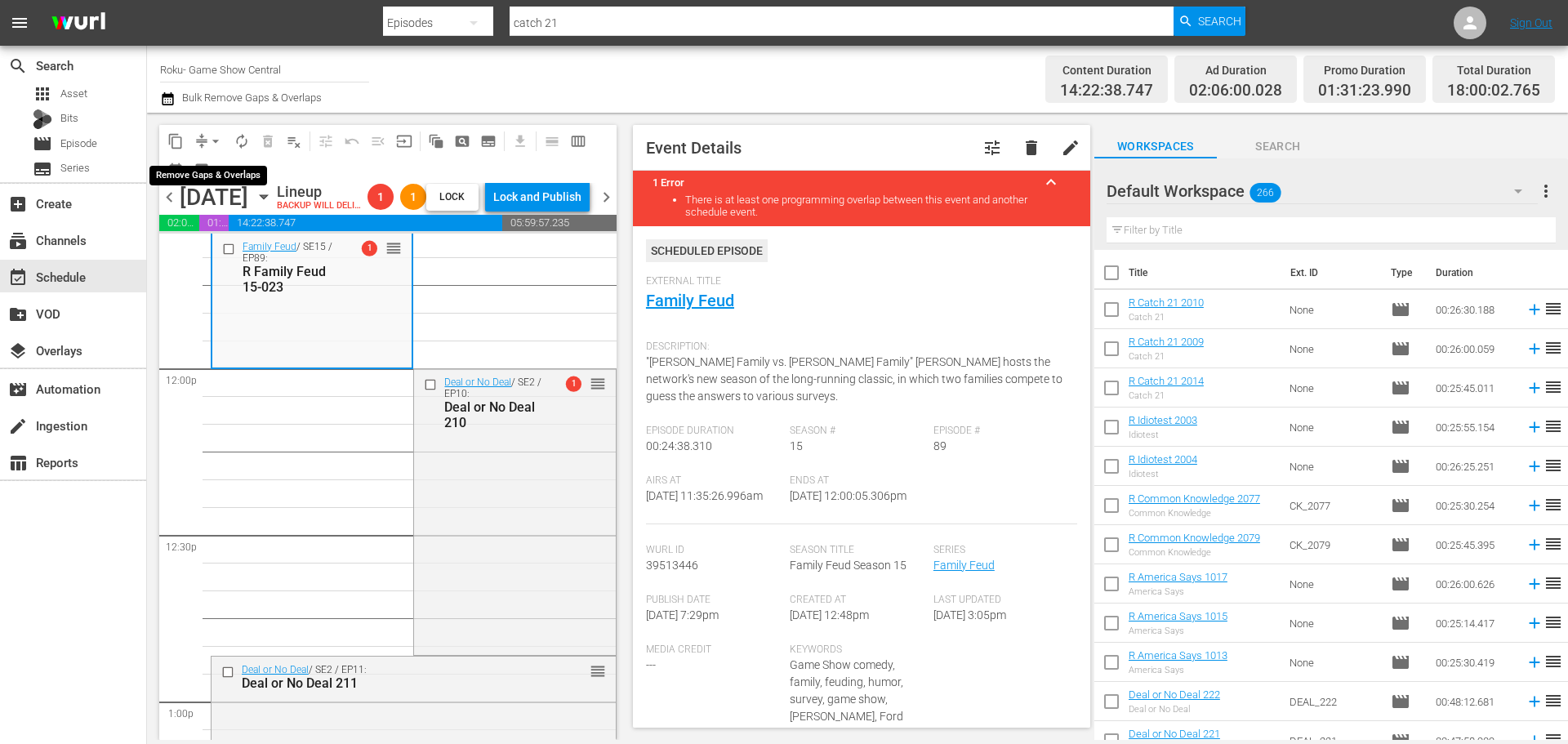
click at [201, 136] on span "compress" at bounding box center [201, 141] width 16 height 16
click at [210, 140] on span "arrow_drop_down" at bounding box center [216, 141] width 16 height 16
click at [216, 161] on li "Align to Midnight" at bounding box center [216, 174] width 171 height 27
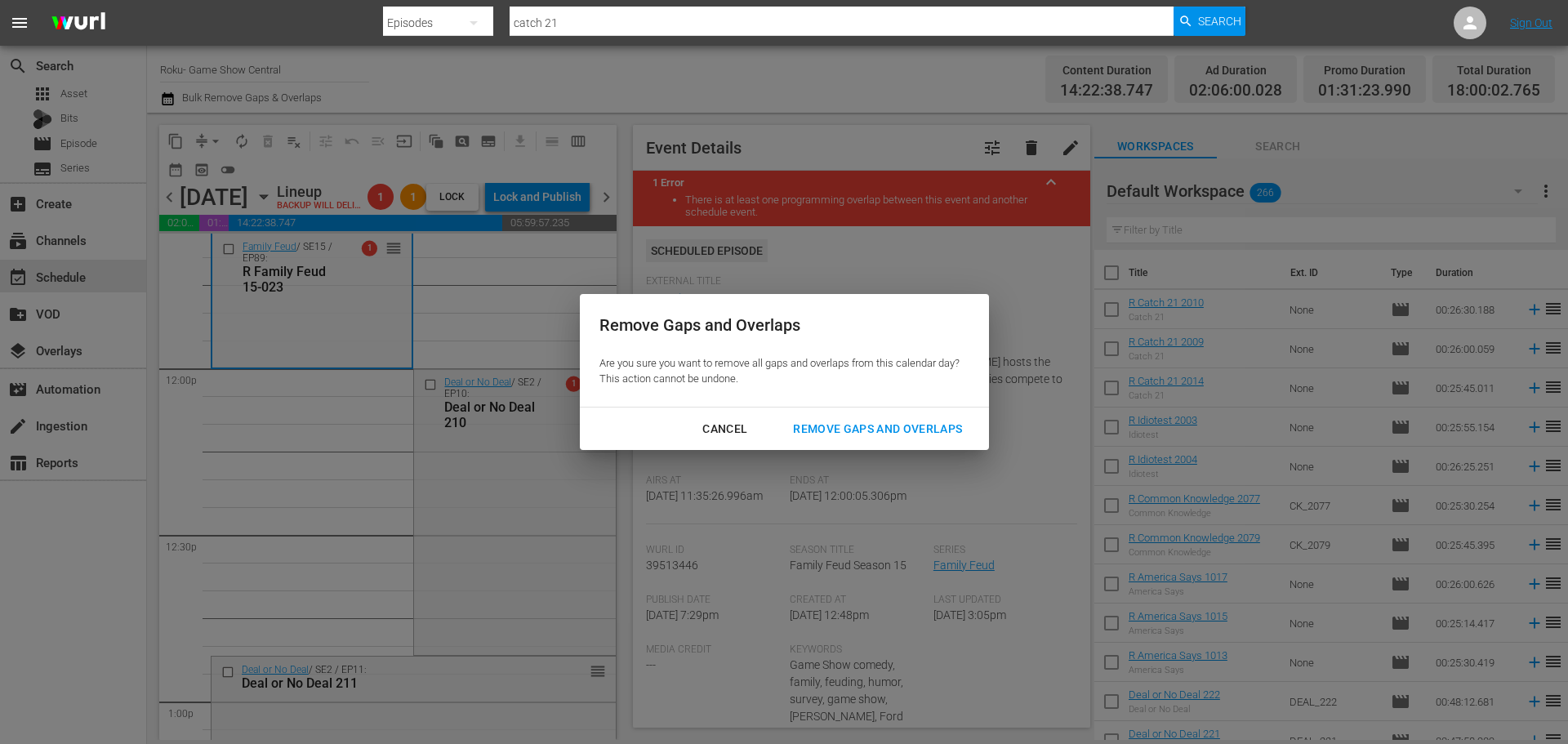
click at [806, 440] on button "Remove Gaps and Overlaps" at bounding box center [877, 429] width 208 height 30
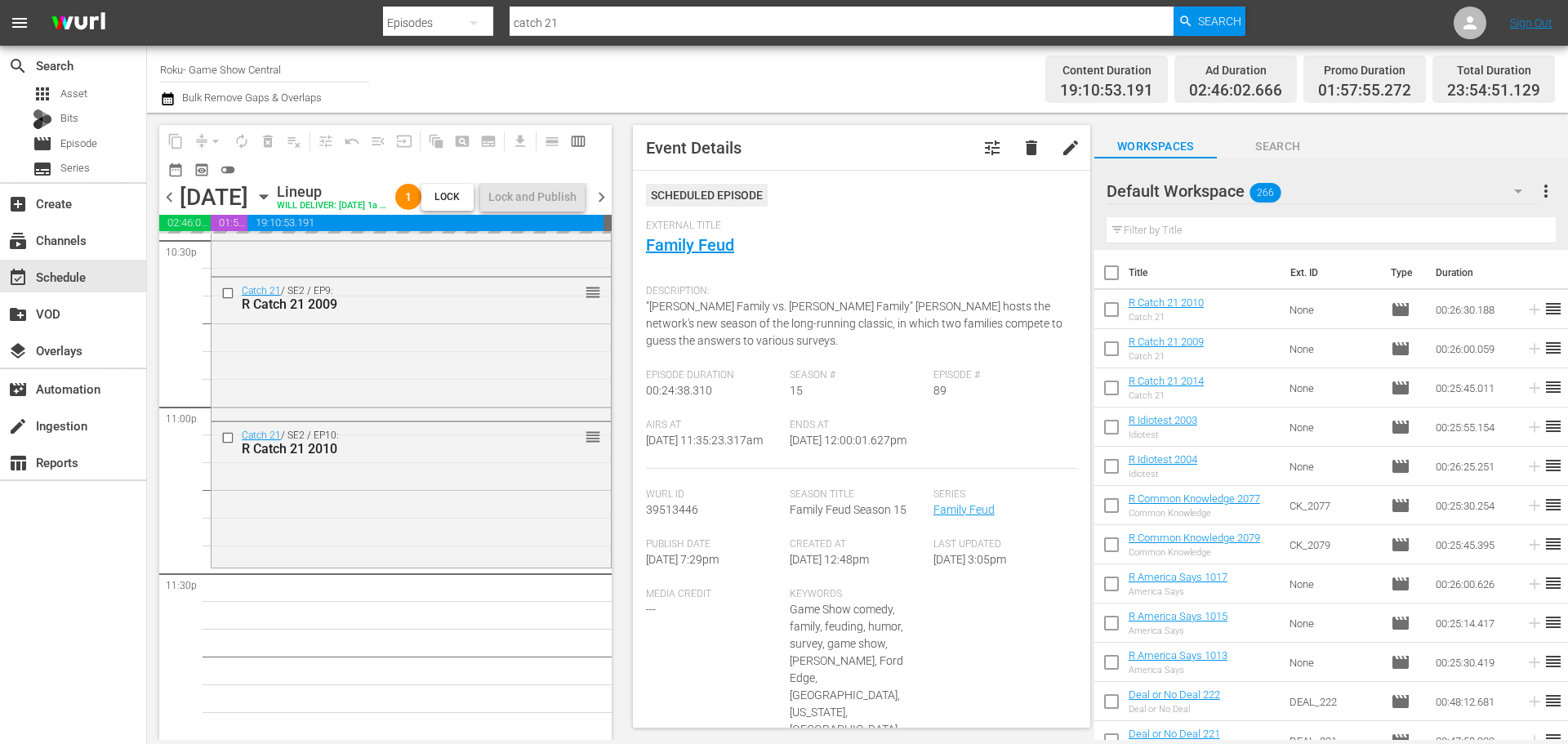
scroll to position [7519, 0]
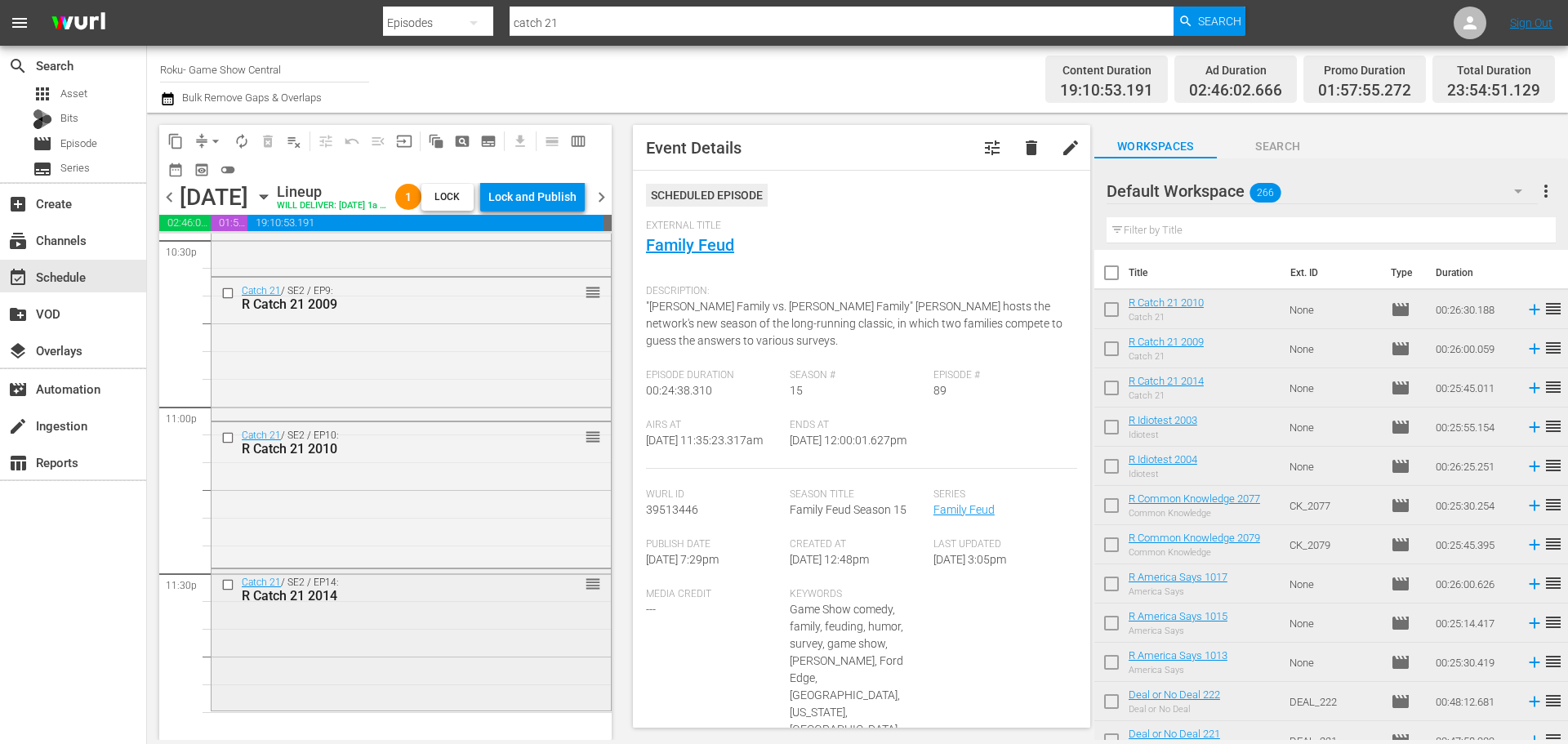
click at [354, 631] on div "Catch 21 / SE2 / EP14: R Catch 21 2014 reorder" at bounding box center [411, 638] width 399 height 138
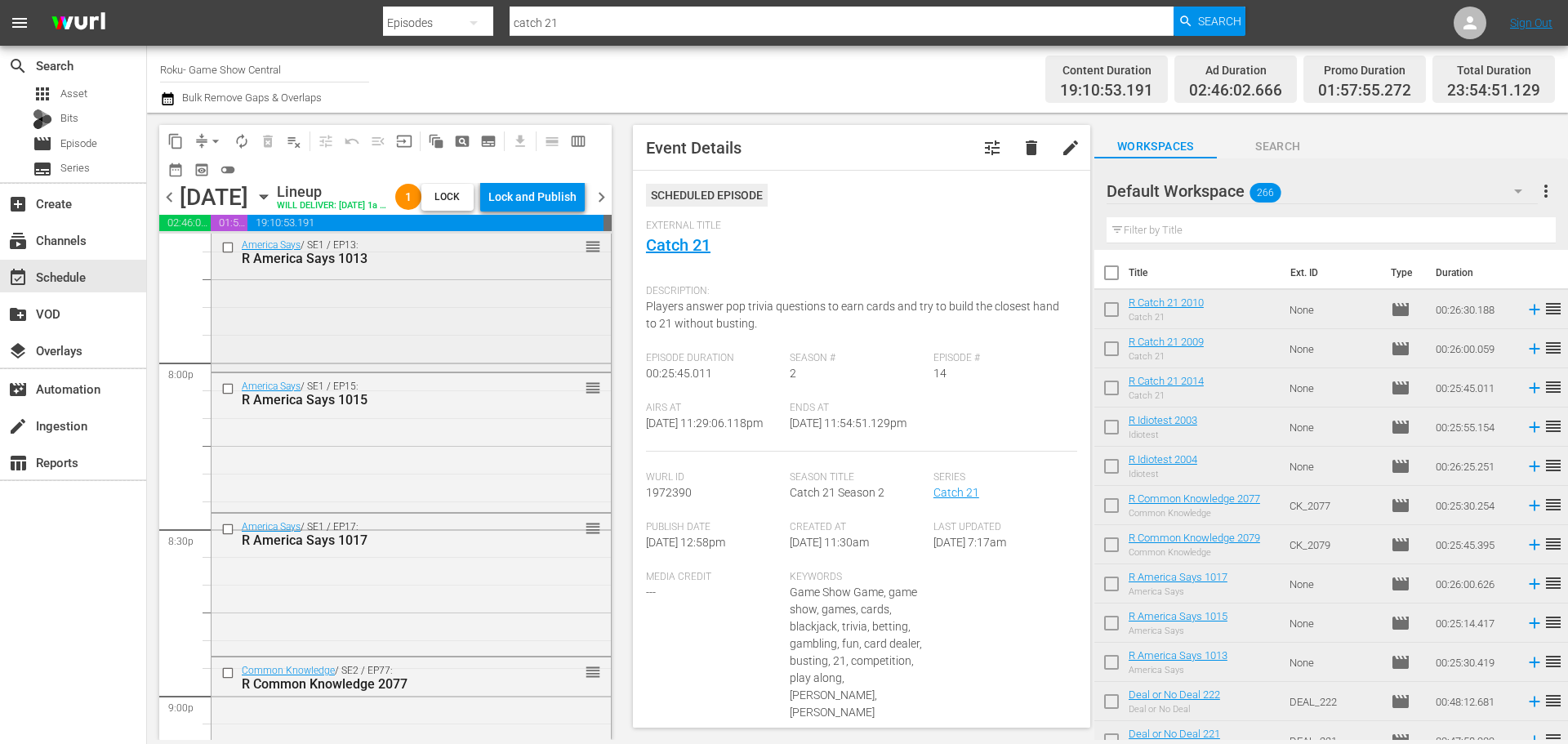
scroll to position [6539, 0]
click at [360, 622] on div "America Says / SE1 / EP17: R America Says 1017 reorder" at bounding box center [411, 581] width 399 height 140
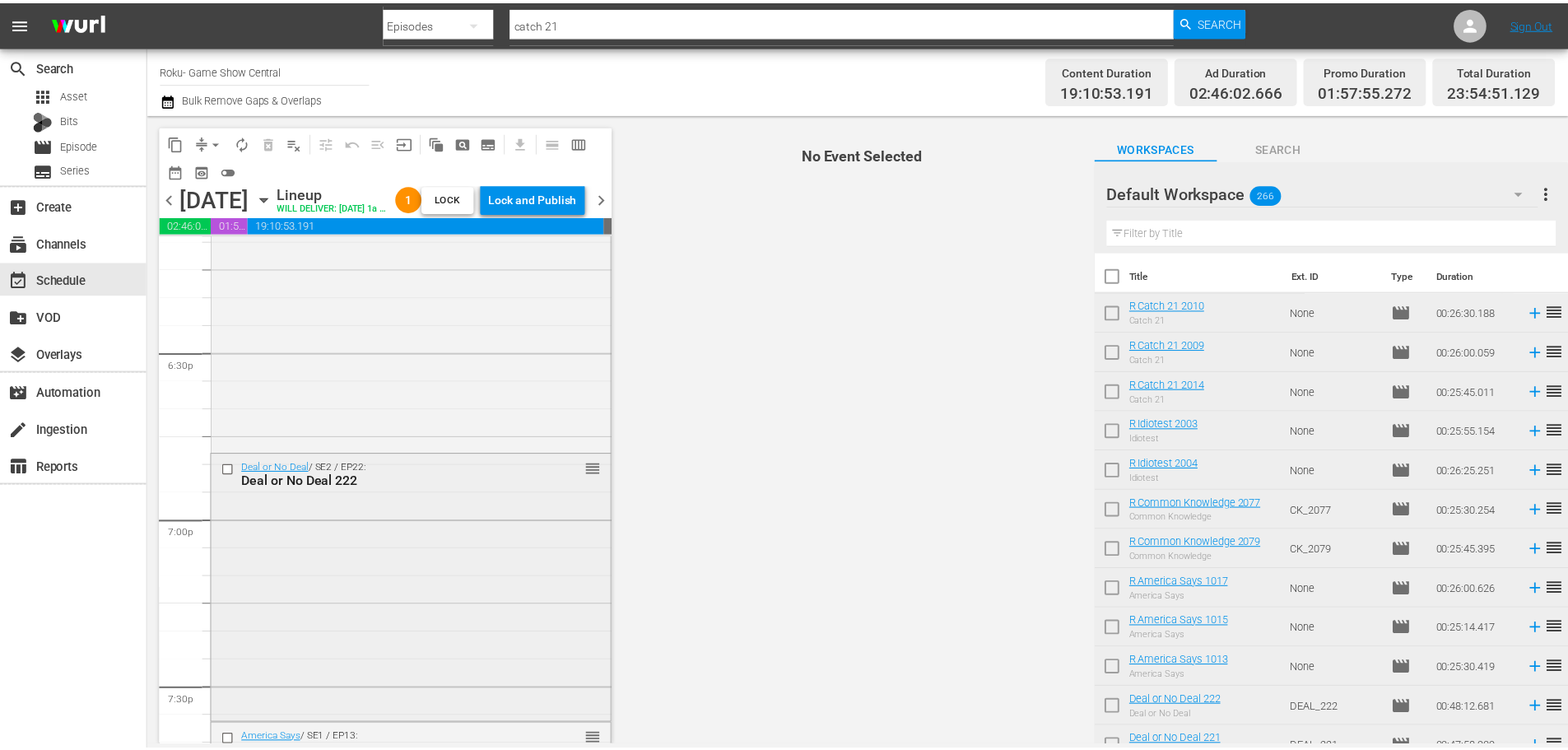
scroll to position [5932, 0]
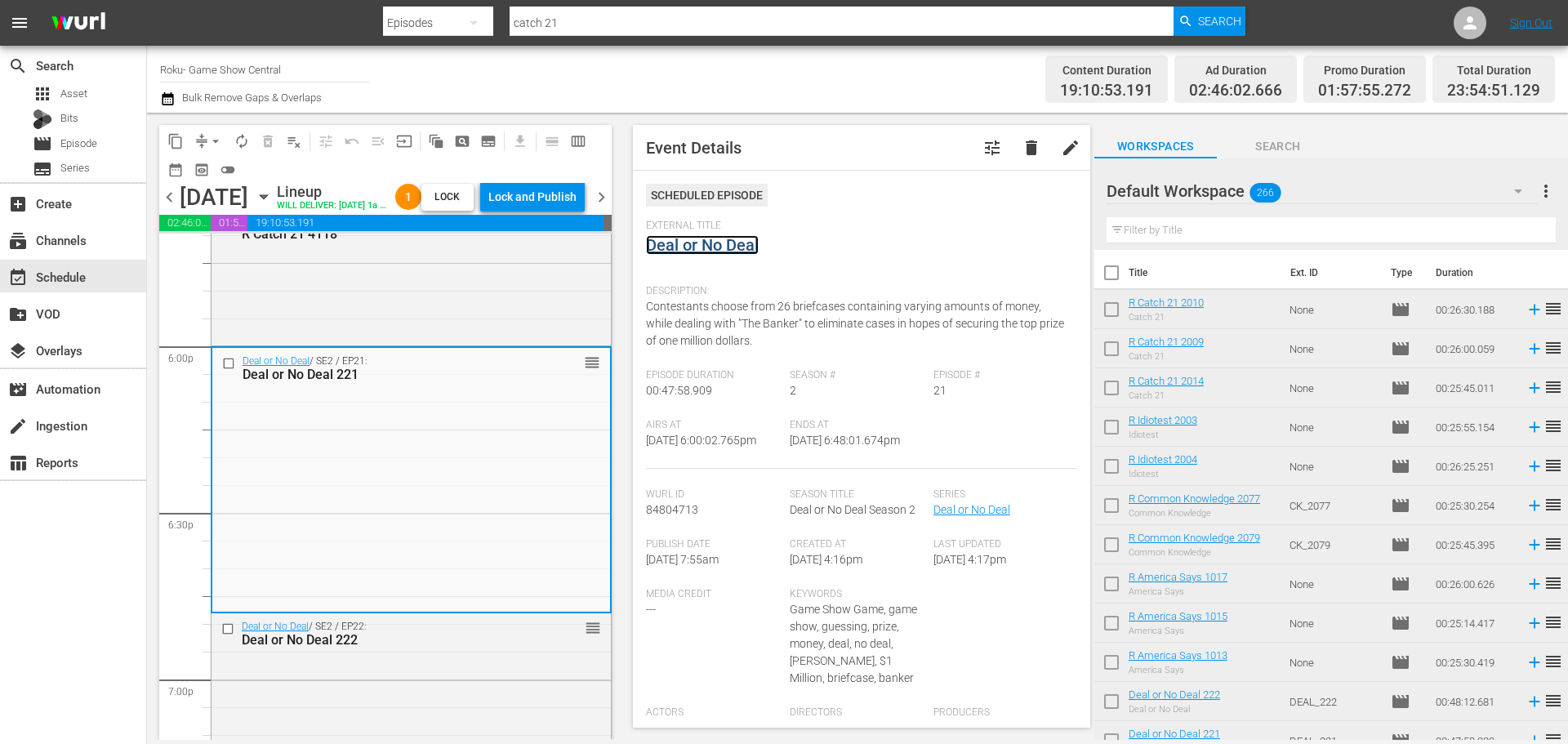
click at [684, 243] on link "Deal or No Deal" at bounding box center [702, 245] width 113 height 19
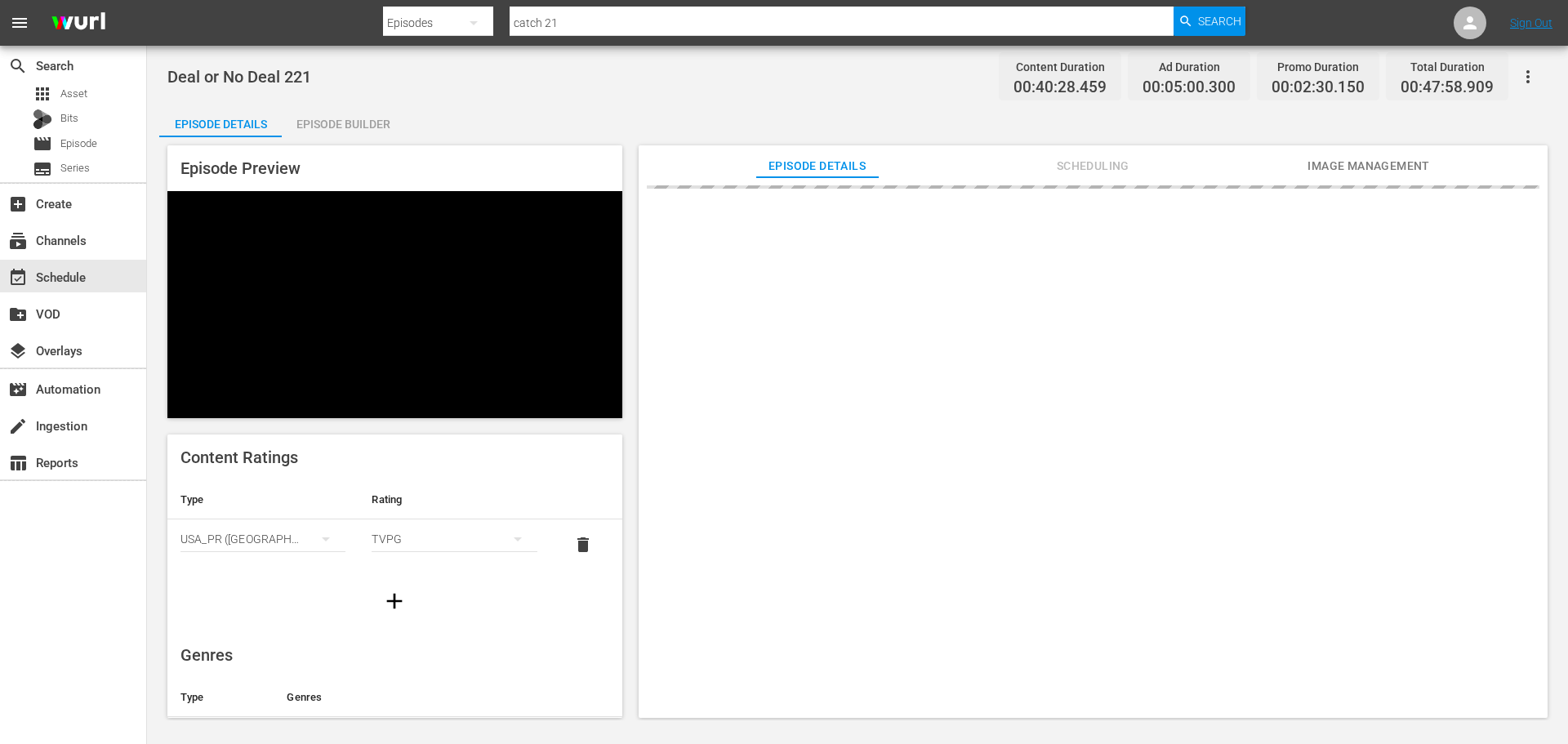
click at [347, 120] on div "Episode Builder" at bounding box center [343, 124] width 123 height 39
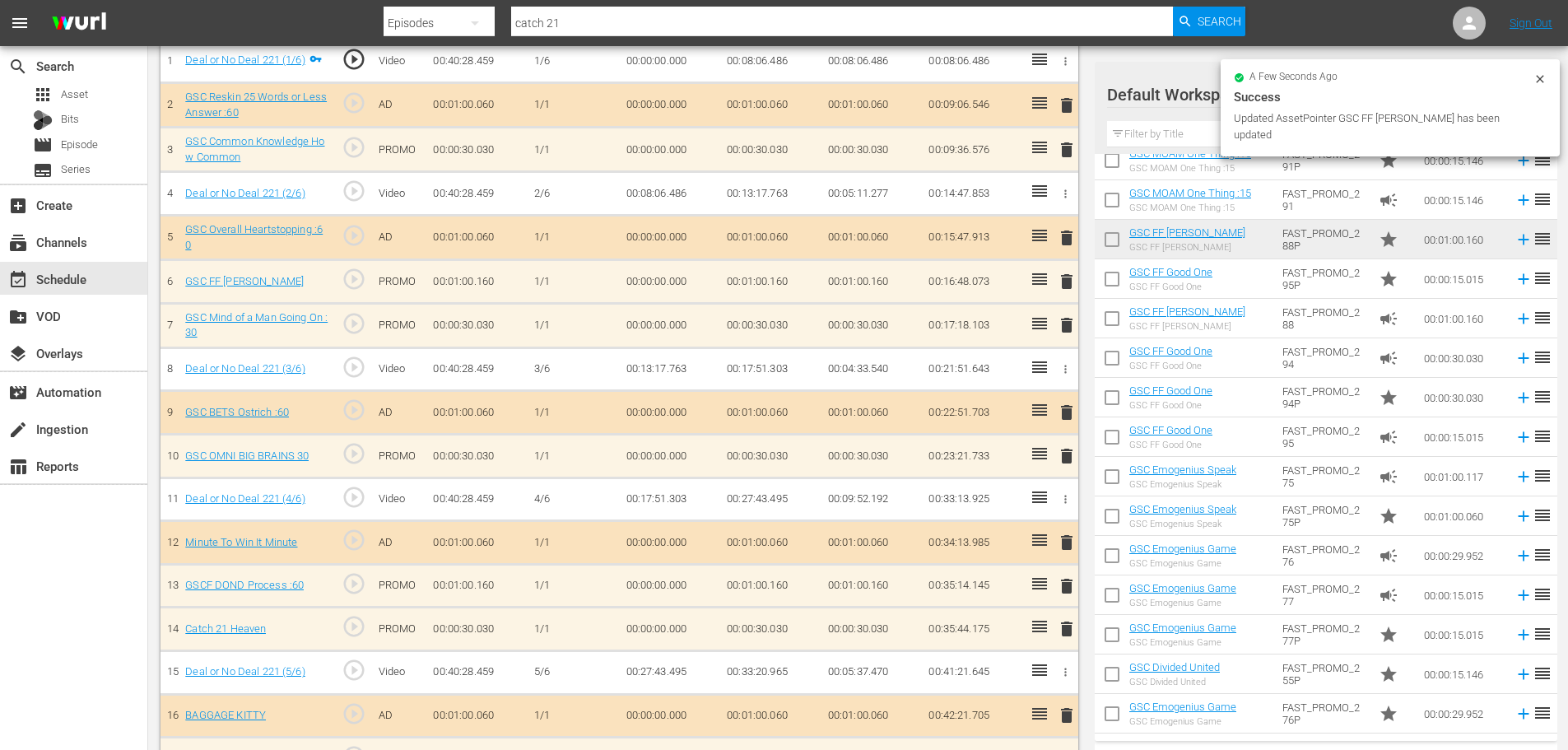
scroll to position [932, 0]
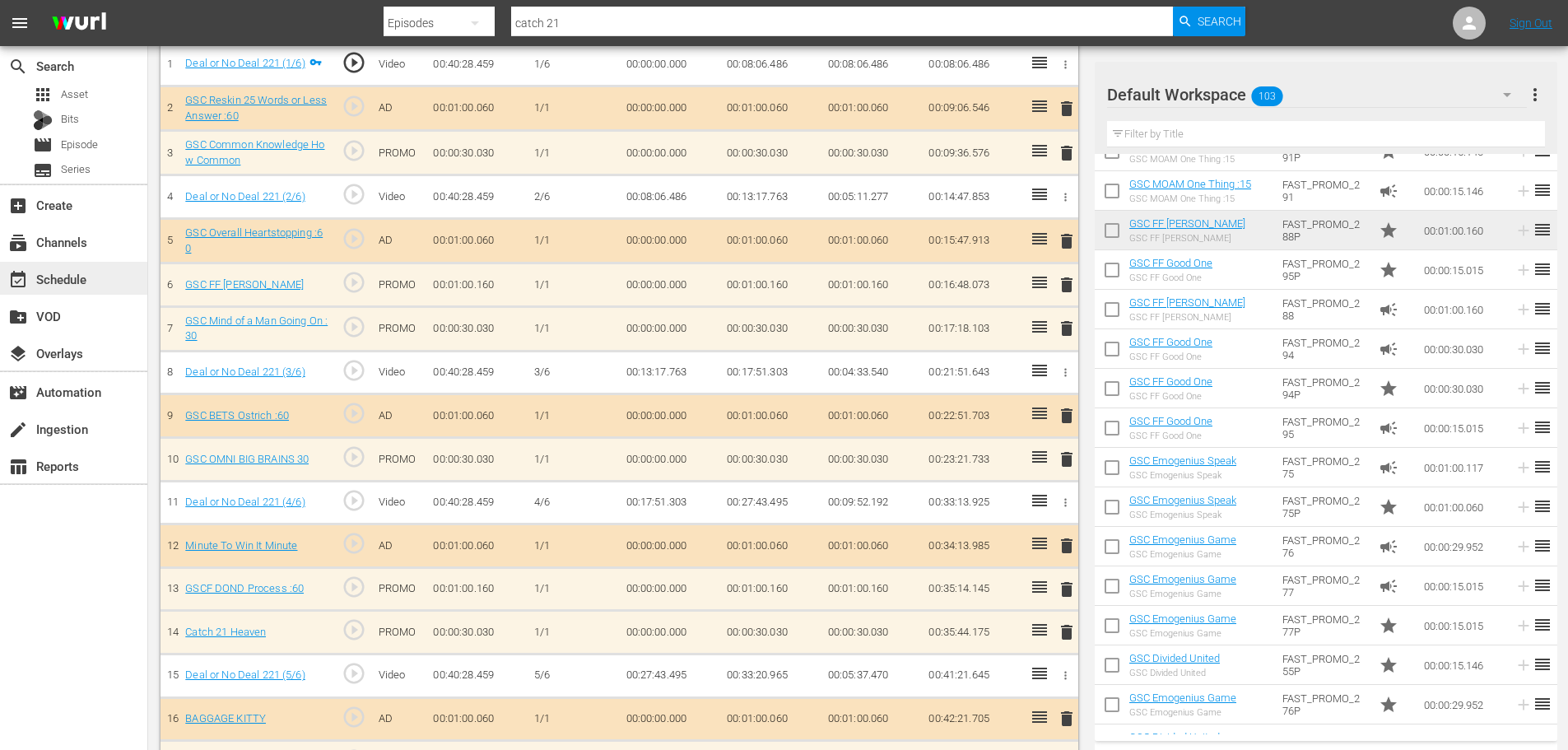
click at [80, 274] on div "event_available Schedule" at bounding box center [46, 276] width 93 height 15
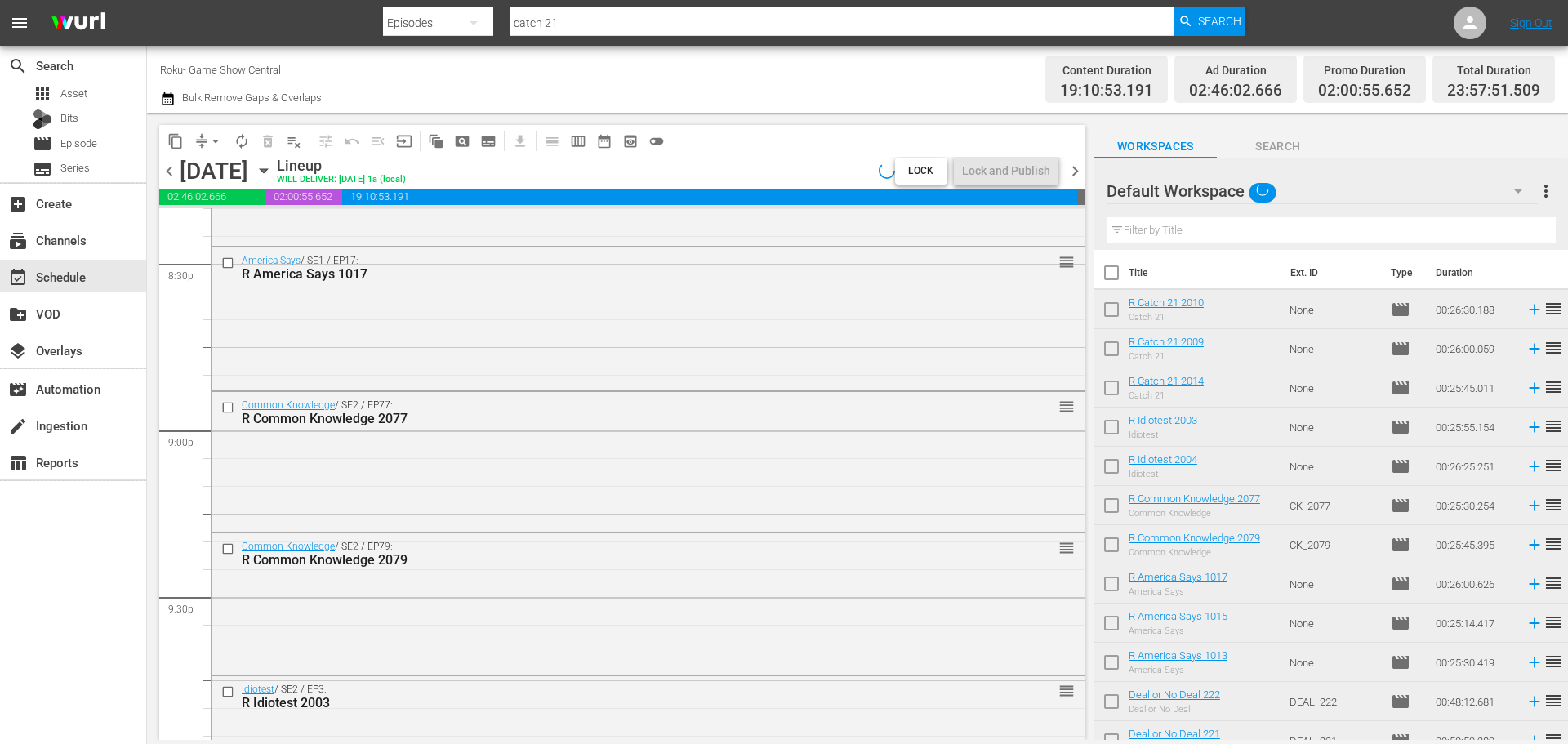
scroll to position [6789, 0]
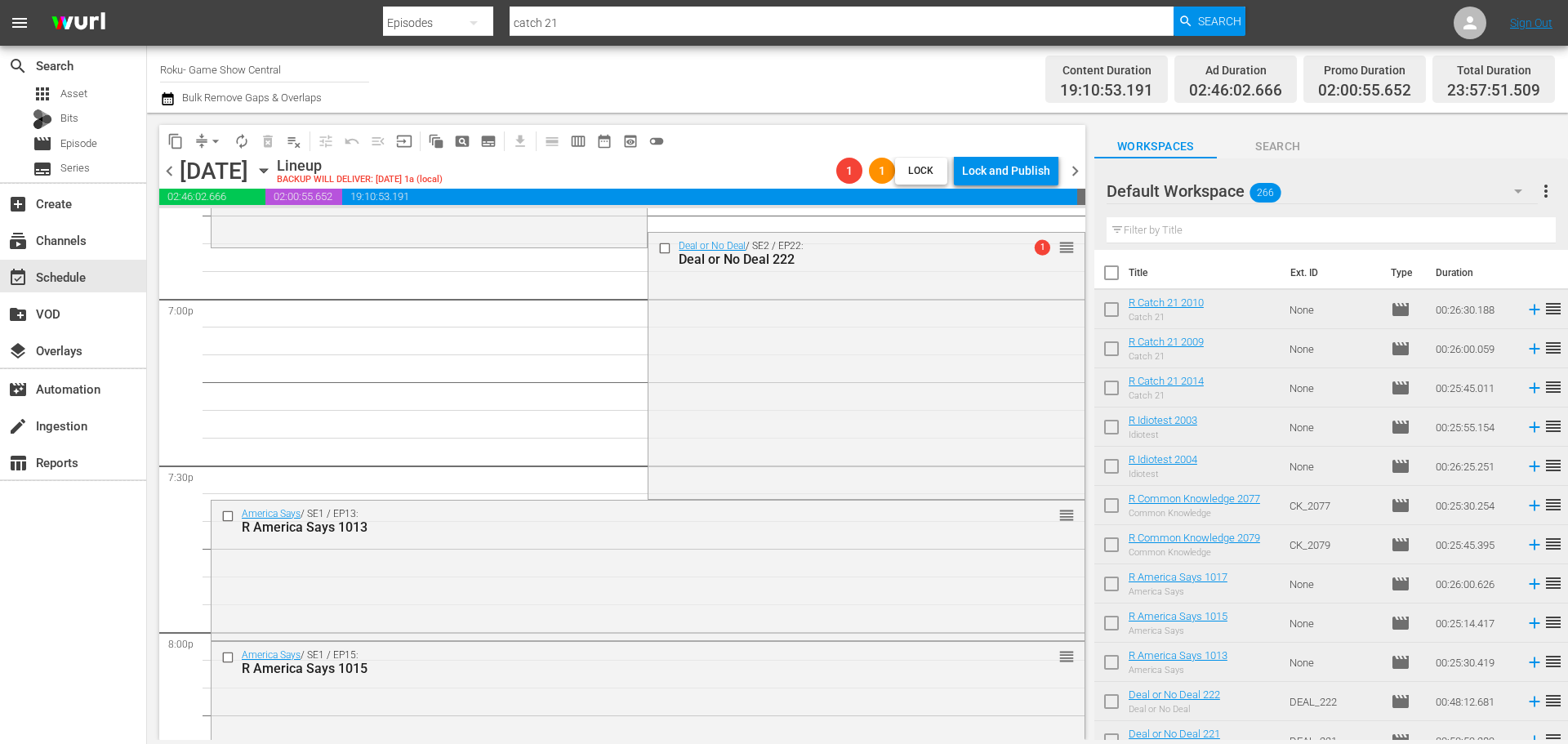
click at [779, 445] on div "Deal or No Deal / SE2 / EP22: Deal or No Deal 222 1 reorder" at bounding box center [866, 364] width 436 height 263
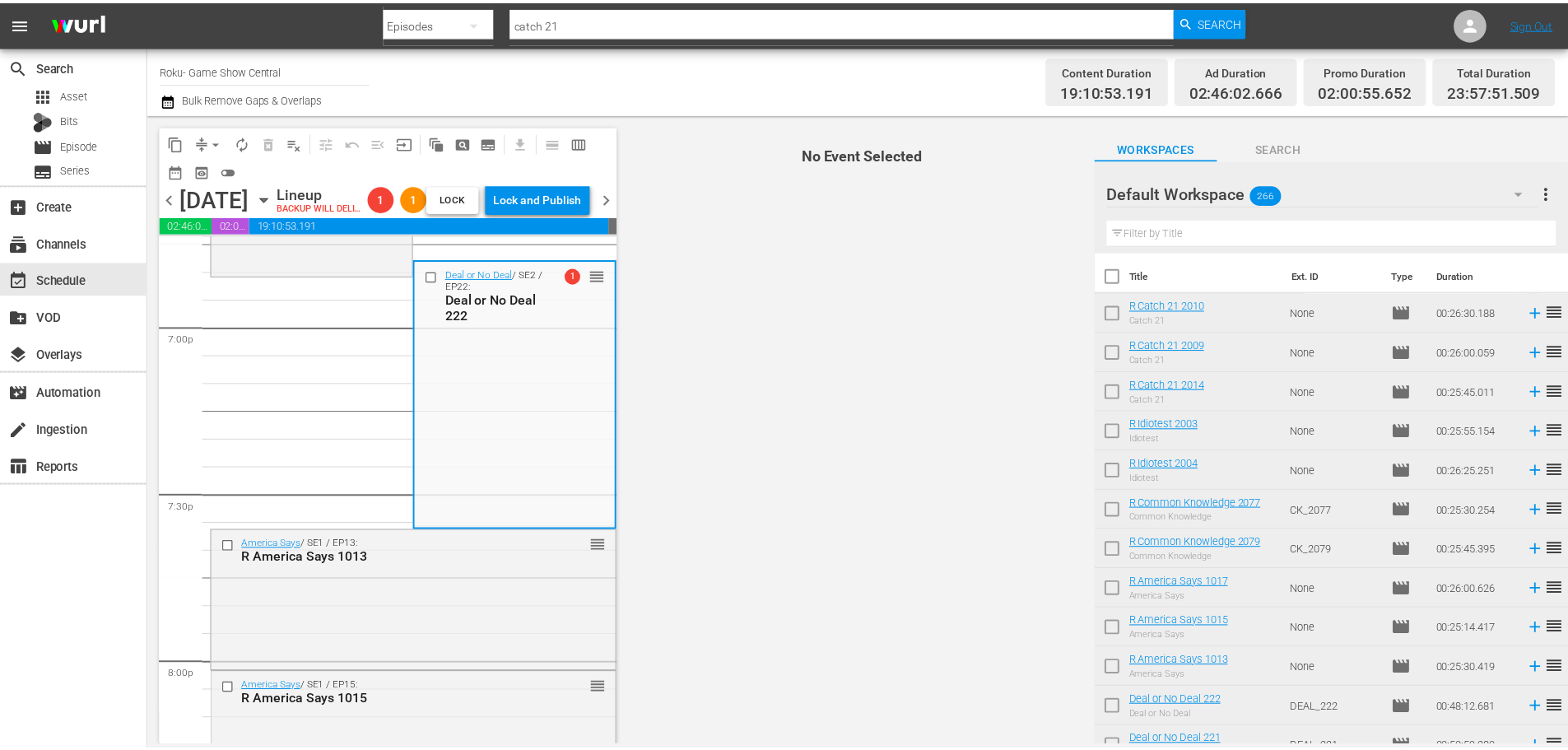
scroll to position [6208, 0]
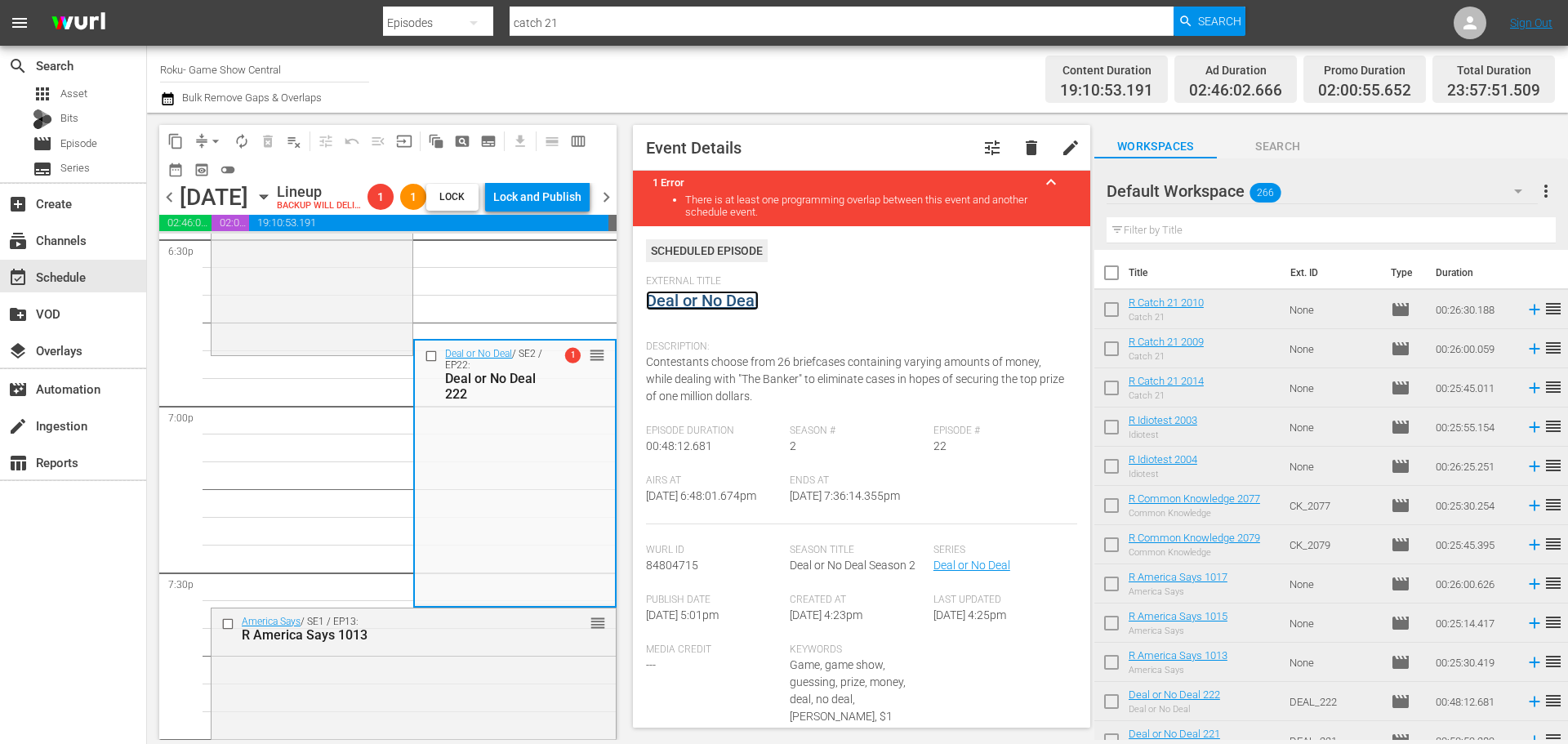
click at [717, 298] on link "Deal or No Deal" at bounding box center [702, 300] width 113 height 19
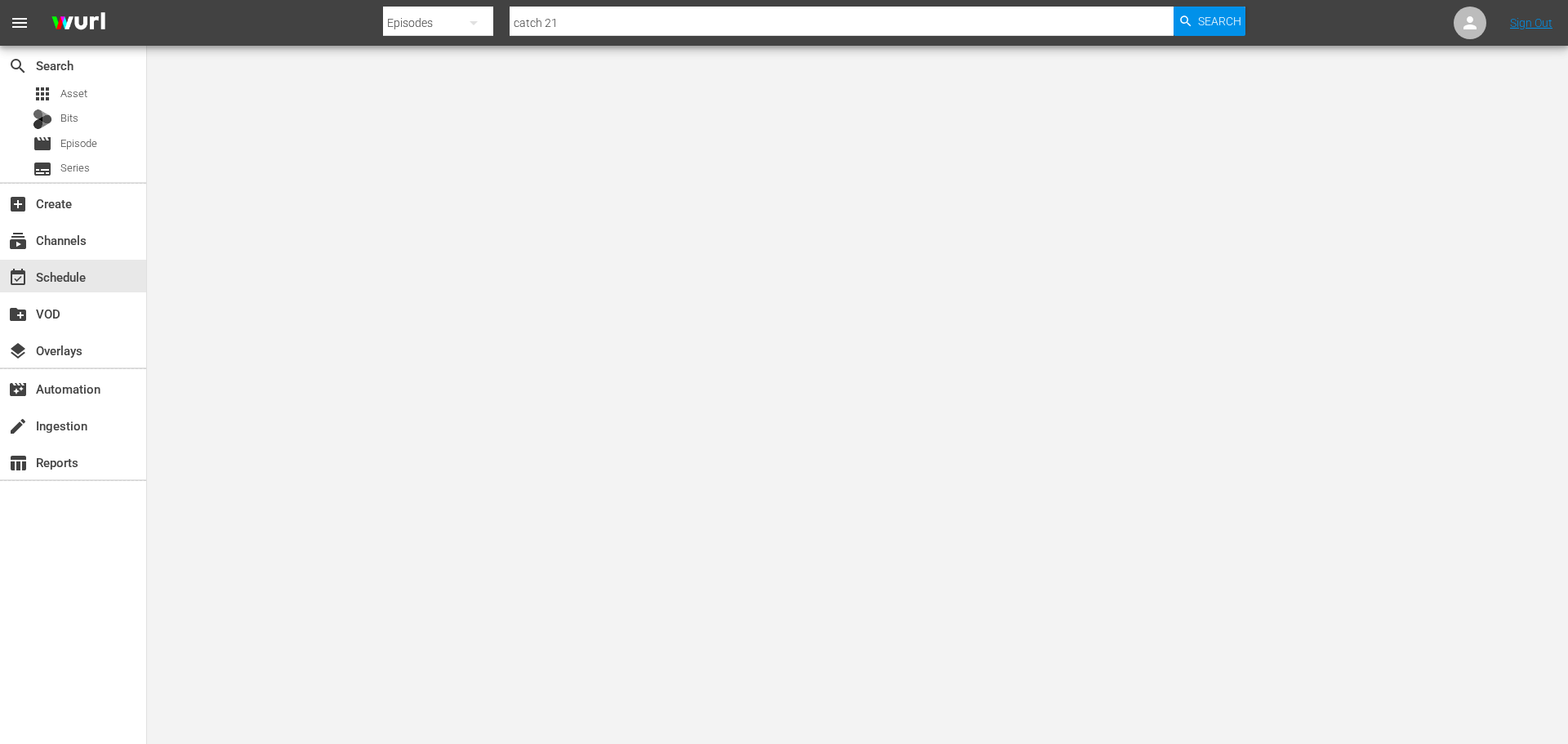
click at [322, 127] on div at bounding box center [784, 372] width 1568 height 744
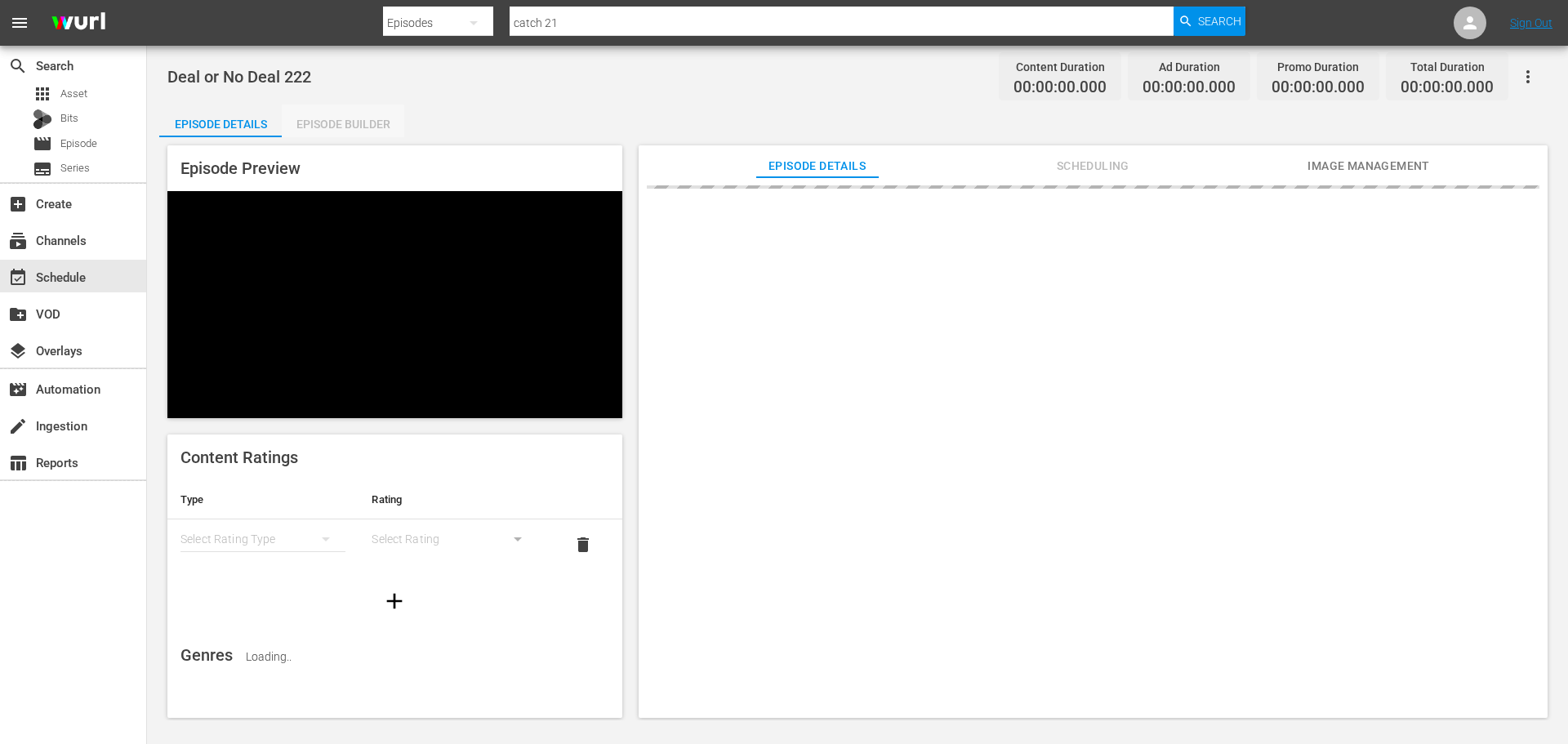
click at [340, 133] on div "Episode Builder" at bounding box center [343, 124] width 123 height 39
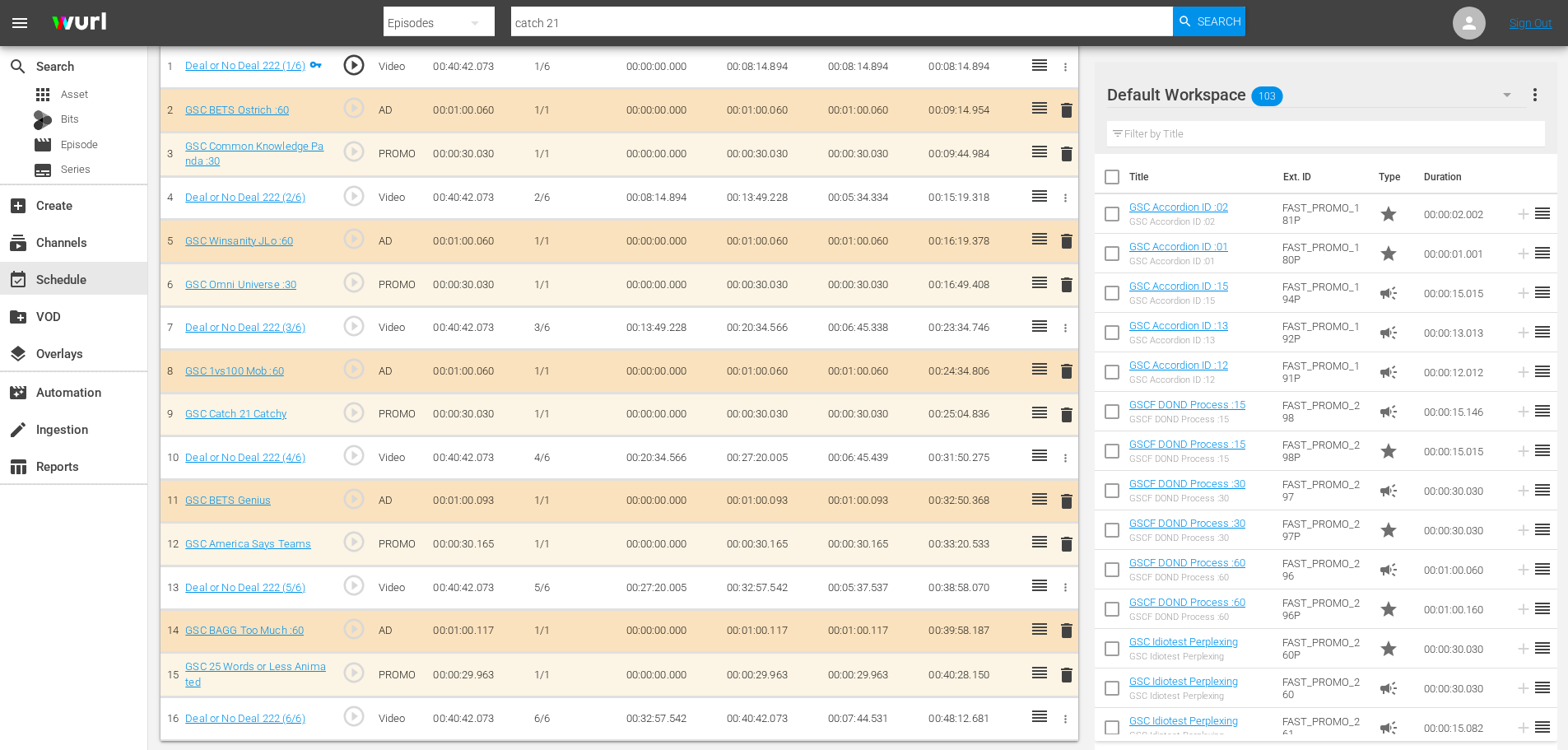
scroll to position [330, 0]
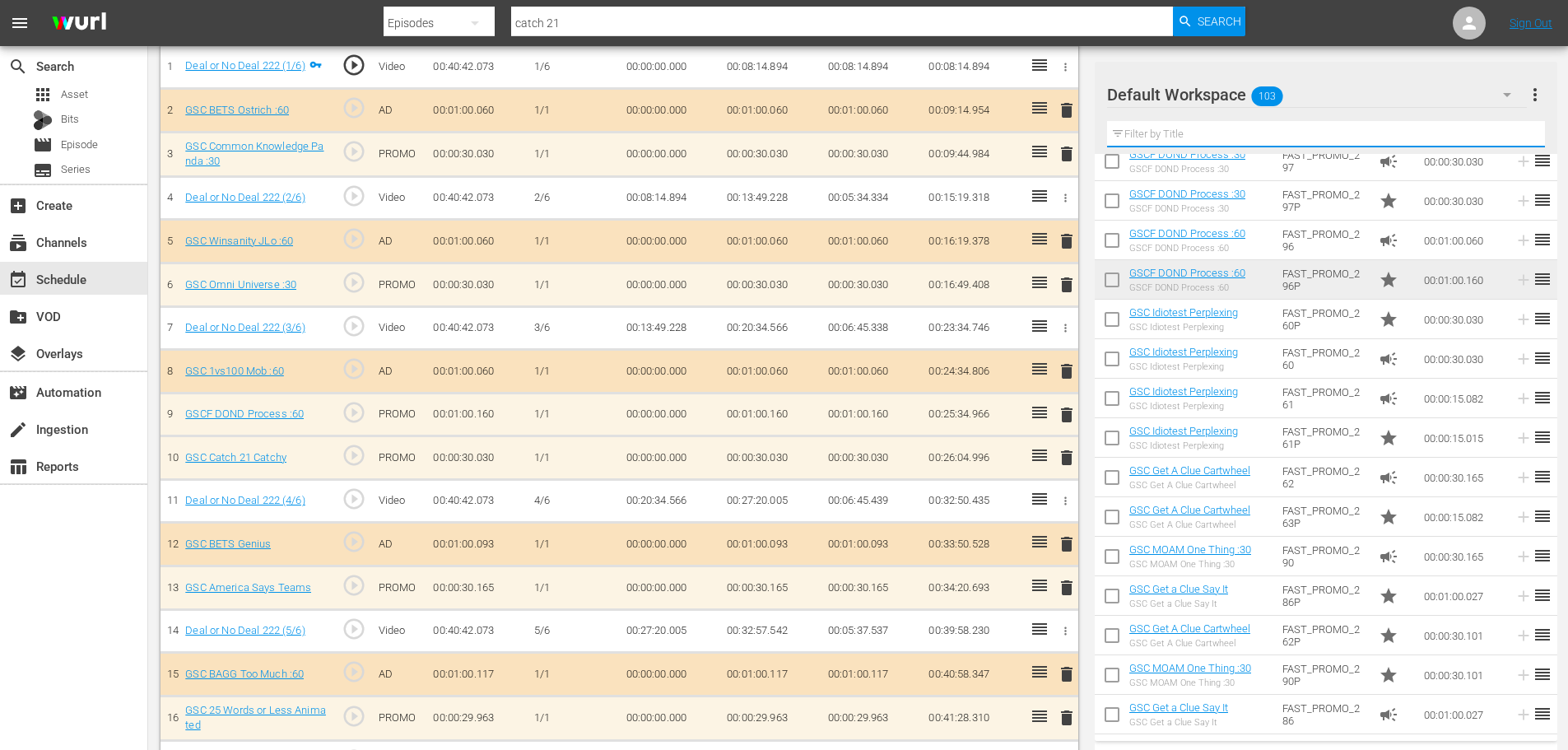
click at [1198, 128] on input "text" at bounding box center [1326, 135] width 438 height 27
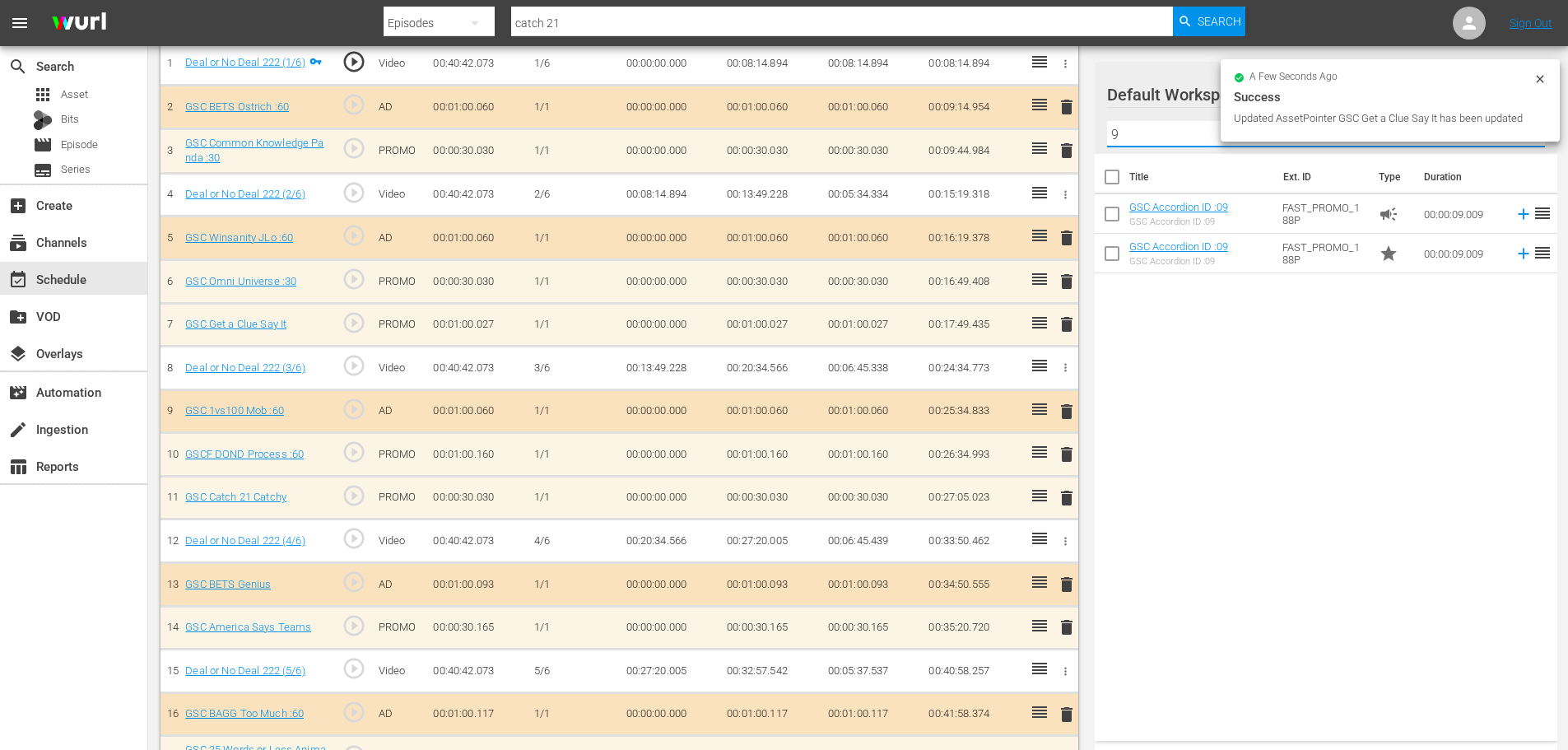
type input "9"
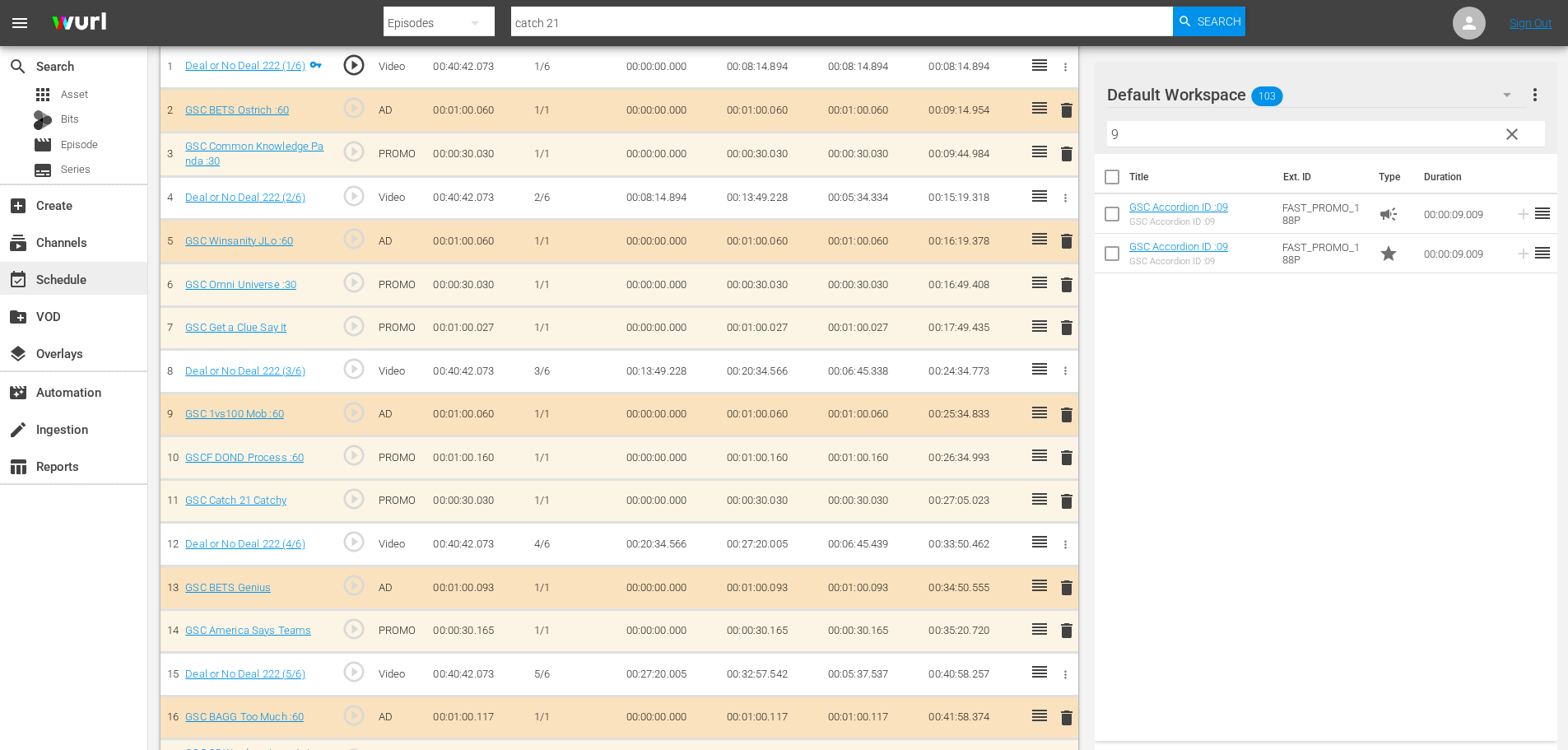
click at [64, 267] on div "event_available Schedule" at bounding box center [73, 278] width 147 height 33
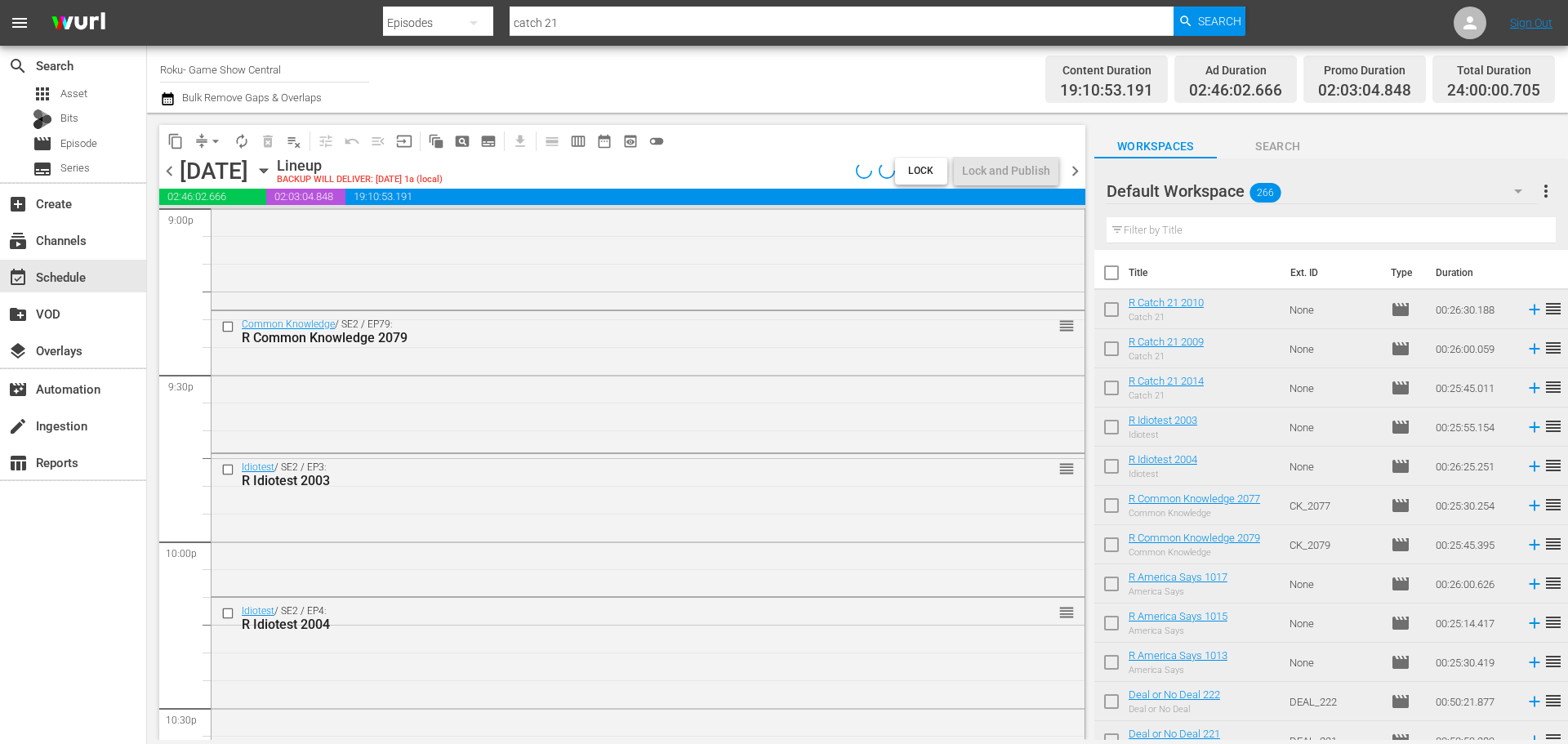
scroll to position [7466, 0]
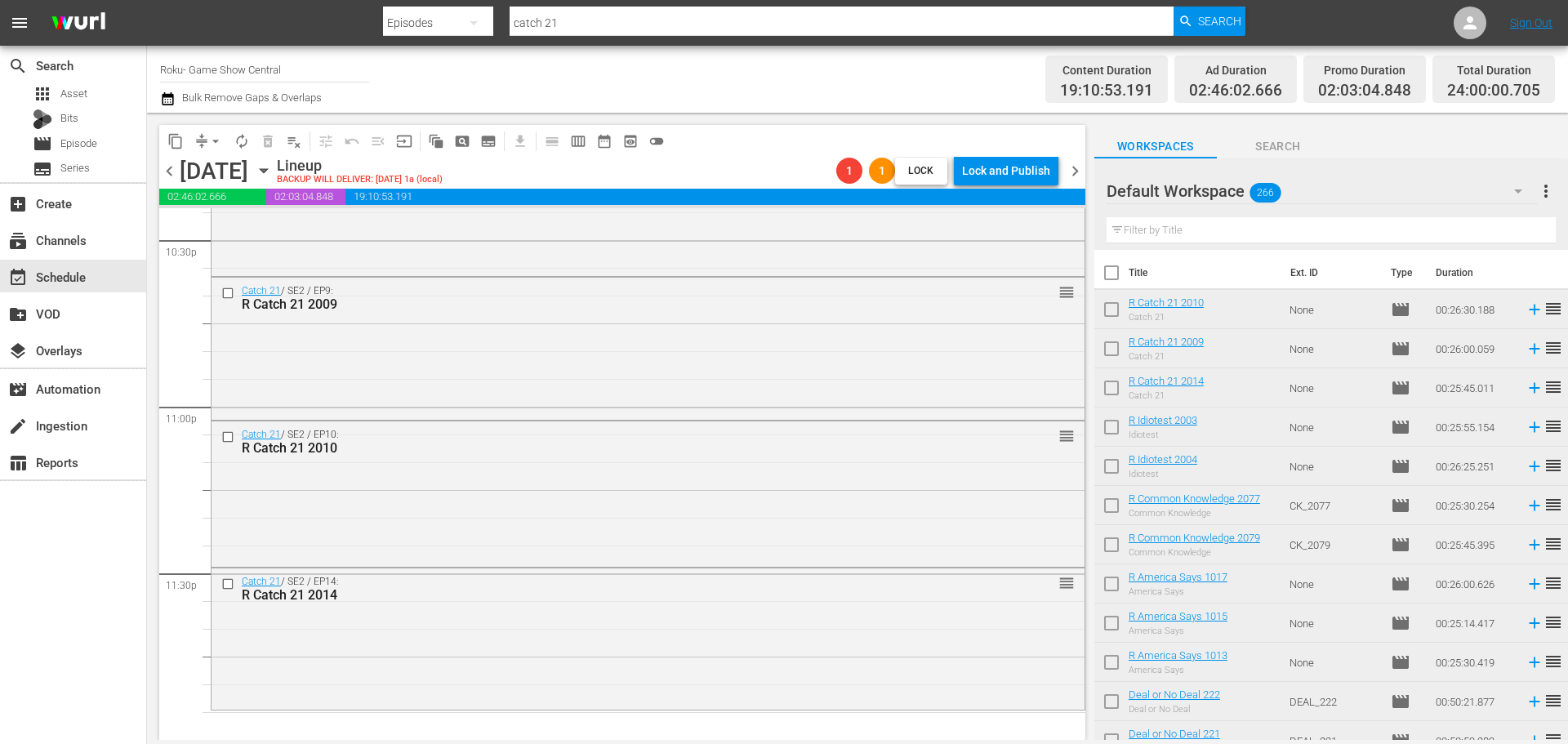
click at [211, 138] on span "arrow_drop_down" at bounding box center [216, 141] width 16 height 16
click at [200, 174] on li "Align to Midnight" at bounding box center [216, 174] width 171 height 27
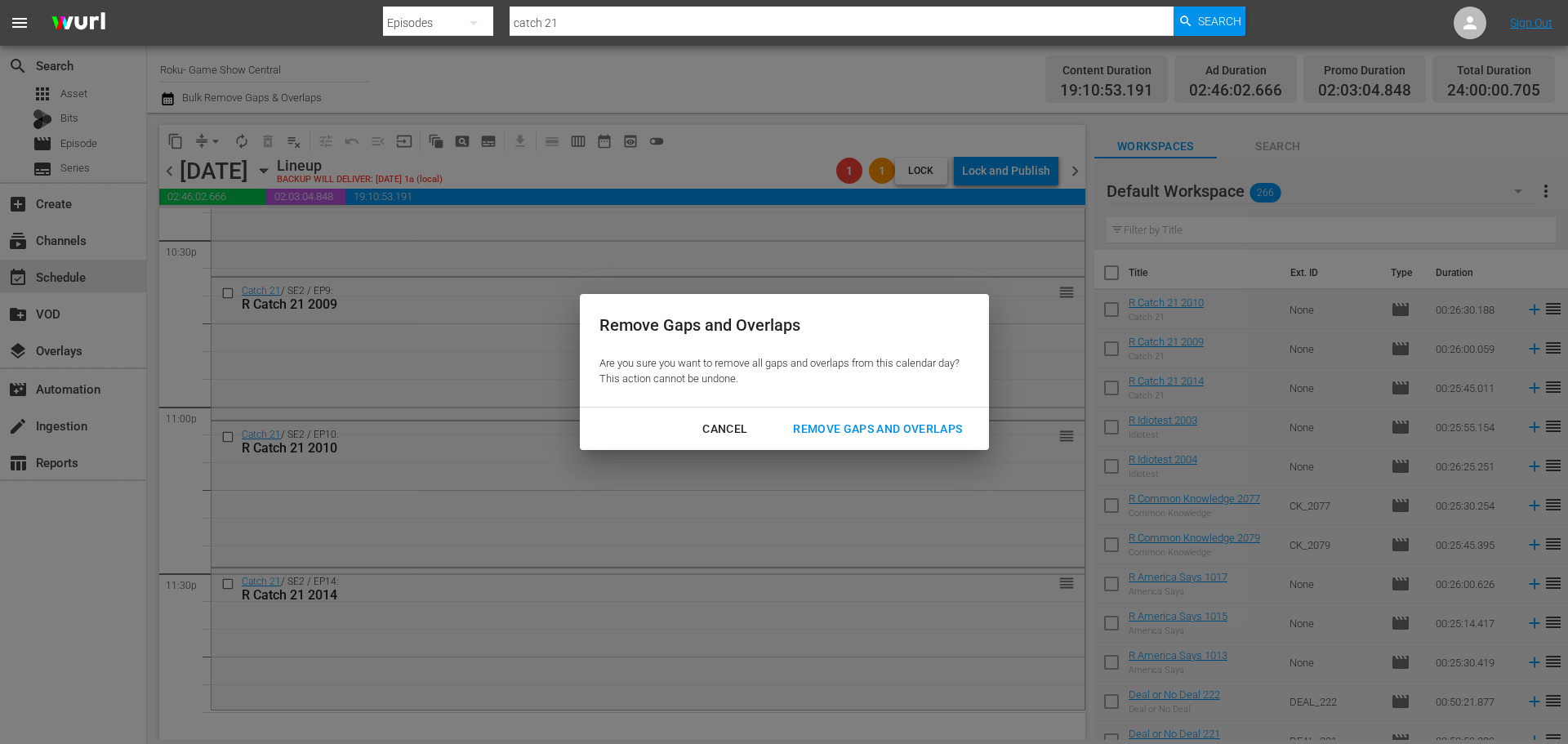
click at [872, 420] on div "Remove Gaps and Overlaps" at bounding box center [877, 429] width 195 height 20
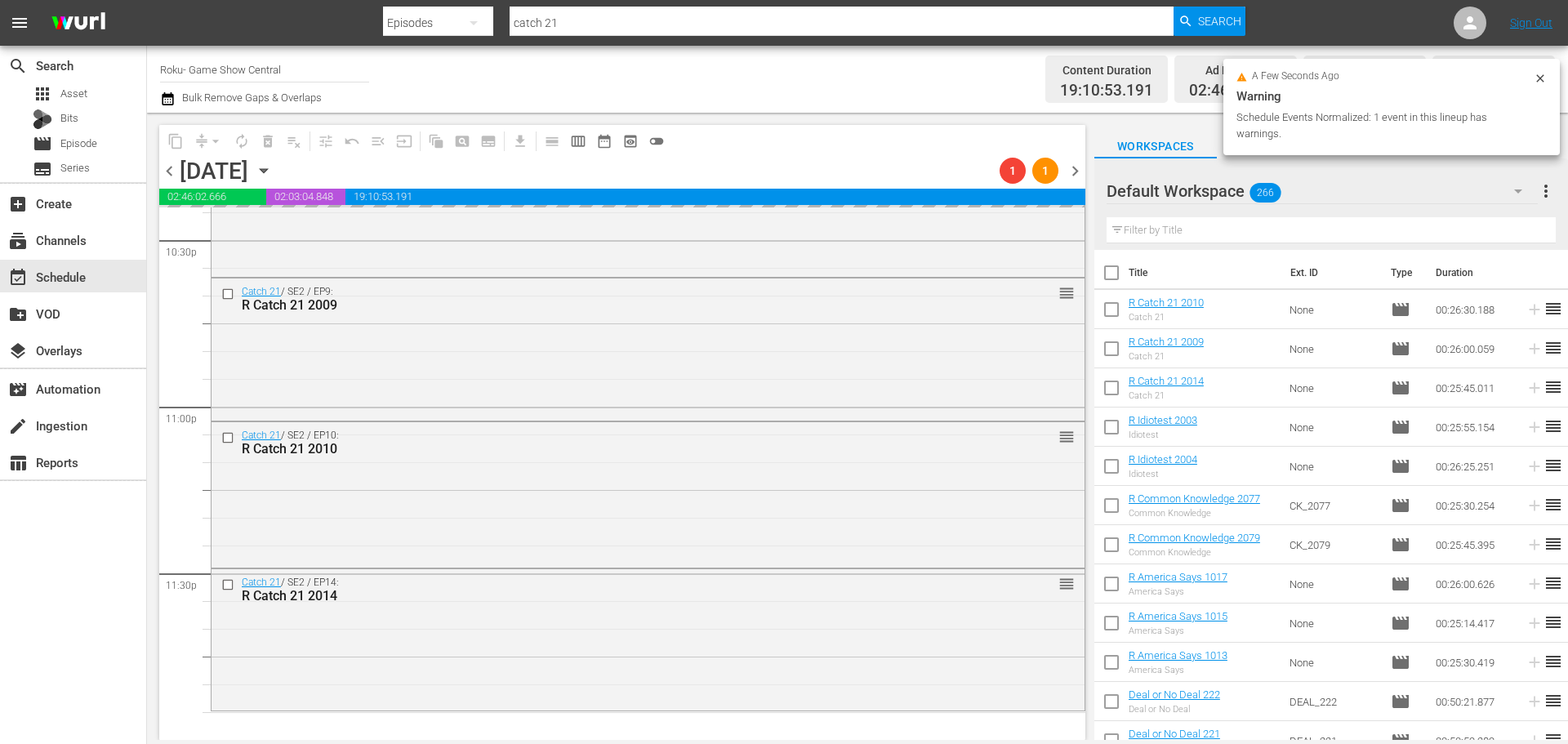
scroll to position [7465, 0]
click at [267, 169] on icon "button" at bounding box center [263, 171] width 7 height 4
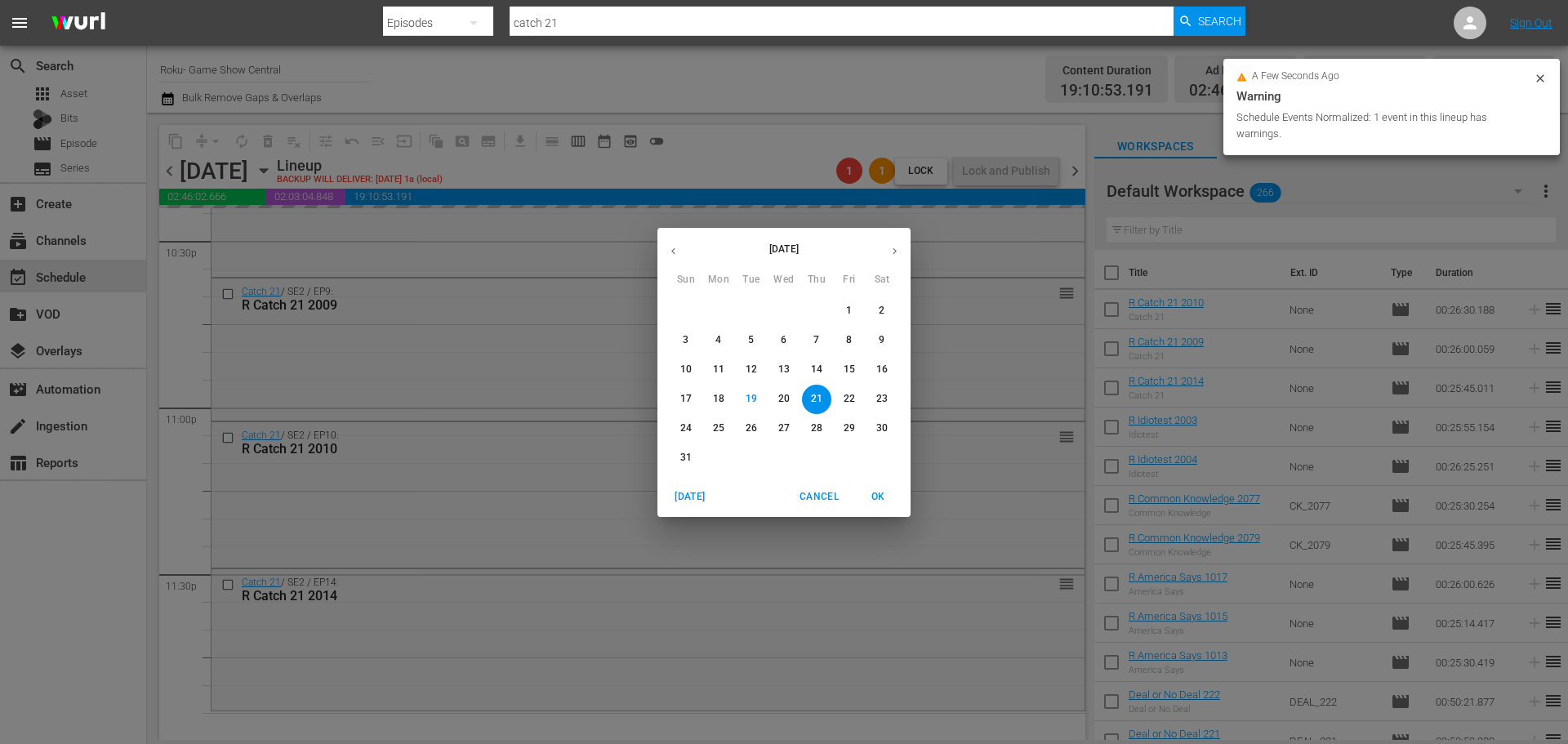
click at [838, 142] on div "August 2025 Sun Mon Tue Wed Thu Fri Sat 27 28 29 30 31 1 2 3 4 5 6 7 8 9 10 11 …" at bounding box center [784, 372] width 1568 height 744
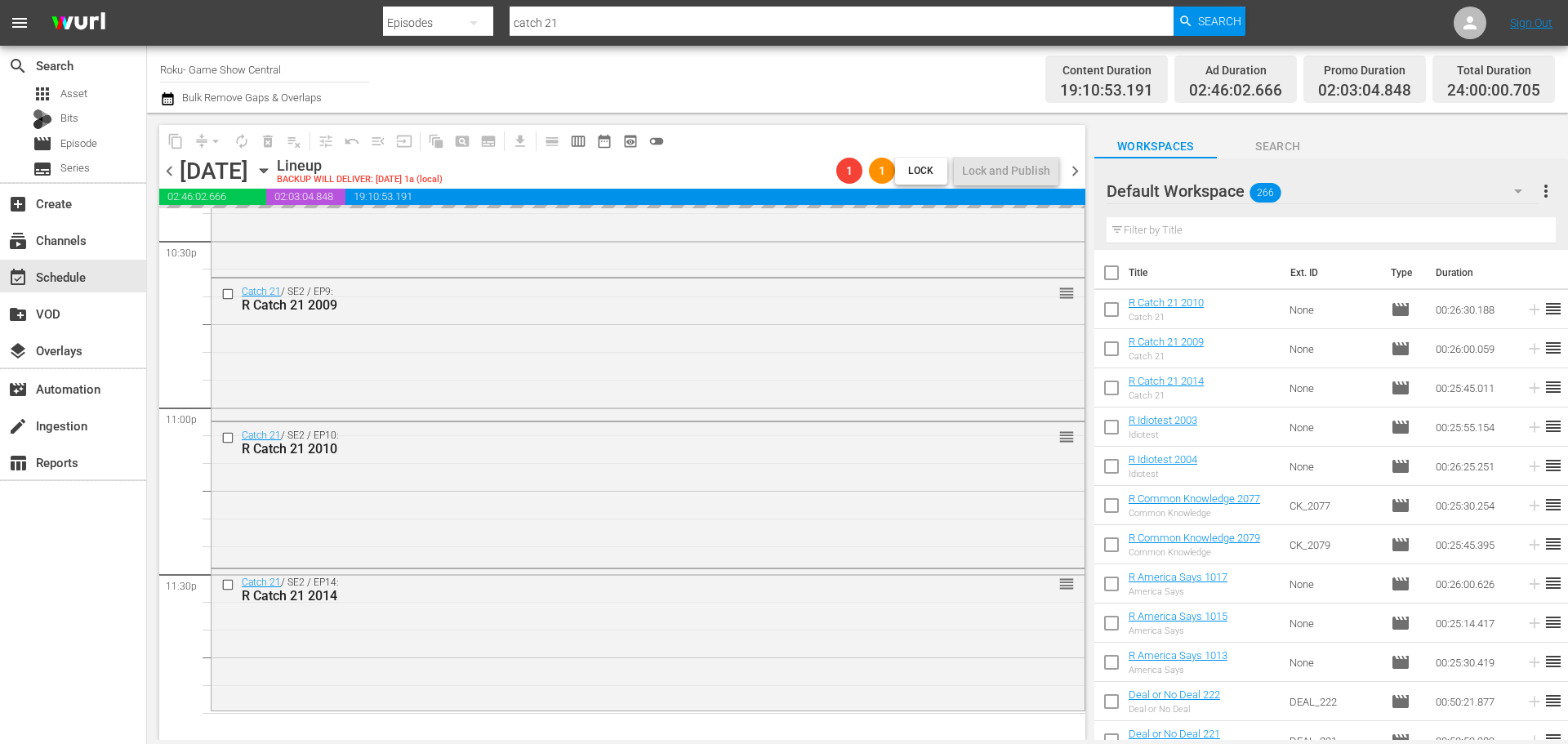
scroll to position [7466, 0]
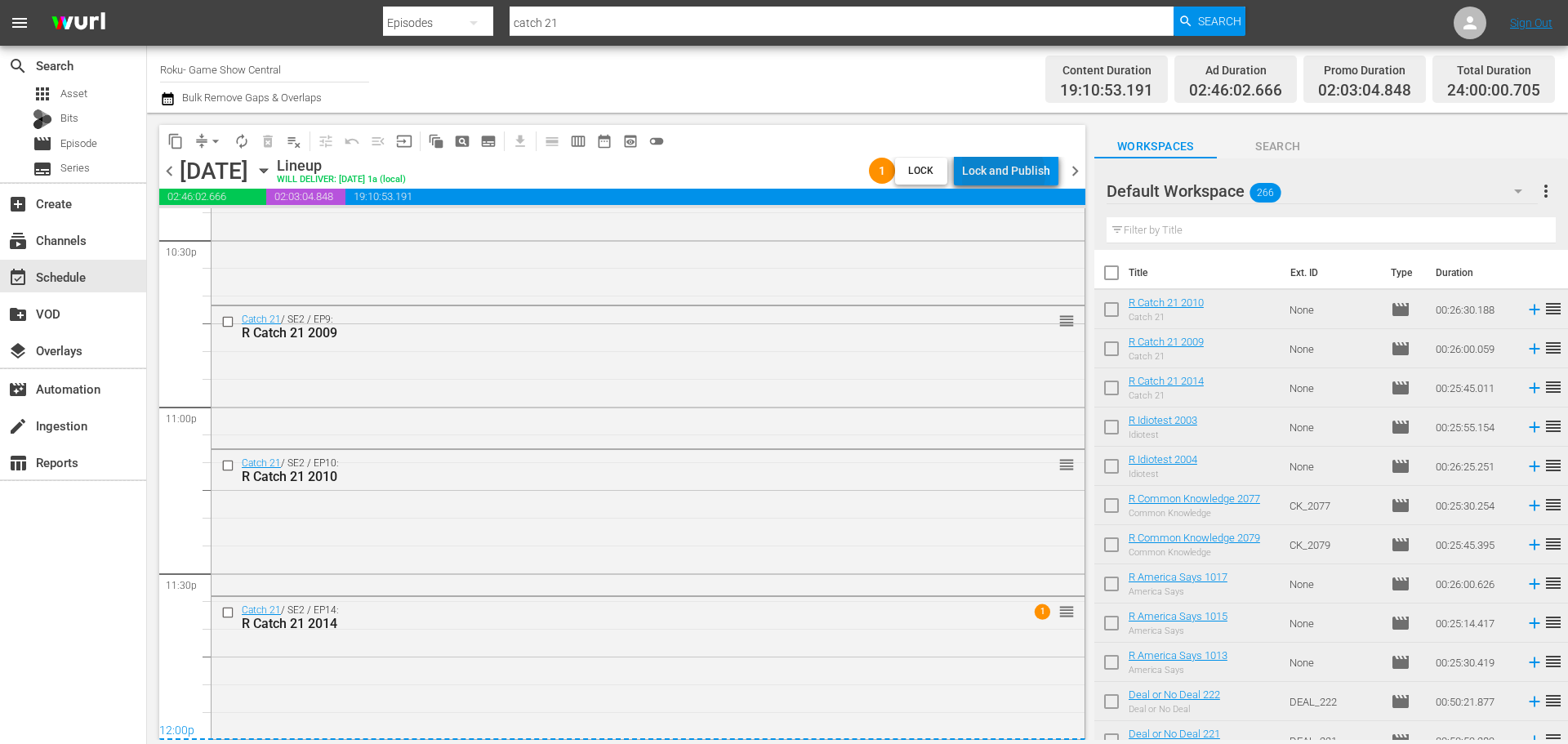
click at [1007, 174] on div "Lock and Publish" at bounding box center [1006, 171] width 88 height 29
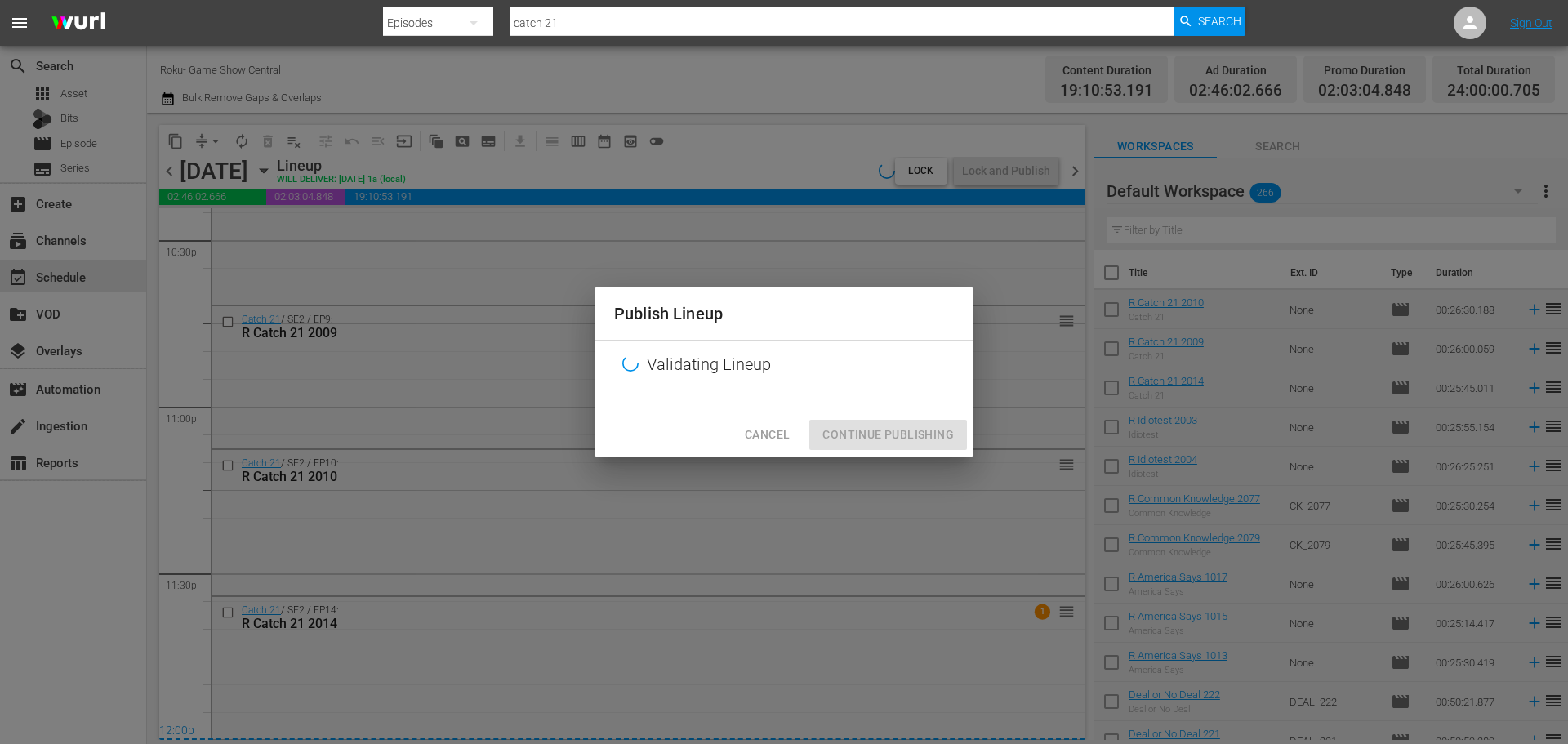
click at [852, 451] on div "Cancel Continue Publishing" at bounding box center [784, 435] width 379 height 43
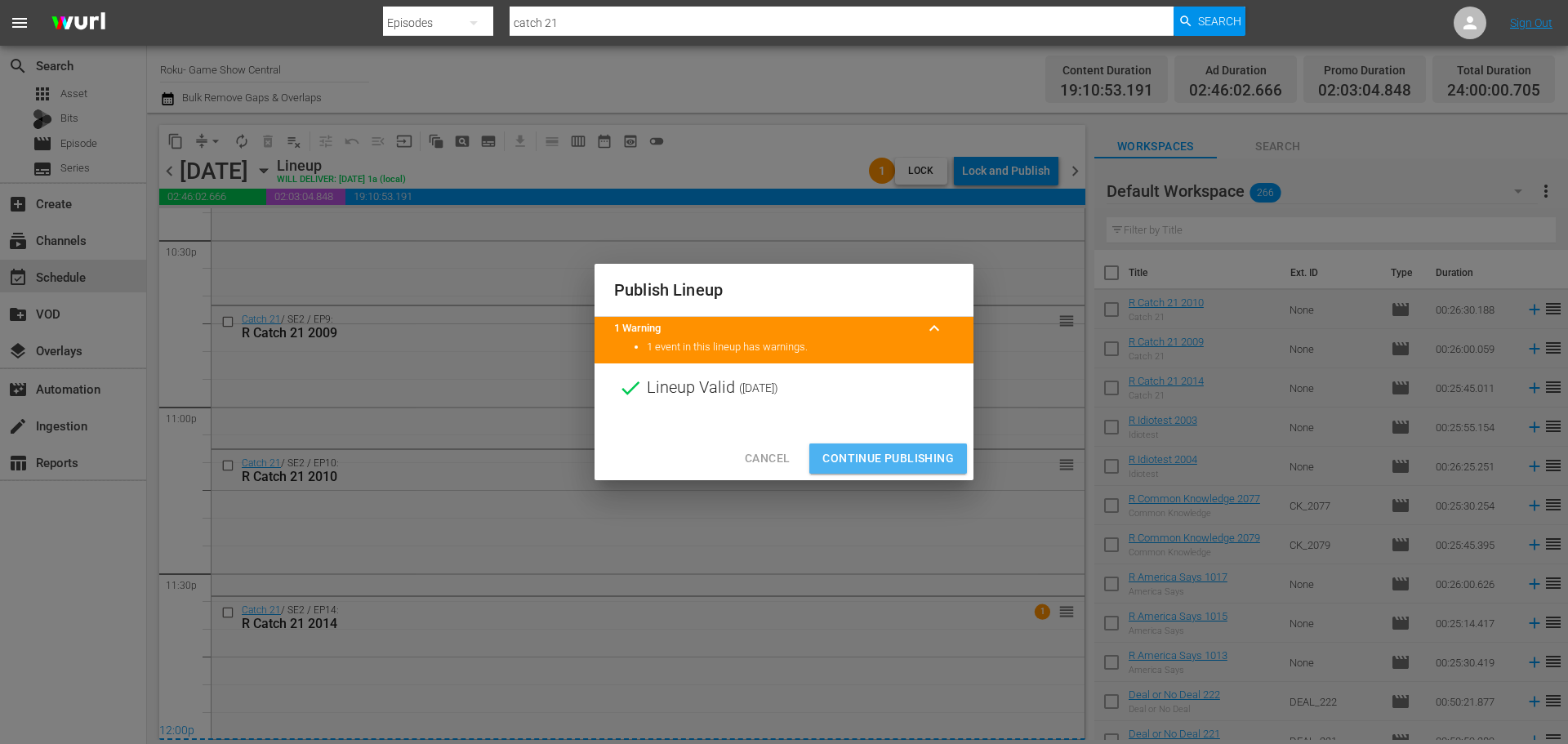
click at [861, 453] on span "Continue Publishing" at bounding box center [888, 458] width 132 height 20
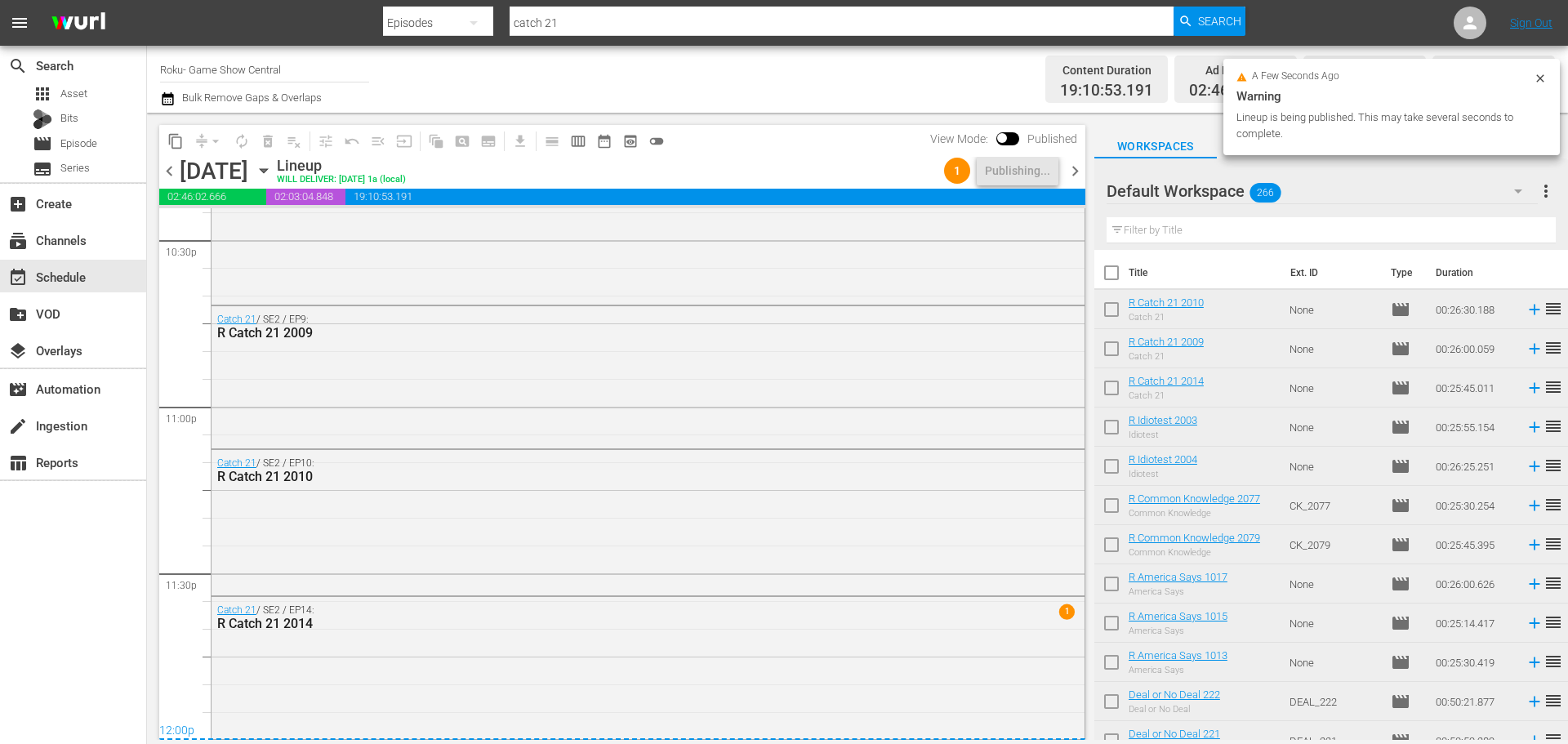
click at [273, 171] on icon "button" at bounding box center [263, 171] width 18 height 18
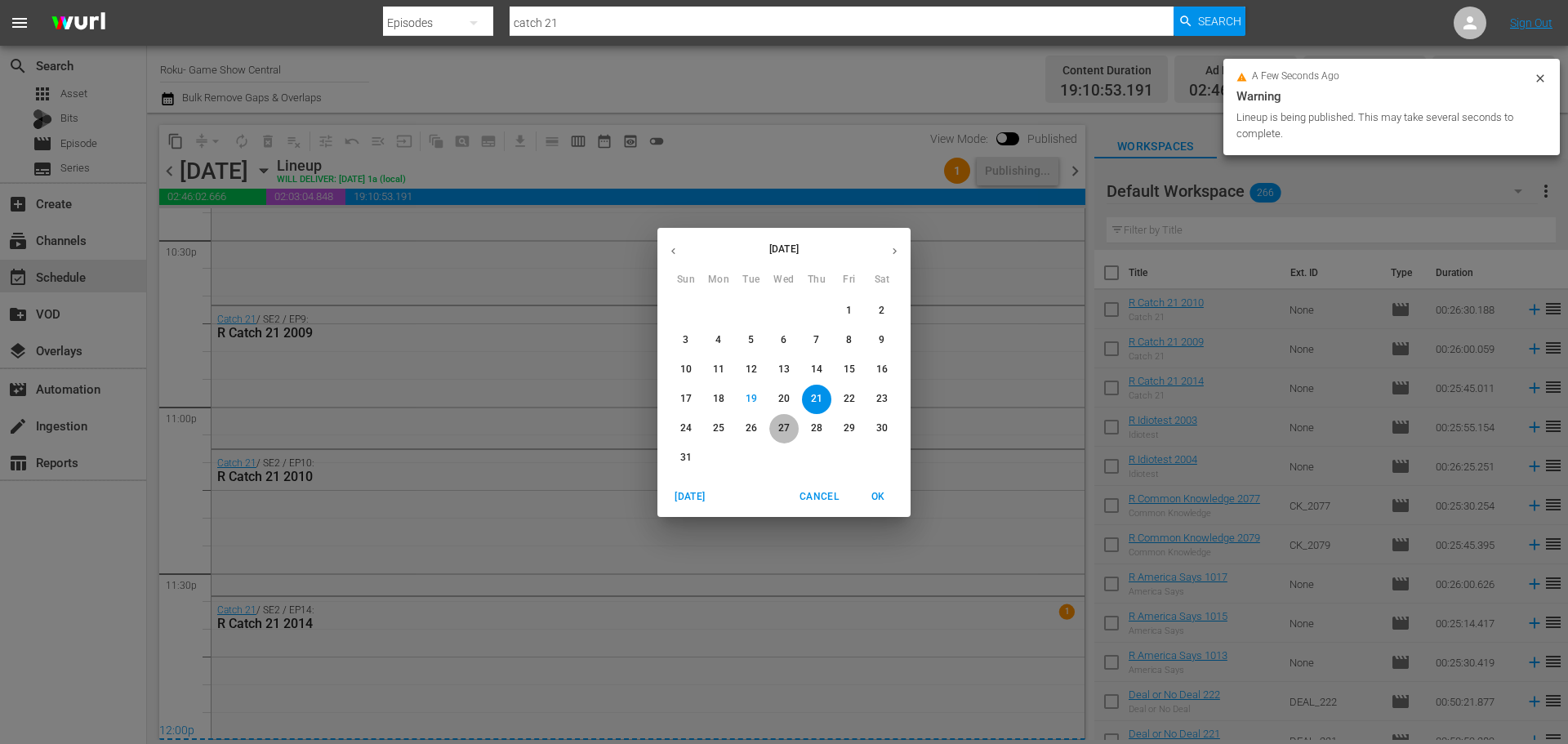
click at [784, 415] on button "27" at bounding box center [784, 429] width 29 height 29
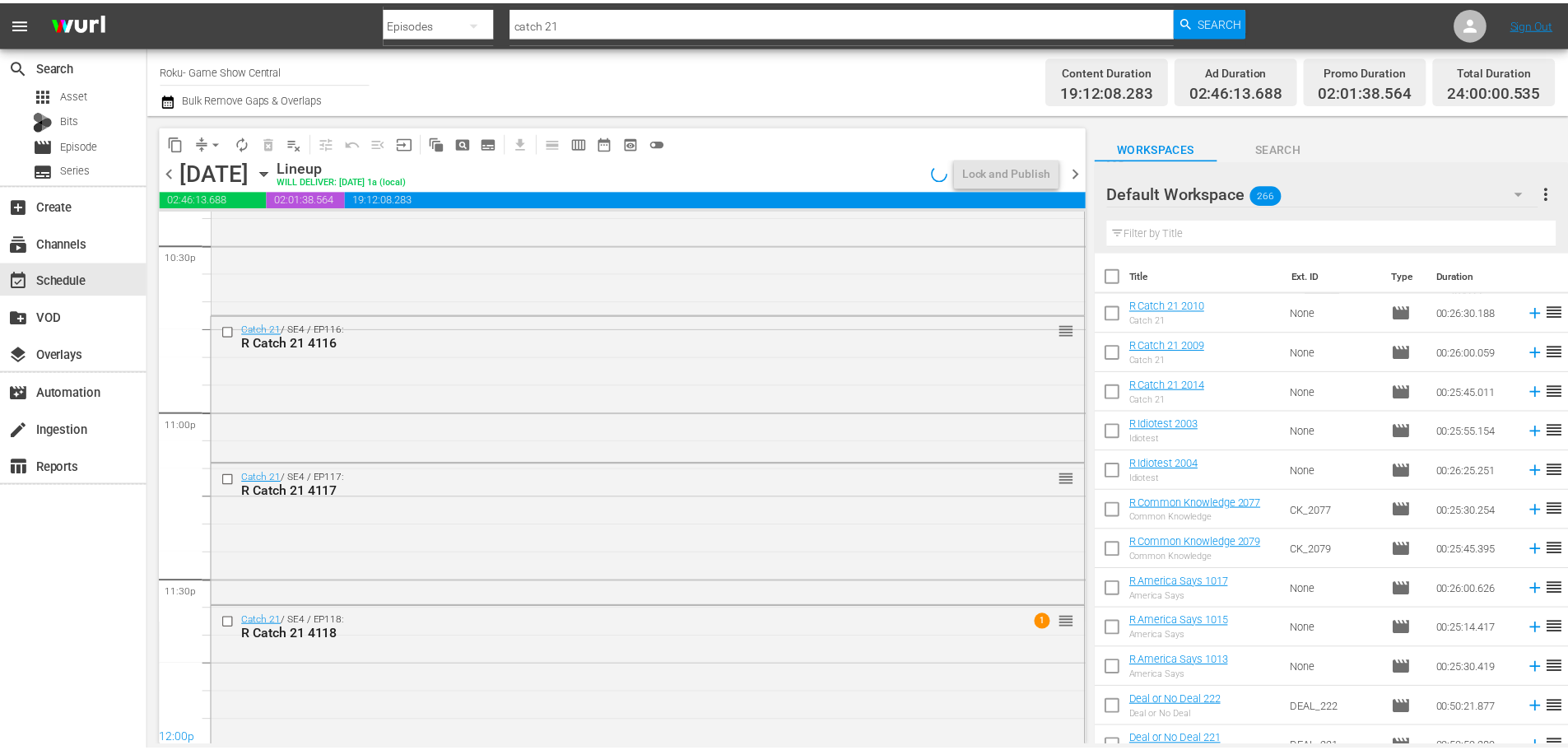
scroll to position [7526, 0]
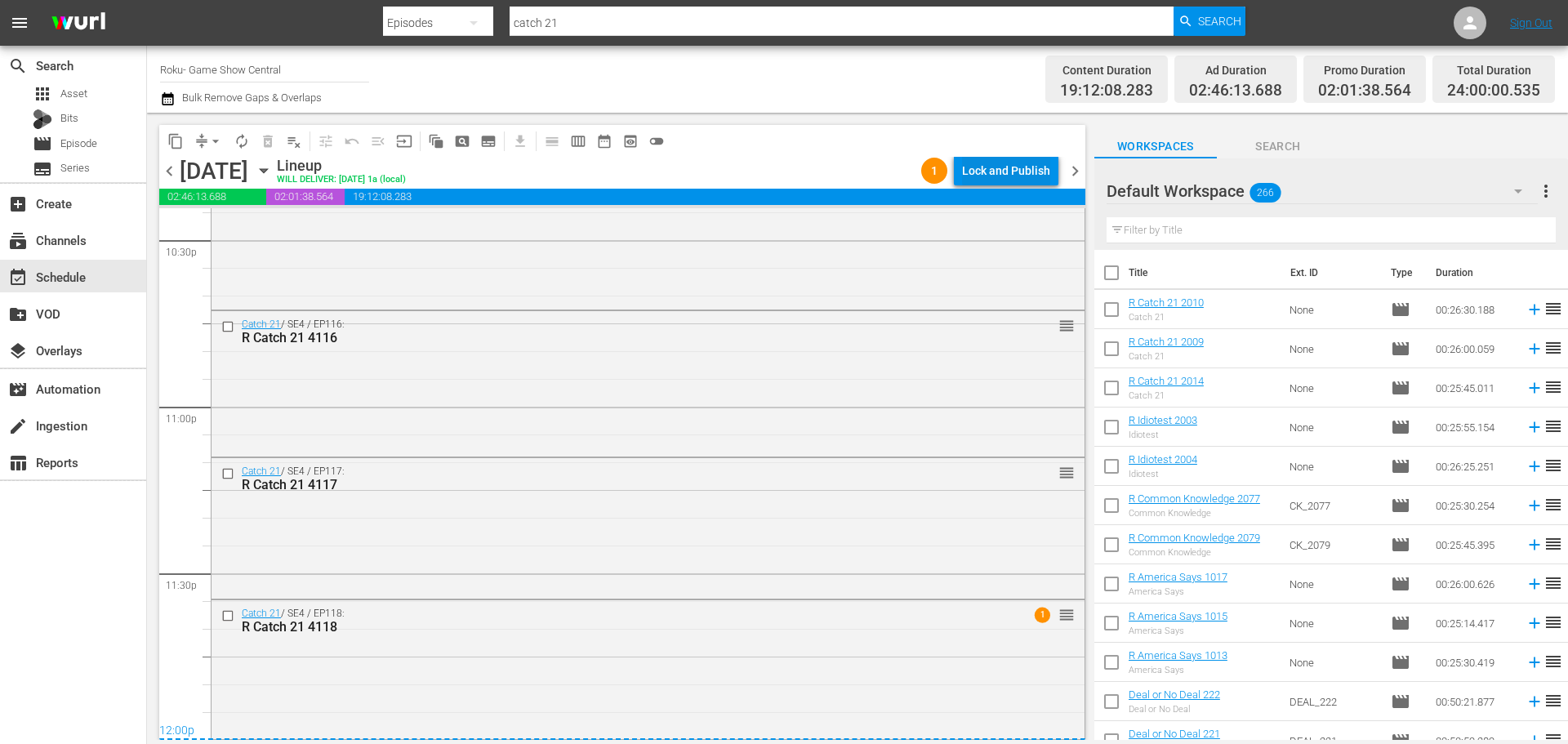
click at [973, 168] on div "Lock and Publish" at bounding box center [1006, 171] width 88 height 29
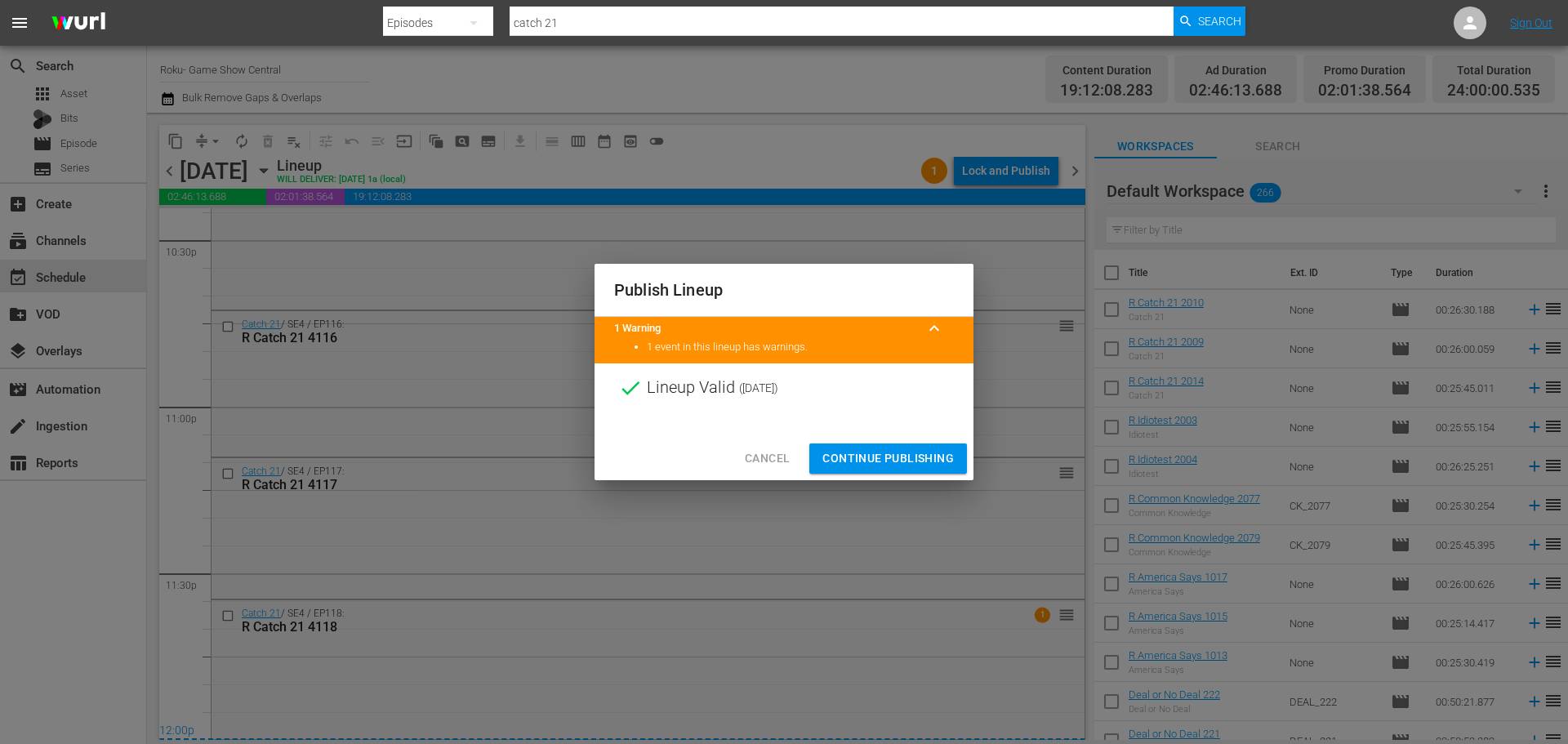
click at [887, 459] on span "Continue Publishing" at bounding box center [888, 458] width 132 height 20
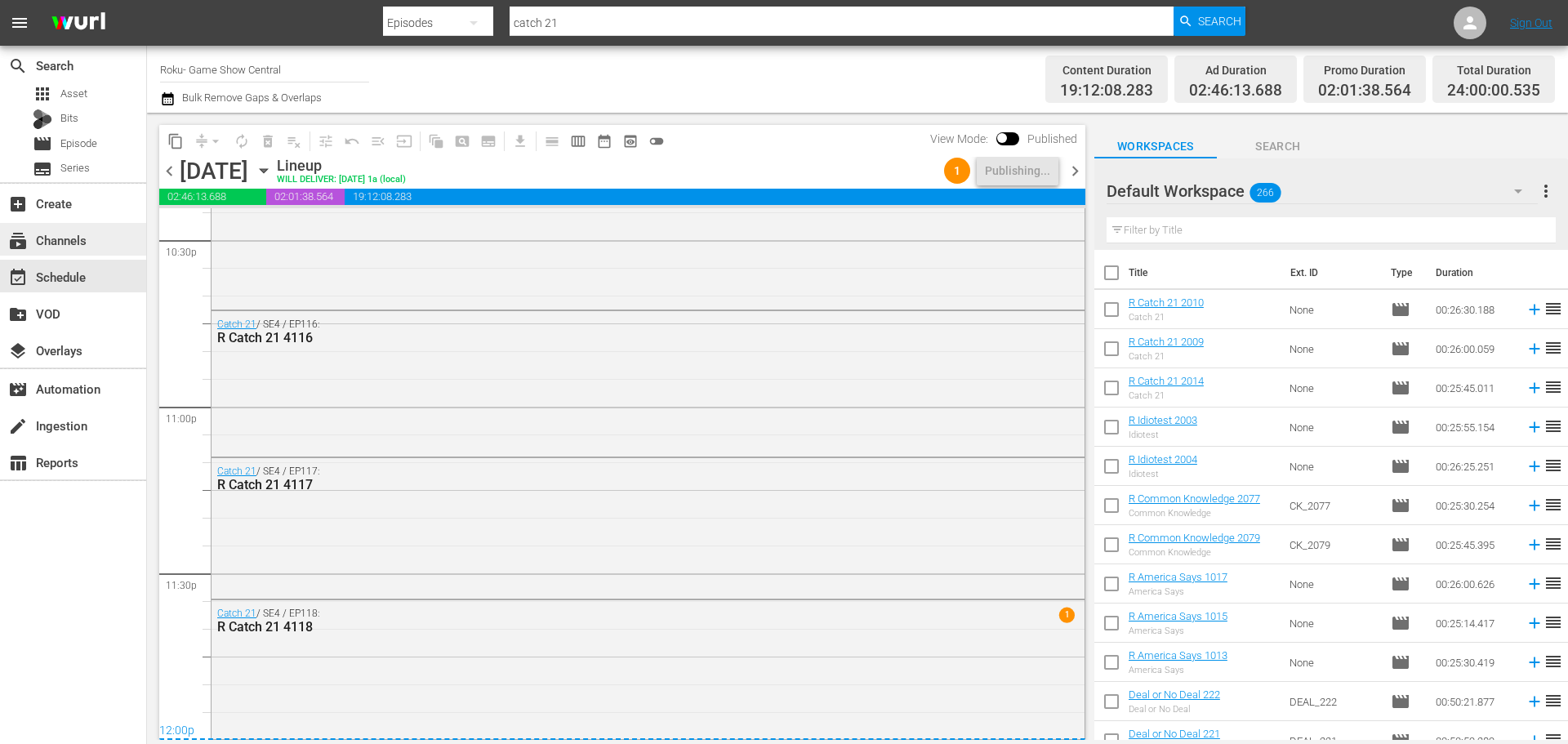
click at [76, 256] on div "subscriptions Channels" at bounding box center [72, 239] width 146 height 37
click at [76, 243] on div "subscriptions Channels" at bounding box center [46, 238] width 92 height 15
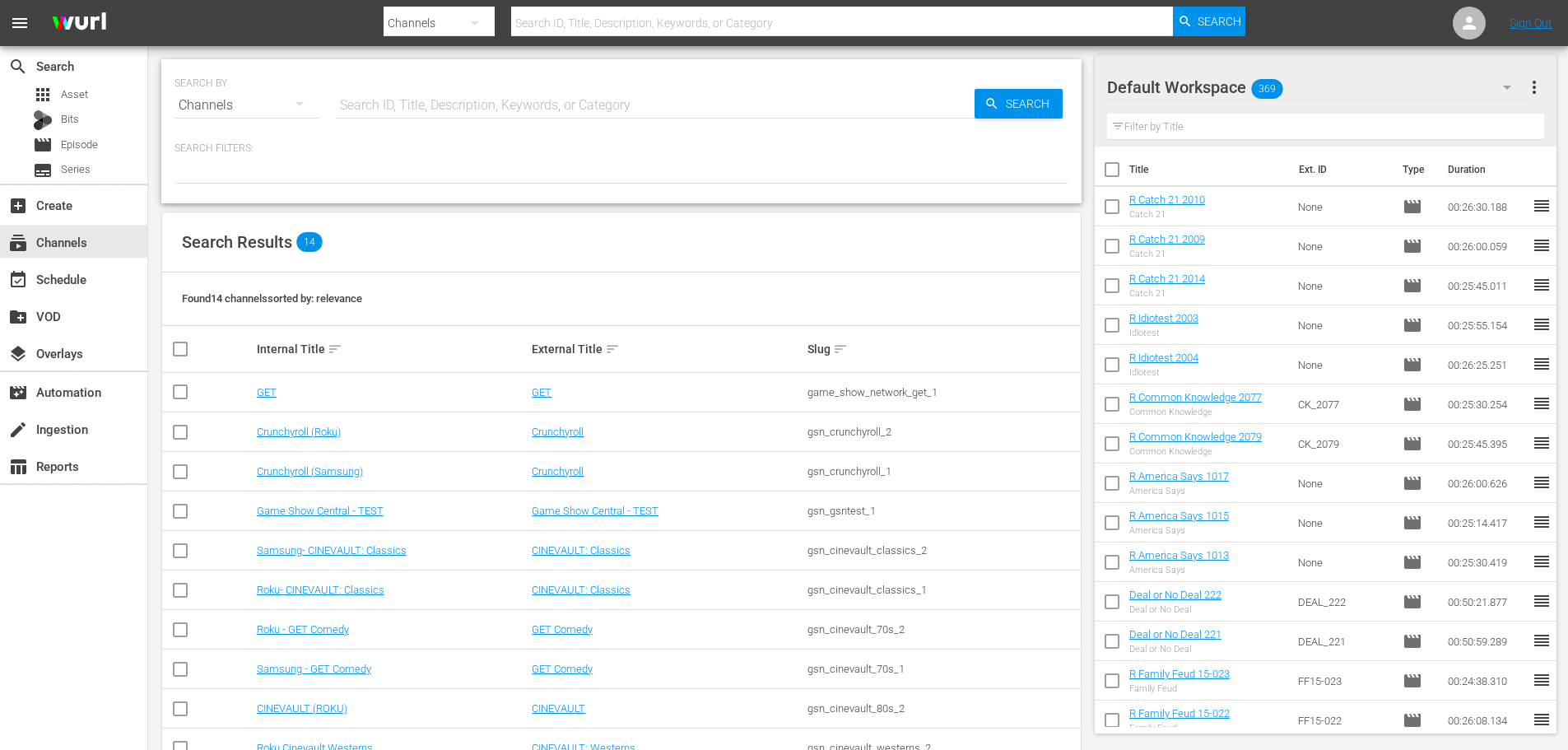
scroll to position [165, 0]
